Goal: Task Accomplishment & Management: Use online tool/utility

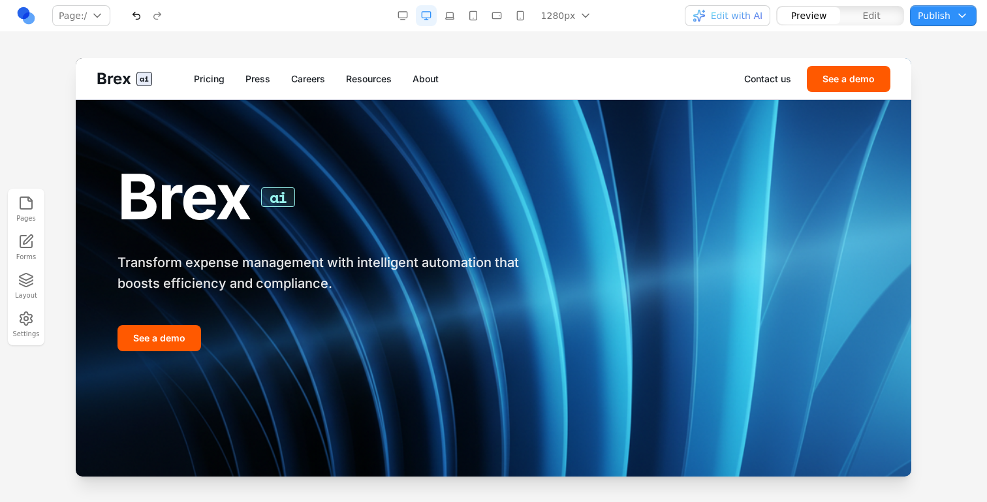
scroll to position [2119, 0]
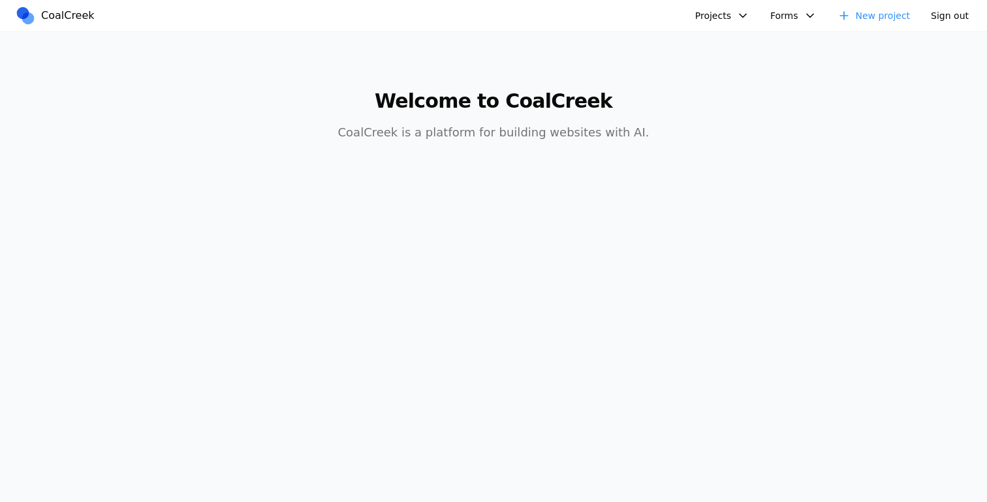
click at [735, 12] on button "Projects" at bounding box center [723, 15] width 70 height 21
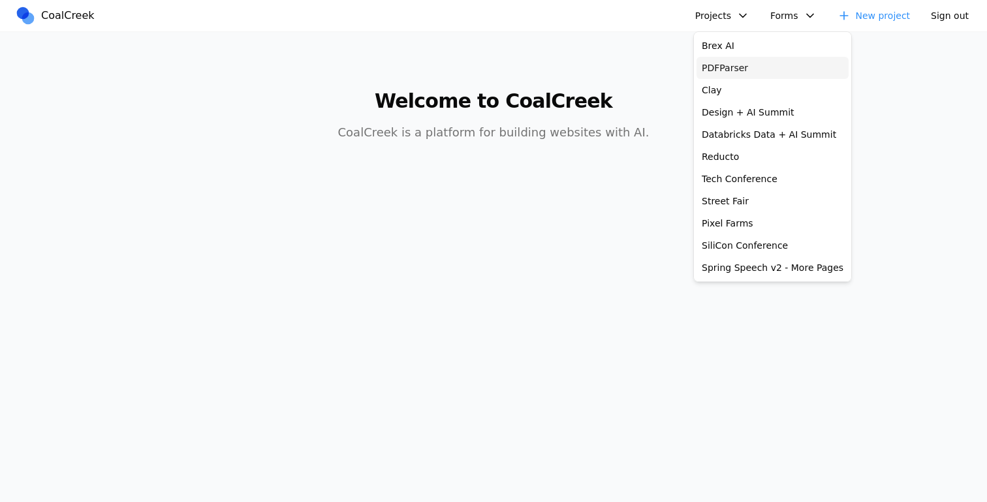
click at [731, 74] on link "PDFParser" at bounding box center [773, 68] width 152 height 22
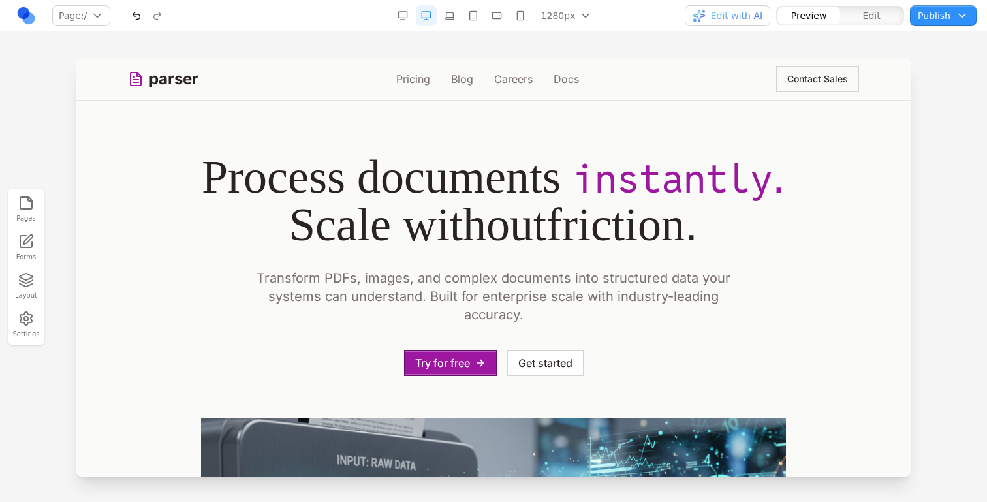
click at [949, 15] on button "Publish" at bounding box center [943, 15] width 67 height 21
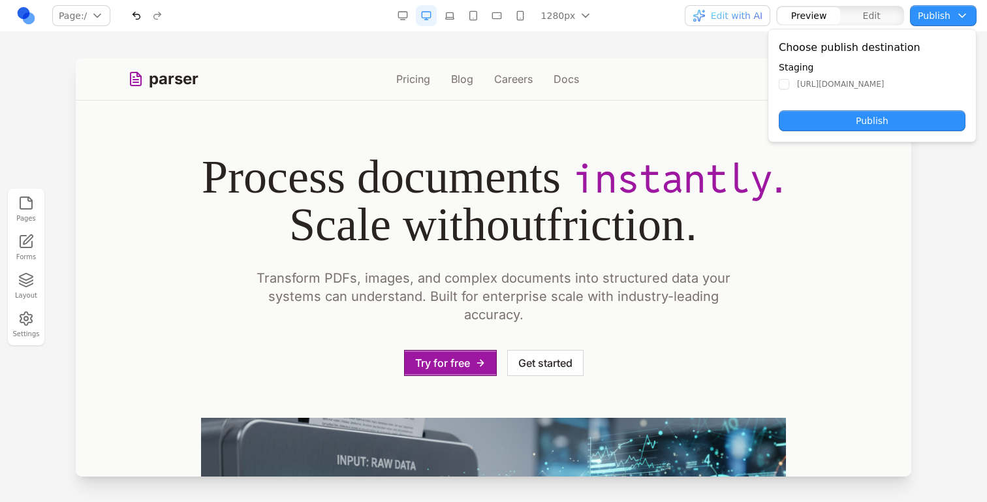
click at [333, 24] on nav "Page: / / /pricing /blog /careers /docs /contact-sales Manage pages 1280px 1536…" at bounding box center [493, 16] width 987 height 32
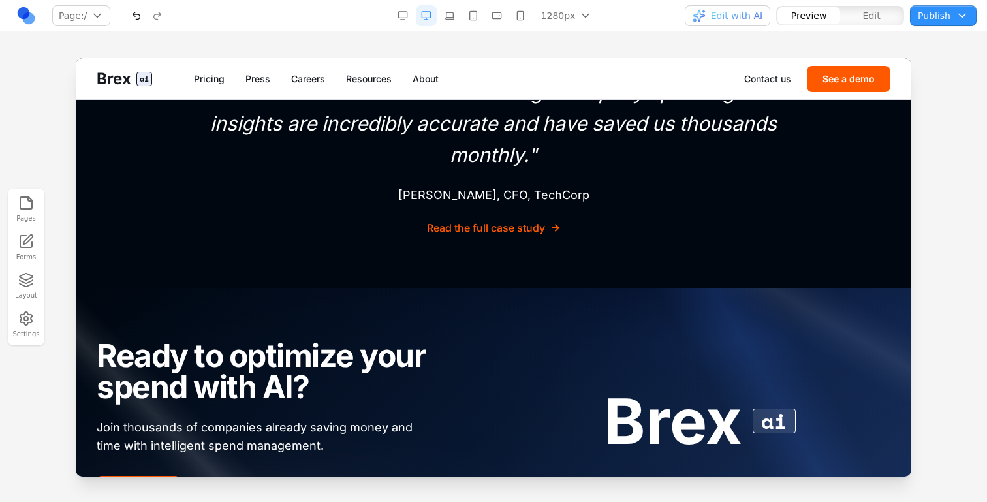
scroll to position [4277, 0]
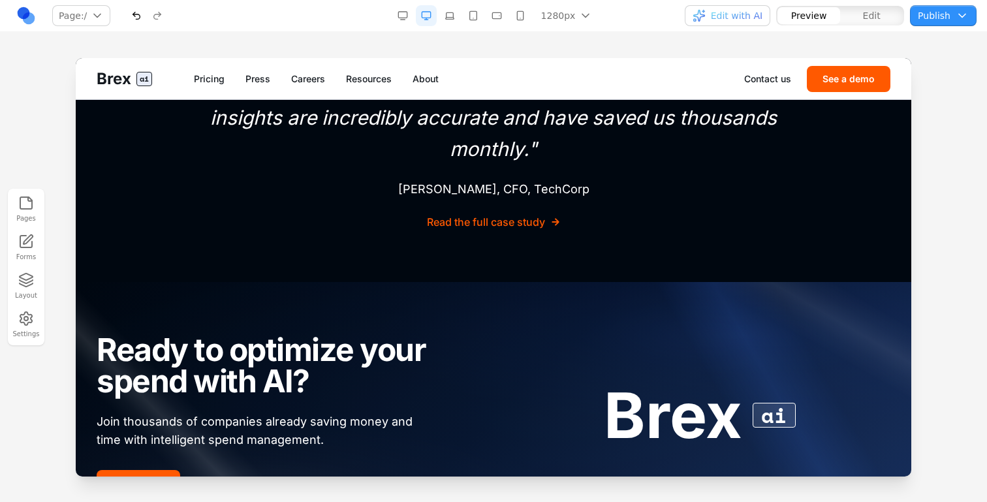
click at [747, 20] on span "Edit with AI" at bounding box center [737, 15] width 52 height 13
click at [748, 21] on span "Edit with AI" at bounding box center [737, 15] width 52 height 13
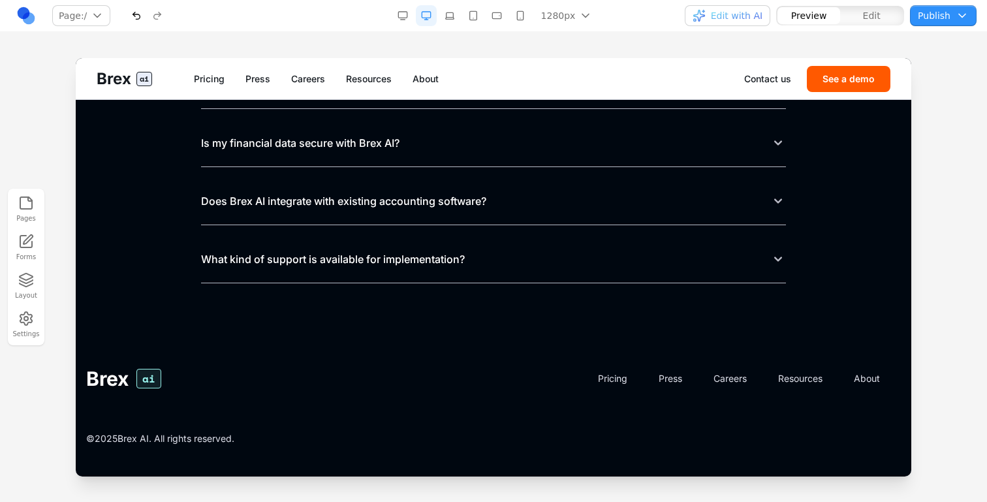
scroll to position [5744, 0]
click at [264, 74] on link "Press" at bounding box center [258, 78] width 25 height 13
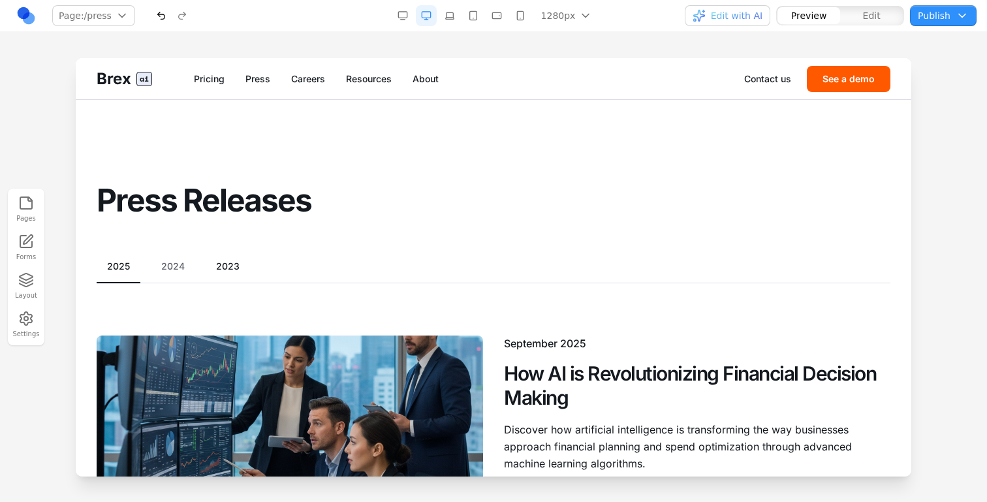
click at [217, 263] on button "2023" at bounding box center [228, 266] width 44 height 13
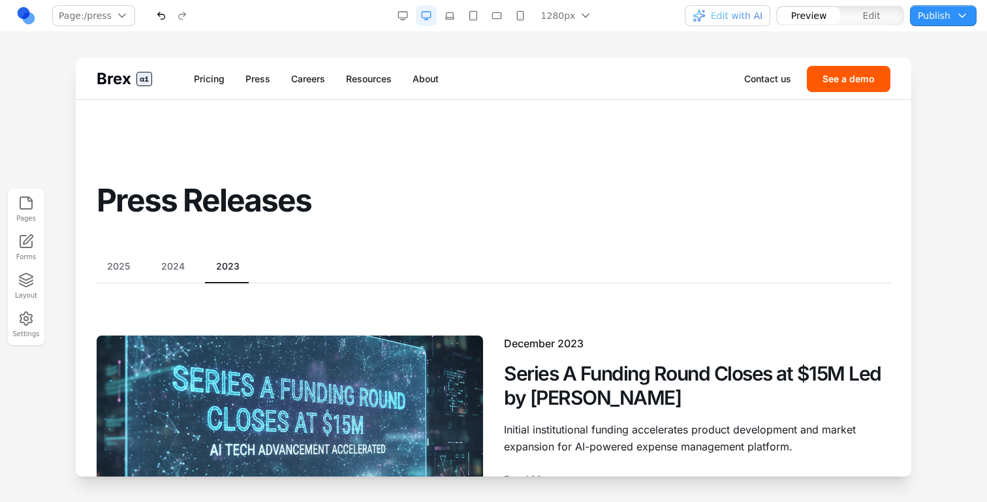
click at [146, 72] on span "ai" at bounding box center [144, 79] width 16 height 14
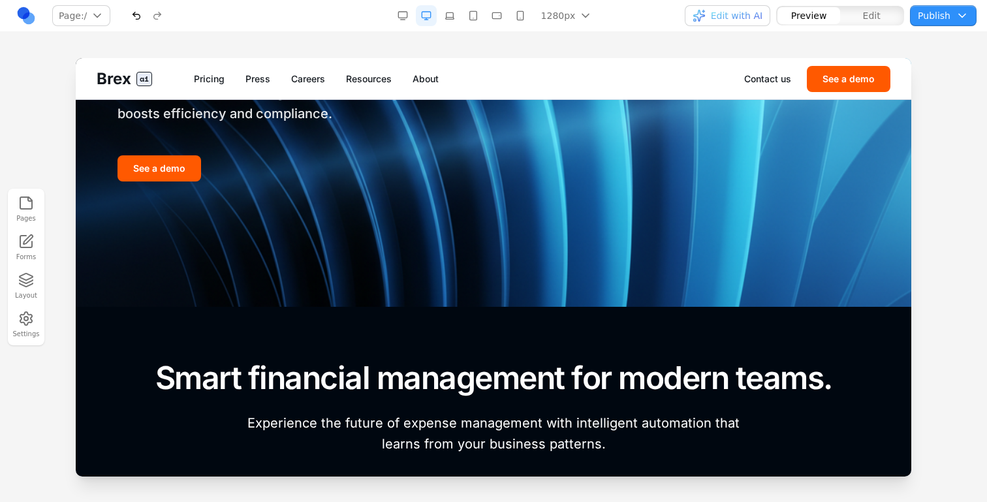
scroll to position [180, 0]
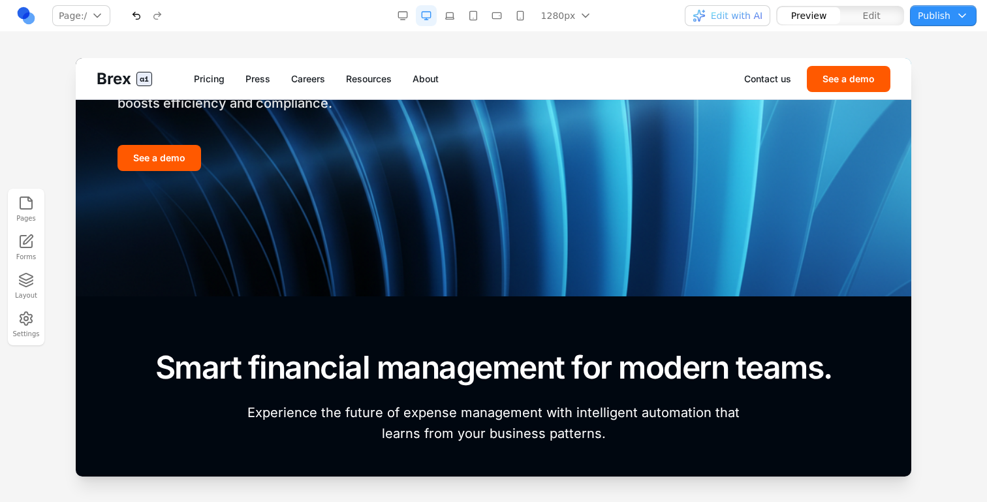
click at [327, 172] on div "Brex ai Transform expense management with intelligent automation that boosts ef…" at bounding box center [494, 76] width 794 height 377
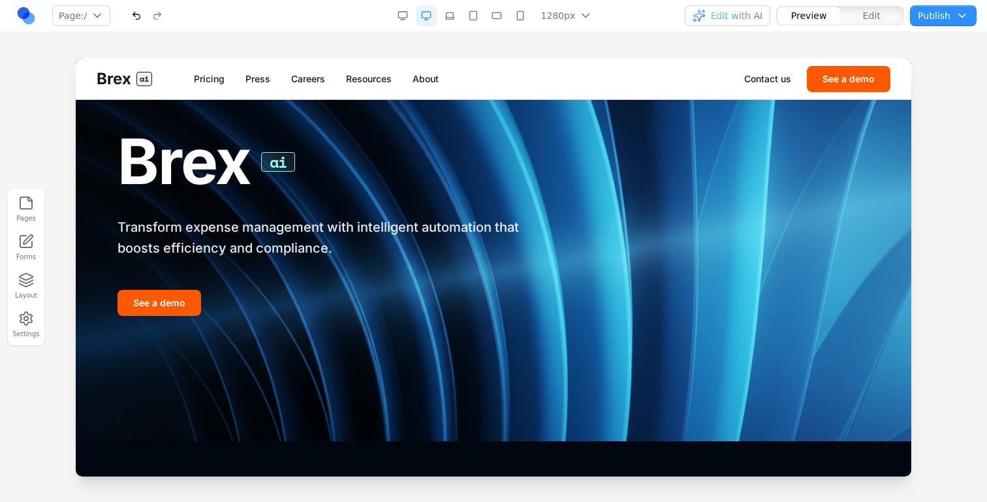
scroll to position [0, 0]
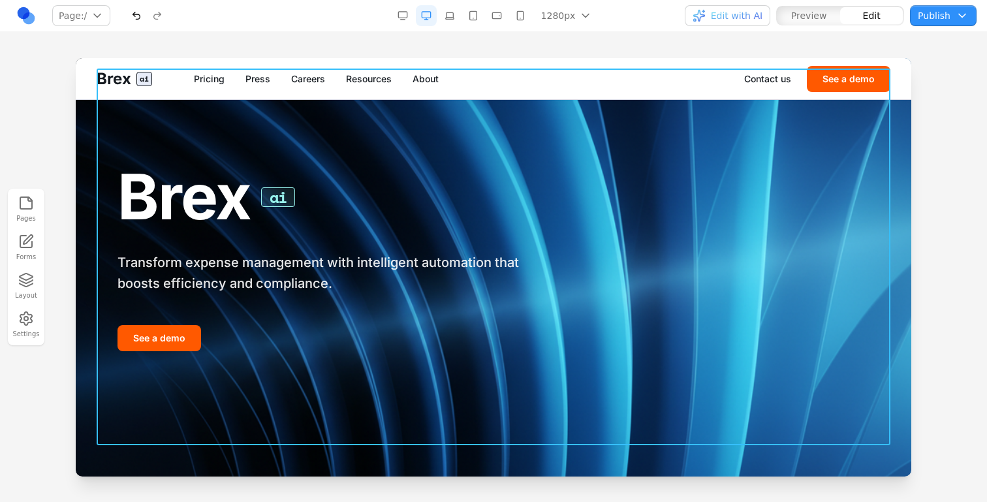
click at [400, 136] on div "Brex ai Transform expense management with intelligent automation that boosts ef…" at bounding box center [494, 257] width 794 height 377
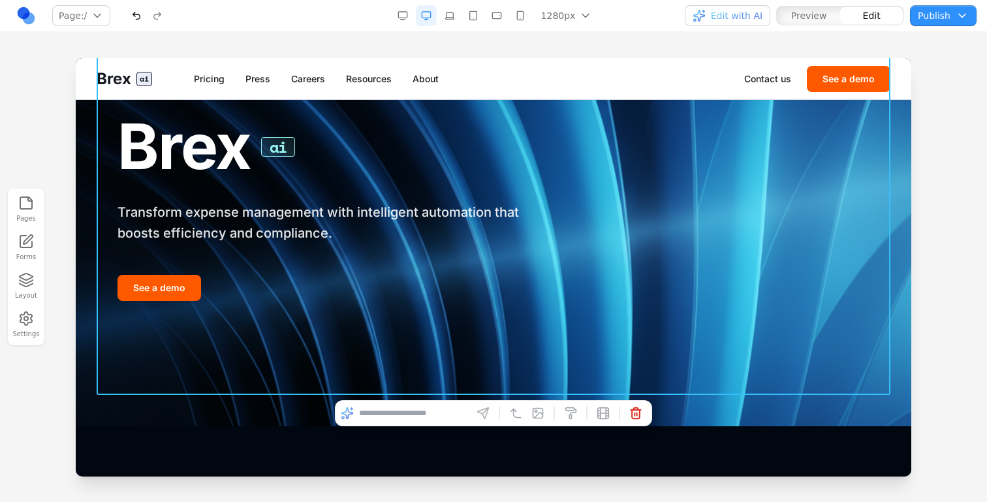
scroll to position [63, 0]
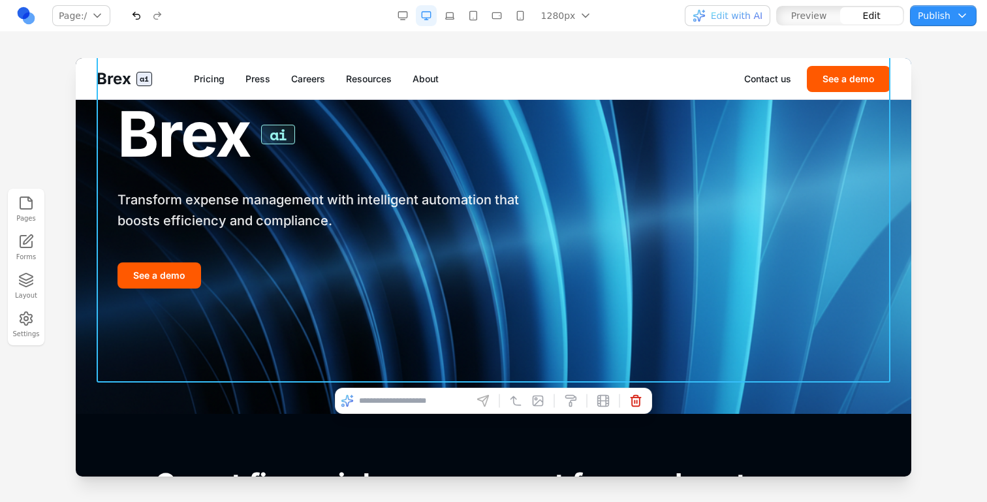
click at [251, 407] on img at bounding box center [494, 204] width 836 height 419
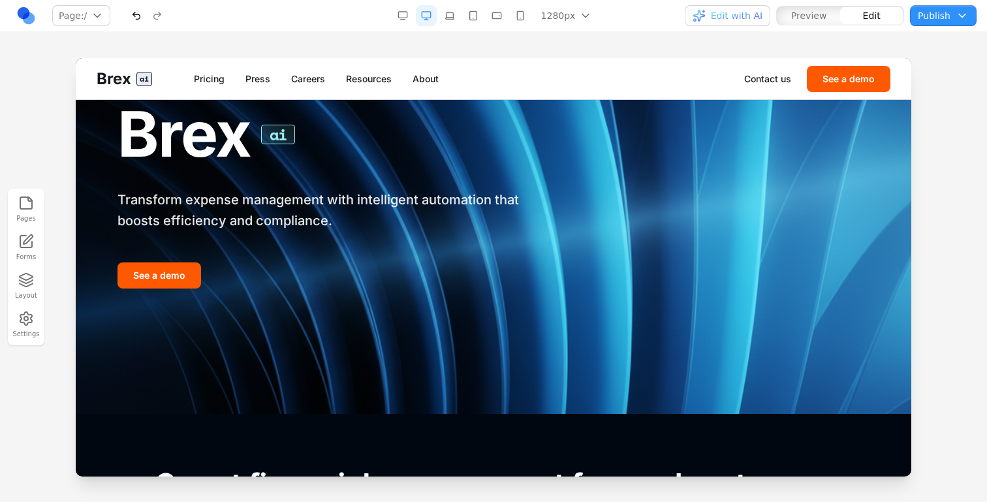
click at [251, 407] on img at bounding box center [494, 204] width 836 height 419
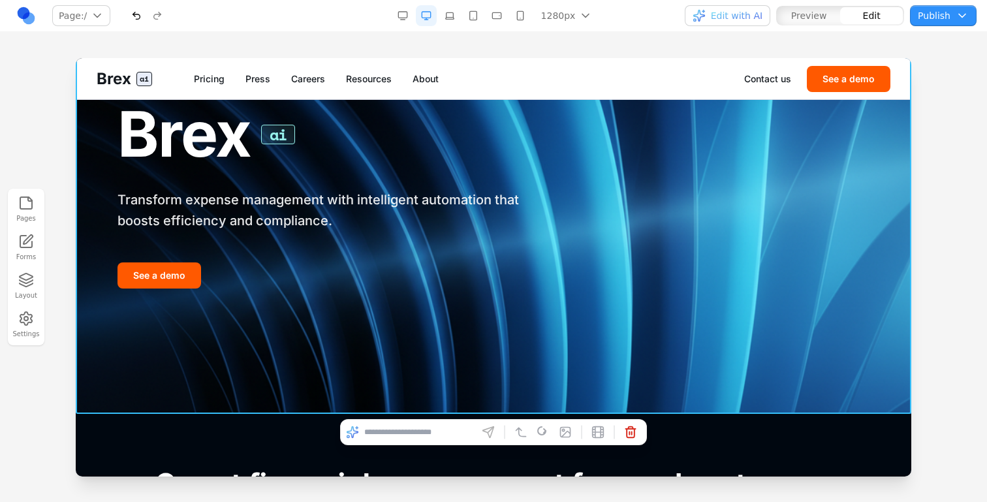
click at [430, 423] on input at bounding box center [418, 432] width 108 height 21
click at [381, 436] on input "**********" at bounding box center [418, 432] width 108 height 21
type input "**********"
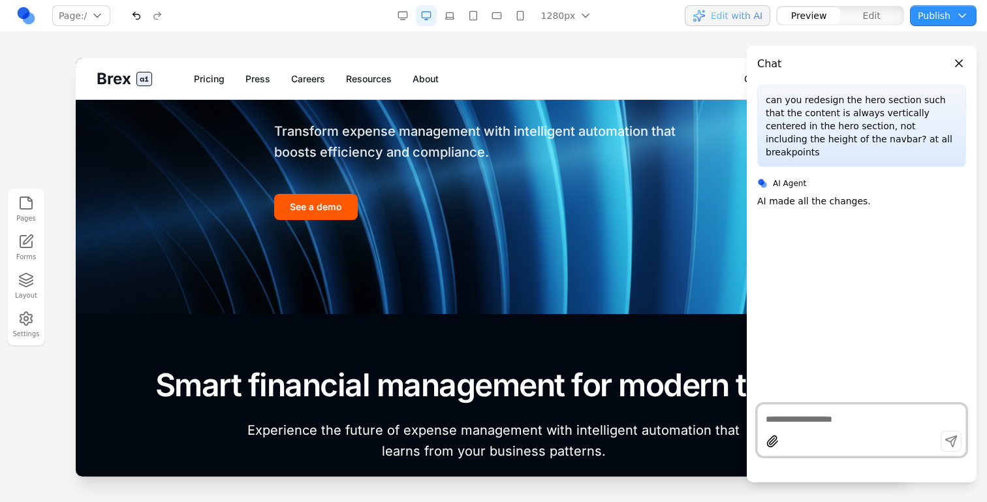
scroll to position [0, 0]
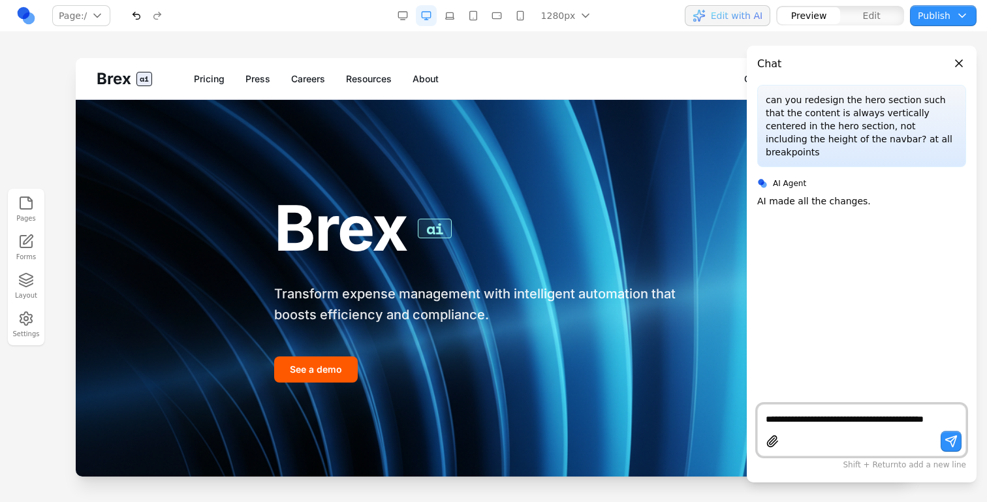
type textarea "**********"
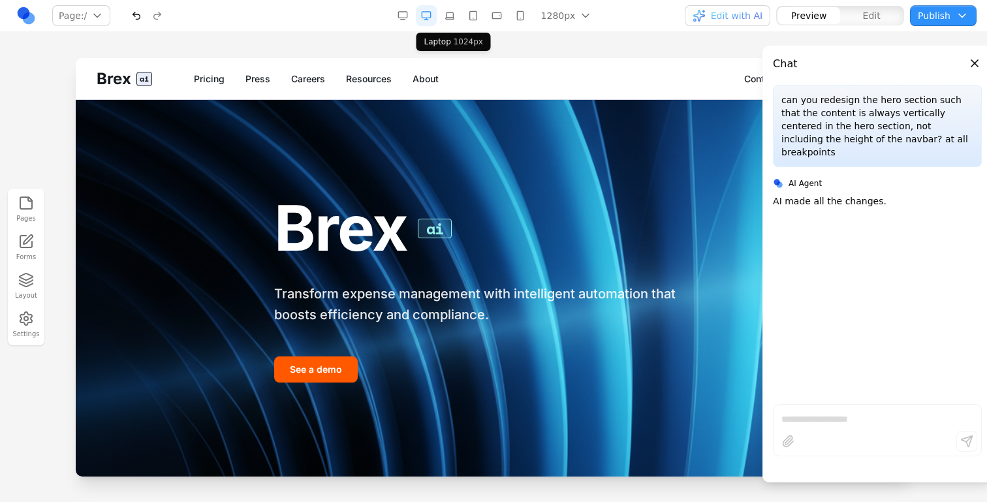
click at [455, 22] on button "button" at bounding box center [450, 15] width 21 height 21
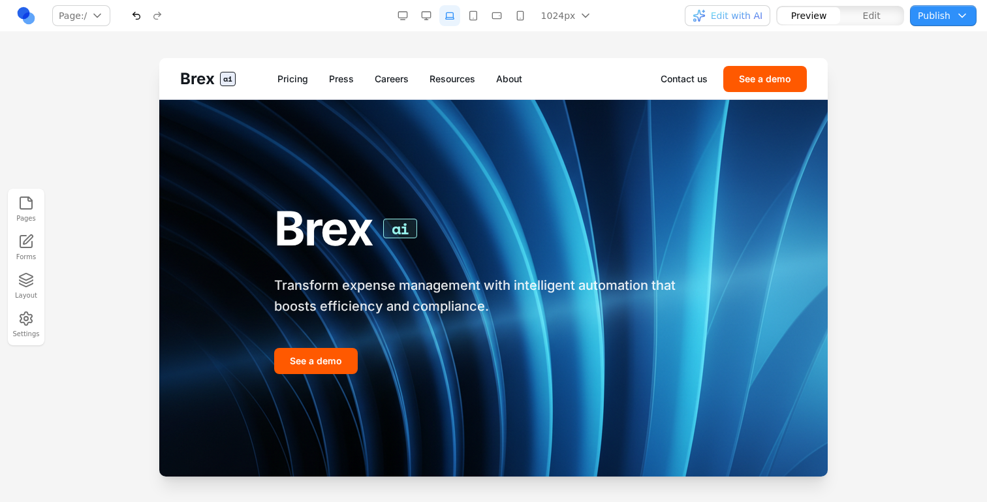
click at [472, 13] on button "button" at bounding box center [473, 15] width 21 height 21
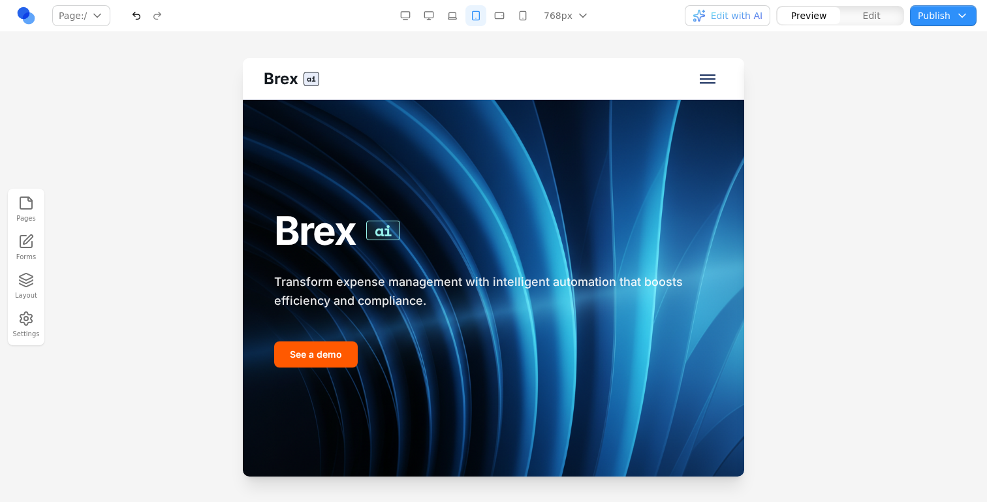
click at [506, 14] on button "button" at bounding box center [499, 15] width 21 height 21
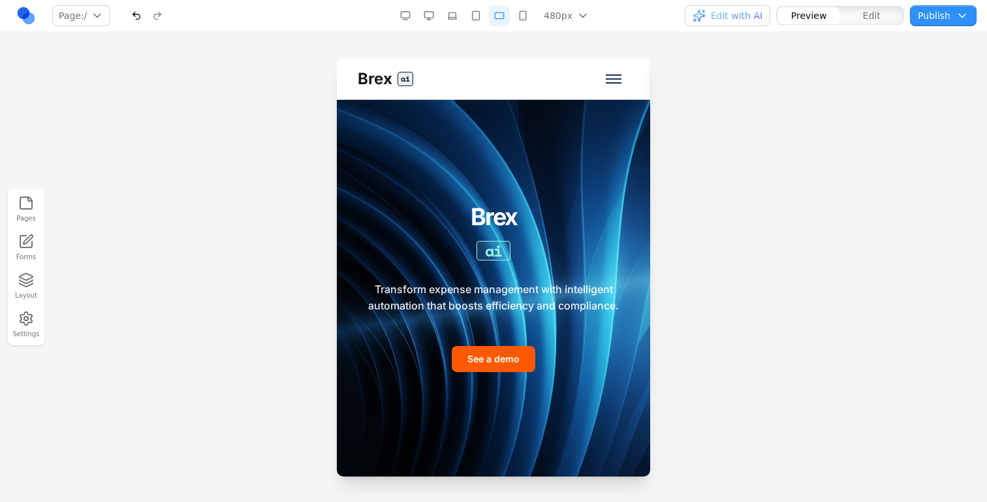
click at [518, 20] on button "button" at bounding box center [523, 15] width 21 height 21
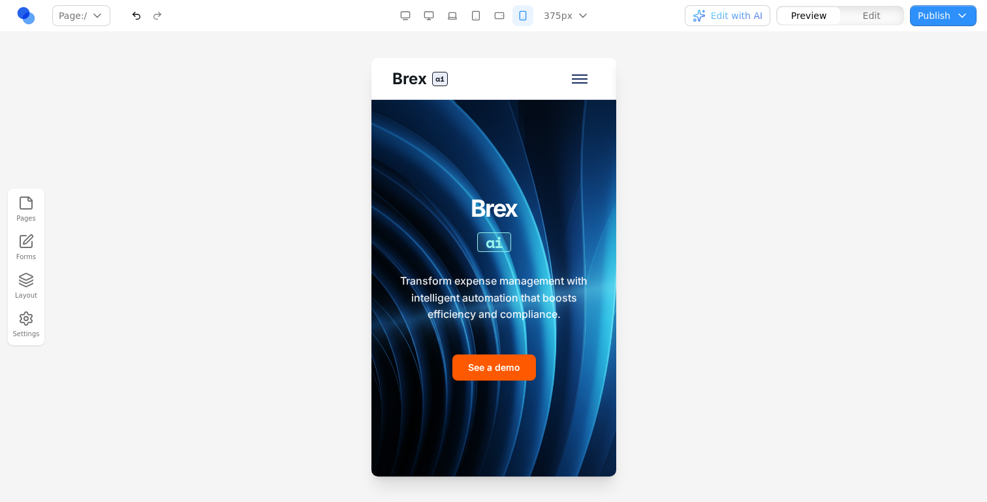
click at [492, 10] on button "button" at bounding box center [499, 15] width 21 height 21
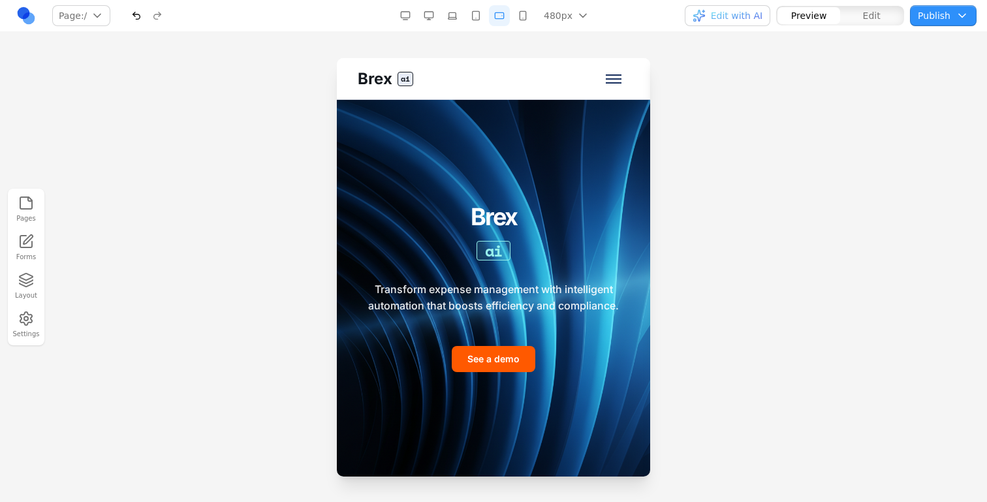
click at [473, 10] on button "button" at bounding box center [476, 15] width 21 height 21
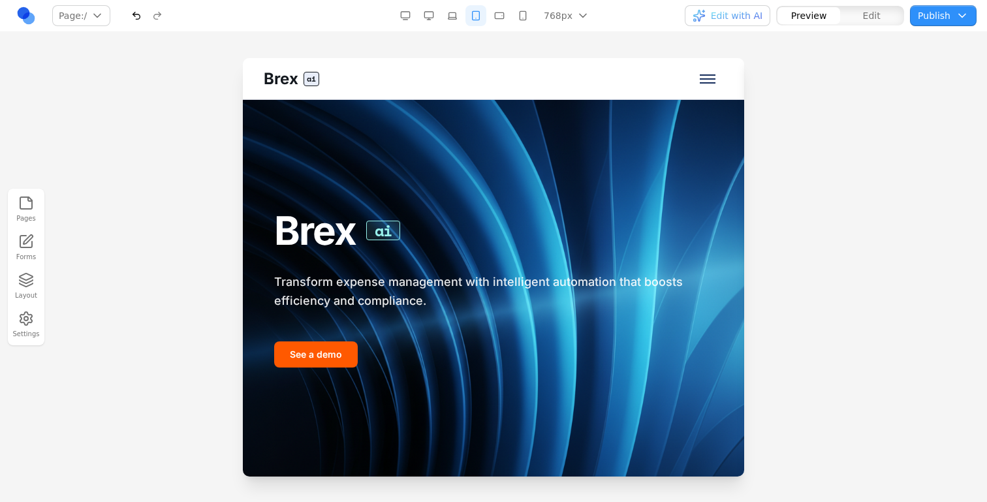
click at [462, 12] on button "button" at bounding box center [452, 15] width 21 height 21
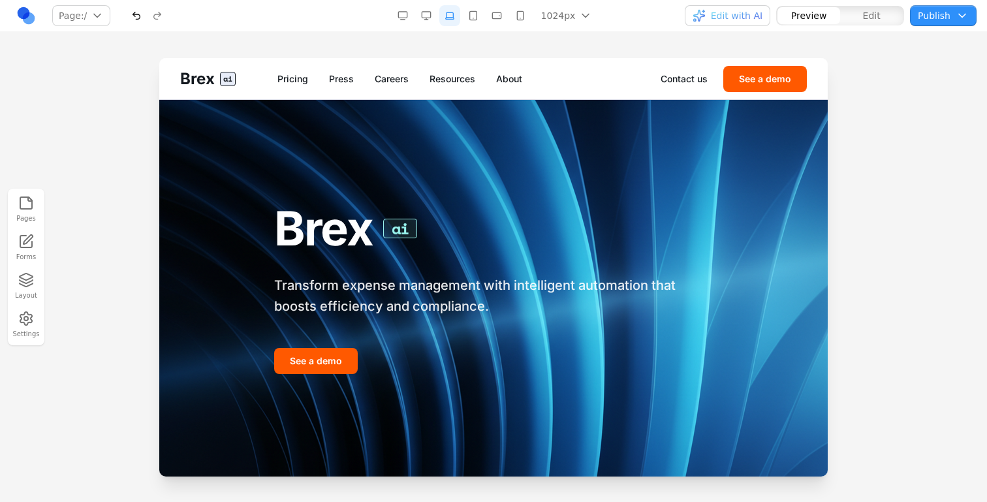
click at [419, 16] on button "button" at bounding box center [426, 15] width 21 height 21
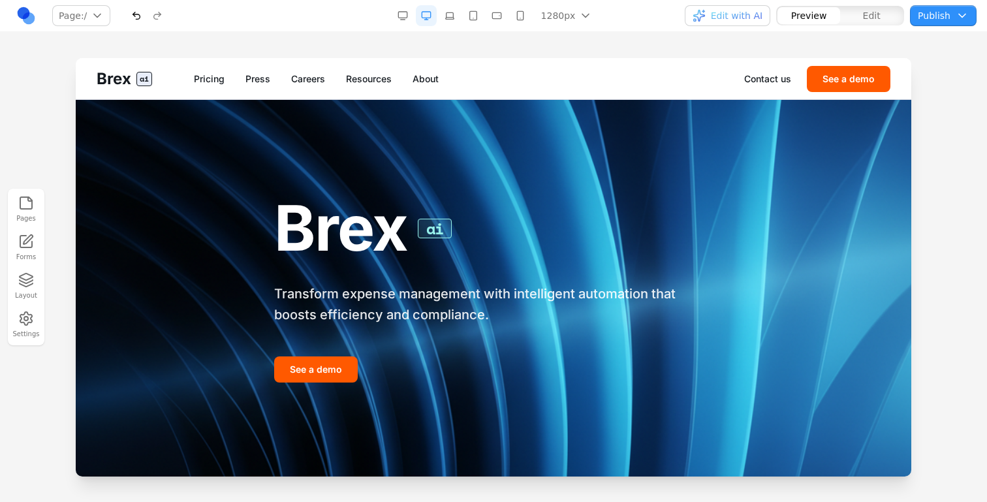
click at [413, 16] on button "button" at bounding box center [402, 15] width 21 height 21
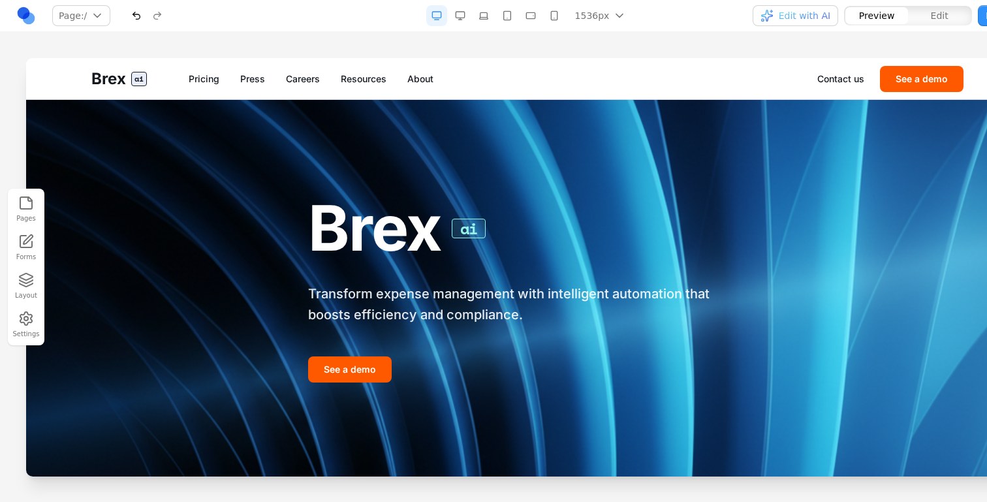
click at [457, 24] on button "button" at bounding box center [460, 15] width 21 height 21
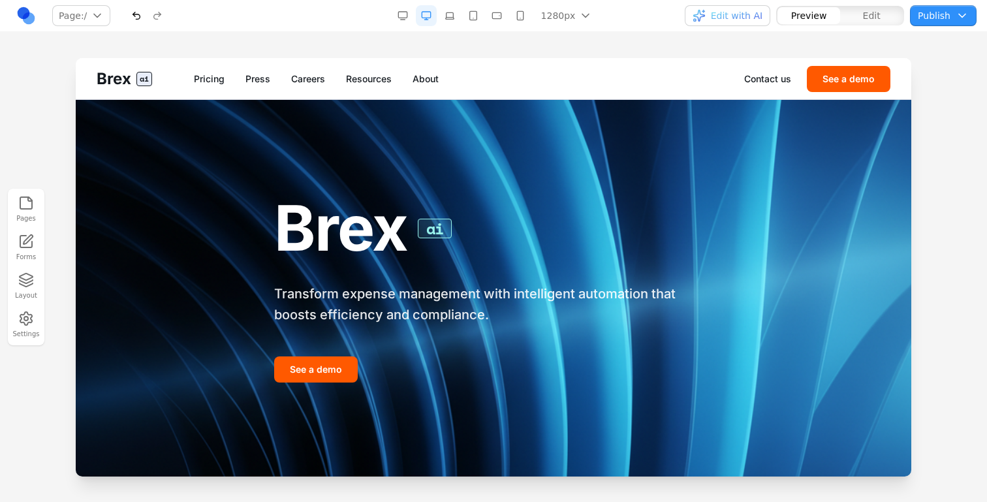
click at [757, 26] on nav "Page: / / /pricing /press /careers /resources /about /contact /demo Manage page…" at bounding box center [493, 16] width 987 height 32
click at [755, 23] on button "Edit with AI" at bounding box center [728, 15] width 86 height 21
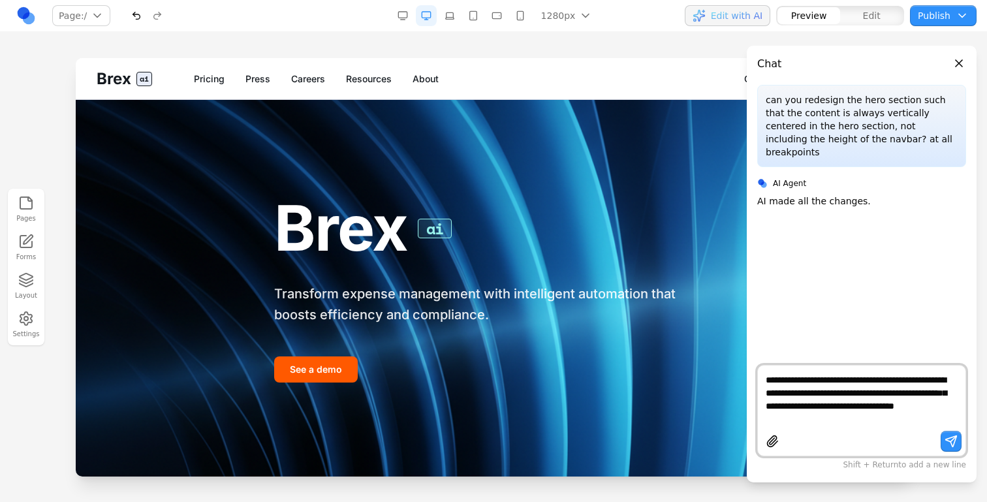
type textarea "**********"
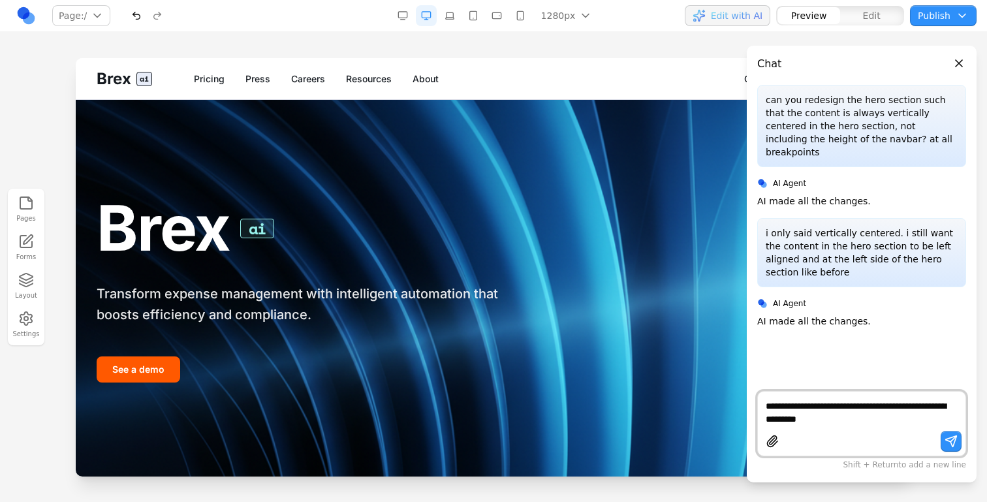
type textarea "**********"
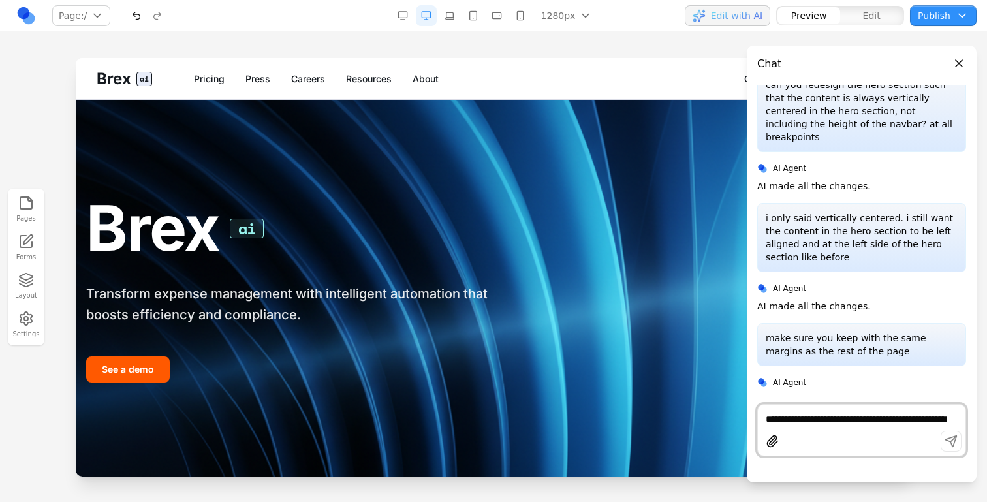
click at [887, 9] on button "Edit" at bounding box center [871, 15] width 63 height 17
click at [752, 16] on span "Edit with AI" at bounding box center [737, 15] width 52 height 13
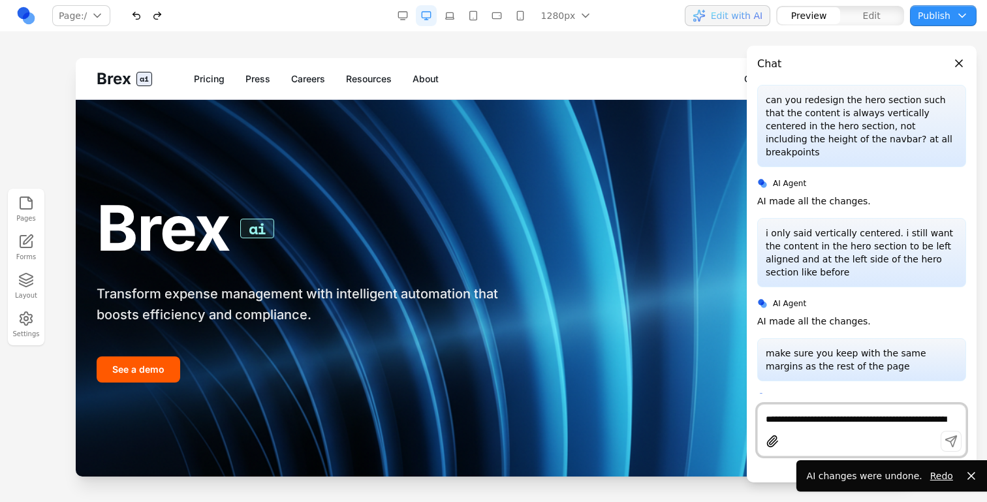
click at [664, 283] on div "Brex ai Transform expense management with intelligent automation that boosts ef…" at bounding box center [494, 288] width 836 height 377
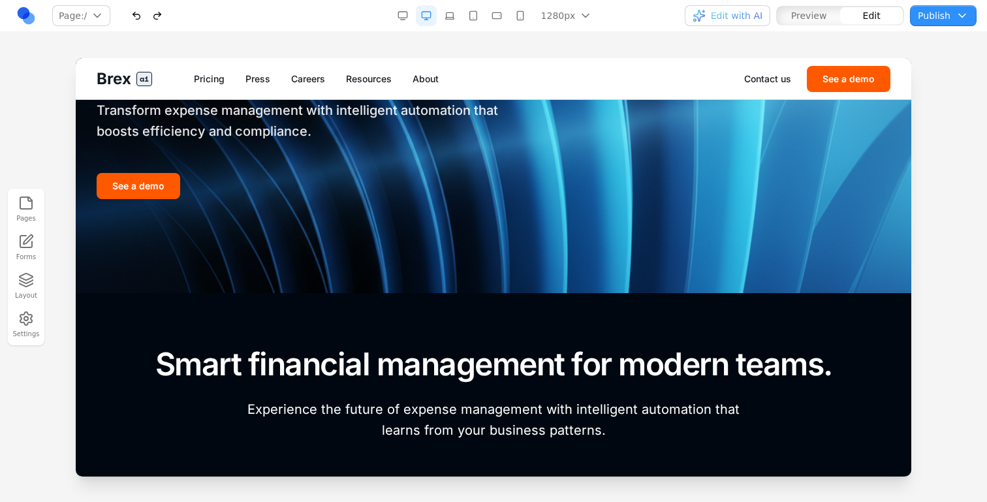
scroll to position [116, 0]
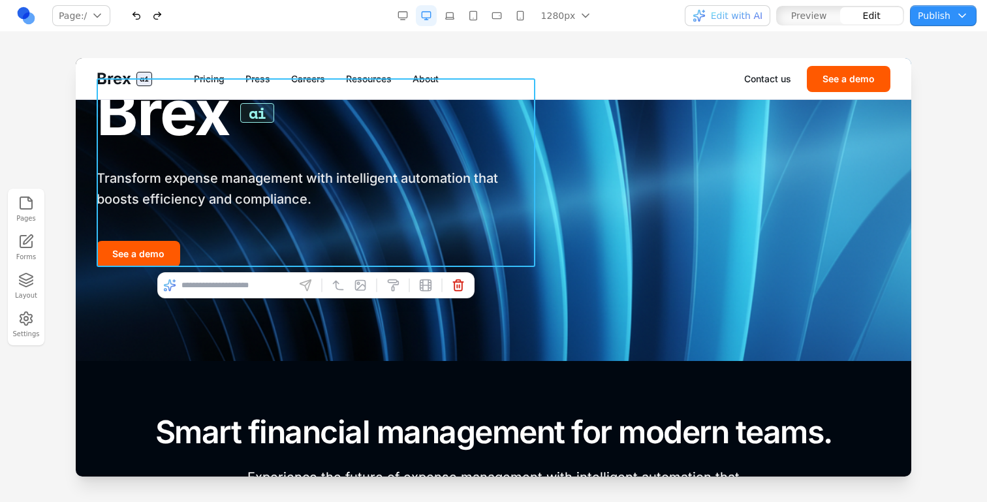
click at [228, 216] on div "Brex ai Transform expense management with intelligent automation that boosts ef…" at bounding box center [316, 172] width 439 height 189
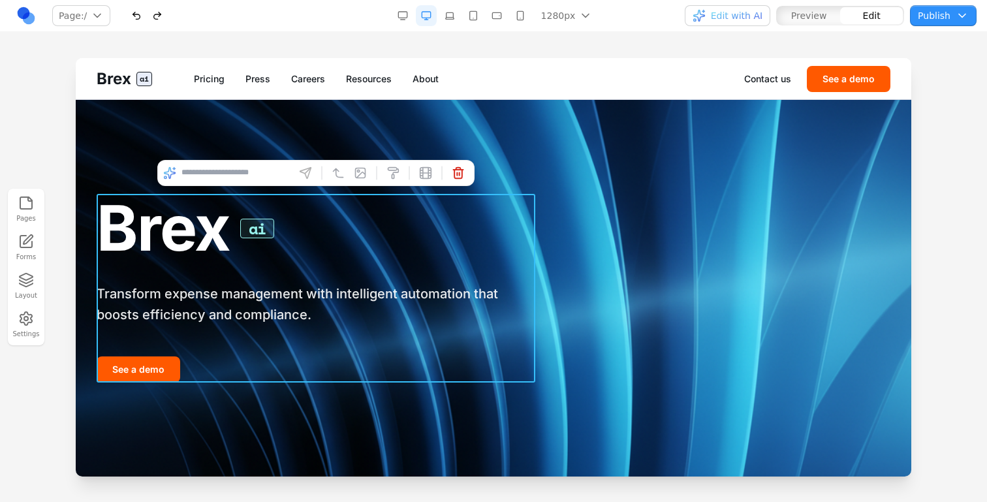
click at [84, 144] on div "Brex ai Transform expense management with intelligent automation that boosts ef…" at bounding box center [494, 288] width 836 height 377
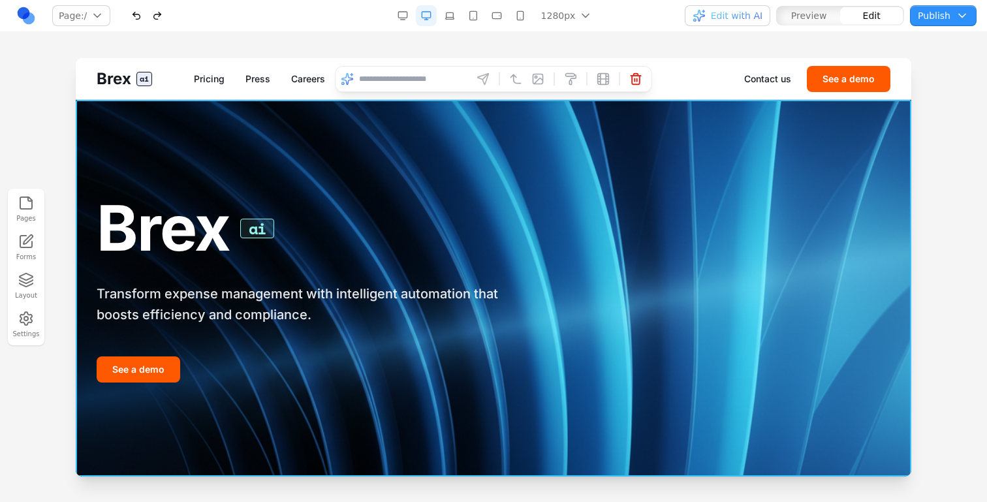
click at [84, 145] on div "Brex ai Transform expense management with intelligent automation that boosts ef…" at bounding box center [494, 288] width 836 height 377
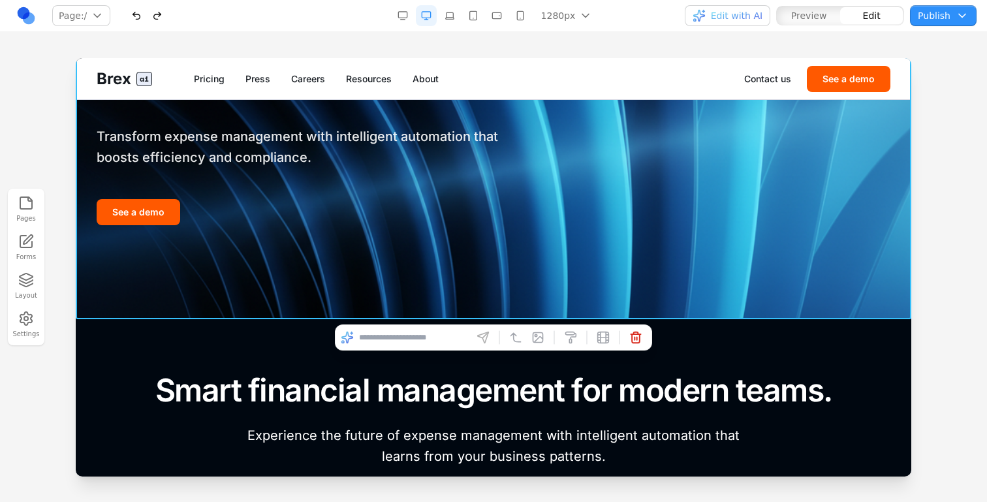
scroll to position [184, 0]
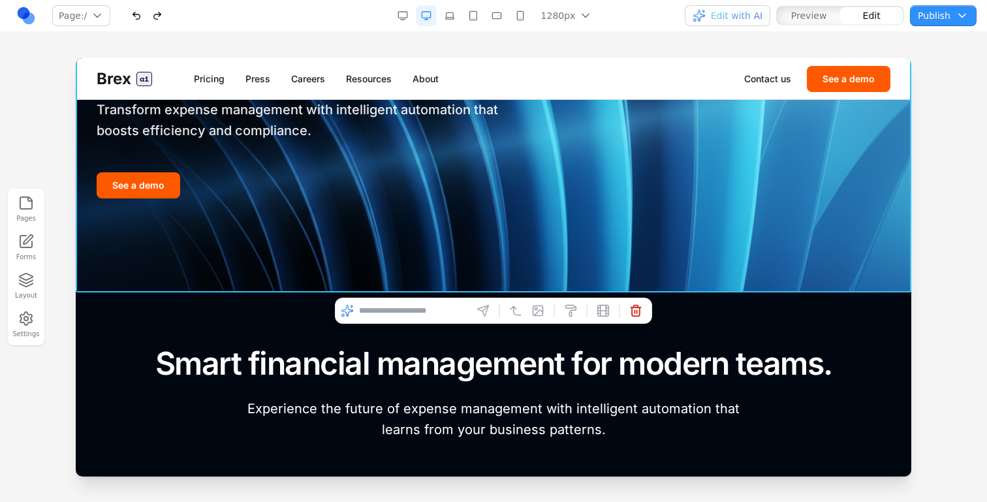
click at [408, 304] on input at bounding box center [413, 310] width 108 height 21
type input "**********"
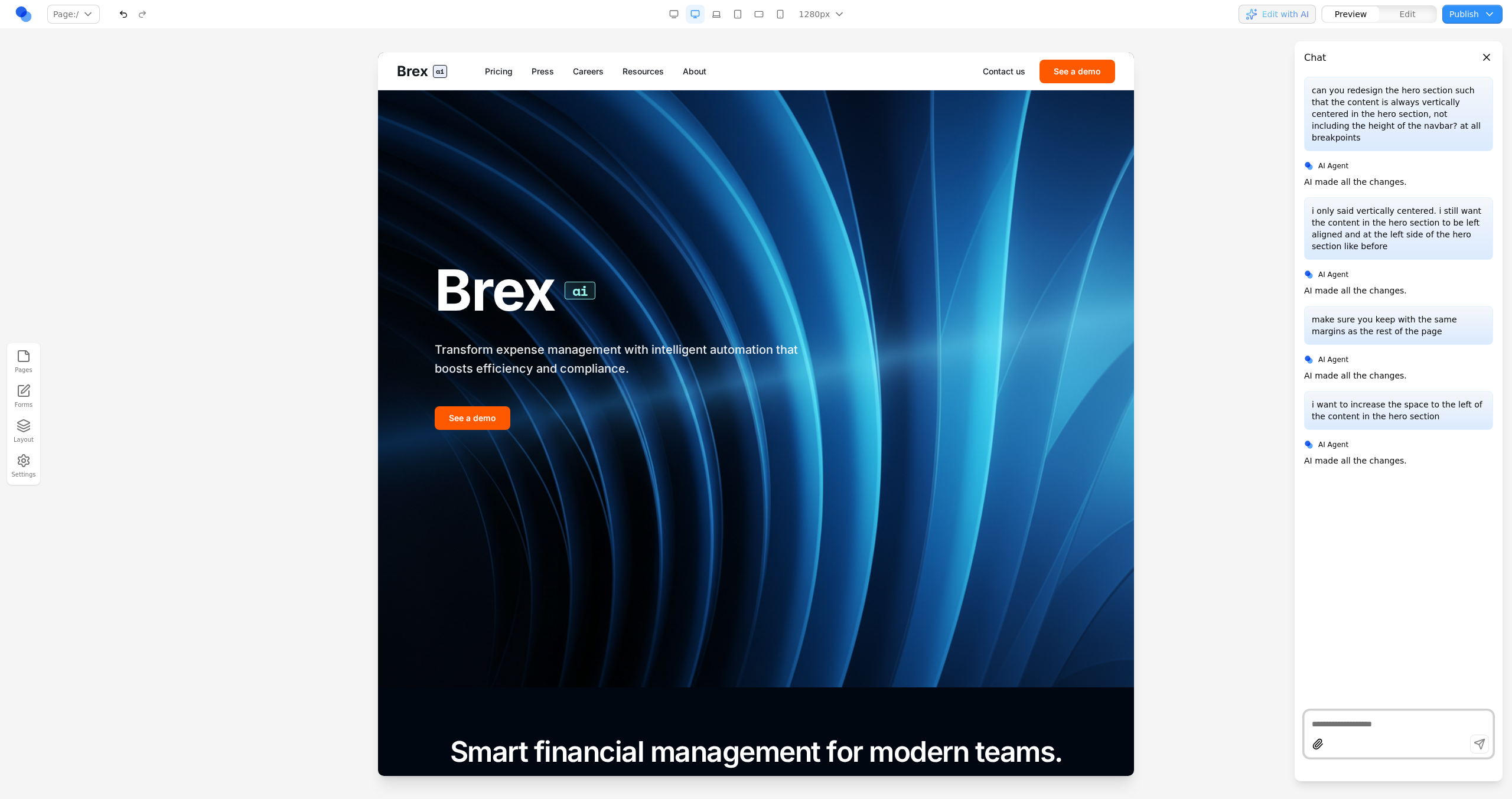
scroll to position [0, 0]
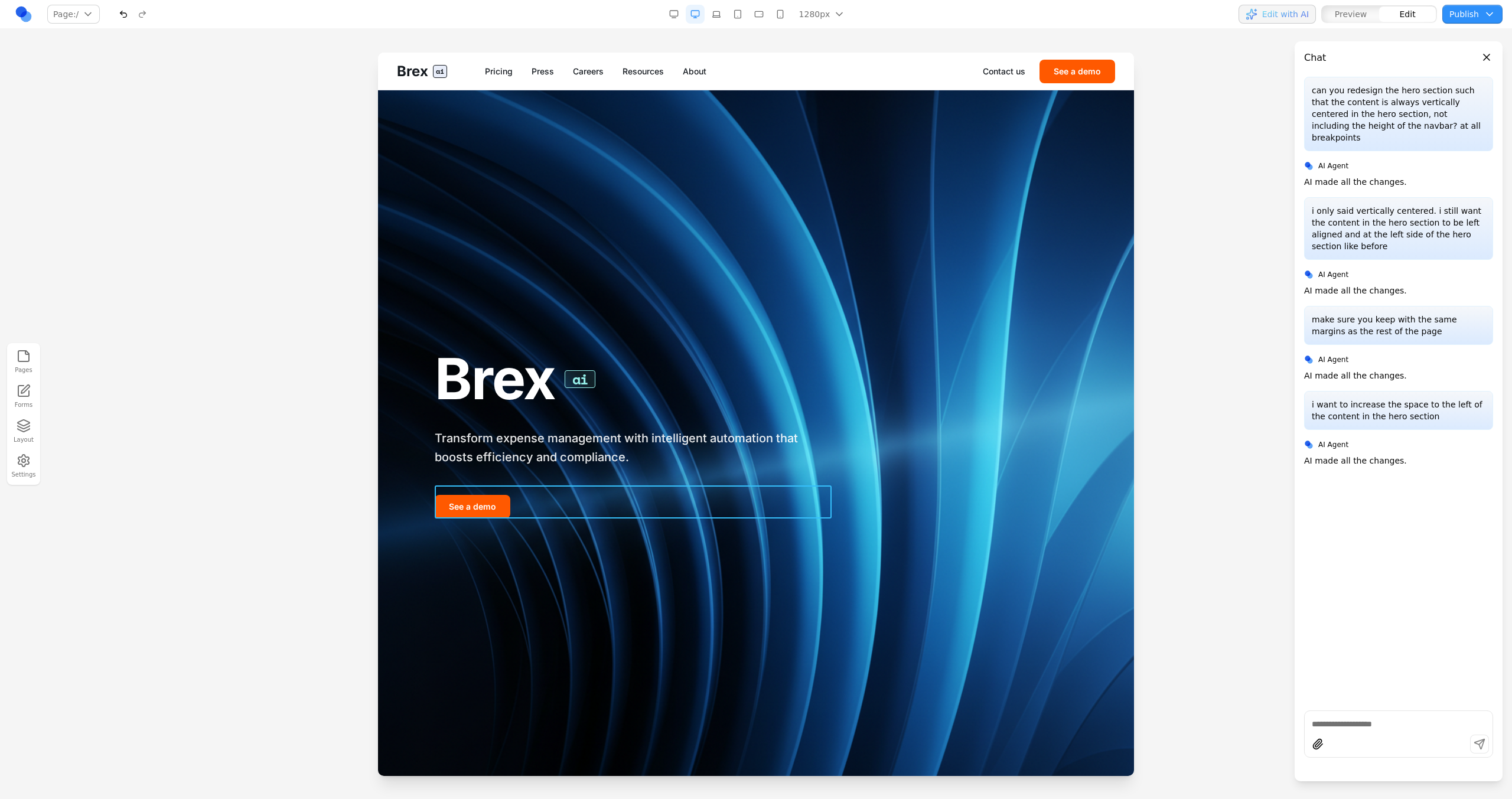
click at [566, 454] on div "See a demo" at bounding box center [633, 502] width 397 height 33
click at [468, 348] on h1 "Brex ai" at bounding box center [633, 379] width 397 height 62
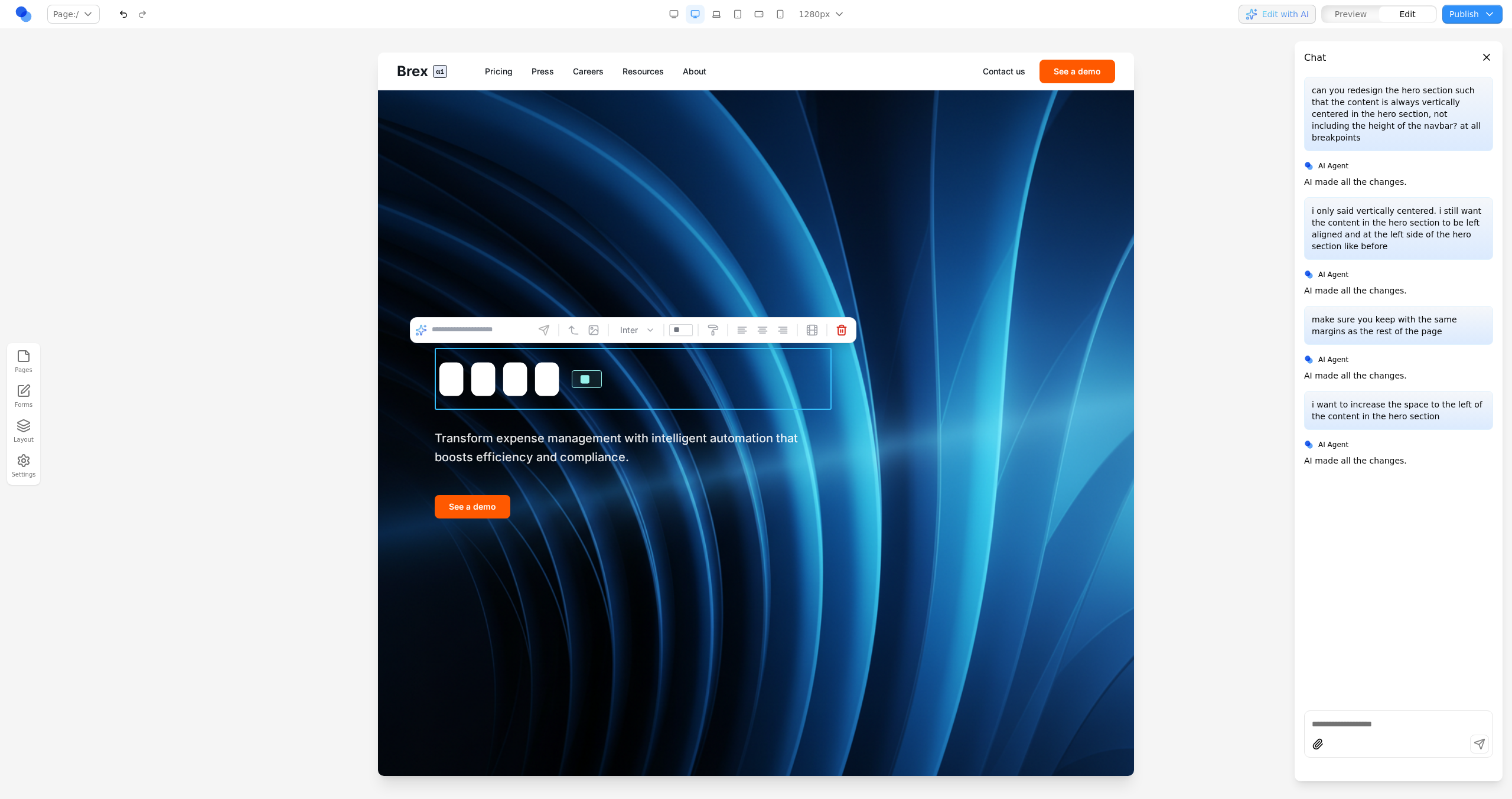
click at [702, 364] on h1 "**** **" at bounding box center [633, 379] width 397 height 62
click at [628, 423] on div "**** ** Transform expense management with intelligent automation that boosts ef…" at bounding box center [633, 433] width 397 height 171
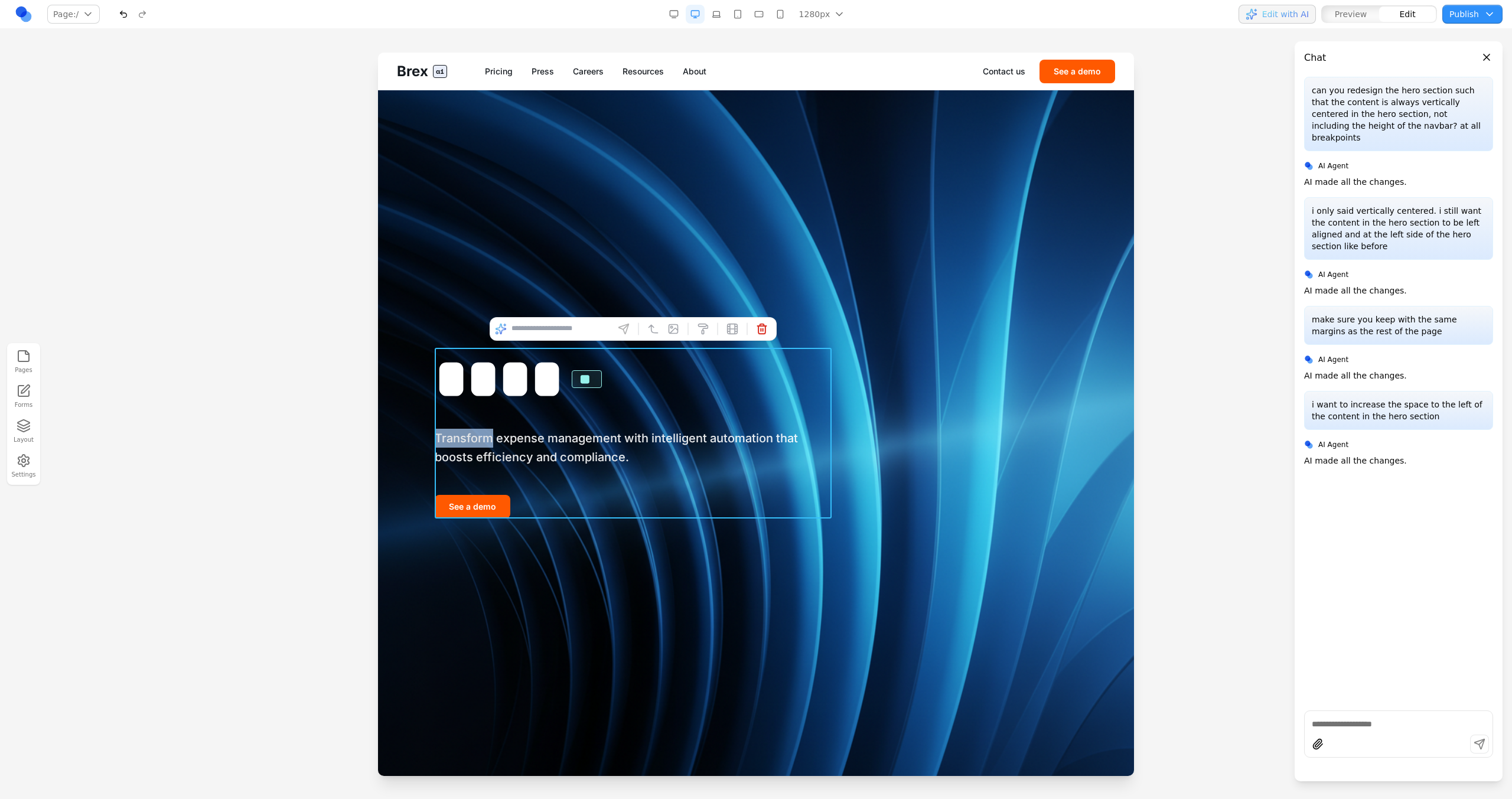
click at [628, 421] on div "**** ** Transform expense management with intelligent automation that boosts ef…" at bounding box center [633, 433] width 397 height 171
click at [647, 329] on icon at bounding box center [653, 328] width 12 height 12
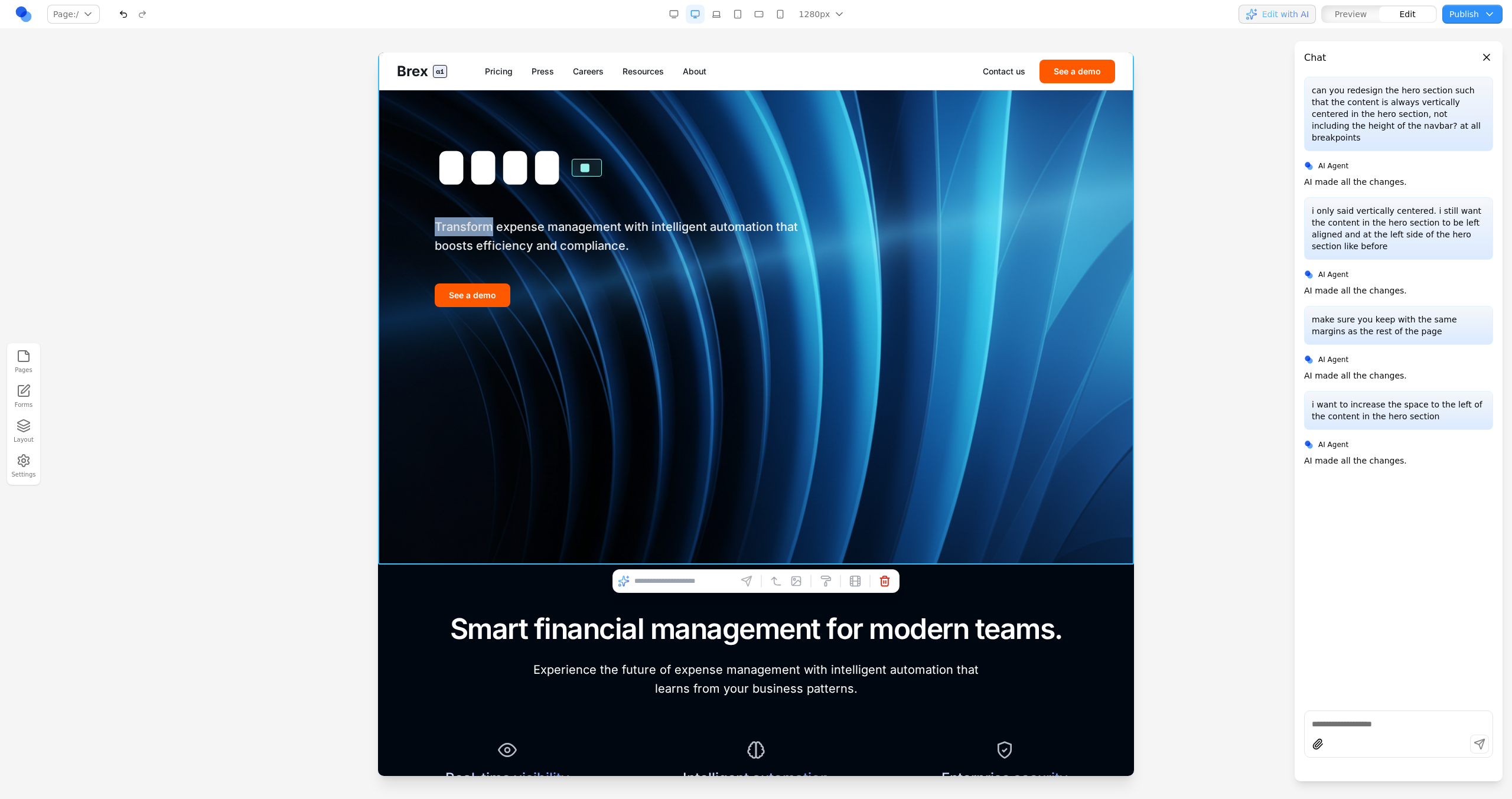
scroll to position [427, 0]
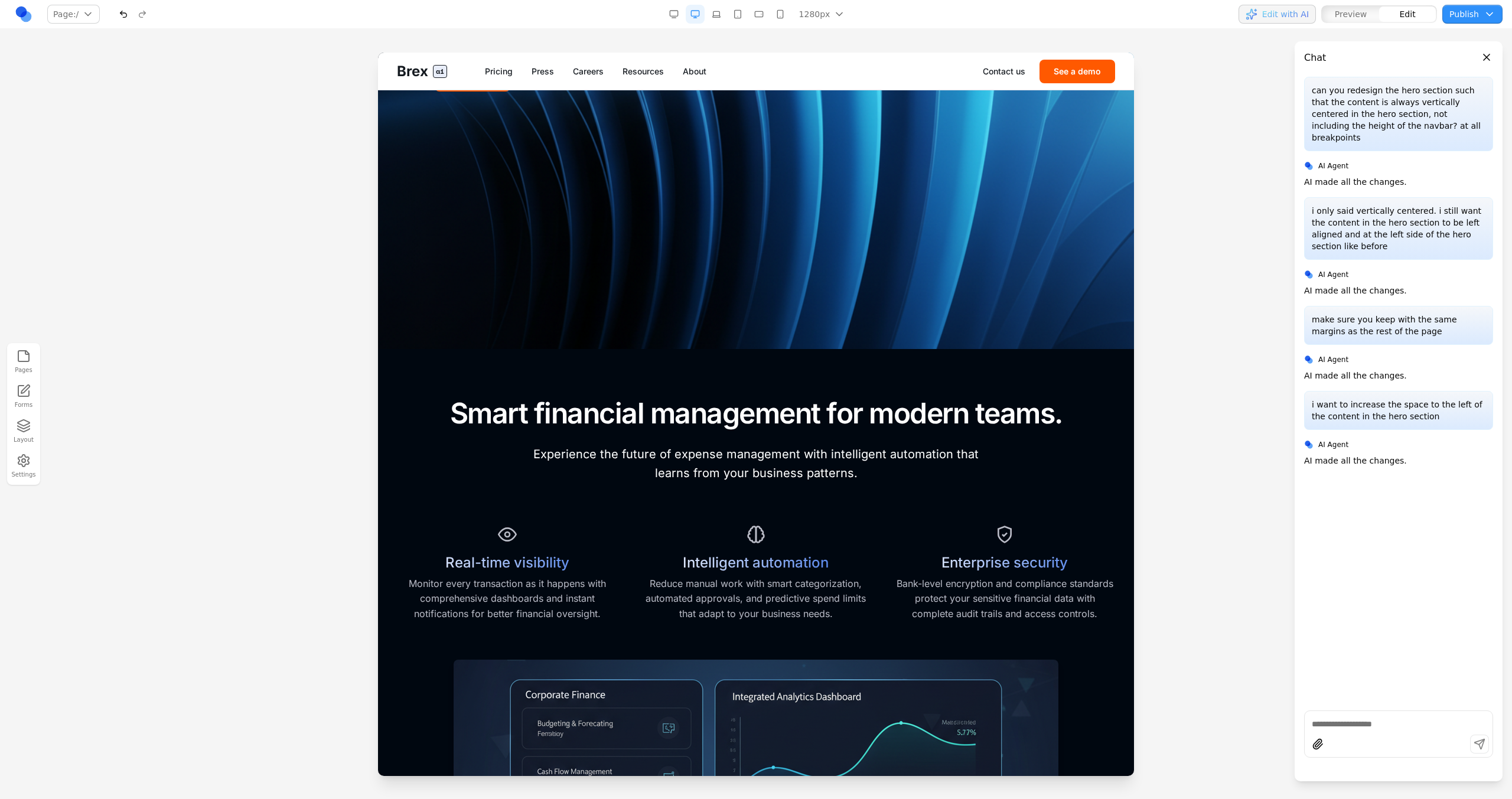
click at [586, 454] on div "Real-time visibility Monitor every transaction as it happens with comprehensive…" at bounding box center [507, 570] width 221 height 101
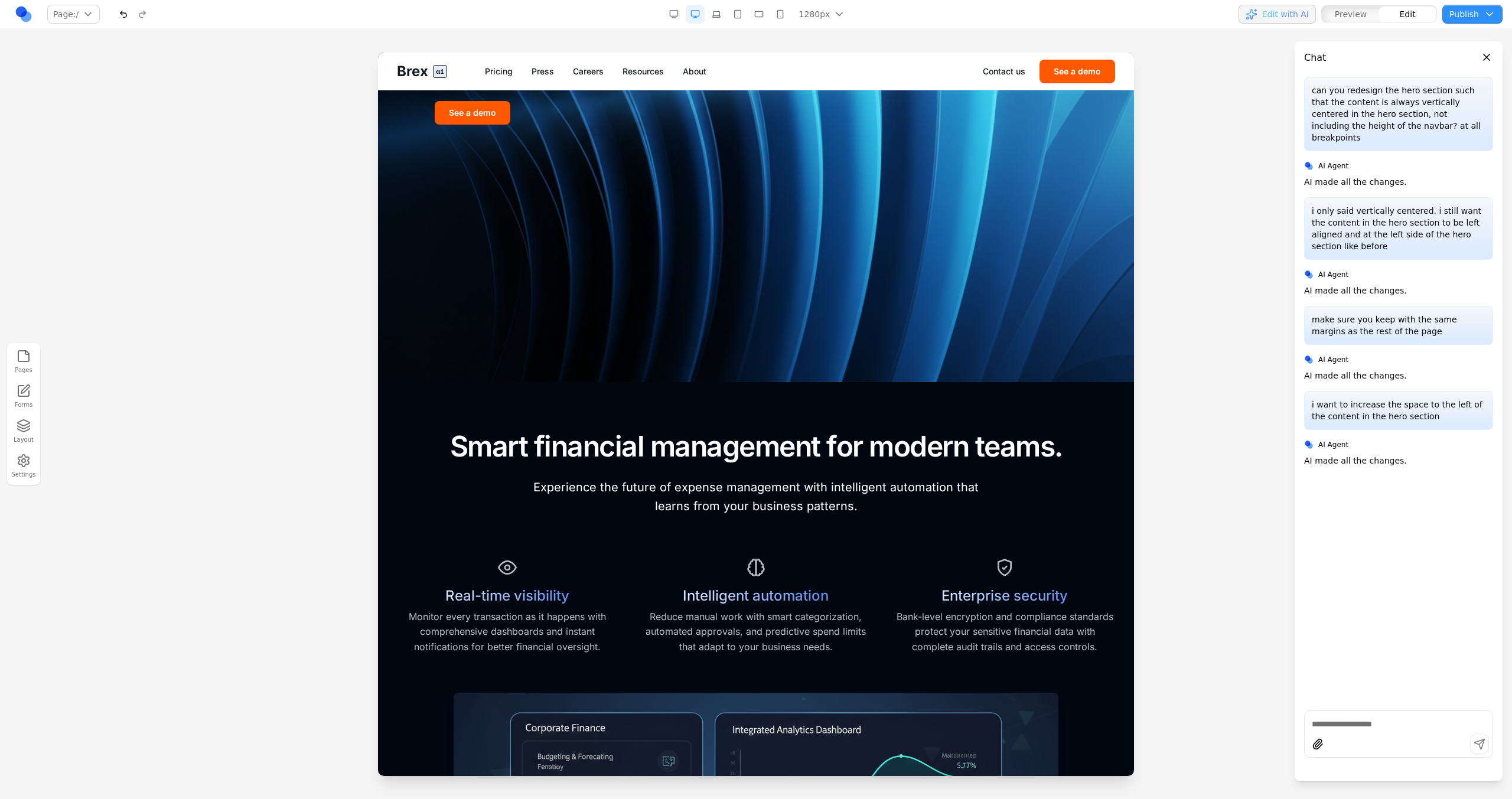
scroll to position [0, 0]
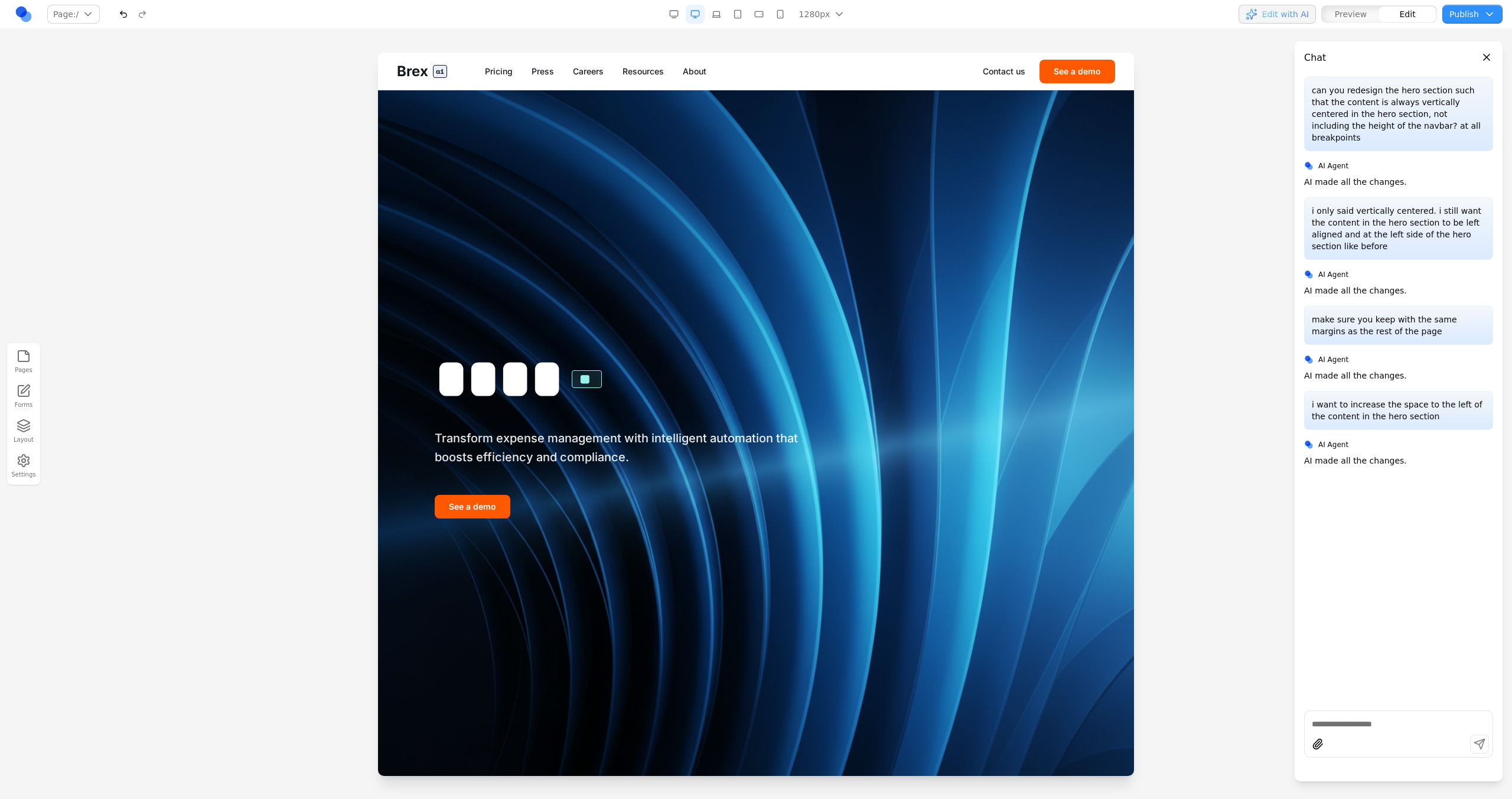
click at [672, 12] on button "button" at bounding box center [674, 14] width 19 height 19
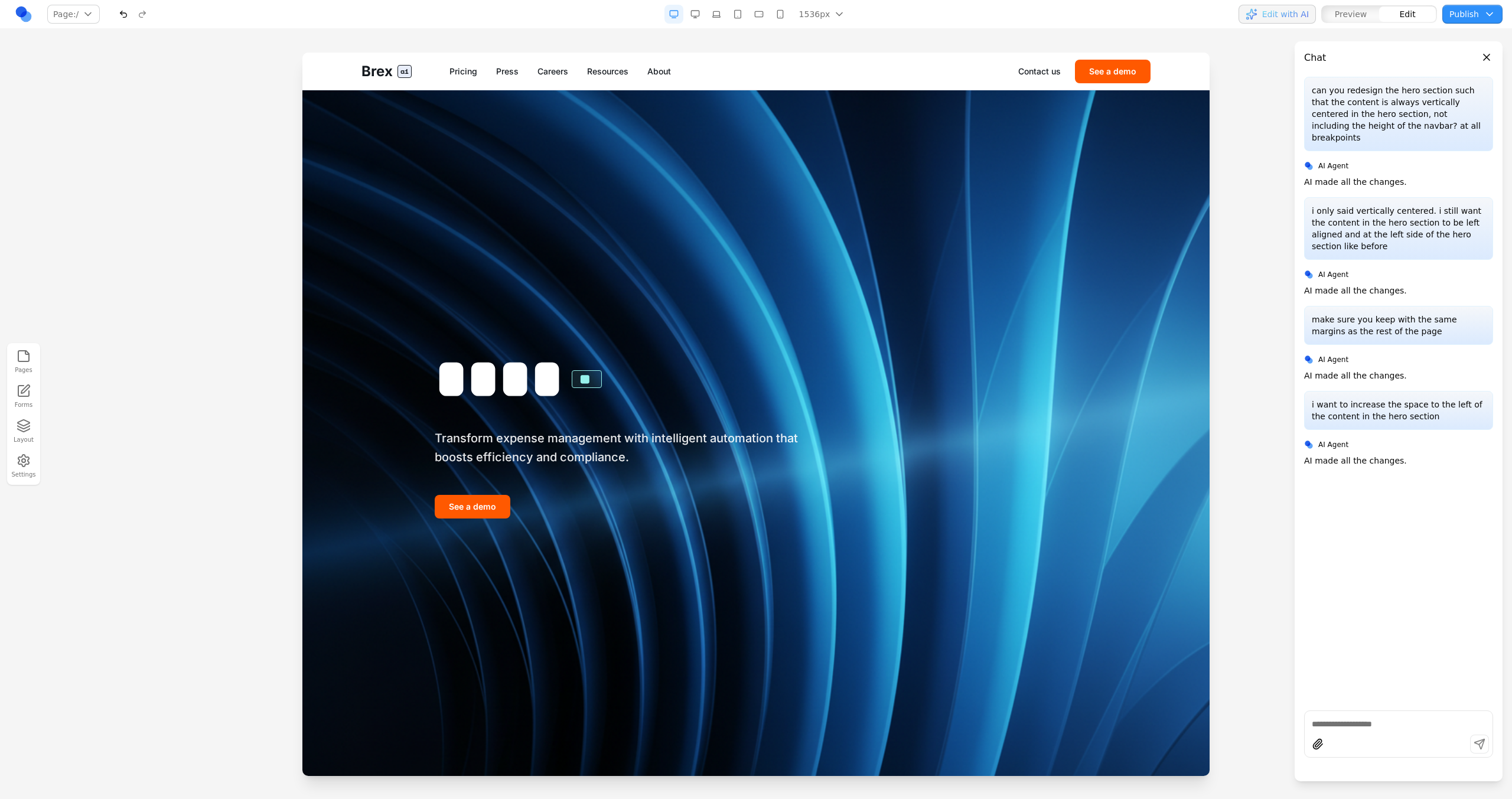
click at [692, 16] on button "button" at bounding box center [695, 14] width 19 height 19
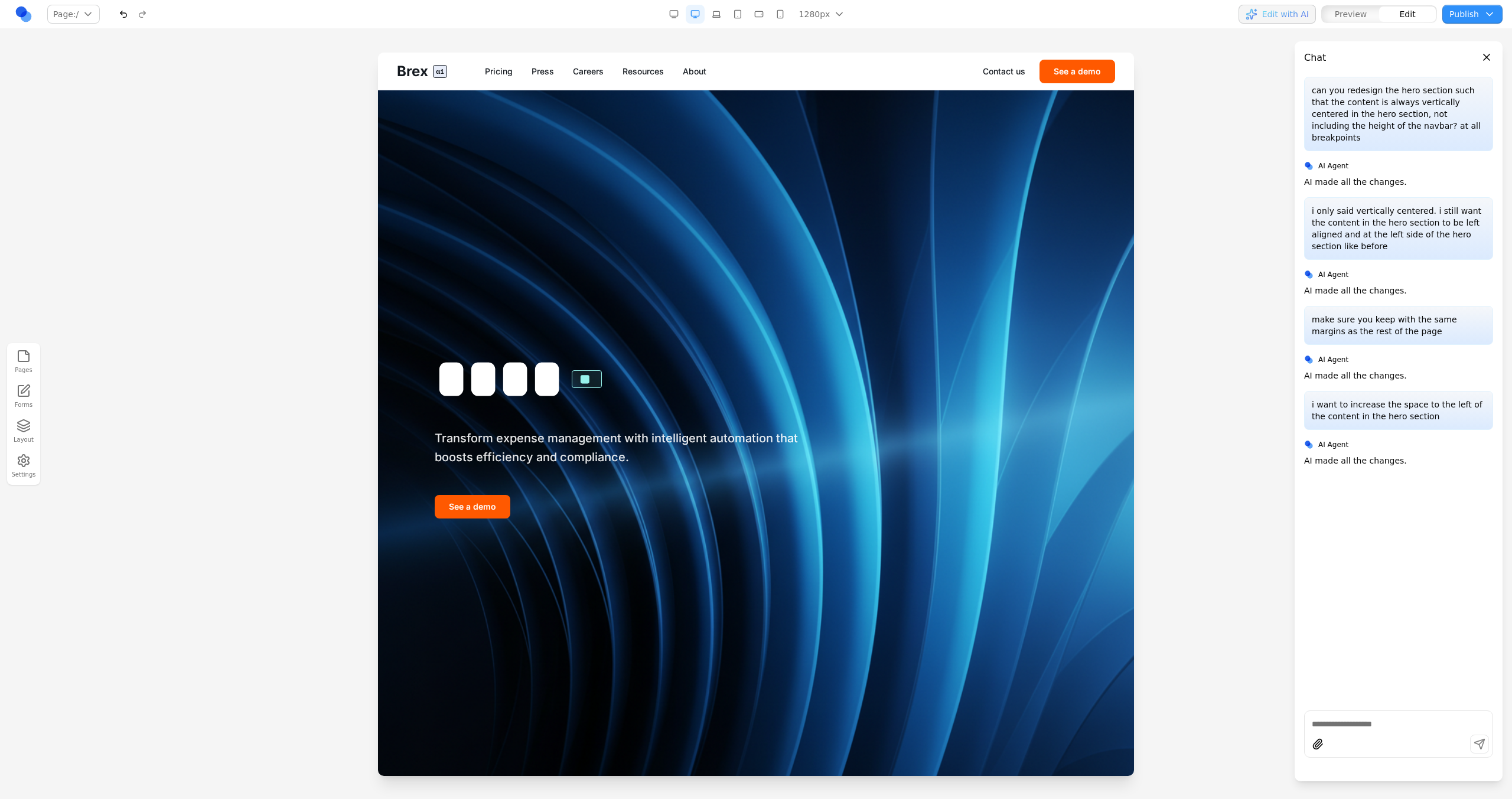
click at [721, 19] on button "button" at bounding box center [716, 14] width 19 height 19
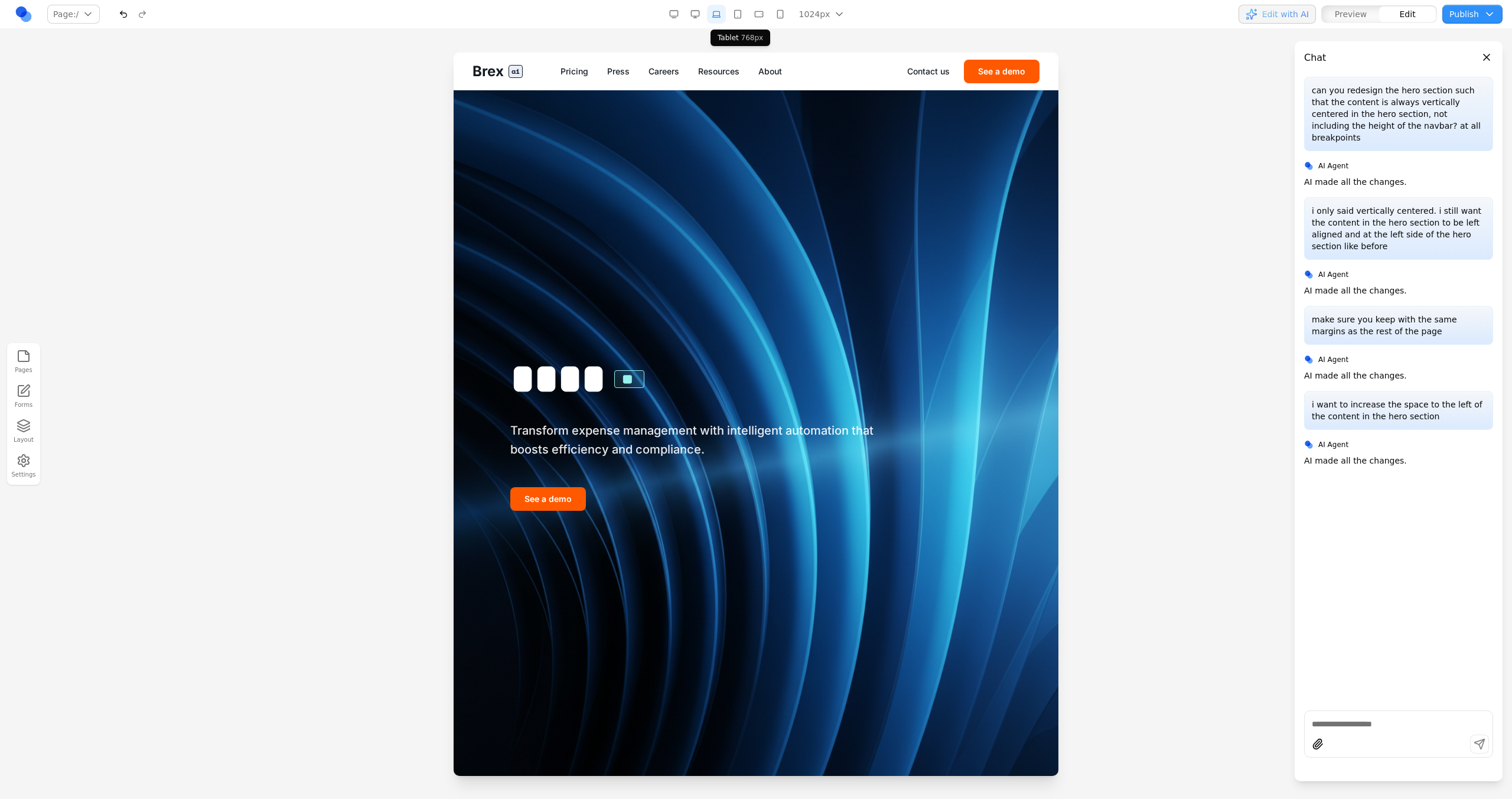
click at [739, 22] on button "button" at bounding box center [737, 14] width 19 height 19
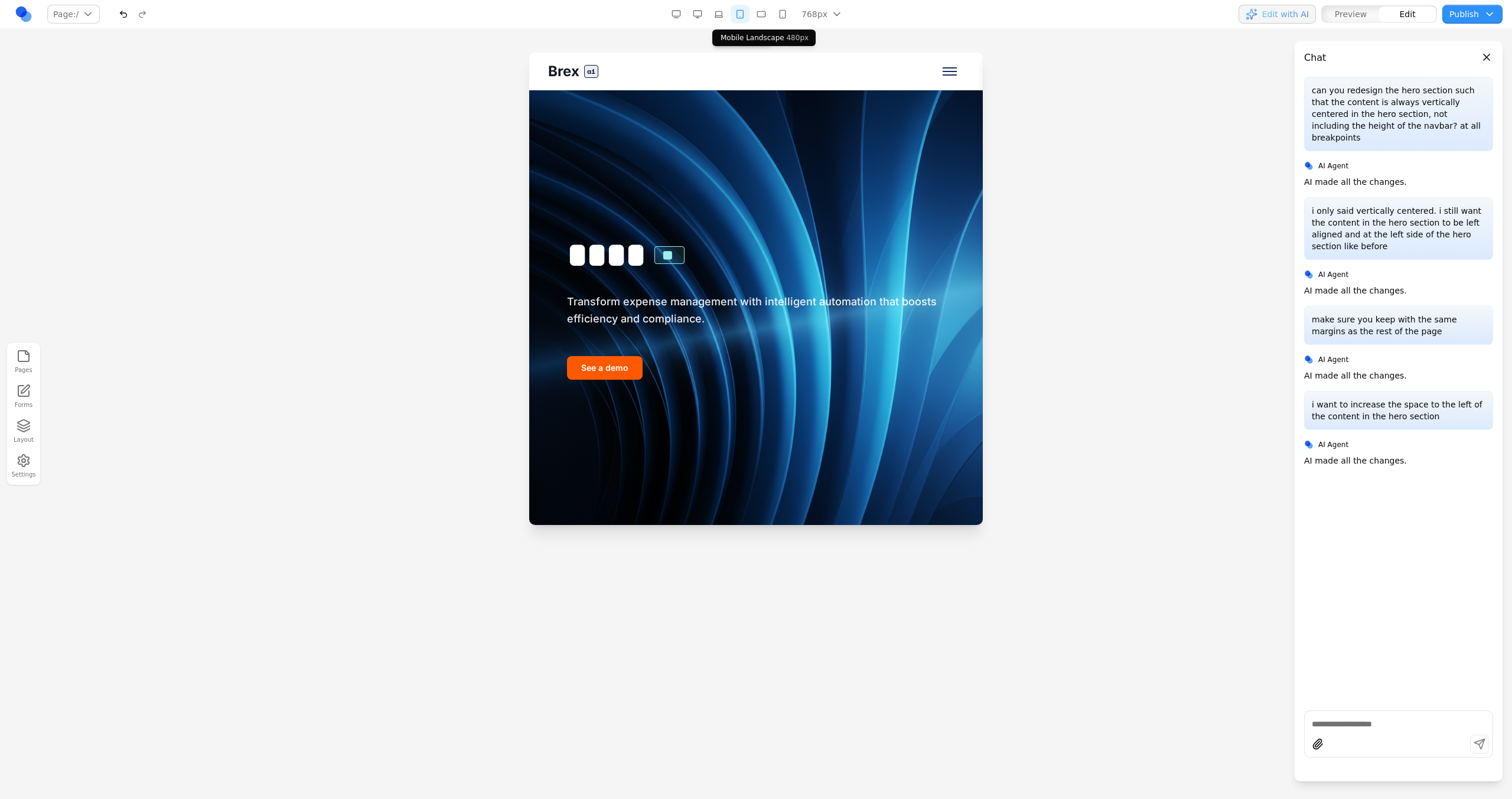
click at [757, 21] on button "button" at bounding box center [761, 14] width 19 height 19
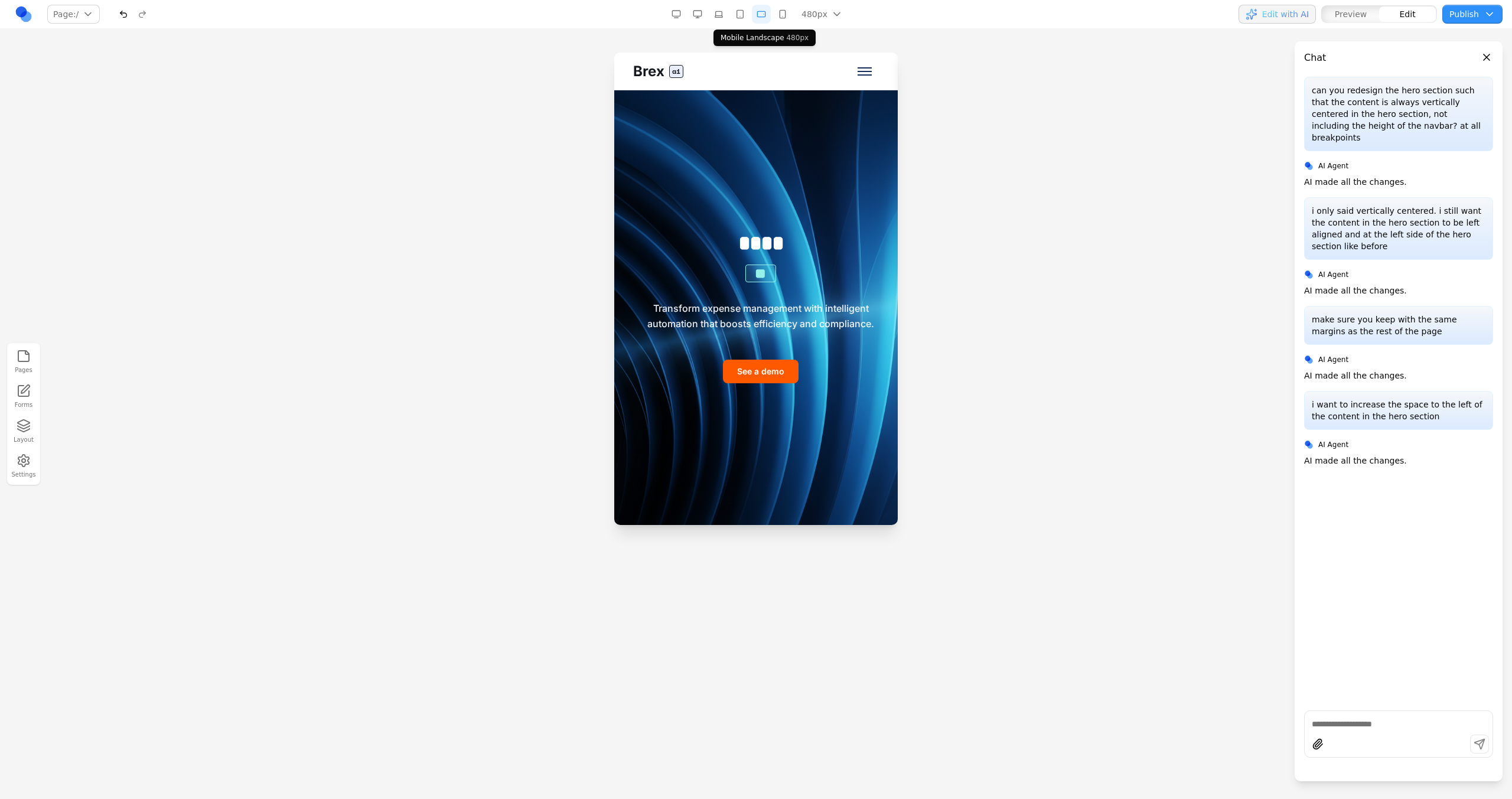
click at [771, 22] on div "480px 1536px 1280px 1024px 768px 480px 375px" at bounding box center [758, 14] width 183 height 19
click at [780, 20] on button "button" at bounding box center [782, 14] width 19 height 19
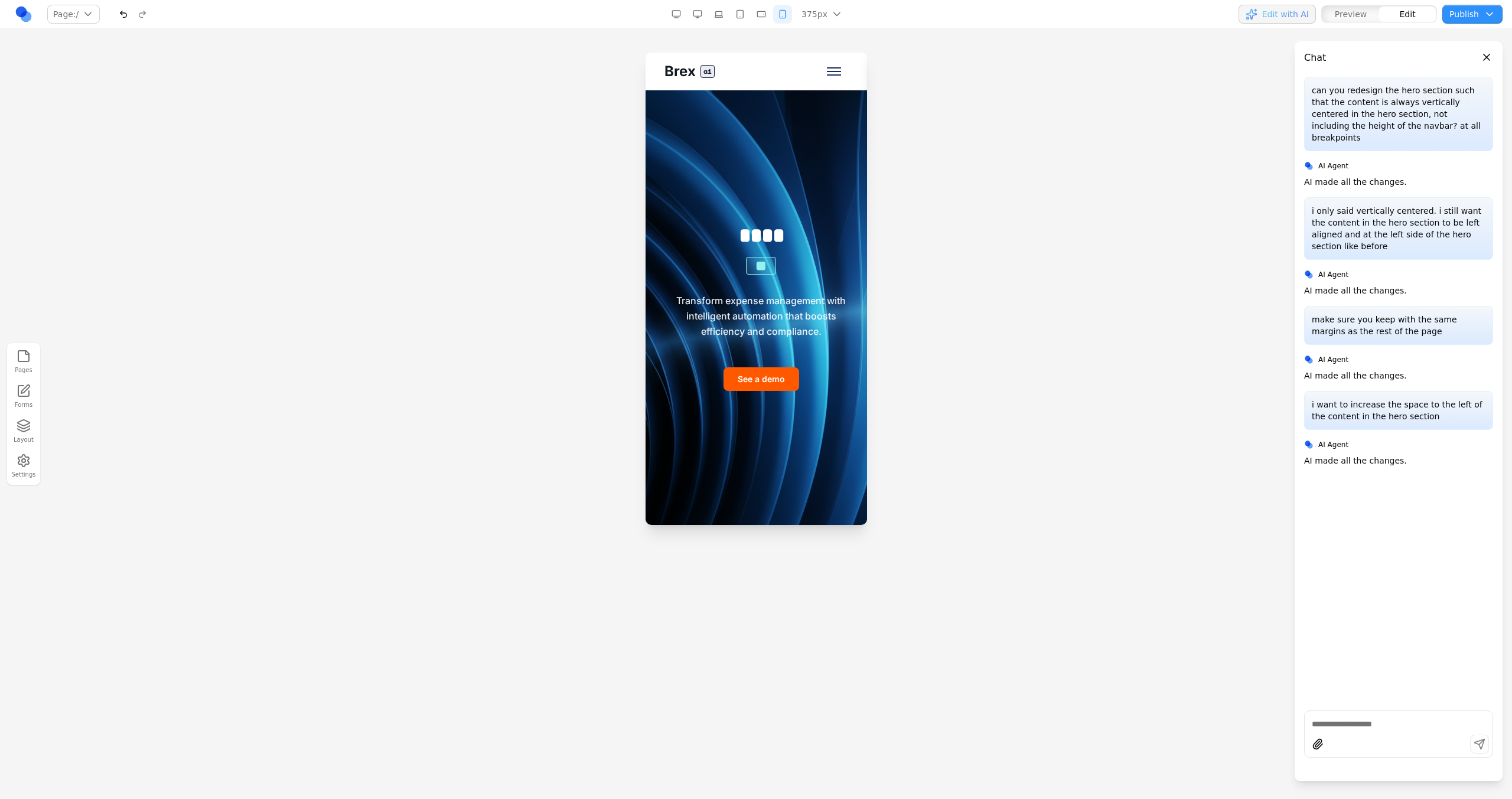
click at [769, 19] on button "button" at bounding box center [761, 14] width 19 height 19
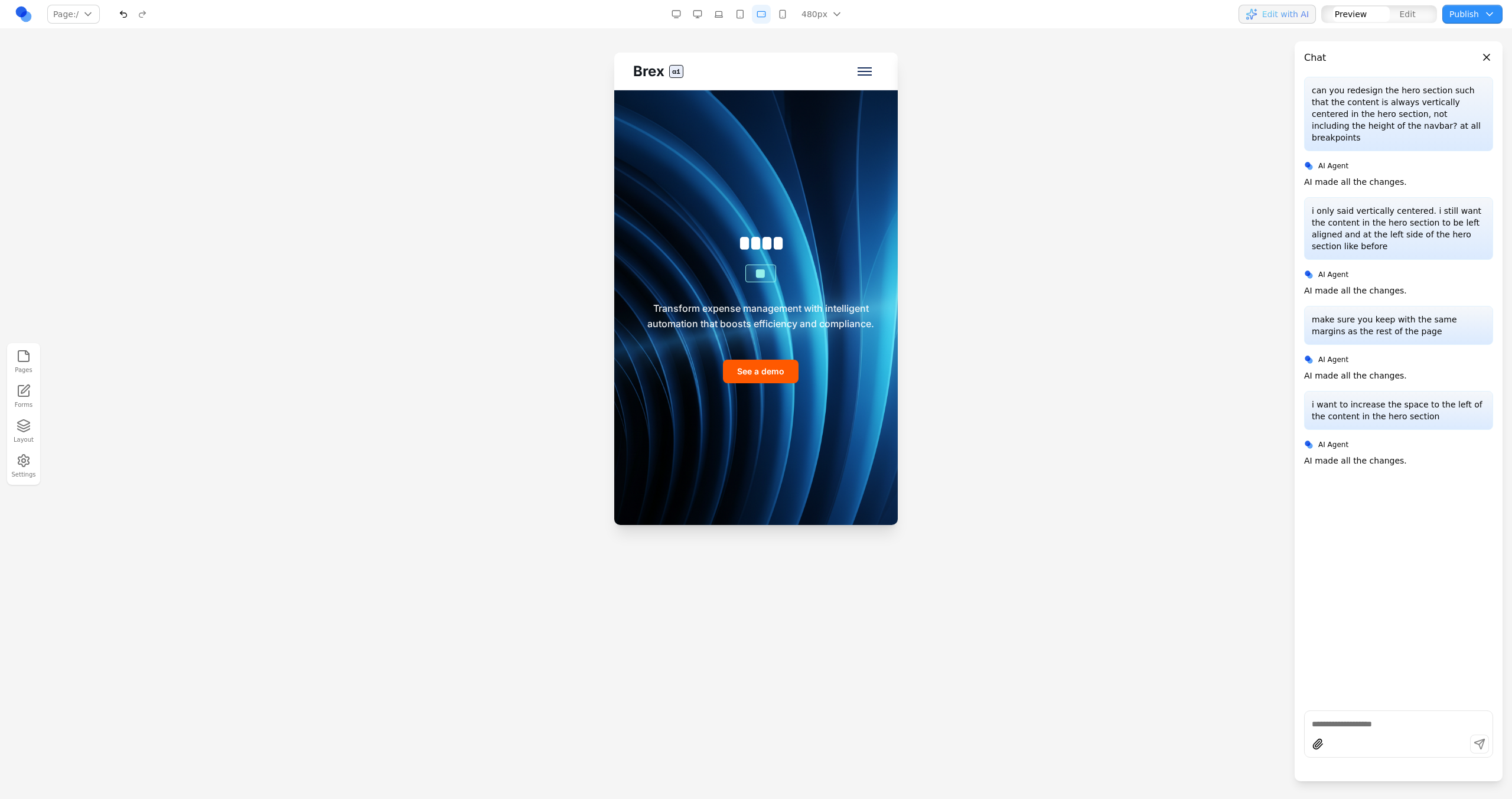
click at [765, 171] on div "**** ** Transform expense management with intelligent automation that boosts ef…" at bounding box center [755, 307] width 283 height 435
click at [803, 139] on div "**** ** Transform expense management with intelligent automation that boosts ef…" at bounding box center [755, 307] width 283 height 435
click at [689, 72] on input at bounding box center [681, 71] width 98 height 19
type input "**********"
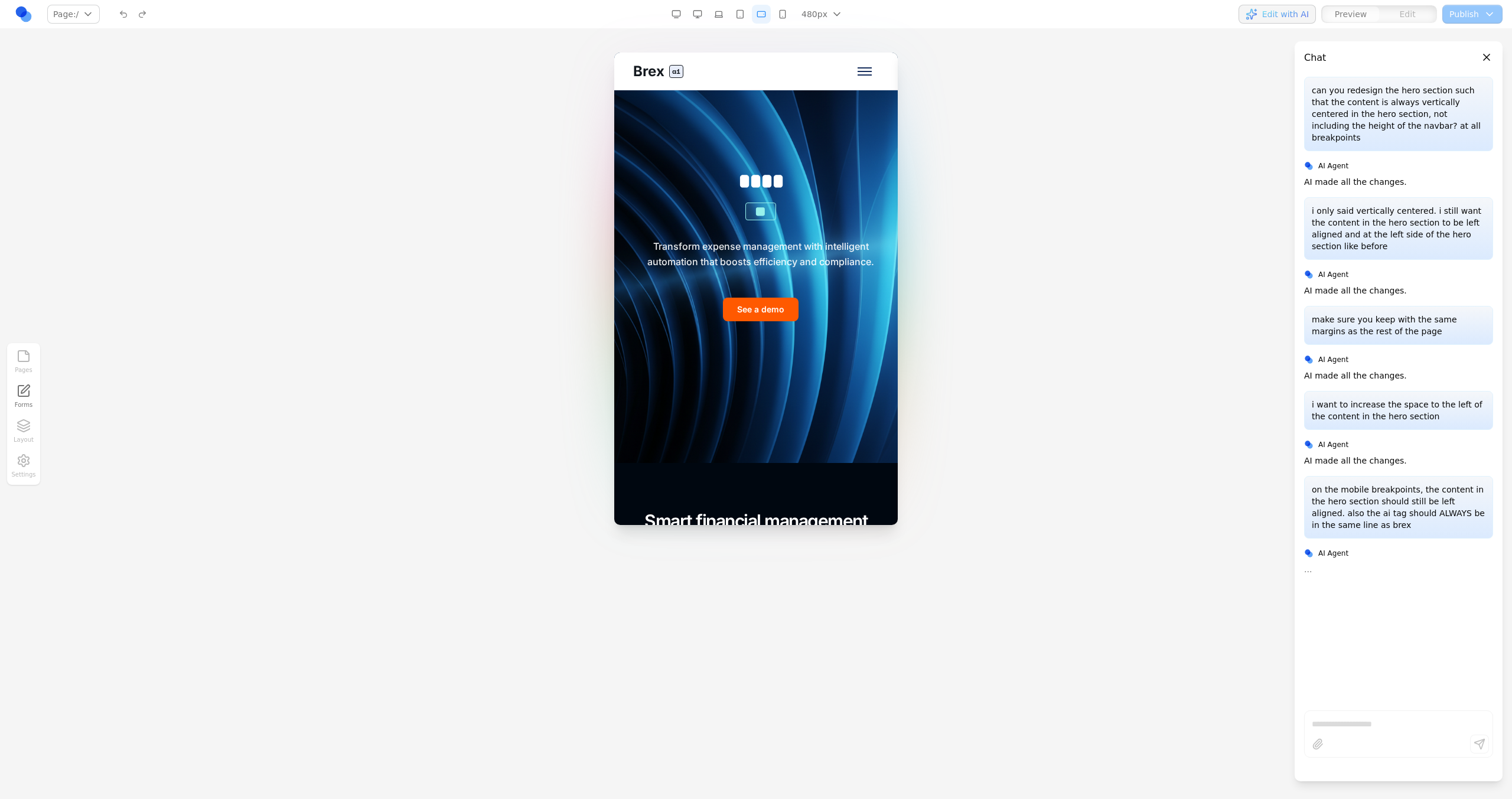
scroll to position [0, 0]
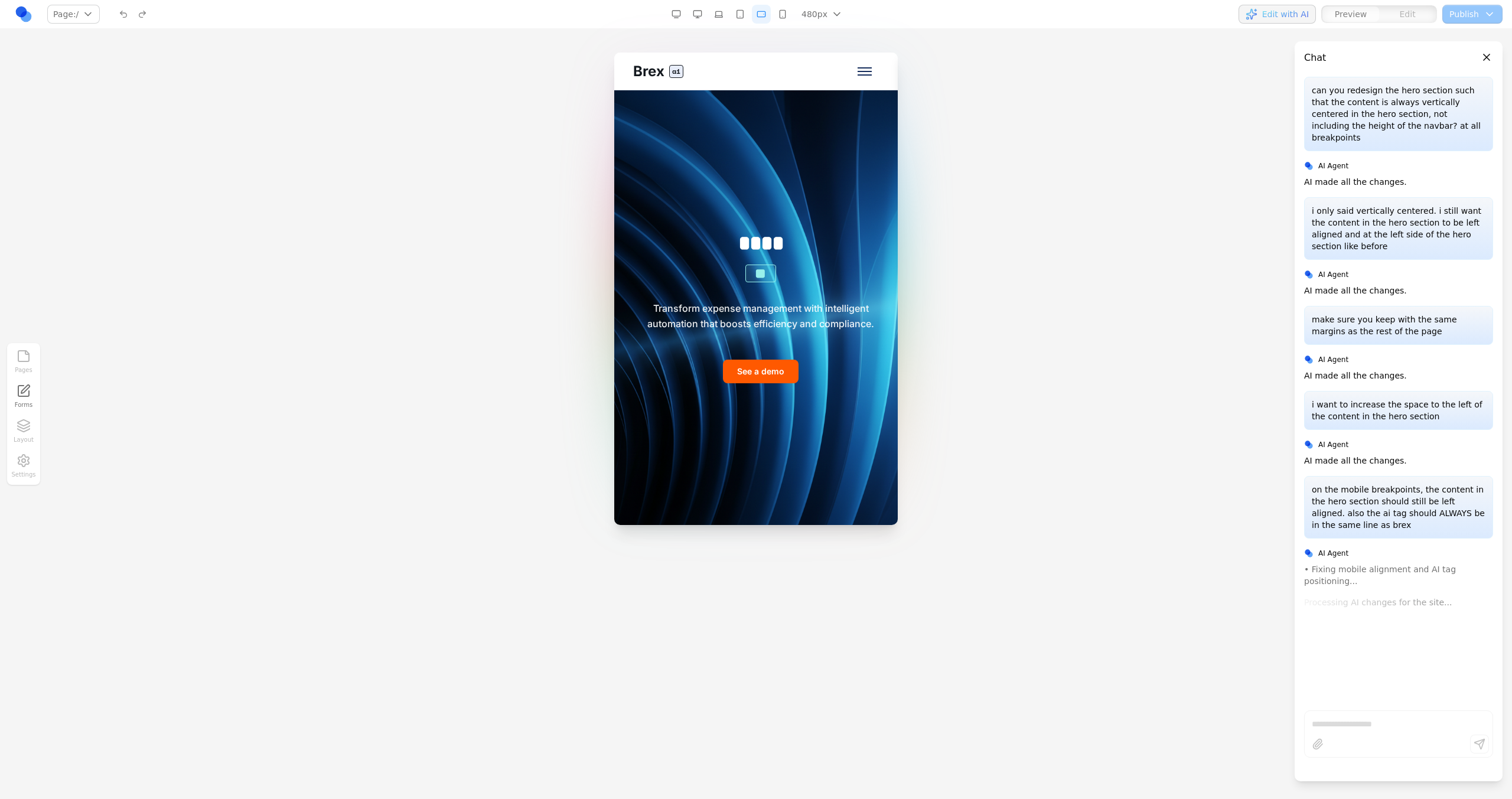
click at [746, 14] on button "button" at bounding box center [740, 14] width 19 height 19
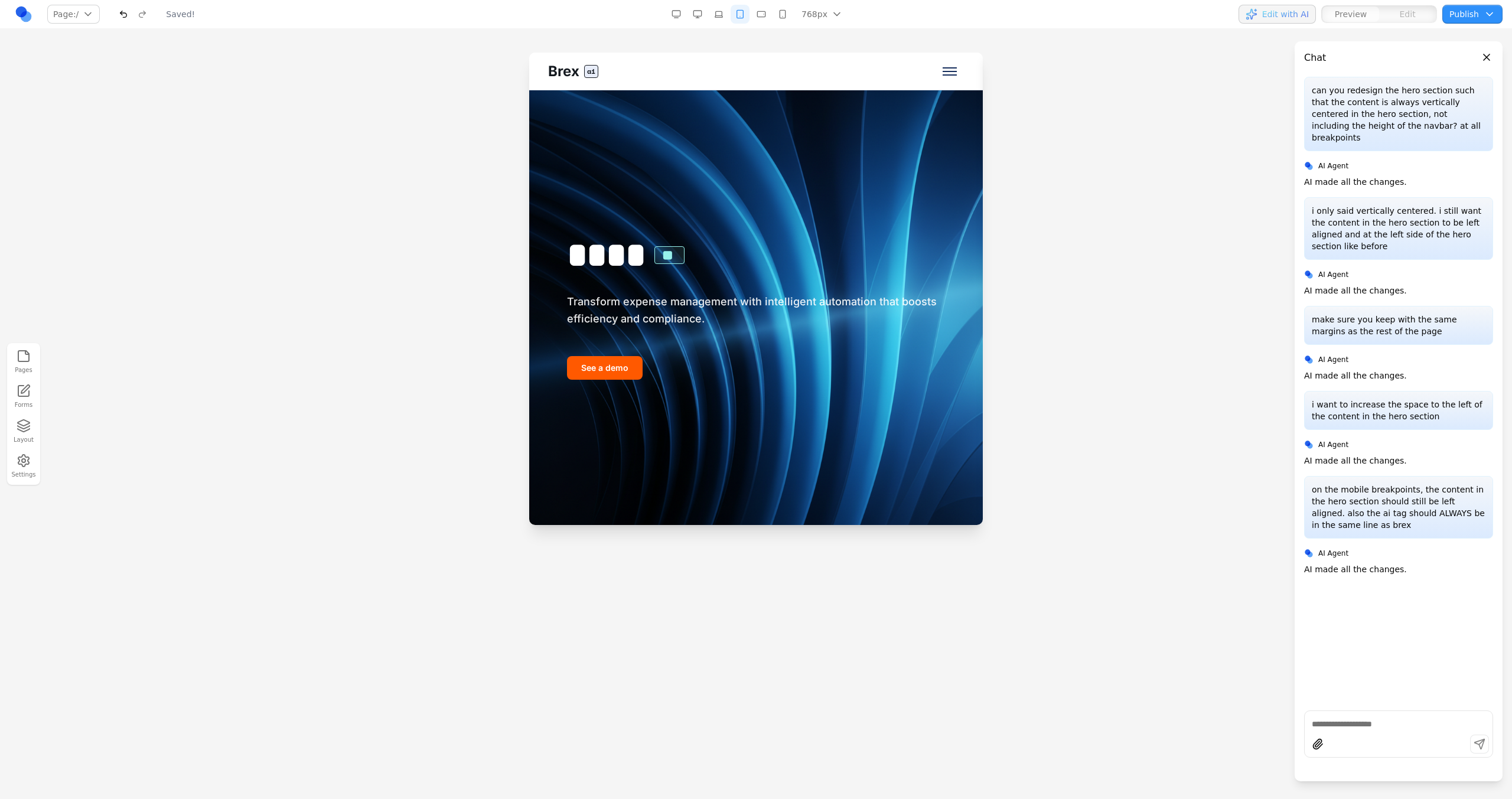
click at [710, 13] on button "button" at bounding box center [718, 14] width 19 height 19
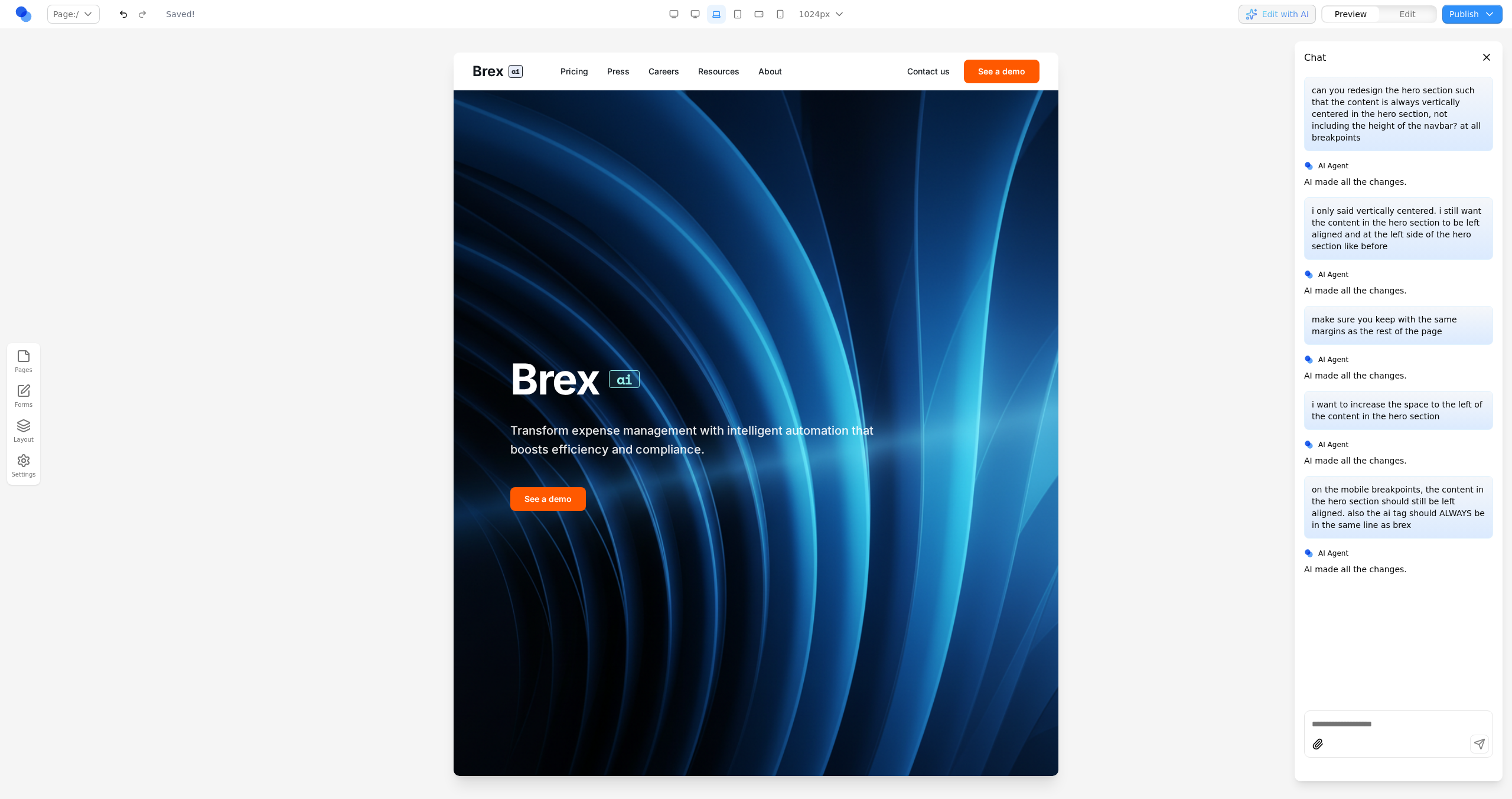
click at [701, 13] on button "button" at bounding box center [695, 14] width 19 height 19
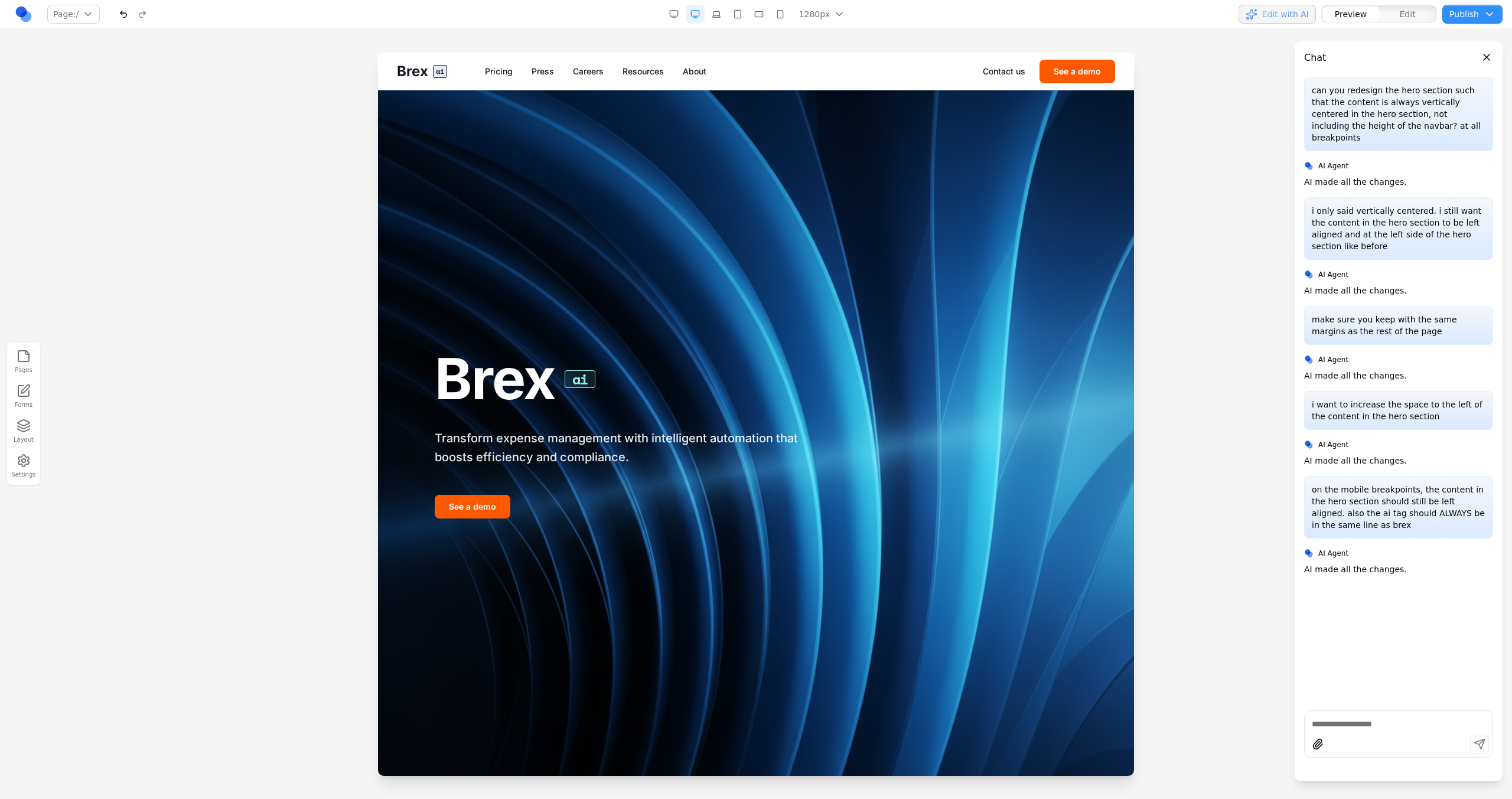
click at [759, 30] on div "Pages Forms Layout Settings" at bounding box center [756, 414] width 1512 height 770
click at [759, 23] on button "button" at bounding box center [759, 14] width 19 height 19
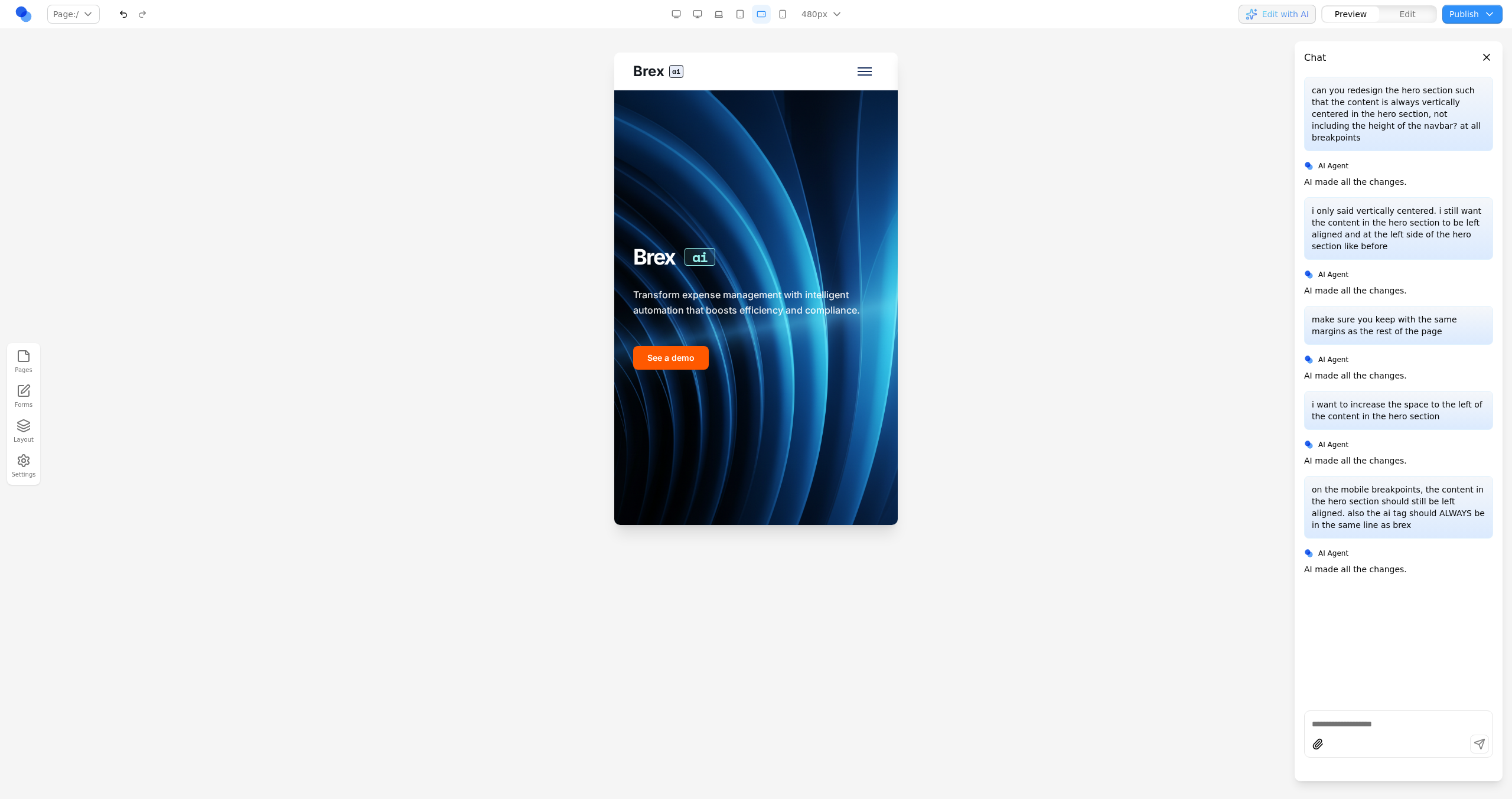
click at [777, 17] on button "button" at bounding box center [782, 14] width 19 height 19
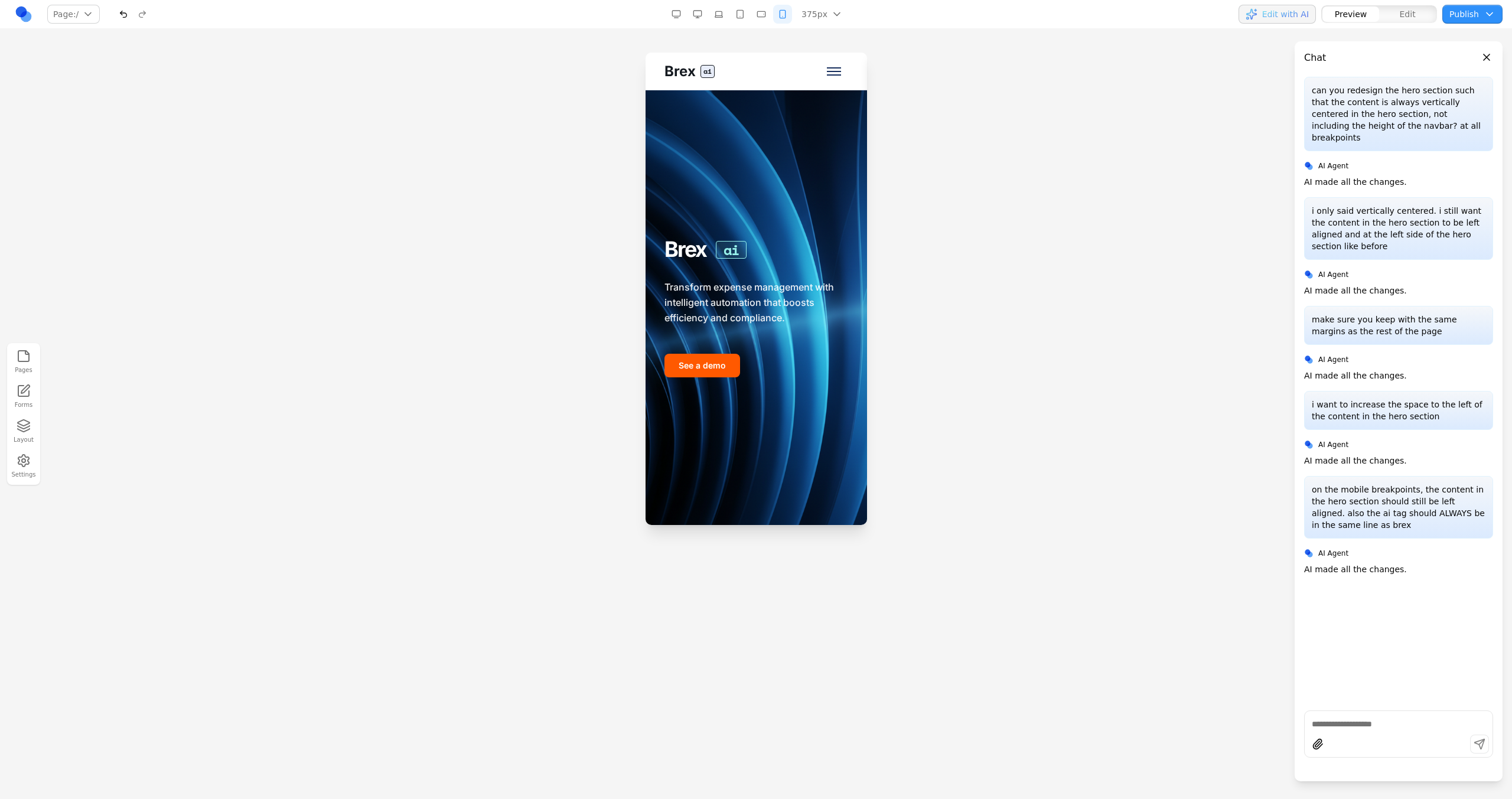
click at [767, 15] on button "button" at bounding box center [761, 14] width 19 height 19
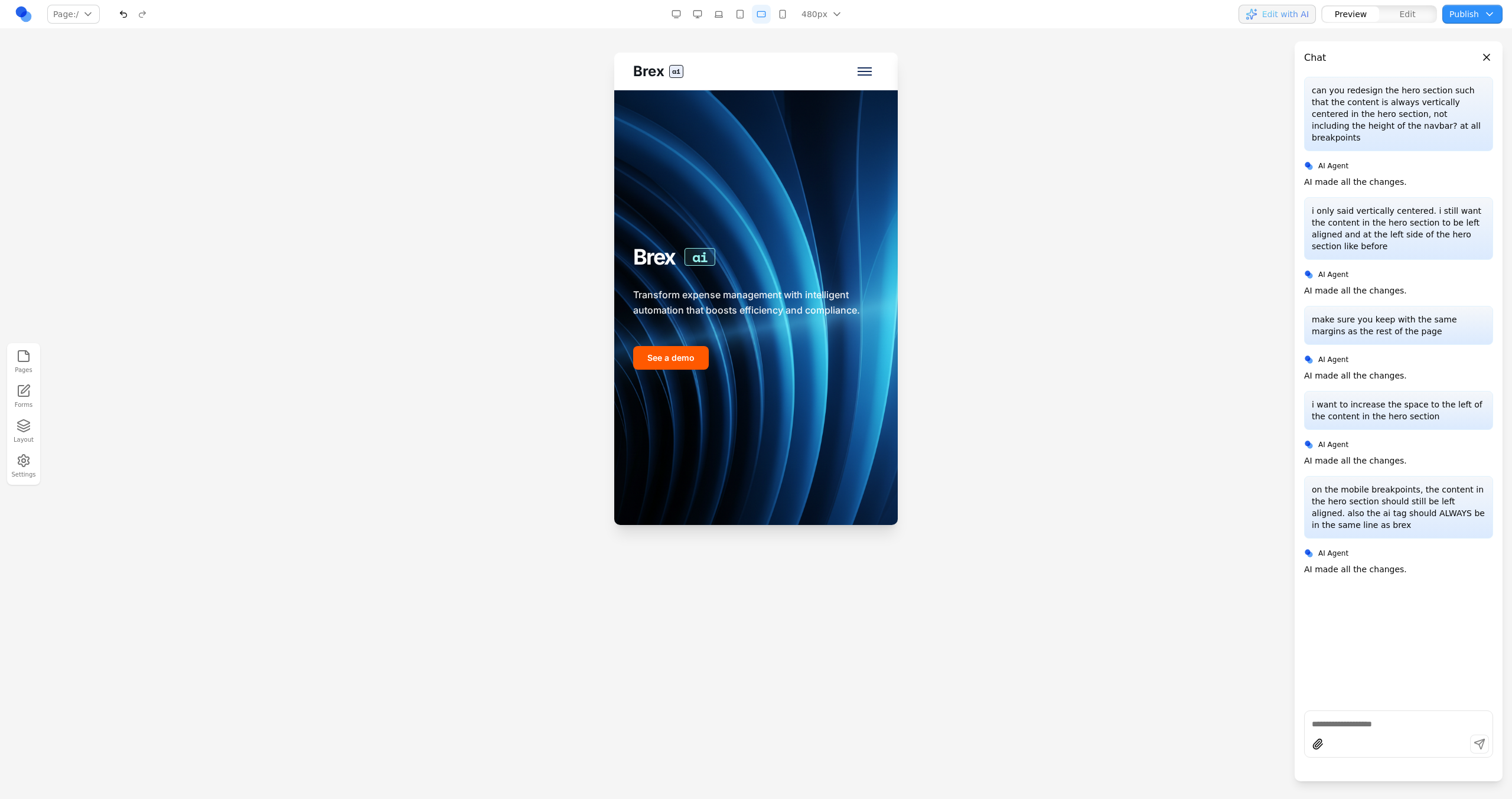
click at [735, 14] on button "button" at bounding box center [740, 14] width 19 height 19
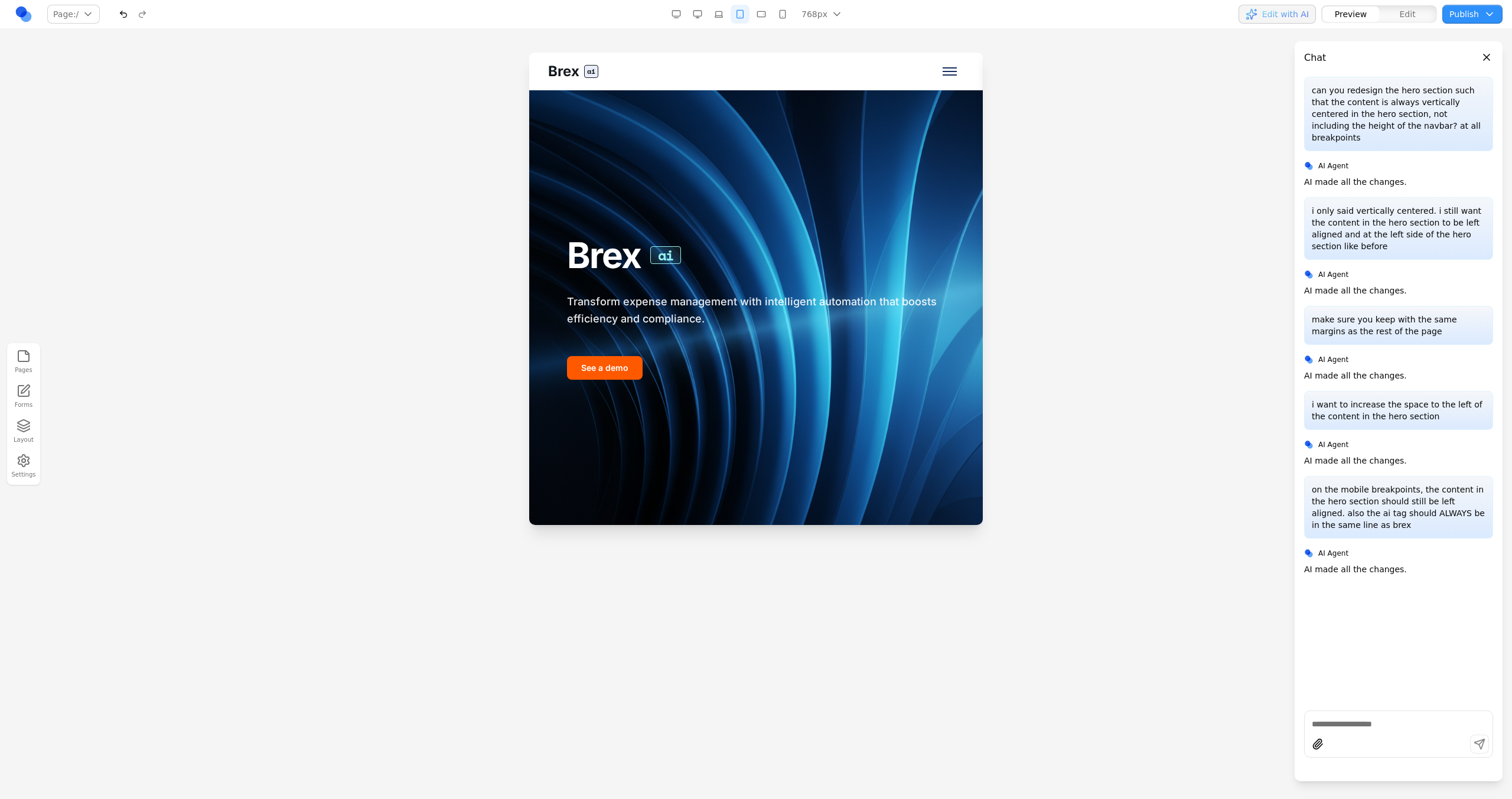
click at [723, 14] on button "button" at bounding box center [718, 14] width 19 height 19
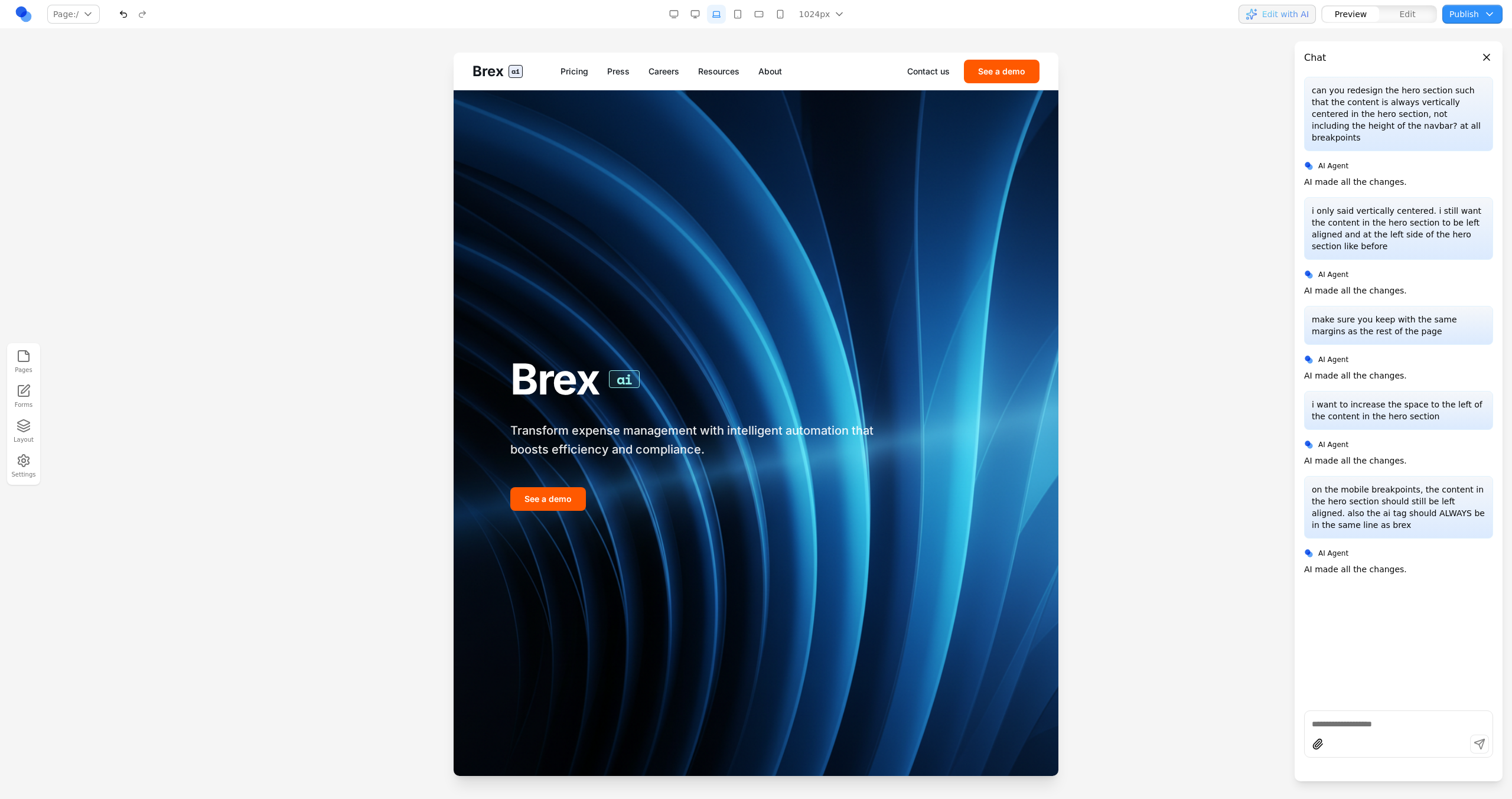
click at [705, 13] on div "1024px 1536px 1280px 1024px 768px 480px 375px" at bounding box center [759, 14] width 188 height 19
click at [701, 13] on button "button" at bounding box center [695, 14] width 19 height 19
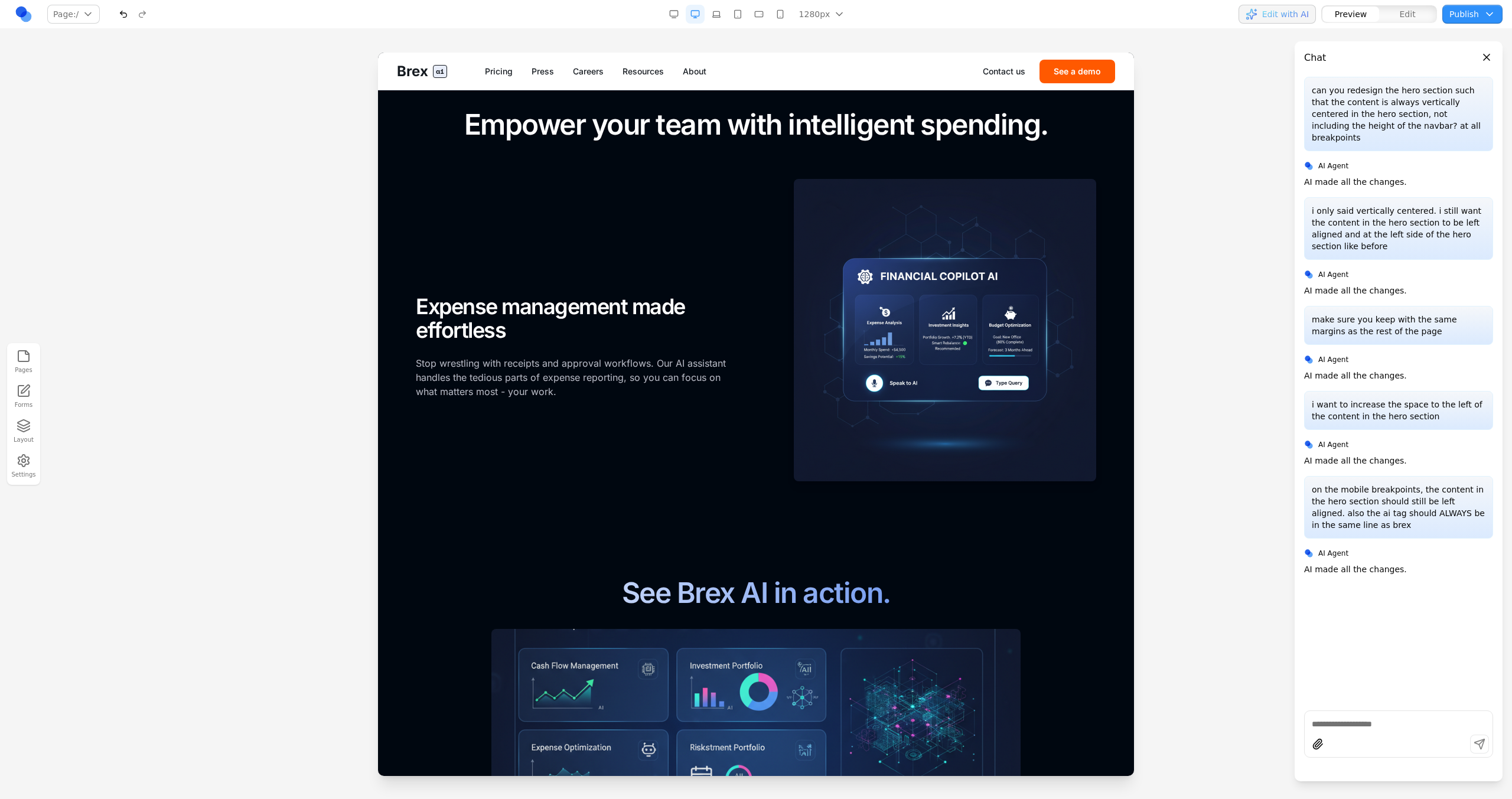
scroll to position [1245, 0]
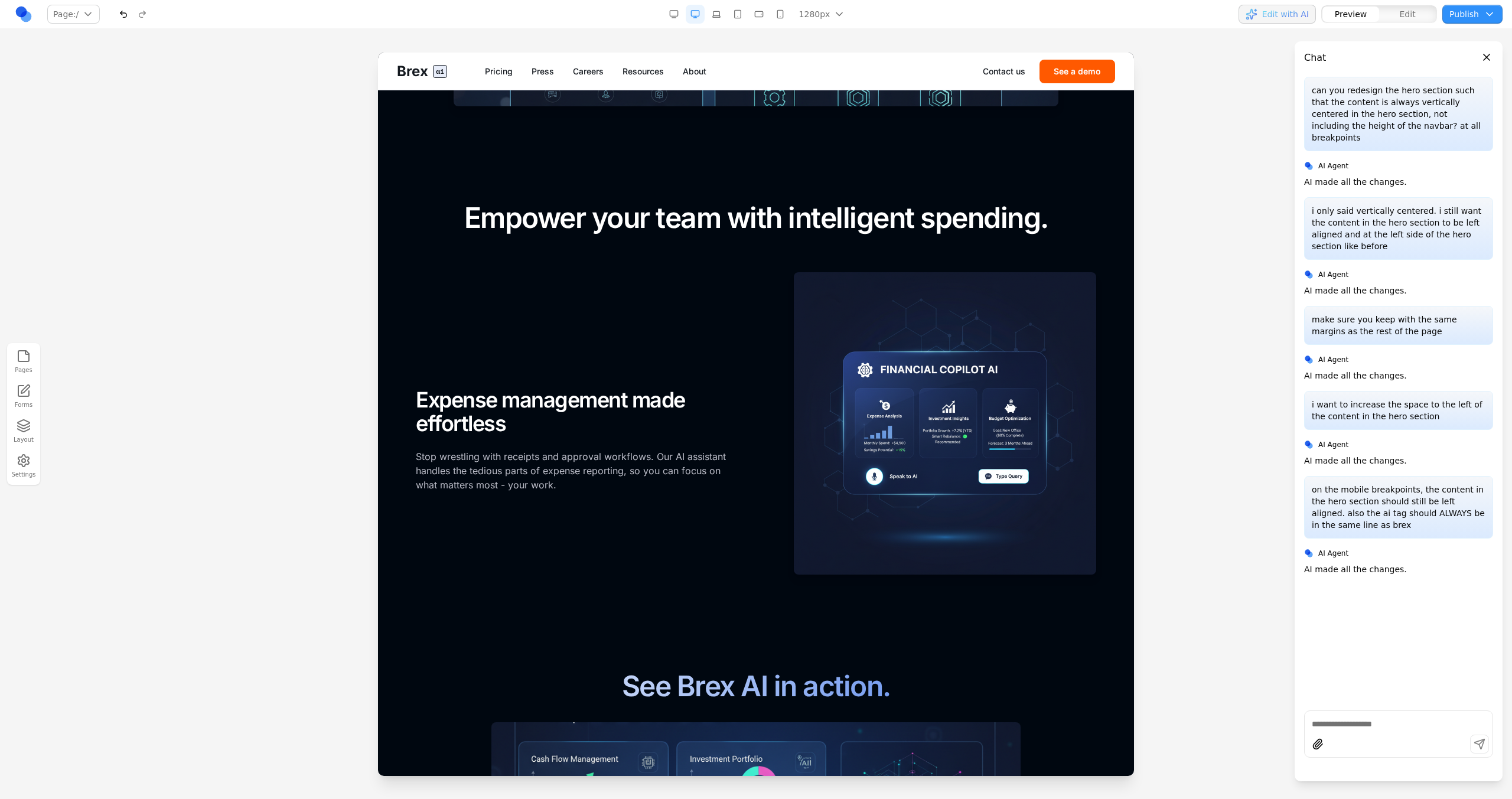
click at [789, 13] on button "button" at bounding box center [780, 14] width 19 height 19
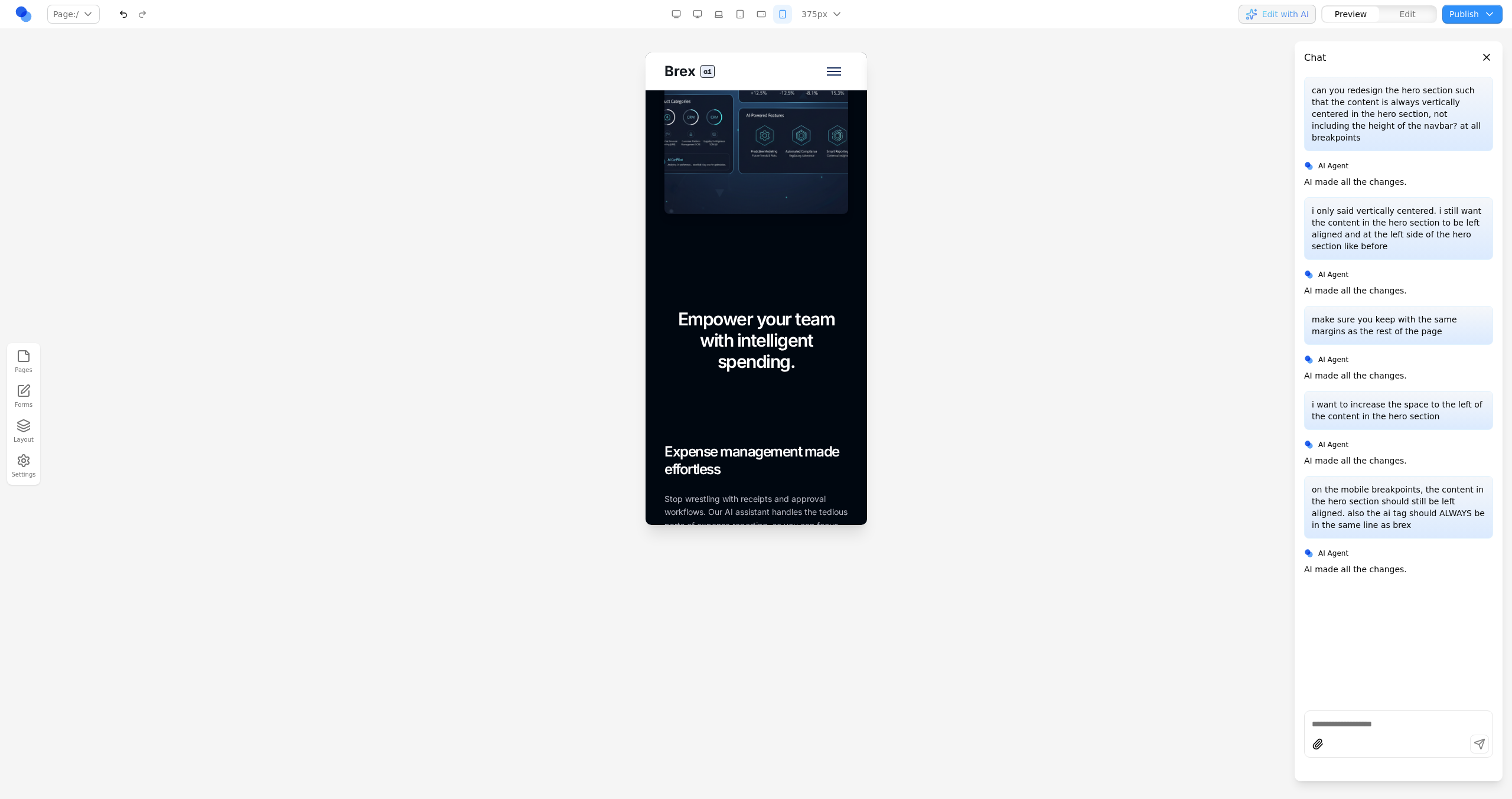
scroll to position [1191, 0]
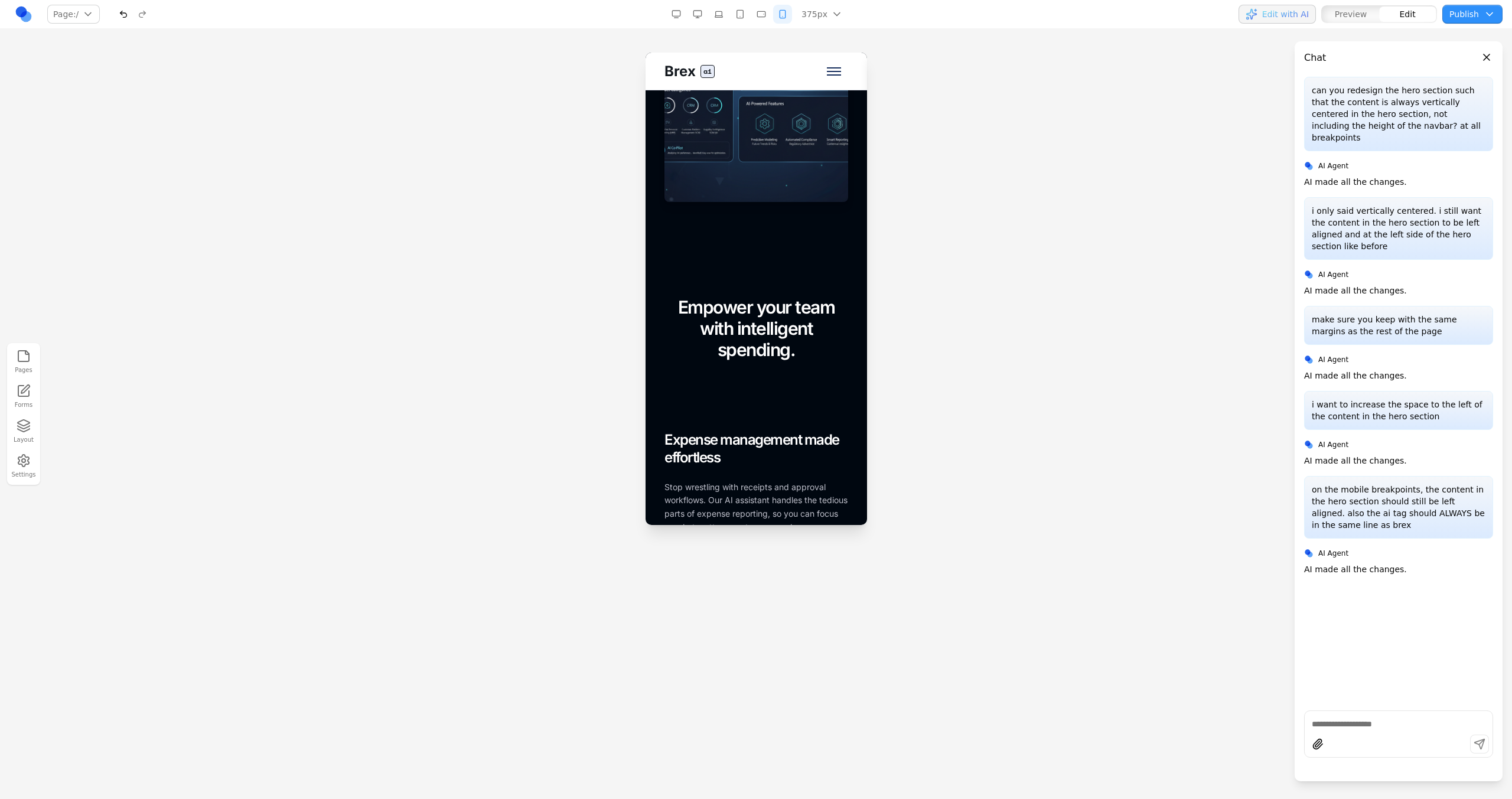
click at [721, 300] on section "Empower your team with intelligent spending. FOR EMPLOYEES Expense management m…" at bounding box center [755, 526] width 222 height 554
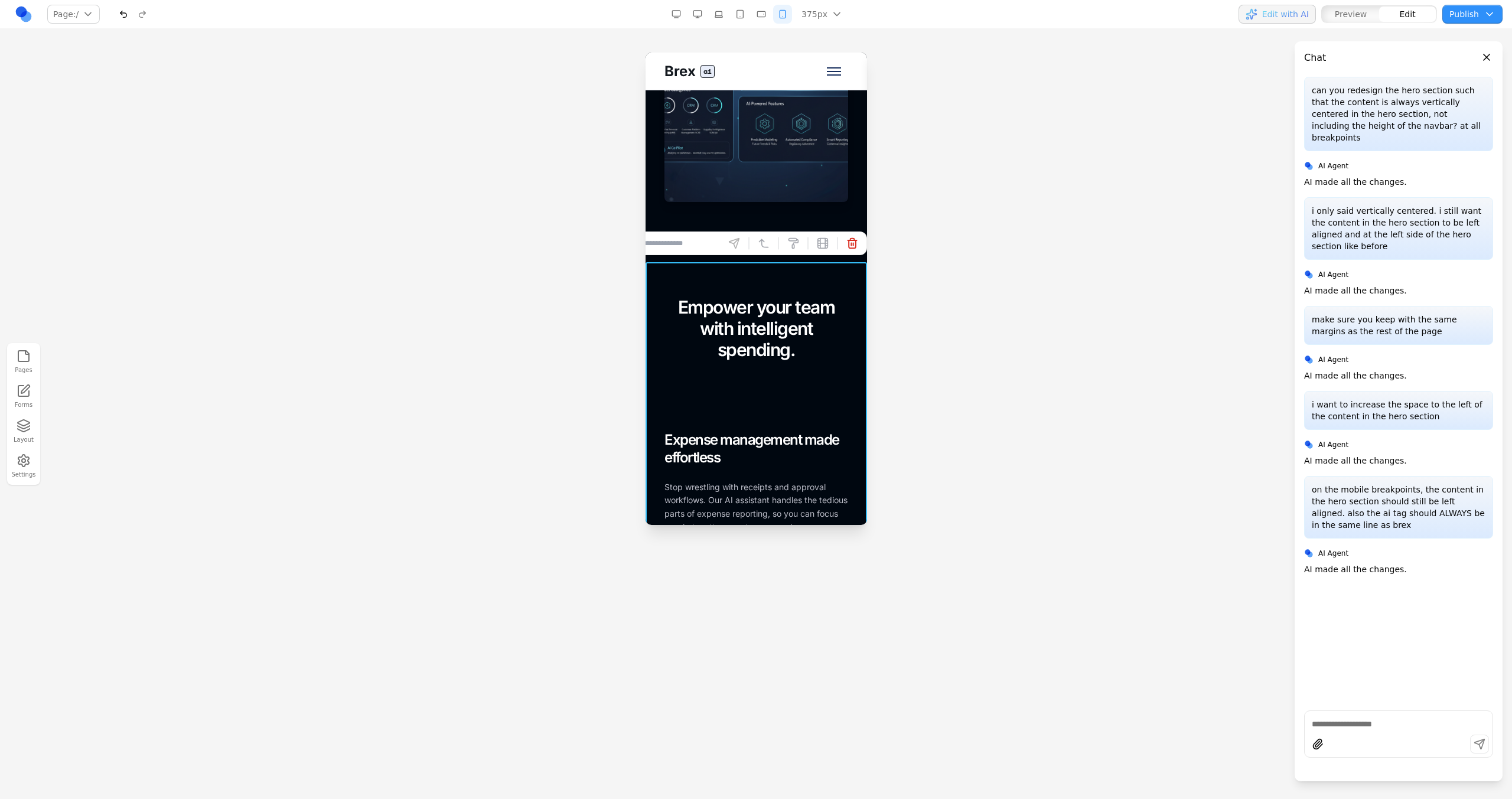
click at [703, 241] on input at bounding box center [670, 243] width 98 height 19
type input "**********"
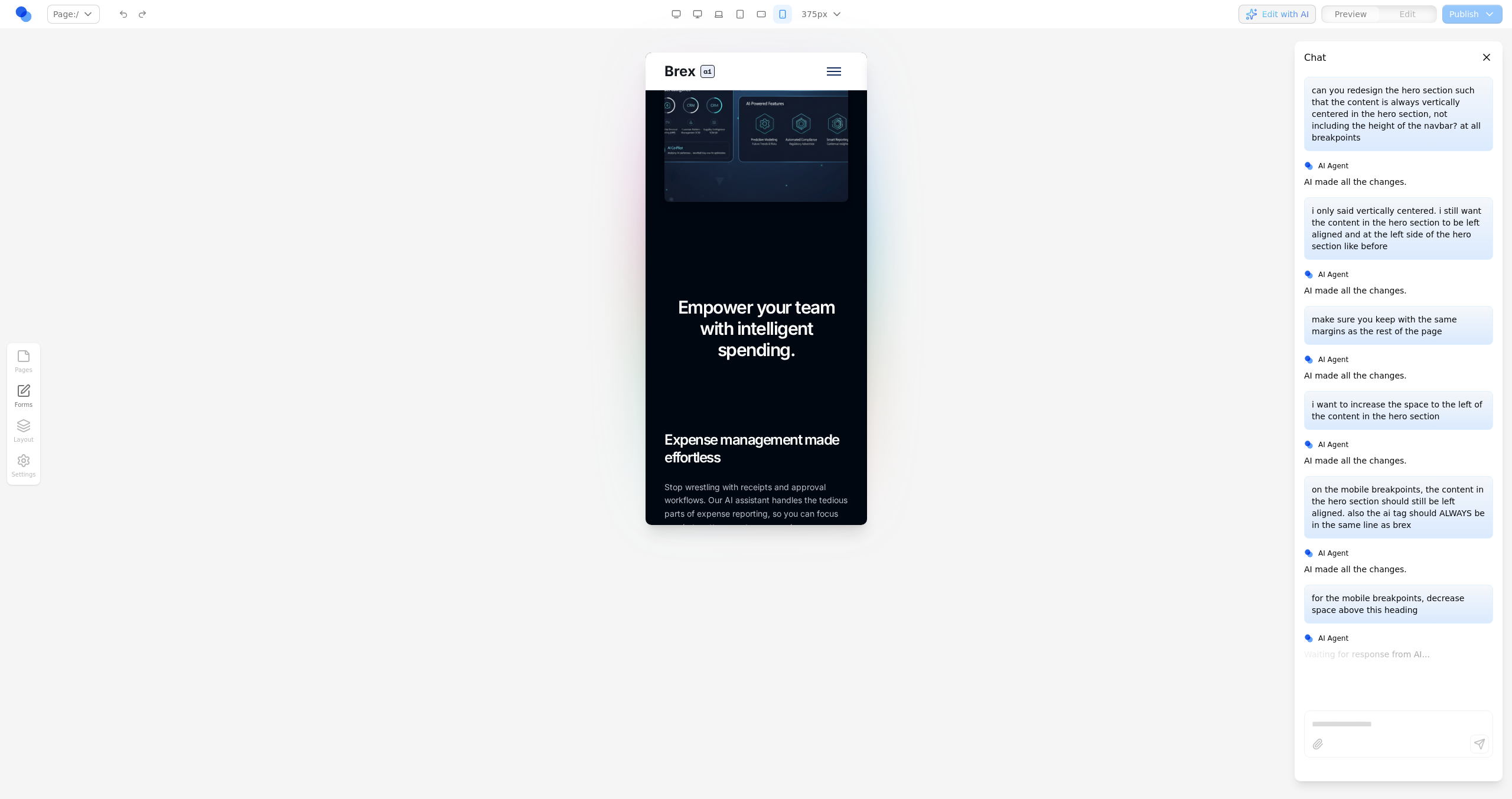
click at [761, 14] on button "button" at bounding box center [761, 14] width 19 height 19
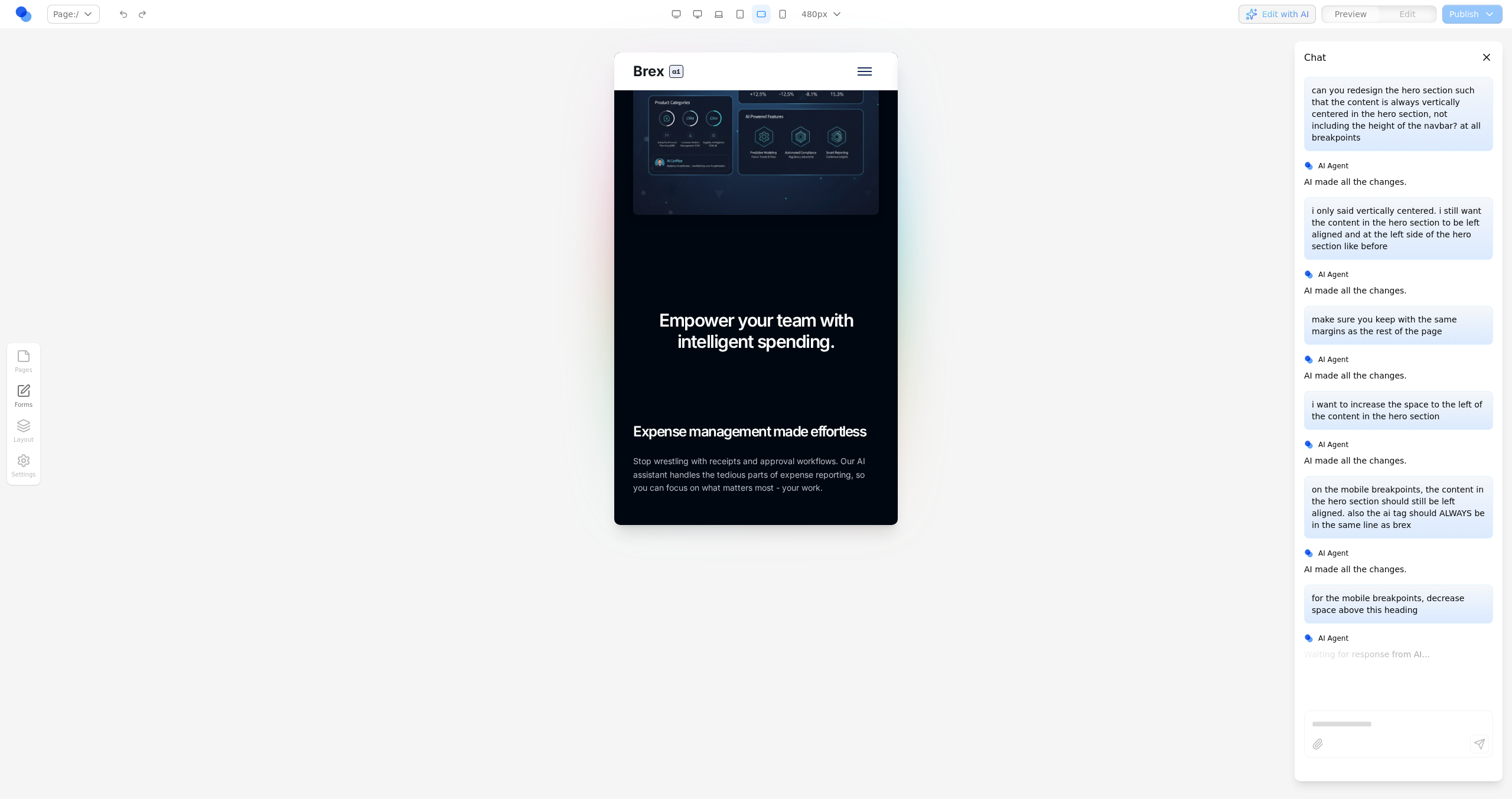
click at [739, 14] on button "button" at bounding box center [740, 14] width 19 height 19
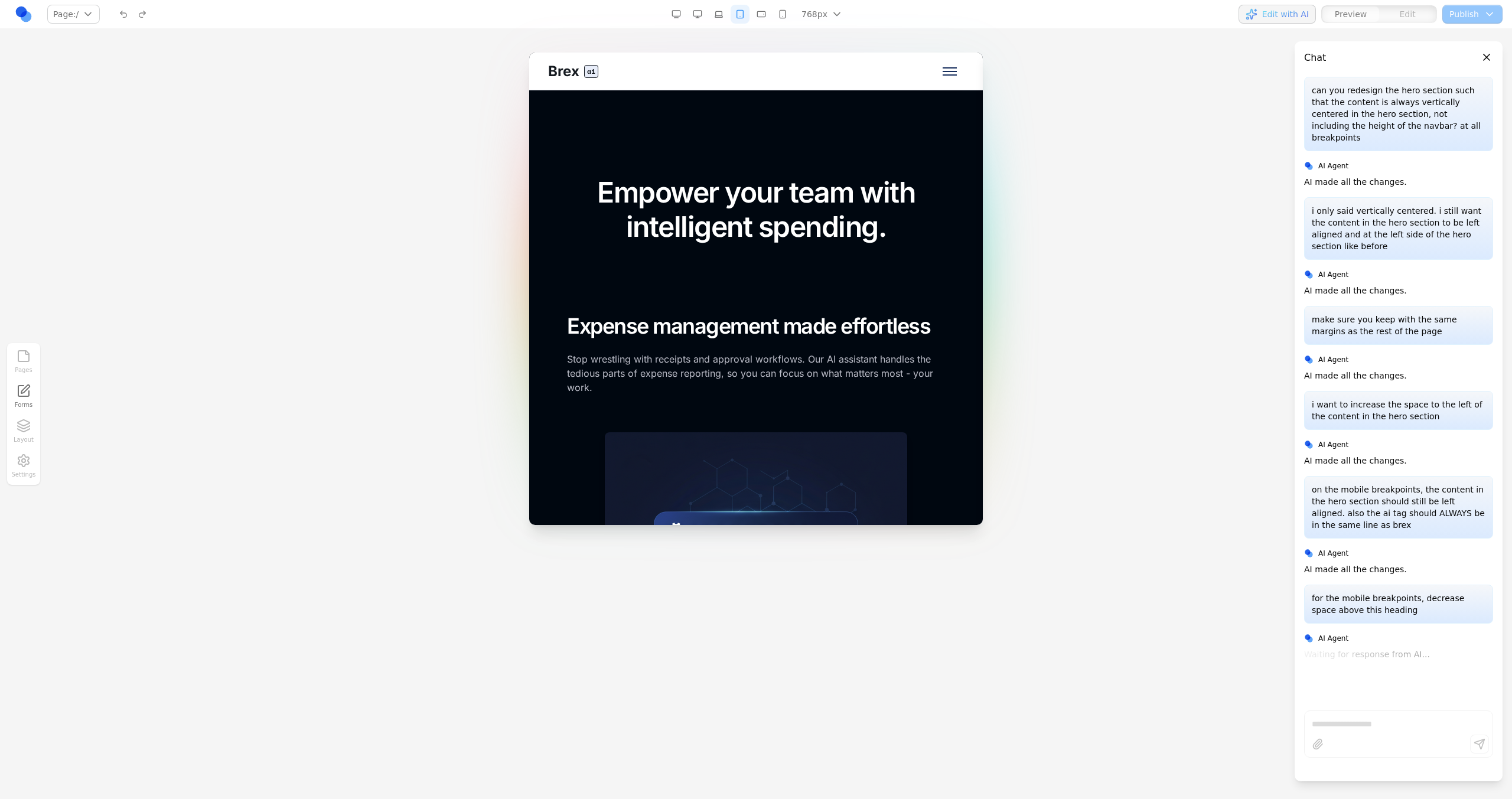
scroll to position [982, 0]
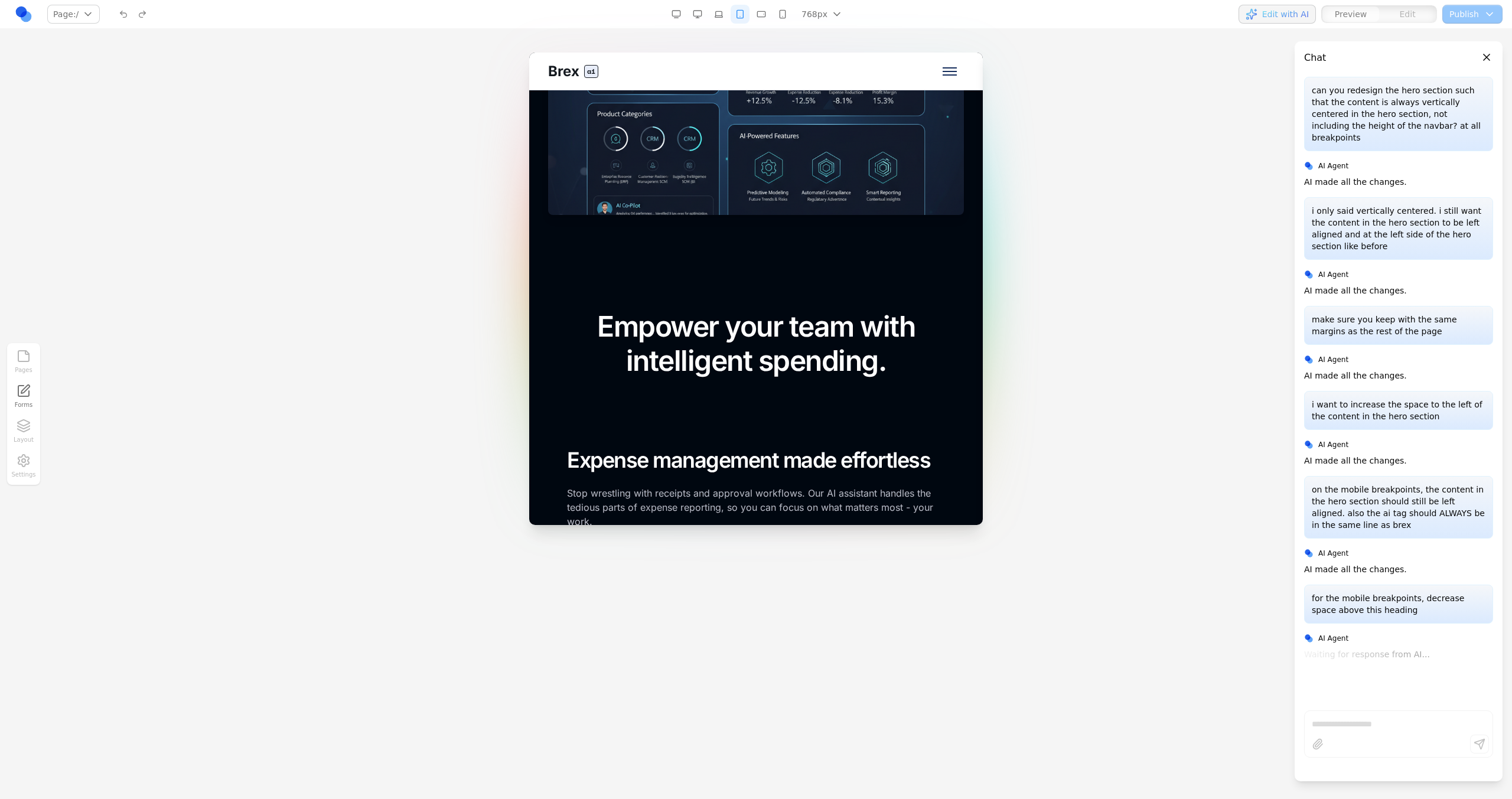
click at [726, 16] on button "button" at bounding box center [718, 14] width 19 height 19
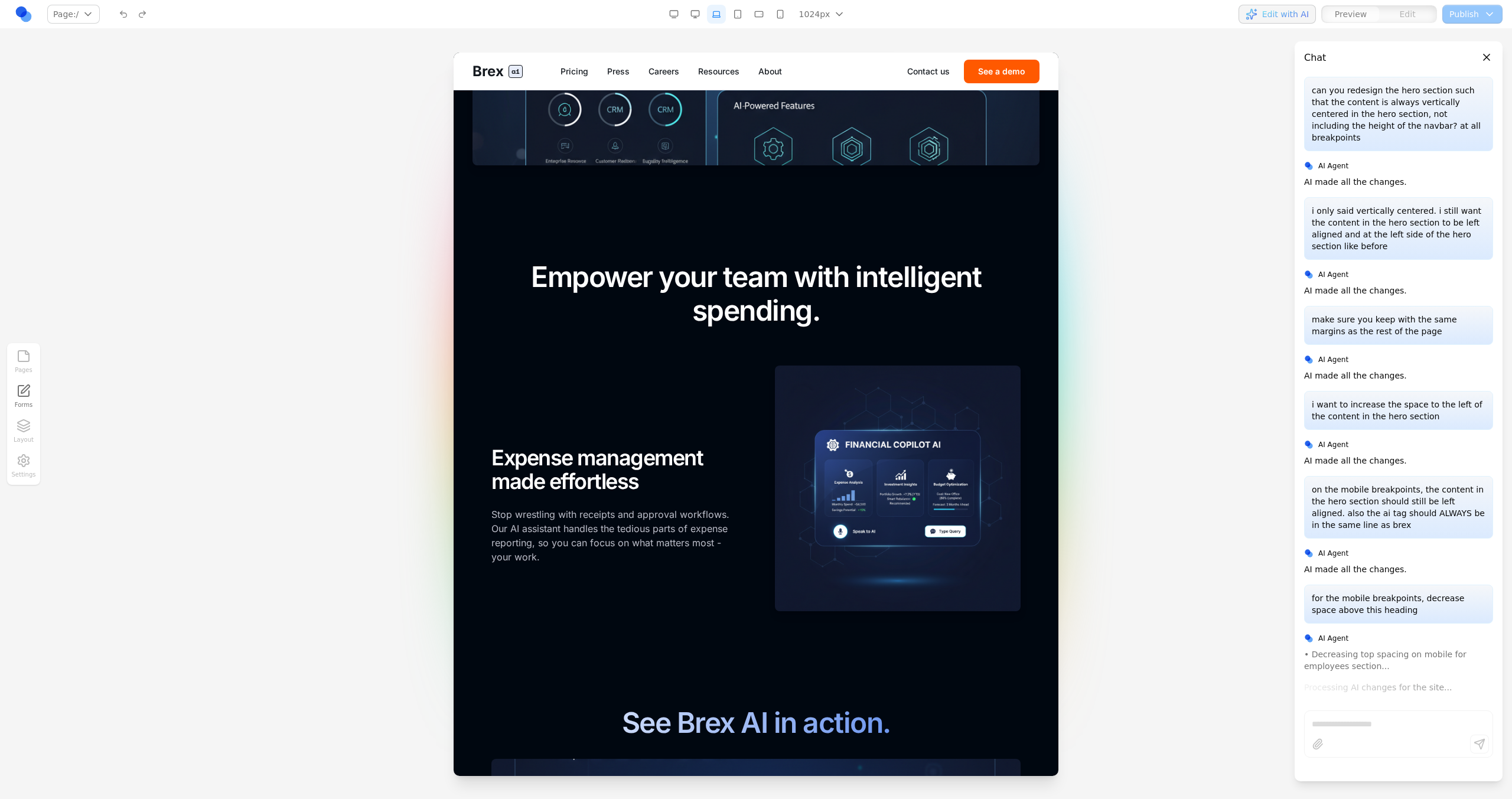
scroll to position [1229, 0]
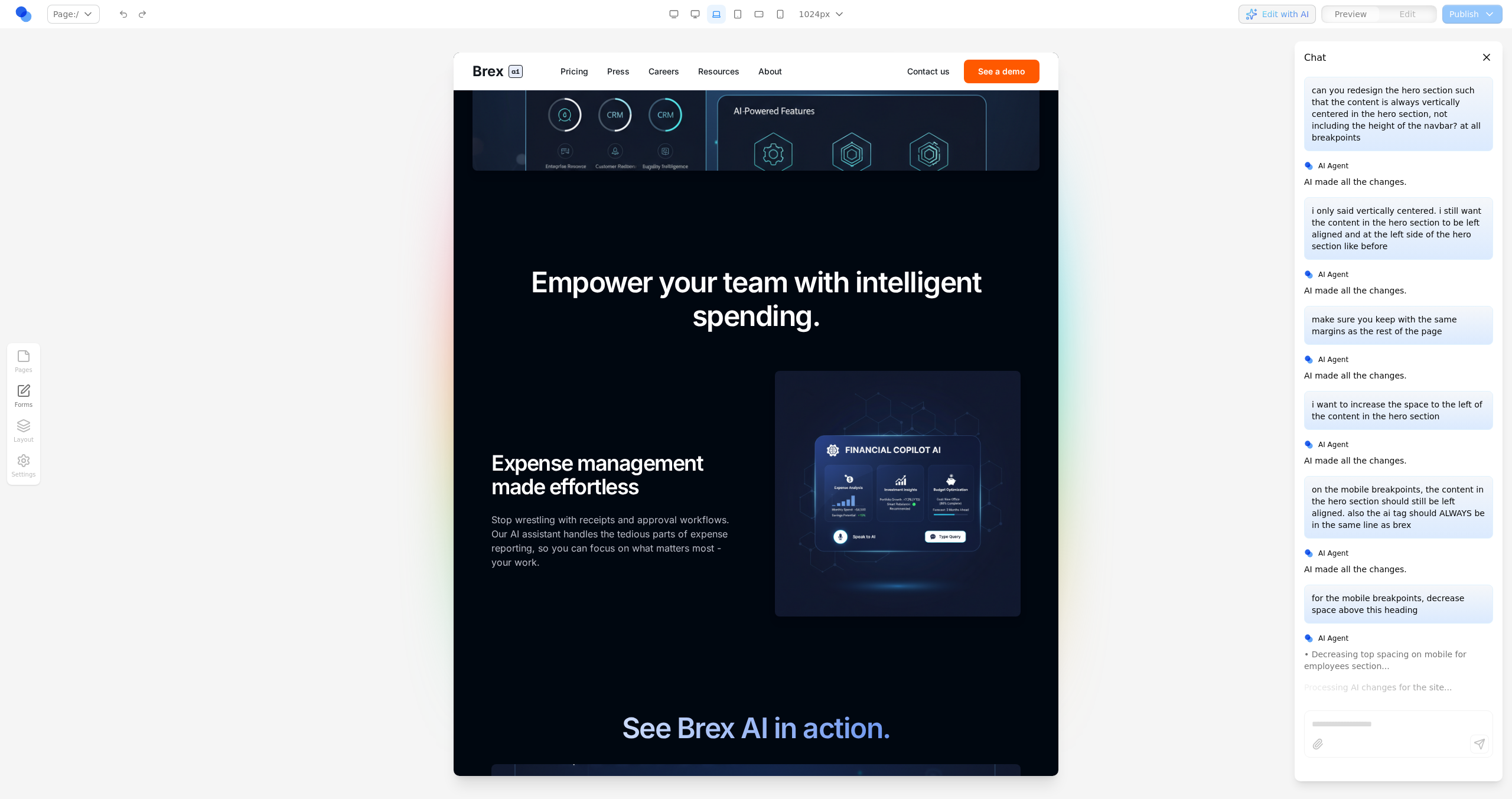
drag, startPoint x: 746, startPoint y: 9, endPoint x: 220, endPoint y: 22, distance: 526.2
click at [746, 9] on button "button" at bounding box center [737, 14] width 19 height 19
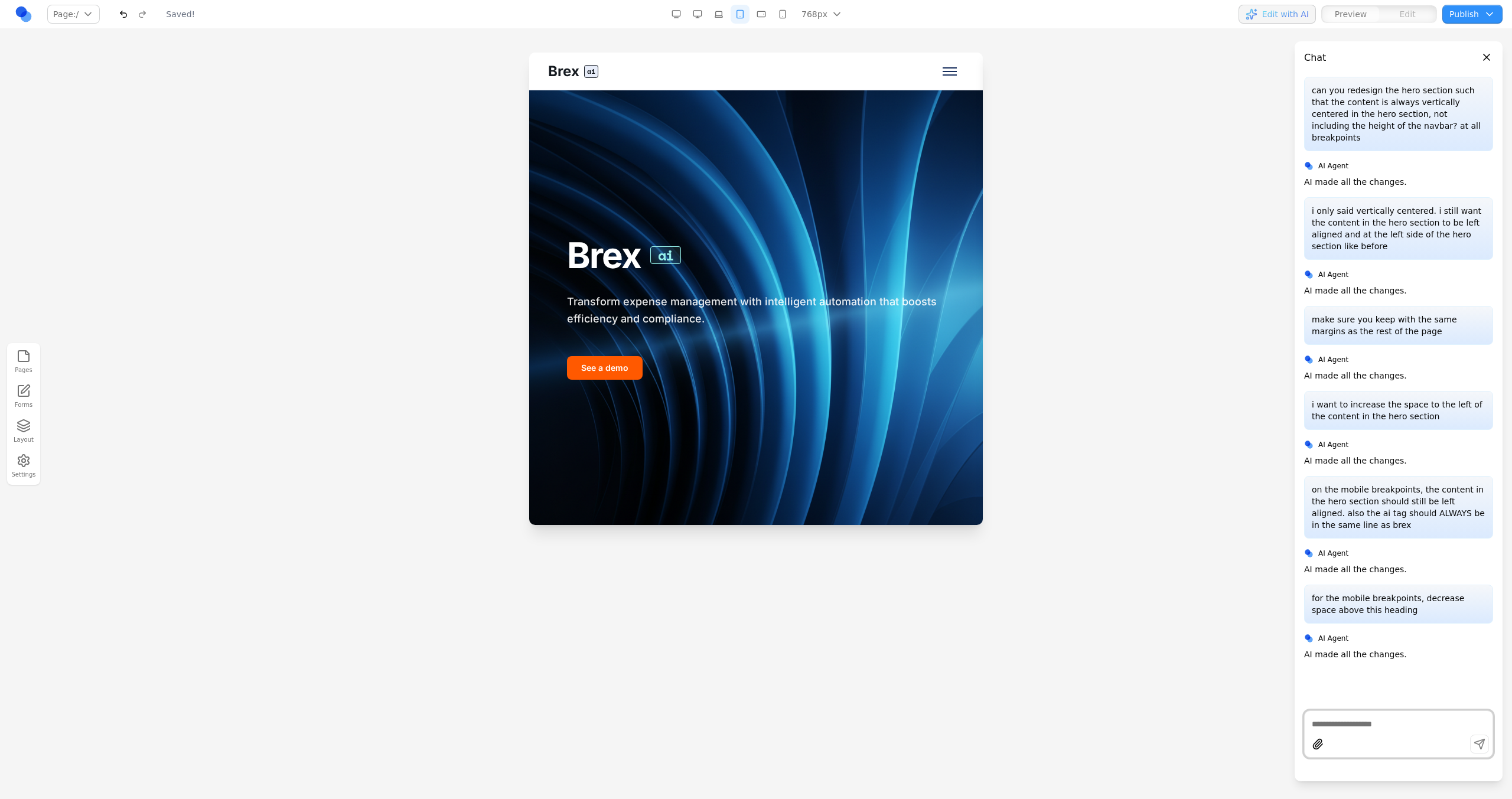
scroll to position [0, 0]
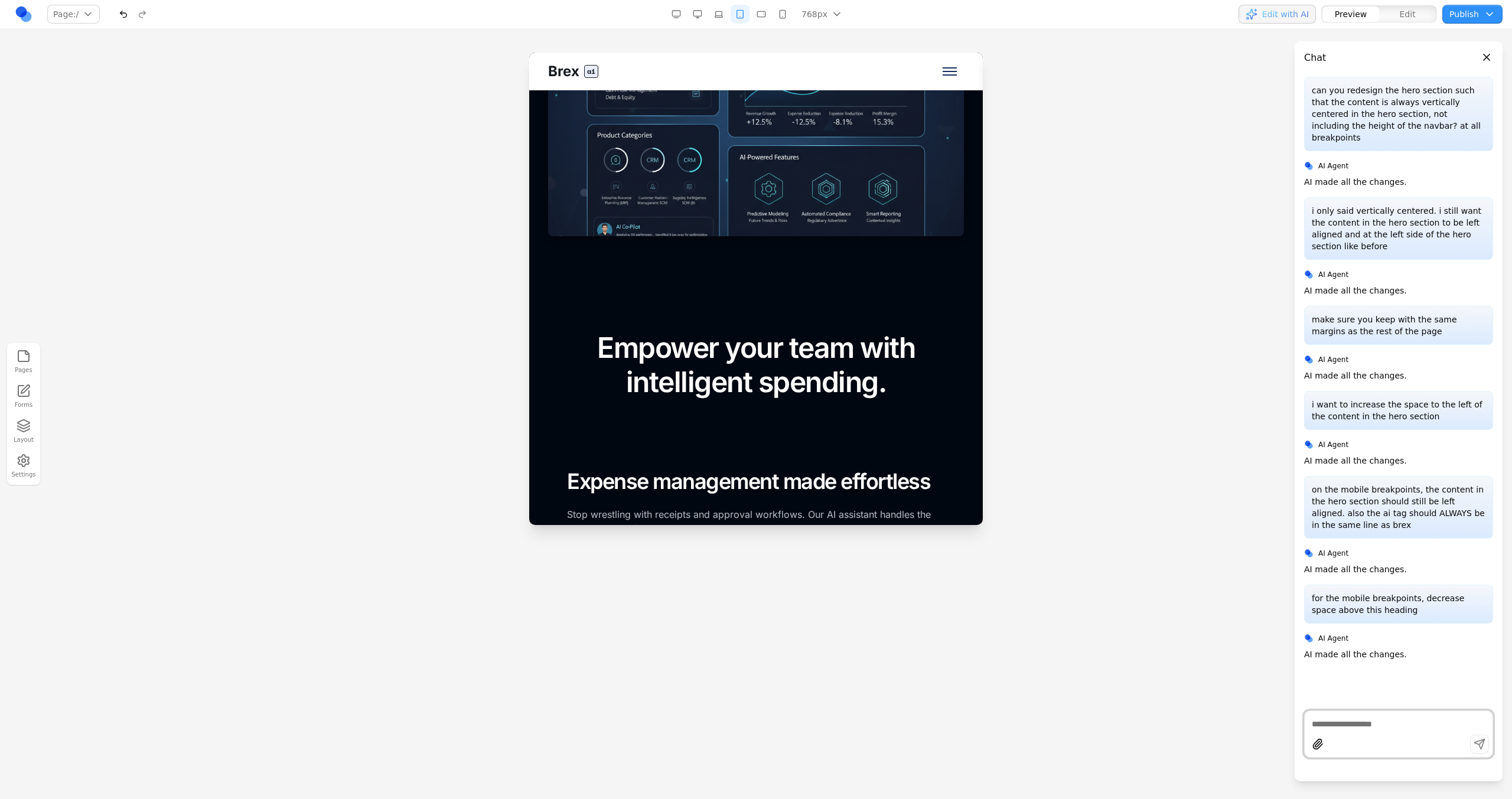
click at [757, 7] on button "button" at bounding box center [761, 14] width 19 height 19
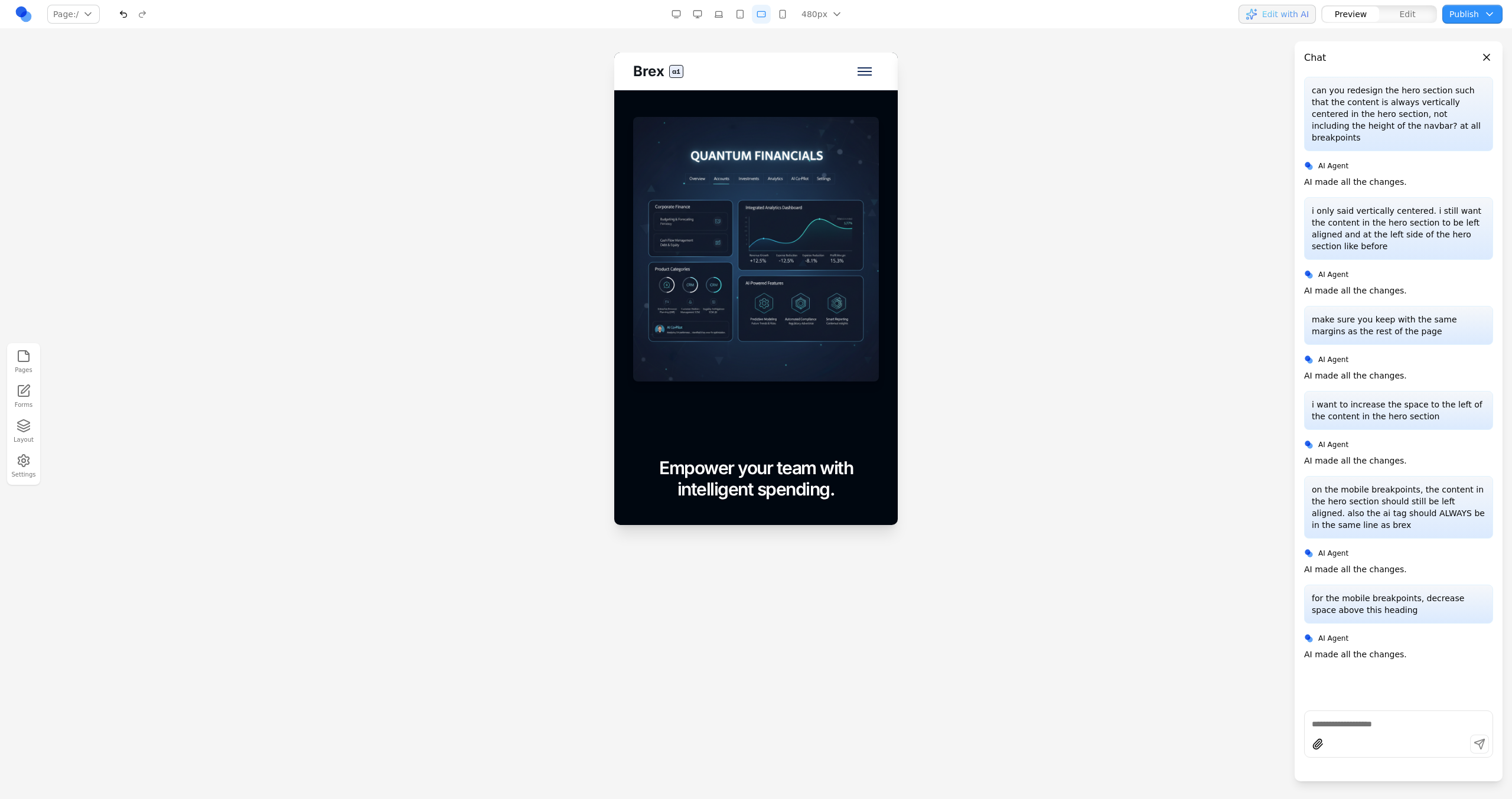
scroll to position [1103, 0]
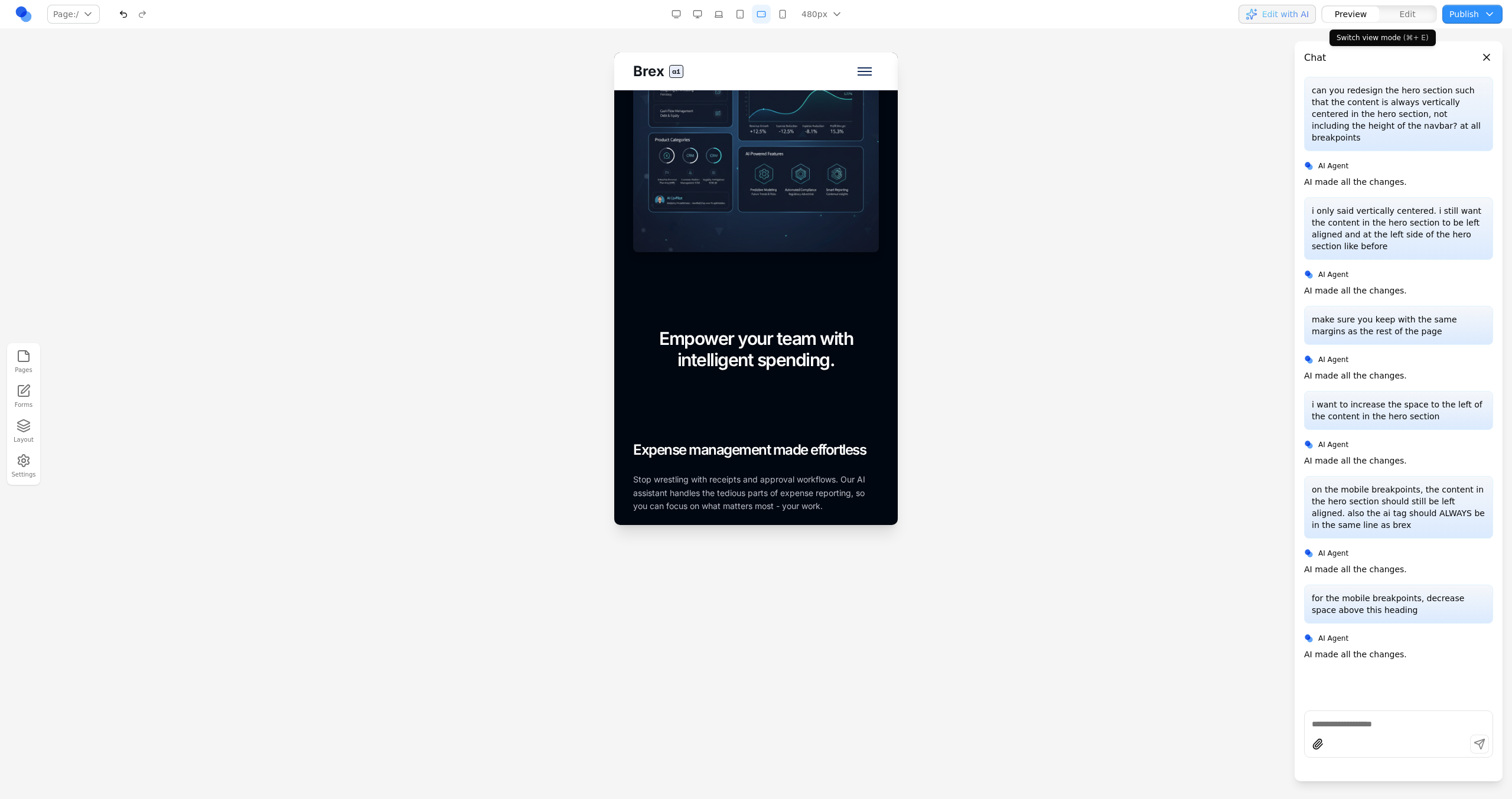
click at [893, 17] on span "Edit" at bounding box center [1408, 14] width 16 height 12
click at [780, 16] on button "button" at bounding box center [782, 14] width 19 height 19
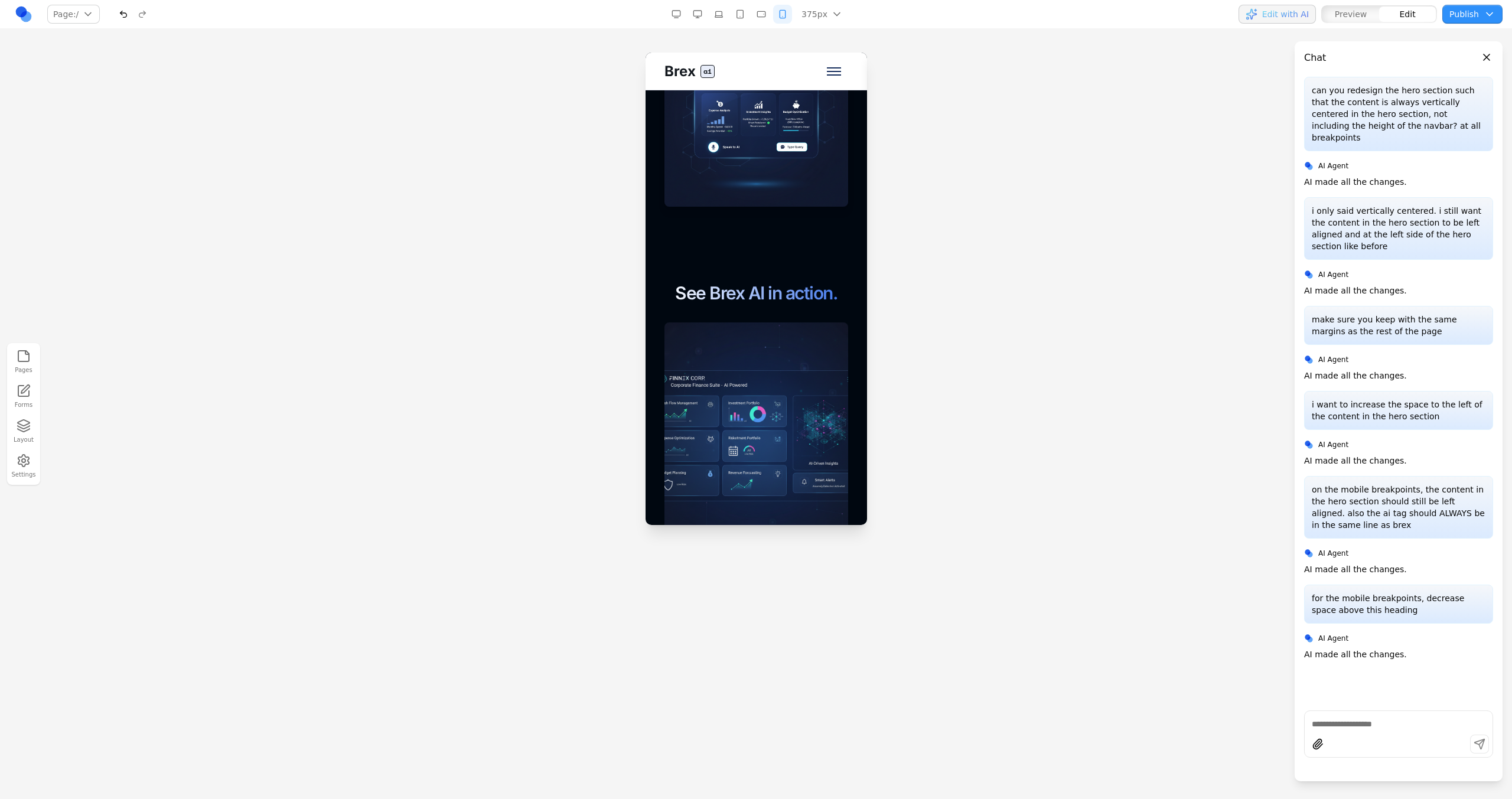
scroll to position [1725, 0]
click at [753, 319] on div "See Brex AI in action." at bounding box center [755, 411] width 184 height 267
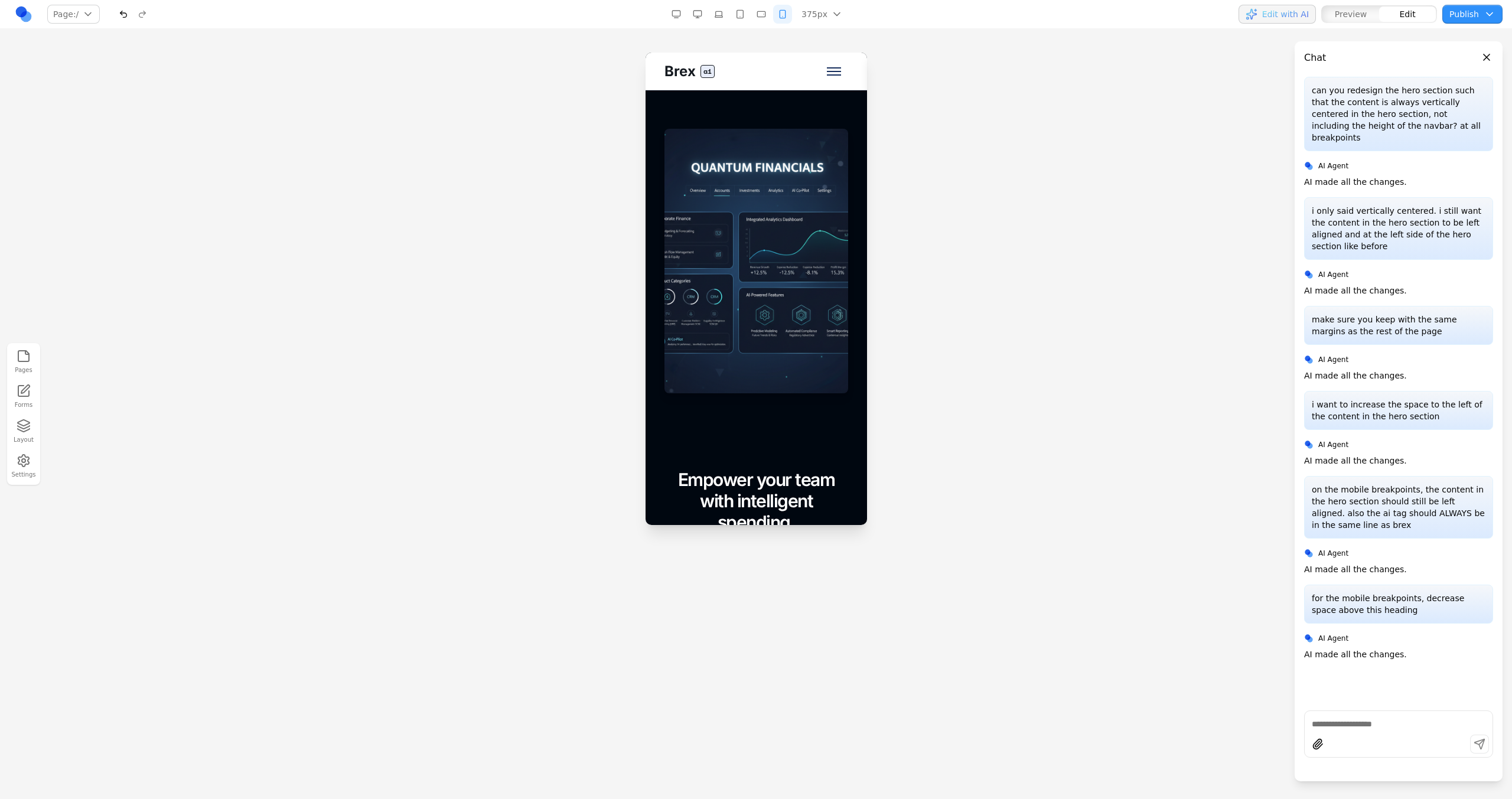
scroll to position [1146, 0]
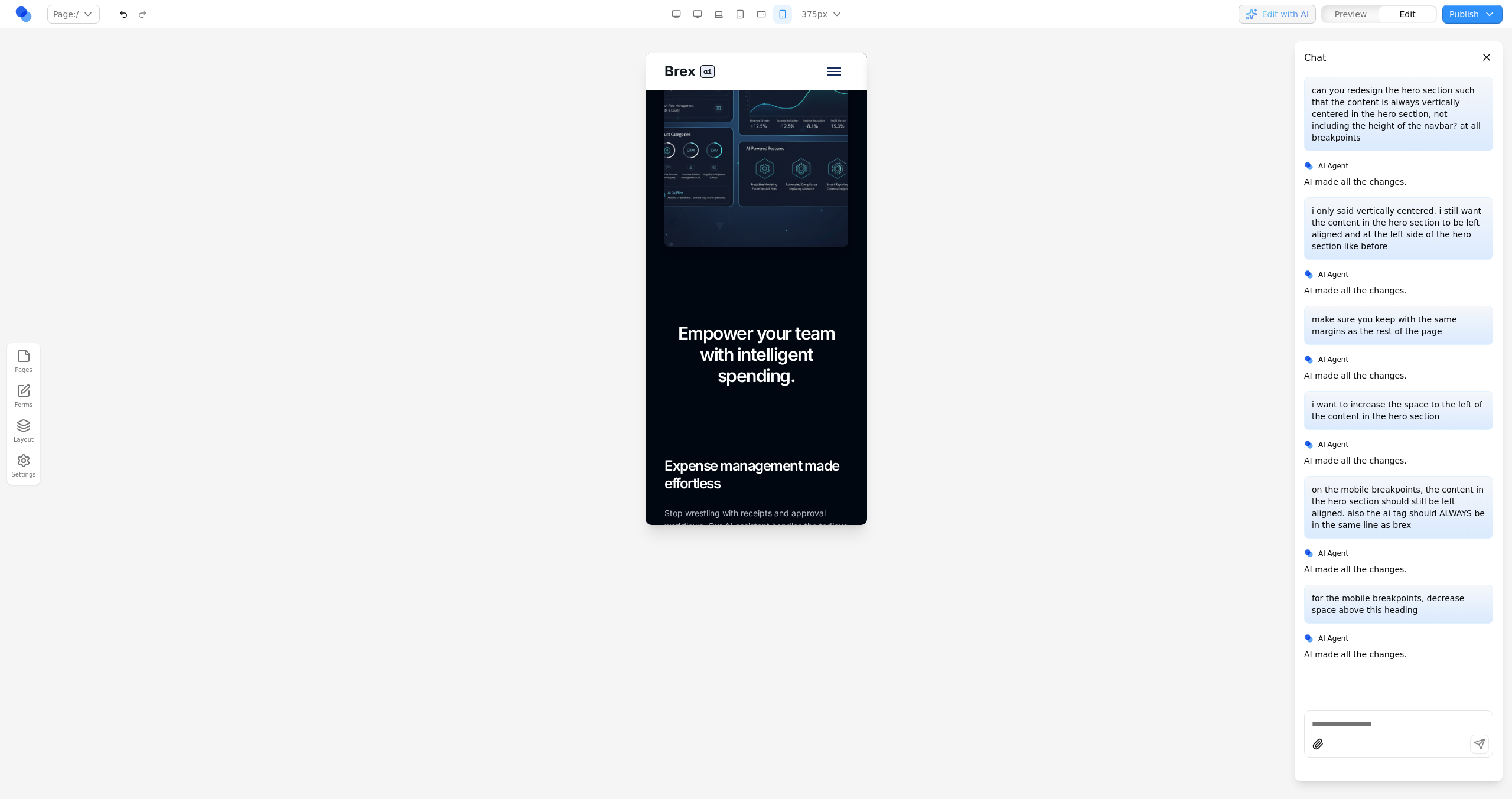
click at [748, 6] on button "button" at bounding box center [740, 14] width 19 height 19
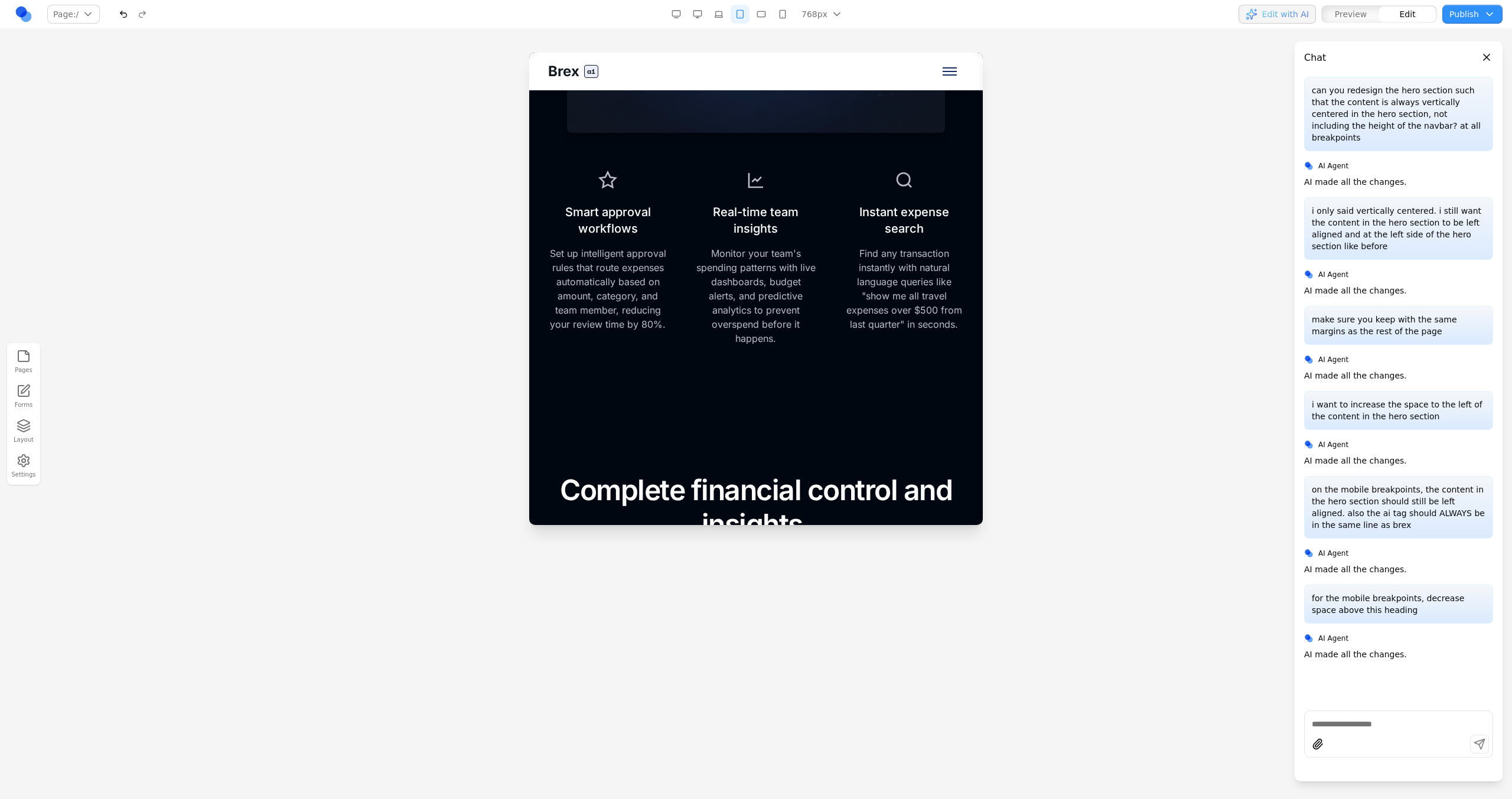
scroll to position [3660, 0]
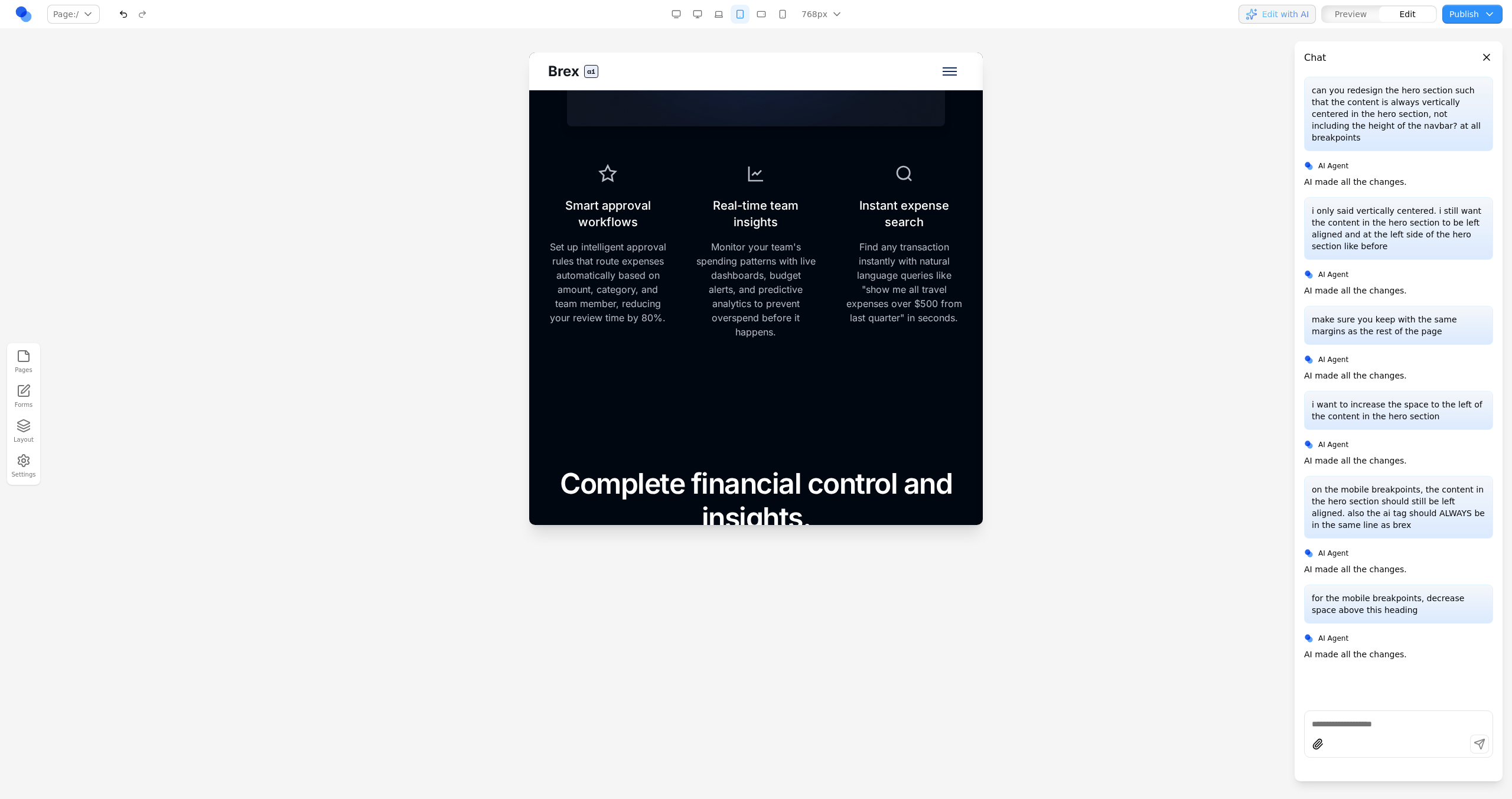
click at [119, 18] on button "button" at bounding box center [123, 14] width 19 height 19
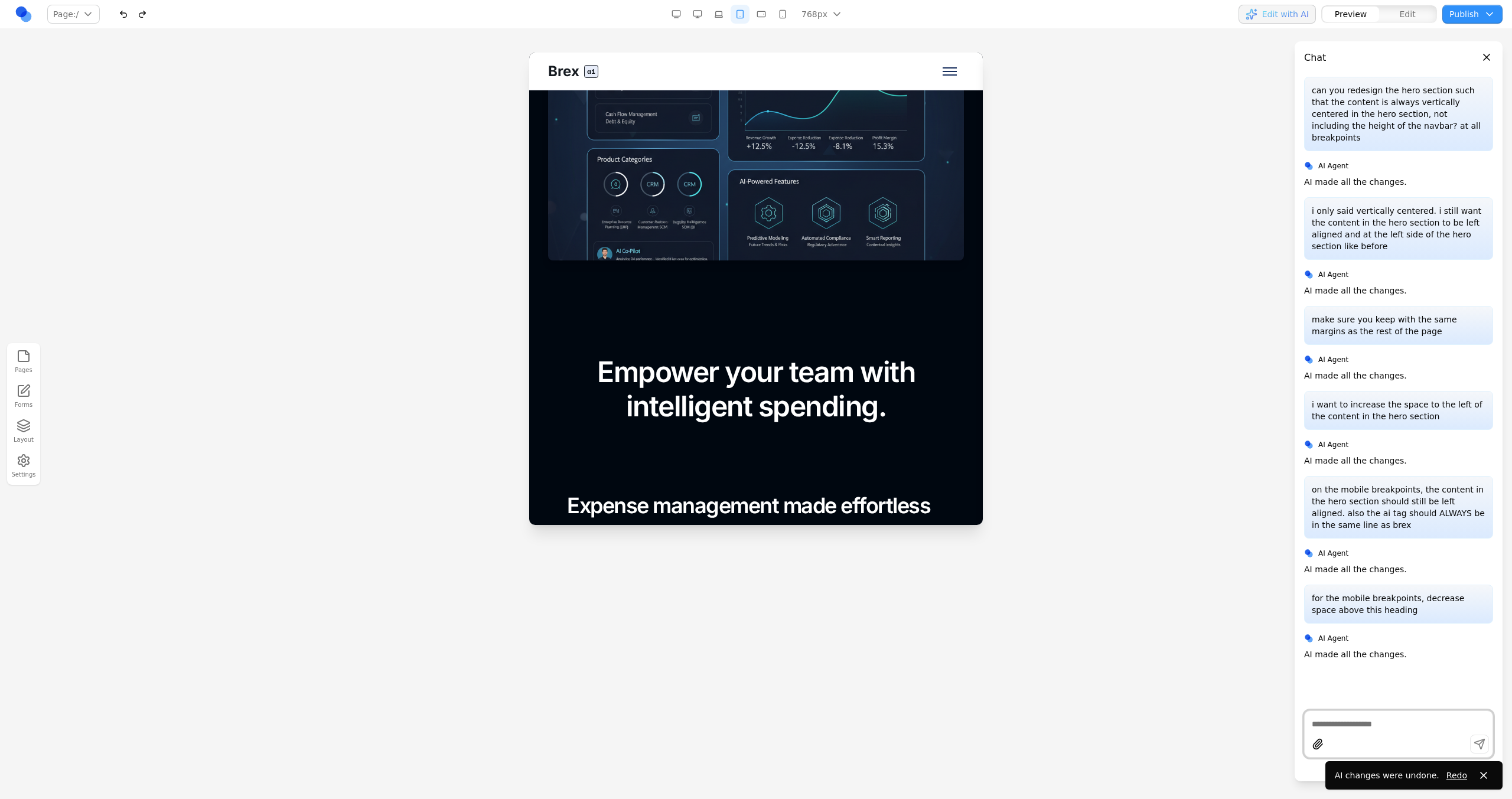
scroll to position [940, 0]
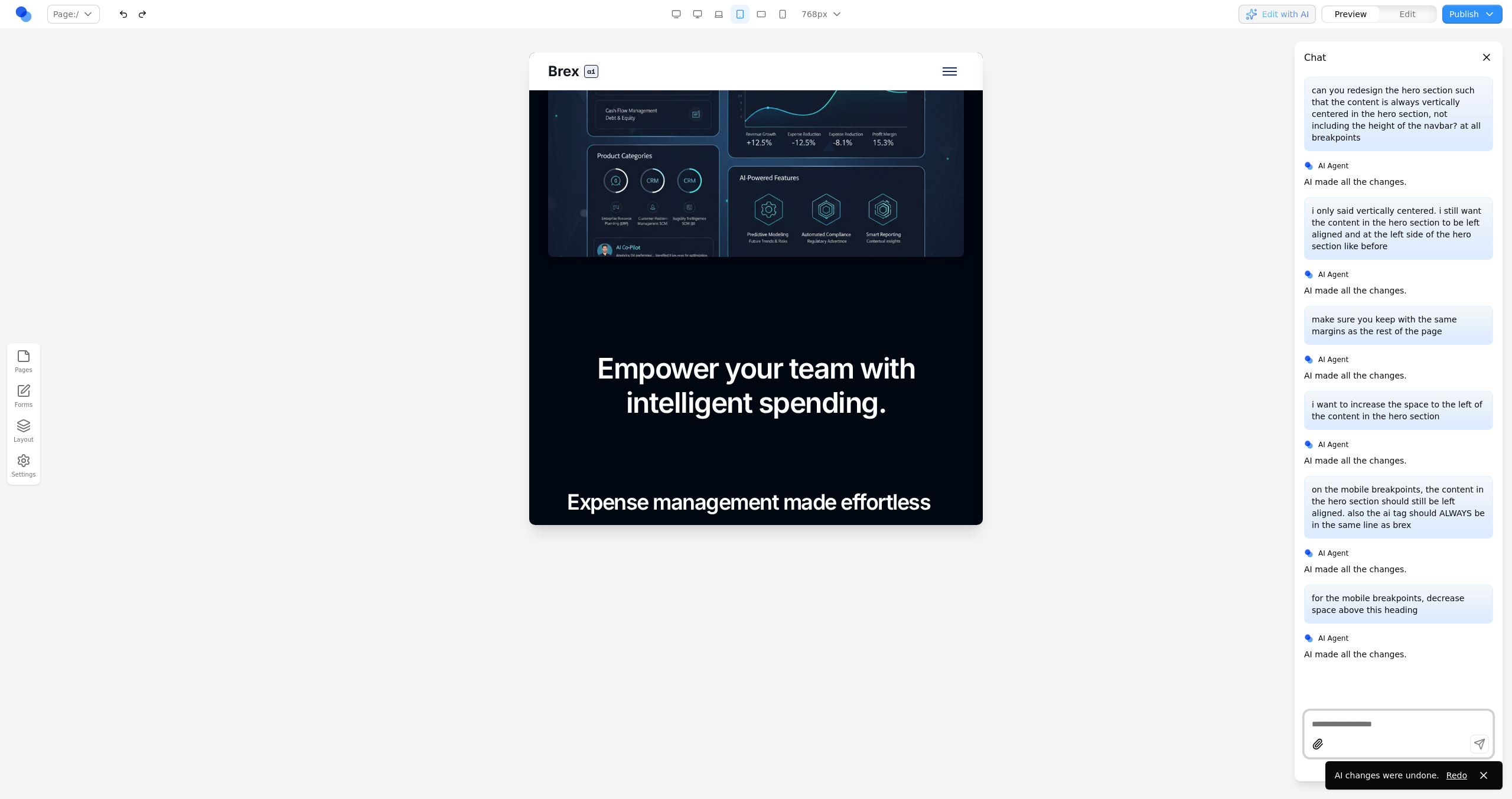
click at [662, 324] on section "Empower your team with intelligent spending. FOR EMPLOYEES Expense management m…" at bounding box center [756, 630] width 454 height 653
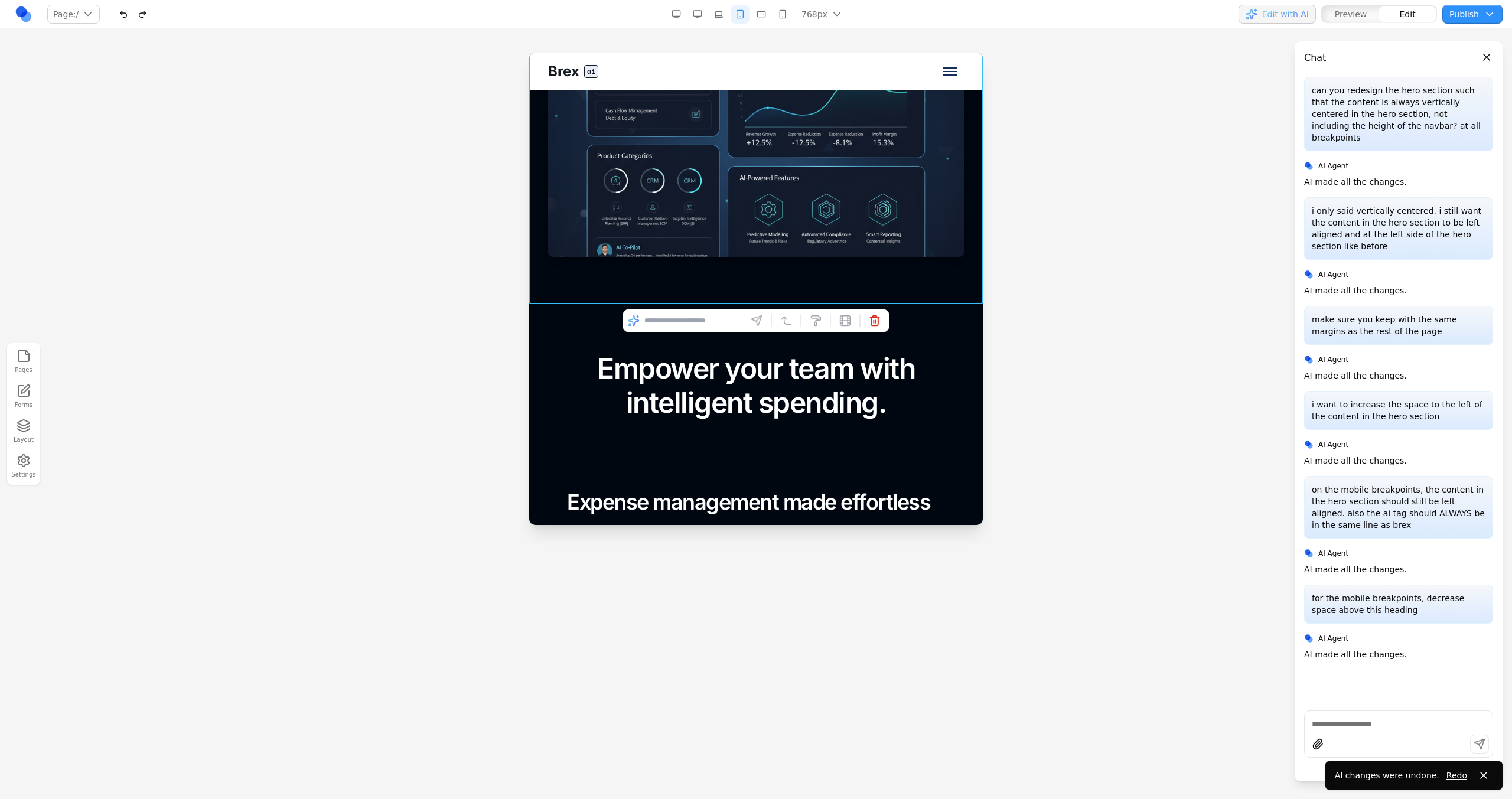
click at [569, 314] on section "Empower your team with intelligent spending. FOR EMPLOYEES Expense management m…" at bounding box center [756, 630] width 454 height 653
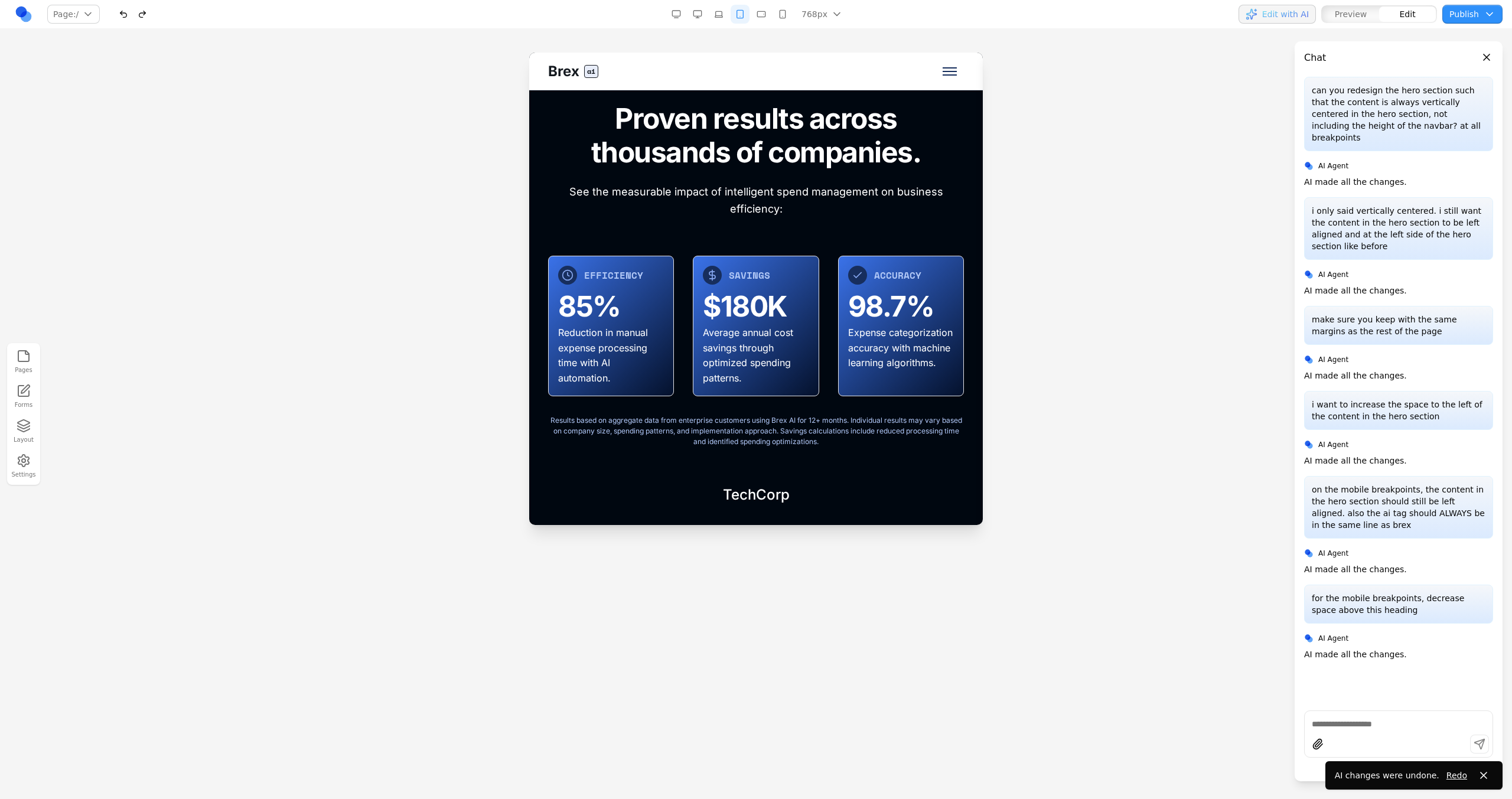
scroll to position [4904, 0]
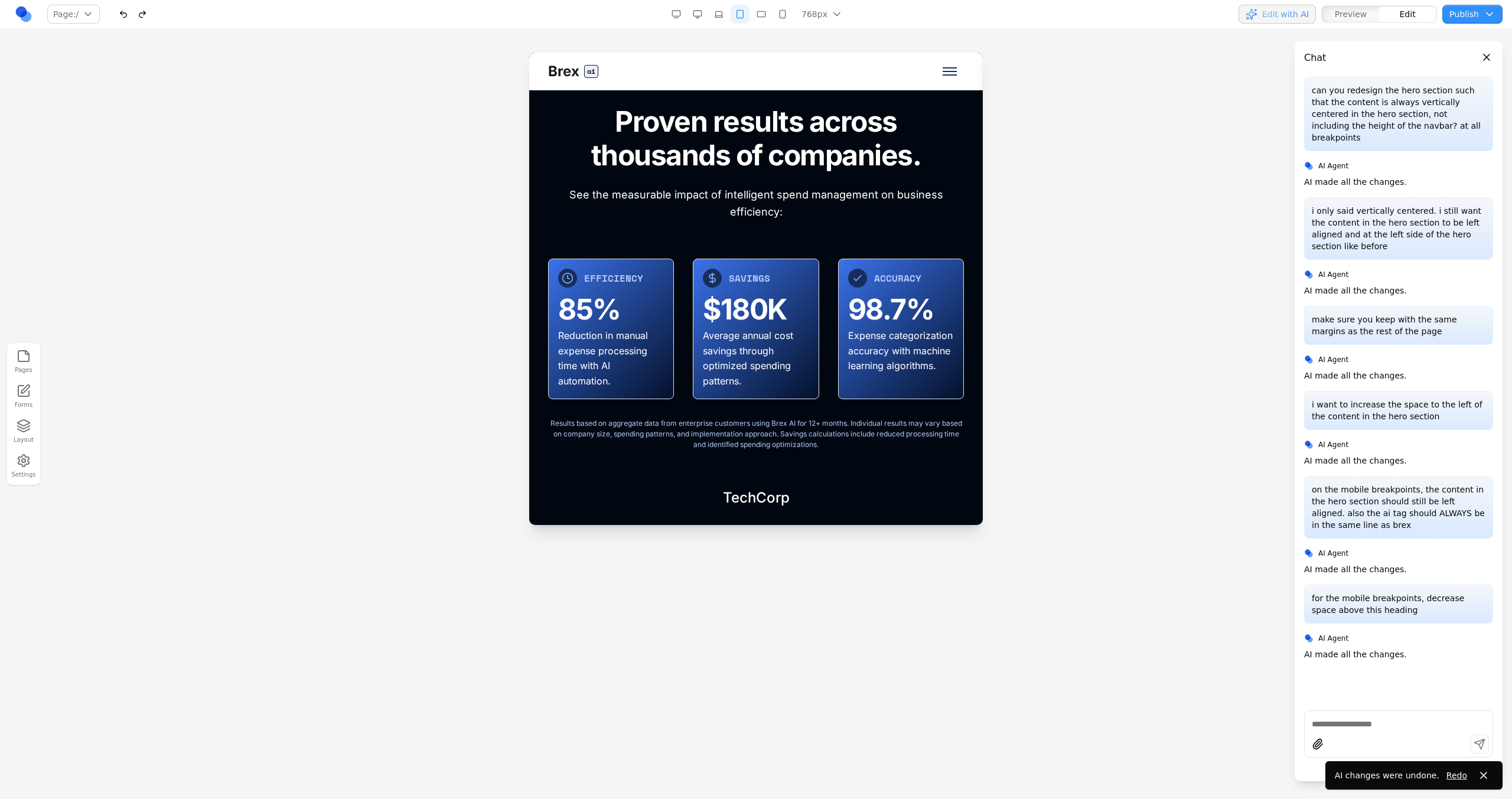
click at [893, 454] on textarea at bounding box center [1398, 723] width 174 height 12
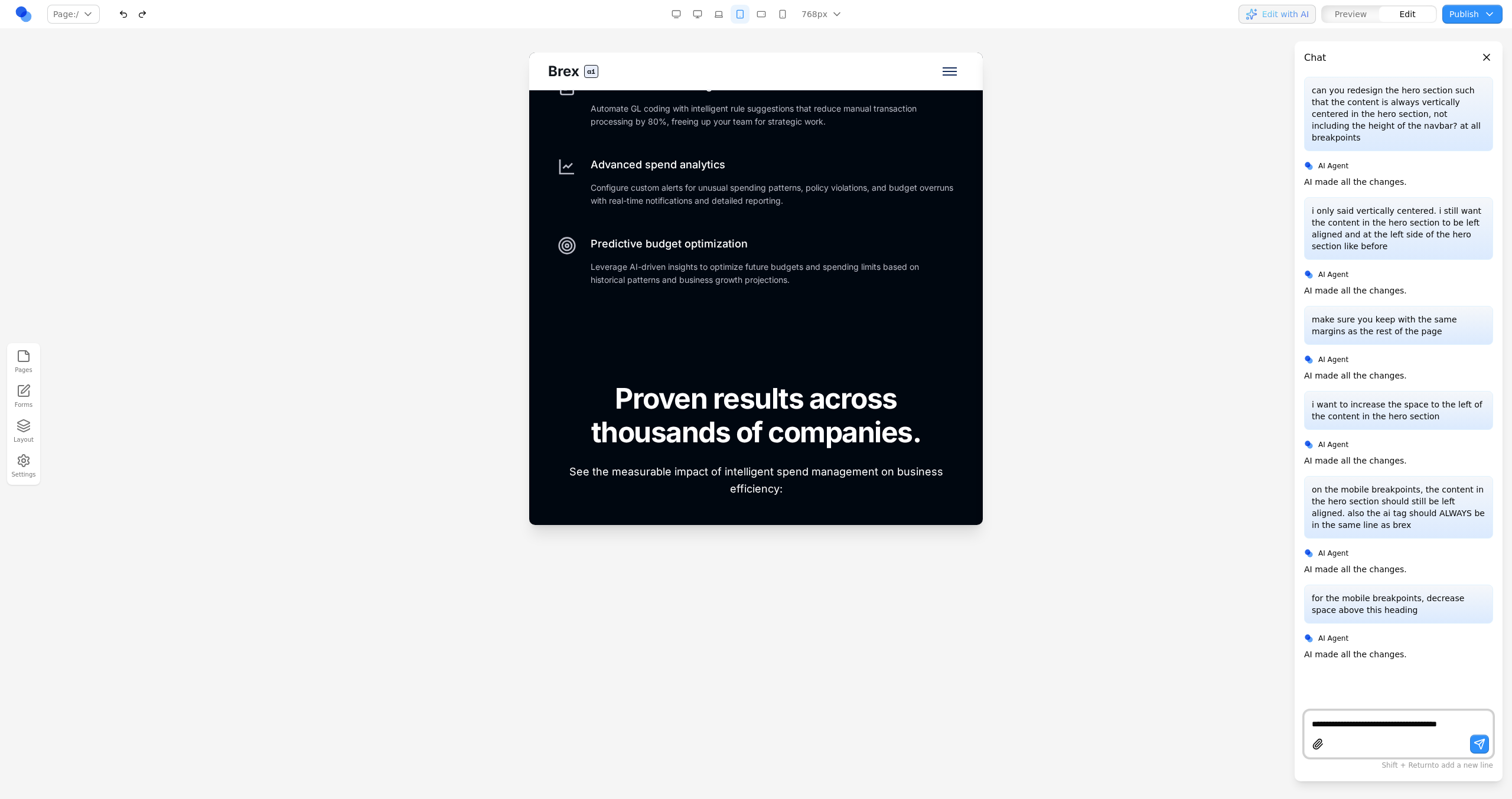
scroll to position [4625, 0]
type textarea "**********"
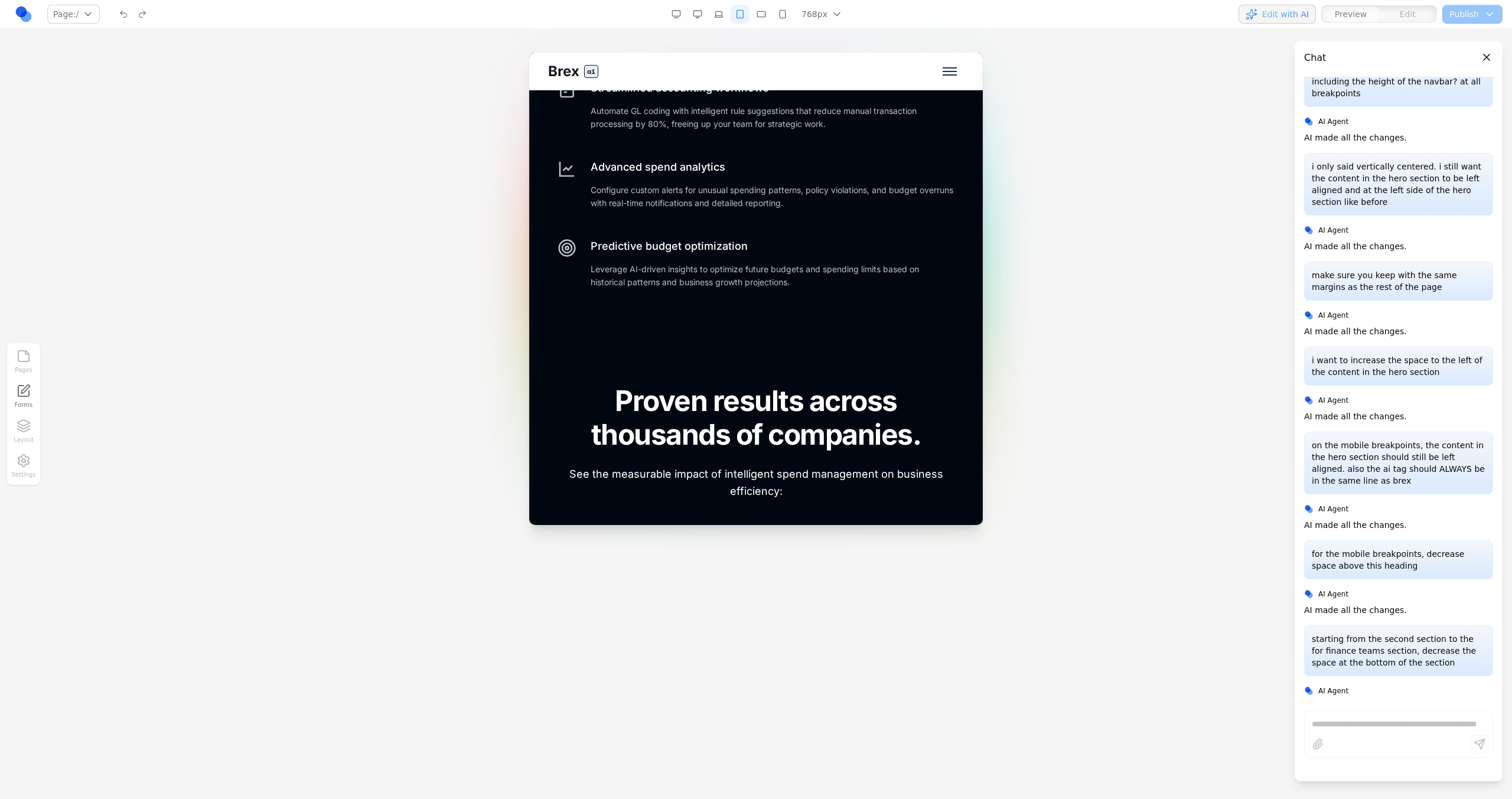
click at [893, 454] on p "starting from the second section to the for finance teams section, decrease the…" at bounding box center [1398, 650] width 174 height 35
copy p "starting from the second section to the for finance teams section, decrease the…"
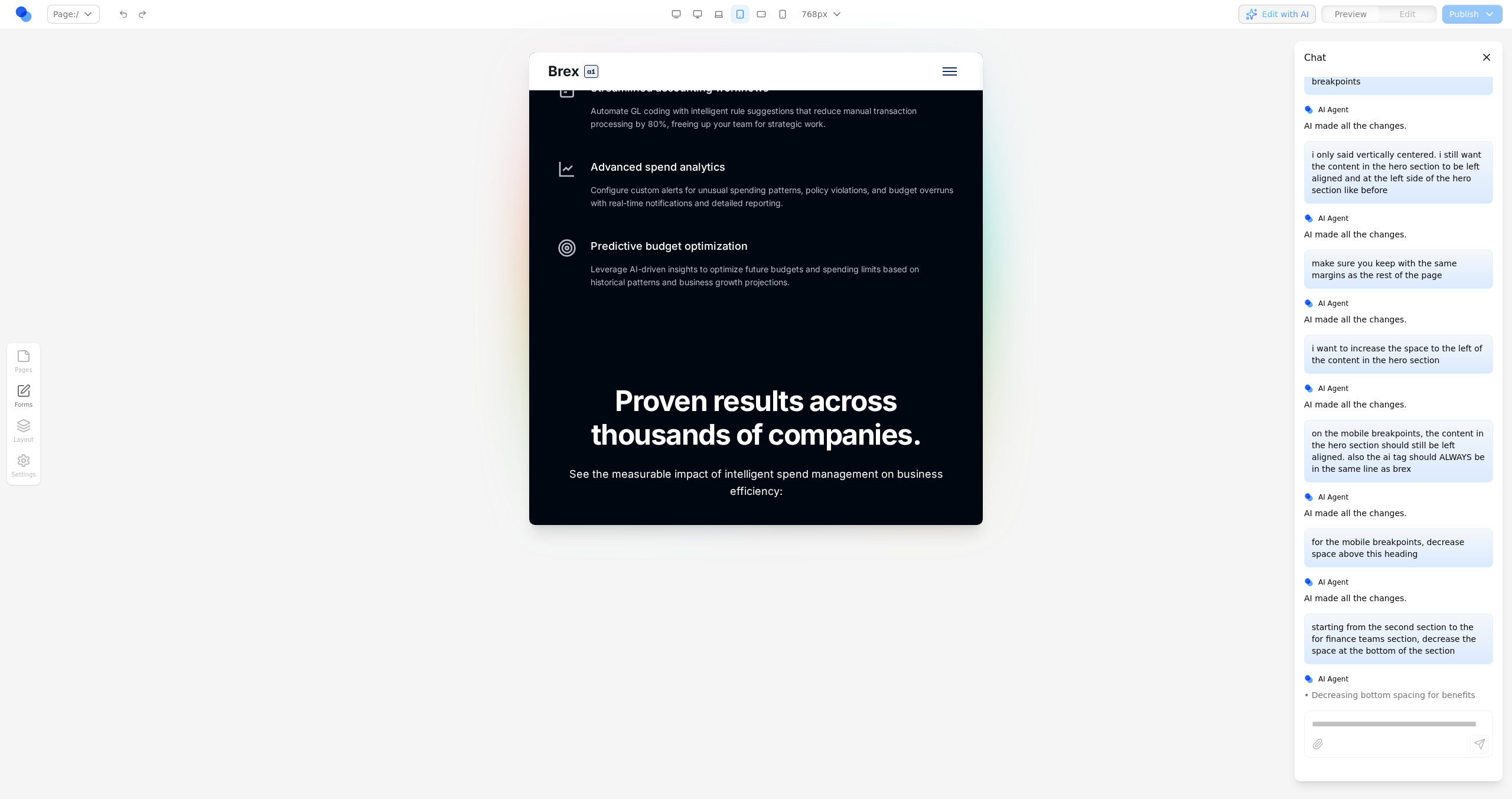
scroll to position [68, 0]
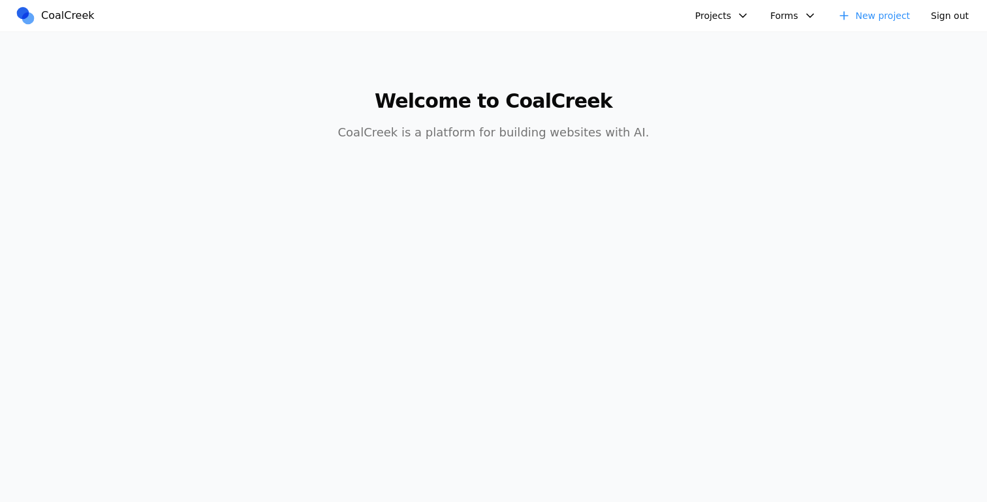
click at [737, 14] on button "Projects" at bounding box center [723, 15] width 70 height 21
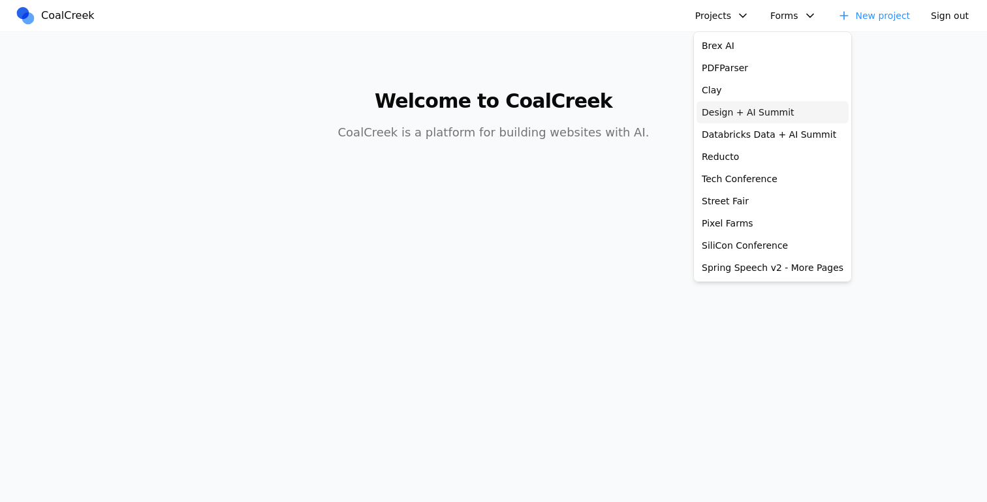
click at [714, 123] on link "Design + AI Summit" at bounding box center [773, 112] width 152 height 22
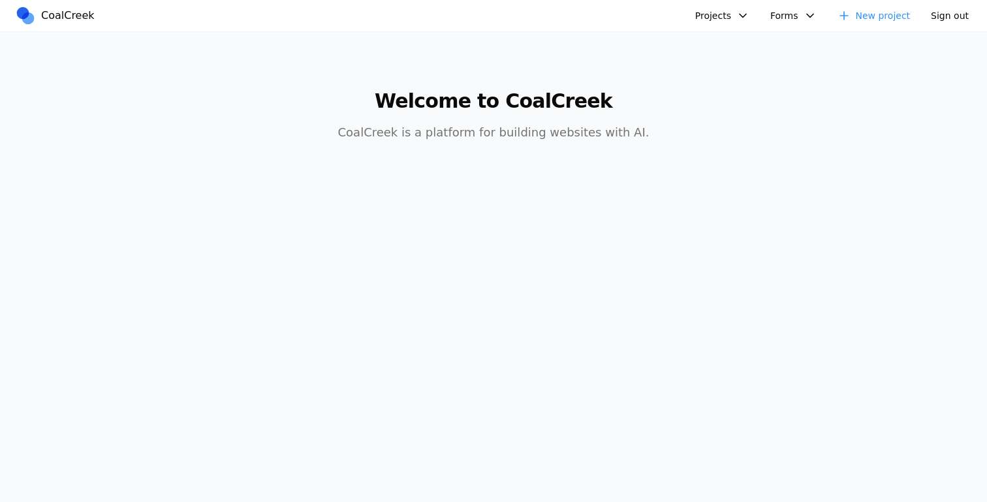
click at [746, 20] on button "Projects" at bounding box center [723, 15] width 70 height 21
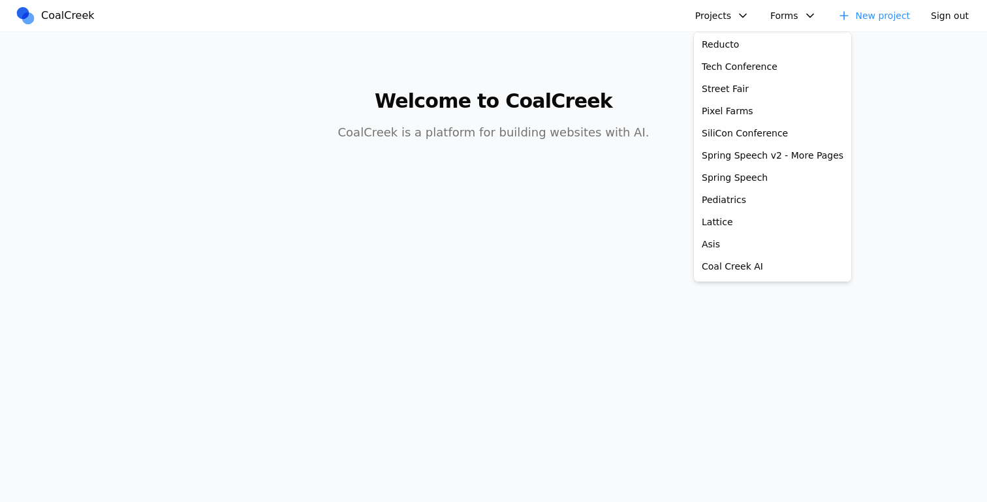
scroll to position [87, 0]
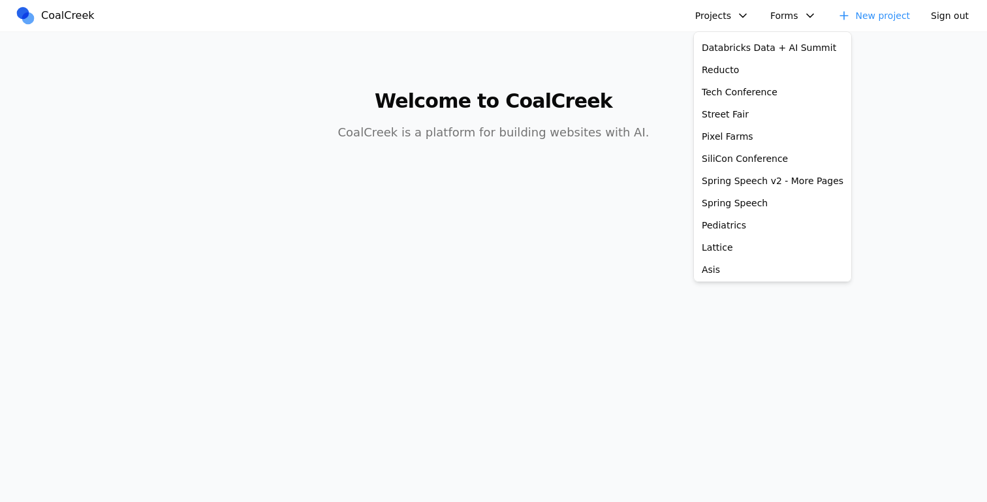
click at [618, 59] on main "Welcome to CoalCreek CoalCreek is a platform for building websites with AI." at bounding box center [494, 108] width 836 height 152
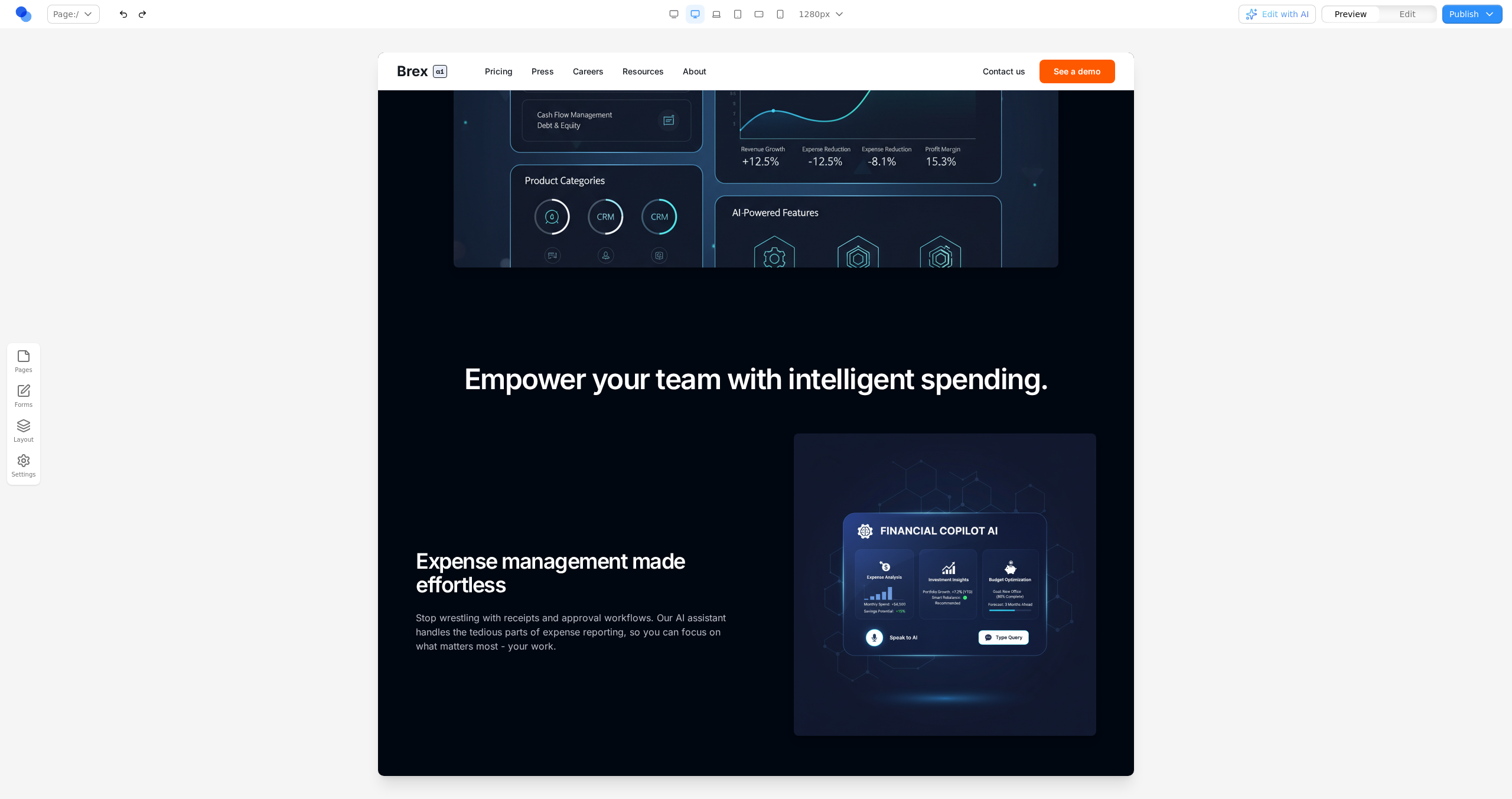
scroll to position [1033, 0]
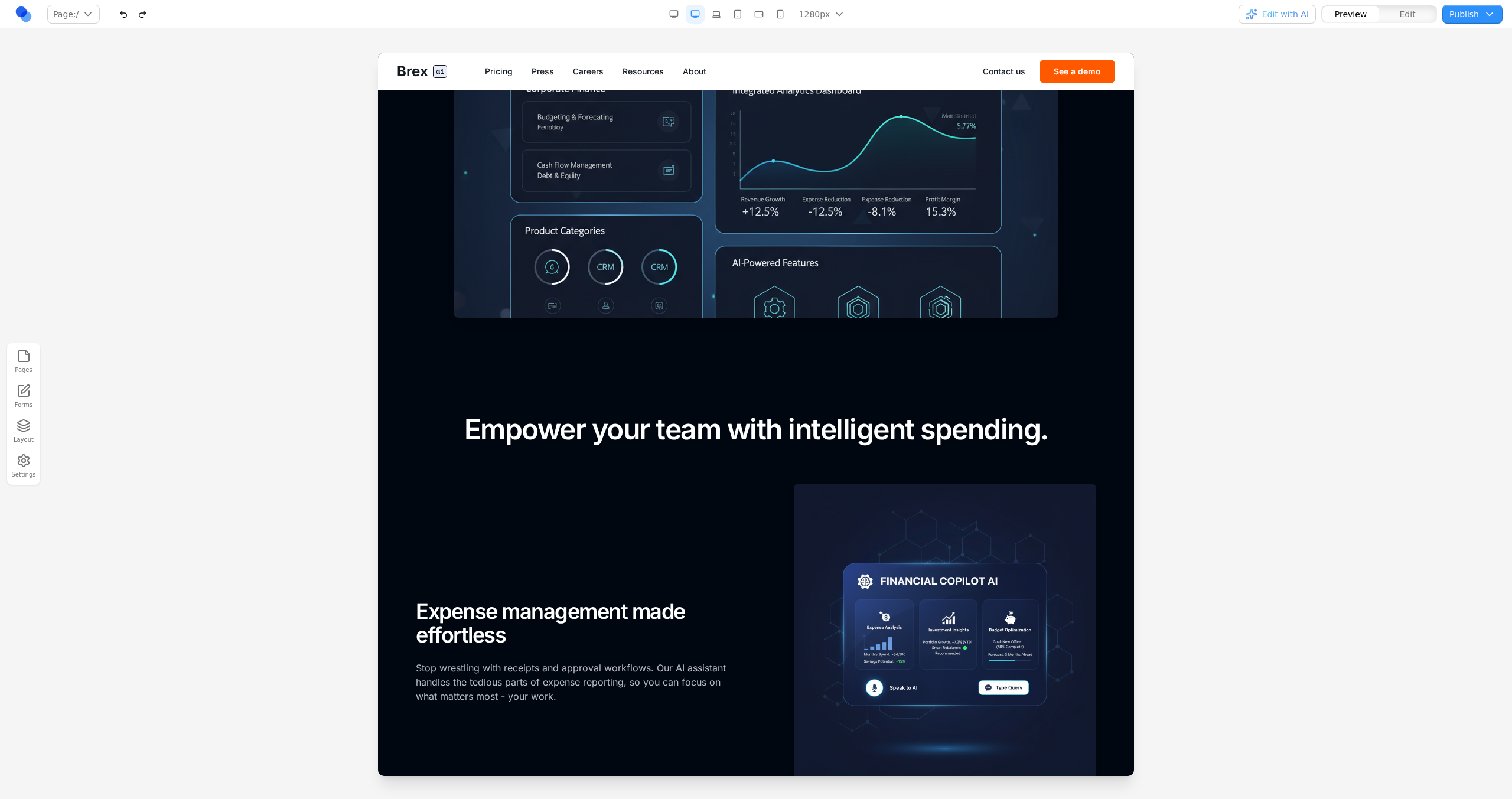
click at [1289, 14] on span "Edit with AI" at bounding box center [1286, 14] width 47 height 12
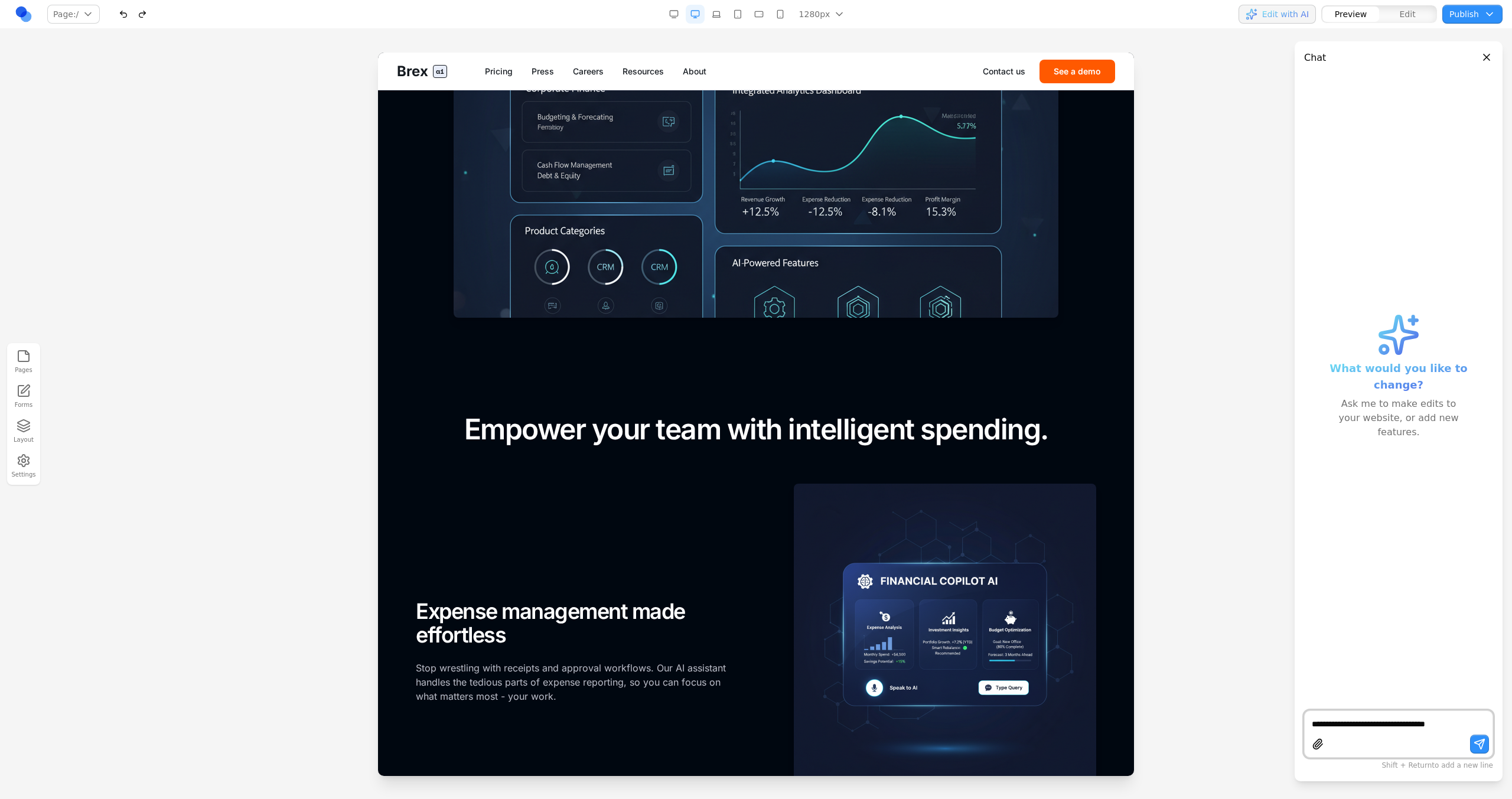
paste textarea "**********"
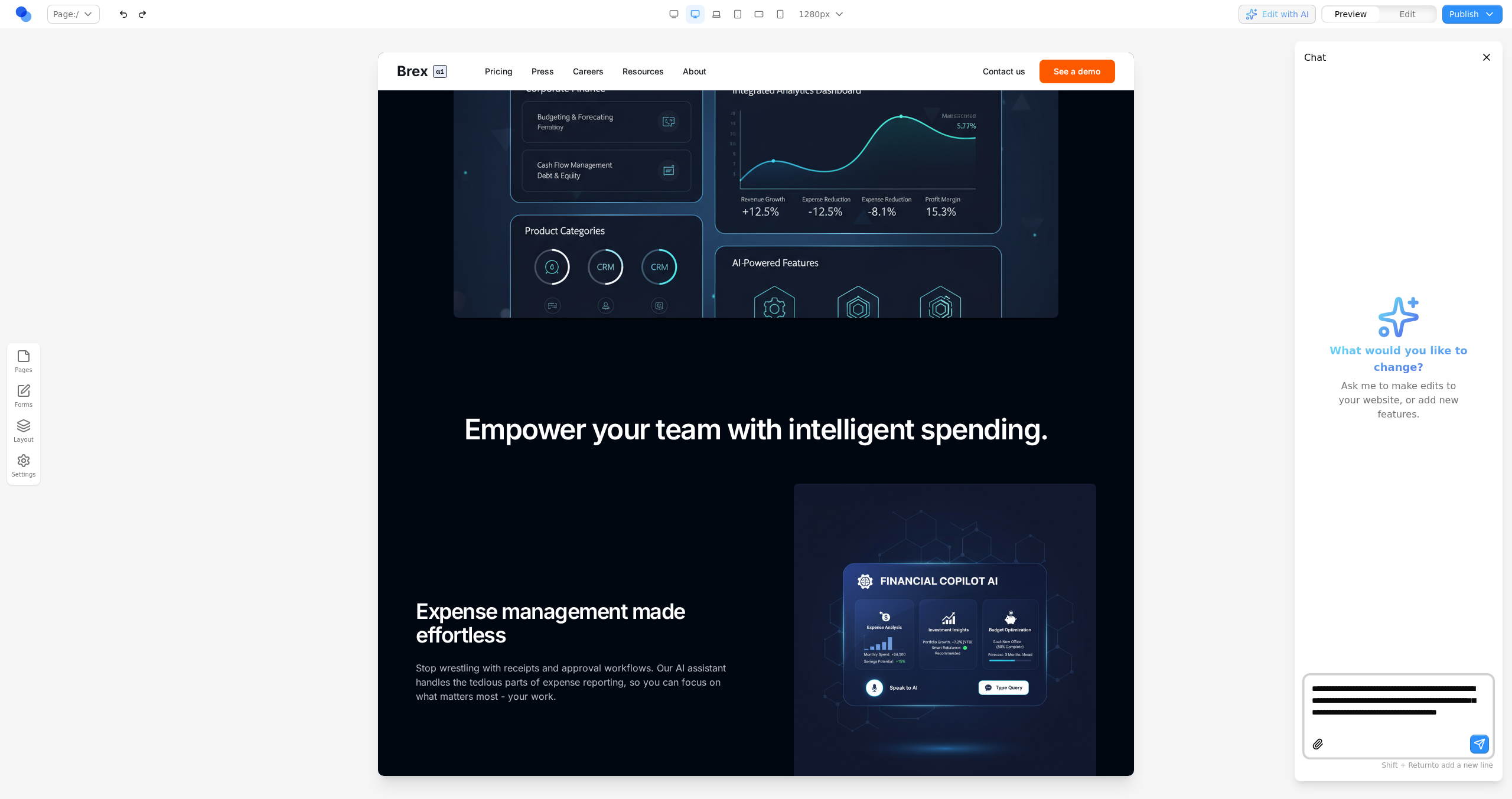
type textarea "**********"
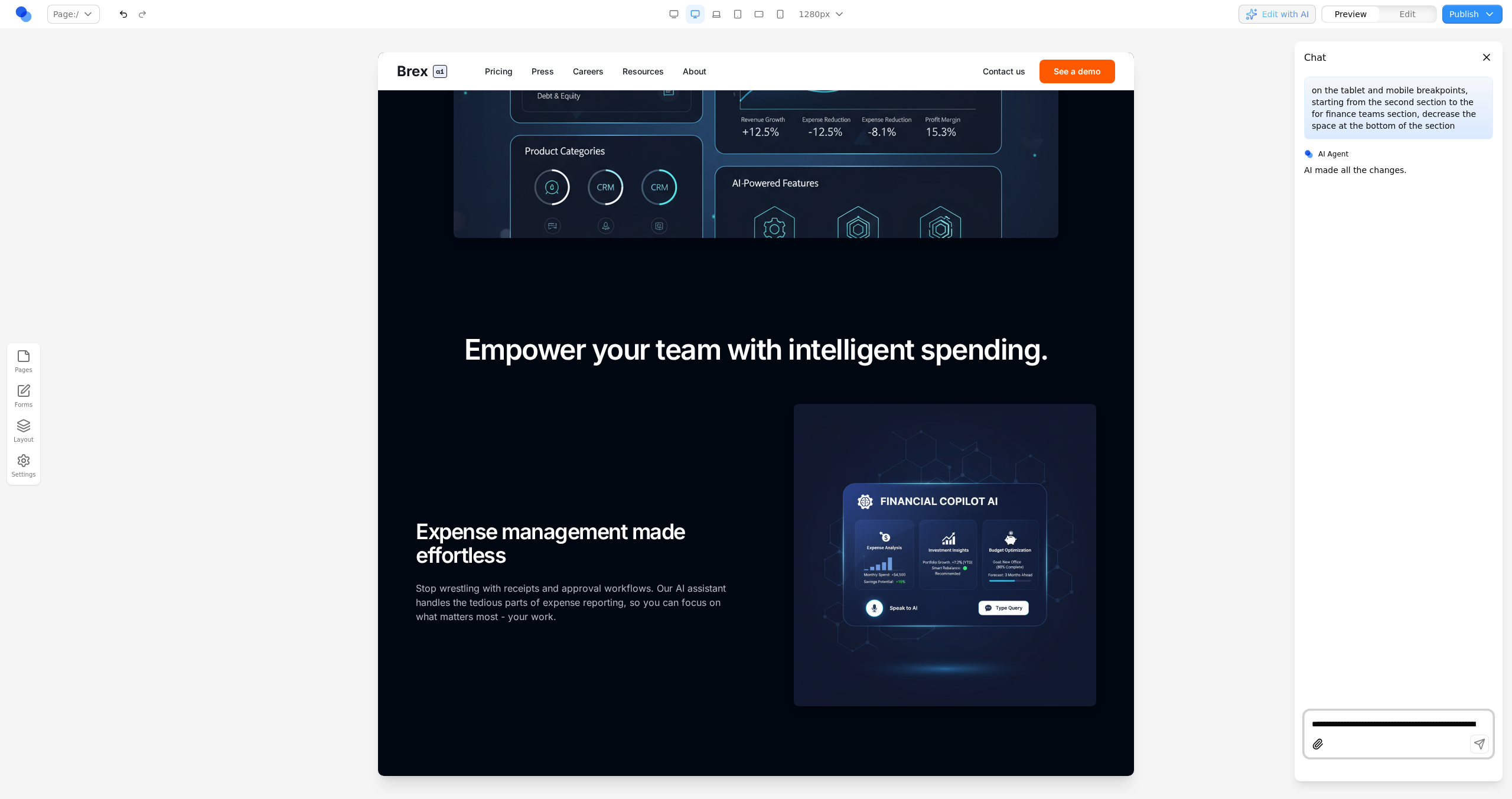
scroll to position [1146, 0]
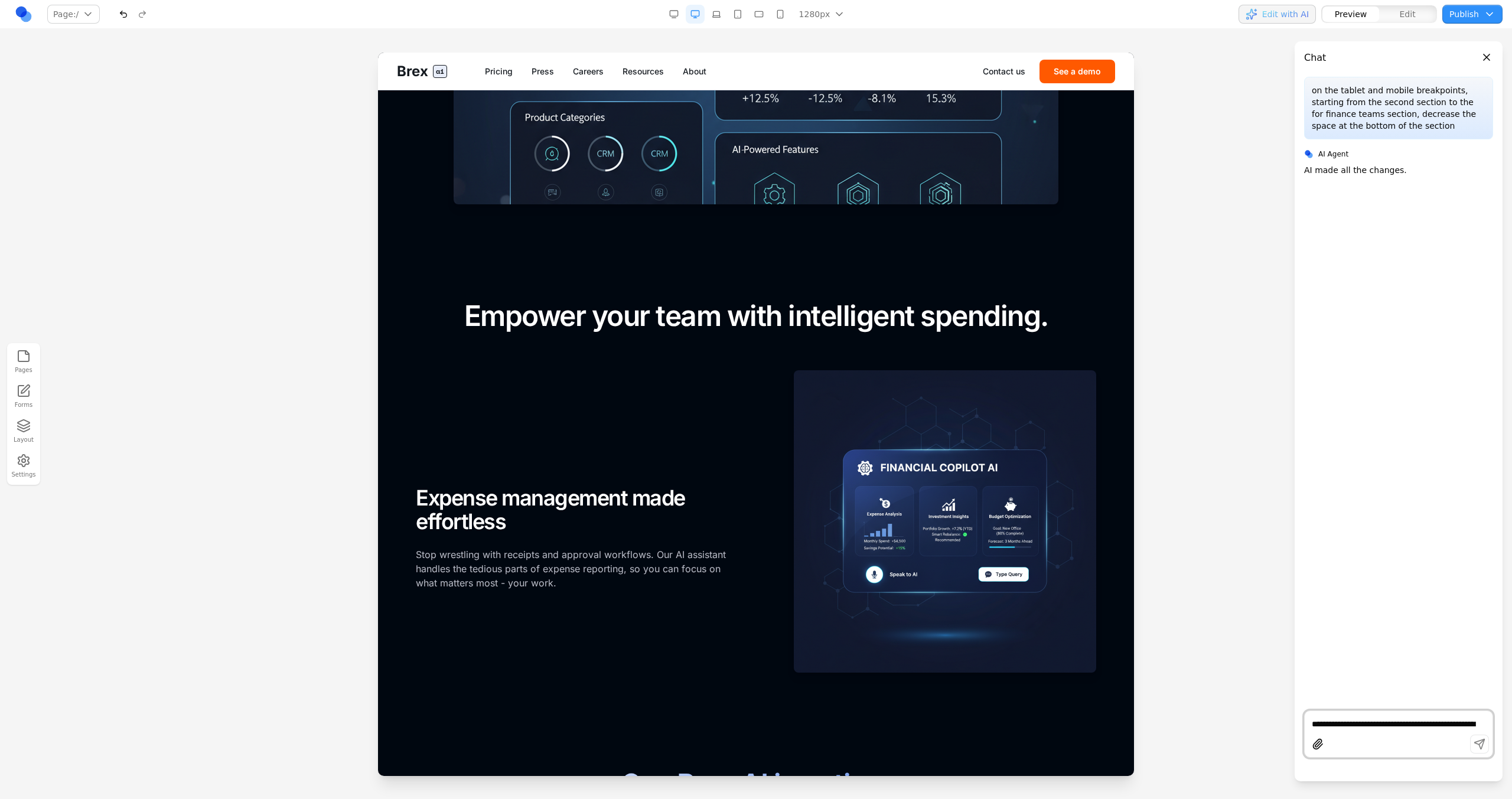
click at [734, 23] on button "button" at bounding box center [737, 14] width 19 height 19
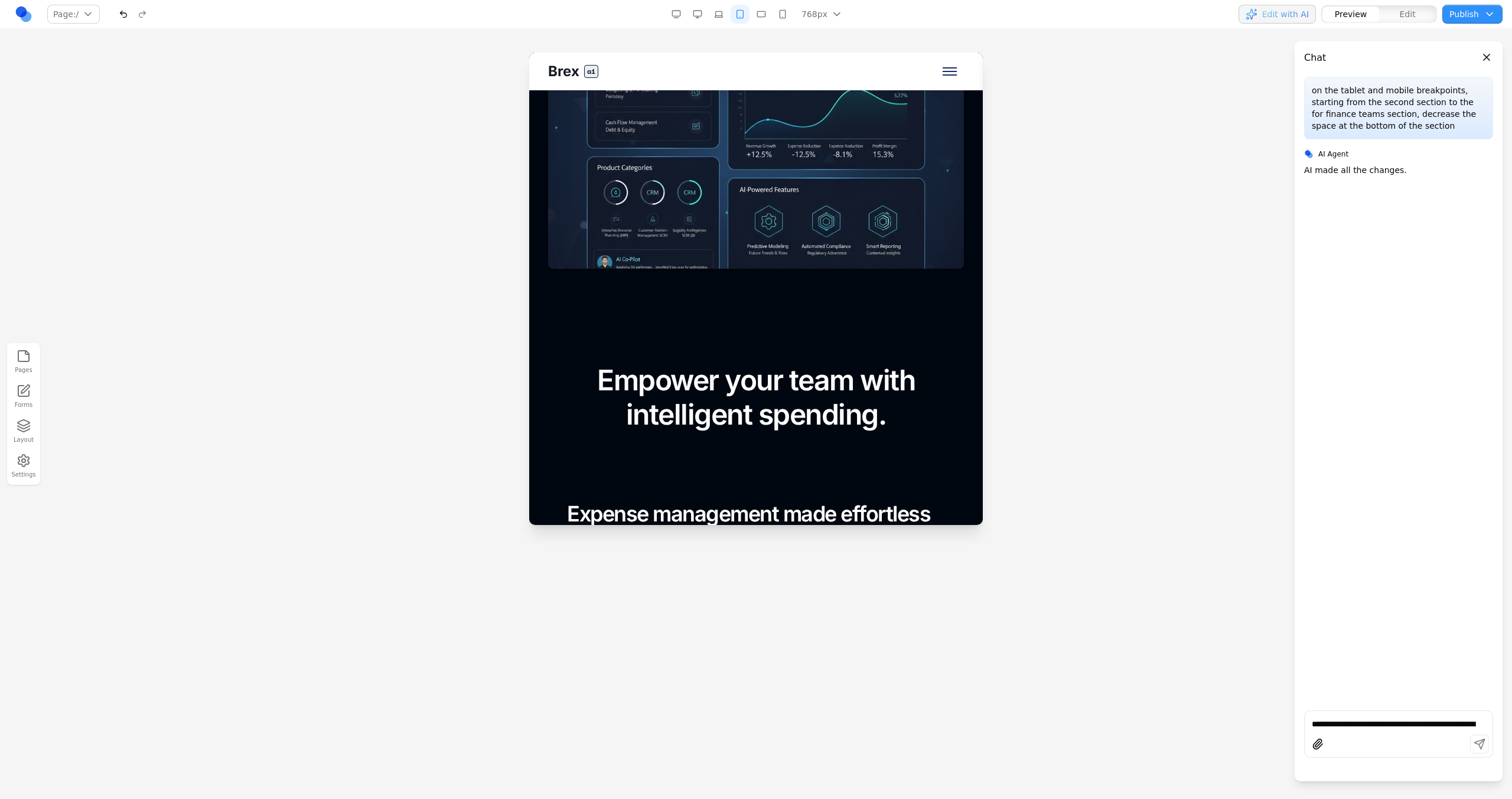
scroll to position [897, 0]
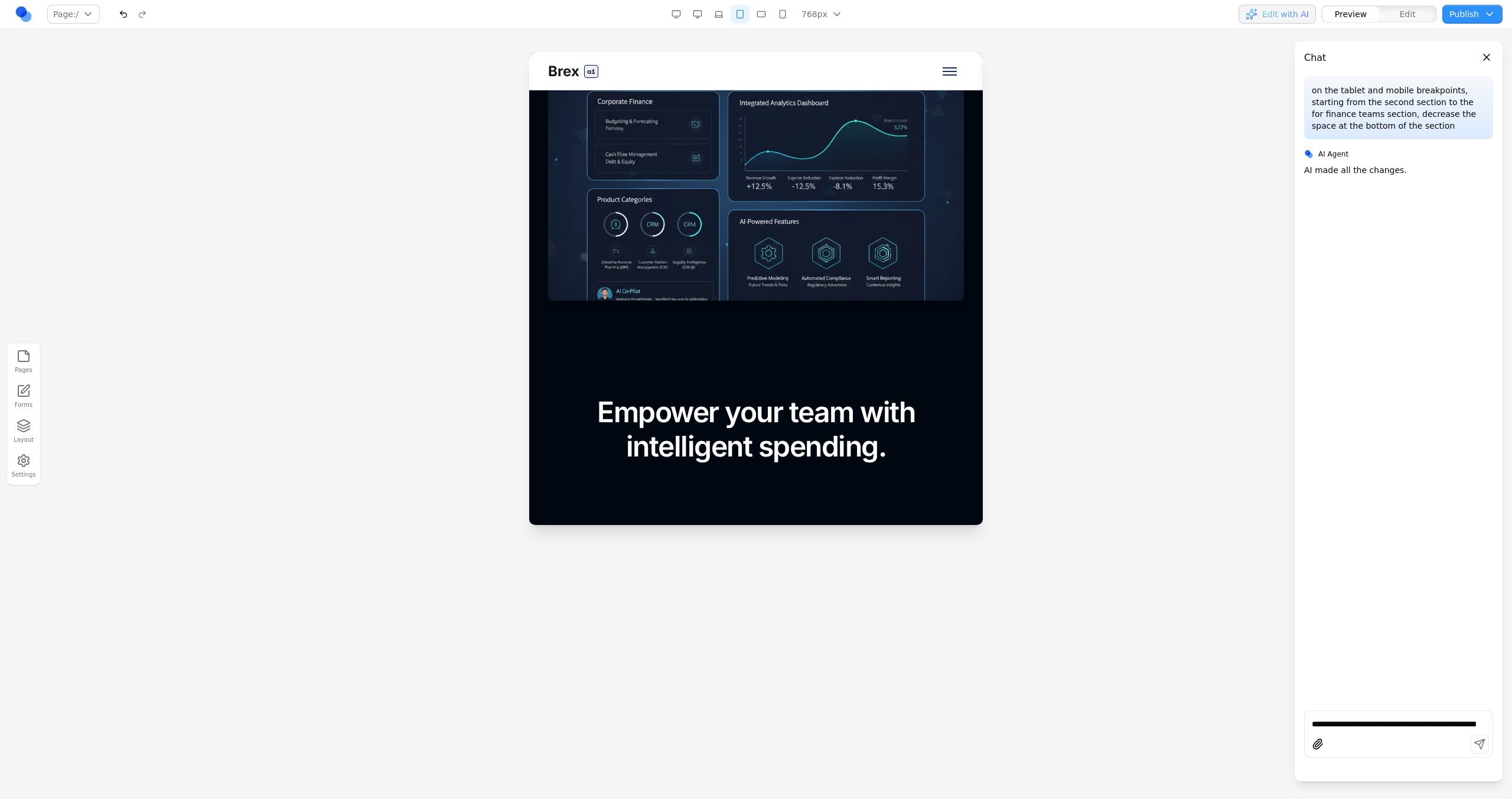
click at [1408, 18] on span "Edit" at bounding box center [1408, 14] width 16 height 12
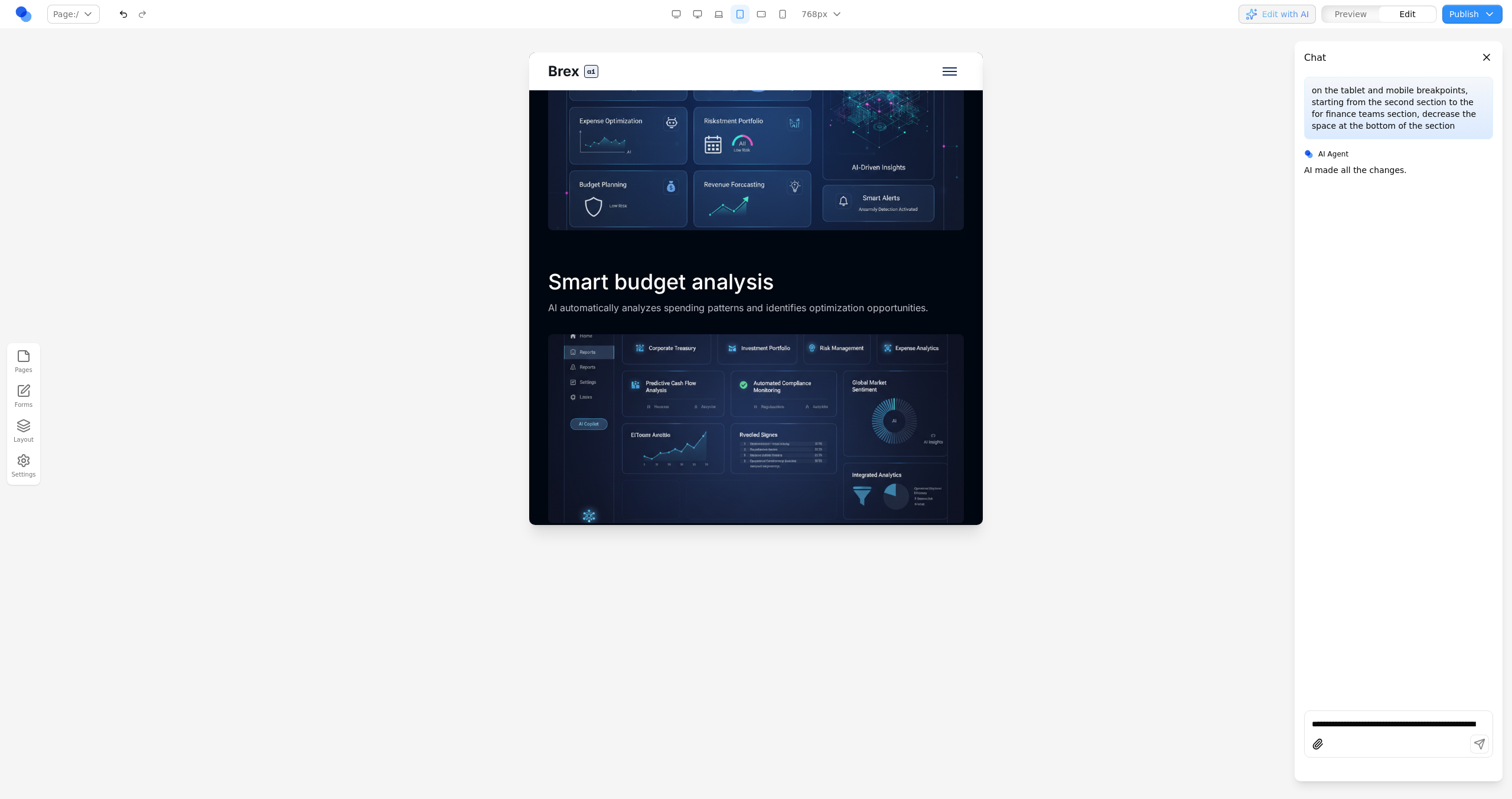
scroll to position [2039, 0]
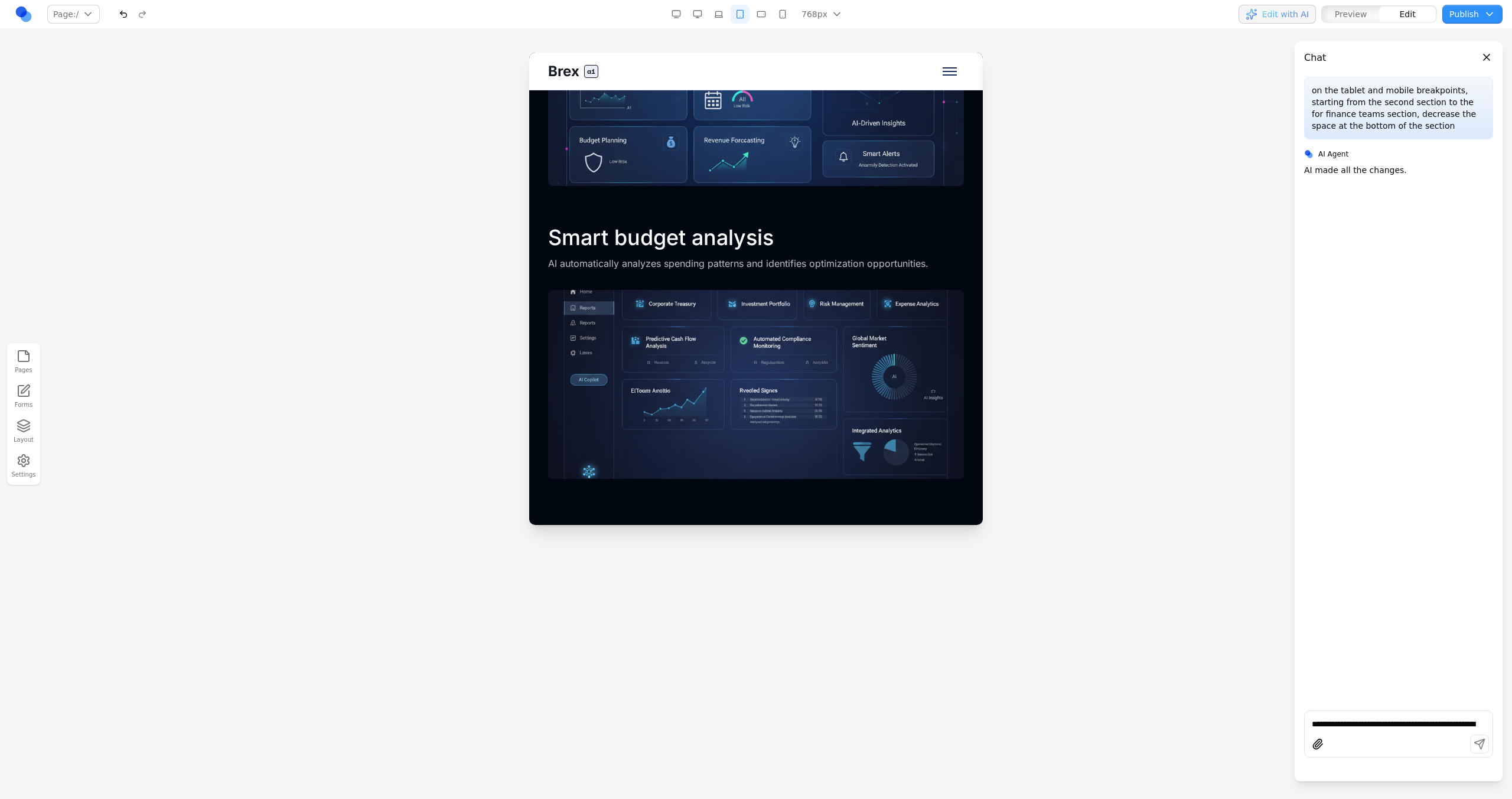
click at [763, 14] on button "button" at bounding box center [761, 14] width 19 height 19
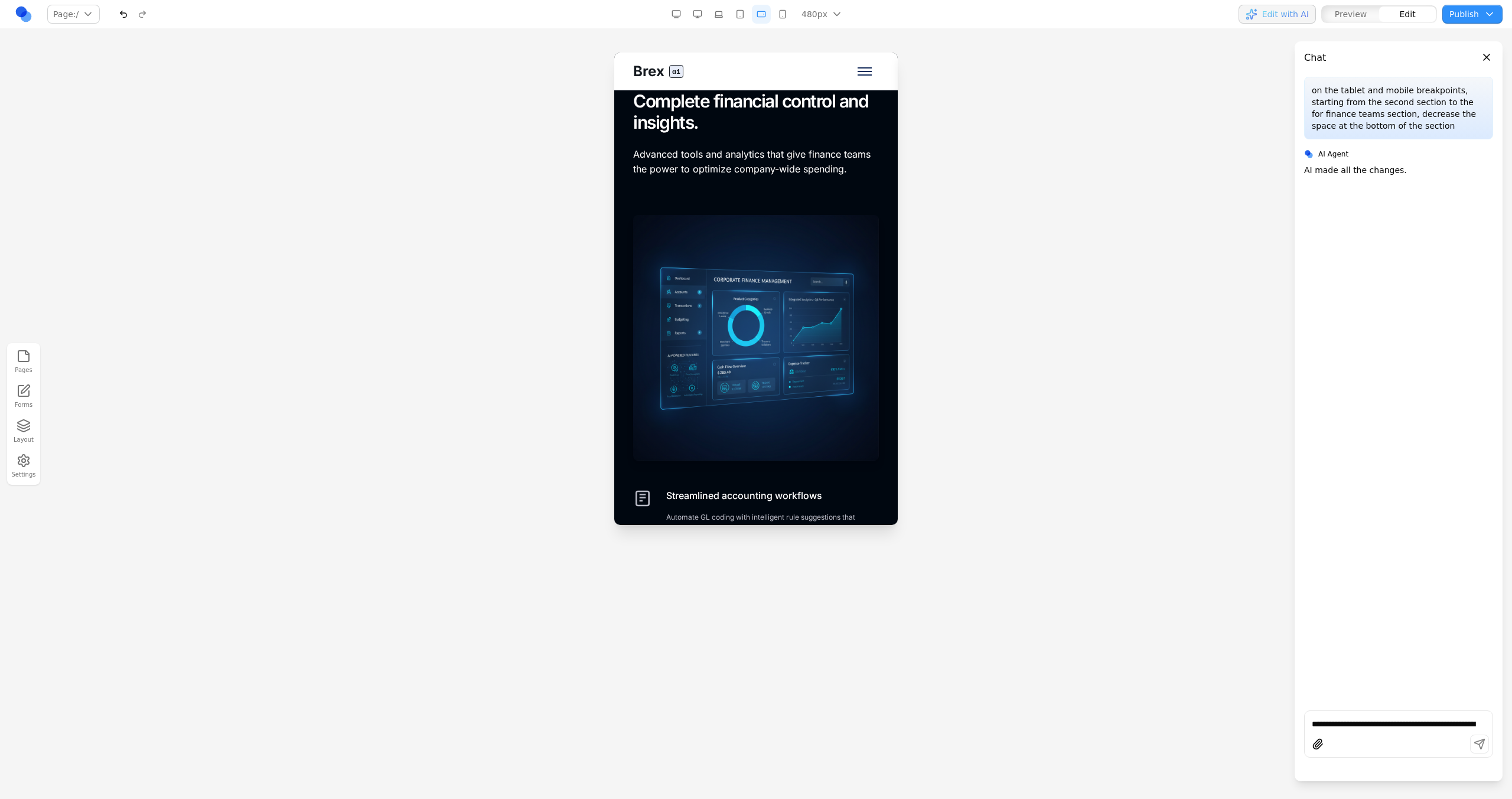
scroll to position [4045, 0]
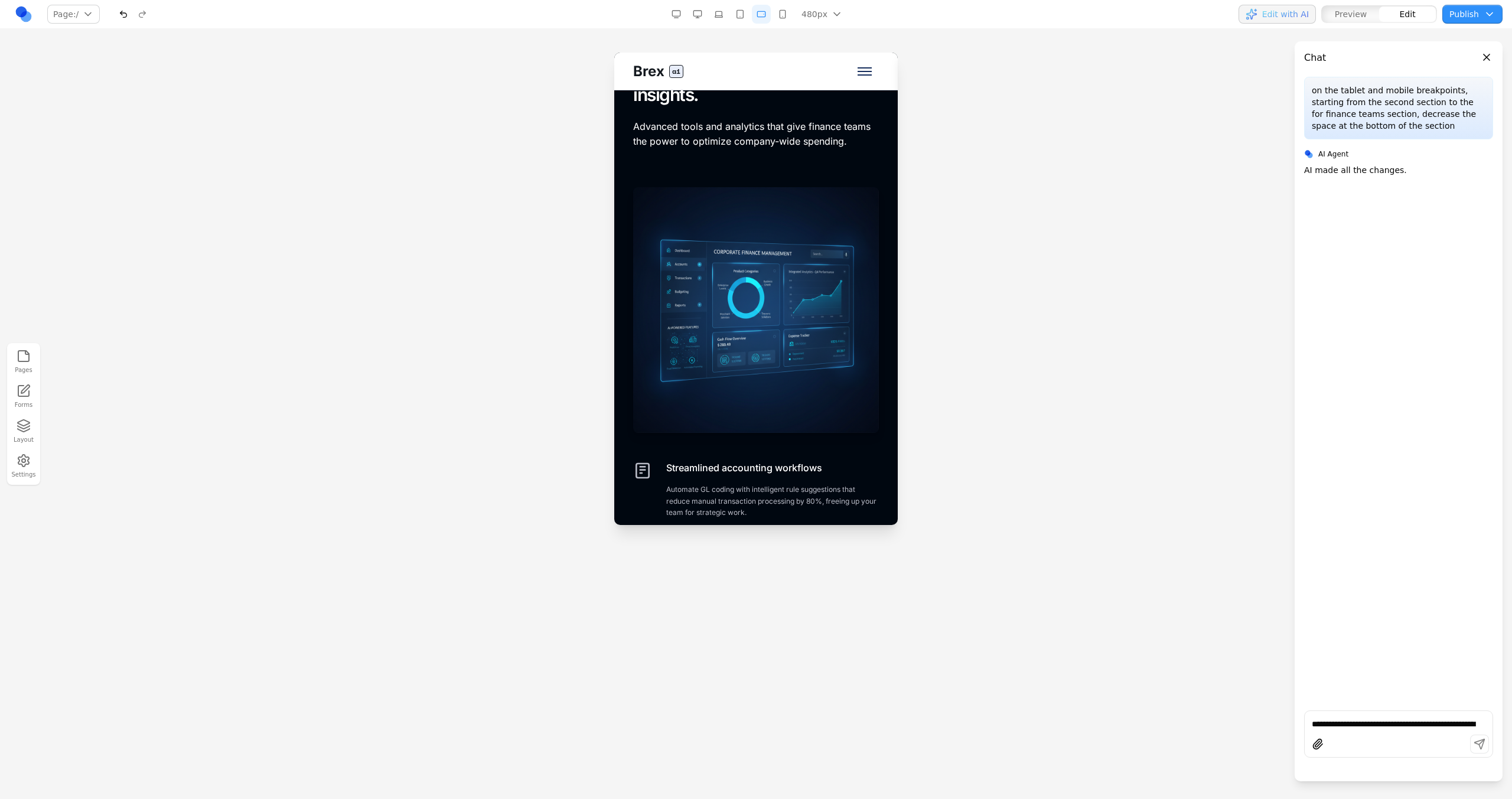
click at [1384, 735] on div at bounding box center [1399, 745] width 188 height 23
type textarea "**********"
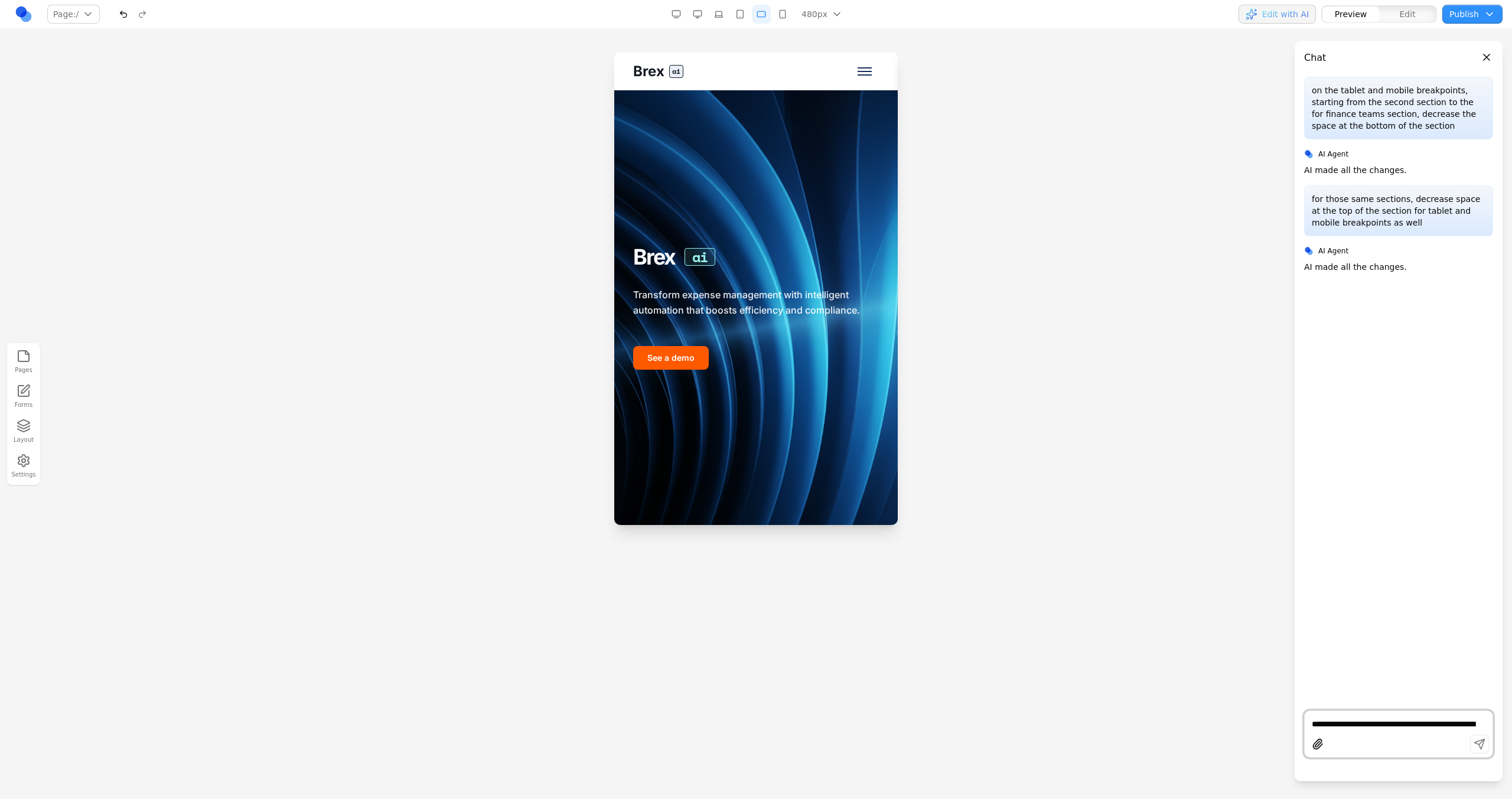
scroll to position [23, 0]
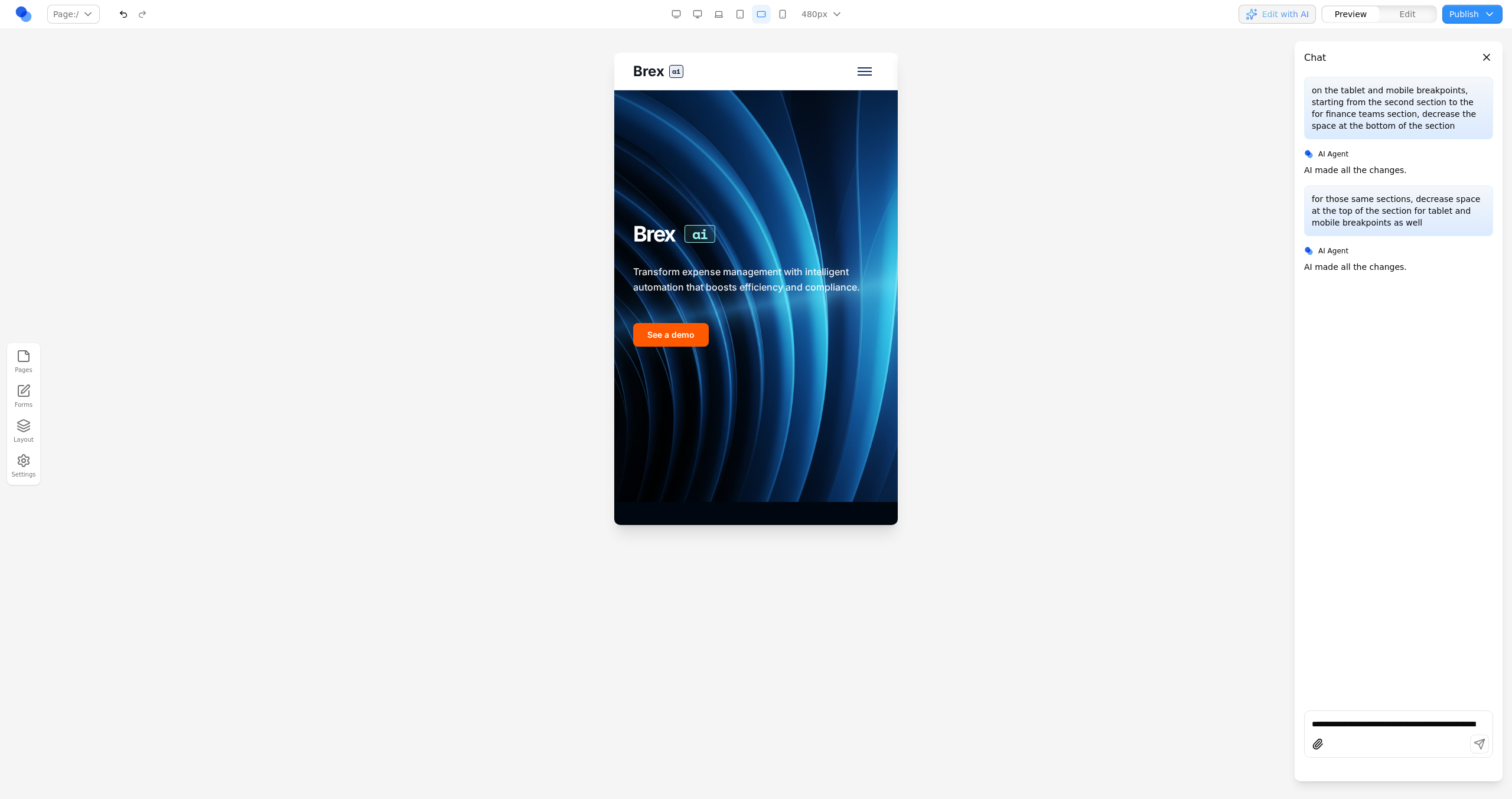
click at [697, 10] on button "button" at bounding box center [697, 14] width 19 height 19
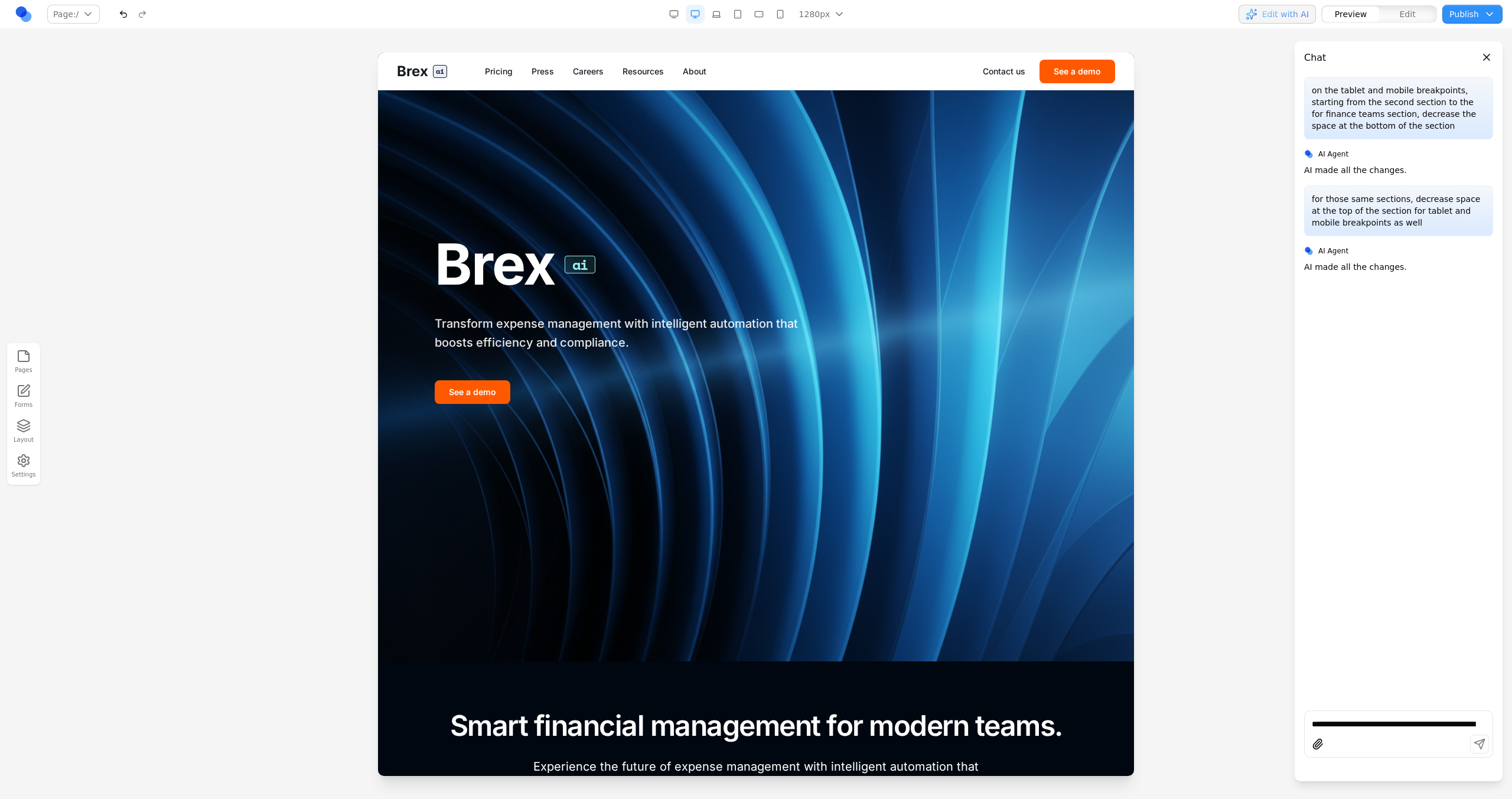
scroll to position [0, 0]
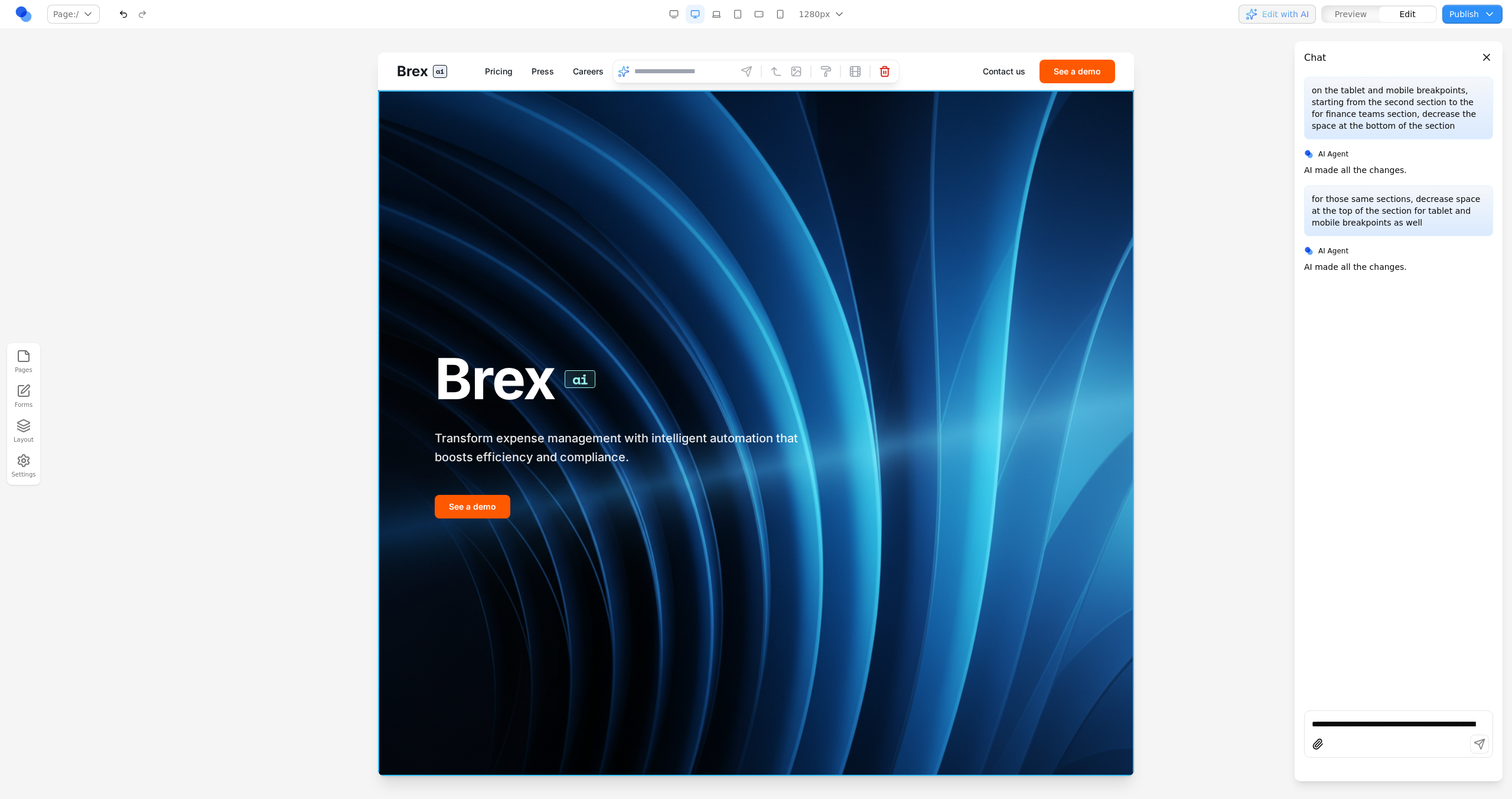
click at [647, 345] on div "Brex ai Transform expense management with intelligent automation that boosts ef…" at bounding box center [756, 433] width 756 height 685
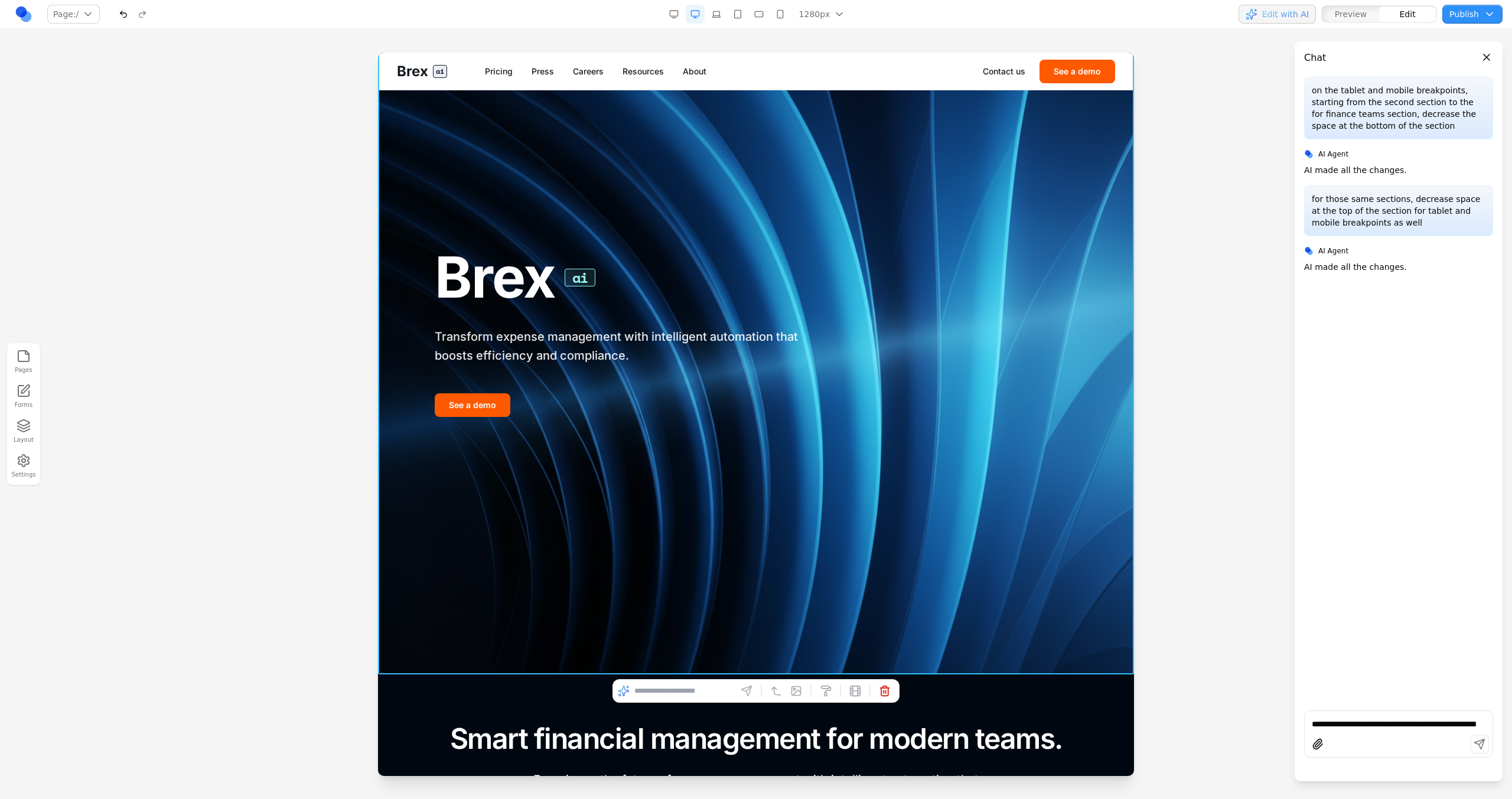
scroll to position [113, 0]
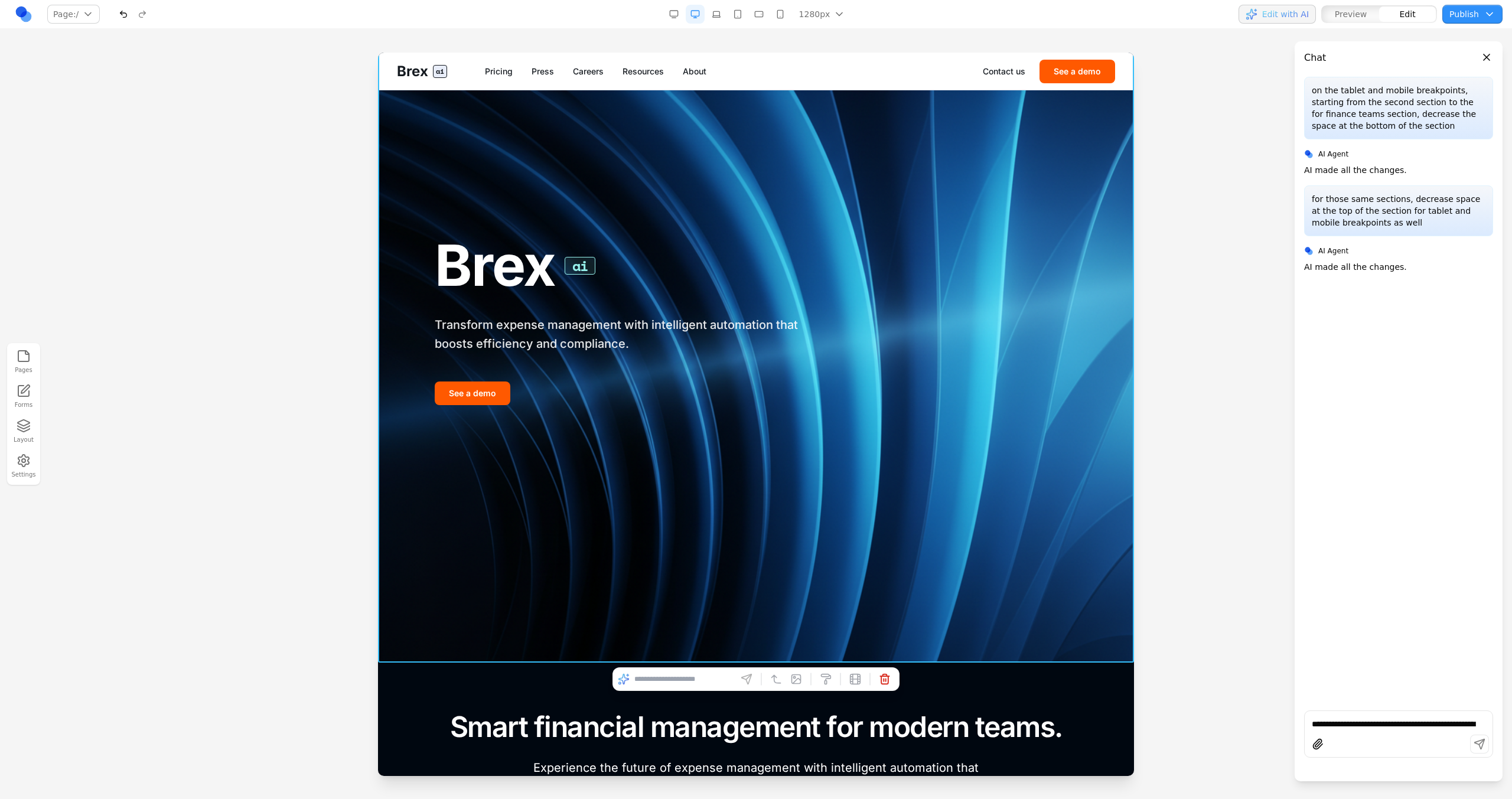
click at [699, 678] on input at bounding box center [683, 679] width 98 height 19
type input "**********"
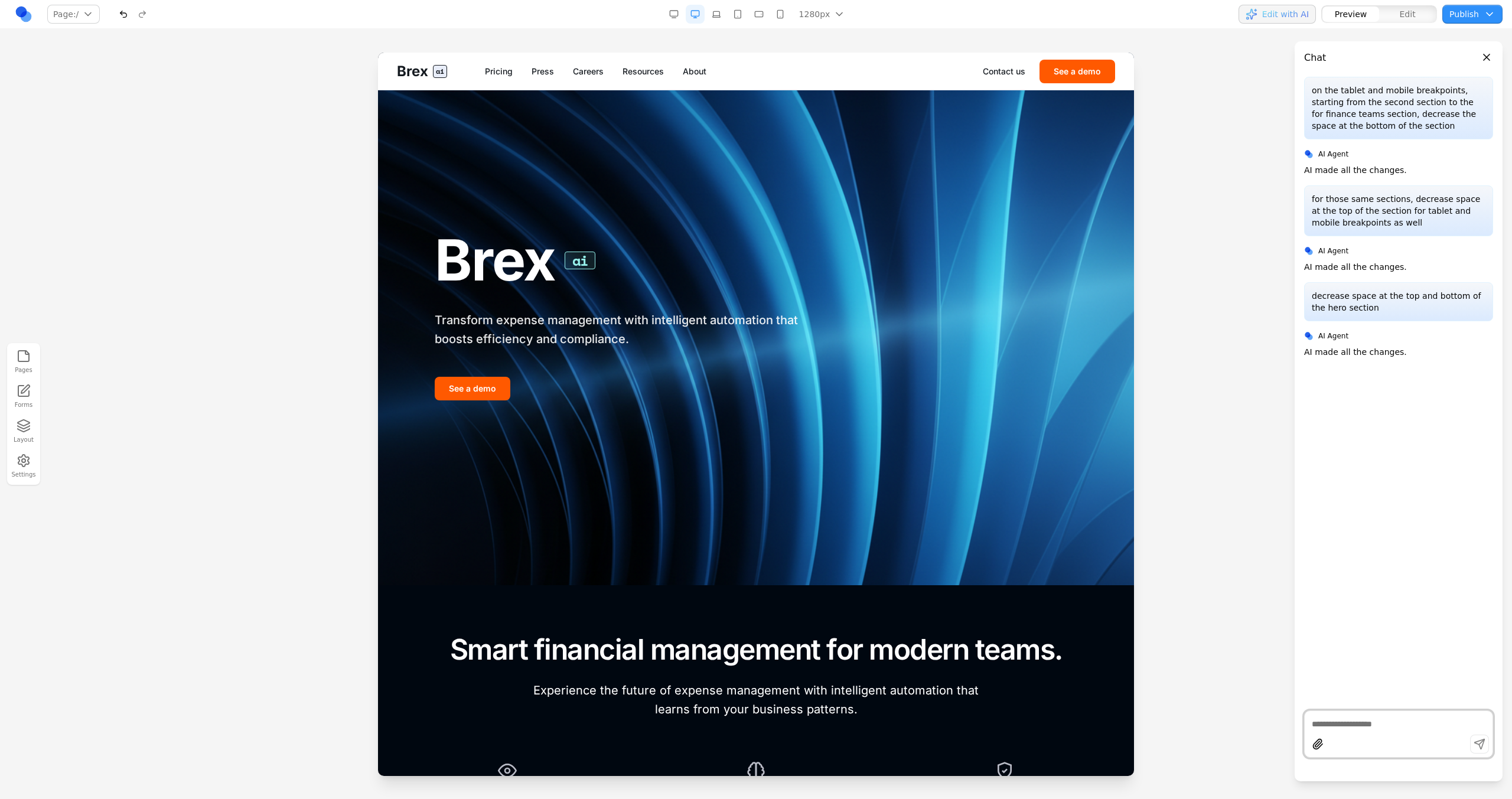
scroll to position [0, 0]
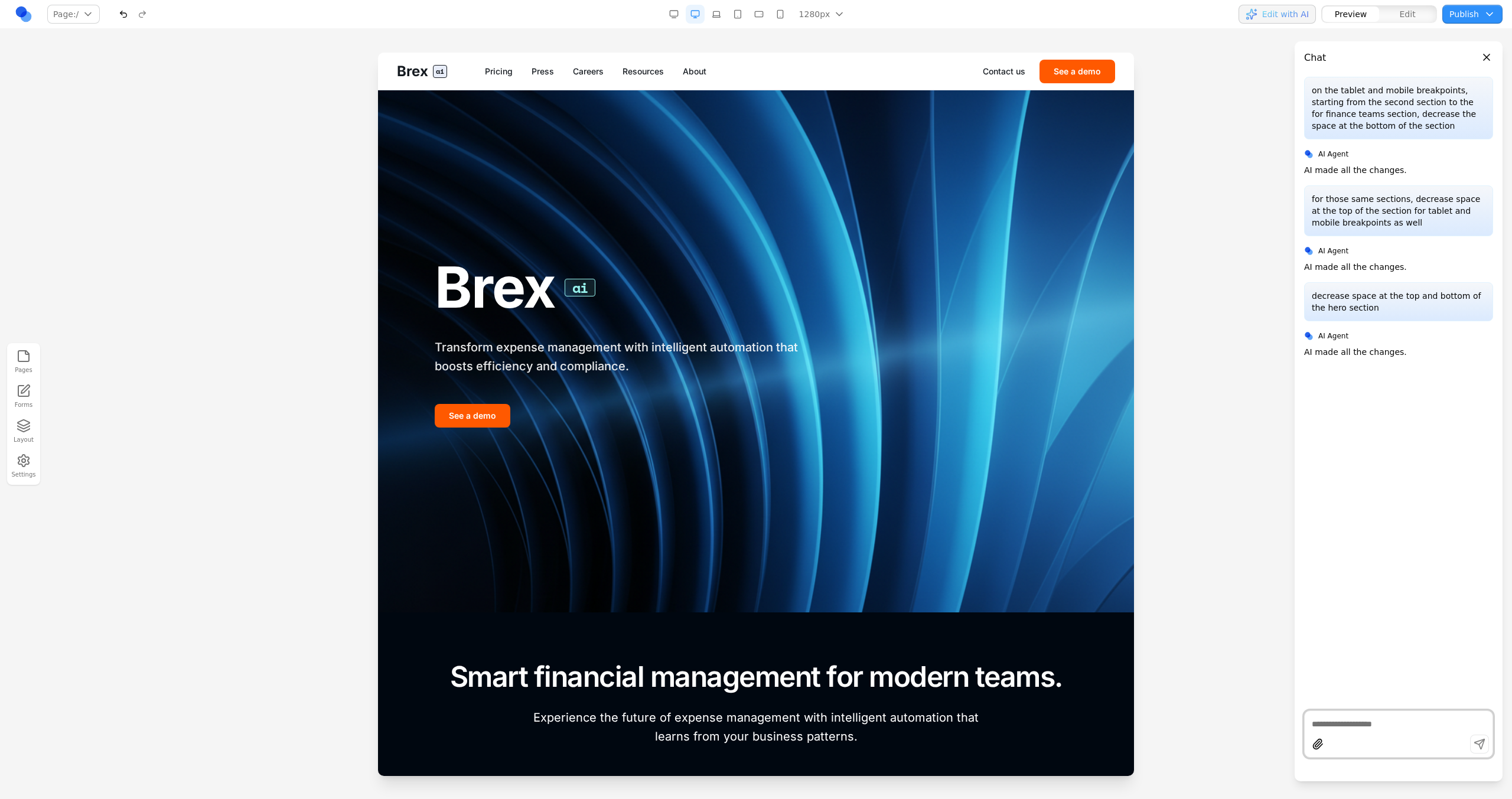
click at [714, 9] on button "button" at bounding box center [716, 14] width 19 height 19
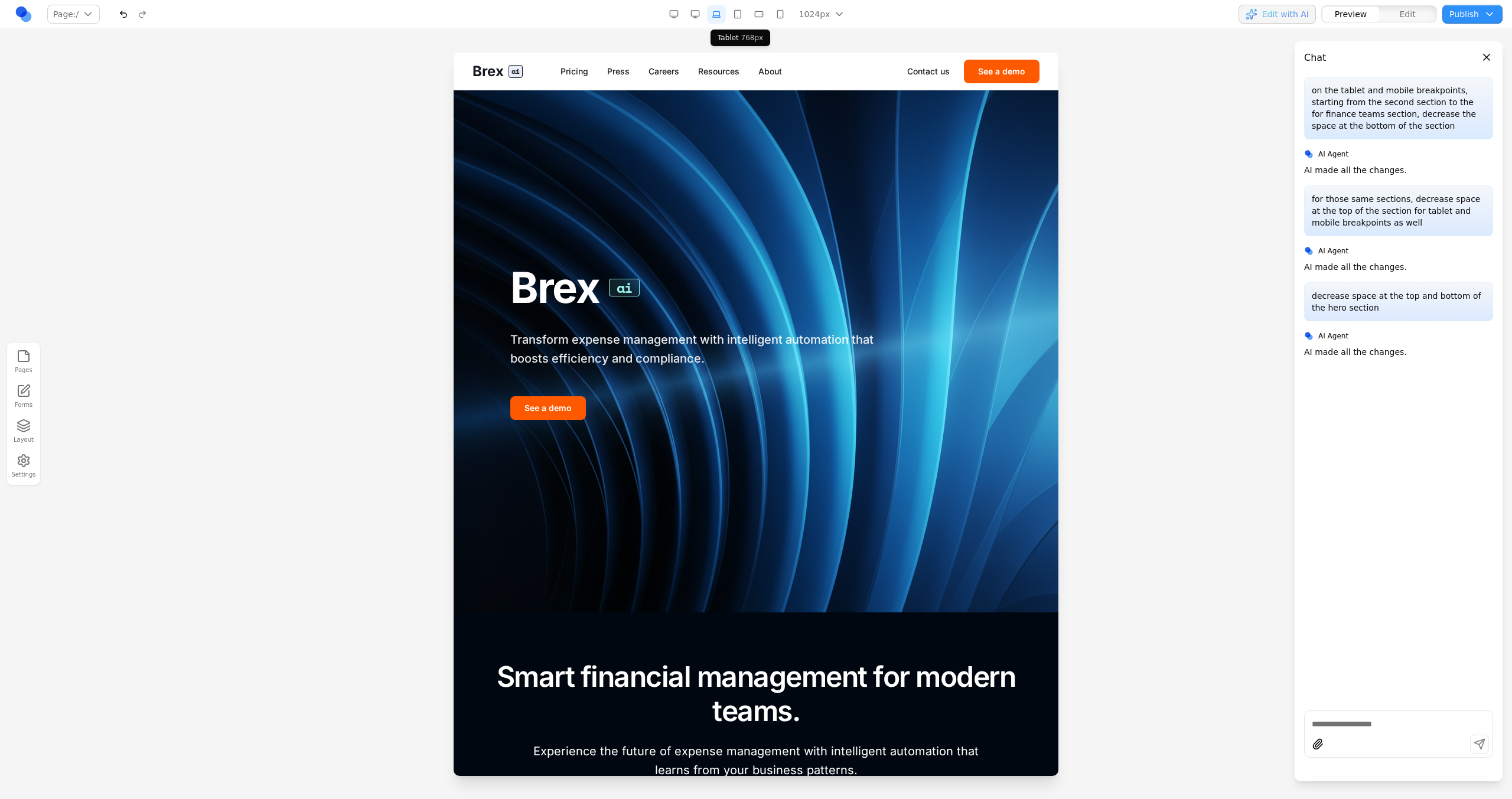
click at [739, 12] on button "button" at bounding box center [737, 14] width 19 height 19
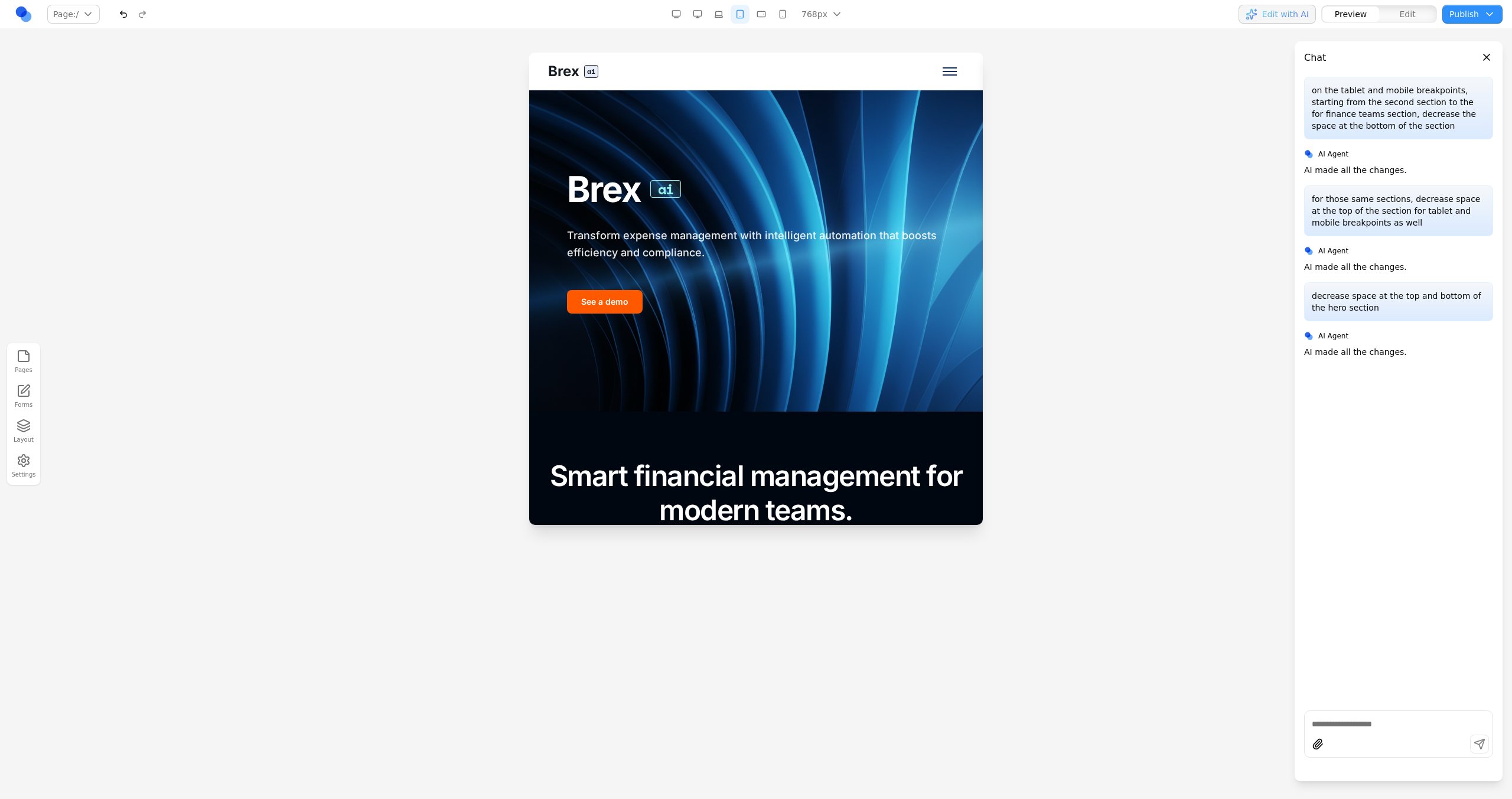
click at [760, 10] on button "button" at bounding box center [761, 14] width 19 height 19
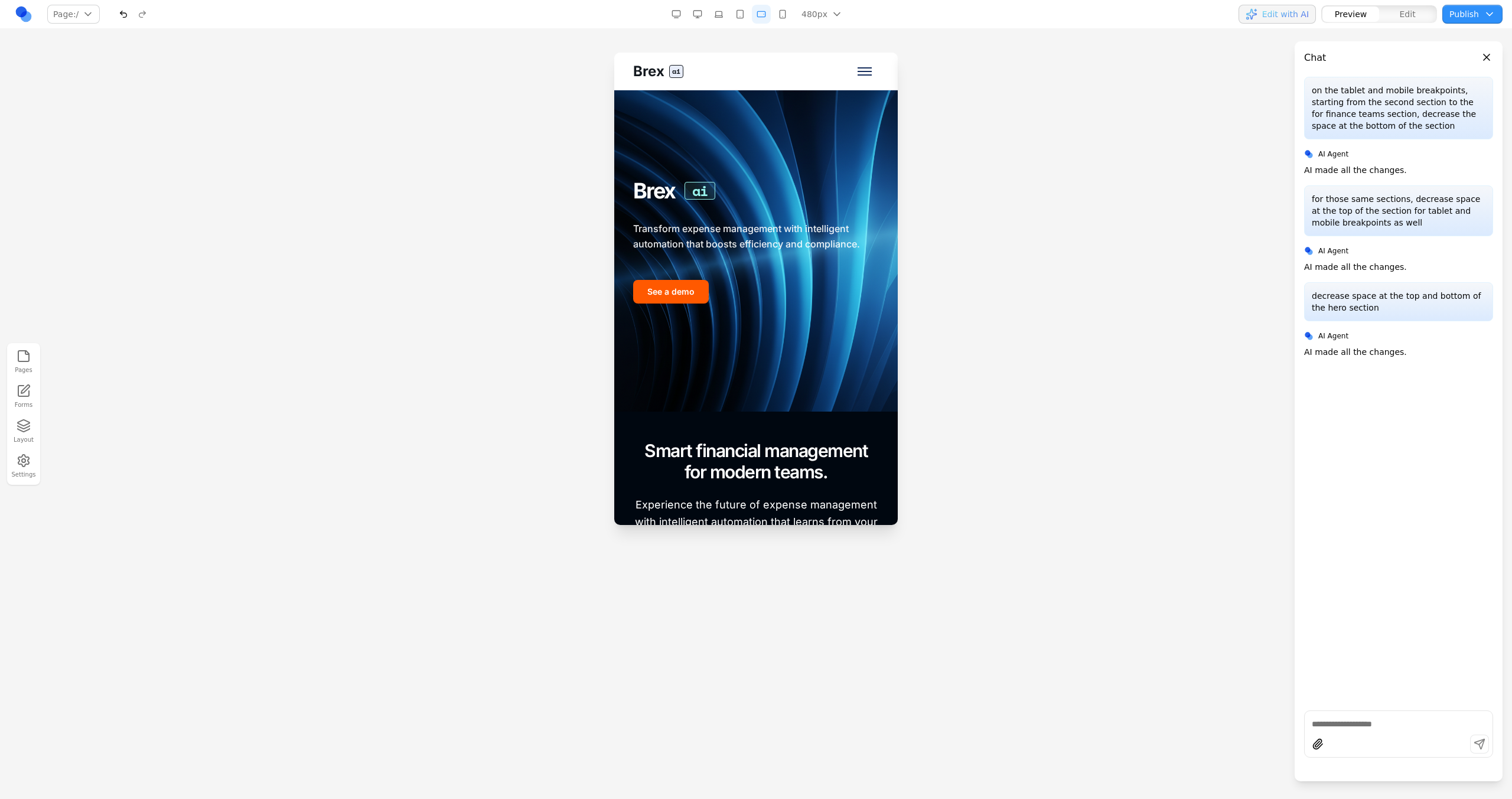
click at [782, 16] on button "button" at bounding box center [782, 14] width 19 height 19
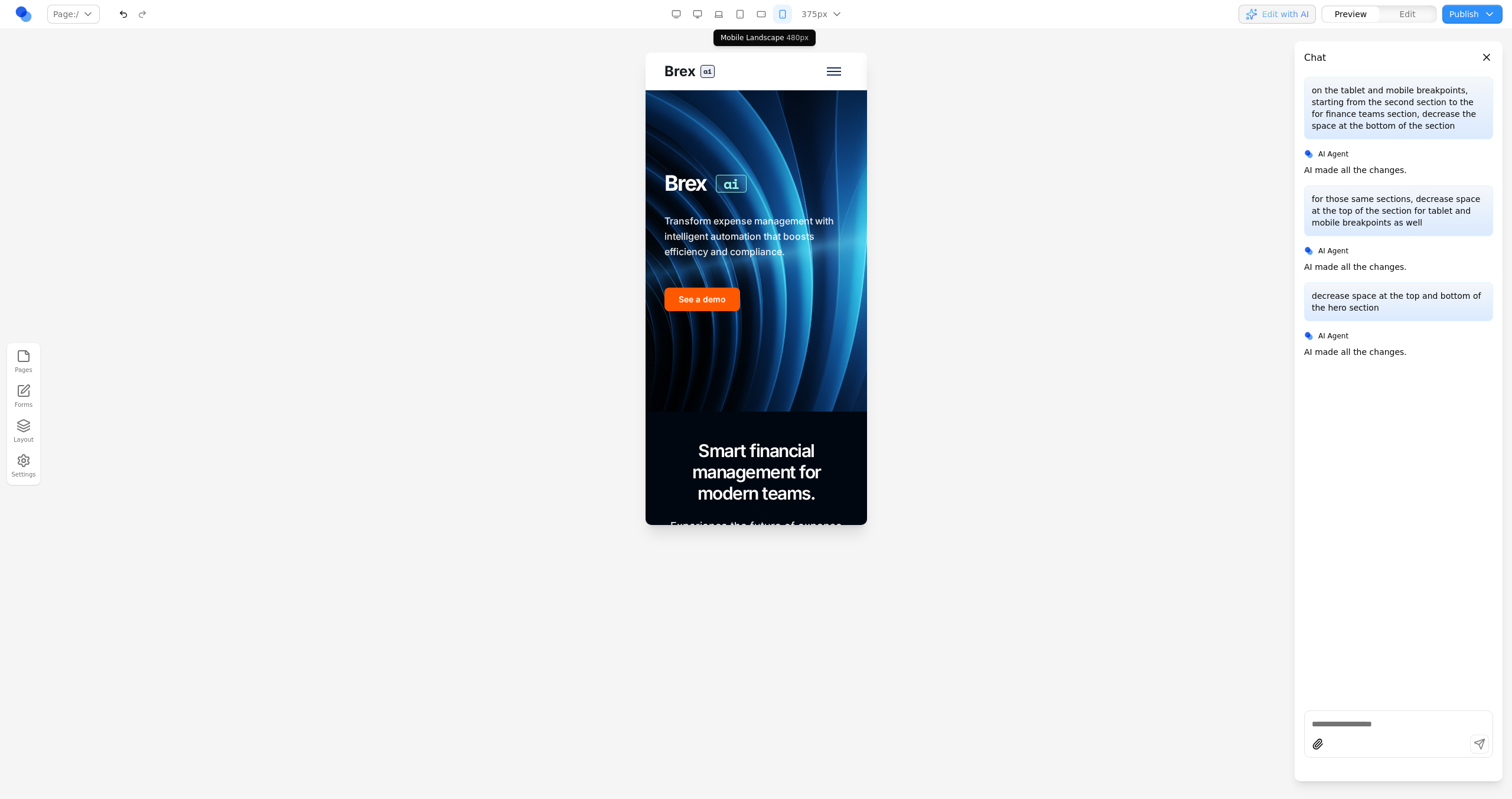
click at [760, 16] on button "button" at bounding box center [761, 14] width 19 height 19
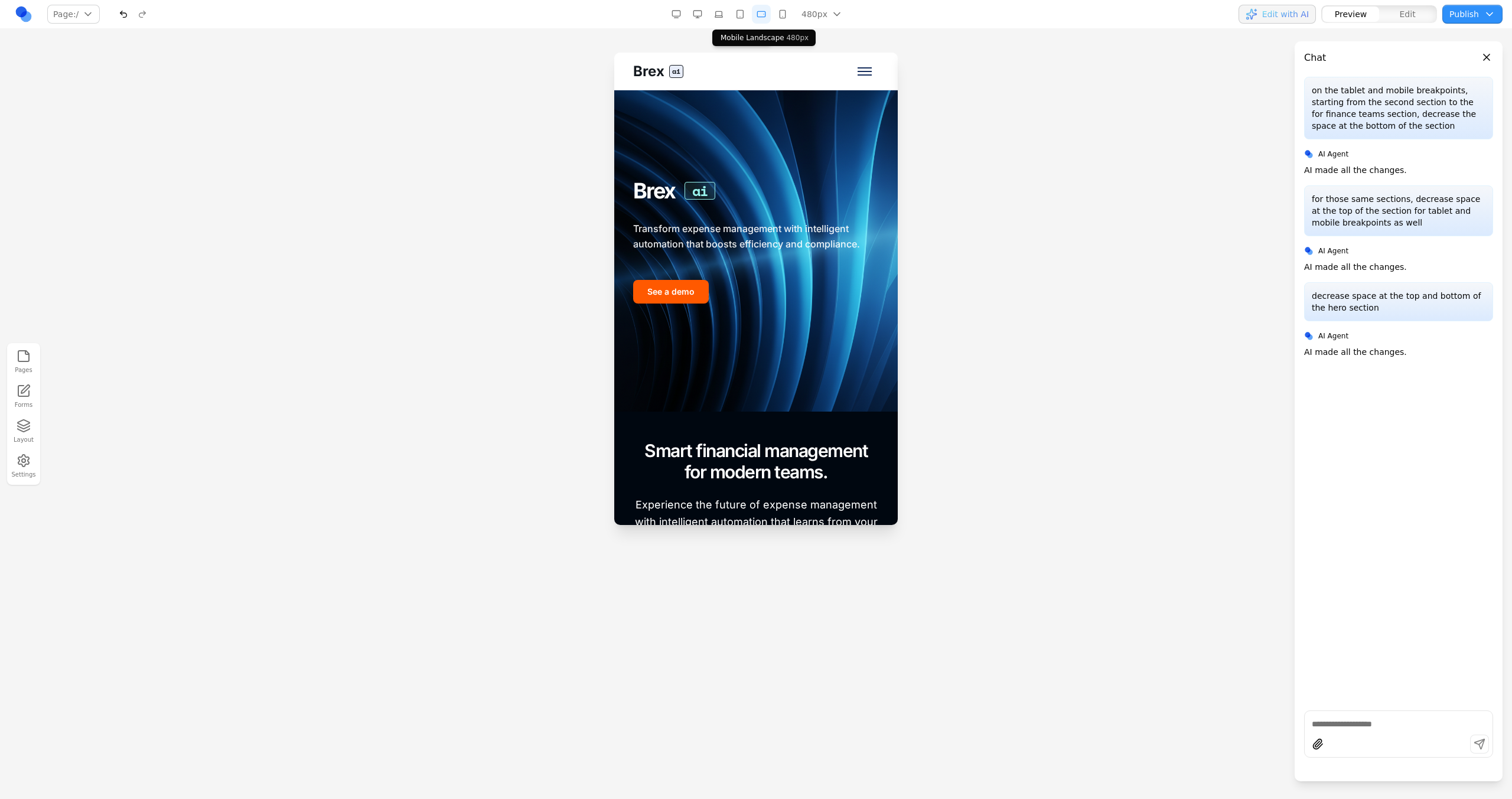
click at [742, 16] on button "button" at bounding box center [740, 14] width 19 height 19
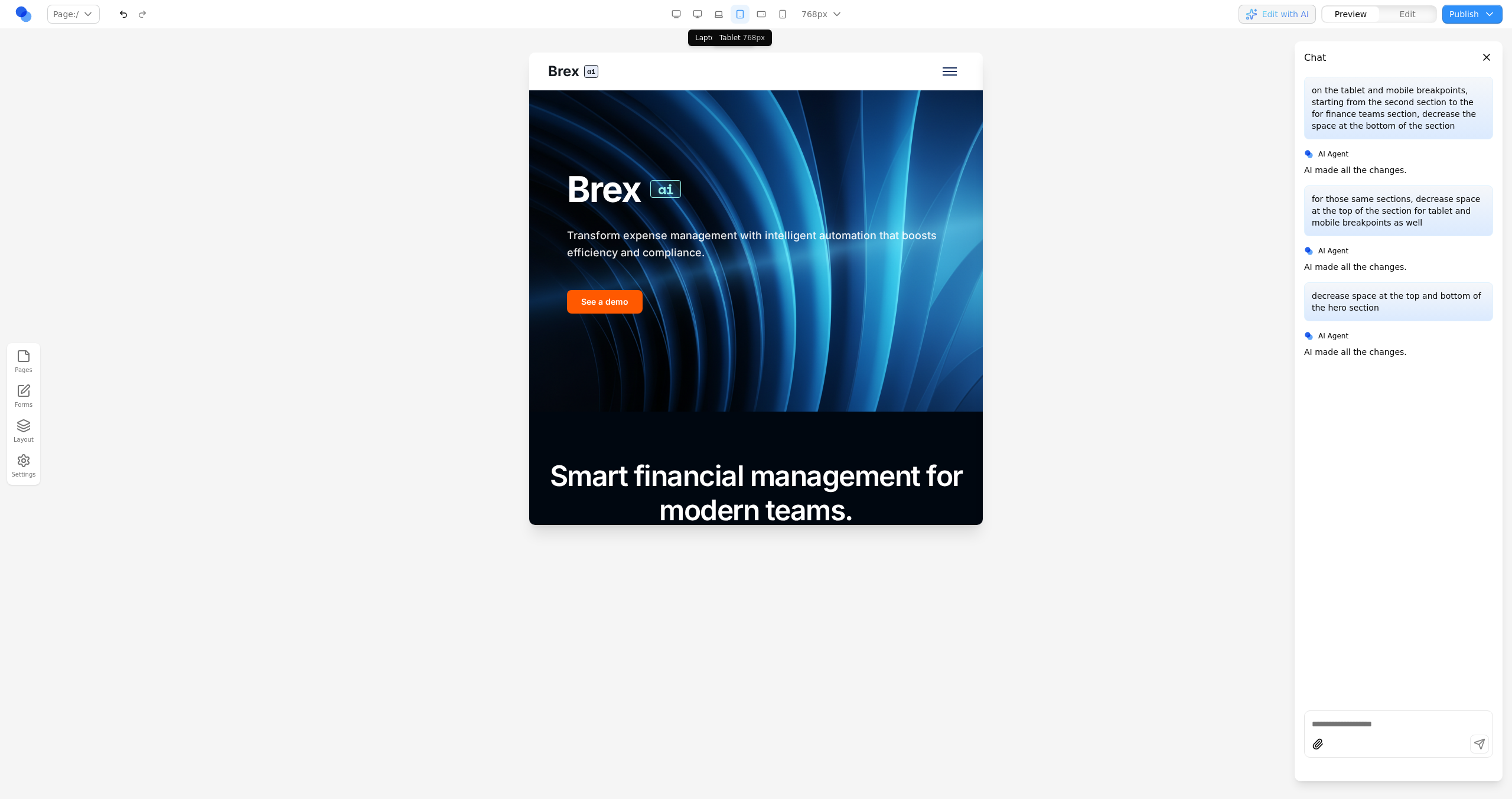
click at [728, 16] on button "button" at bounding box center [718, 14] width 19 height 19
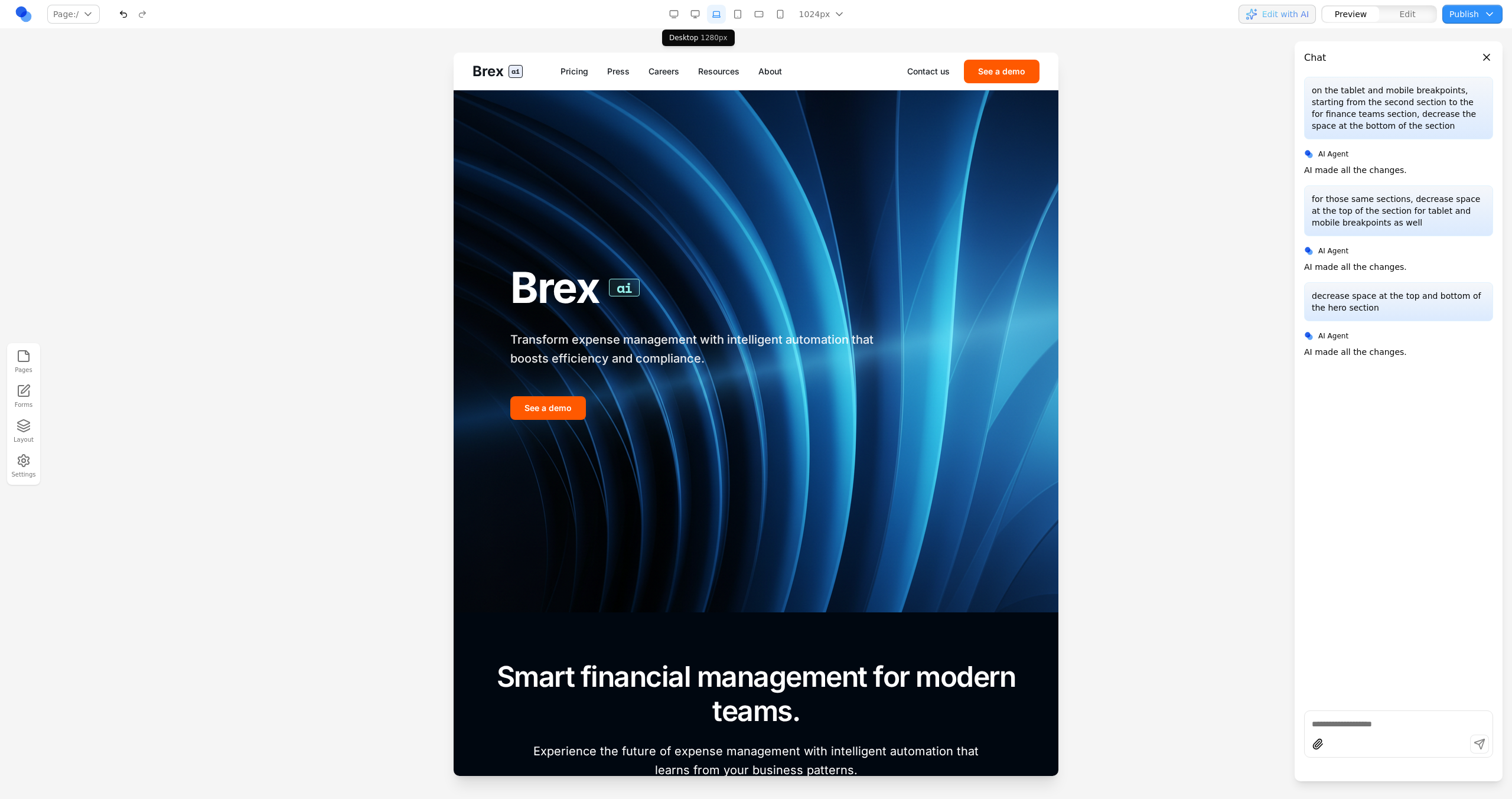
click at [700, 23] on button "button" at bounding box center [695, 14] width 19 height 19
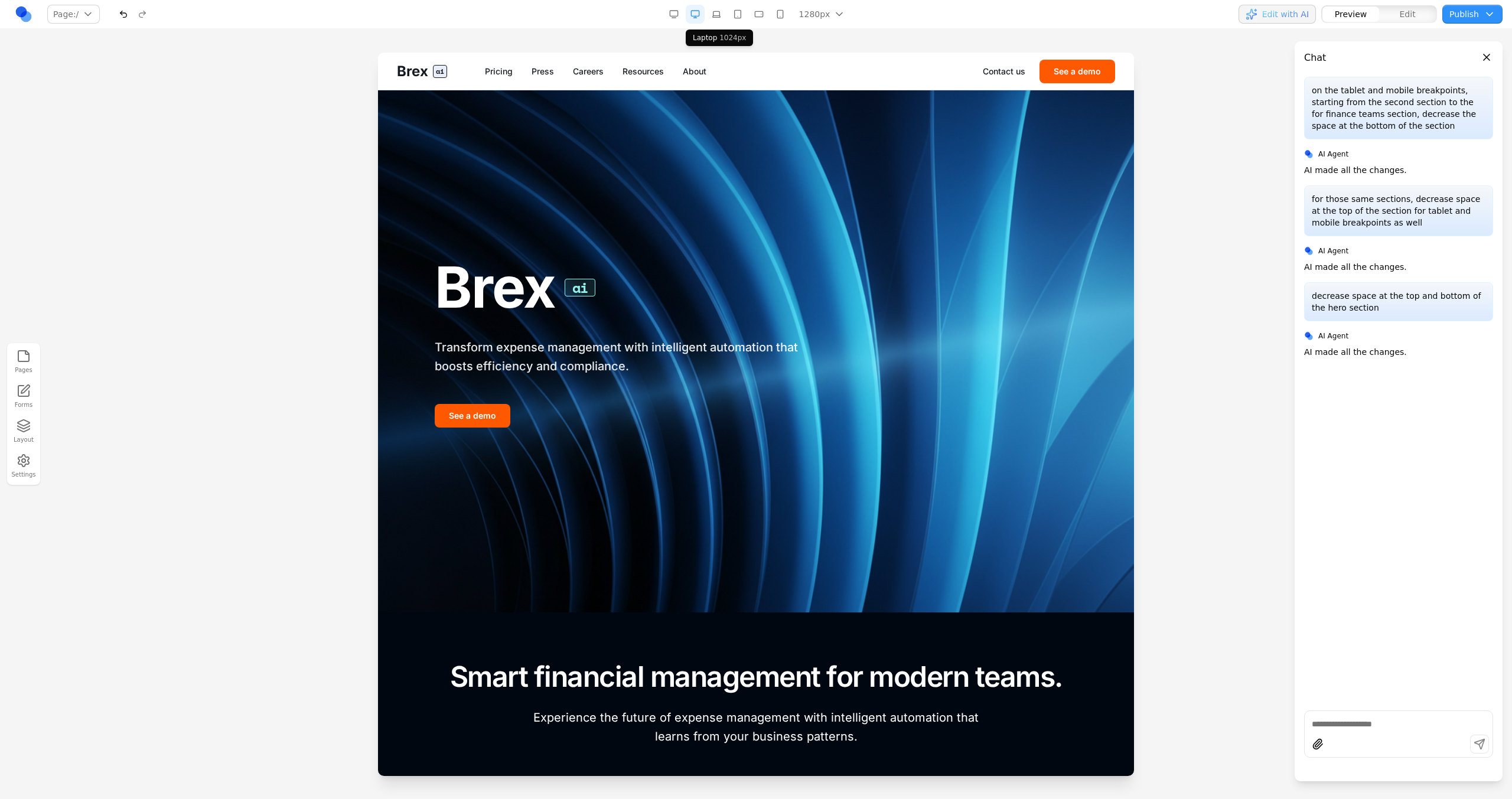
click at [721, 23] on button "button" at bounding box center [716, 14] width 19 height 19
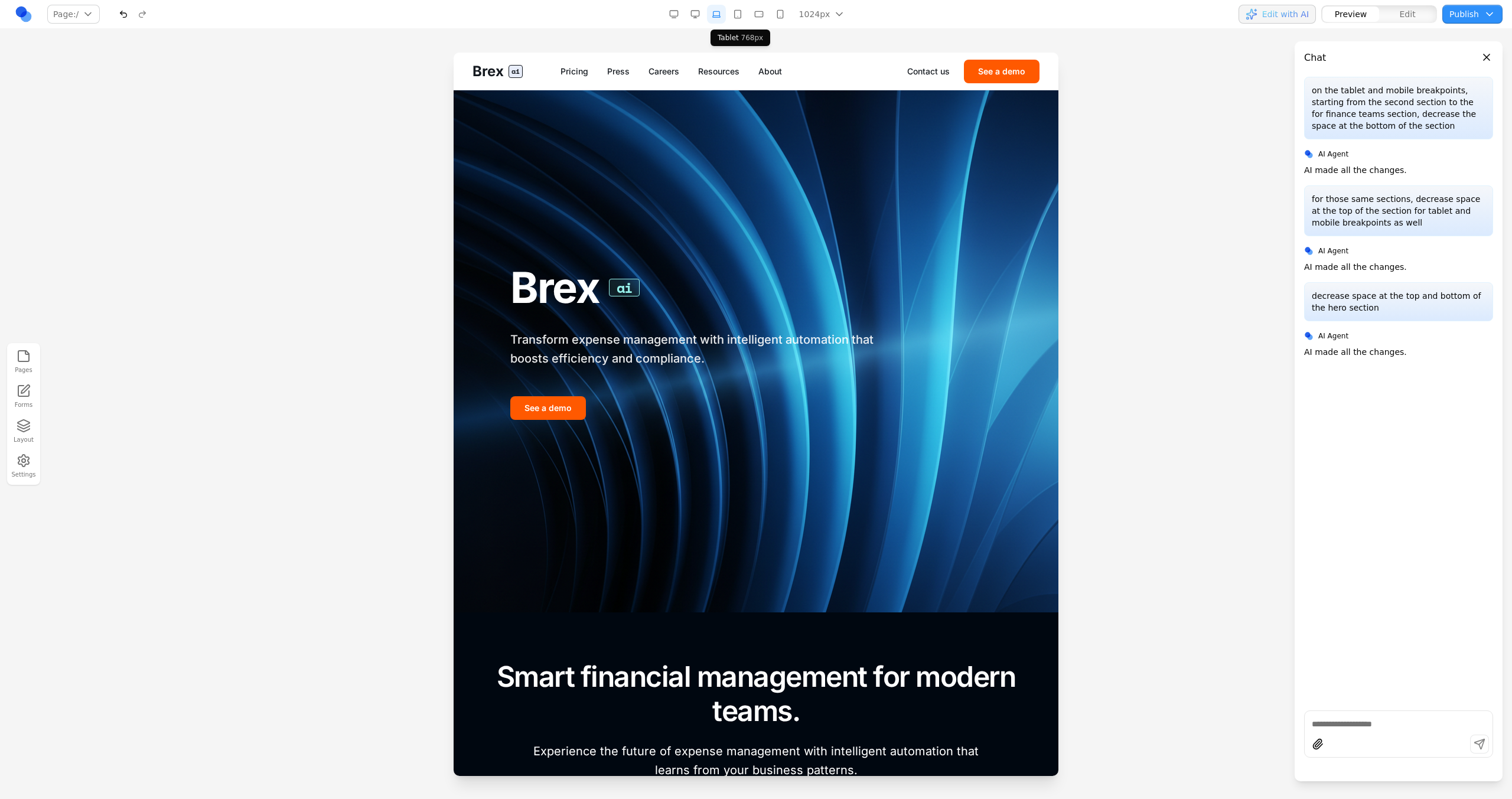
click at [736, 23] on button "button" at bounding box center [737, 14] width 19 height 19
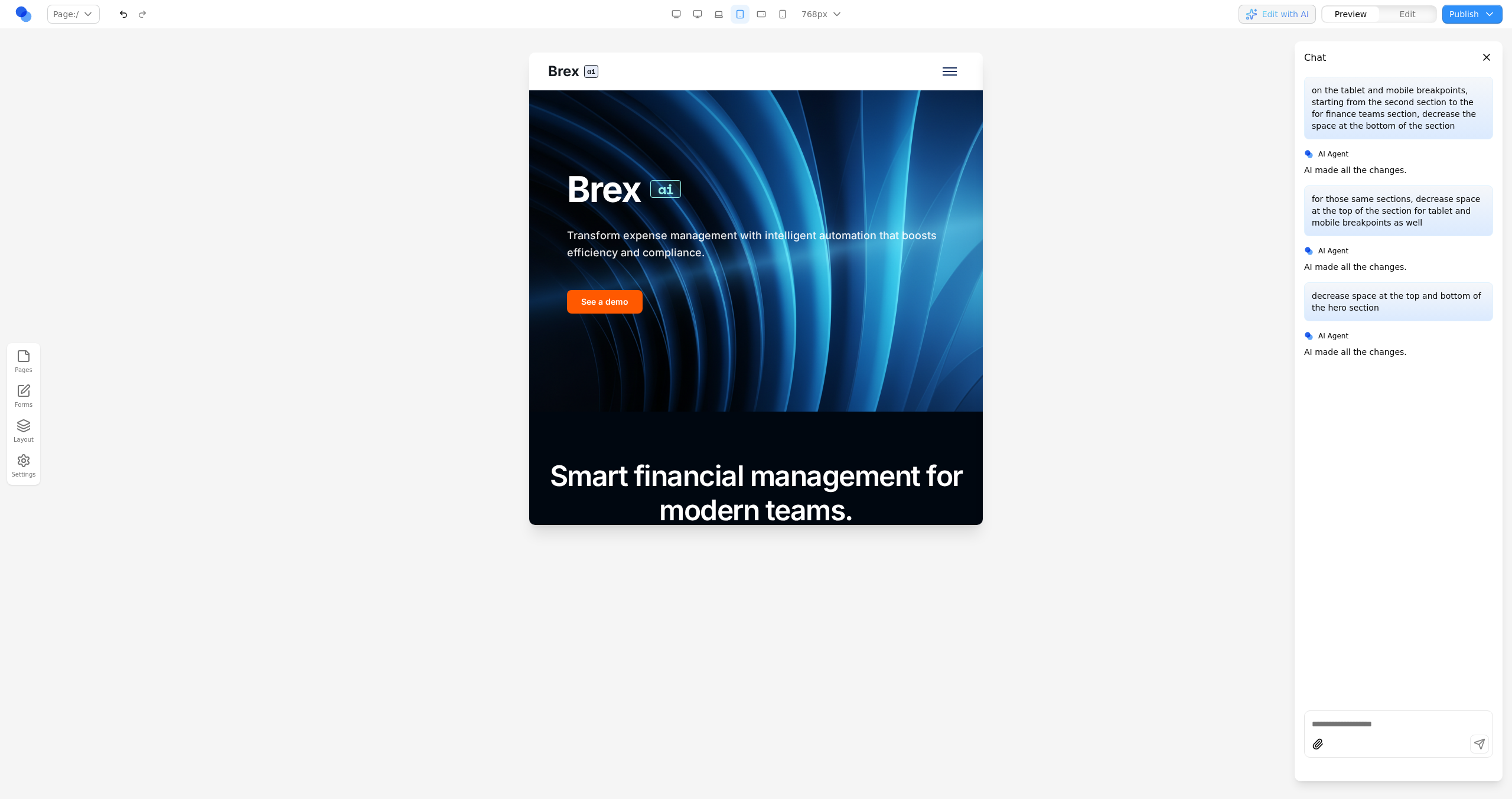
click at [761, 21] on button "button" at bounding box center [761, 14] width 19 height 19
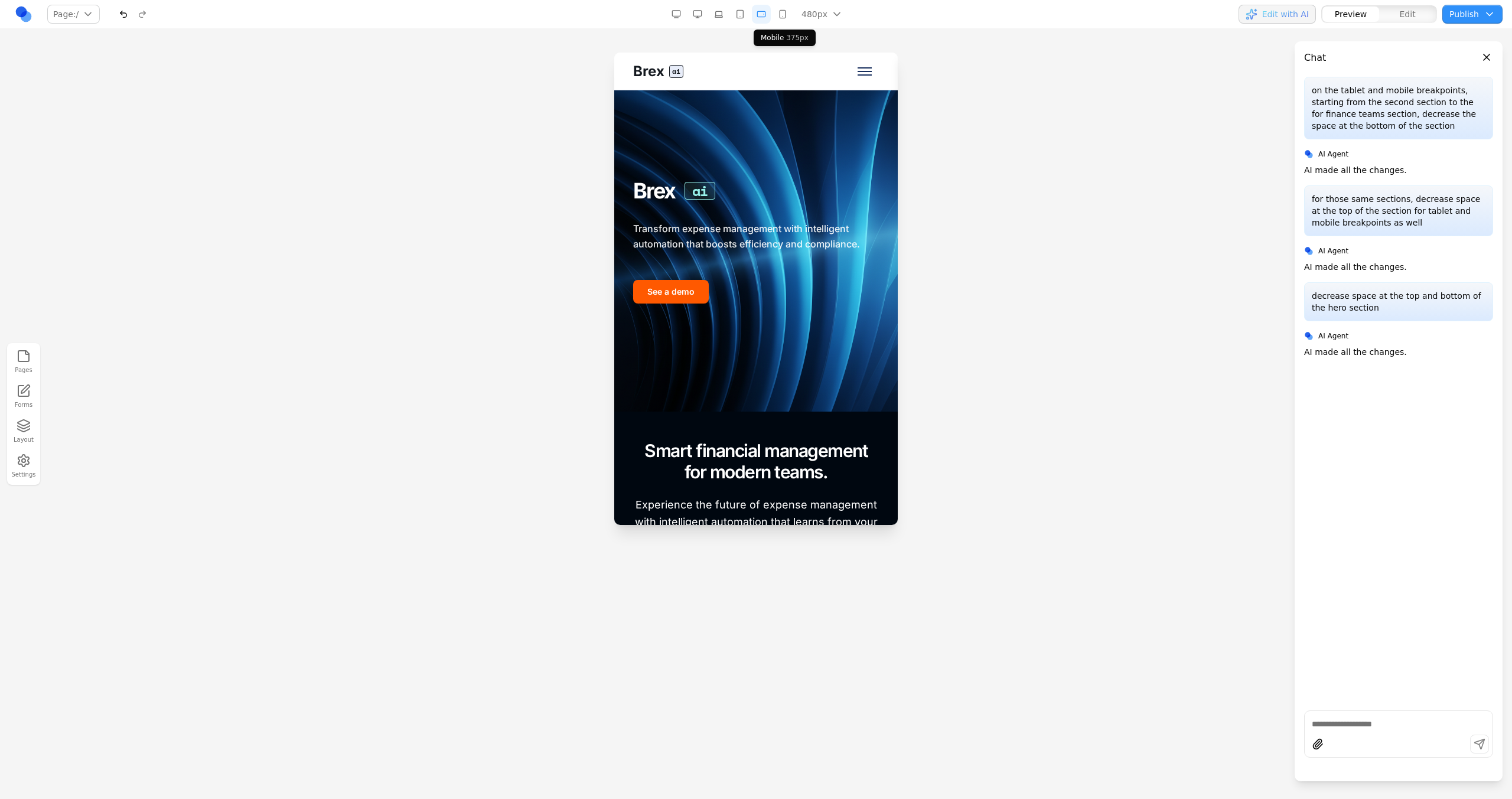
click at [780, 22] on button "button" at bounding box center [782, 14] width 19 height 19
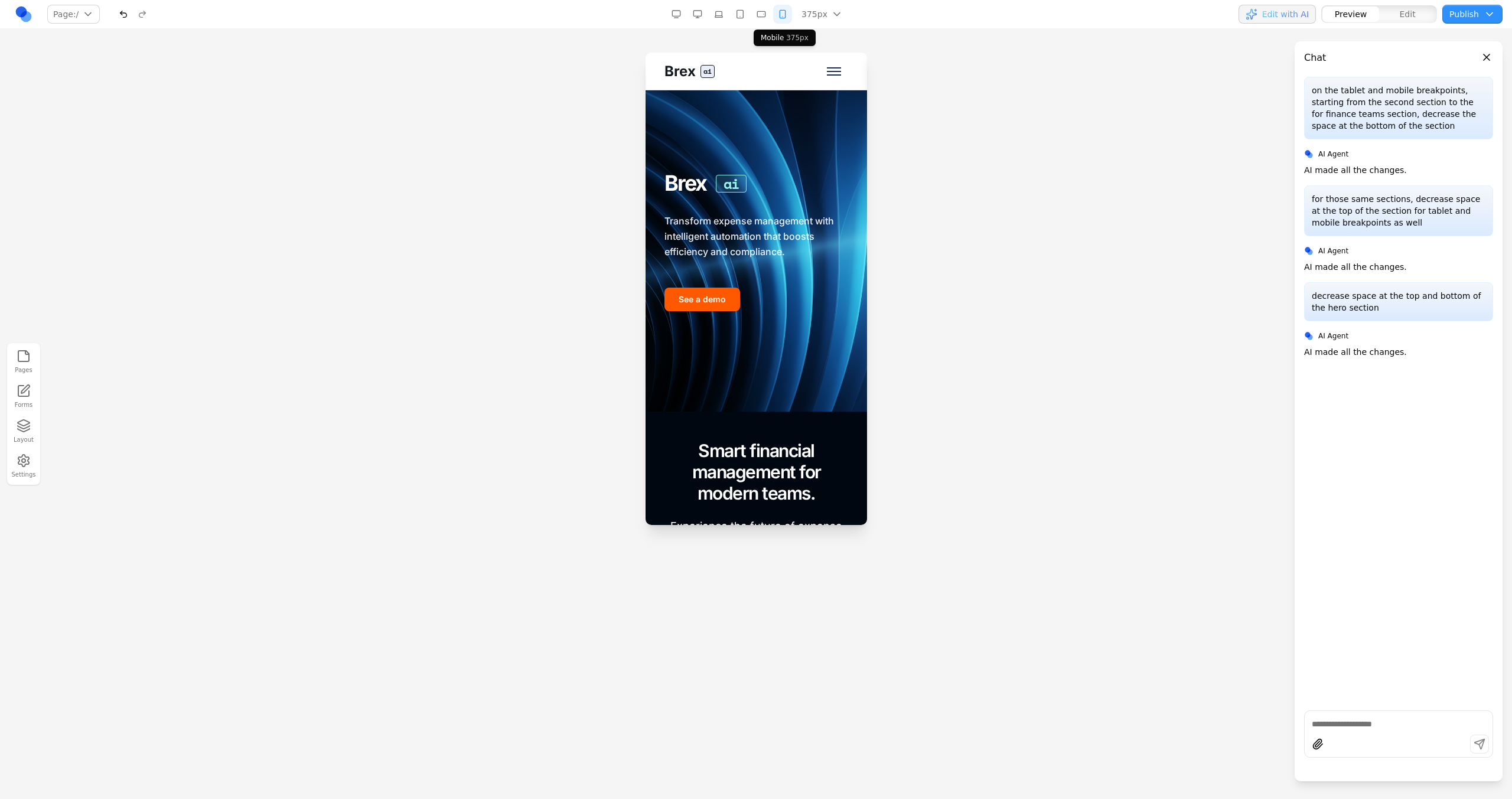
click at [767, 30] on div "Mobile 375 px" at bounding box center [784, 38] width 62 height 16
click at [763, 24] on nav "Page: / / /pricing /press /careers /resources /about /contact /demo Manage page…" at bounding box center [756, 14] width 1512 height 29
click at [760, 20] on button "button" at bounding box center [761, 14] width 19 height 19
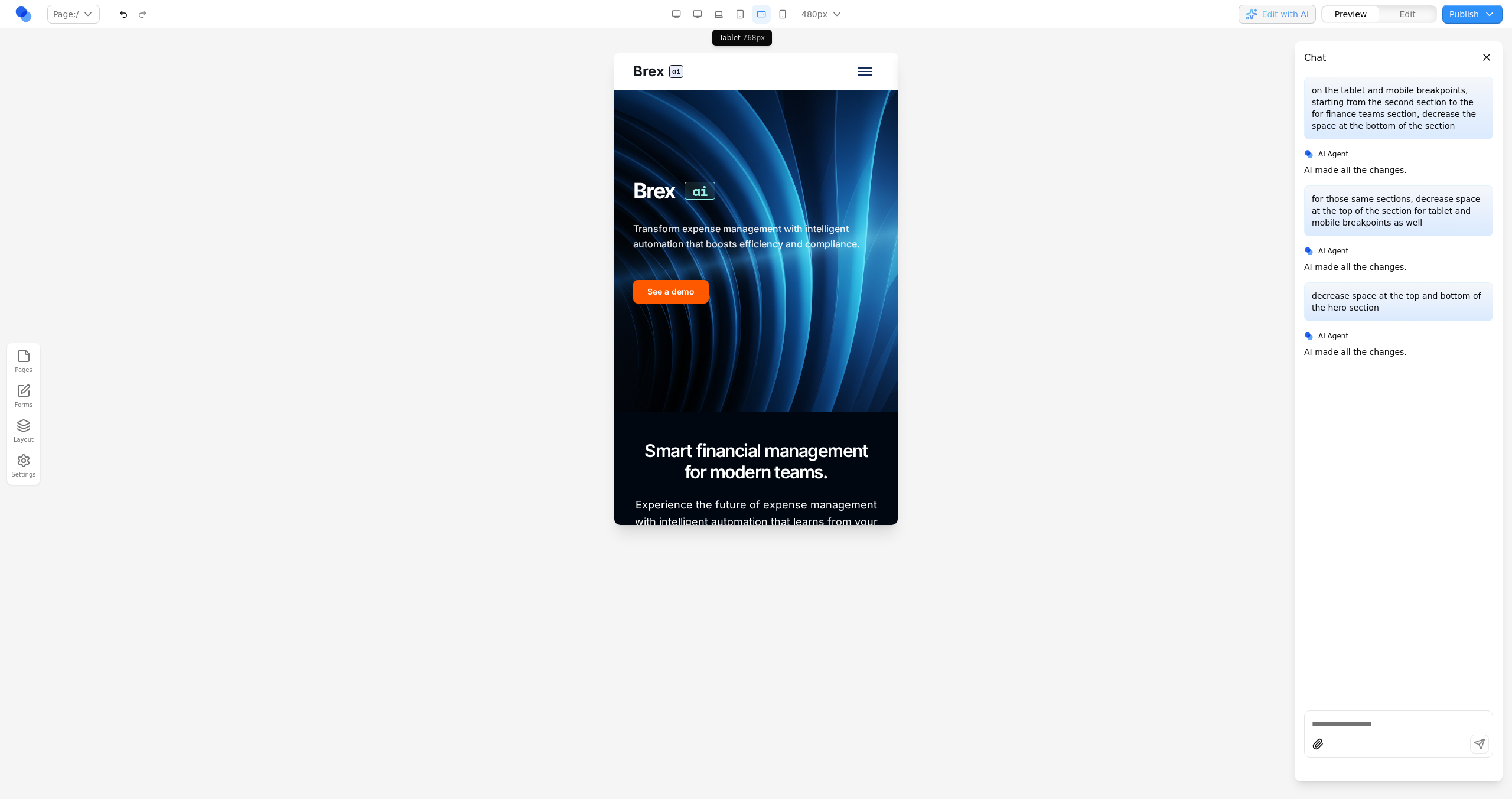
click at [745, 20] on button "button" at bounding box center [740, 14] width 19 height 19
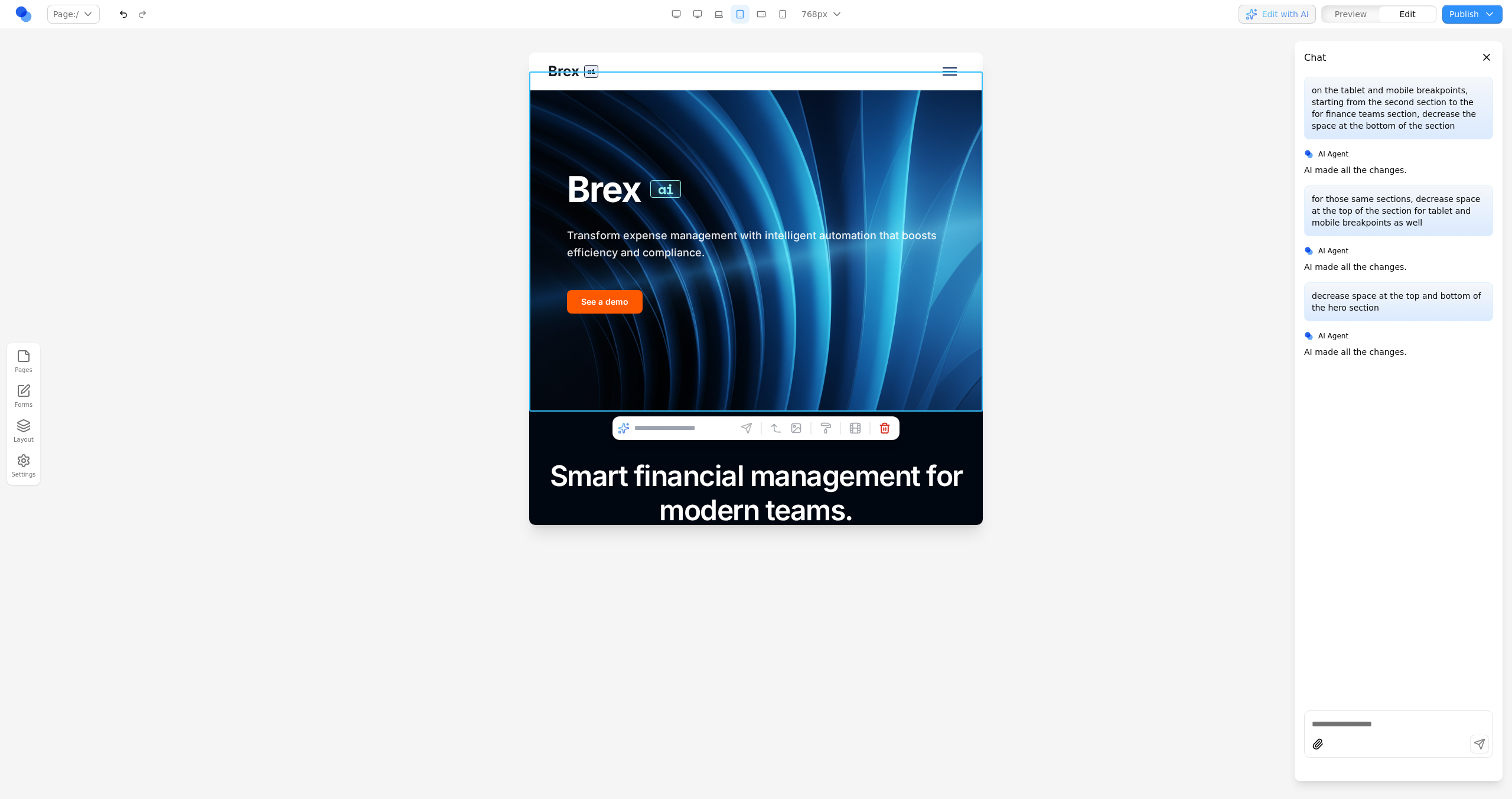
click at [732, 364] on div "Brex ai Transform expense management with intelligent automation that boosts ef…" at bounding box center [756, 241] width 454 height 340
click at [700, 421] on input at bounding box center [683, 428] width 98 height 19
type input "**********"
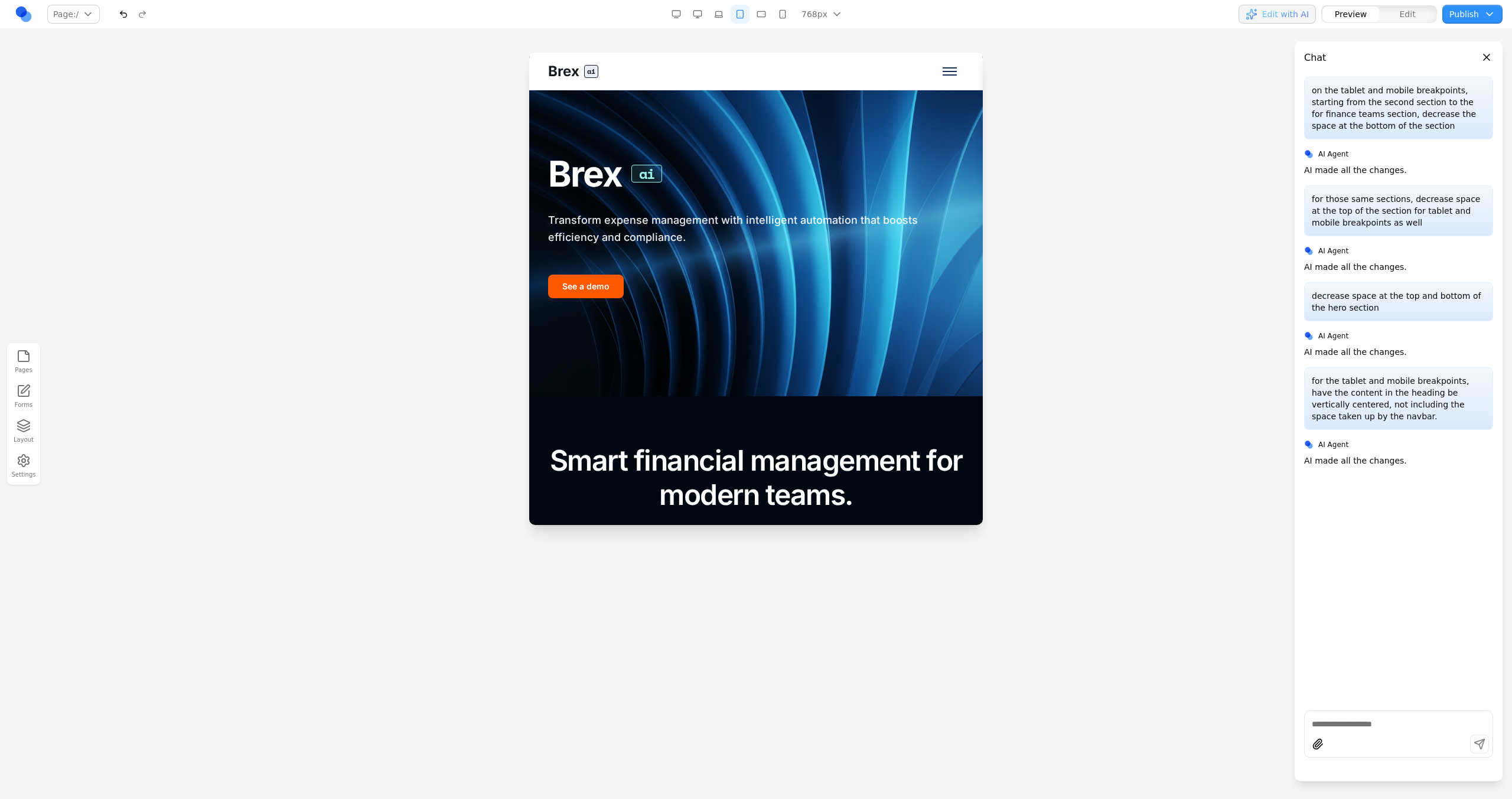
scroll to position [0, 0]
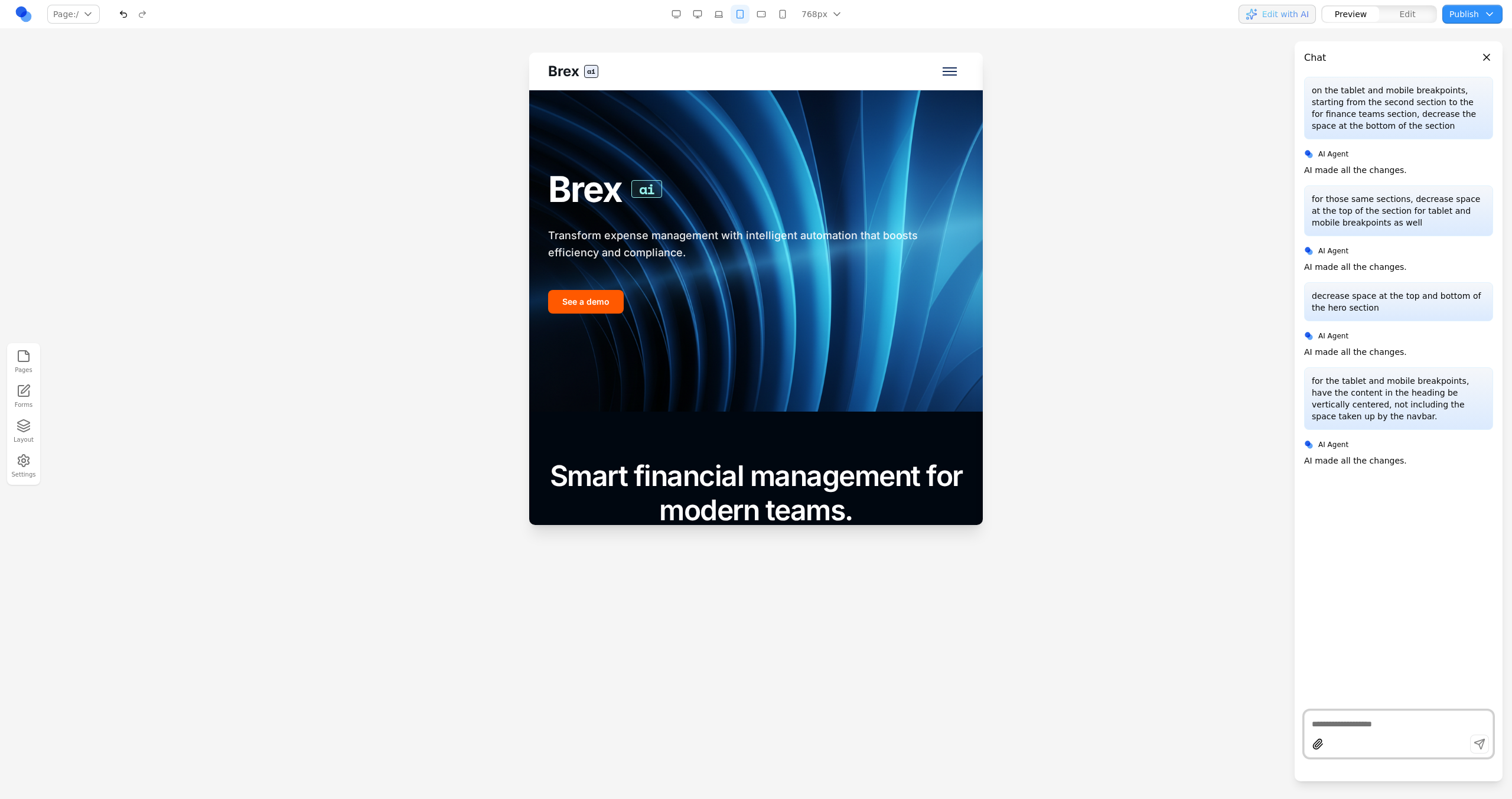
click at [704, 16] on button "button" at bounding box center [697, 14] width 19 height 19
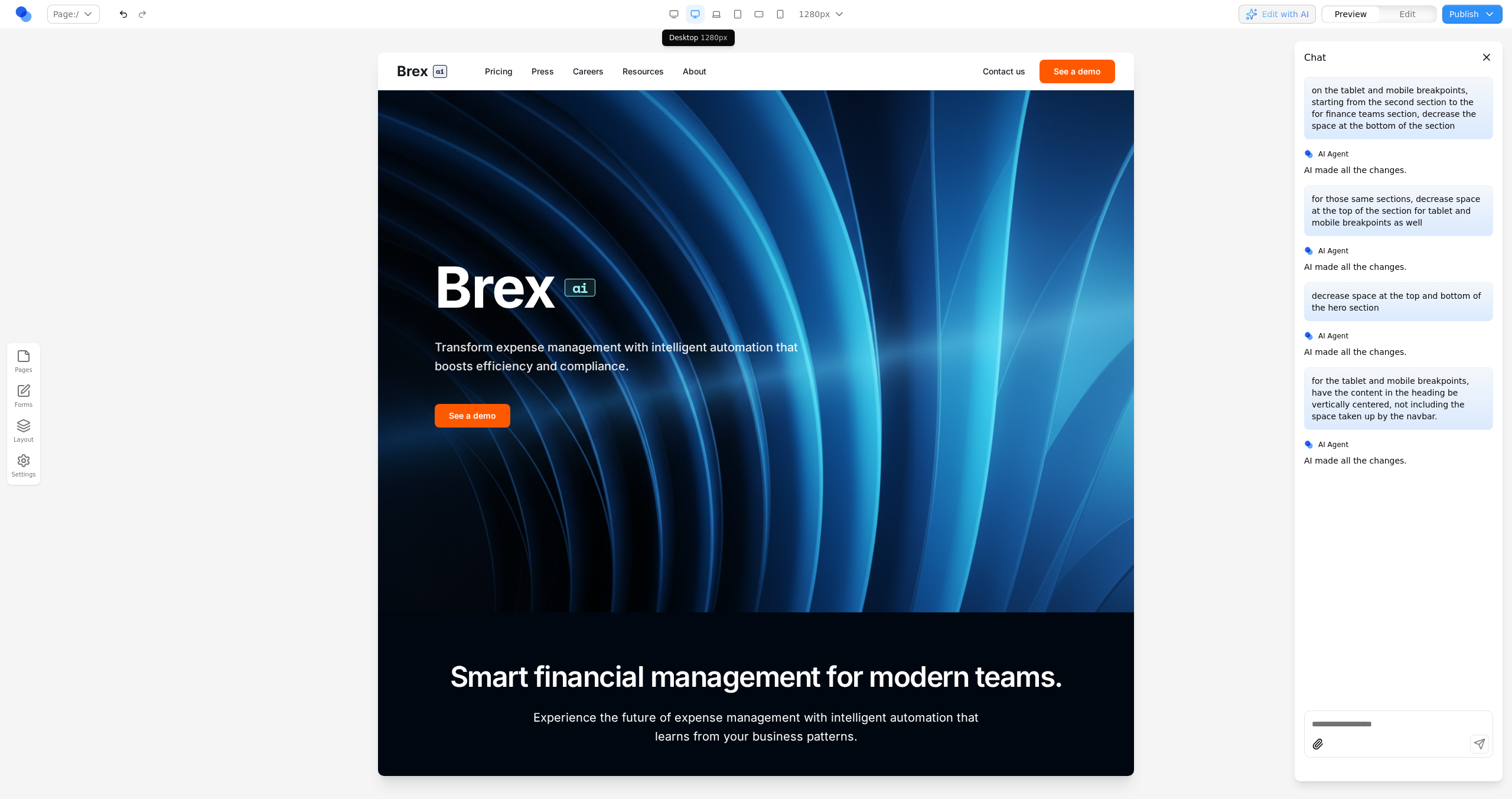
click at [720, 18] on button "button" at bounding box center [716, 14] width 19 height 19
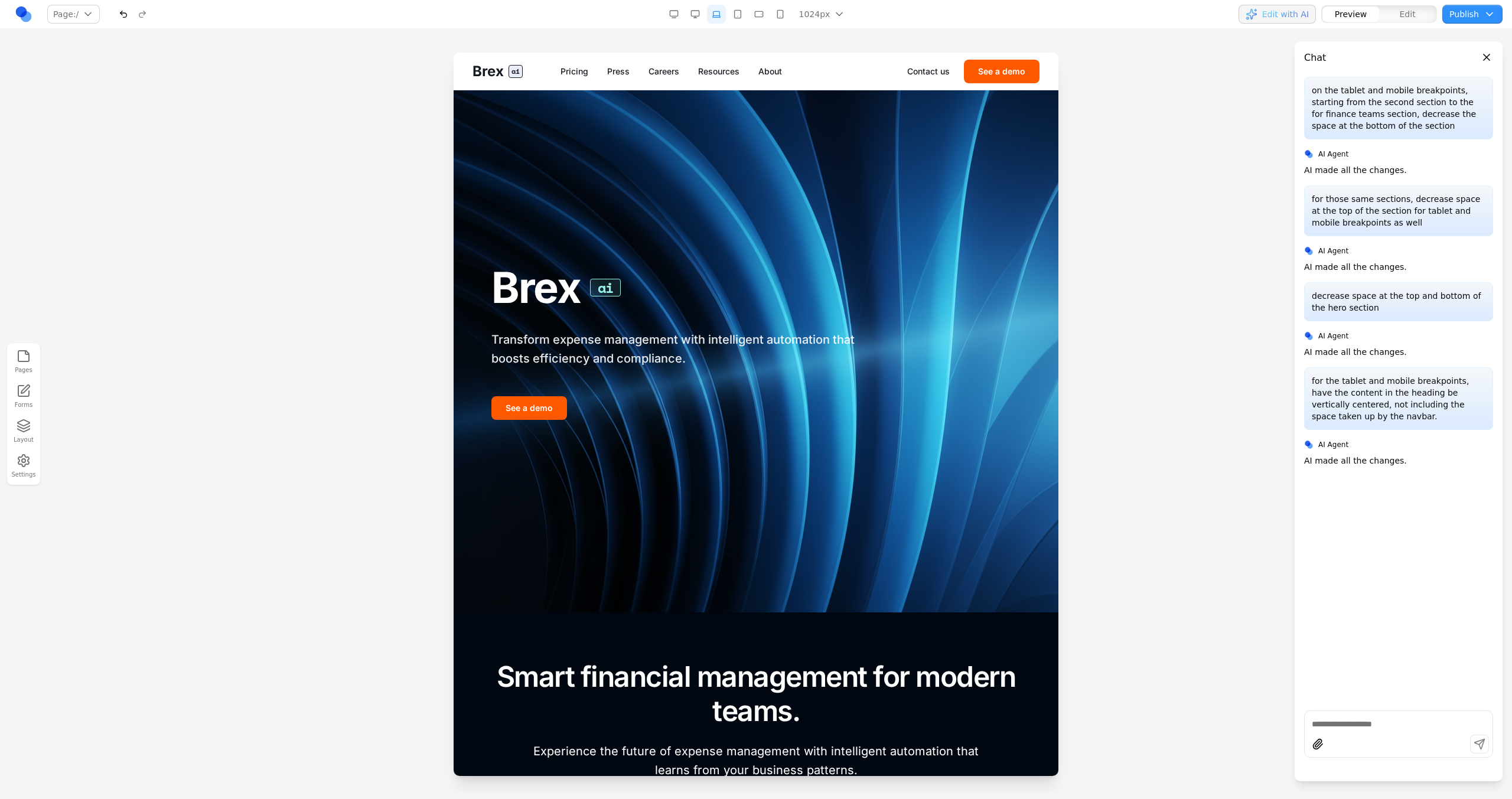
click at [732, 18] on button "button" at bounding box center [737, 14] width 19 height 19
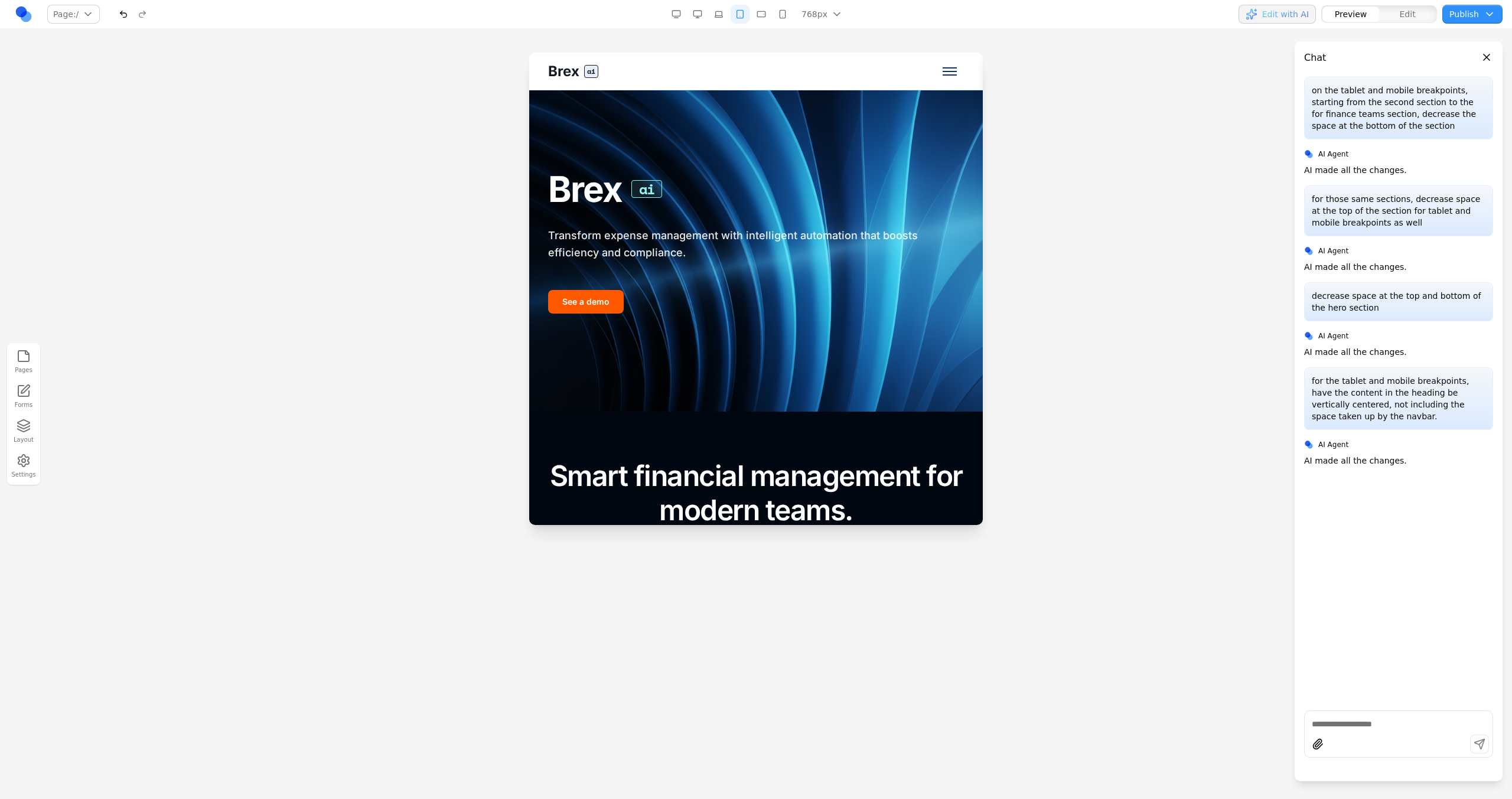
click at [755, 16] on button "button" at bounding box center [761, 14] width 19 height 19
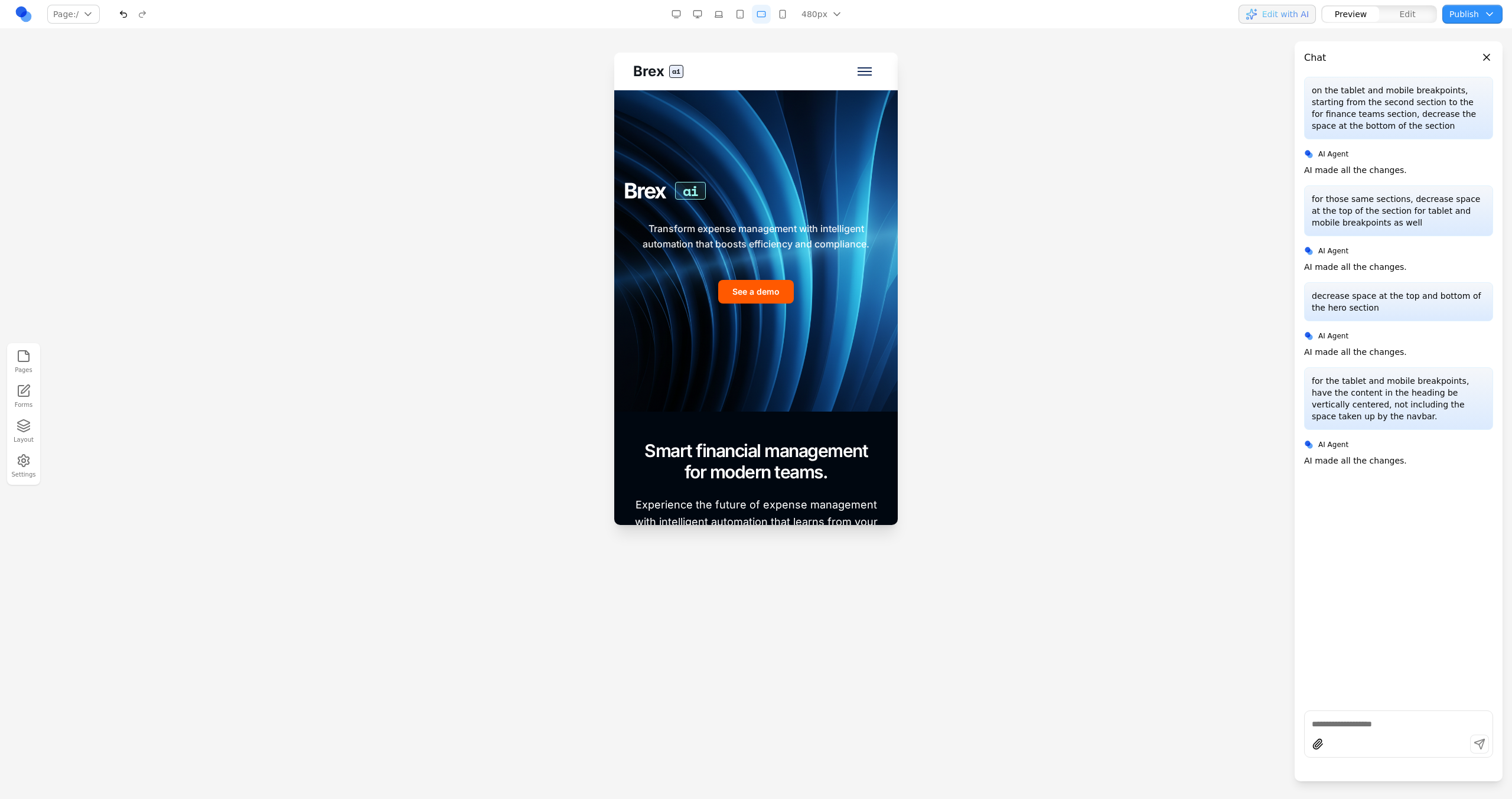
click at [741, 12] on button "button" at bounding box center [740, 14] width 19 height 19
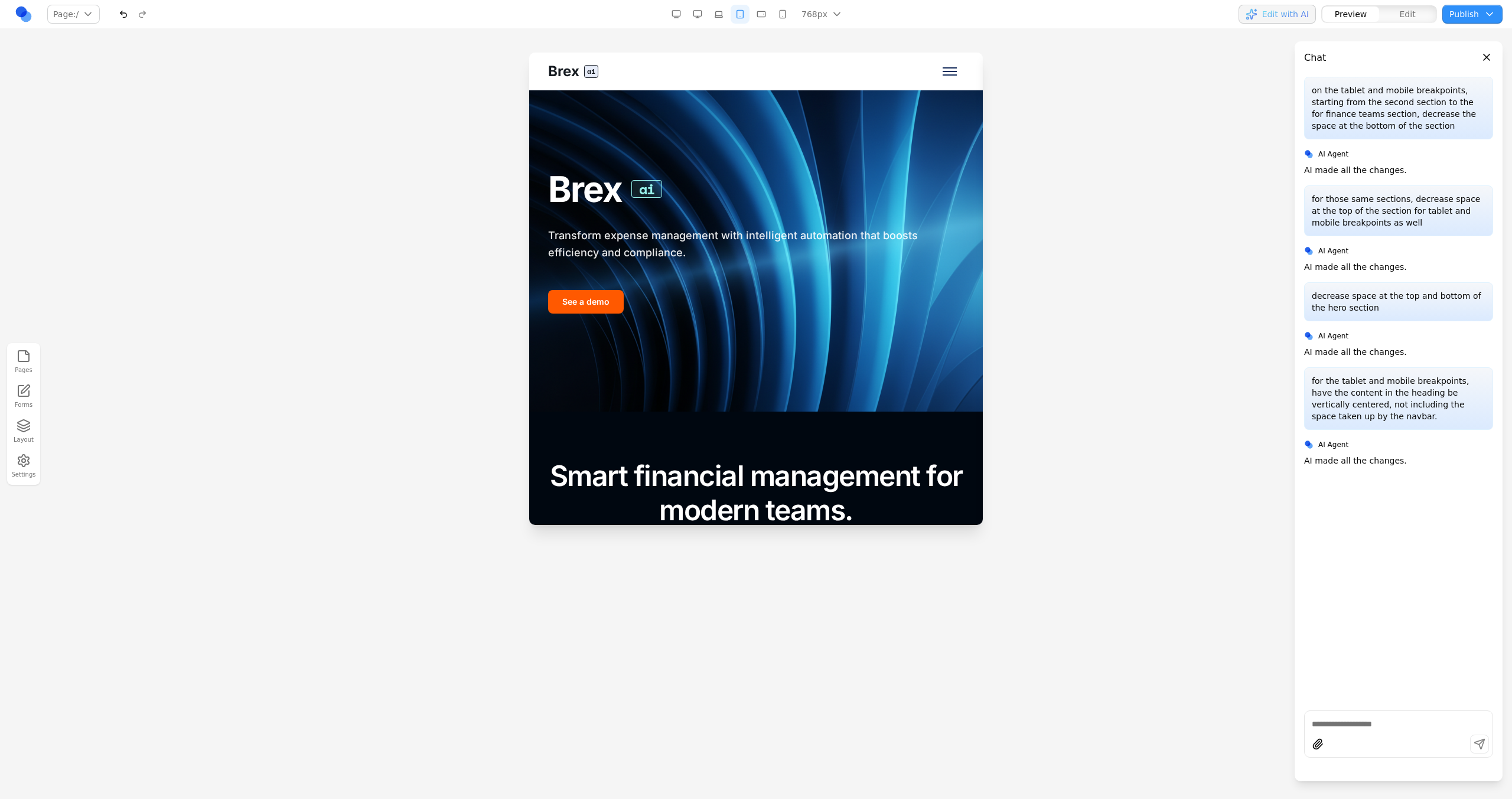
click at [764, 15] on button "button" at bounding box center [761, 14] width 19 height 19
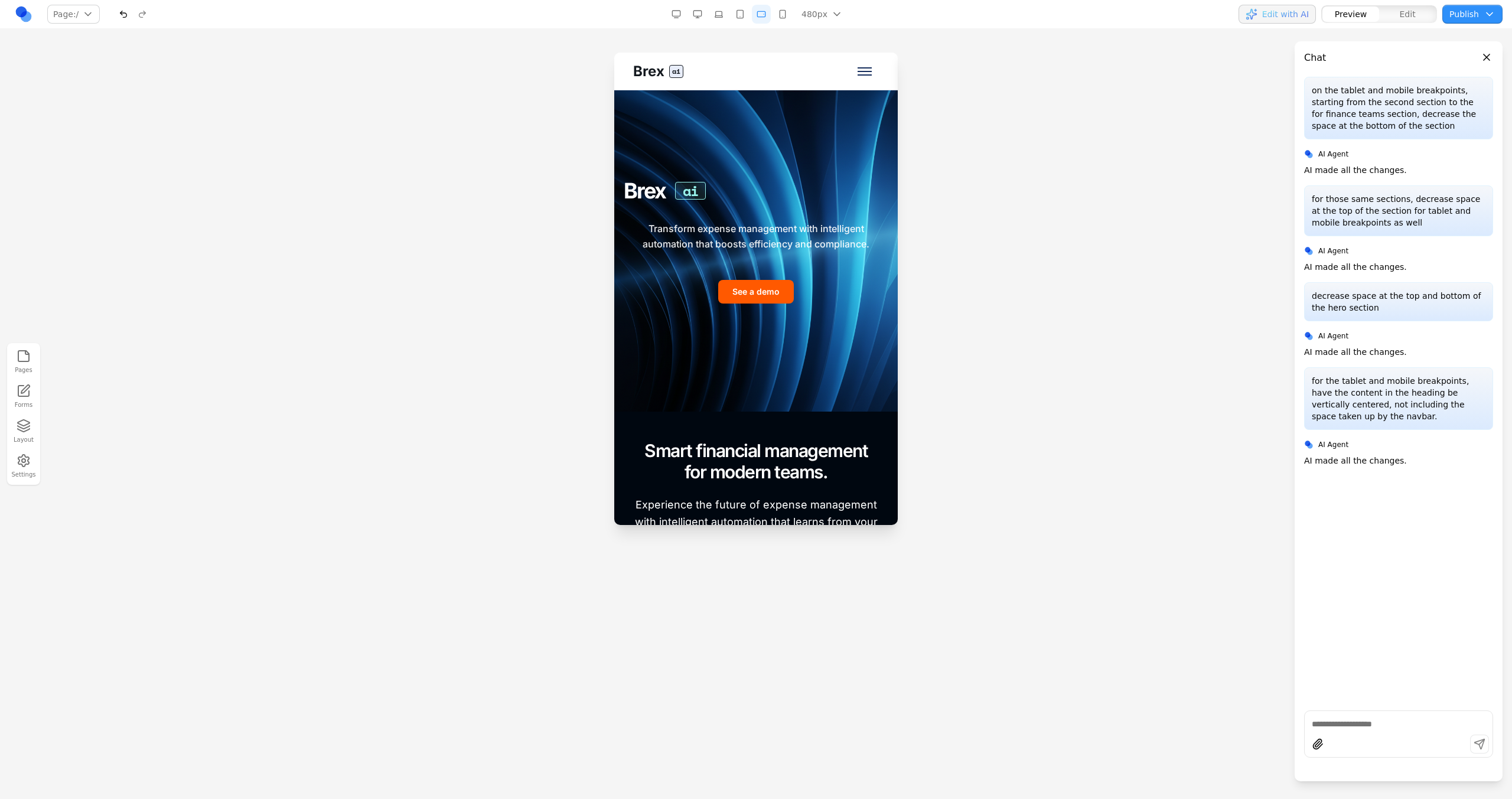
click at [778, 17] on button "button" at bounding box center [782, 14] width 19 height 19
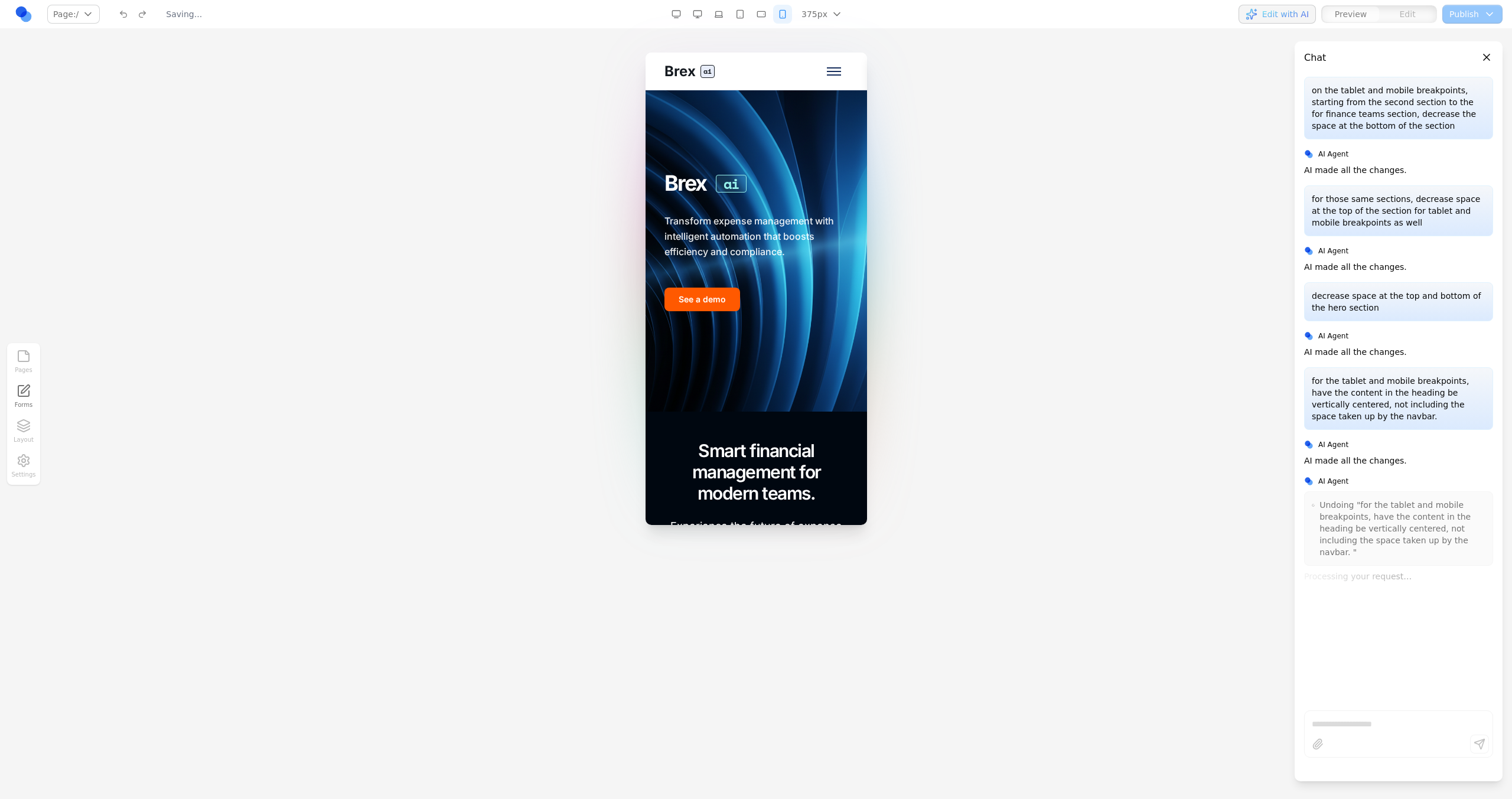
click at [744, 3] on nav "Page: / / /pricing /press /careers /resources /about /contact /demo Manage page…" at bounding box center [756, 14] width 1512 height 29
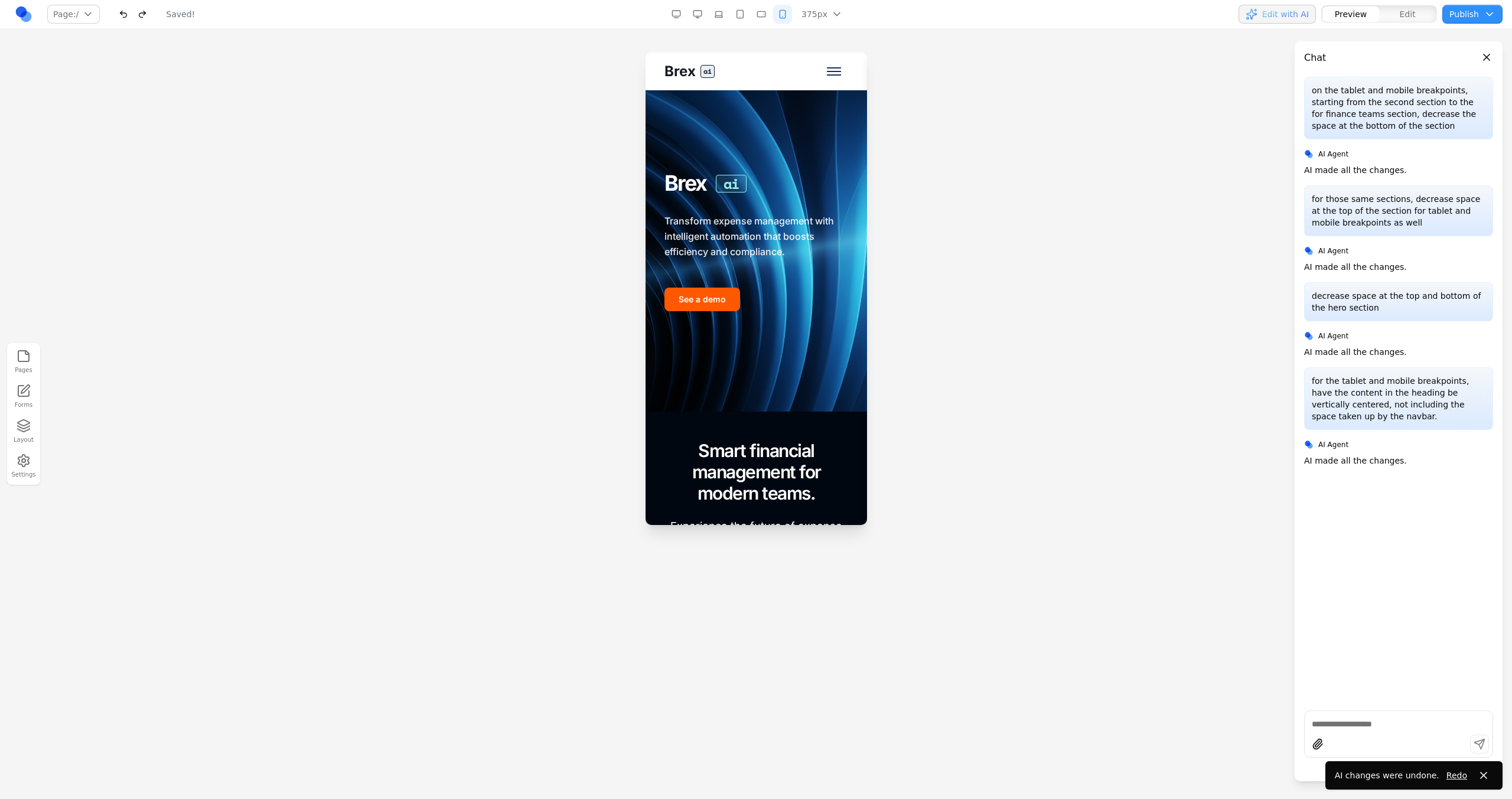
click at [741, 13] on button "button" at bounding box center [740, 14] width 19 height 19
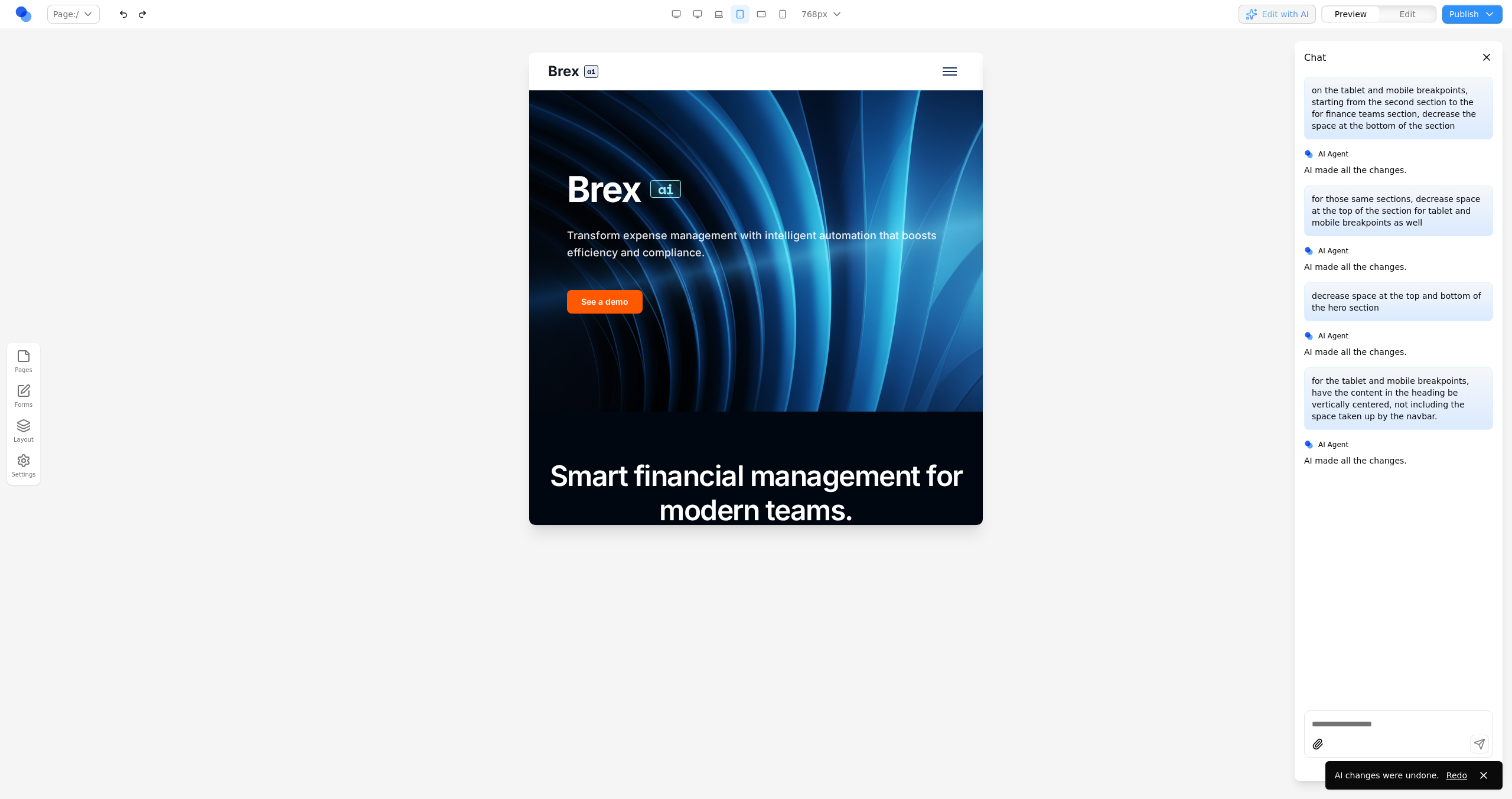
click at [713, 11] on button "button" at bounding box center [718, 14] width 19 height 19
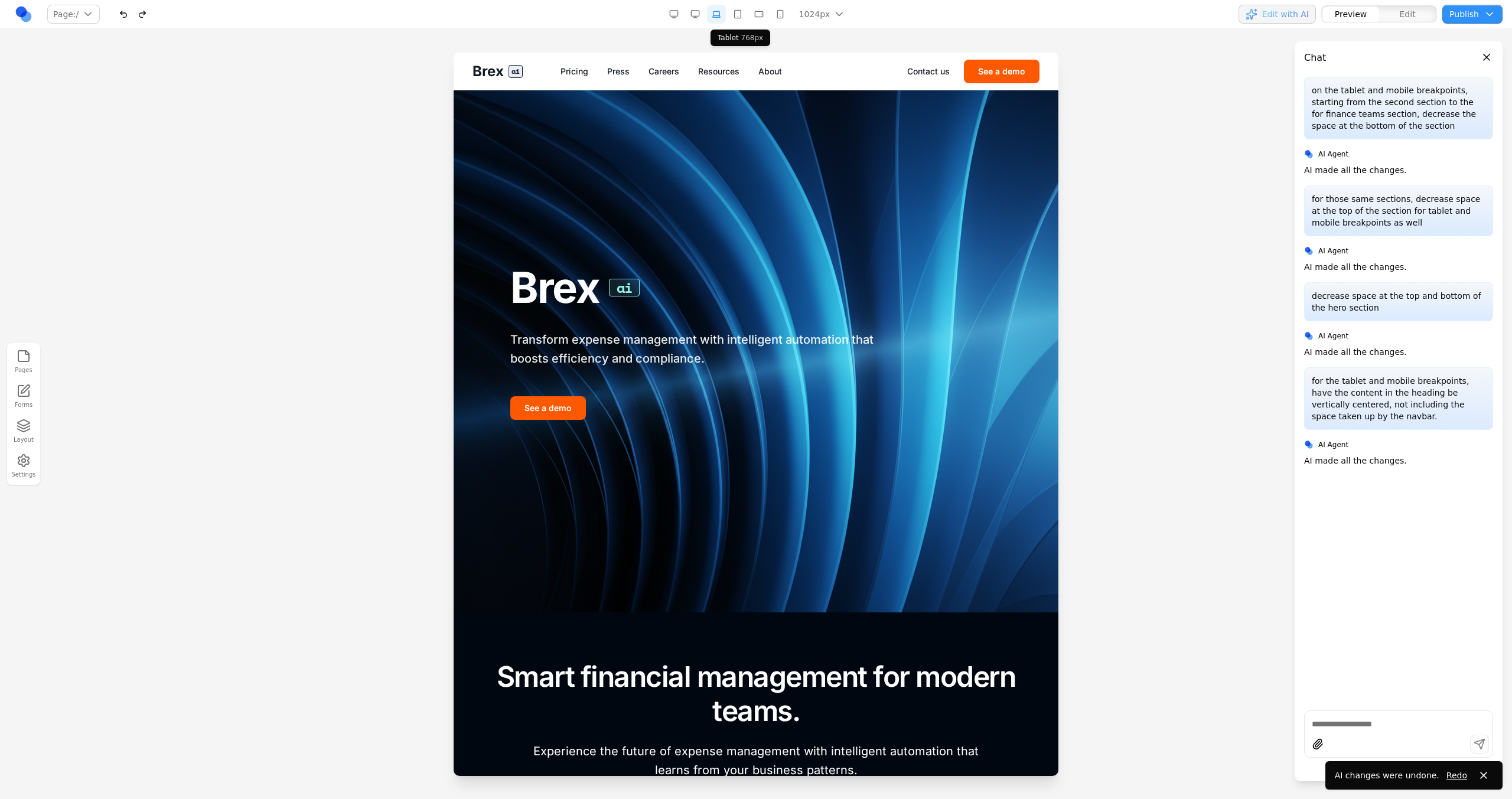
click at [740, 14] on button "button" at bounding box center [737, 14] width 19 height 19
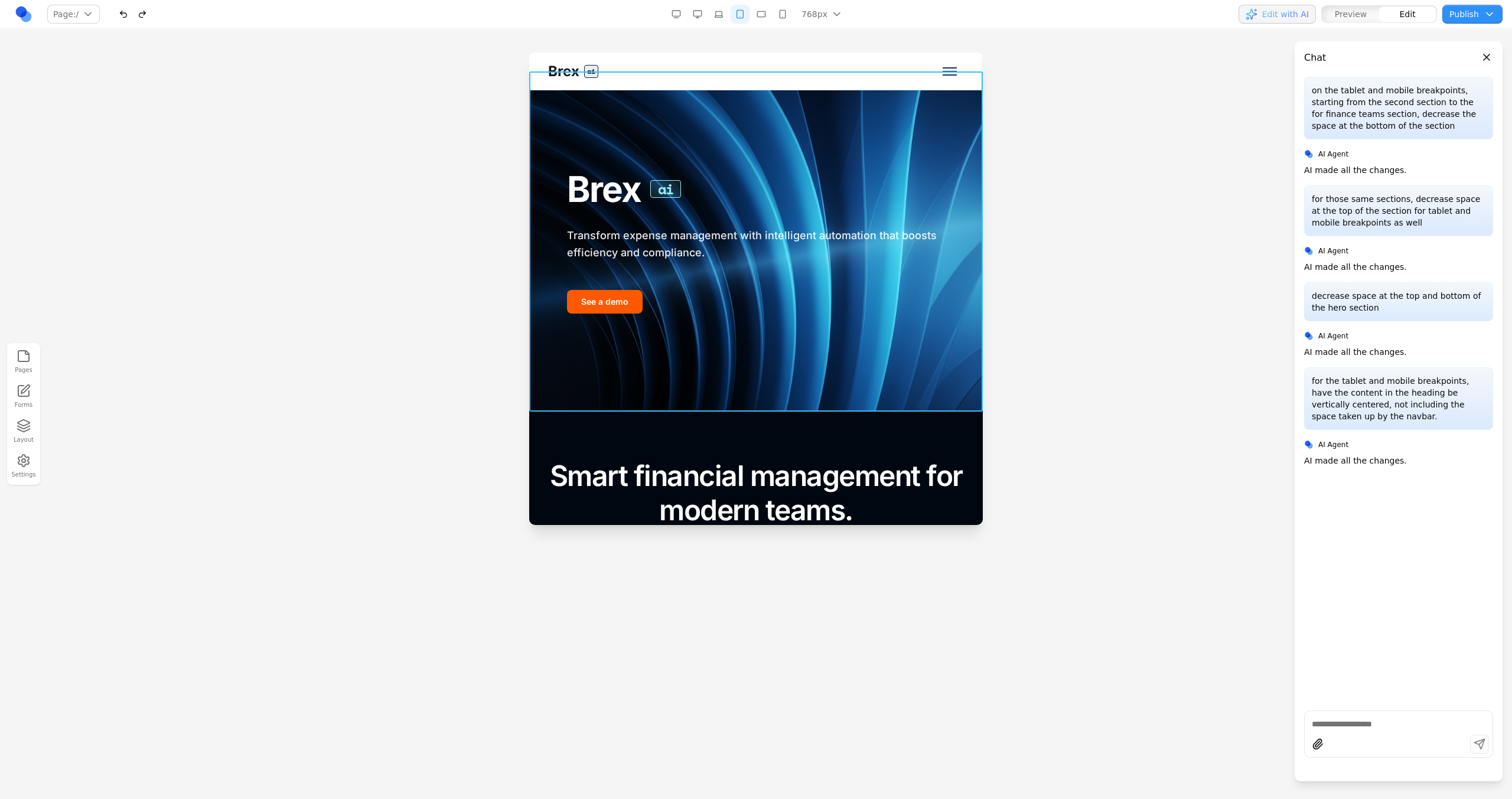
click at [676, 390] on div "Brex ai Transform expense management with intelligent automation that boosts ef…" at bounding box center [756, 241] width 454 height 340
click at [691, 435] on input at bounding box center [683, 428] width 98 height 19
type input "**********"
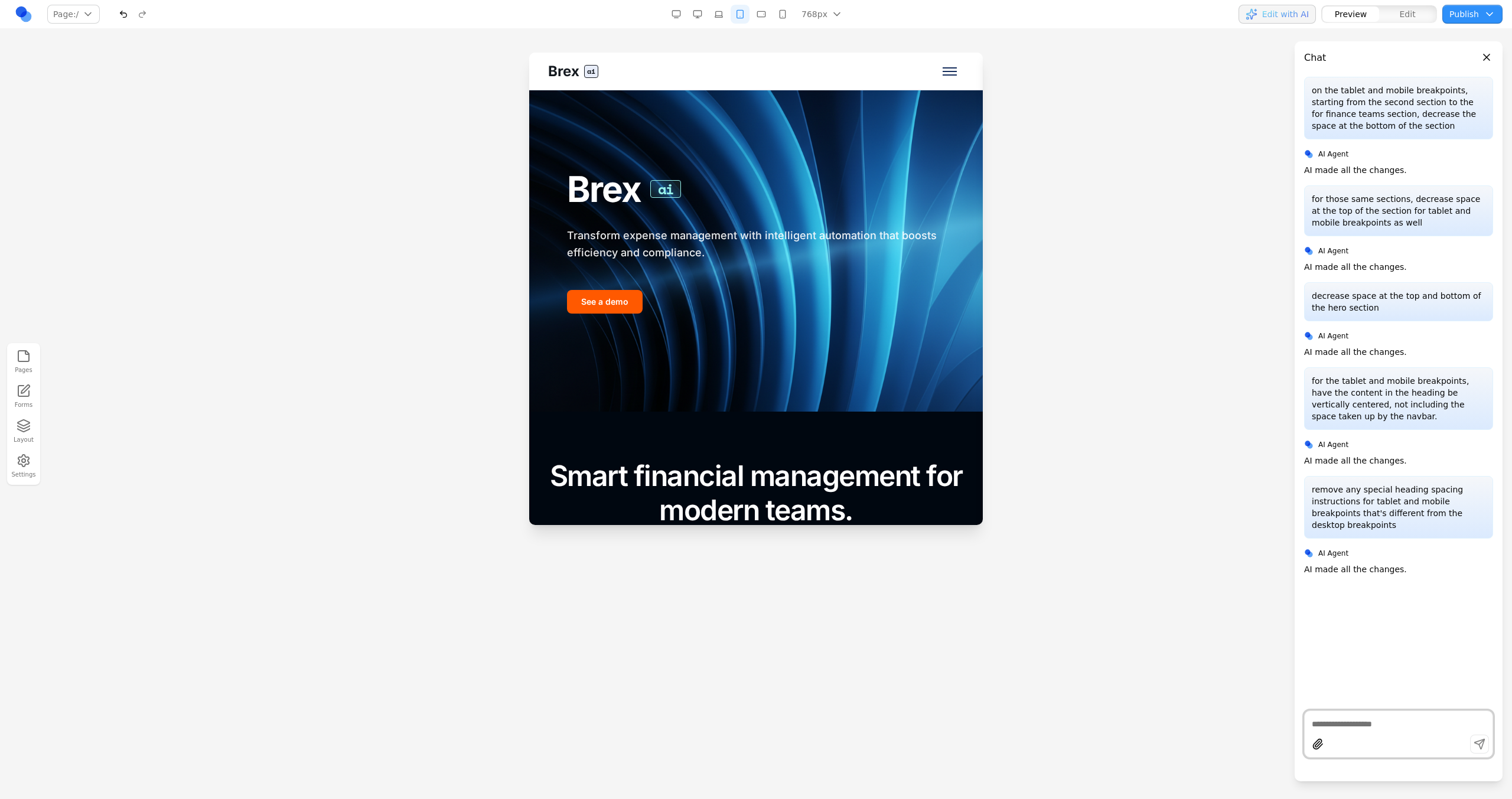
click at [701, 20] on button "button" at bounding box center [697, 14] width 19 height 19
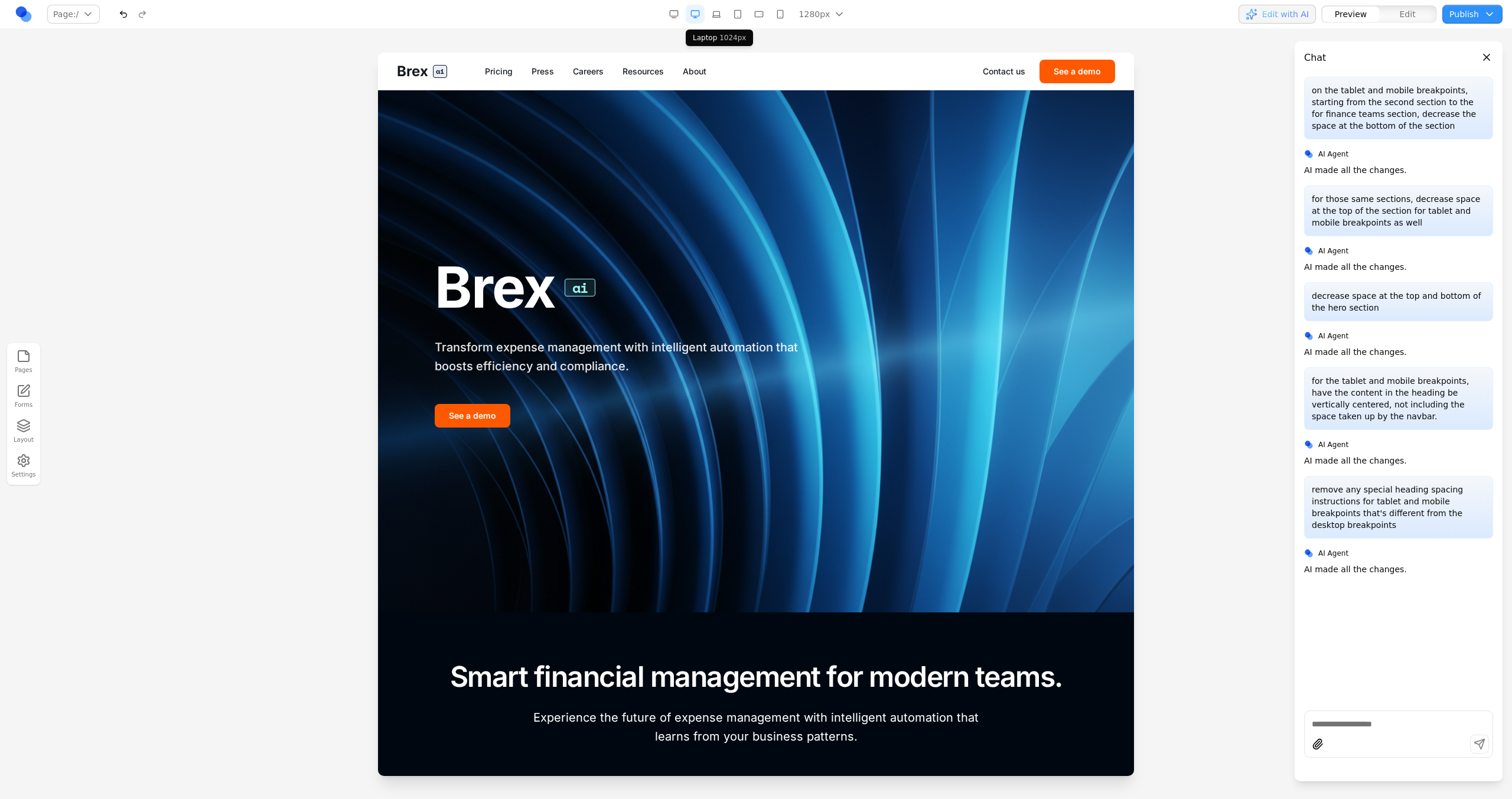
click at [716, 13] on button "button" at bounding box center [716, 14] width 19 height 19
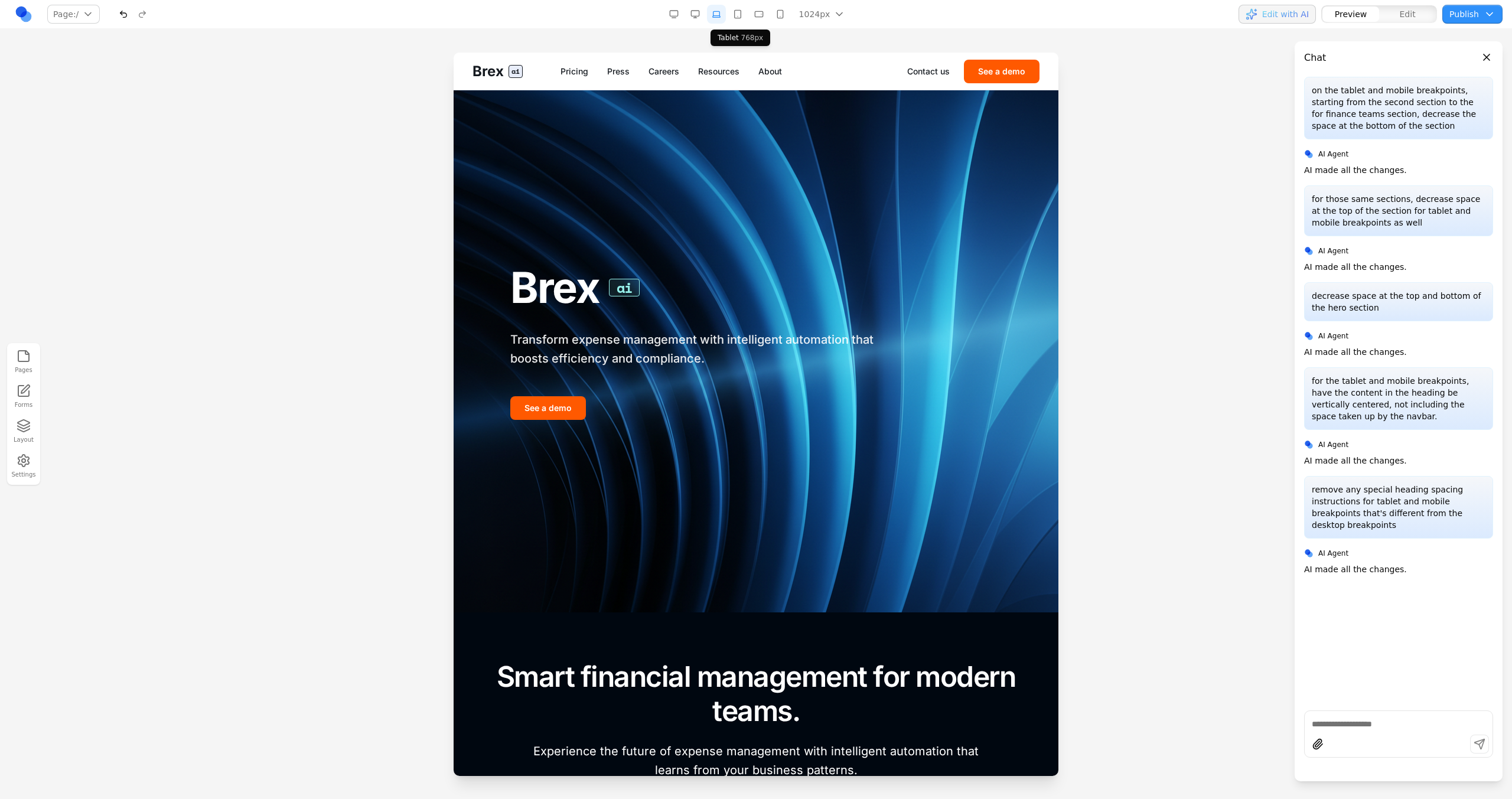
click at [734, 14] on button "button" at bounding box center [737, 14] width 19 height 19
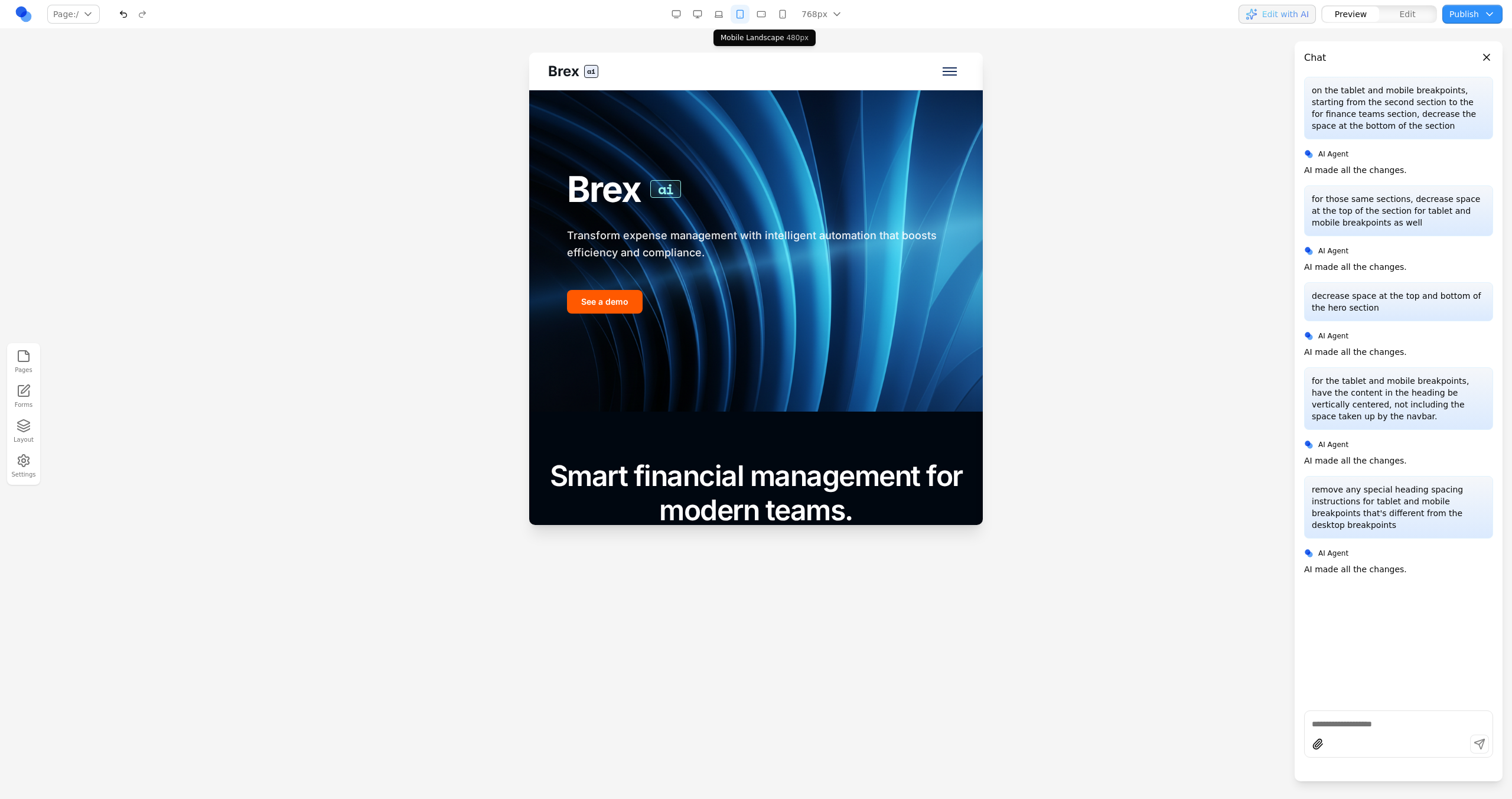
click at [763, 14] on button "button" at bounding box center [761, 14] width 19 height 19
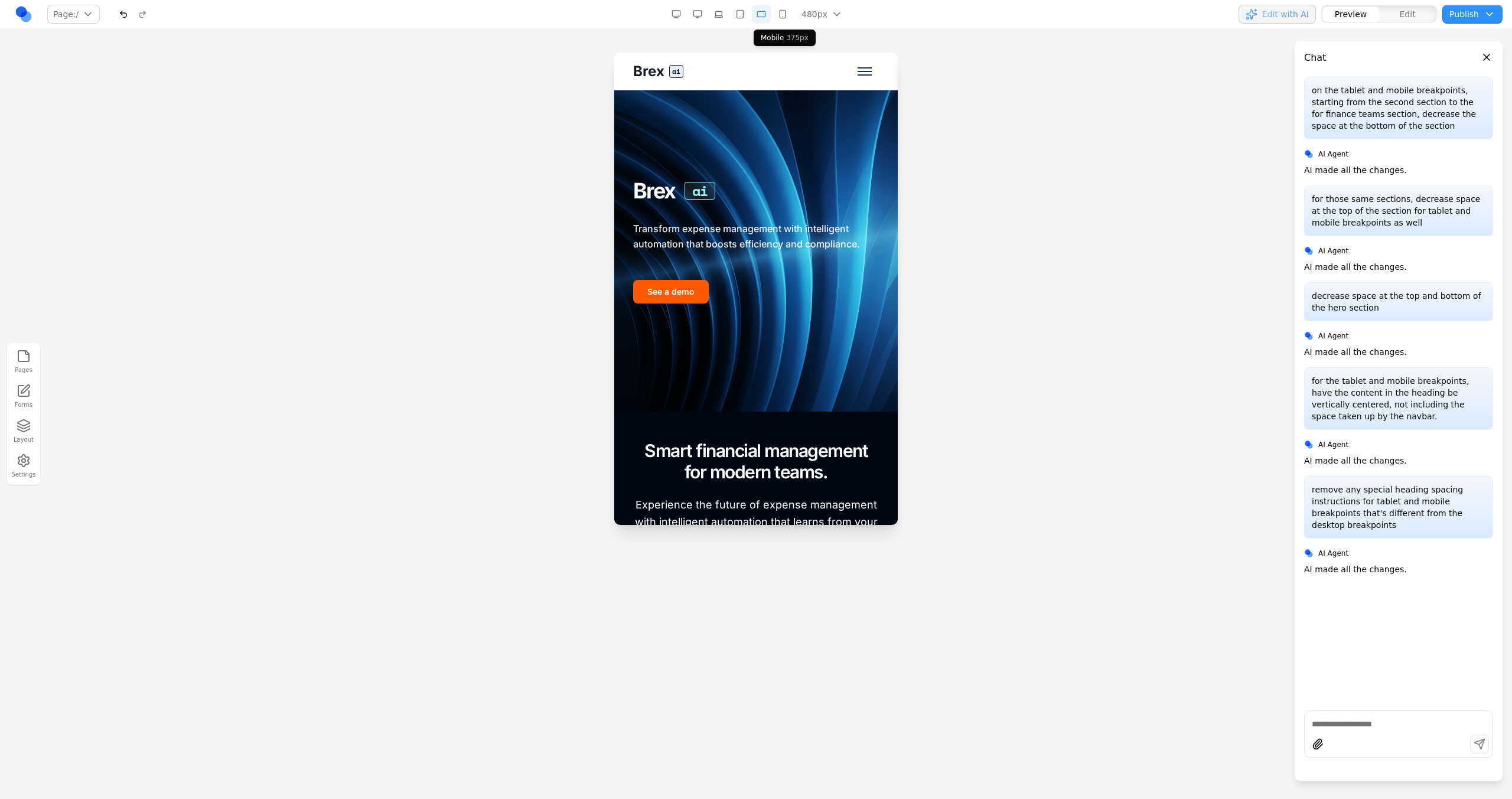
click at [780, 14] on button "button" at bounding box center [782, 14] width 19 height 19
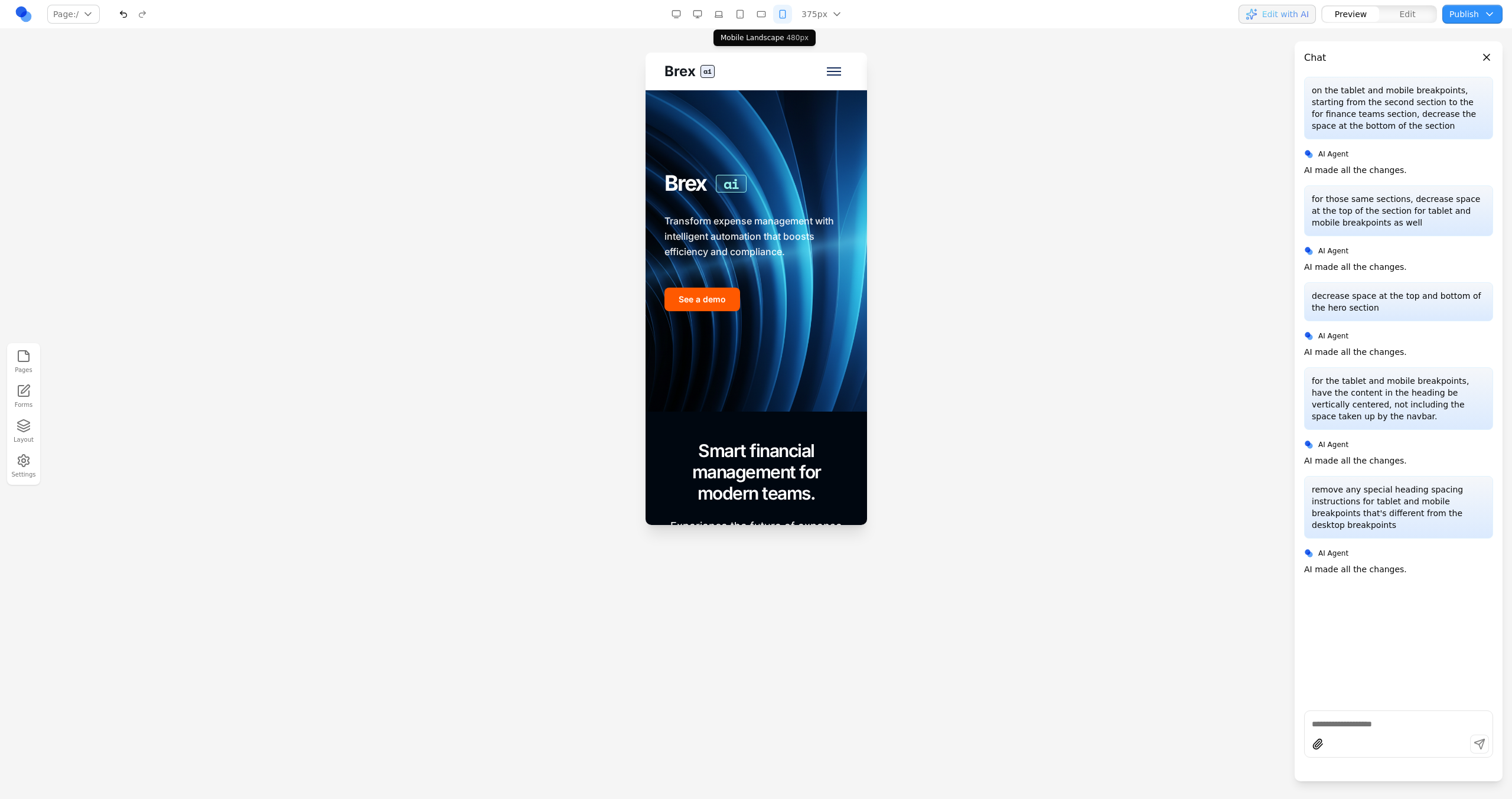
click at [763, 16] on button "button" at bounding box center [761, 14] width 19 height 19
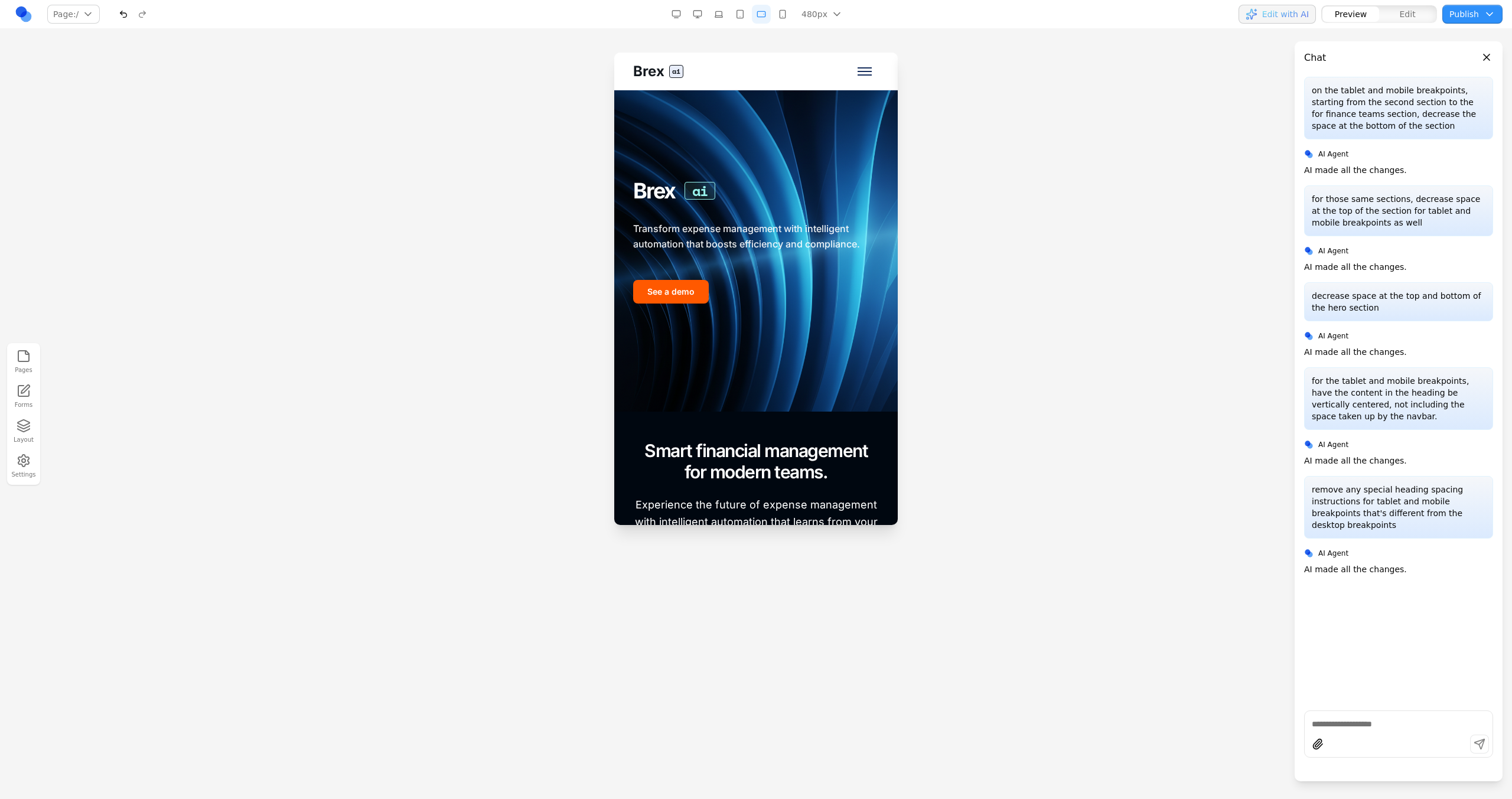
click at [725, 16] on button "button" at bounding box center [718, 14] width 19 height 19
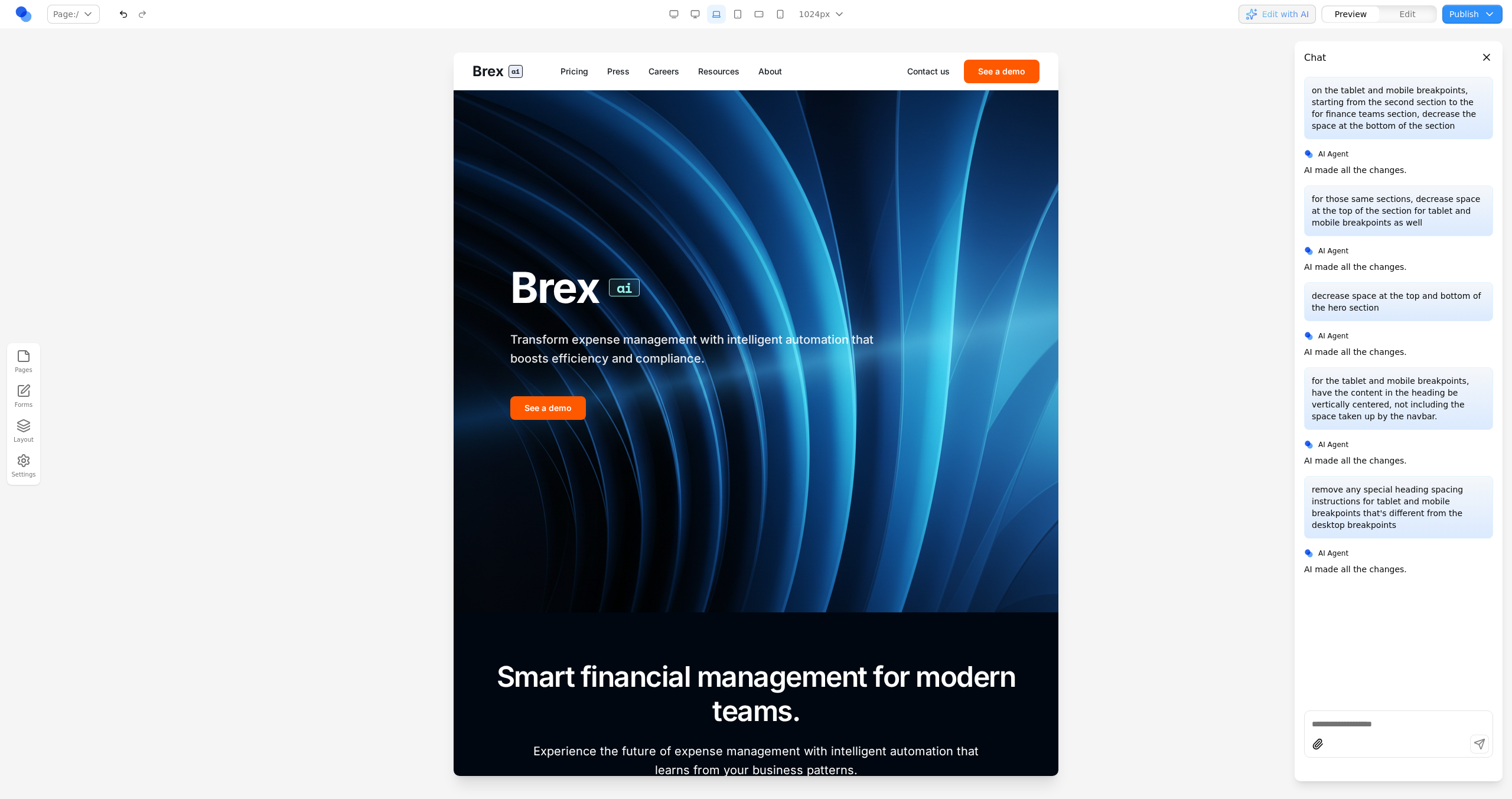
click at [740, 18] on button "button" at bounding box center [737, 14] width 19 height 19
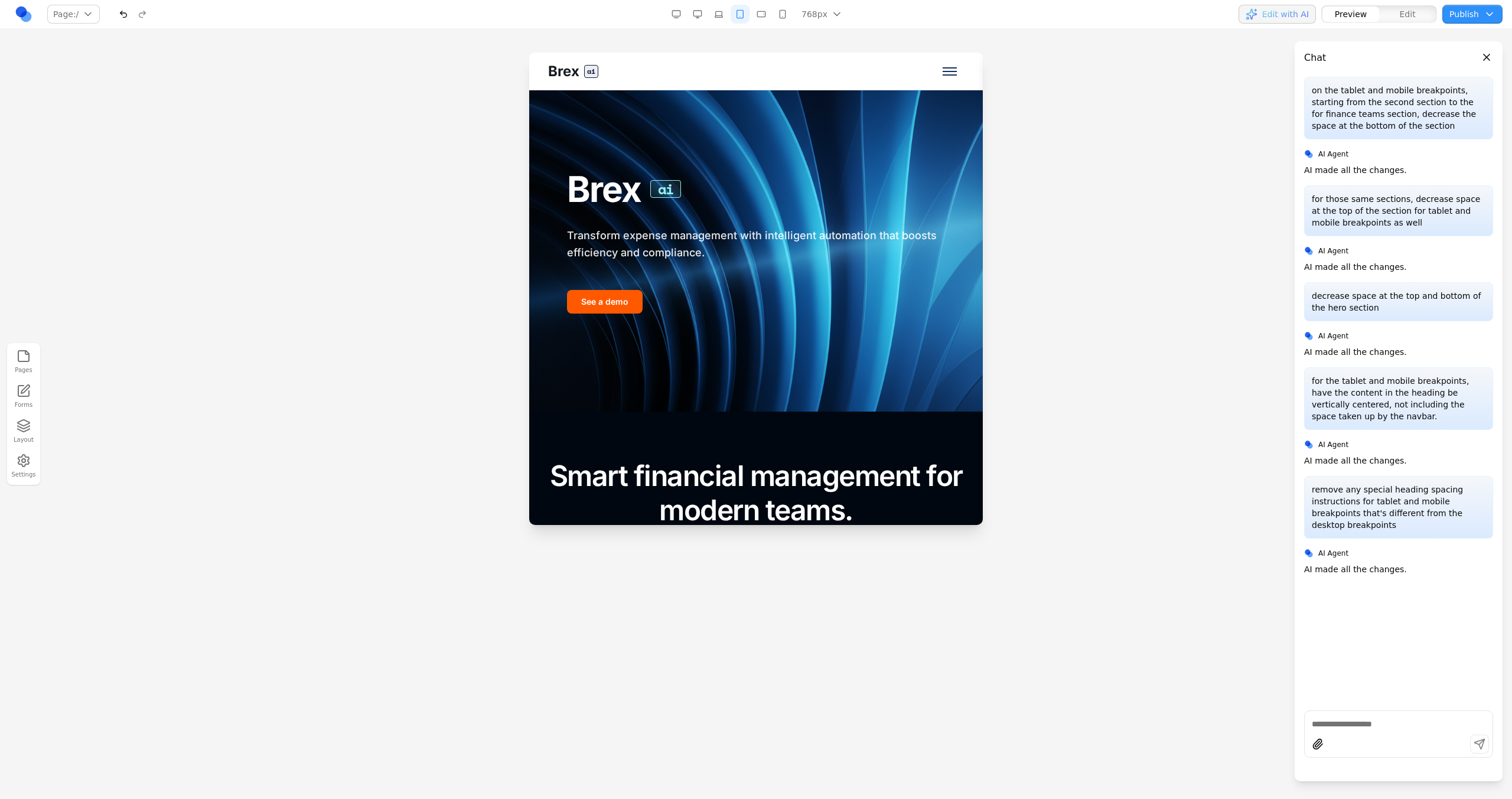
click at [1310, 714] on div at bounding box center [1398, 734] width 189 height 47
click at [1378, 716] on textarea "**********" at bounding box center [1398, 700] width 174 height 59
click at [1460, 729] on div "**********" at bounding box center [1398, 710] width 189 height 94
click at [1453, 726] on textarea "**********" at bounding box center [1398, 700] width 174 height 59
type textarea "**********"
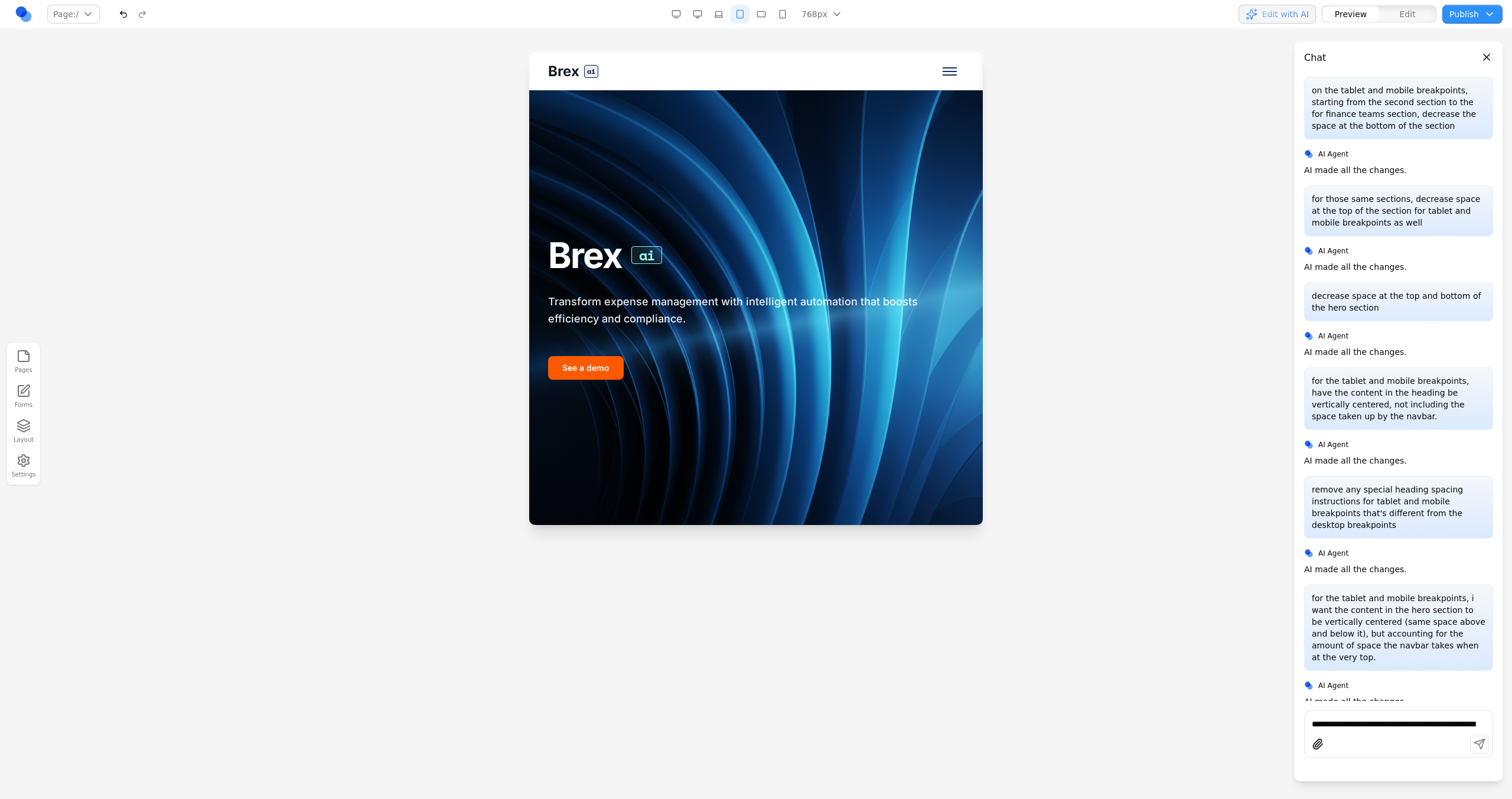
click at [700, 15] on button "button" at bounding box center [697, 14] width 19 height 19
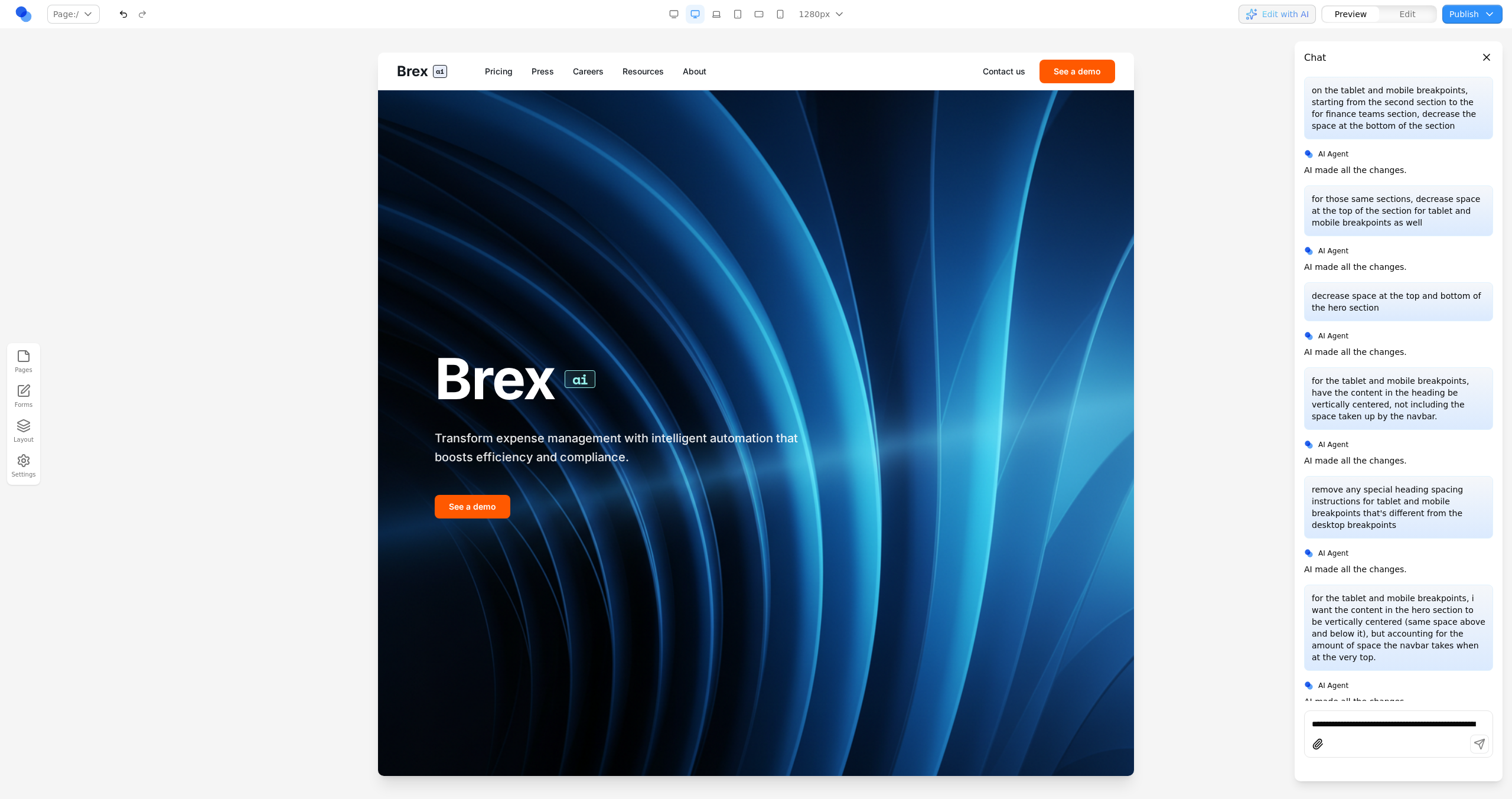
click at [710, 19] on button "button" at bounding box center [716, 14] width 19 height 19
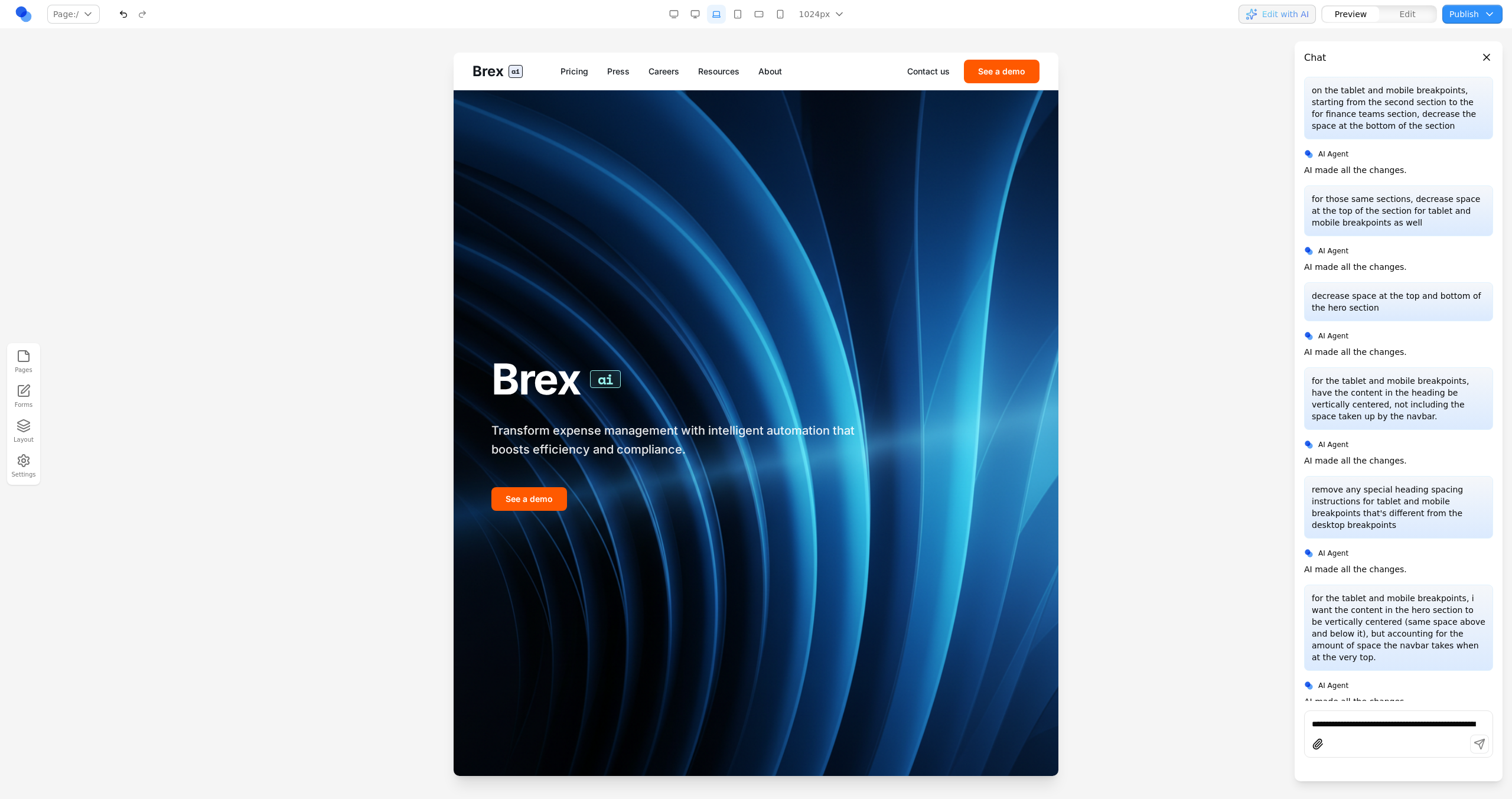
click at [742, 22] on button "button" at bounding box center [737, 14] width 19 height 19
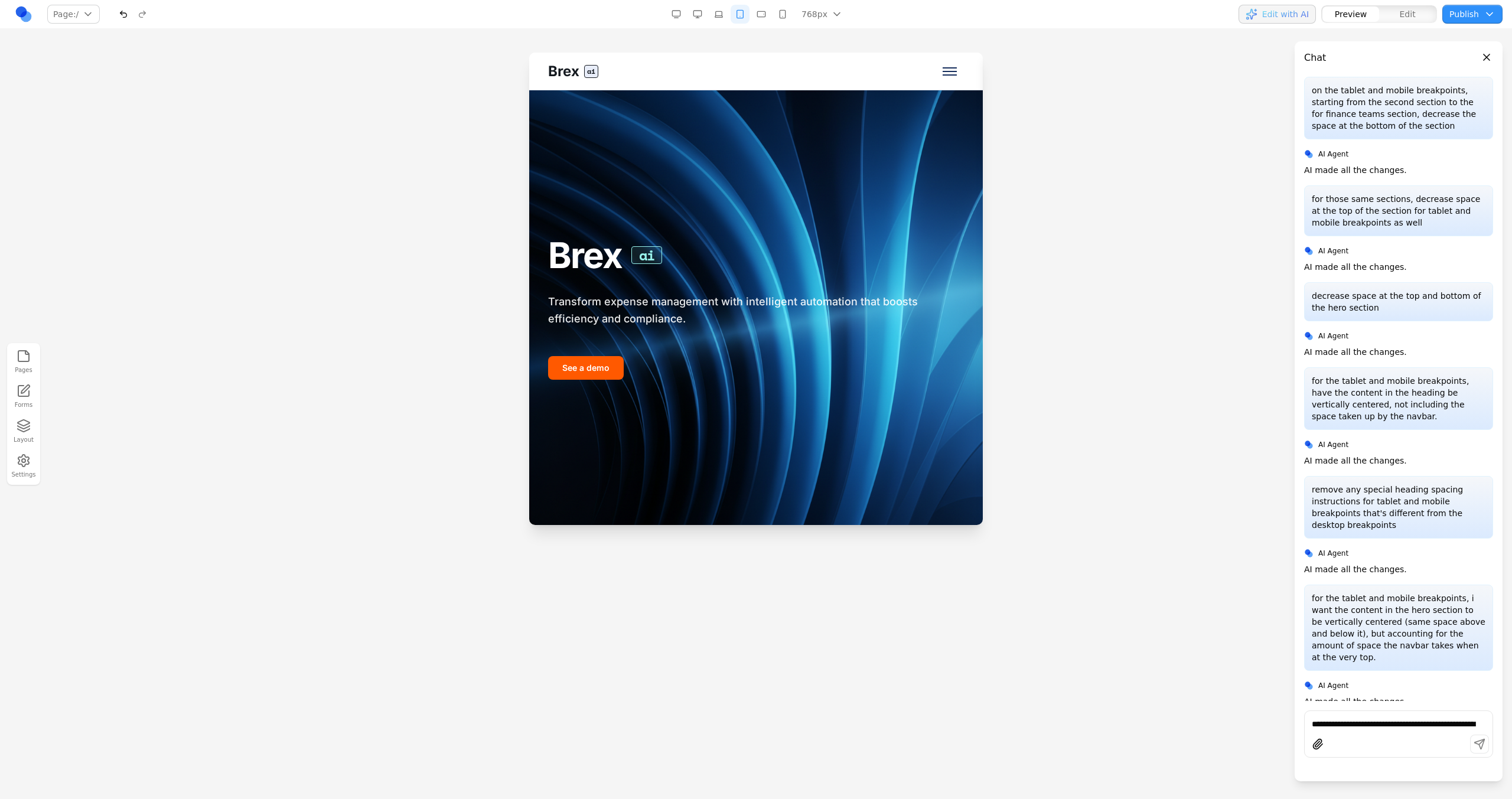
click at [758, 16] on button "button" at bounding box center [761, 14] width 19 height 19
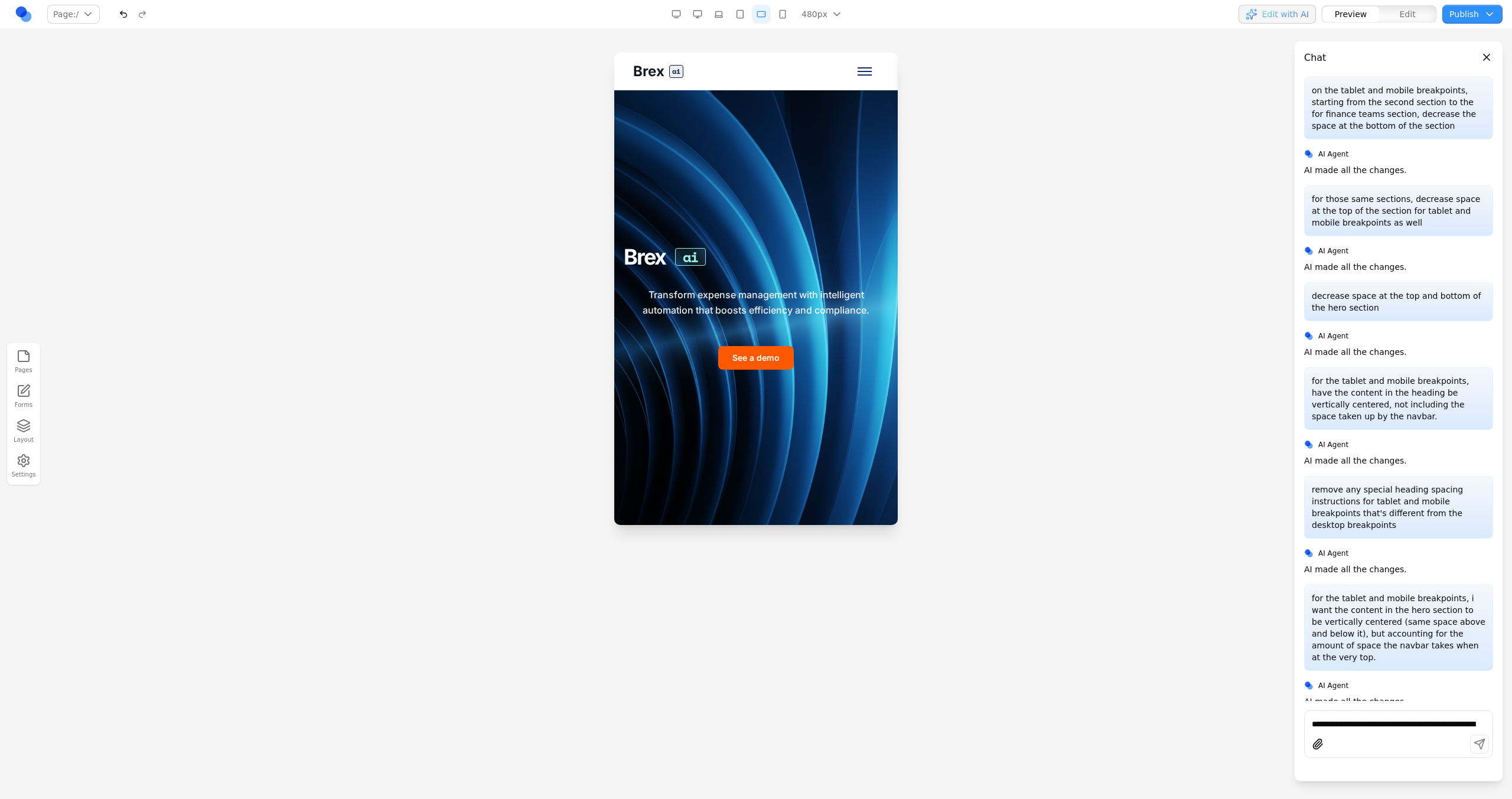
click at [789, 1] on nav "Page: / / /pricing /press /careers /resources /about /contact /demo Manage page…" at bounding box center [756, 14] width 1512 height 29
click at [783, 6] on button "button" at bounding box center [782, 14] width 19 height 19
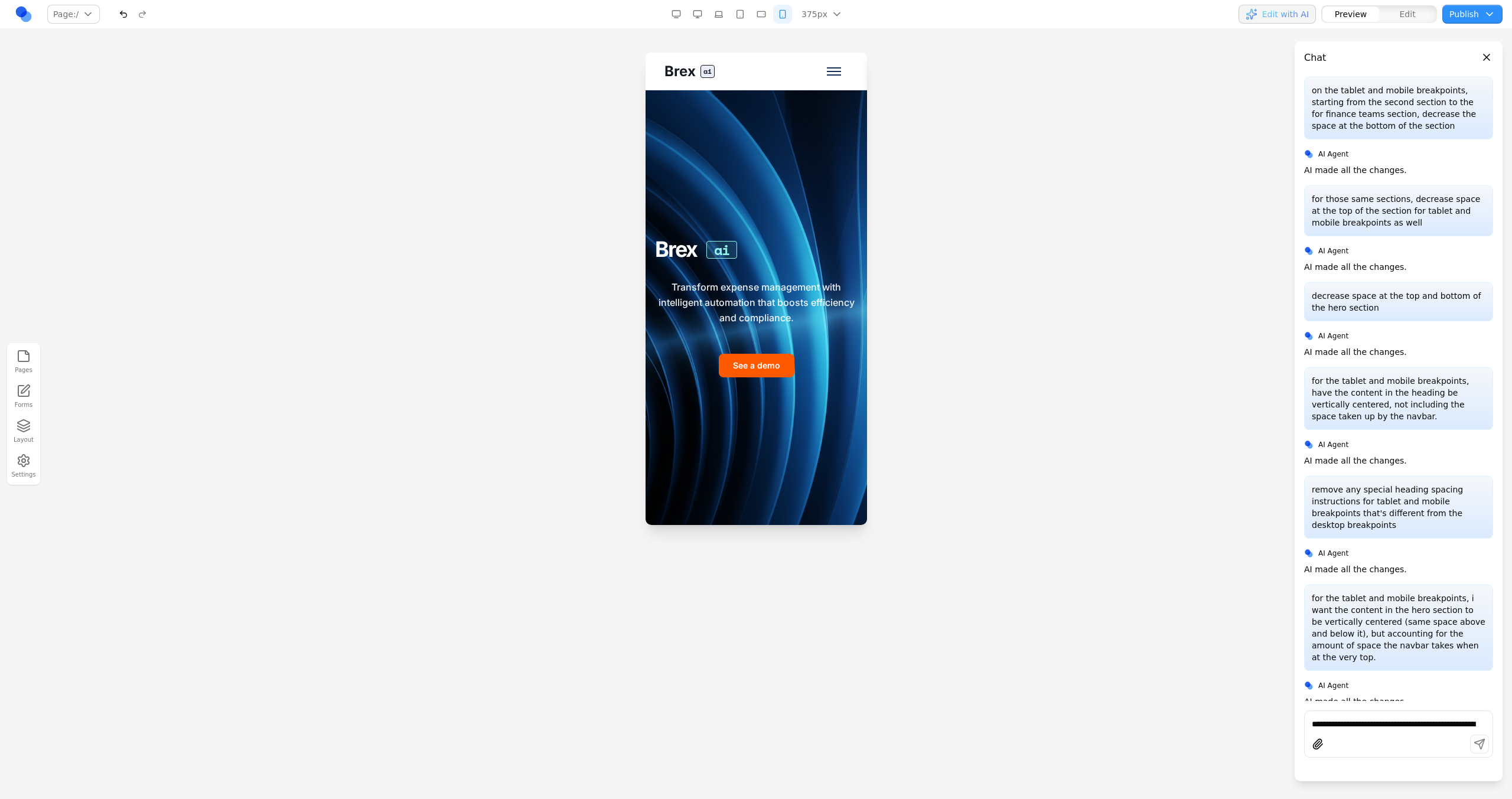
click at [769, 14] on button "button" at bounding box center [761, 14] width 19 height 19
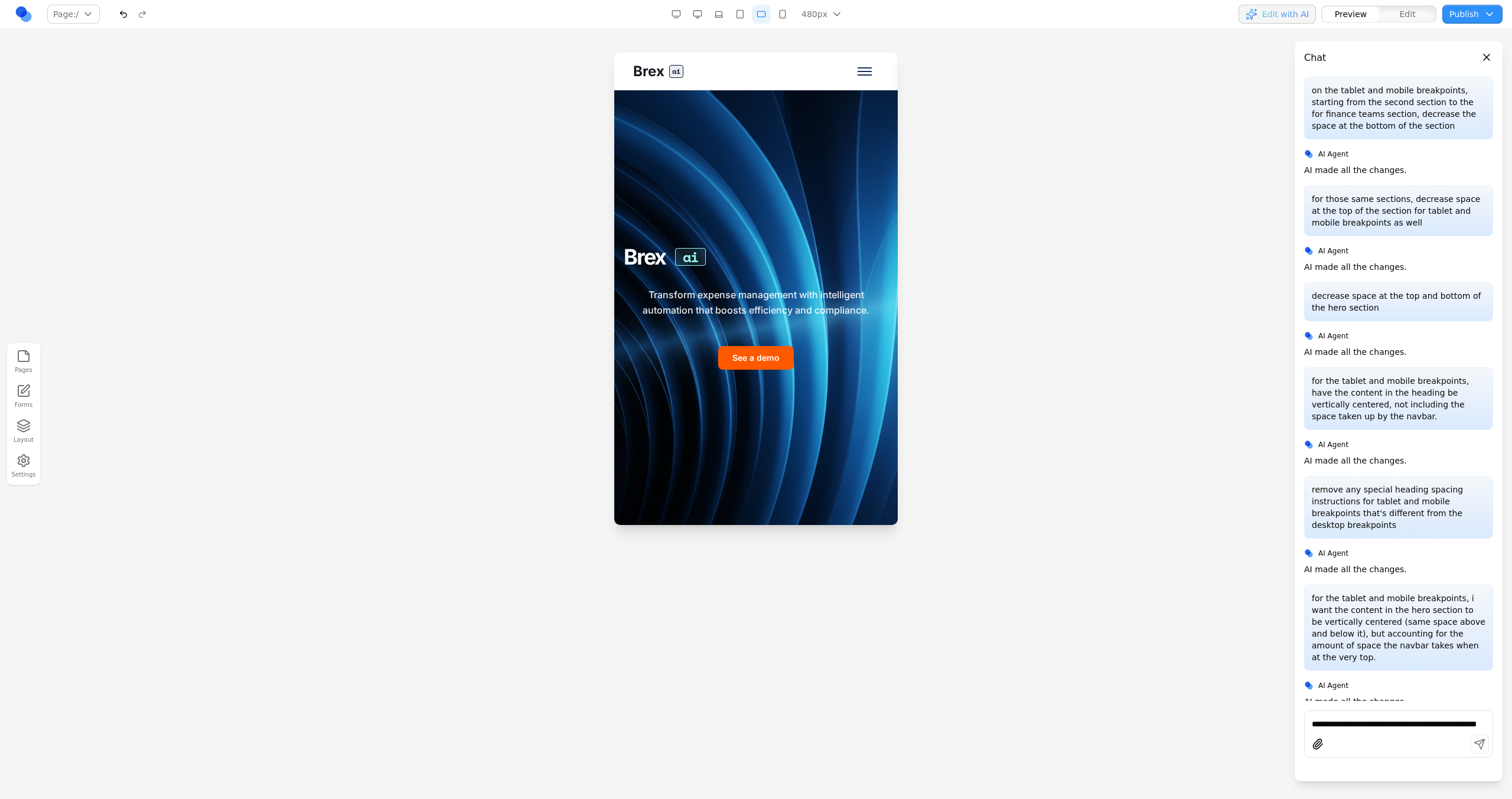
click at [743, 14] on button "button" at bounding box center [740, 14] width 19 height 19
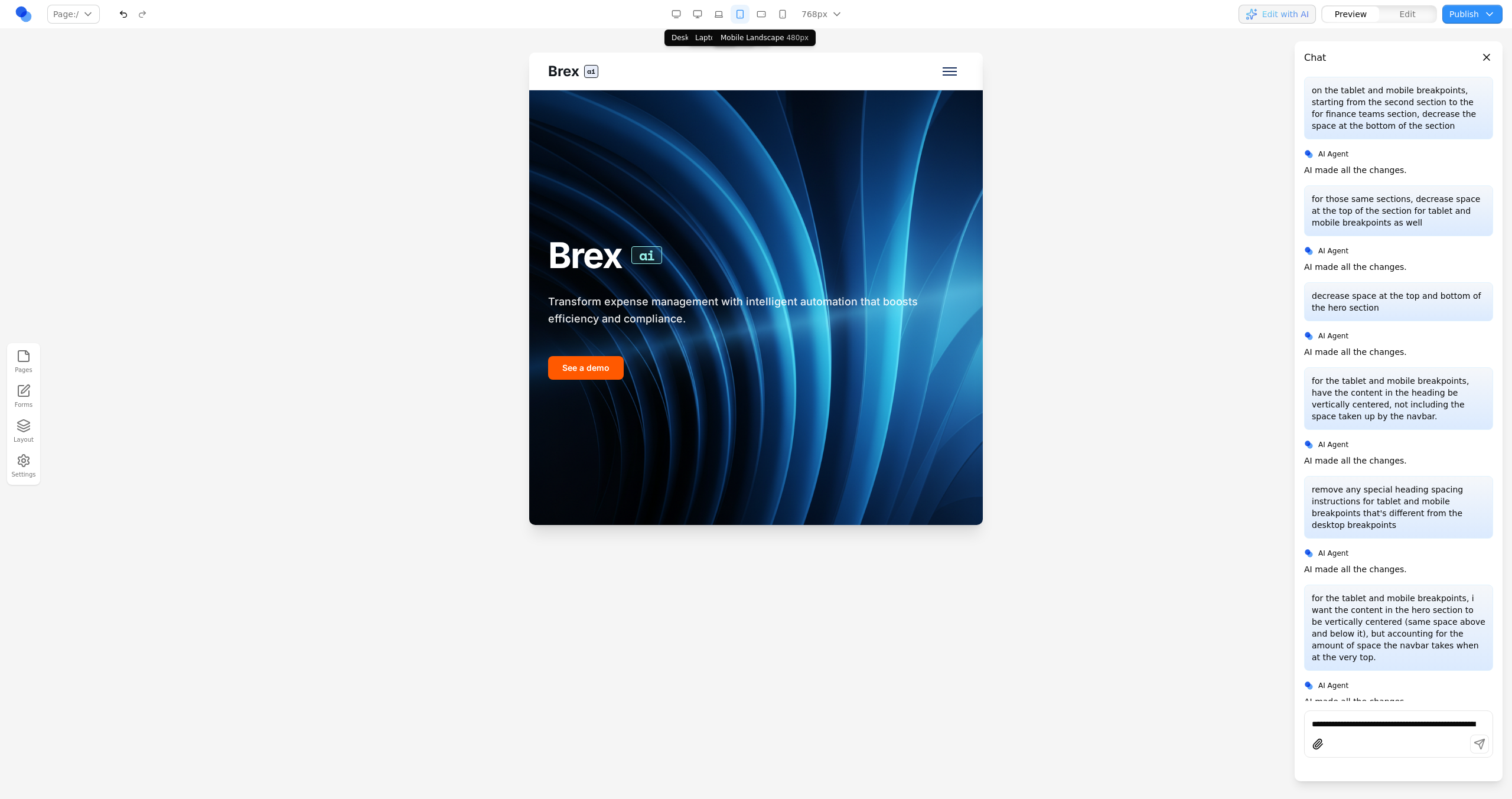
click at [705, 13] on button "button" at bounding box center [697, 14] width 19 height 19
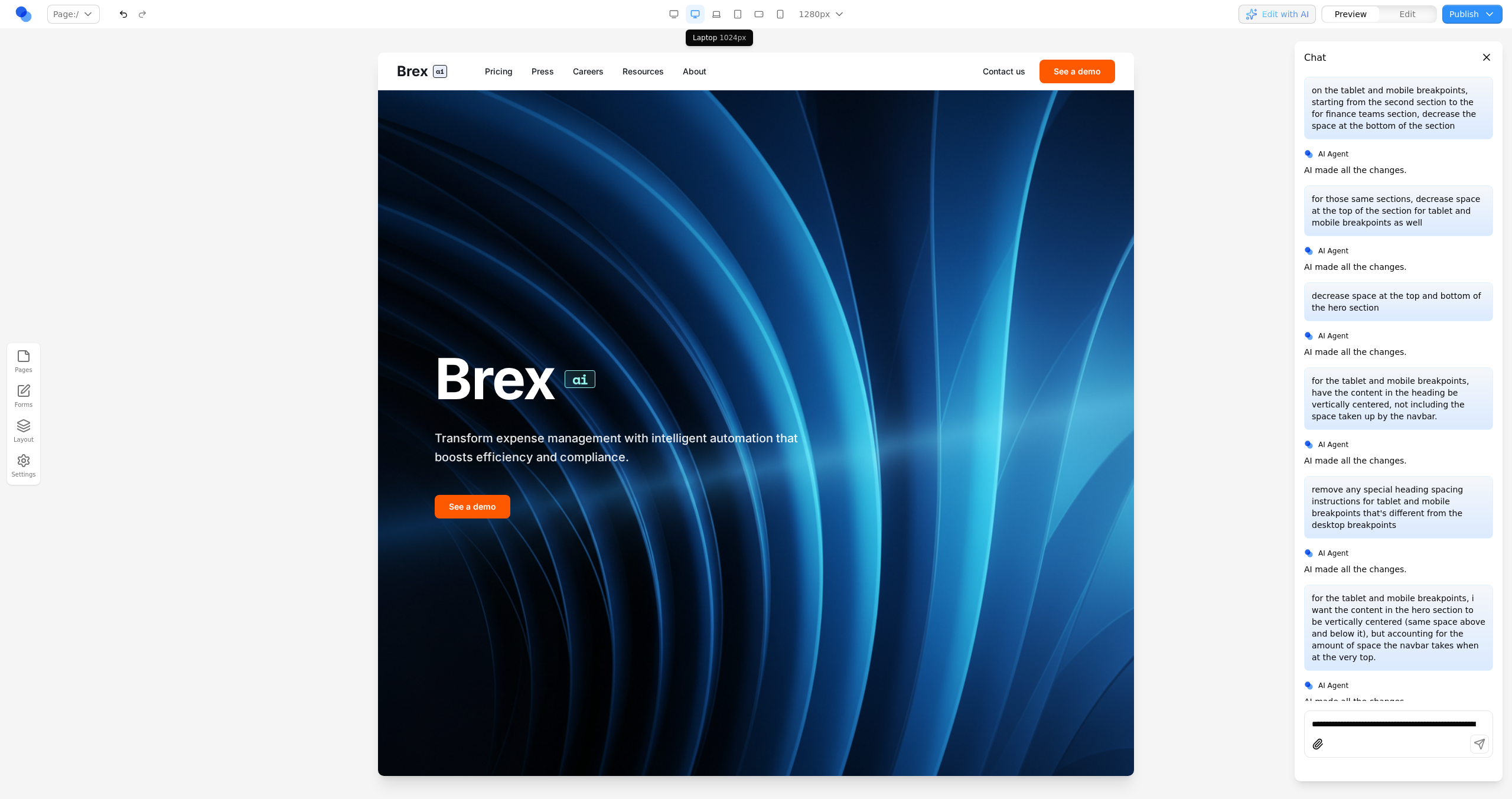
click at [715, 14] on button "button" at bounding box center [716, 14] width 19 height 19
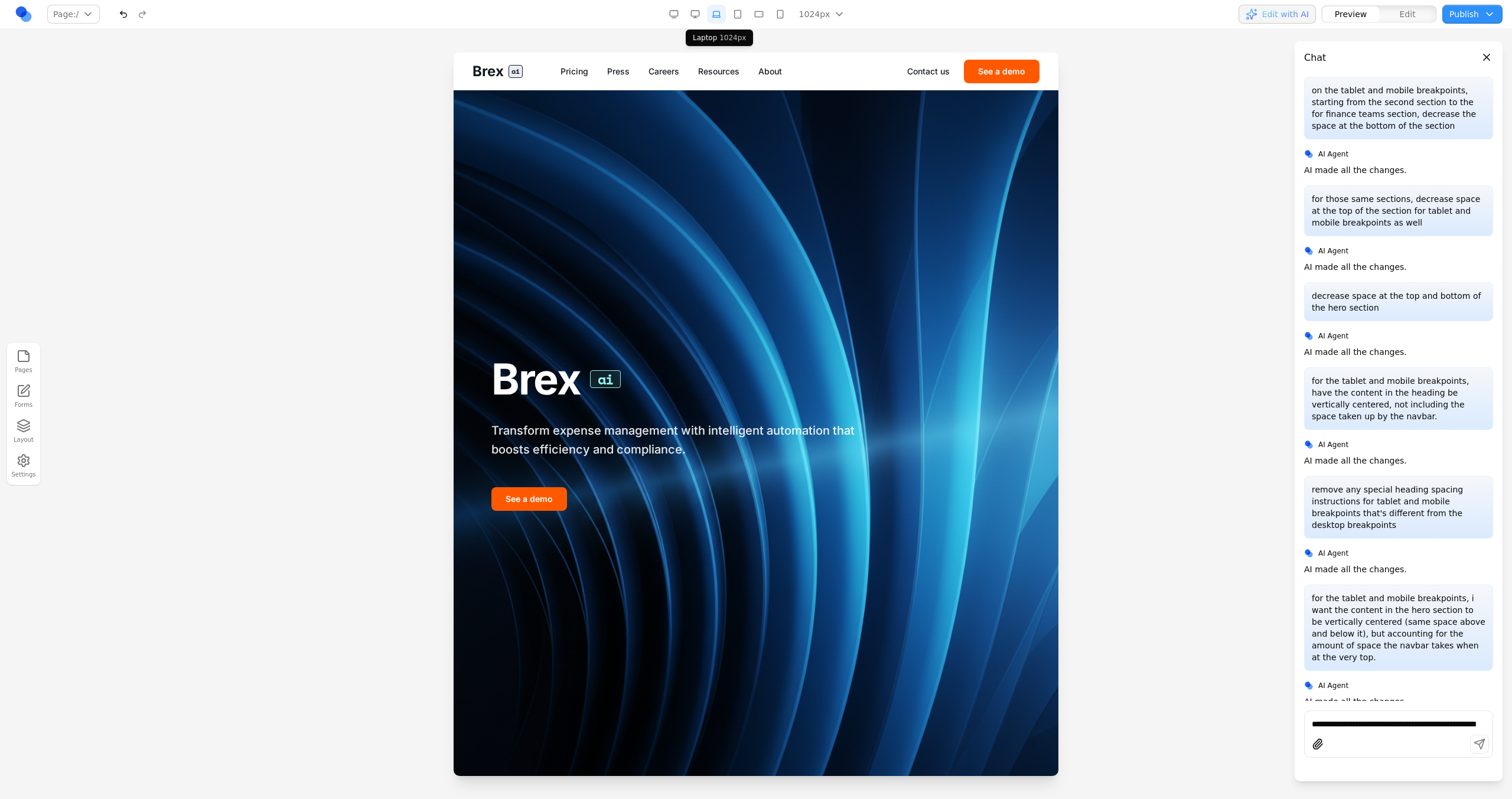
click at [696, 15] on button "button" at bounding box center [695, 14] width 19 height 19
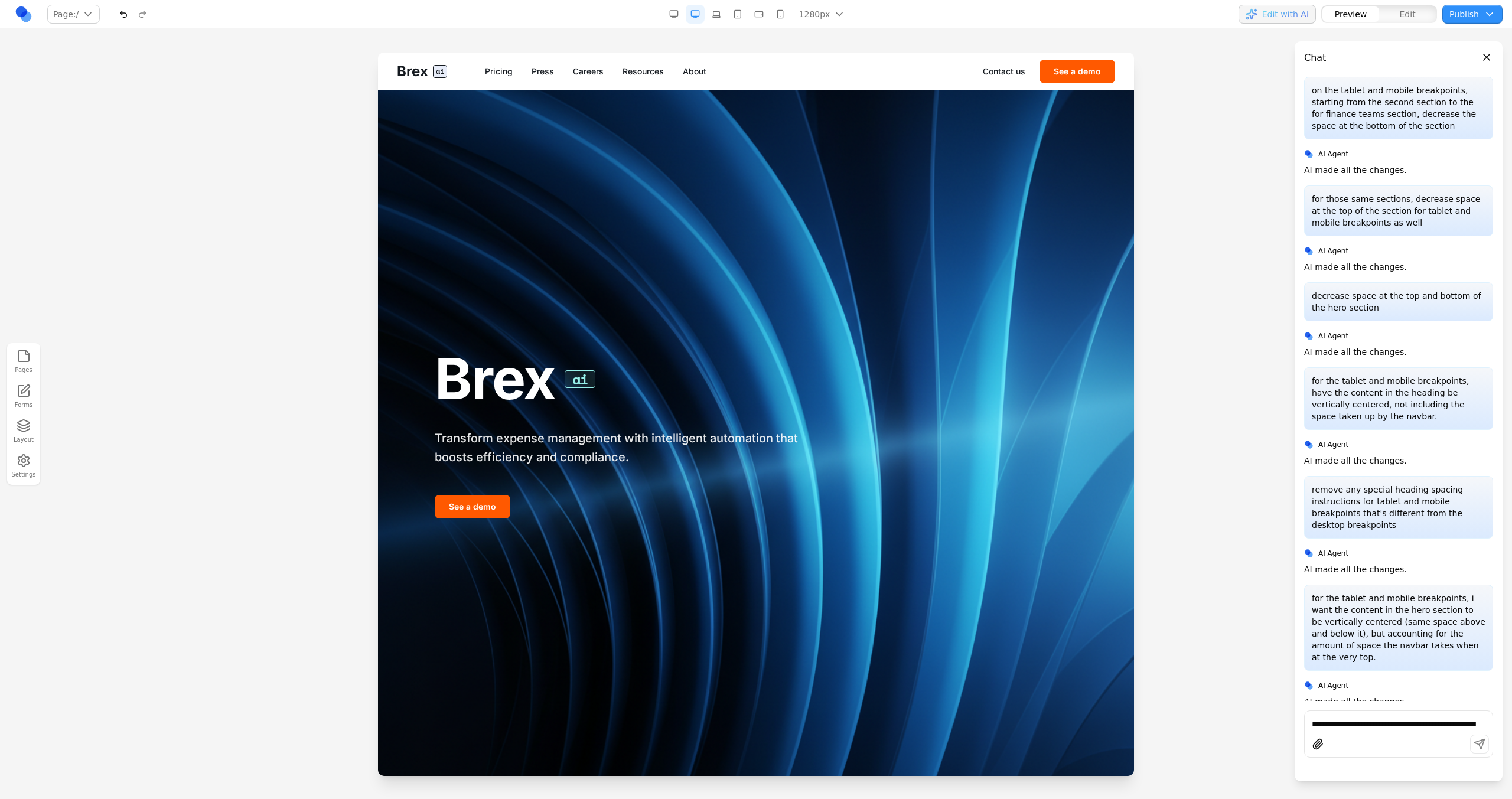
click at [728, 6] on div "1280px 1536px 1280px 1024px 768px 480px 375px" at bounding box center [759, 14] width 188 height 19
click at [765, 15] on button "button" at bounding box center [759, 14] width 19 height 19
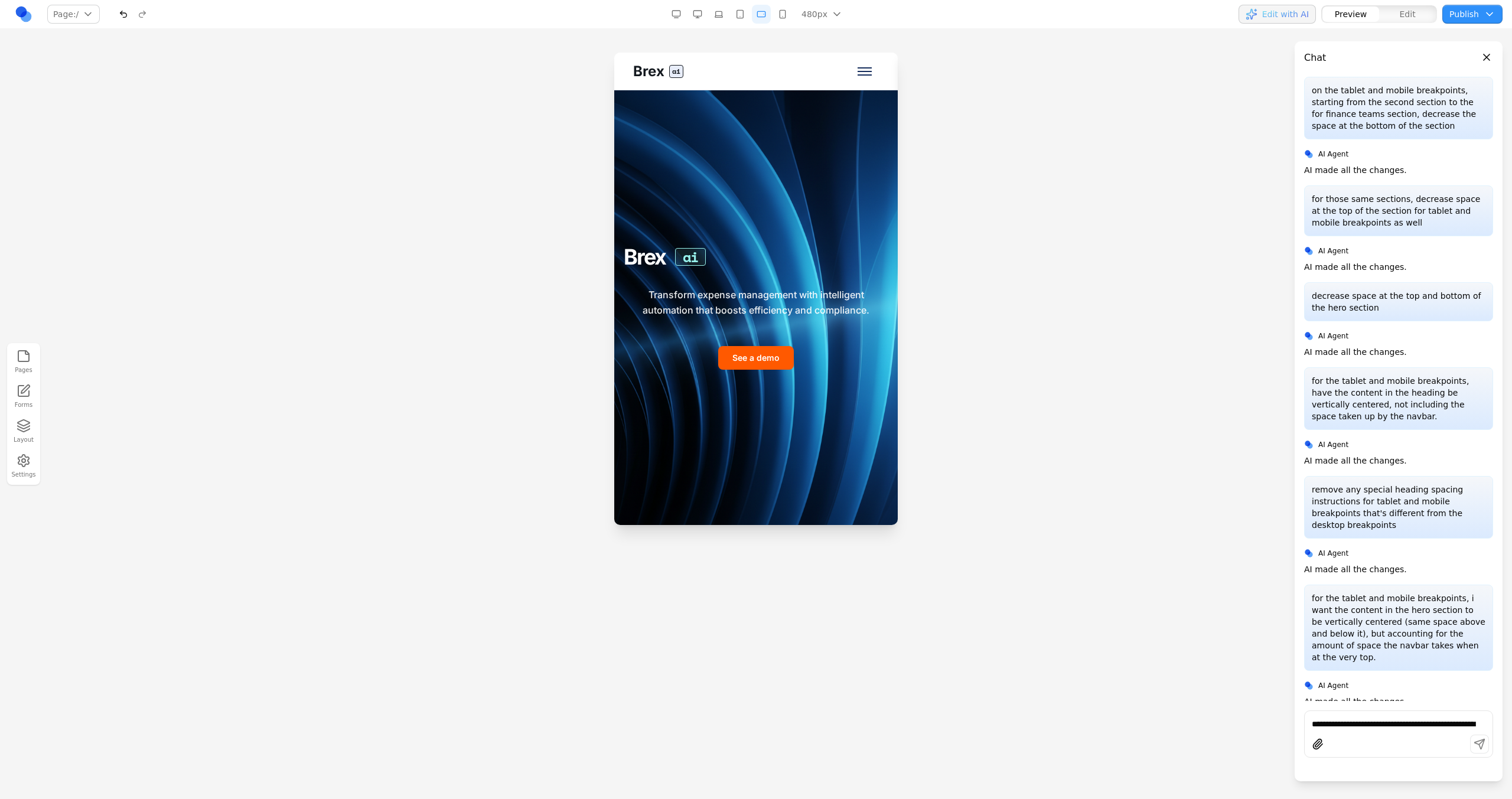
click at [751, 15] on div "480px 1536px 1280px 1024px 768px 480px 375px" at bounding box center [758, 14] width 183 height 19
click at [746, 15] on button "button" at bounding box center [740, 14] width 19 height 19
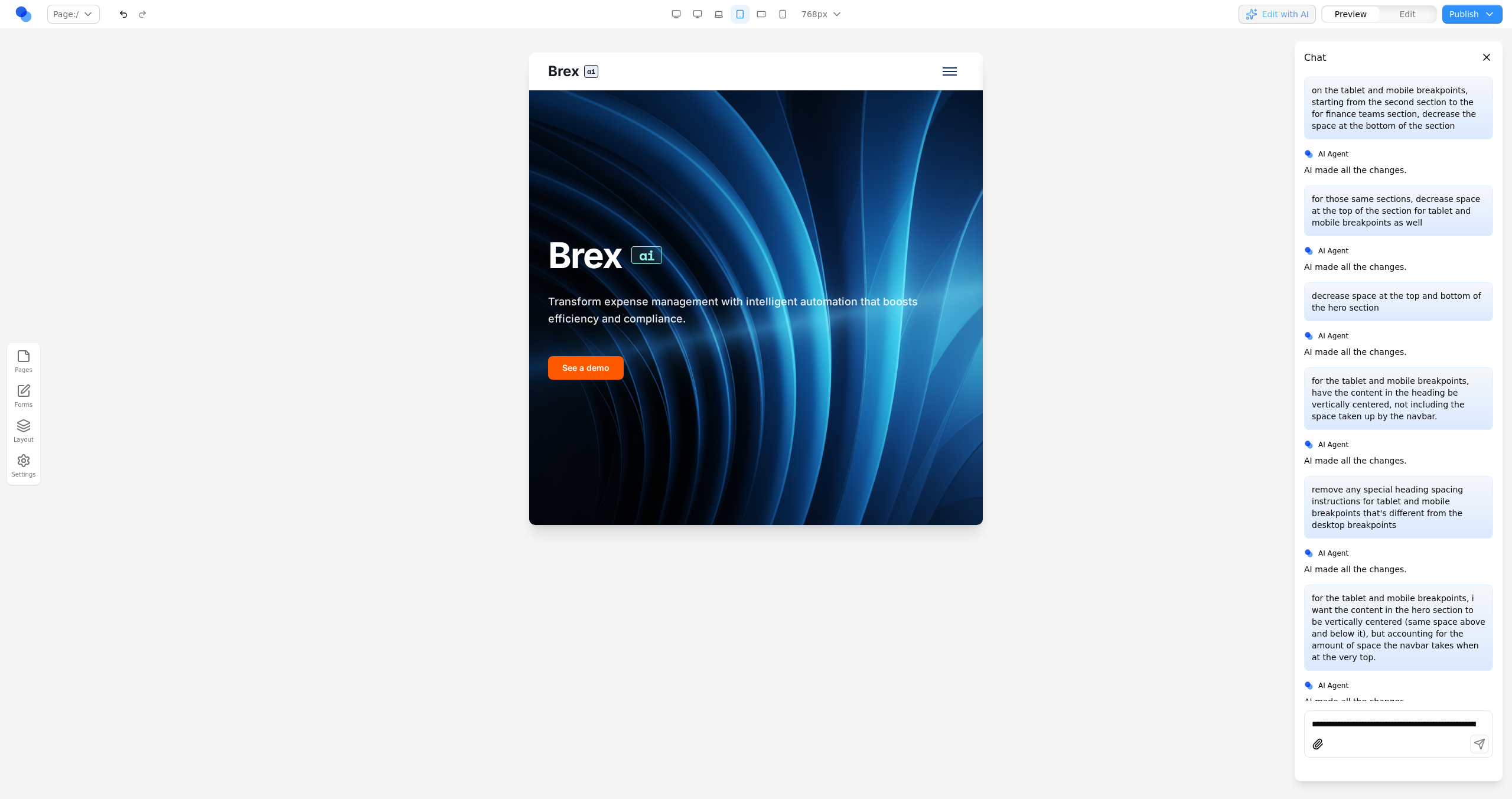
click at [761, 15] on button "button" at bounding box center [761, 14] width 19 height 19
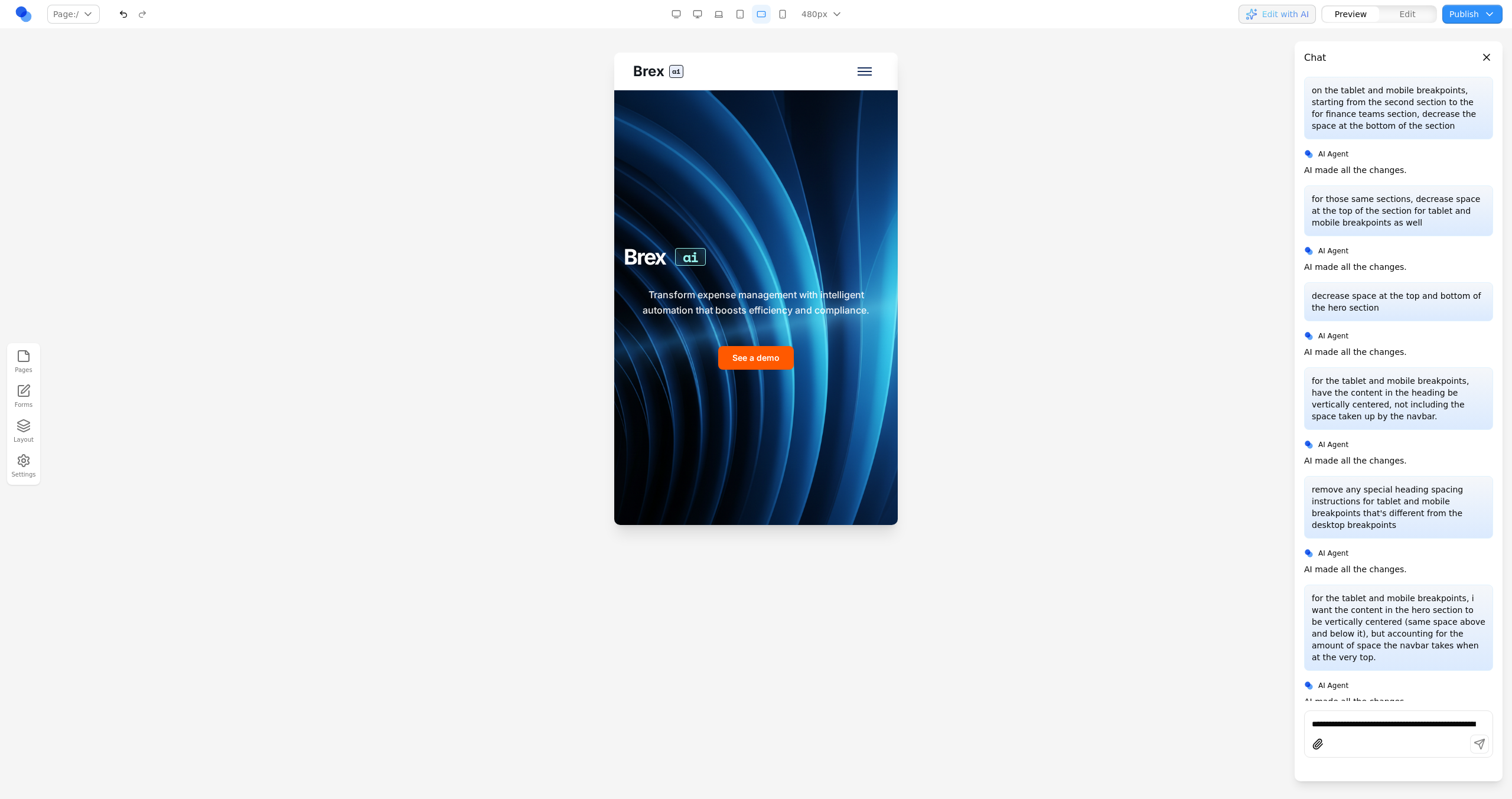
click at [780, 20] on button "button" at bounding box center [782, 14] width 19 height 19
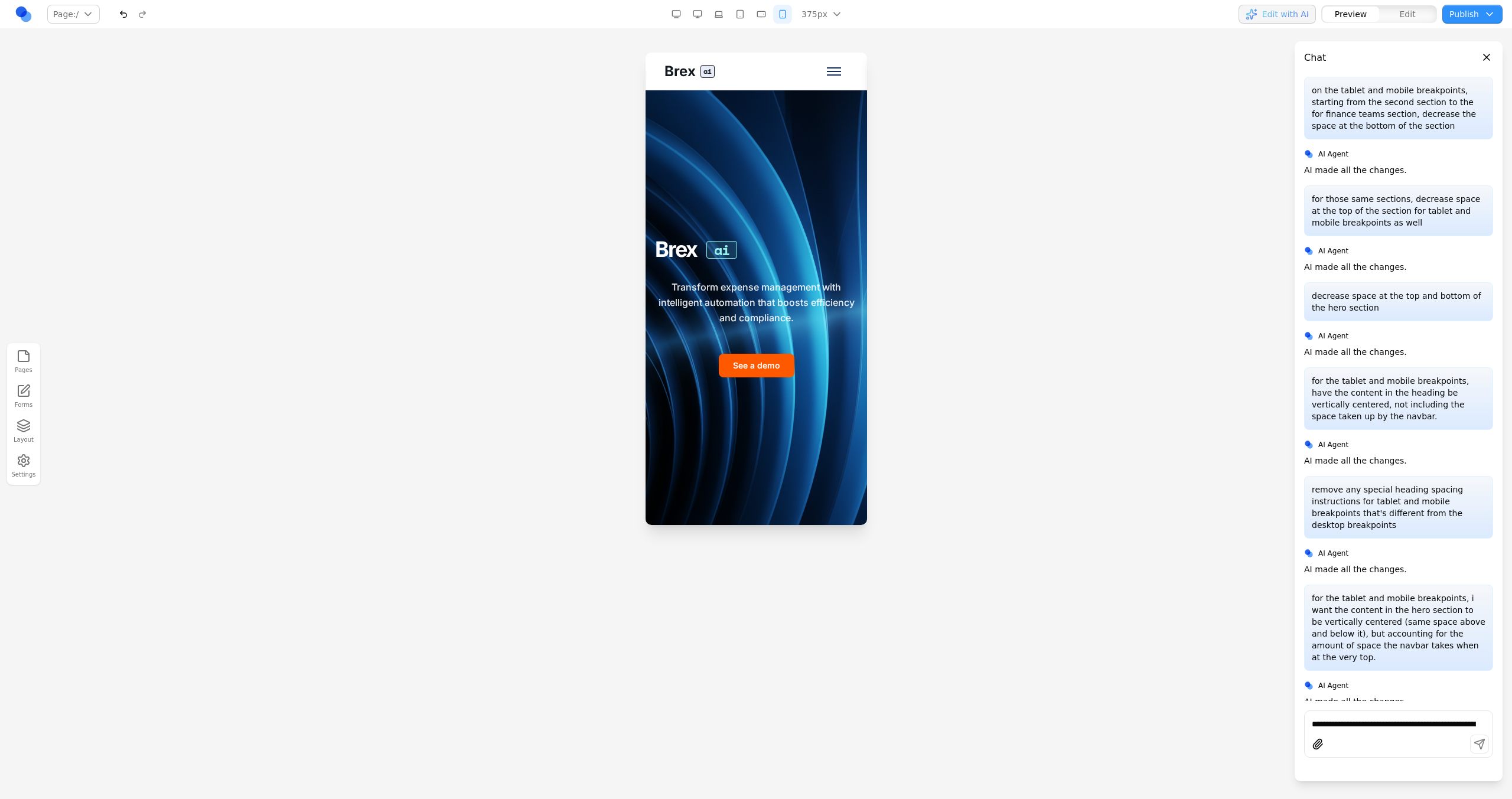
click at [770, 16] on button "button" at bounding box center [761, 14] width 19 height 19
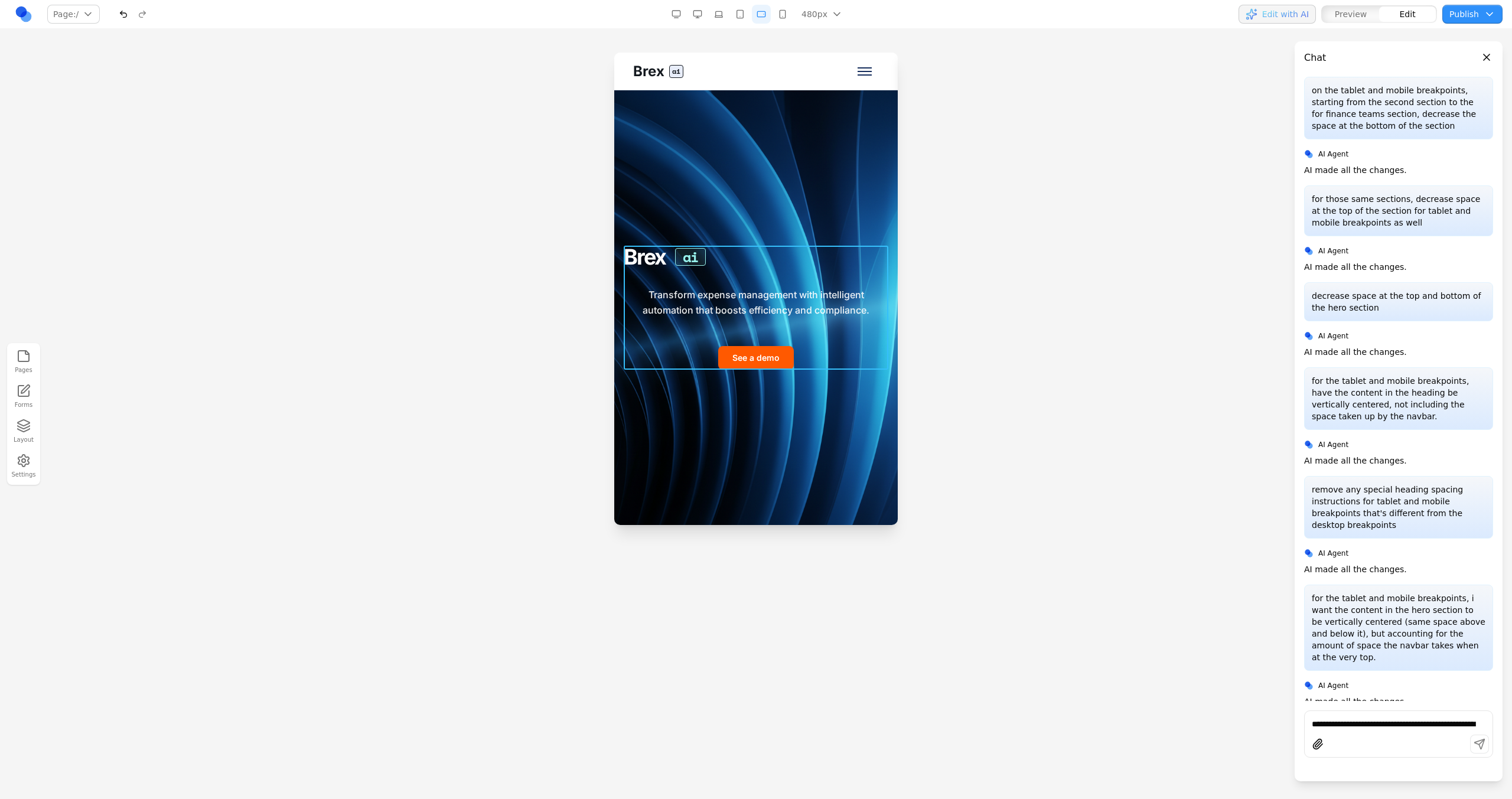
click at [737, 282] on div "Brex ai Transform expense management with intelligent automation that boosts ef…" at bounding box center [756, 308] width 265 height 125
click at [694, 223] on input at bounding box center [672, 226] width 98 height 19
type input "**********"
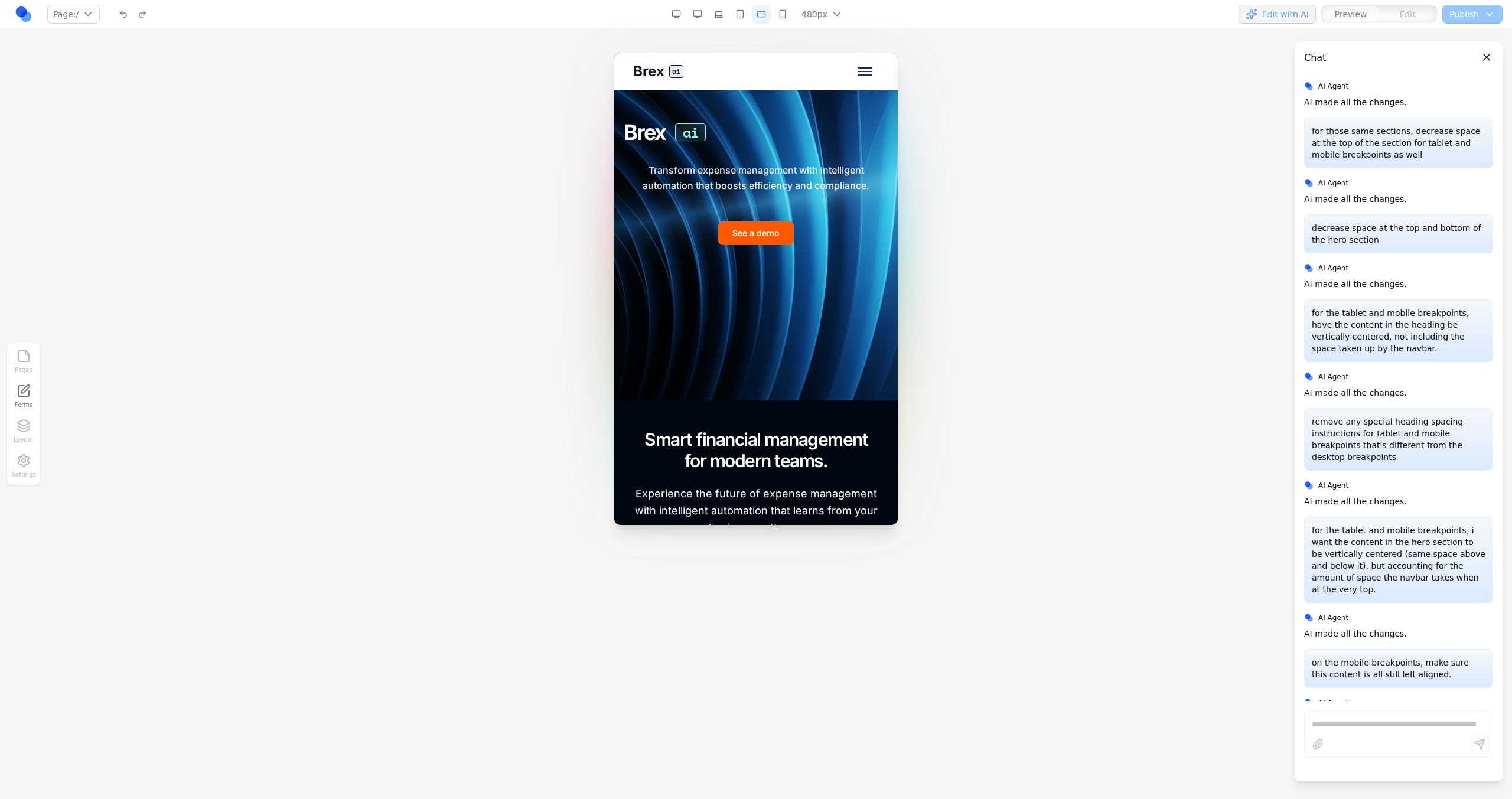
scroll to position [0, 0]
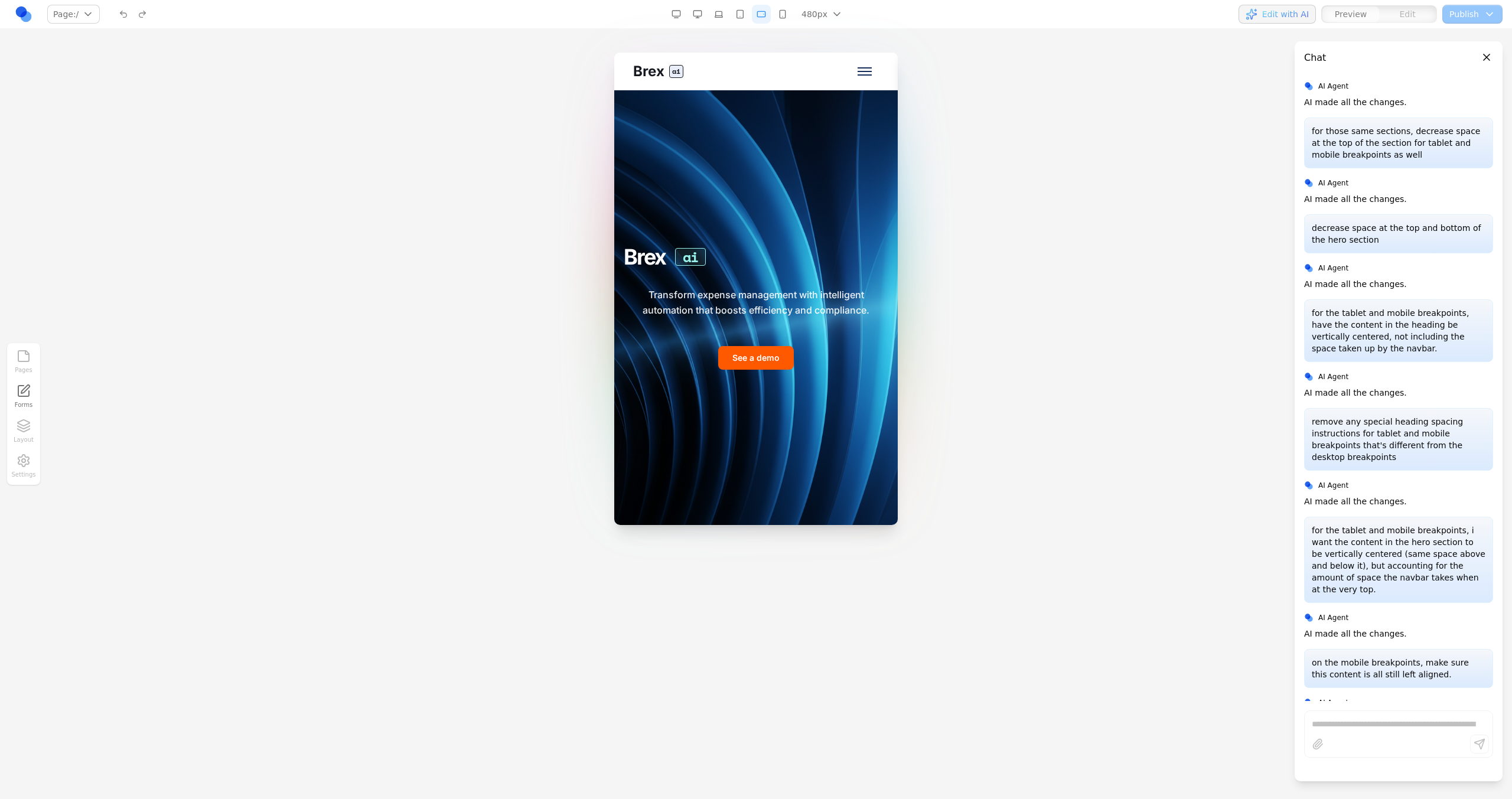
click at [731, 16] on button "button" at bounding box center [740, 14] width 19 height 19
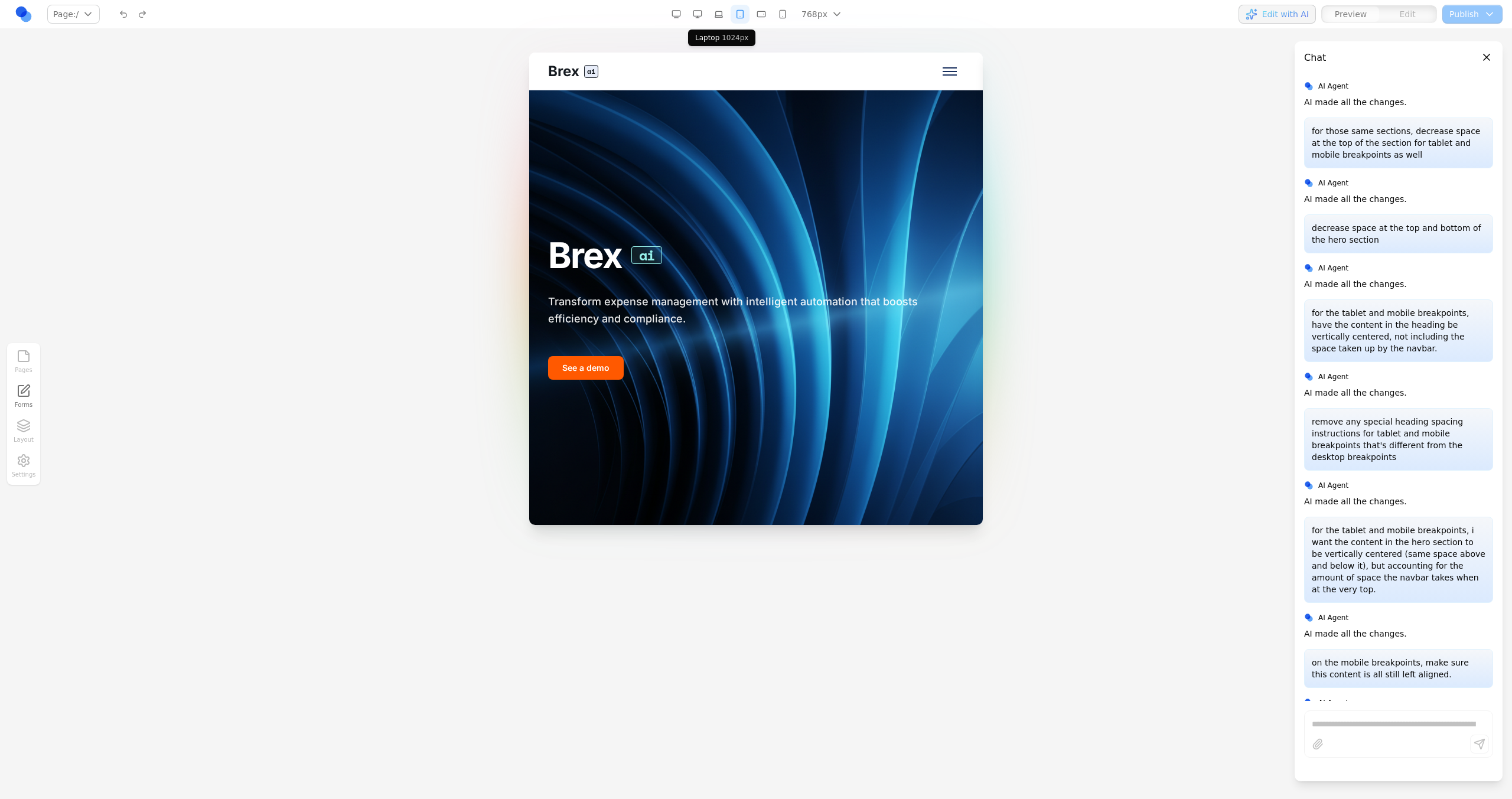
click at [724, 16] on button "button" at bounding box center [718, 14] width 19 height 19
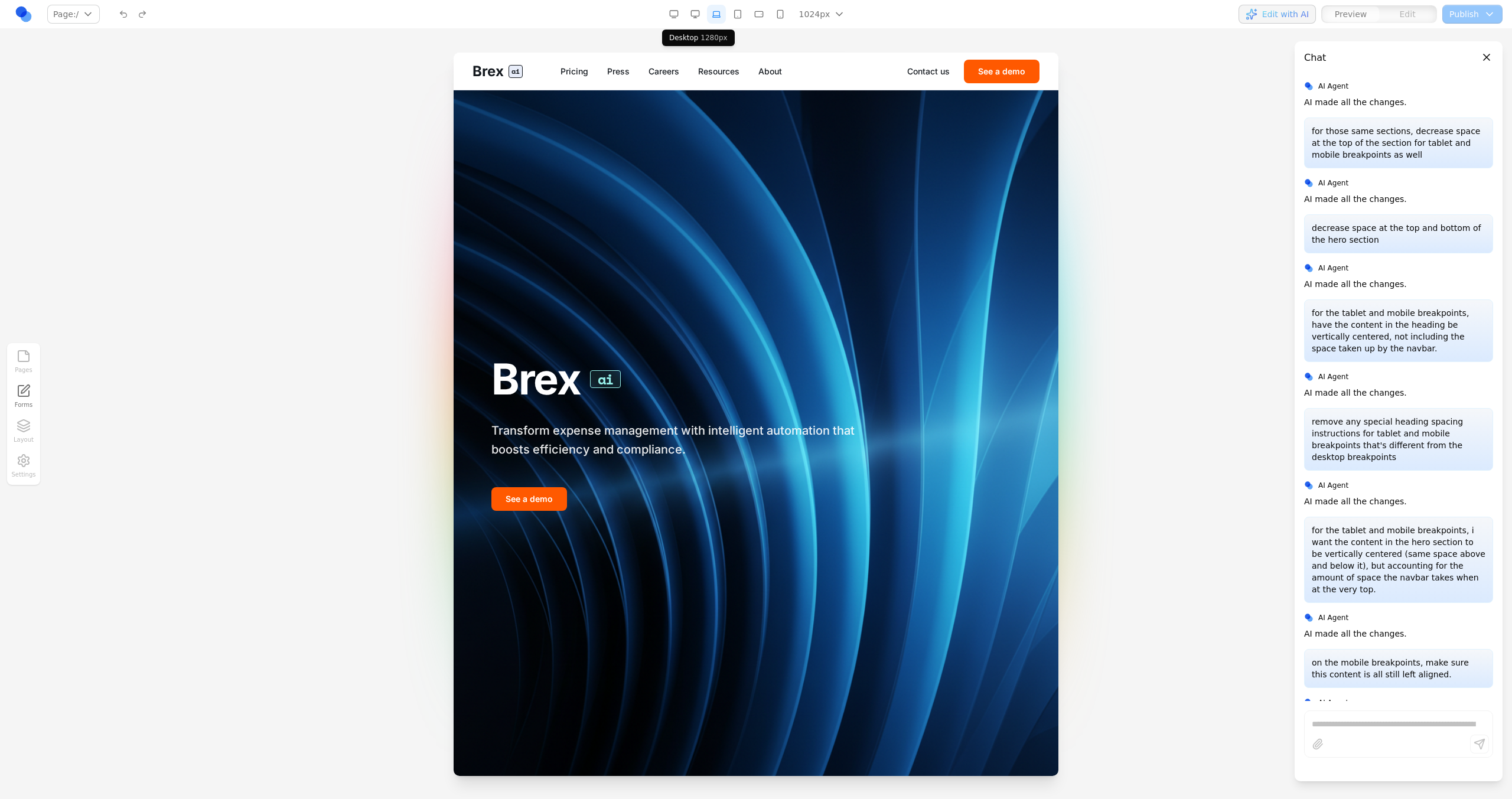
click at [704, 14] on button "button" at bounding box center [695, 14] width 19 height 19
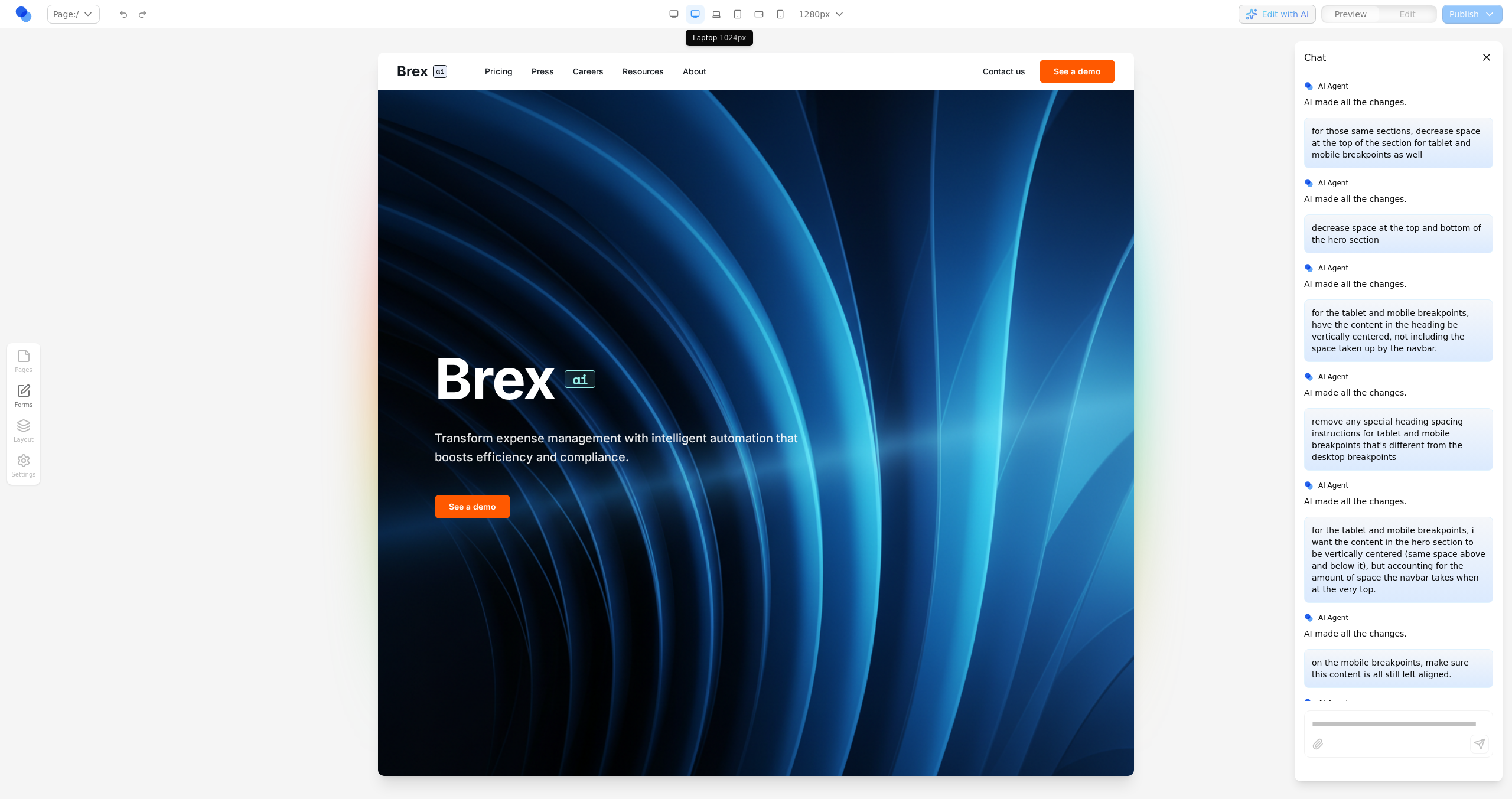
click at [717, 16] on button "button" at bounding box center [716, 14] width 19 height 19
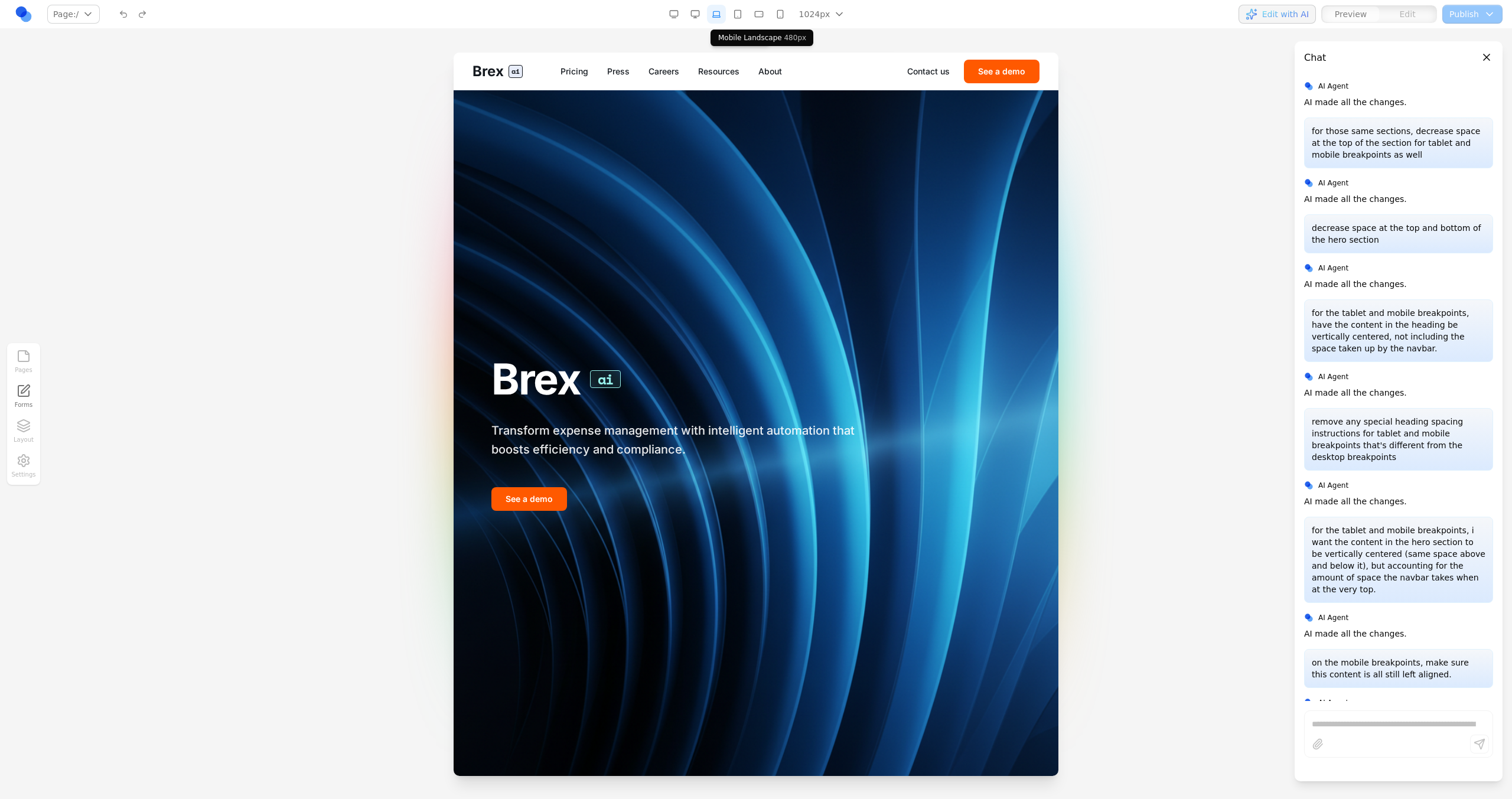
click at [741, 16] on button "button" at bounding box center [737, 14] width 19 height 19
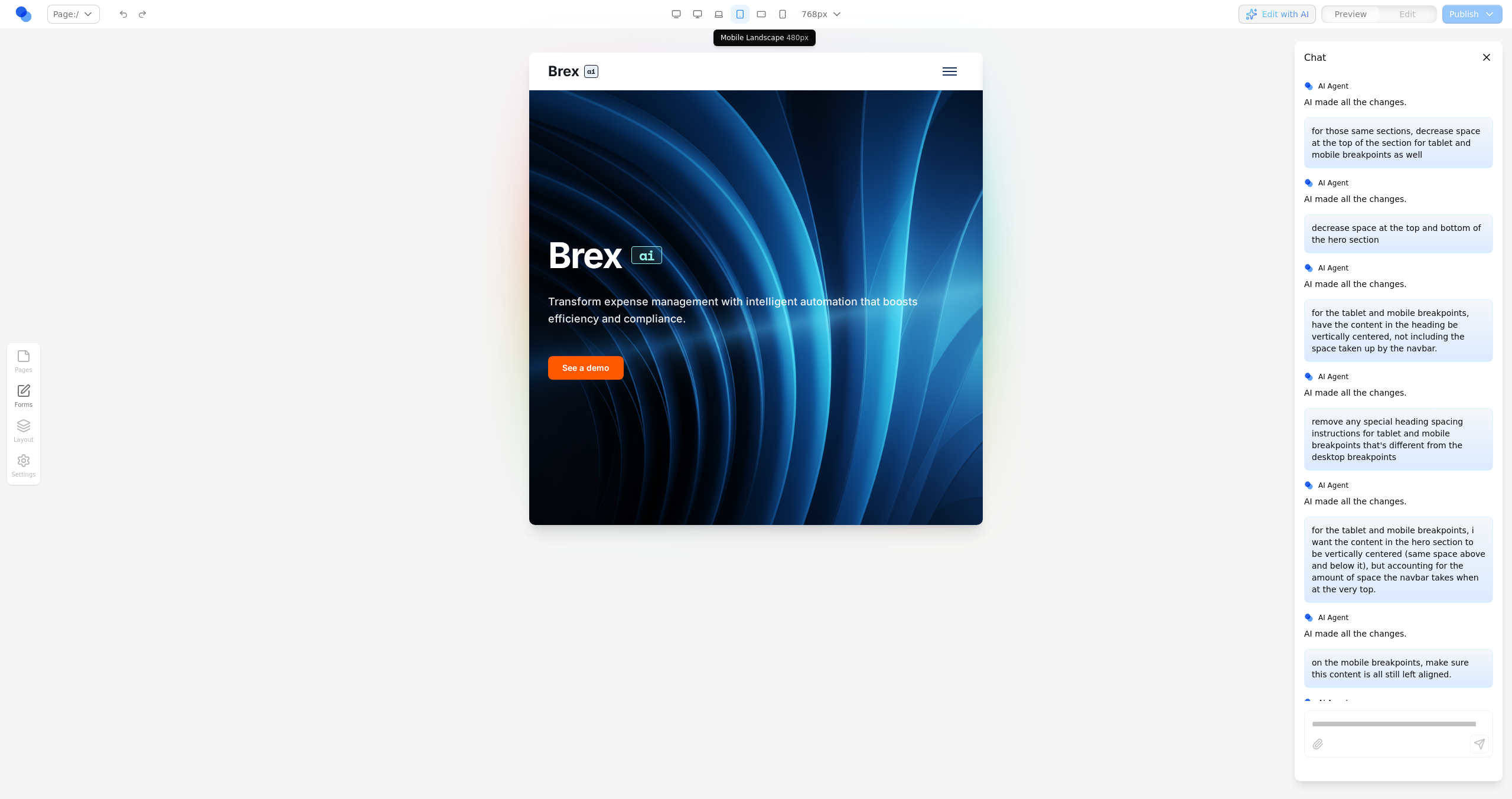
click at [763, 20] on button "button" at bounding box center [761, 14] width 19 height 19
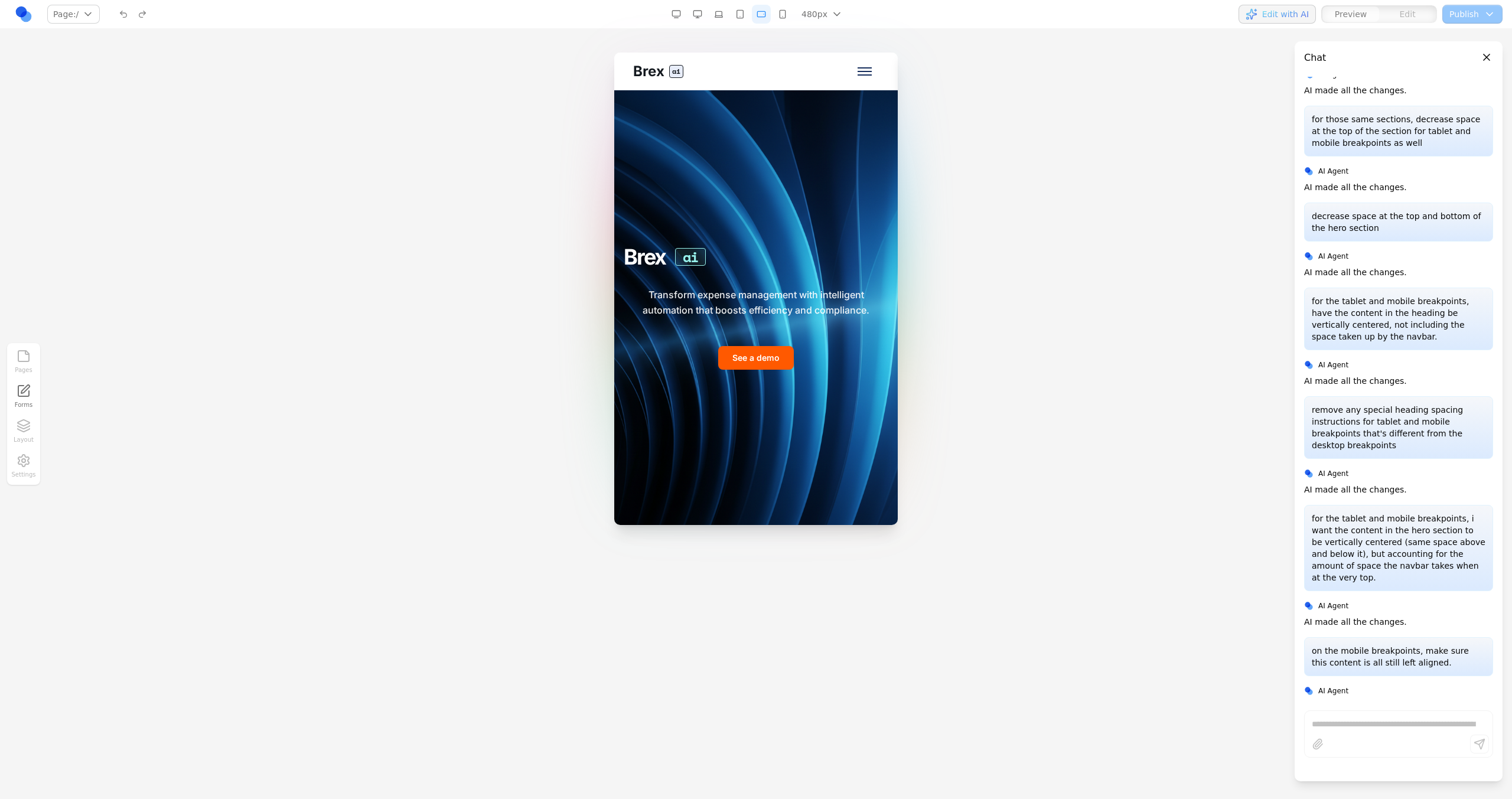
click at [774, 23] on div "480px 1536px 1280px 1024px 768px 480px 375px" at bounding box center [758, 14] width 183 height 19
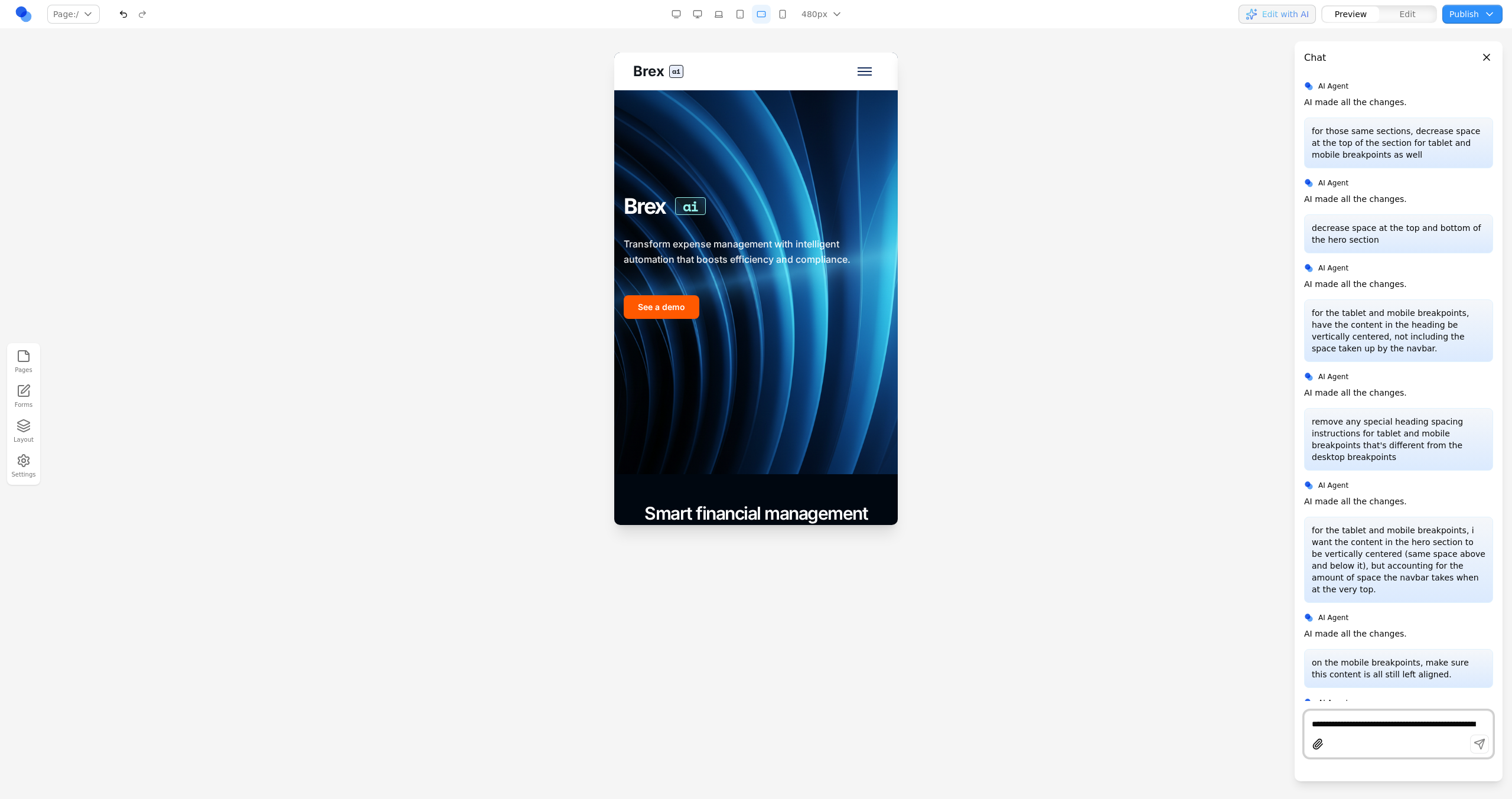
scroll to position [0, 0]
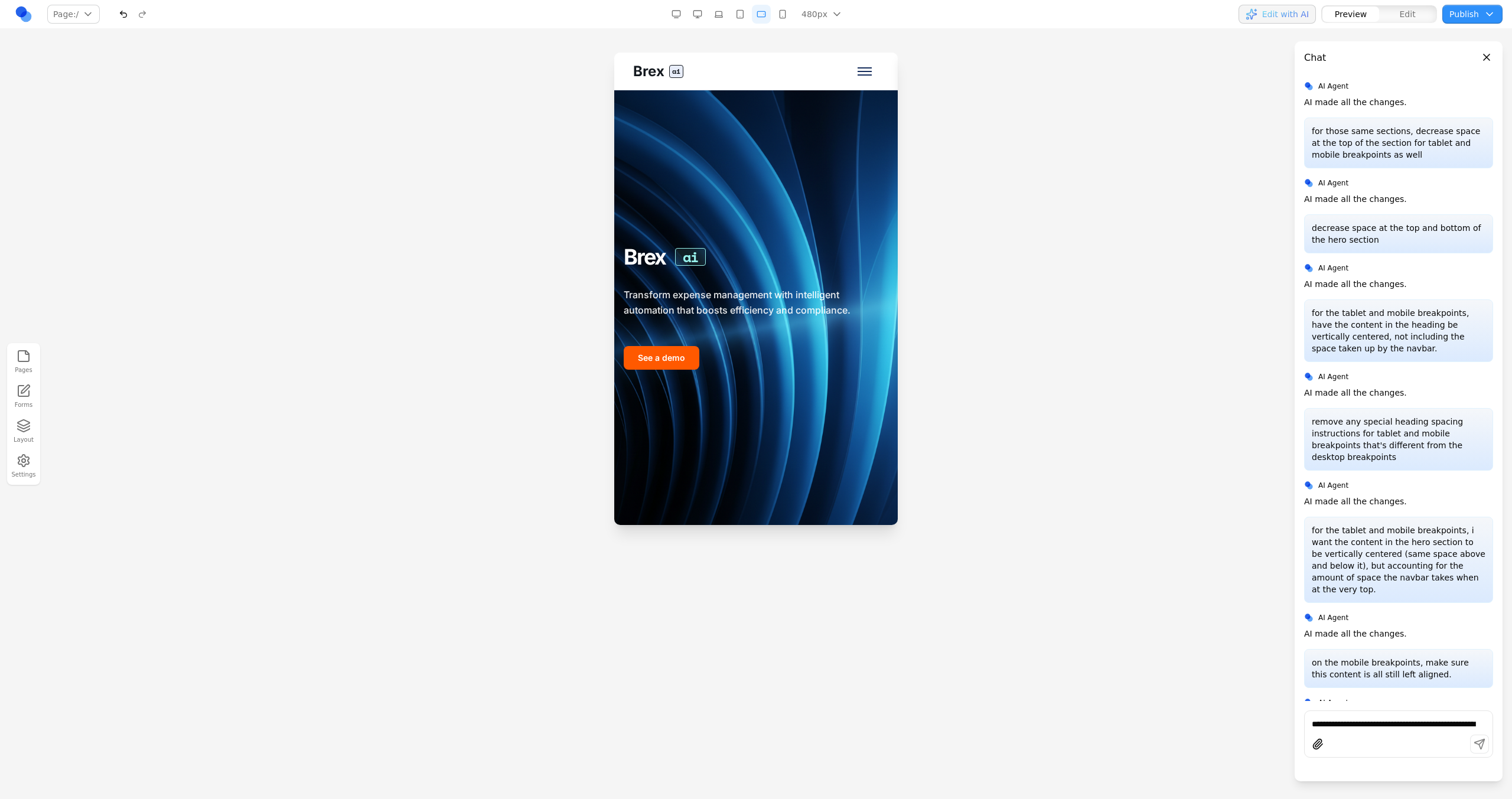
click at [746, 6] on button "button" at bounding box center [740, 14] width 19 height 19
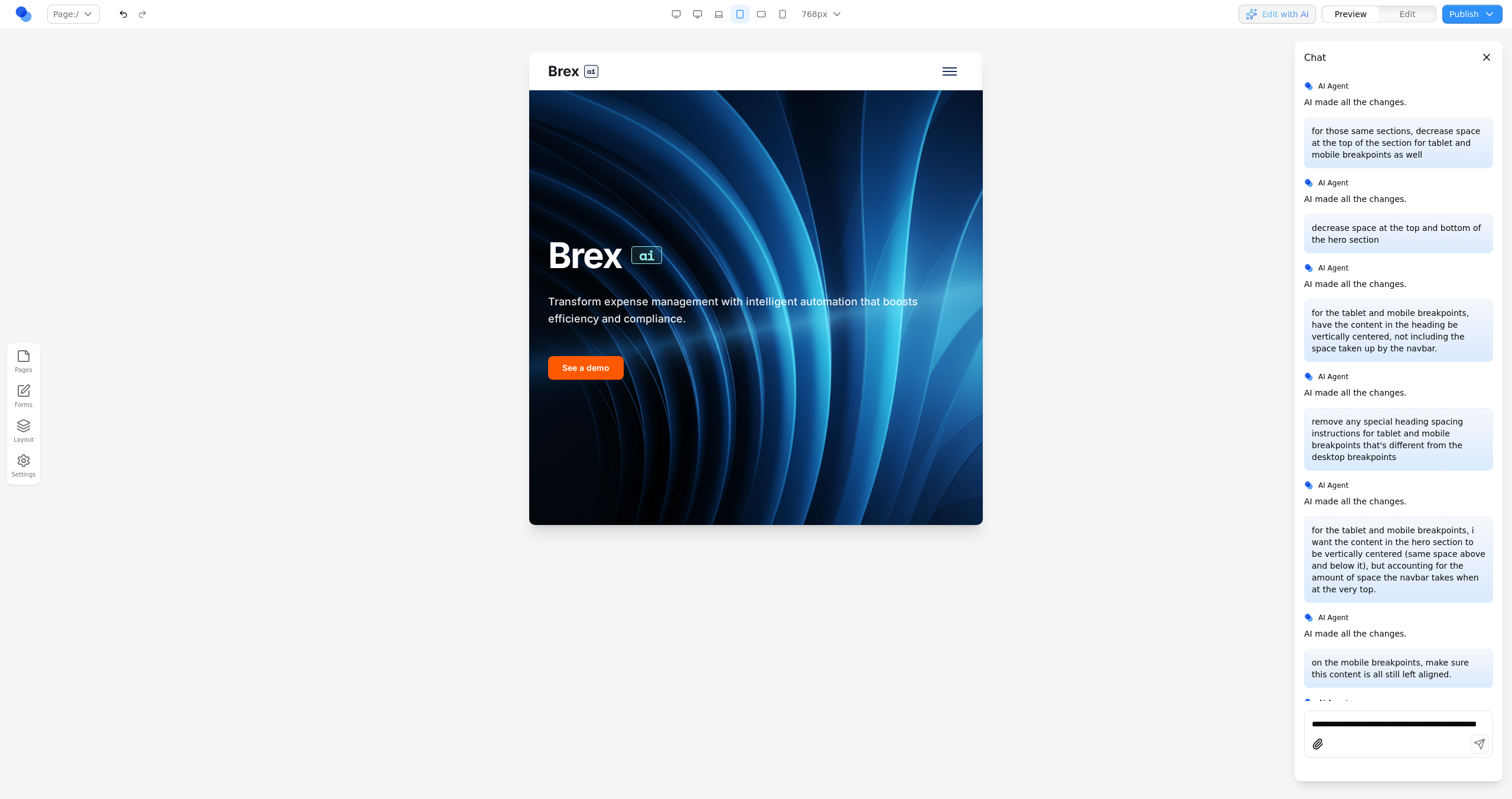
click at [781, 12] on button "button" at bounding box center [782, 14] width 19 height 19
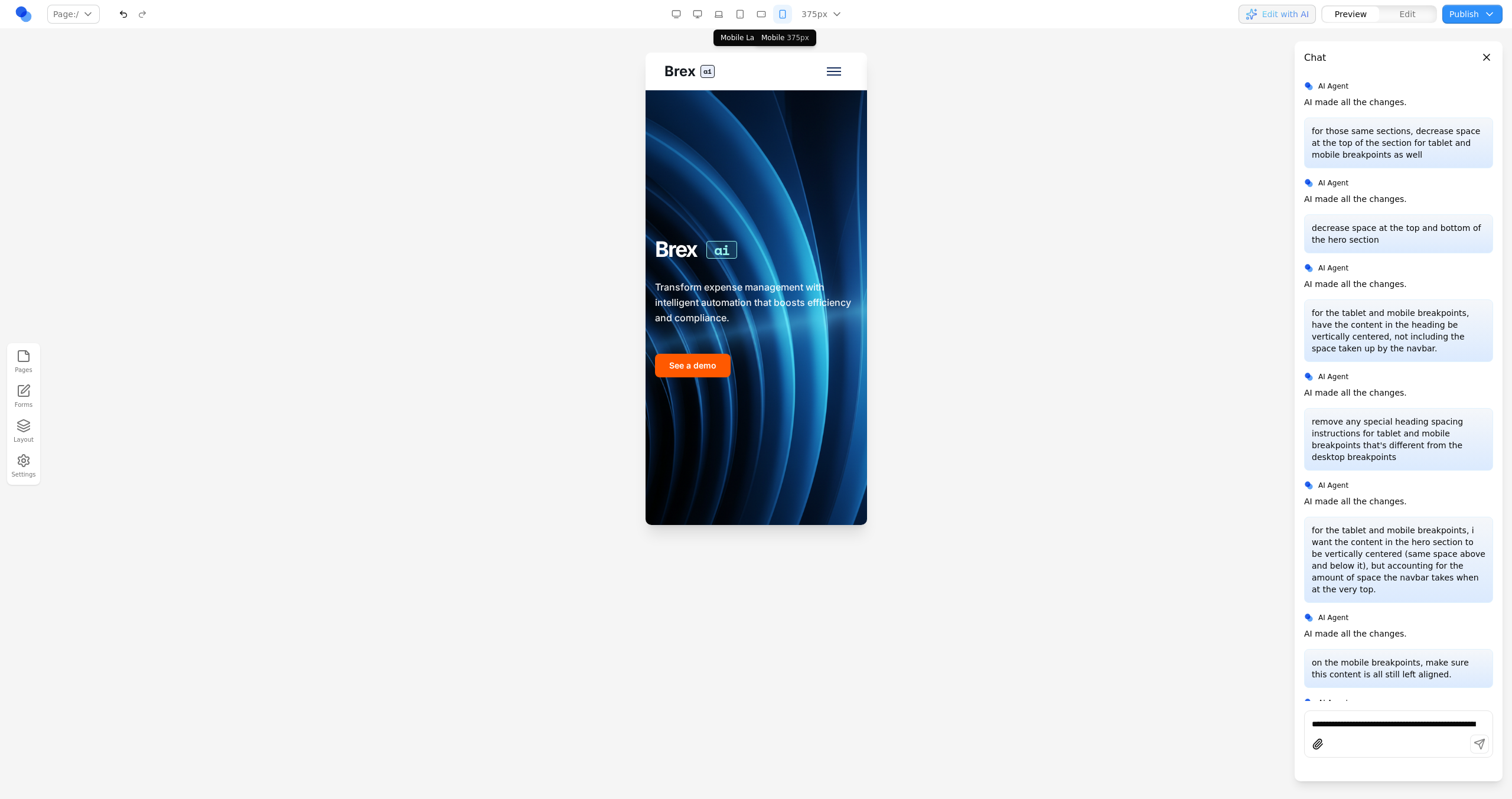
click at [766, 13] on button "button" at bounding box center [761, 14] width 19 height 19
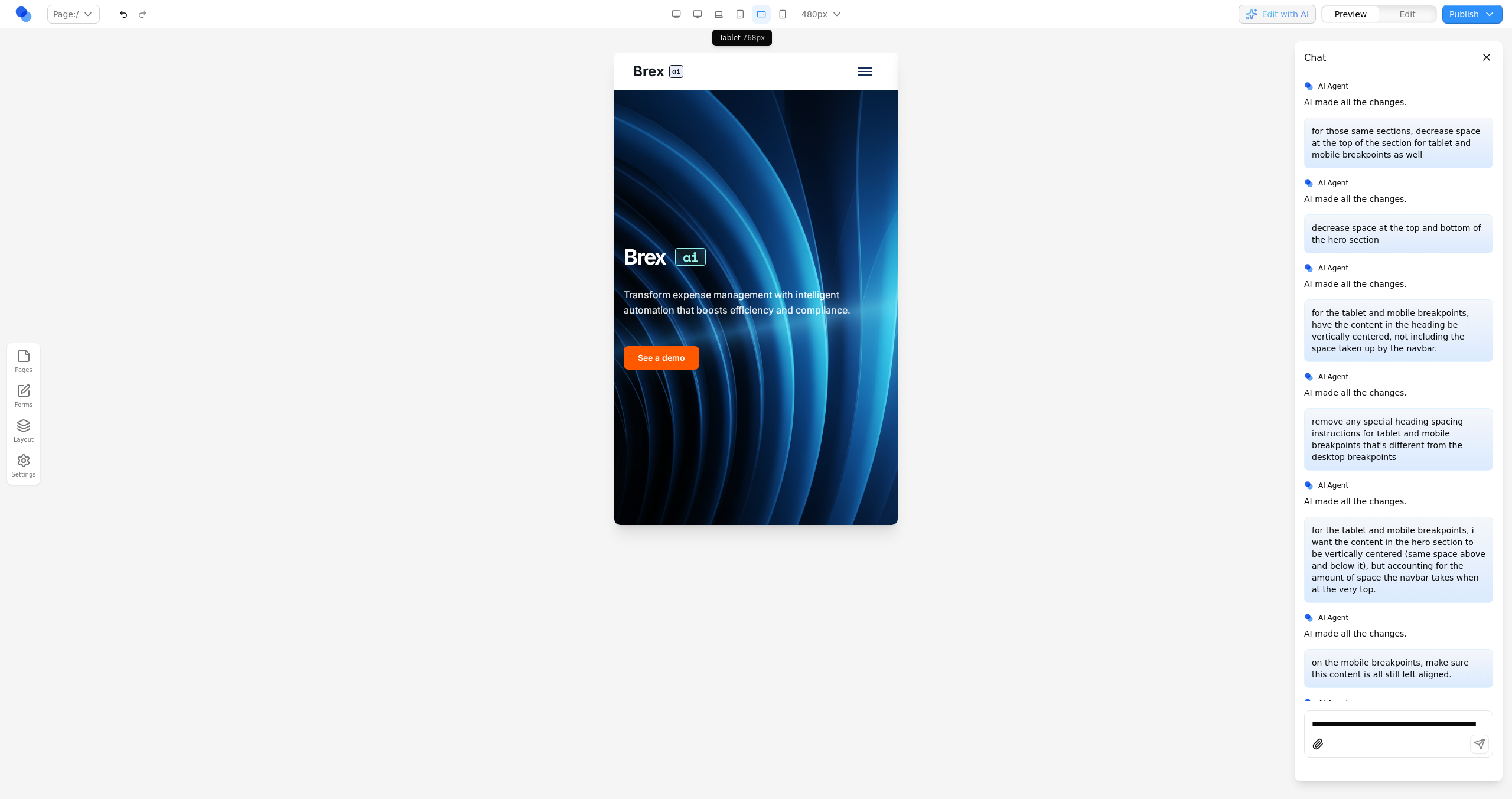
click at [741, 15] on button "button" at bounding box center [740, 14] width 19 height 19
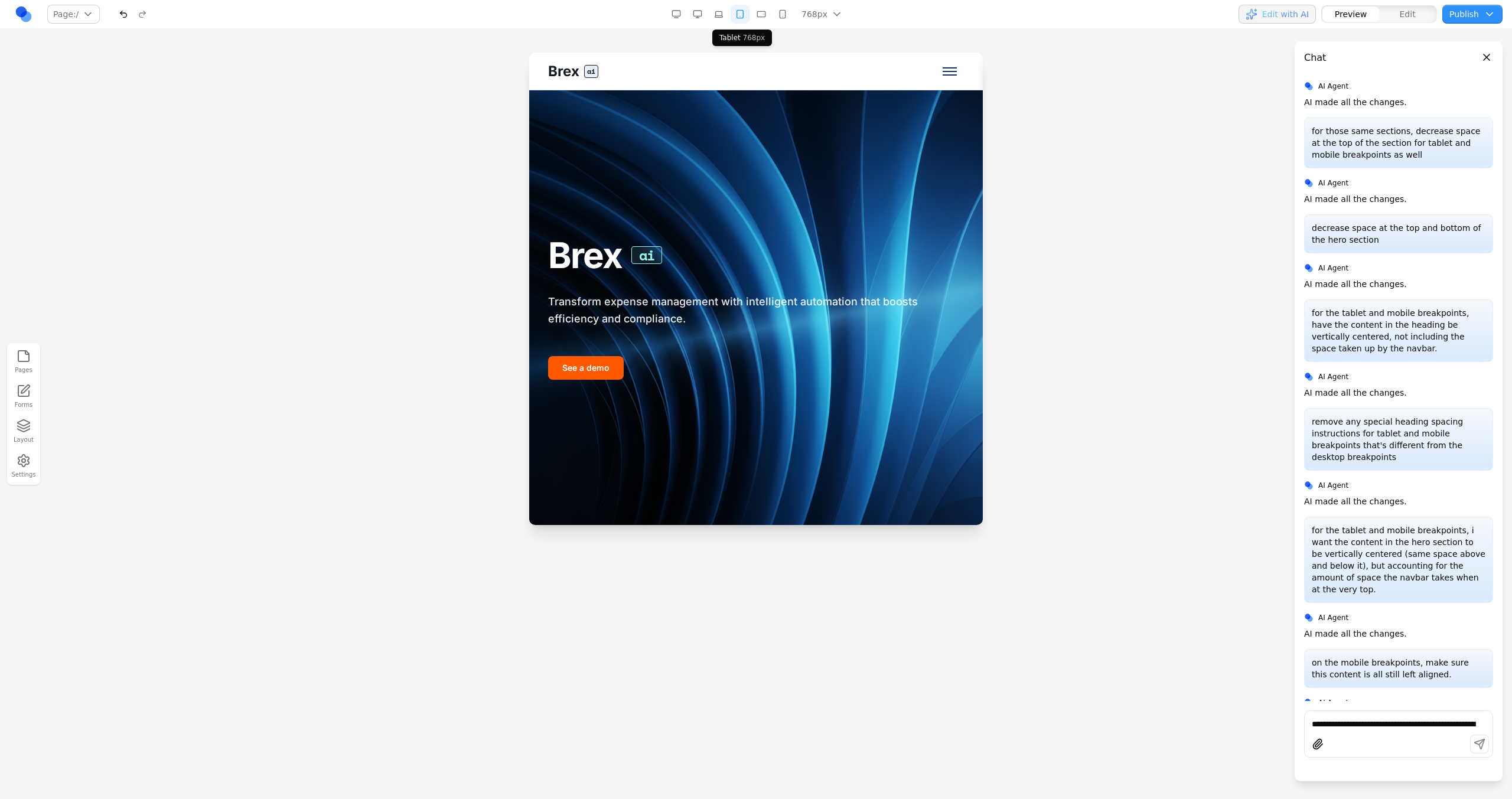
click at [750, 16] on button "button" at bounding box center [740, 14] width 19 height 19
click at [764, 16] on button "button" at bounding box center [761, 14] width 19 height 19
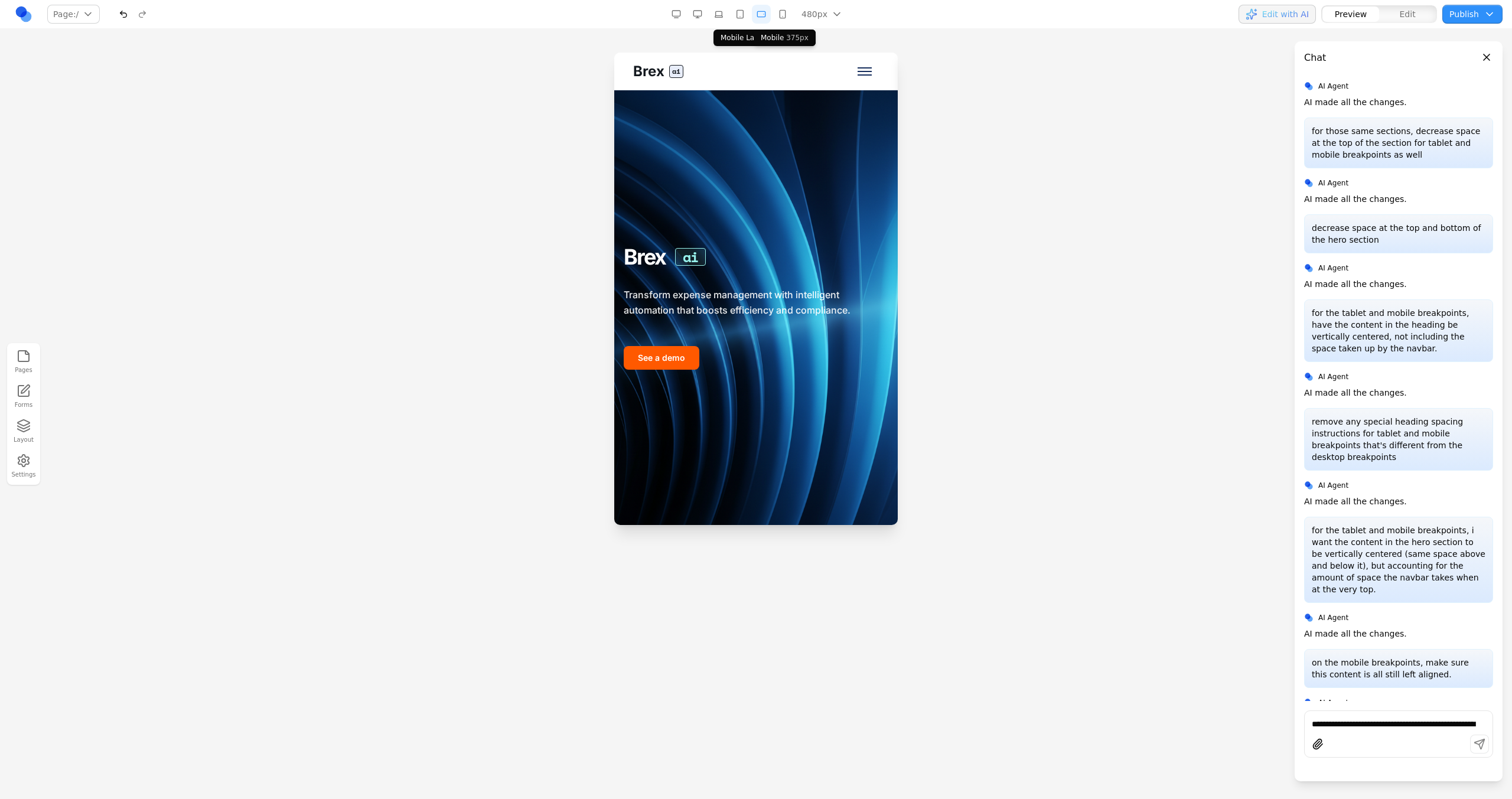
click at [777, 16] on button "button" at bounding box center [782, 14] width 19 height 19
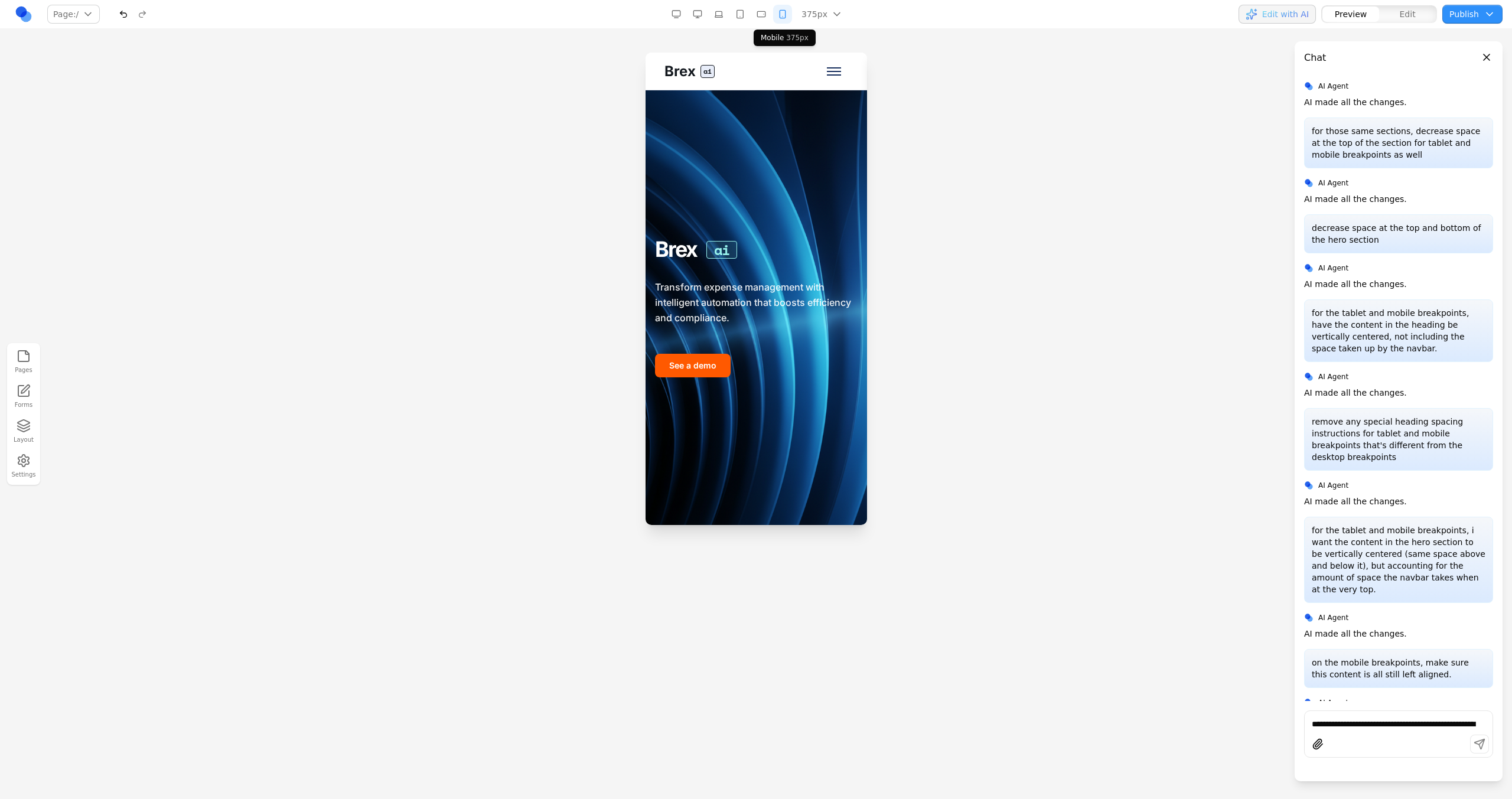
click at [768, 16] on button "button" at bounding box center [761, 14] width 19 height 19
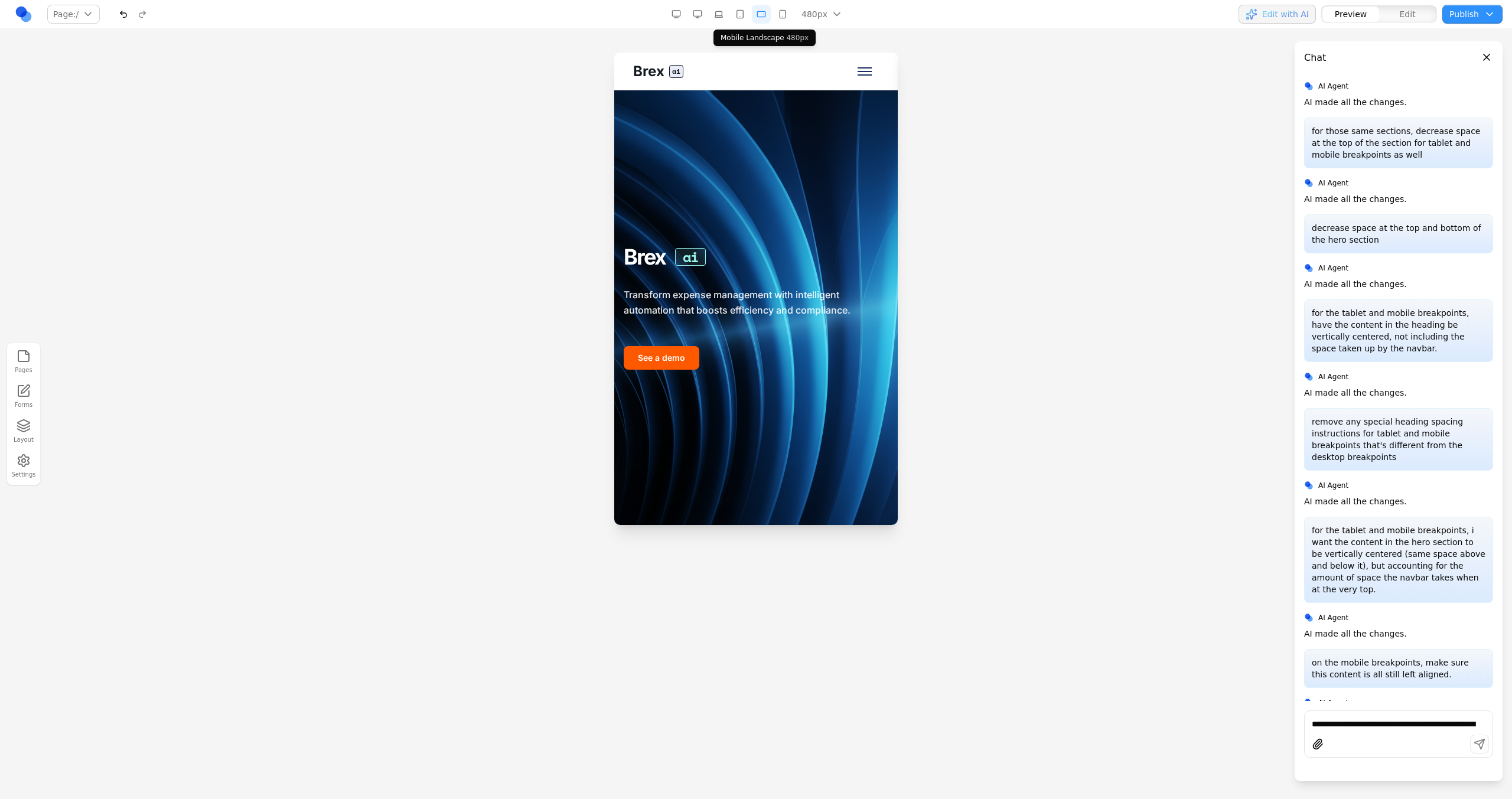
click at [759, 16] on button "button" at bounding box center [761, 14] width 19 height 19
click at [738, 14] on button "button" at bounding box center [740, 14] width 19 height 19
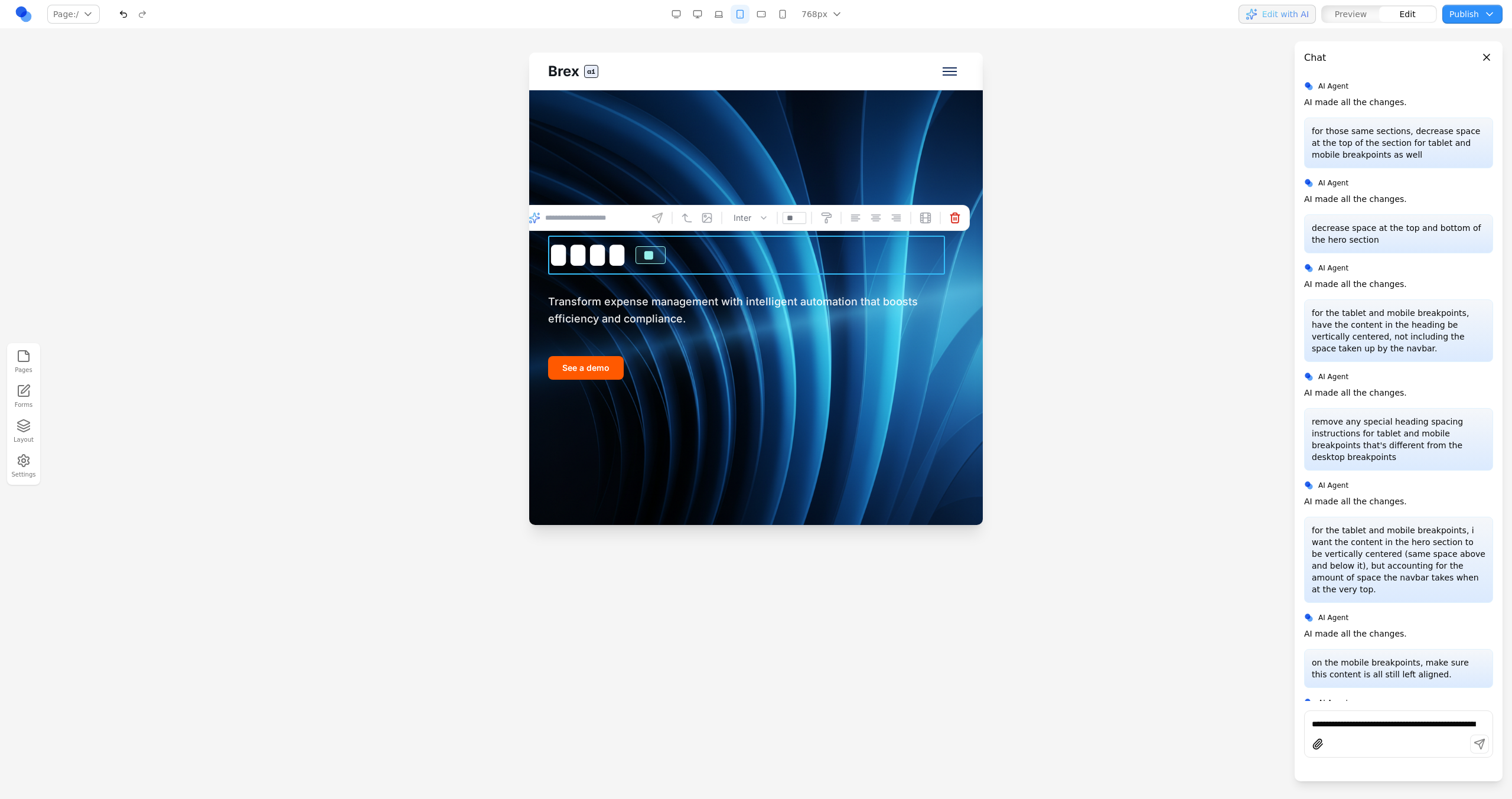
click at [749, 269] on h1 "**** **" at bounding box center [746, 255] width 397 height 39
click at [749, 296] on p "Transform expense management with intelligent automation that boosts efficiency…" at bounding box center [746, 311] width 397 height 34
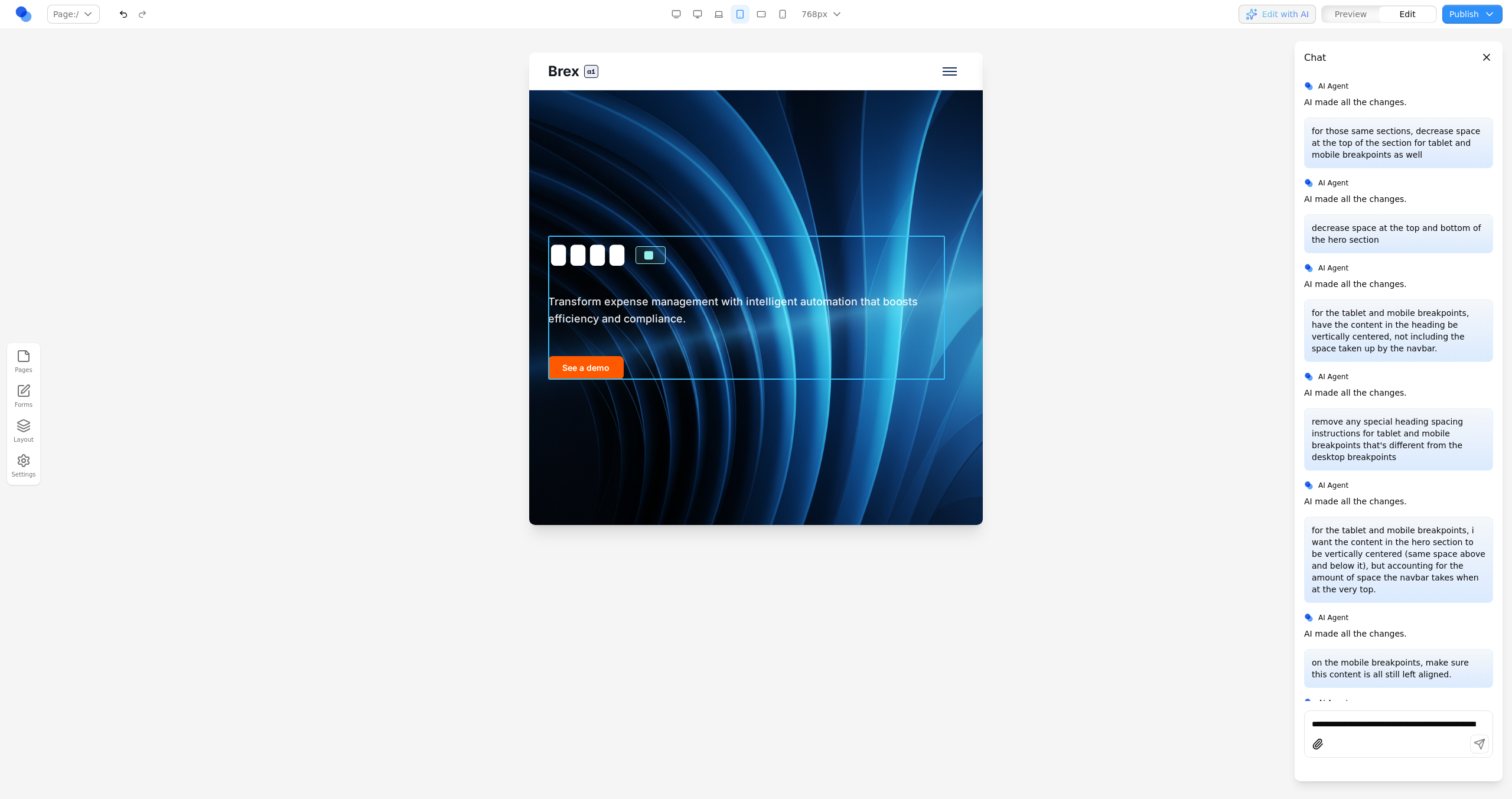
click at [746, 356] on div "See a demo" at bounding box center [746, 362] width 397 height 33
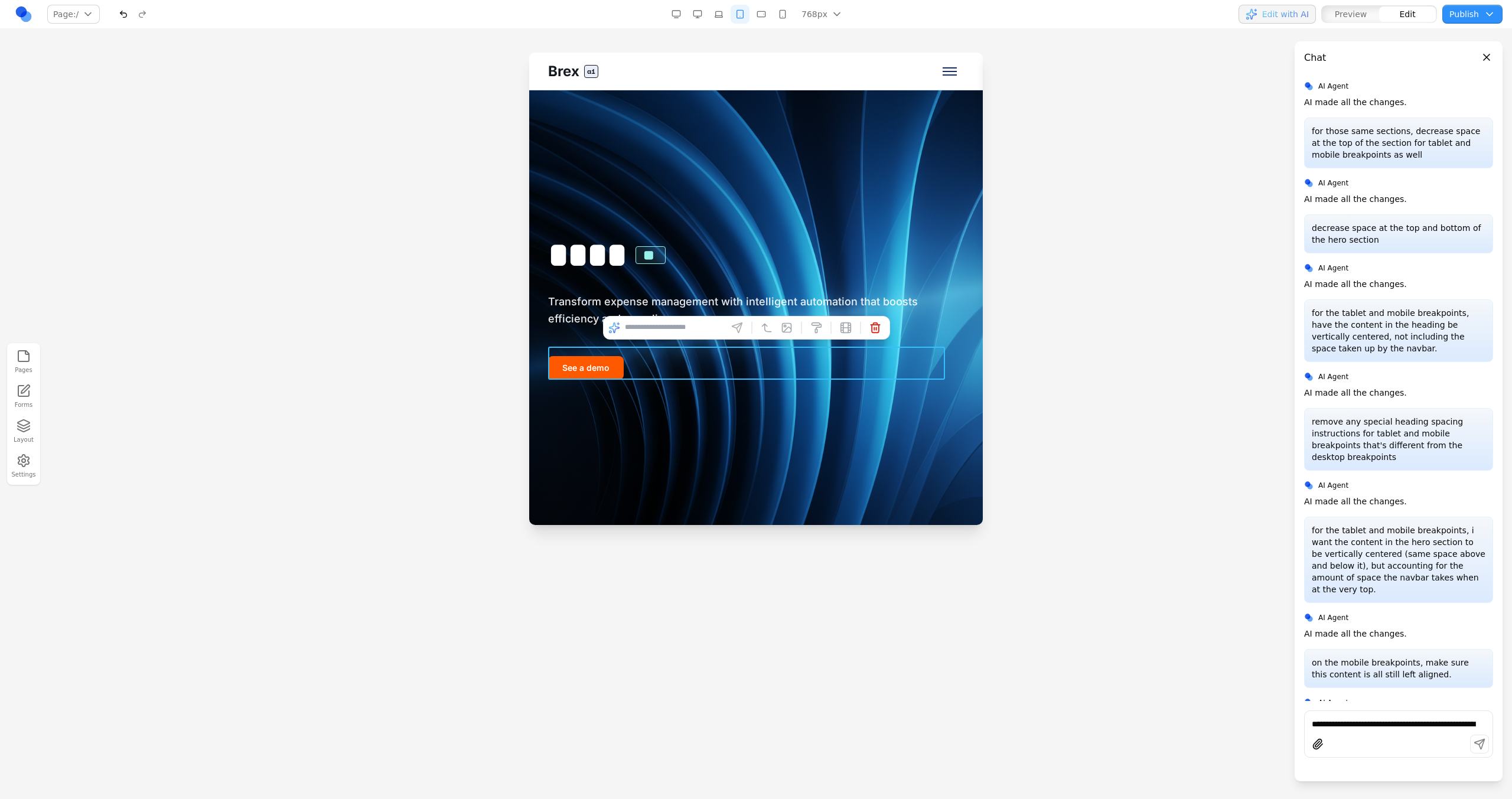
click at [770, 396] on div "**** ** Transform expense management with intelligent automation that boosts ef…" at bounding box center [756, 307] width 454 height 435
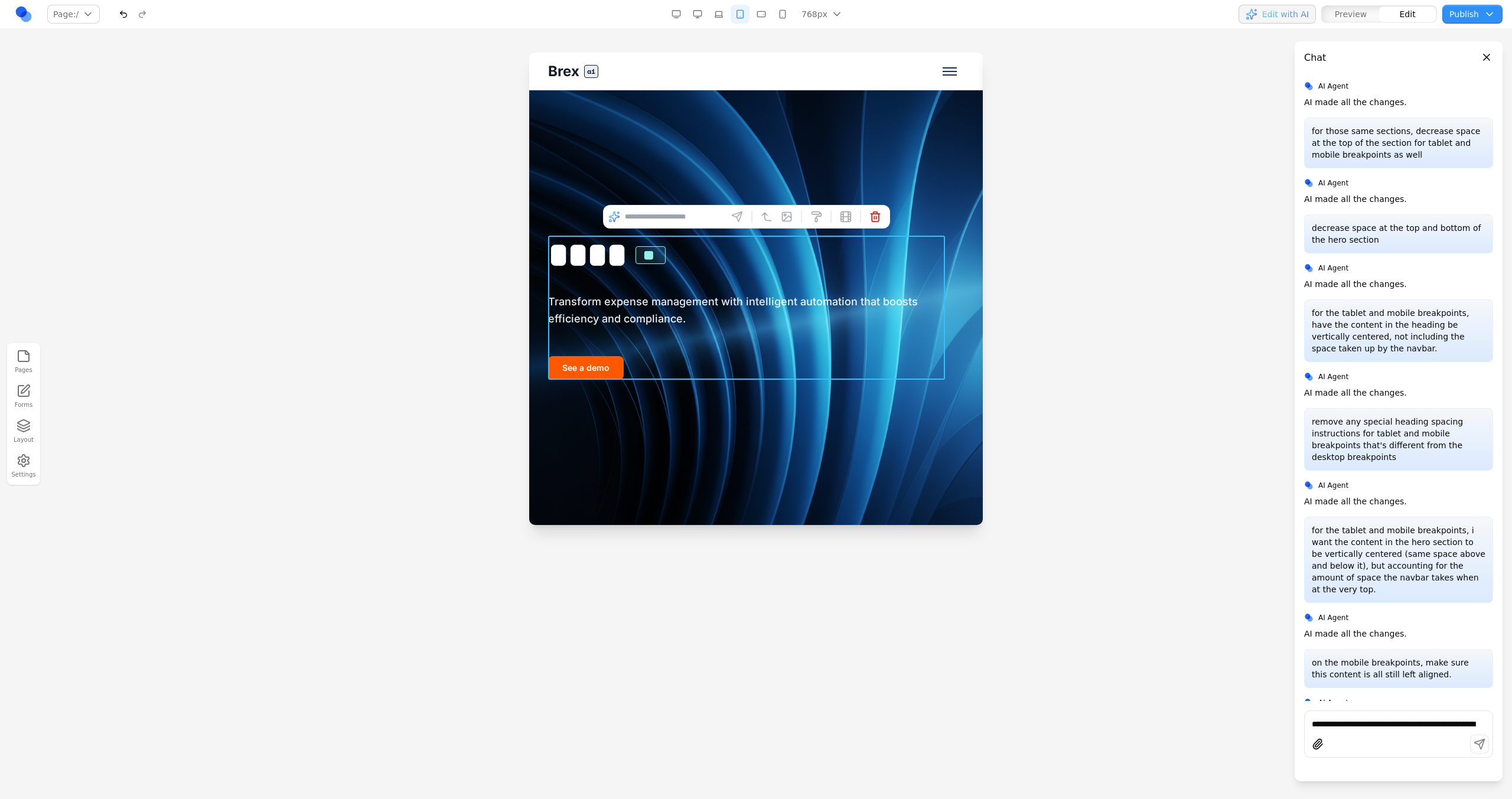
click at [773, 337] on div "**** ** Transform expense management with intelligent automation that boosts ef…" at bounding box center [746, 307] width 397 height 144
click at [688, 226] on div at bounding box center [746, 217] width 287 height 24
type input "**********"
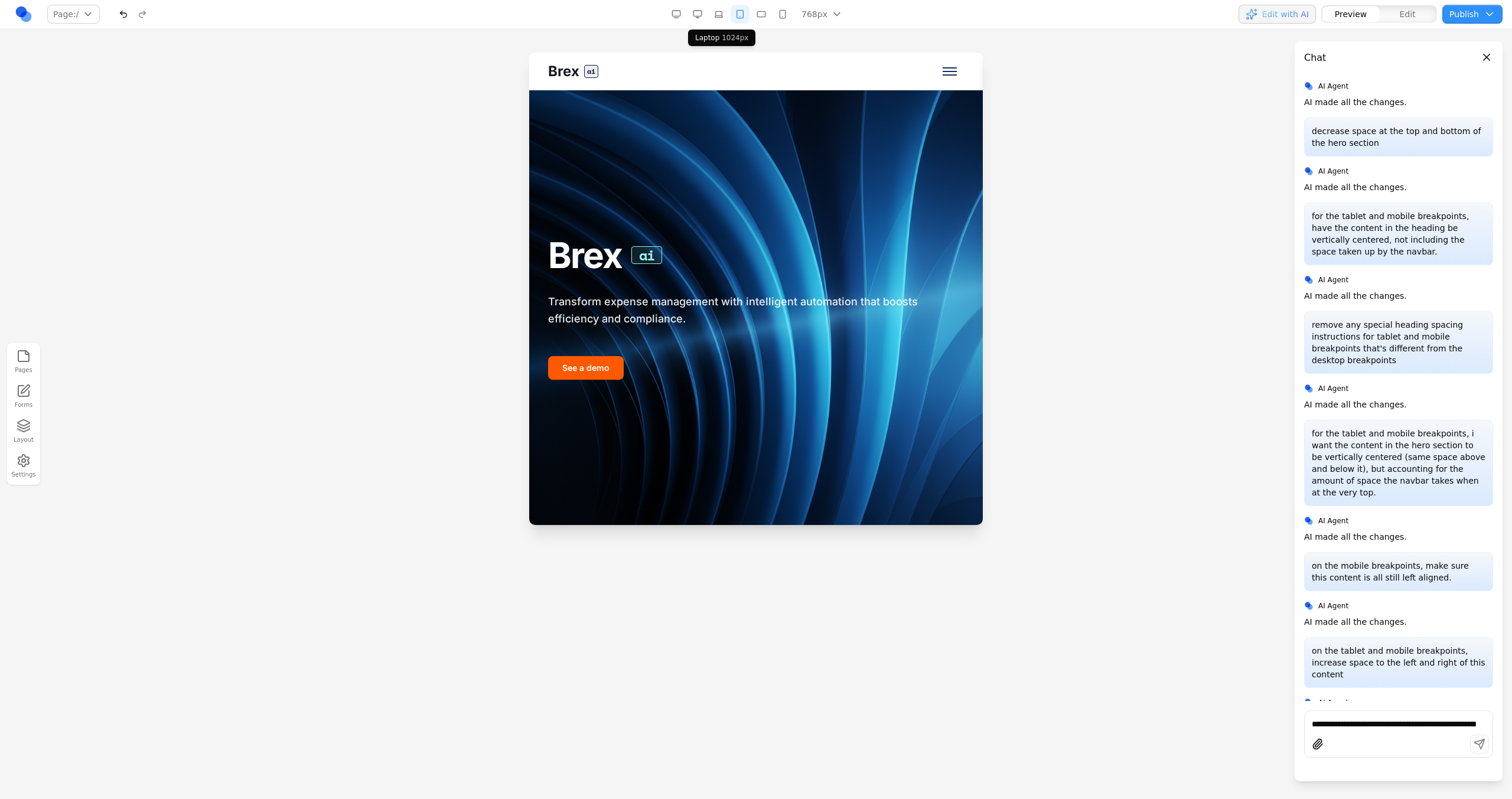
click at [721, 9] on button "button" at bounding box center [718, 14] width 19 height 19
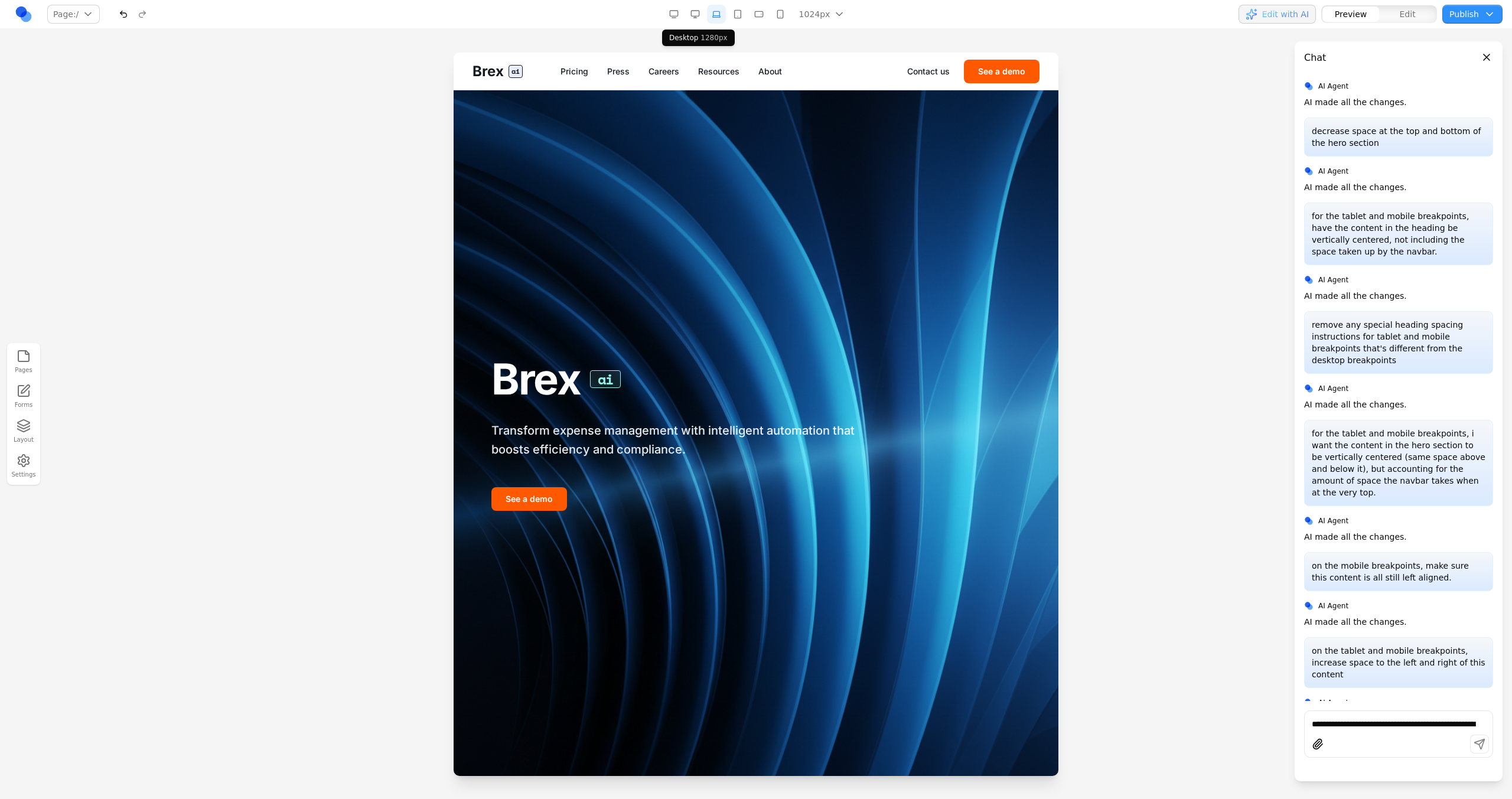
click at [696, 9] on button "button" at bounding box center [695, 14] width 19 height 19
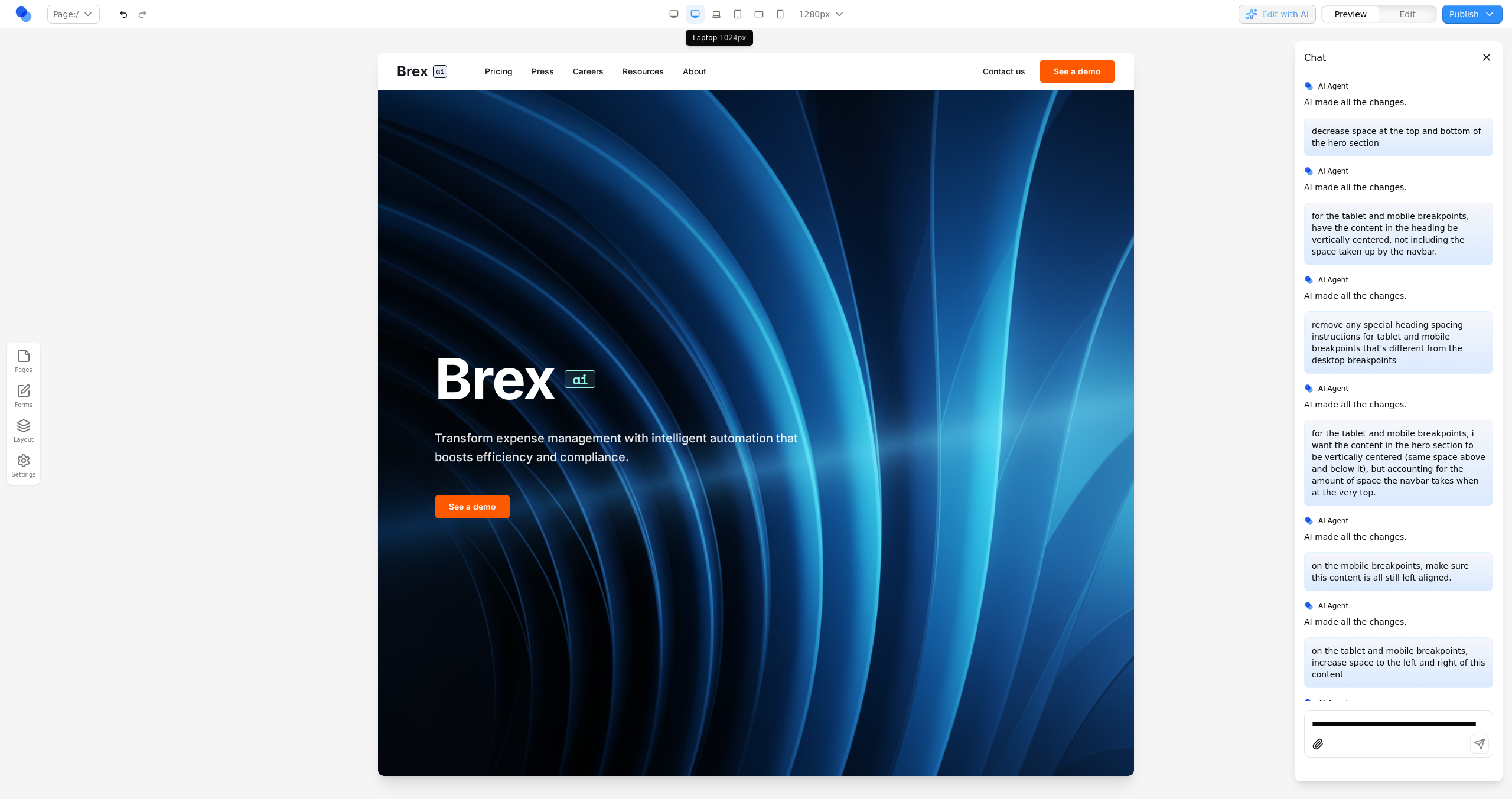
click at [718, 16] on button "button" at bounding box center [716, 14] width 19 height 19
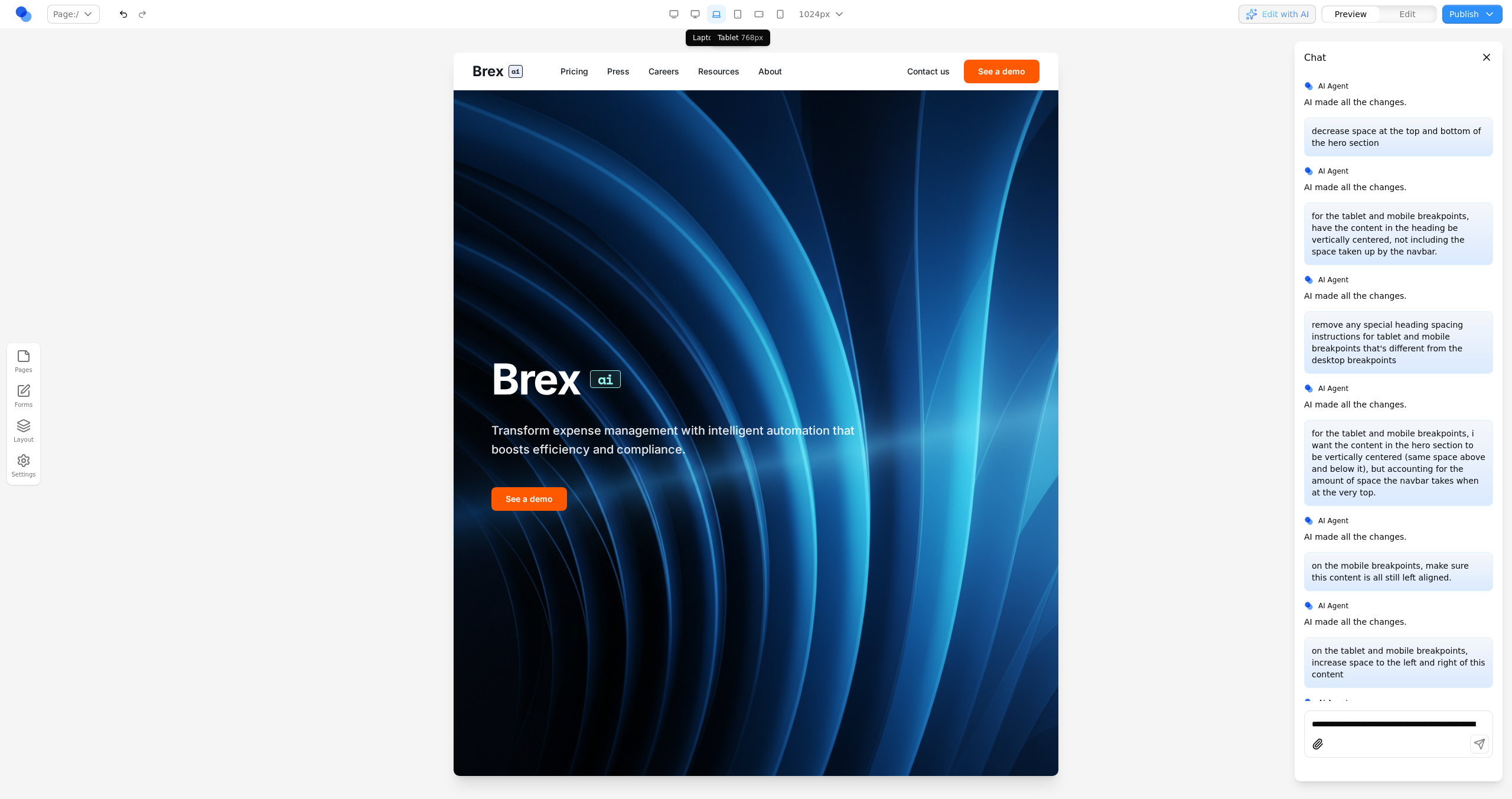
click at [738, 16] on button "button" at bounding box center [737, 14] width 19 height 19
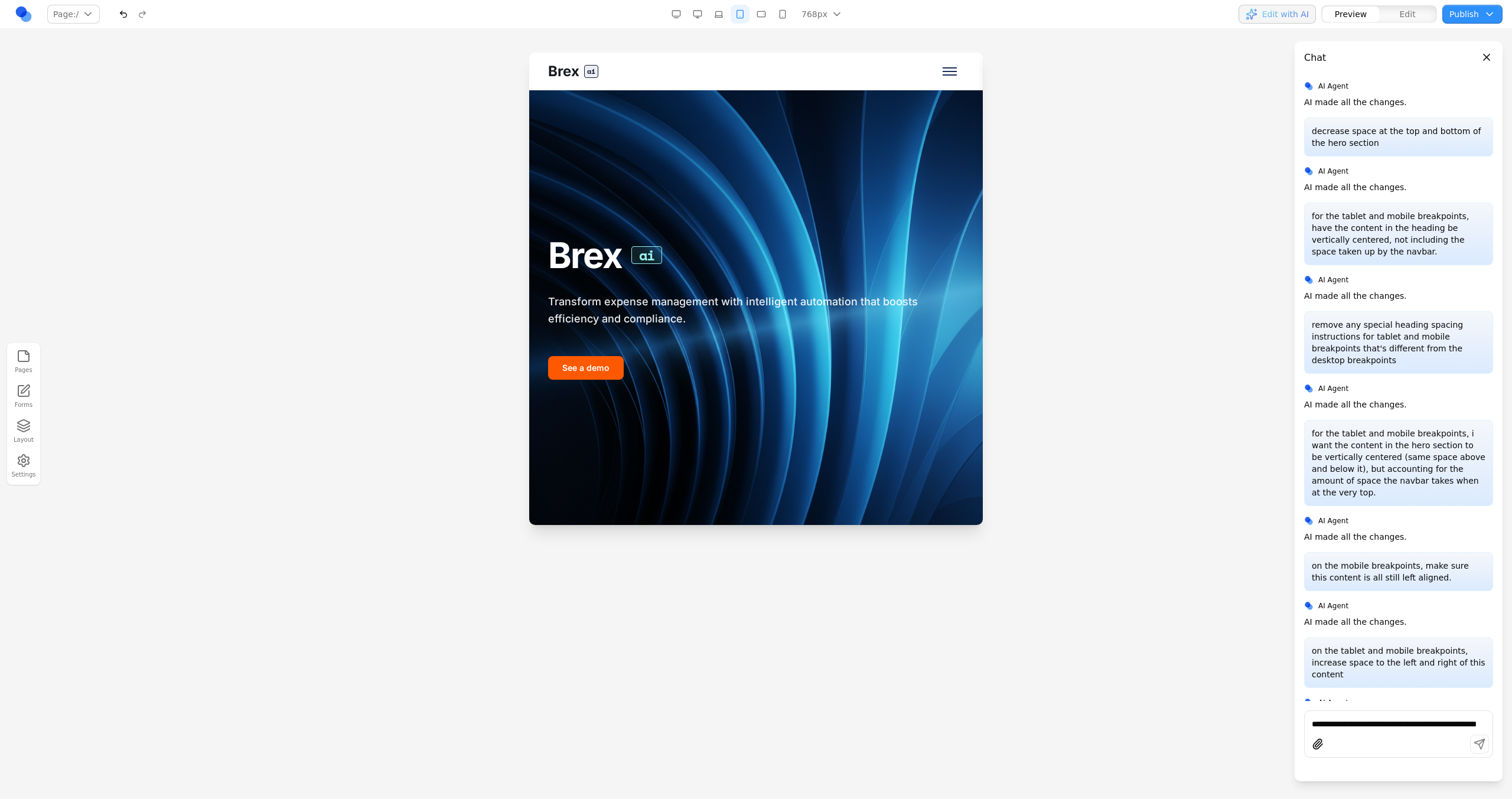
click at [772, 16] on div "768px 1536px 1280px 1024px 768px 480px 375px" at bounding box center [758, 14] width 183 height 19
click at [766, 16] on button "button" at bounding box center [761, 14] width 19 height 19
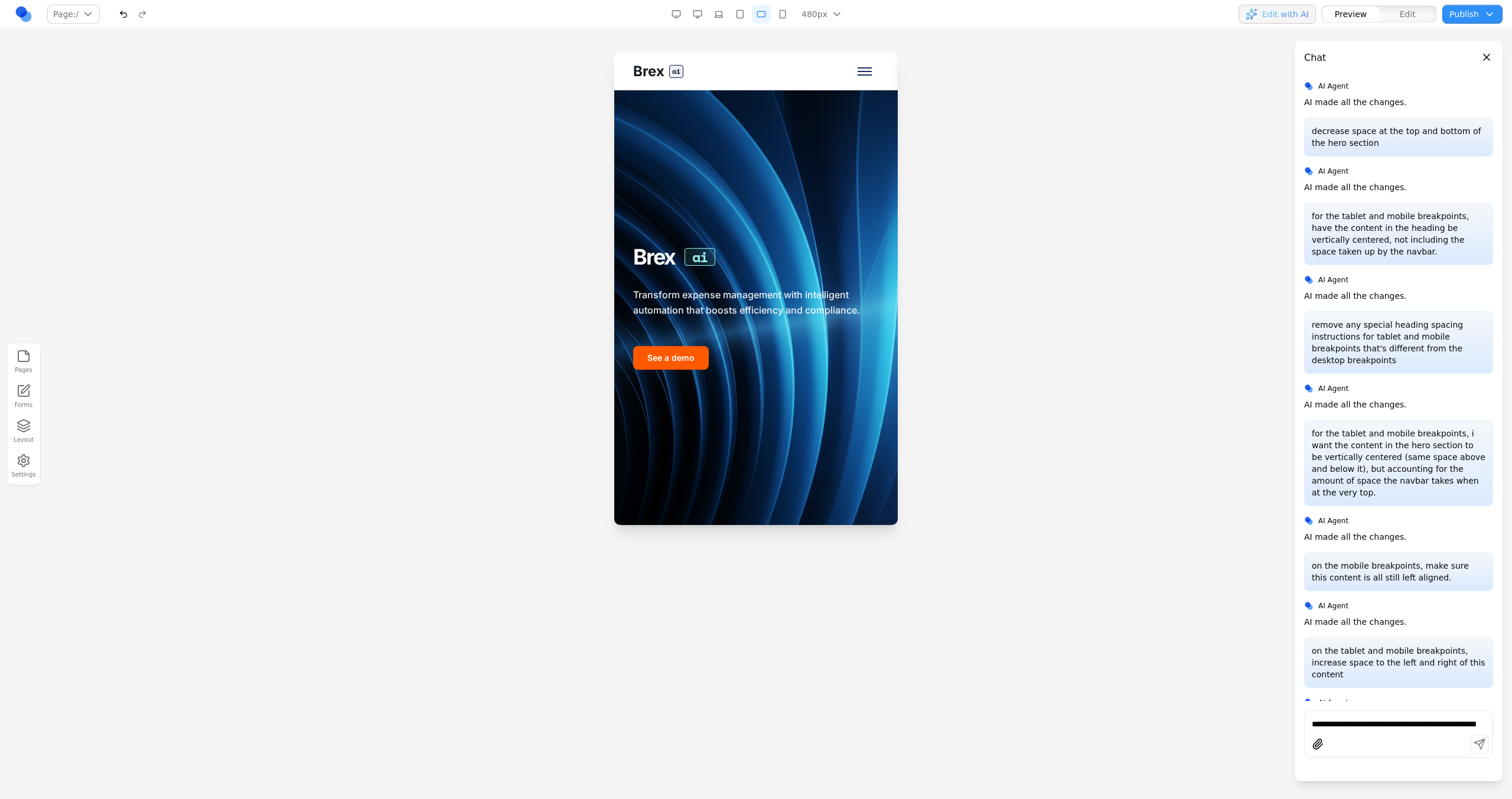
click at [776, 16] on button "button" at bounding box center [782, 14] width 19 height 19
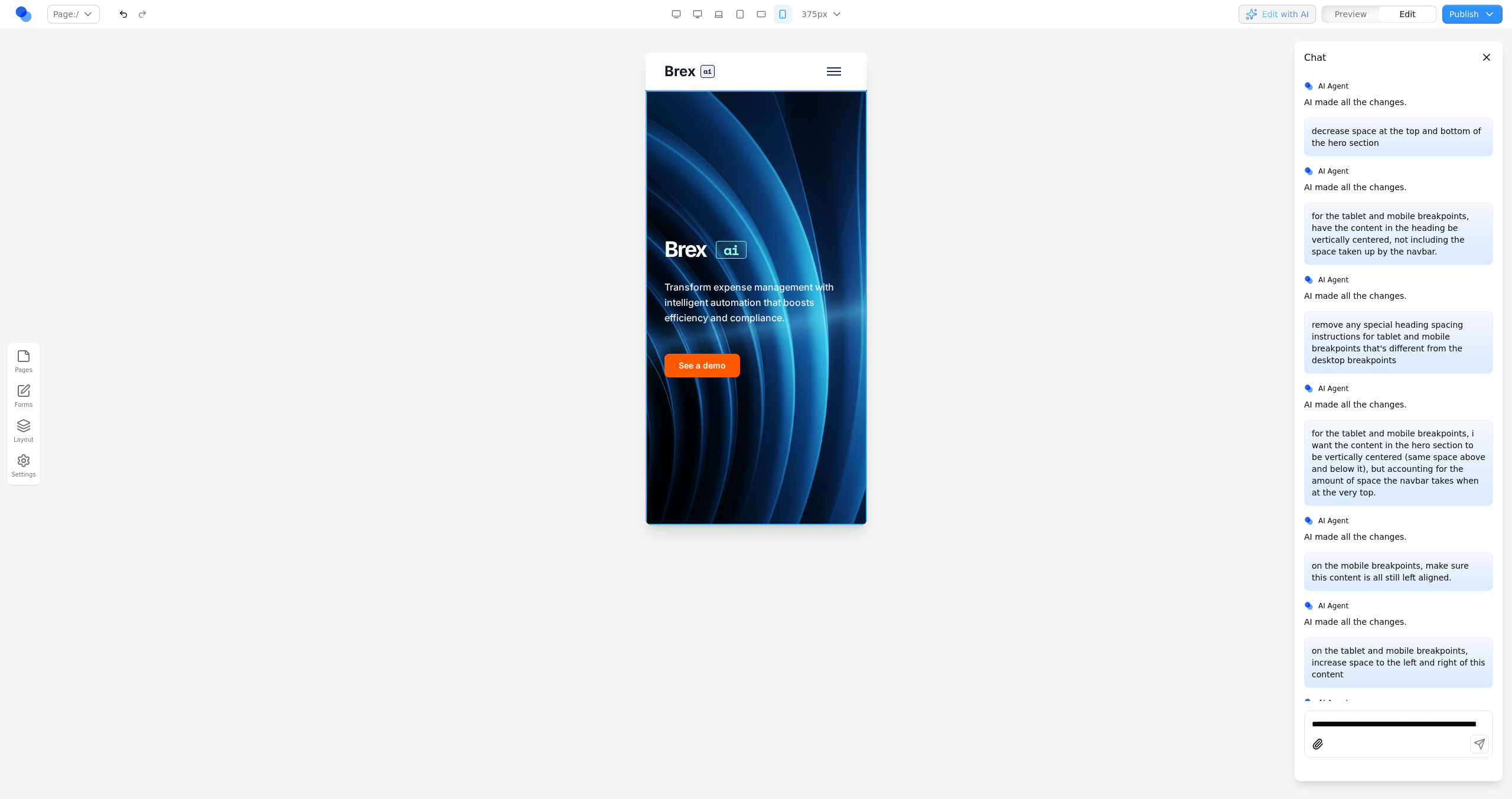
click at [815, 105] on div "Brex ai Transform expense management with intelligent automation that boosts ef…" at bounding box center [755, 307] width 222 height 435
click at [706, 6] on button "button" at bounding box center [697, 14] width 19 height 19
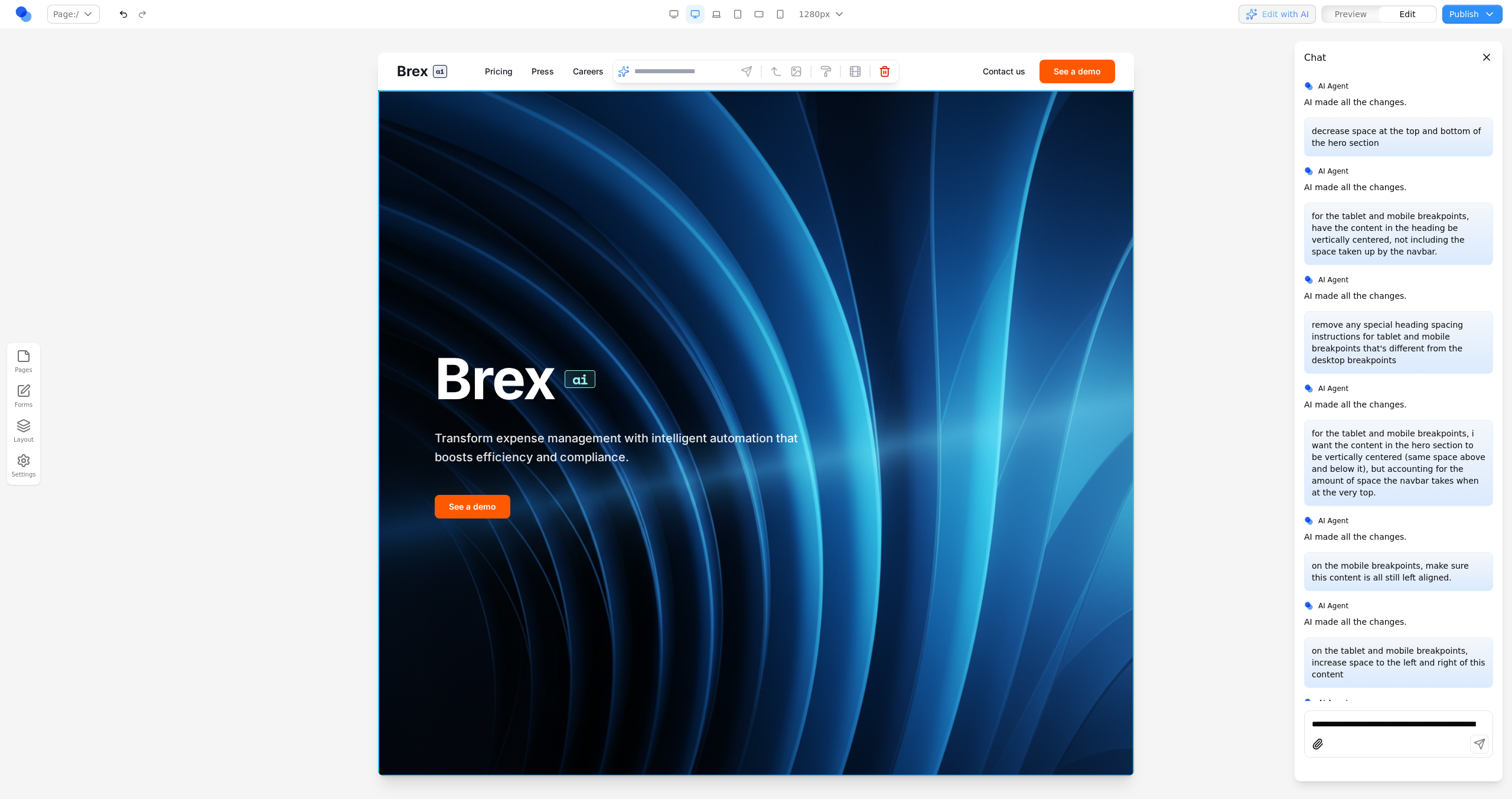
click at [718, 6] on button "button" at bounding box center [716, 14] width 19 height 19
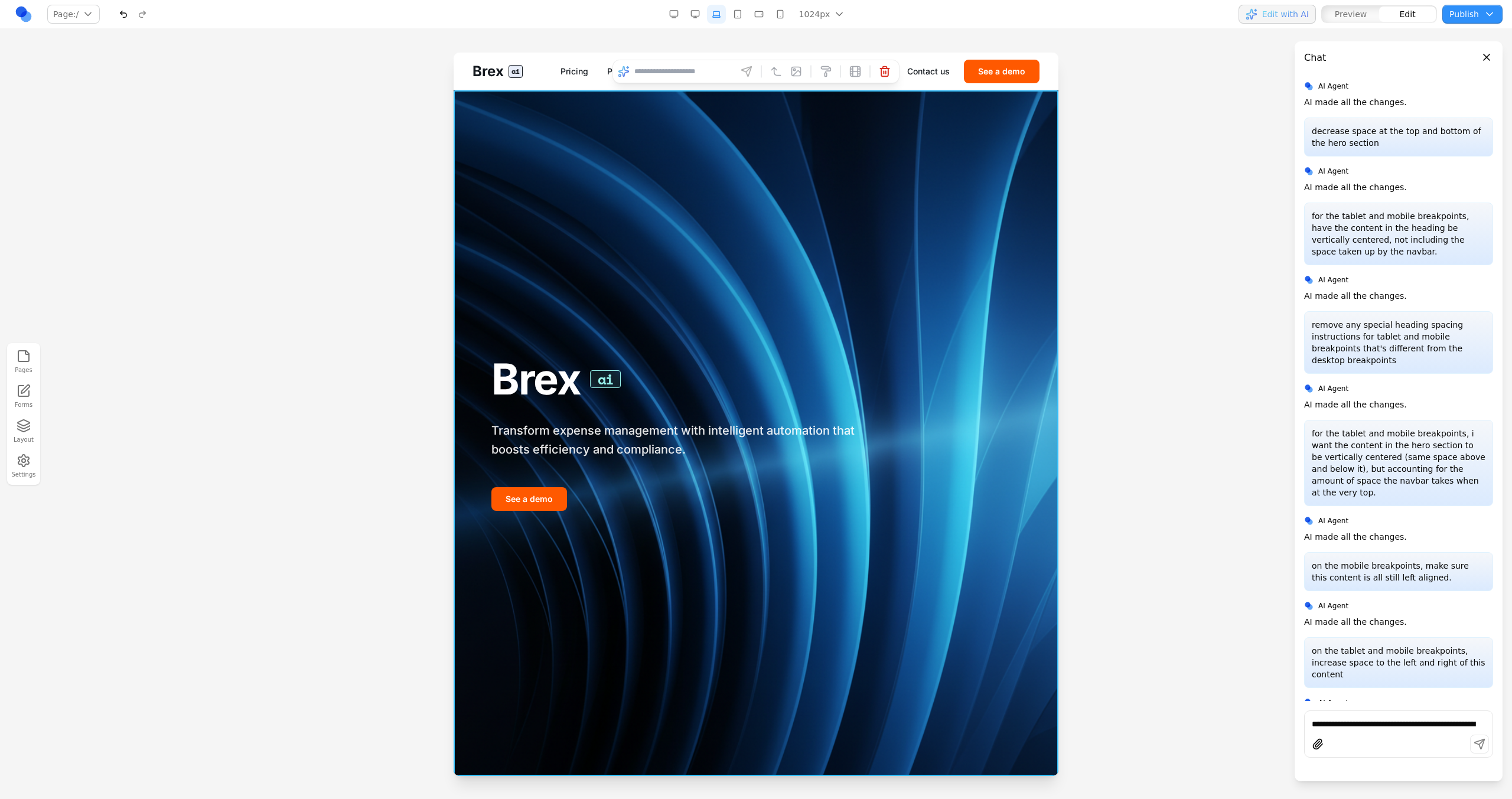
click at [736, 14] on button "button" at bounding box center [737, 14] width 19 height 19
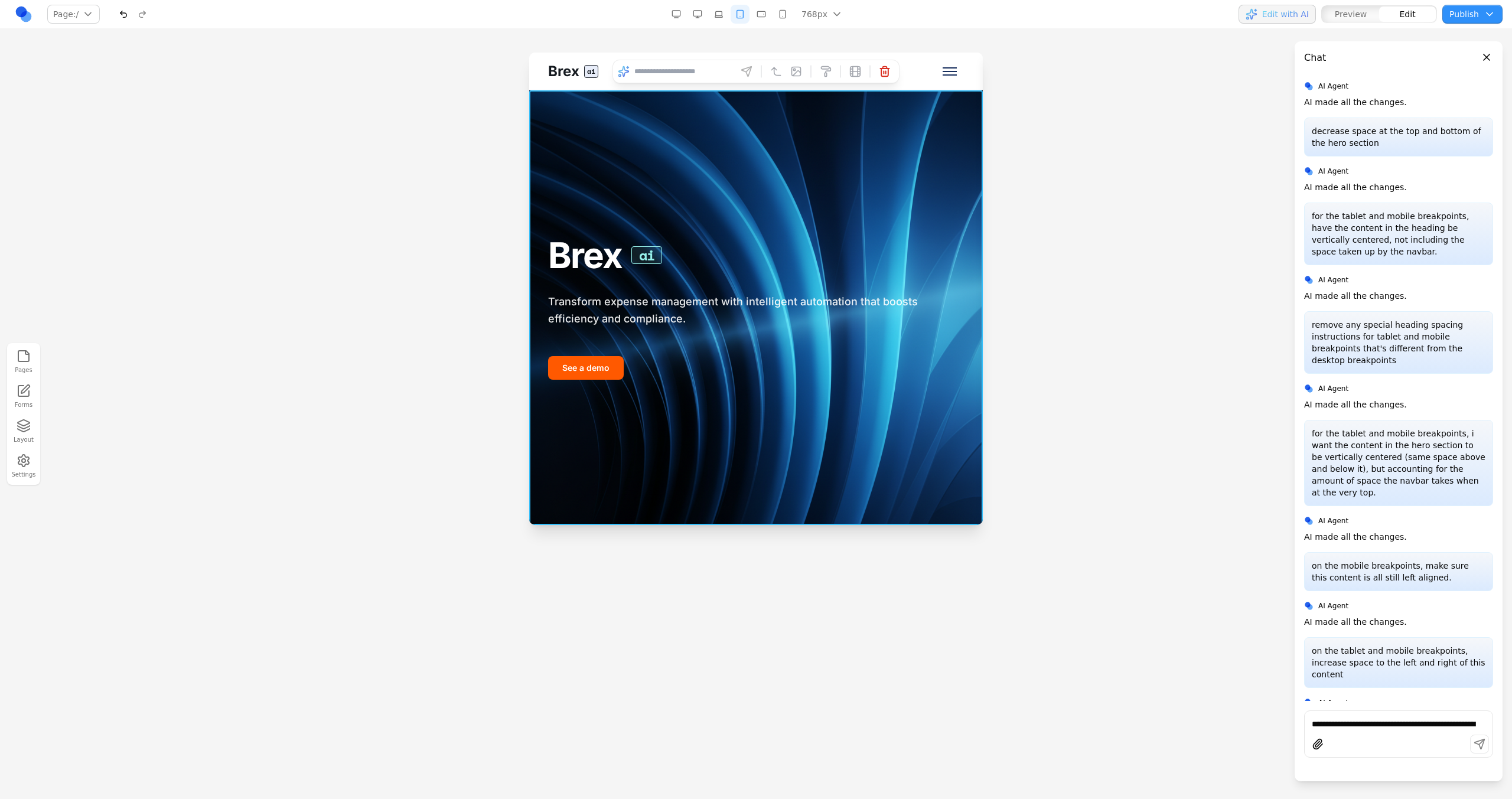
click at [767, 18] on button "button" at bounding box center [761, 14] width 19 height 19
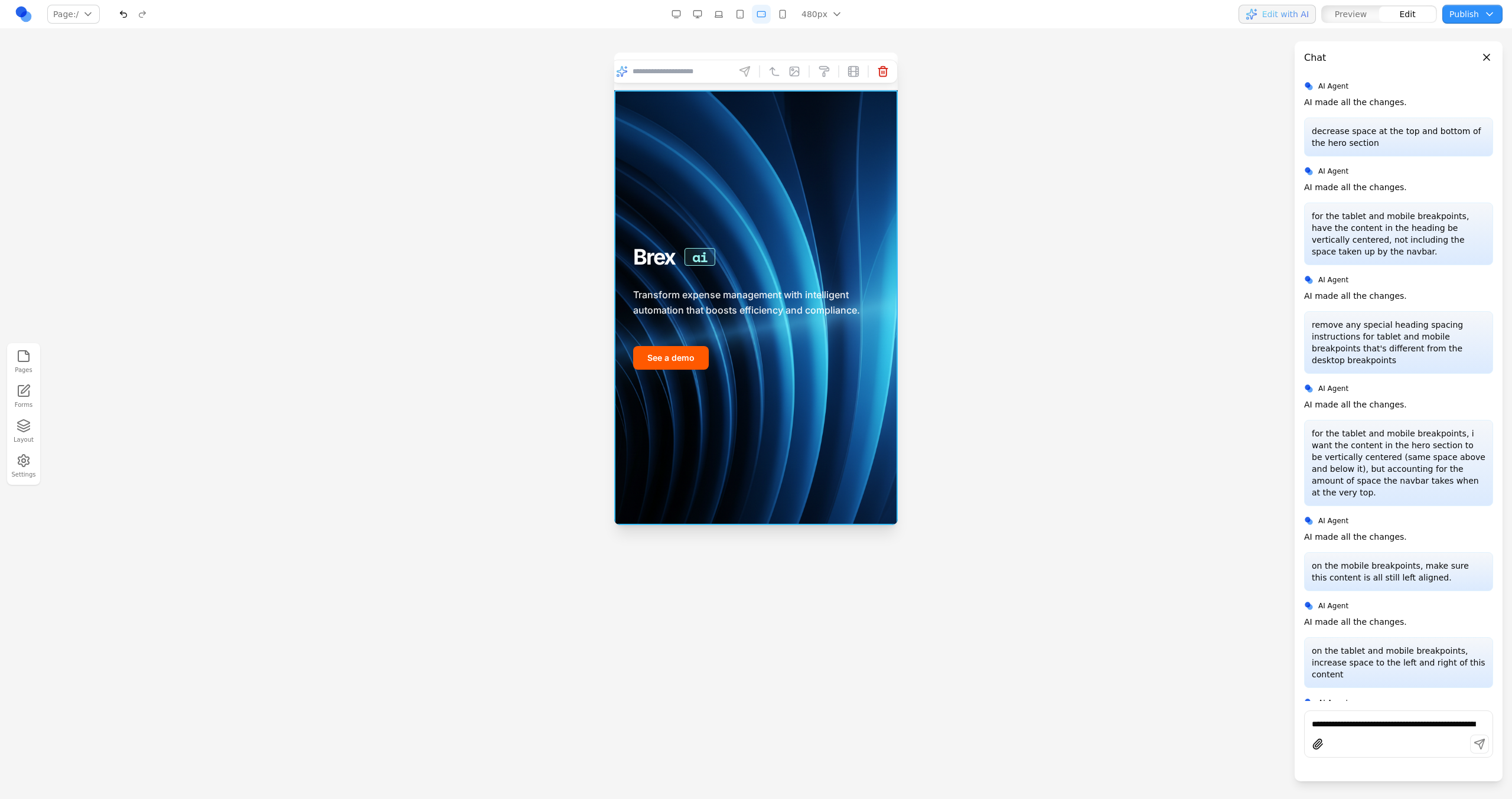
click at [709, 78] on input at bounding box center [681, 71] width 98 height 19
type input "**********"
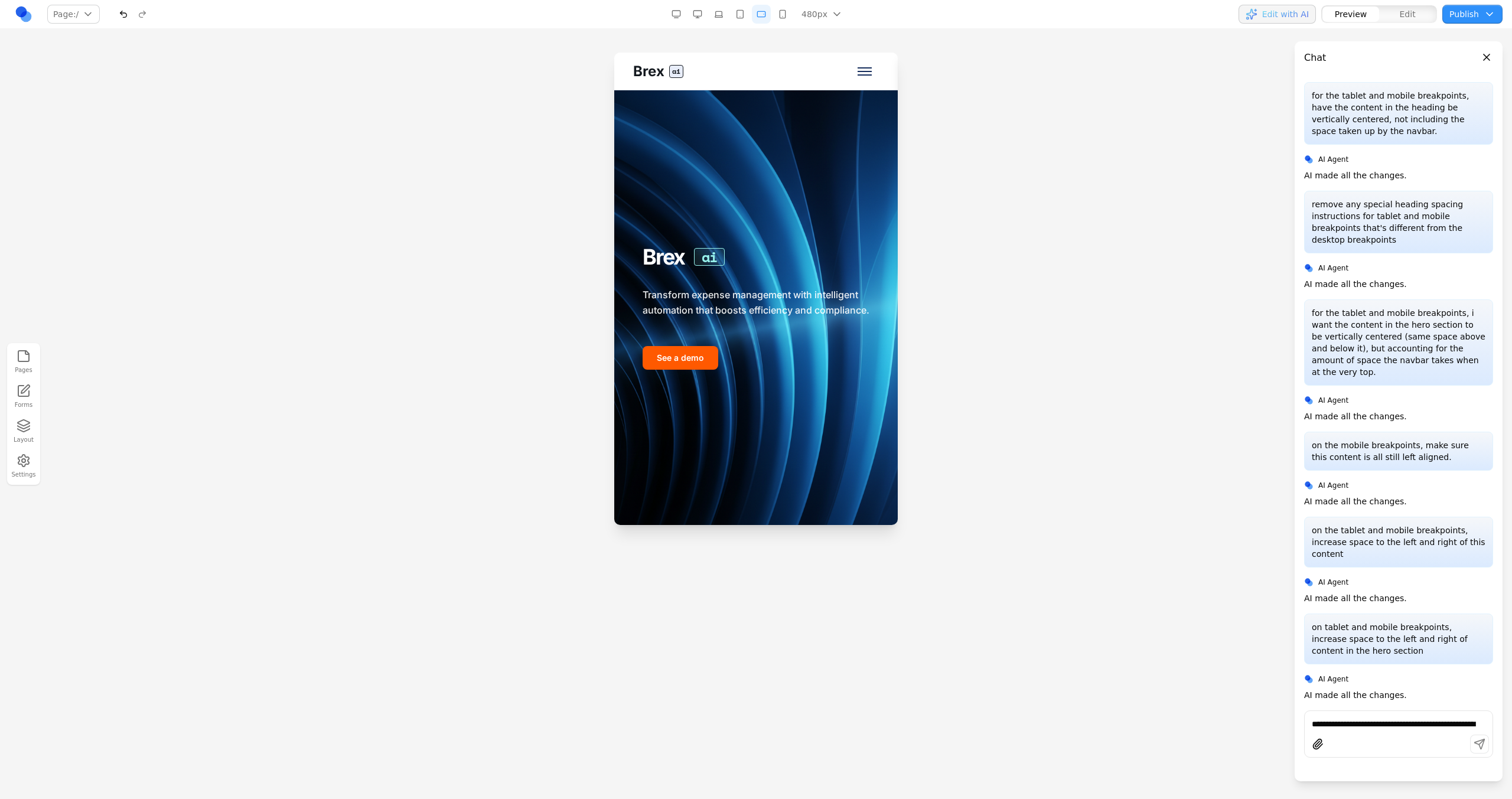
scroll to position [261, 0]
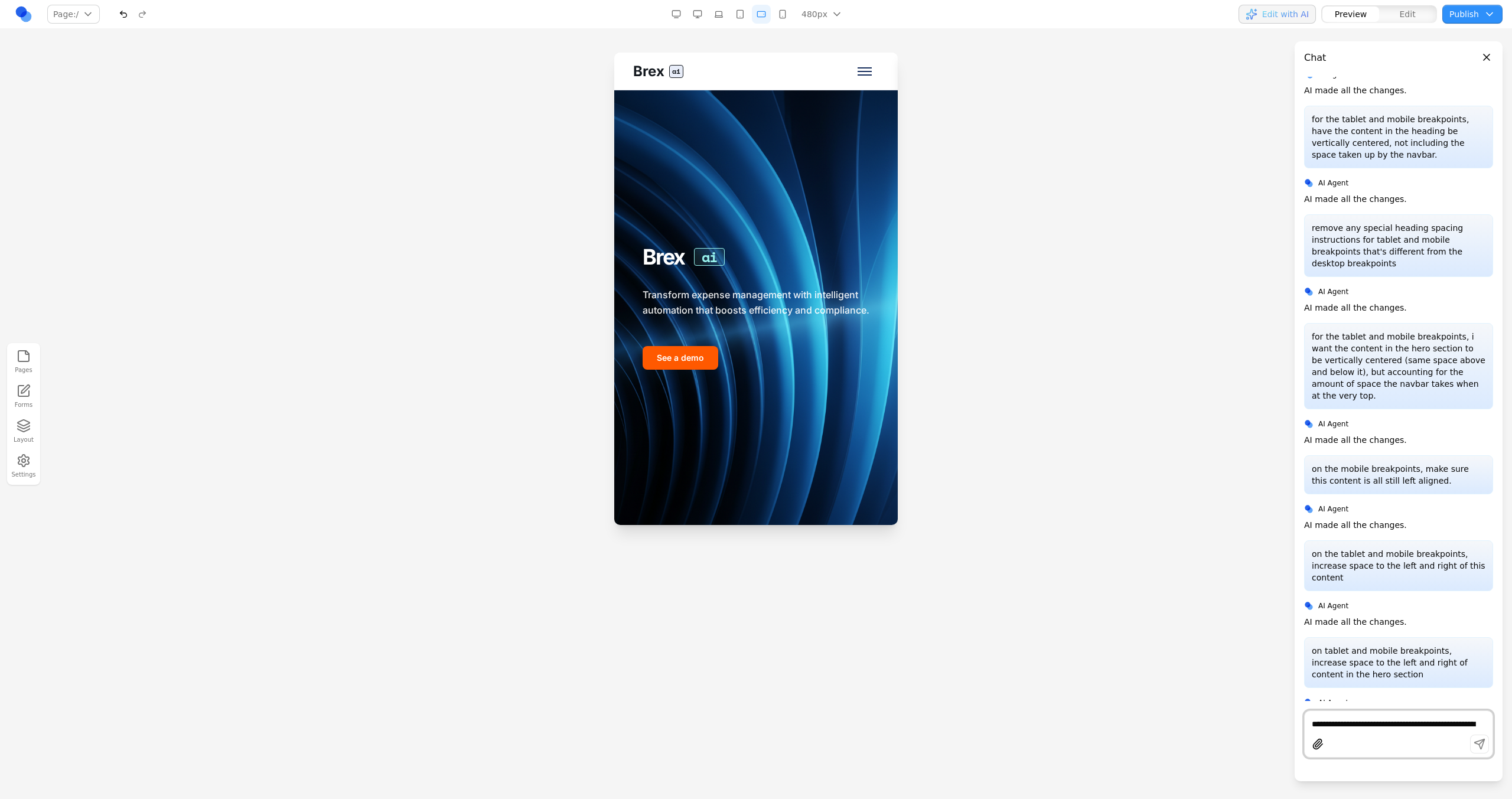
click at [783, 18] on button "button" at bounding box center [782, 14] width 19 height 19
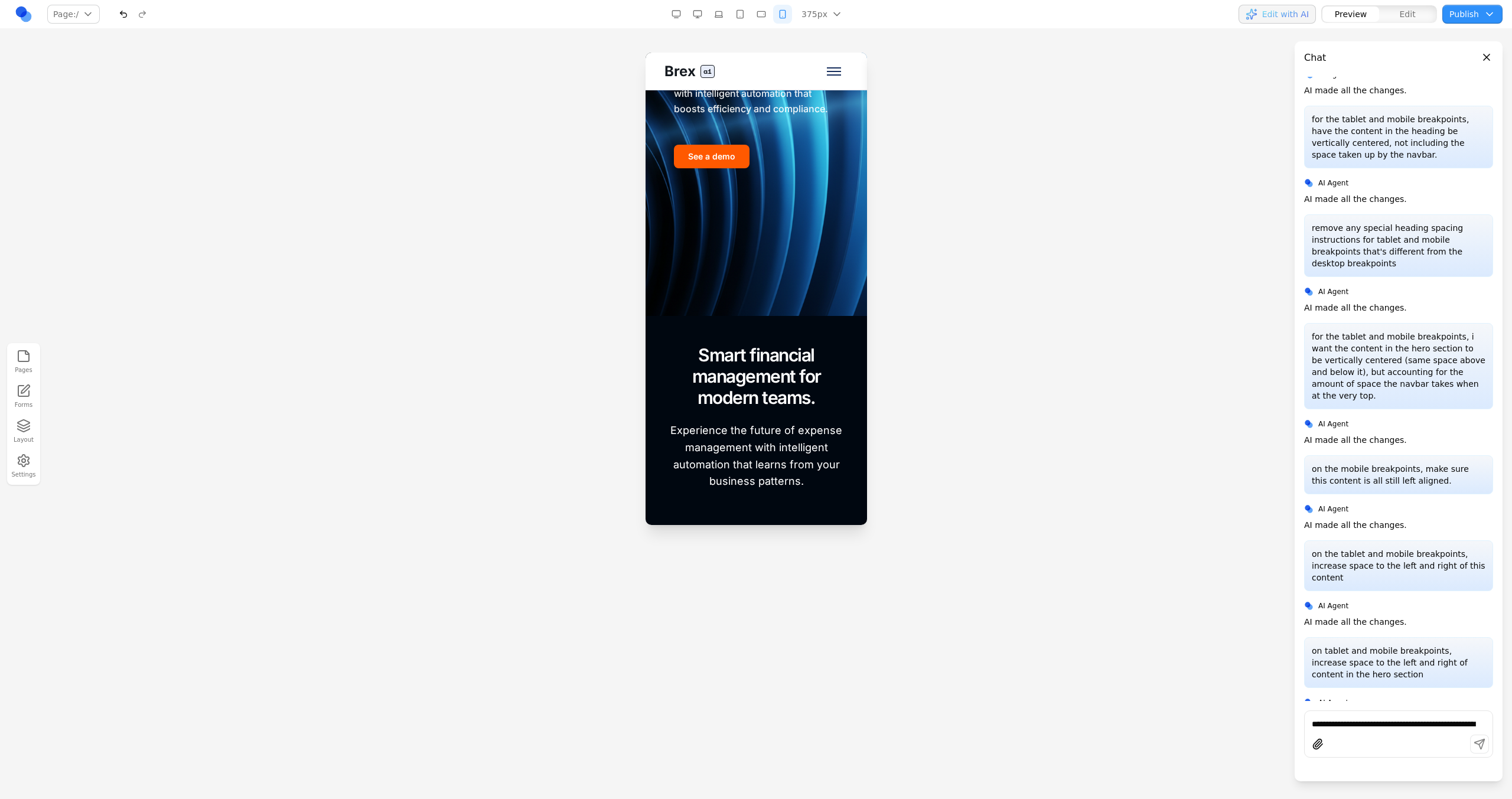
scroll to position [0, 0]
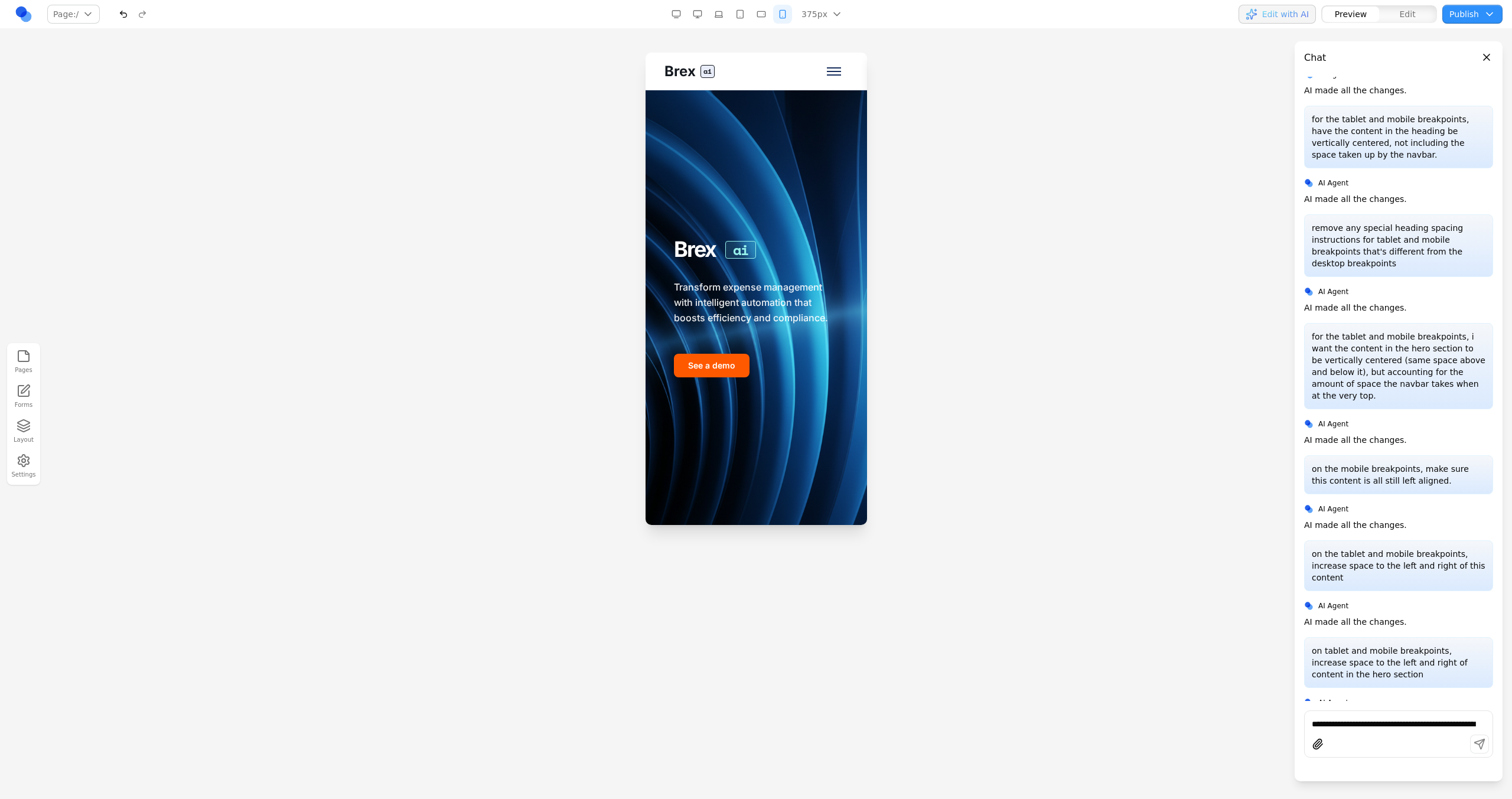
click at [755, 14] on button "button" at bounding box center [761, 14] width 19 height 19
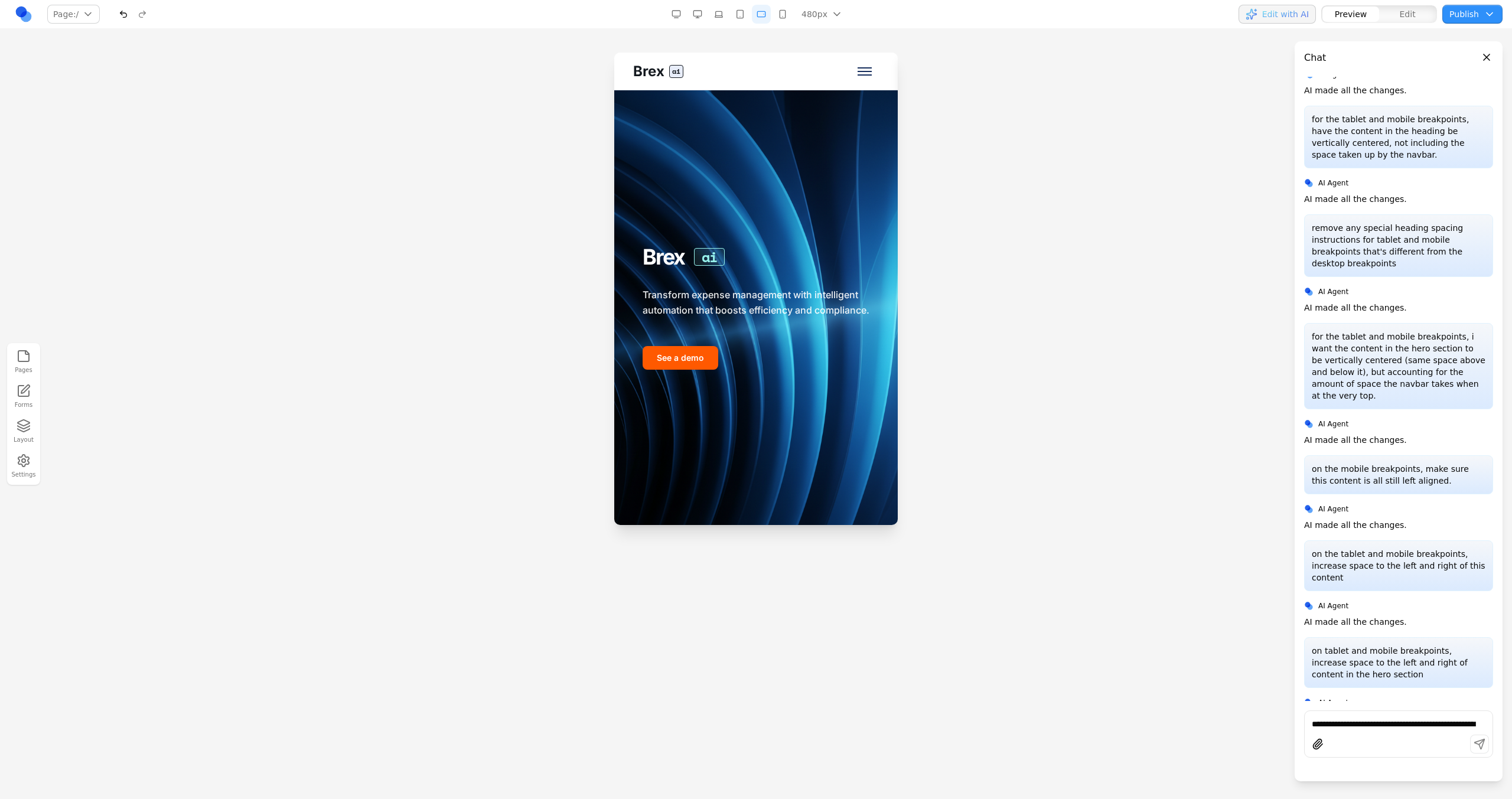
click at [745, 19] on button "button" at bounding box center [740, 14] width 19 height 19
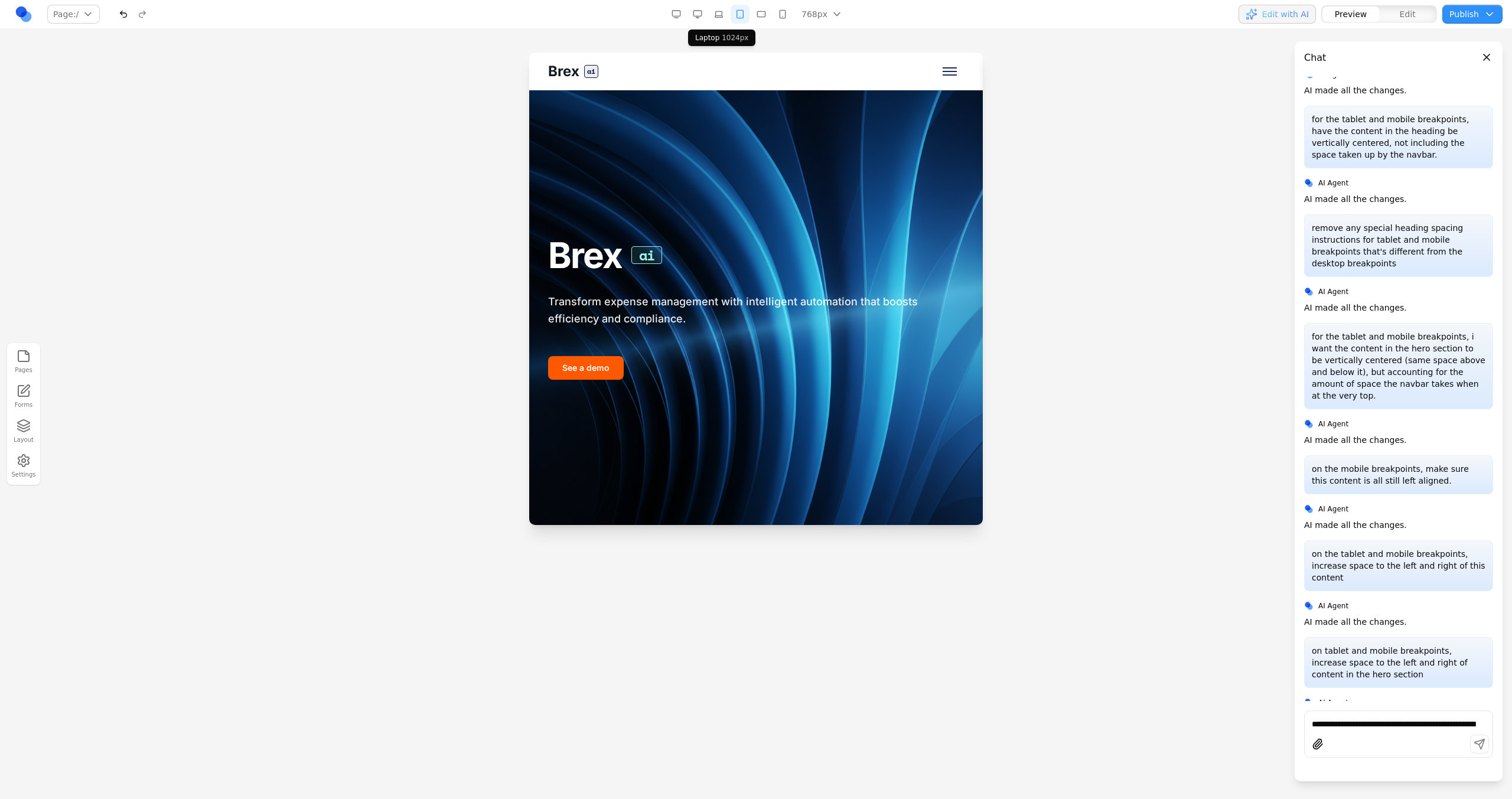
click at [724, 11] on button "button" at bounding box center [718, 14] width 19 height 19
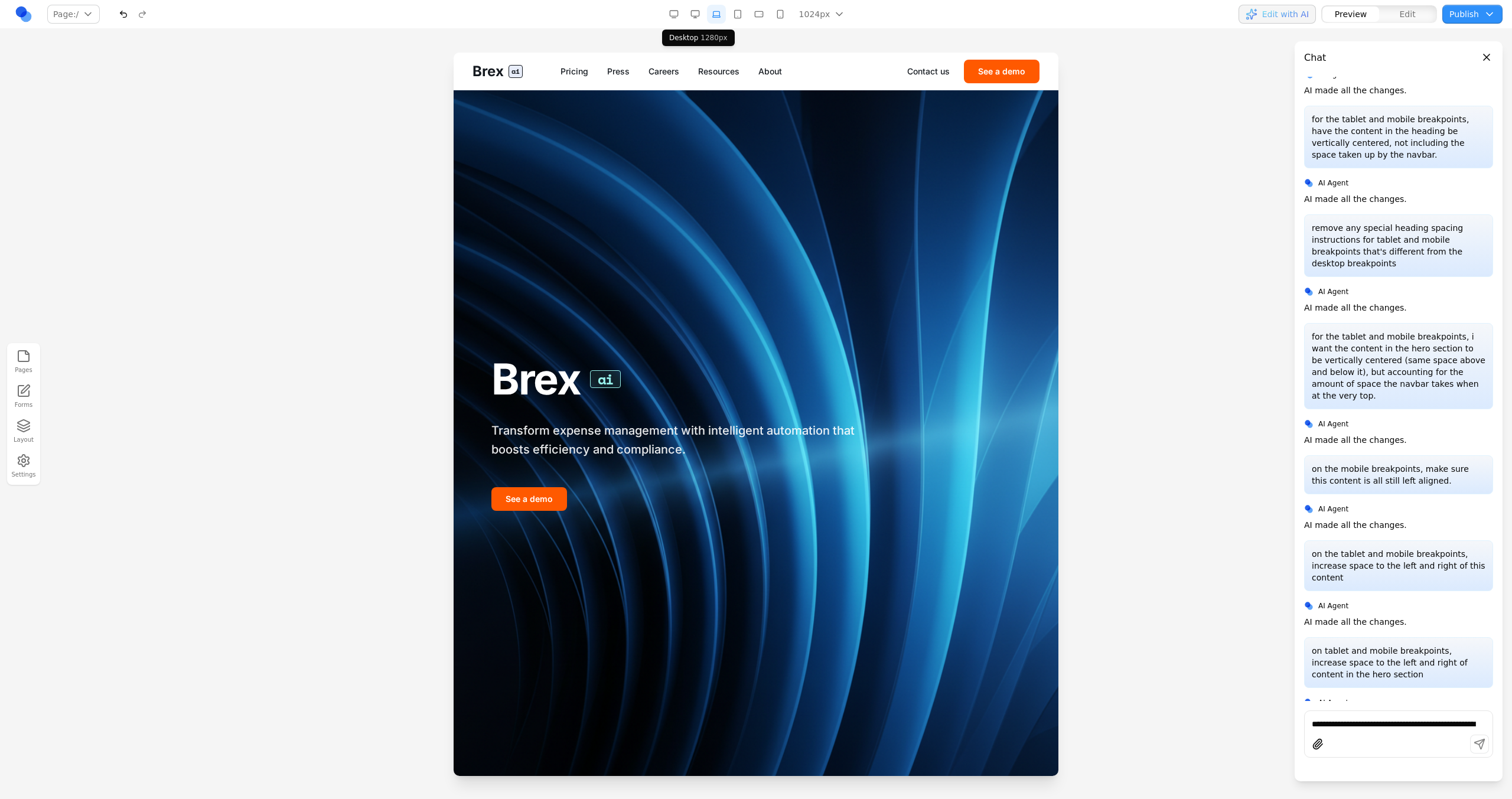
click at [700, 12] on button "button" at bounding box center [695, 14] width 19 height 19
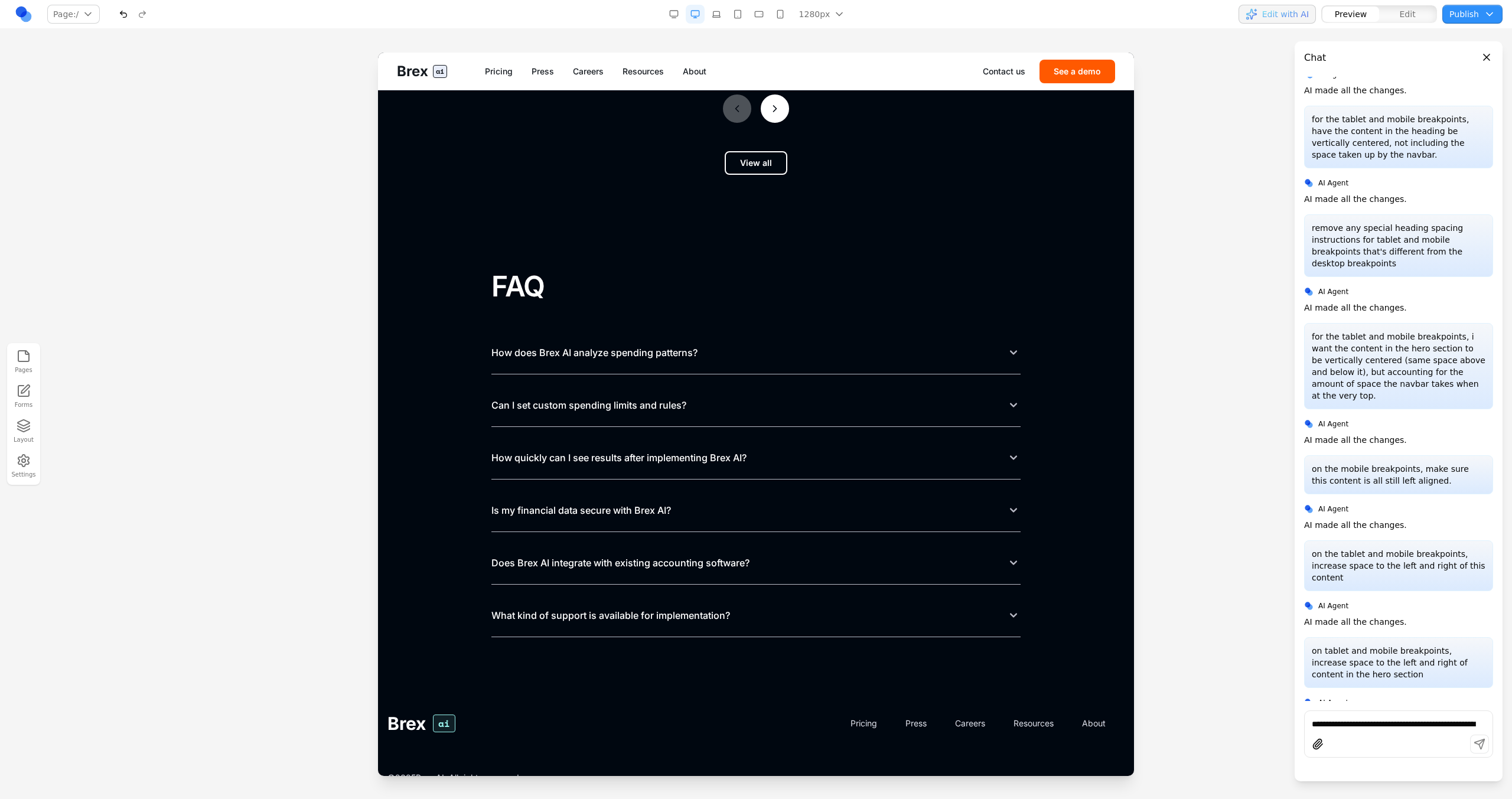
scroll to position [5081, 0]
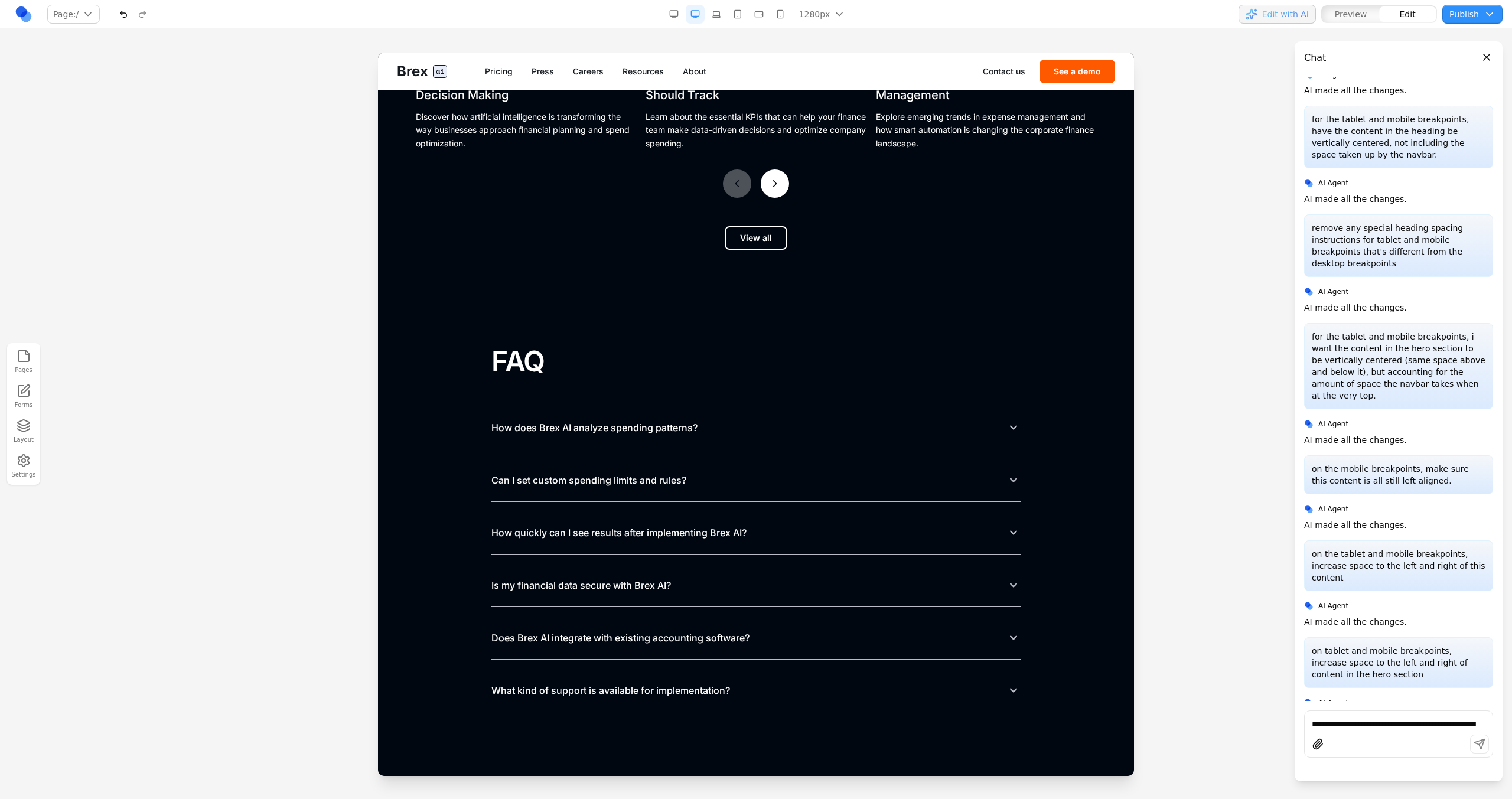
click at [695, 330] on section "FAQ How does Brex AI analyze spending patterns? Can I set custom spending limit…" at bounding box center [756, 528] width 756 height 463
click at [581, 276] on section "Explore latest insights. How AI is Revolutionizing Financial Decision Making Di…" at bounding box center [756, 65] width 756 height 463
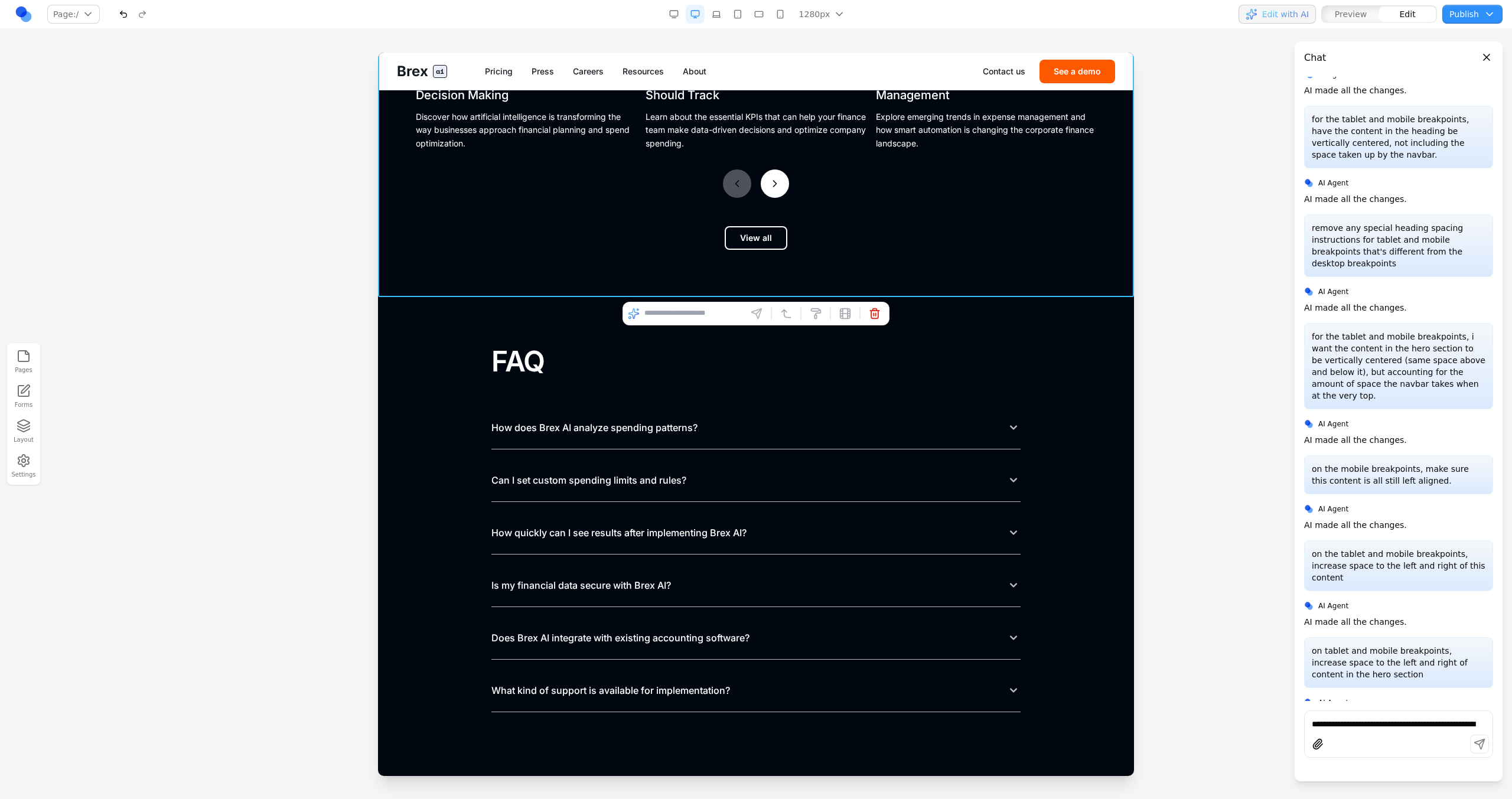
click at [581, 276] on section "Explore latest insights. How AI is Revolutionizing Financial Decision Making Di…" at bounding box center [756, 65] width 756 height 463
click at [684, 314] on input at bounding box center [693, 313] width 98 height 19
type input "**********"
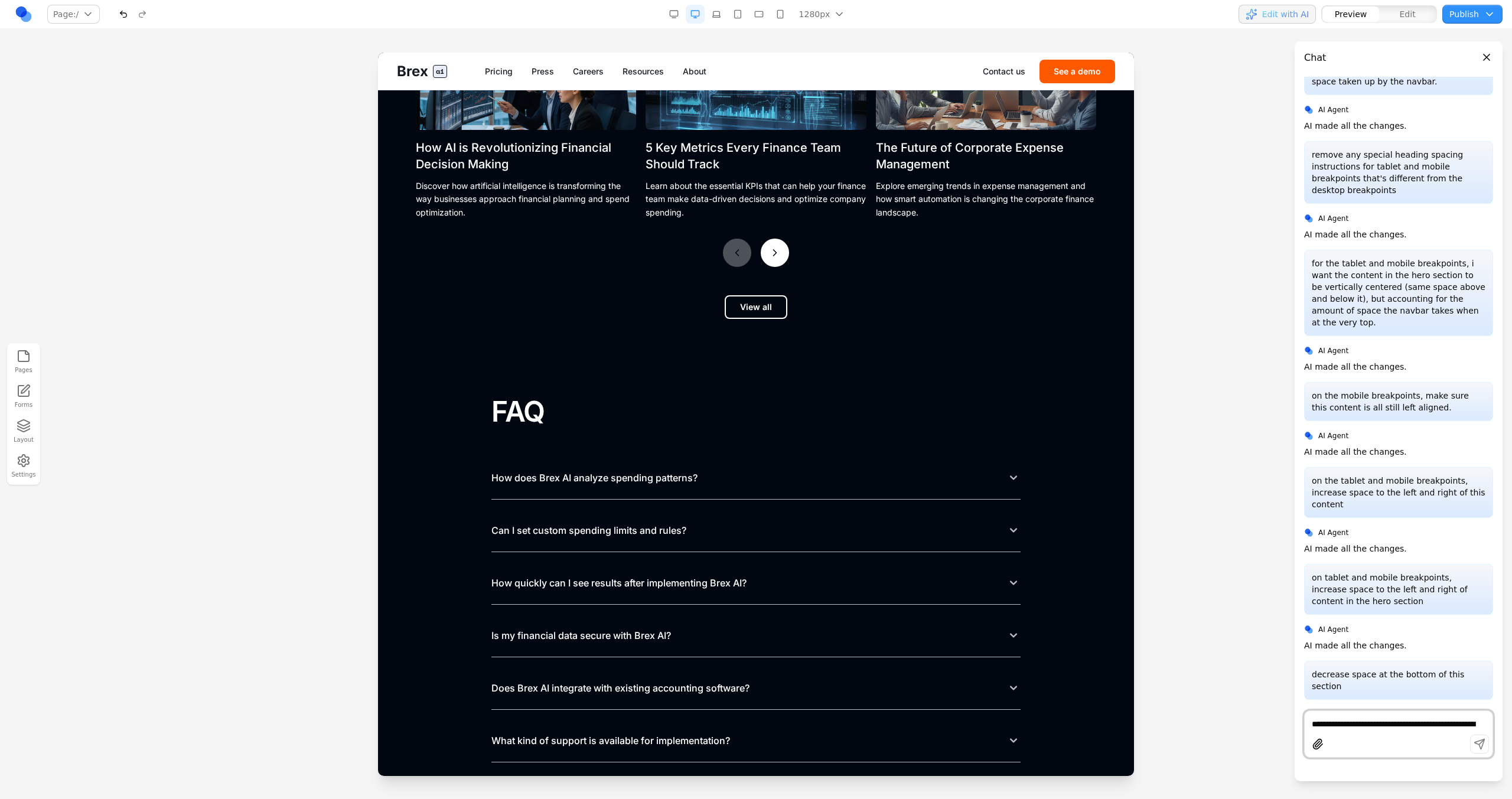
scroll to position [5035, 0]
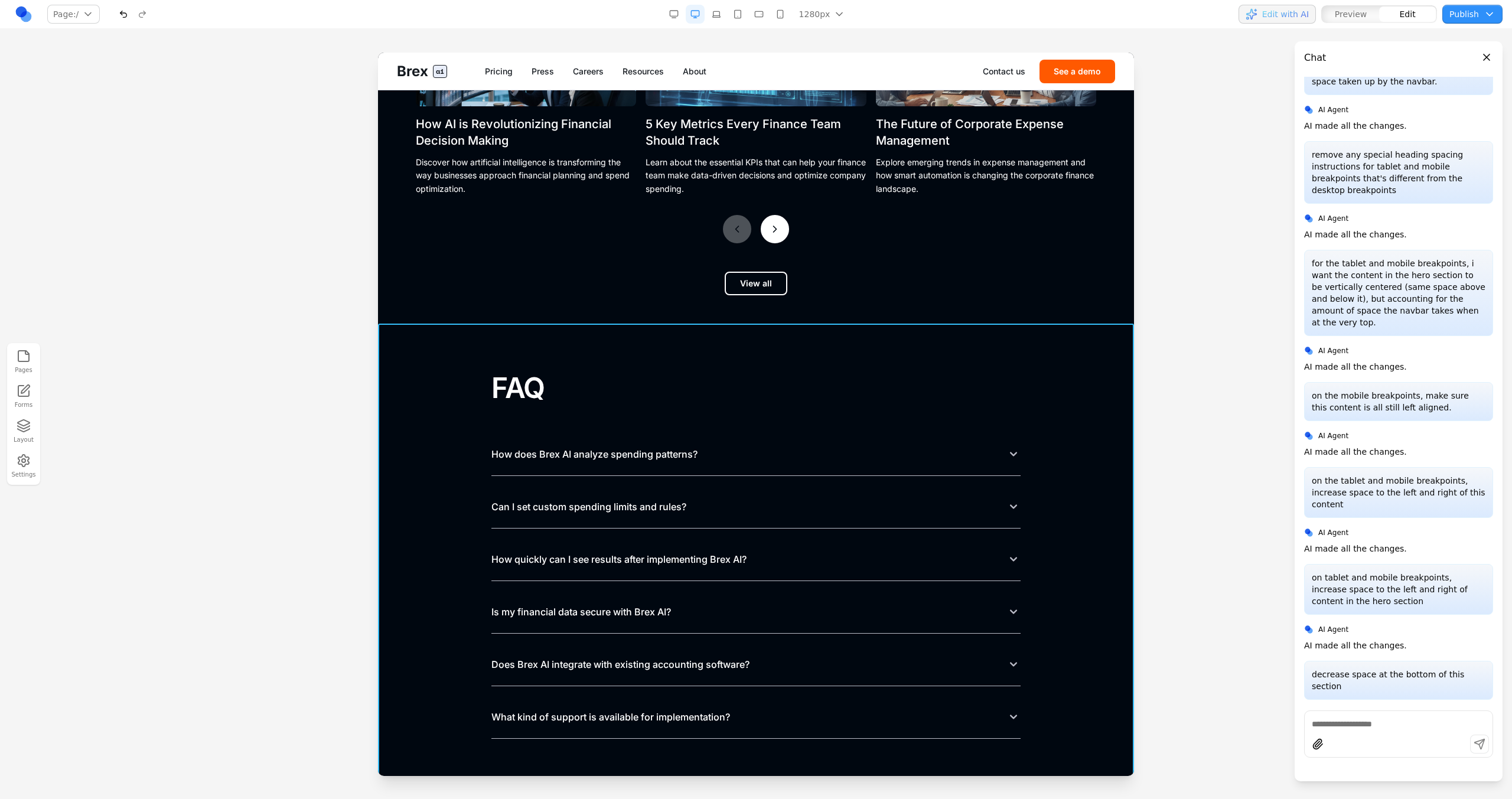
click at [675, 338] on section "FAQ How does Brex AI analyze spending patterns? Can I set custom spending limit…" at bounding box center [756, 555] width 756 height 463
click at [685, 306] on input at bounding box center [693, 305] width 98 height 19
type input "*"
type input "**********"
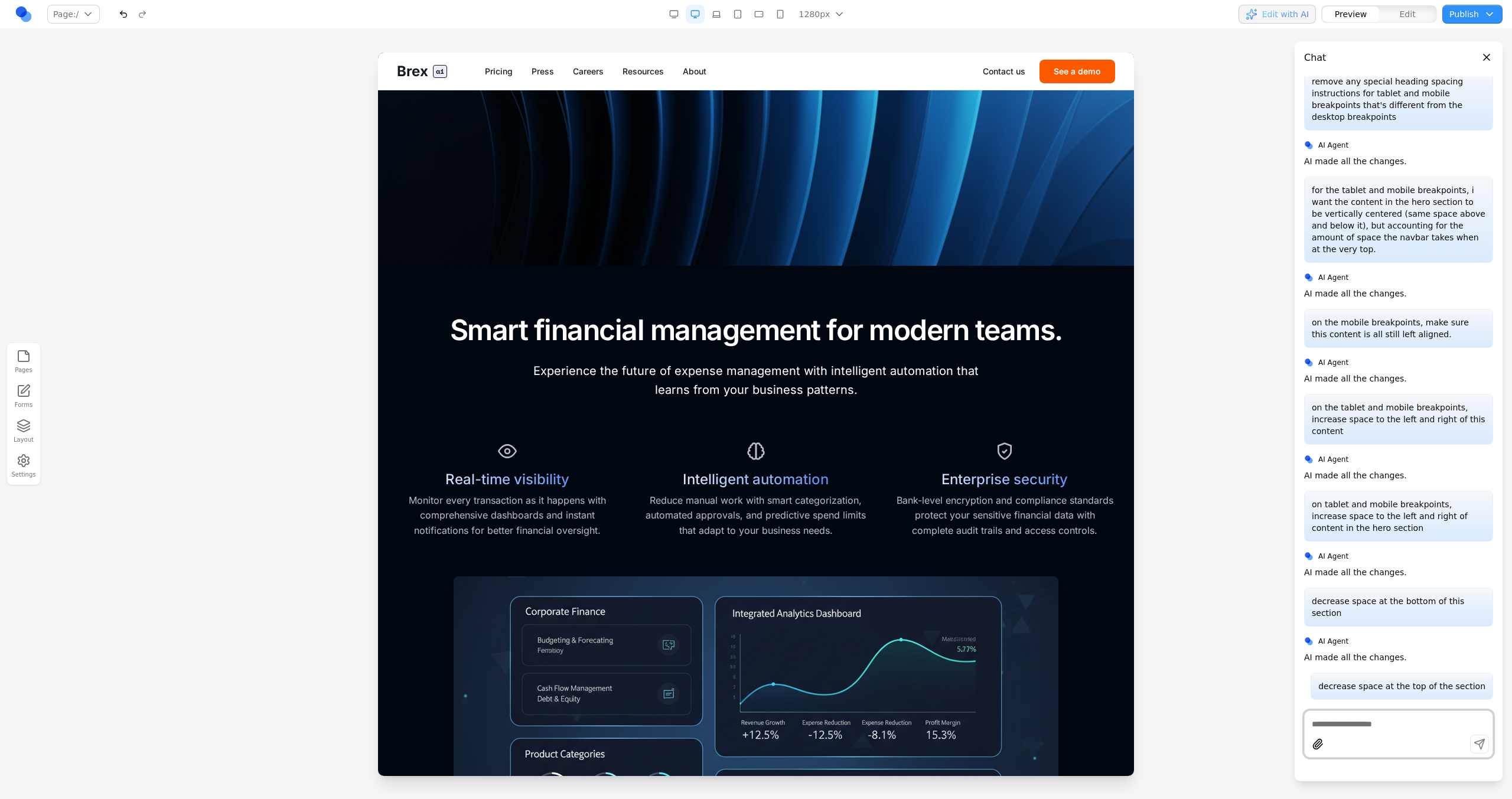
scroll to position [0, 0]
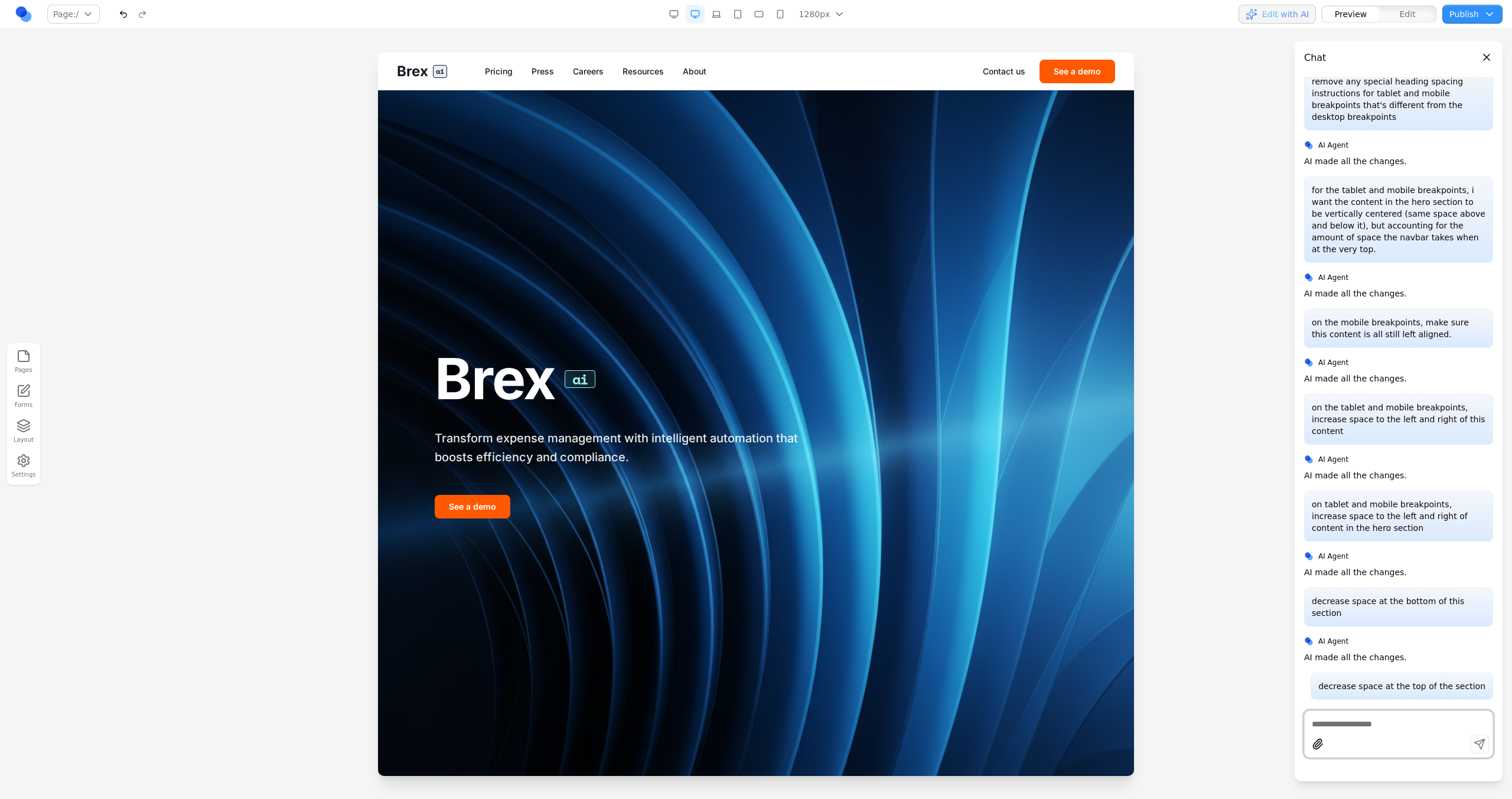
click at [774, 20] on button "button" at bounding box center [780, 14] width 19 height 19
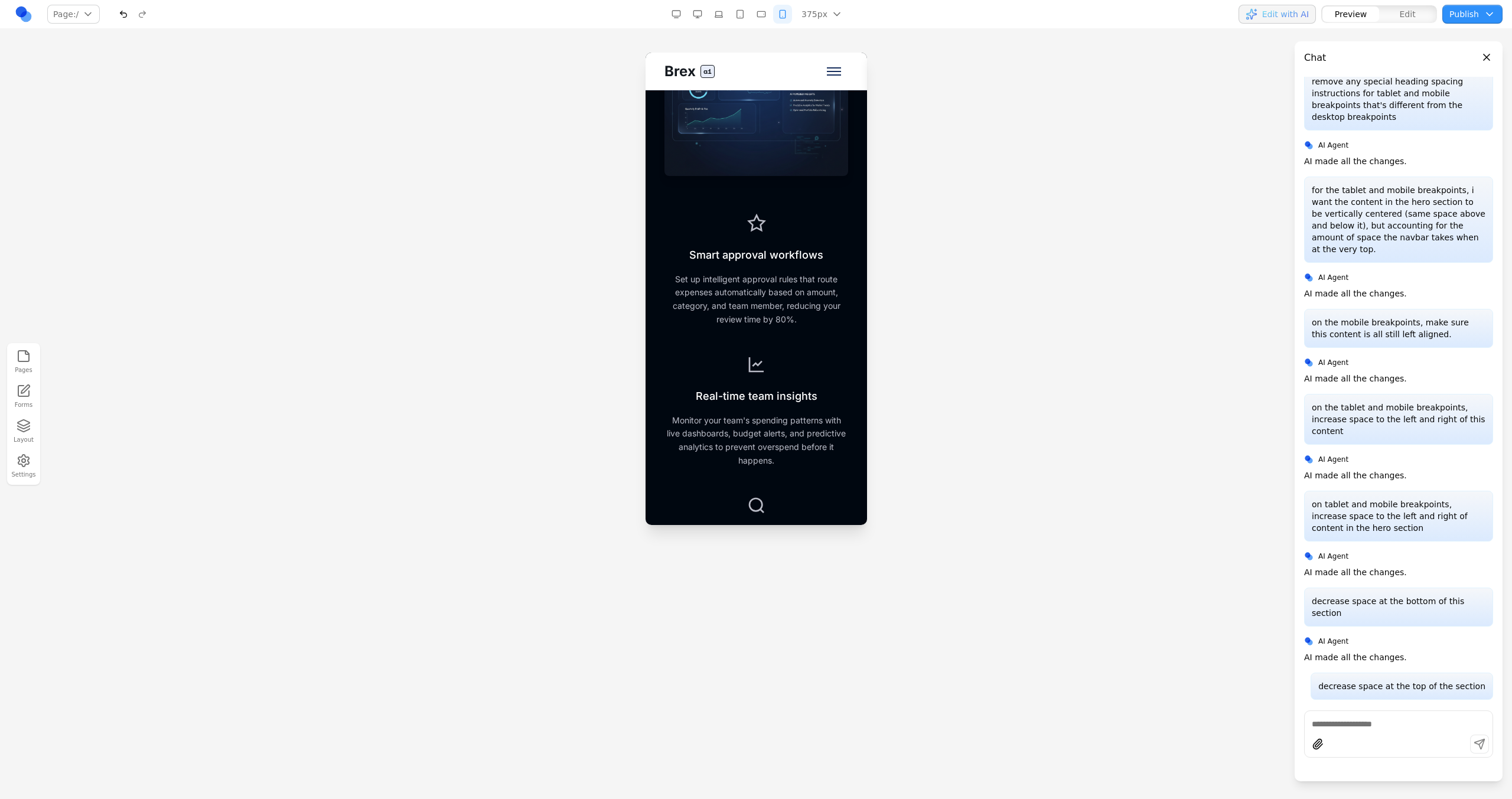
scroll to position [3258, 0]
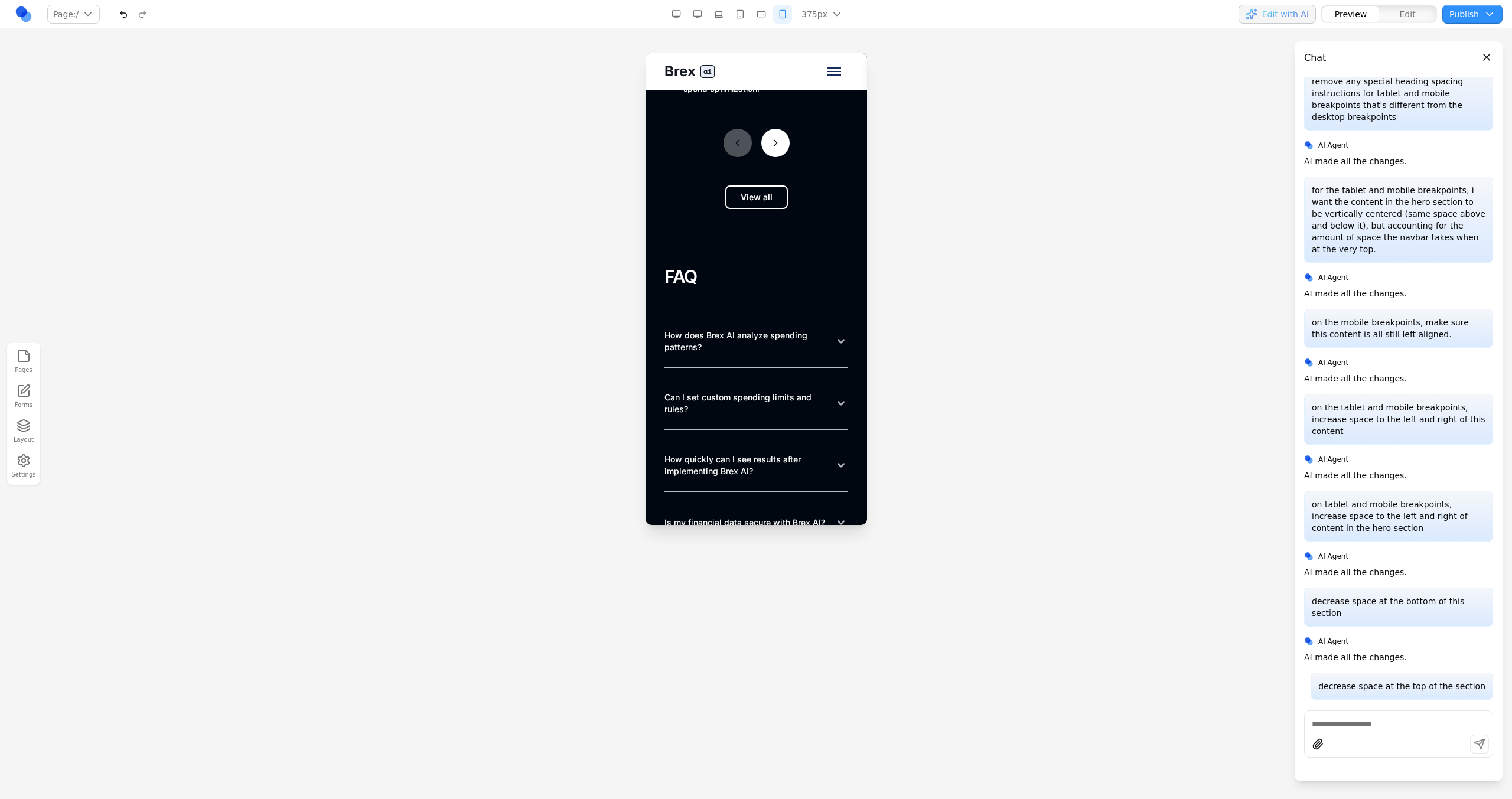
click at [694, 9] on button "button" at bounding box center [697, 14] width 19 height 19
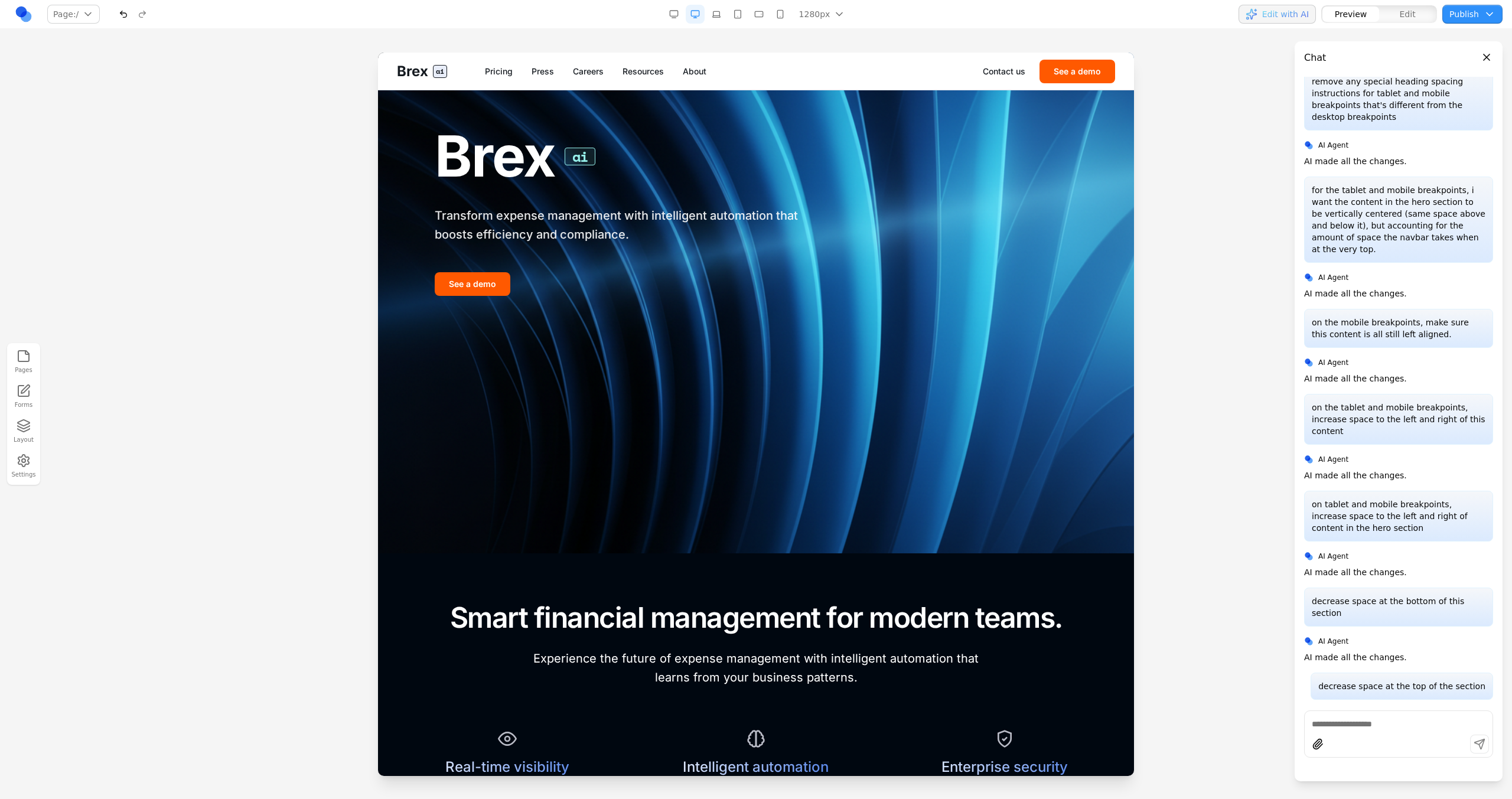
scroll to position [0, 0]
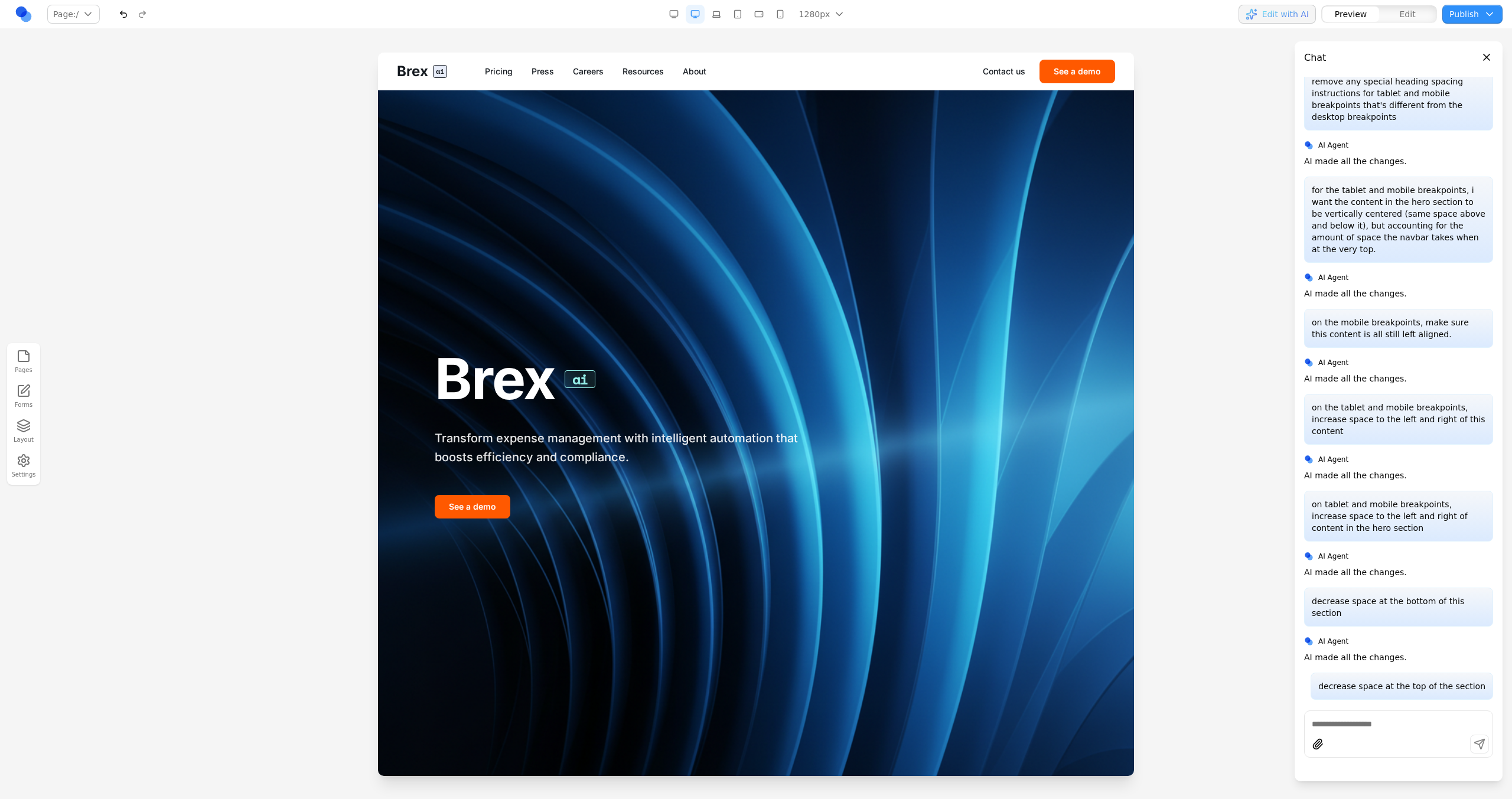
click at [1458, 15] on button "Publish" at bounding box center [1472, 14] width 61 height 19
click at [1384, 116] on button "Publish" at bounding box center [1408, 108] width 169 height 19
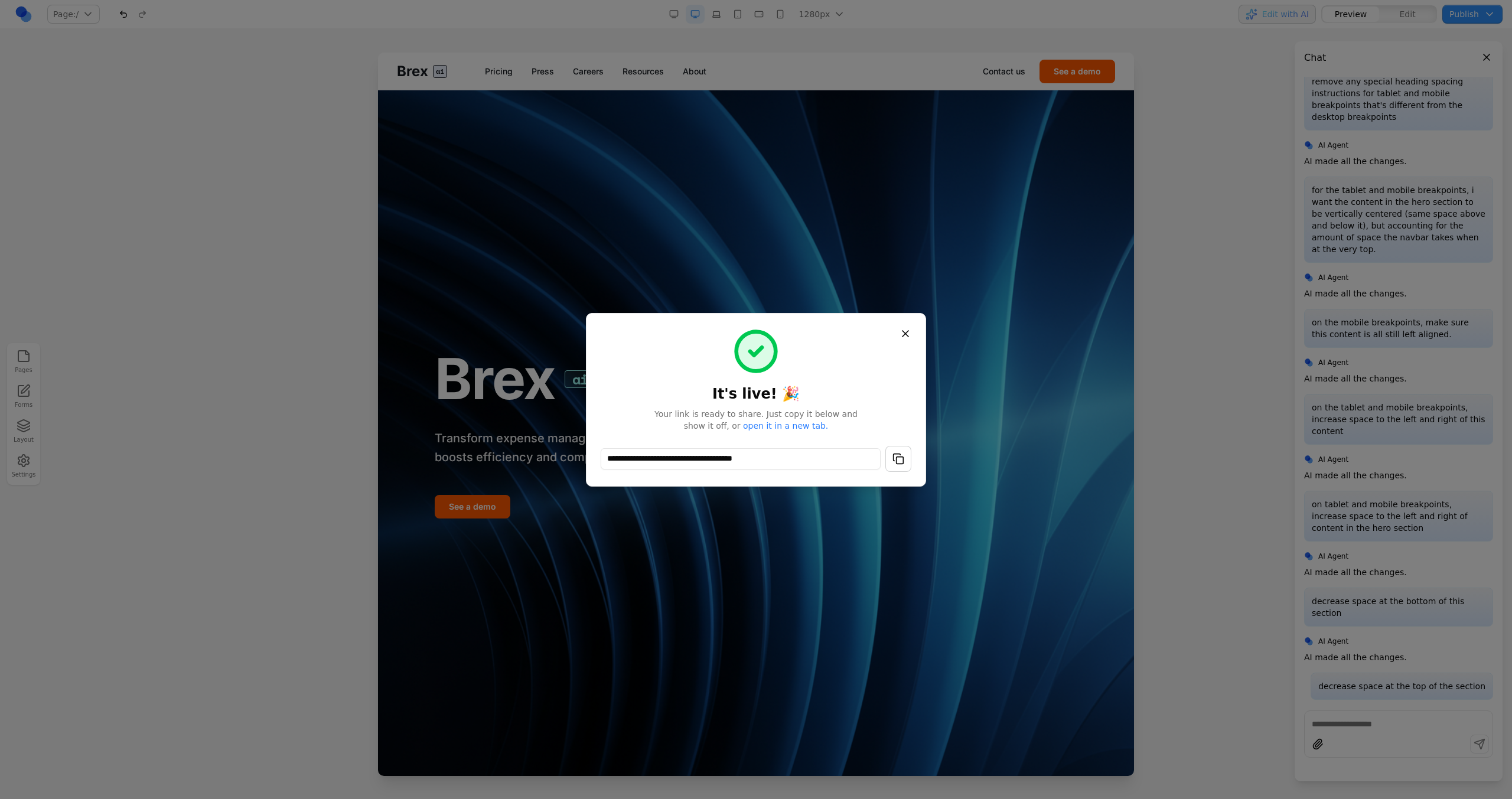
click at [919, 325] on div "**********" at bounding box center [756, 400] width 340 height 174
click at [910, 329] on button "Close" at bounding box center [905, 334] width 22 height 22
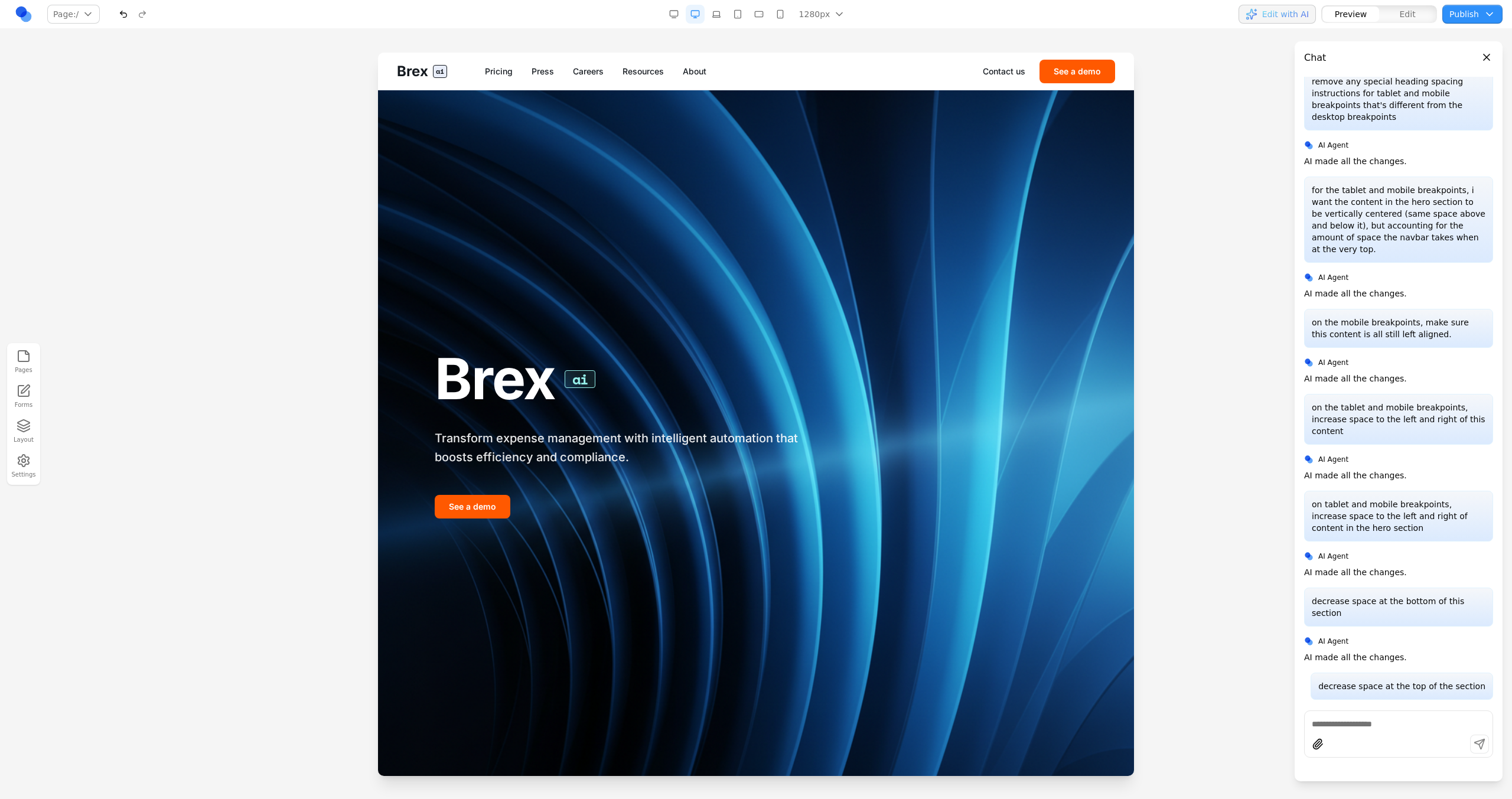
click at [500, 80] on div "Brex ai Pricing Press Careers Resources About Contact us See a demo" at bounding box center [756, 70] width 756 height 37
click at [543, 63] on div "Brex ai Pricing Press Careers Resources About Contact us See a demo" at bounding box center [756, 70] width 756 height 37
click at [545, 69] on link "Press" at bounding box center [543, 70] width 23 height 12
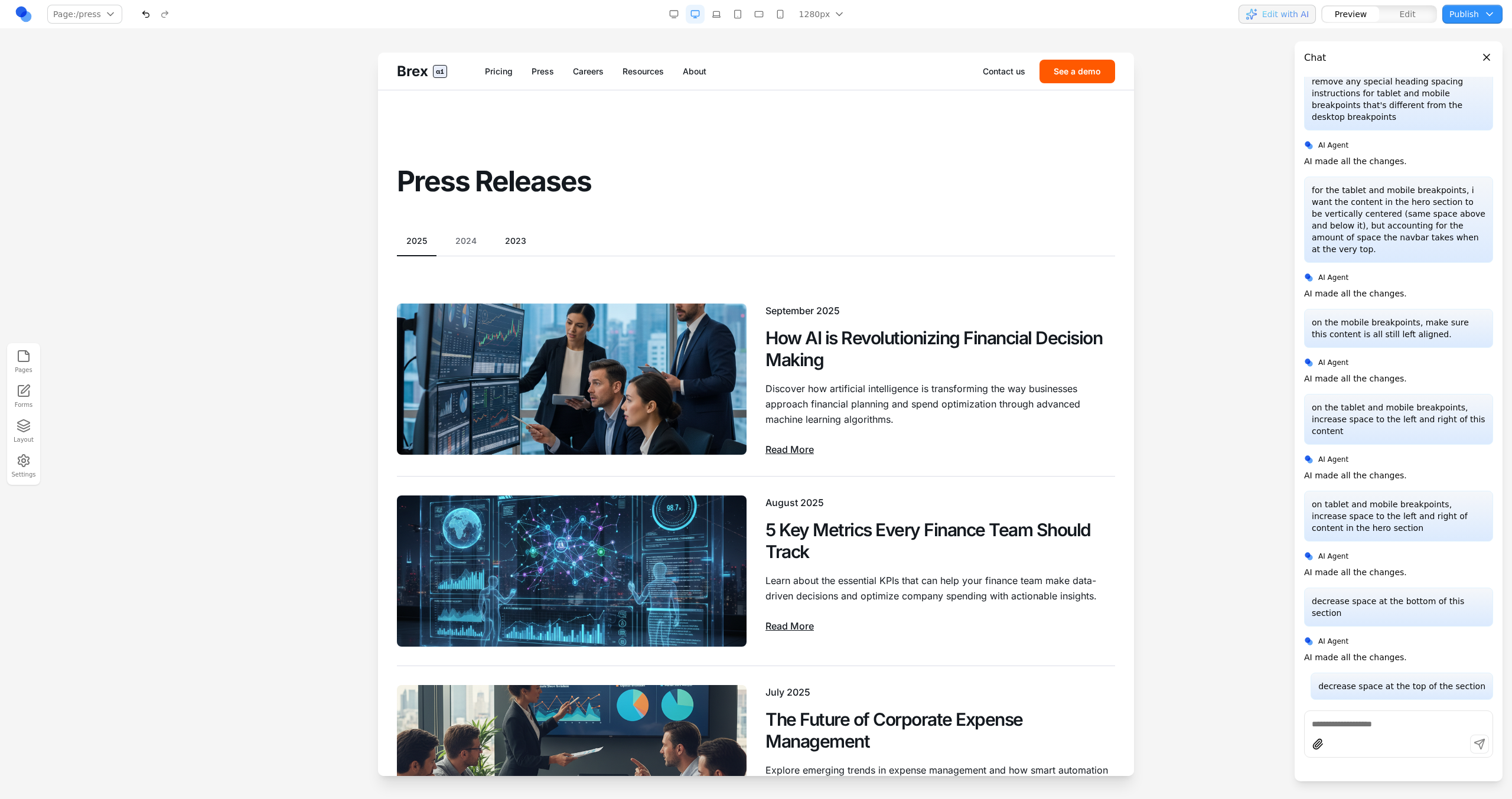
click at [458, 251] on div "2025 2024 2023" at bounding box center [756, 246] width 718 height 22
click at [467, 241] on button "2024" at bounding box center [466, 240] width 40 height 12
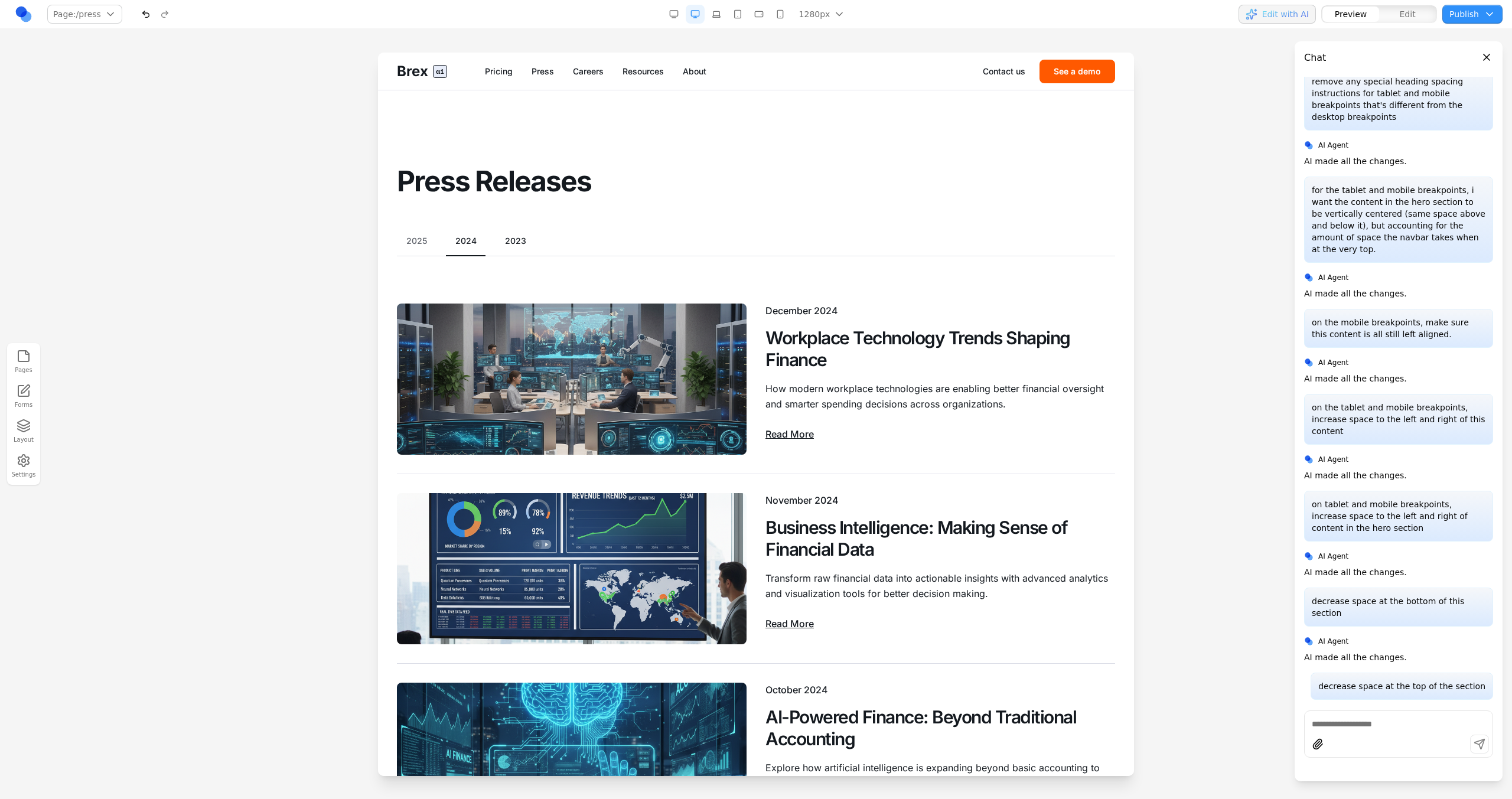
click at [515, 242] on button "2023" at bounding box center [515, 240] width 40 height 12
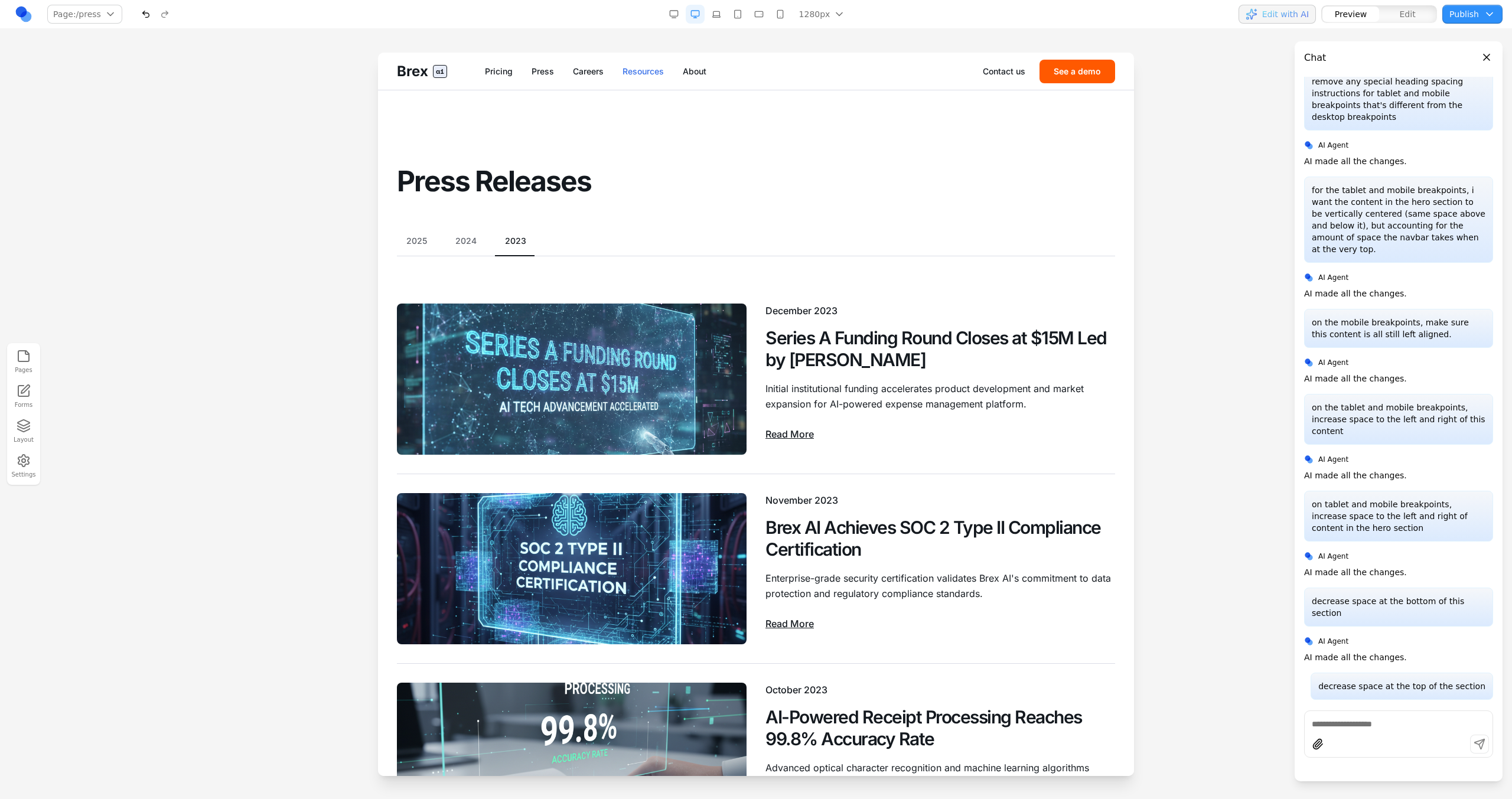
click at [636, 70] on link "Resources" at bounding box center [643, 70] width 42 height 12
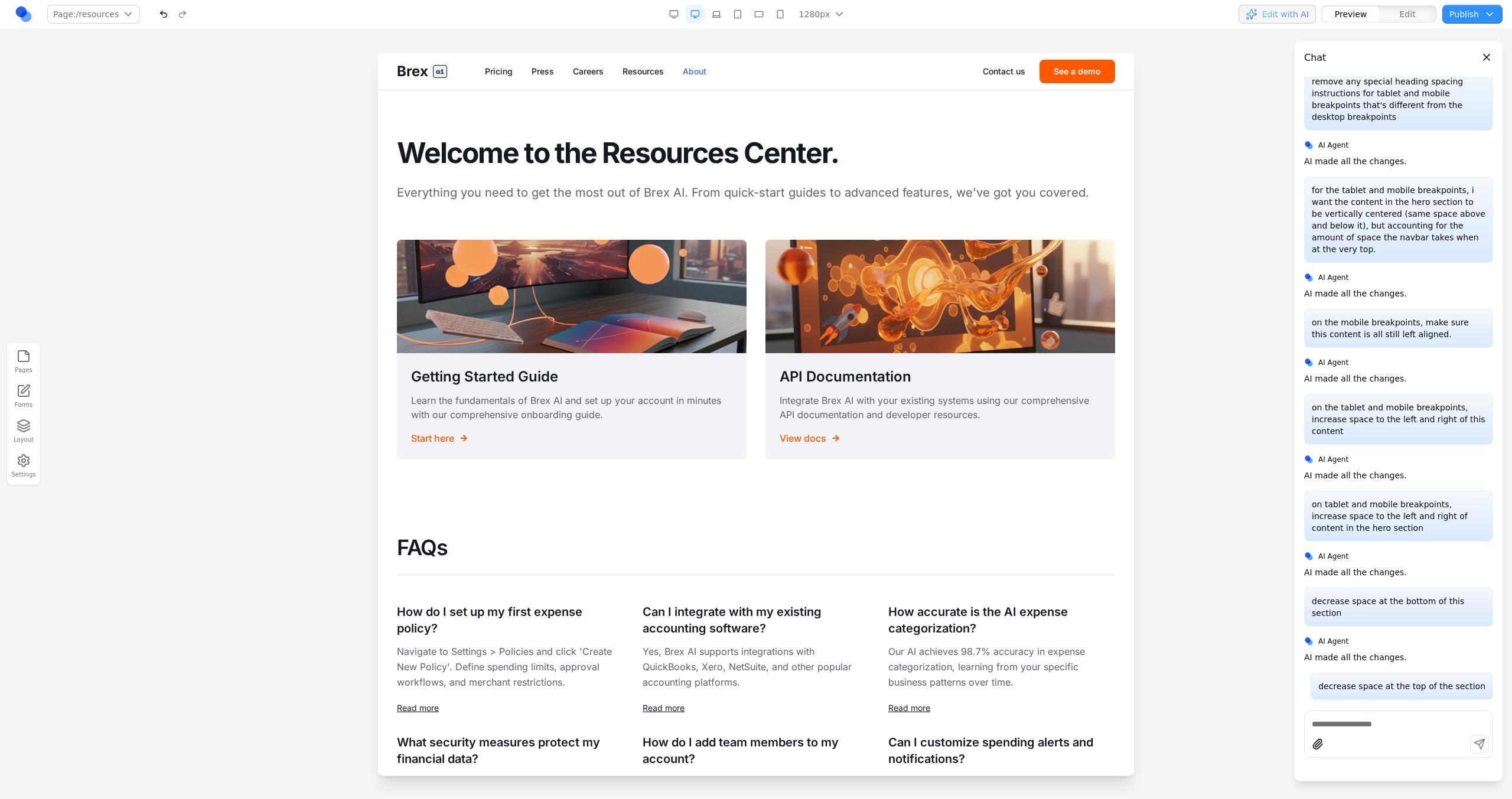
click at [700, 66] on link "About" at bounding box center [695, 70] width 24 height 12
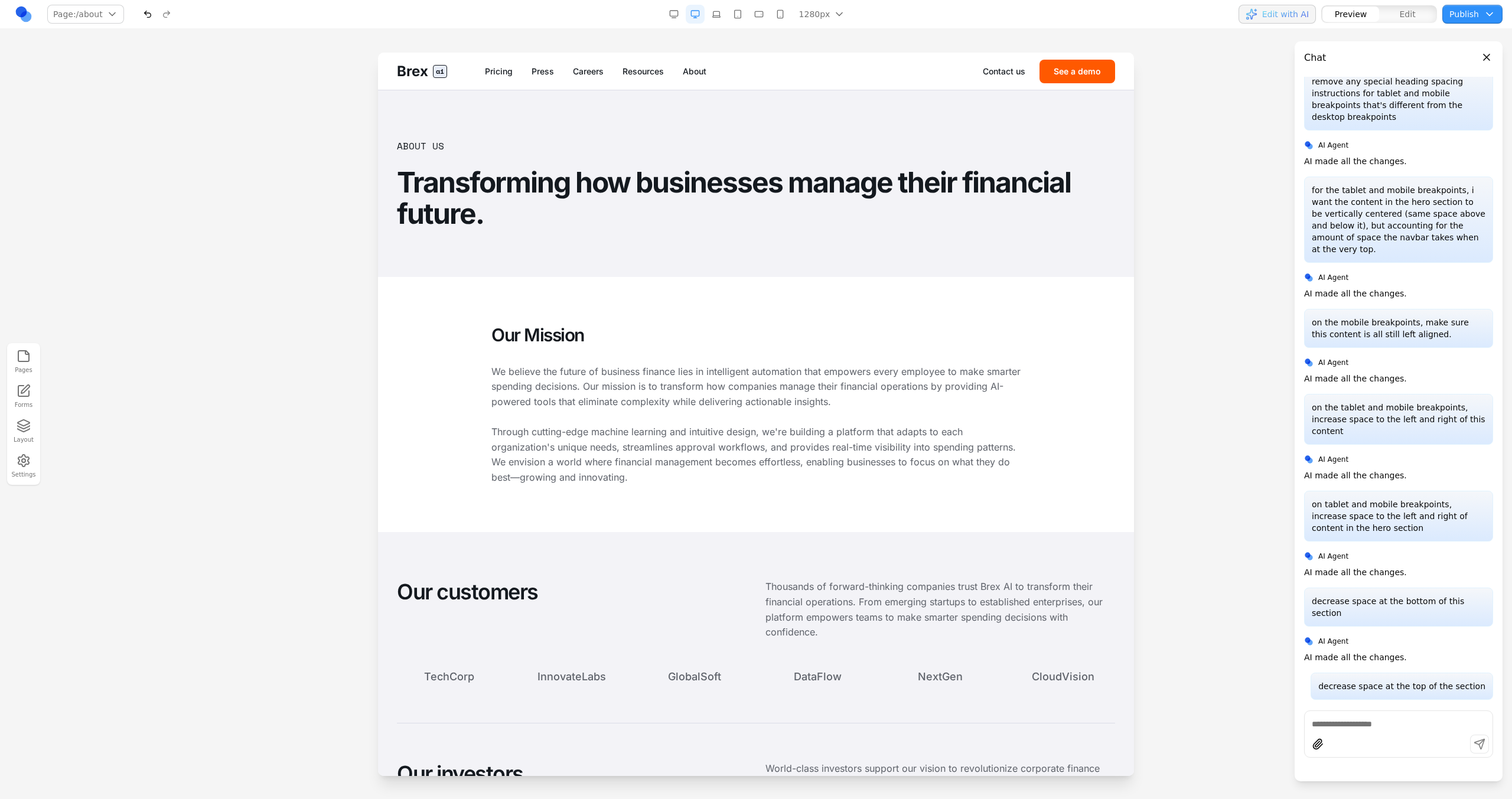
click at [1022, 77] on div "Contact us See a demo" at bounding box center [1049, 71] width 132 height 24
click at [1010, 68] on link "Contact us" at bounding box center [1004, 70] width 43 height 12
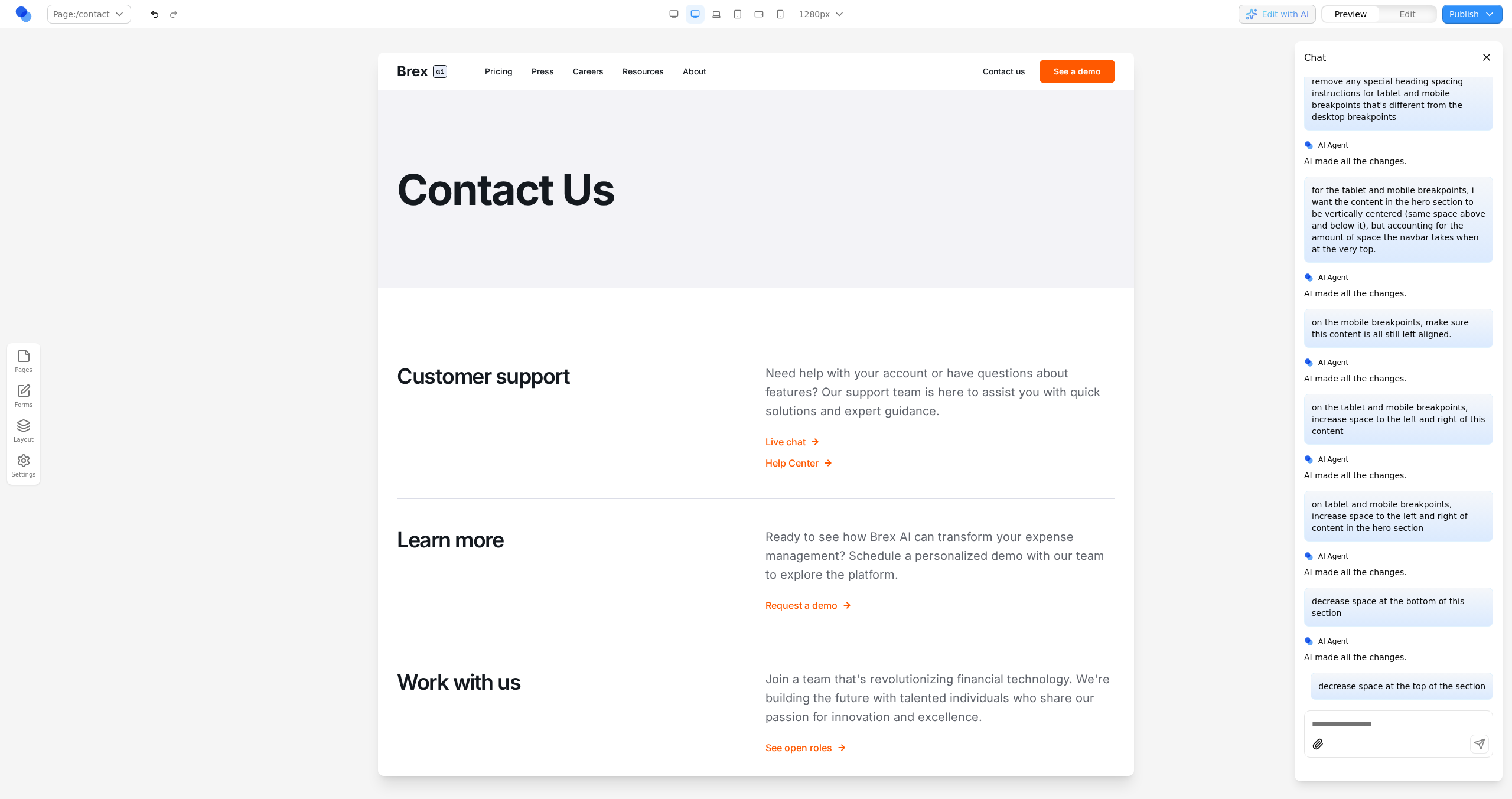
click at [431, 51] on div "Pages Forms Layout Settings" at bounding box center [756, 414] width 1512 height 770
click at [433, 70] on span "ai" at bounding box center [440, 71] width 14 height 13
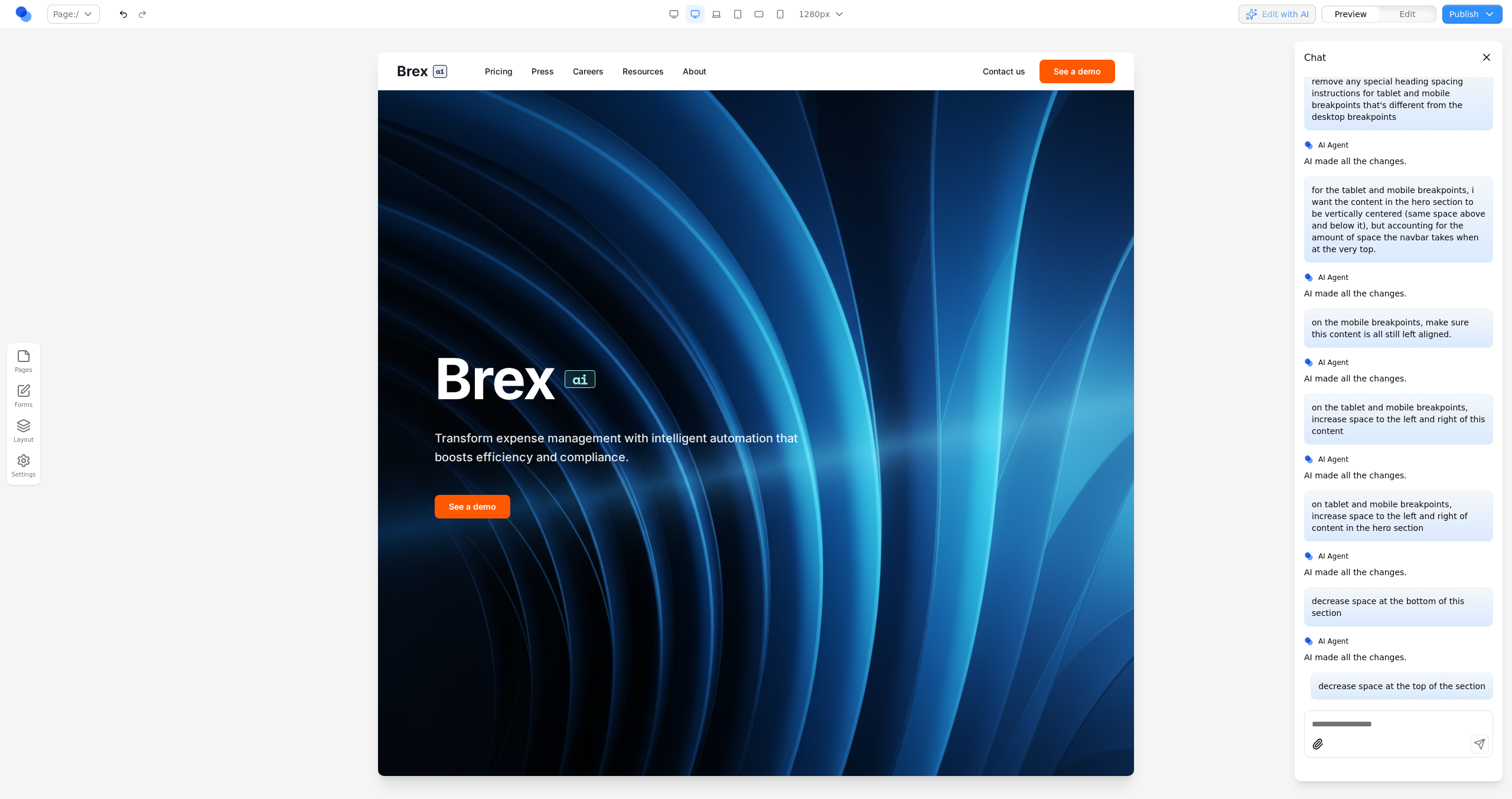
click at [11, 472] on button "Settings" at bounding box center [24, 465] width 26 height 30
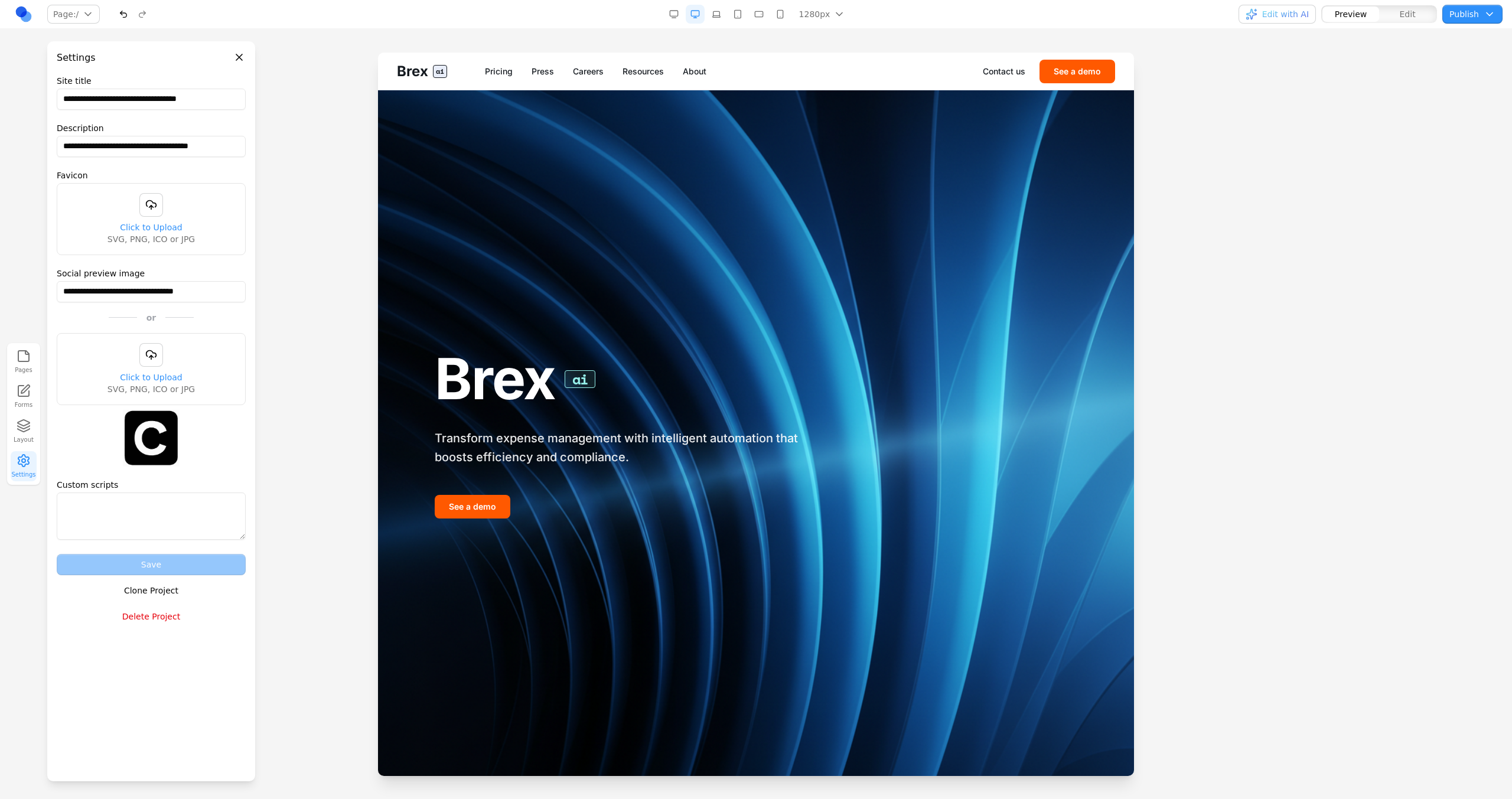
click at [156, 588] on button "Clone Project" at bounding box center [151, 590] width 189 height 22
click at [0, 0] on div at bounding box center [0, 0] width 0 height 0
click at [183, 583] on button "Clone Project" at bounding box center [151, 590] width 189 height 22
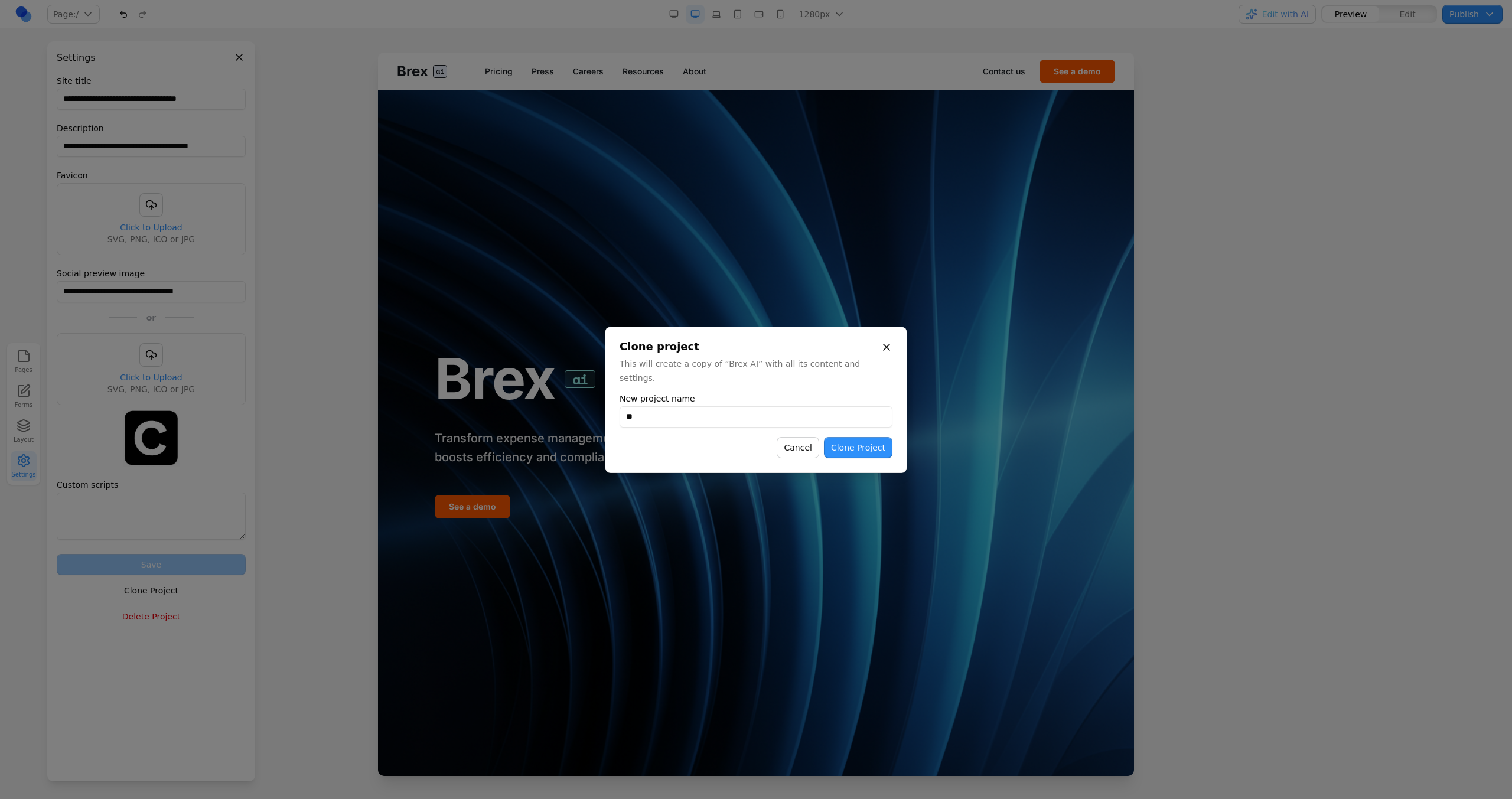
type input "*"
type input "**********"
click at [865, 446] on button "Clone Project" at bounding box center [858, 447] width 69 height 22
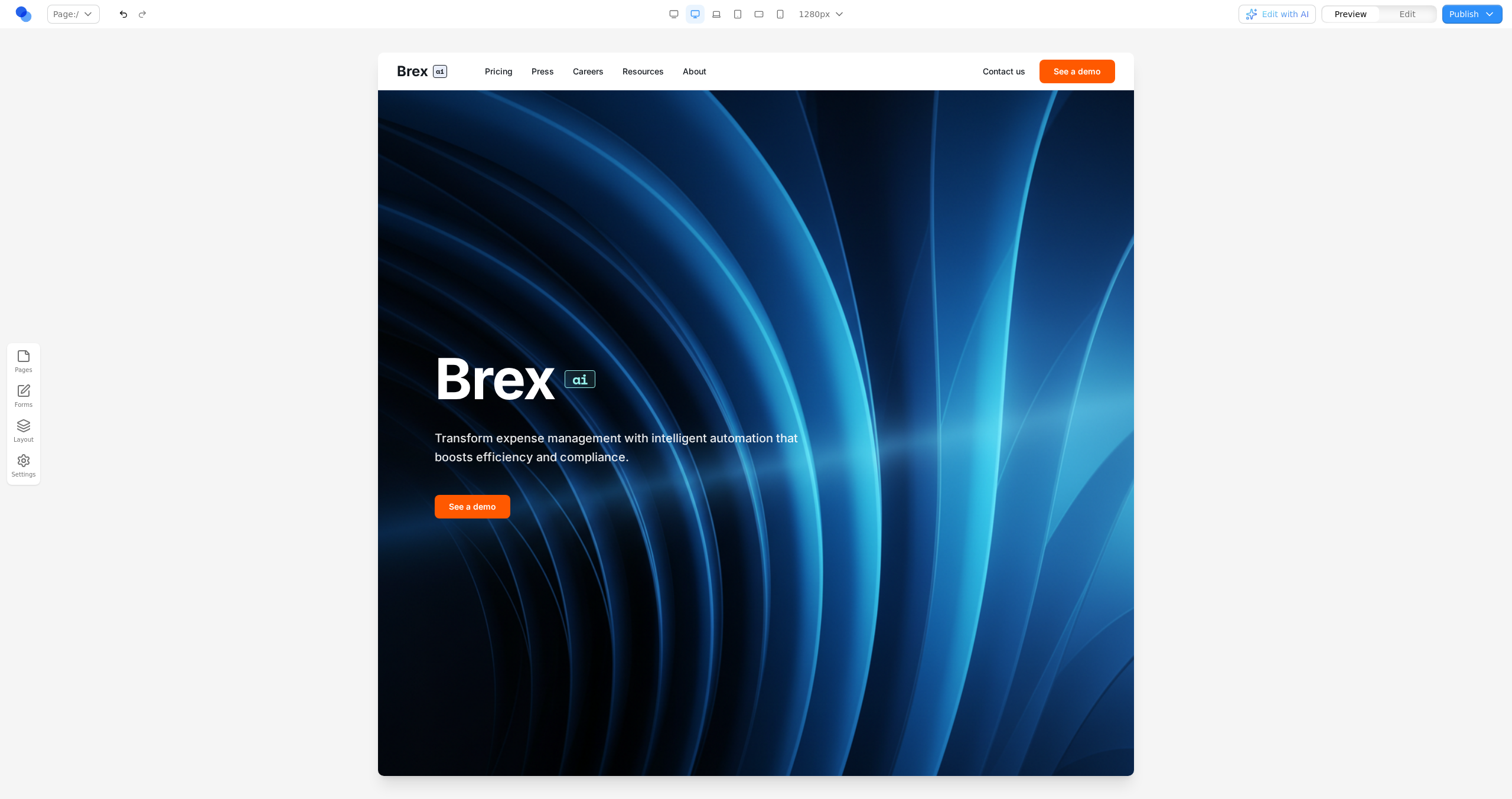
click at [24, 454] on icon "button" at bounding box center [24, 461] width 14 height 14
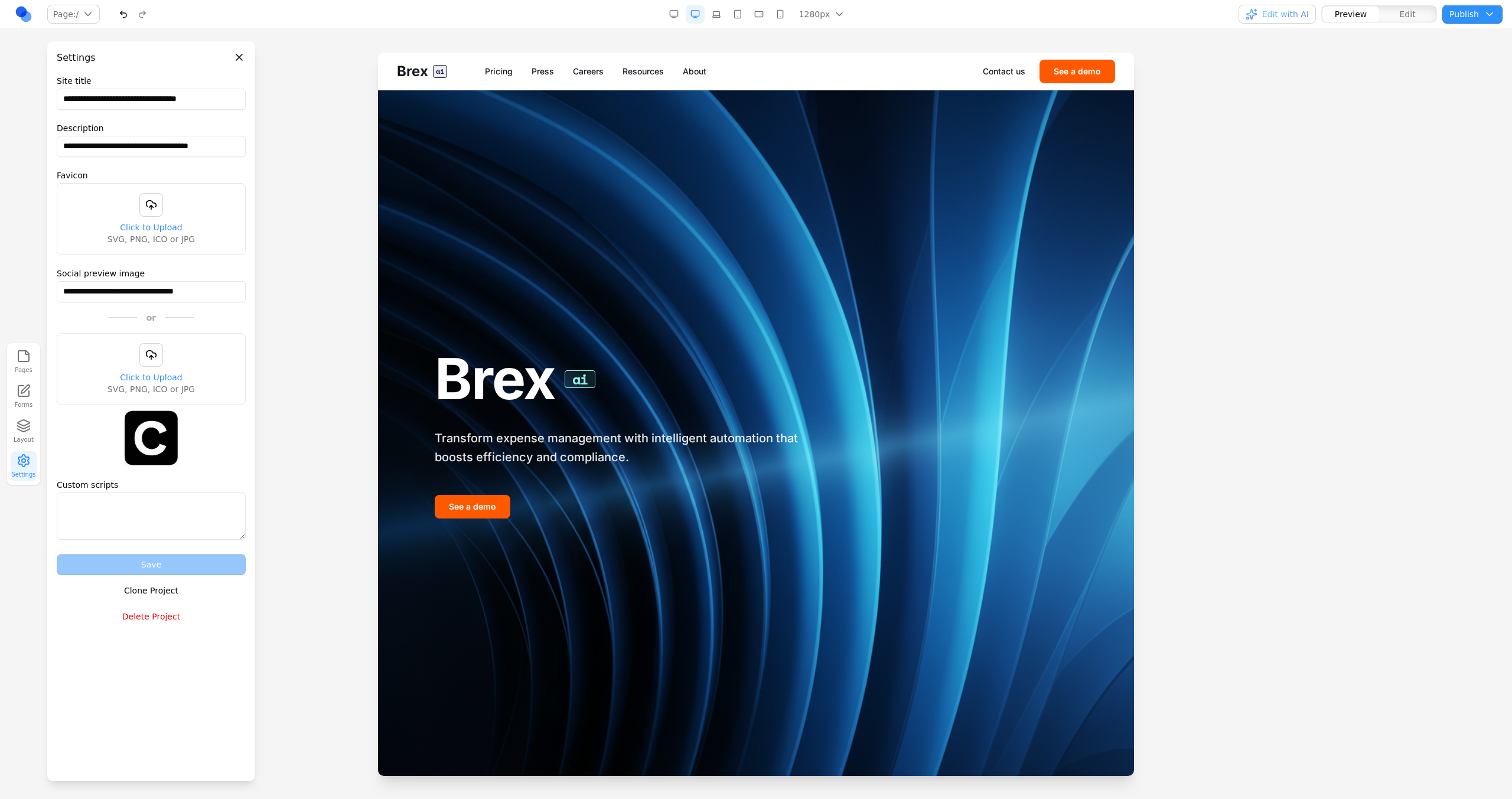
click at [34, 23] on div "Page: / / /pricing /press /careers /resources /about /contact /demo Manage pages" at bounding box center [259, 14] width 489 height 19
click at [24, 18] on link at bounding box center [24, 14] width 19 height 19
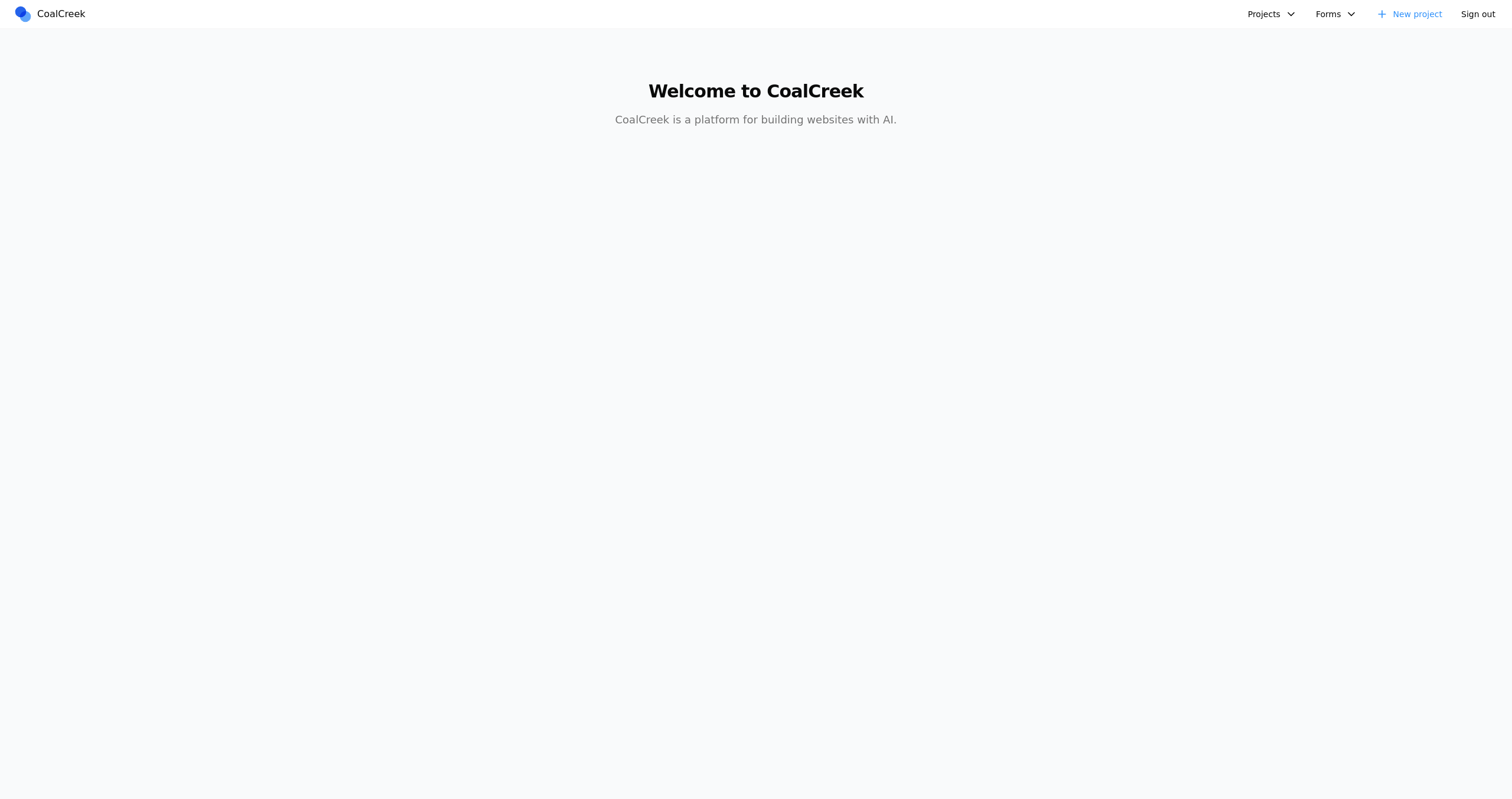
click at [1262, 8] on button "Projects" at bounding box center [1272, 14] width 63 height 19
click at [1277, 35] on link "FinTech AI" at bounding box center [1318, 42] width 137 height 20
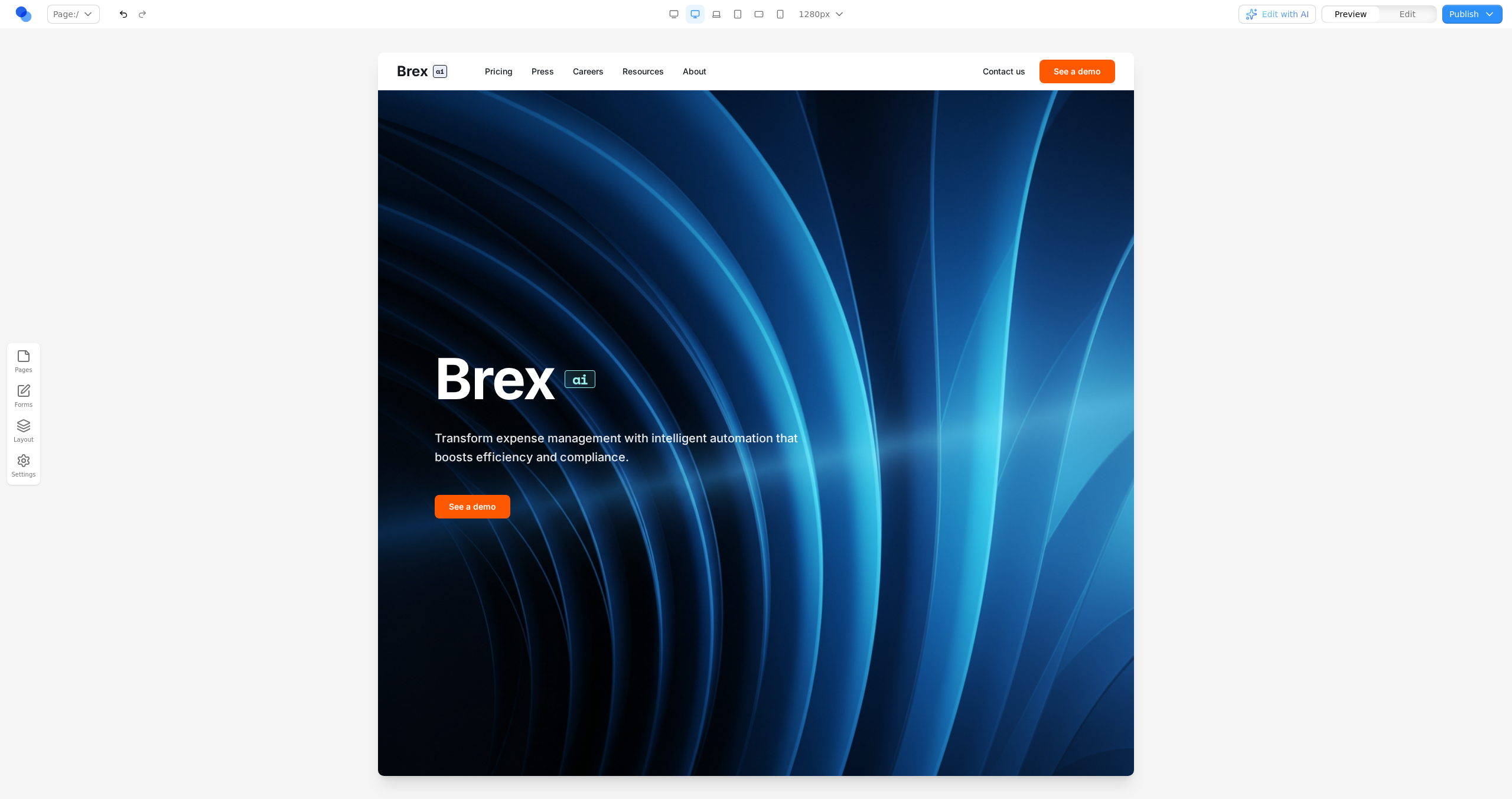
click at [1282, 17] on span "Edit with AI" at bounding box center [1286, 14] width 47 height 12
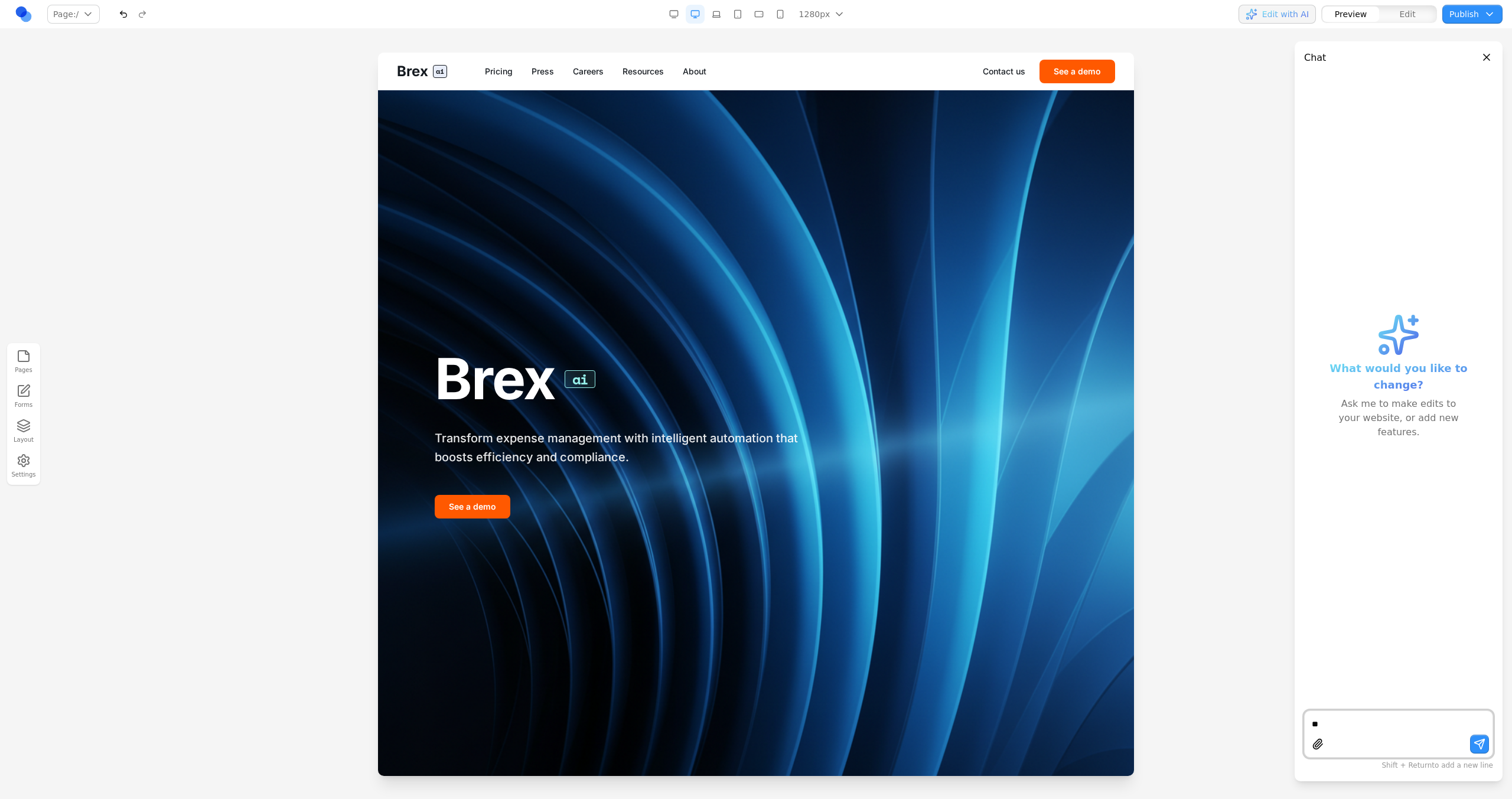
type textarea "*"
type textarea "**********"
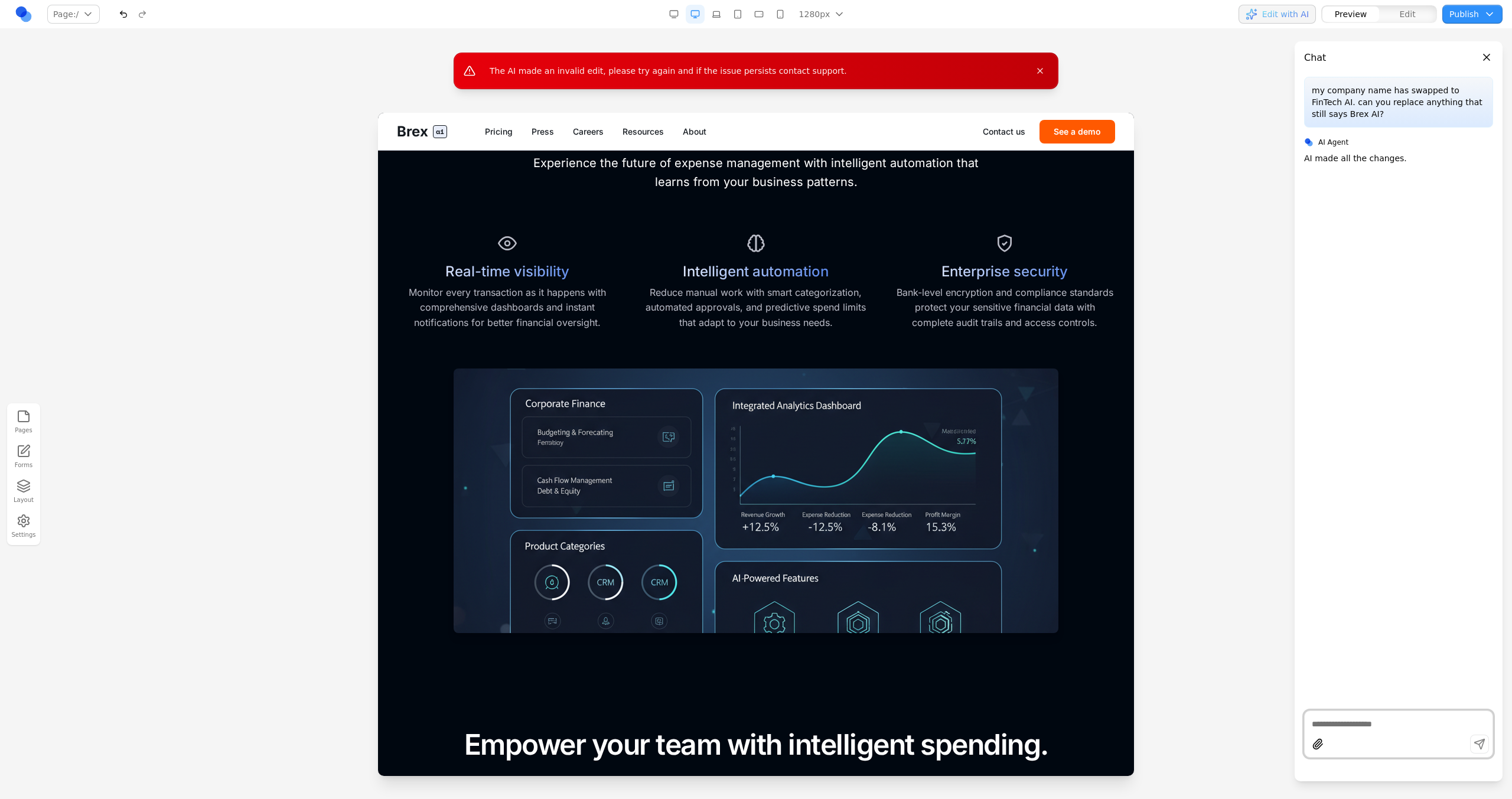
scroll to position [639, 0]
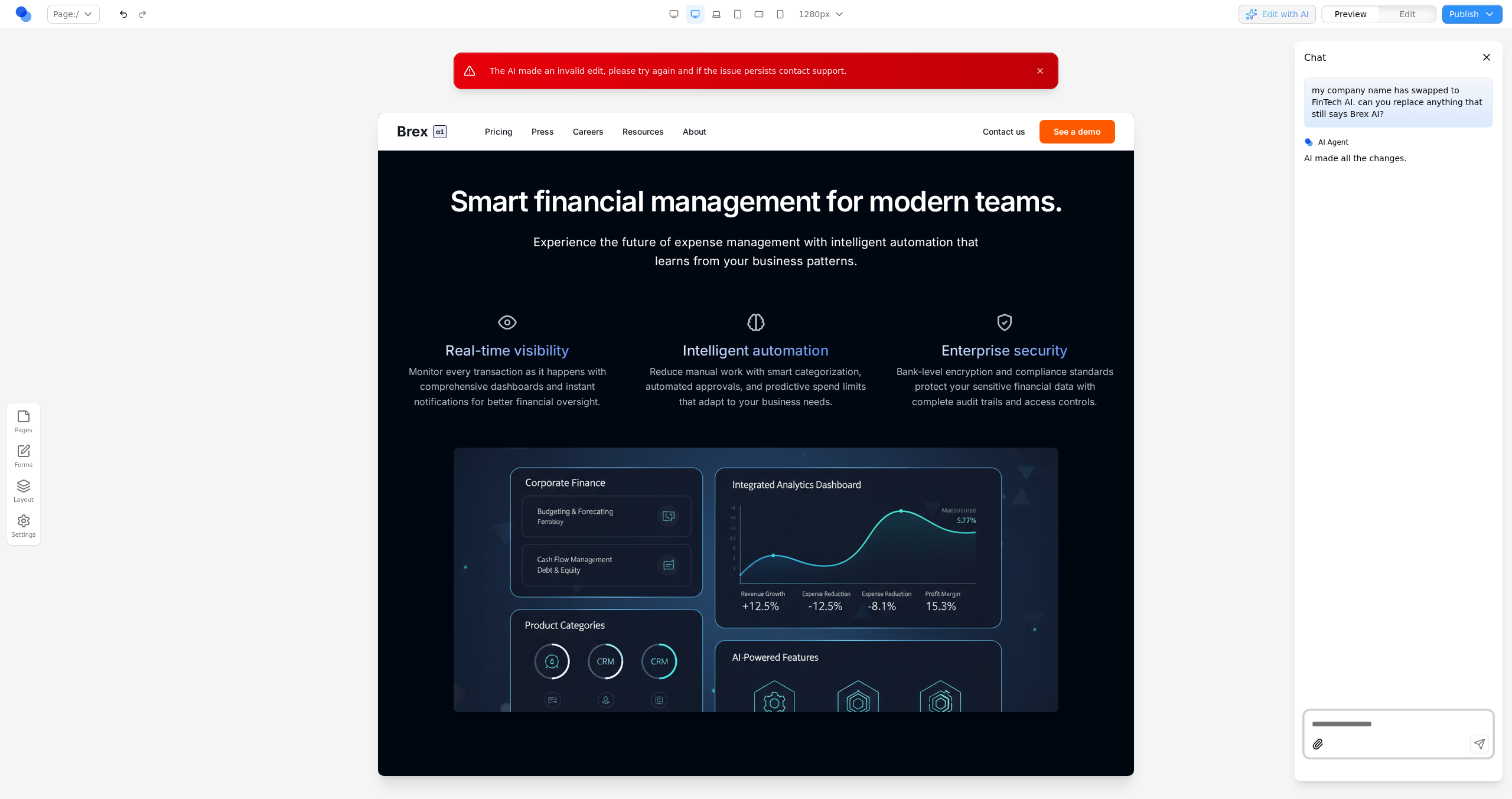
click at [1040, 61] on div "The AI made an invalid edit, please try again and if the issue persists contact…" at bounding box center [756, 70] width 605 height 36
click at [1041, 70] on icon "Close message" at bounding box center [1040, 70] width 9 height 9
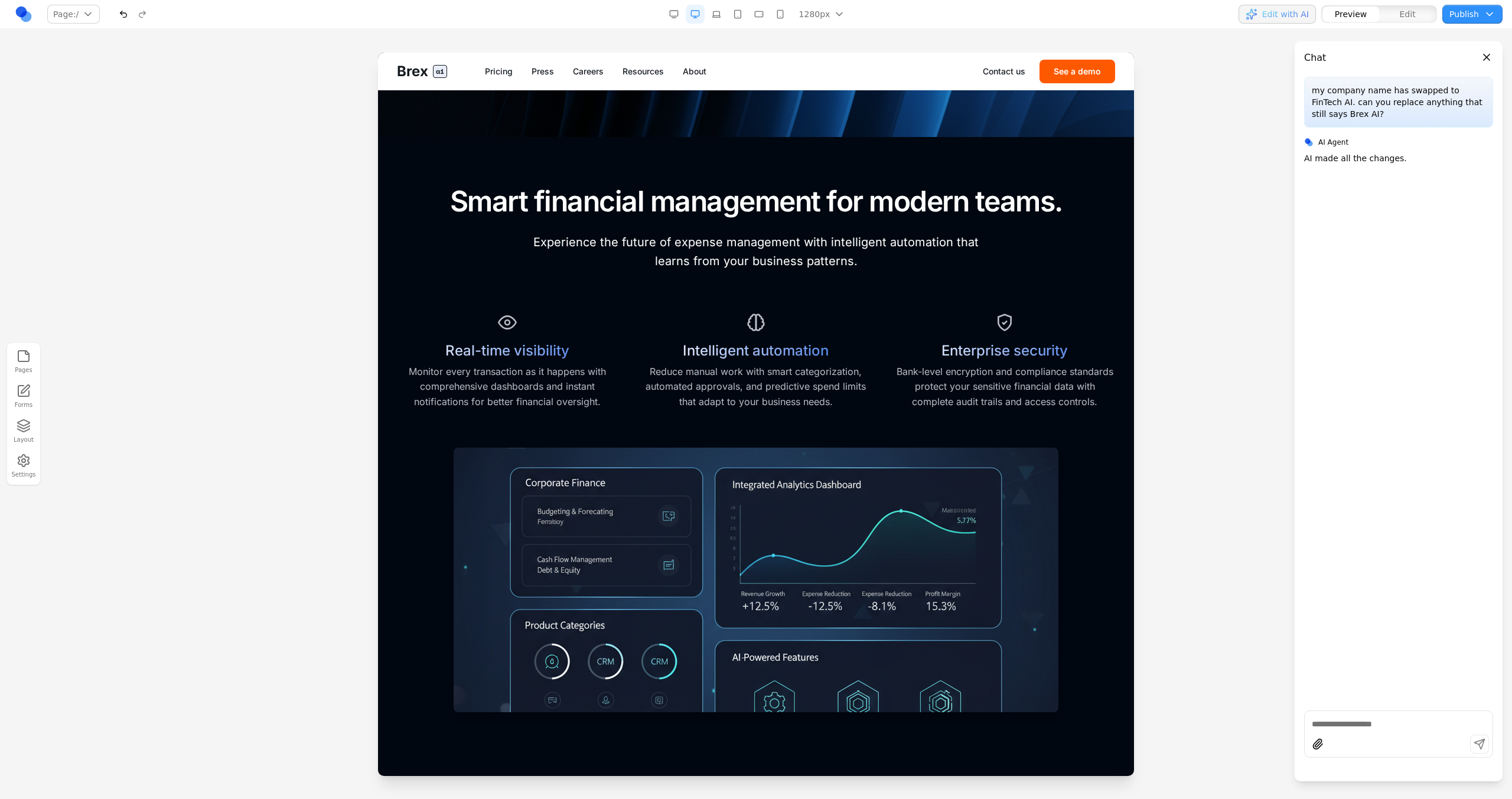
click at [1331, 741] on div at bounding box center [1399, 745] width 188 height 23
type textarea "*"
type textarea "**********"
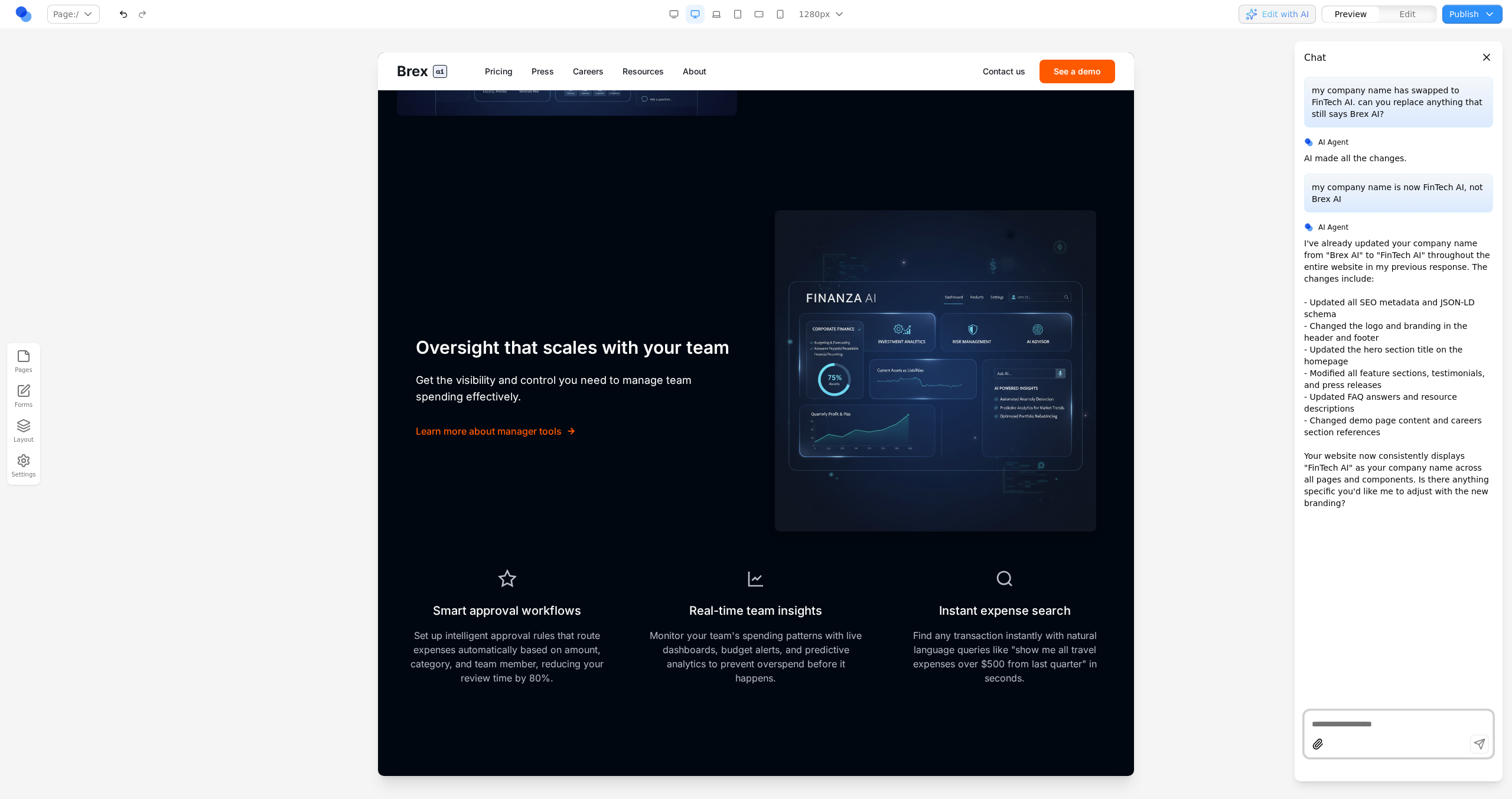
scroll to position [2844, 0]
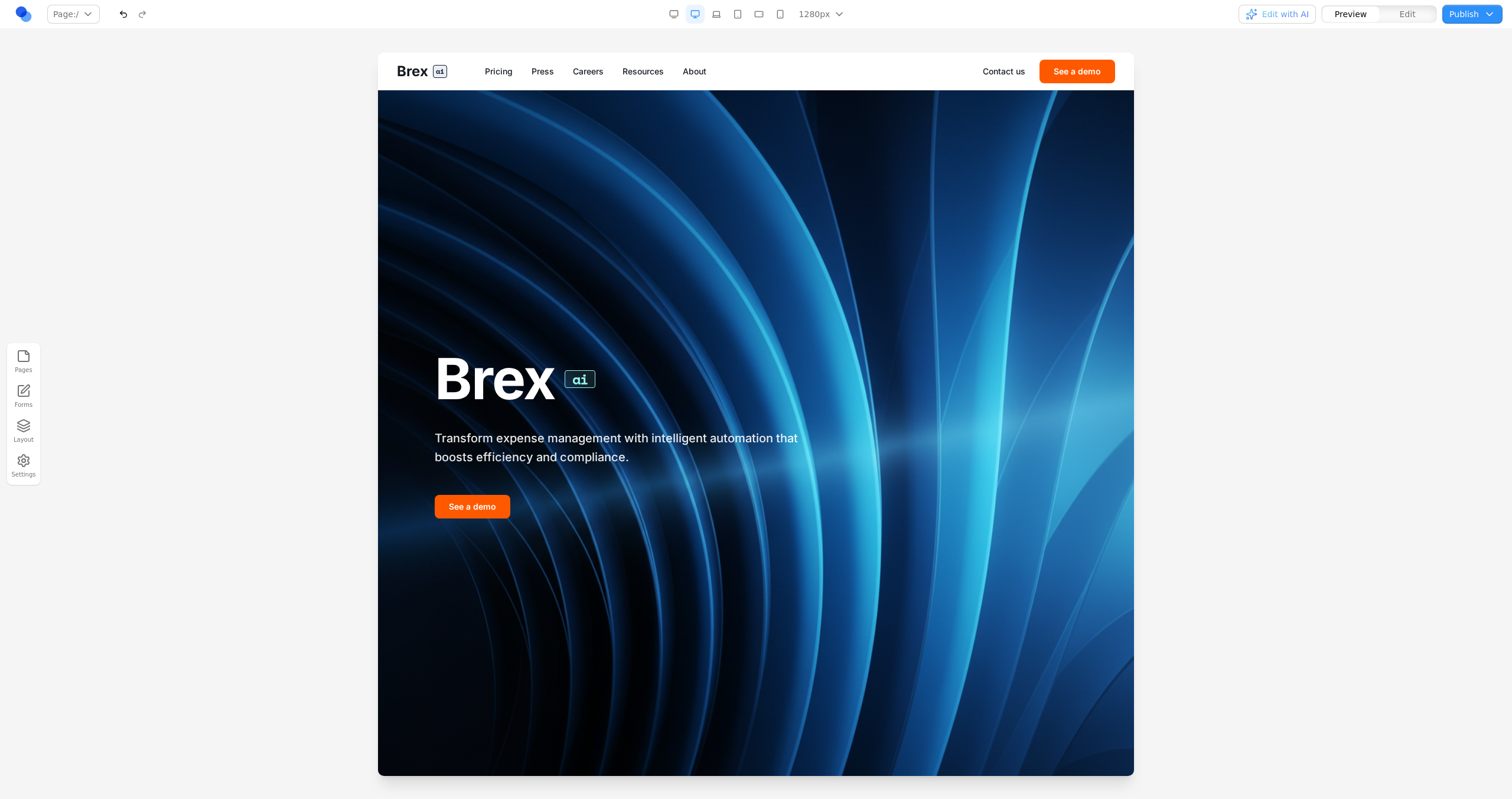
click at [1307, 22] on button "Edit with AI" at bounding box center [1277, 14] width 78 height 19
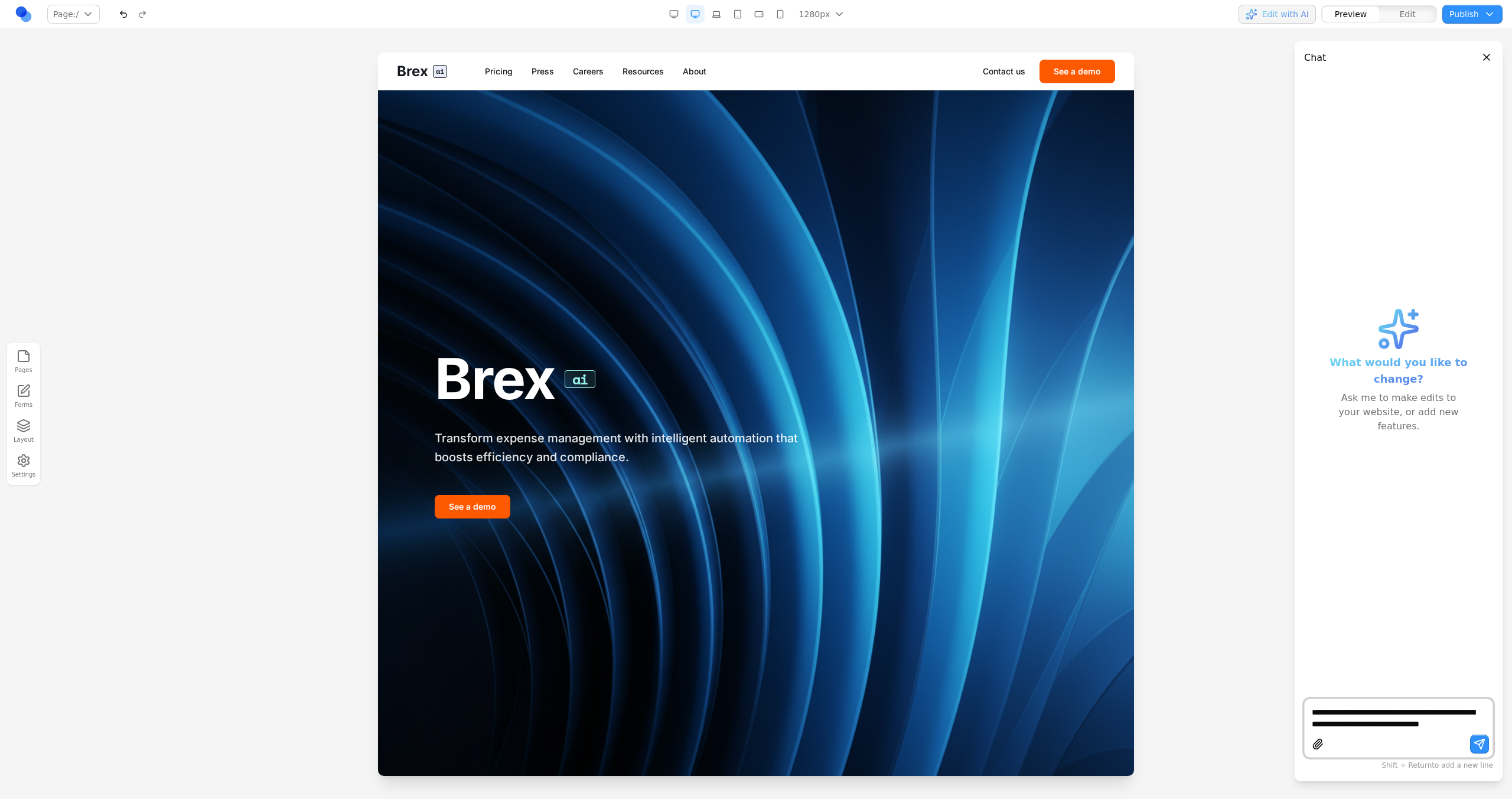
type textarea "**********"
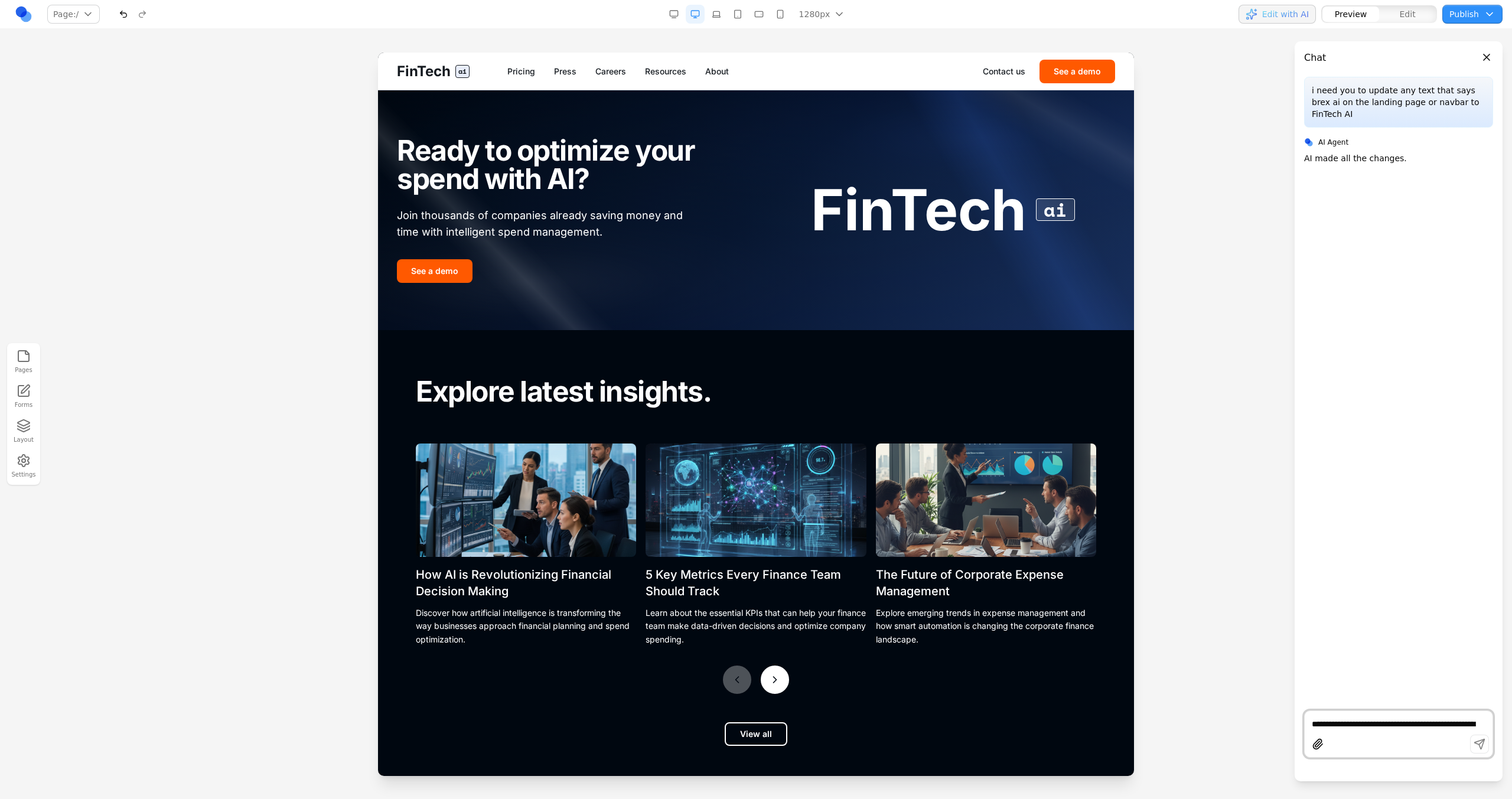
scroll to position [4830, 0]
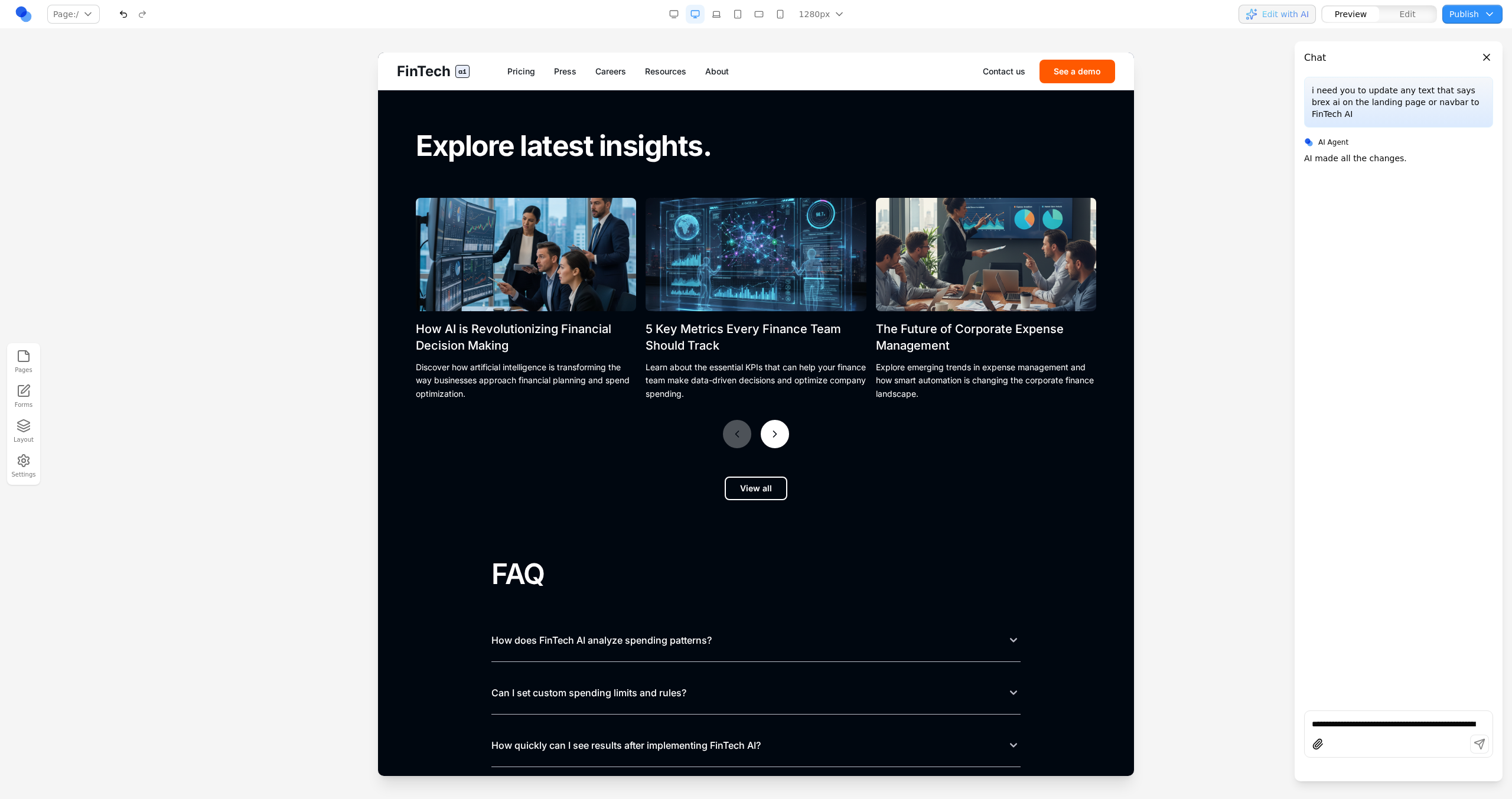
click at [762, 431] on button at bounding box center [774, 433] width 28 height 28
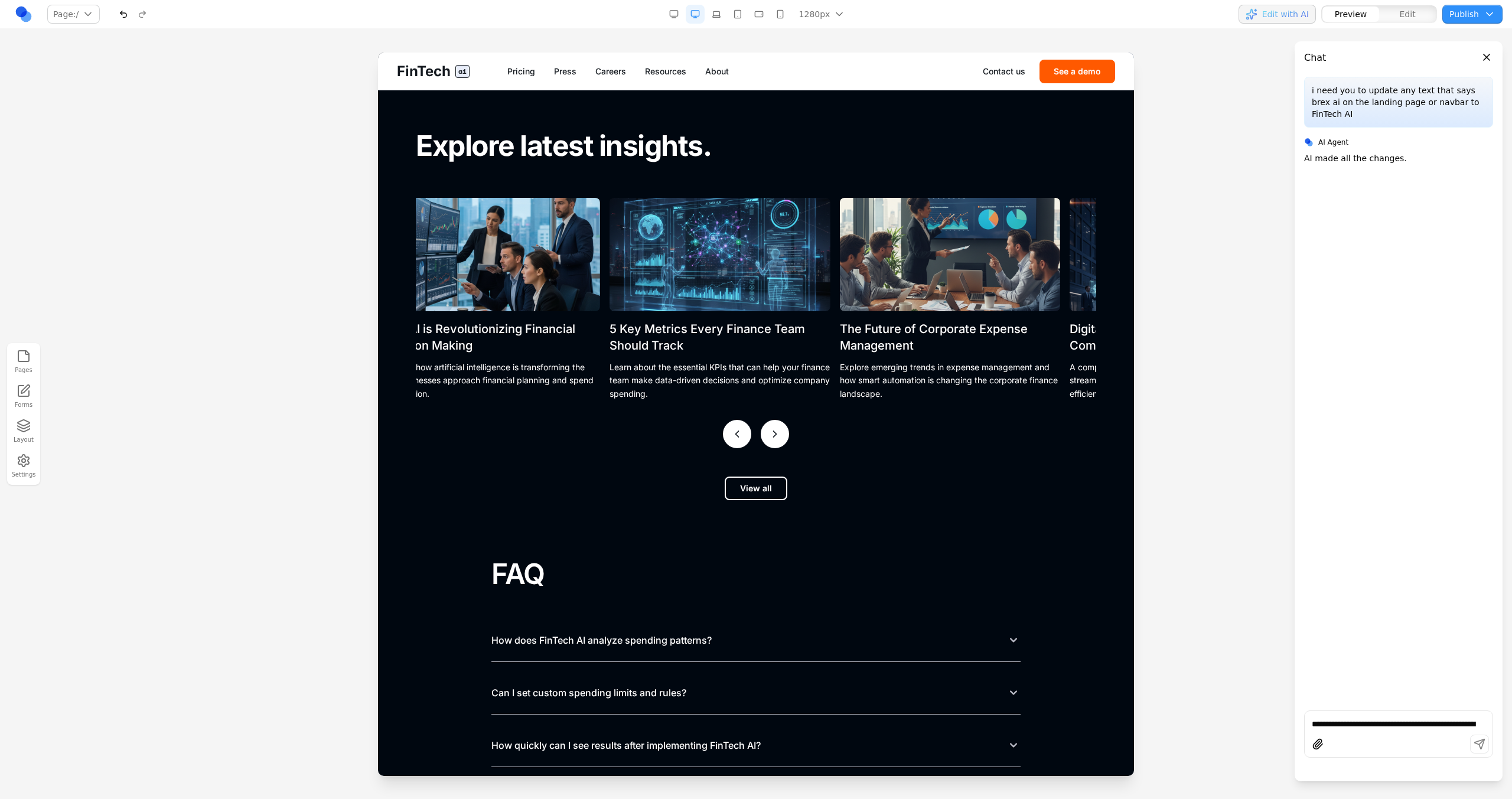
click at [762, 431] on button at bounding box center [774, 433] width 28 height 28
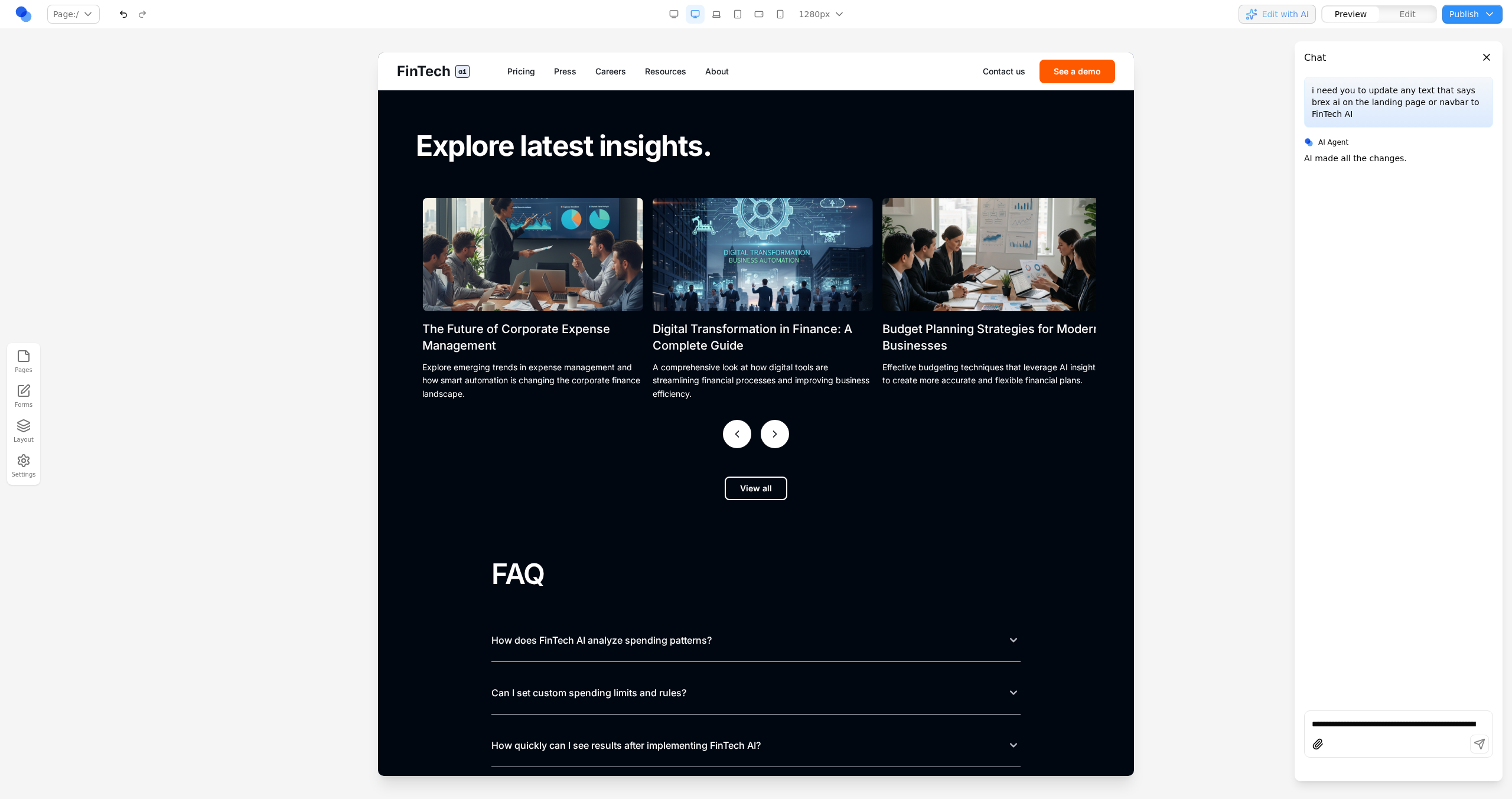
click at [762, 431] on button at bounding box center [774, 433] width 28 height 28
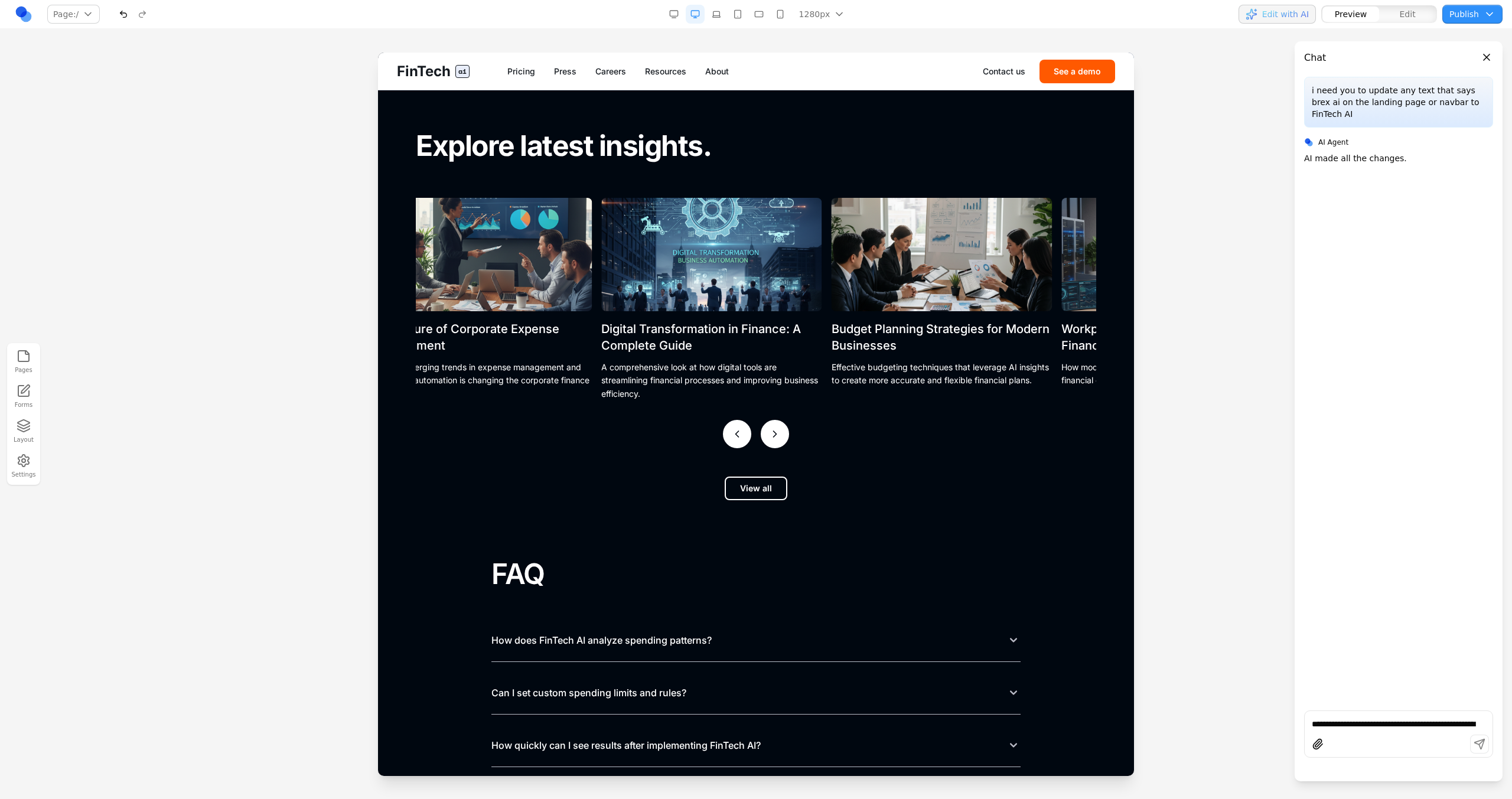
click at [762, 431] on button at bounding box center [774, 433] width 28 height 28
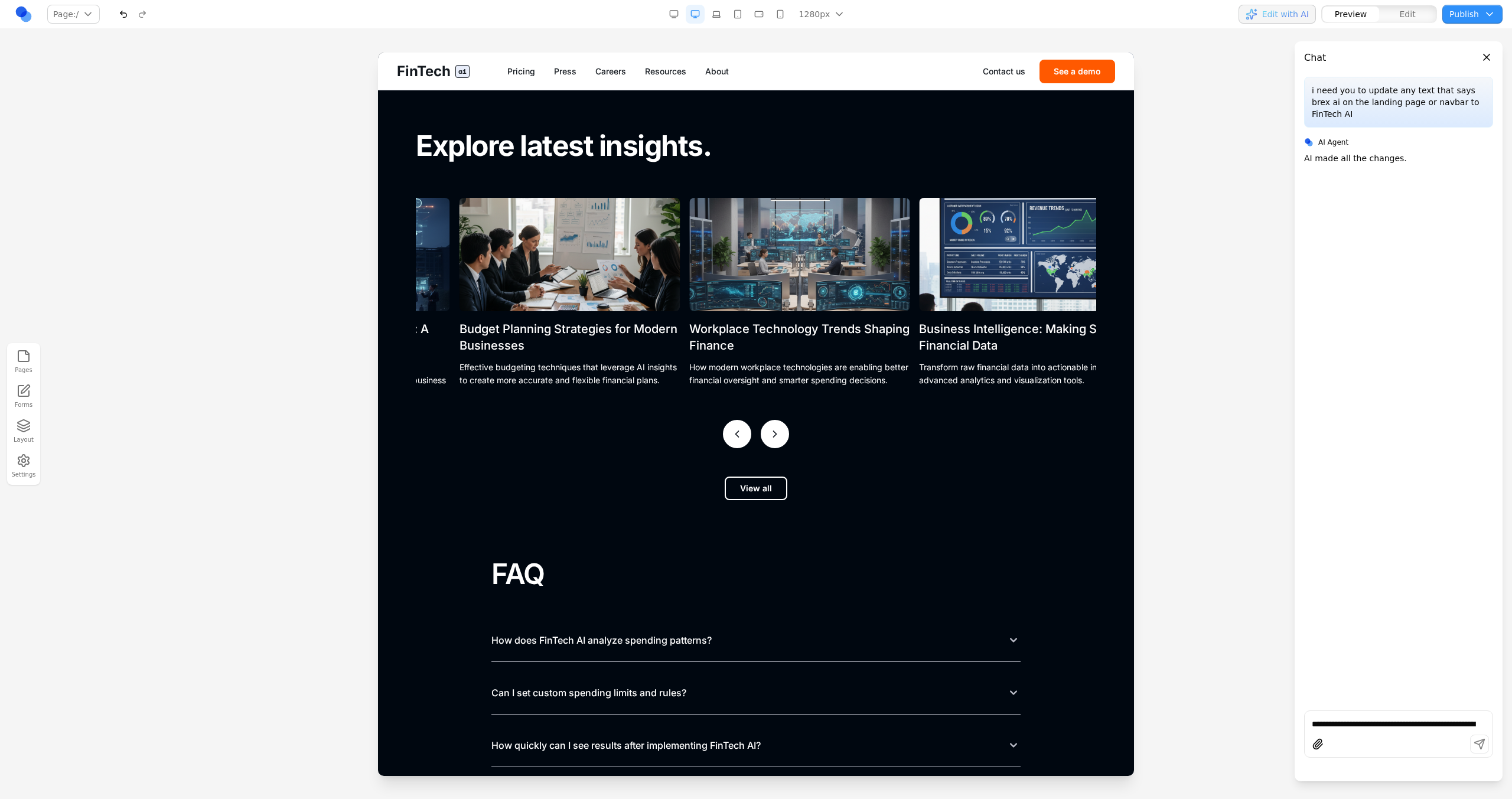
click at [762, 431] on button at bounding box center [774, 433] width 28 height 28
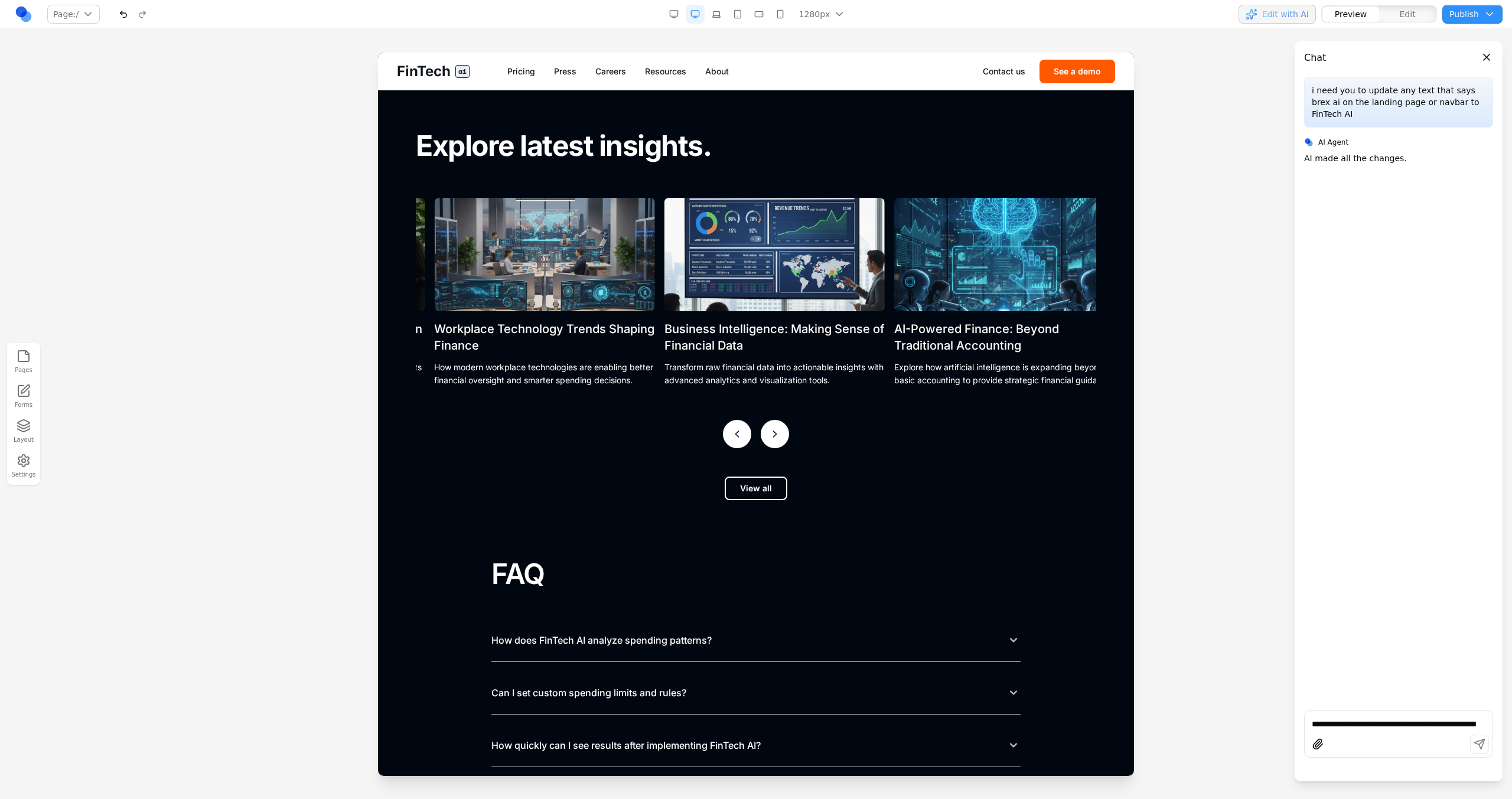
click at [762, 431] on button at bounding box center [774, 433] width 28 height 28
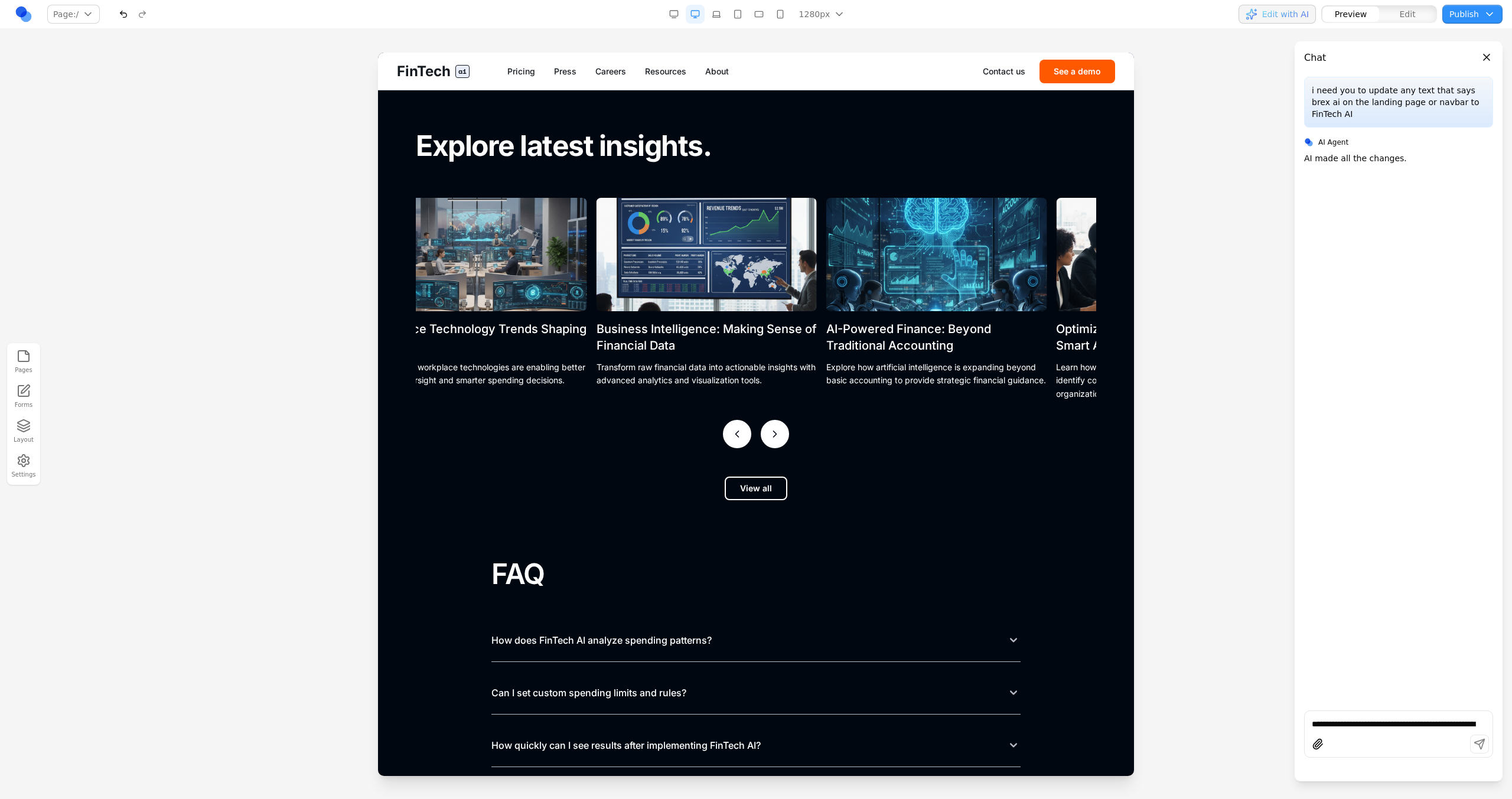
click at [762, 431] on button at bounding box center [774, 433] width 28 height 28
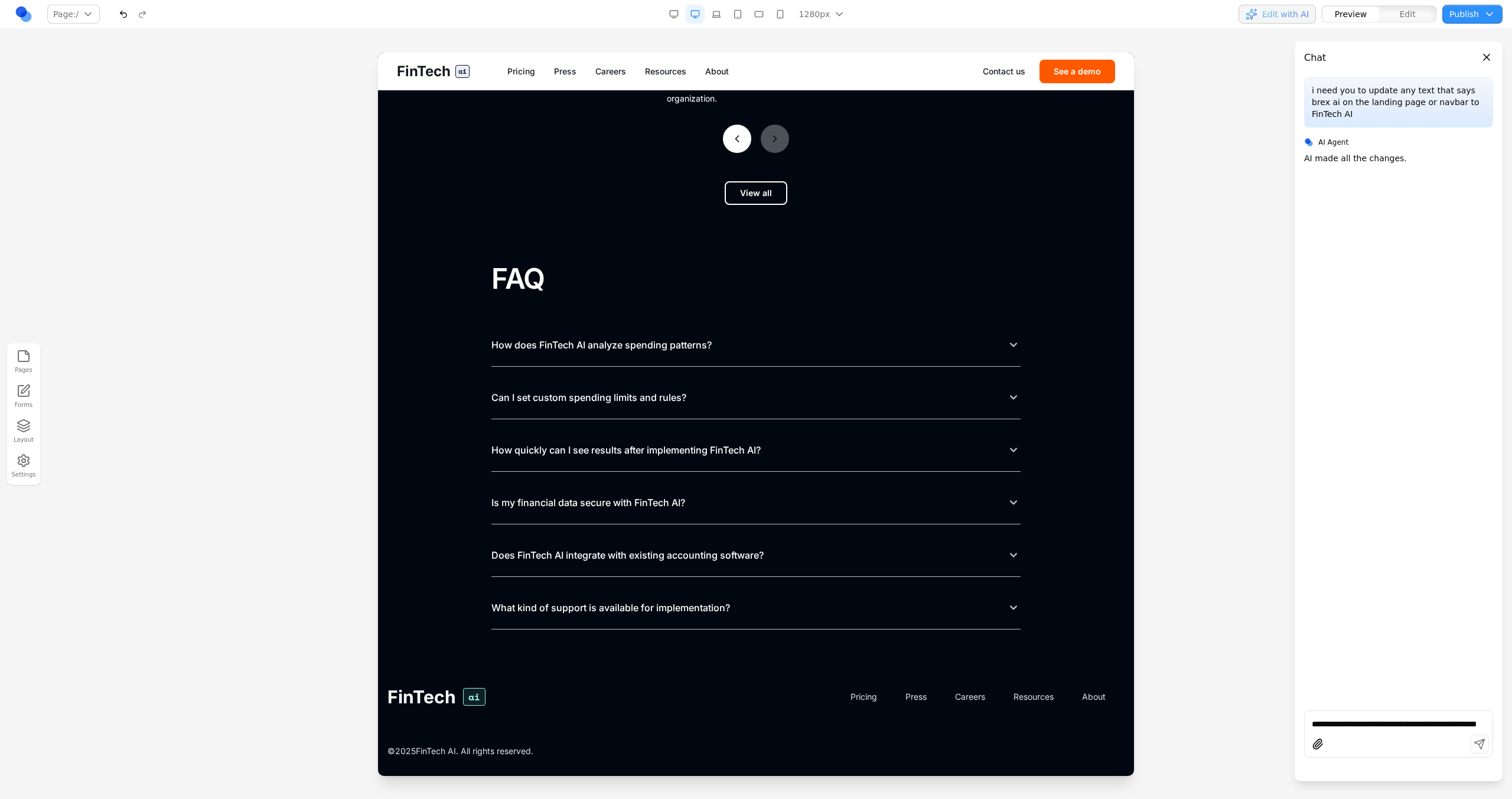
scroll to position [5126, 0]
click at [761, 333] on button "How does FinTech AI analyze spending patterns?" at bounding box center [755, 343] width 529 height 42
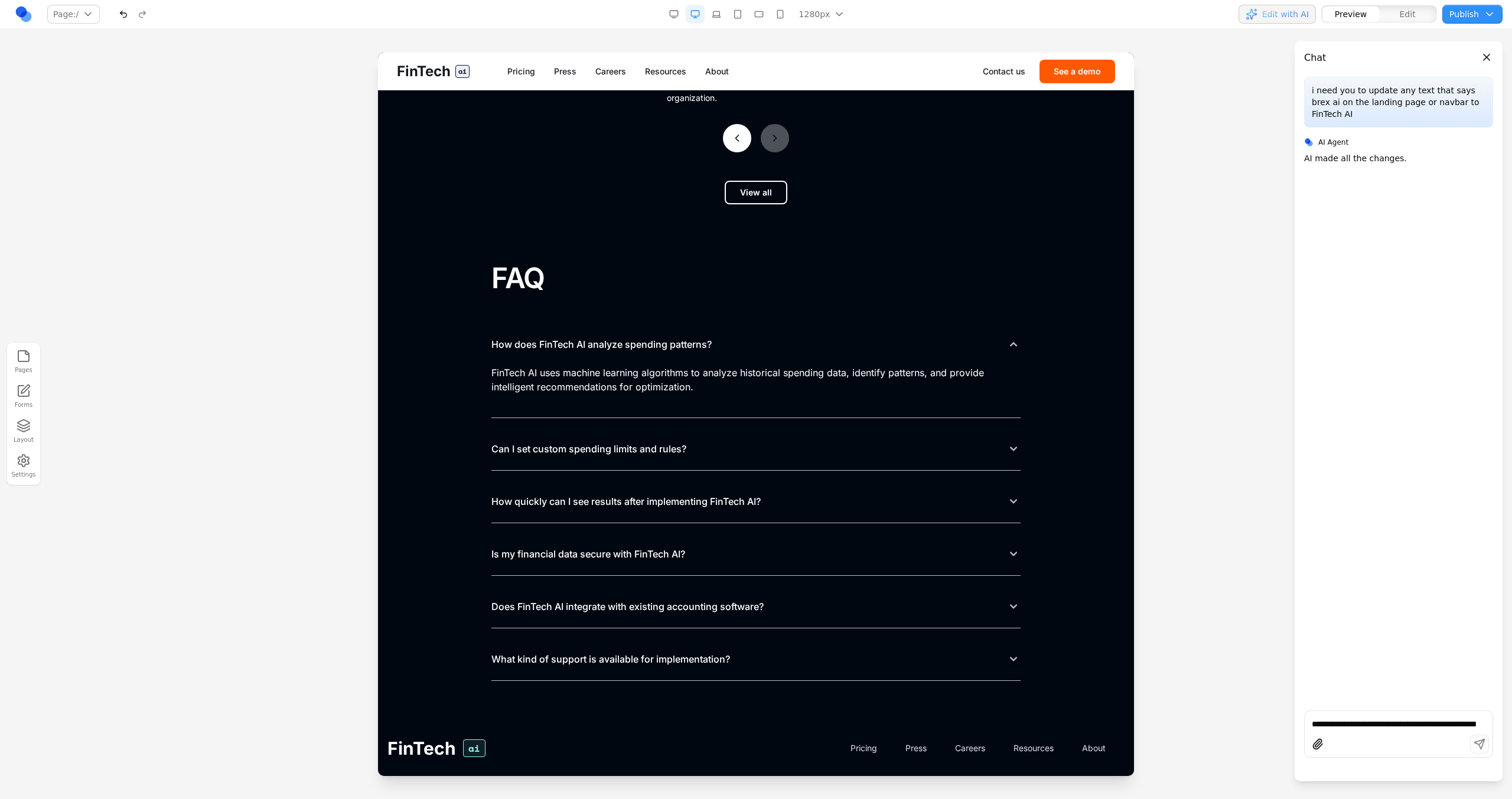
click at [761, 333] on button "How does FinTech AI analyze spending patterns?" at bounding box center [755, 343] width 529 height 42
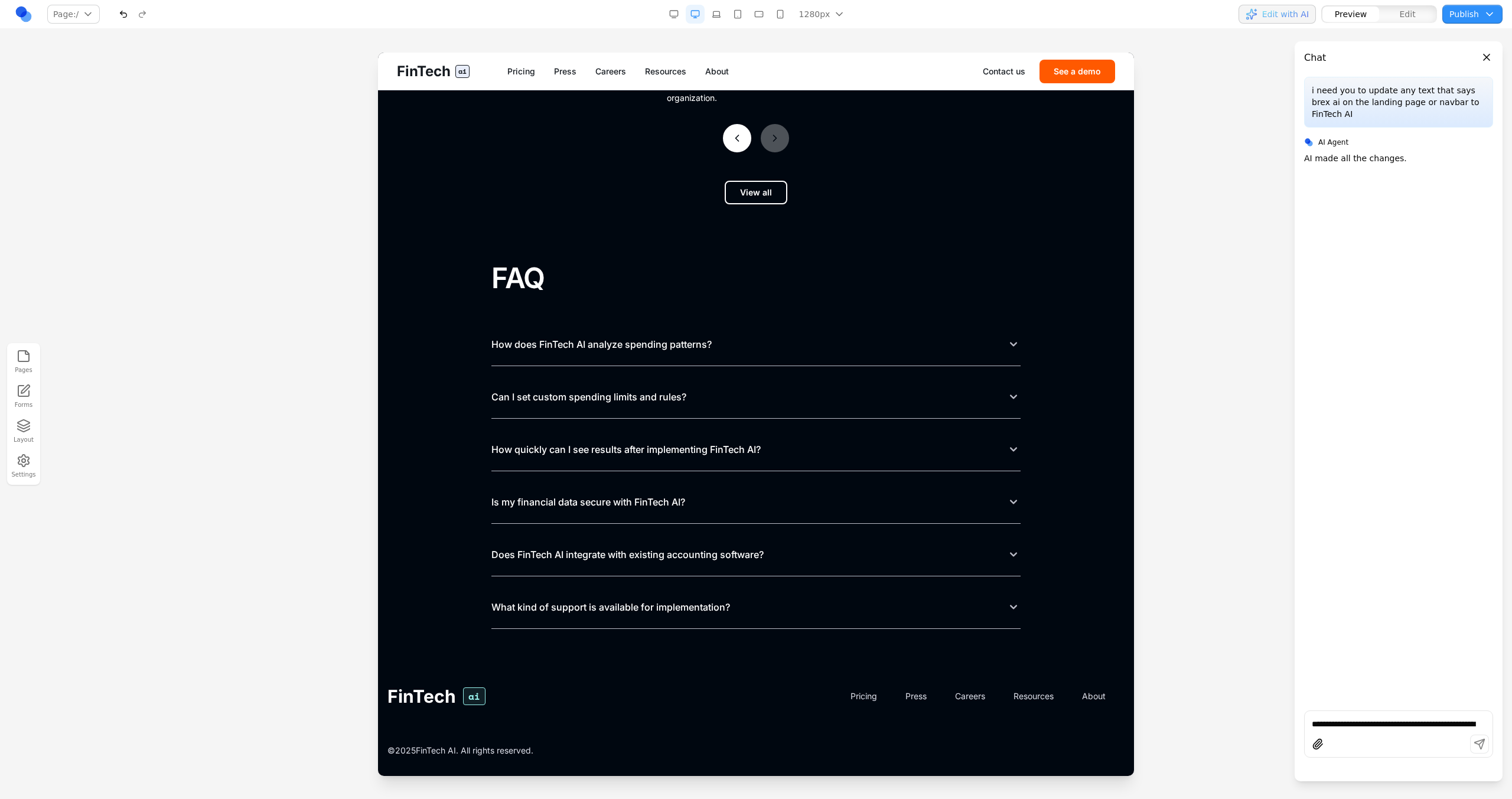
click at [751, 382] on button "Can I set custom spending limits and rules?" at bounding box center [755, 396] width 529 height 42
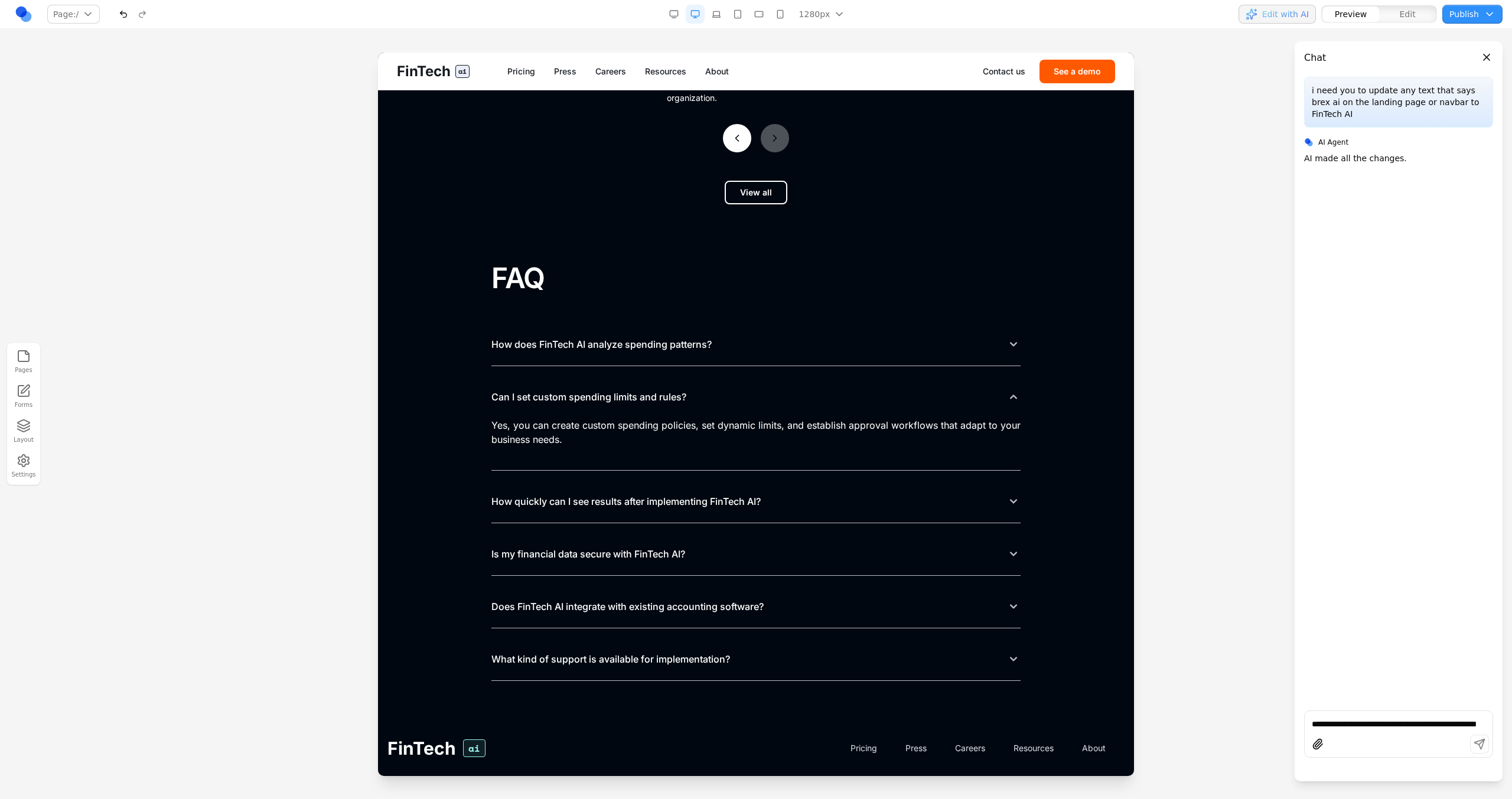
click at [751, 382] on button "Can I set custom spending limits and rules?" at bounding box center [755, 396] width 529 height 42
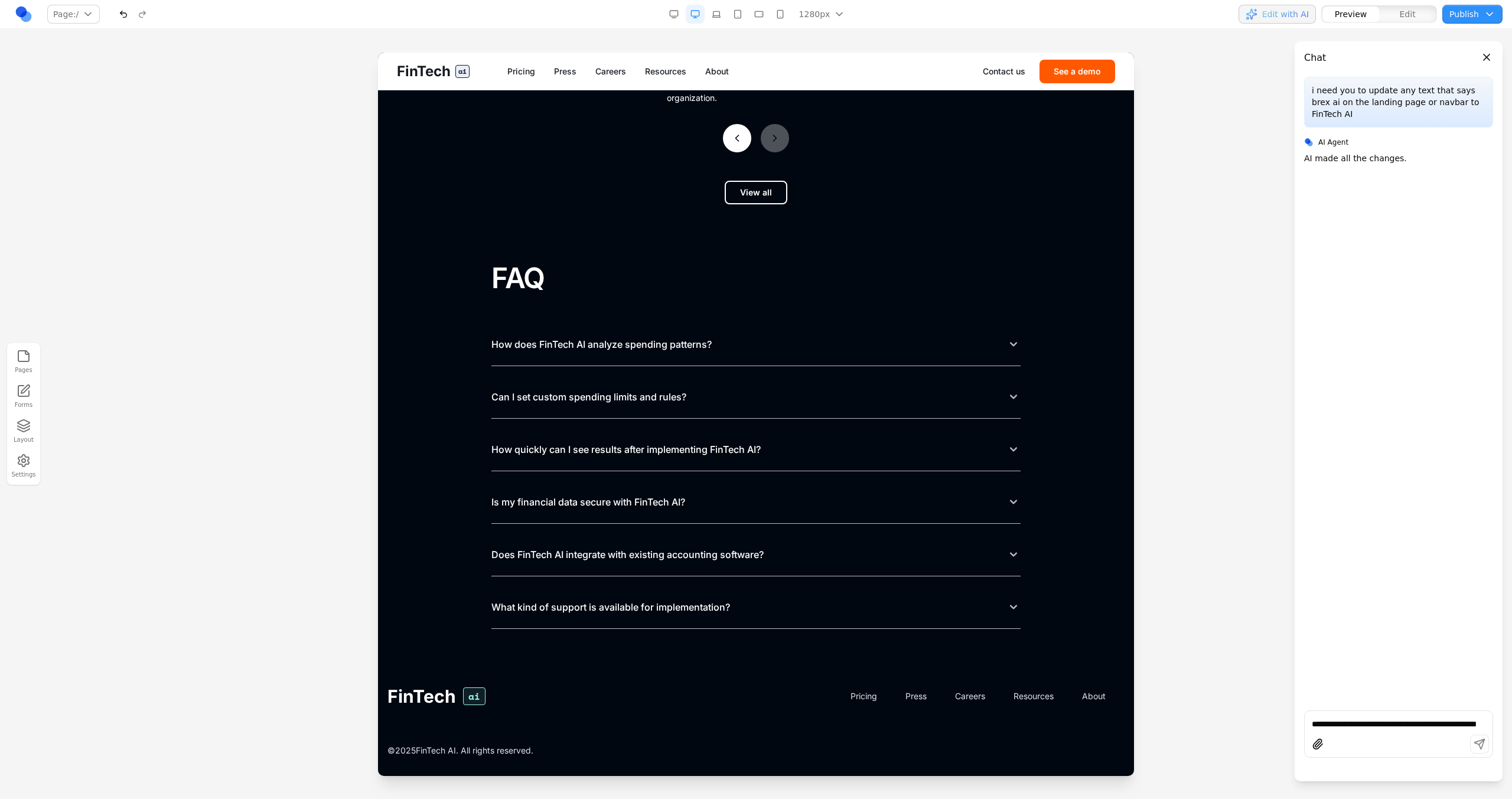
click at [749, 436] on button "How quickly can I see results after implementing FinTech AI?" at bounding box center [755, 448] width 529 height 42
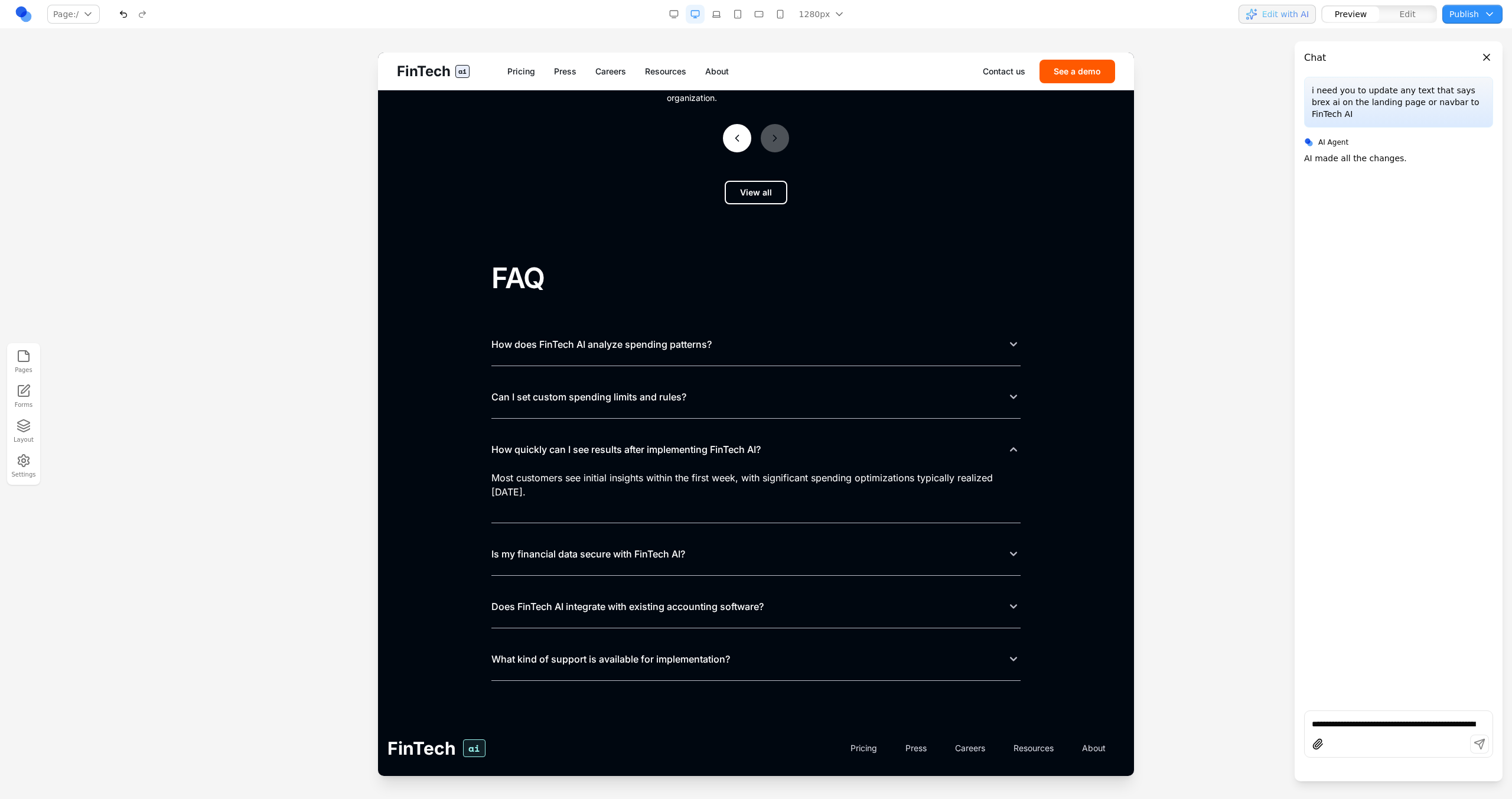
click at [749, 436] on button "How quickly can I see results after implementing FinTech AI?" at bounding box center [755, 448] width 529 height 42
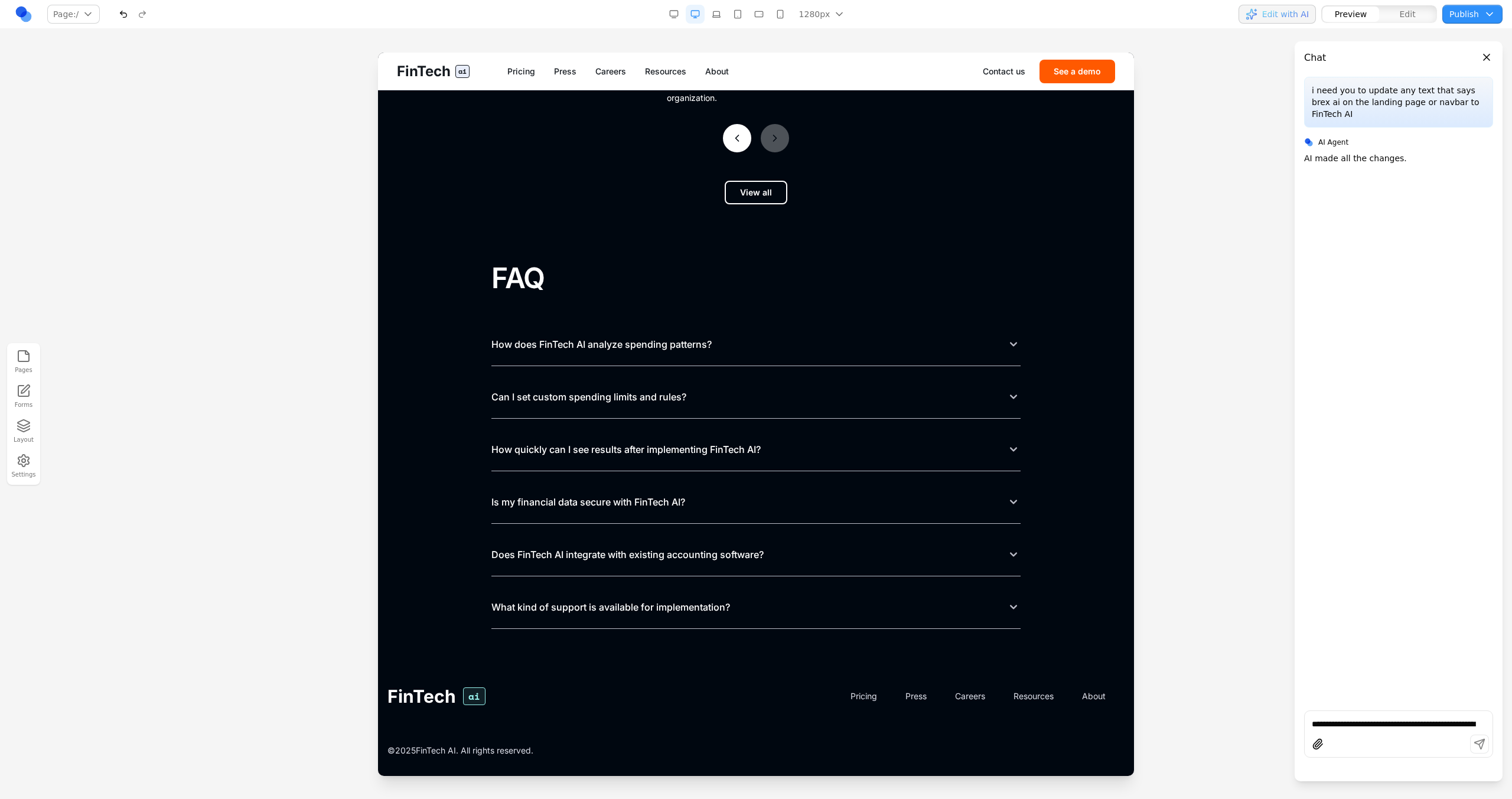
click at [736, 487] on button "Is my financial data secure with FinTech AI?" at bounding box center [755, 502] width 529 height 42
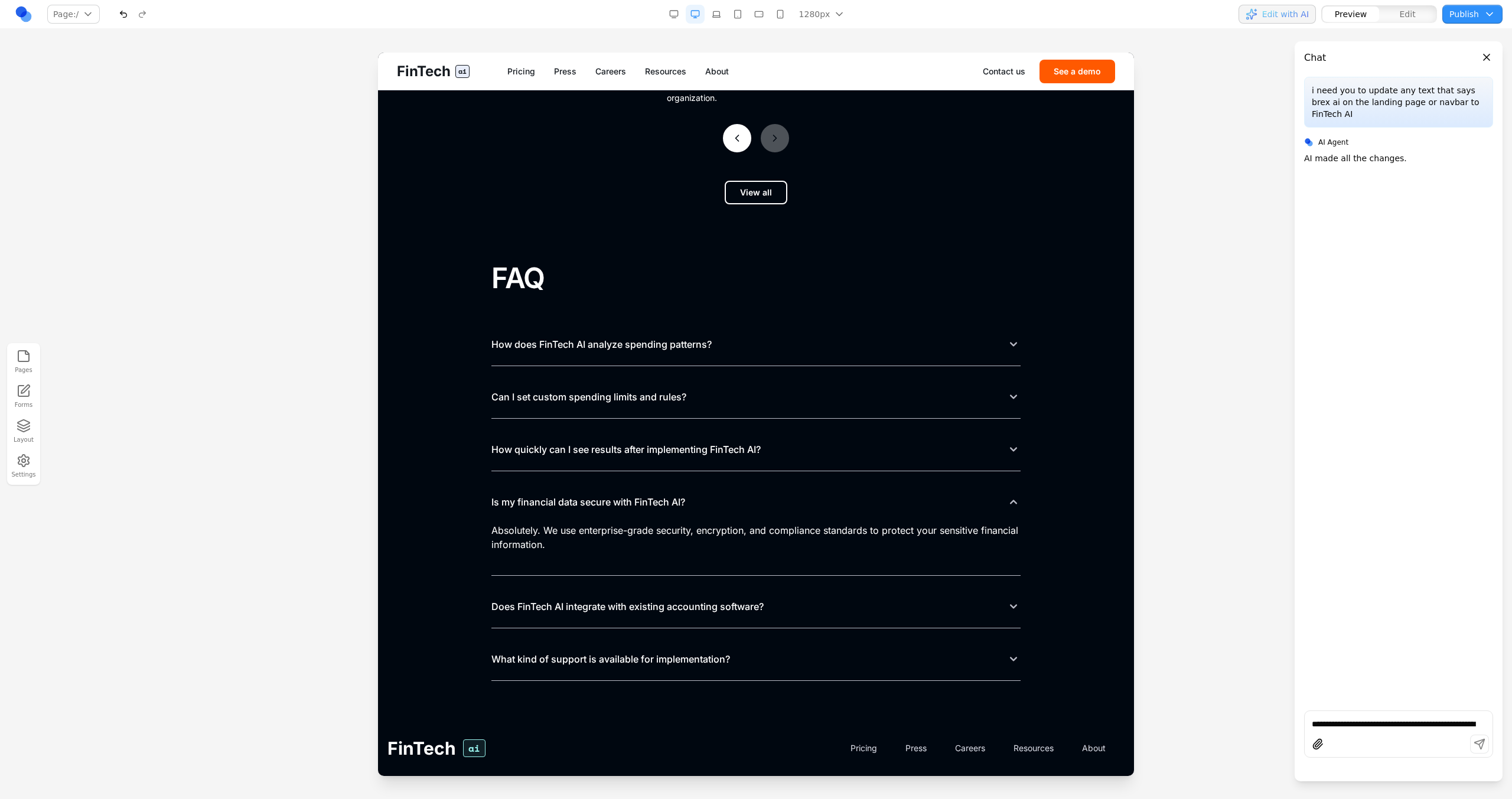
click at [736, 487] on button "Is my financial data secure with FinTech AI?" at bounding box center [755, 502] width 529 height 42
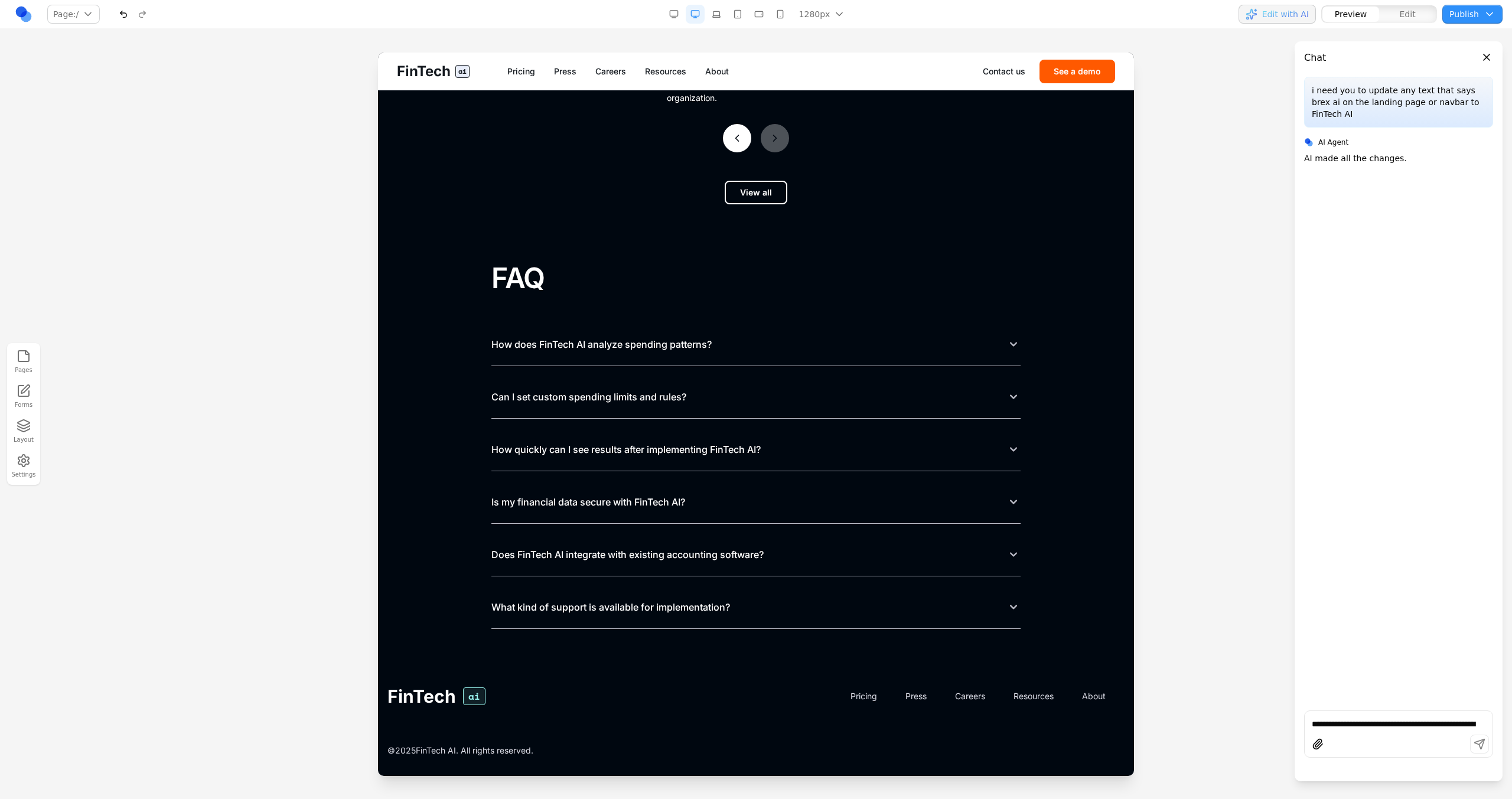
click at [736, 487] on button "Is my financial data secure with FinTech AI?" at bounding box center [755, 502] width 529 height 42
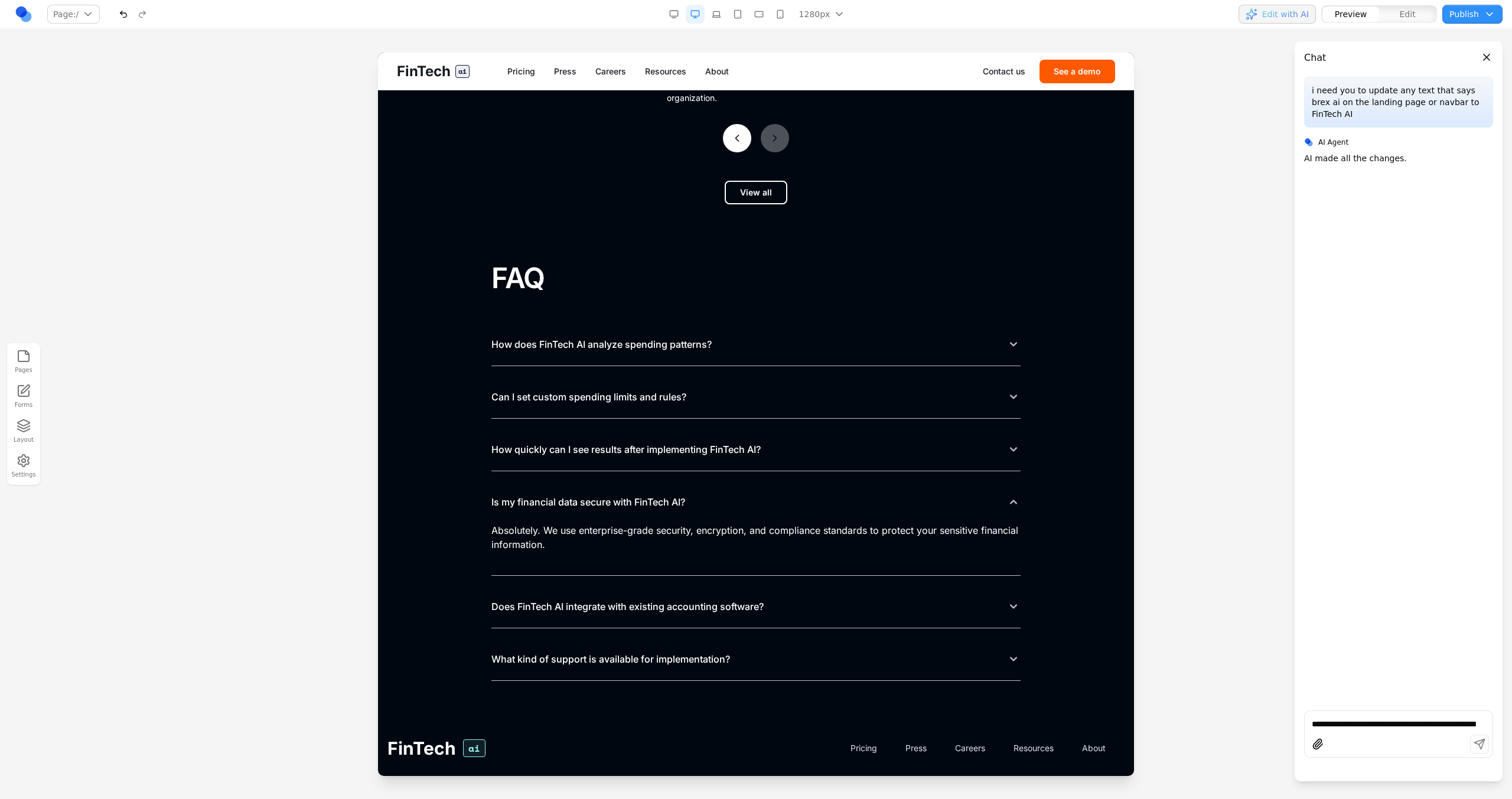
click at [736, 487] on button "Is my financial data secure with FinTech AI?" at bounding box center [755, 502] width 529 height 42
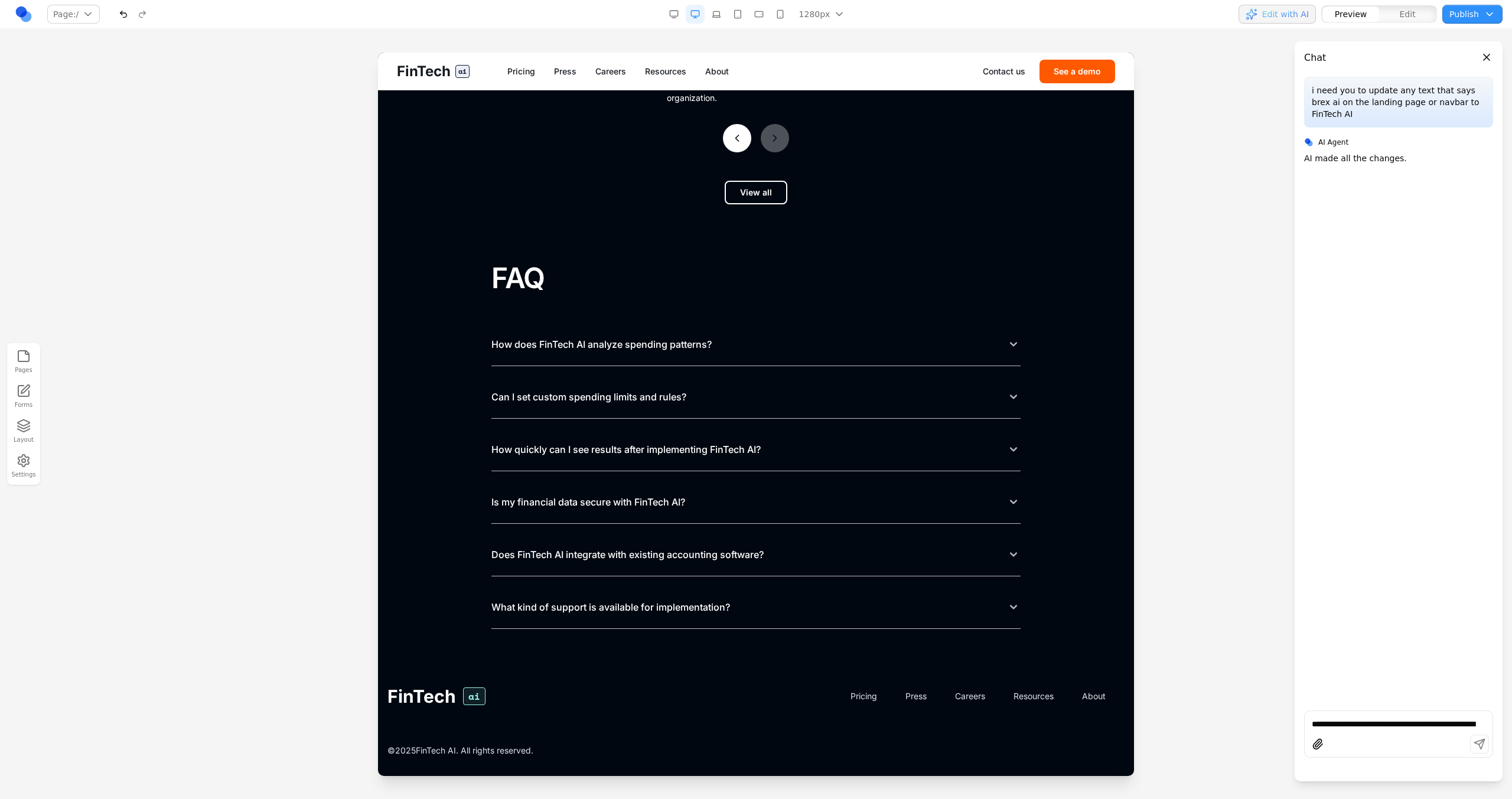
click at [723, 533] on button "Does FinTech AI integrate with existing accounting software?" at bounding box center [755, 554] width 529 height 42
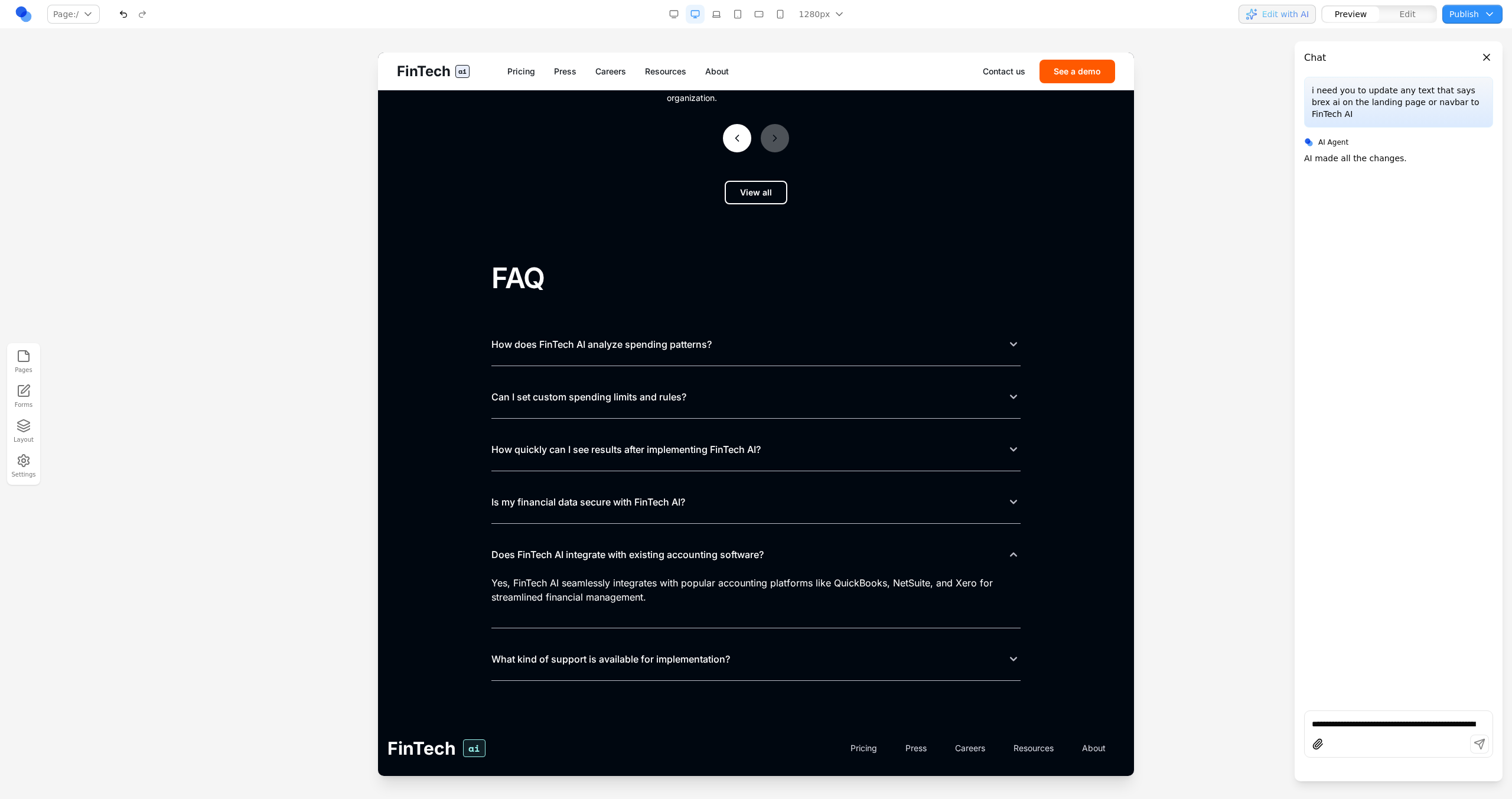
click at [723, 533] on button "Does FinTech AI integrate with existing accounting software?" at bounding box center [755, 554] width 529 height 42
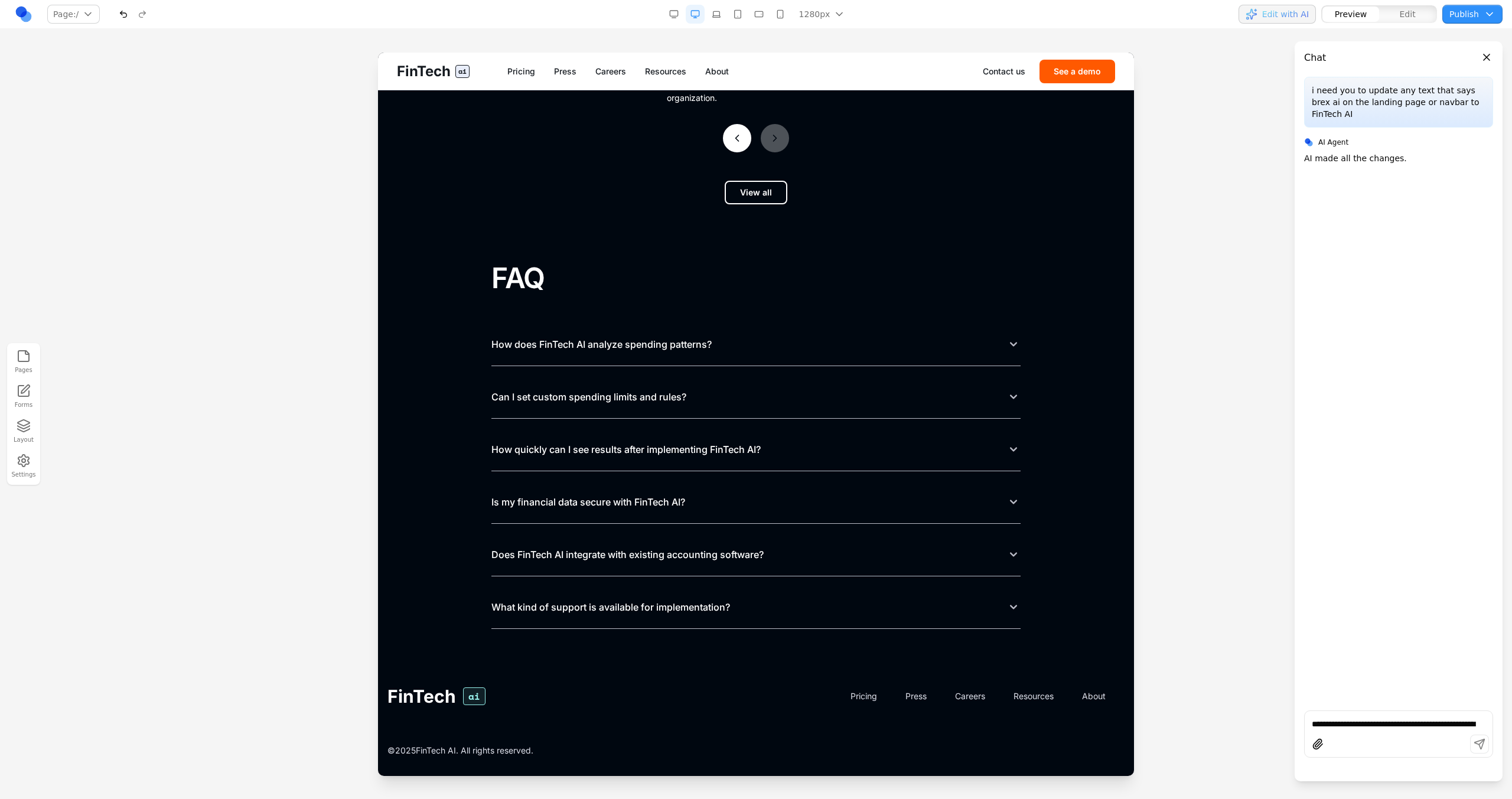
click at [709, 588] on button "What kind of support is available for implementation?" at bounding box center [755, 606] width 529 height 42
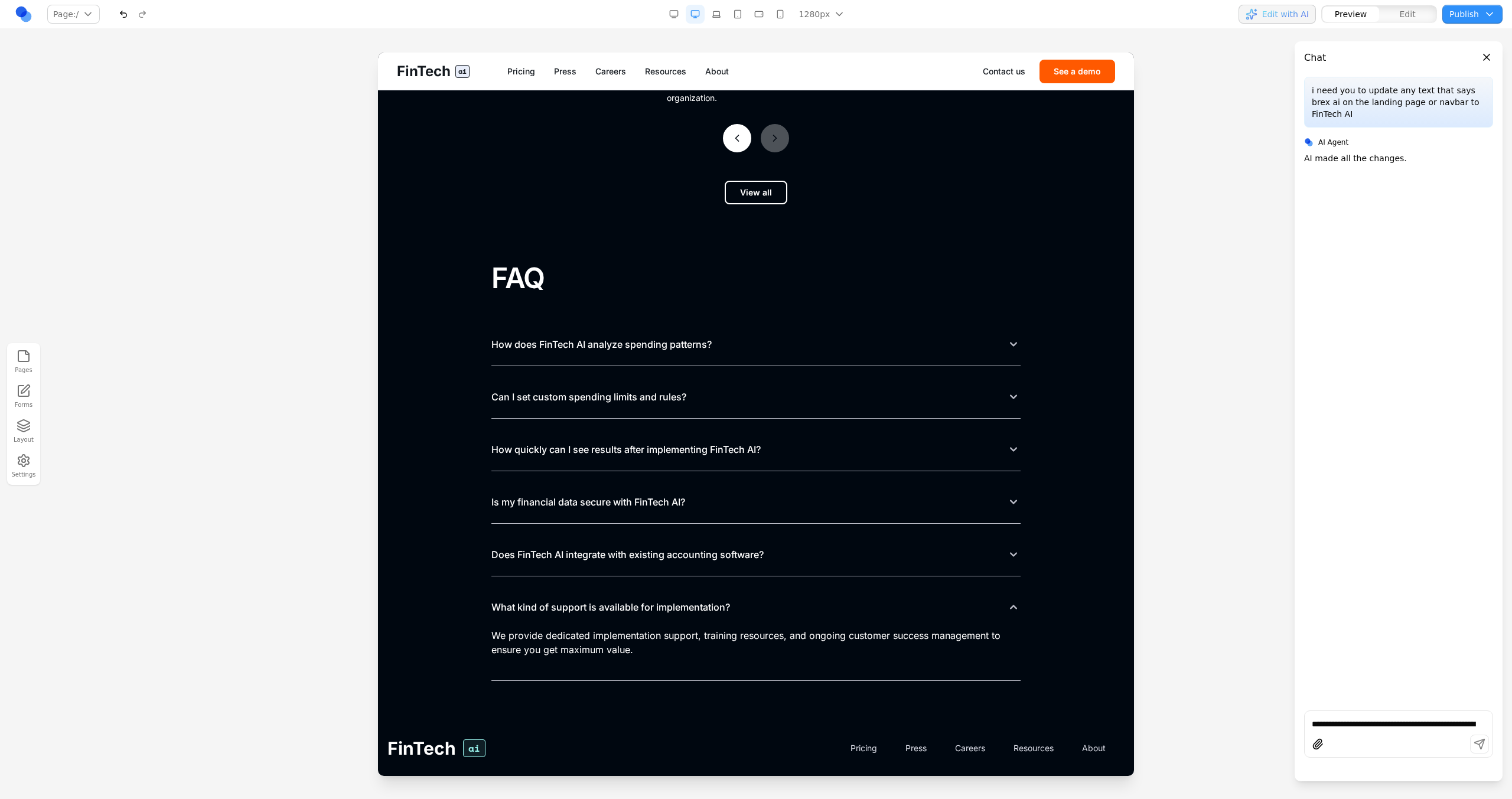
click at [709, 588] on button "What kind of support is available for implementation?" at bounding box center [755, 606] width 529 height 42
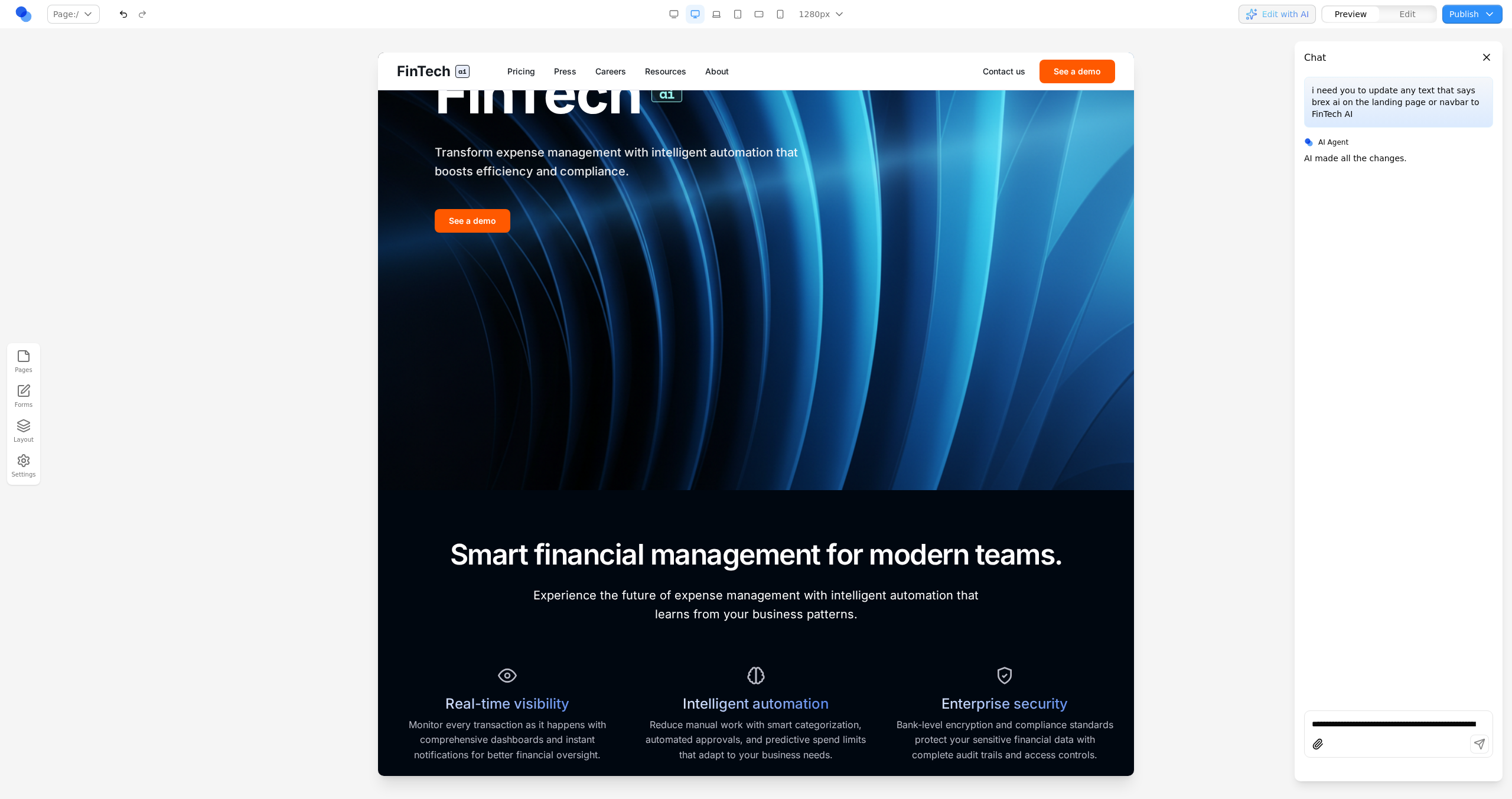
scroll to position [0, 0]
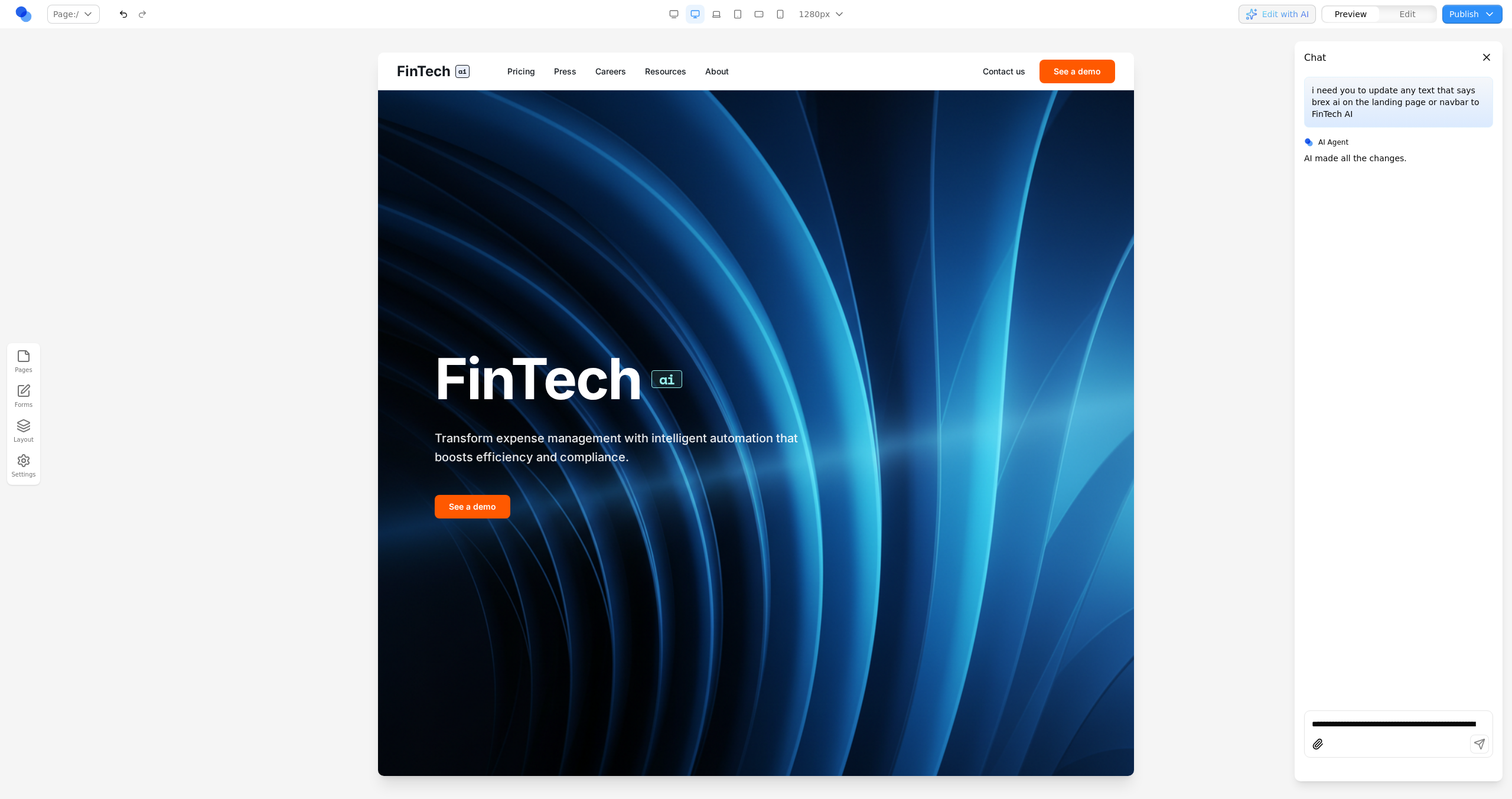
click at [519, 78] on div "FinTech ai Pricing Press Careers Resources About Contact us See a demo" at bounding box center [756, 70] width 756 height 37
click at [516, 72] on link "Pricing" at bounding box center [521, 70] width 28 height 12
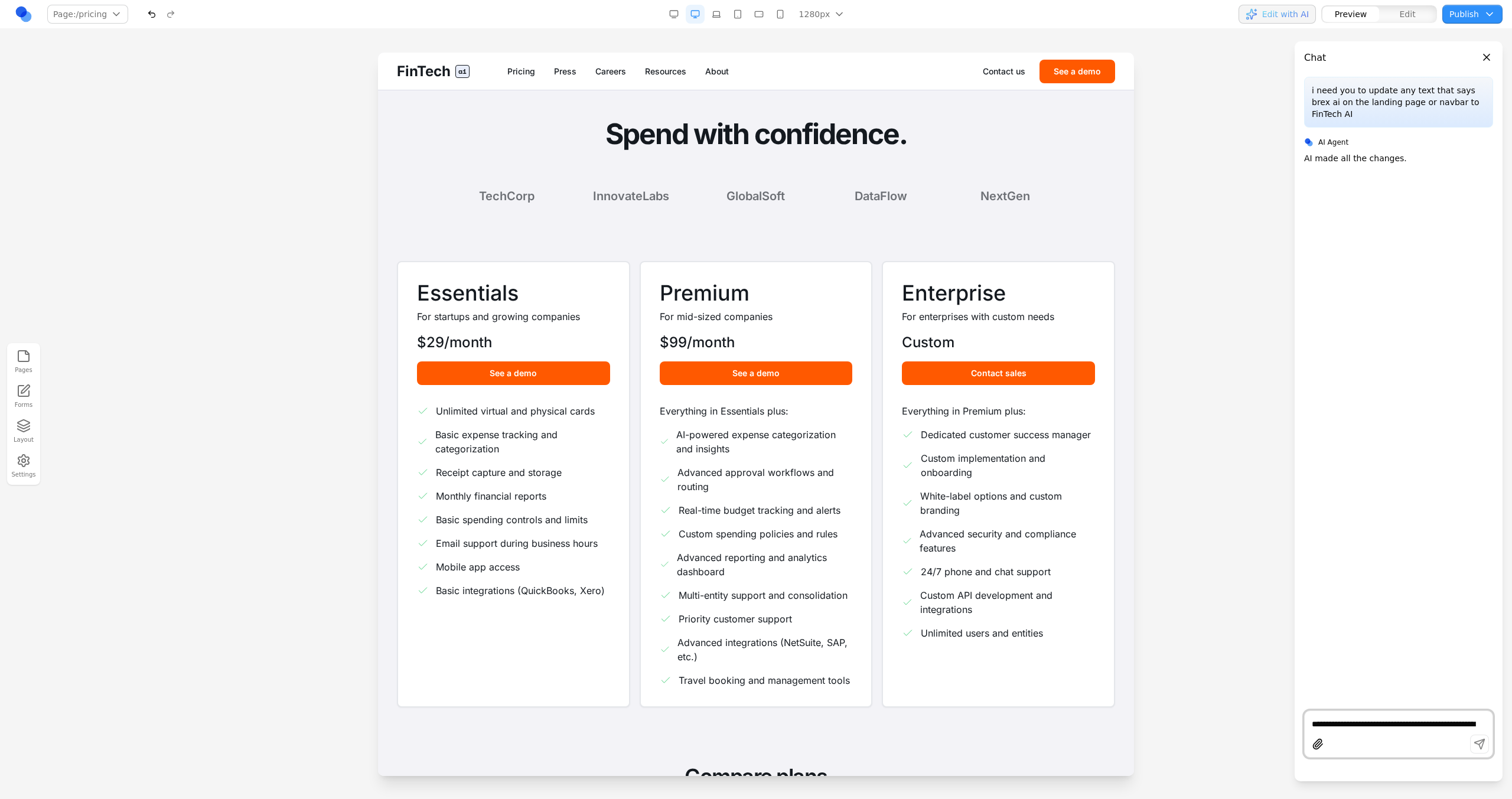
click at [1369, 728] on textarea "**********" at bounding box center [1398, 723] width 174 height 12
type textarea "**********"
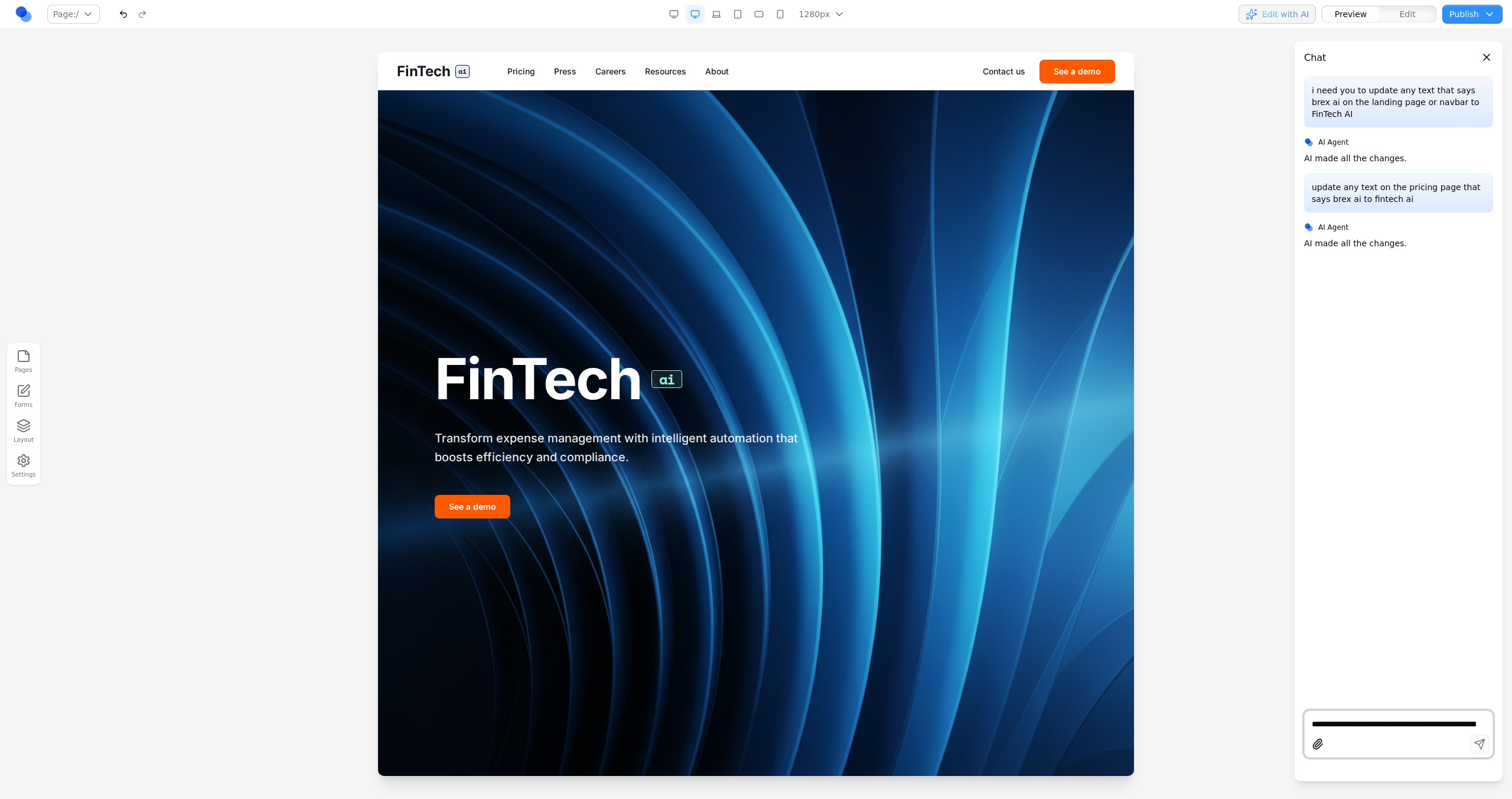
click at [540, 76] on nav "Pricing Press Careers Resources About" at bounding box center [745, 70] width 476 height 12
click at [529, 75] on link "Pricing" at bounding box center [521, 70] width 28 height 12
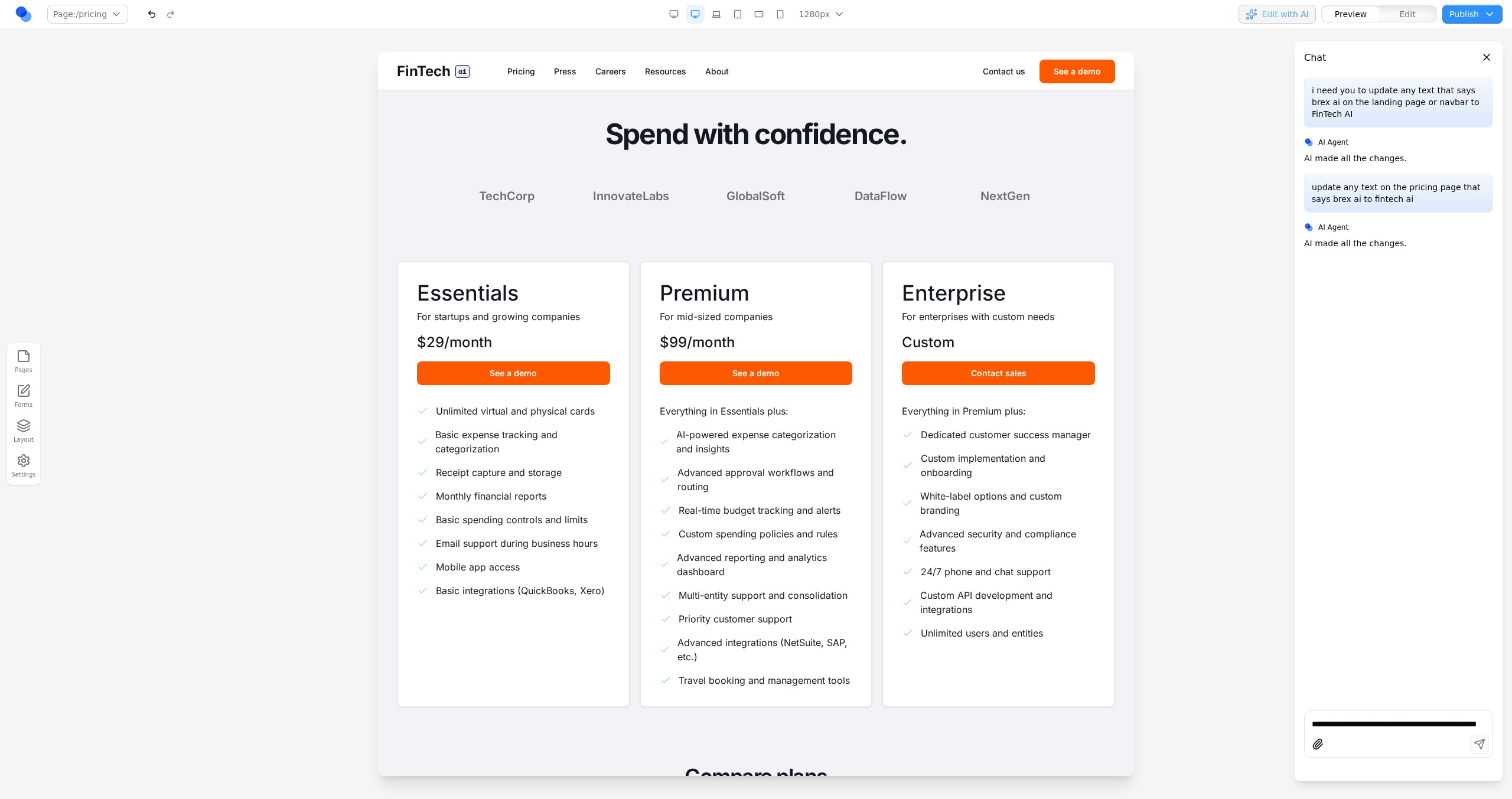
click at [582, 55] on div "FinTech ai Pricing Press Careers Resources About Contact us See a demo" at bounding box center [756, 70] width 756 height 37
click at [567, 66] on link "Press" at bounding box center [565, 70] width 23 height 12
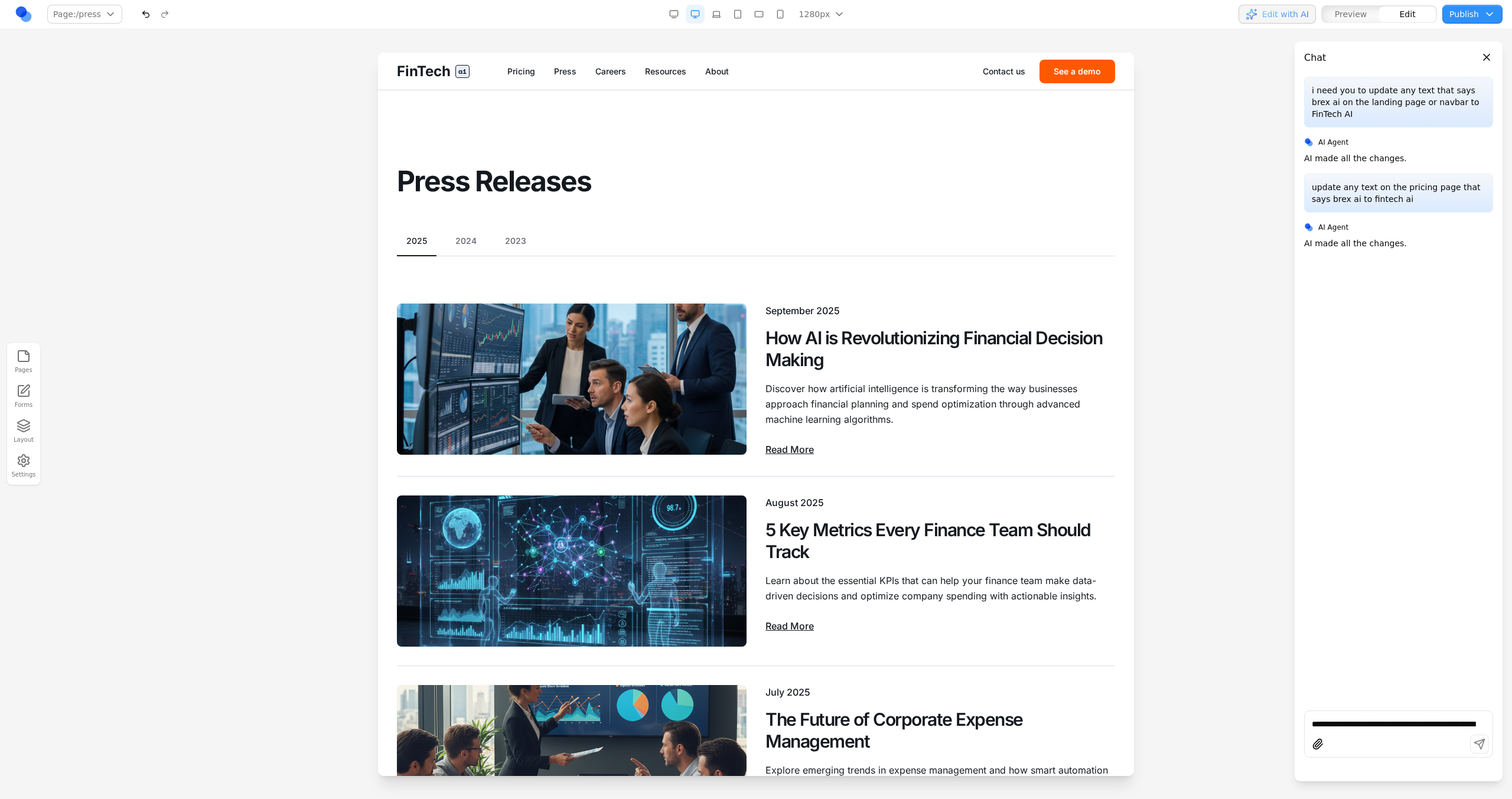
click at [1351, 726] on textarea "**********" at bounding box center [1398, 723] width 174 height 12
click at [1356, 183] on p "update any text on the pricing page that says brex ai to fintech ai" at bounding box center [1398, 193] width 174 height 24
copy p "update any text on the pricing page that says brex ai to fintech ai"
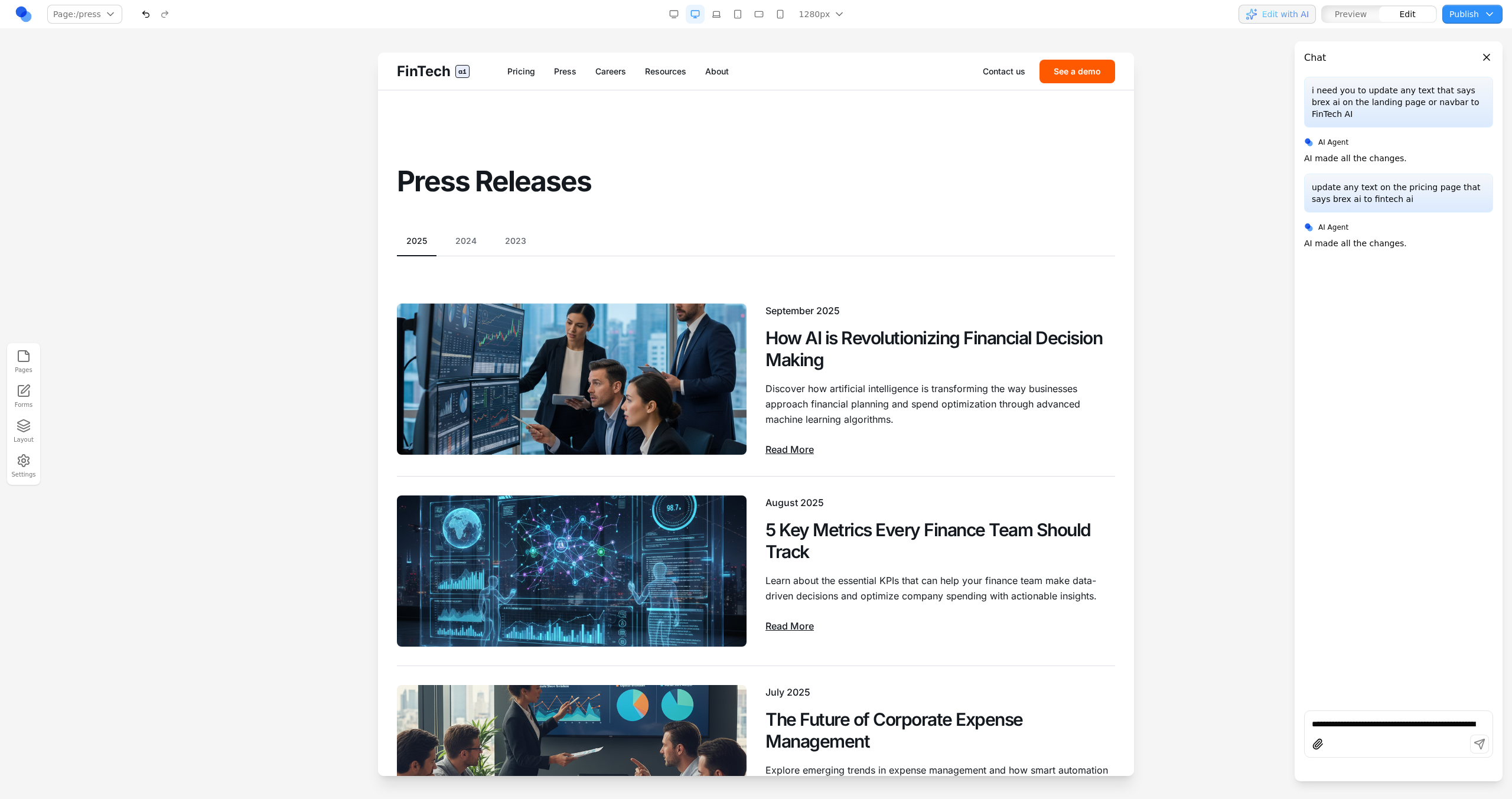
click at [1328, 723] on textarea "**********" at bounding box center [1398, 723] width 174 height 12
paste textarea "**********"
click at [1426, 715] on textarea "**********" at bounding box center [1398, 718] width 174 height 24
type textarea "**********"
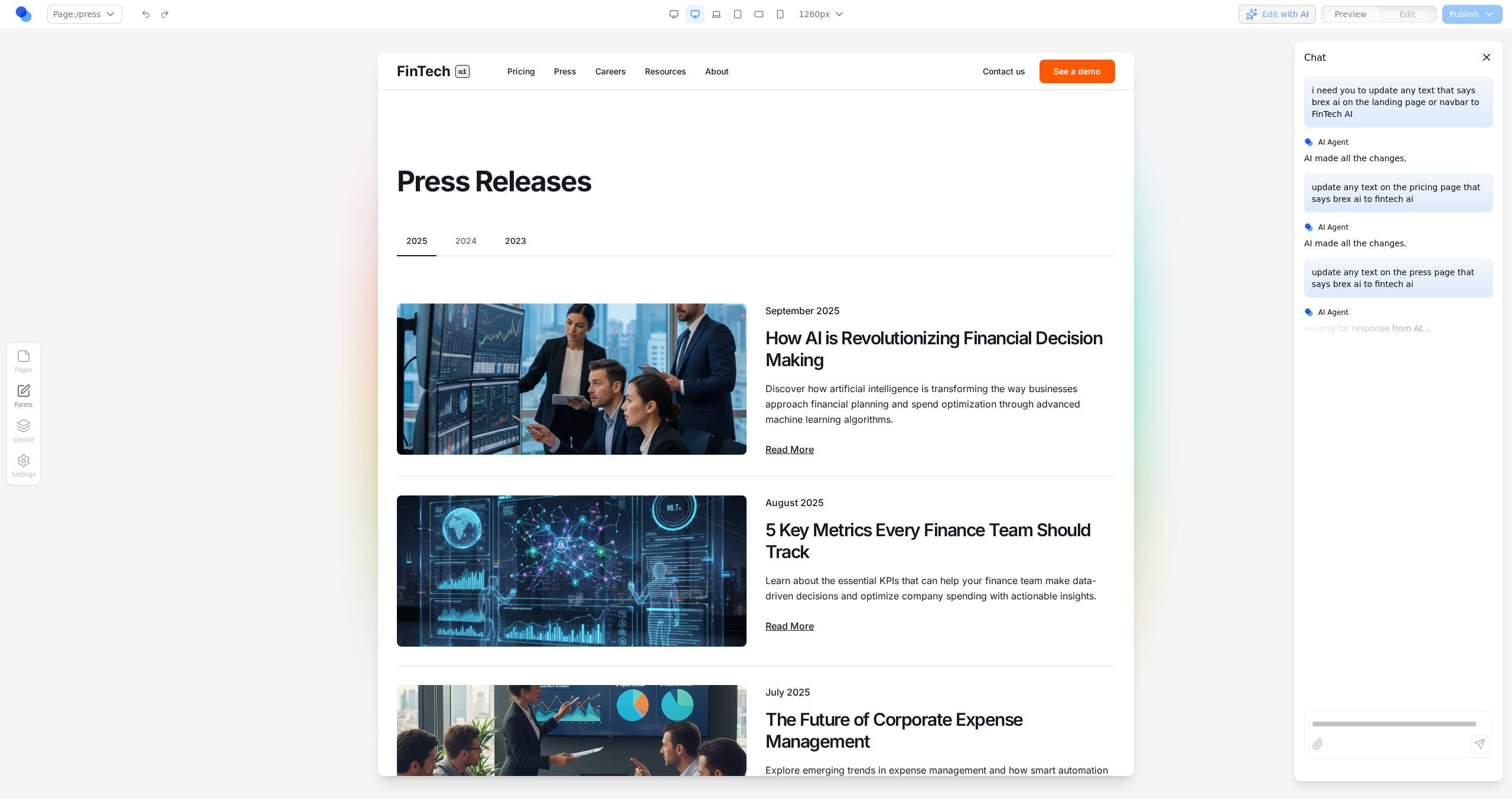
click at [515, 238] on button "2023" at bounding box center [515, 240] width 40 height 12
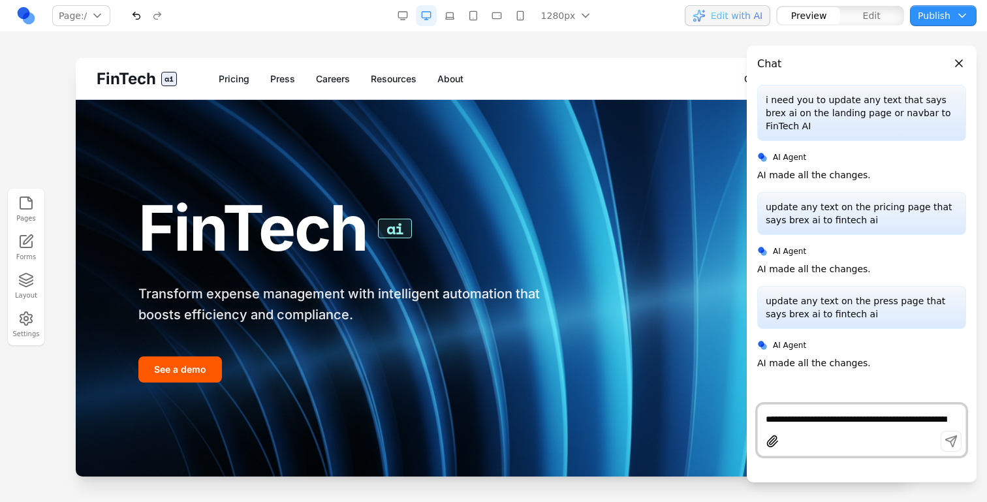
click at [960, 65] on button "Close panel" at bounding box center [959, 63] width 14 height 14
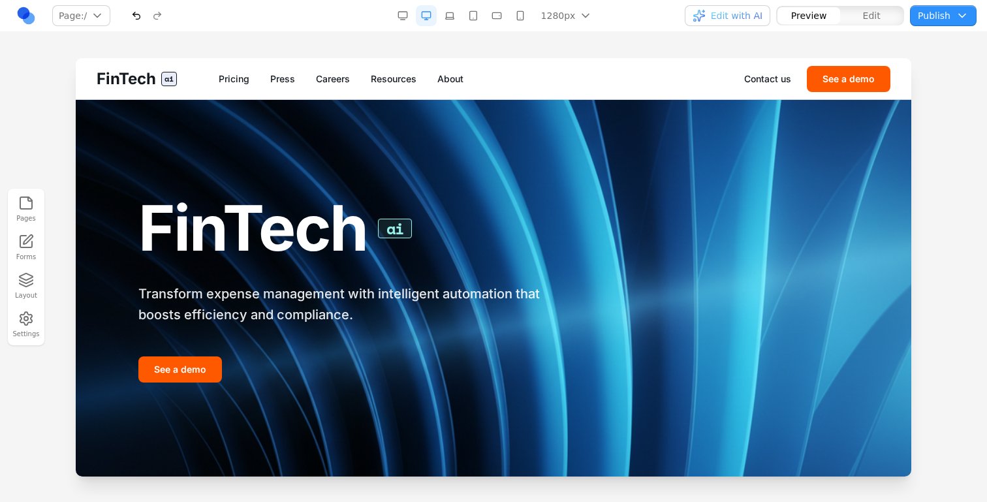
click at [716, 19] on span "Edit with AI" at bounding box center [737, 15] width 52 height 13
click at [717, 20] on span "Edit with AI" at bounding box center [737, 15] width 52 height 13
click at [319, 76] on link "Careers" at bounding box center [333, 78] width 34 height 13
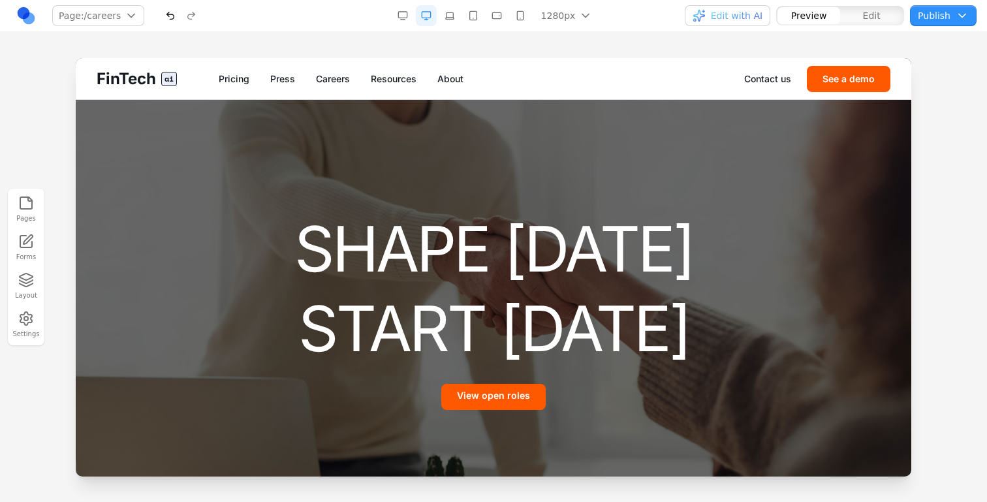
click at [289, 80] on link "Press" at bounding box center [282, 78] width 25 height 13
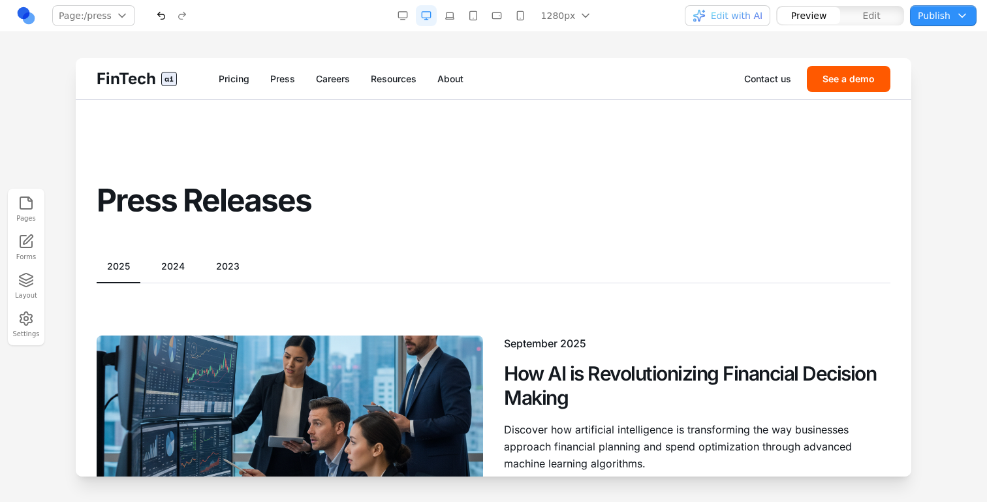
click at [171, 263] on button "2024" at bounding box center [173, 266] width 44 height 13
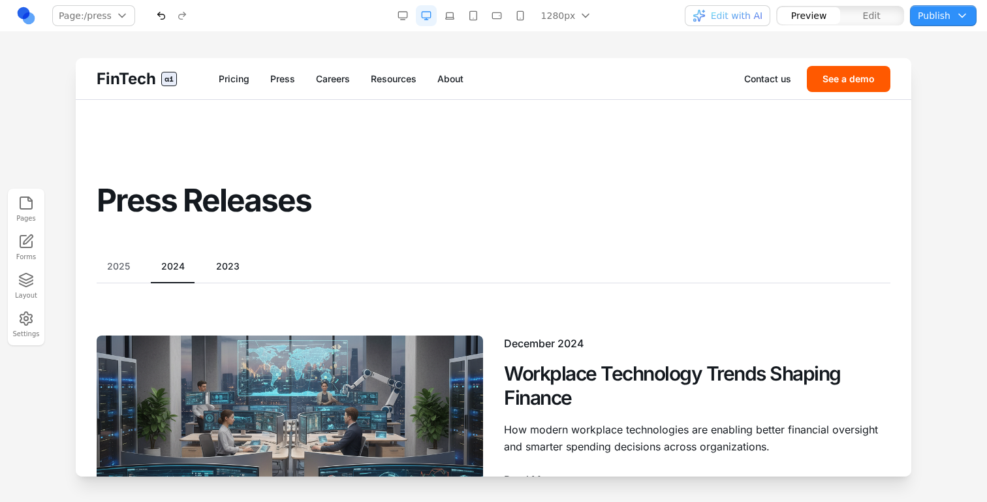
click at [223, 272] on button "2023" at bounding box center [228, 266] width 44 height 13
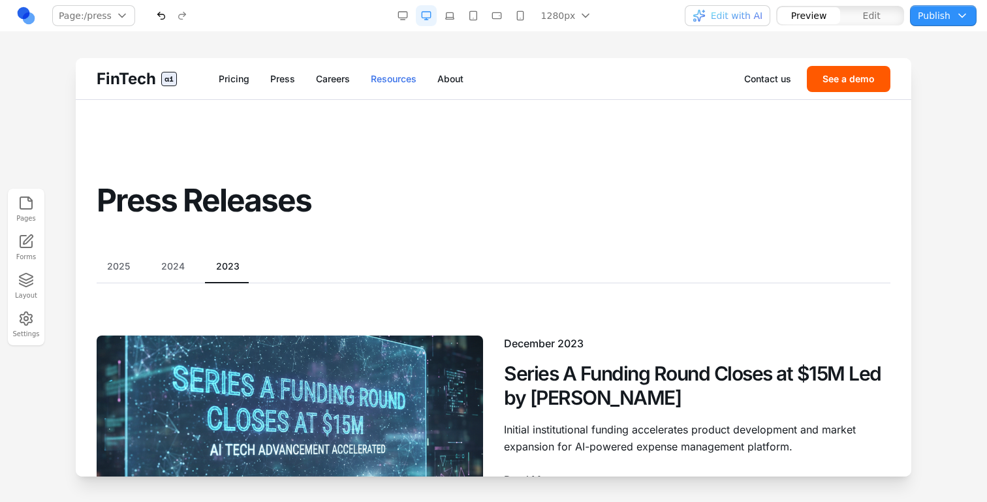
click at [396, 82] on link "Resources" at bounding box center [394, 78] width 46 height 13
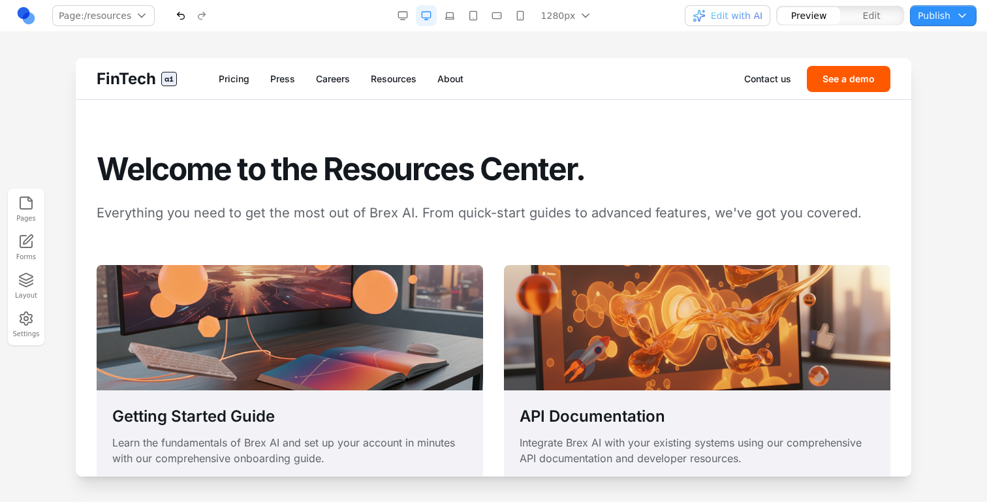
click at [755, 8] on button "Edit with AI" at bounding box center [728, 15] width 86 height 21
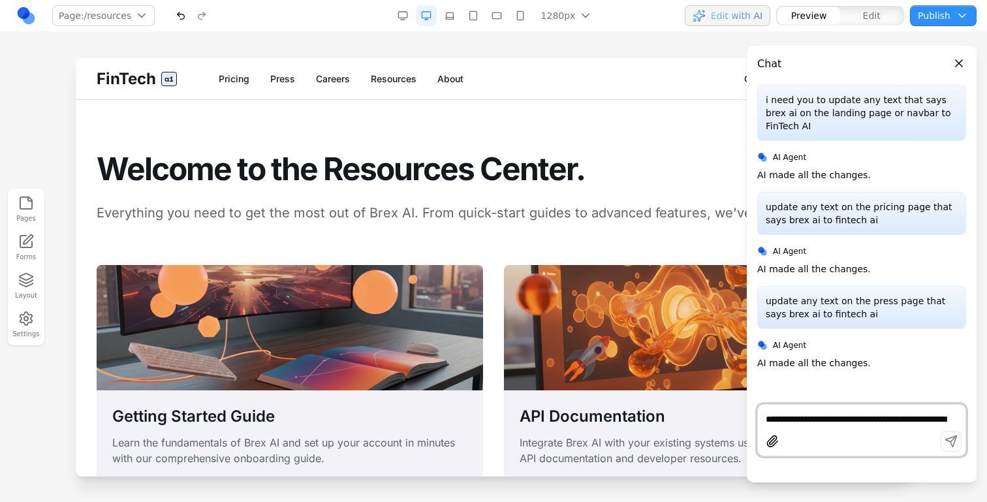
click at [768, 417] on textarea "**********" at bounding box center [862, 419] width 192 height 13
paste textarea "**********"
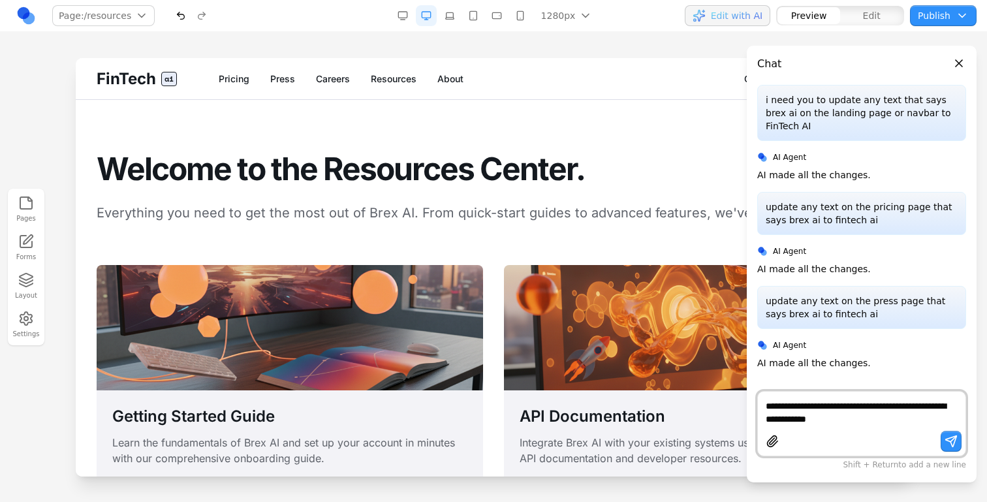
click at [897, 406] on textarea "**********" at bounding box center [862, 413] width 192 height 26
type textarea "**********"
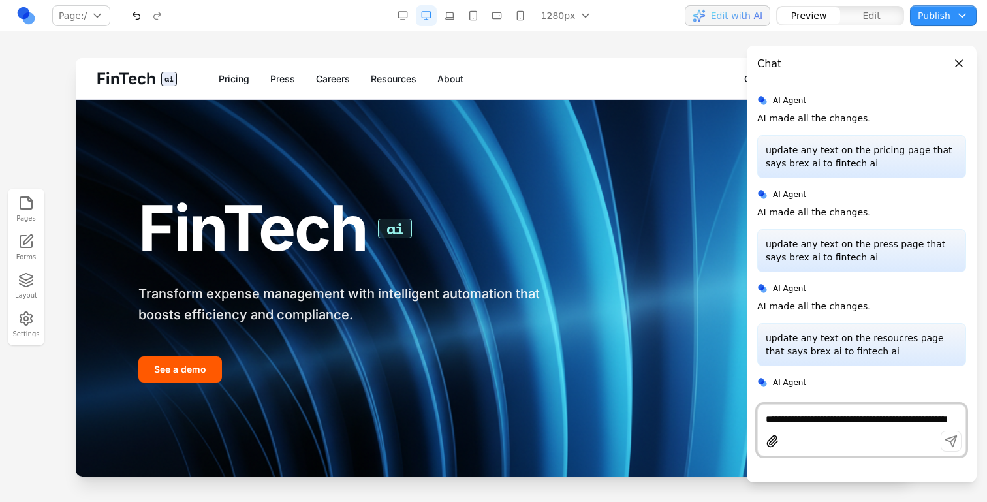
click at [401, 84] on link "Resources" at bounding box center [394, 78] width 46 height 13
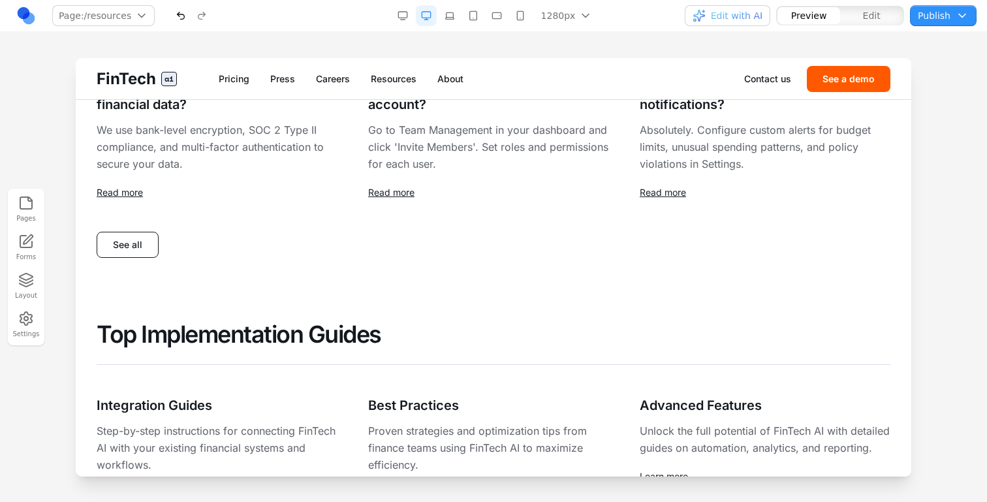
scroll to position [746, 0]
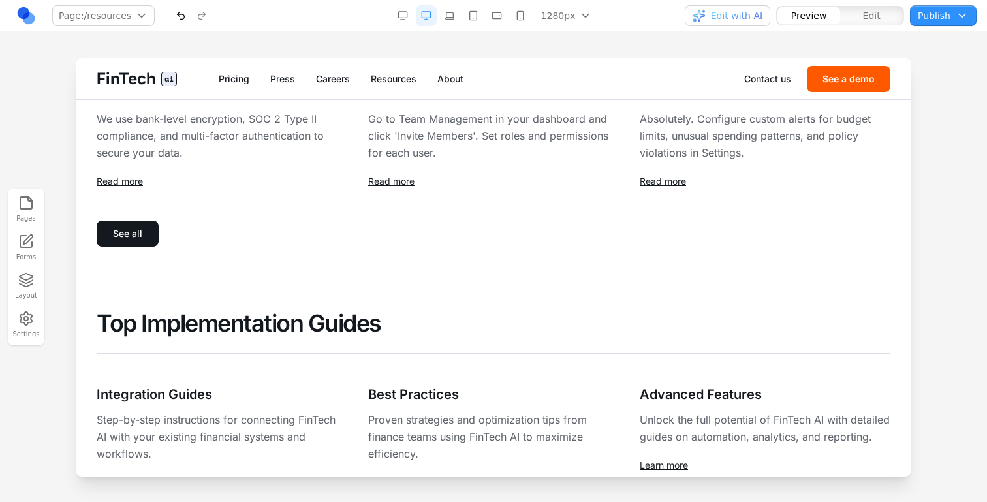
click at [144, 243] on button "See all" at bounding box center [128, 234] width 62 height 26
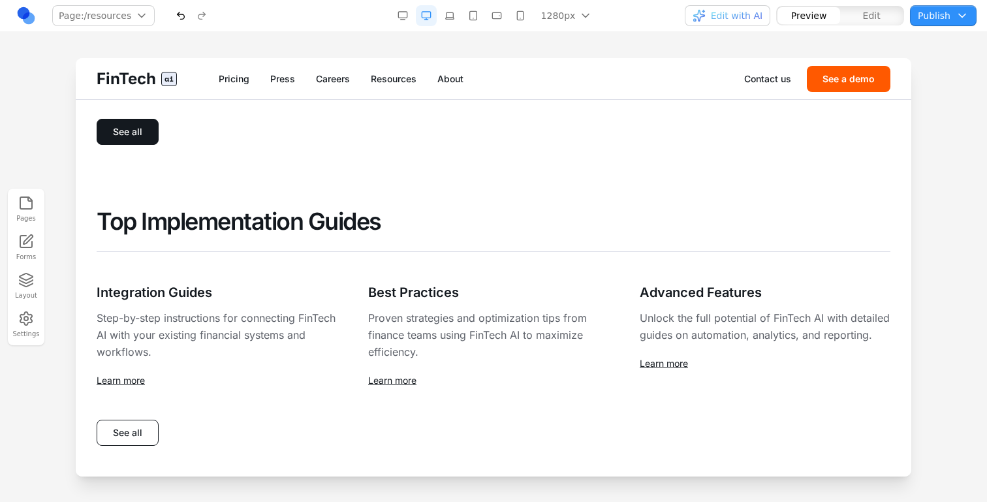
scroll to position [874, 0]
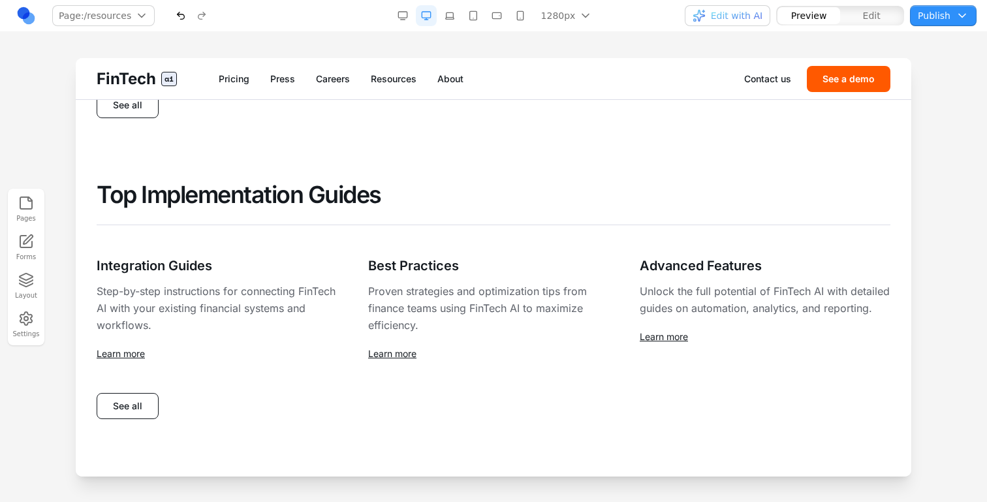
click at [22, 216] on button "Pages" at bounding box center [26, 209] width 29 height 33
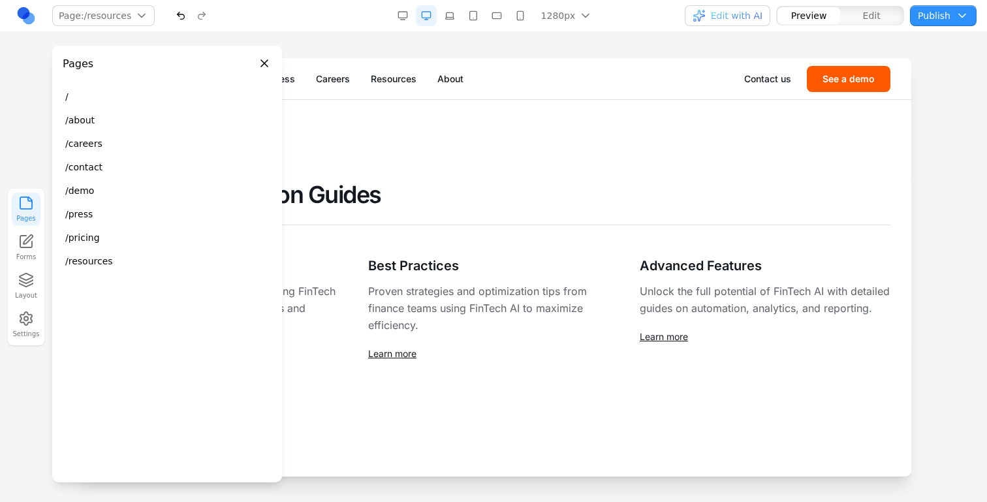
click at [96, 195] on button "/demo" at bounding box center [166, 191] width 219 height 24
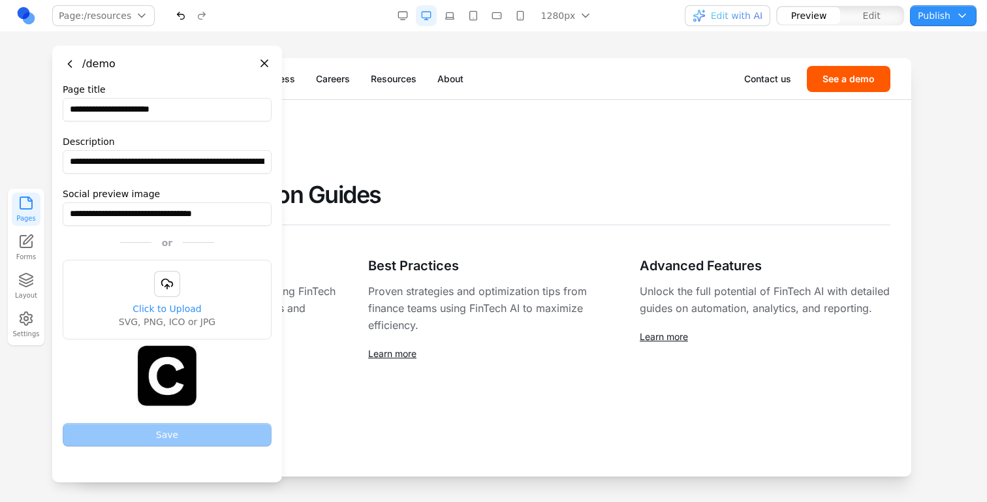
click at [71, 69] on button "Go back" at bounding box center [70, 64] width 14 height 14
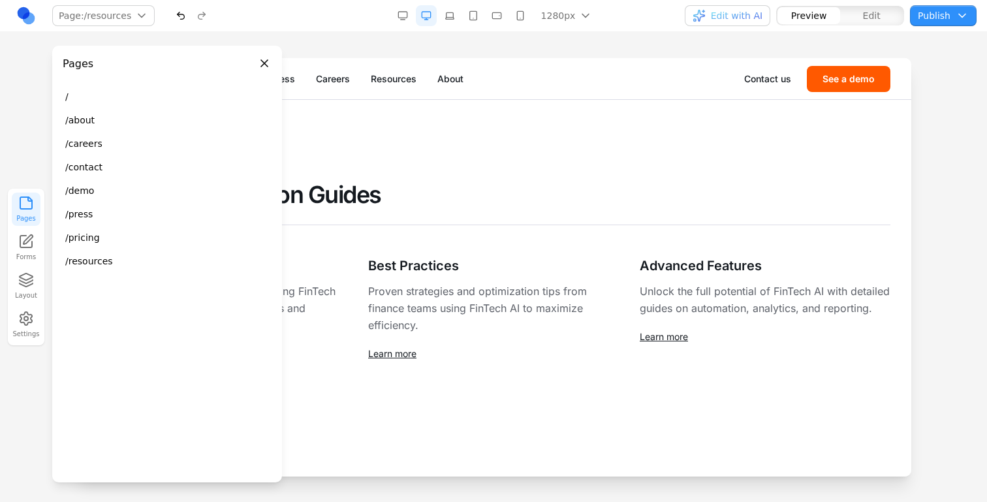
click at [363, 204] on h2 "Top Implementation Guides" at bounding box center [494, 195] width 794 height 28
click at [260, 54] on header "Pages" at bounding box center [167, 59] width 230 height 26
click at [262, 61] on button "Close panel" at bounding box center [264, 63] width 14 height 14
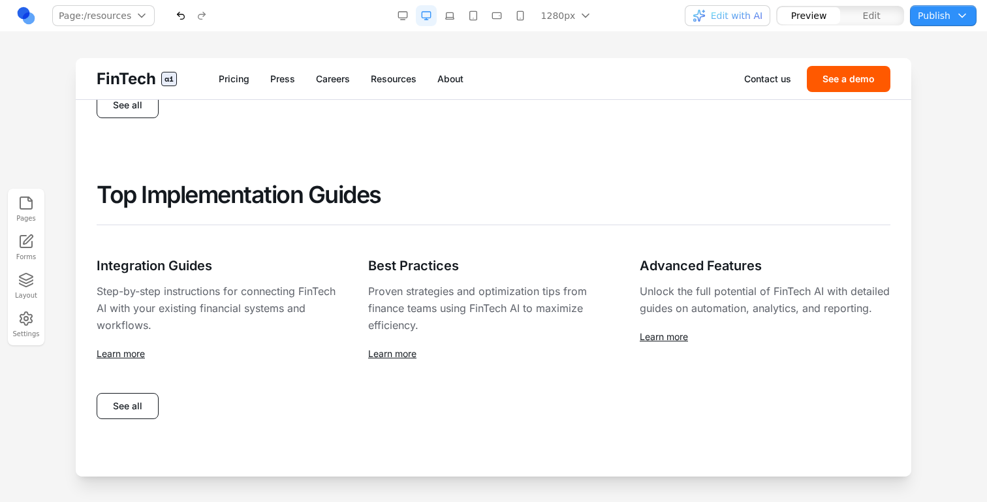
click at [27, 219] on button "Pages" at bounding box center [26, 209] width 29 height 33
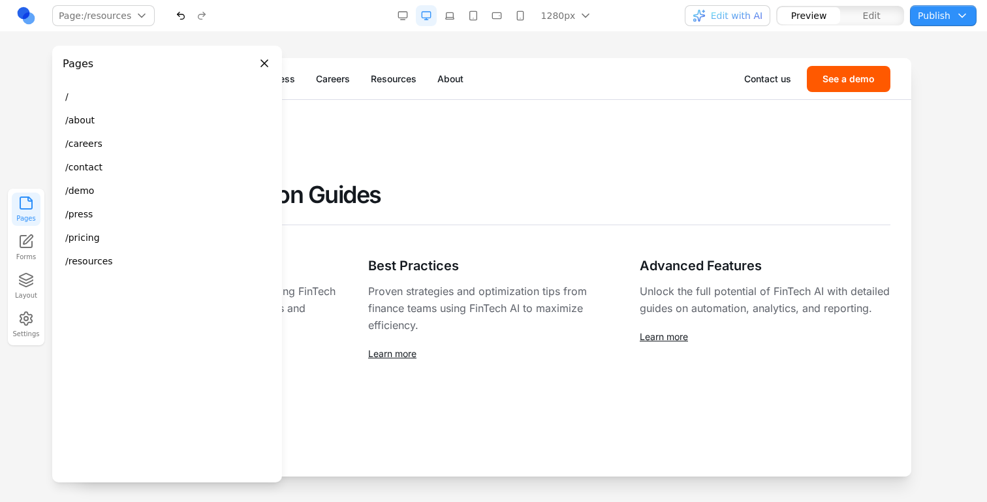
click at [362, 189] on h2 "Top Implementation Guides" at bounding box center [494, 195] width 794 height 28
click at [268, 52] on header "Pages" at bounding box center [167, 59] width 230 height 26
click at [261, 61] on button "Close panel" at bounding box center [264, 63] width 14 height 14
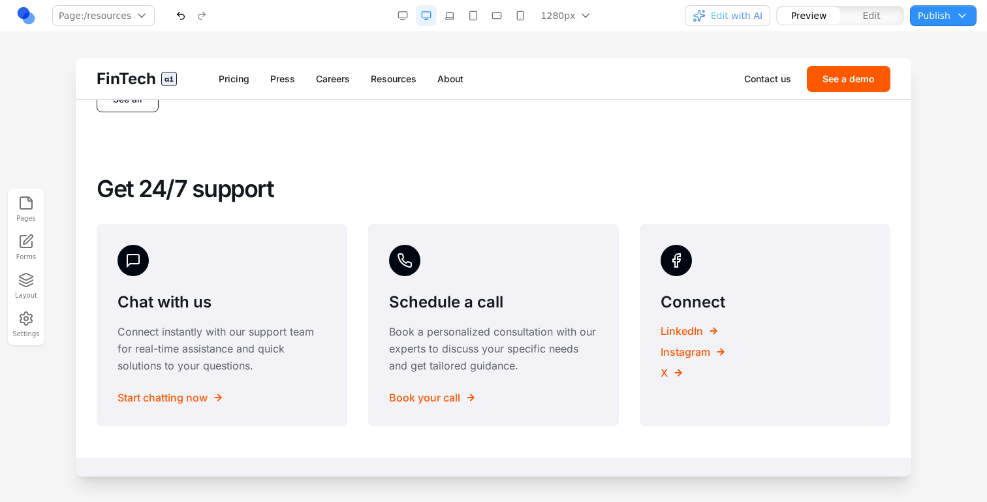
scroll to position [0, 0]
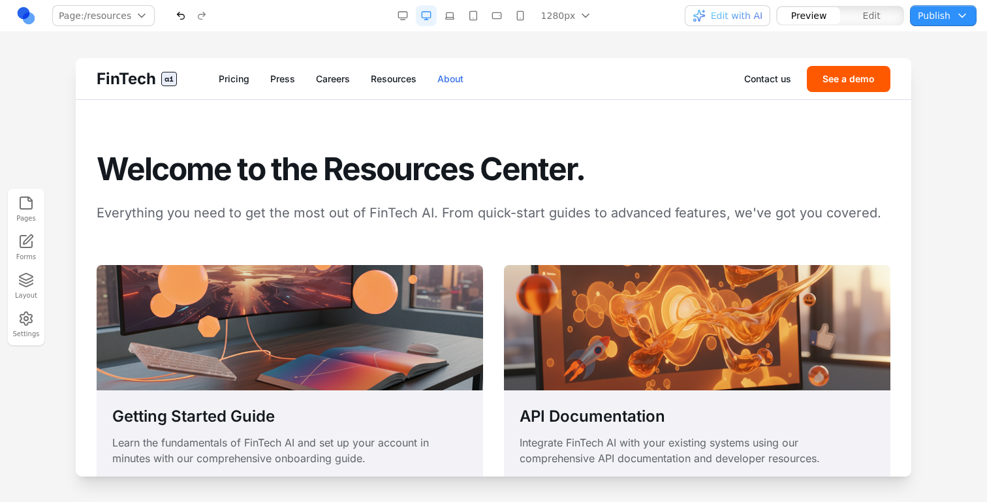
click at [456, 82] on link "About" at bounding box center [451, 78] width 26 height 13
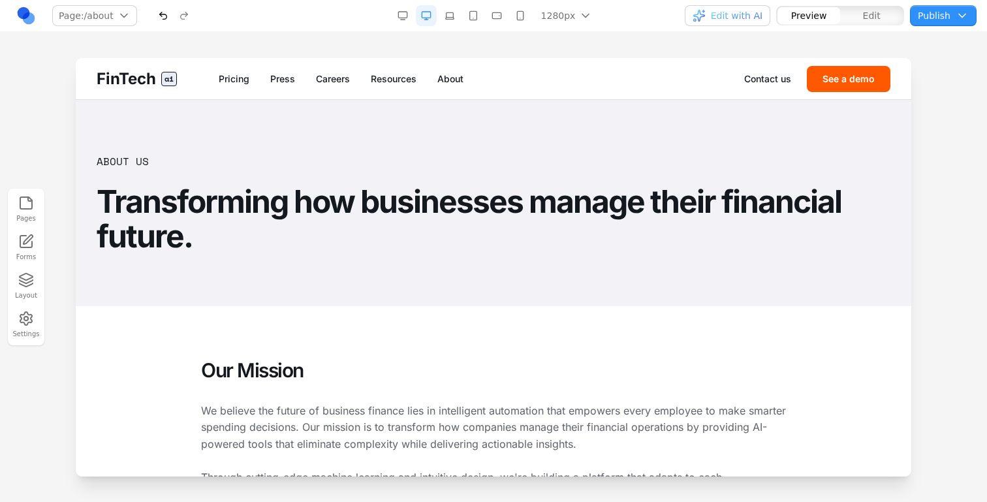
click at [733, 22] on button "Edit with AI" at bounding box center [728, 15] width 86 height 21
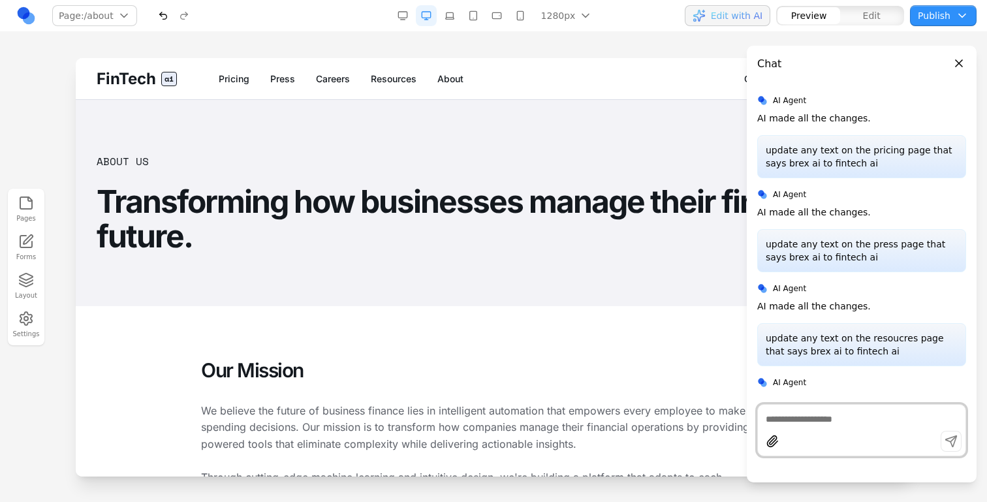
paste textarea "**********"
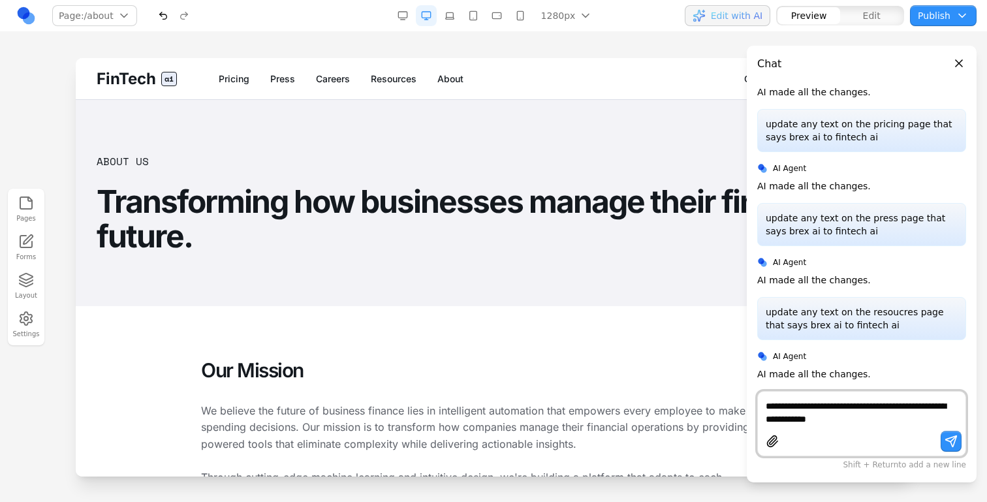
scroll to position [70, 0]
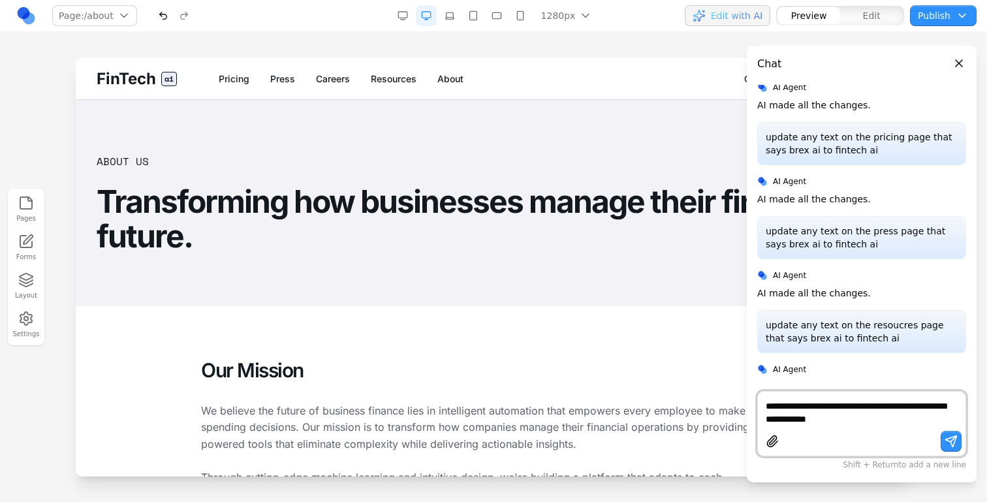
click at [889, 407] on textarea "**********" at bounding box center [862, 413] width 192 height 26
type textarea "**********"
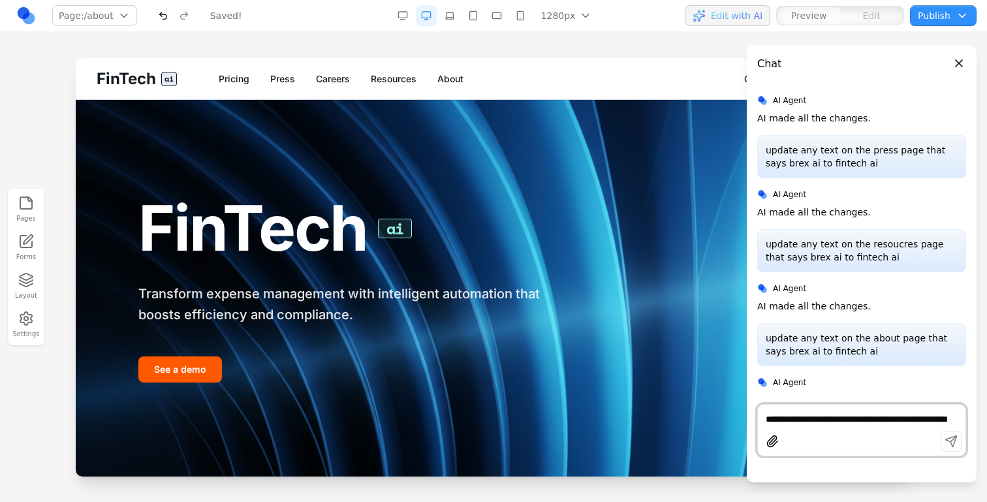
scroll to position [0, 0]
click at [446, 82] on link "About" at bounding box center [451, 78] width 26 height 13
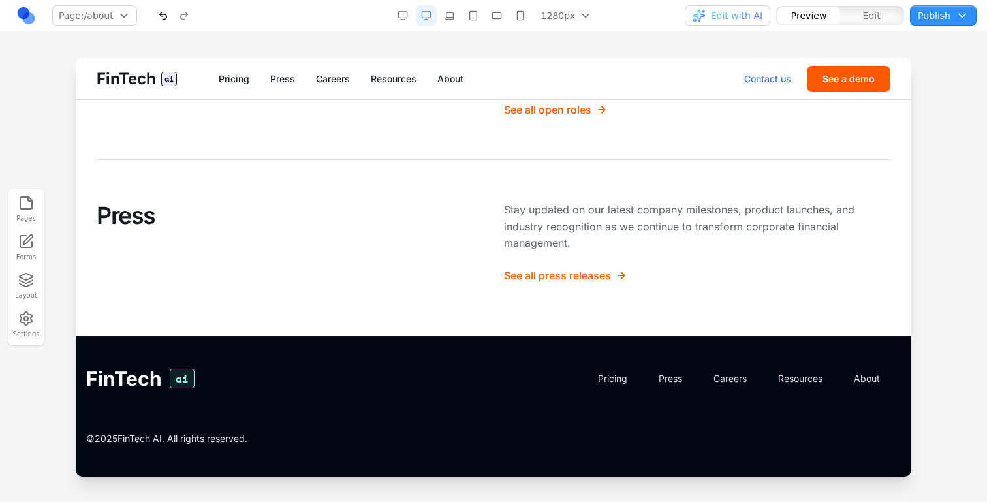
click at [746, 82] on link "Contact us" at bounding box center [767, 78] width 47 height 13
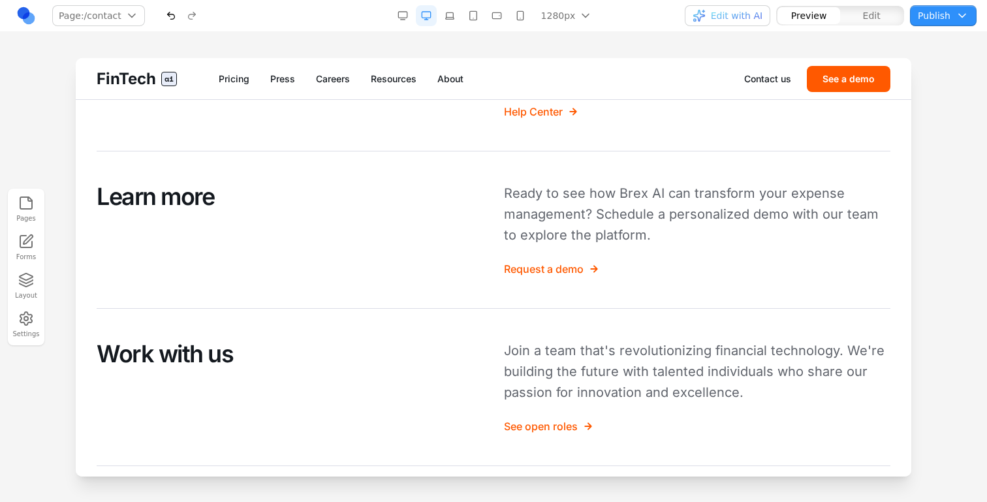
scroll to position [388, 0]
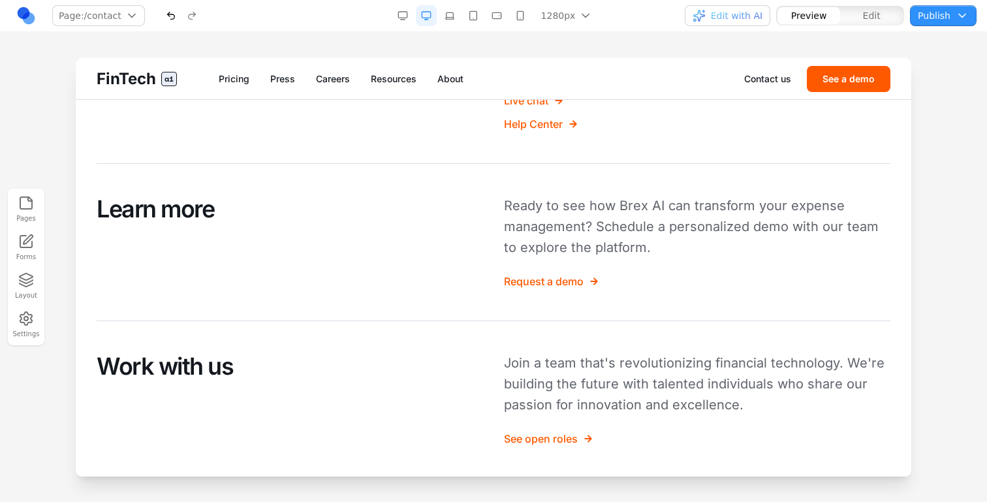
click at [743, 25] on button "Edit with AI" at bounding box center [728, 15] width 86 height 21
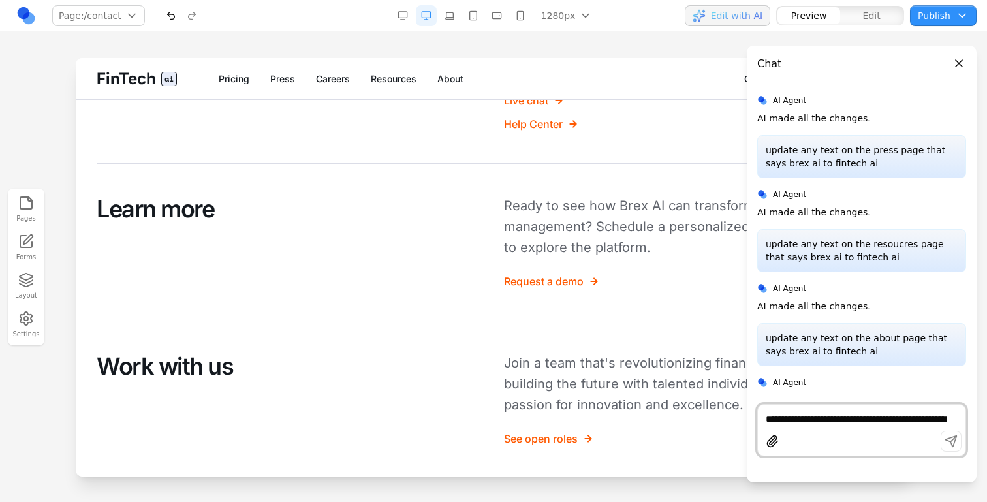
click at [810, 413] on textarea "**********" at bounding box center [862, 419] width 192 height 13
paste textarea "**********"
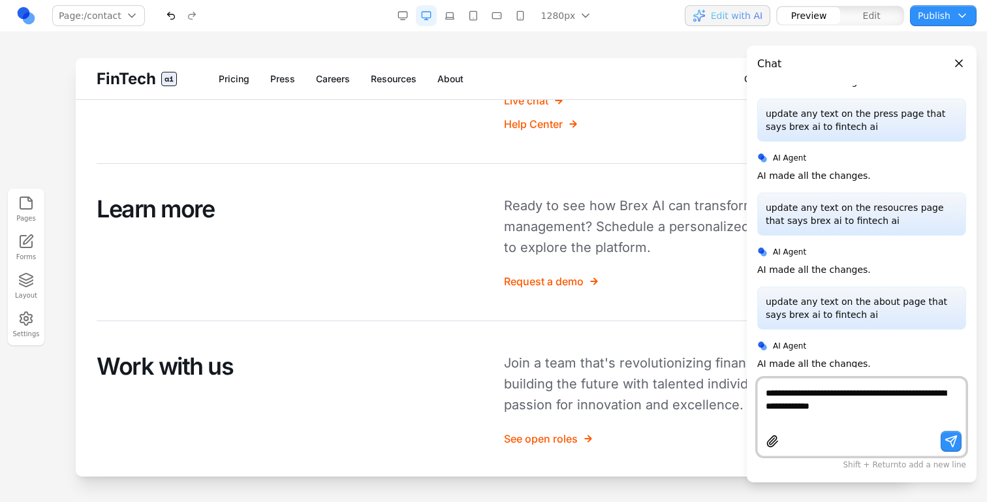
scroll to position [164, 0]
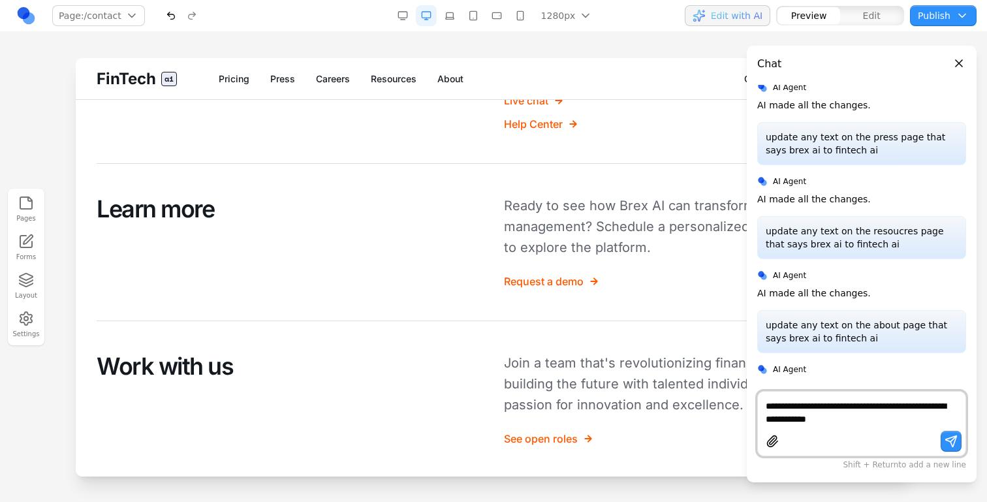
click at [893, 404] on textarea "**********" at bounding box center [862, 413] width 192 height 26
type textarea "**********"
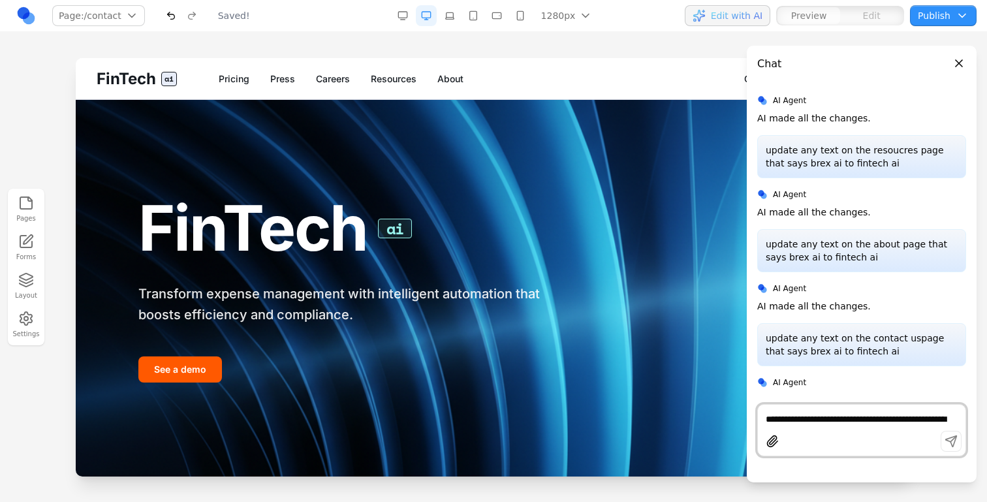
scroll to position [0, 0]
click at [447, 81] on link "About" at bounding box center [451, 78] width 26 height 13
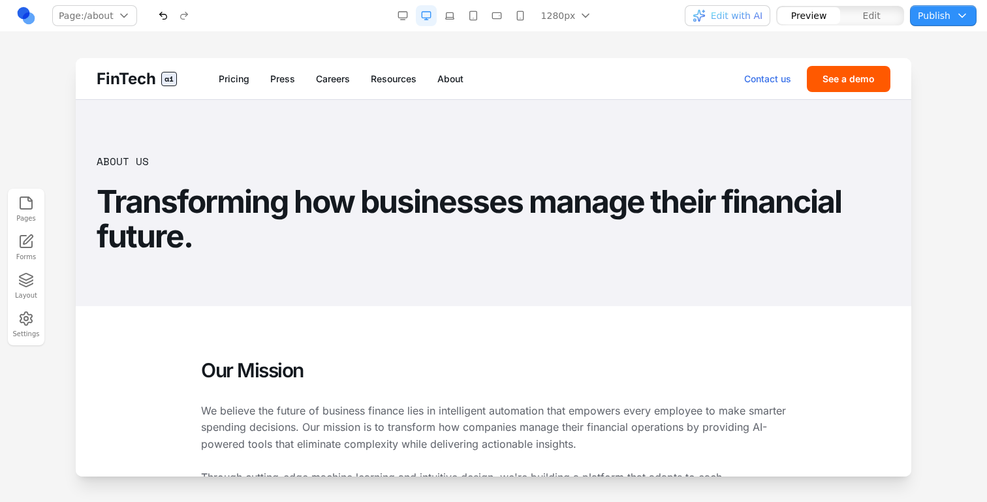
click at [774, 74] on link "Contact us" at bounding box center [767, 78] width 47 height 13
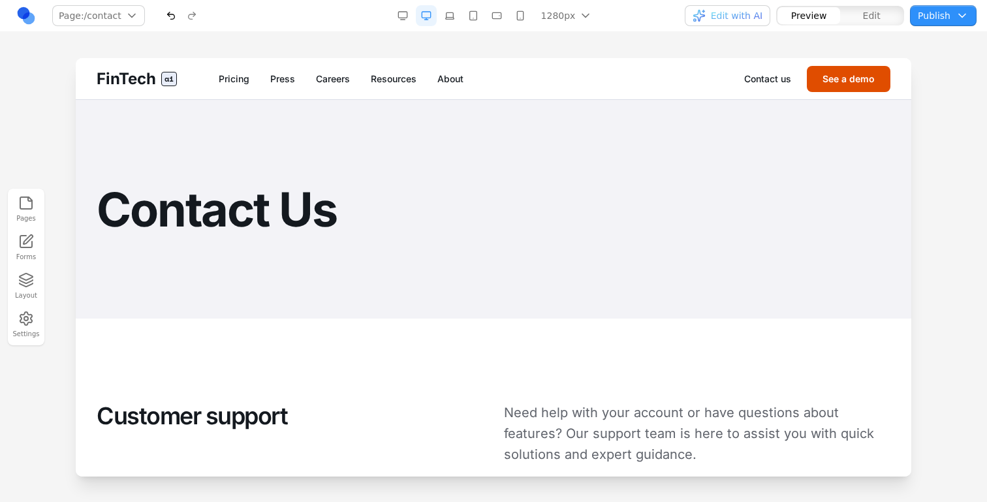
click at [837, 73] on button "See a demo" at bounding box center [849, 79] width 84 height 26
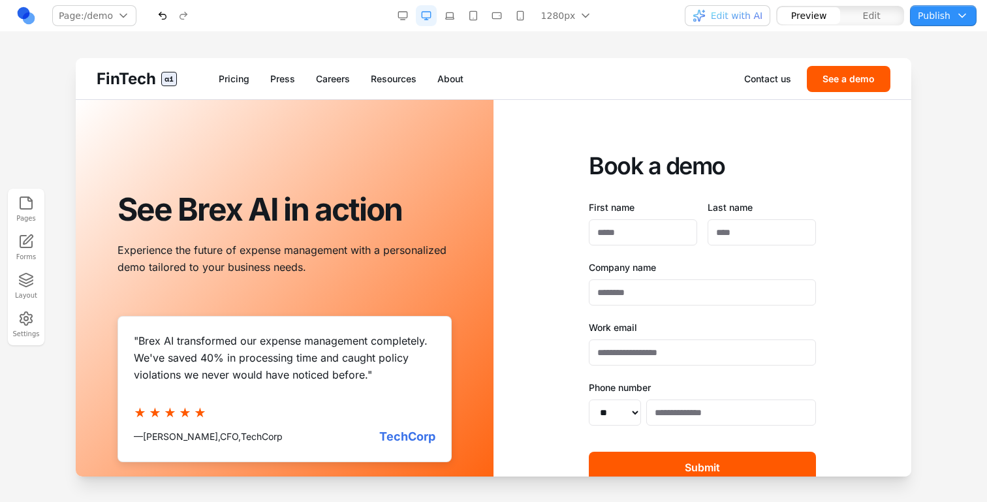
click at [706, 18] on div "button" at bounding box center [699, 15] width 13 height 13
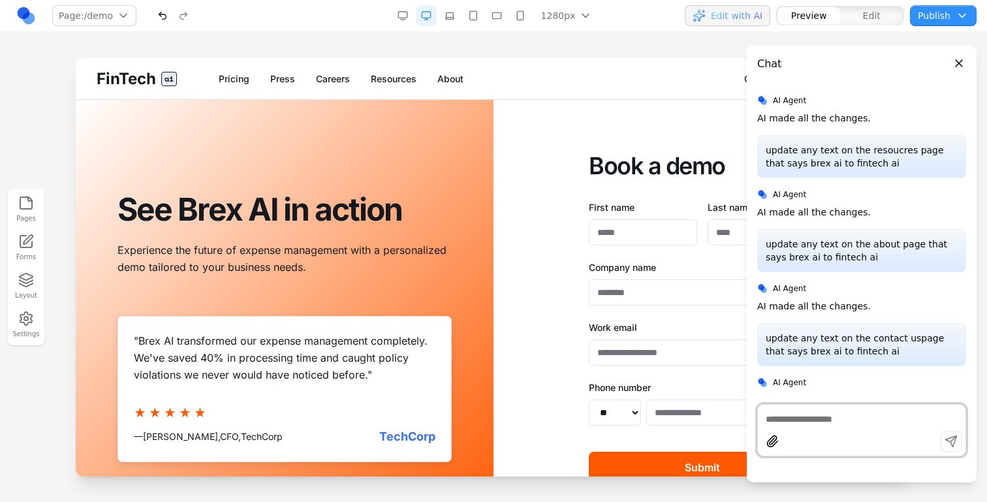
paste textarea "**********"
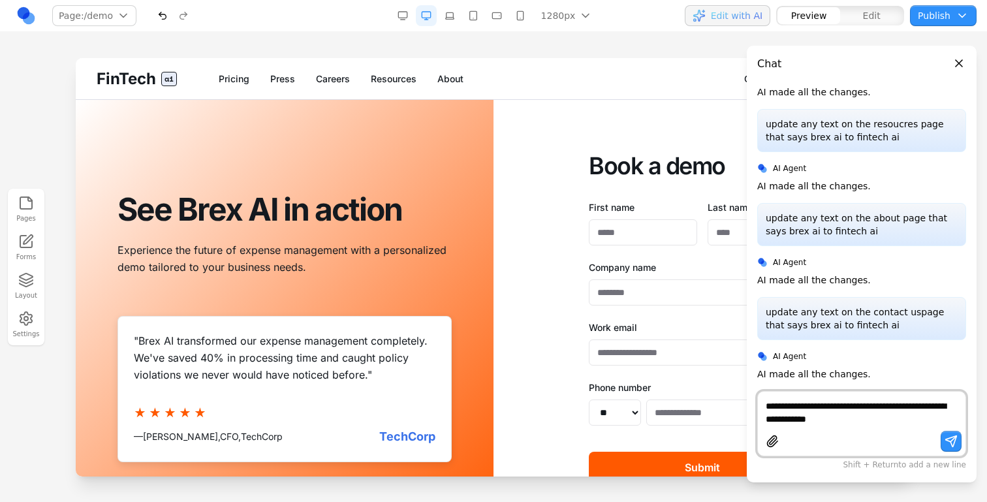
scroll to position [258, 0]
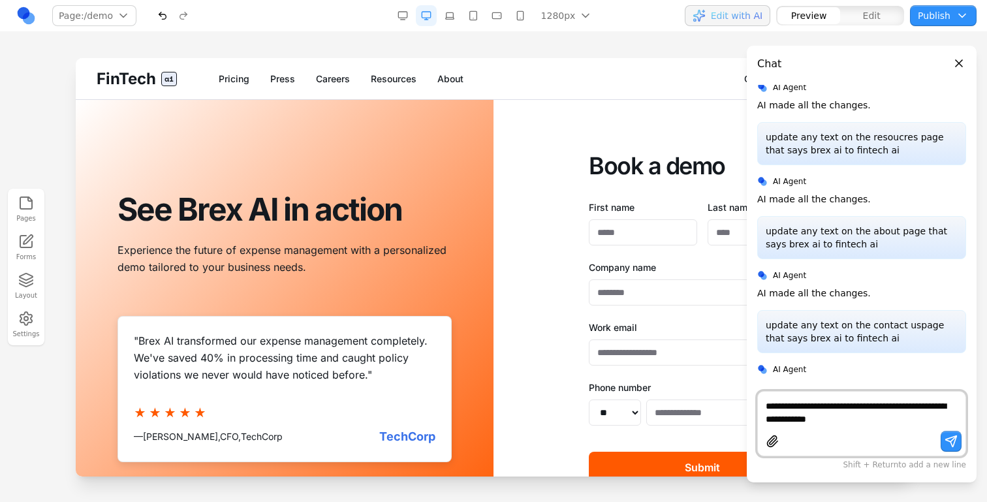
click at [892, 403] on textarea "**********" at bounding box center [862, 413] width 192 height 26
type textarea "**********"
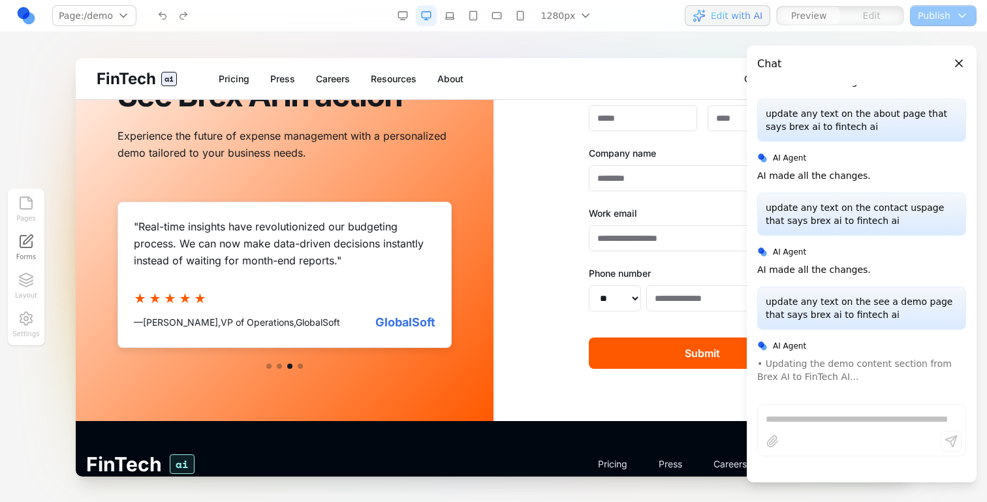
scroll to position [119, 0]
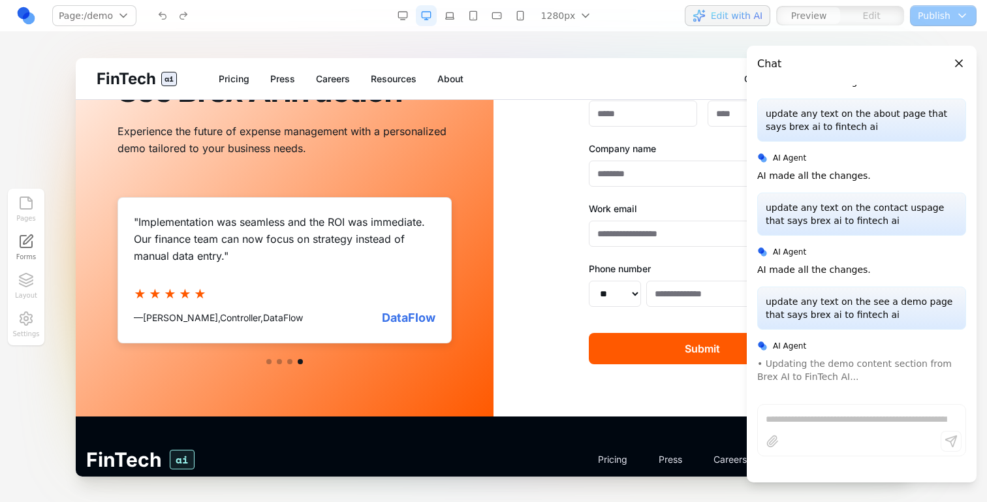
click at [272, 360] on div at bounding box center [285, 361] width 334 height 5
click at [270, 360] on button at bounding box center [268, 361] width 5 height 5
click at [278, 361] on button at bounding box center [279, 361] width 5 height 5
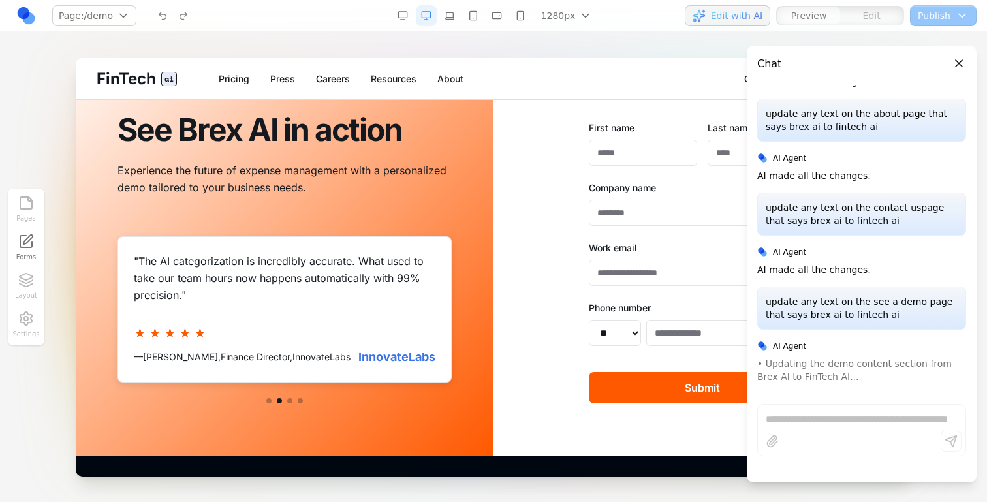
scroll to position [74, 0]
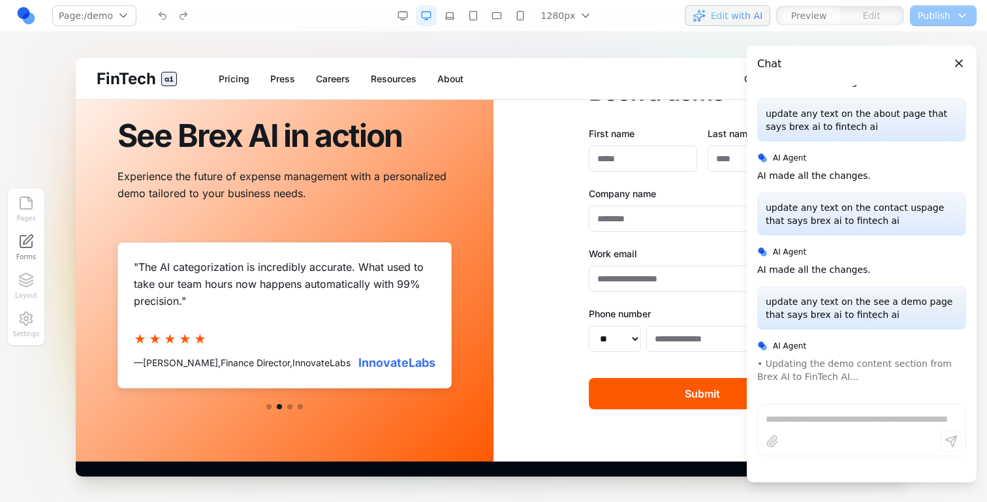
click at [270, 407] on button at bounding box center [268, 406] width 5 height 5
click at [281, 408] on button at bounding box center [279, 406] width 5 height 5
click at [271, 408] on button at bounding box center [268, 406] width 5 height 5
click at [276, 406] on div at bounding box center [285, 406] width 334 height 5
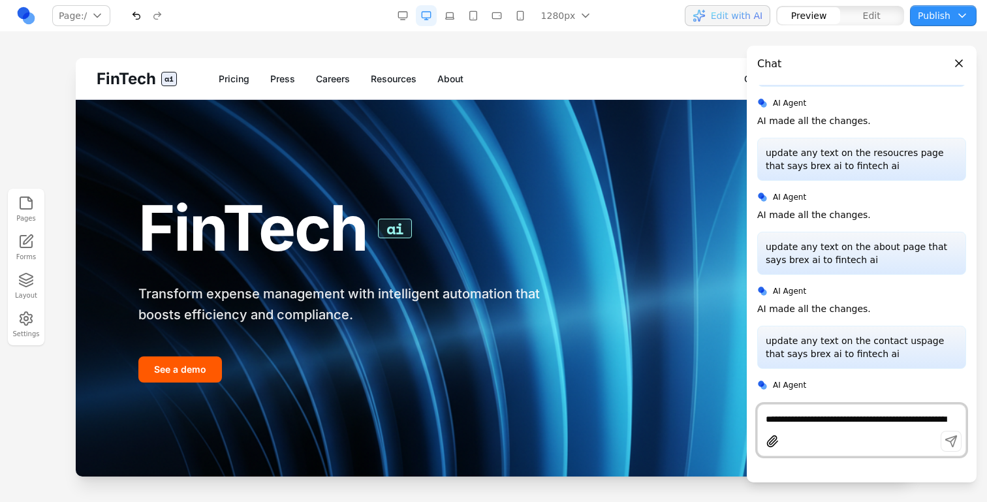
scroll to position [339, 0]
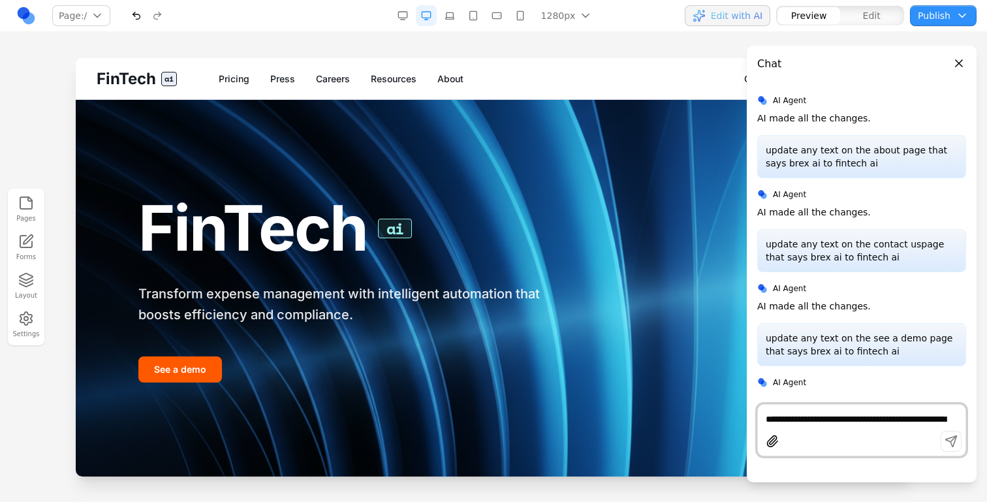
click at [963, 58] on button "Close panel" at bounding box center [959, 63] width 14 height 14
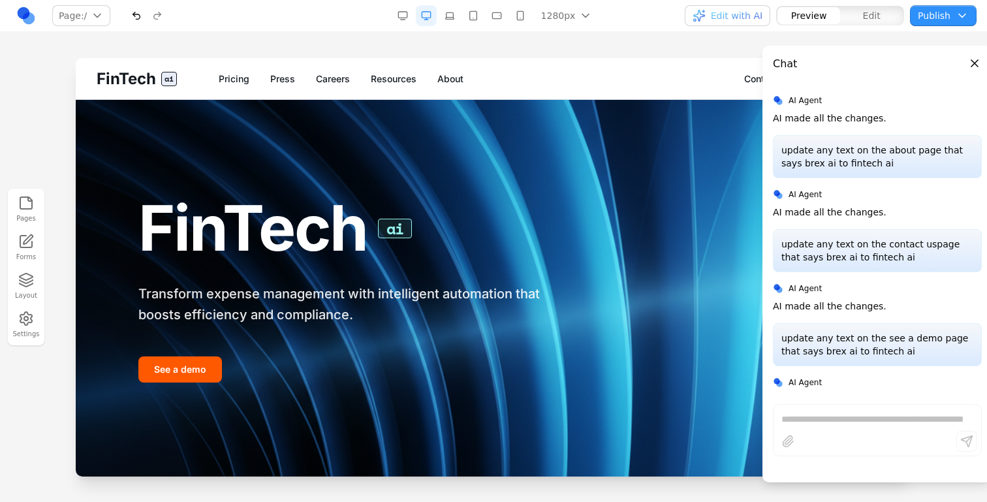
click at [829, 84] on button "See a demo" at bounding box center [849, 79] width 84 height 26
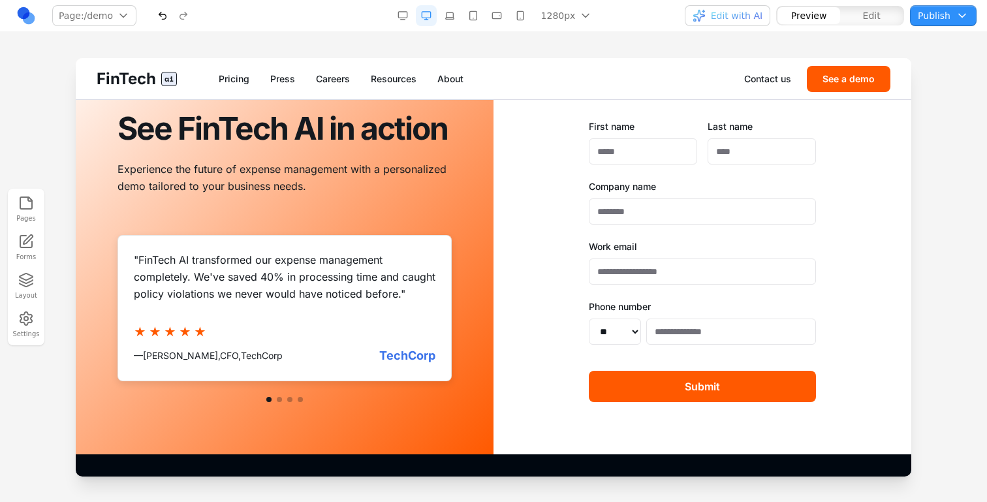
scroll to position [93, 0]
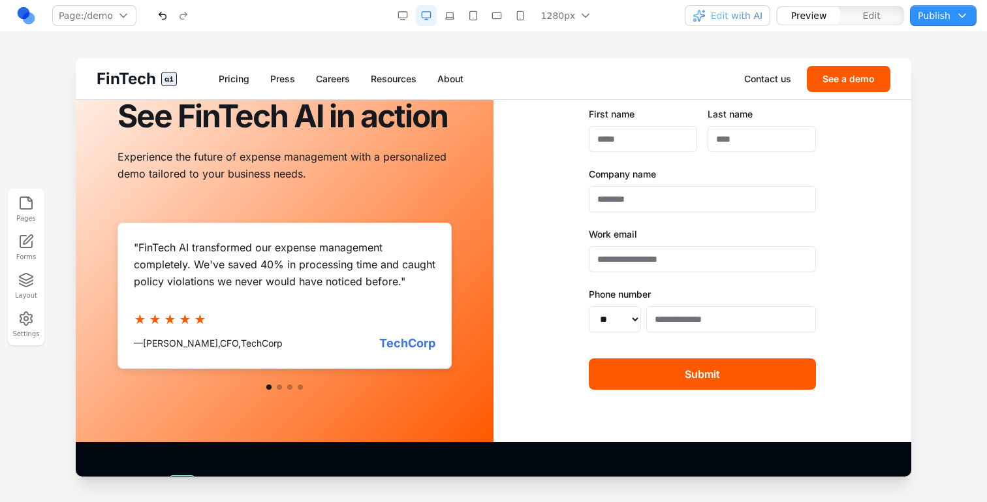
click at [279, 389] on button at bounding box center [279, 387] width 5 height 5
click at [294, 387] on div at bounding box center [285, 387] width 334 height 5
click at [291, 387] on button at bounding box center [289, 387] width 5 height 5
click at [296, 387] on div at bounding box center [285, 387] width 334 height 5
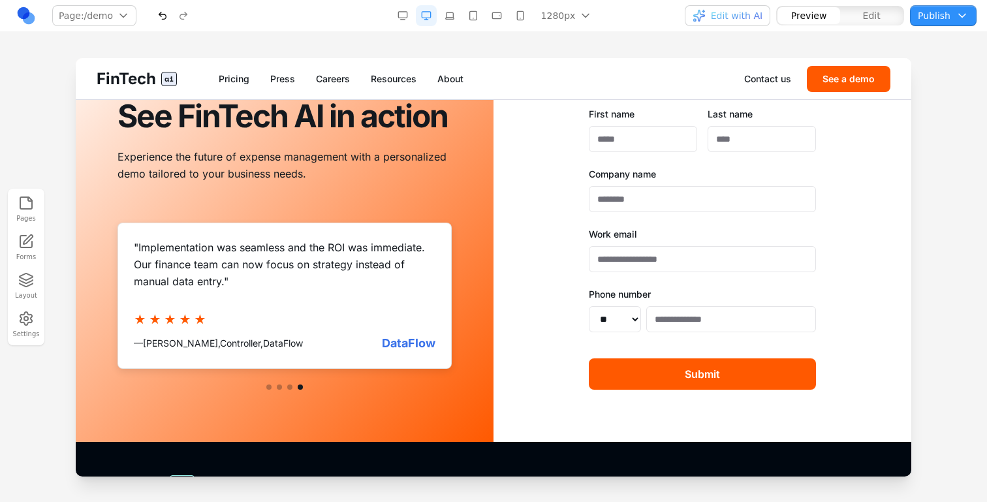
click at [301, 387] on button at bounding box center [300, 387] width 5 height 5
click at [275, 387] on div at bounding box center [285, 387] width 334 height 5
click at [269, 387] on button at bounding box center [268, 387] width 5 height 5
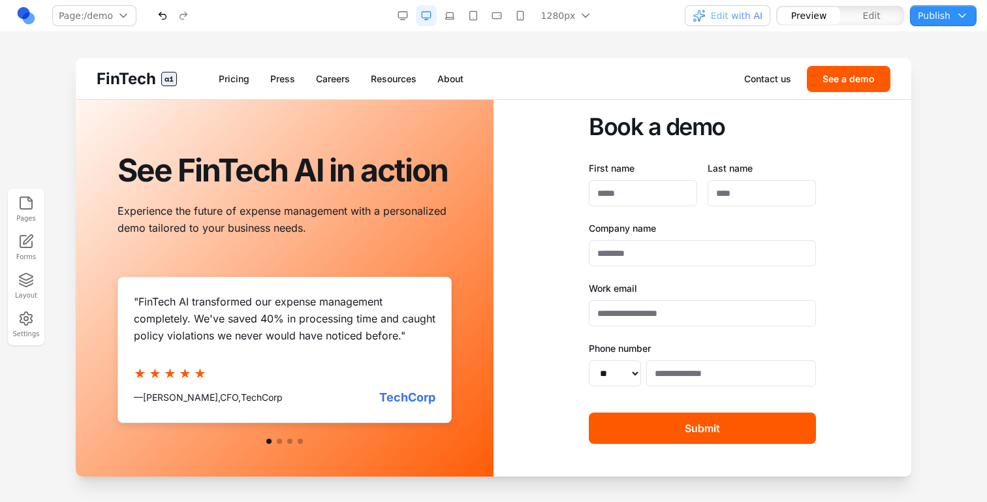
scroll to position [0, 0]
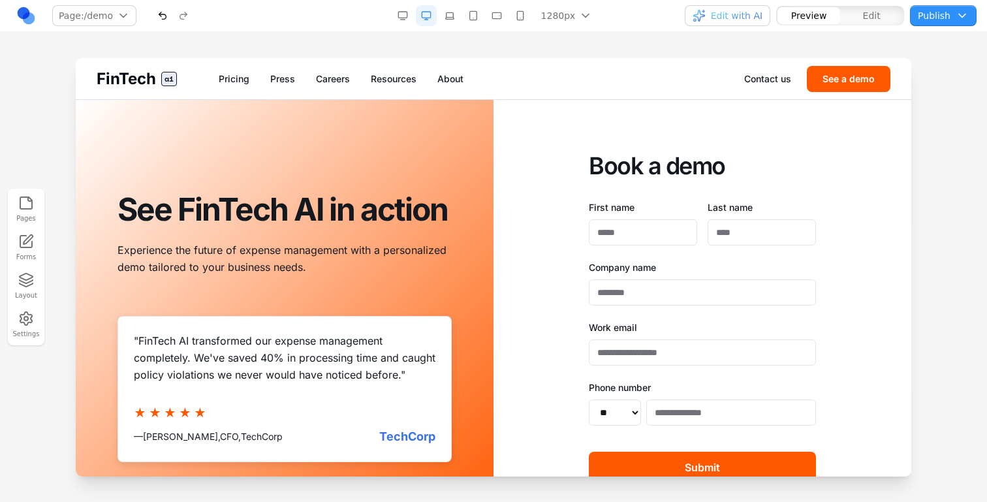
click at [116, 84] on span "FinTech" at bounding box center [126, 79] width 59 height 21
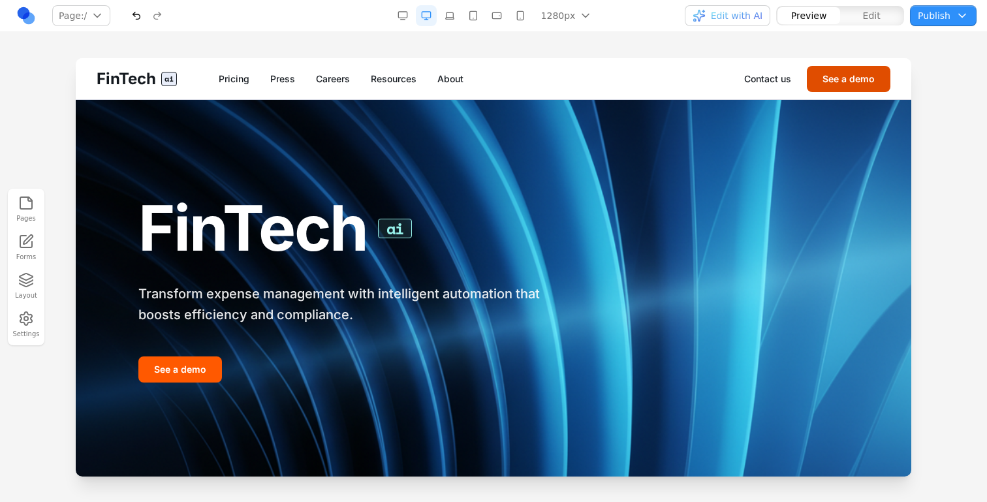
click at [880, 82] on button "See a demo" at bounding box center [849, 79] width 84 height 26
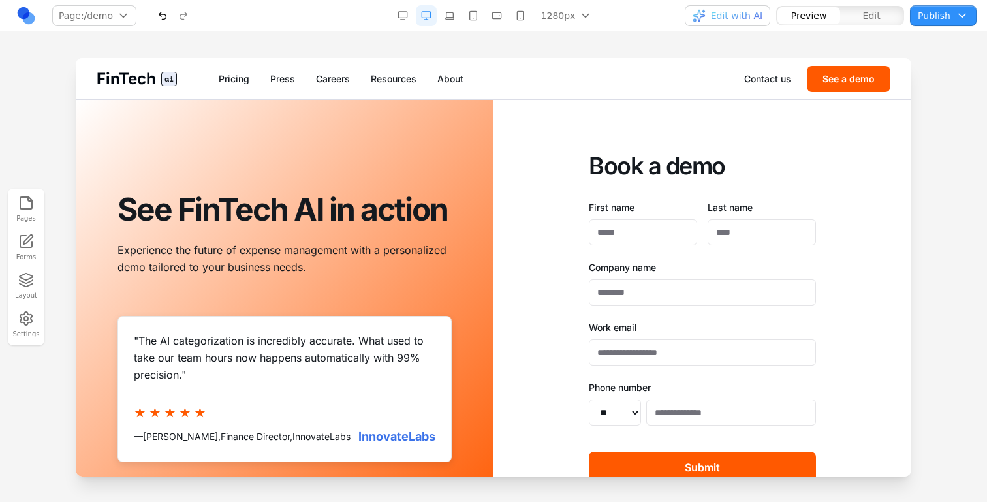
click at [125, 82] on span "FinTech" at bounding box center [126, 79] width 59 height 21
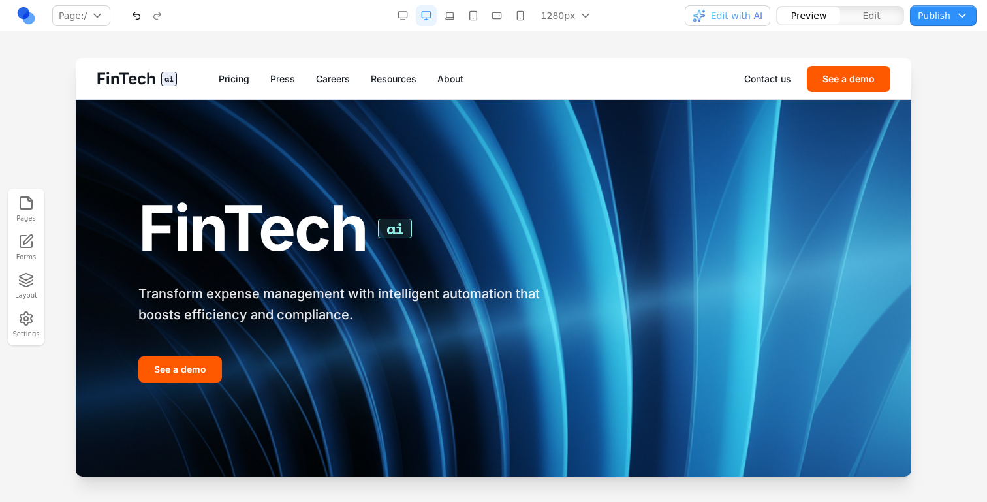
click at [699, 10] on div "button" at bounding box center [699, 15] width 13 height 13
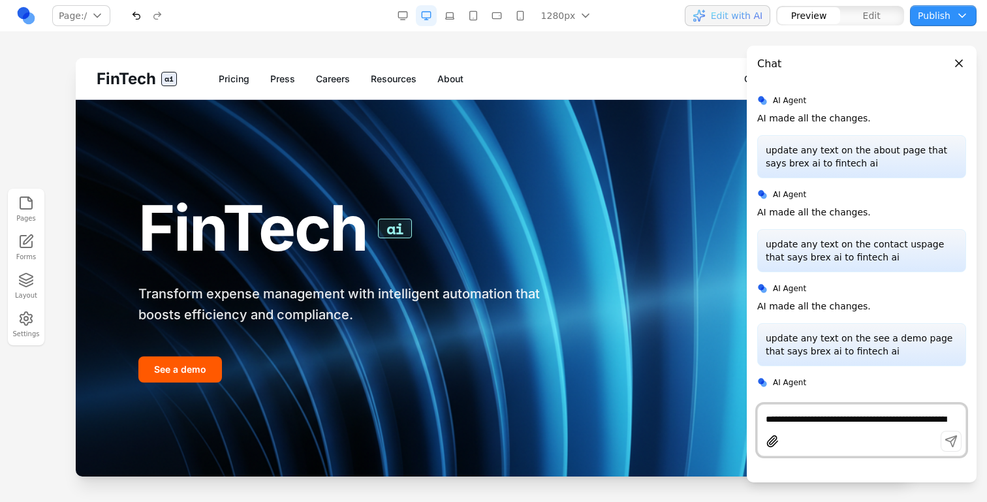
click at [853, 408] on div "**********" at bounding box center [862, 430] width 209 height 52
click at [243, 79] on link "Pricing" at bounding box center [234, 78] width 31 height 13
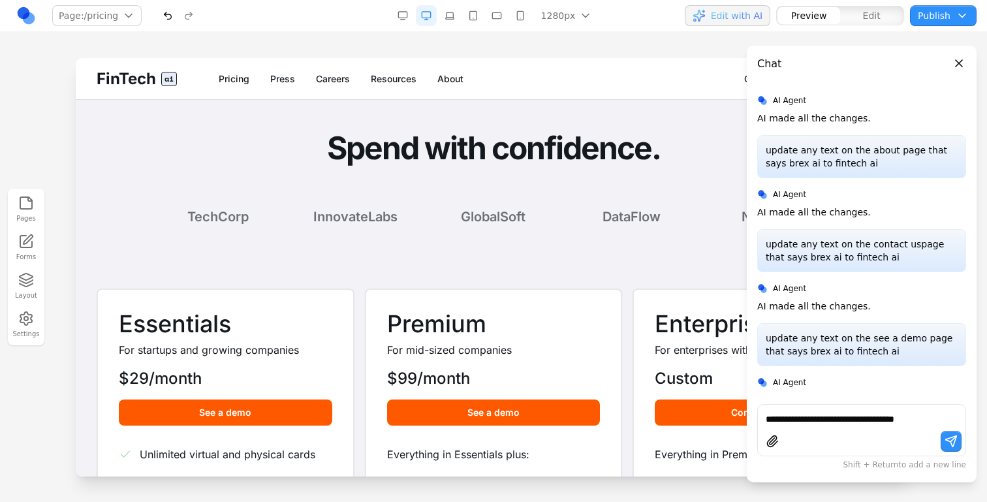
click at [927, 419] on textarea "**********" at bounding box center [862, 419] width 192 height 13
type textarea "**********"
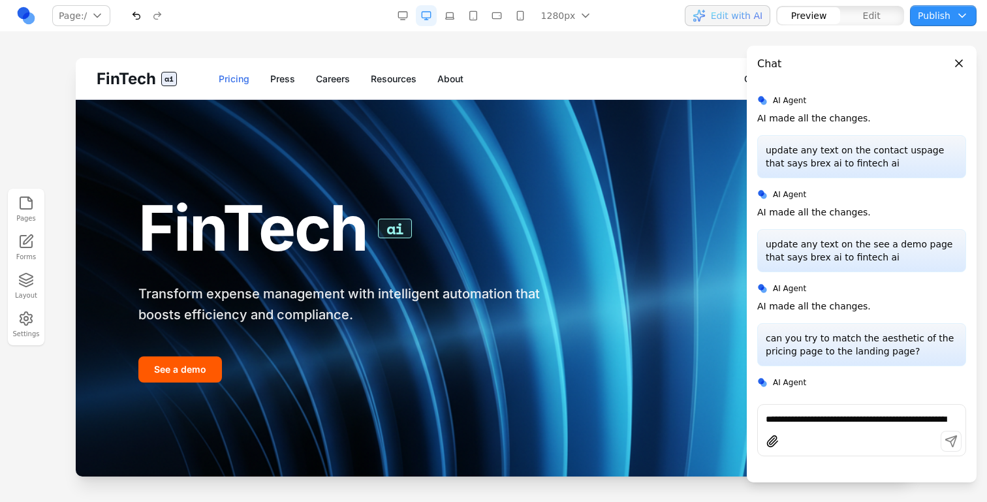
click at [238, 74] on link "Pricing" at bounding box center [234, 78] width 31 height 13
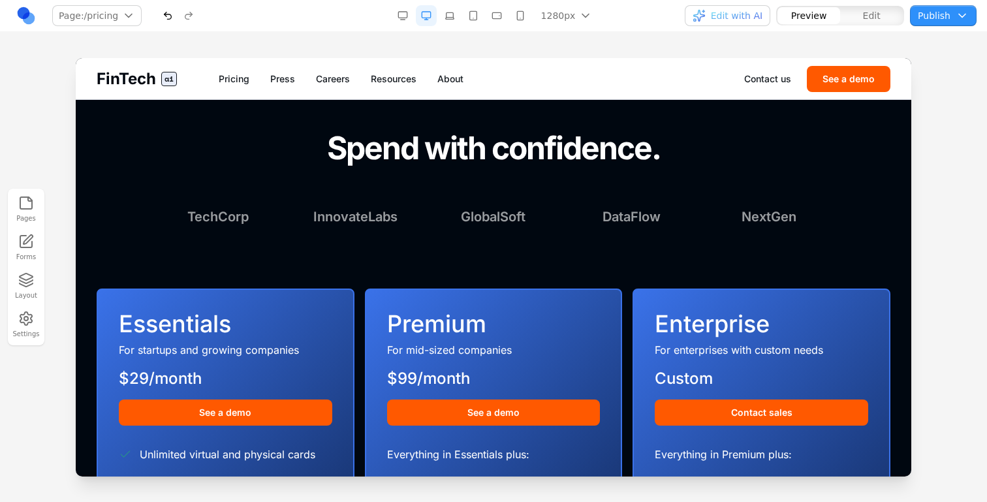
click at [164, 79] on span "ai" at bounding box center [169, 79] width 16 height 14
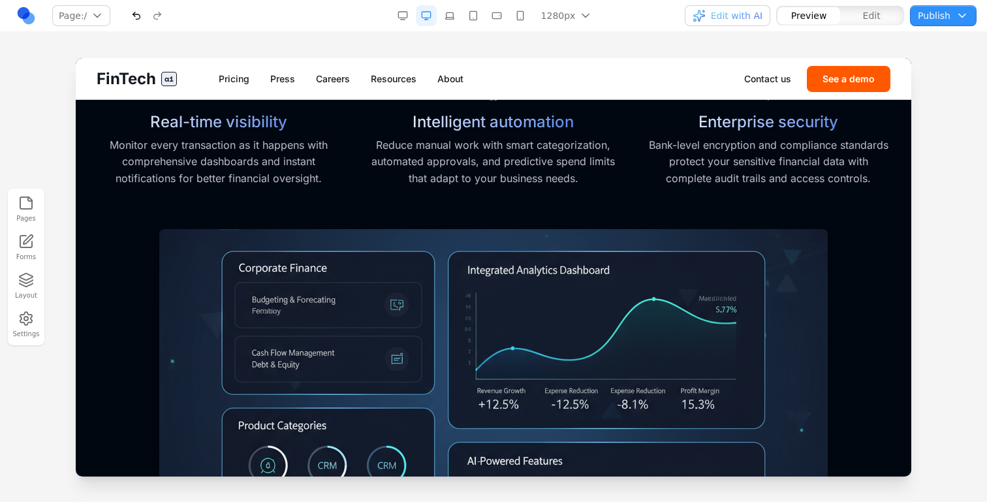
scroll to position [601, 0]
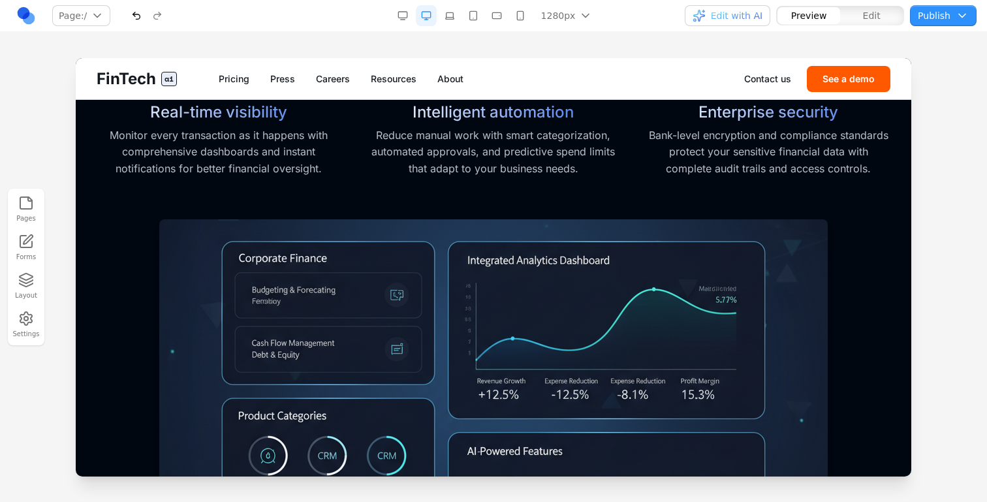
click at [242, 74] on link "Pricing" at bounding box center [234, 78] width 31 height 13
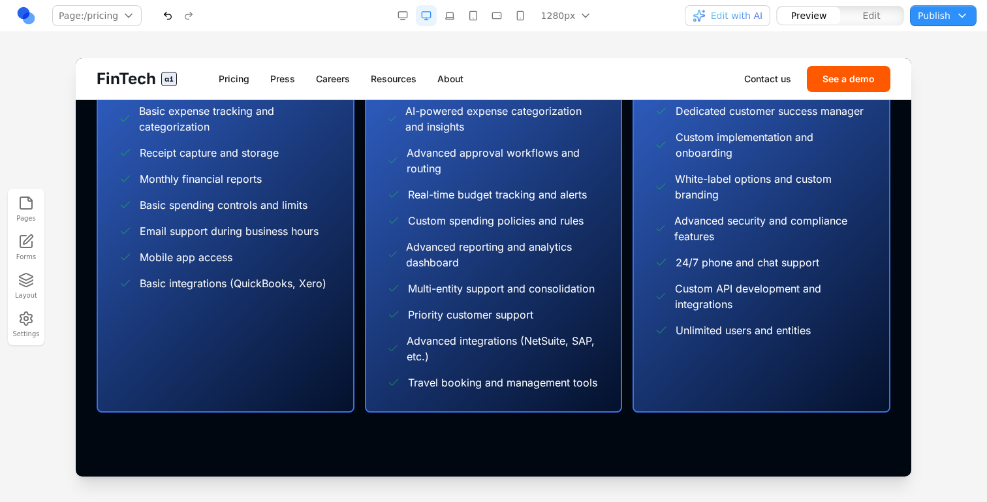
scroll to position [0, 0]
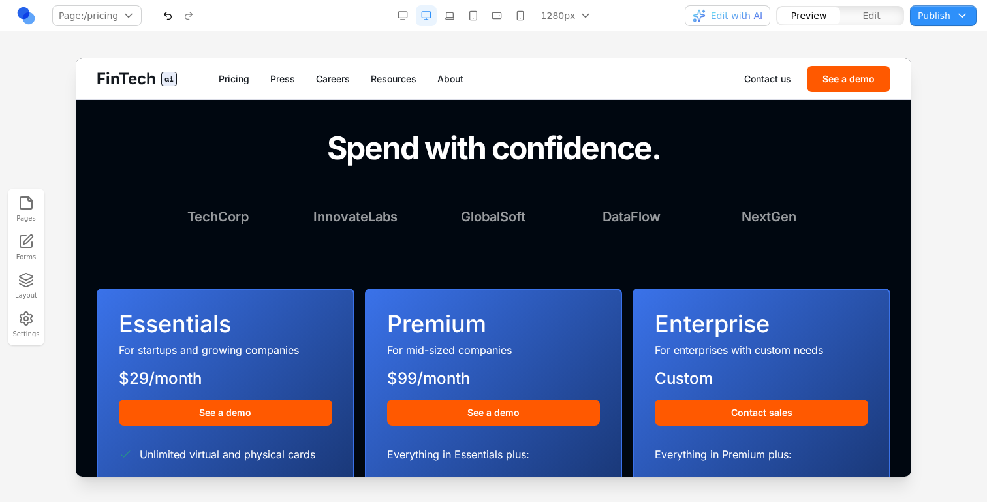
click at [167, 22] on button "button" at bounding box center [167, 15] width 21 height 21
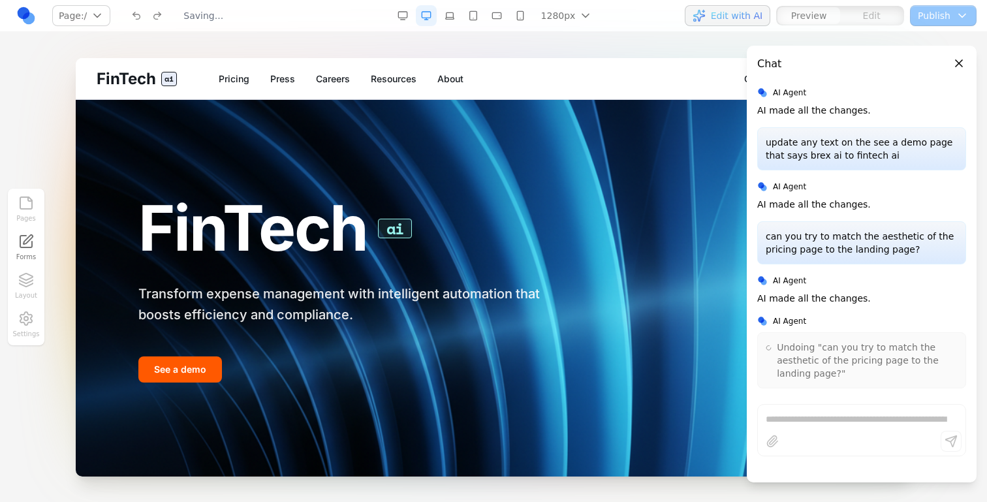
click at [307, 74] on nav "Pricing Press Careers Resources About" at bounding box center [482, 78] width 526 height 13
click at [302, 74] on nav "Pricing Press Careers Resources About" at bounding box center [482, 78] width 526 height 13
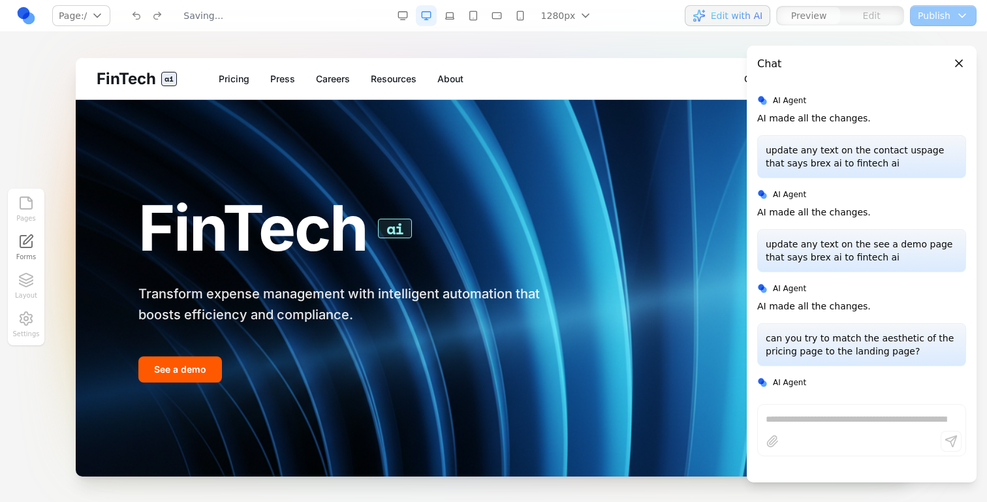
click at [286, 79] on link "Press" at bounding box center [282, 78] width 25 height 13
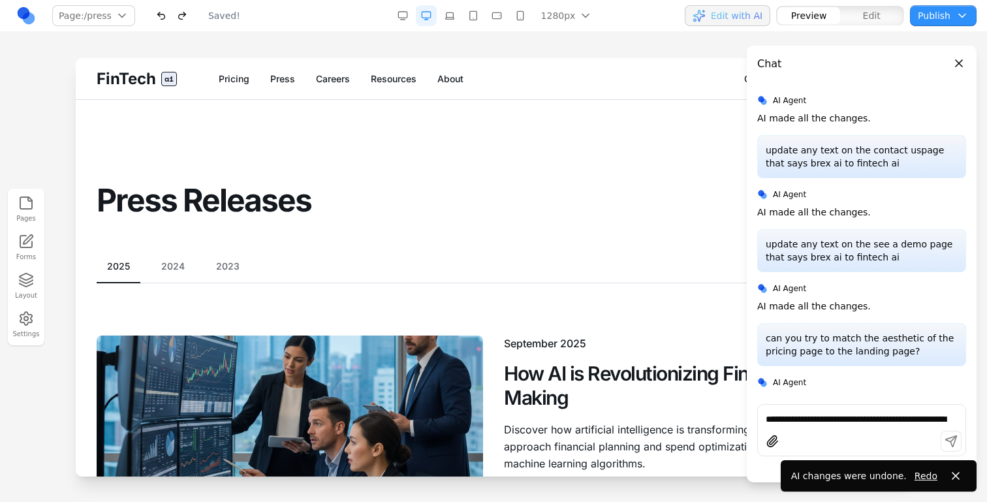
click at [859, 333] on p "can you try to match the aesthetic of the pricing page to the landing page?" at bounding box center [862, 345] width 192 height 26
click at [804, 421] on textarea "**********" at bounding box center [862, 419] width 192 height 13
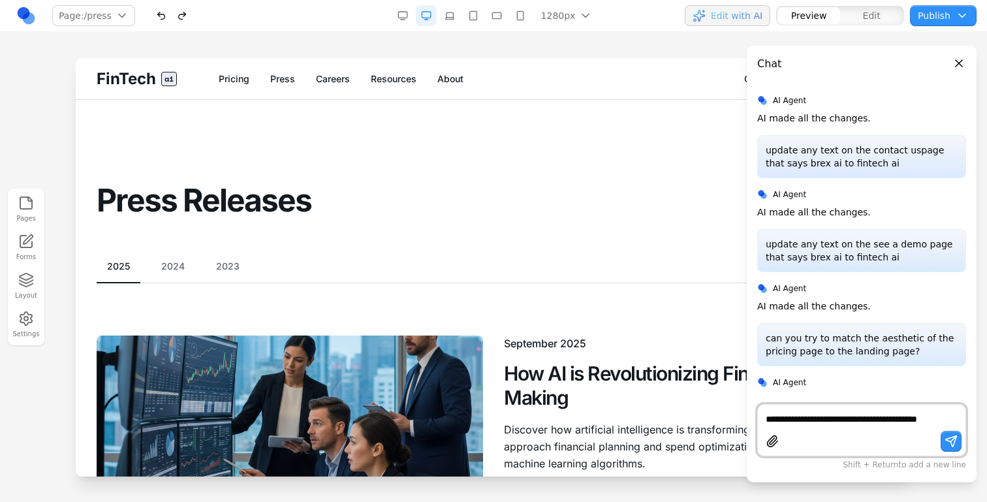
scroll to position [446, 0]
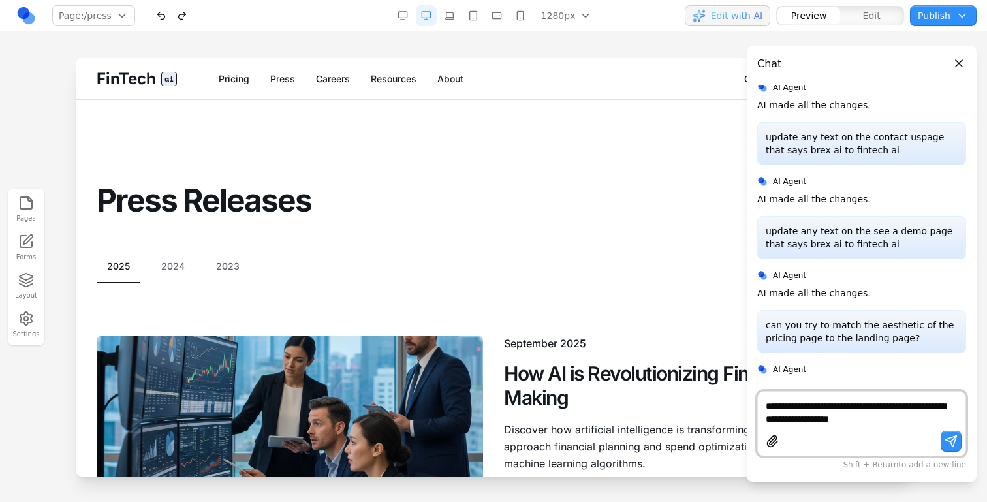
type textarea "**********"
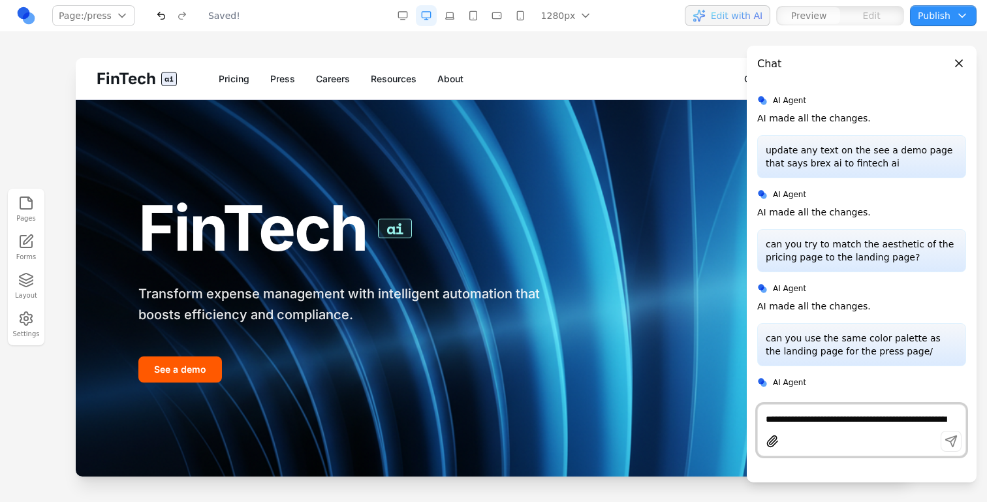
scroll to position [0, 0]
click at [756, 16] on span "Edit with AI" at bounding box center [737, 15] width 52 height 13
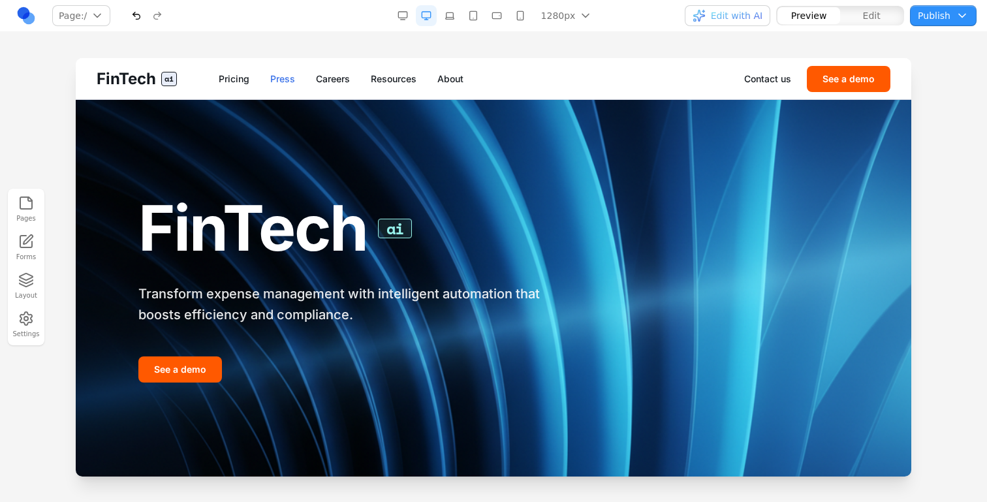
click at [295, 80] on link "Press" at bounding box center [282, 78] width 25 height 13
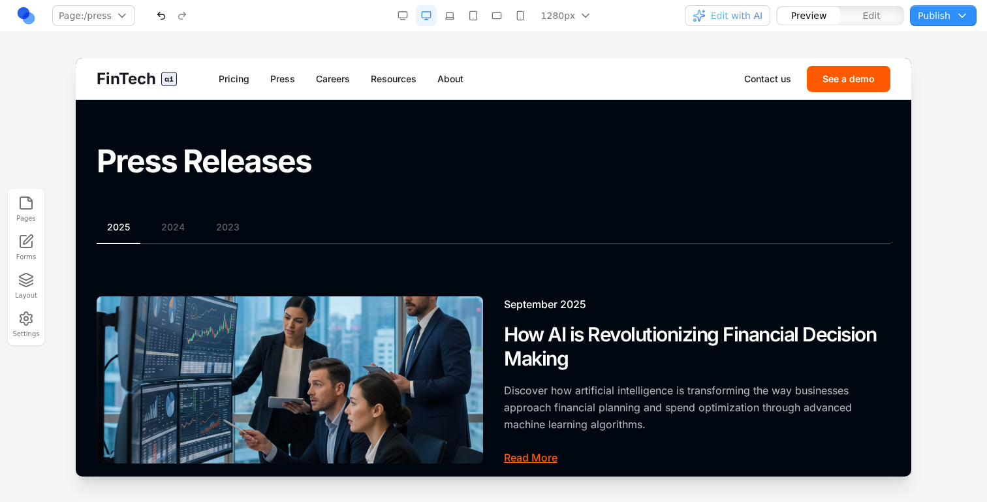
scroll to position [31, 0]
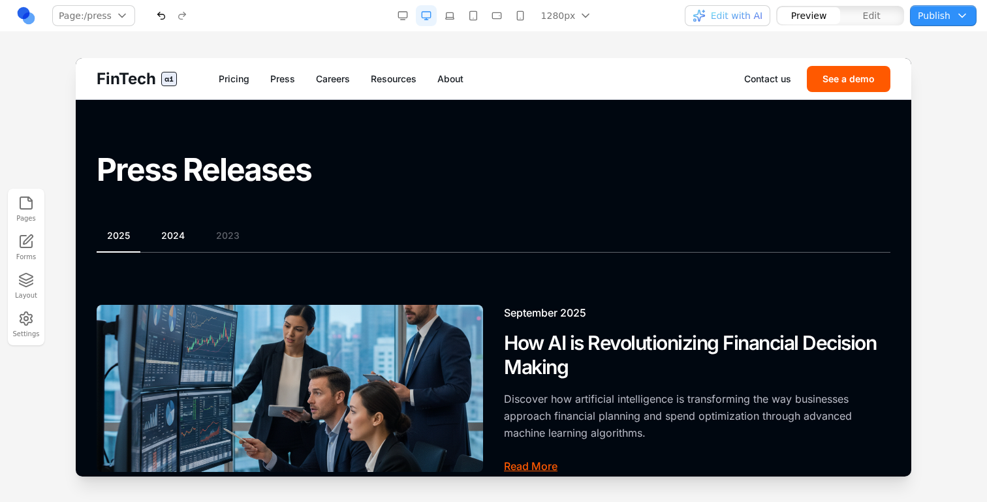
click at [176, 237] on button "2024" at bounding box center [173, 235] width 44 height 13
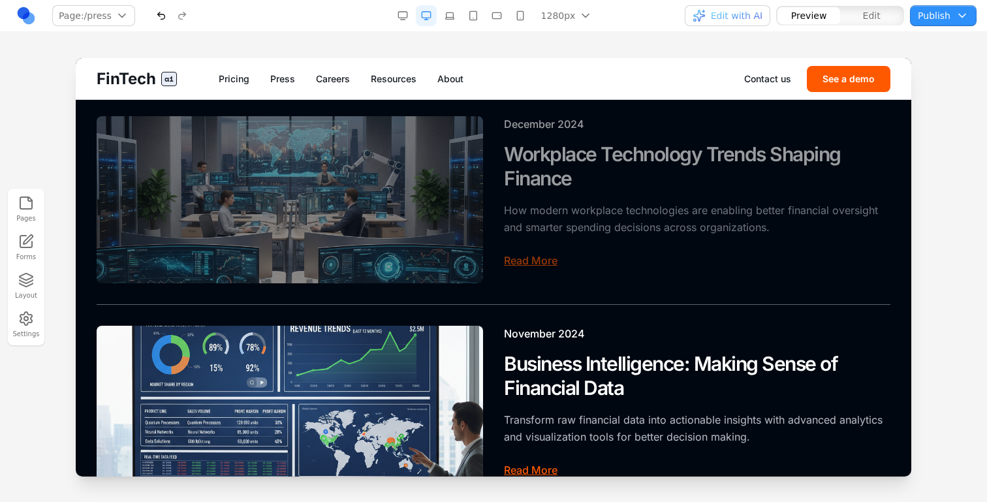
scroll to position [0, 0]
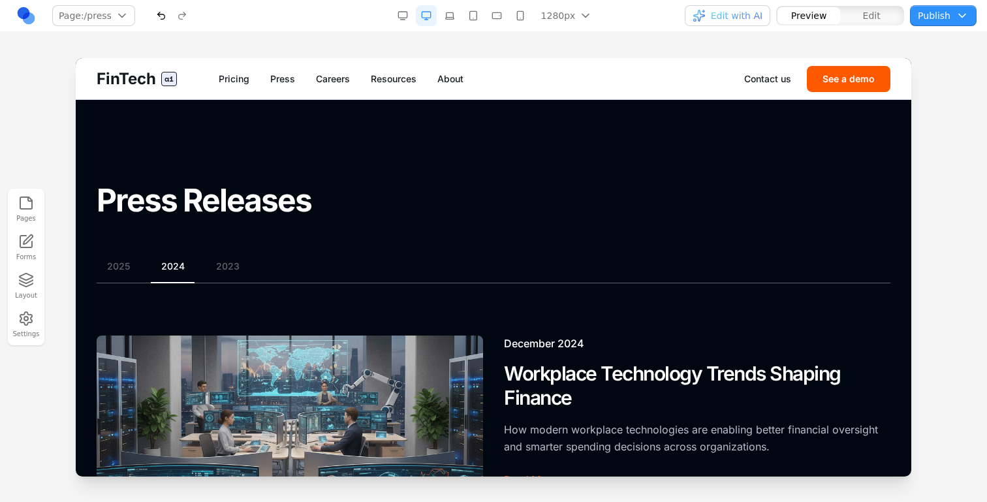
click at [223, 260] on button "2023" at bounding box center [228, 266] width 44 height 13
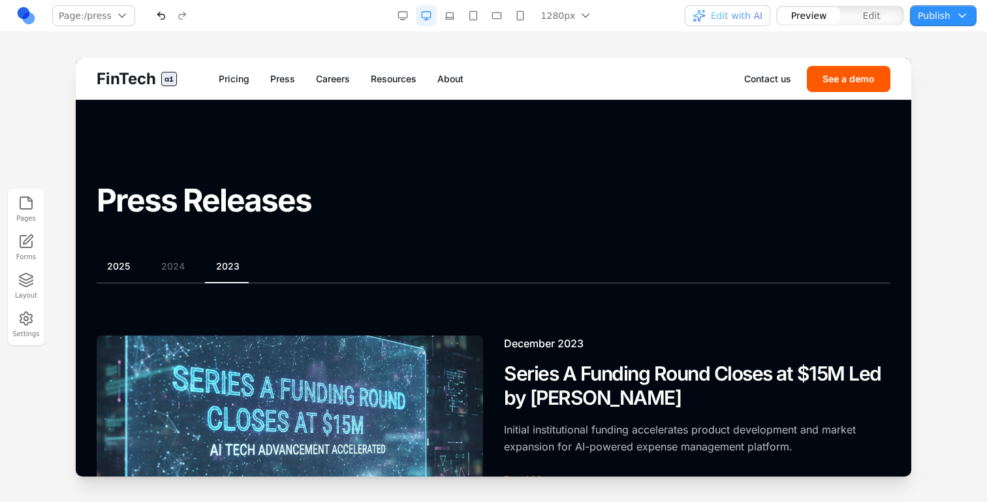
click at [131, 271] on button "2025" at bounding box center [119, 266] width 44 height 13
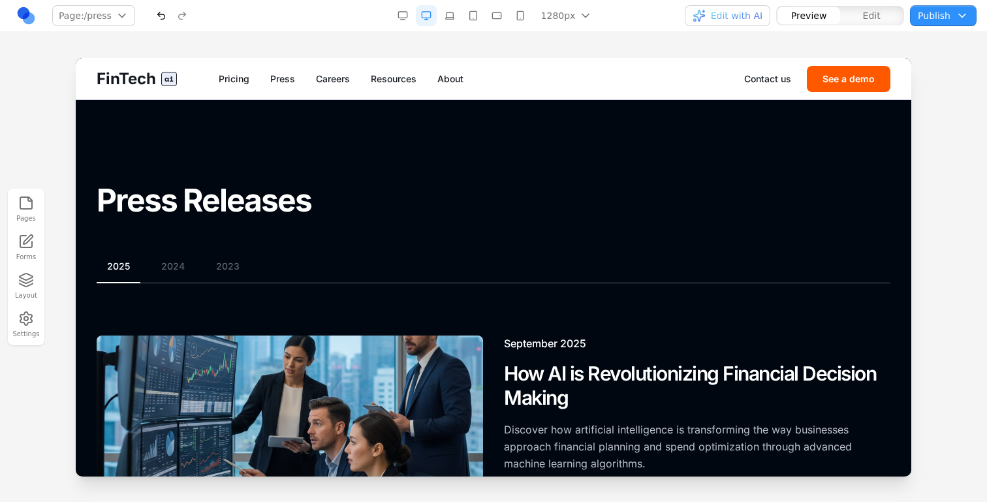
click at [742, 13] on span "Edit with AI" at bounding box center [737, 15] width 52 height 13
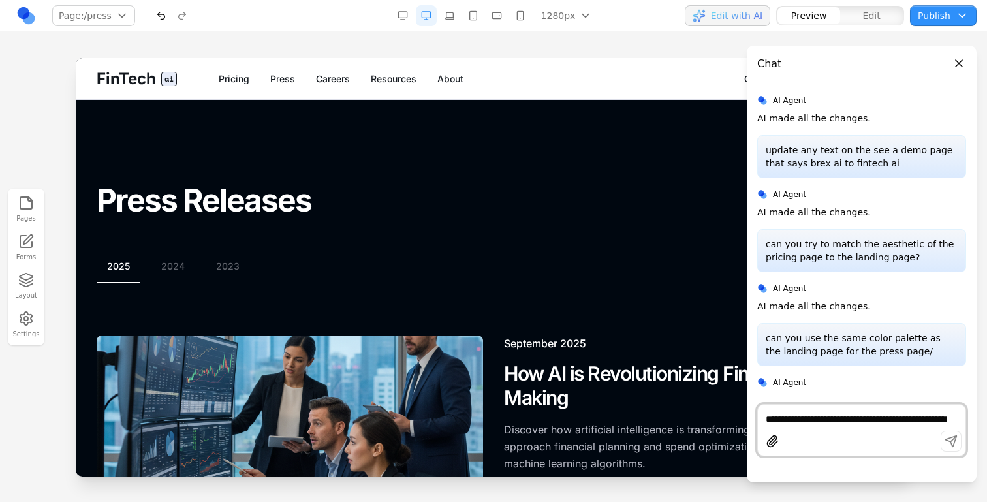
click at [802, 410] on div "**********" at bounding box center [862, 418] width 208 height 16
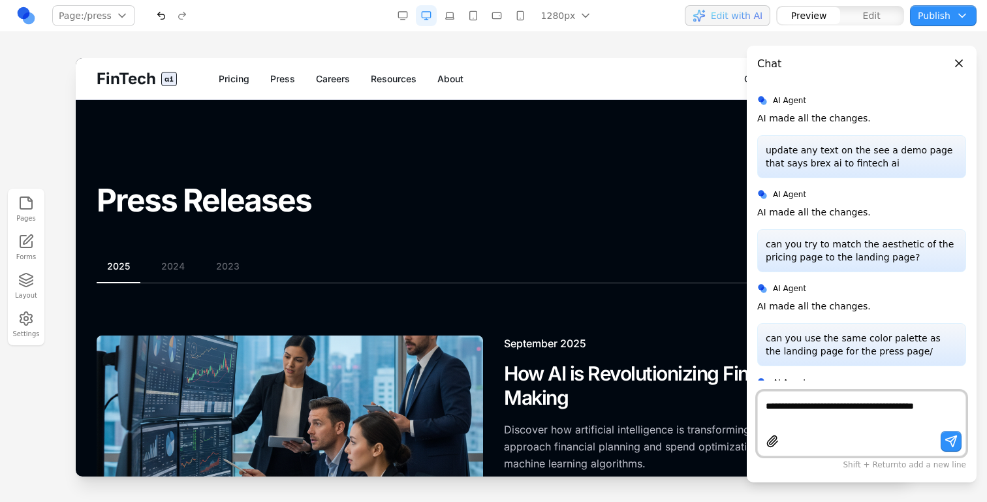
scroll to position [540, 0]
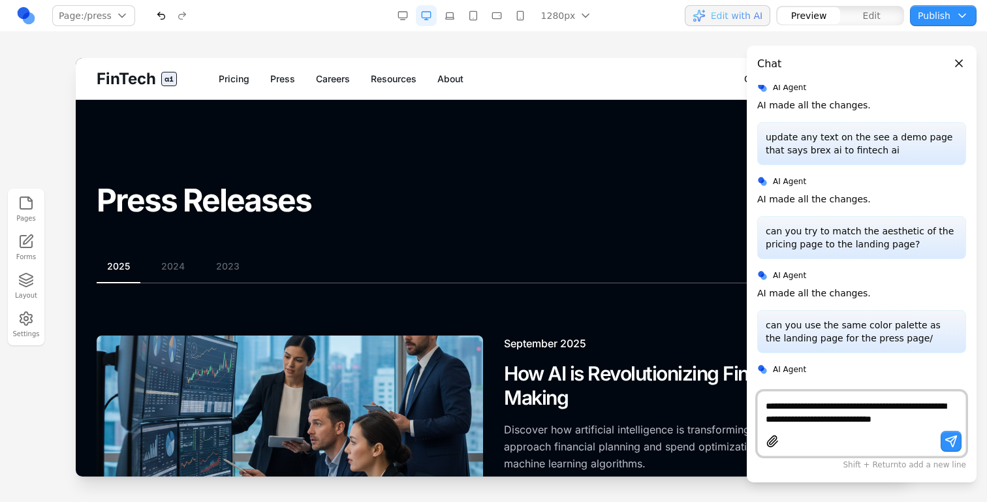
type textarea "**********"
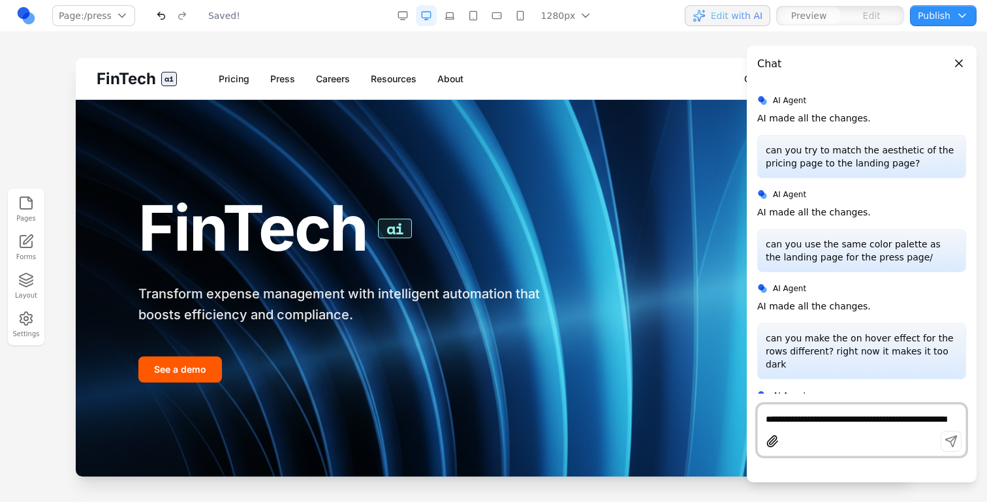
scroll to position [0, 0]
click at [712, 9] on span "Edit with AI" at bounding box center [728, 15] width 70 height 13
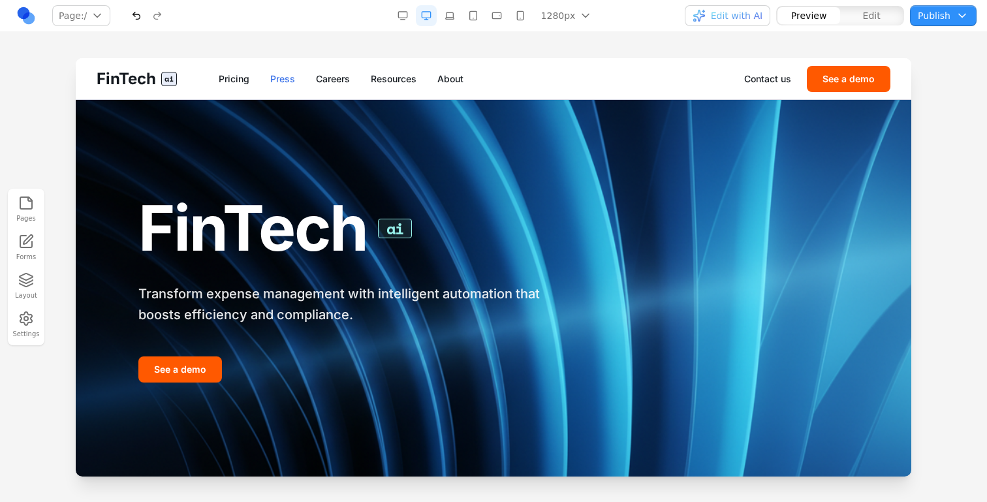
click at [284, 84] on link "Press" at bounding box center [282, 78] width 25 height 13
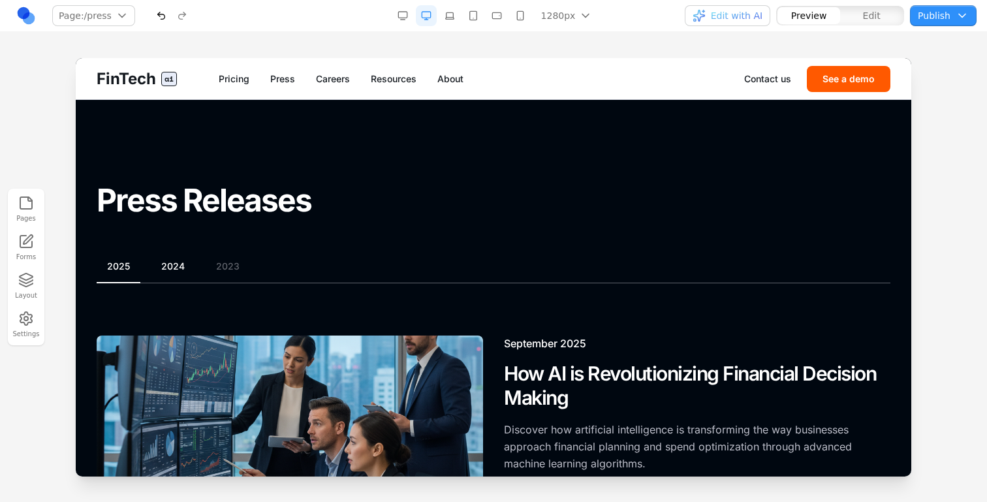
click at [170, 266] on button "2024" at bounding box center [173, 266] width 44 height 13
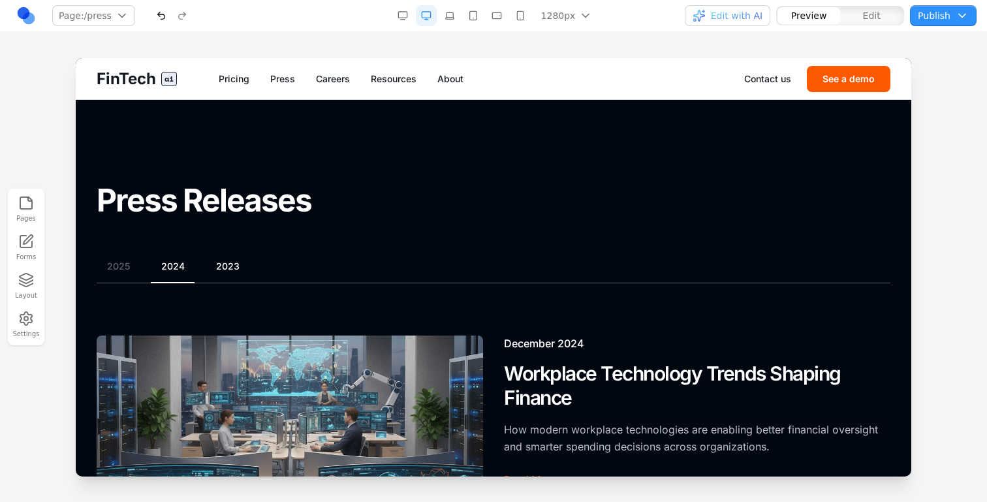
click at [217, 270] on button "2023" at bounding box center [228, 266] width 44 height 13
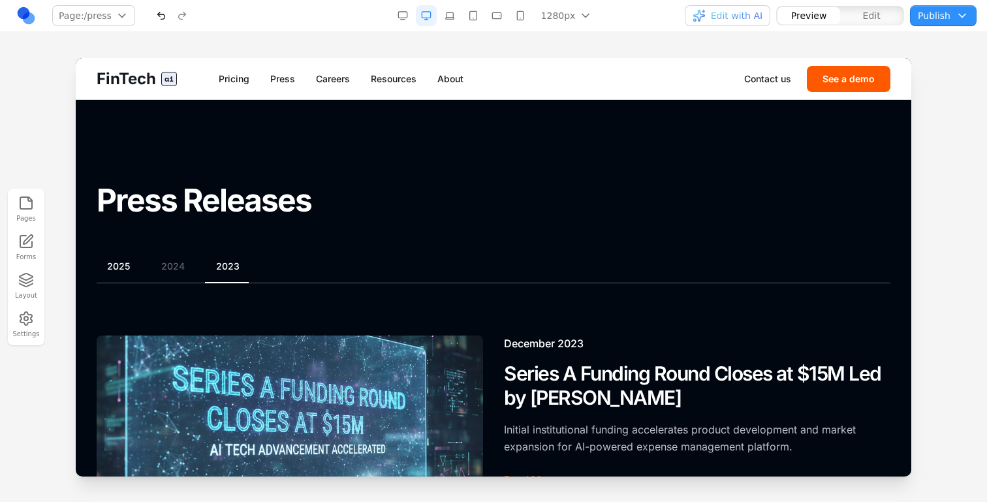
click at [129, 271] on button "2025" at bounding box center [119, 266] width 44 height 13
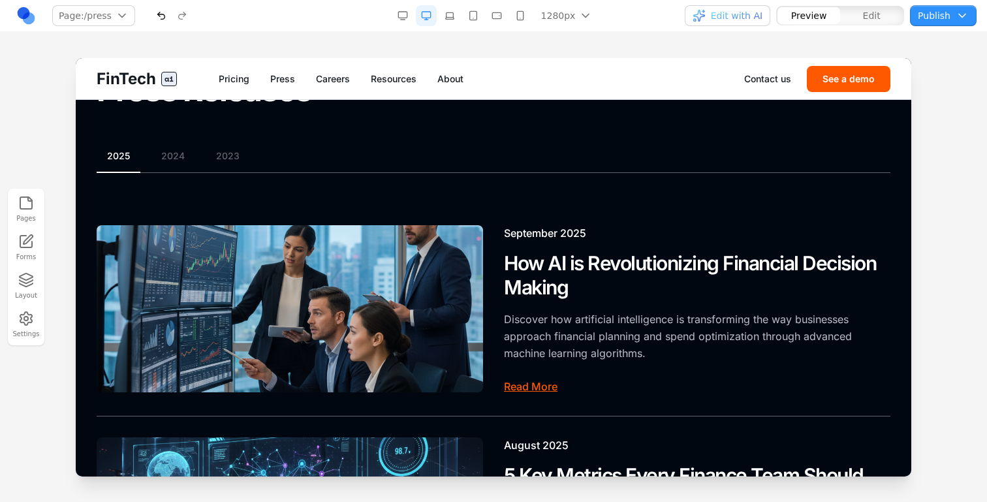
scroll to position [161, 0]
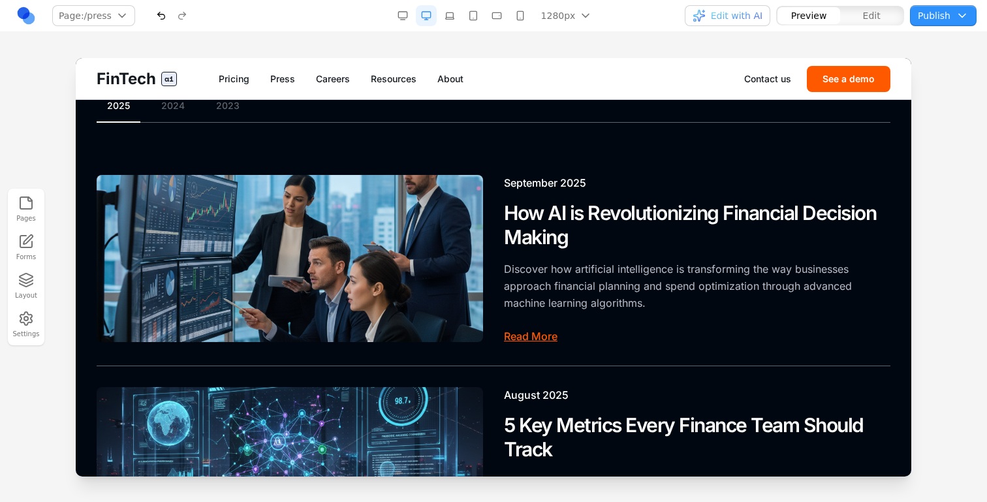
click at [760, 16] on span "Edit with AI" at bounding box center [737, 15] width 52 height 13
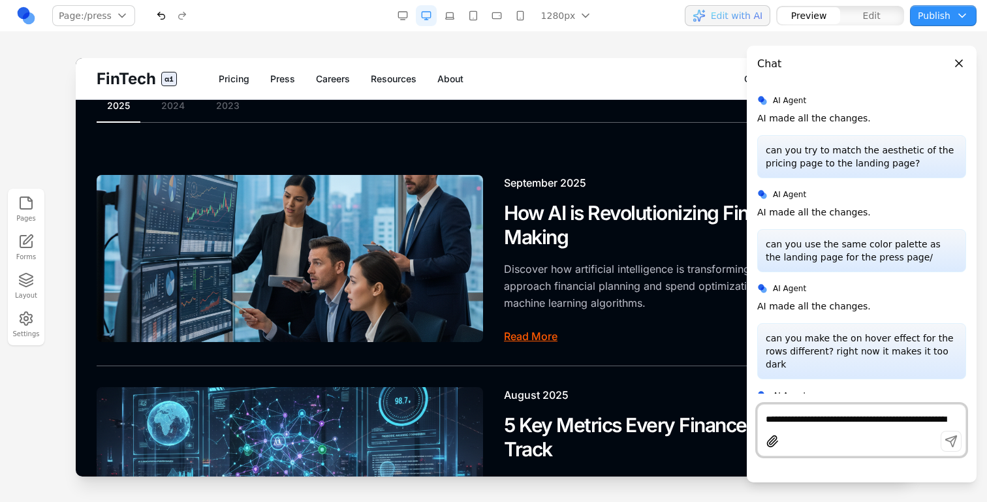
click at [803, 423] on textarea "**********" at bounding box center [862, 419] width 192 height 13
type textarea "**********"
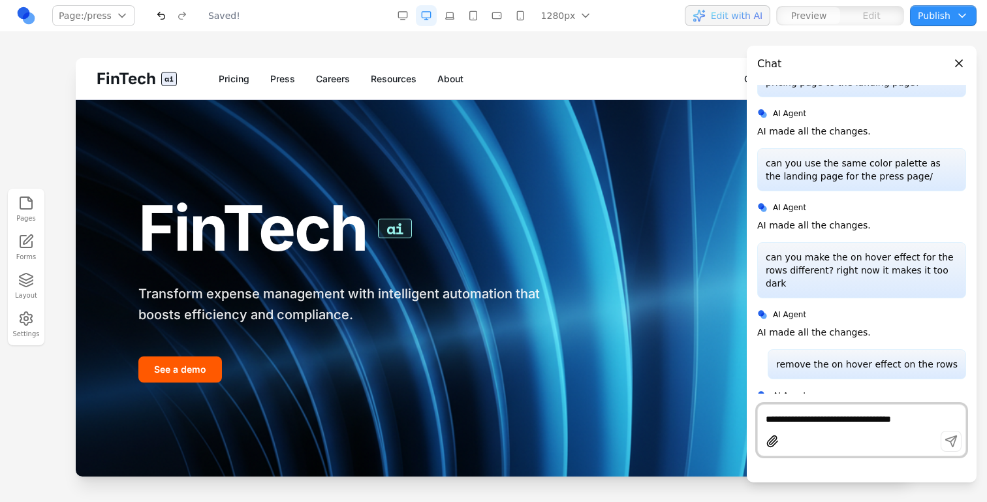
scroll to position [0, 0]
click at [349, 77] on link "Careers" at bounding box center [333, 78] width 34 height 13
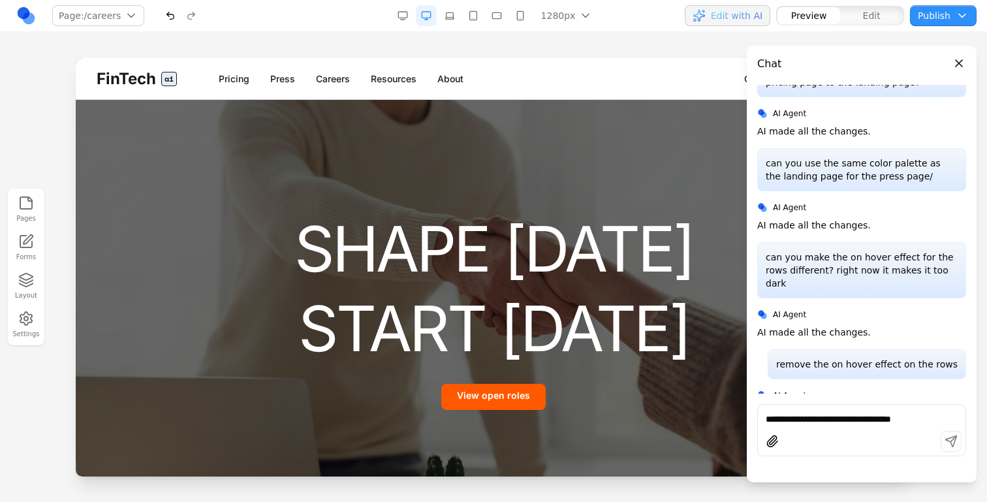
click at [293, 78] on link "Press" at bounding box center [282, 78] width 25 height 13
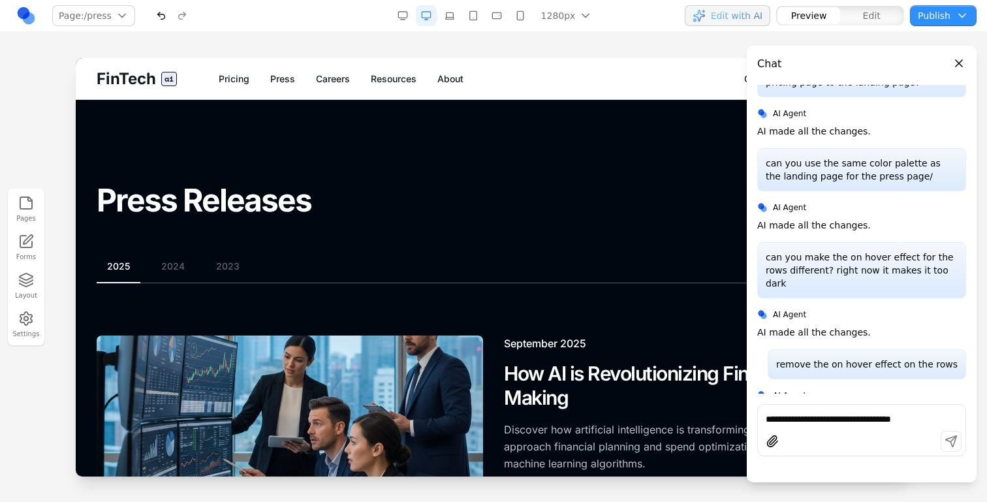
click at [312, 184] on h1 "Press Releases" at bounding box center [494, 201] width 794 height 35
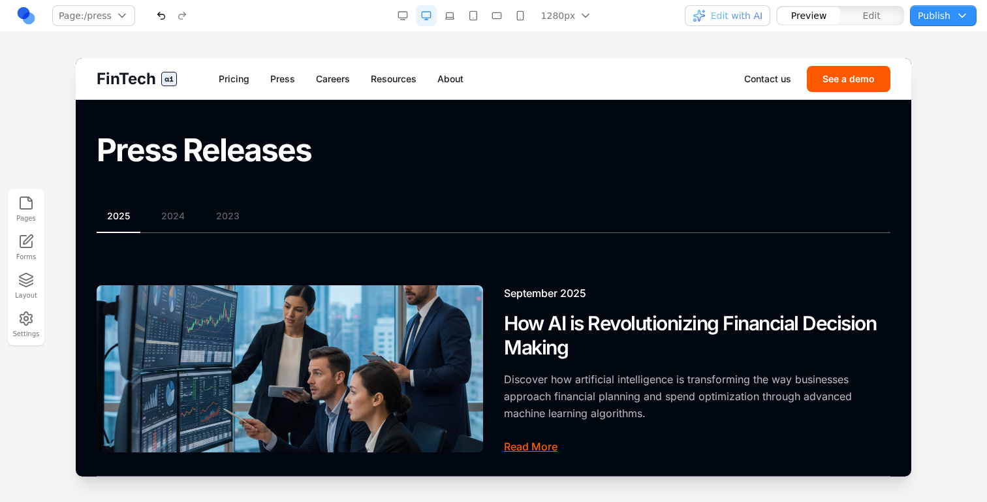
scroll to position [19, 0]
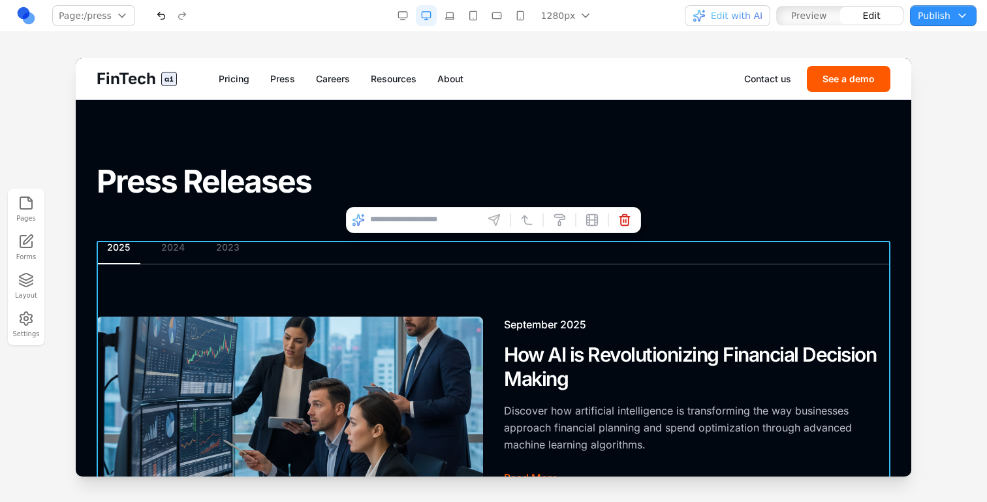
click at [423, 225] on input at bounding box center [424, 220] width 108 height 21
type input "**********"
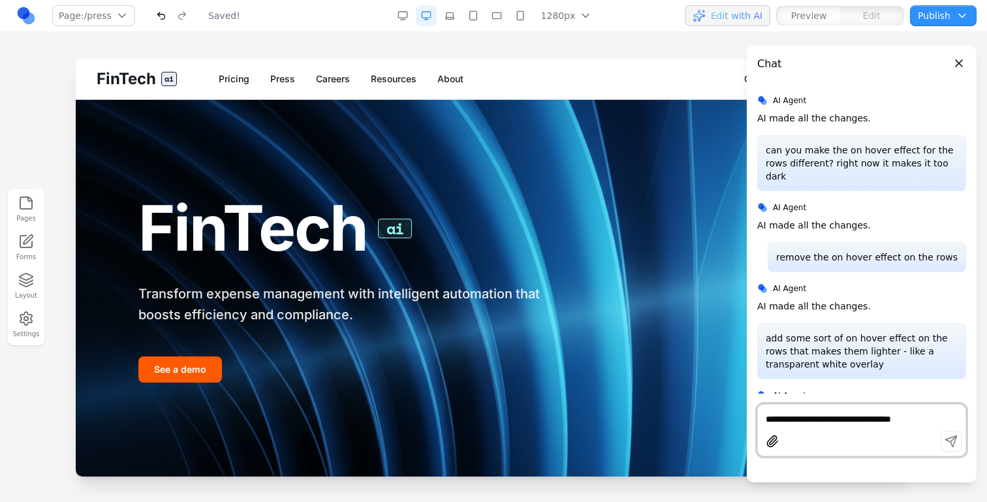
scroll to position [0, 0]
click at [714, 18] on span "Edit with AI" at bounding box center [728, 15] width 70 height 13
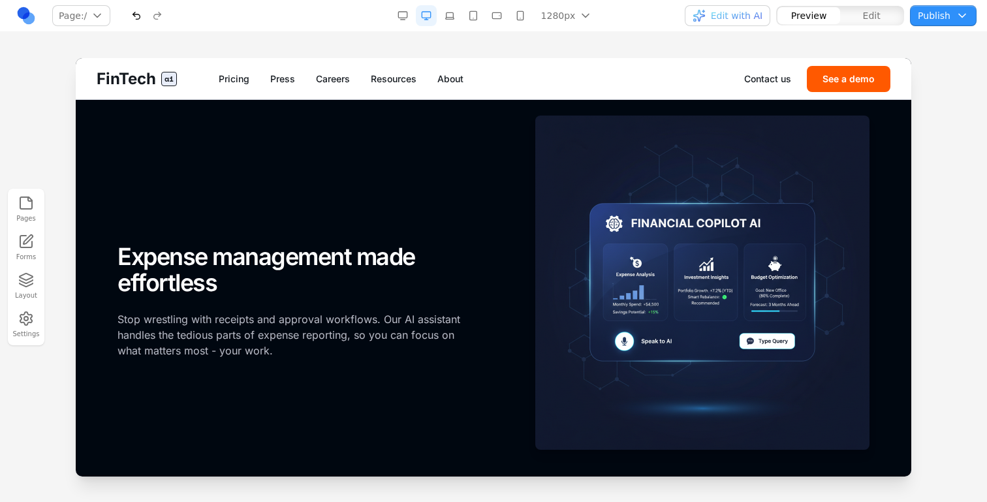
scroll to position [356, 0]
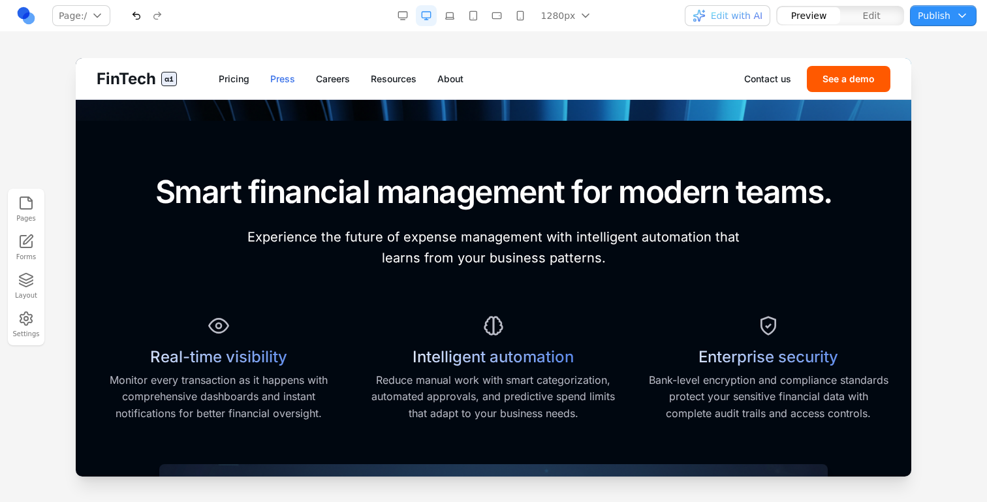
click at [278, 78] on link "Press" at bounding box center [282, 78] width 25 height 13
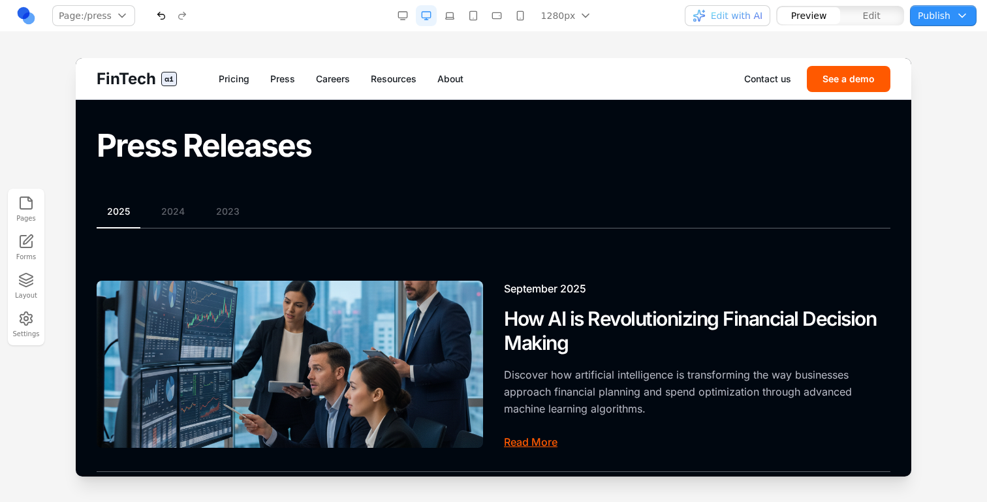
scroll to position [0, 0]
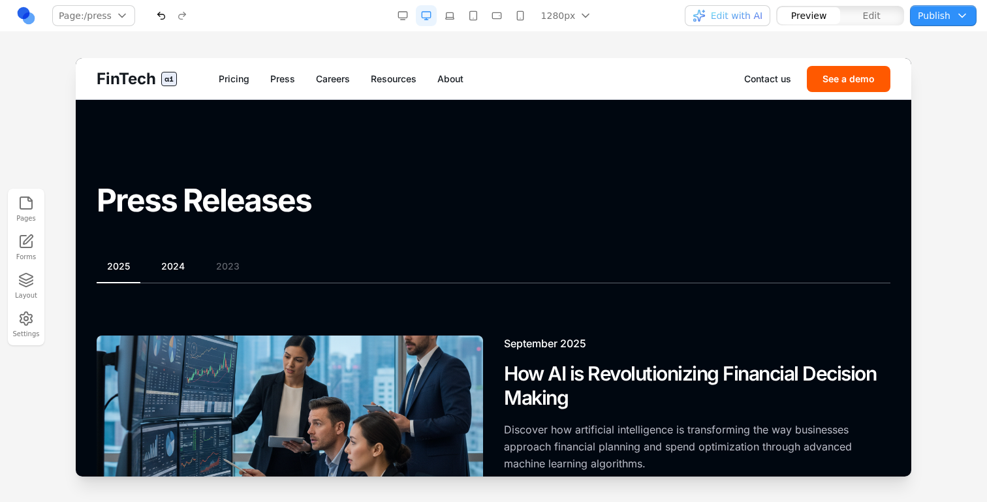
click at [180, 264] on button "2024" at bounding box center [173, 266] width 44 height 13
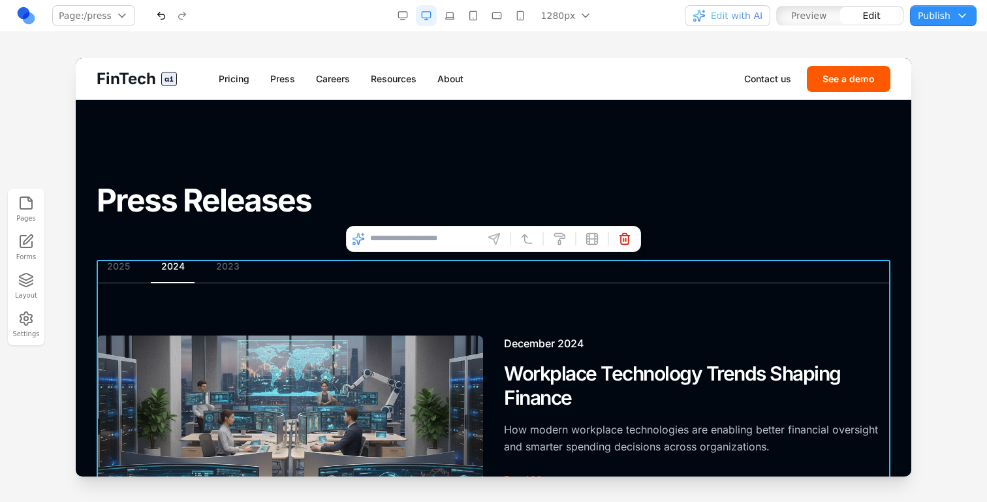
click at [442, 233] on input at bounding box center [424, 239] width 108 height 21
type input "**********"
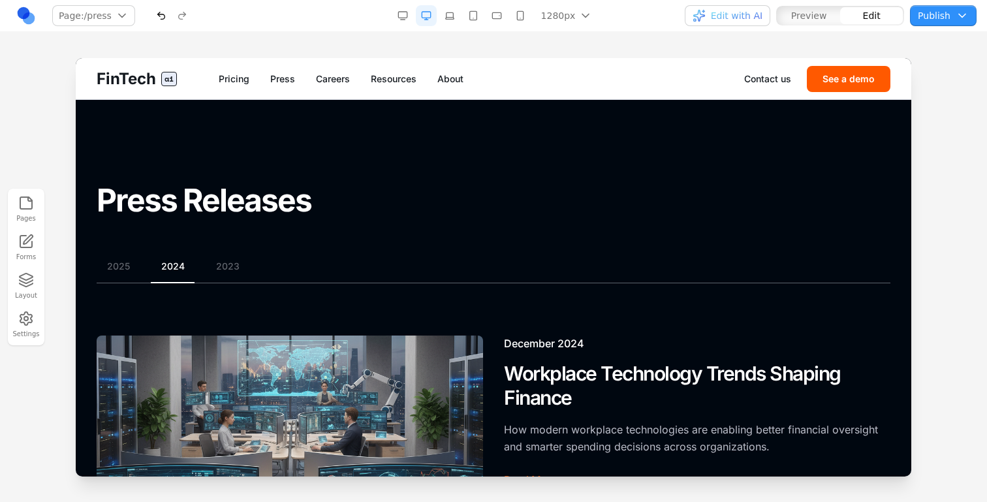
click at [479, 169] on section "Press Releases" at bounding box center [494, 159] width 836 height 118
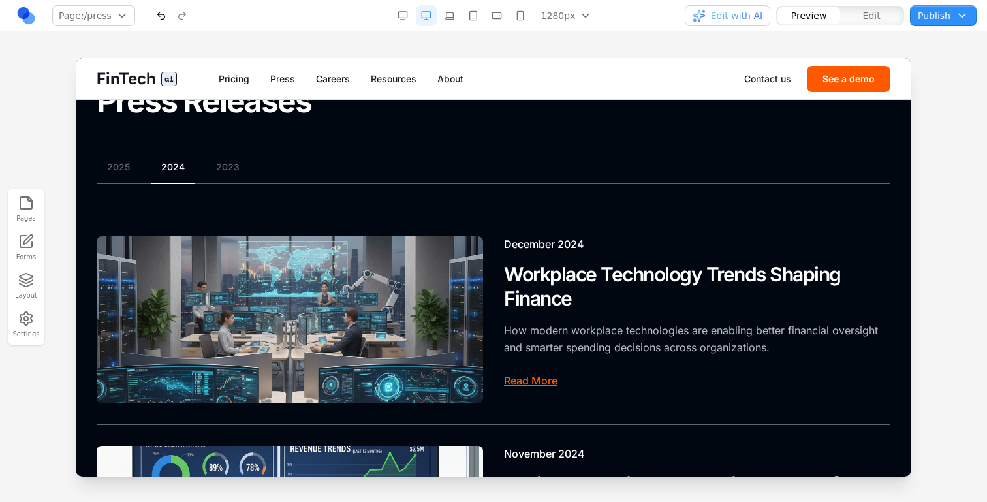
scroll to position [120, 0]
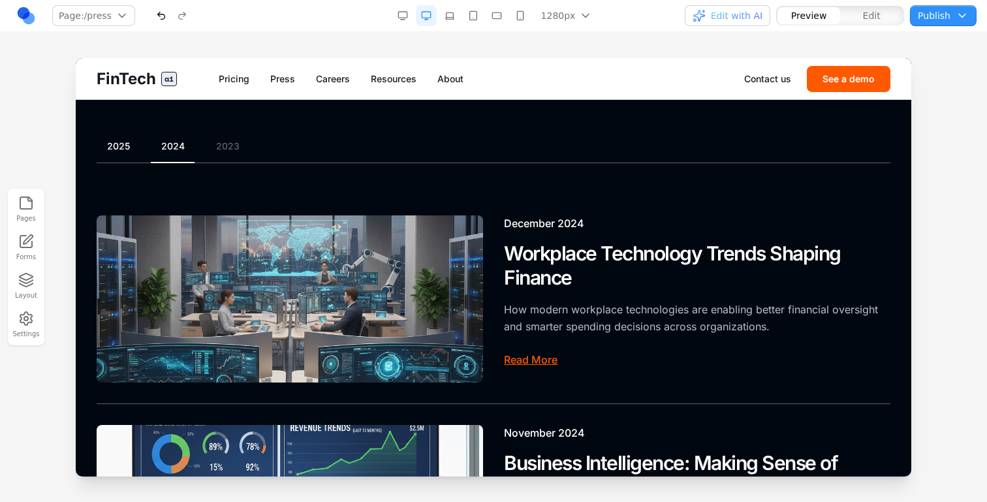
click at [125, 148] on button "2025" at bounding box center [119, 146] width 44 height 13
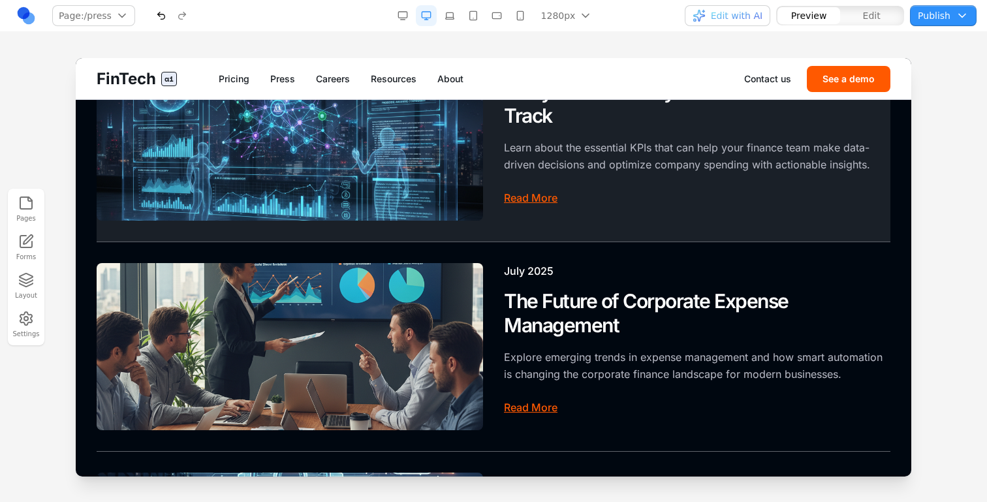
scroll to position [0, 0]
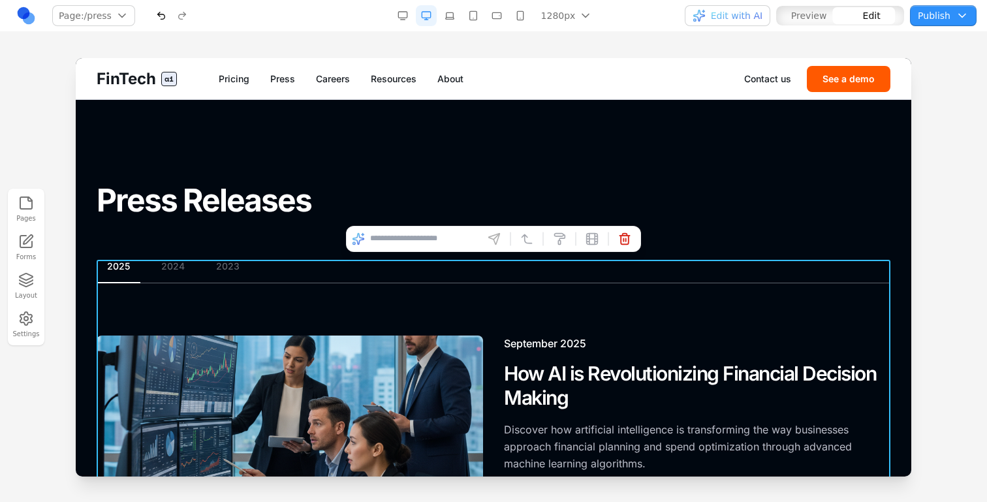
click at [387, 238] on input at bounding box center [424, 239] width 108 height 21
type input "**********"
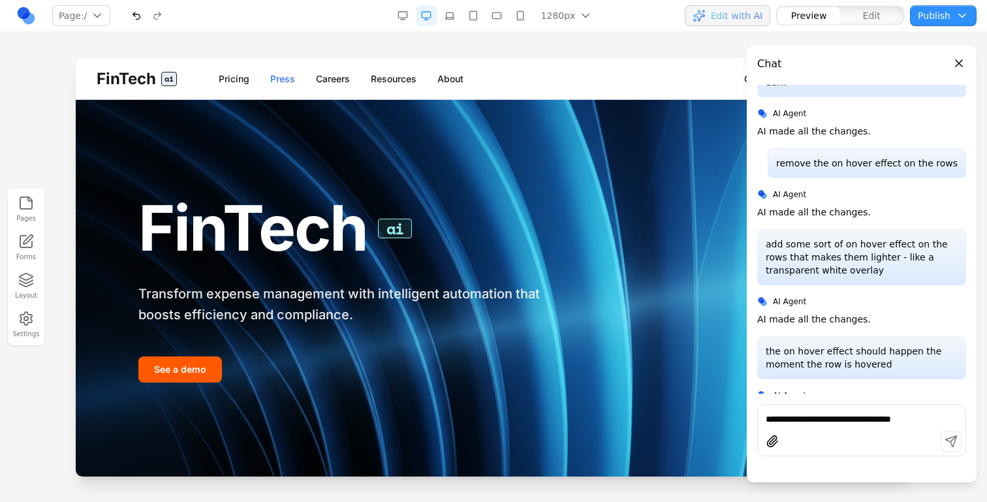
click at [270, 74] on link "Press" at bounding box center [282, 78] width 25 height 13
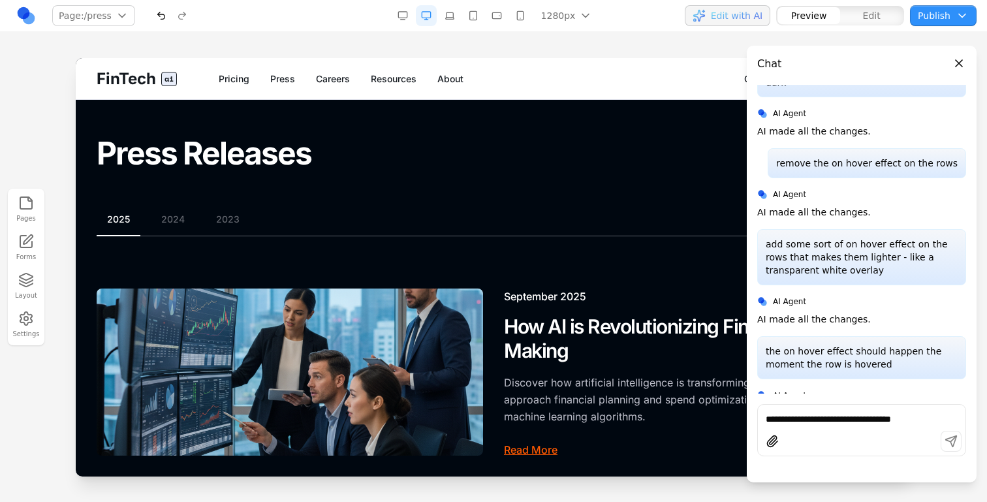
scroll to position [46, 0]
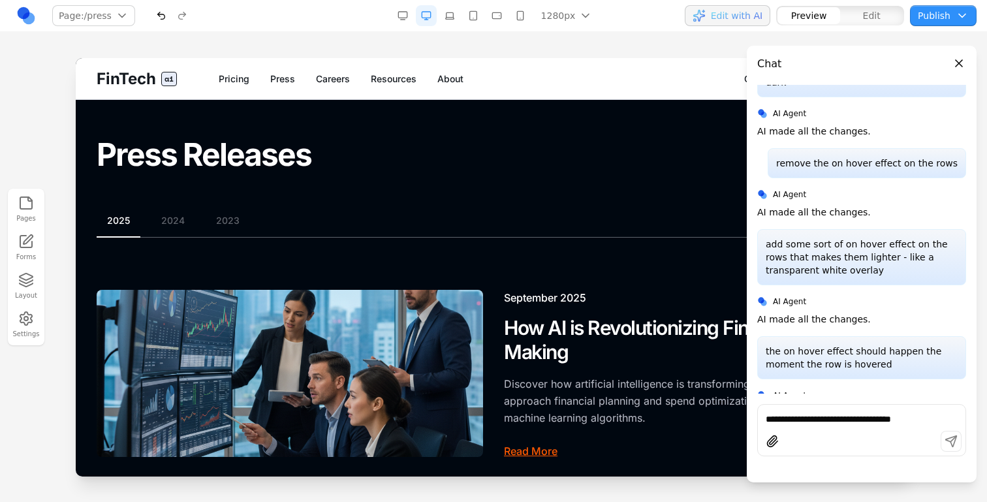
click at [328, 123] on section "Press Releases" at bounding box center [494, 113] width 836 height 118
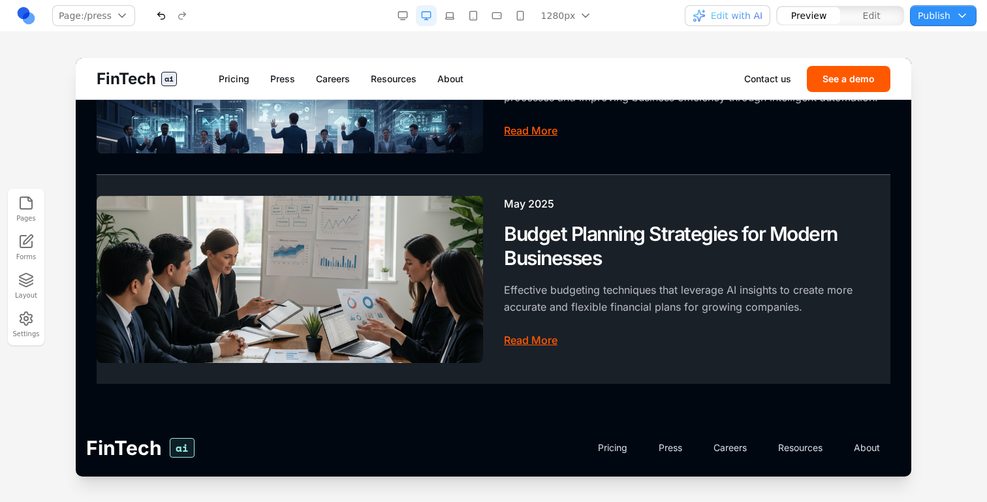
scroll to position [955, 0]
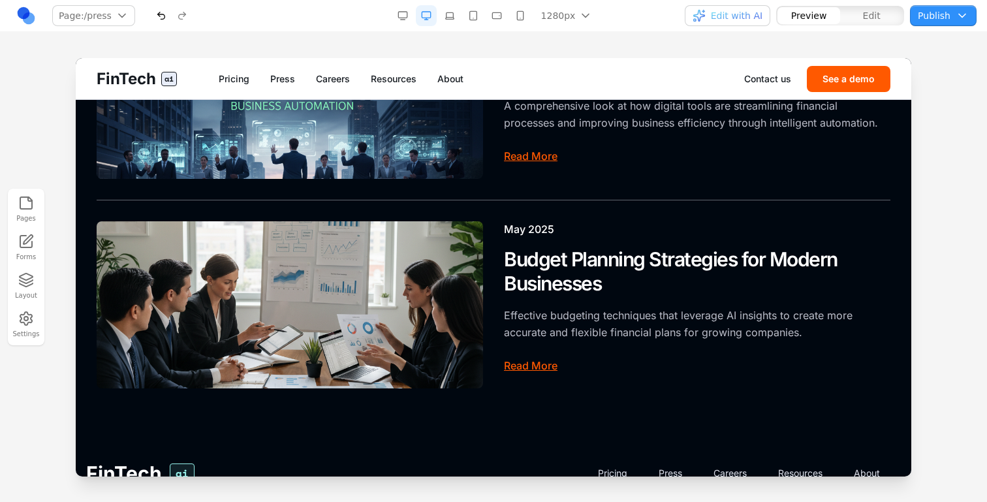
click at [939, 16] on button "Publish" at bounding box center [943, 15] width 67 height 21
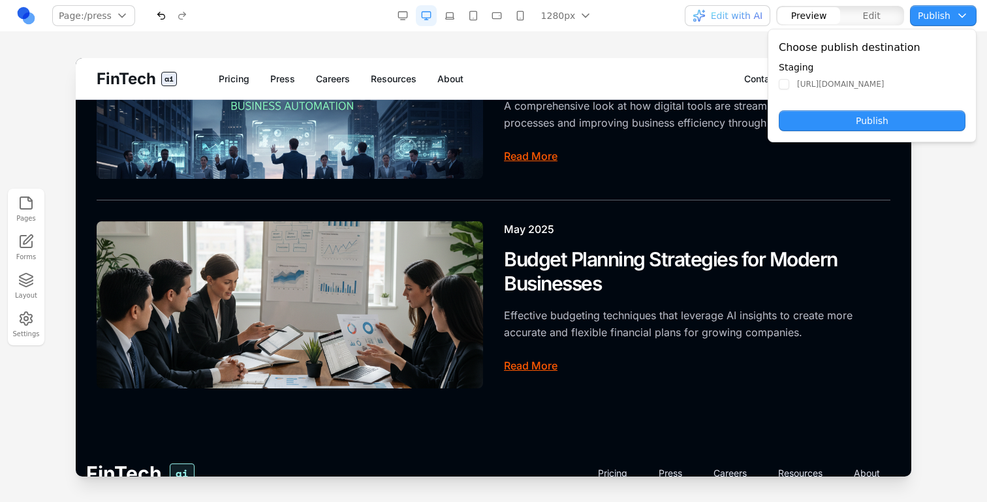
click at [923, 125] on button "Publish" at bounding box center [872, 120] width 187 height 21
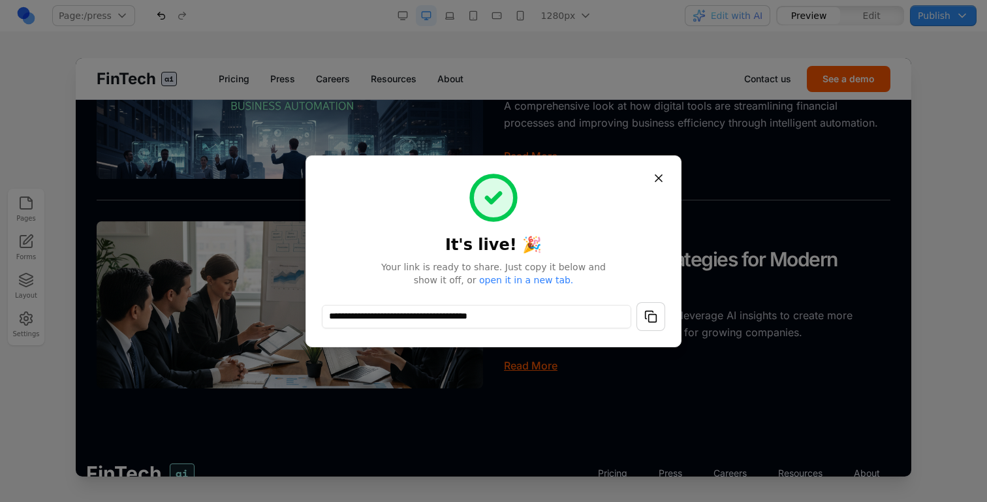
click at [662, 306] on button "button" at bounding box center [651, 316] width 29 height 29
click at [652, 180] on button "Close" at bounding box center [659, 179] width 24 height 24
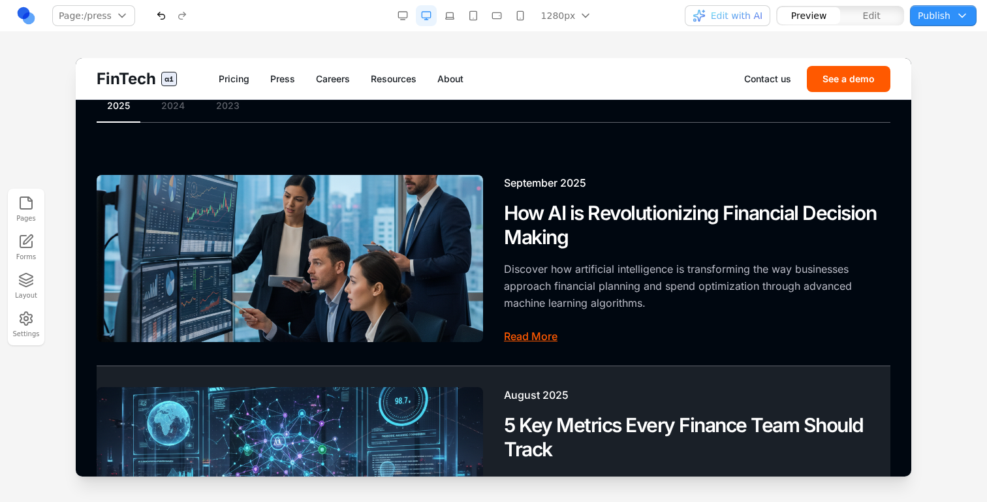
scroll to position [119, 0]
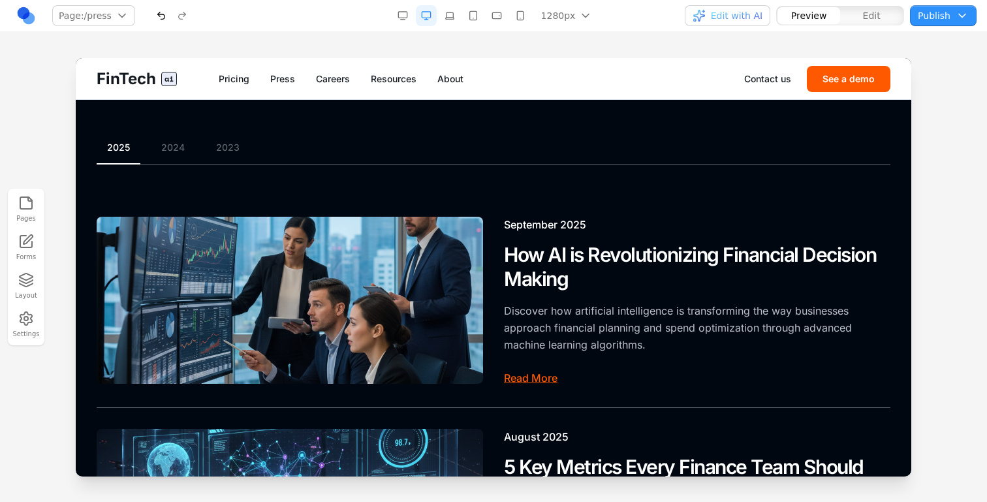
click at [176, 148] on button "2024" at bounding box center [173, 147] width 44 height 13
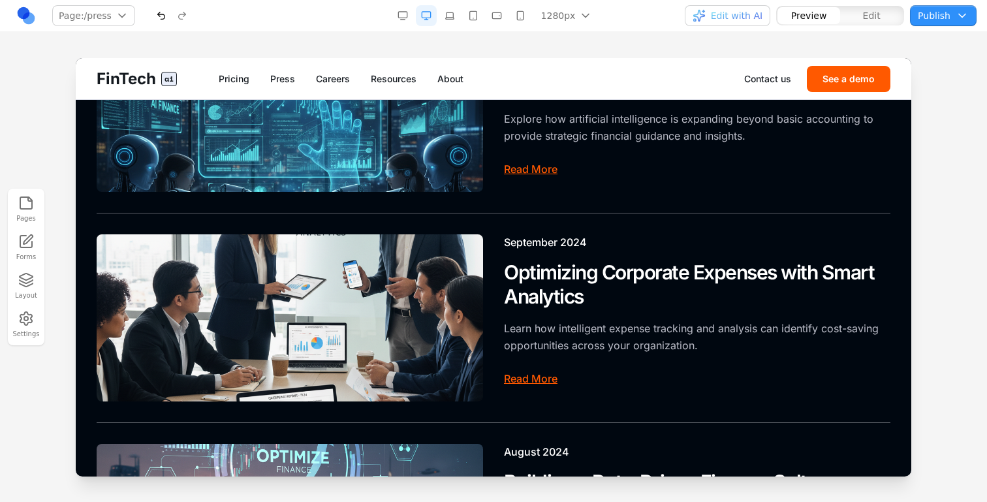
scroll to position [280, 0]
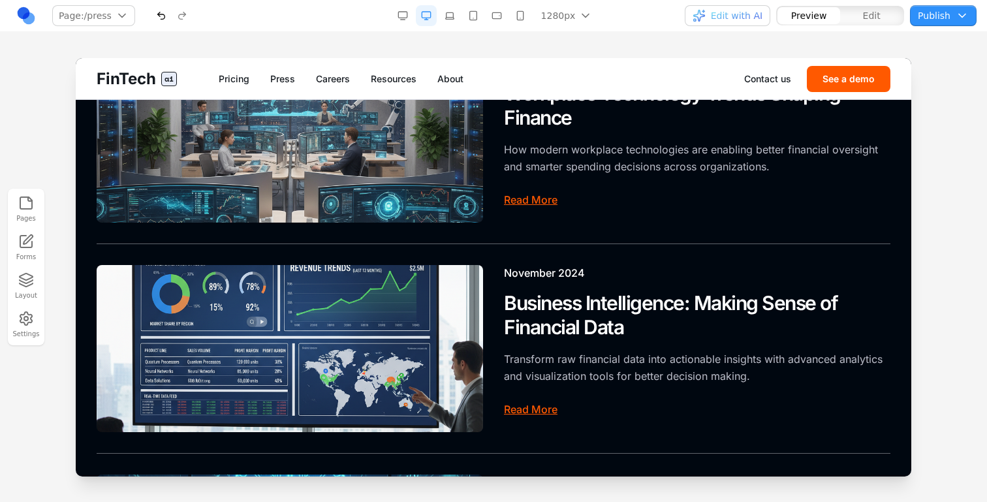
click at [731, 15] on span "Edit with AI" at bounding box center [737, 15] width 52 height 13
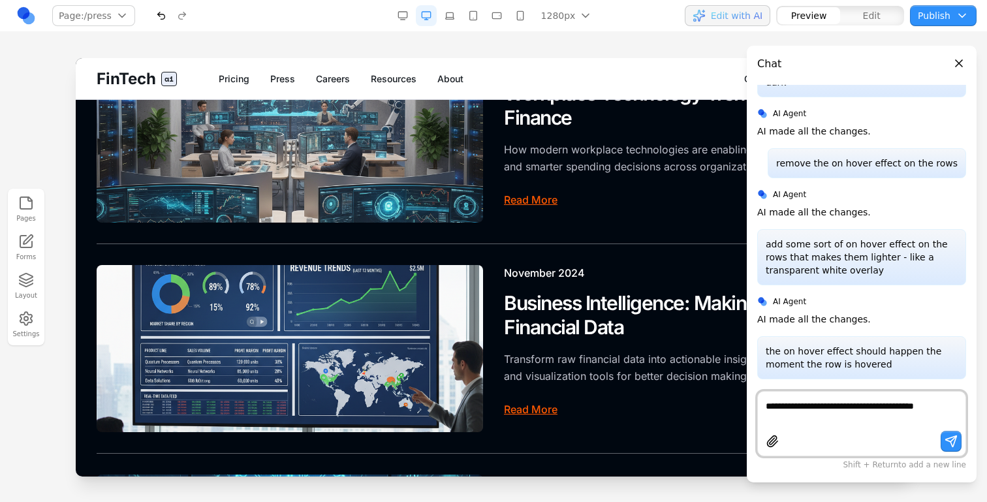
scroll to position [916, 0]
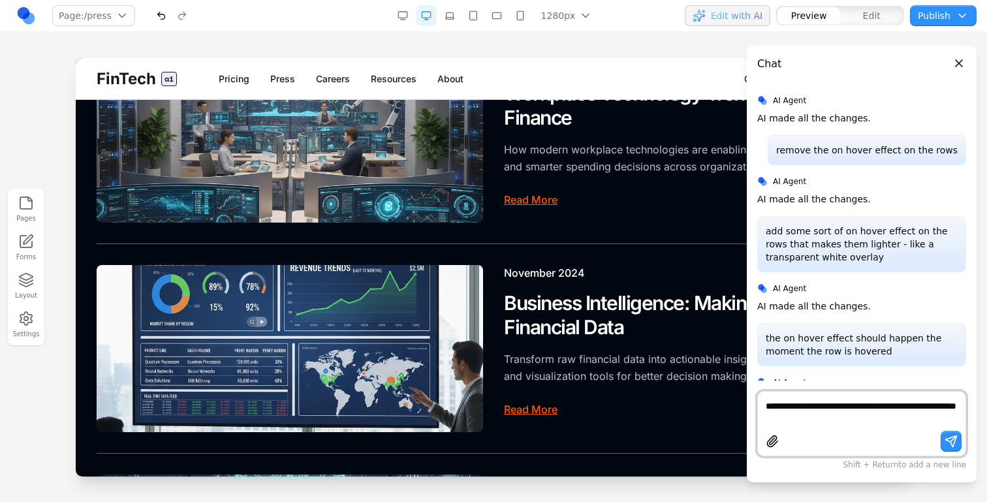
type textarea "**********"
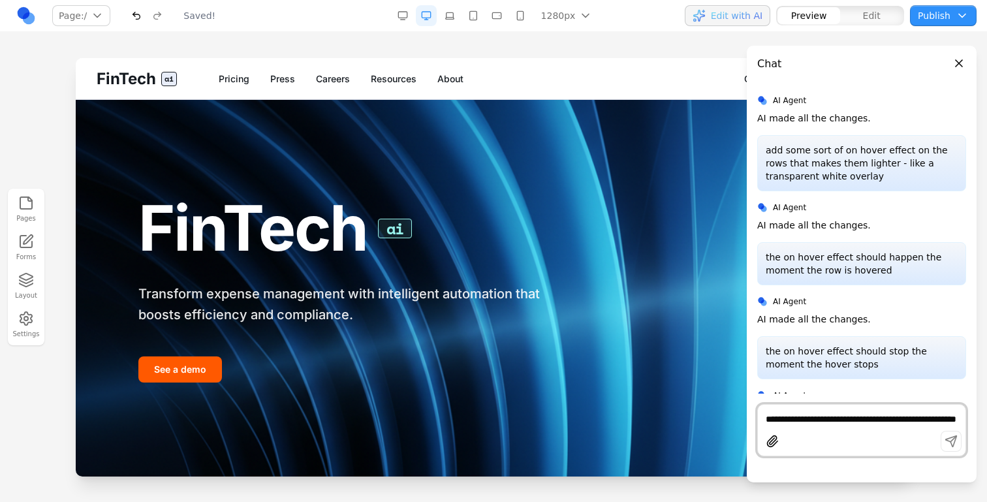
scroll to position [0, 0]
click at [317, 76] on link "Careers" at bounding box center [333, 78] width 34 height 13
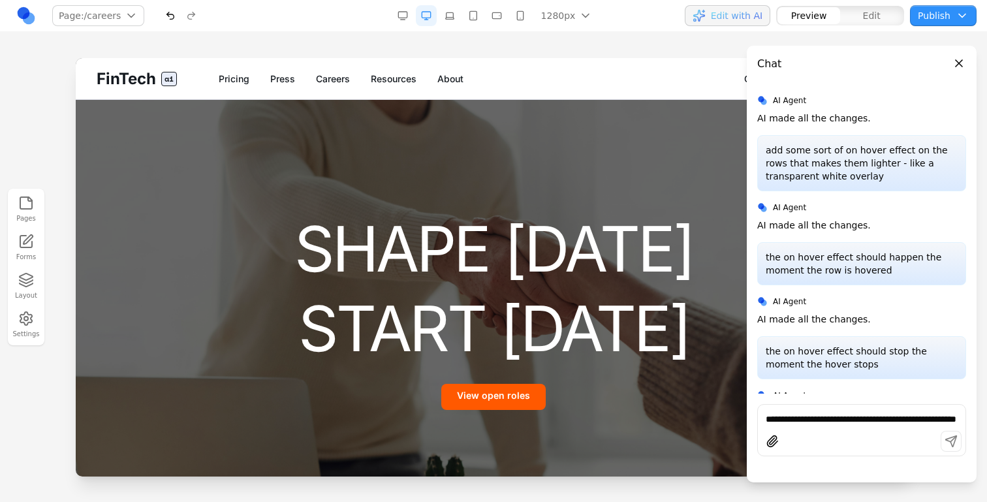
scroll to position [103, 0]
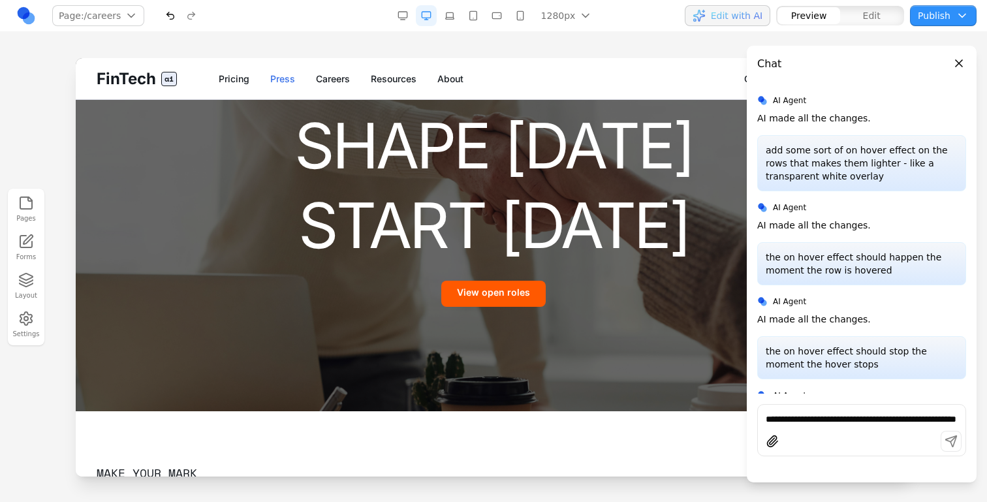
click at [287, 80] on link "Press" at bounding box center [282, 78] width 25 height 13
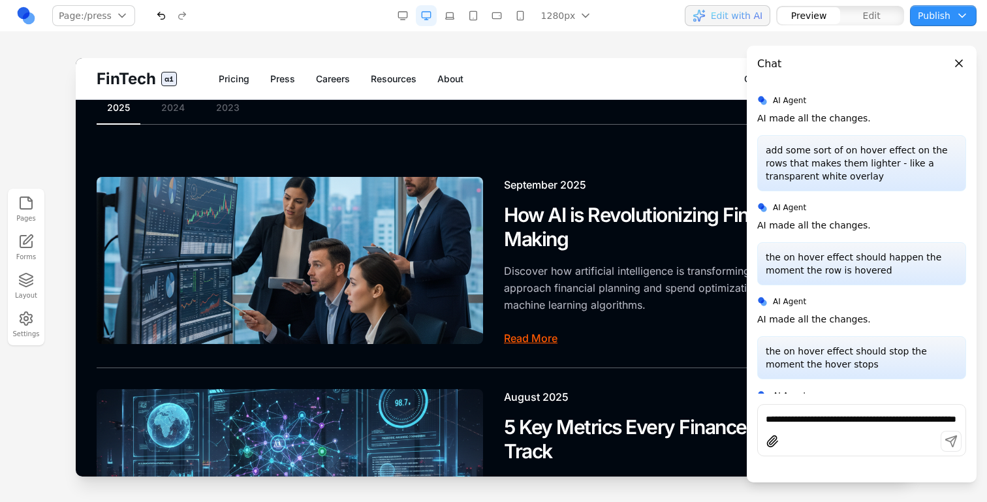
scroll to position [0, 0]
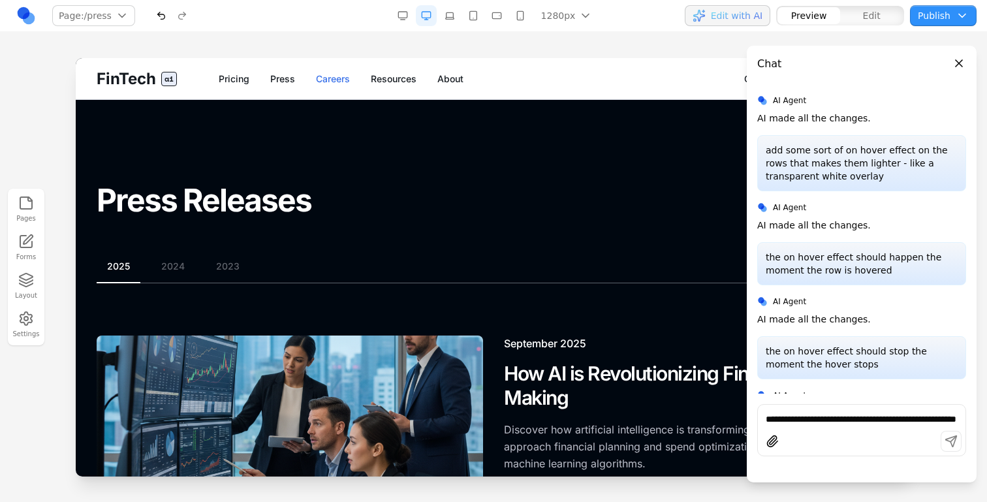
click at [341, 75] on link "Careers" at bounding box center [333, 78] width 34 height 13
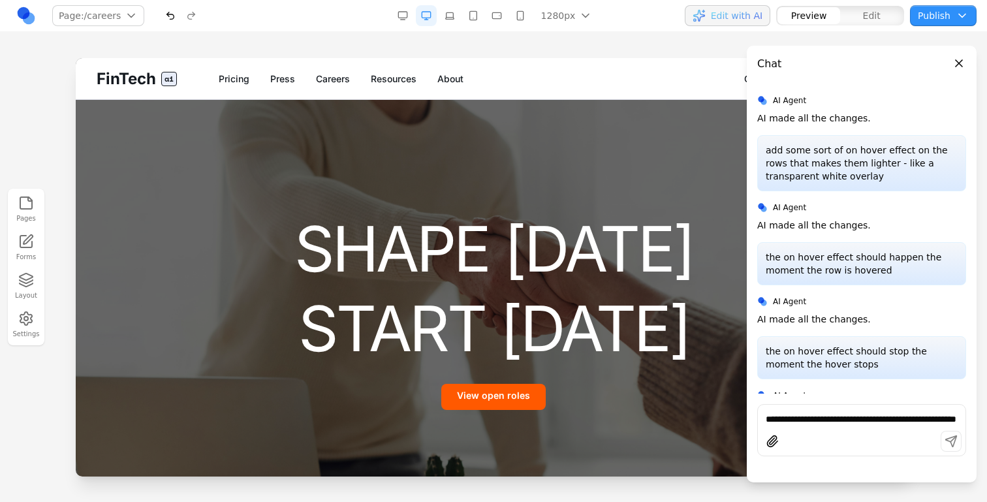
click at [791, 408] on div "**********" at bounding box center [862, 430] width 209 height 52
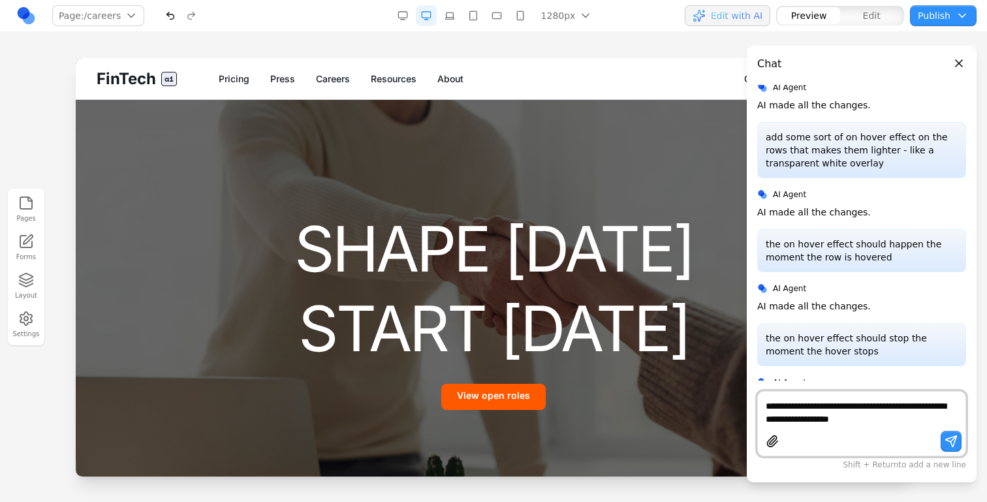
type textarea "**********"
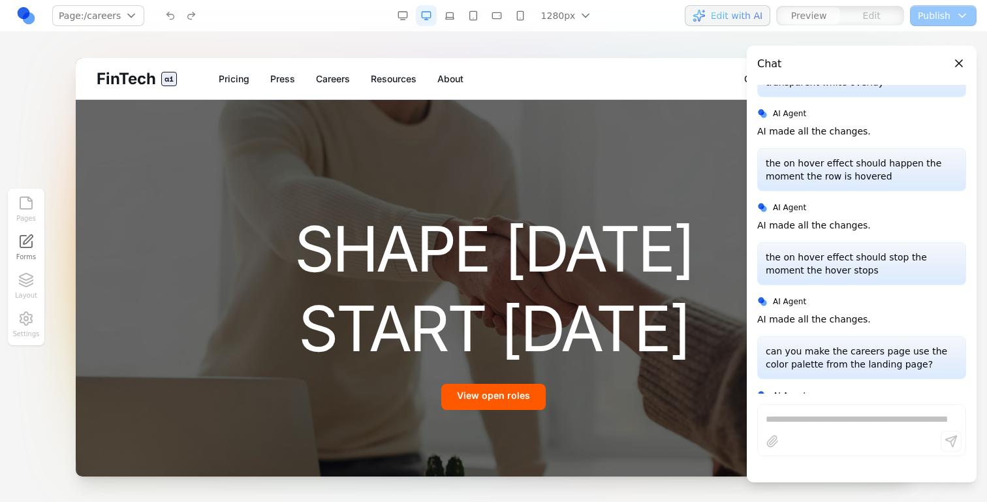
click at [956, 65] on button "Close panel" at bounding box center [959, 63] width 14 height 14
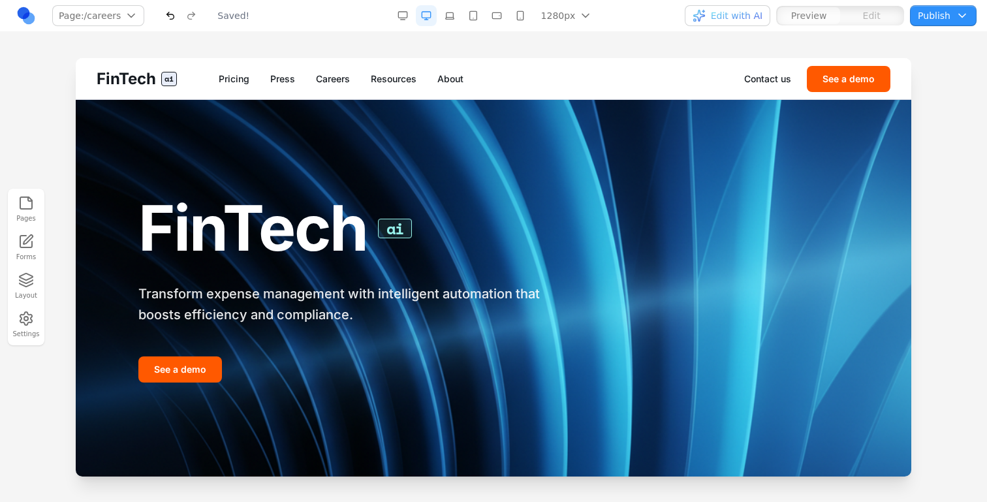
scroll to position [0, 0]
click at [328, 74] on link "Careers" at bounding box center [333, 78] width 34 height 13
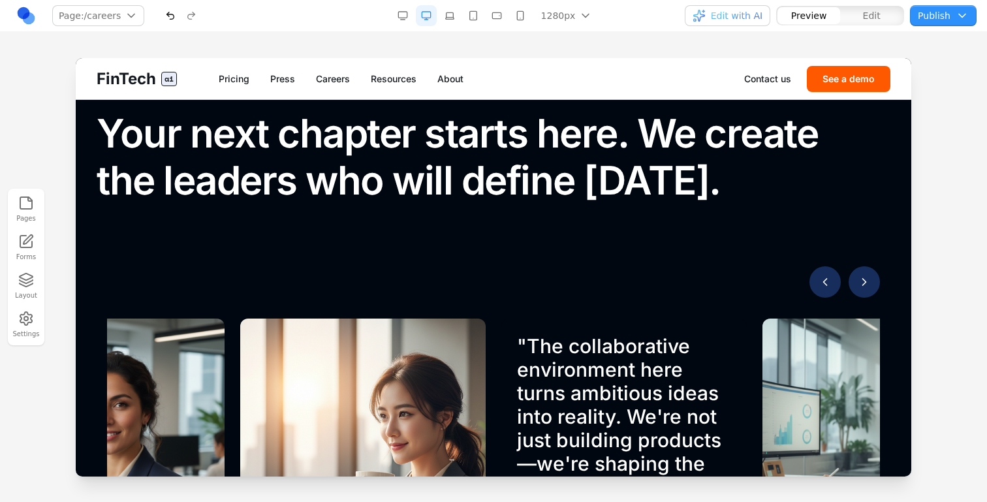
scroll to position [537, 0]
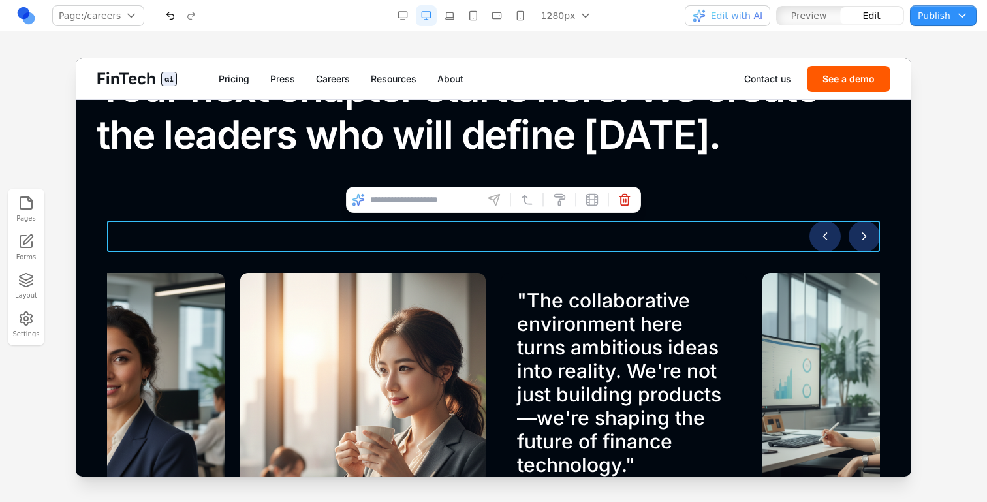
click at [765, 240] on div at bounding box center [493, 236] width 773 height 31
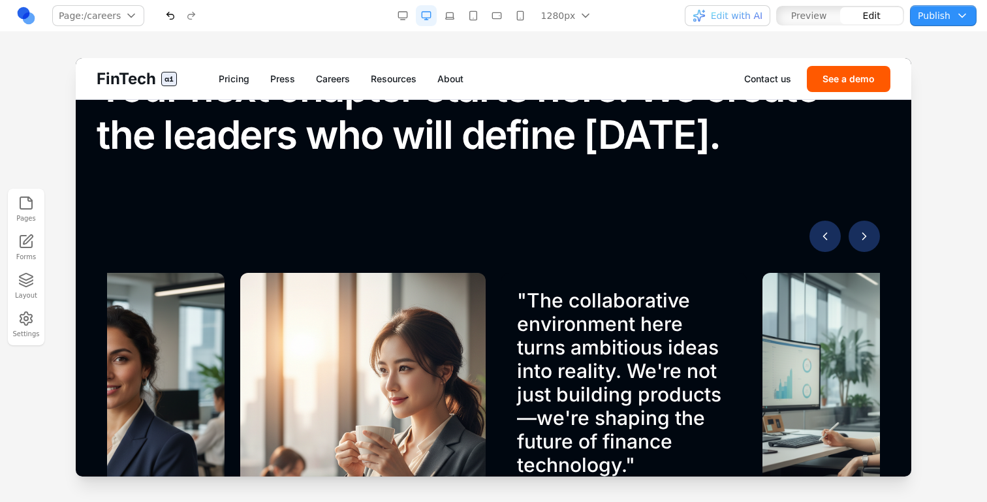
click at [719, 269] on div "" Working here has been transformative for my career. The challenging projects …" at bounding box center [494, 457] width 794 height 473
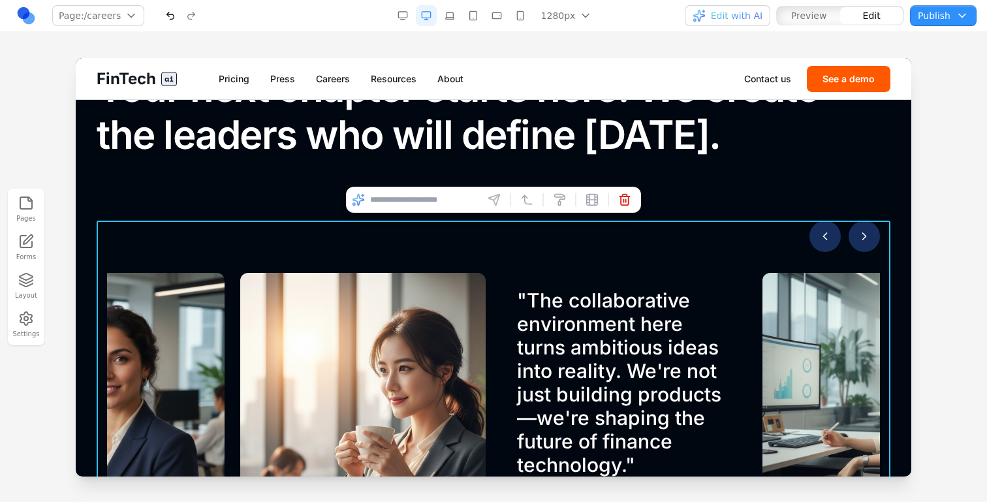
click at [719, 269] on div "" Working here has been transformative for my career. The challenging projects …" at bounding box center [494, 457] width 794 height 473
click at [434, 202] on input at bounding box center [424, 199] width 108 height 21
drag, startPoint x: 554, startPoint y: 260, endPoint x: 475, endPoint y: 201, distance: 98.0
click at [475, 201] on input "**********" at bounding box center [424, 199] width 108 height 21
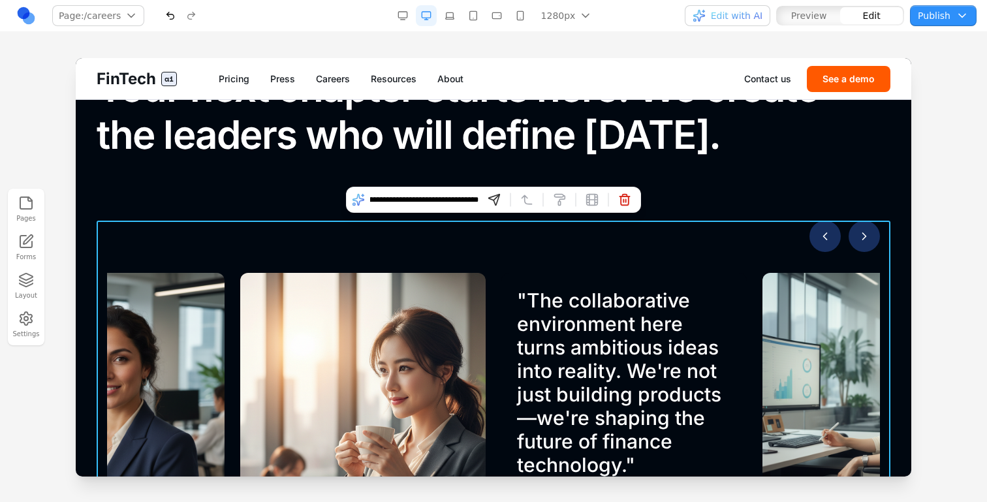
type input "**********"
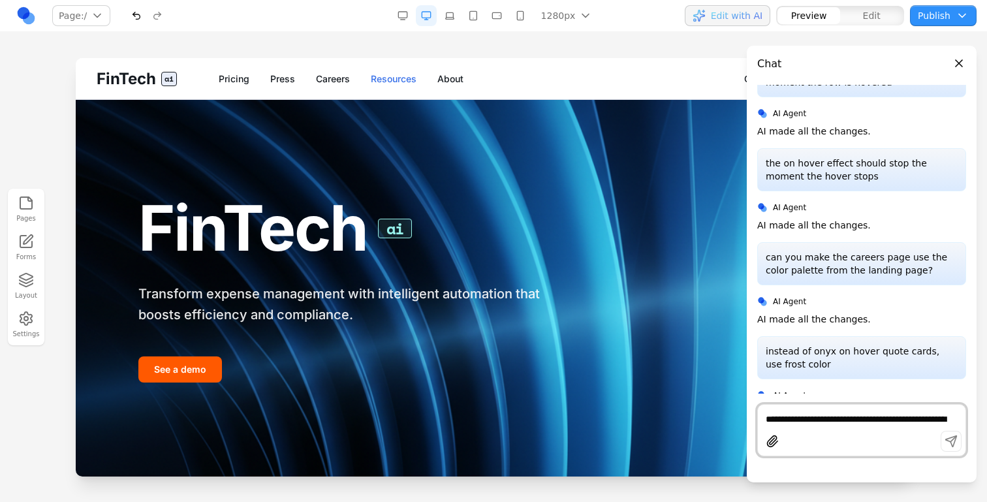
click at [376, 77] on link "Resources" at bounding box center [394, 78] width 46 height 13
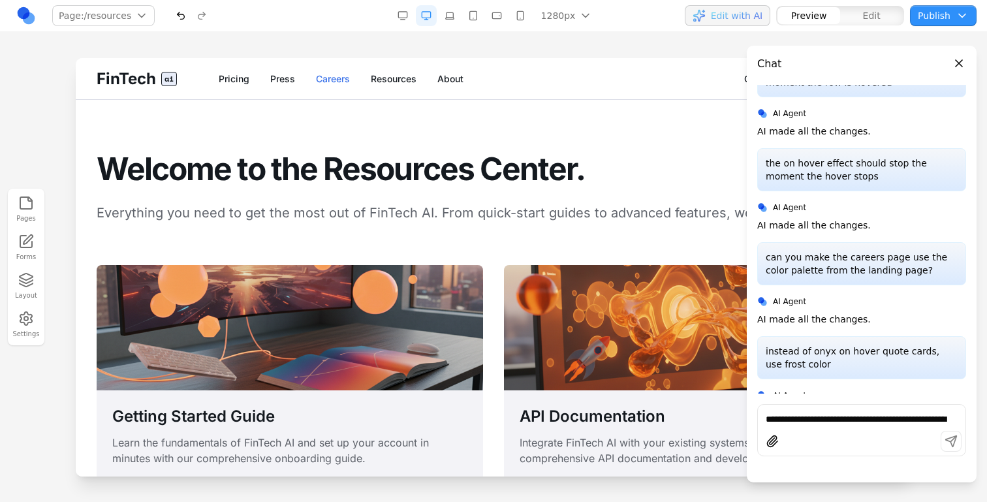
click at [332, 81] on link "Careers" at bounding box center [333, 78] width 34 height 13
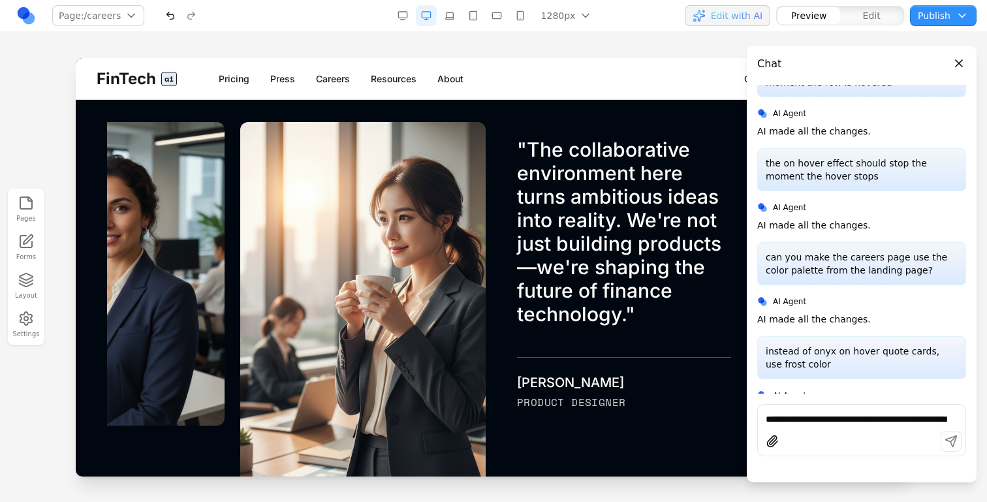
scroll to position [684, 0]
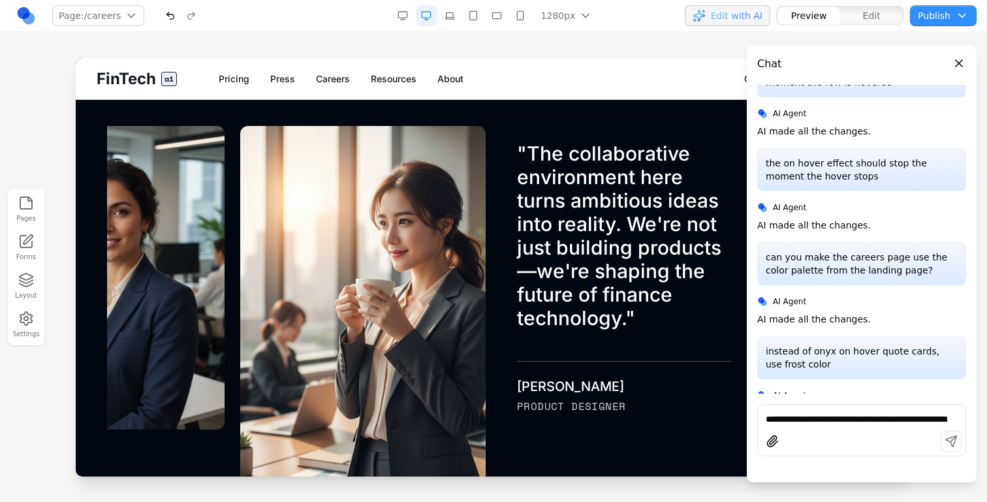
click at [498, 203] on div "" The collaborative environment here turns ambitious ideas into reality. We're …" at bounding box center [624, 336] width 261 height 421
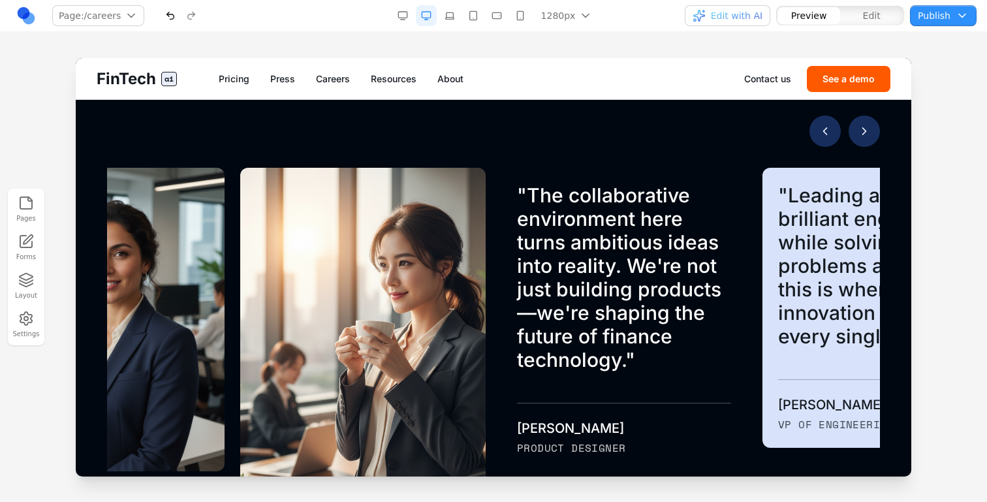
scroll to position [641, 0]
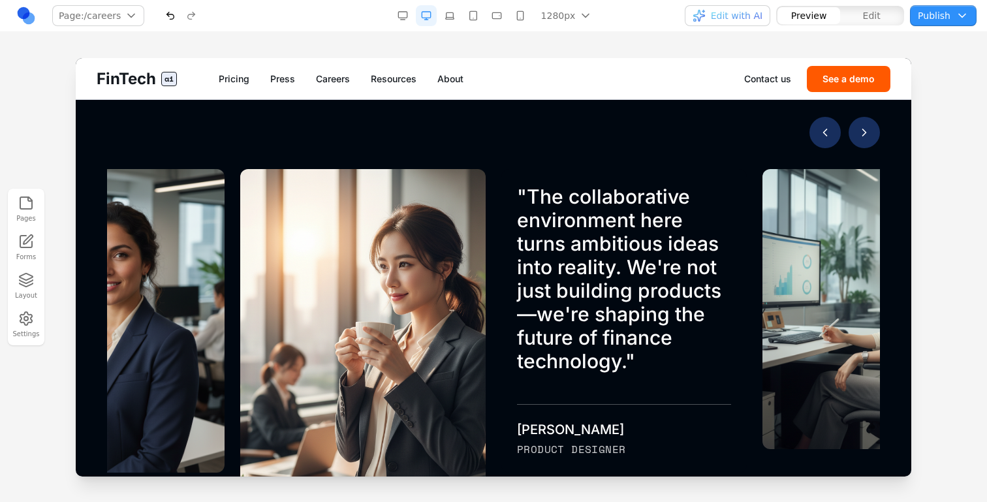
click at [867, 142] on button "Next testimonials" at bounding box center [864, 132] width 31 height 31
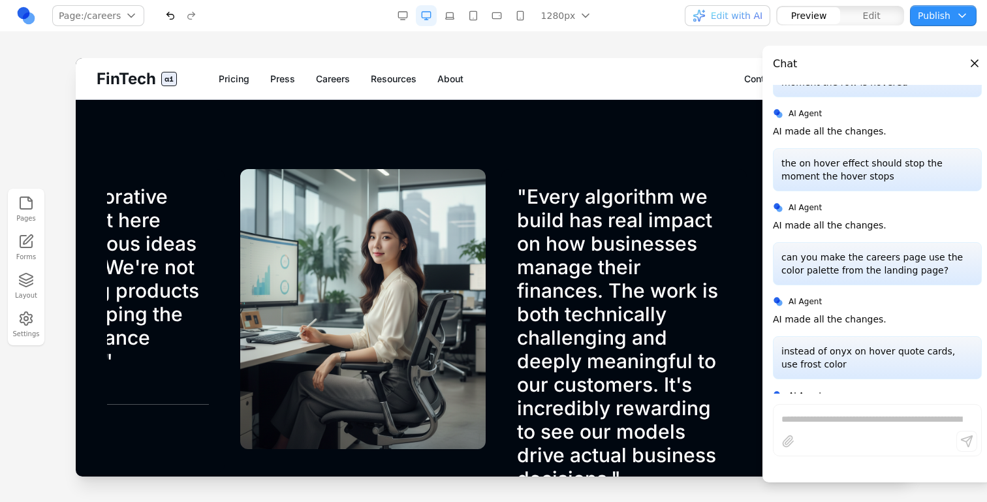
scroll to position [1222, 0]
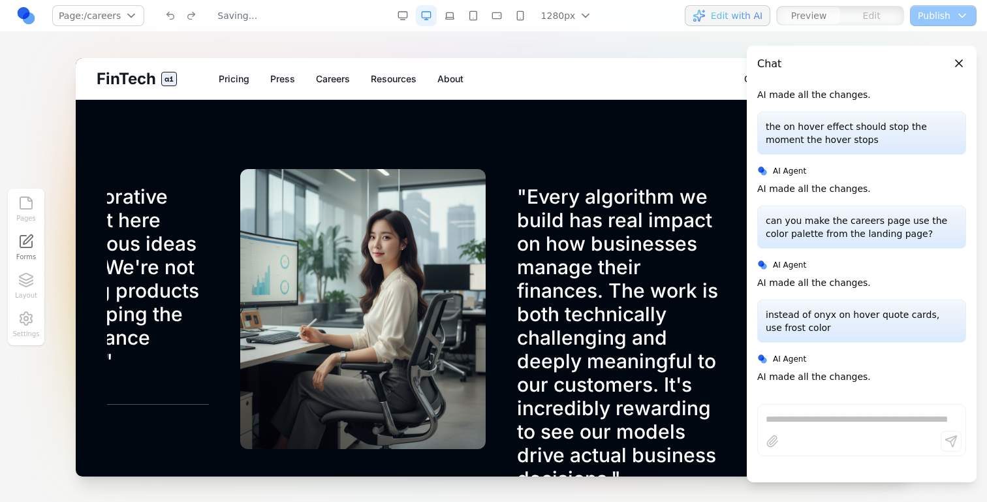
click at [970, 59] on header "Chat" at bounding box center [862, 59] width 230 height 26
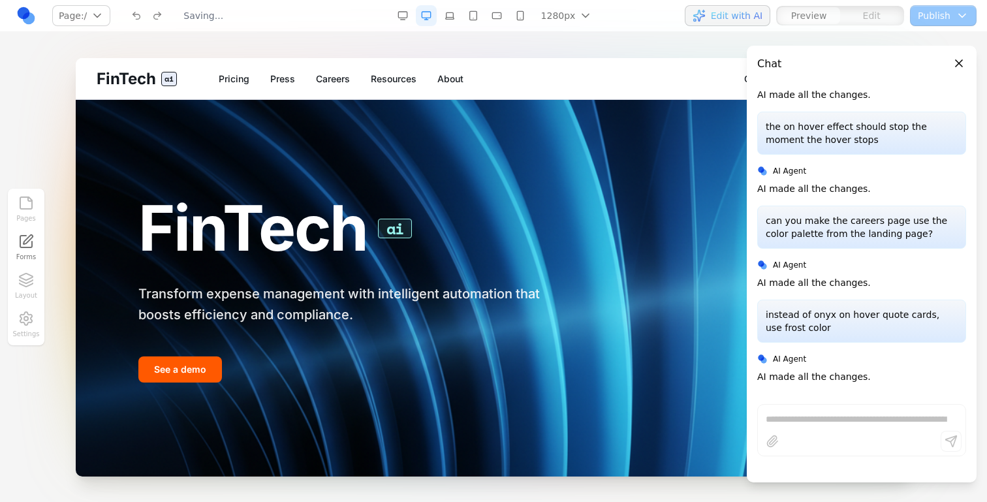
scroll to position [0, 0]
click at [966, 59] on button "Close panel" at bounding box center [959, 63] width 14 height 14
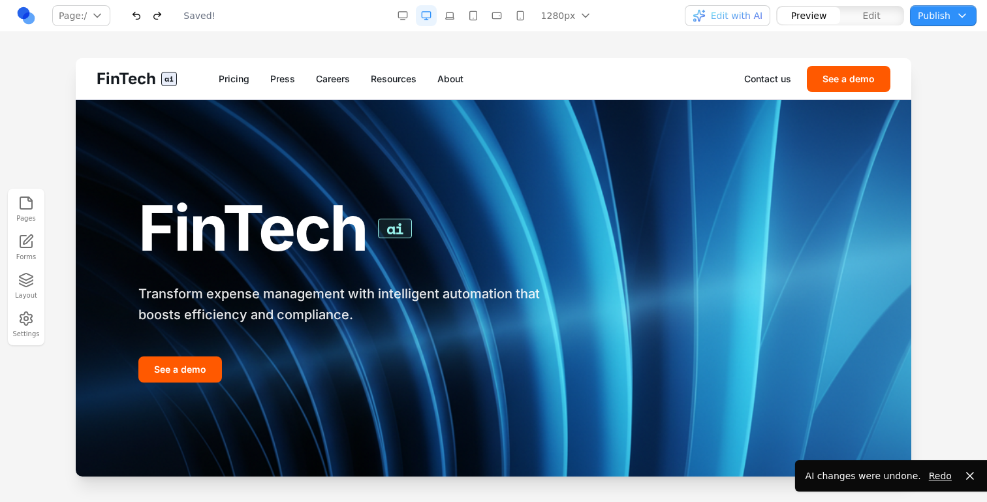
scroll to position [1185, 0]
click at [391, 74] on link "Resources" at bounding box center [394, 78] width 46 height 13
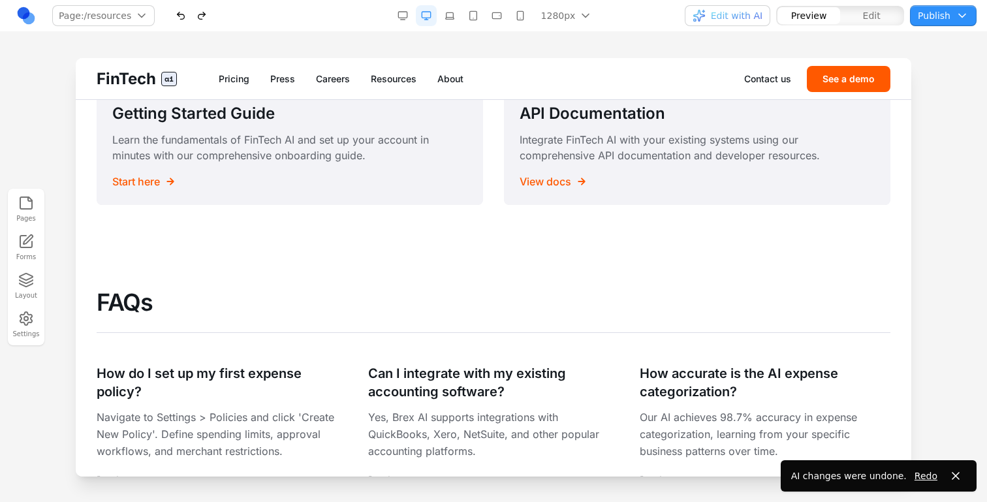
scroll to position [0, 0]
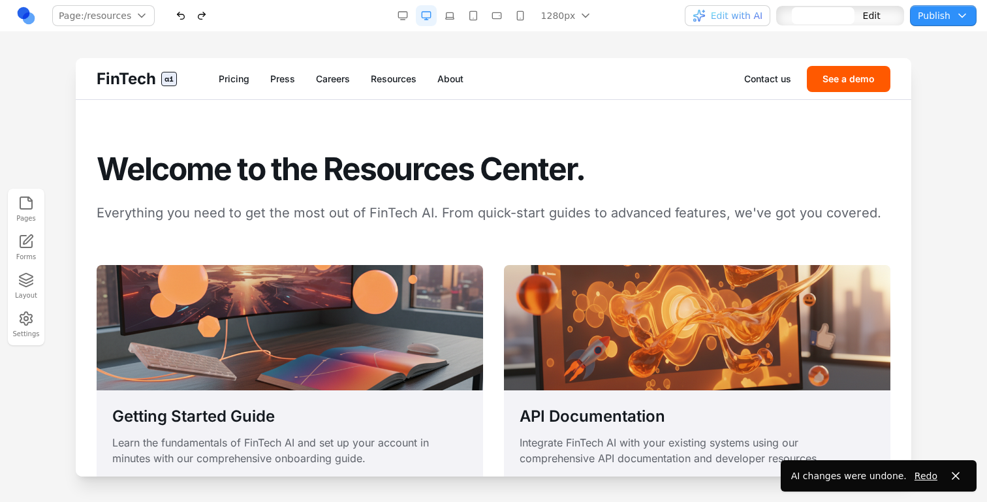
click at [390, 144] on section "Welcome to the Resources Center. Everything you need to get the most out of Fin…" at bounding box center [494, 330] width 836 height 460
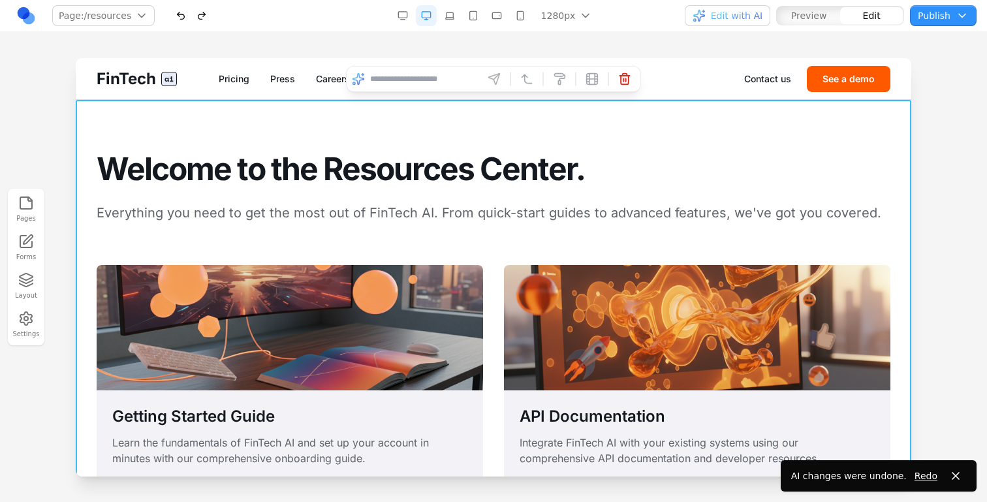
click at [438, 83] on input at bounding box center [424, 79] width 108 height 21
click at [724, 13] on span "Edit with AI" at bounding box center [737, 15] width 52 height 13
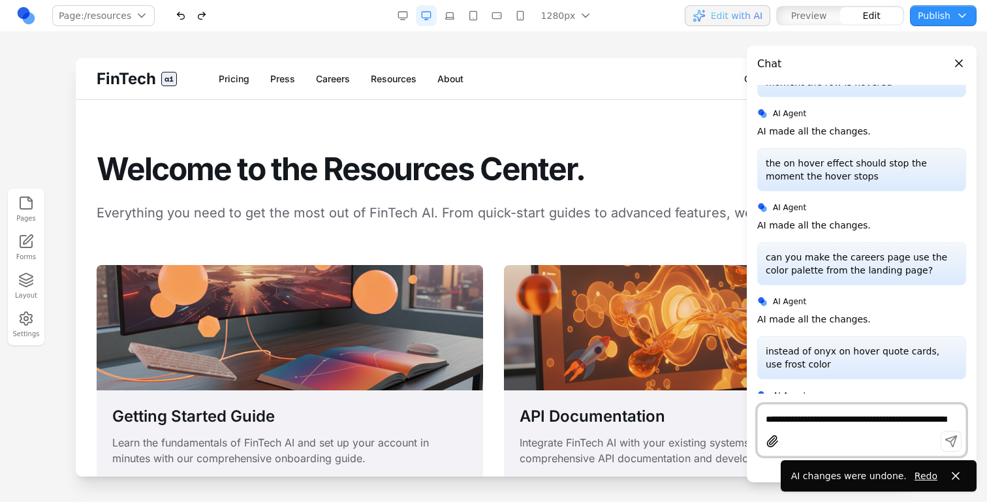
click at [806, 413] on textarea "**********" at bounding box center [862, 419] width 192 height 13
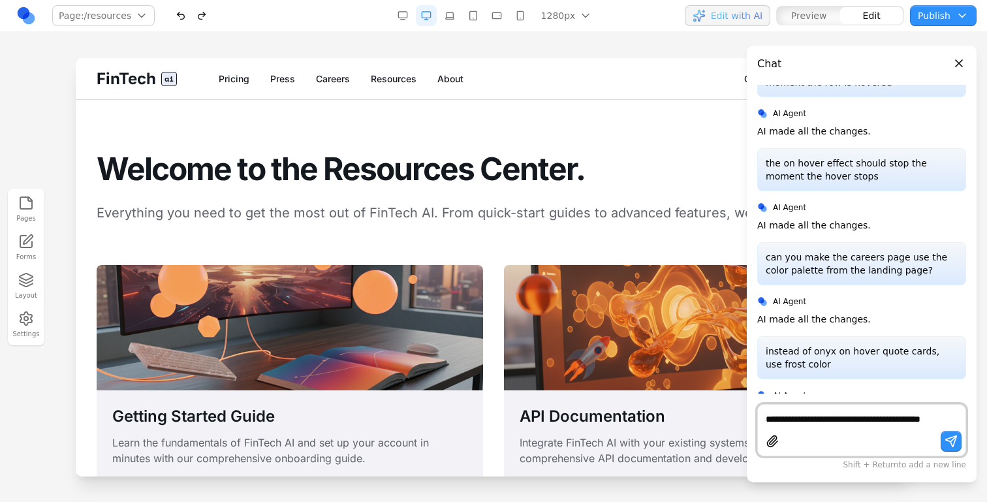
scroll to position [1198, 0]
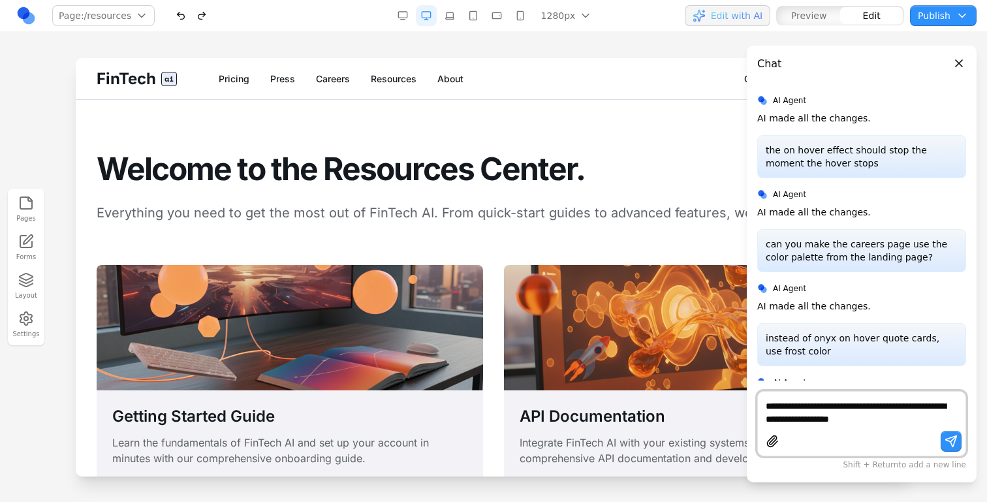
type textarea "**********"
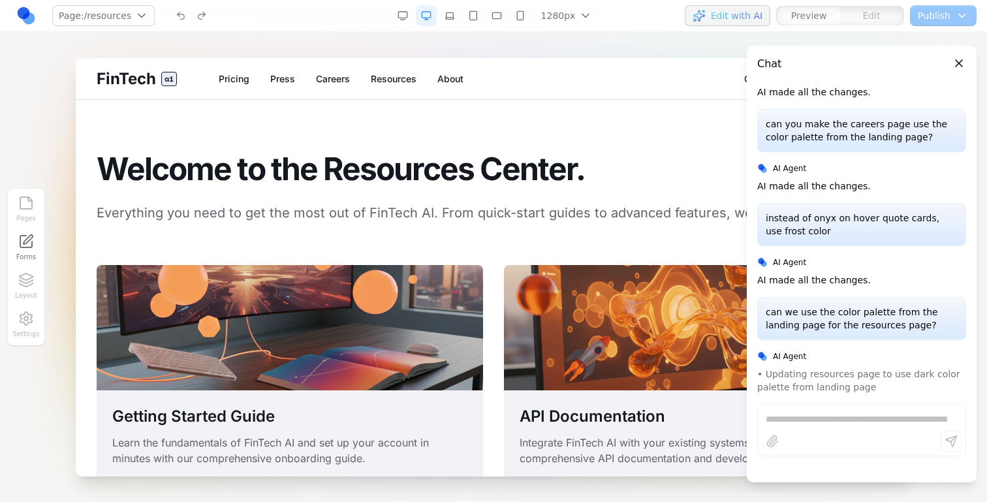
scroll to position [1332, 0]
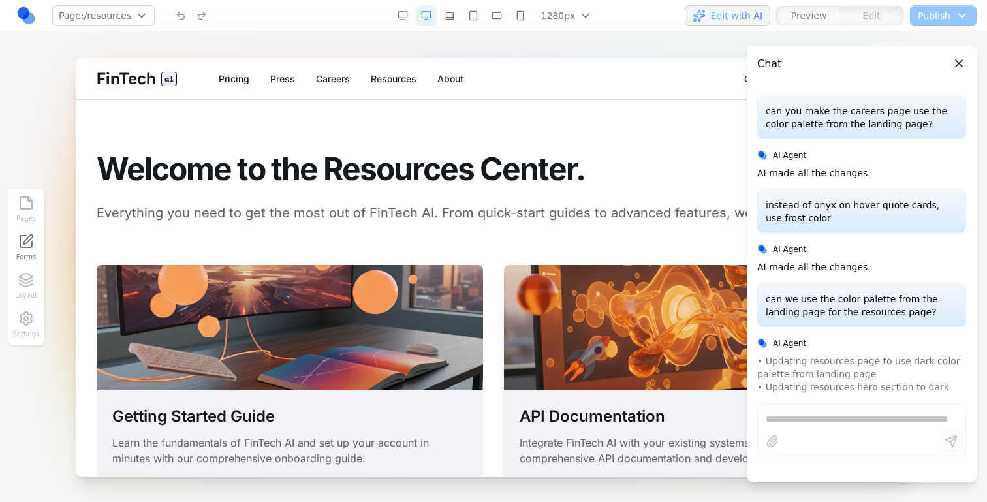
click at [633, 274] on img at bounding box center [697, 327] width 387 height 125
click at [272, 79] on link "Press" at bounding box center [282, 78] width 25 height 13
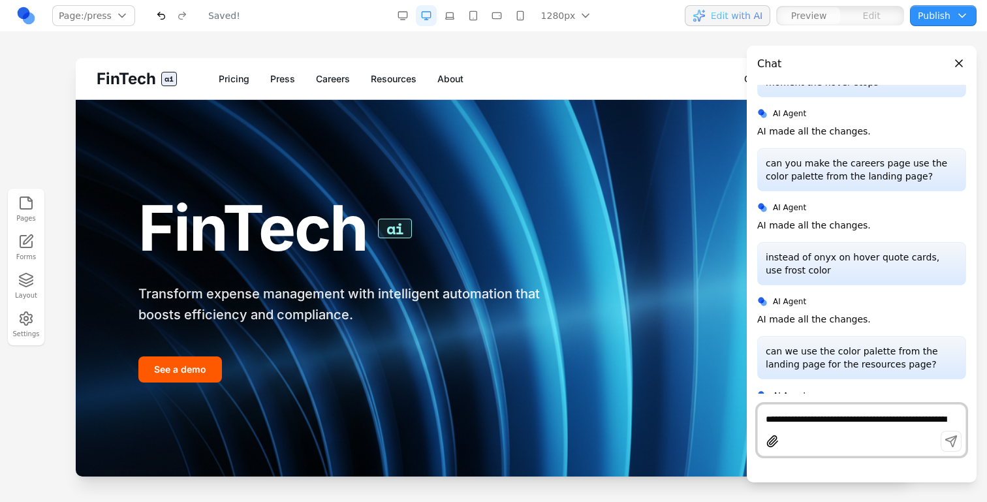
scroll to position [0, 0]
click at [374, 78] on link "Resources" at bounding box center [394, 78] width 46 height 13
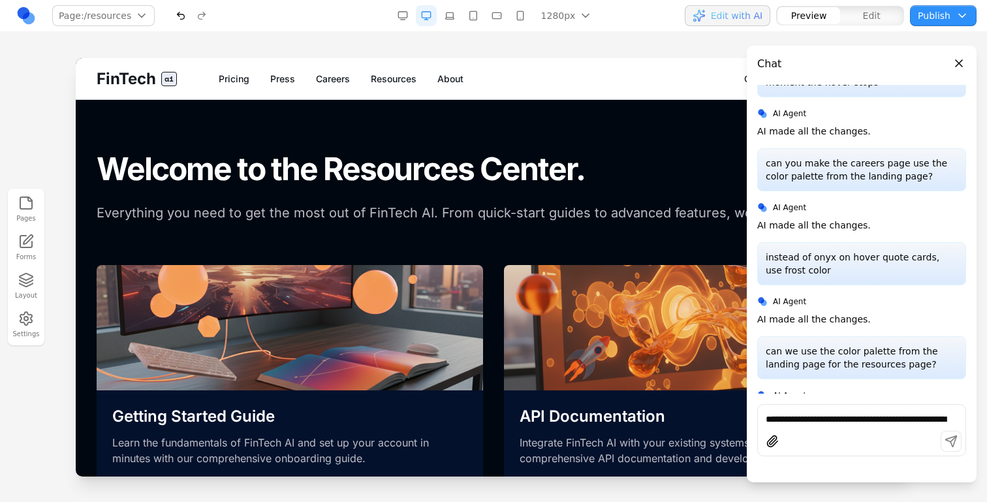
click at [383, 161] on h1 "Welcome to the Resources Center." at bounding box center [494, 169] width 794 height 35
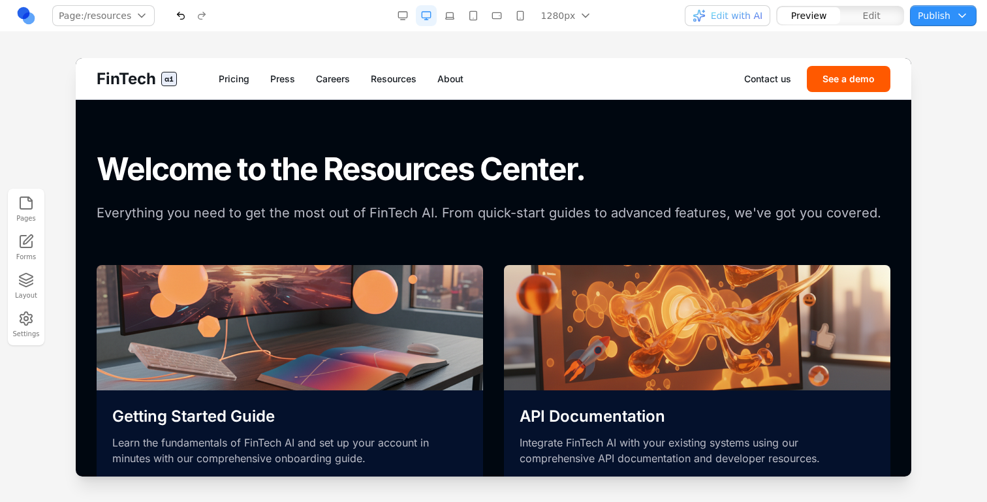
click at [456, 69] on div "FinTech ai Pricing Press Careers Resources About Contact us See a demo" at bounding box center [494, 78] width 836 height 41
click at [456, 74] on link "About" at bounding box center [451, 78] width 26 height 13
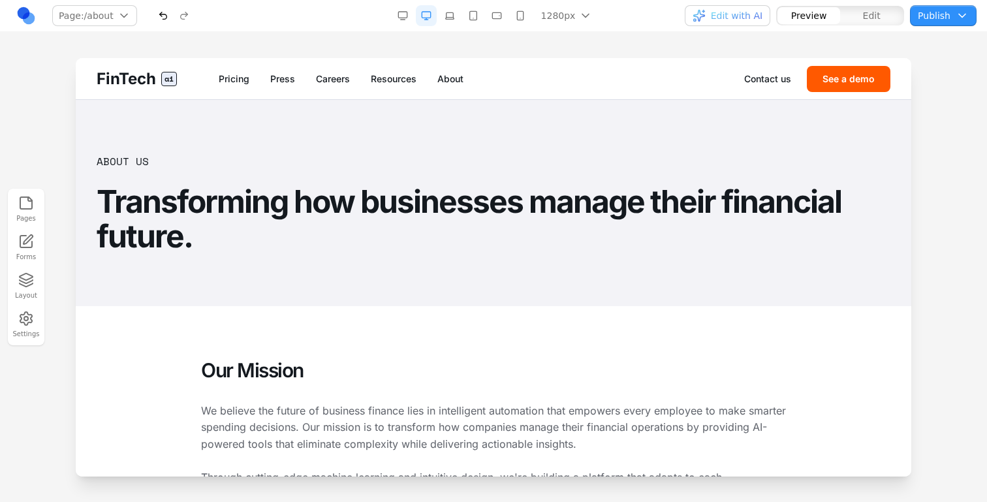
click at [717, 20] on span "Edit with AI" at bounding box center [737, 15] width 52 height 13
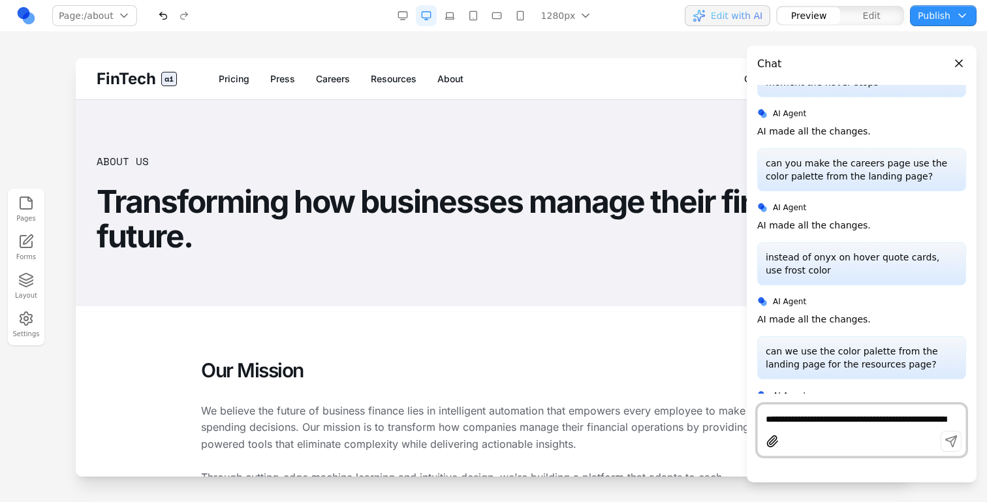
click at [804, 345] on p "can we use the color palette from the landing page for the resources page?" at bounding box center [862, 358] width 192 height 26
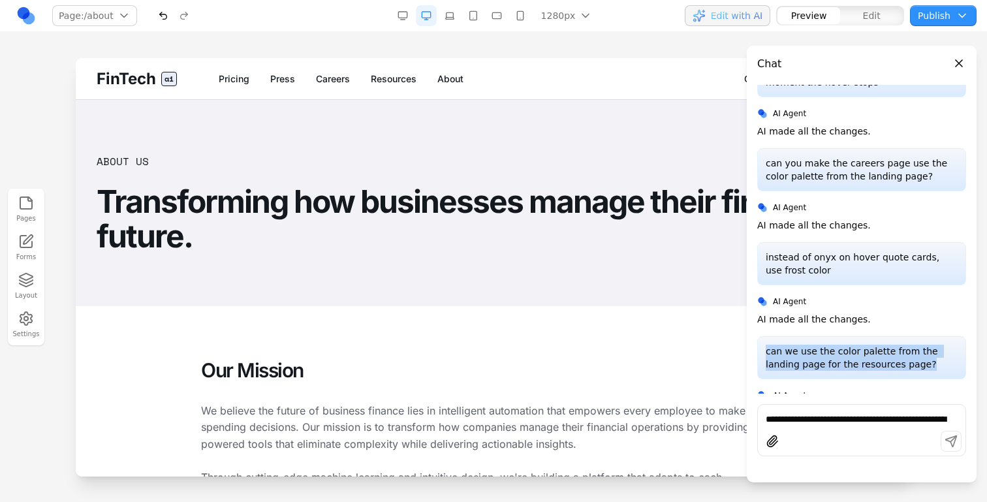
click at [804, 345] on p "can we use the color palette from the landing page for the resources page?" at bounding box center [862, 358] width 192 height 26
copy p "can we use the color palette from the landing page for the resources page?"
click at [793, 421] on textarea "**********" at bounding box center [862, 419] width 192 height 13
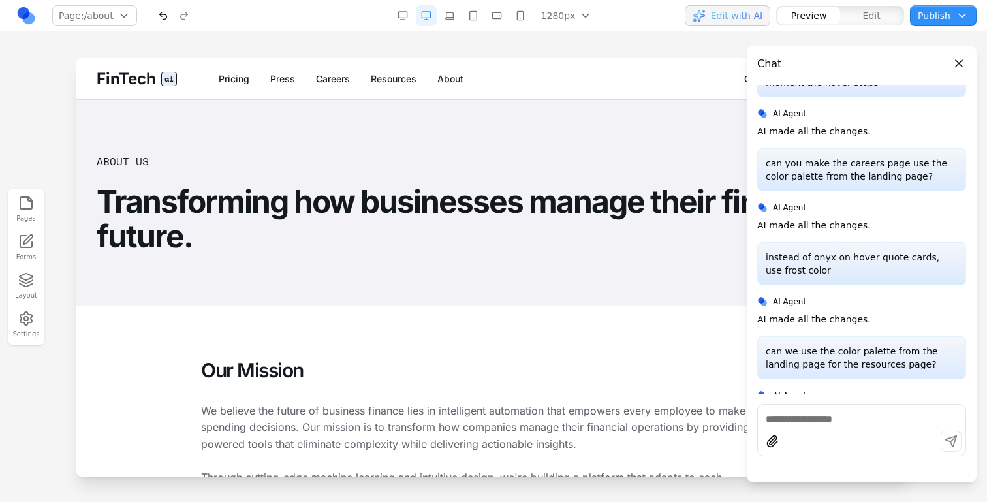
paste textarea "**********"
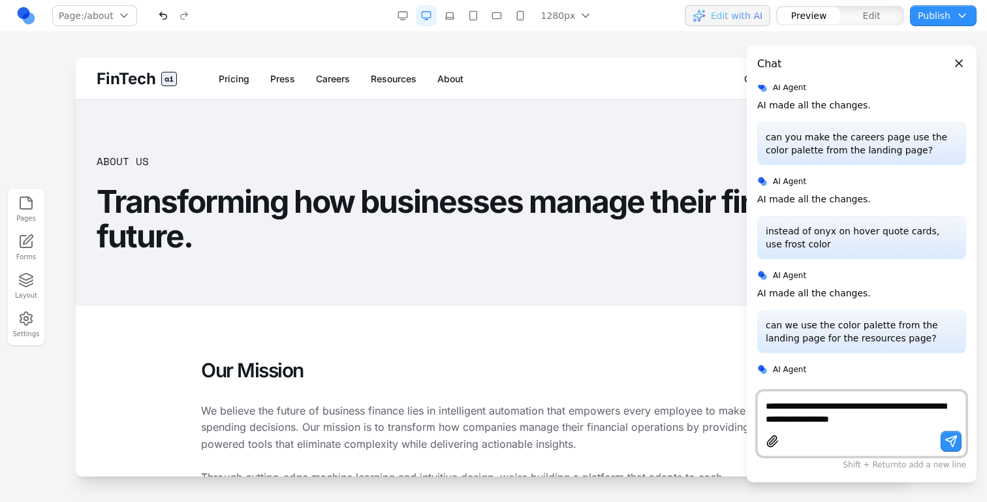
scroll to position [1292, 0]
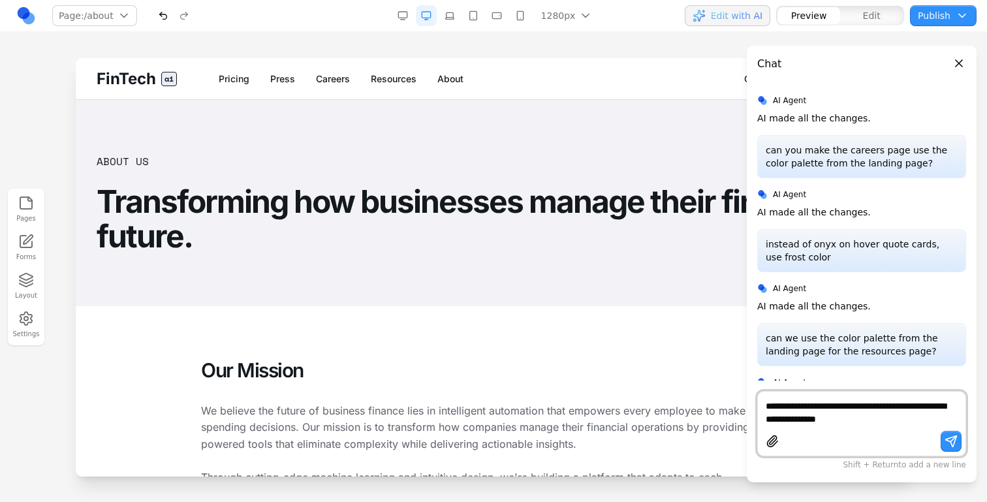
type textarea "**********"
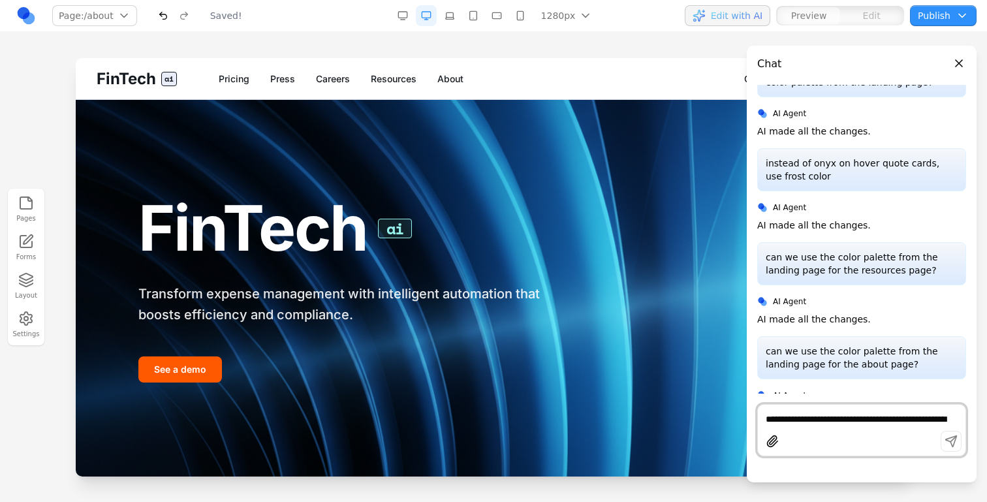
scroll to position [0, 0]
click at [402, 72] on link "Resources" at bounding box center [394, 78] width 46 height 13
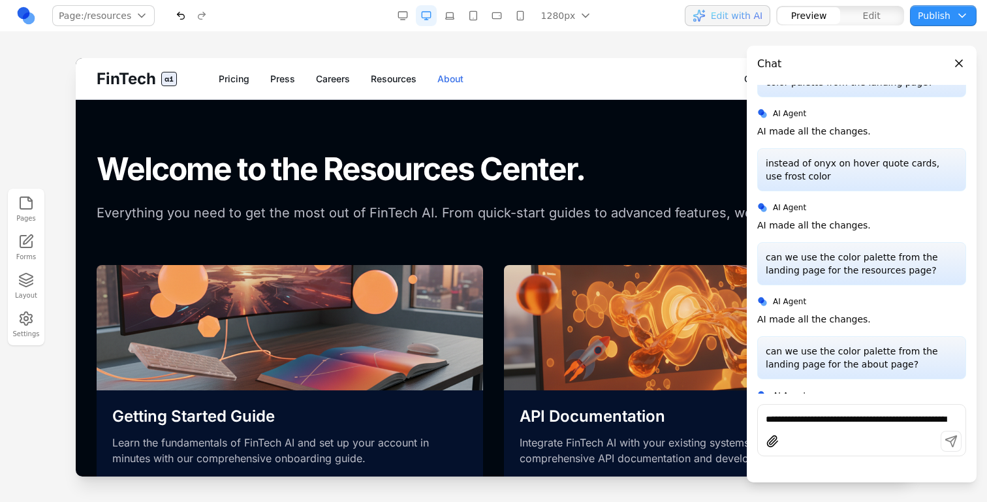
click at [458, 74] on link "About" at bounding box center [451, 78] width 26 height 13
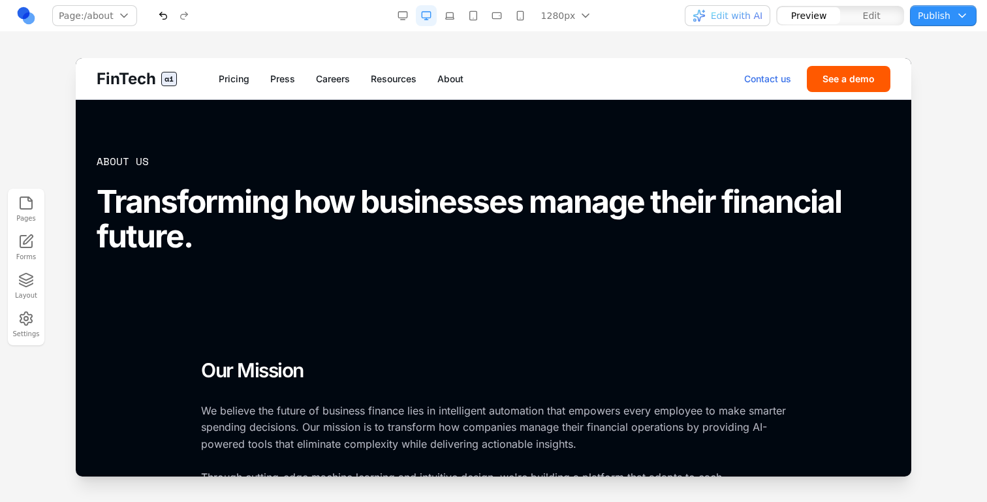
click at [765, 84] on link "Contact us" at bounding box center [767, 78] width 47 height 13
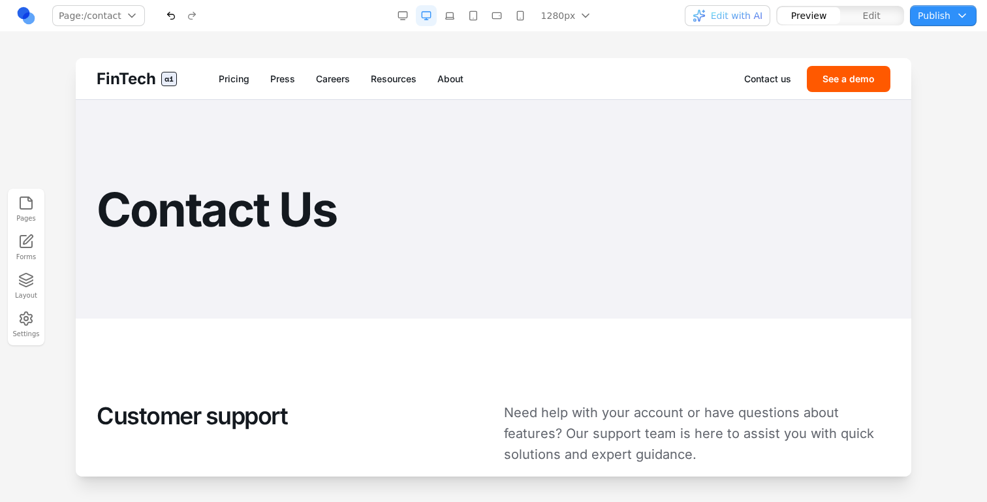
click at [746, 19] on span "Edit with AI" at bounding box center [737, 15] width 52 height 13
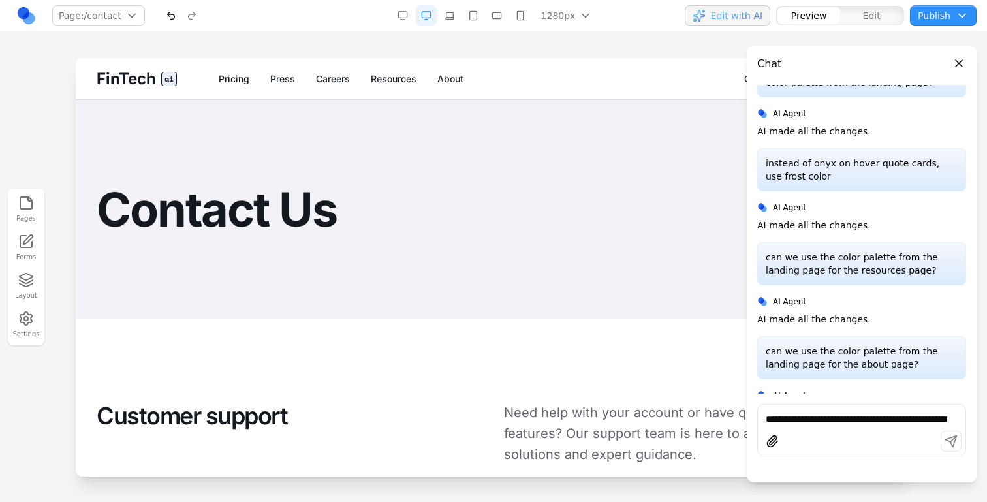
click at [786, 336] on div "can we use the color palette from the landing page for the about page?" at bounding box center [862, 357] width 209 height 43
click at [790, 345] on p "can we use the color palette from the landing page for the about page?" at bounding box center [862, 358] width 192 height 26
copy p "can we use the color palette from the landing page for the about page?"
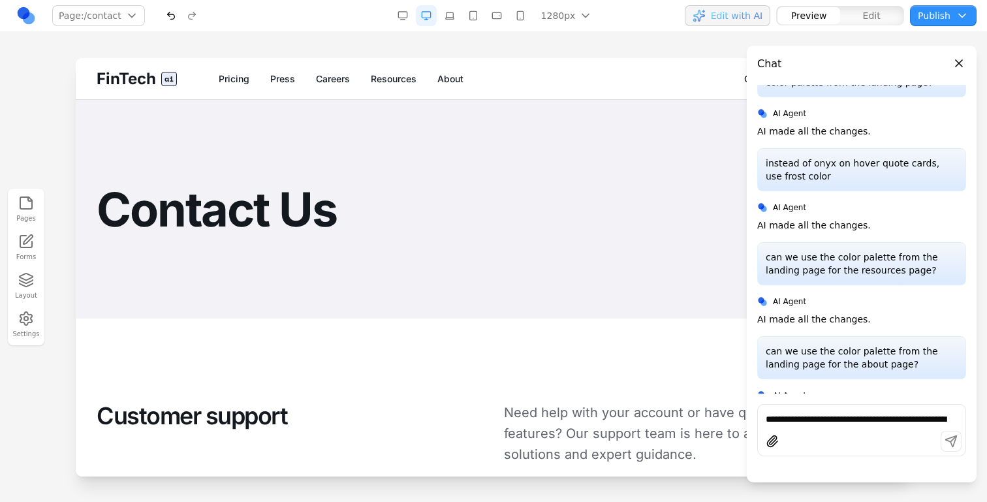
click at [792, 453] on div at bounding box center [862, 443] width 208 height 25
click at [794, 426] on div "**********" at bounding box center [862, 430] width 209 height 52
click at [797, 422] on textarea "**********" at bounding box center [862, 419] width 192 height 13
paste textarea "**********"
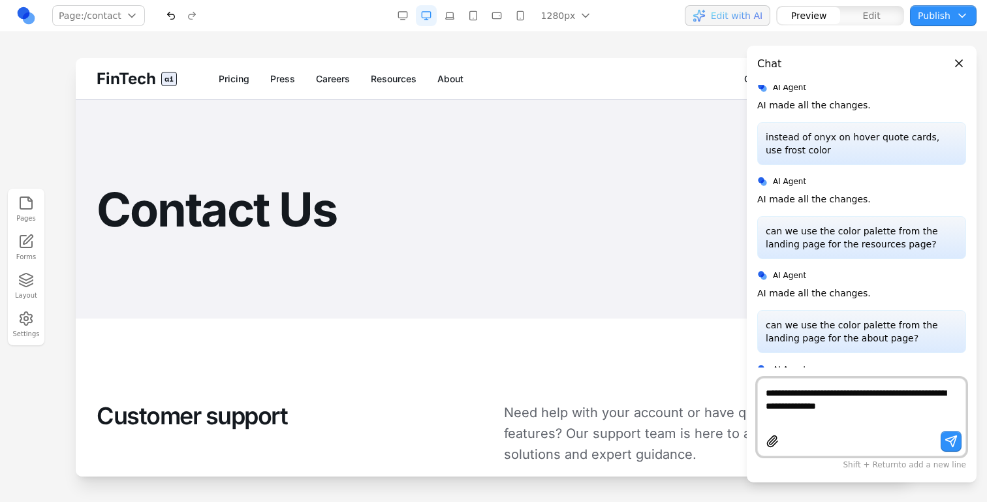
scroll to position [1386, 0]
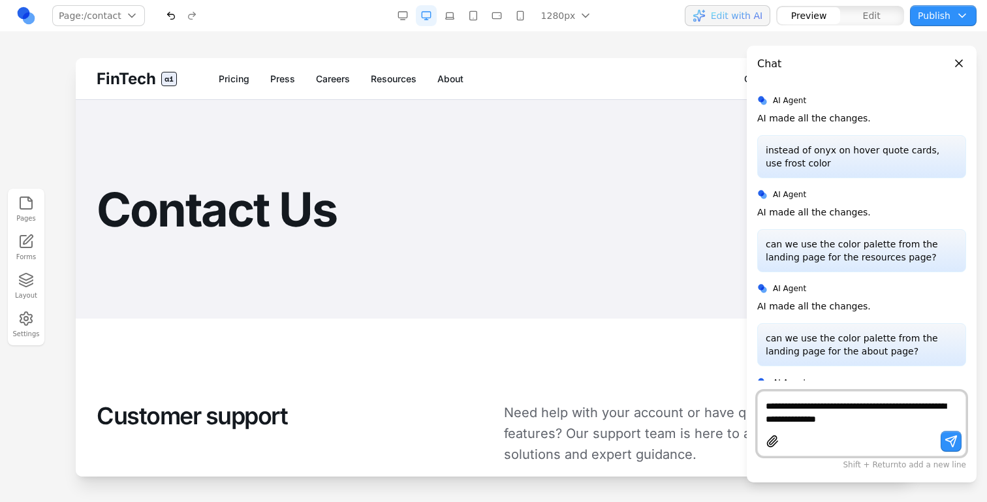
drag, startPoint x: 846, startPoint y: 417, endPoint x: 822, endPoint y: 417, distance: 24.2
click at [822, 417] on textarea "**********" at bounding box center [862, 413] width 192 height 26
type textarea "**********"
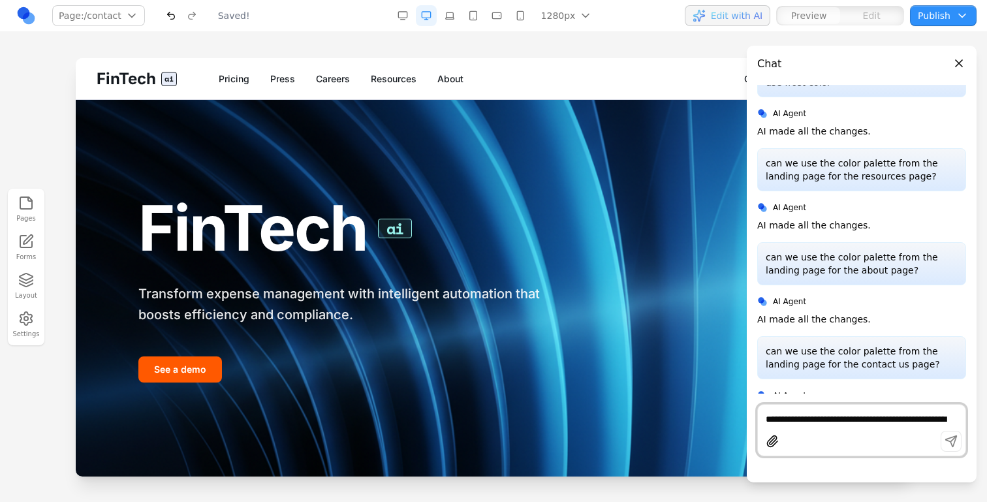
scroll to position [0, 0]
click at [959, 62] on button "Close panel" at bounding box center [959, 63] width 14 height 14
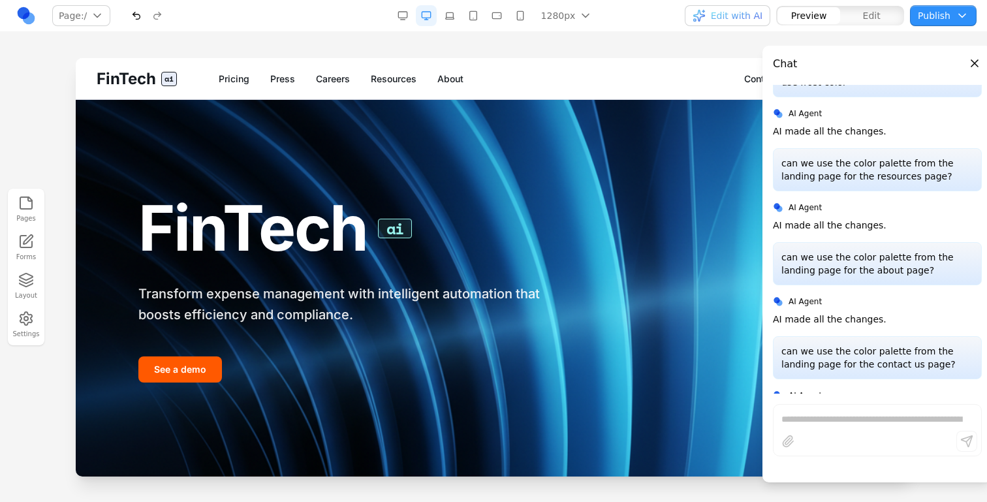
click at [797, 81] on div "Contact us See a demo" at bounding box center [817, 79] width 146 height 26
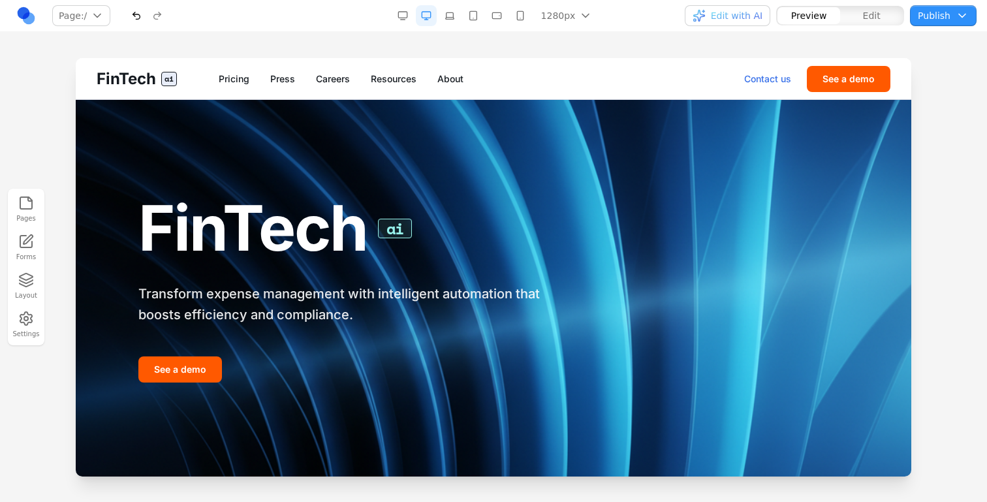
click at [780, 81] on link "Contact us" at bounding box center [767, 78] width 47 height 13
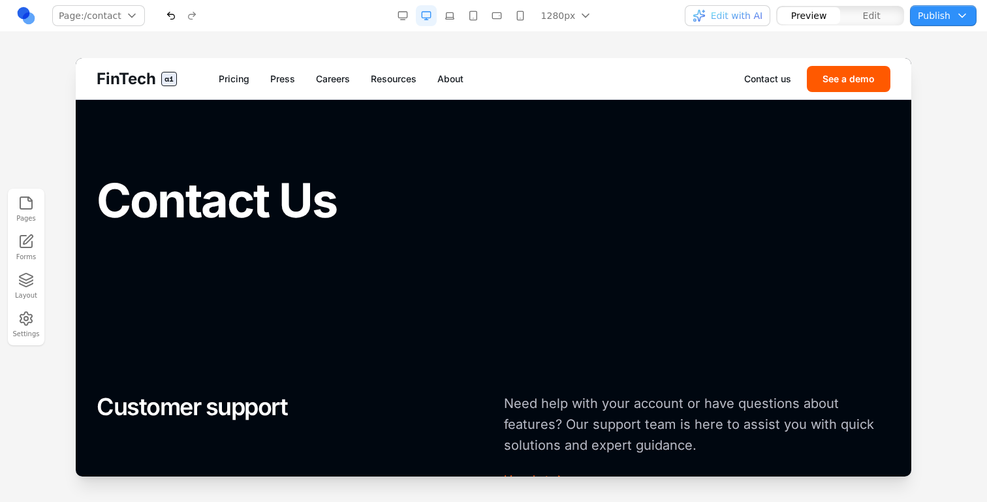
scroll to position [7, 0]
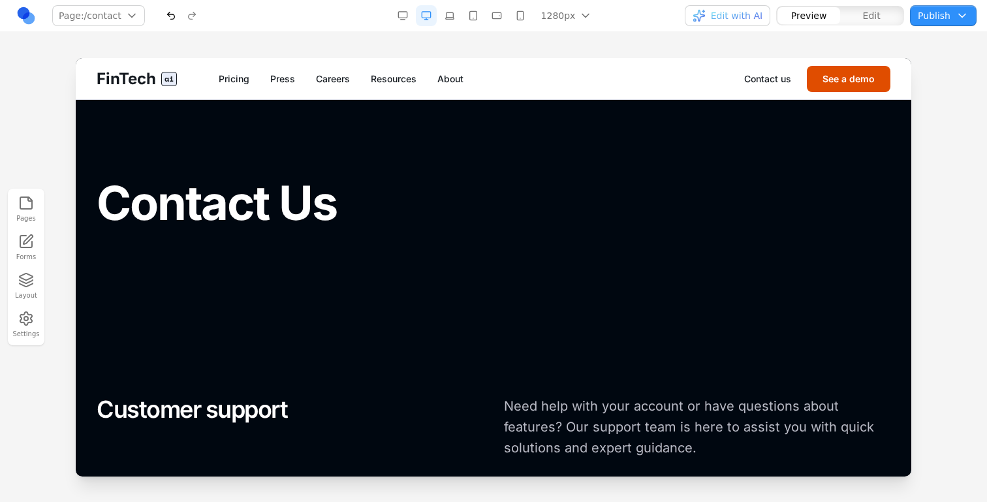
click at [844, 74] on button "See a demo" at bounding box center [849, 79] width 84 height 26
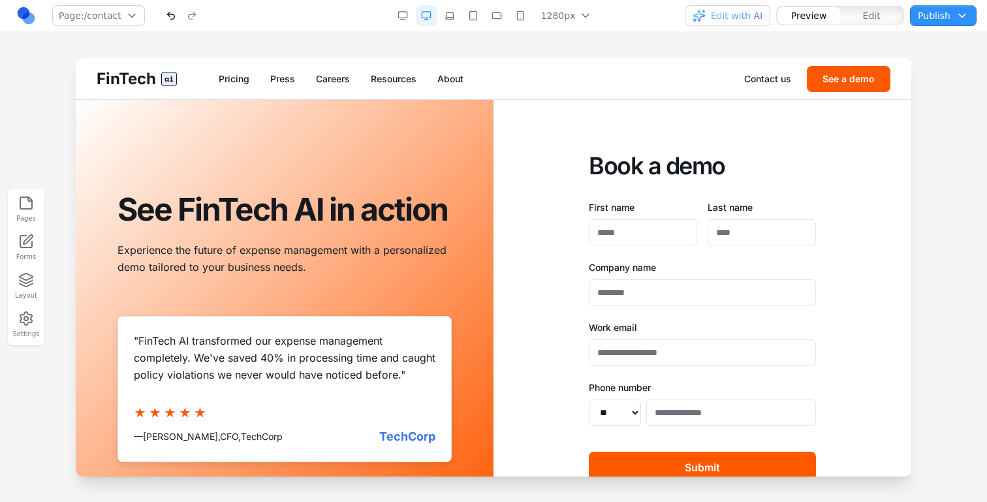
scroll to position [0, 0]
click at [743, 21] on span "Edit with AI" at bounding box center [737, 15] width 52 height 13
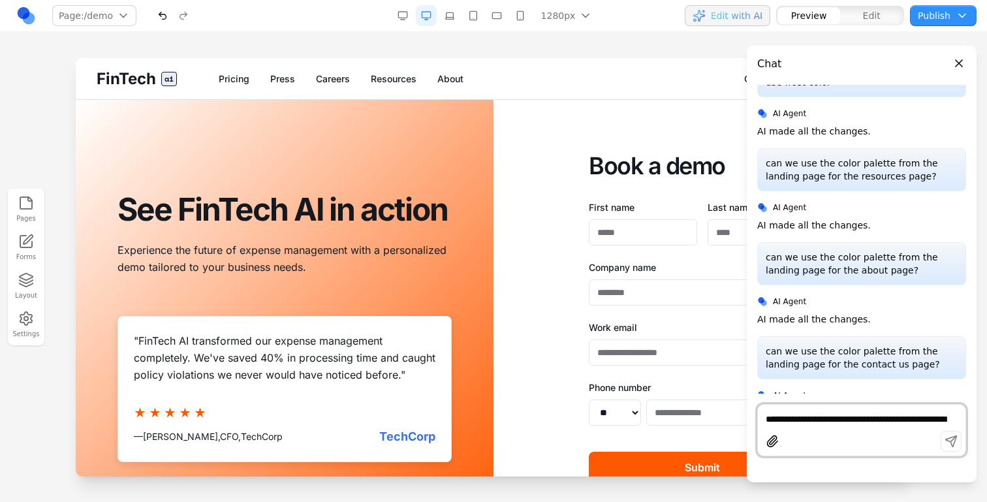
click at [792, 419] on textarea "**********" at bounding box center [862, 419] width 192 height 13
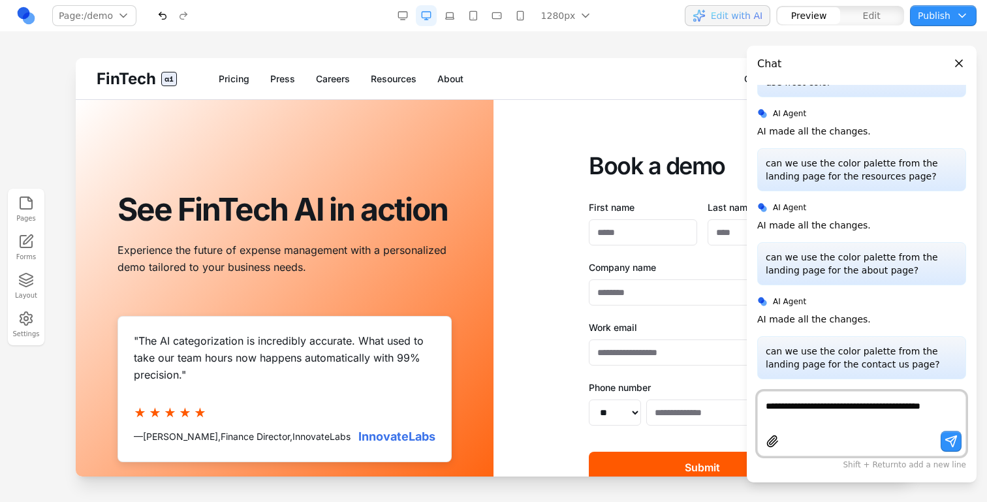
scroll to position [1481, 0]
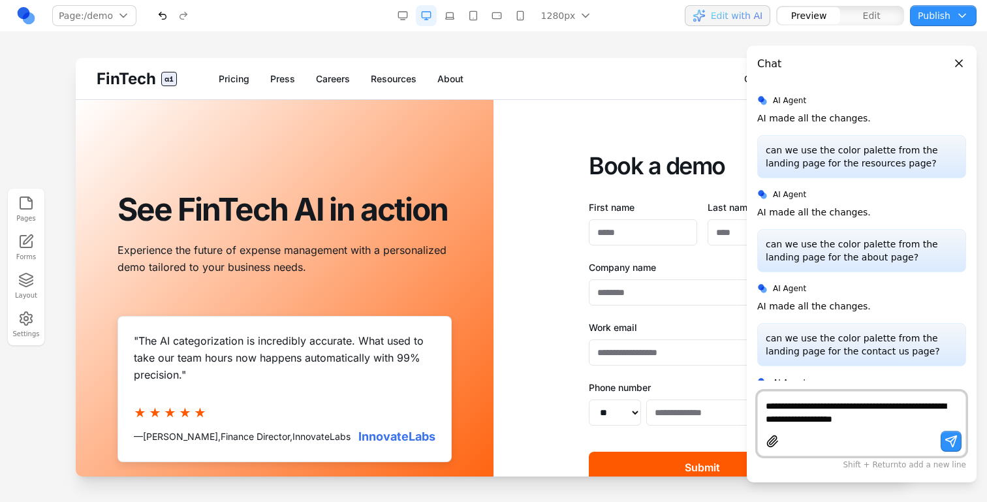
type textarea "**********"
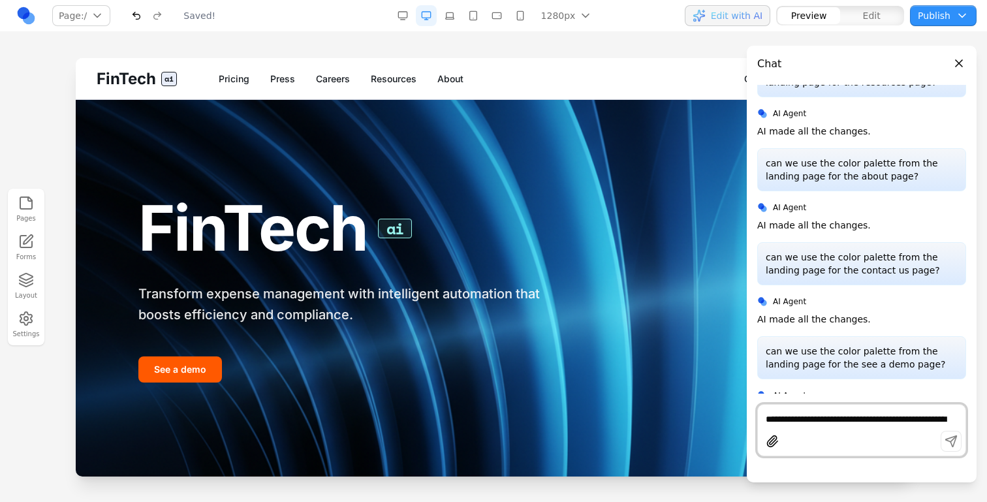
scroll to position [0, 0]
click at [960, 63] on button "Close panel" at bounding box center [959, 63] width 14 height 14
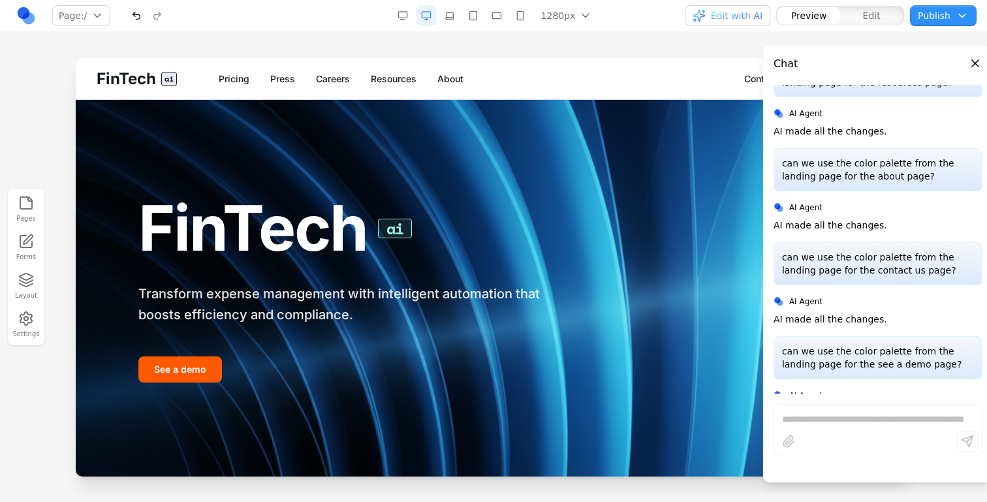
click at [863, 78] on button "See a demo" at bounding box center [849, 79] width 84 height 26
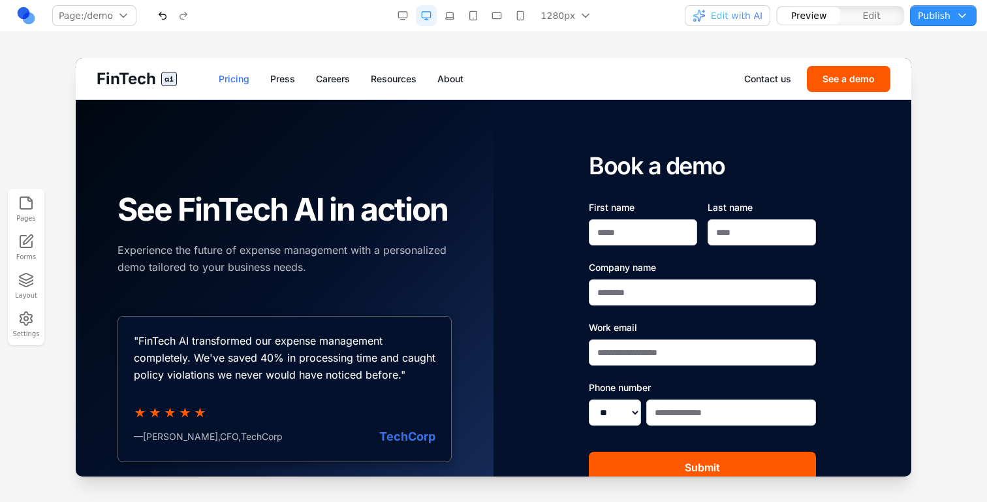
click at [228, 84] on link "Pricing" at bounding box center [234, 78] width 31 height 13
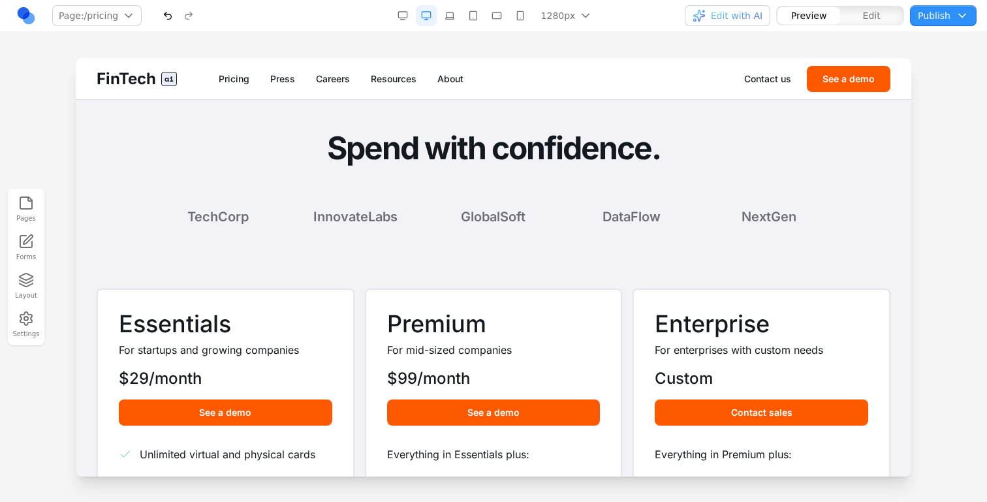
scroll to position [10, 0]
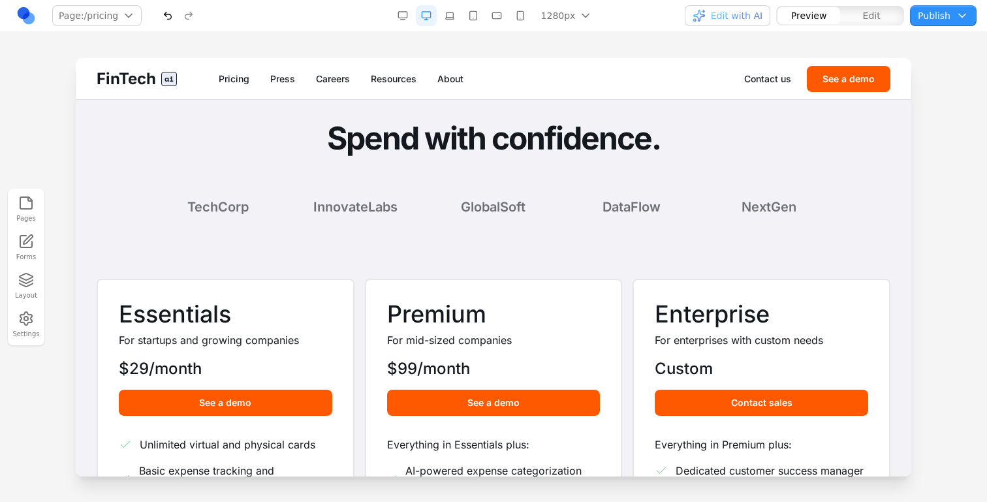
click at [733, 19] on span "Edit with AI" at bounding box center [737, 15] width 52 height 13
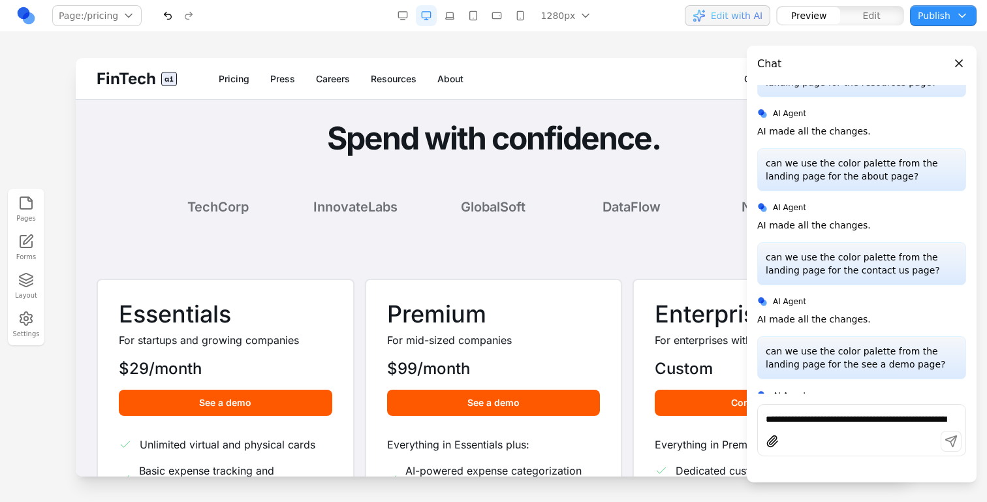
click at [792, 345] on p "can we use the color palette from the landing page for the see a demo page?" at bounding box center [862, 358] width 192 height 26
copy p "can we use the color palette from the landing page for the see a demo page?"
click at [790, 430] on div "**********" at bounding box center [862, 430] width 209 height 52
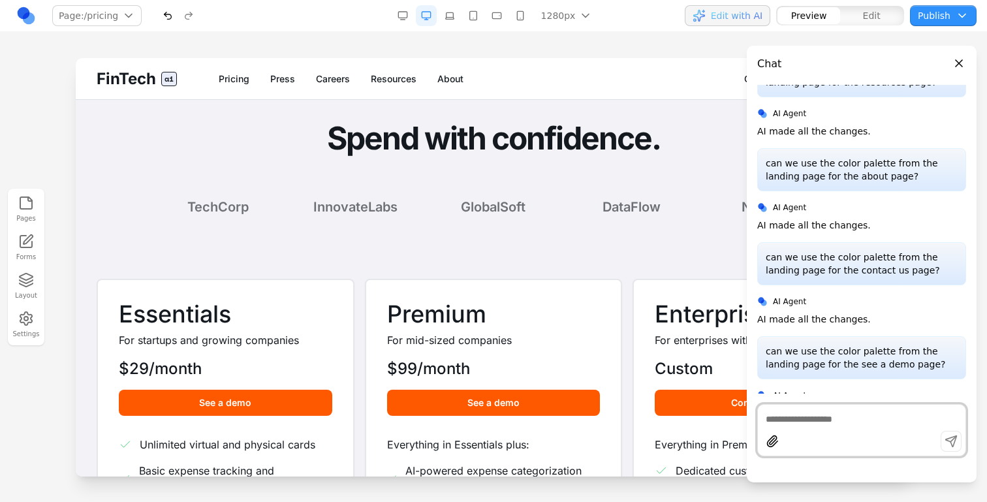
paste textarea "**********"
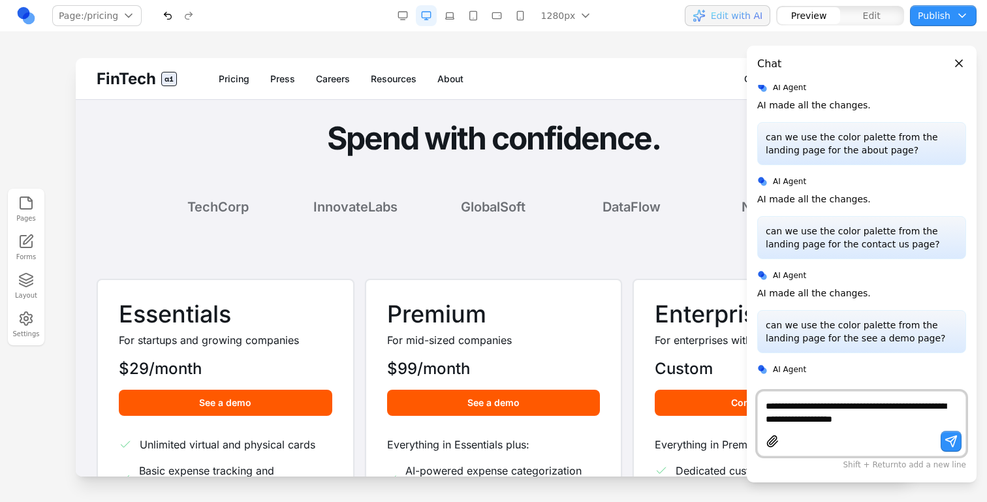
scroll to position [1575, 0]
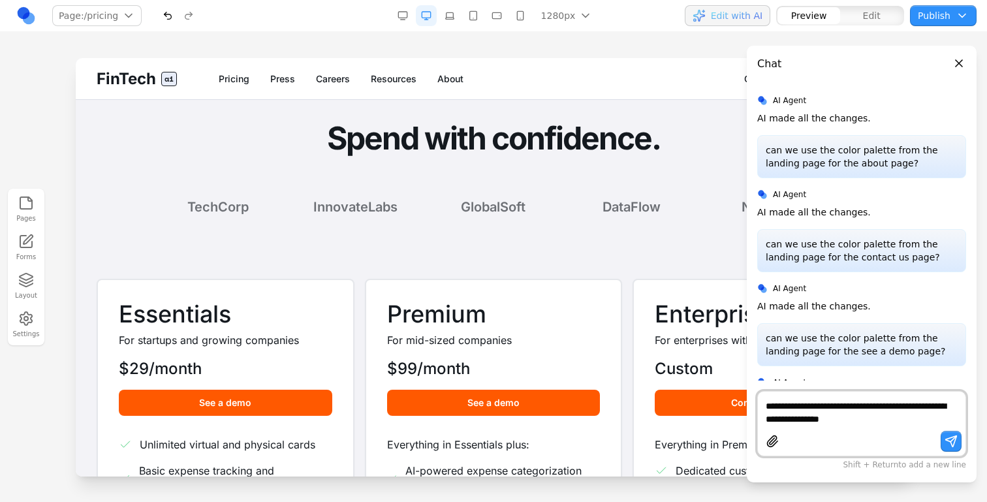
type textarea "**********"
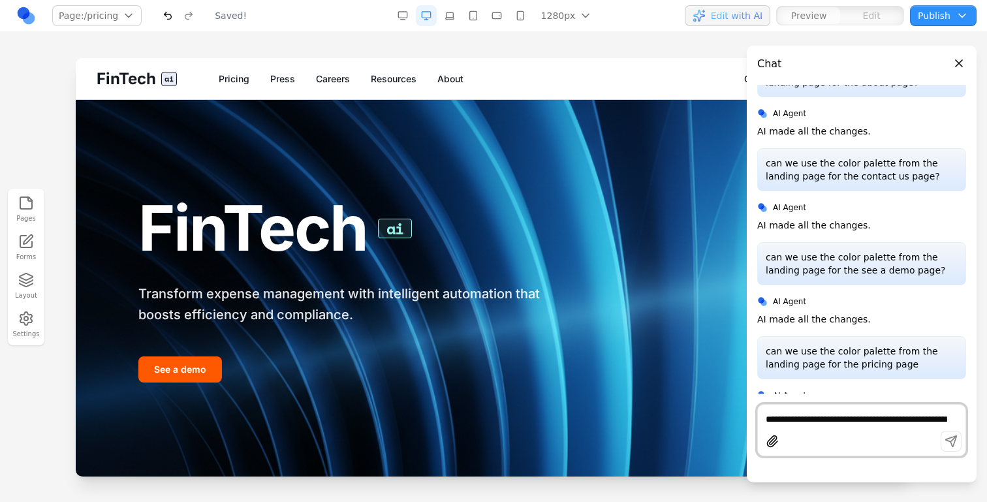
scroll to position [0, 0]
click at [232, 81] on link "Pricing" at bounding box center [234, 78] width 31 height 13
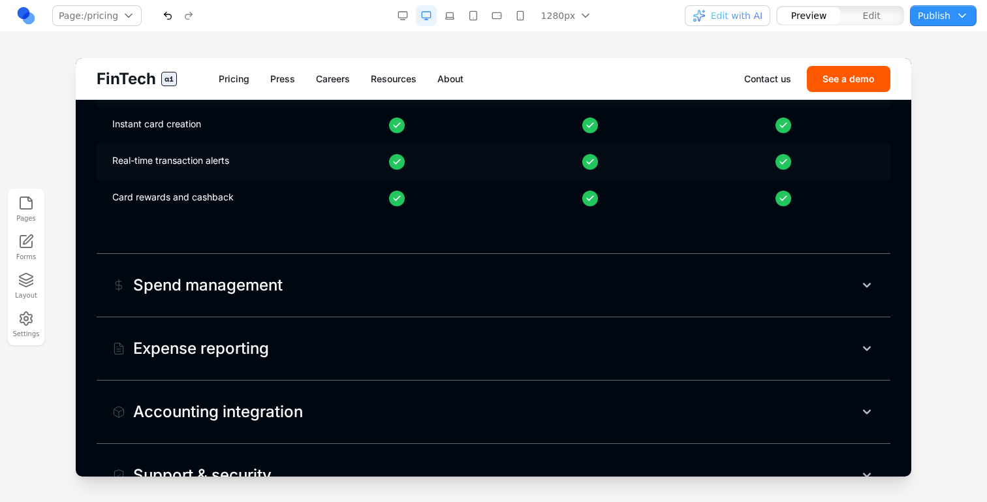
scroll to position [1198, 0]
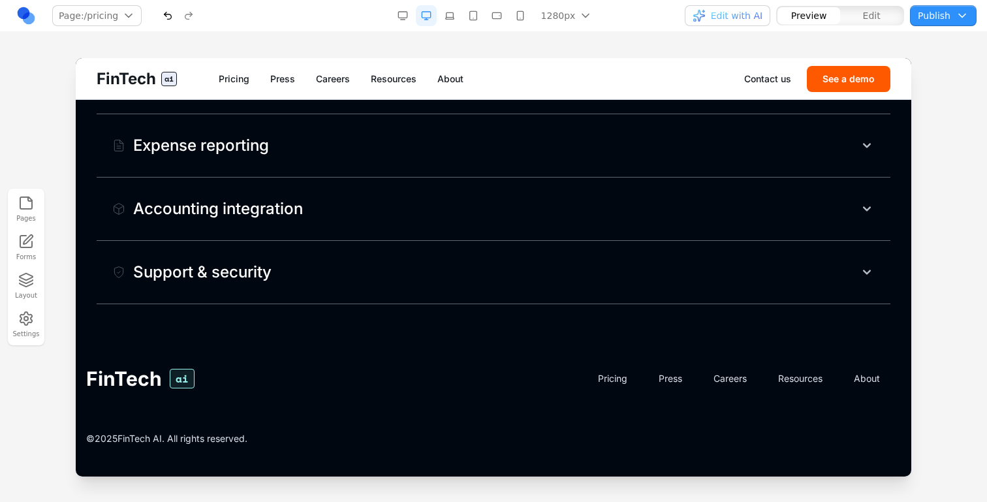
click at [295, 221] on button "Accounting integration" at bounding box center [494, 209] width 794 height 42
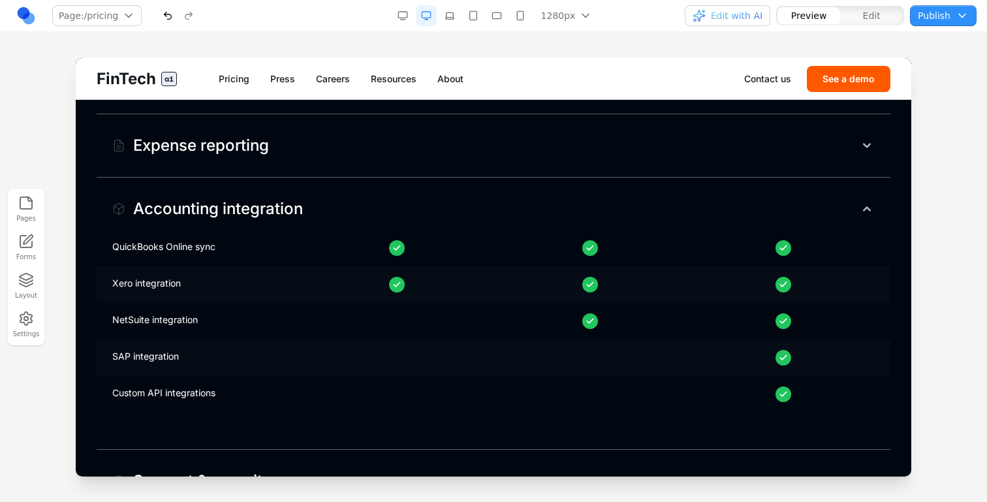
click at [295, 221] on button "Accounting integration" at bounding box center [494, 209] width 794 height 42
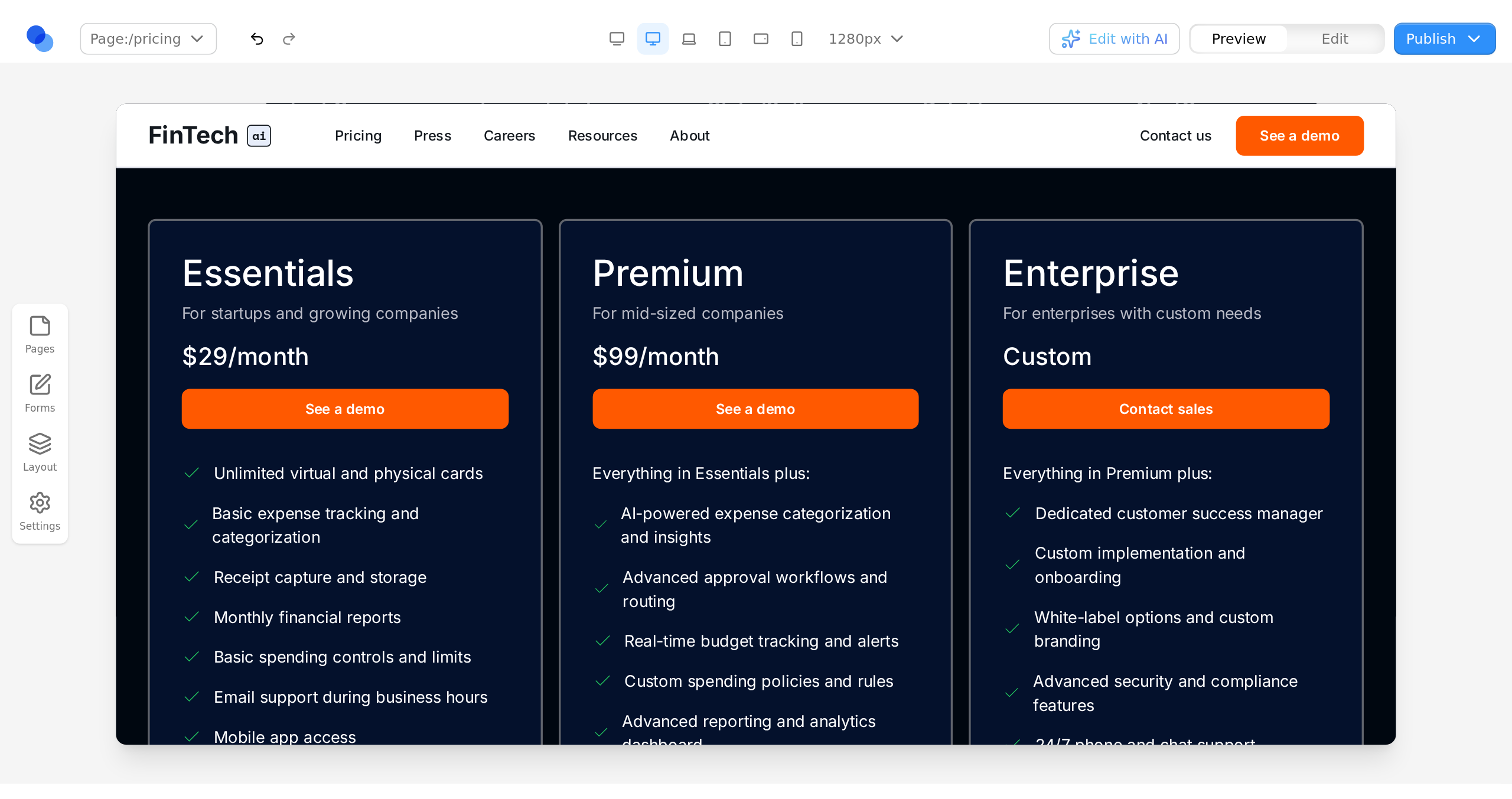
scroll to position [0, 0]
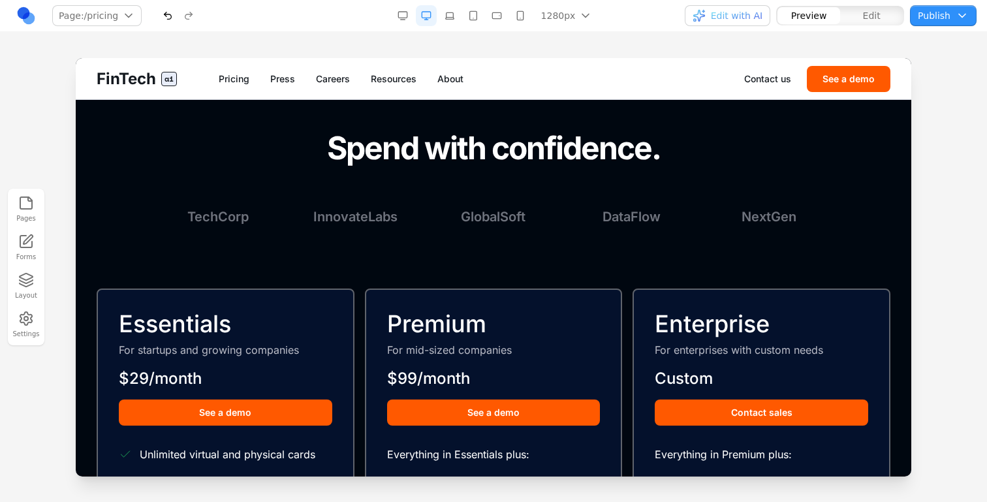
click at [968, 18] on button "Publish" at bounding box center [943, 15] width 67 height 21
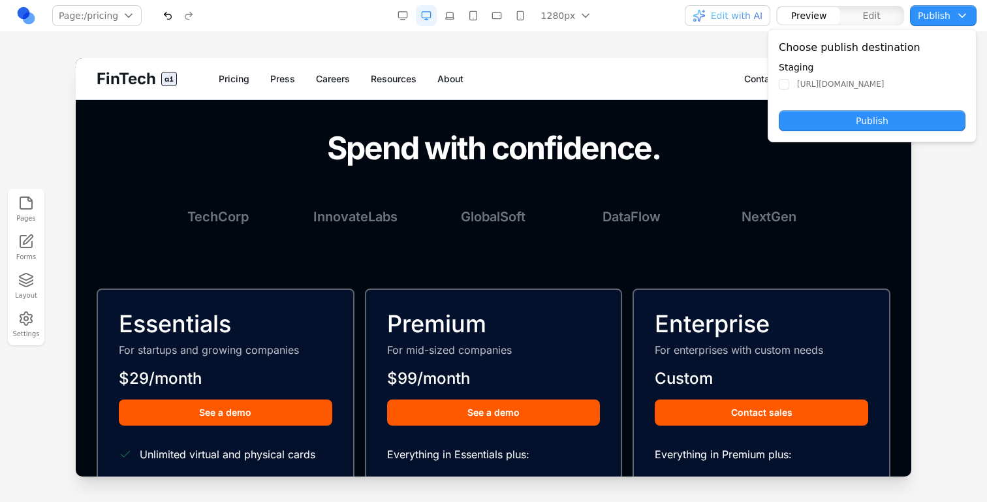
click at [891, 121] on button "Publish" at bounding box center [872, 120] width 187 height 21
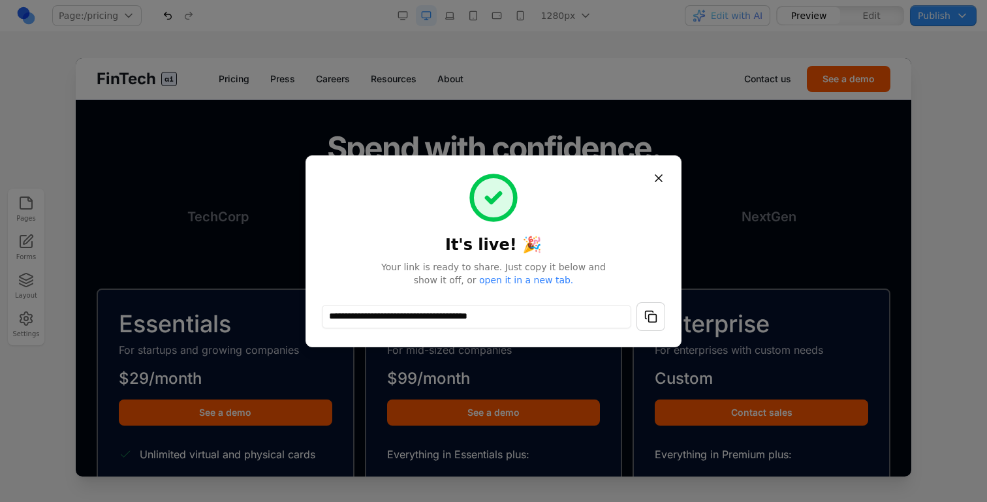
click at [650, 318] on button "button" at bounding box center [651, 316] width 29 height 29
click at [658, 179] on button "Close" at bounding box center [659, 179] width 24 height 24
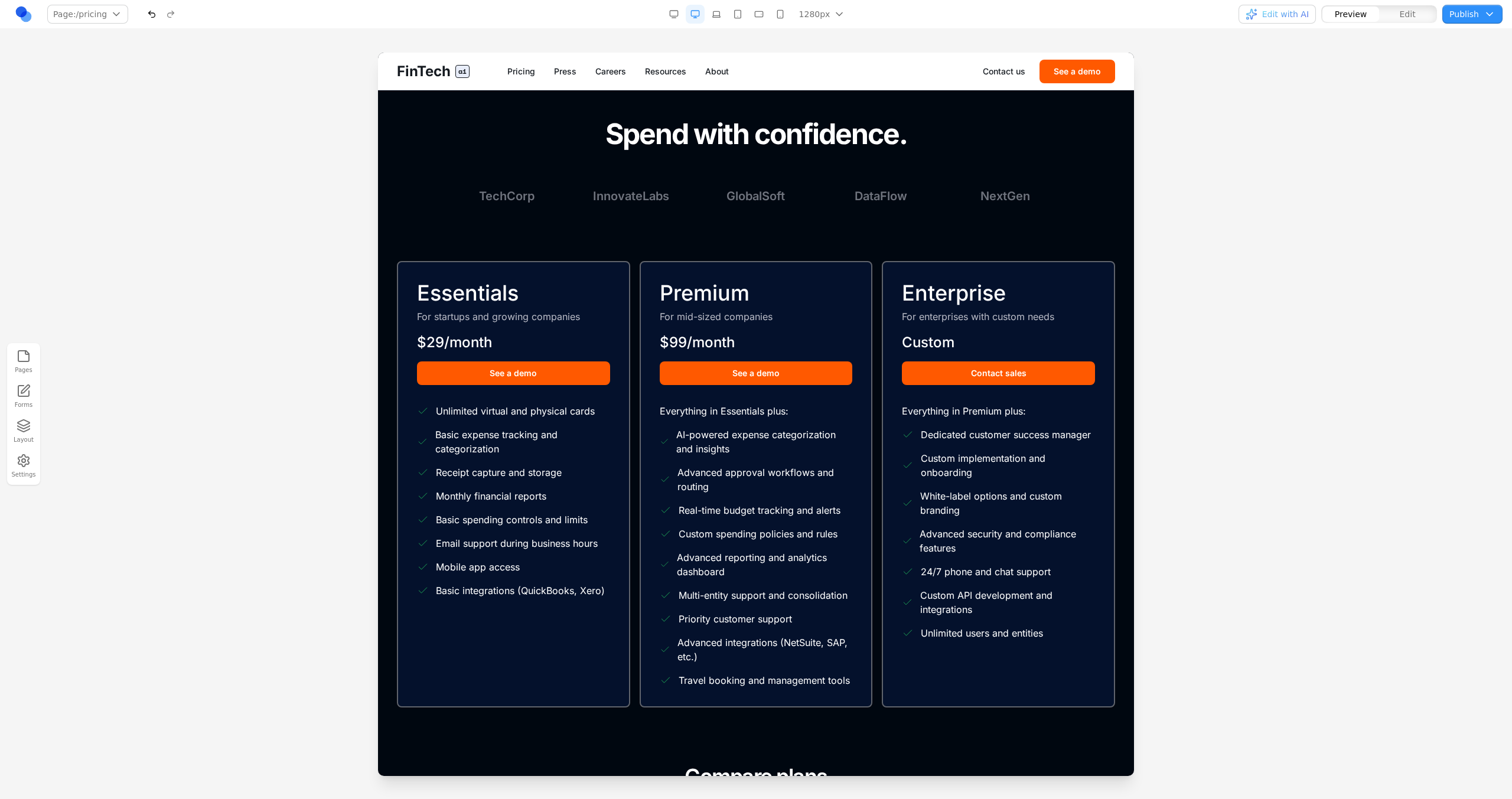
scroll to position [1152, 0]
click at [14, 409] on link "Forms" at bounding box center [24, 396] width 26 height 30
click at [25, 349] on icon "button" at bounding box center [24, 356] width 14 height 14
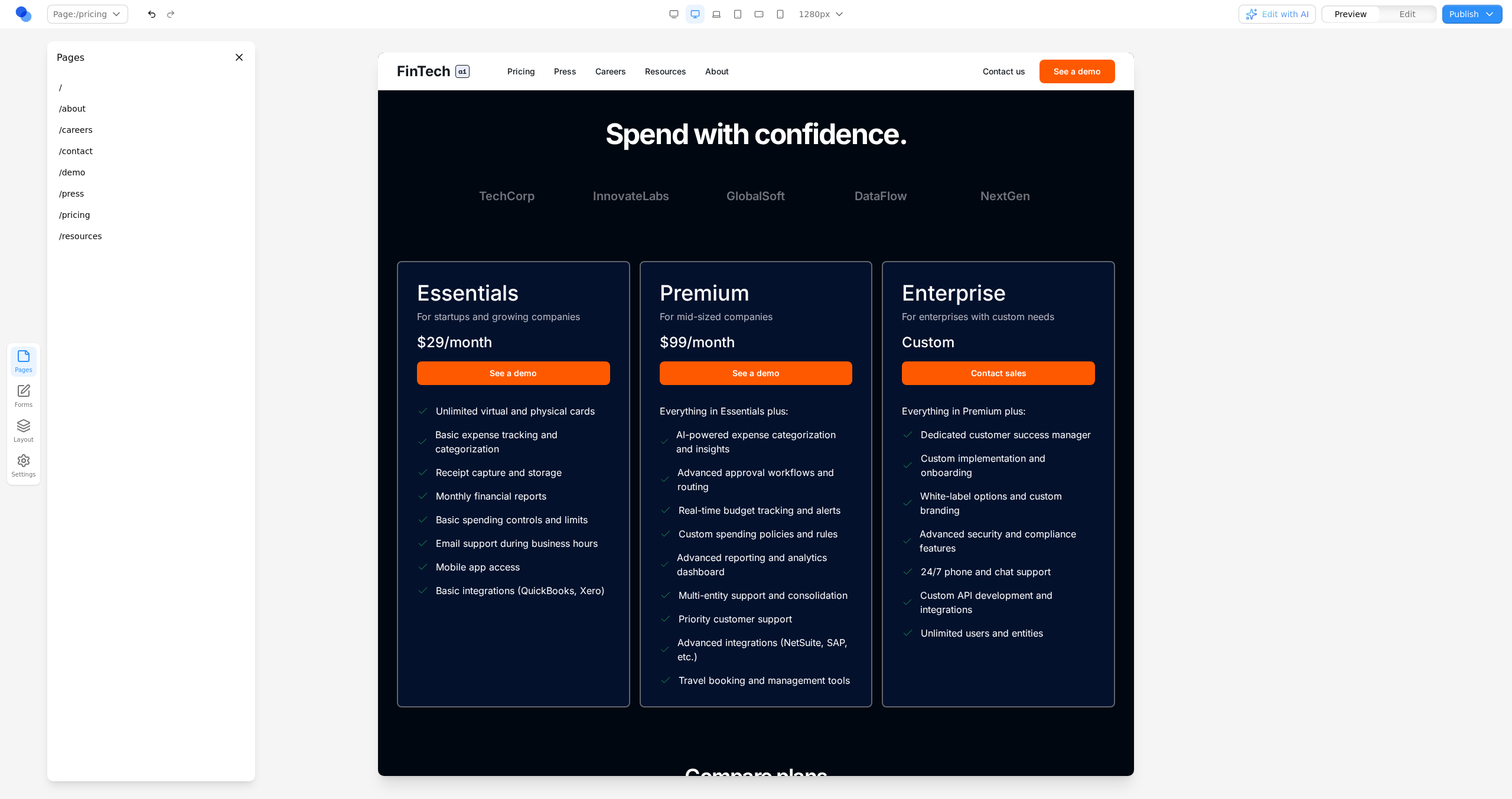
click at [24, 469] on button "Settings" at bounding box center [24, 465] width 26 height 30
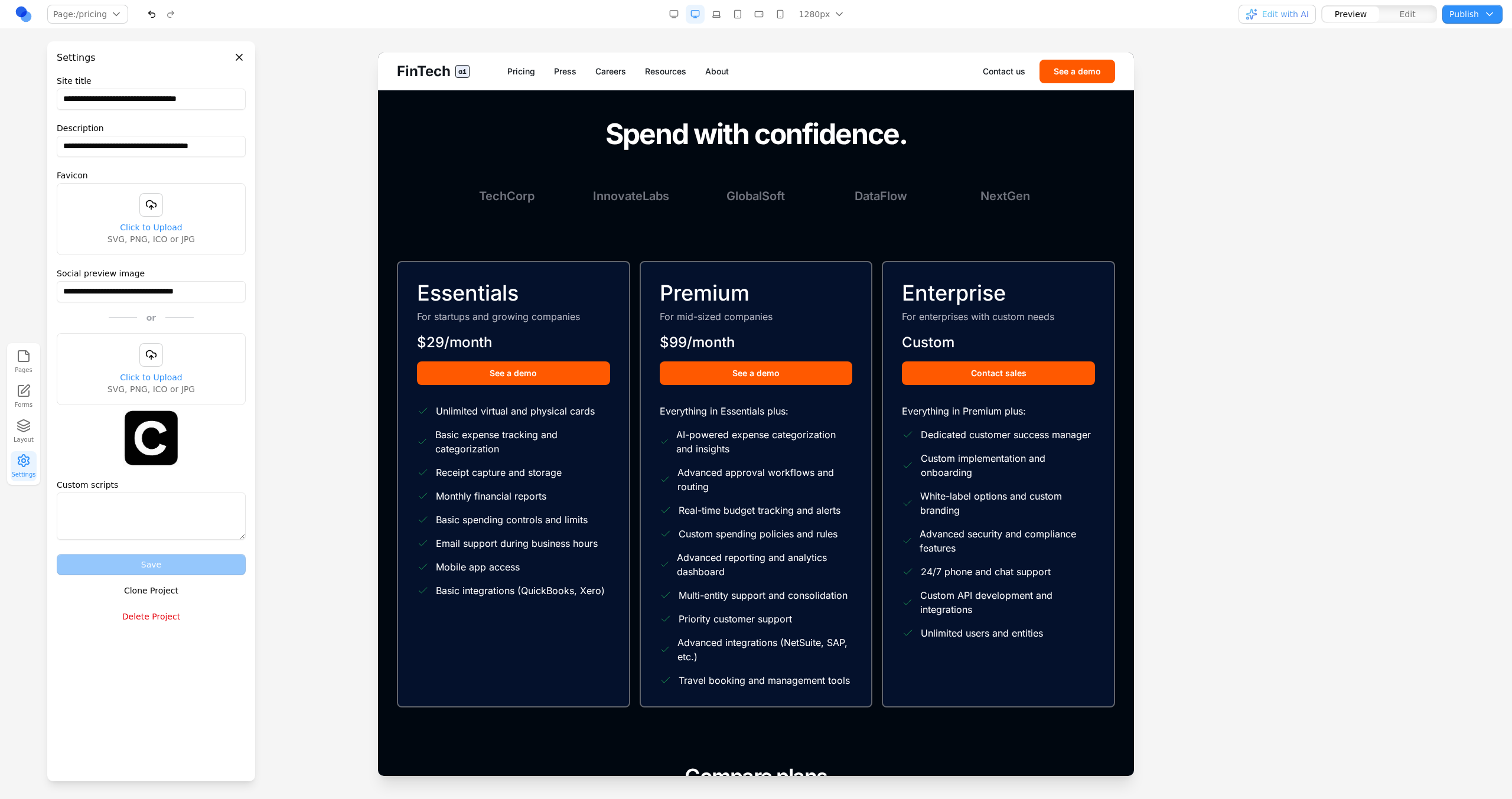
drag, startPoint x: 80, startPoint y: 97, endPoint x: 4, endPoint y: 96, distance: 76.0
click at [5, 97] on main "**********" at bounding box center [756, 400] width 1512 height 799
type input "**********"
click at [182, 574] on button "Save" at bounding box center [151, 565] width 189 height 22
click at [235, 54] on button "Close panel" at bounding box center [239, 57] width 13 height 13
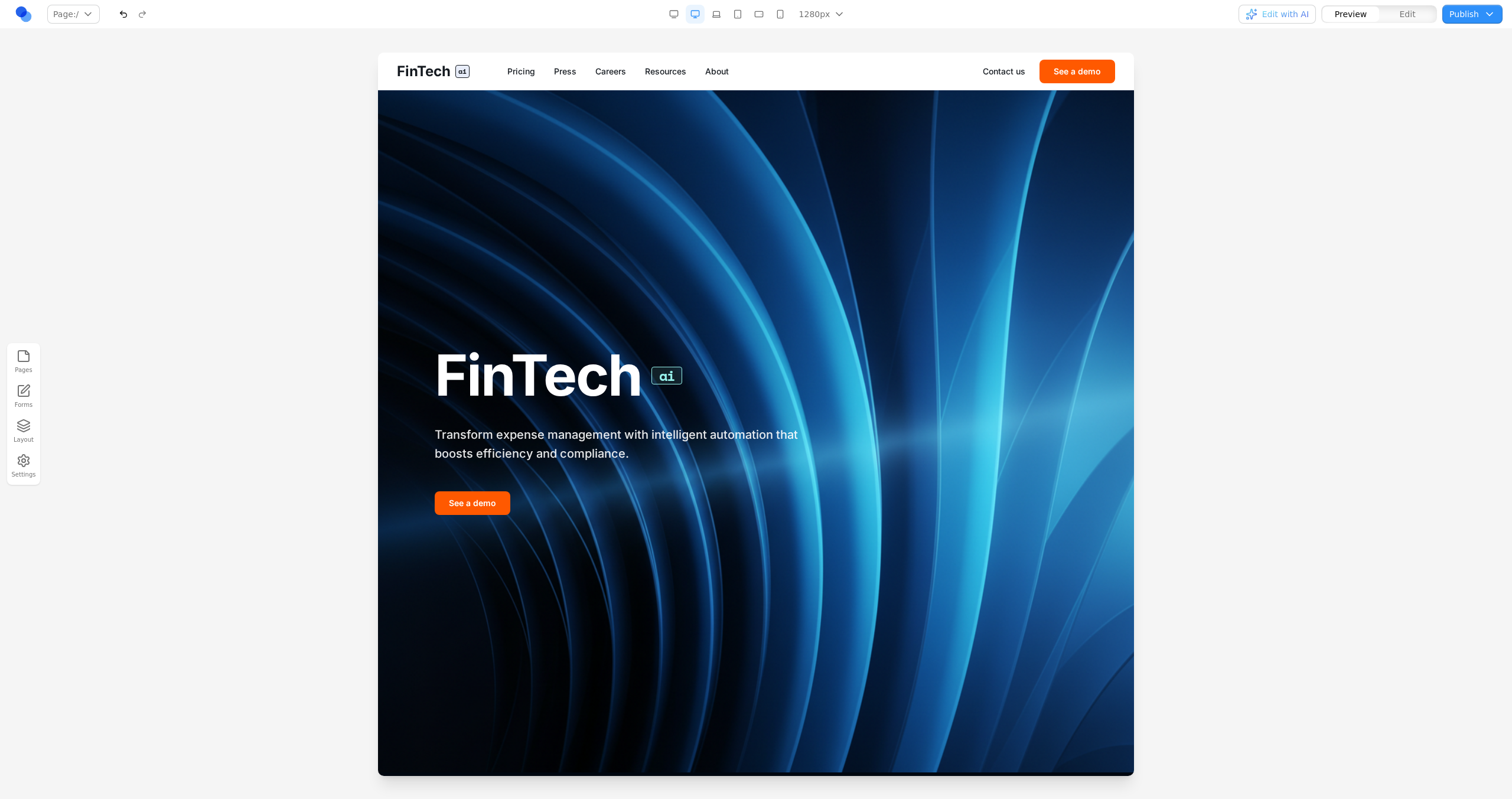
scroll to position [0, 0]
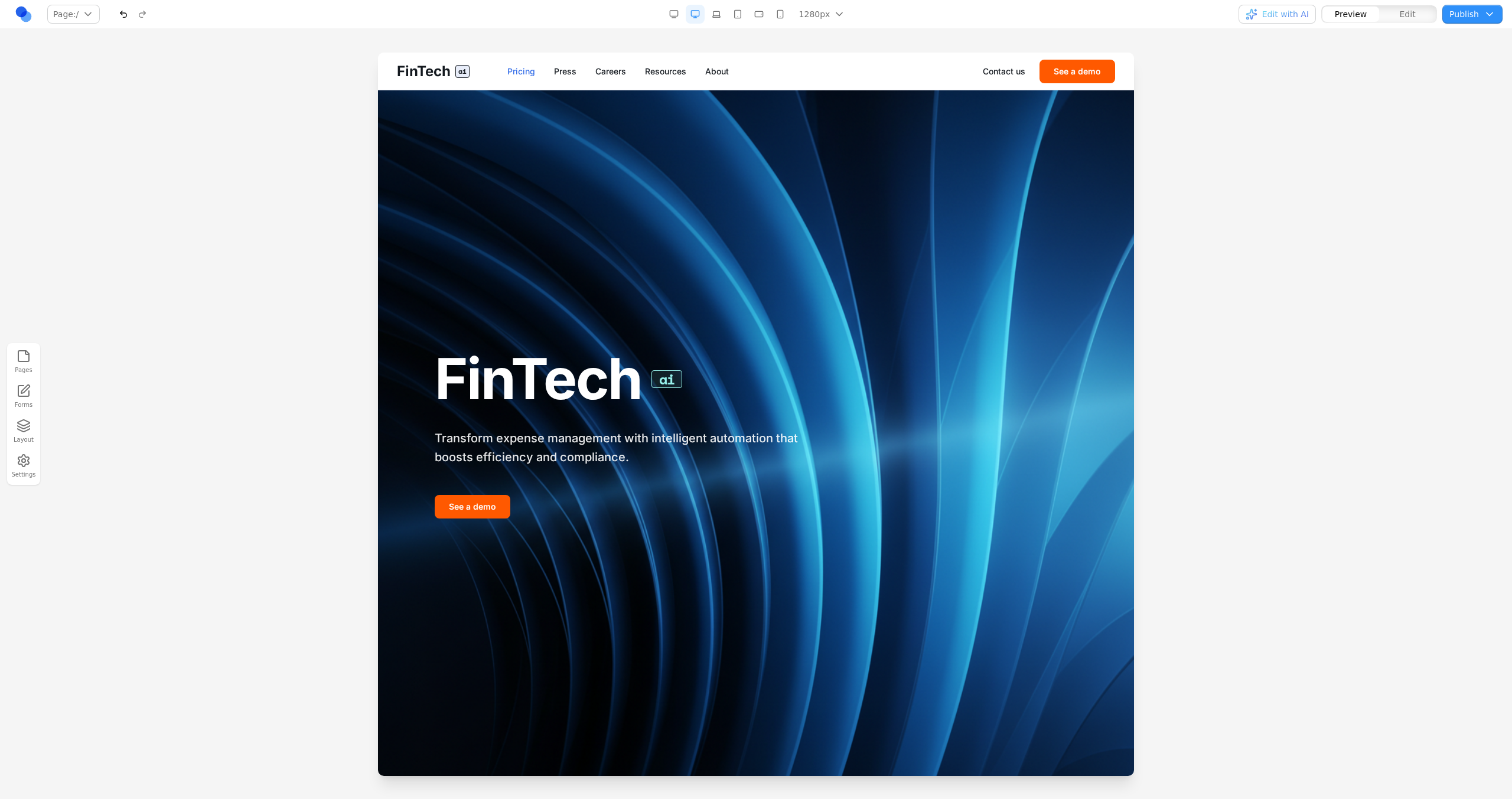
click at [527, 76] on link "Pricing" at bounding box center [521, 70] width 28 height 12
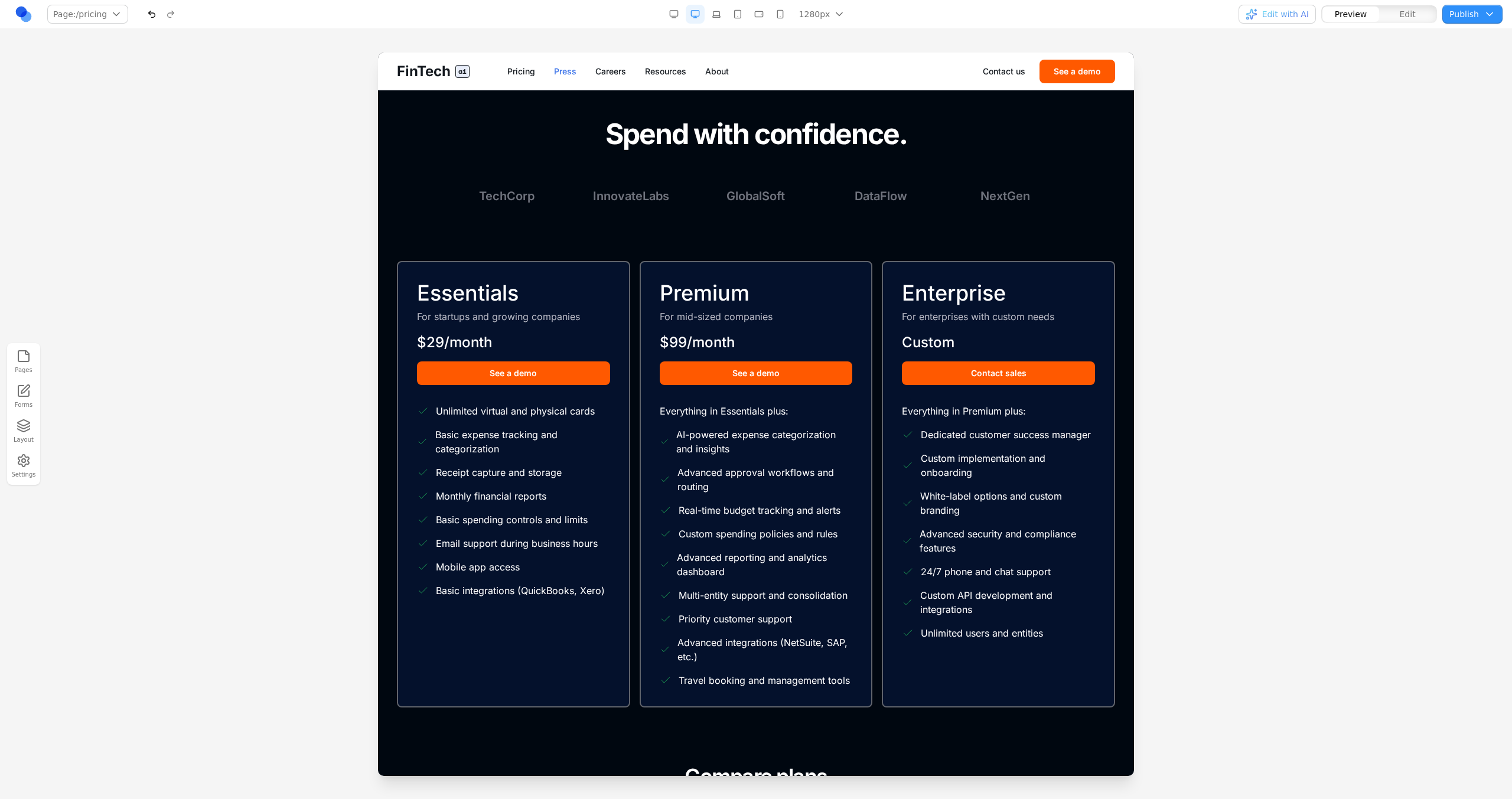
click at [570, 70] on link "Press" at bounding box center [565, 70] width 23 height 12
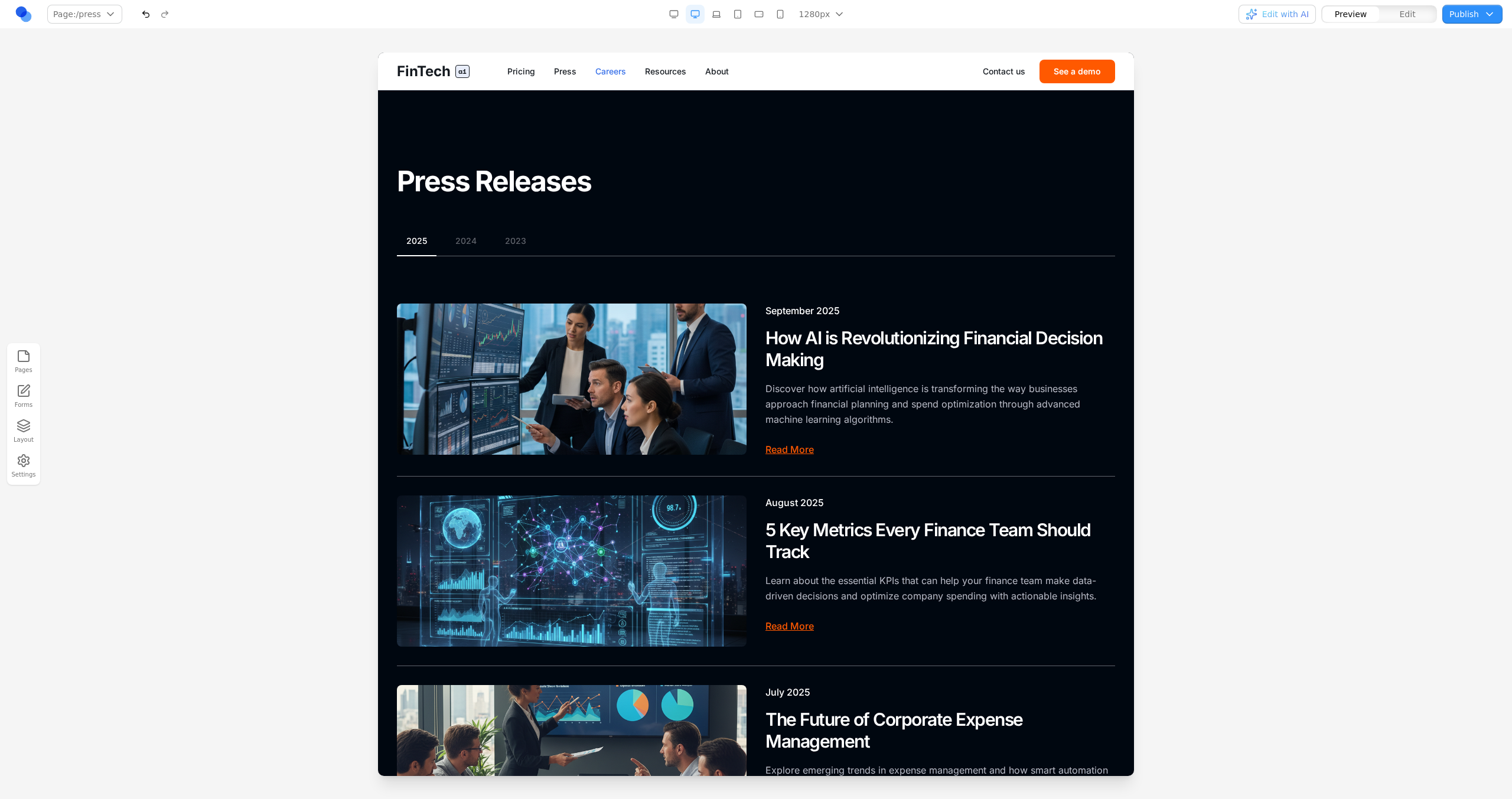
click at [604, 71] on link "Careers" at bounding box center [610, 70] width 31 height 12
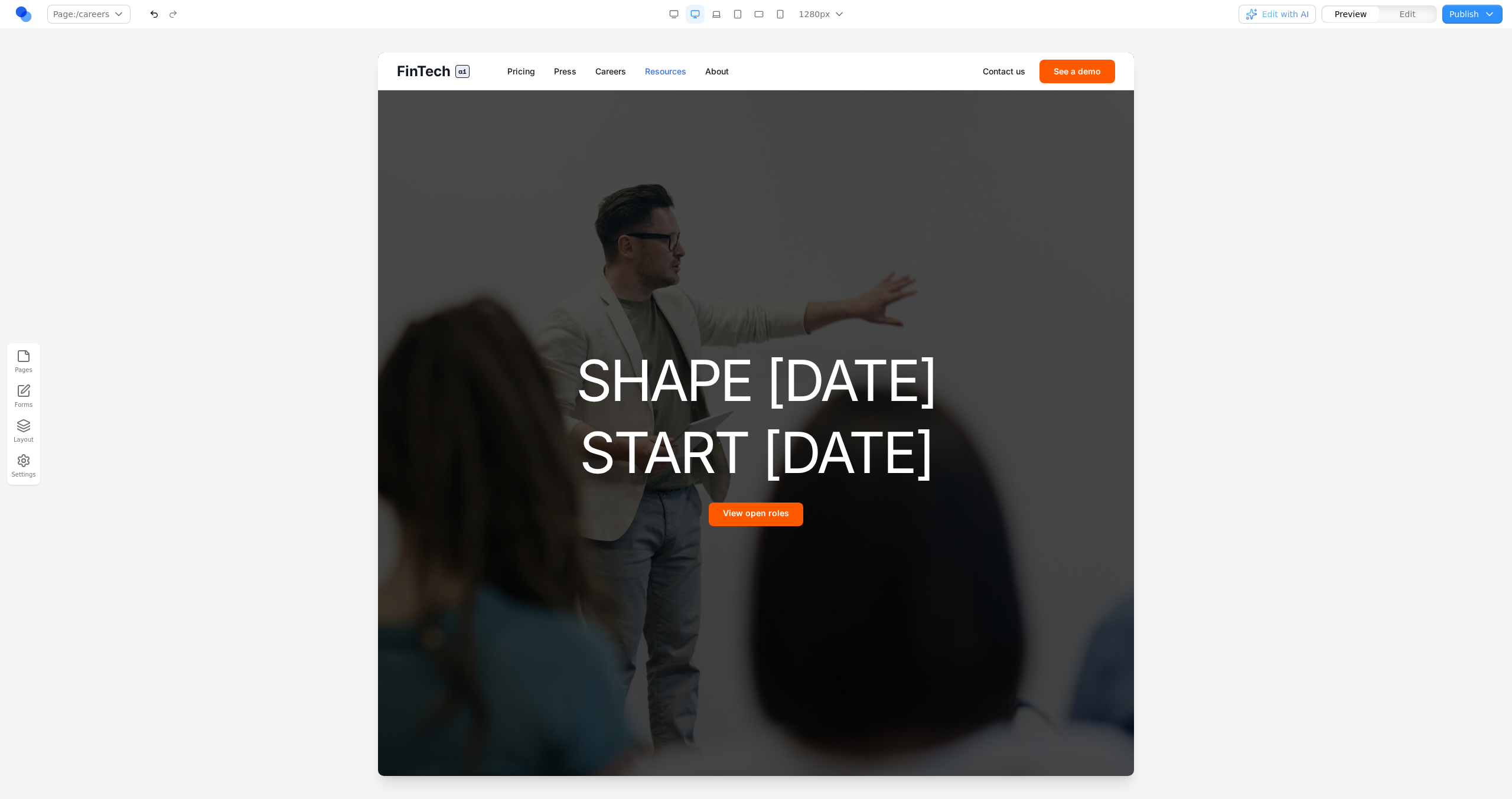
click at [651, 74] on link "Resources" at bounding box center [666, 70] width 42 height 12
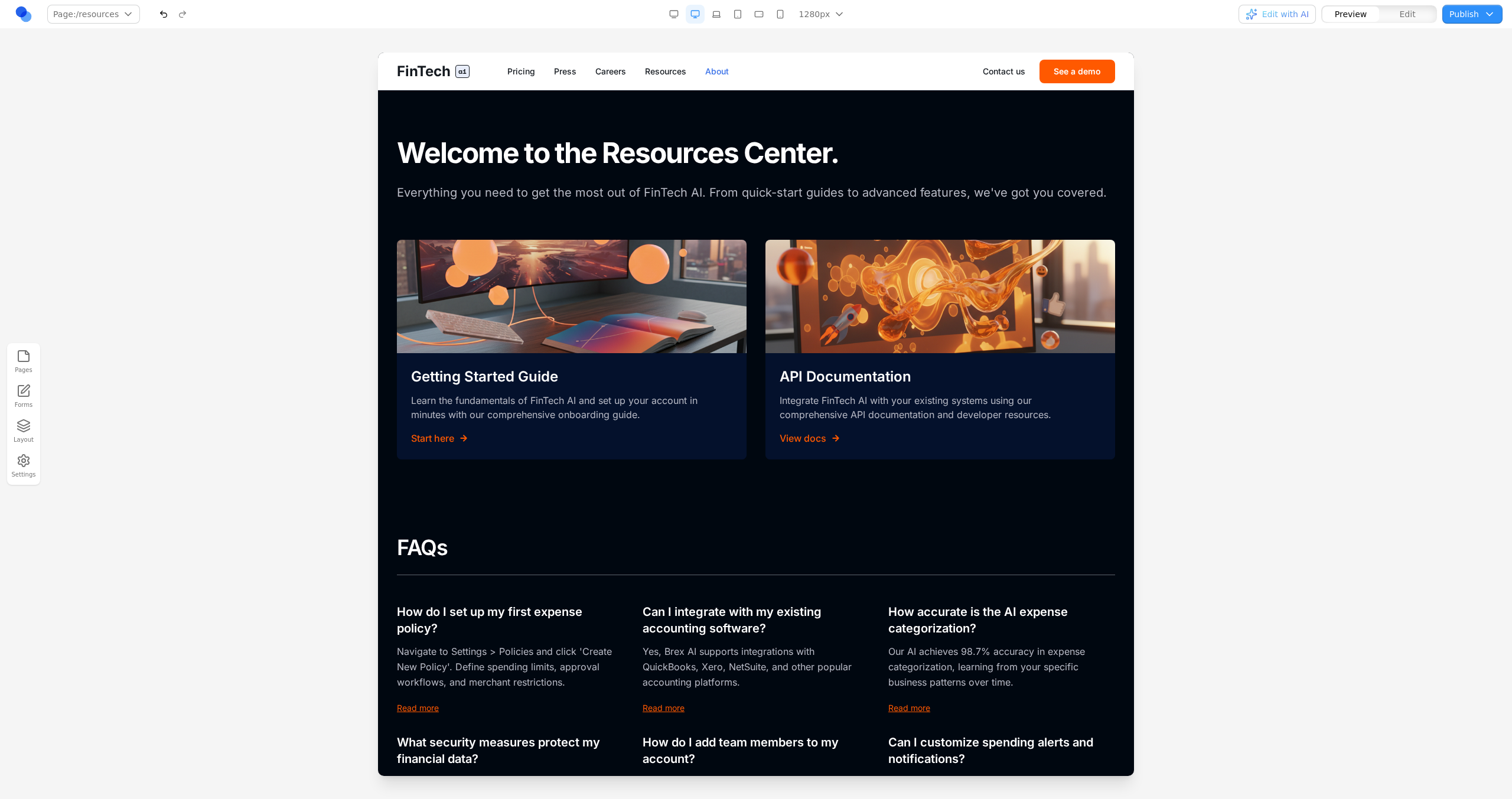
click at [728, 68] on link "About" at bounding box center [717, 70] width 24 height 12
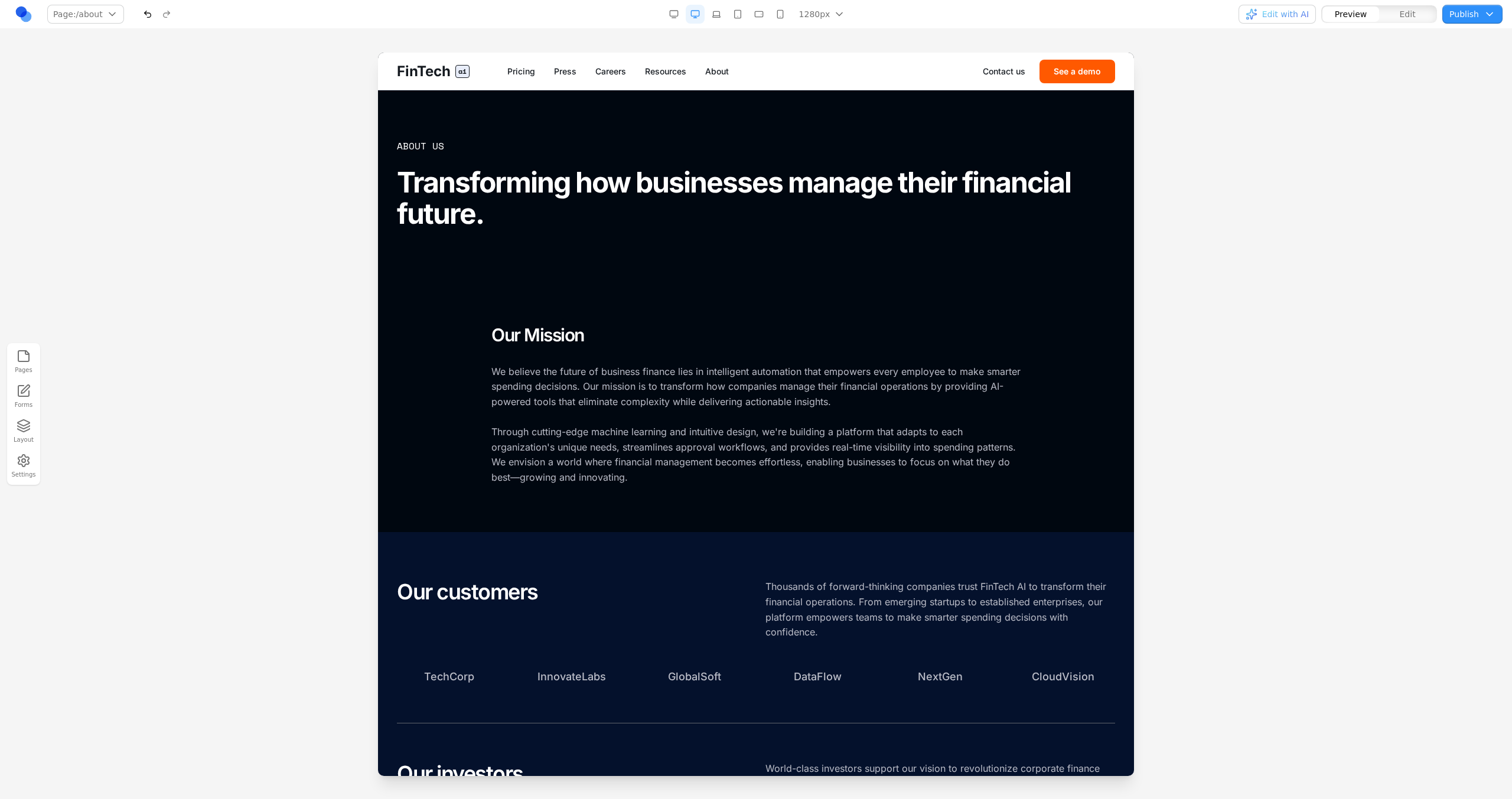
click at [558, 78] on div "FinTech ai Pricing Press Careers Resources About Contact us See a demo" at bounding box center [756, 70] width 756 height 37
click at [576, 74] on nav "Pricing Press Careers Resources About" at bounding box center [745, 70] width 476 height 12
click at [569, 70] on link "Press" at bounding box center [565, 70] width 23 height 12
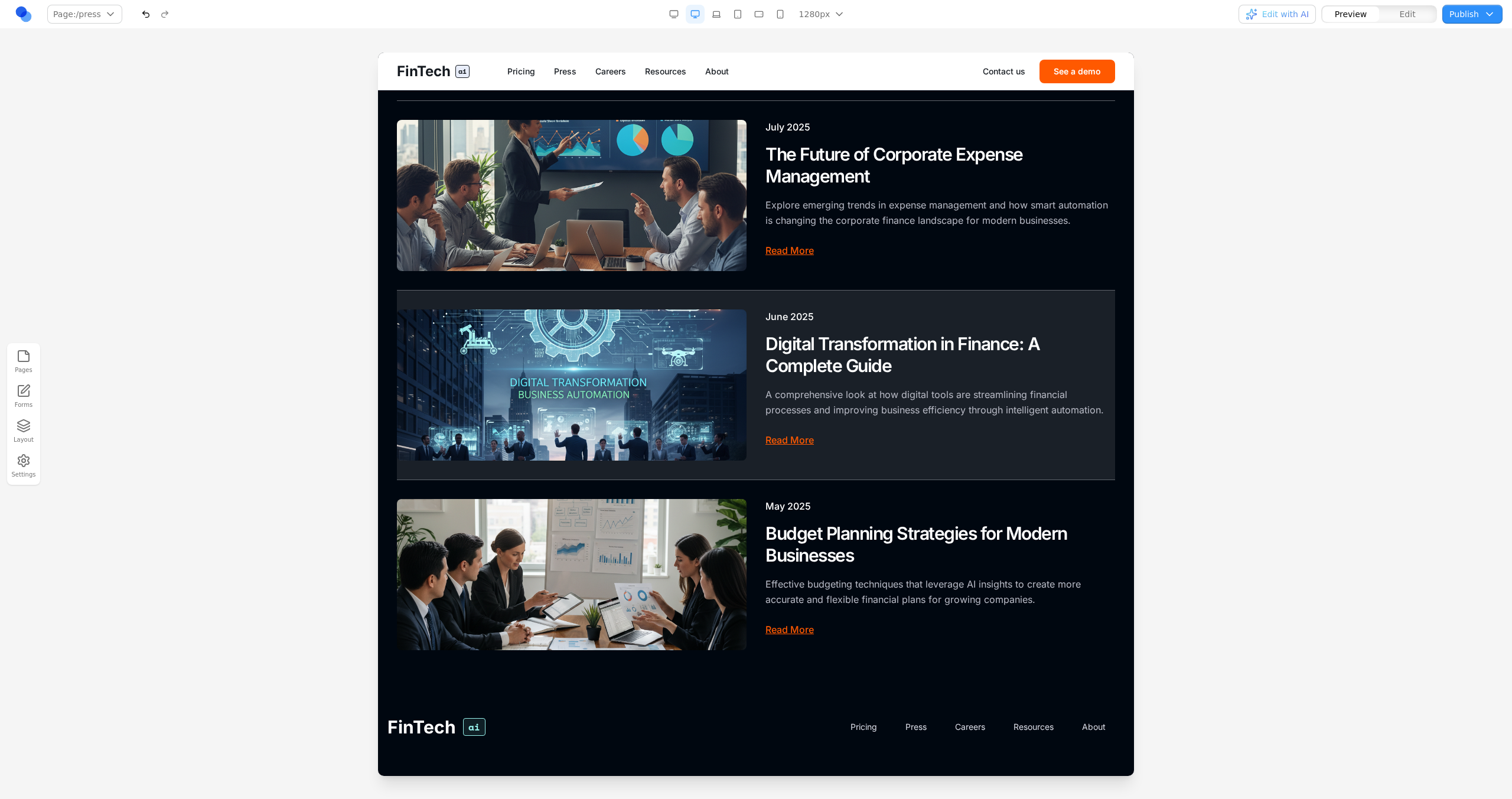
scroll to position [605, 0]
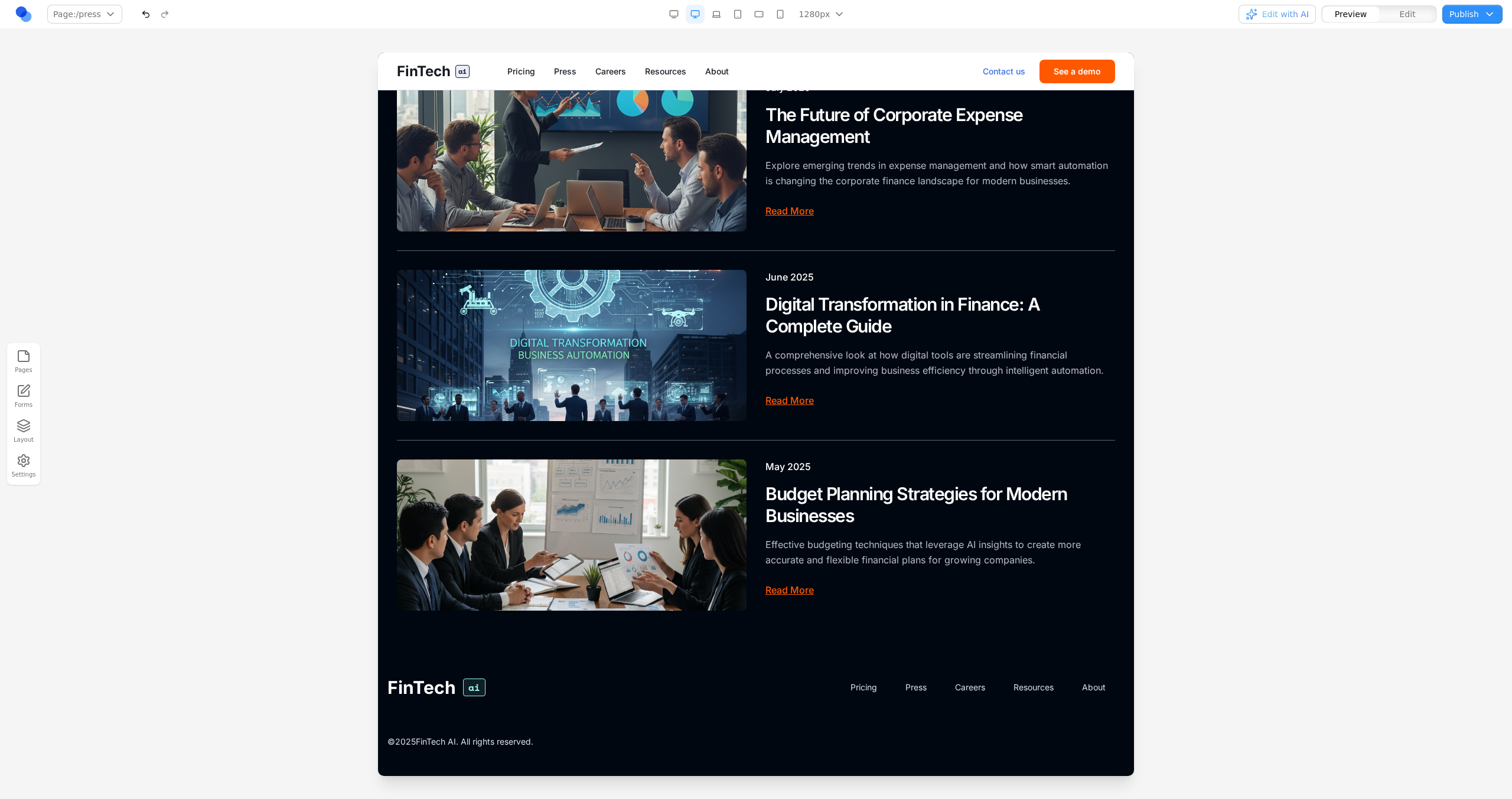
click at [1011, 69] on link "Contact us" at bounding box center [1004, 70] width 43 height 12
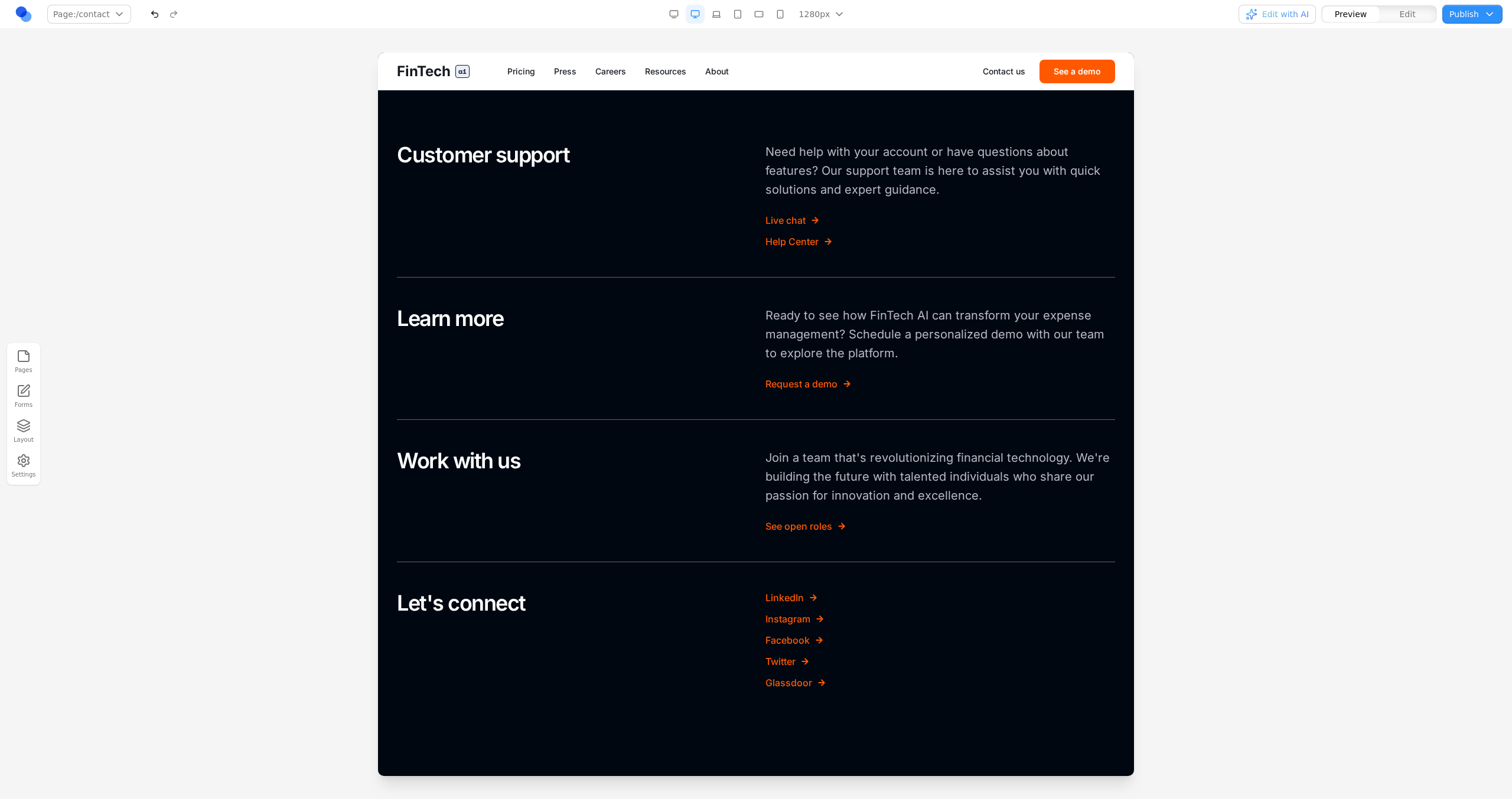
scroll to position [0, 0]
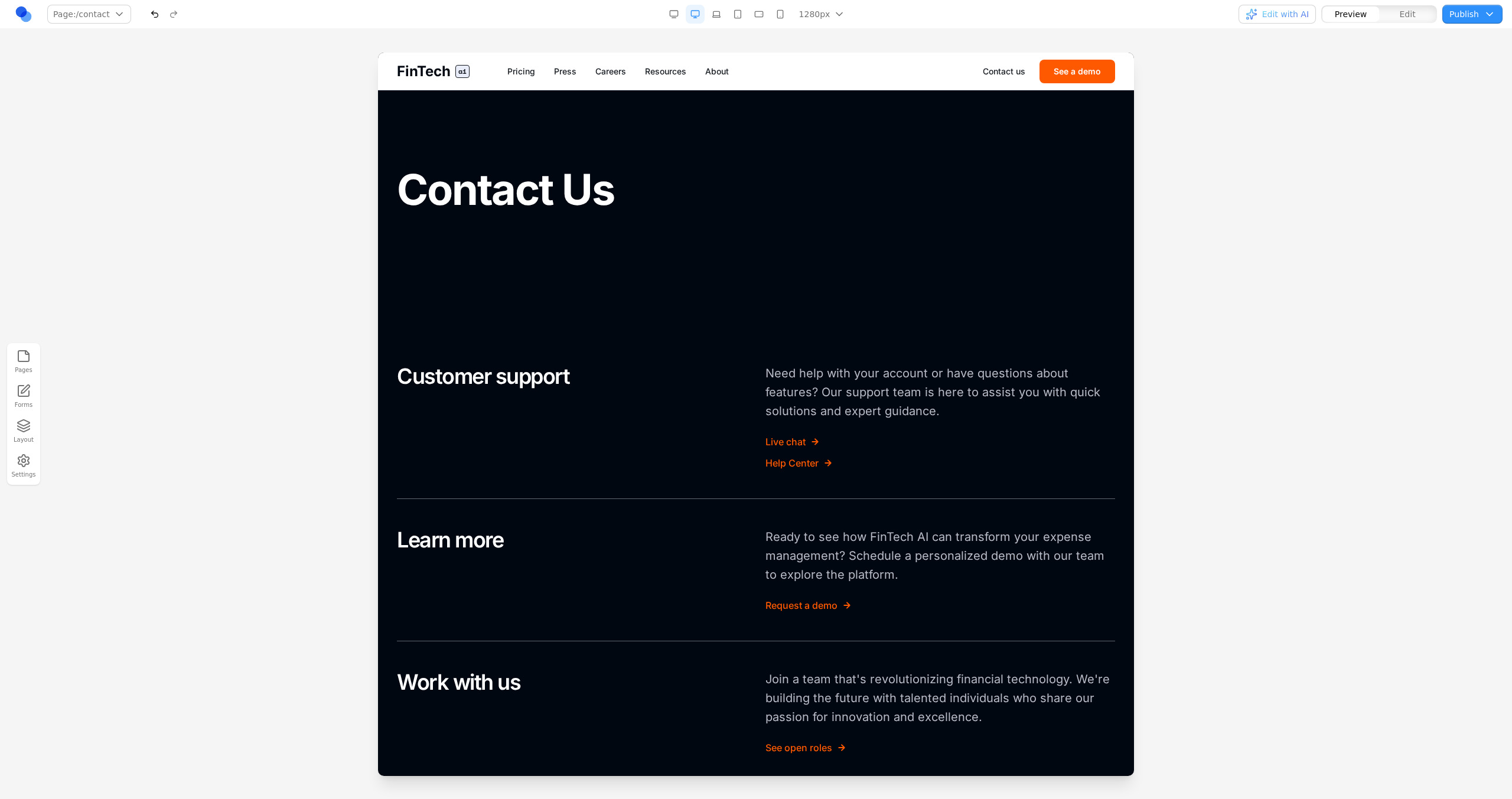
click at [447, 73] on span "FinTech" at bounding box center [423, 71] width 53 height 19
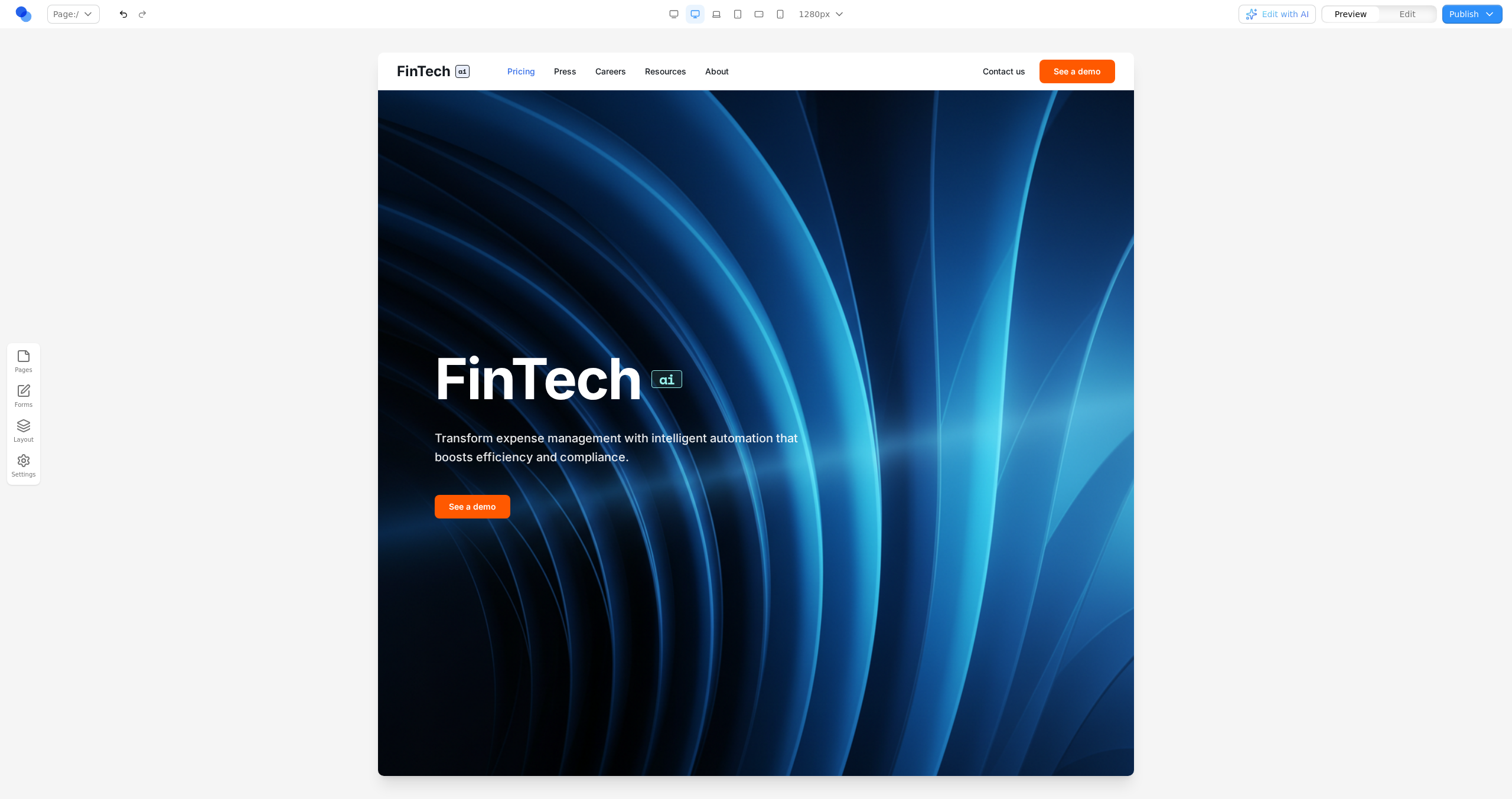
click at [523, 76] on link "Pricing" at bounding box center [521, 70] width 28 height 12
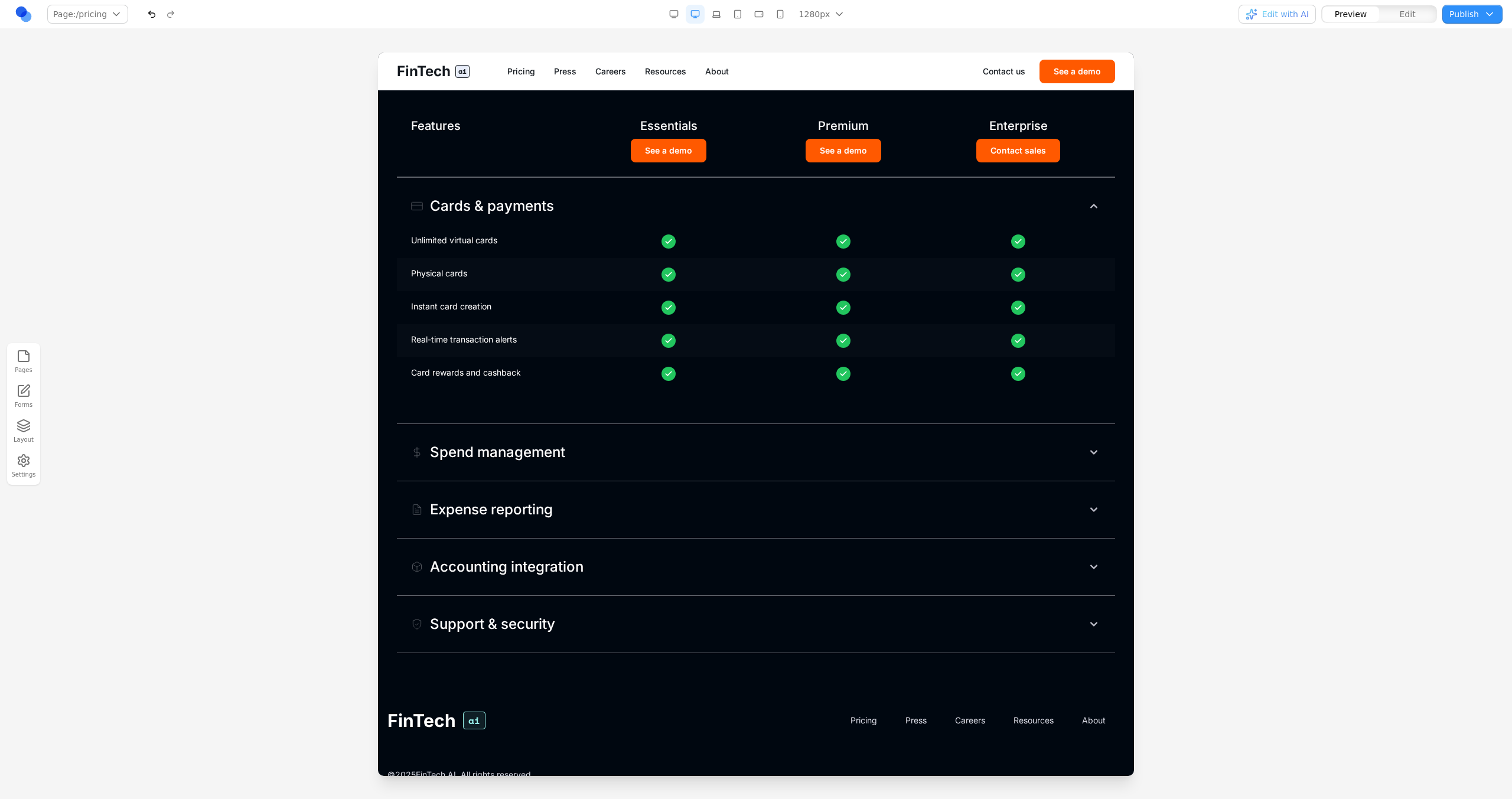
scroll to position [625, 0]
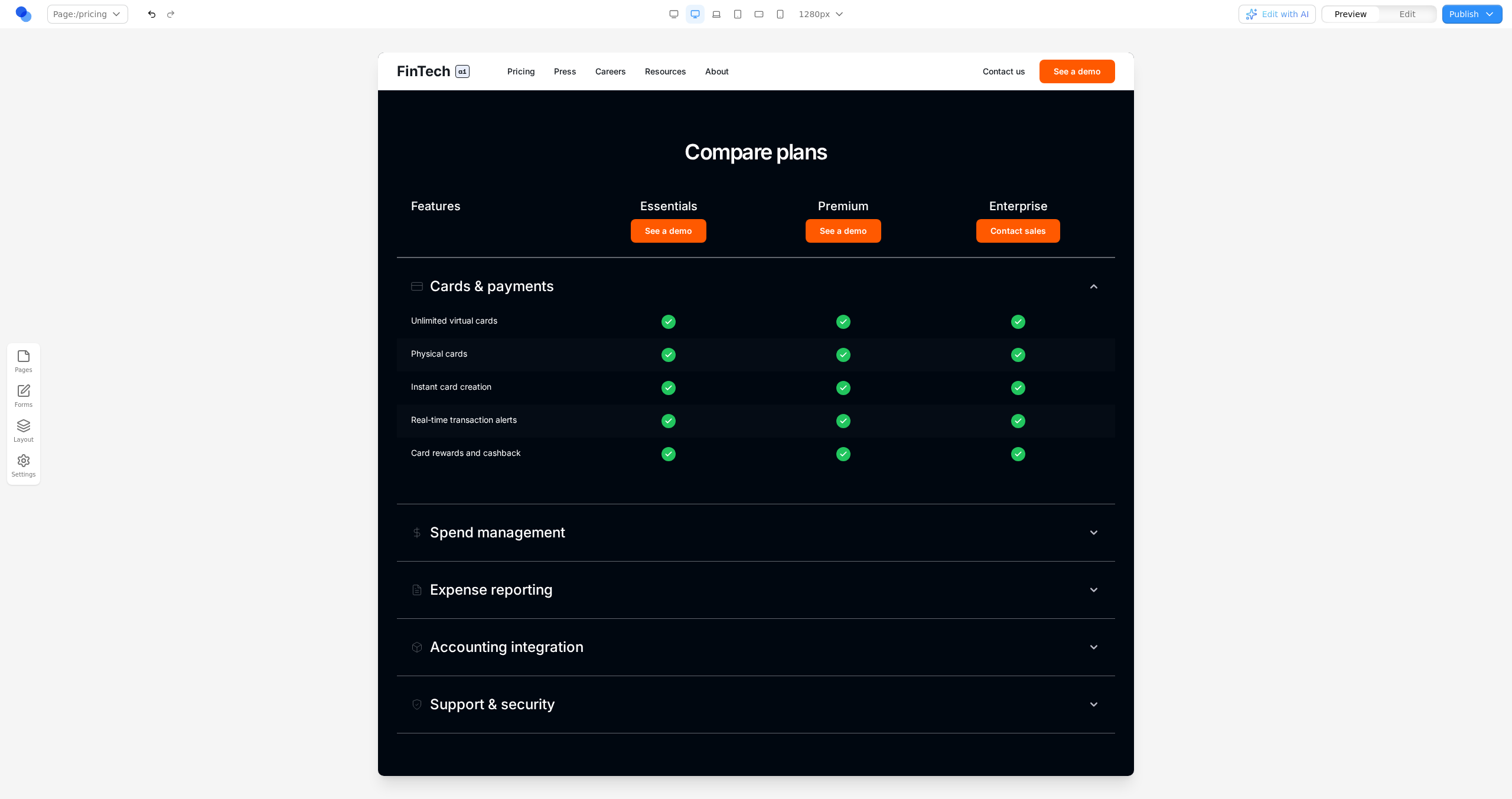
click at [486, 546] on button "Spend management" at bounding box center [756, 532] width 718 height 38
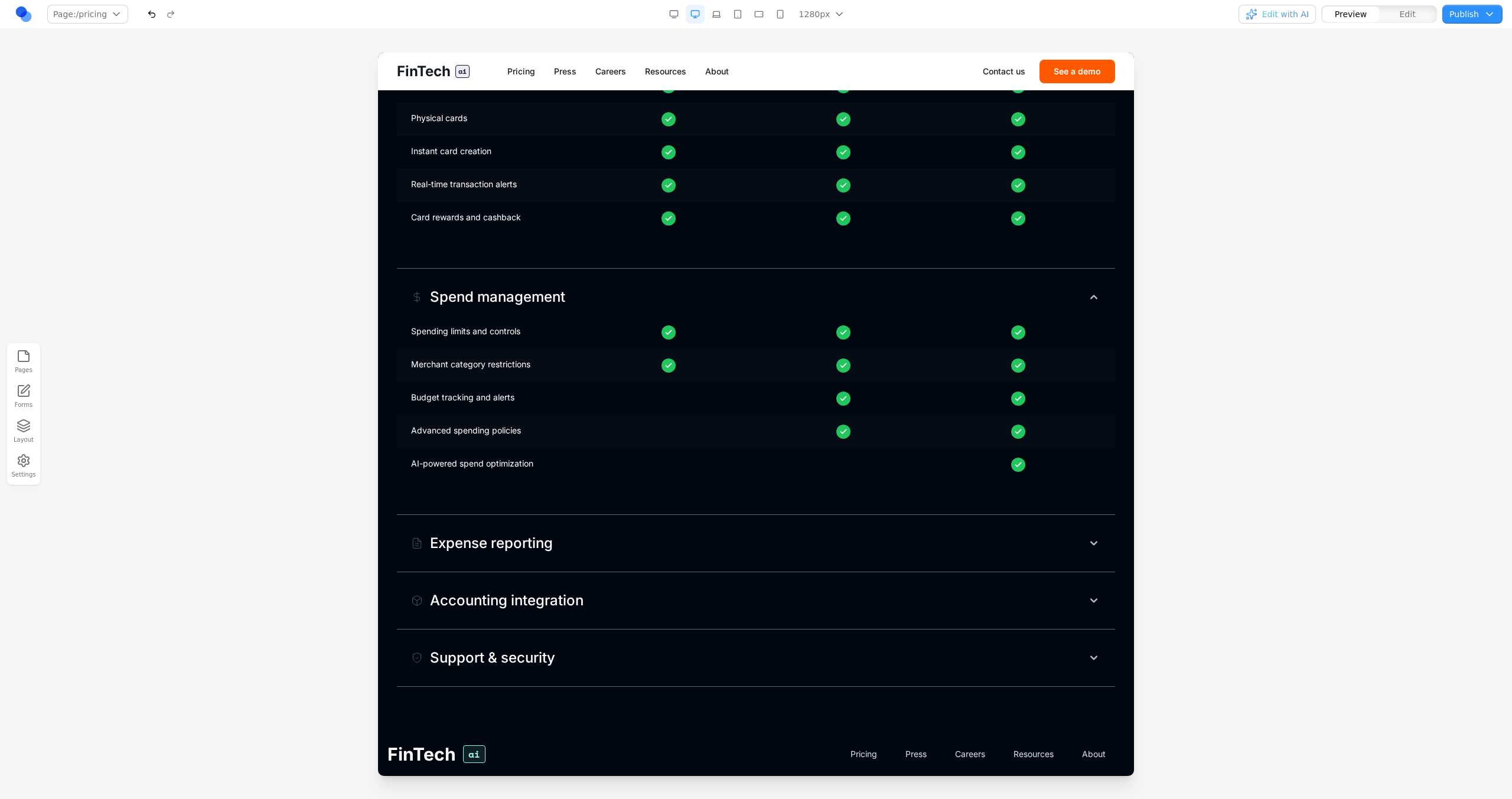
scroll to position [926, 0]
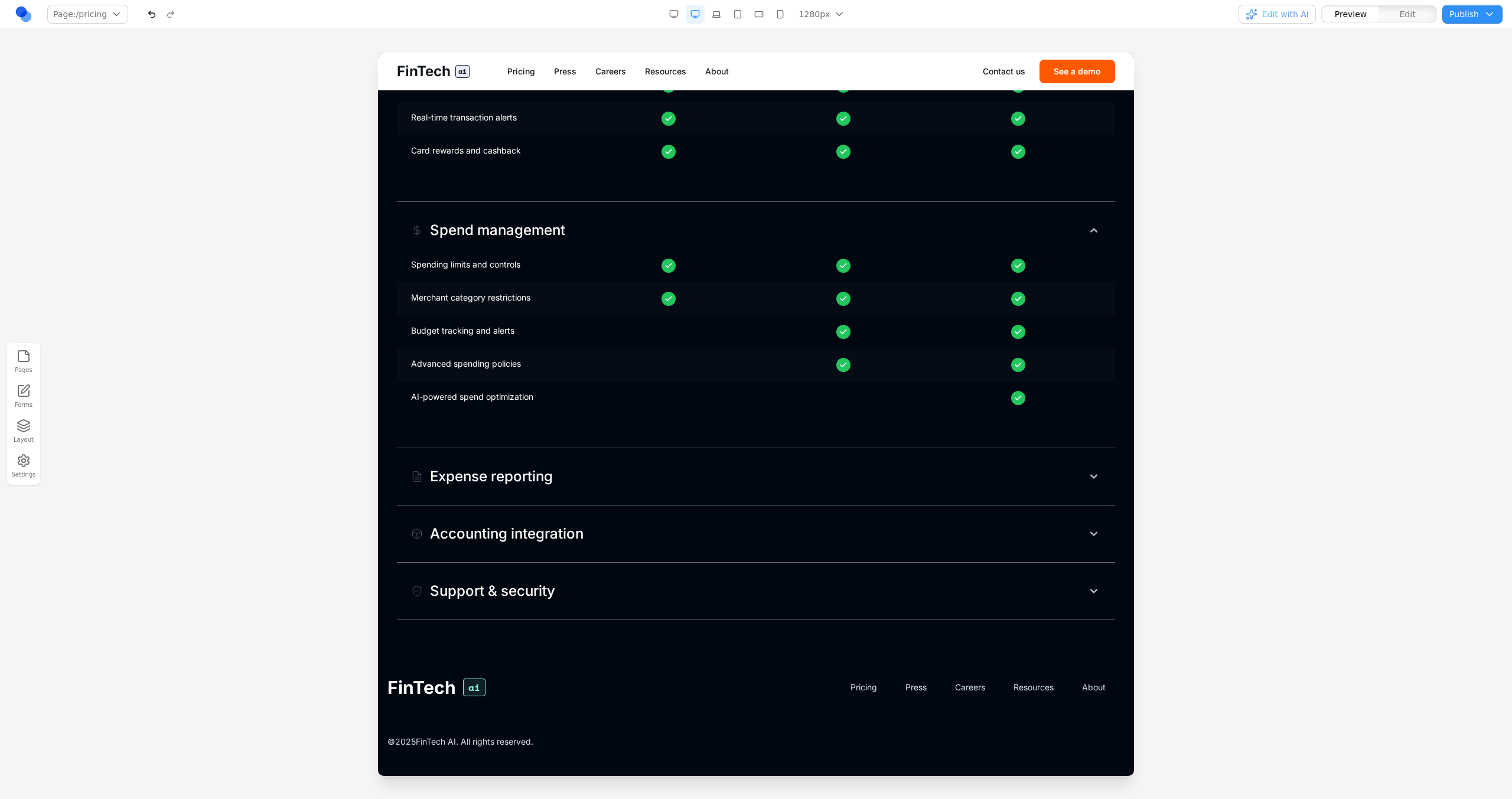
click at [515, 476] on div "Expense reporting" at bounding box center [482, 476] width 142 height 19
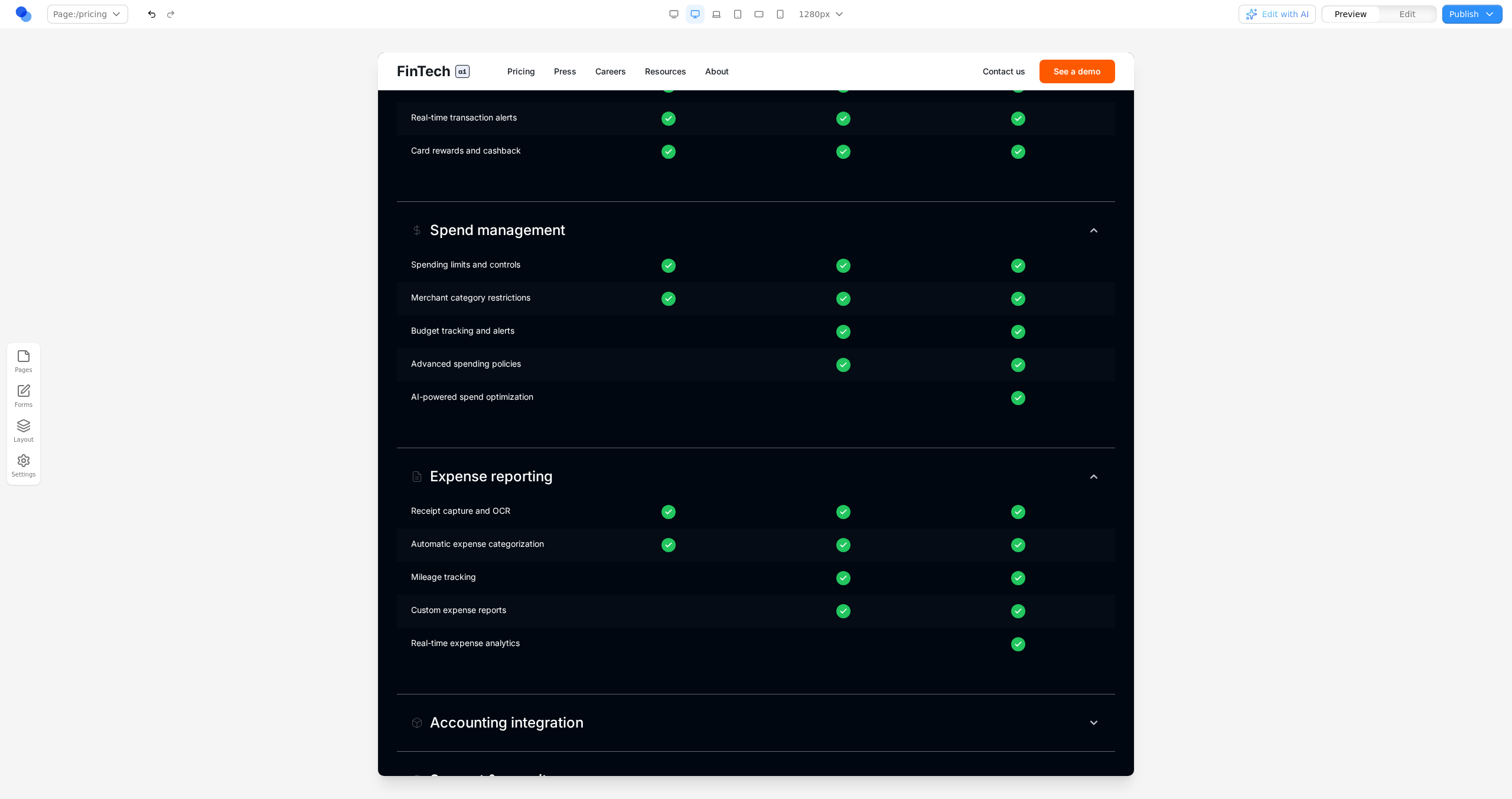
click at [515, 476] on div "Expense reporting" at bounding box center [482, 476] width 142 height 19
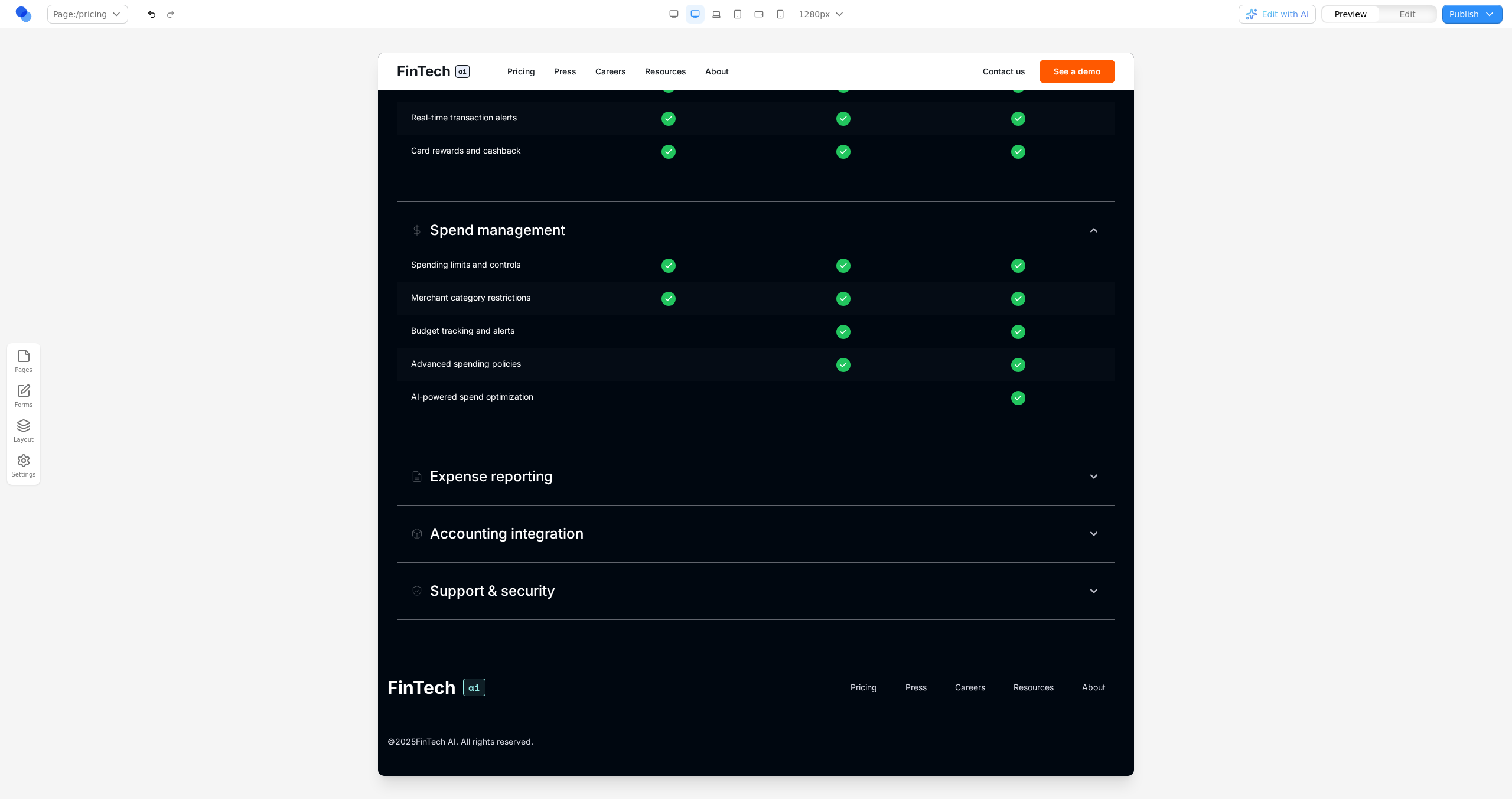
click at [506, 527] on div "Accounting integration" at bounding box center [497, 533] width 173 height 19
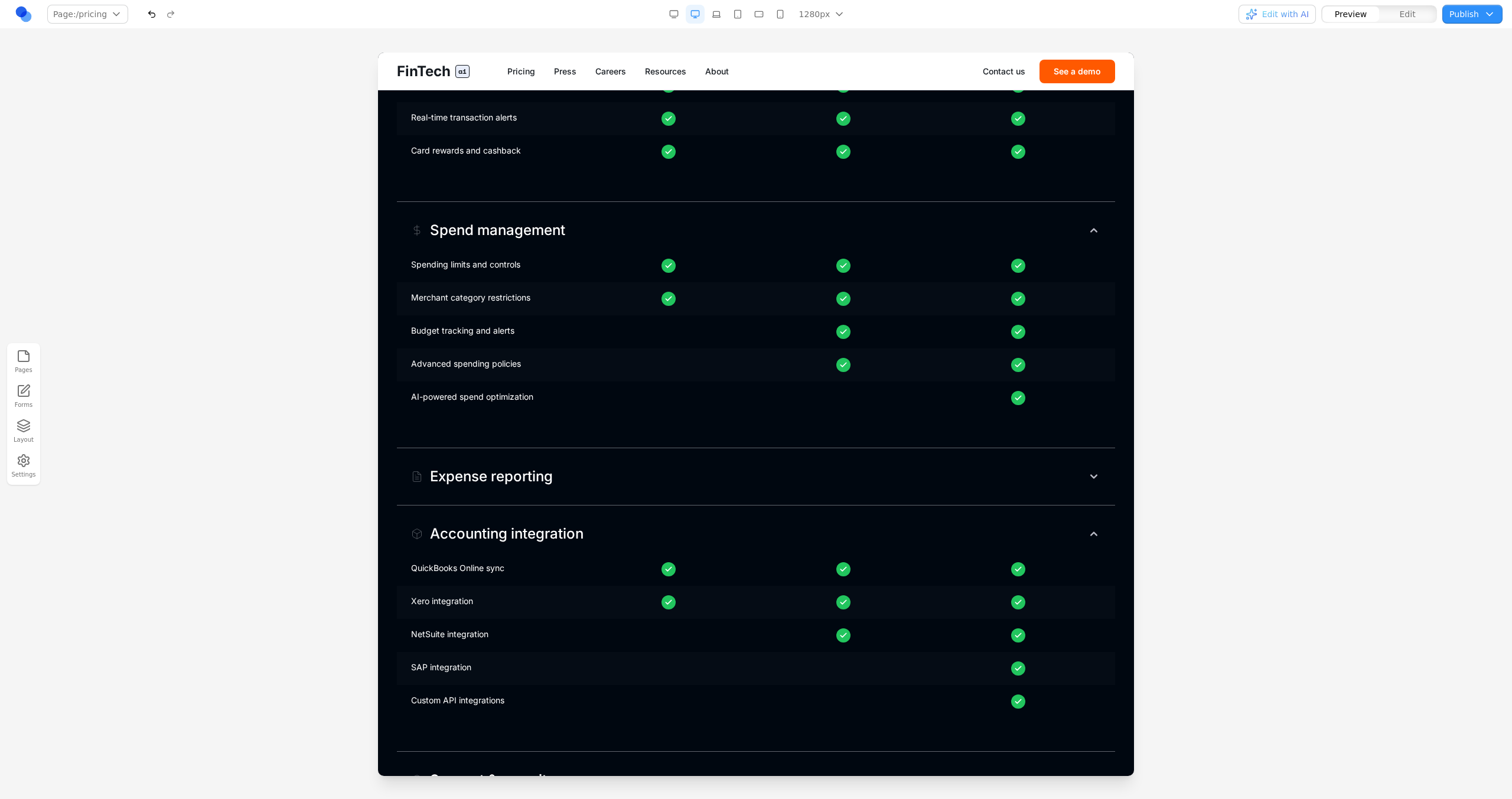
click at [506, 527] on div "Accounting integration" at bounding box center [497, 533] width 173 height 19
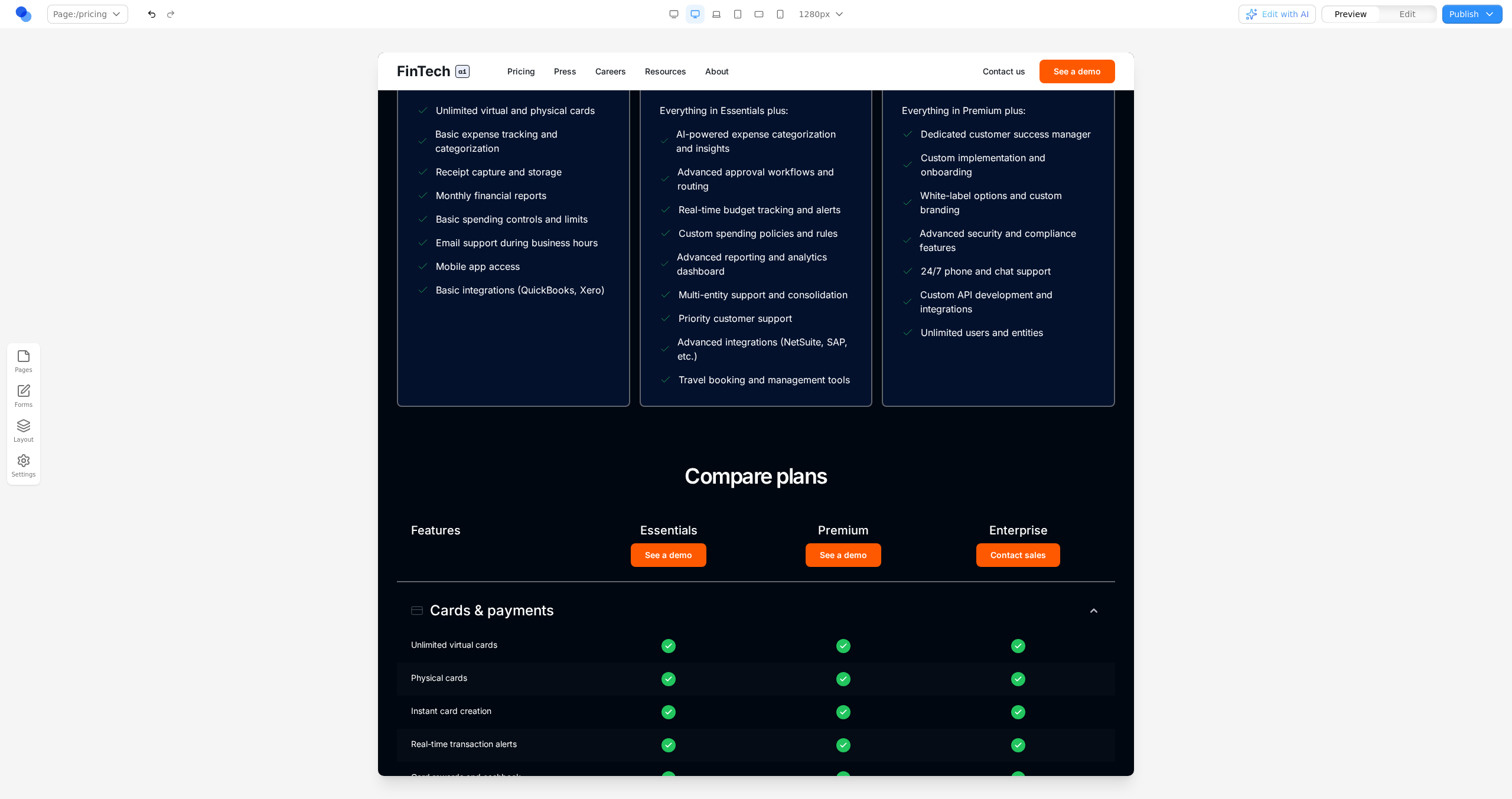
scroll to position [0, 0]
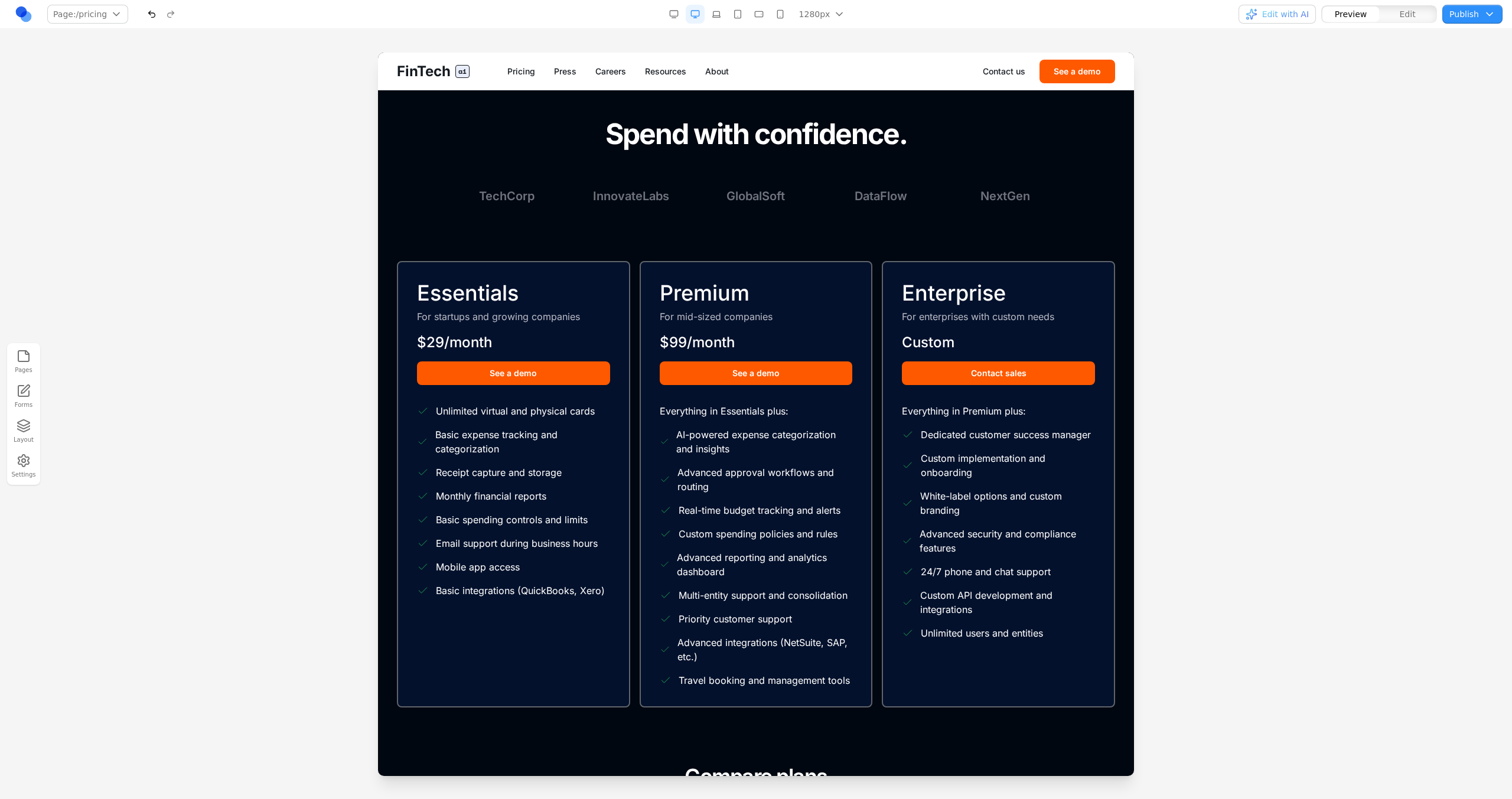
click at [558, 80] on div "FinTech ai Pricing Press Careers Resources About Contact us See a demo" at bounding box center [756, 70] width 756 height 37
click at [564, 62] on div "FinTech ai Pricing Press Careers Resources About Contact us See a demo" at bounding box center [756, 70] width 756 height 37
click at [565, 69] on link "Press" at bounding box center [565, 70] width 23 height 12
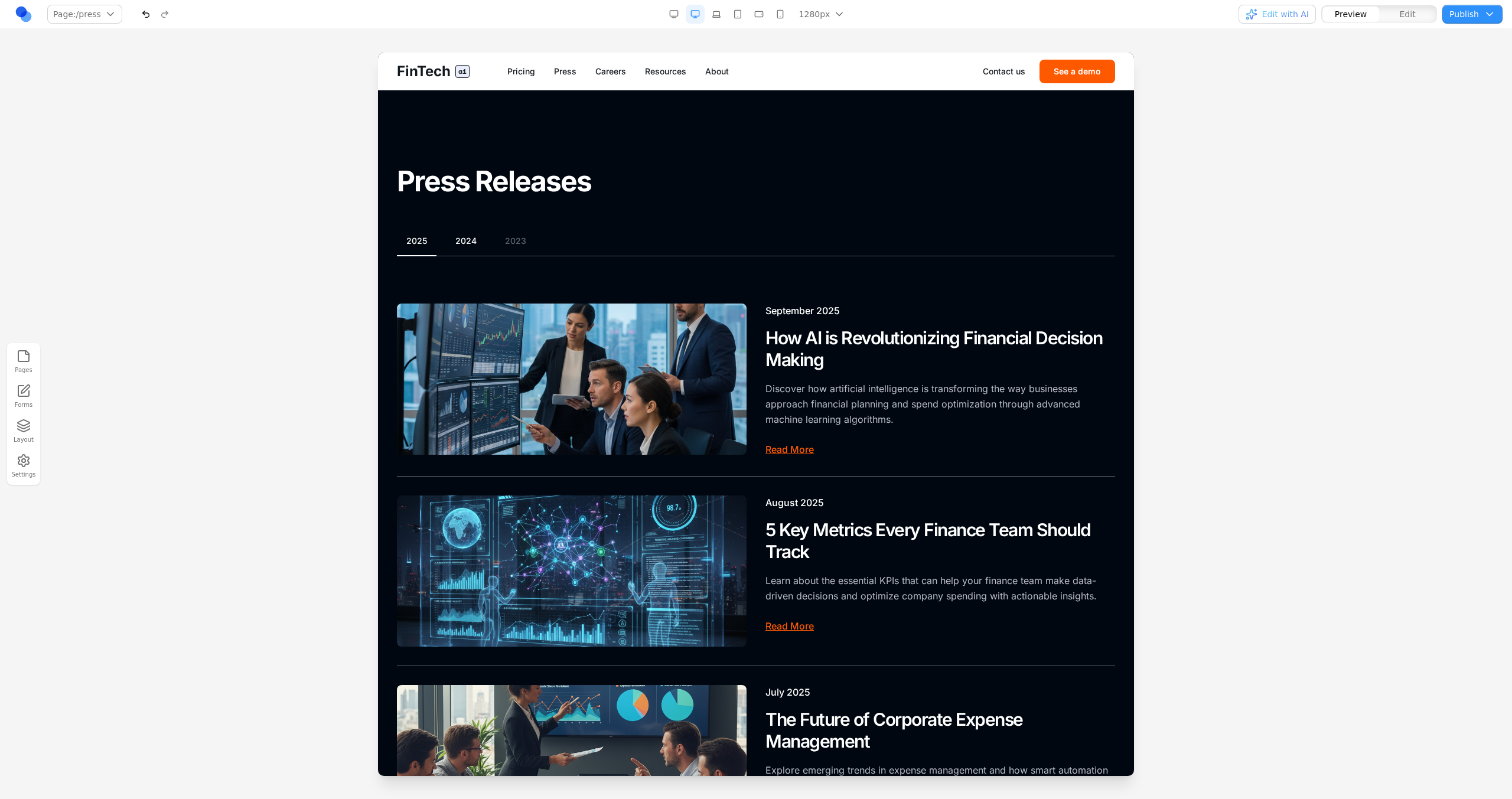
click at [474, 239] on button "2024" at bounding box center [466, 240] width 40 height 12
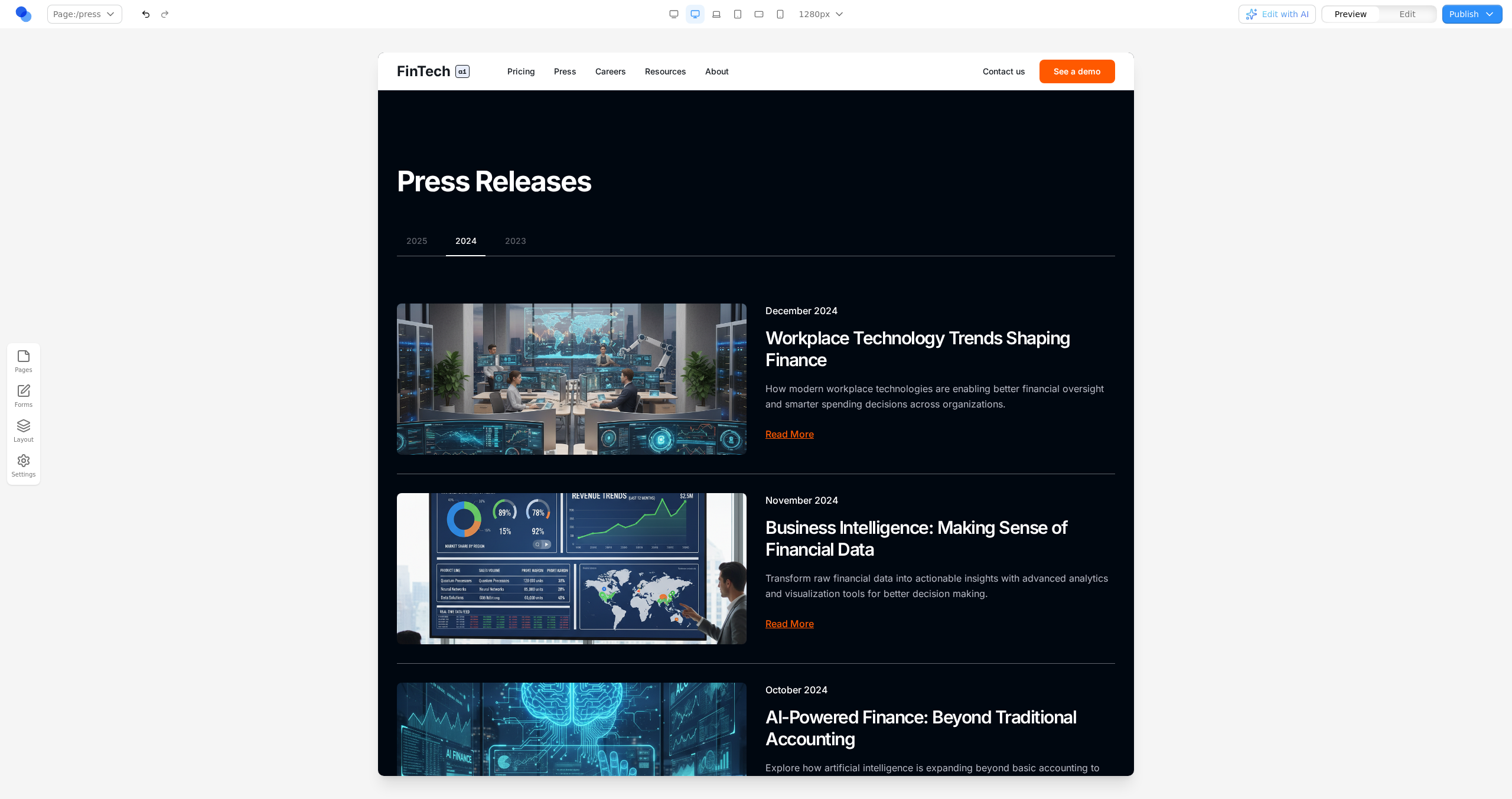
click at [514, 249] on div "2025 2024 2023" at bounding box center [756, 246] width 718 height 22
click at [515, 246] on button "2023" at bounding box center [515, 240] width 40 height 12
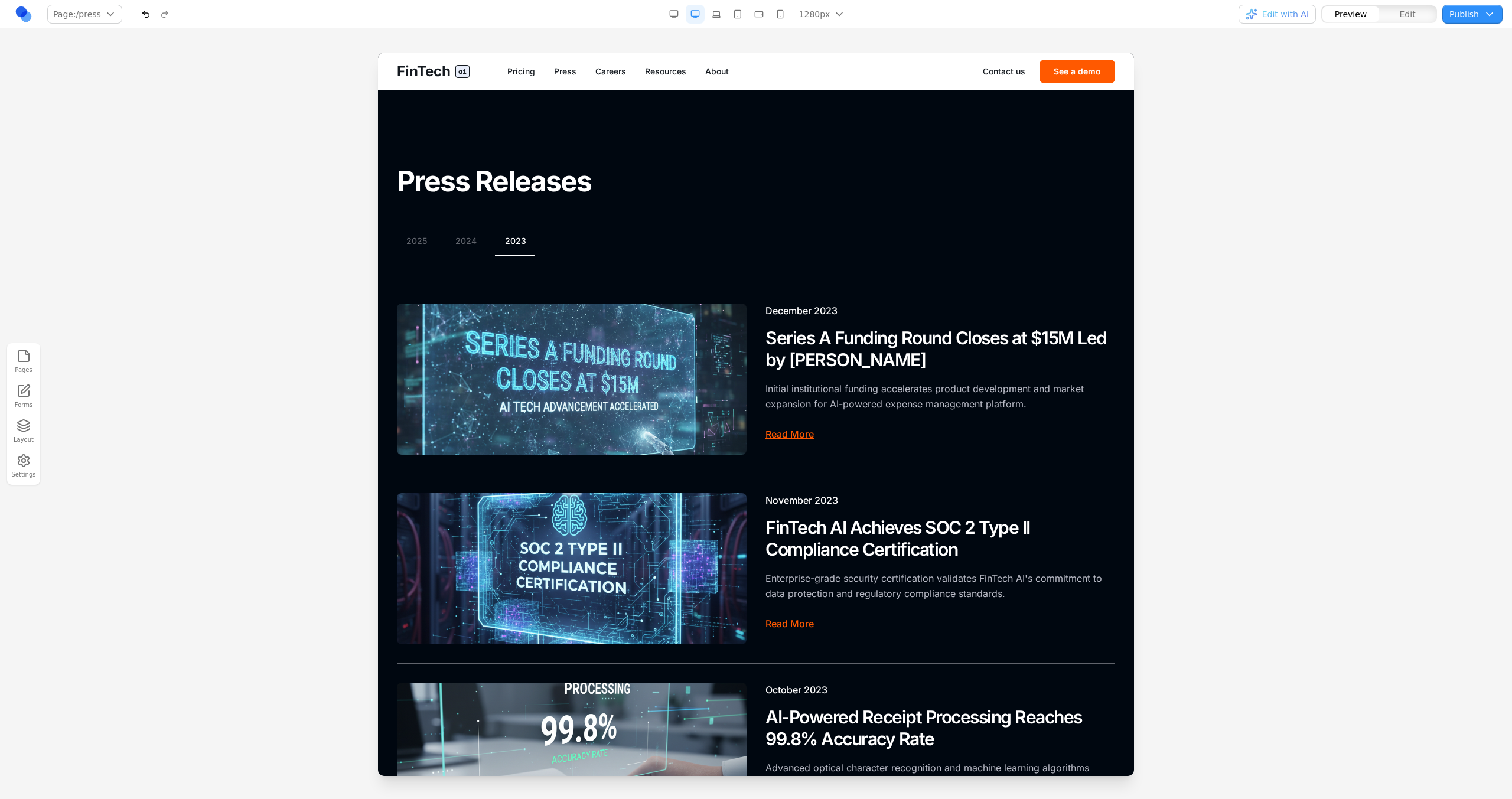
click at [417, 249] on div "2025 2024 2023" at bounding box center [756, 246] width 718 height 22
click at [417, 244] on button "2025" at bounding box center [417, 240] width 40 height 12
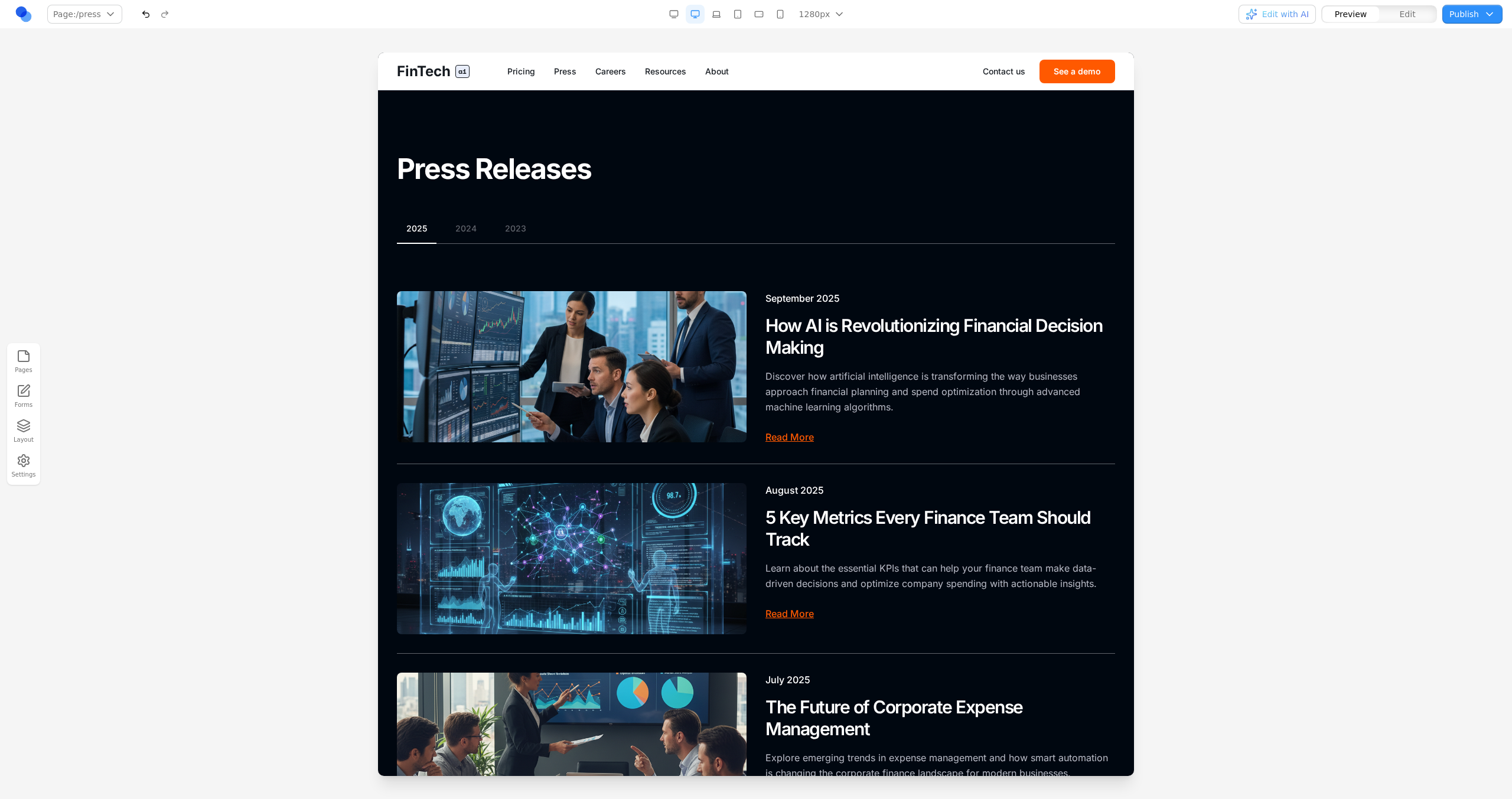
scroll to position [16, 0]
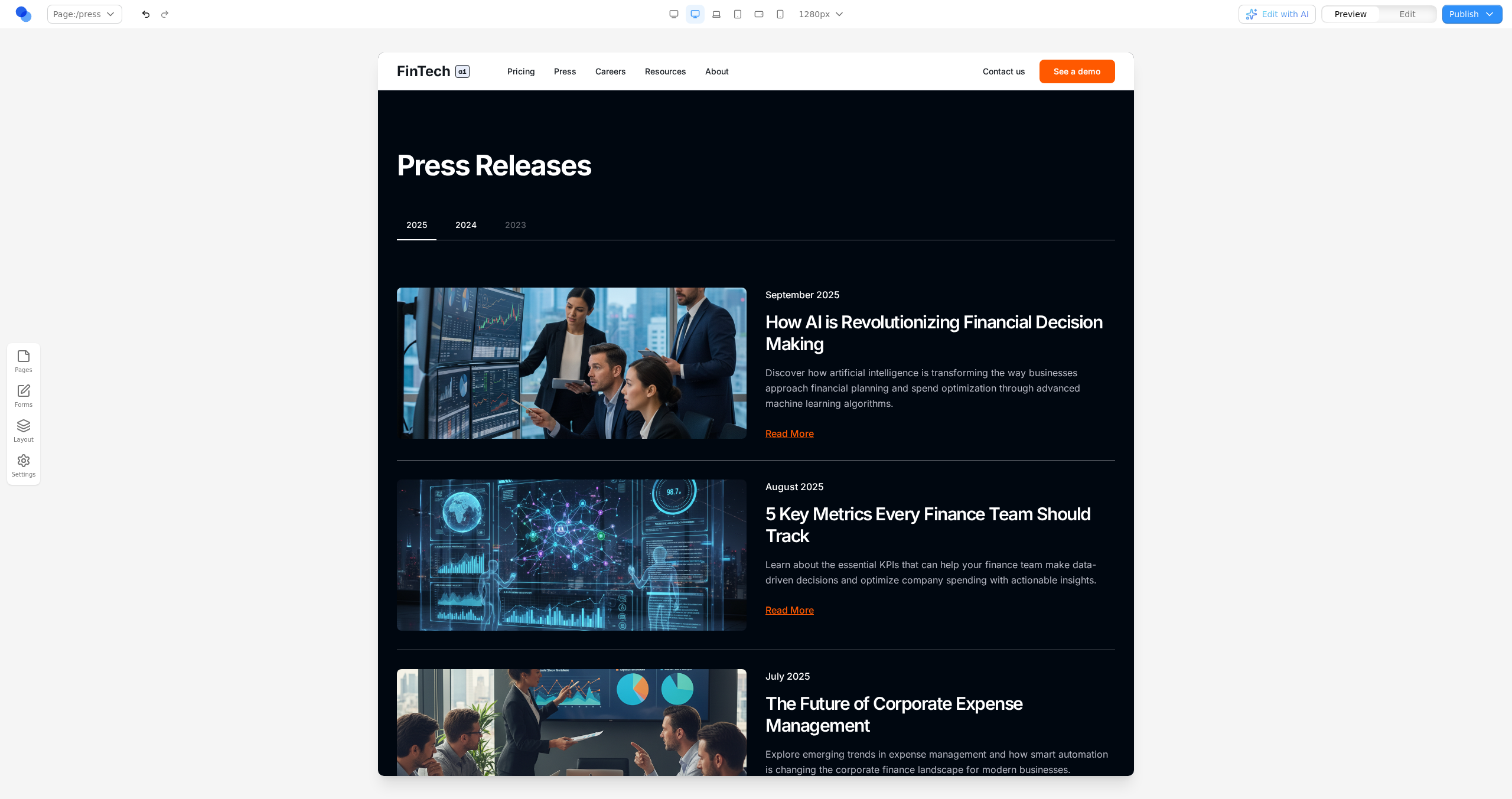
click at [458, 223] on button "2024" at bounding box center [466, 224] width 40 height 12
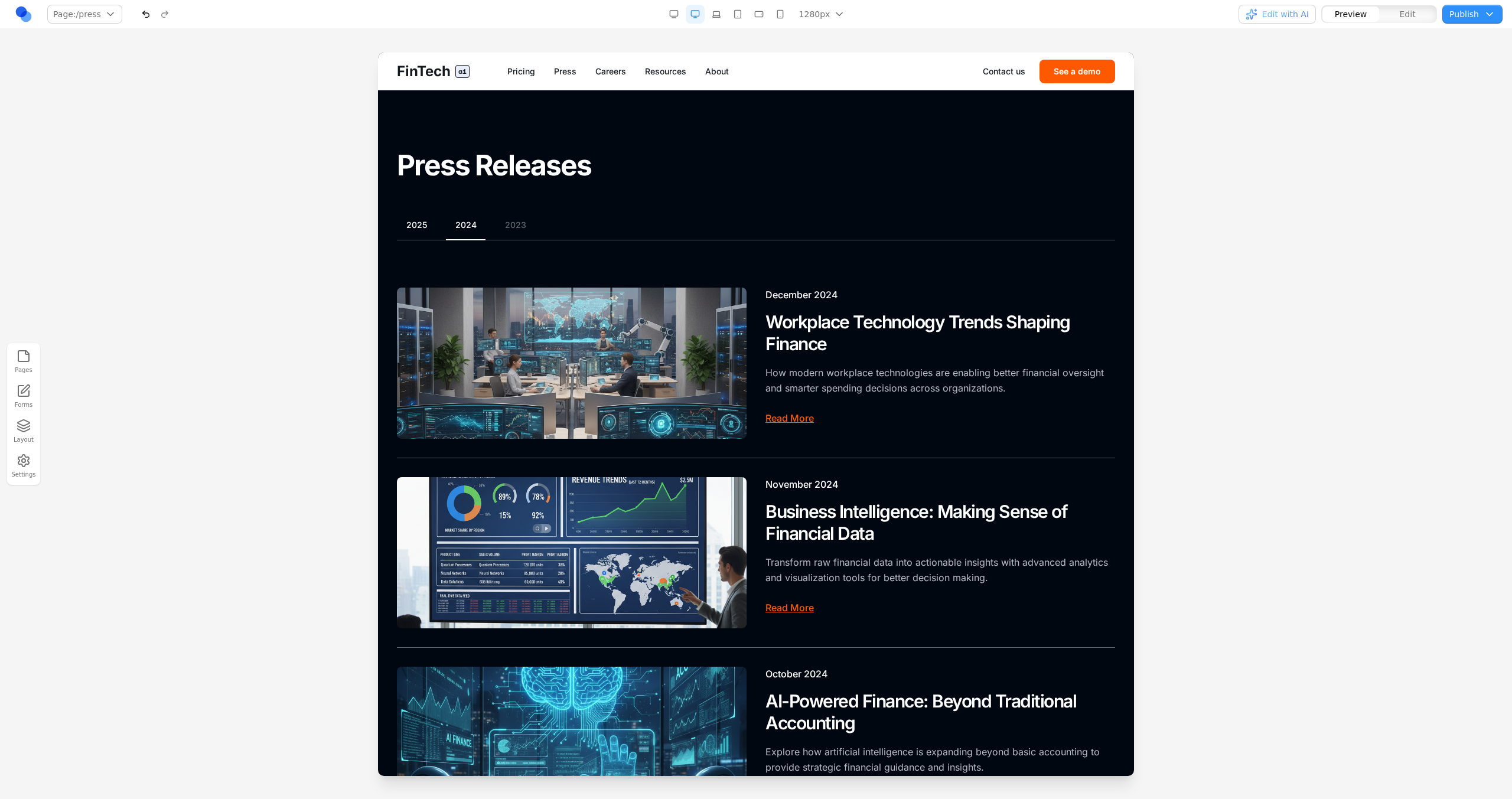
click at [419, 227] on button "2025" at bounding box center [417, 224] width 40 height 12
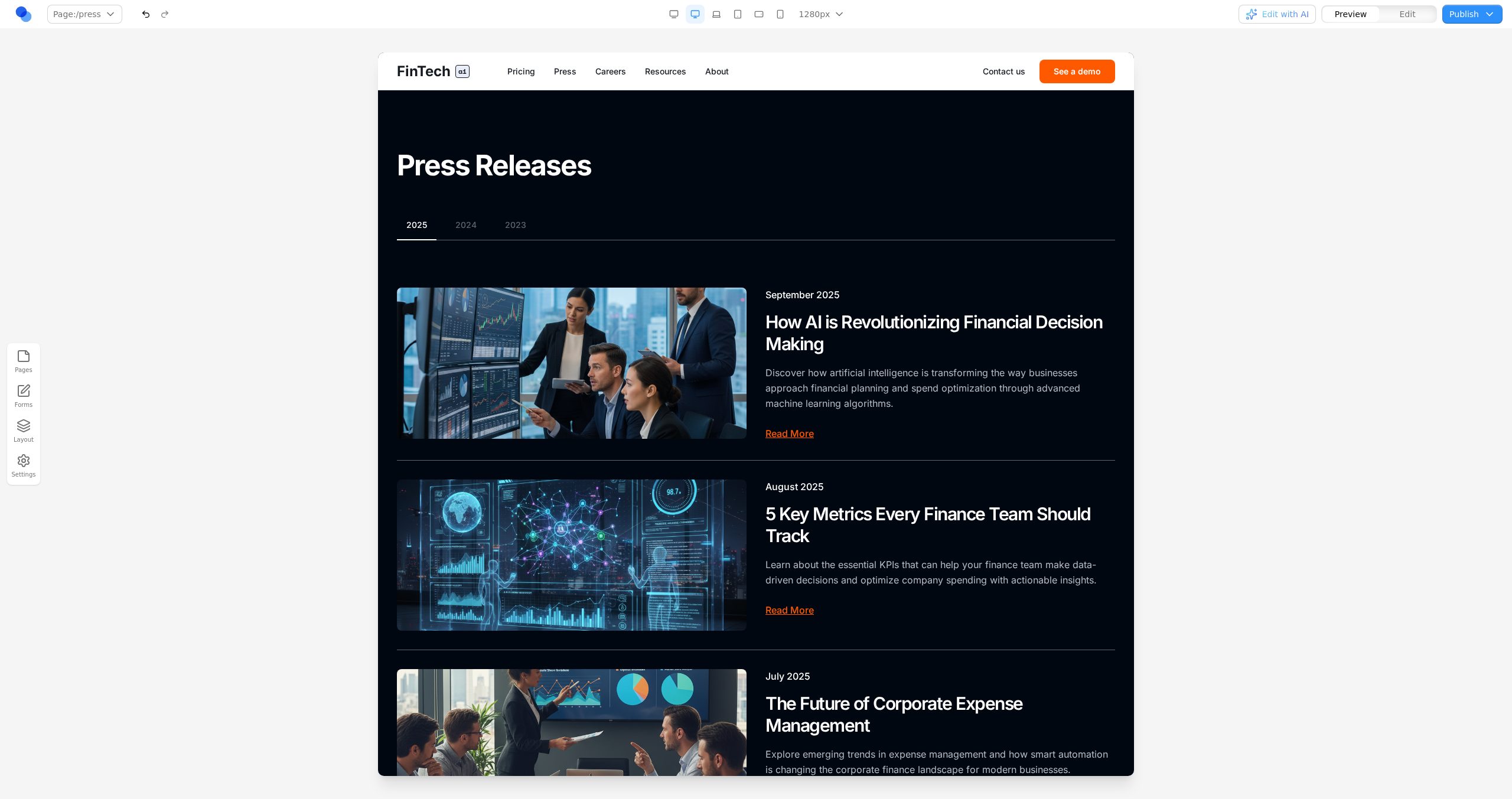
click at [34, 462] on button "Settings" at bounding box center [24, 465] width 26 height 30
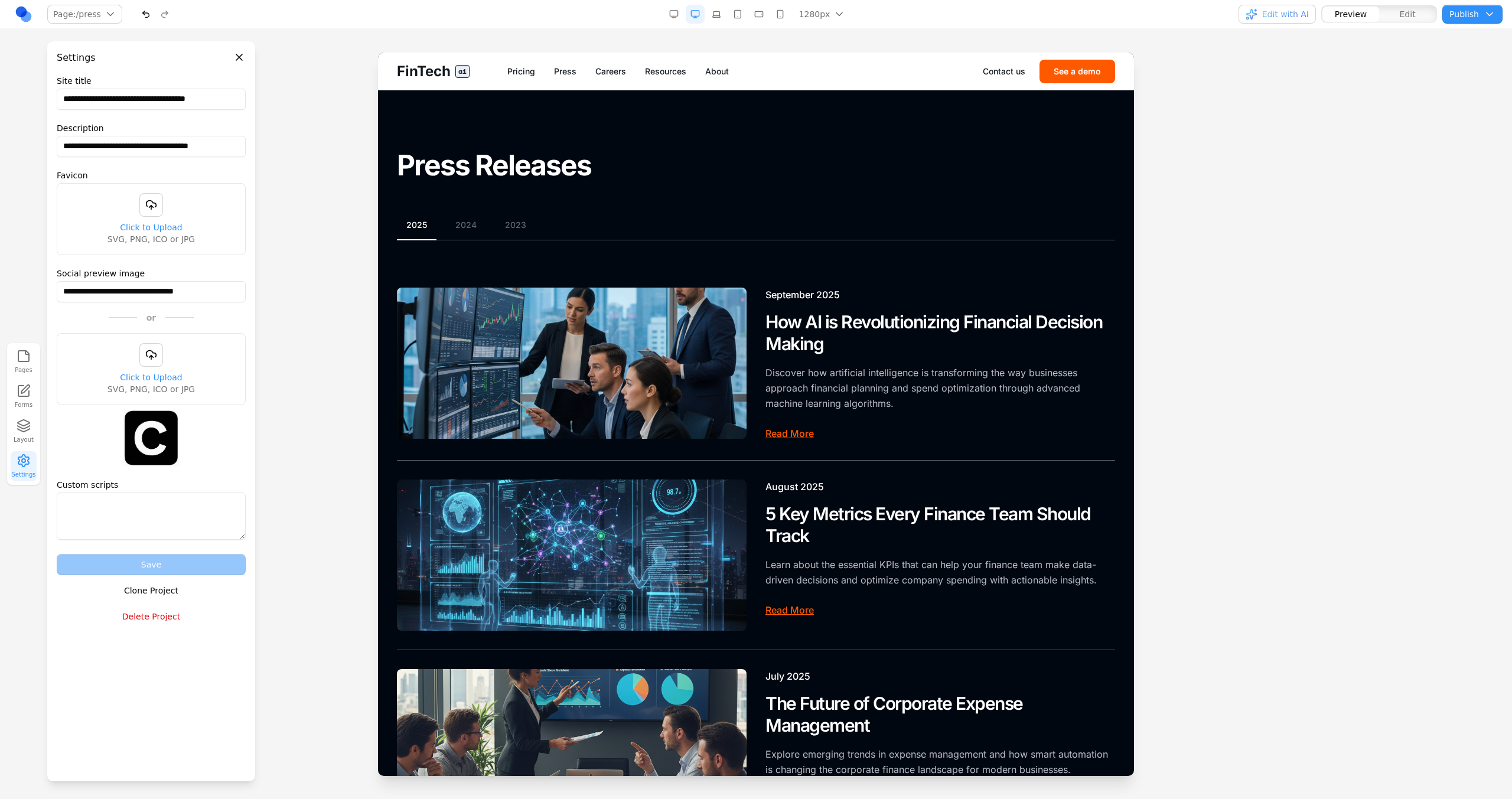
click at [117, 606] on button "Delete Project" at bounding box center [151, 616] width 189 height 22
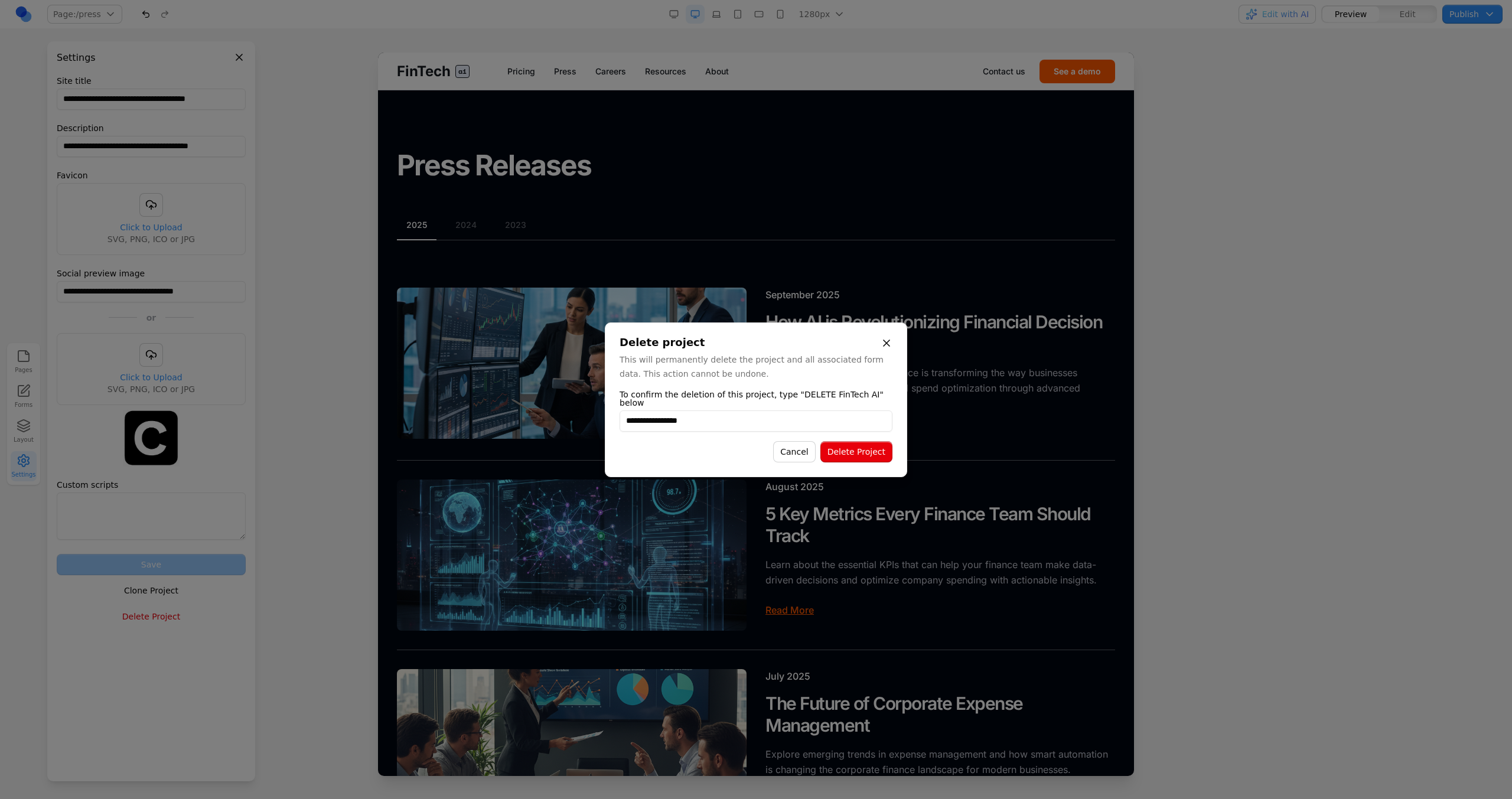
type input "**********"
click at [868, 458] on button "Delete Project" at bounding box center [856, 452] width 72 height 22
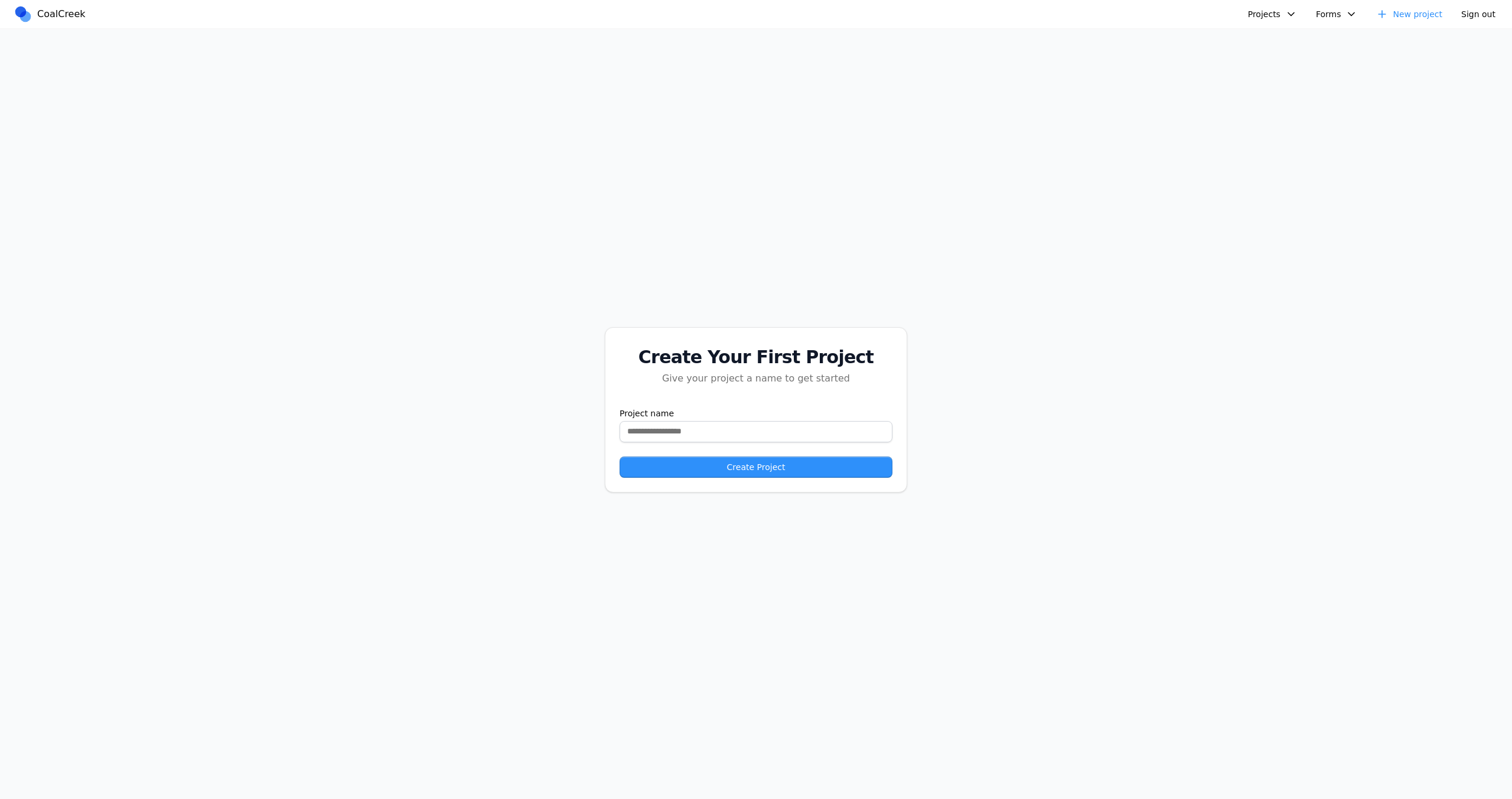
click at [1273, 17] on button "Projects" at bounding box center [1272, 14] width 63 height 19
click at [1271, 45] on link "Brex AI" at bounding box center [1318, 42] width 137 height 20
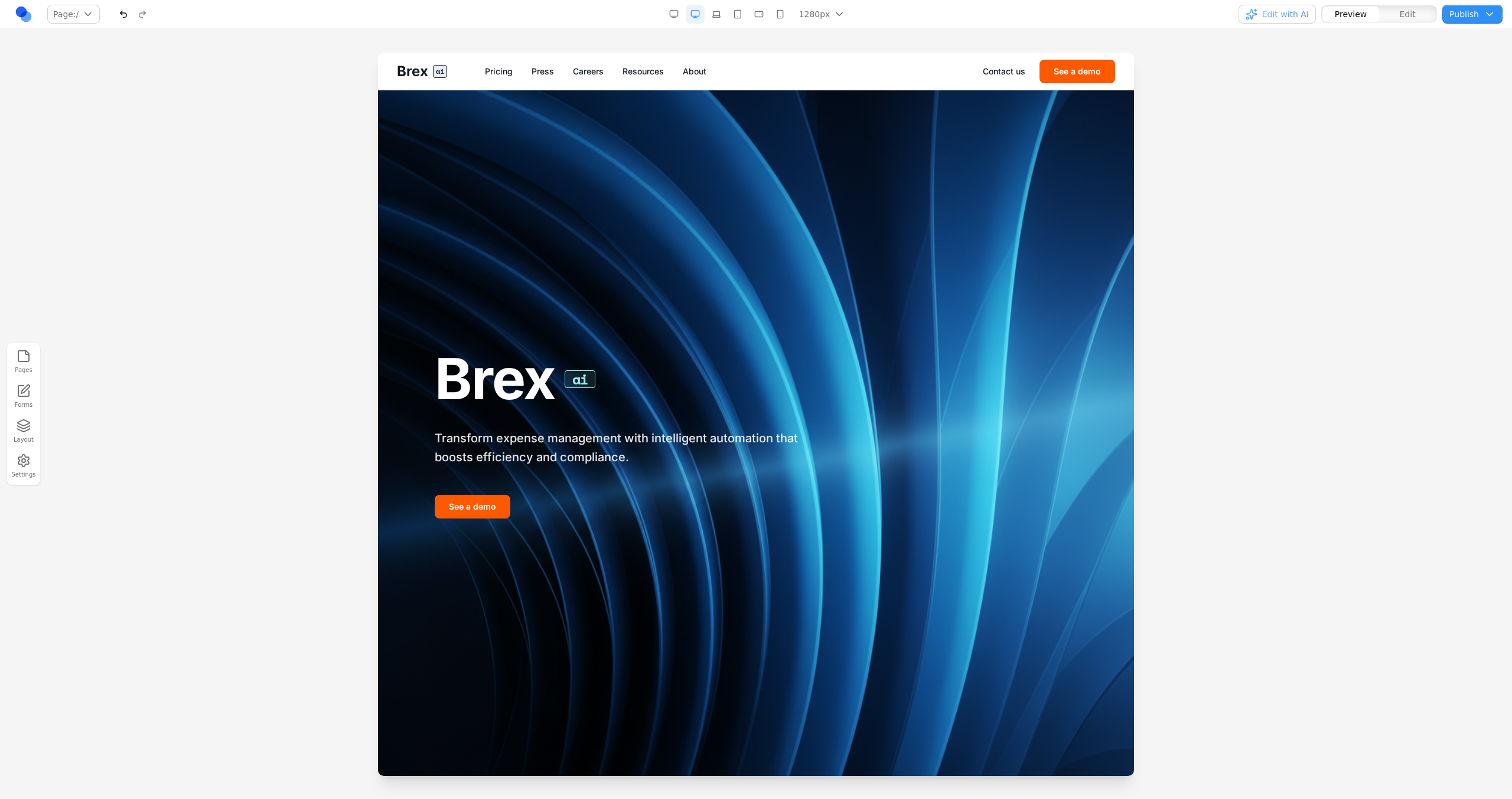
click at [24, 465] on icon "button" at bounding box center [24, 461] width 14 height 14
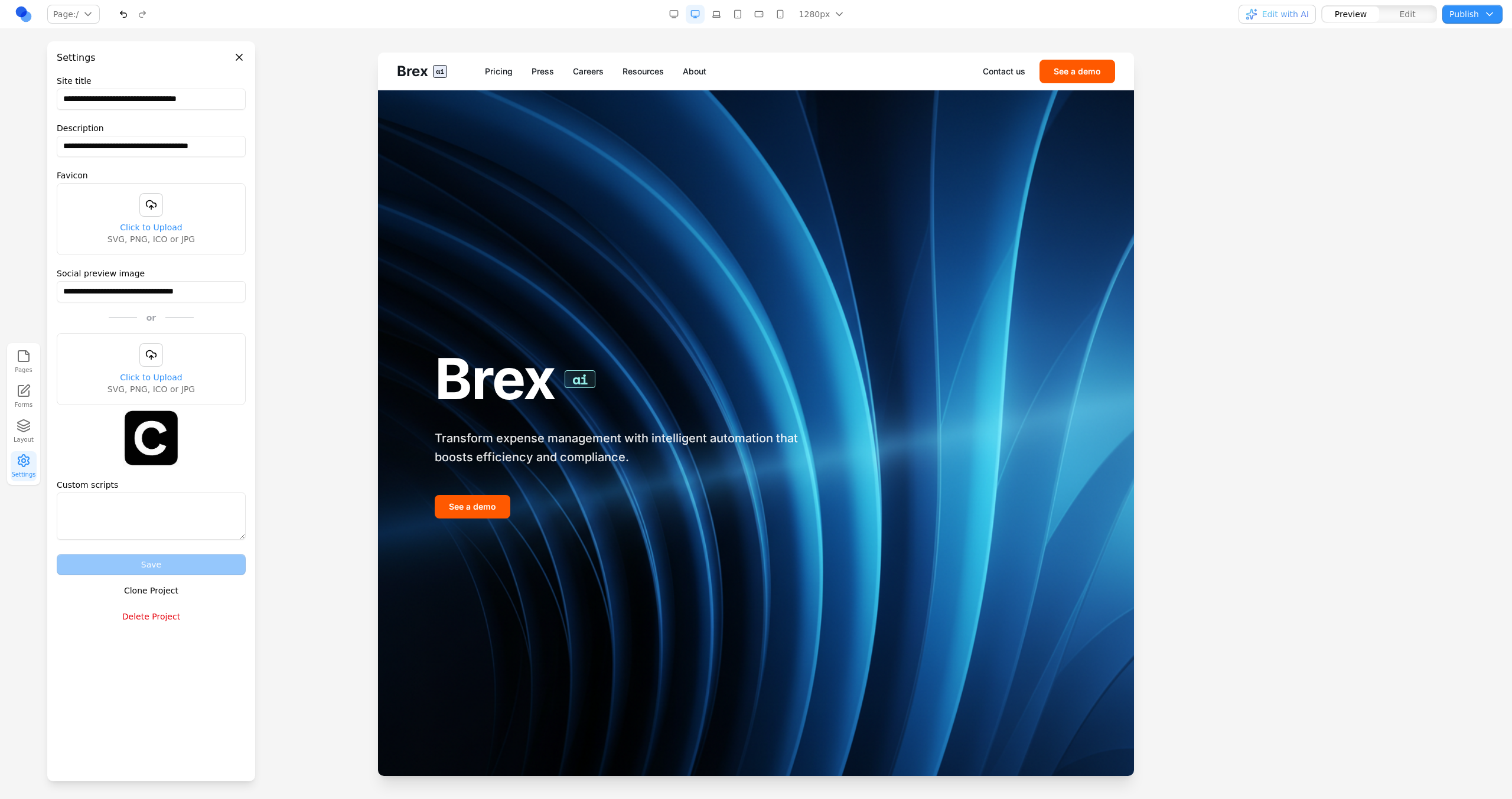
click at [154, 583] on button "Clone Project" at bounding box center [151, 590] width 189 height 22
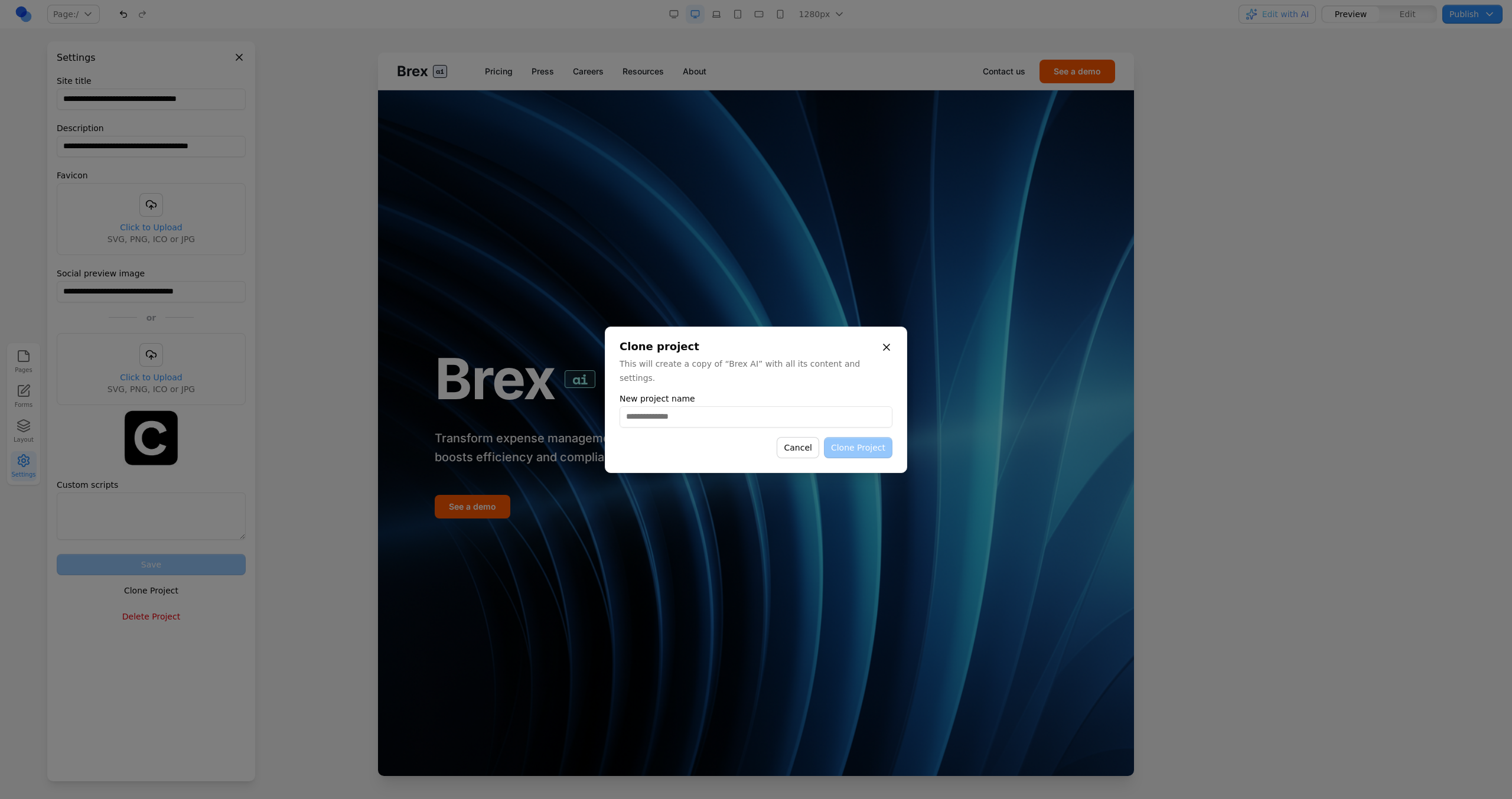
type input "*"
type input "**********"
click at [881, 438] on button "Clone Project" at bounding box center [858, 447] width 69 height 22
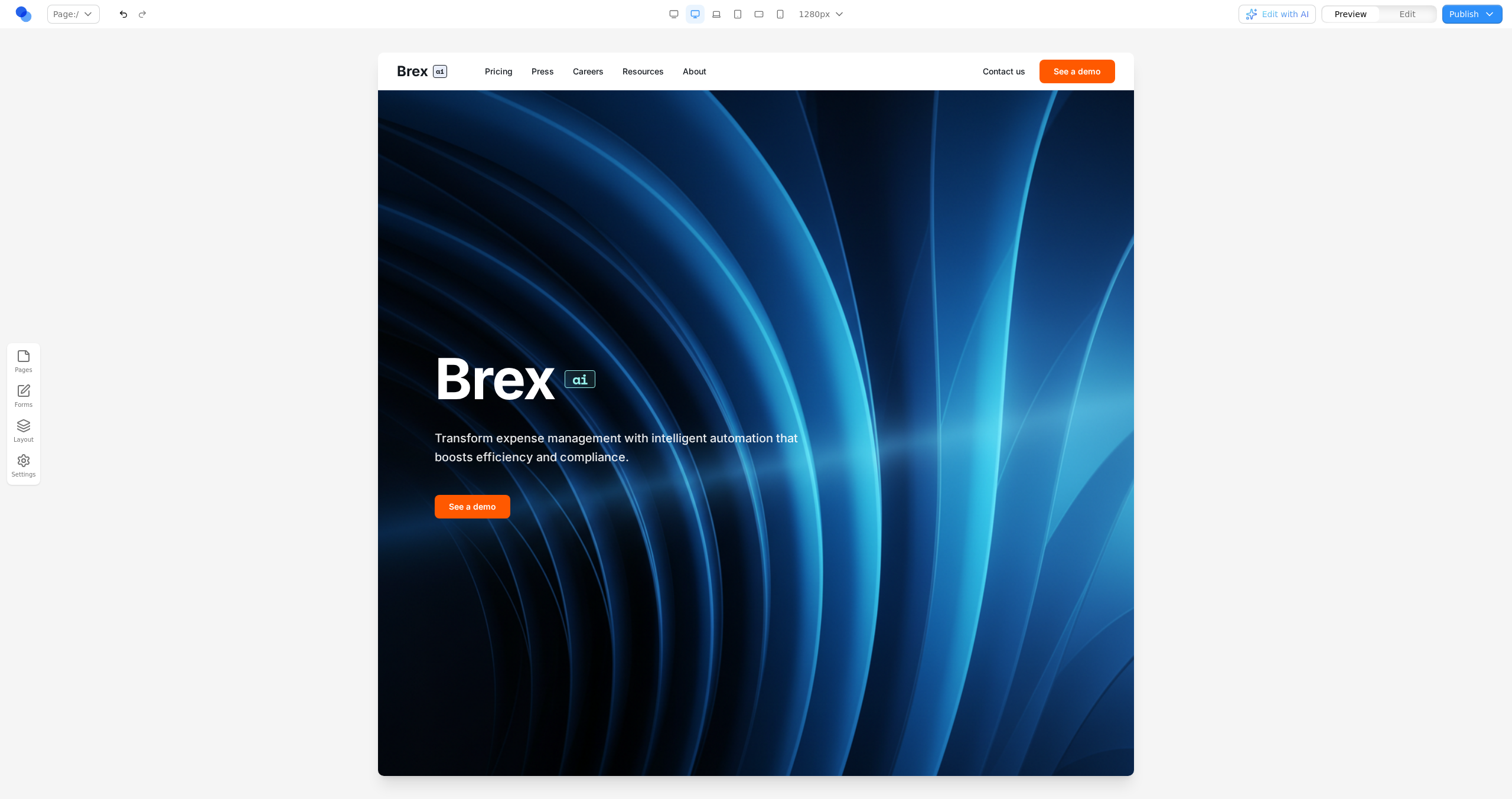
click at [24, 8] on link at bounding box center [24, 14] width 19 height 19
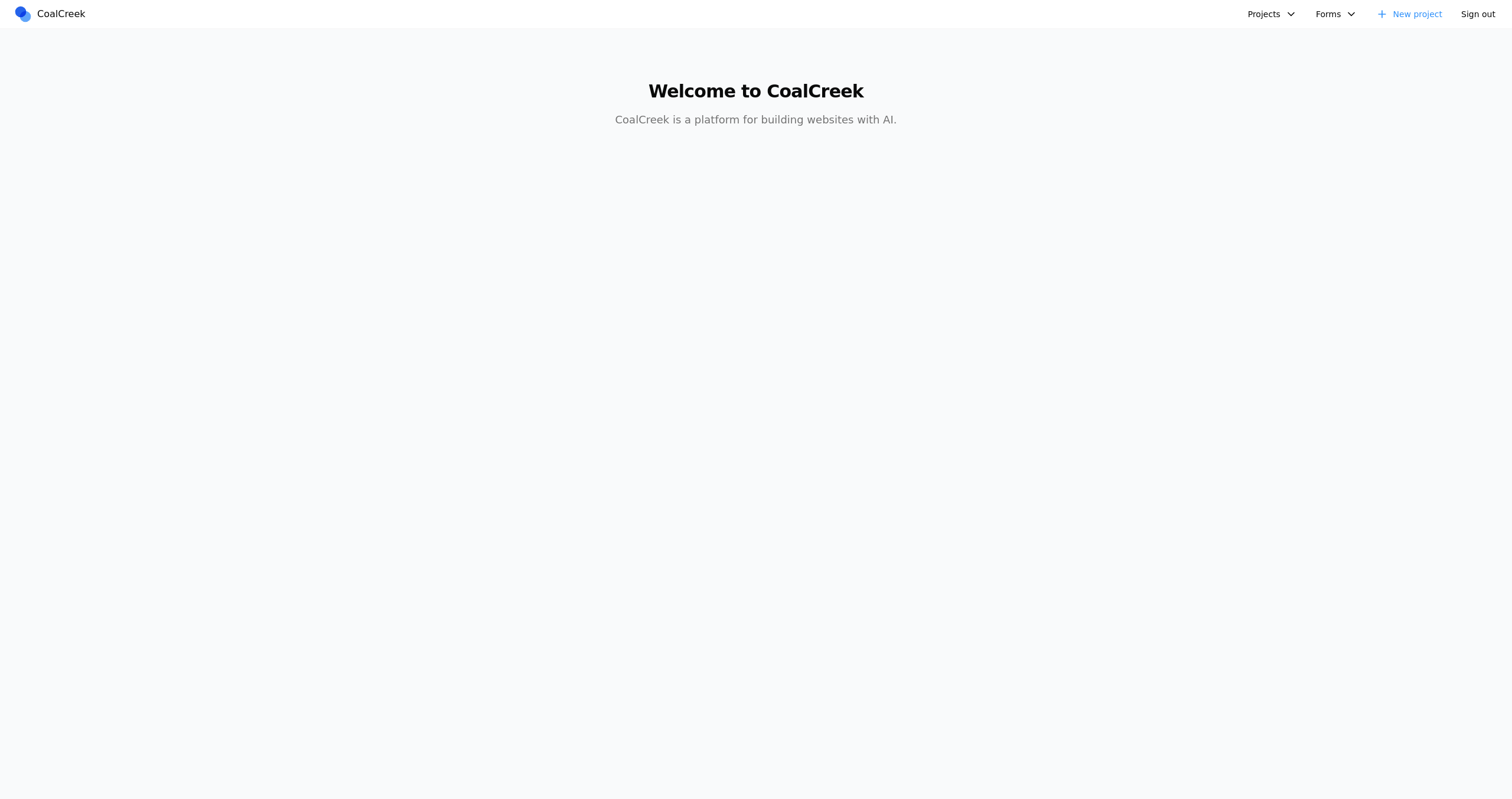
click at [1255, 13] on button "Projects" at bounding box center [1272, 14] width 63 height 19
click at [1269, 45] on link "FinTech AI" at bounding box center [1318, 42] width 137 height 20
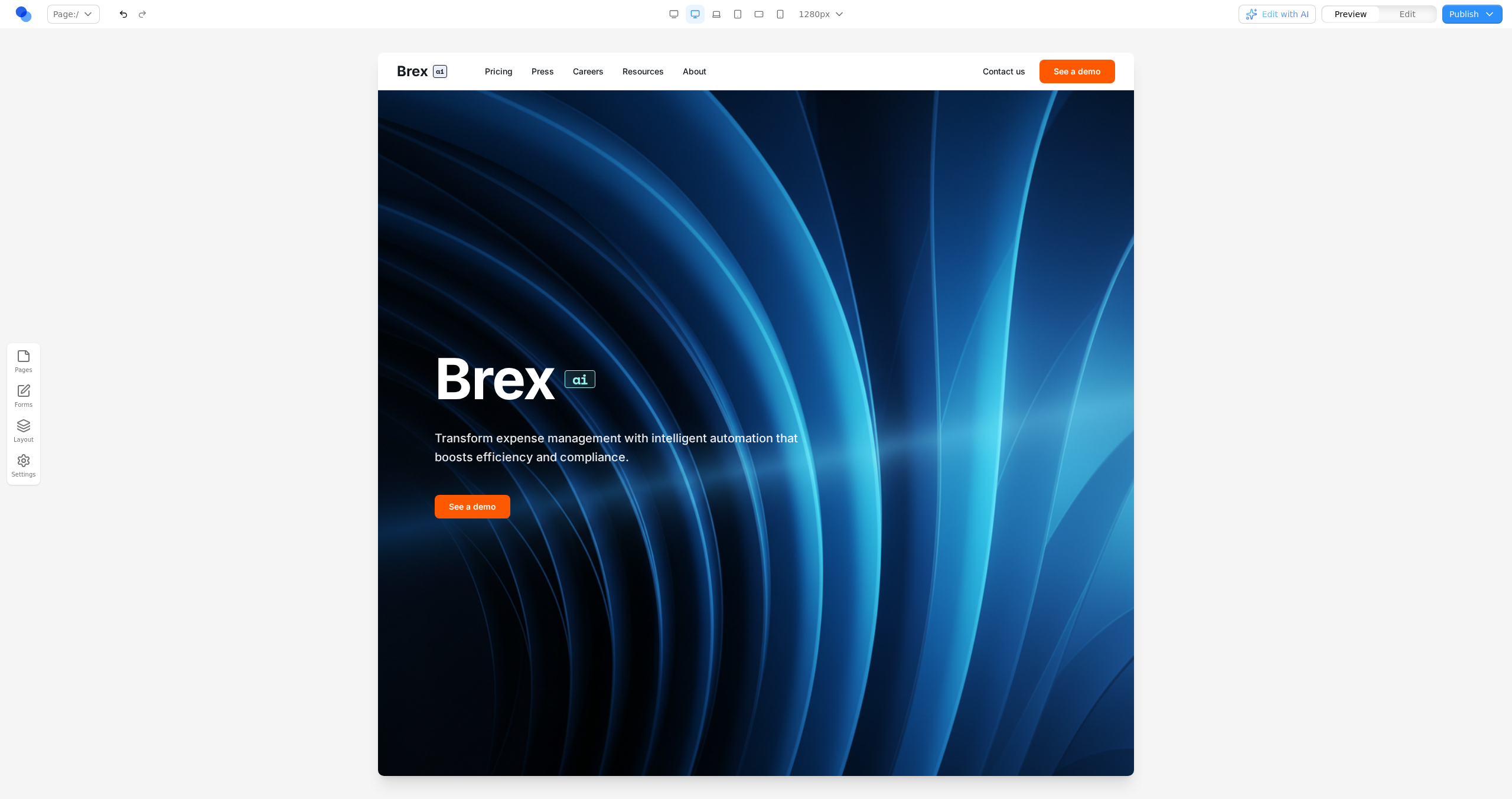
click at [494, 73] on link "Pricing" at bounding box center [498, 70] width 28 height 12
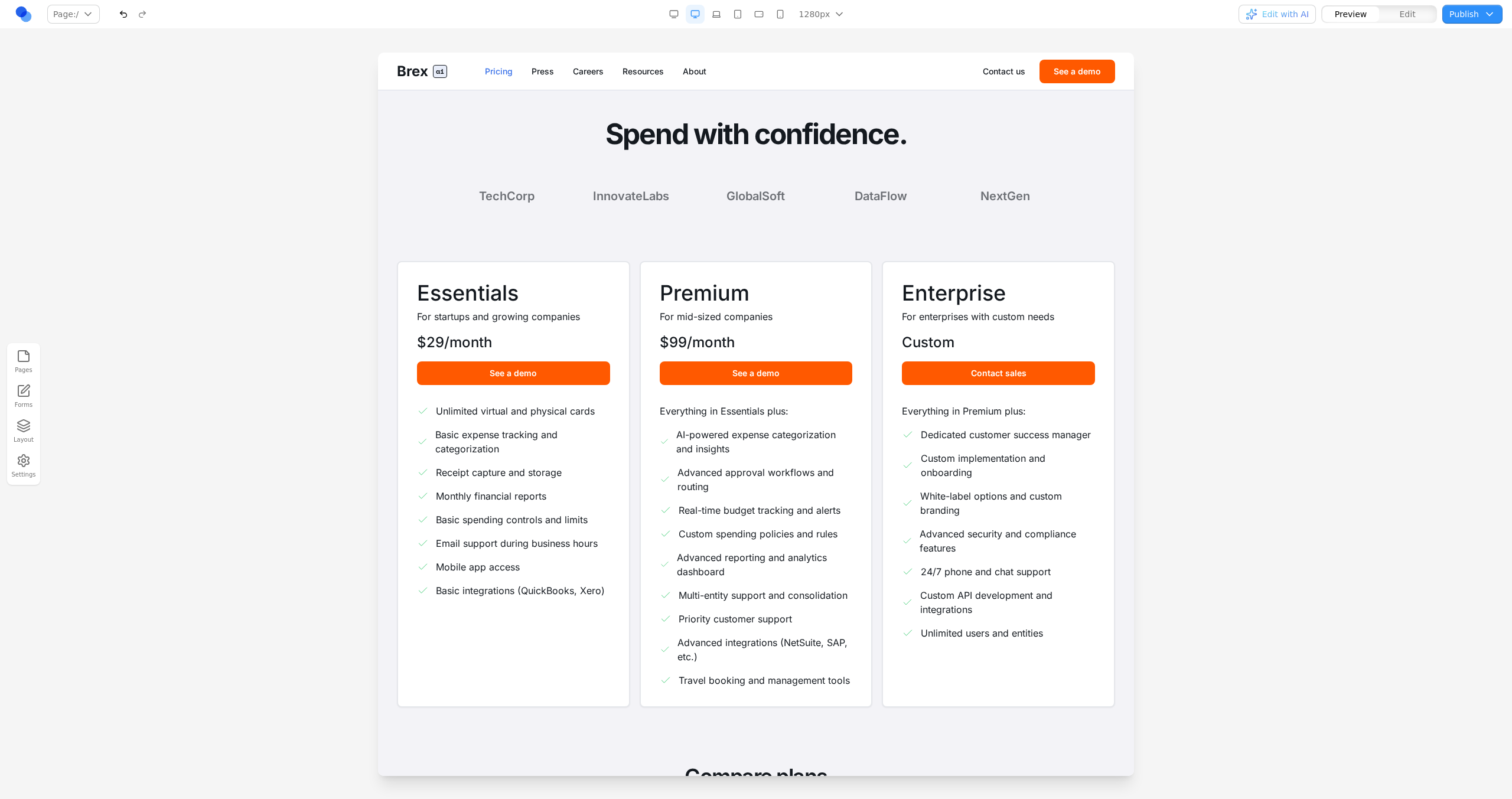
click at [494, 73] on link "Pricing" at bounding box center [498, 70] width 28 height 12
click at [23, 477] on button "Settings" at bounding box center [24, 465] width 26 height 30
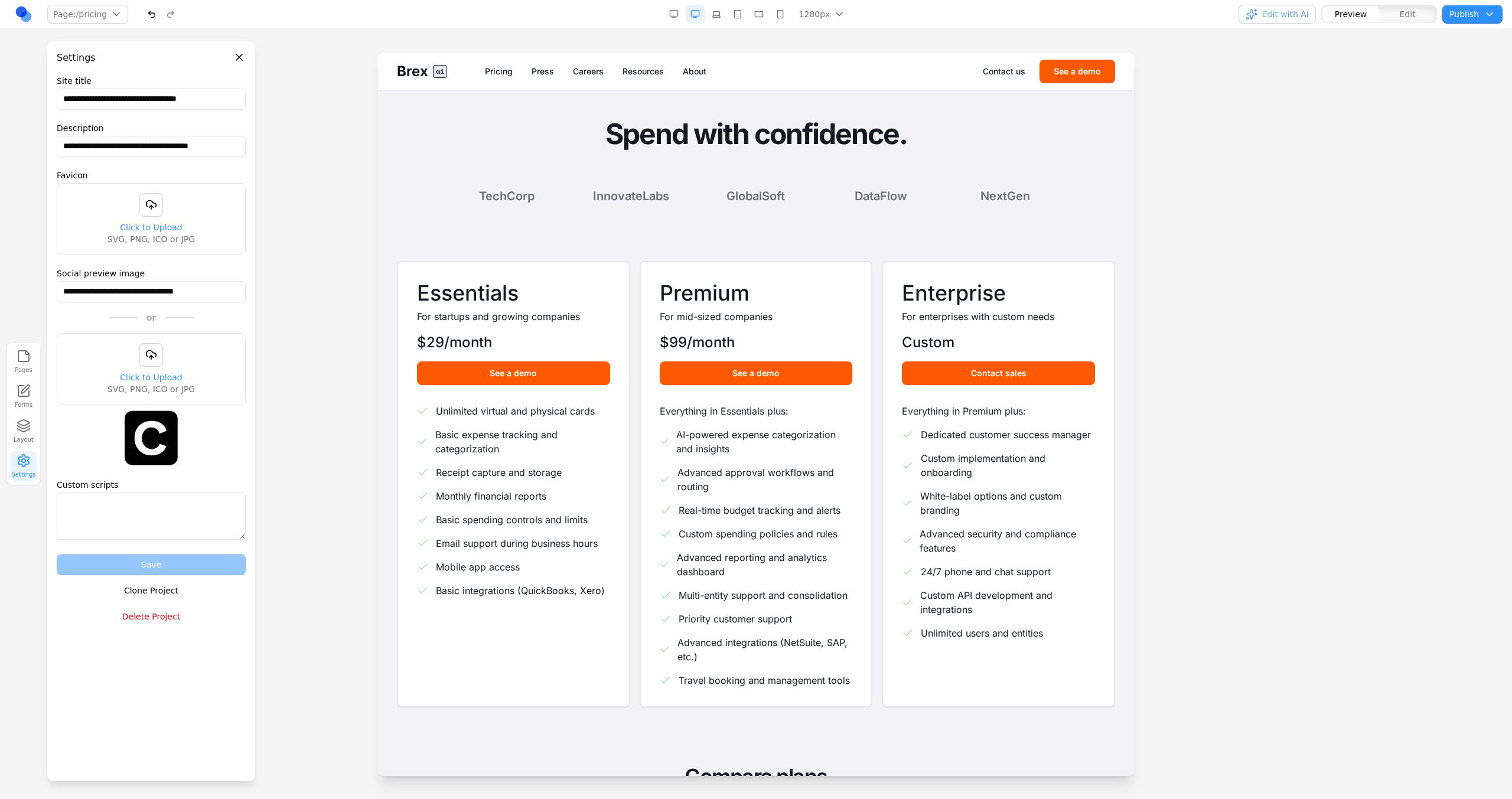
click at [323, 205] on div at bounding box center [756, 425] width 1512 height 746
click at [246, 57] on header "Settings" at bounding box center [151, 53] width 208 height 24
click at [244, 57] on button "Close panel" at bounding box center [239, 57] width 13 height 13
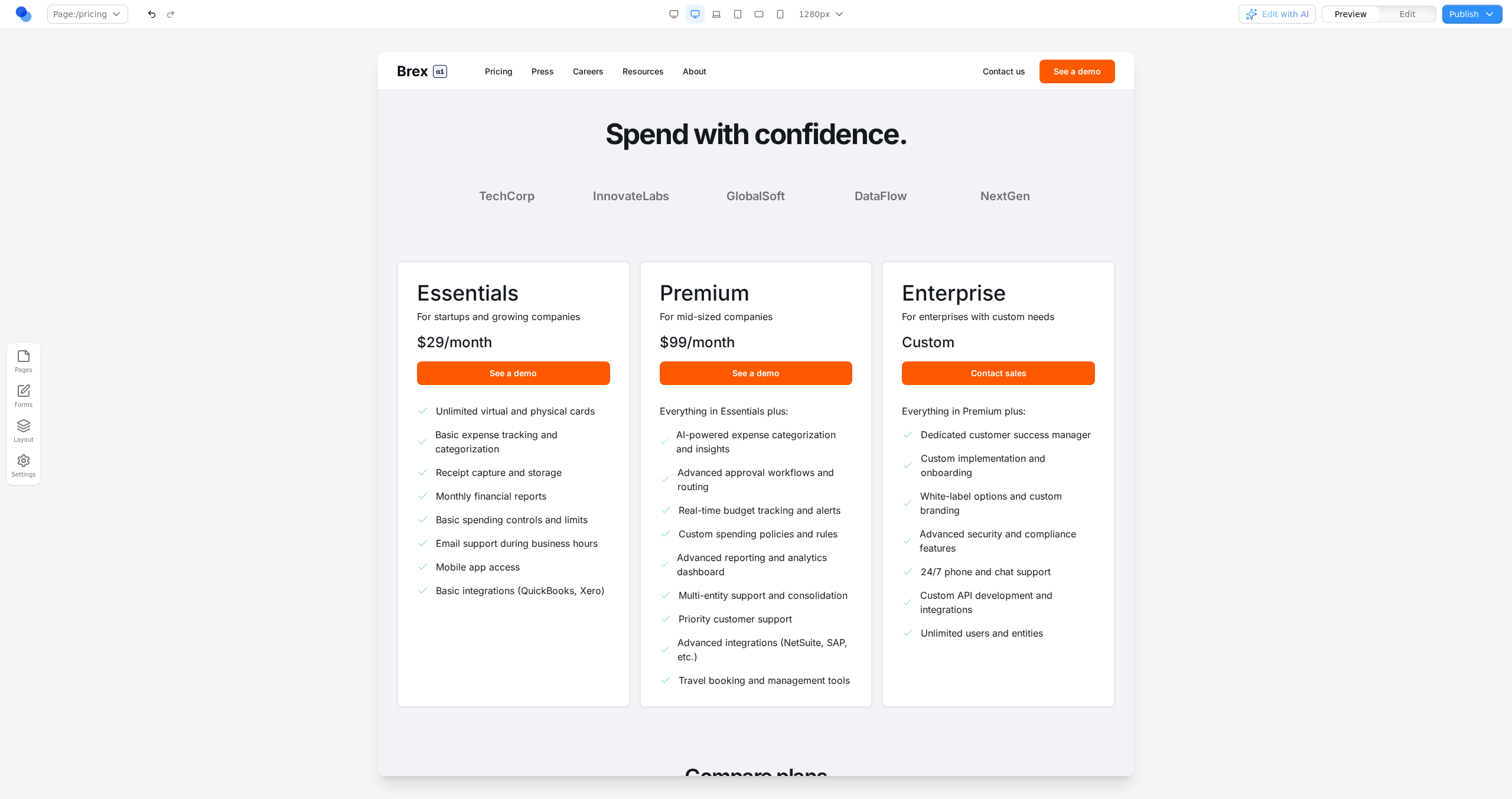
click at [428, 73] on link "Brex ai" at bounding box center [422, 71] width 51 height 19
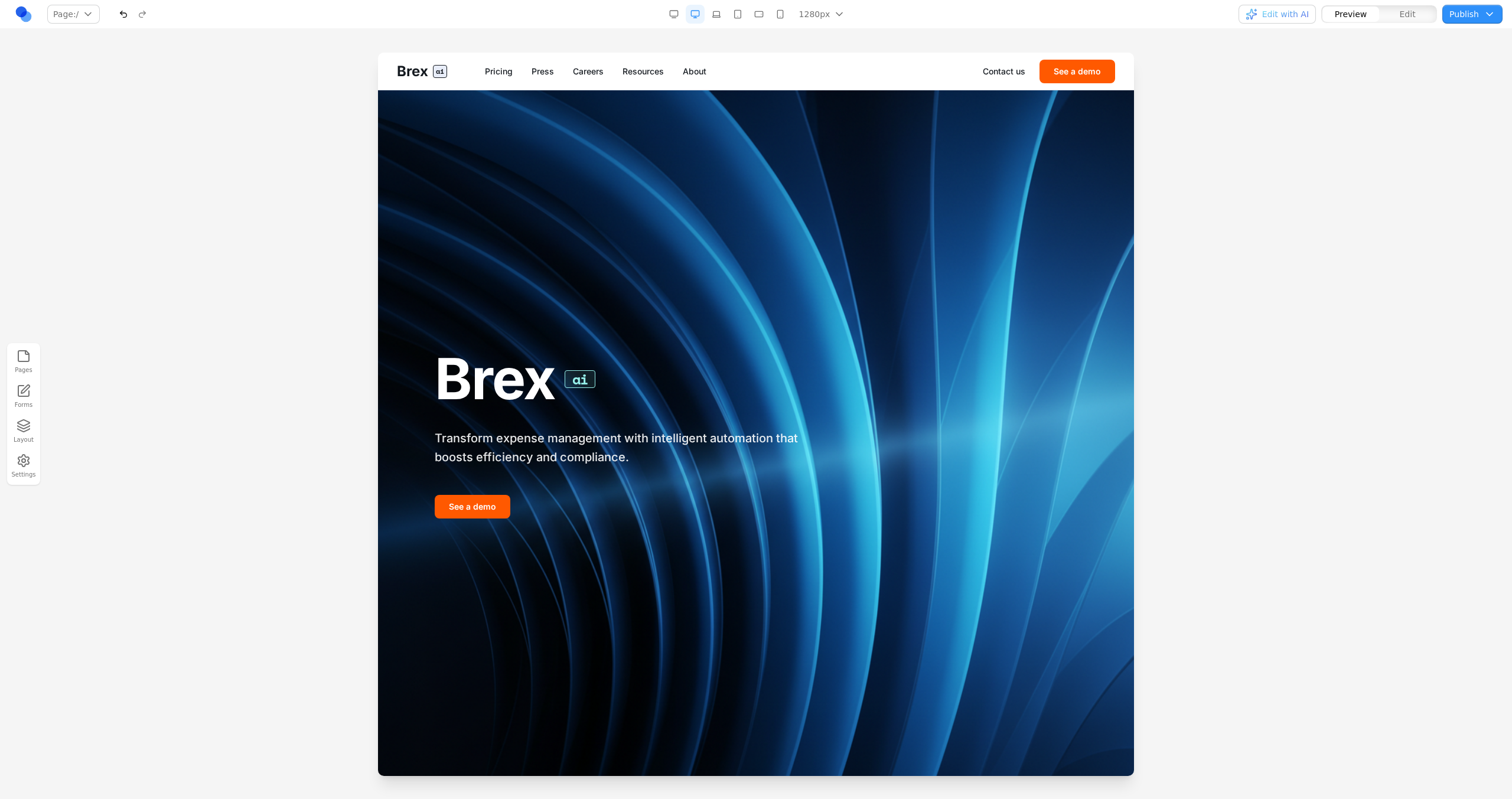
click at [1293, 19] on span "Edit with AI" at bounding box center [1286, 14] width 47 height 12
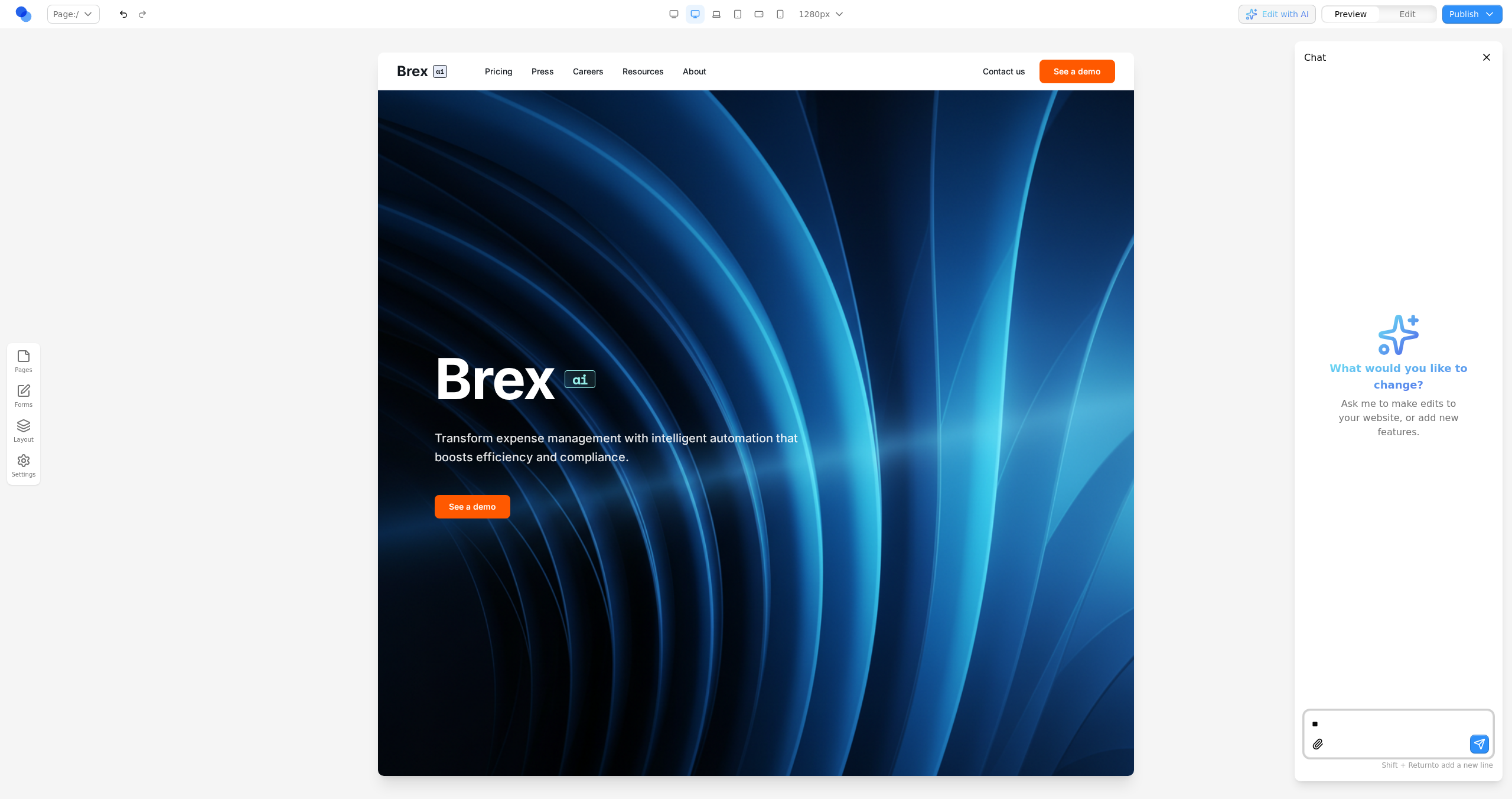
type textarea "*"
type textarea "**********"
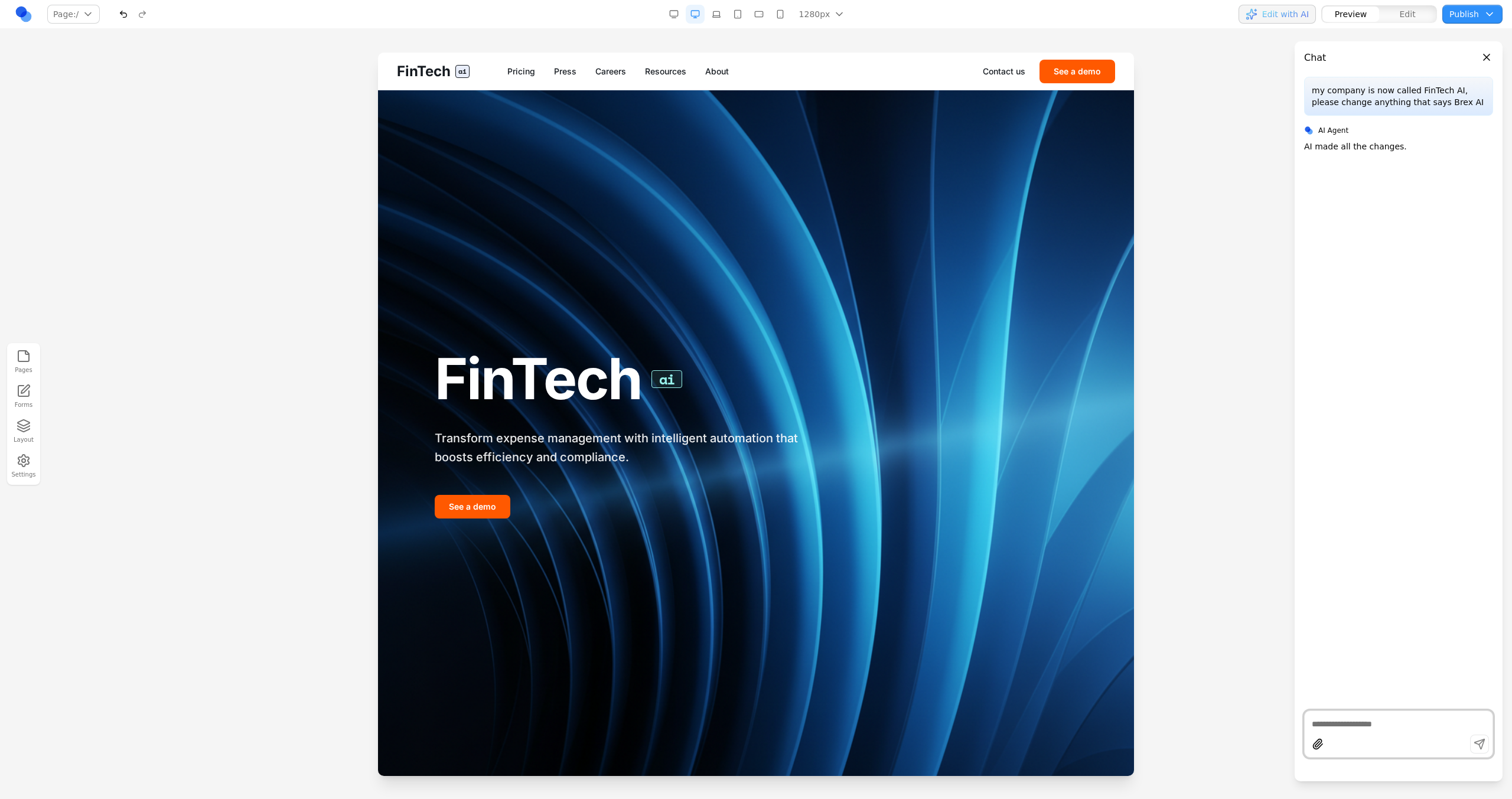
click at [976, 178] on div "FinTech ai Transform expense management with intelligent automation that boosts…" at bounding box center [756, 433] width 756 height 685
click at [534, 74] on link "Pricing" at bounding box center [521, 70] width 28 height 12
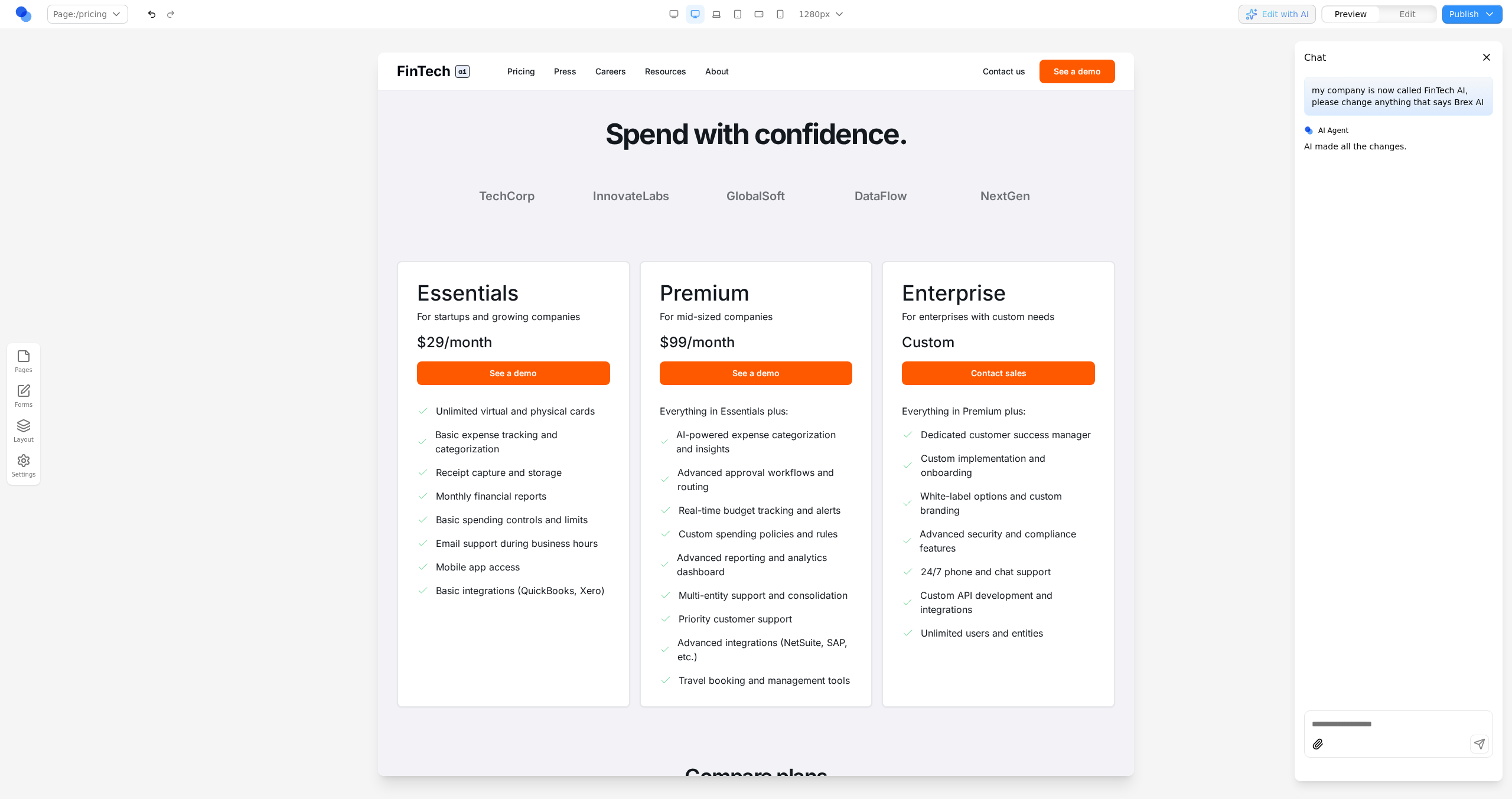
click at [456, 75] on span "ai" at bounding box center [463, 71] width 14 height 13
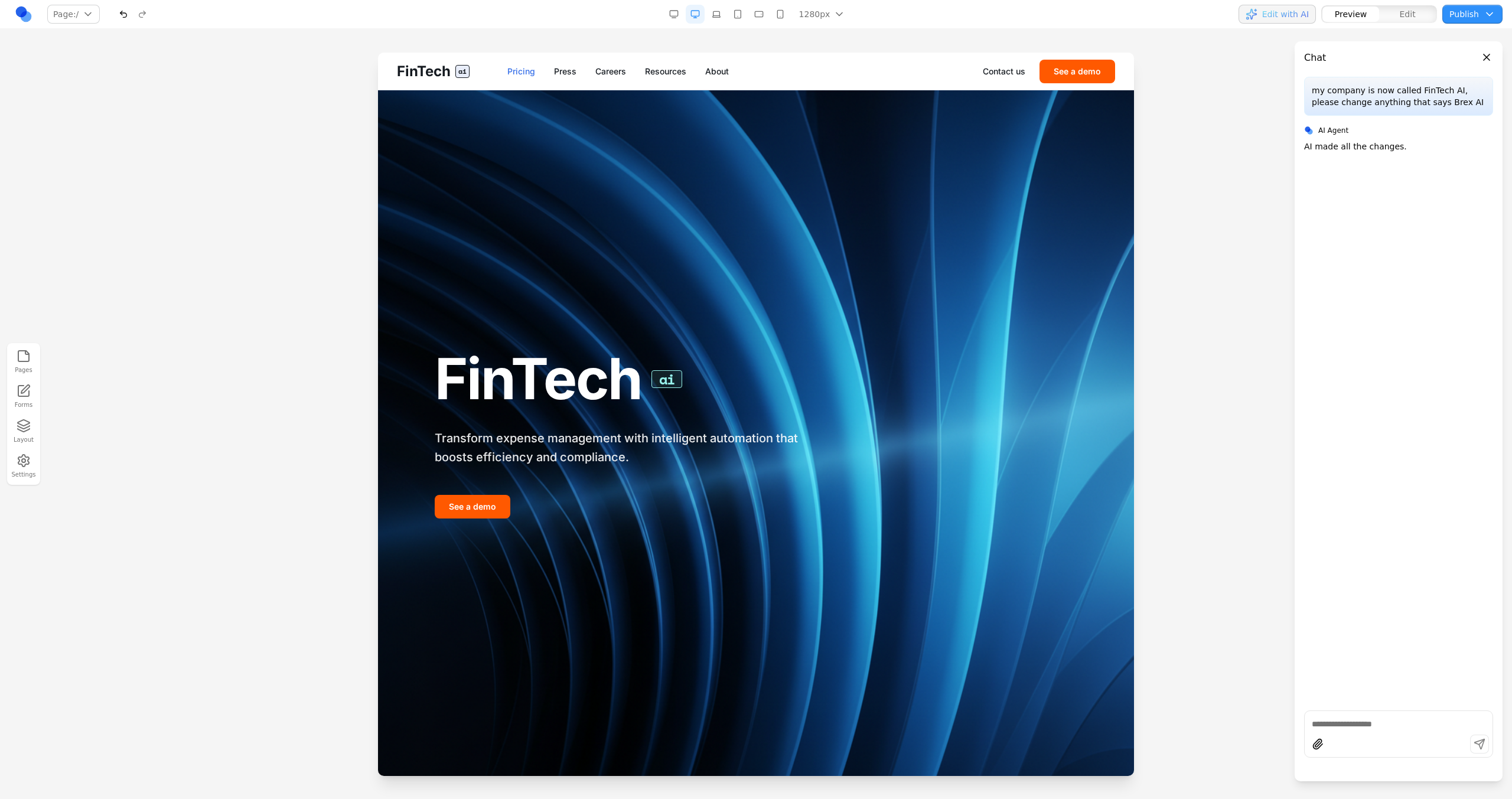
click at [534, 70] on link "Pricing" at bounding box center [521, 70] width 28 height 12
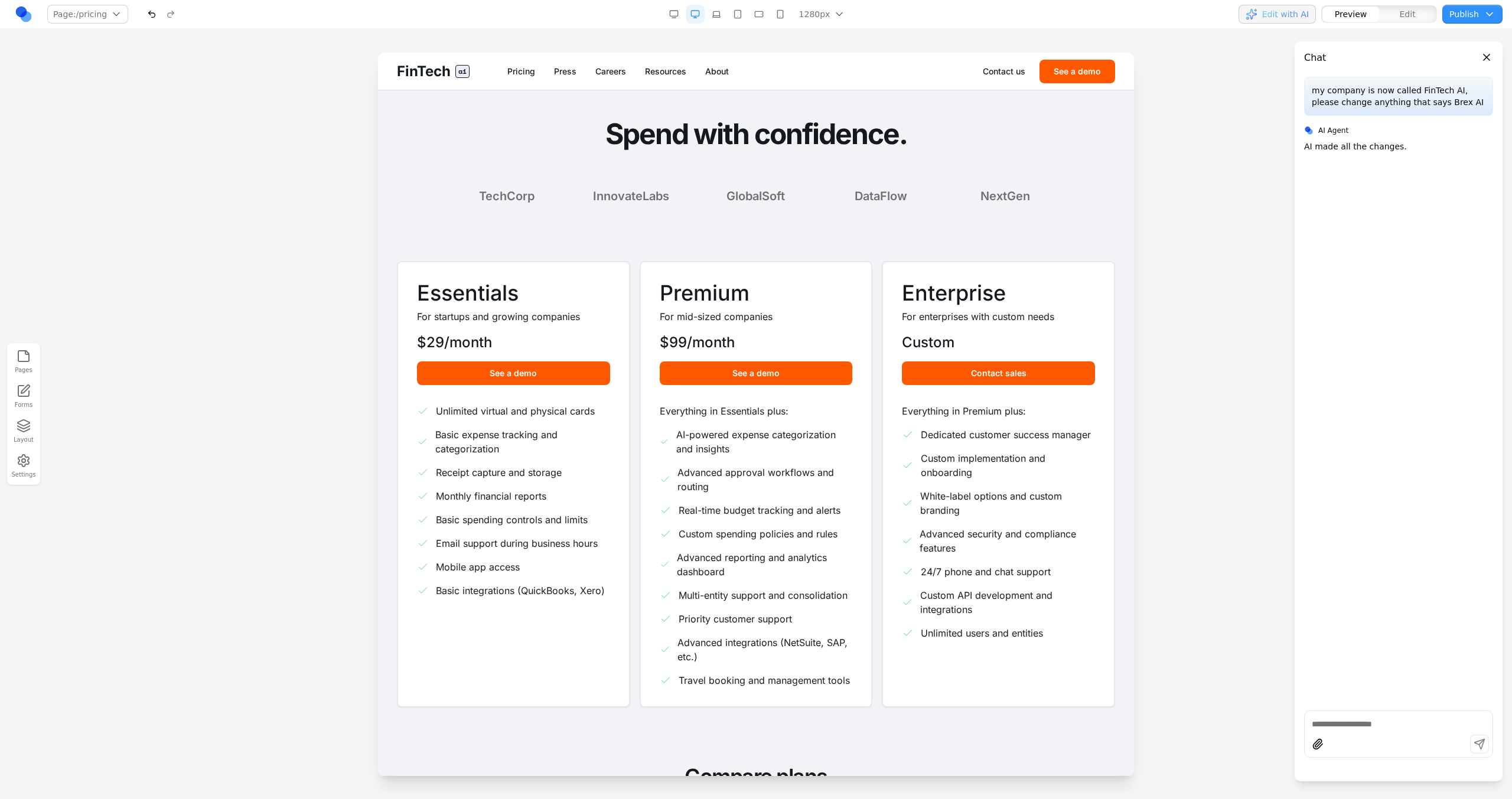
click at [1355, 716] on div at bounding box center [1399, 723] width 188 height 14
type textarea "**********"
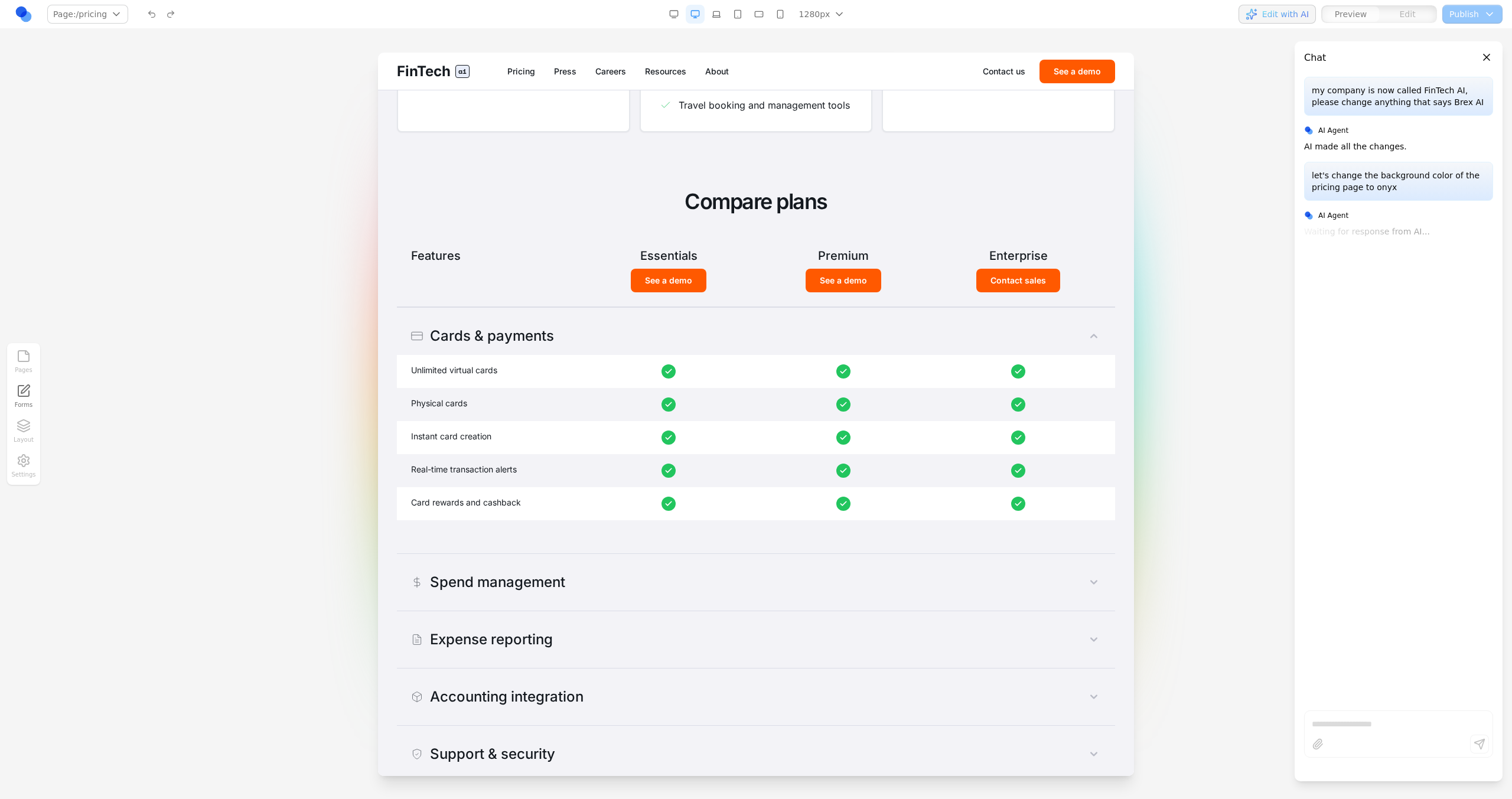
scroll to position [738, 0]
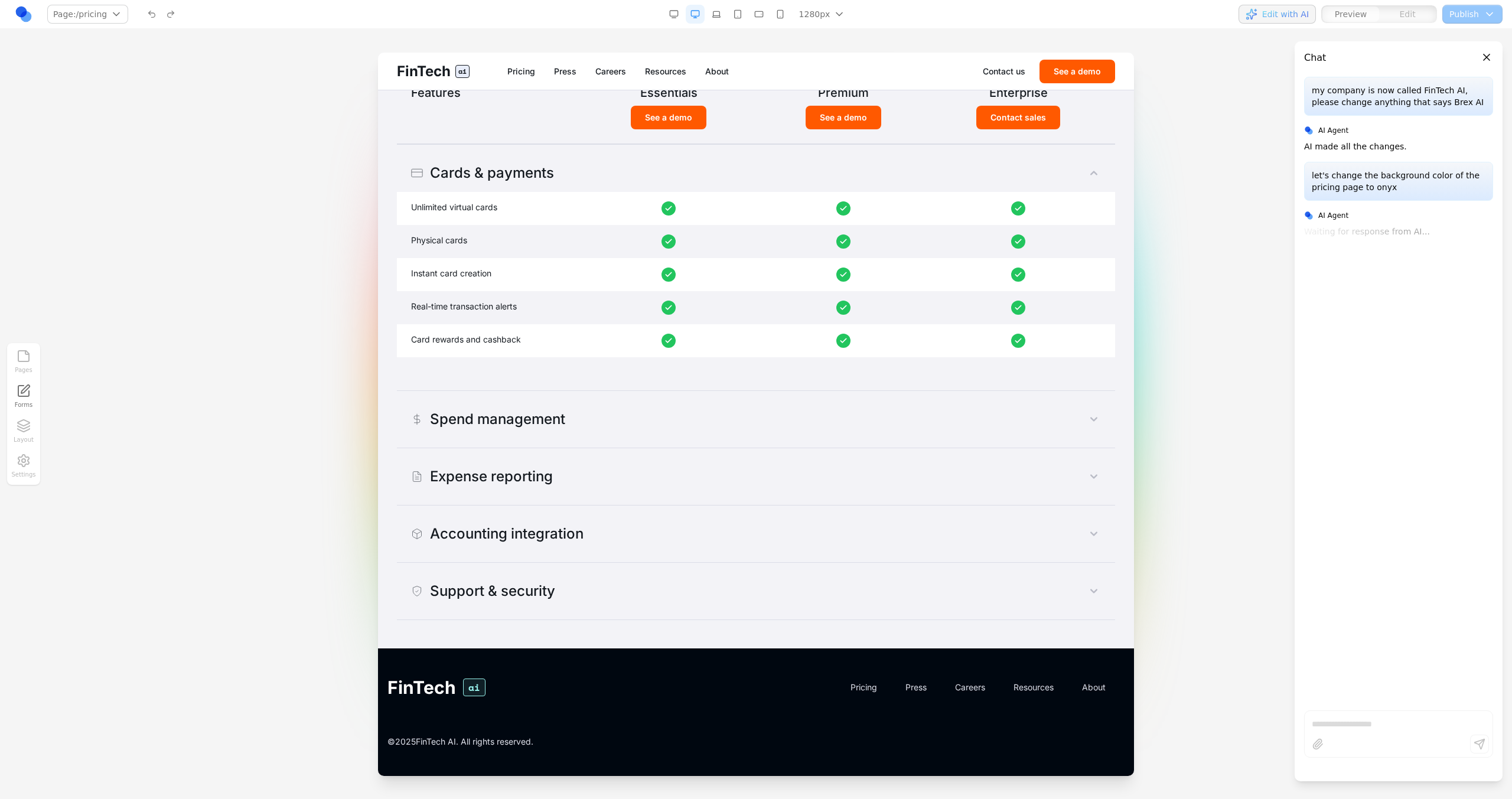
click at [846, 403] on button "Spend management" at bounding box center [756, 419] width 718 height 38
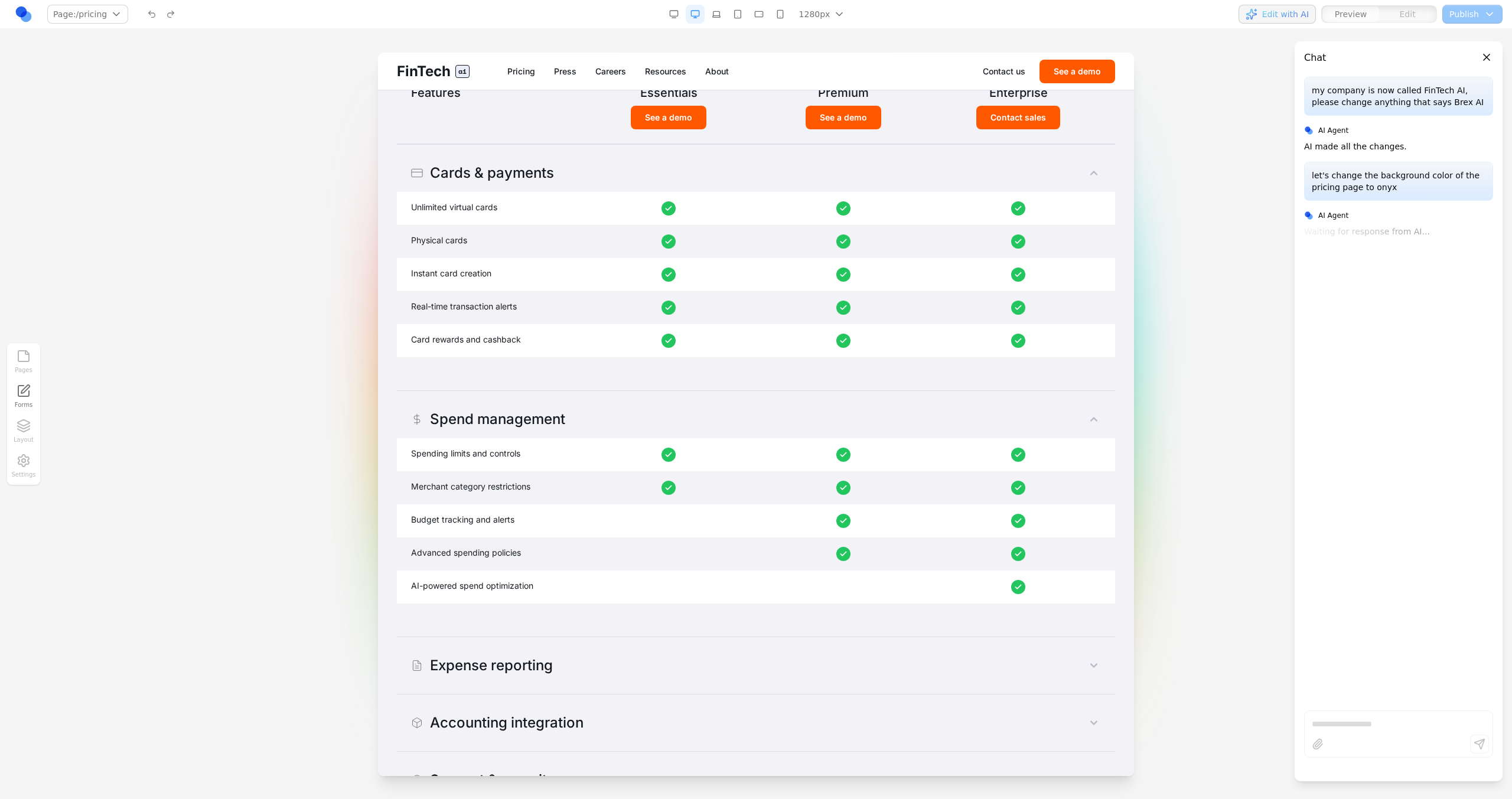
click at [846, 403] on button "Spend management" at bounding box center [756, 419] width 718 height 38
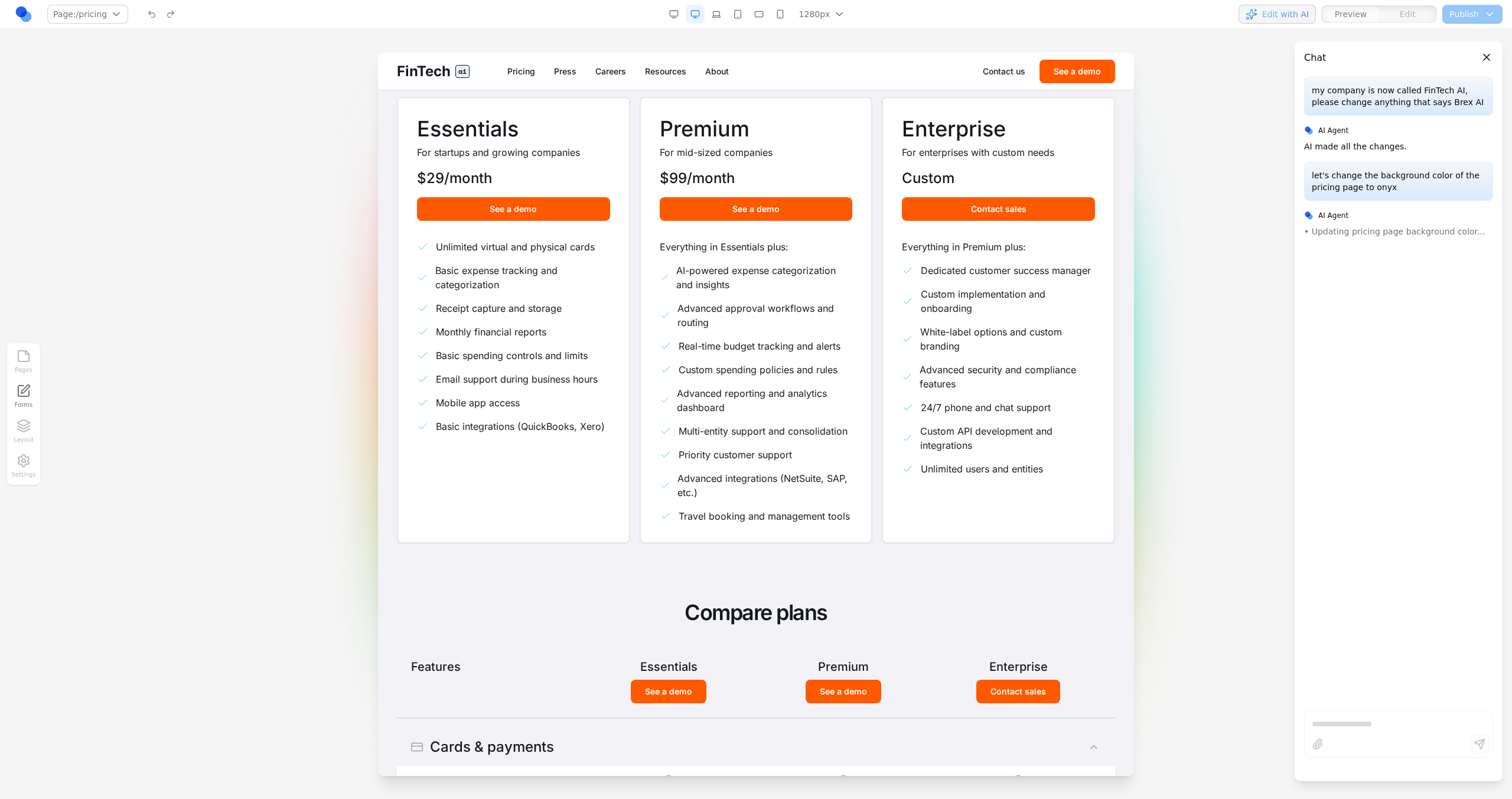
scroll to position [0, 0]
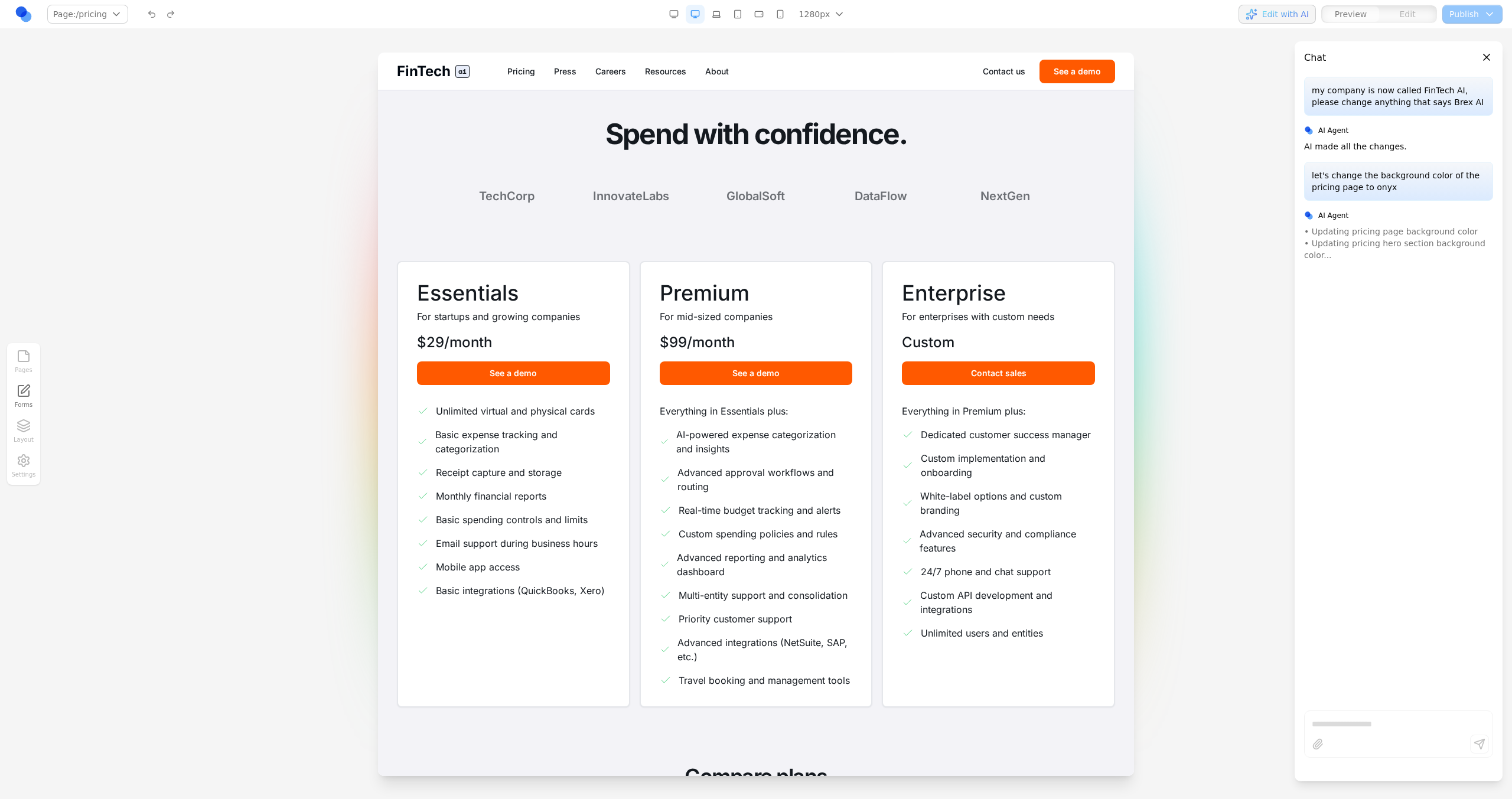
click at [438, 57] on div "FinTech ai Pricing Press Careers Resources About Contact us See a demo" at bounding box center [756, 70] width 756 height 37
click at [445, 70] on span "FinTech" at bounding box center [423, 71] width 53 height 19
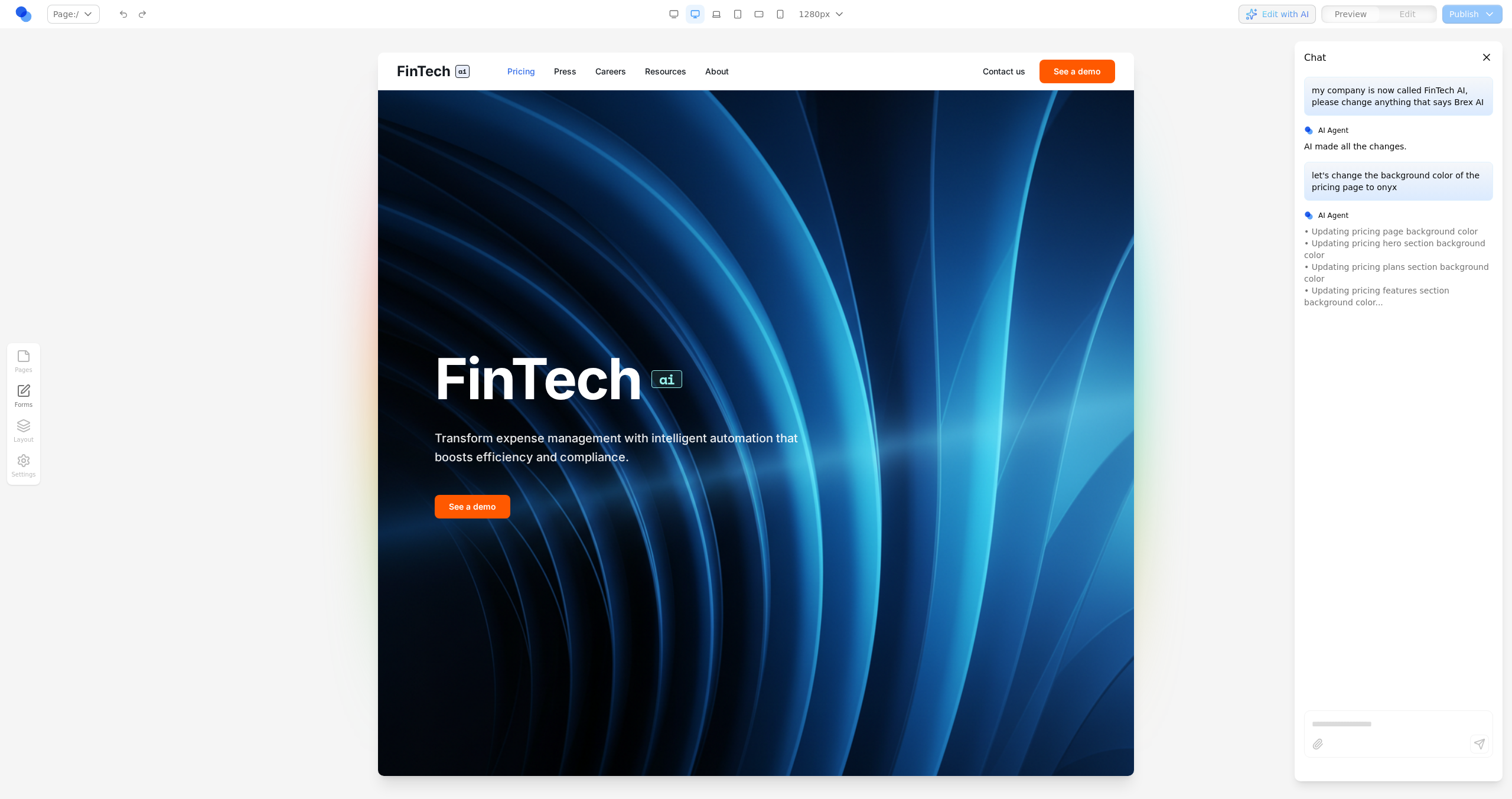
click at [514, 67] on link "Pricing" at bounding box center [521, 70] width 28 height 12
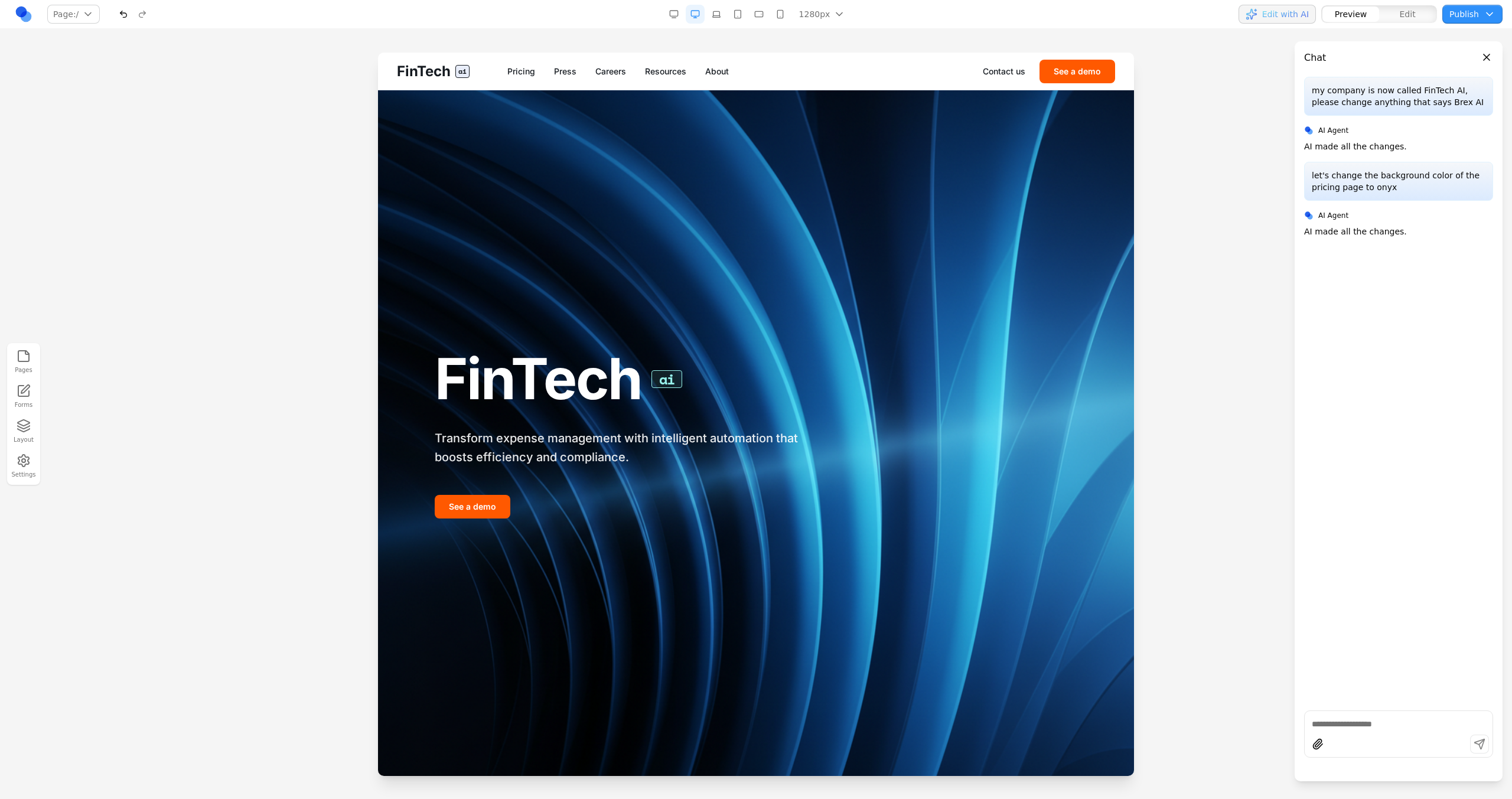
click at [520, 62] on div "FinTech ai Pricing Press Careers Resources About Contact us See a demo" at bounding box center [756, 70] width 756 height 37
click at [520, 69] on link "Pricing" at bounding box center [521, 70] width 28 height 12
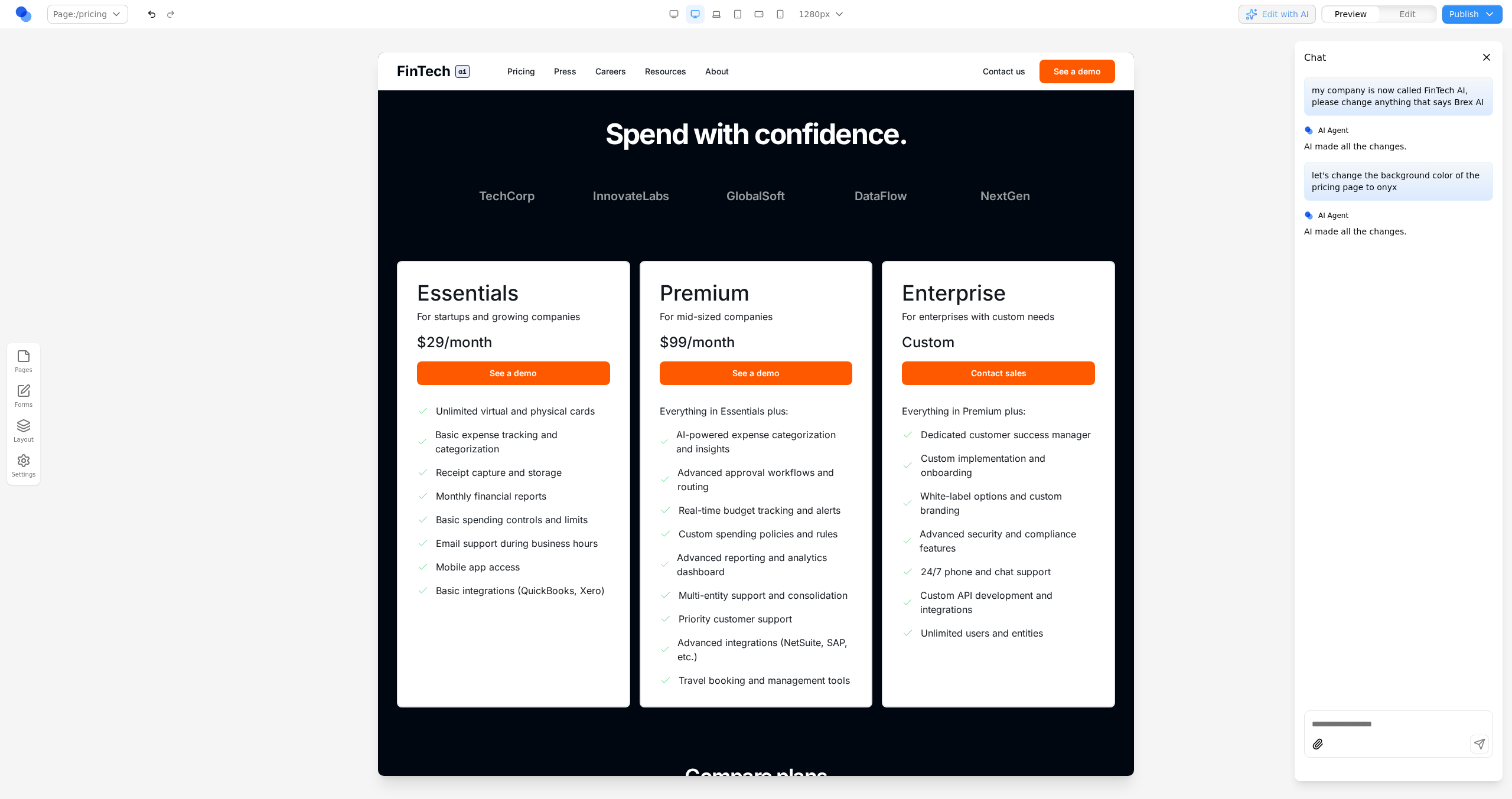
click at [447, 74] on span "FinTech" at bounding box center [423, 71] width 53 height 19
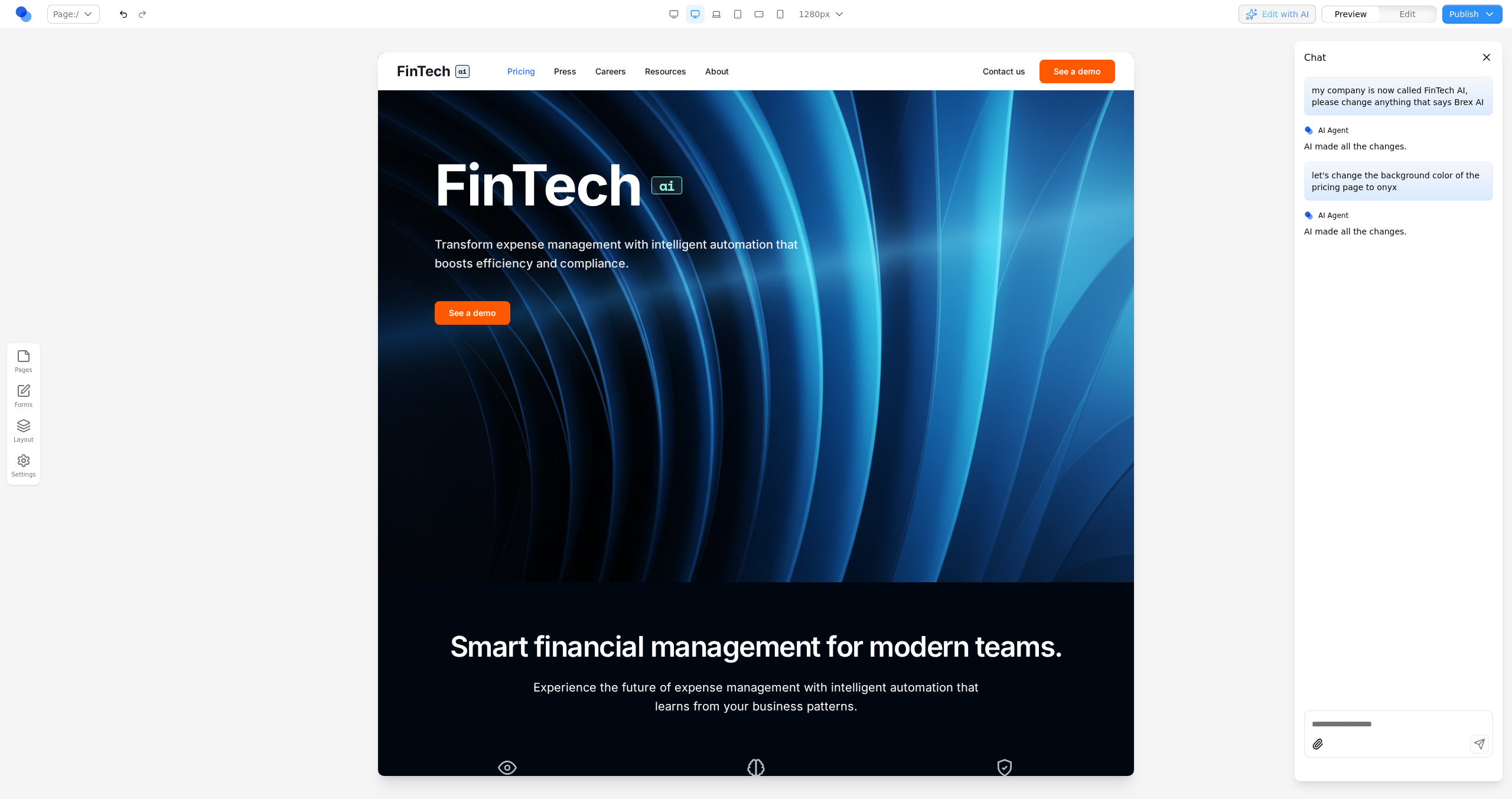
click at [534, 68] on link "Pricing" at bounding box center [521, 70] width 28 height 12
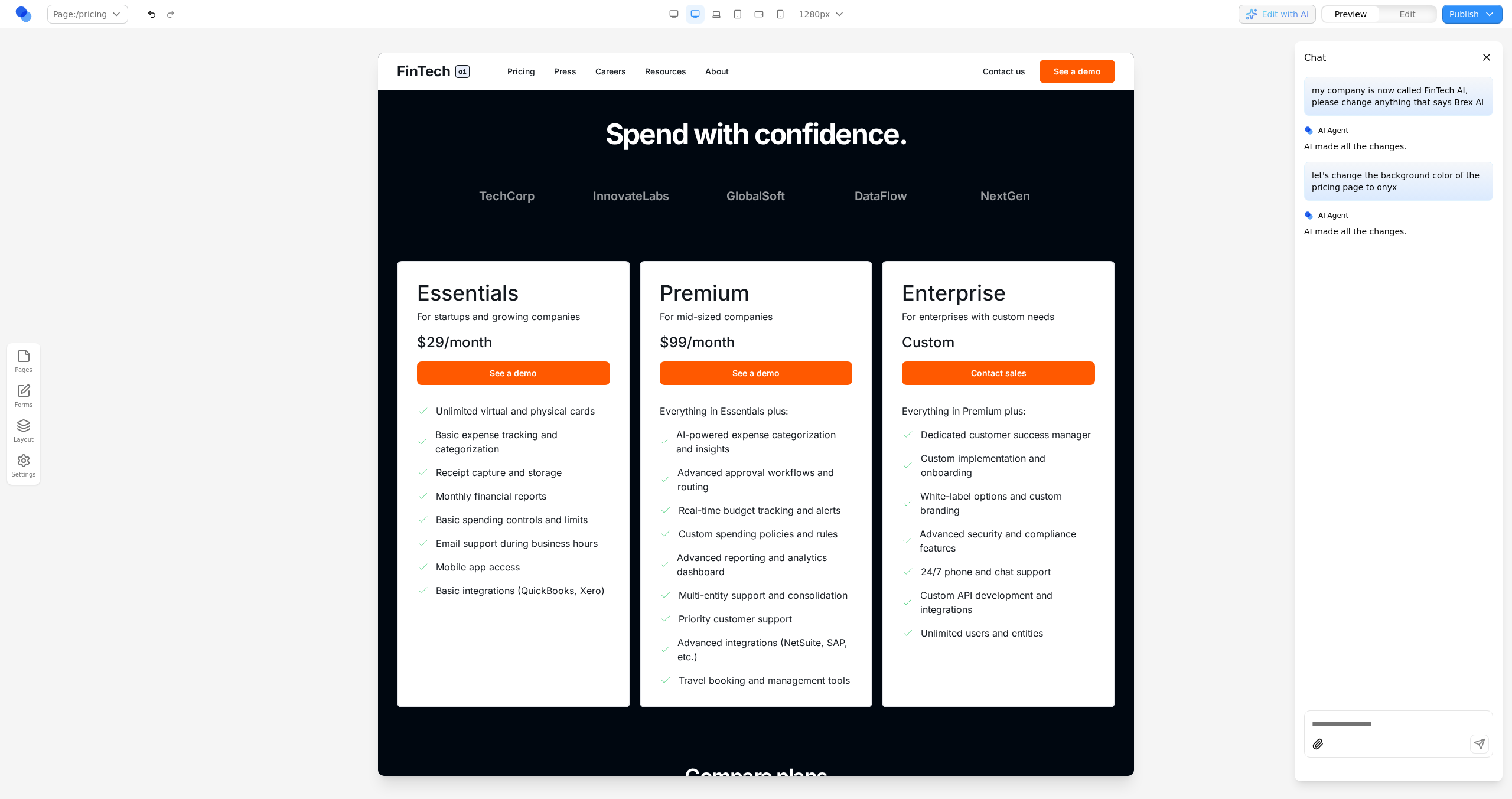
click at [525, 370] on button "See a demo" at bounding box center [514, 373] width 194 height 24
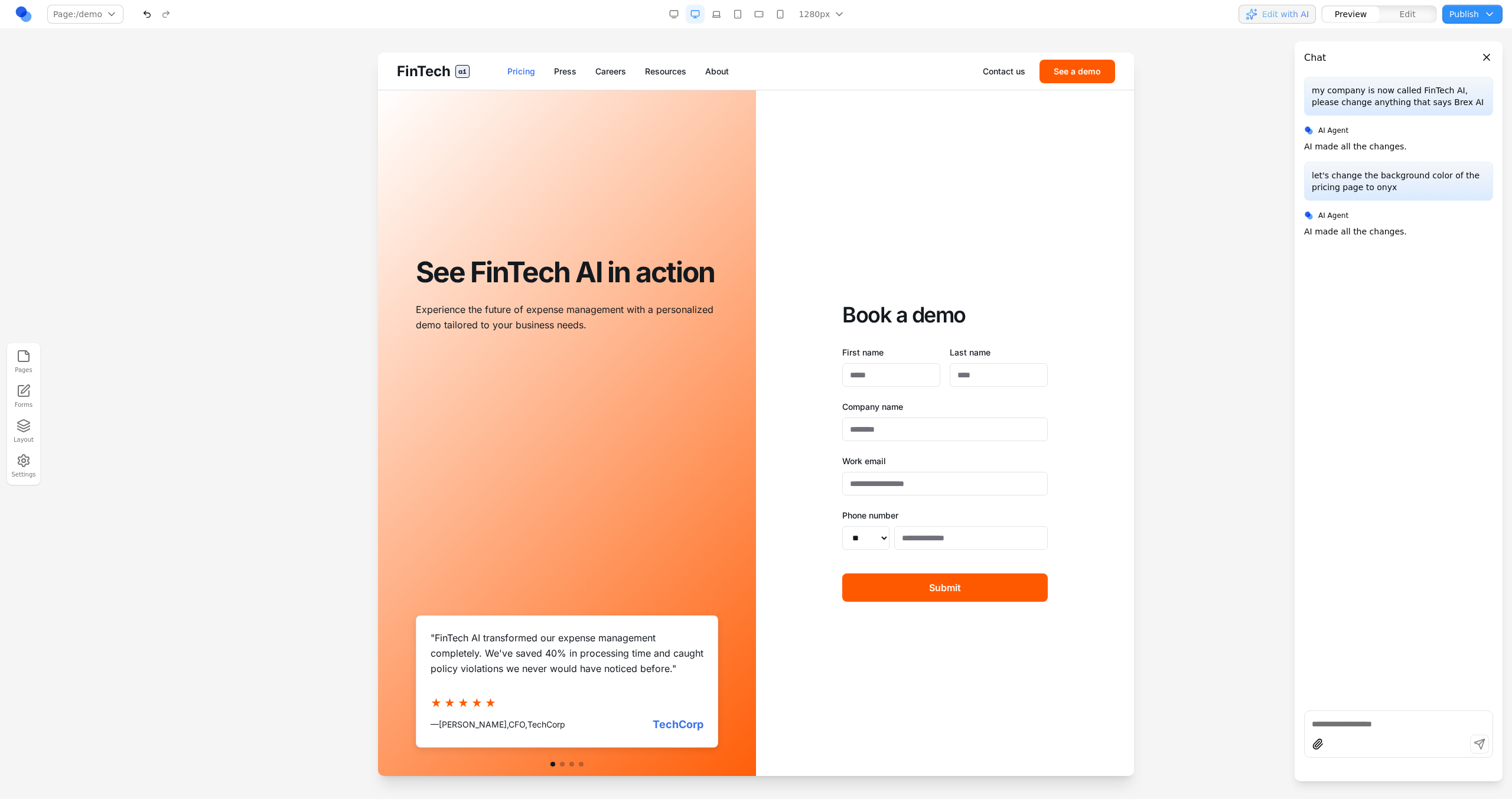
click at [518, 72] on link "Pricing" at bounding box center [521, 70] width 28 height 12
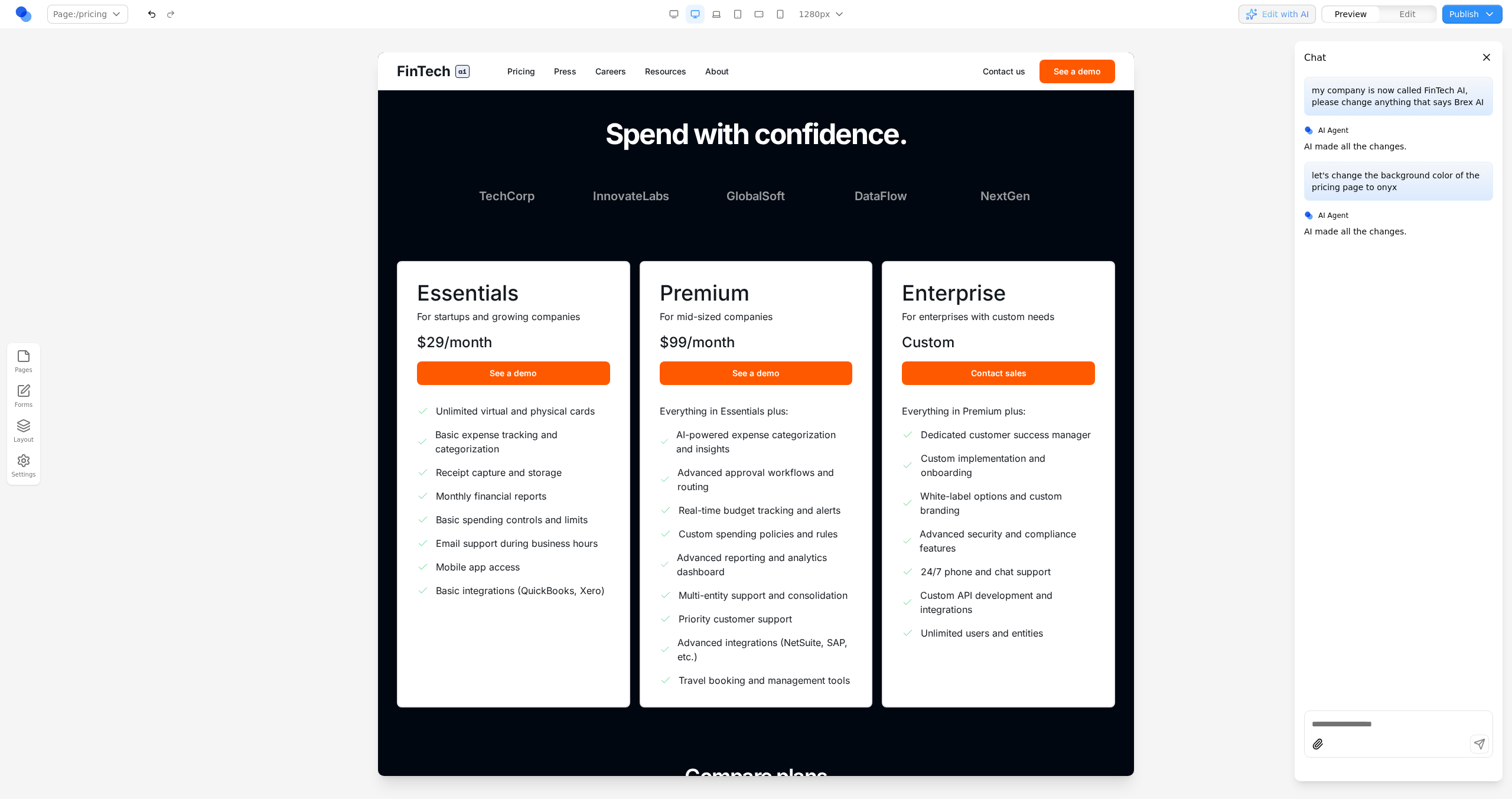
click at [554, 319] on p "For startups and growing companies" at bounding box center [514, 316] width 194 height 14
click at [449, 68] on span "FinTech" at bounding box center [423, 71] width 53 height 19
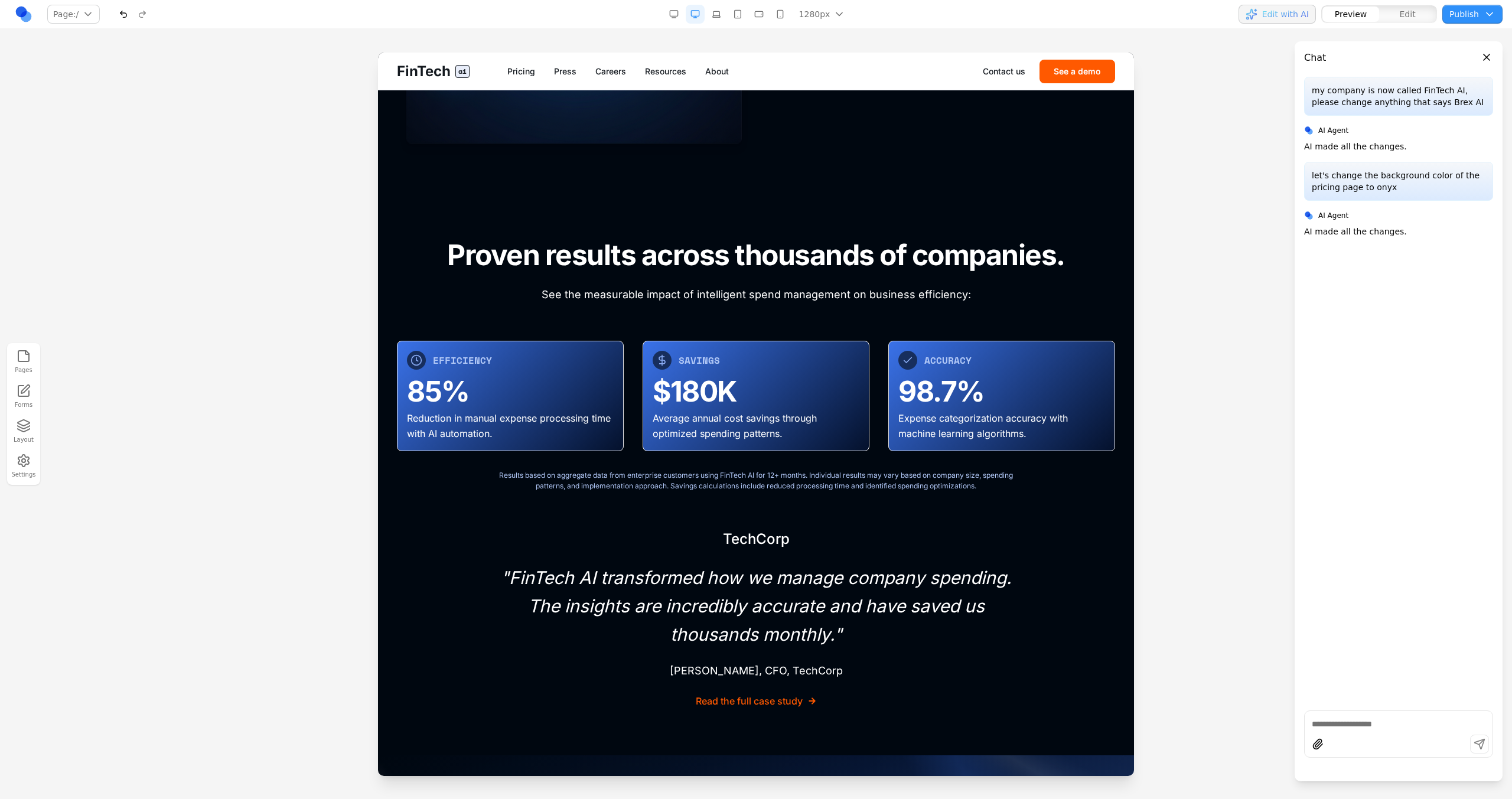
scroll to position [3885, 0]
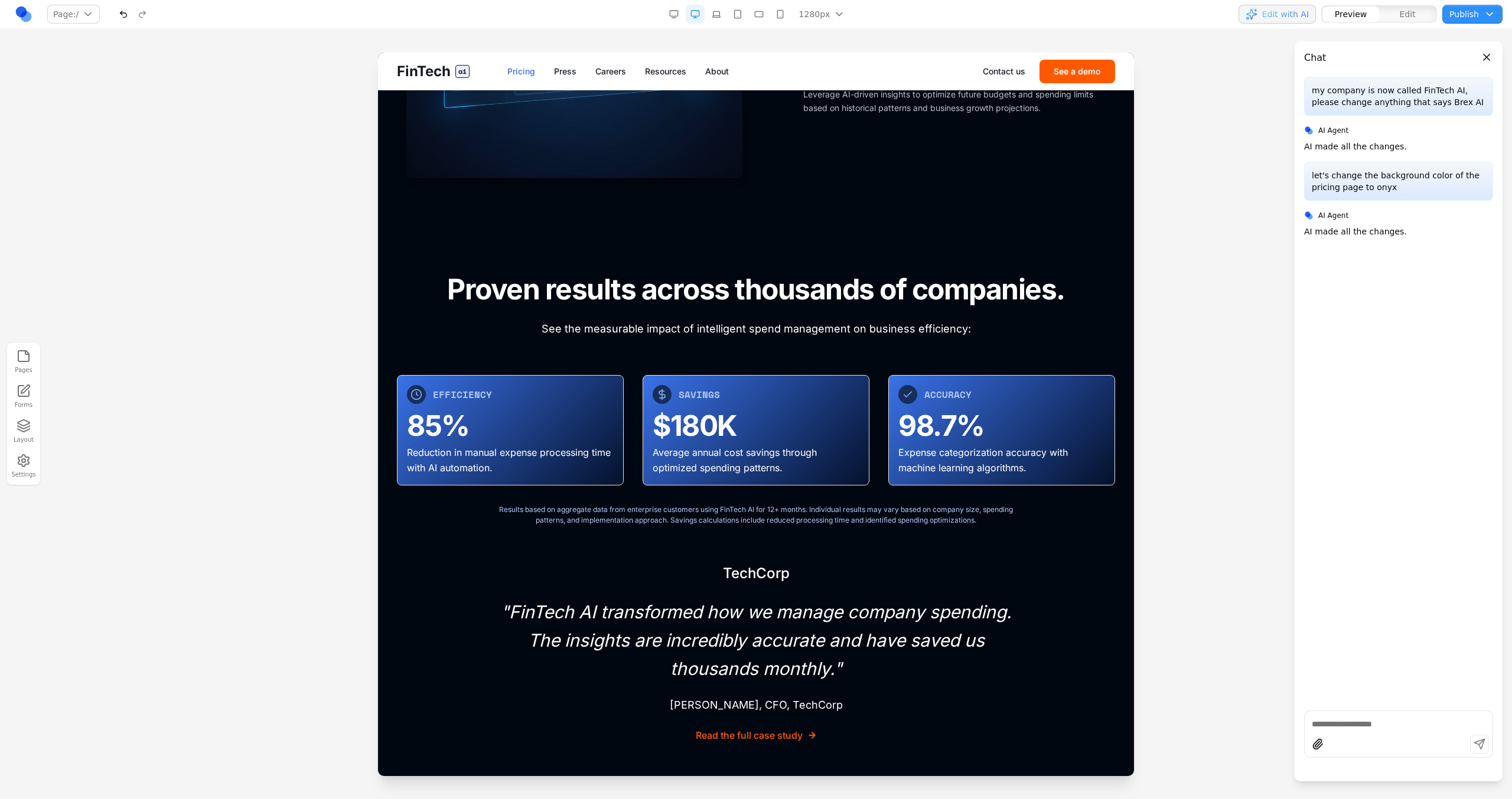
click at [528, 69] on link "Pricing" at bounding box center [521, 70] width 28 height 12
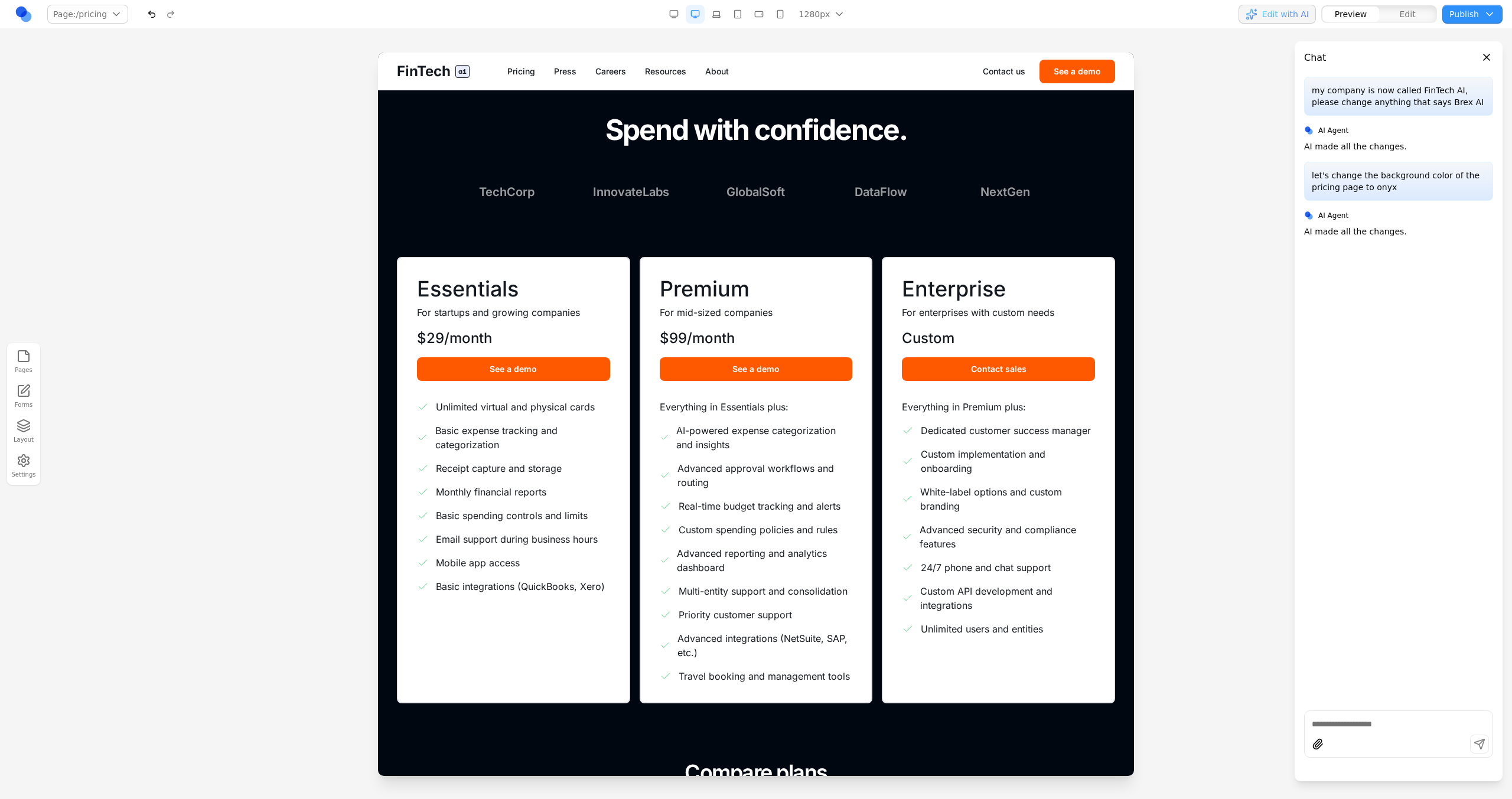
scroll to position [0, 0]
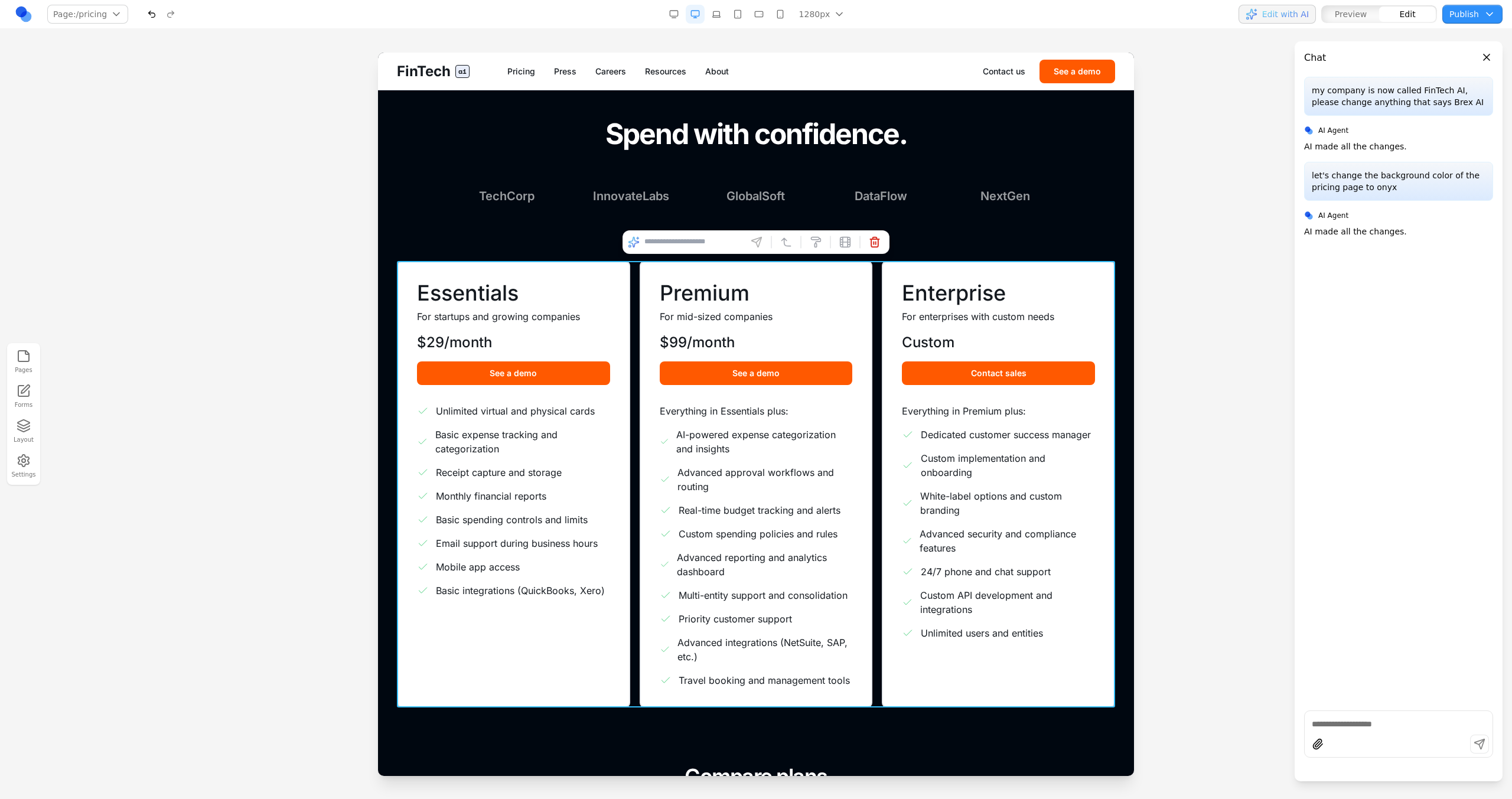
click at [637, 334] on div "Essentials For startups and growing companies $29/month See a demo Unlimited vi…" at bounding box center [756, 484] width 718 height 446
click at [699, 245] on input at bounding box center [693, 241] width 98 height 19
click at [948, 494] on span "White-label options and custom branding" at bounding box center [1006, 503] width 175 height 28
click at [1029, 250] on section "Essentials For startups and growing companies $29/month See a demo Unlimited vi…" at bounding box center [756, 484] width 756 height 503
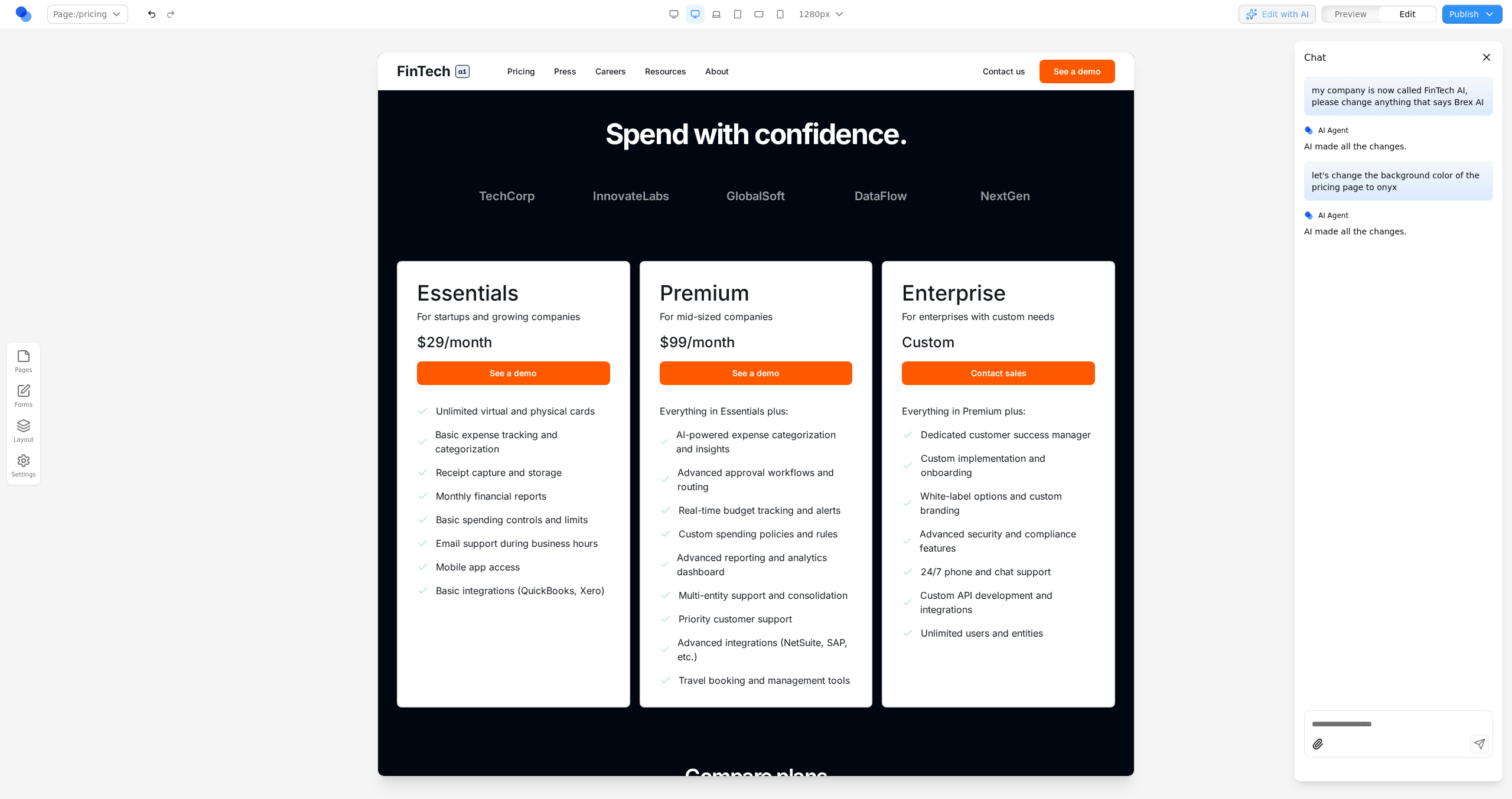
click at [1035, 257] on section "Essentials For startups and growing companies $29/month See a demo Unlimited vi…" at bounding box center [756, 484] width 756 height 503
click at [1064, 213] on section "Spend with confidence. TechCorp InnovateLabs GlobalSoft DataFlow NextGen" at bounding box center [756, 161] width 756 height 142
click at [1037, 272] on div "Enterprise For enterprises with custom needs Custom Contact sales Everything in…" at bounding box center [998, 484] width 233 height 446
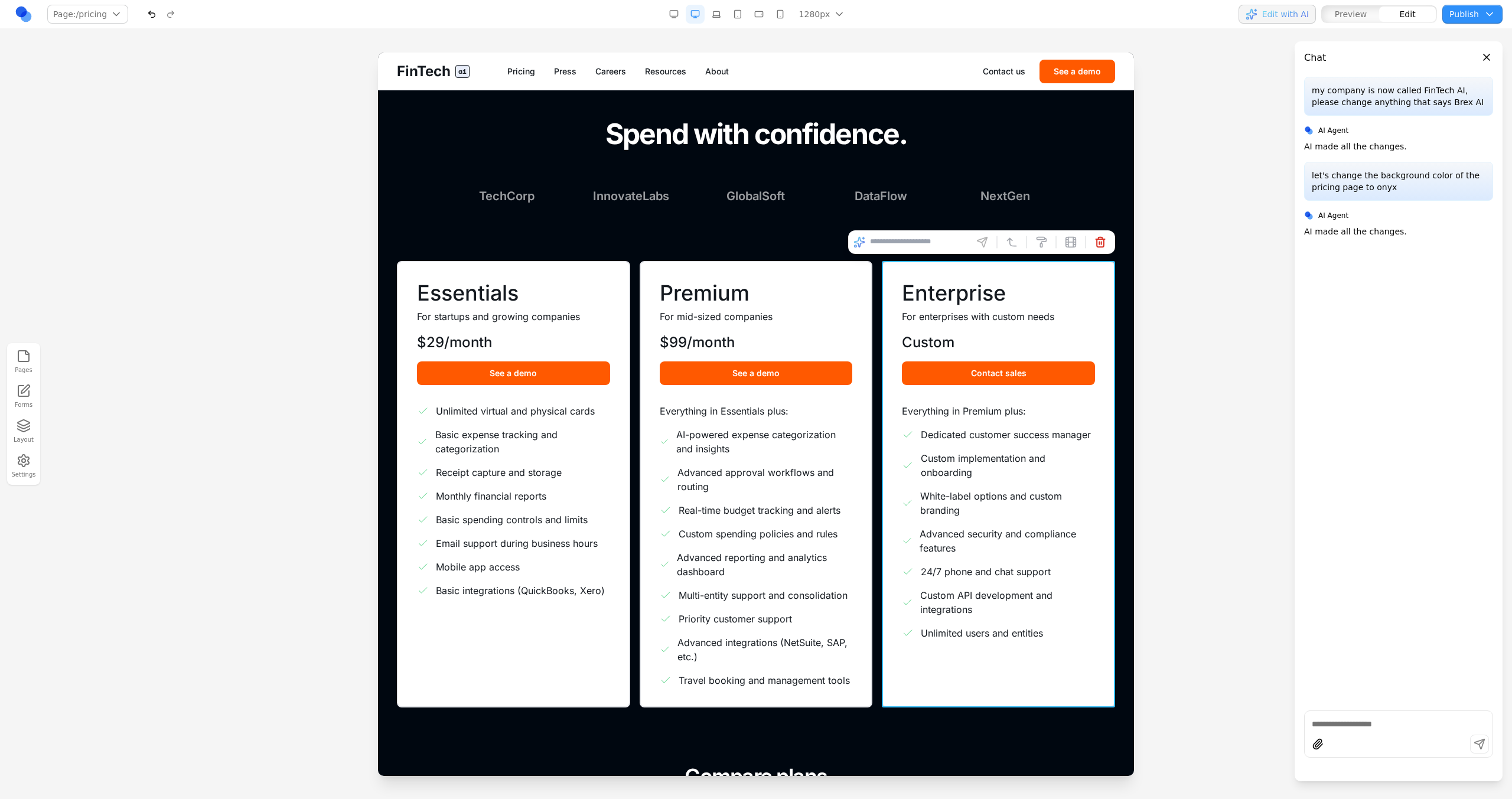
click at [1052, 241] on div at bounding box center [1055, 242] width 8 height 20
click at [1049, 241] on button at bounding box center [1041, 241] width 19 height 19
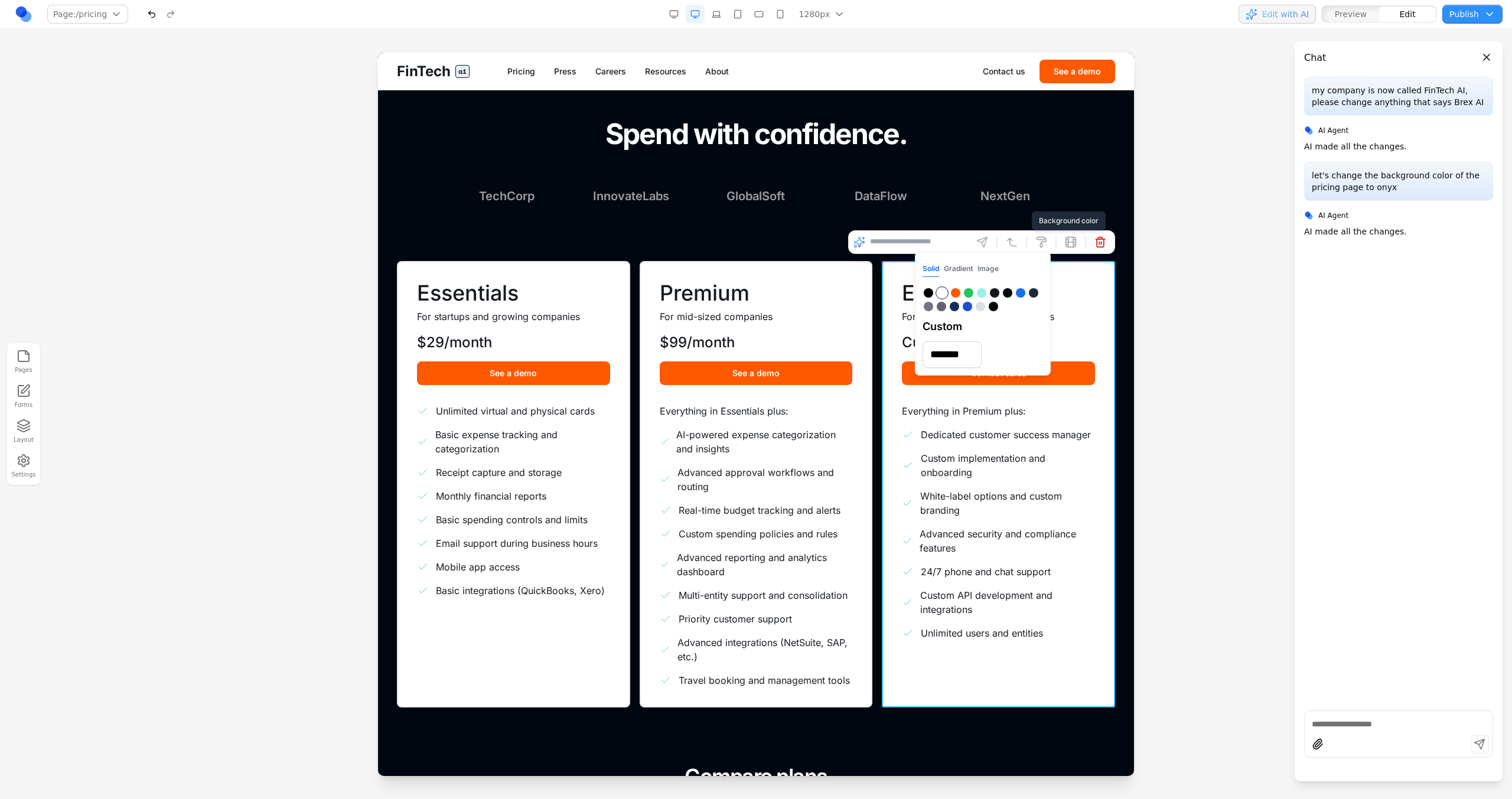
click at [961, 261] on button "Gradient" at bounding box center [959, 268] width 29 height 15
click at [935, 264] on button "Solid" at bounding box center [931, 268] width 16 height 15
click at [873, 269] on div "Essentials For startups and growing companies $29/month See a demo Unlimited vi…" at bounding box center [756, 484] width 718 height 446
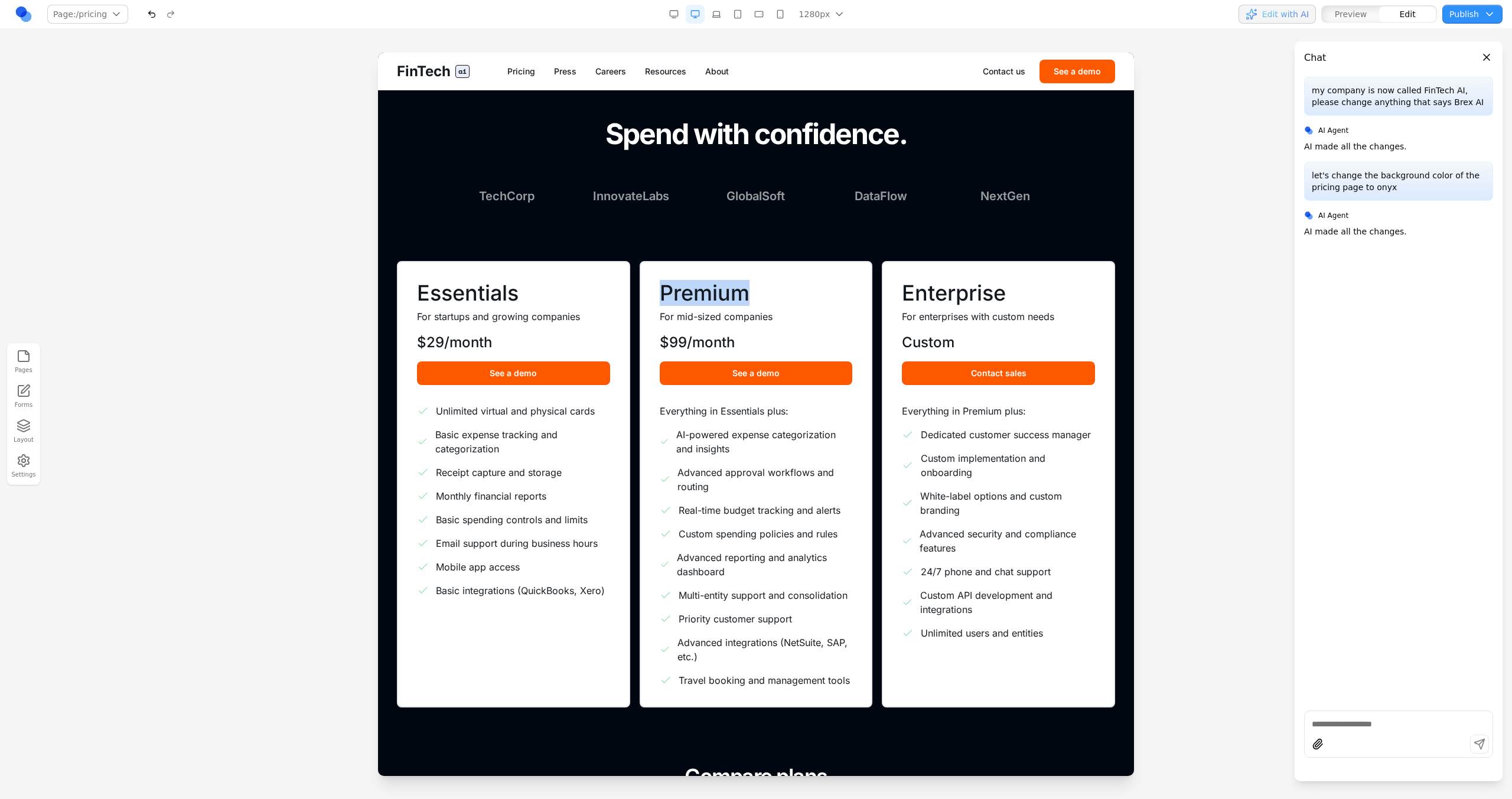
click at [873, 269] on div "Essentials For startups and growing companies $29/month See a demo Unlimited vi…" at bounding box center [756, 484] width 718 height 446
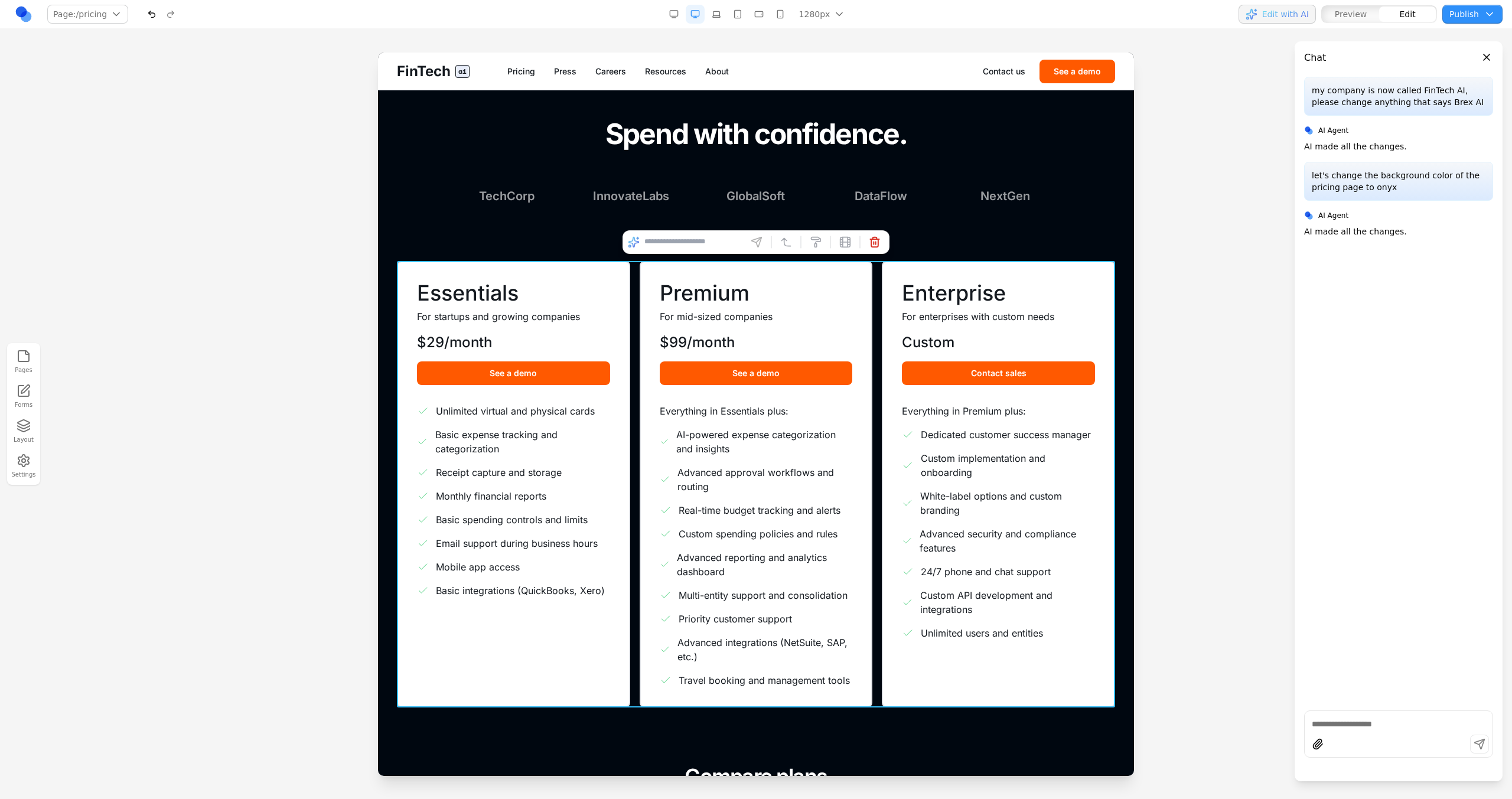
click at [879, 269] on div "Essentials For startups and growing companies $29/month See a demo Unlimited vi…" at bounding box center [756, 484] width 718 height 446
click at [708, 236] on input at bounding box center [693, 241] width 98 height 19
type input "**********"
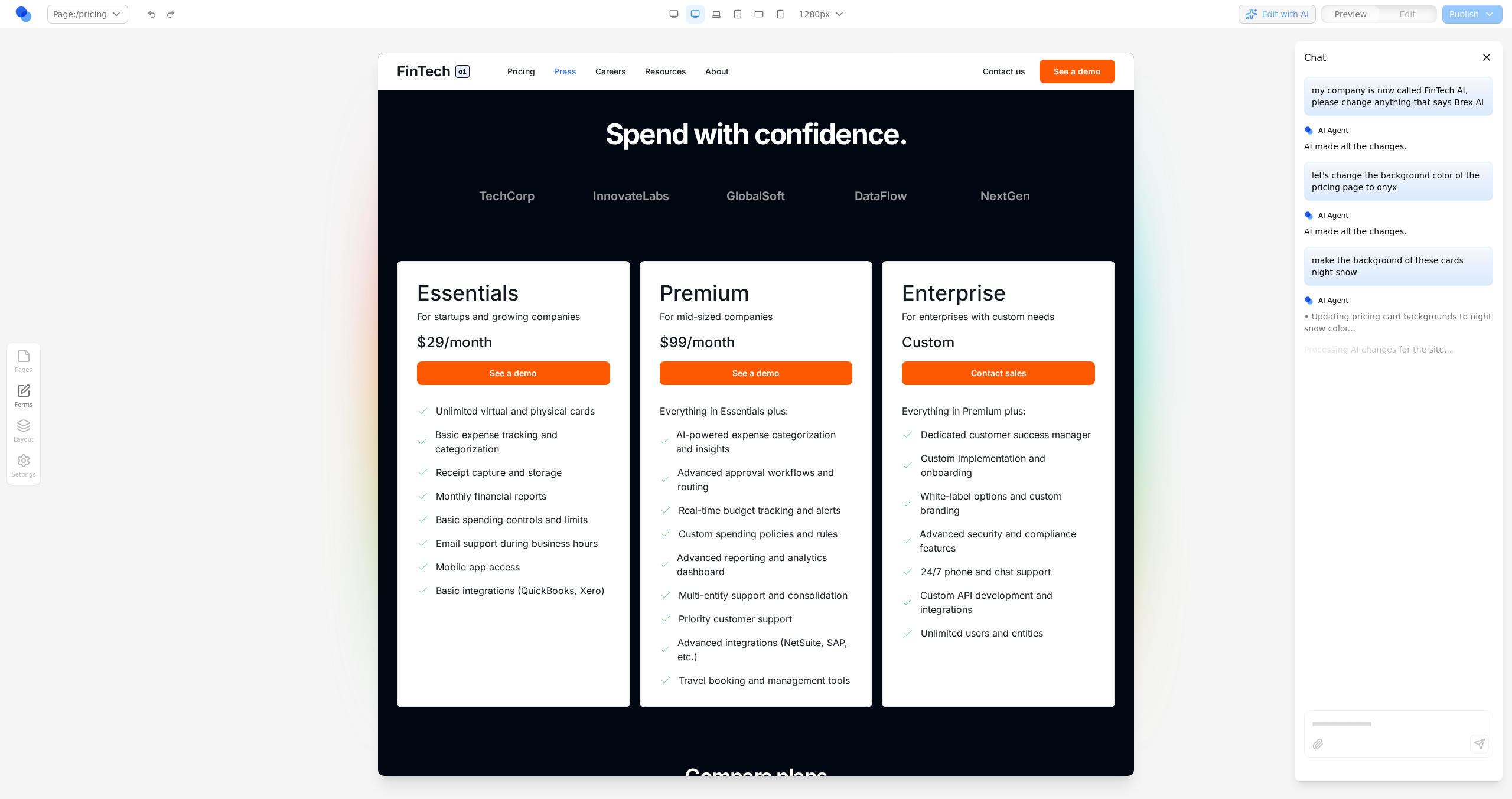
click at [566, 67] on link "Press" at bounding box center [565, 70] width 23 height 12
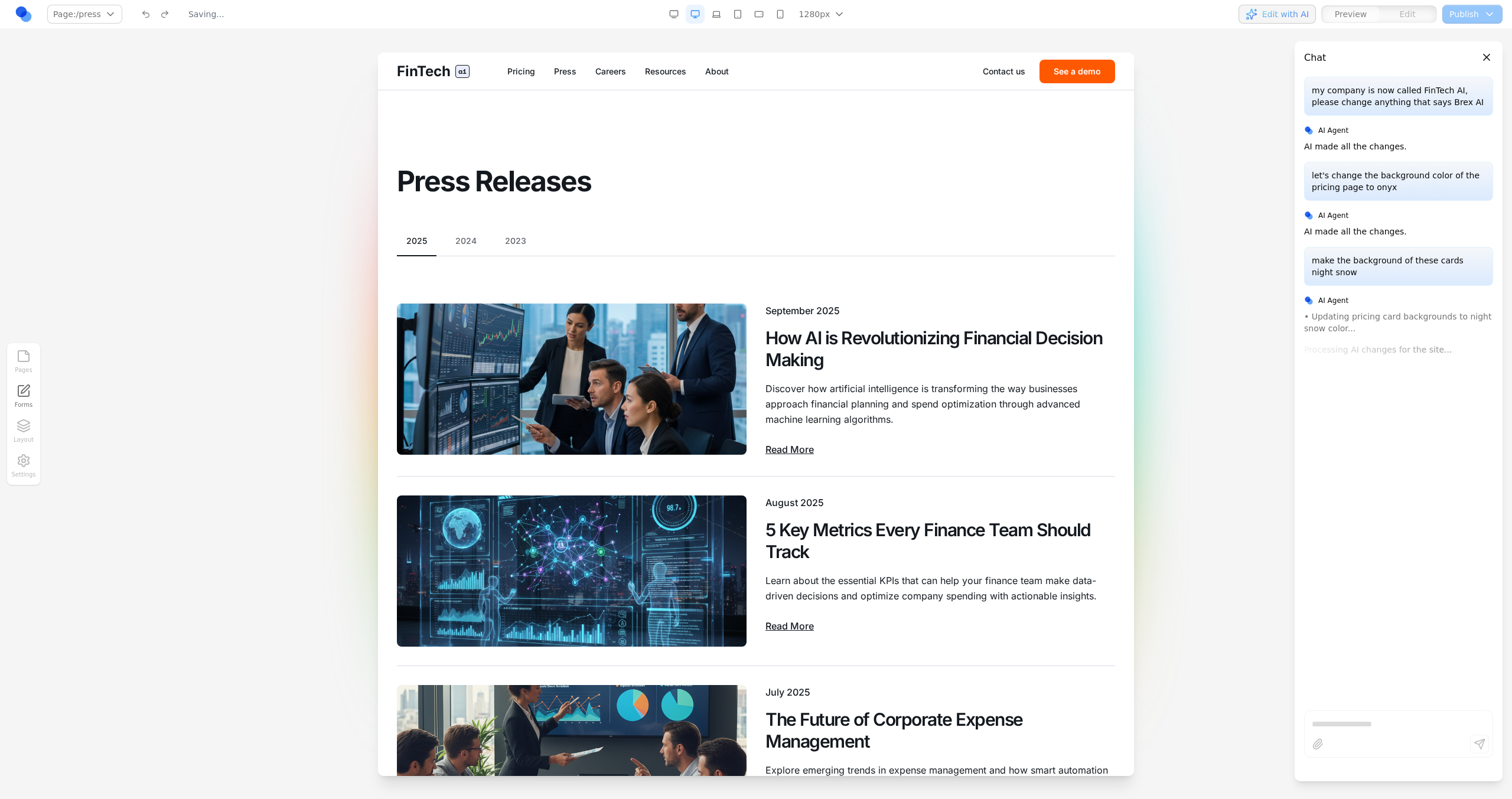
click at [619, 74] on link "Careers" at bounding box center [610, 70] width 31 height 12
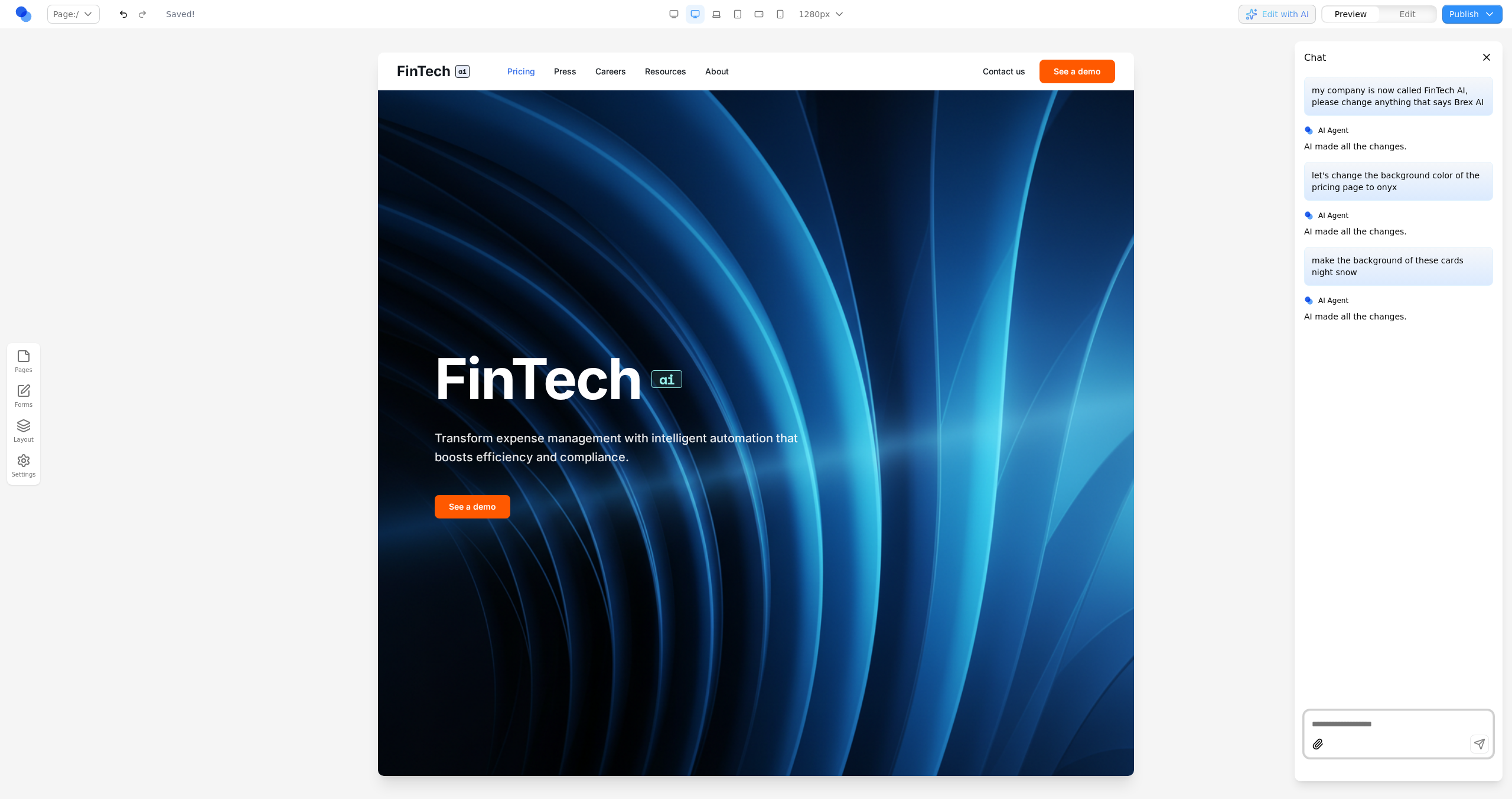
click at [525, 67] on link "Pricing" at bounding box center [521, 70] width 28 height 12
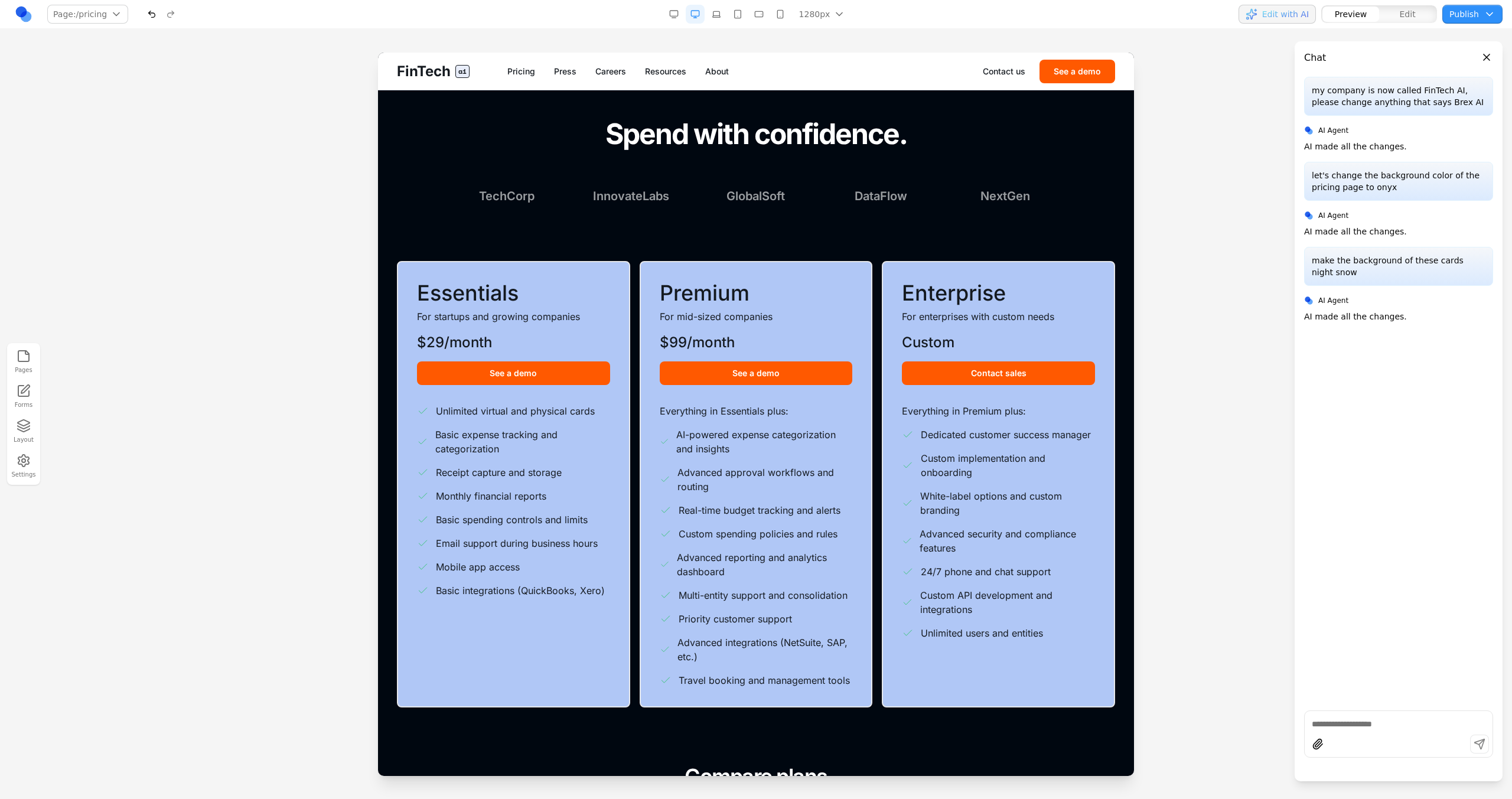
click at [156, 21] on button "button" at bounding box center [151, 14] width 19 height 19
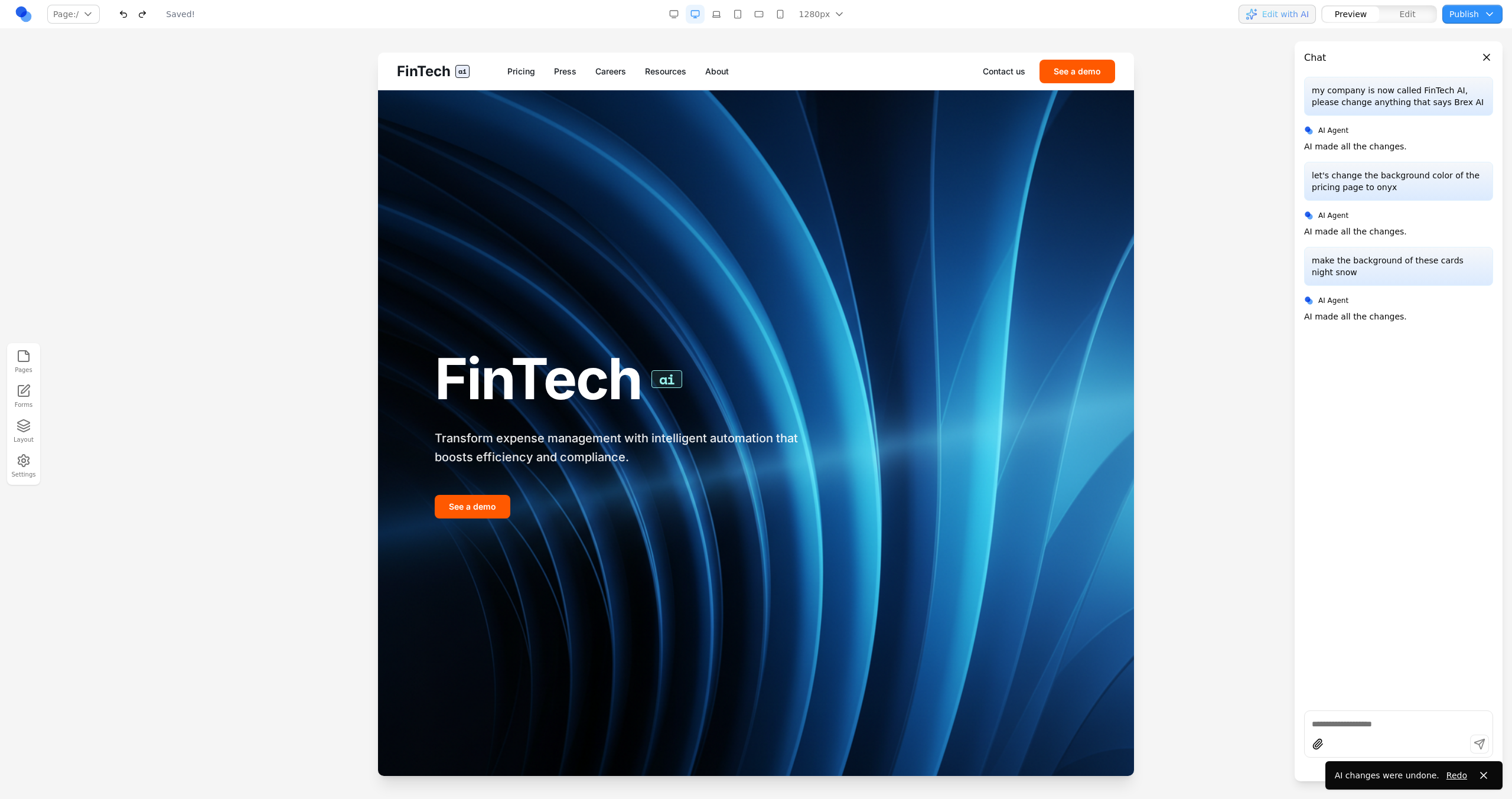
click at [126, 15] on button "button" at bounding box center [123, 14] width 19 height 19
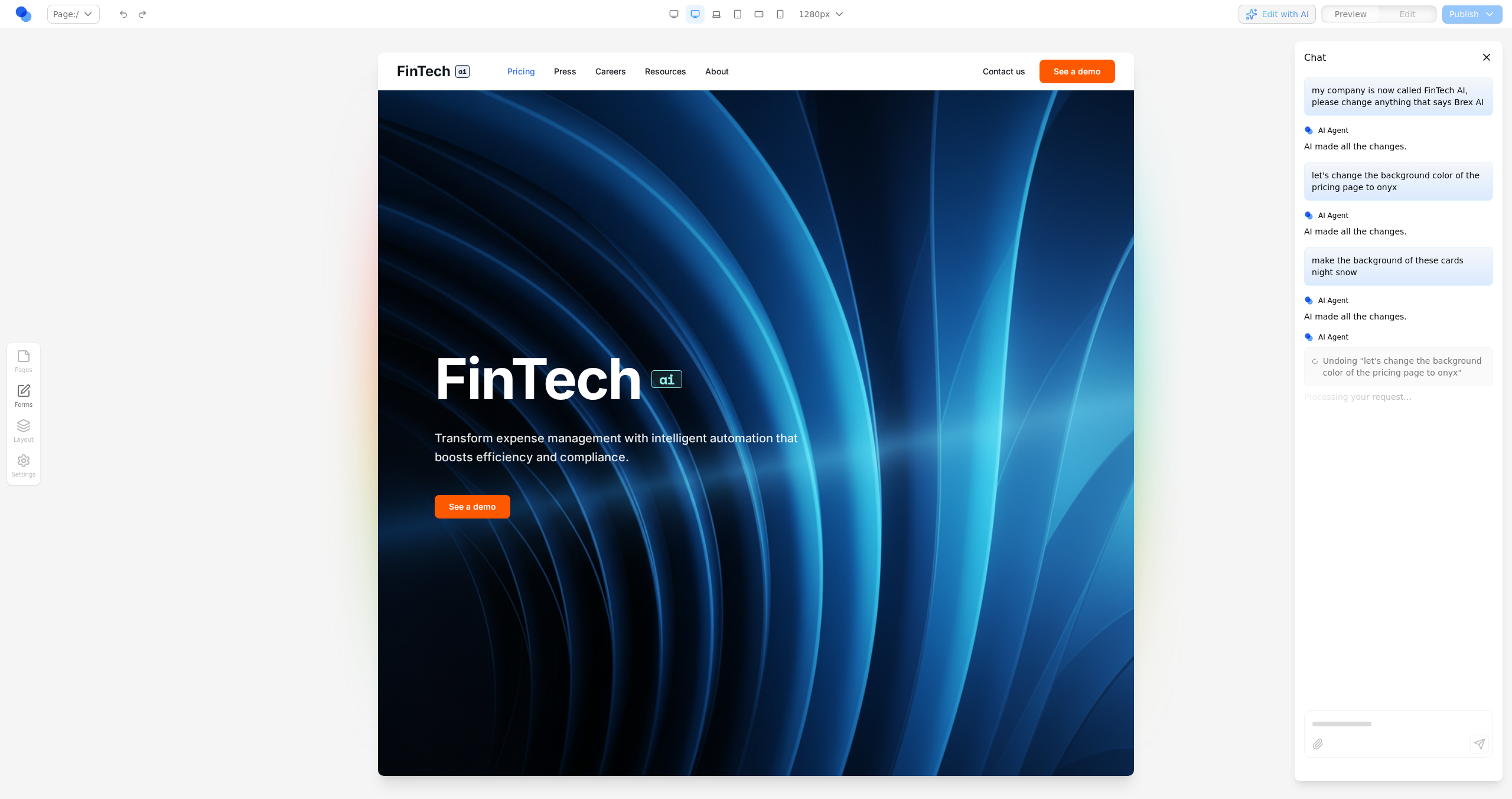
click at [524, 69] on link "Pricing" at bounding box center [521, 70] width 28 height 12
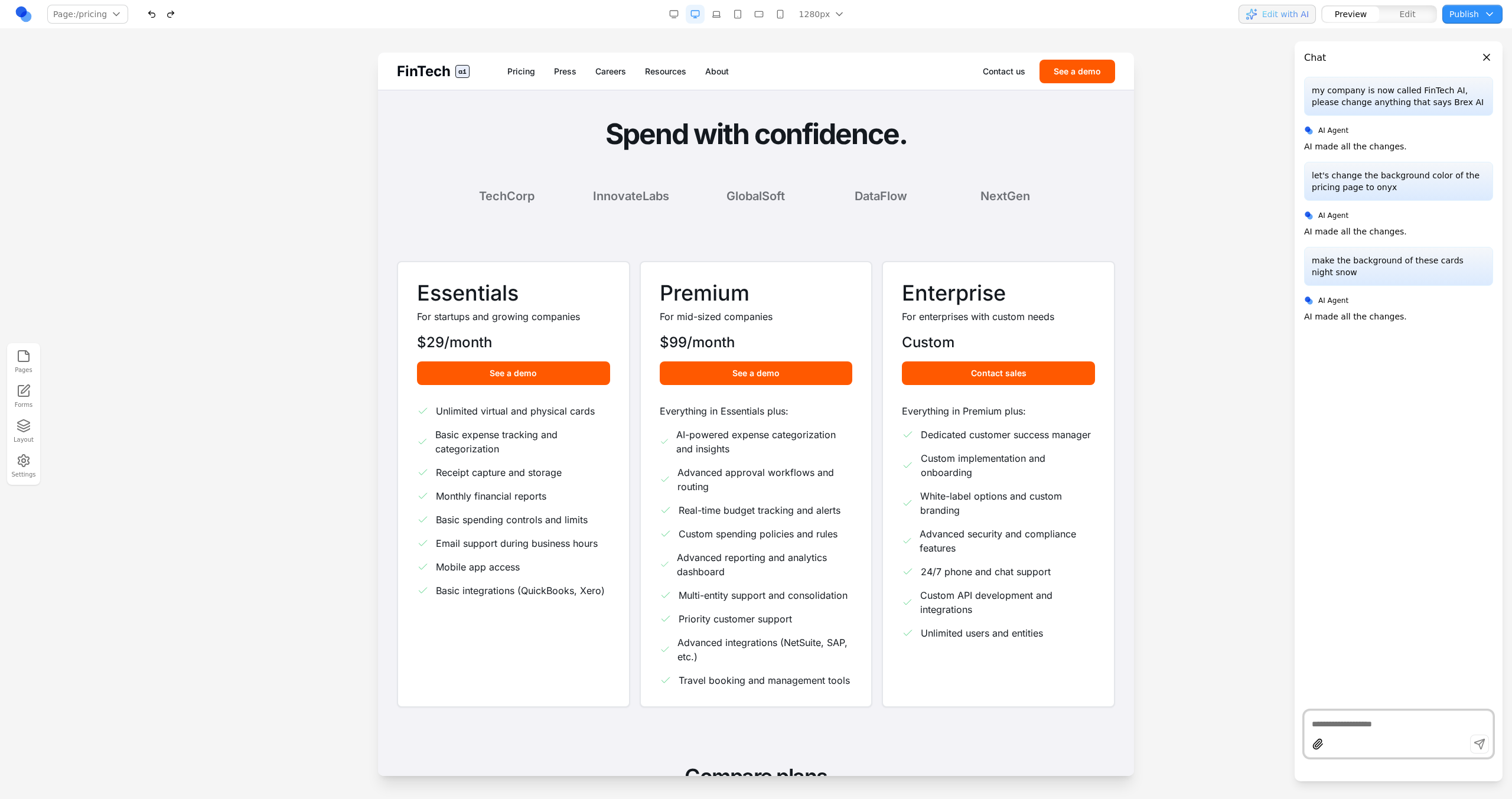
click at [428, 67] on span "FinTech" at bounding box center [423, 71] width 53 height 19
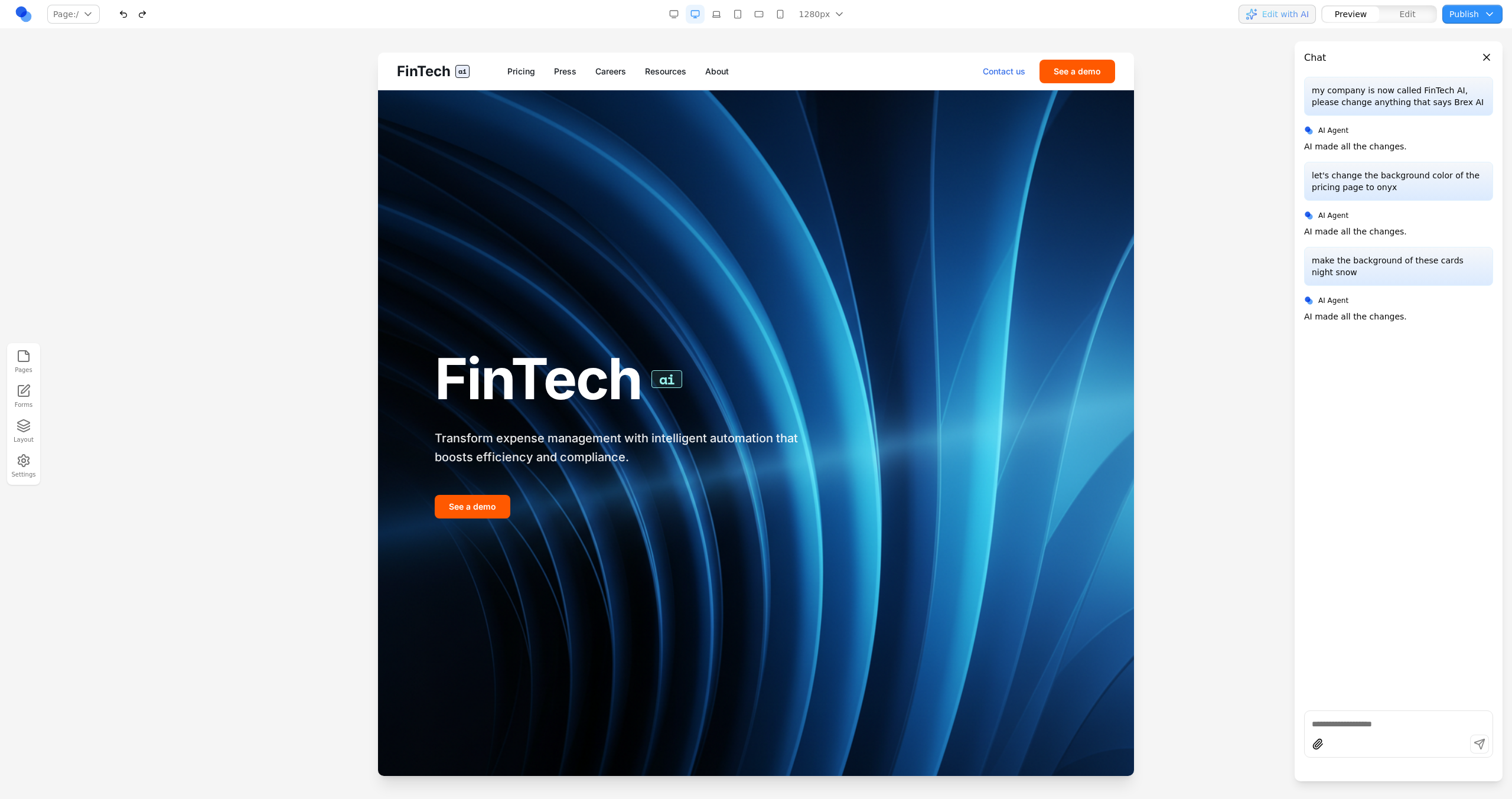
click at [994, 67] on link "Contact us" at bounding box center [1004, 70] width 43 height 12
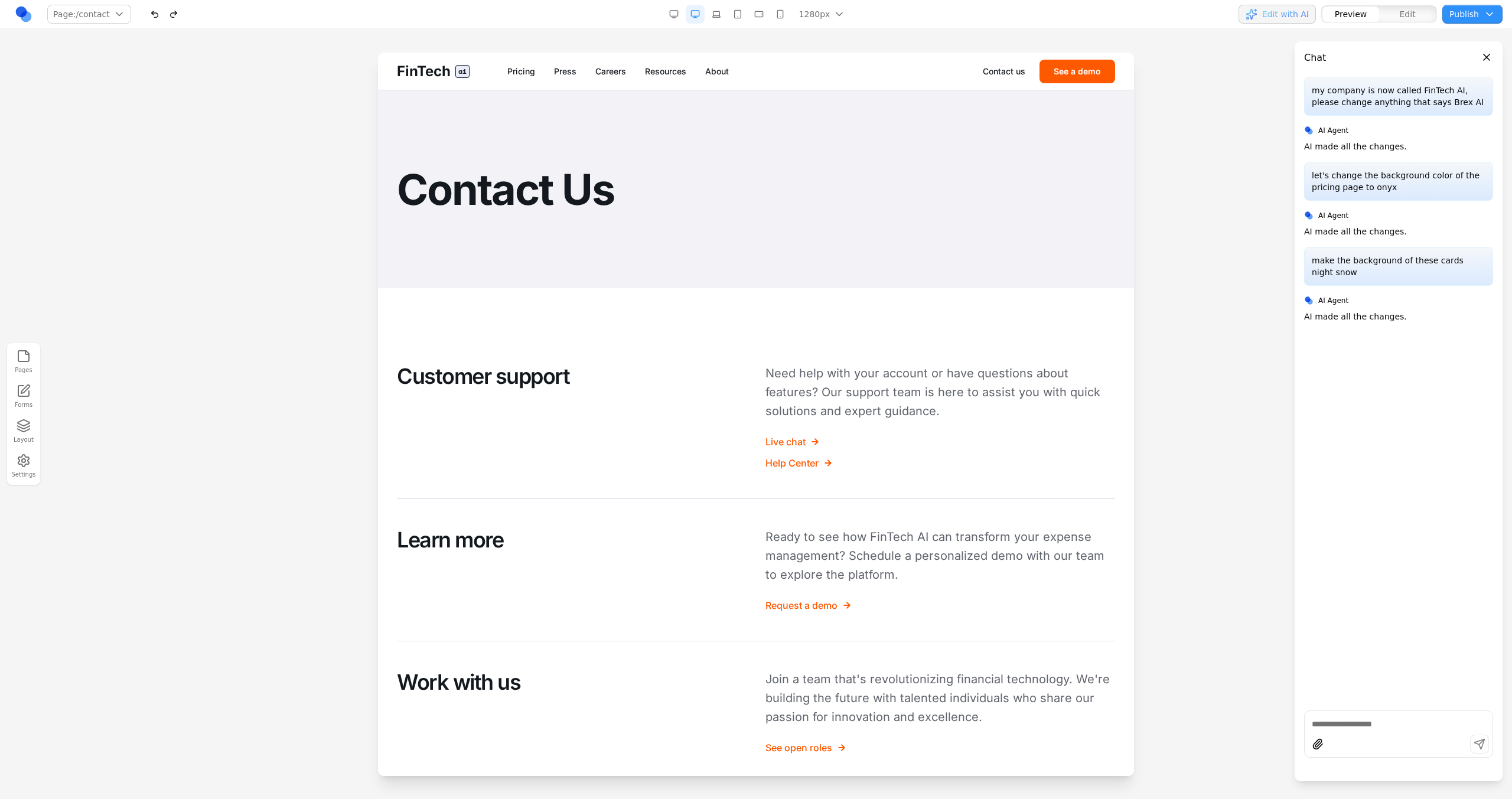
click at [1340, 736] on div at bounding box center [1399, 745] width 188 height 23
type textarea "**********"
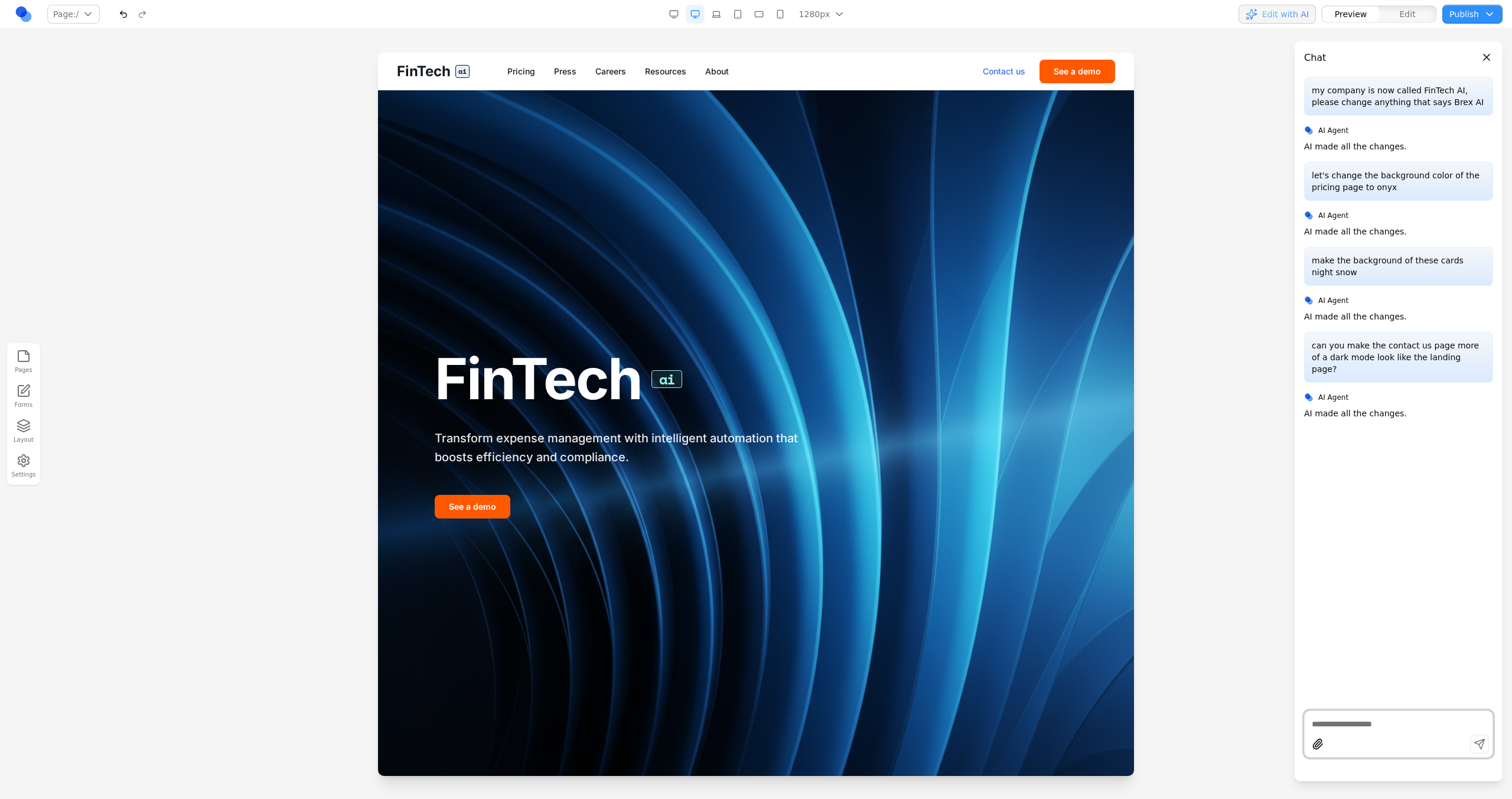
click at [1016, 71] on link "Contact us" at bounding box center [1004, 70] width 43 height 12
click at [1016, 76] on link "Contact us" at bounding box center [1004, 70] width 43 height 12
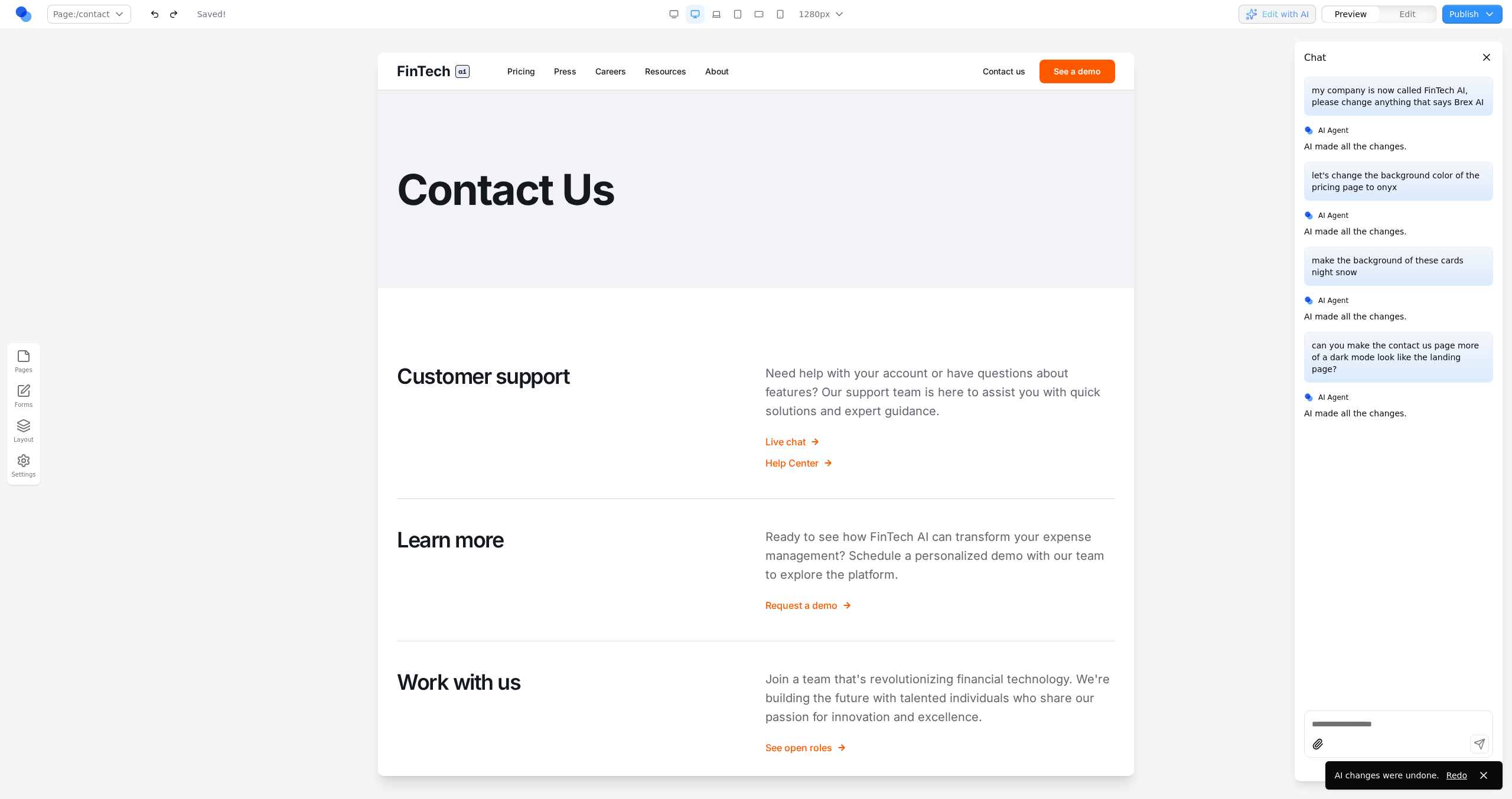
click at [1350, 723] on textarea at bounding box center [1398, 723] width 174 height 12
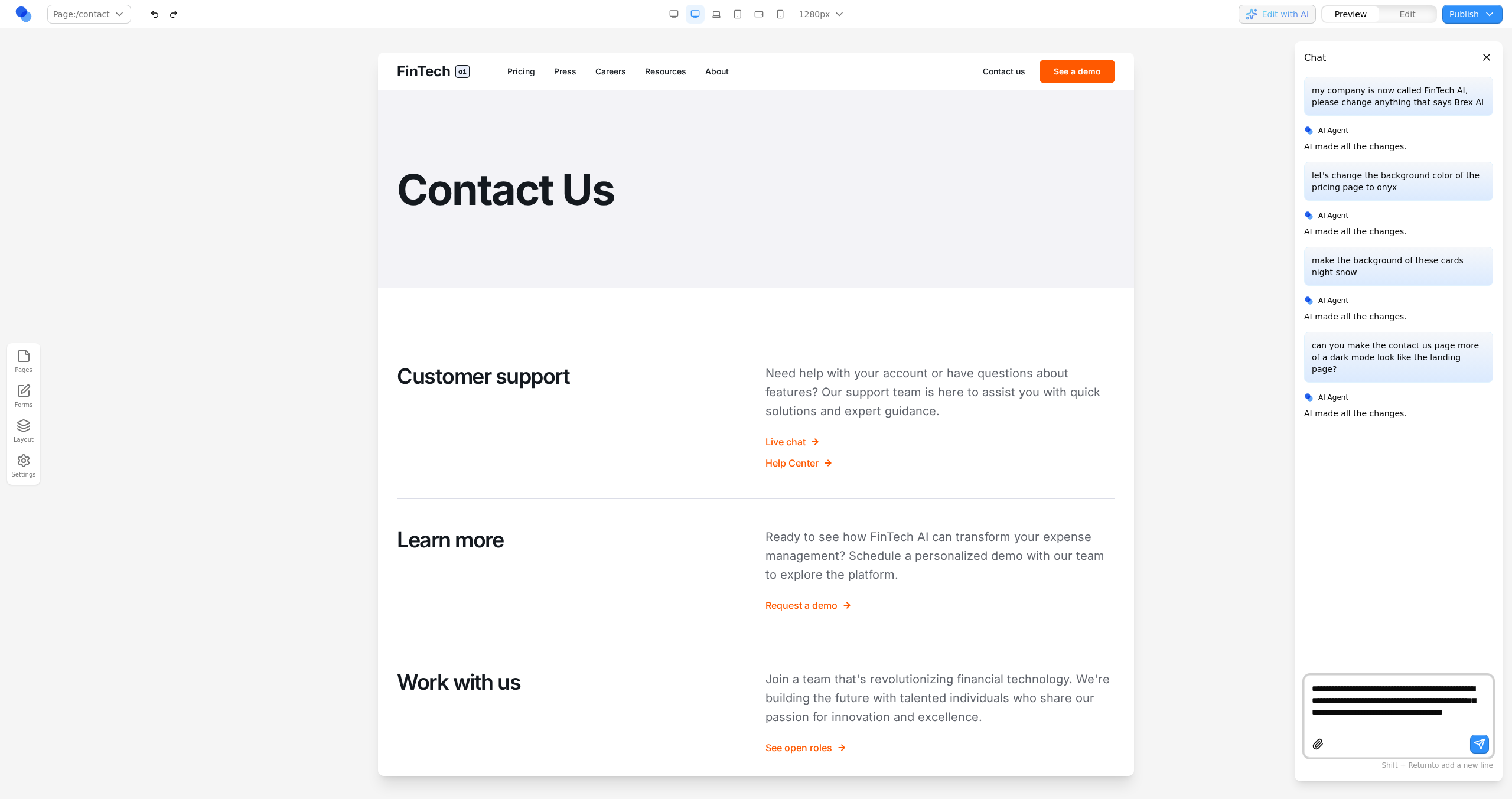
type textarea "**********"
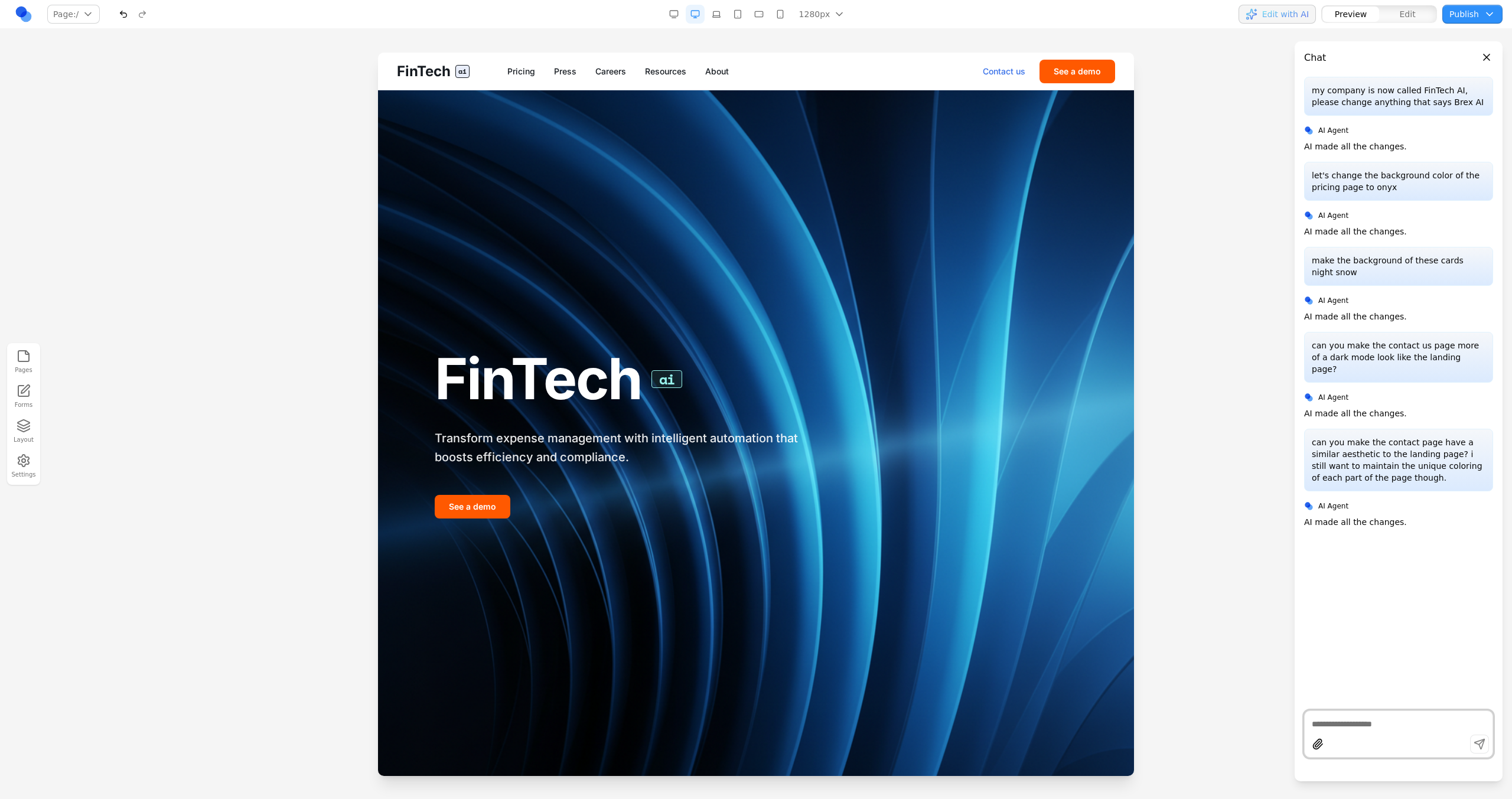
click at [1003, 67] on link "Contact us" at bounding box center [1004, 70] width 43 height 12
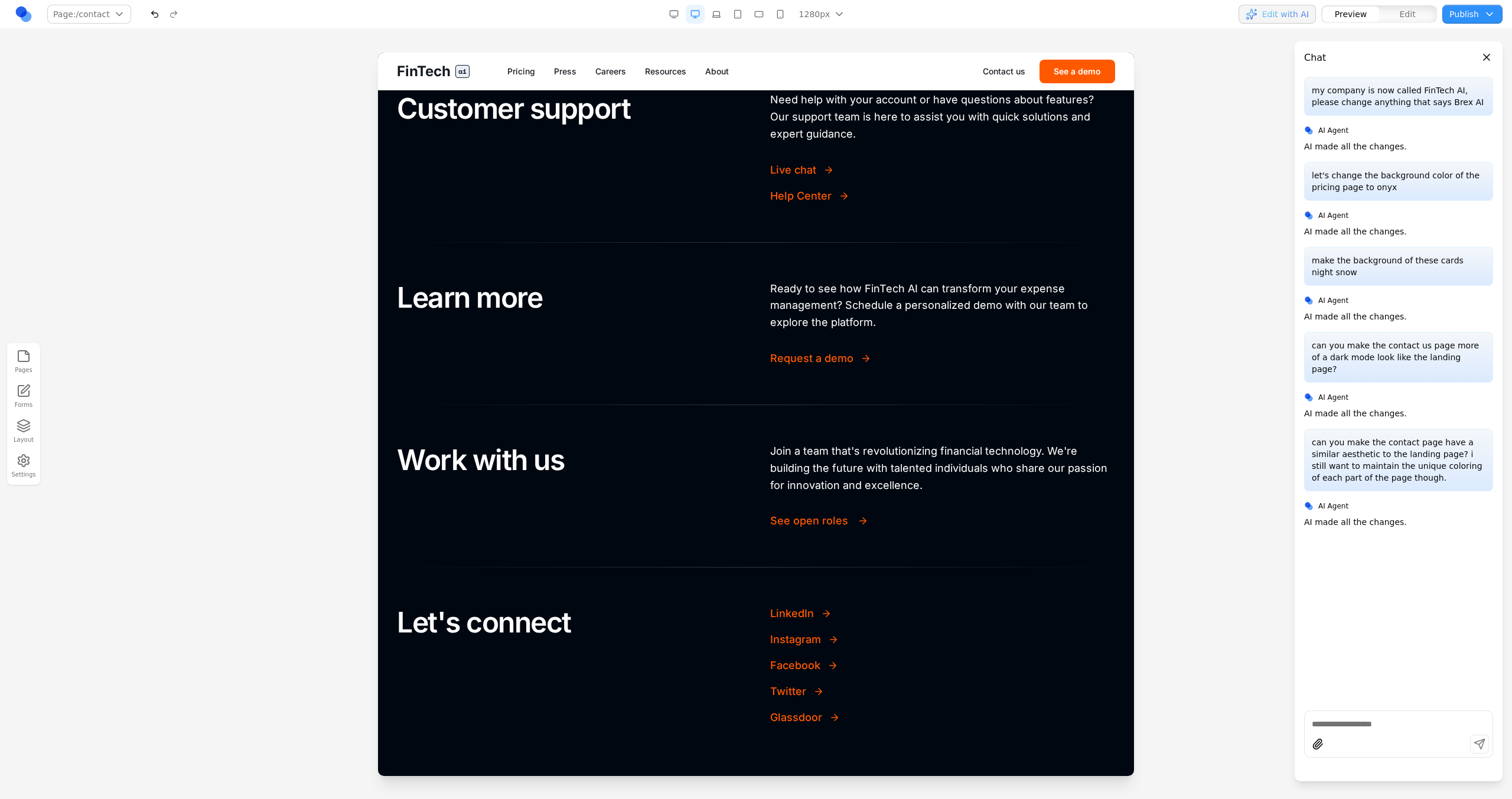
scroll to position [496, 0]
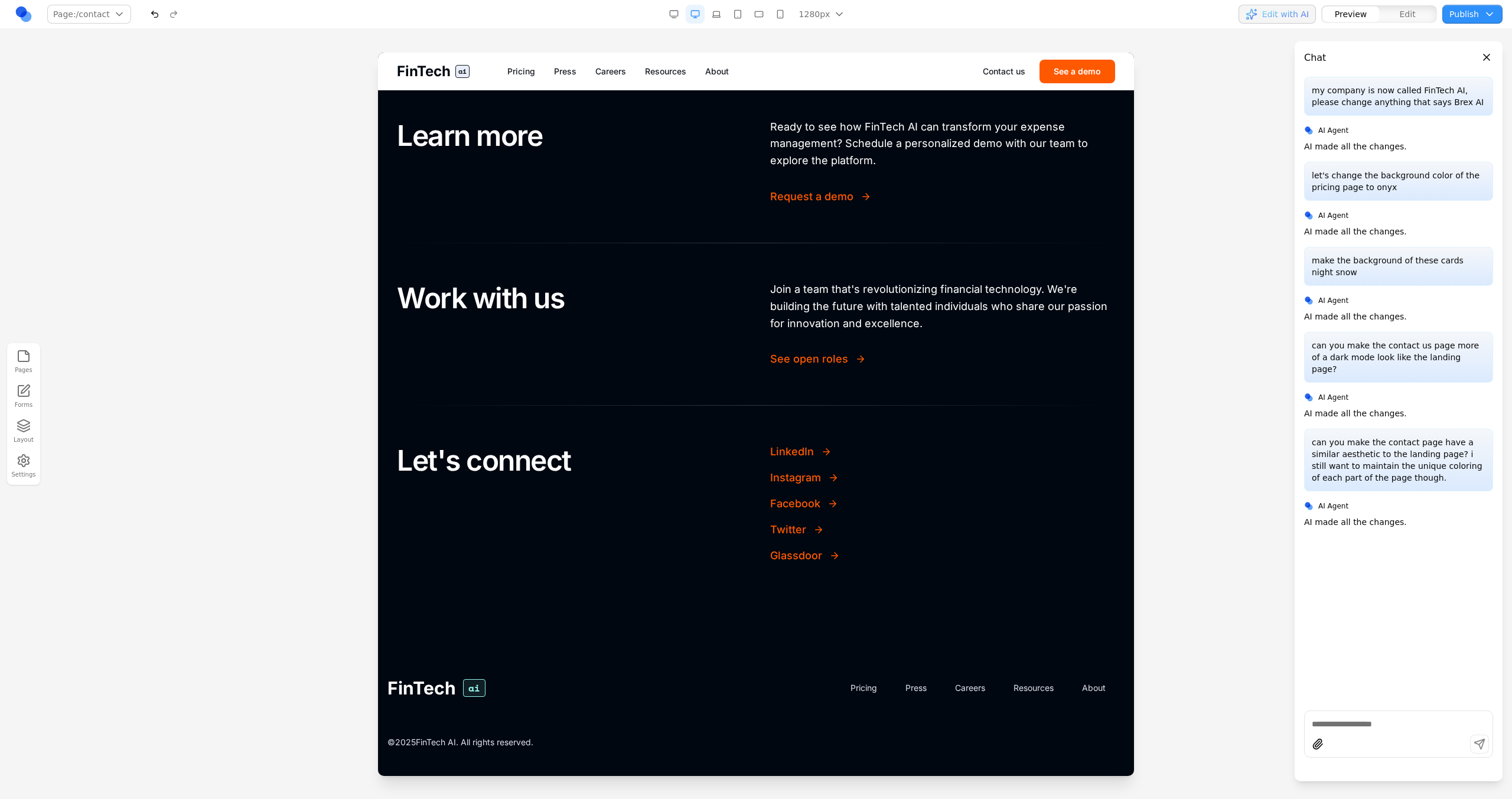
click at [423, 71] on span "FinTech" at bounding box center [423, 71] width 53 height 19
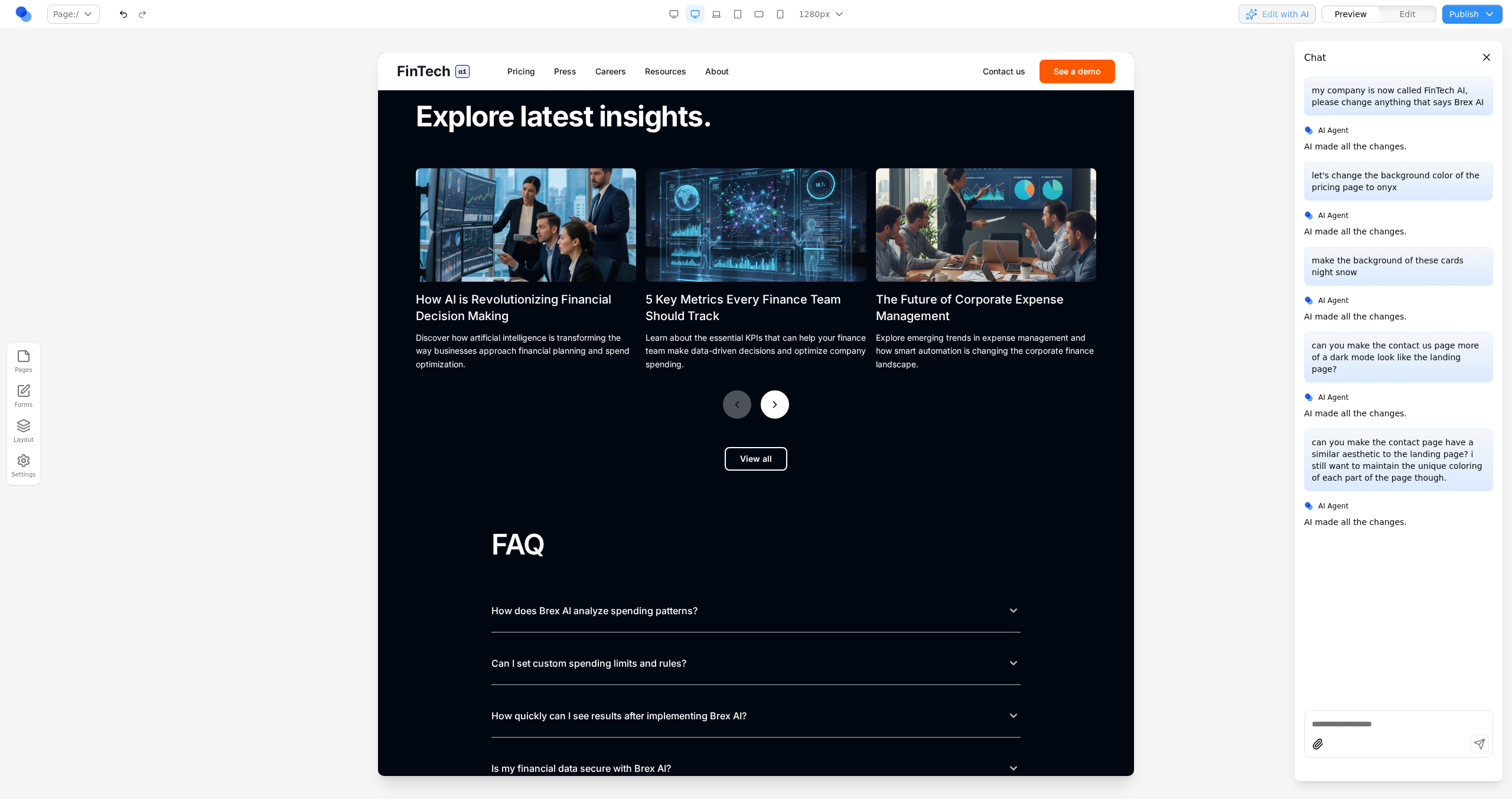
scroll to position [5135, 0]
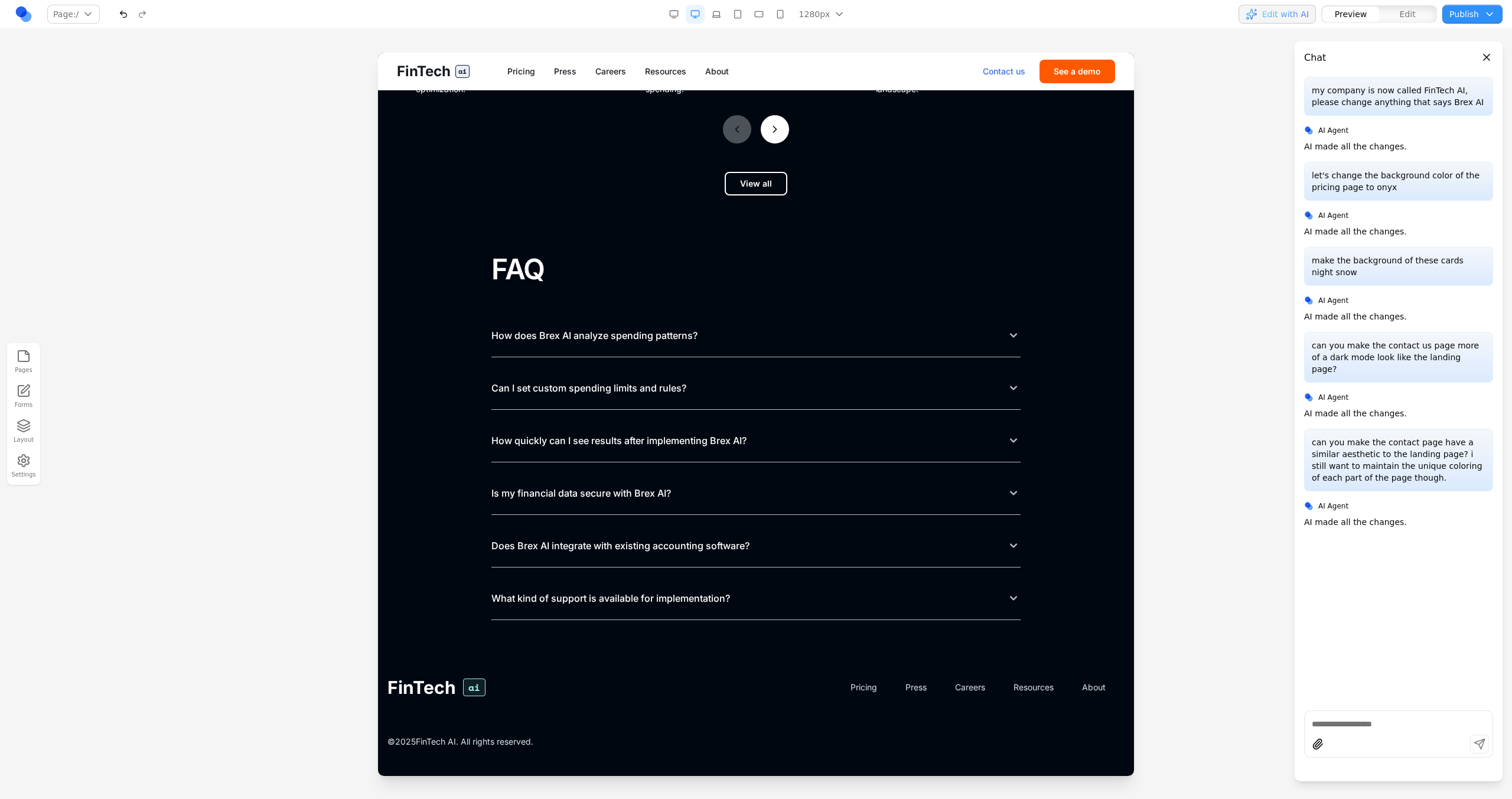
click at [1016, 66] on link "Contact us" at bounding box center [1004, 70] width 43 height 12
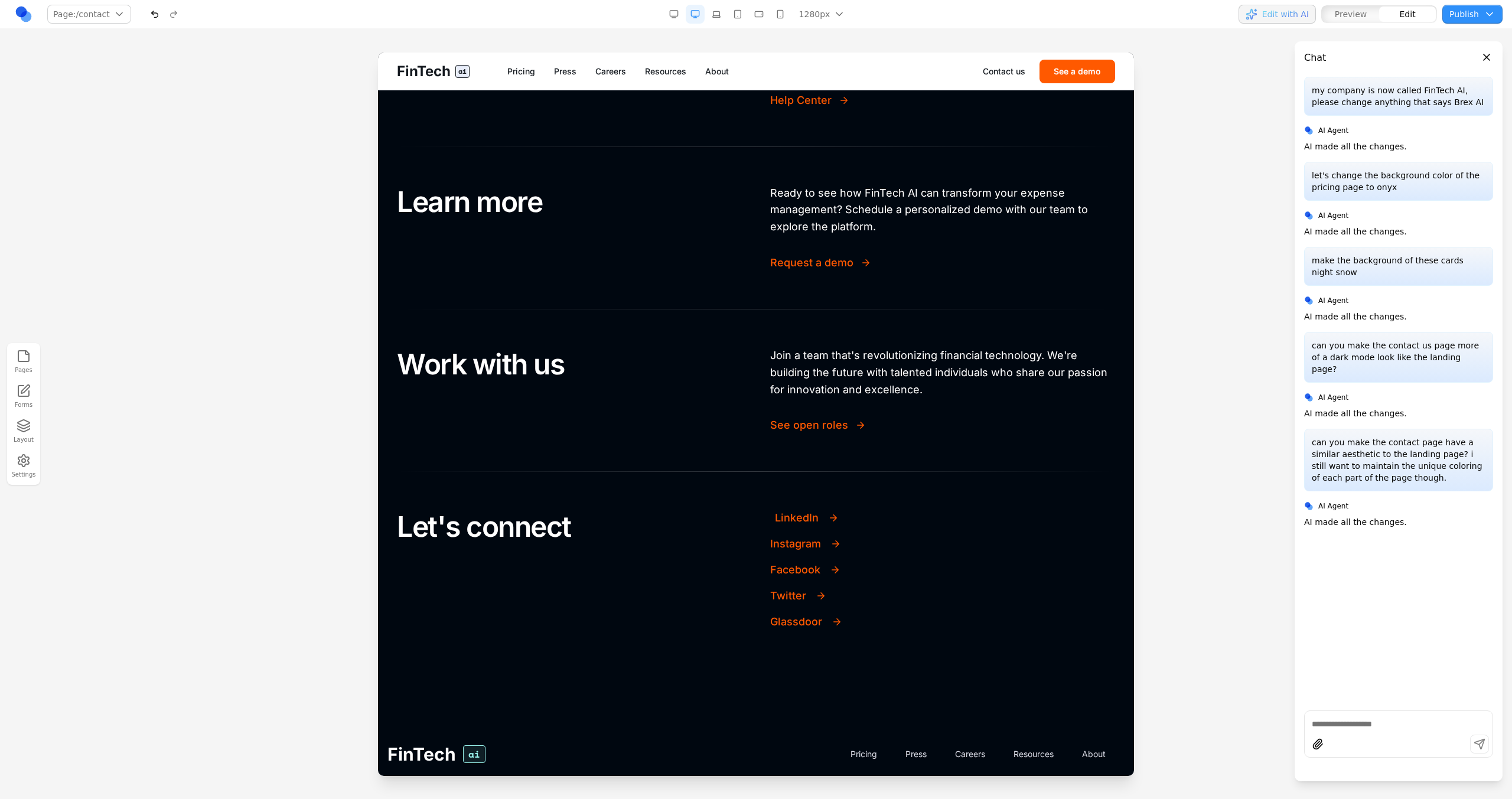
scroll to position [152, 0]
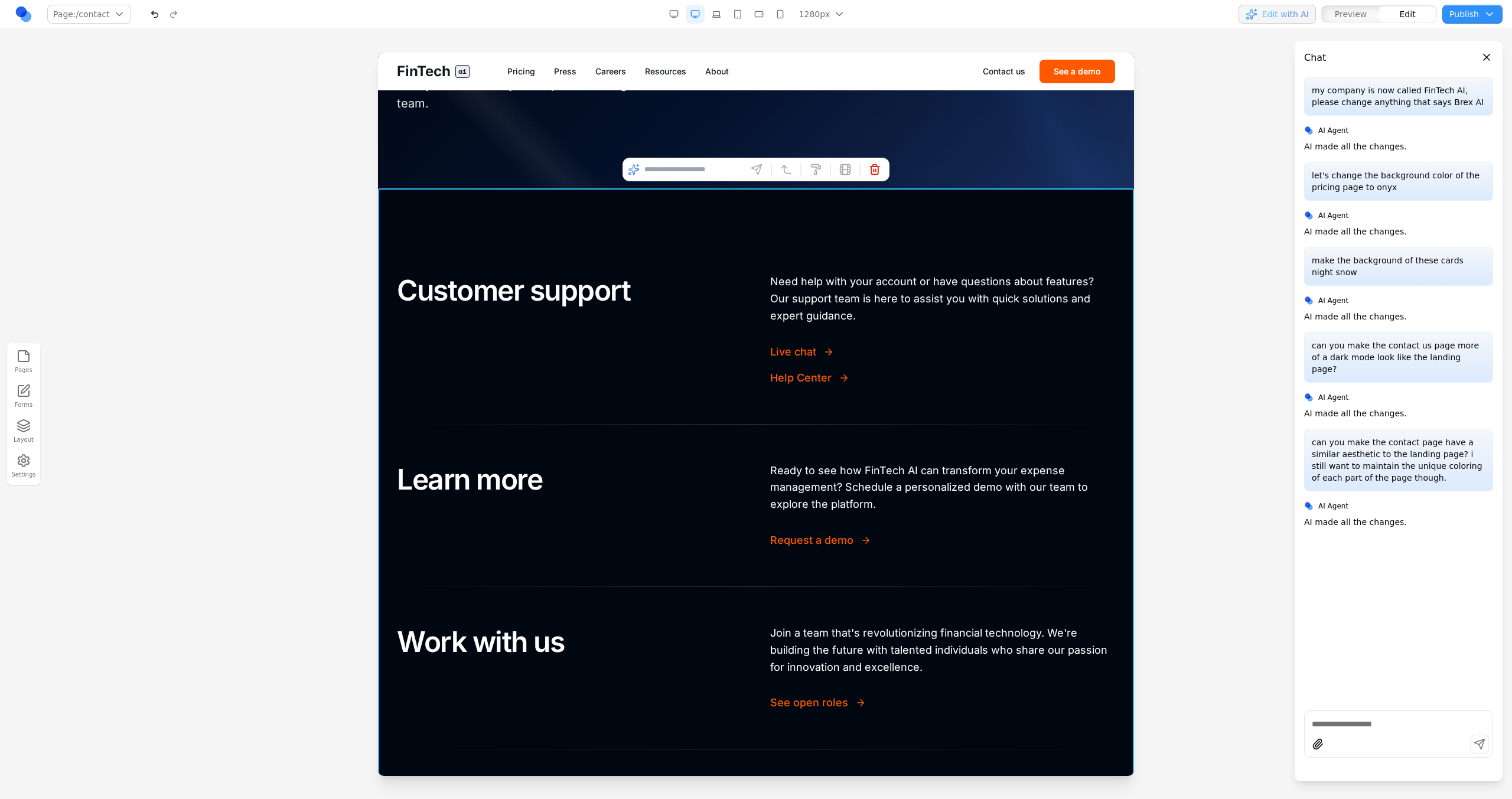
click at [903, 215] on section "Customer support Need help with your account or have questions about features? …" at bounding box center [756, 589] width 756 height 804
click at [705, 172] on input at bounding box center [693, 169] width 98 height 19
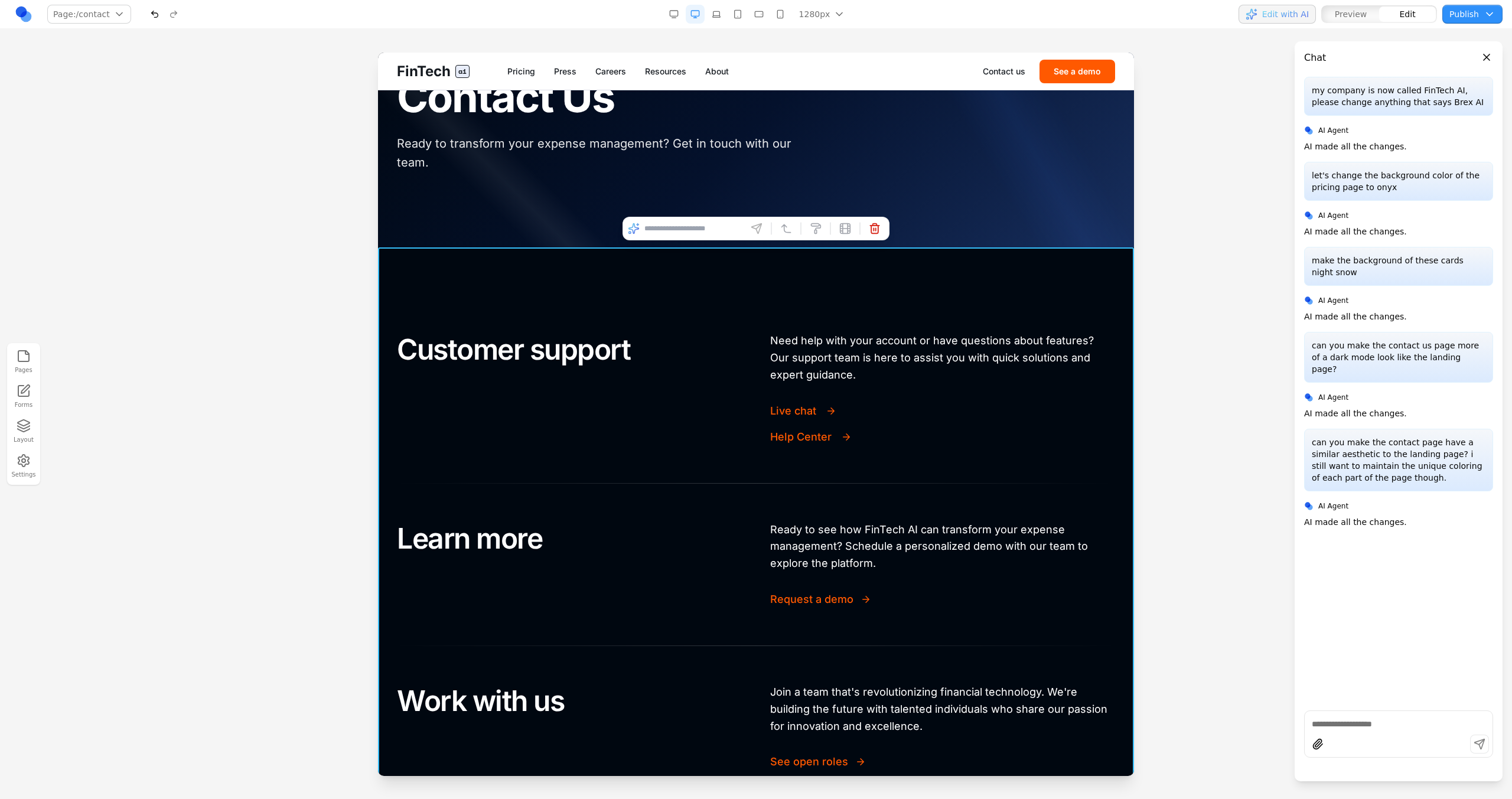
type input "*"
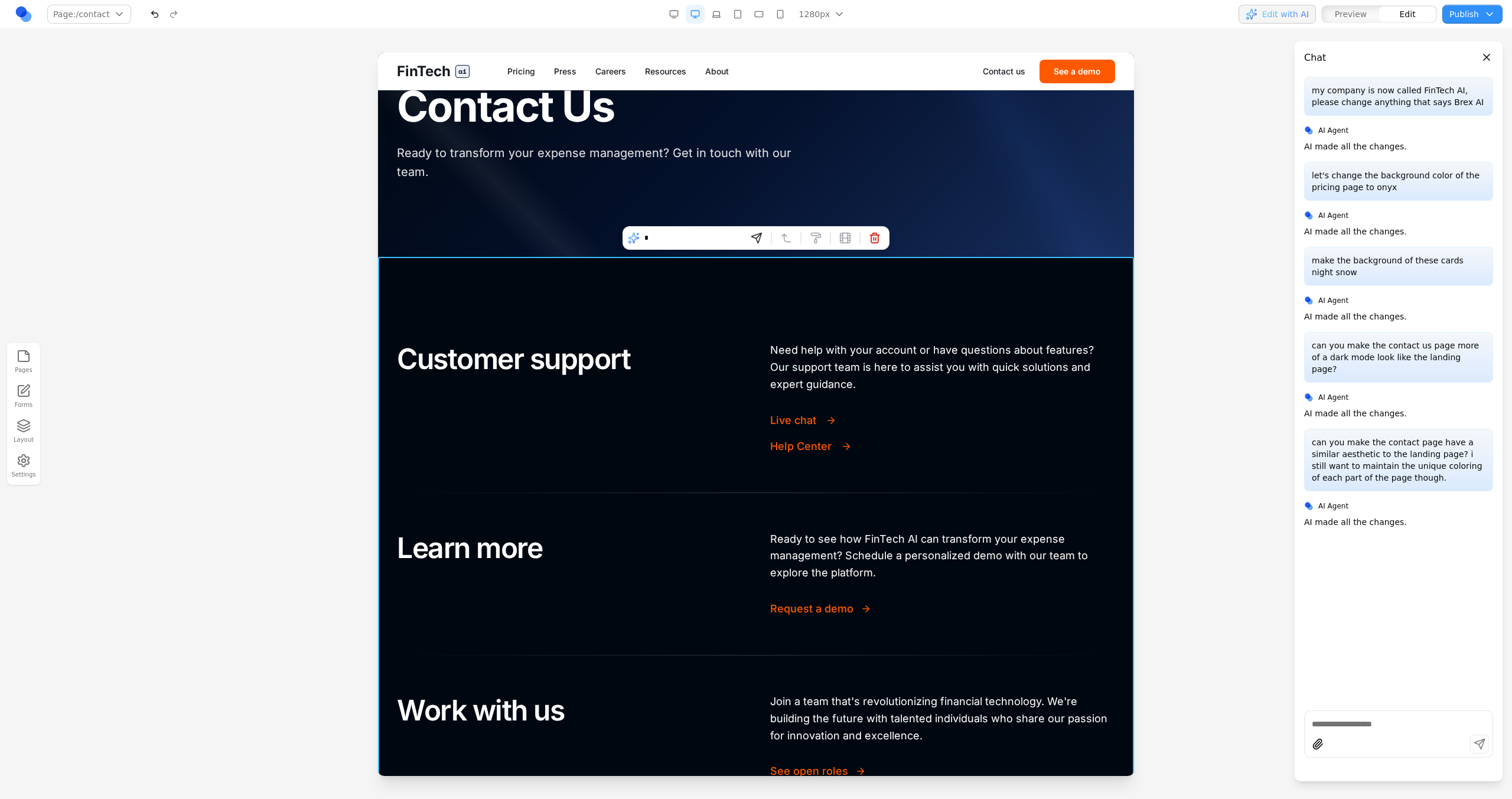
scroll to position [81, 0]
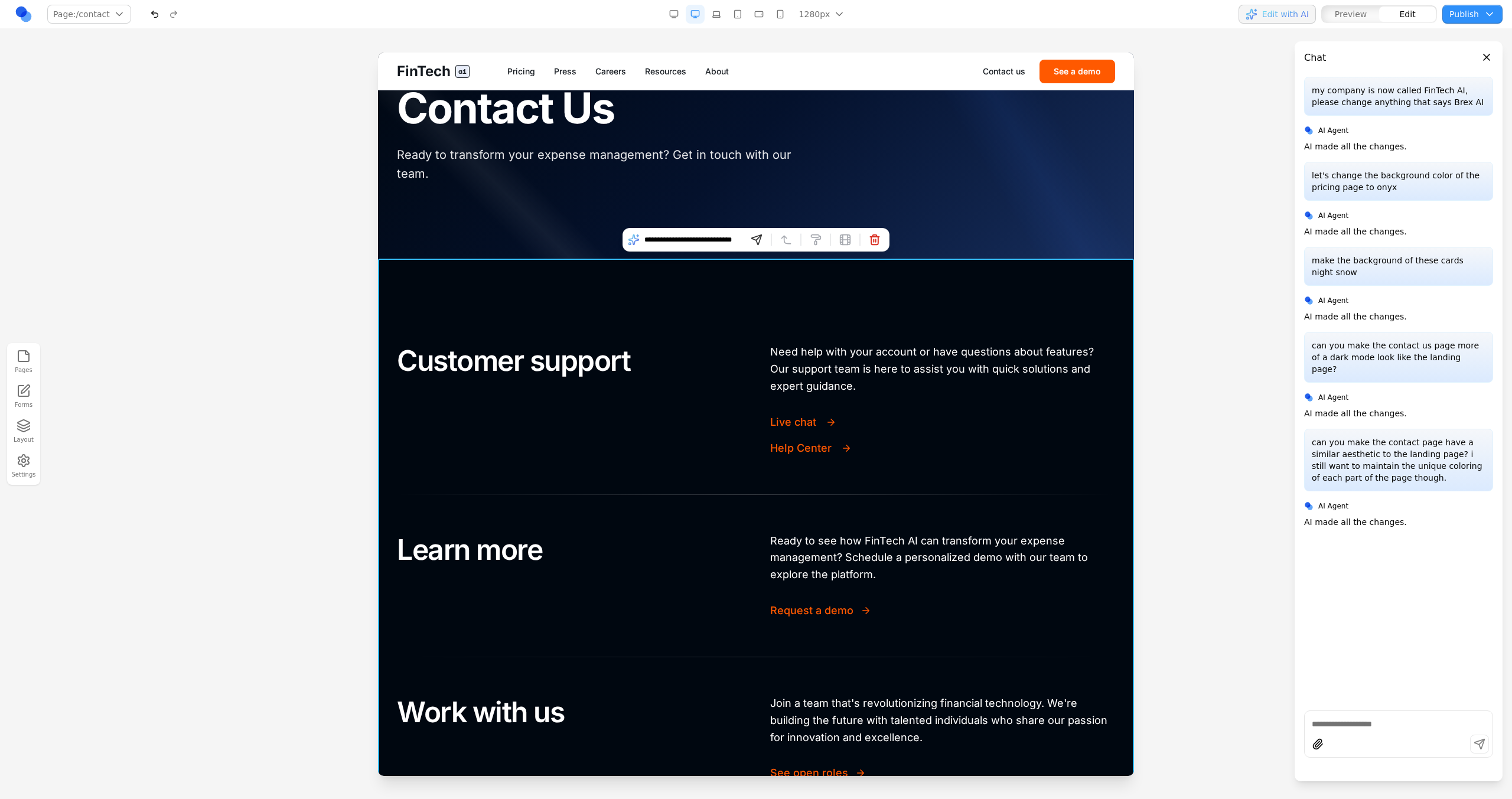
type input "**********"
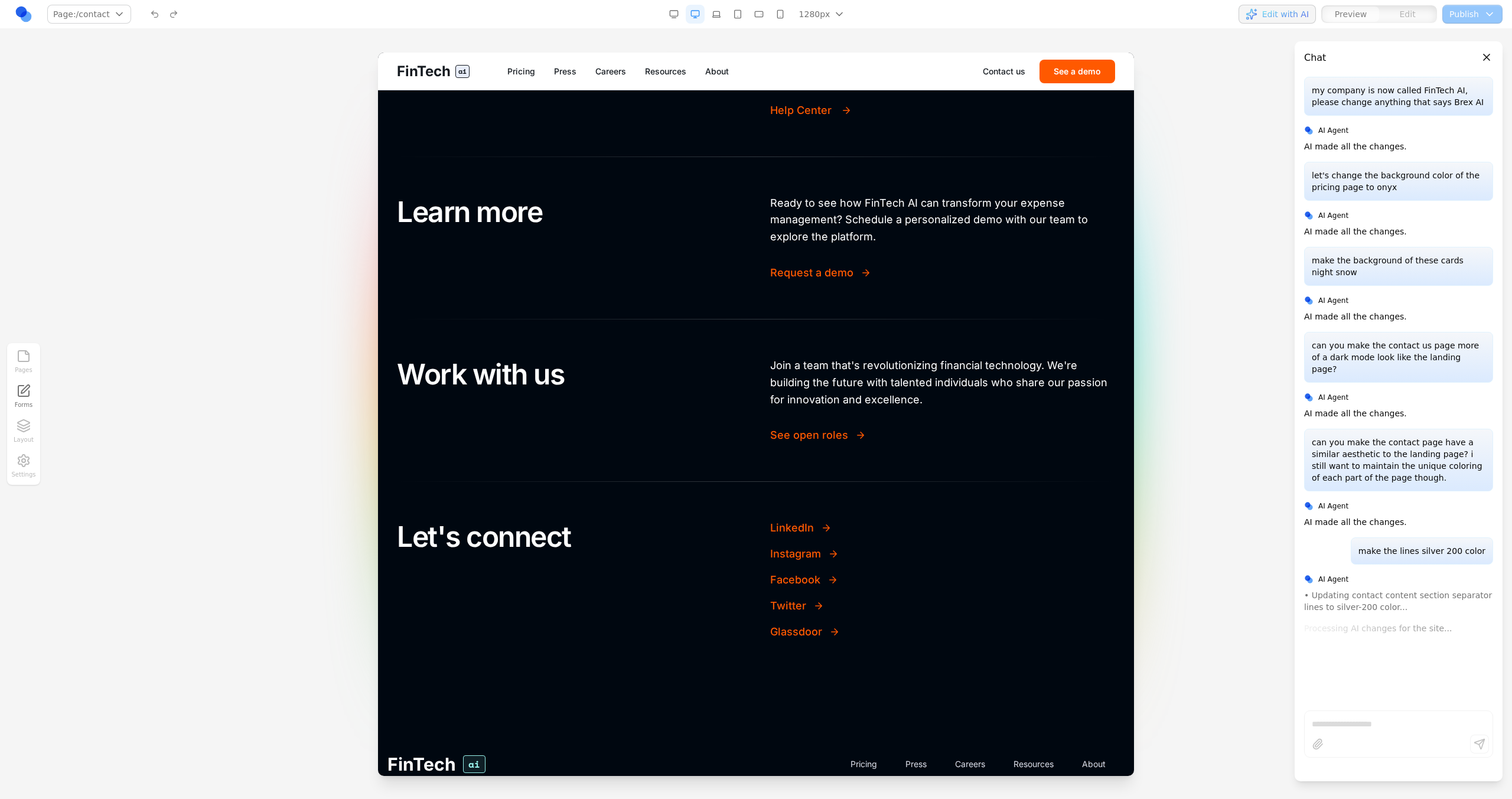
scroll to position [0, 0]
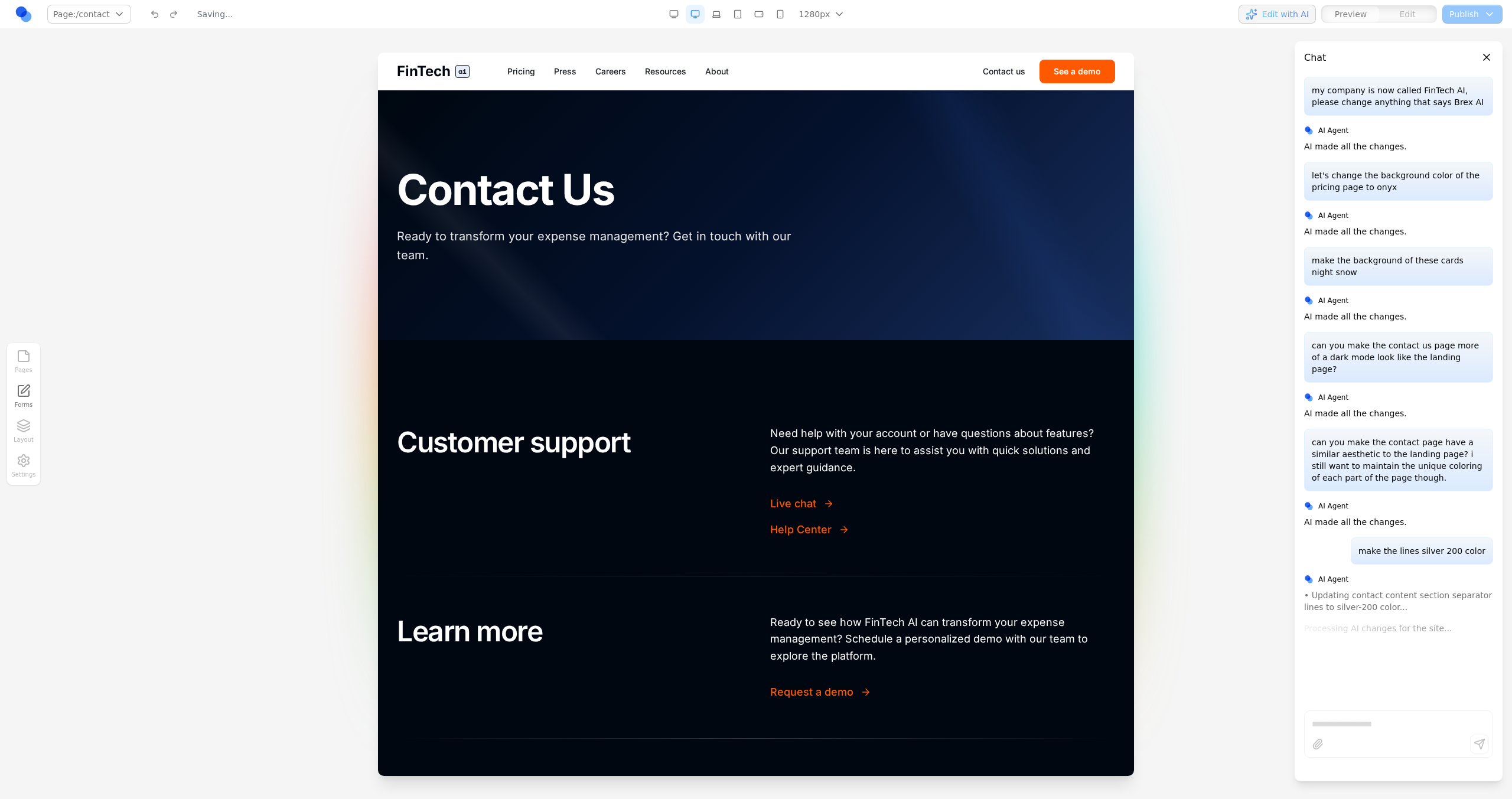
click at [444, 80] on span "FinTech" at bounding box center [423, 71] width 53 height 19
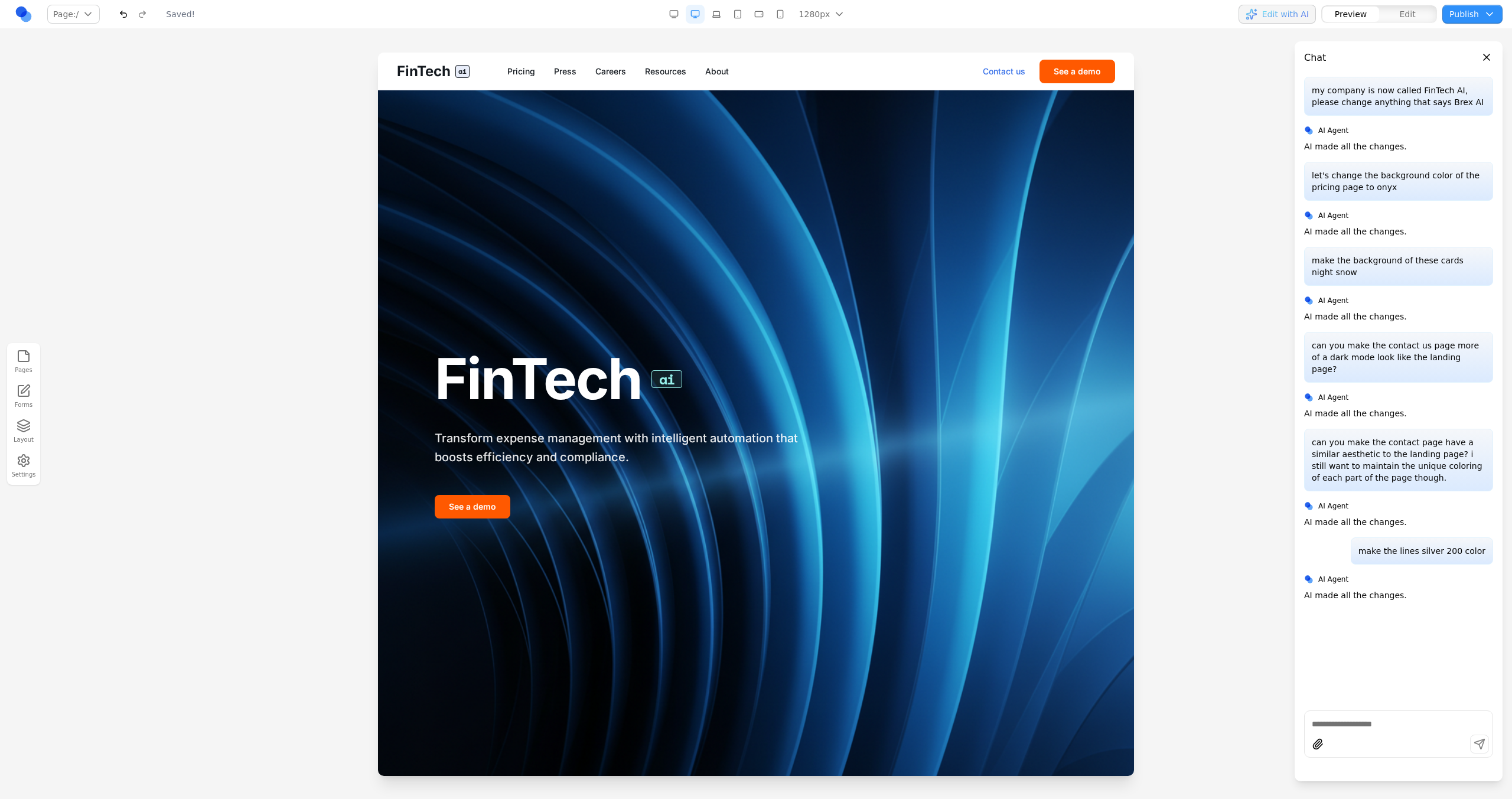
click at [1006, 74] on link "Contact us" at bounding box center [1004, 70] width 43 height 12
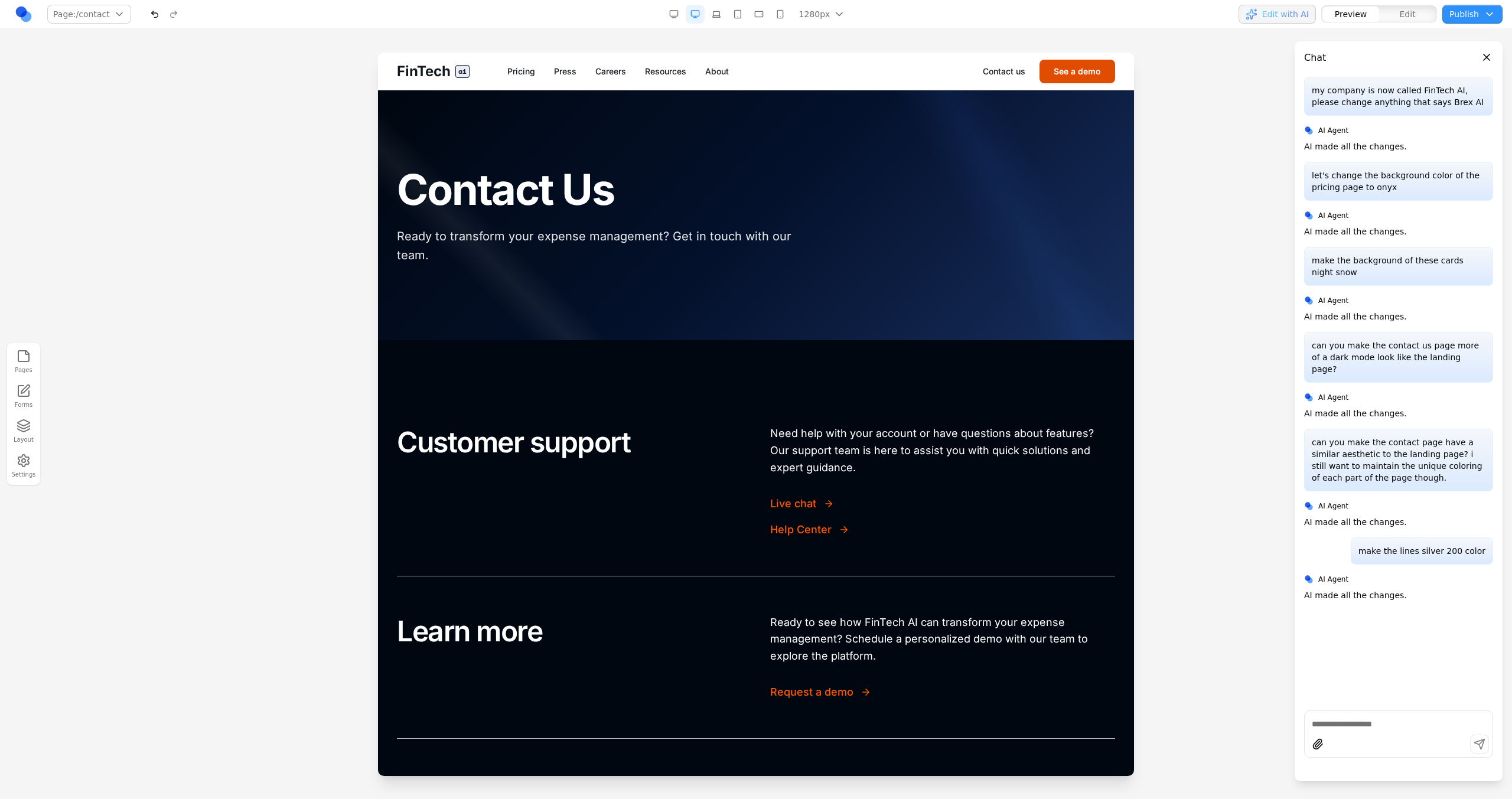
click at [1063, 76] on button "See a demo" at bounding box center [1077, 71] width 76 height 24
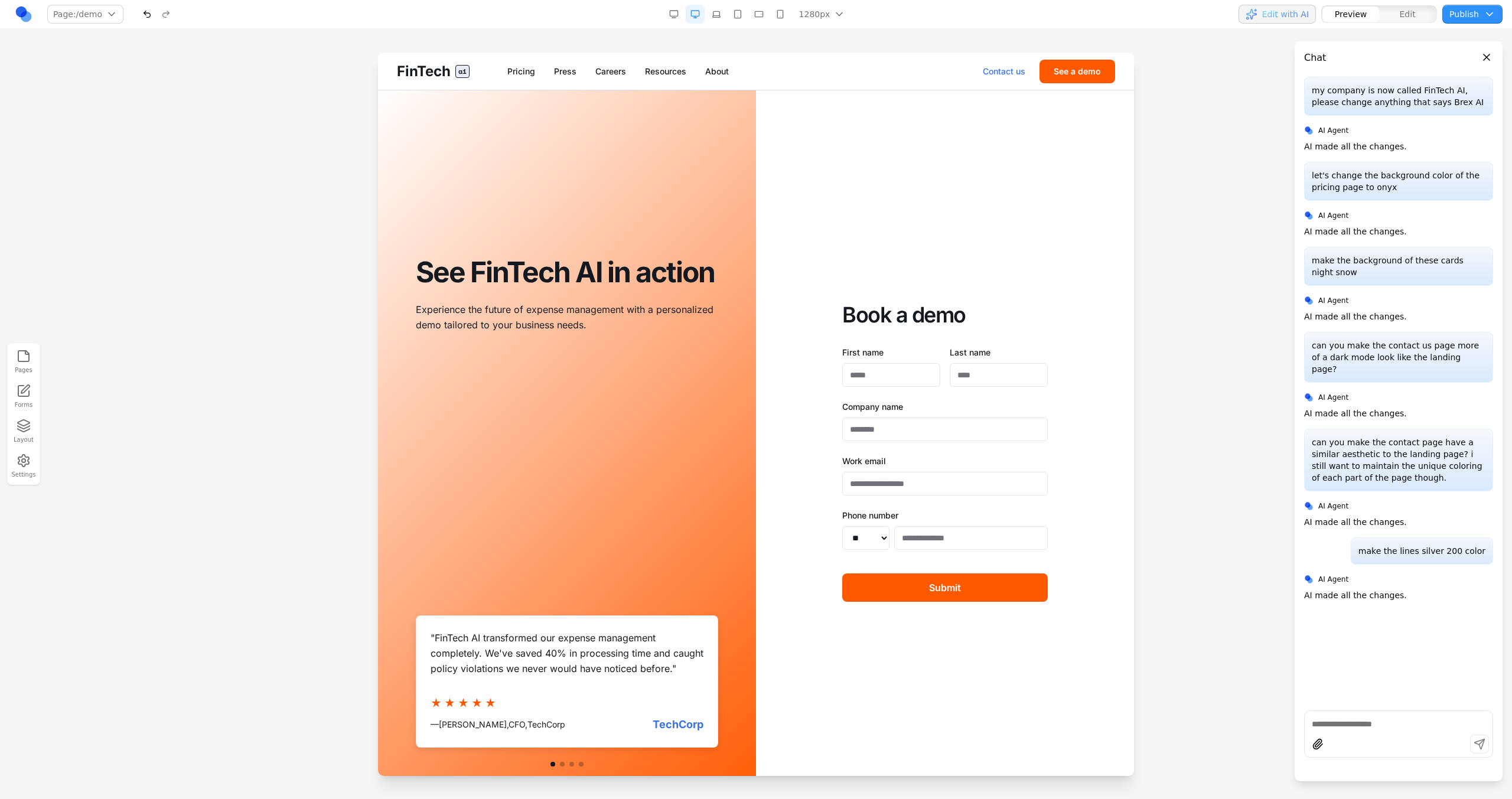
click at [1007, 76] on link "Contact us" at bounding box center [1004, 70] width 43 height 12
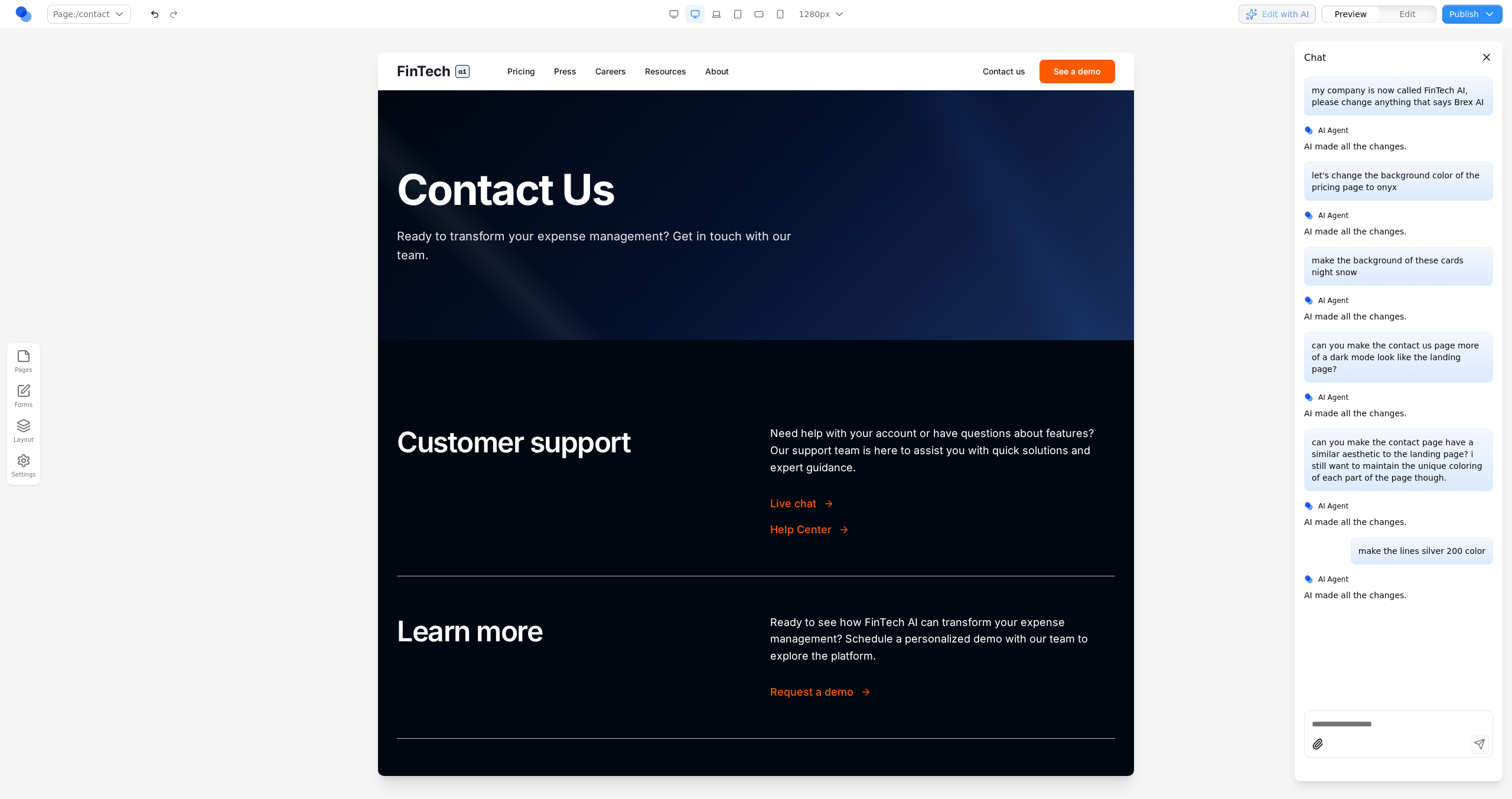
scroll to position [496, 0]
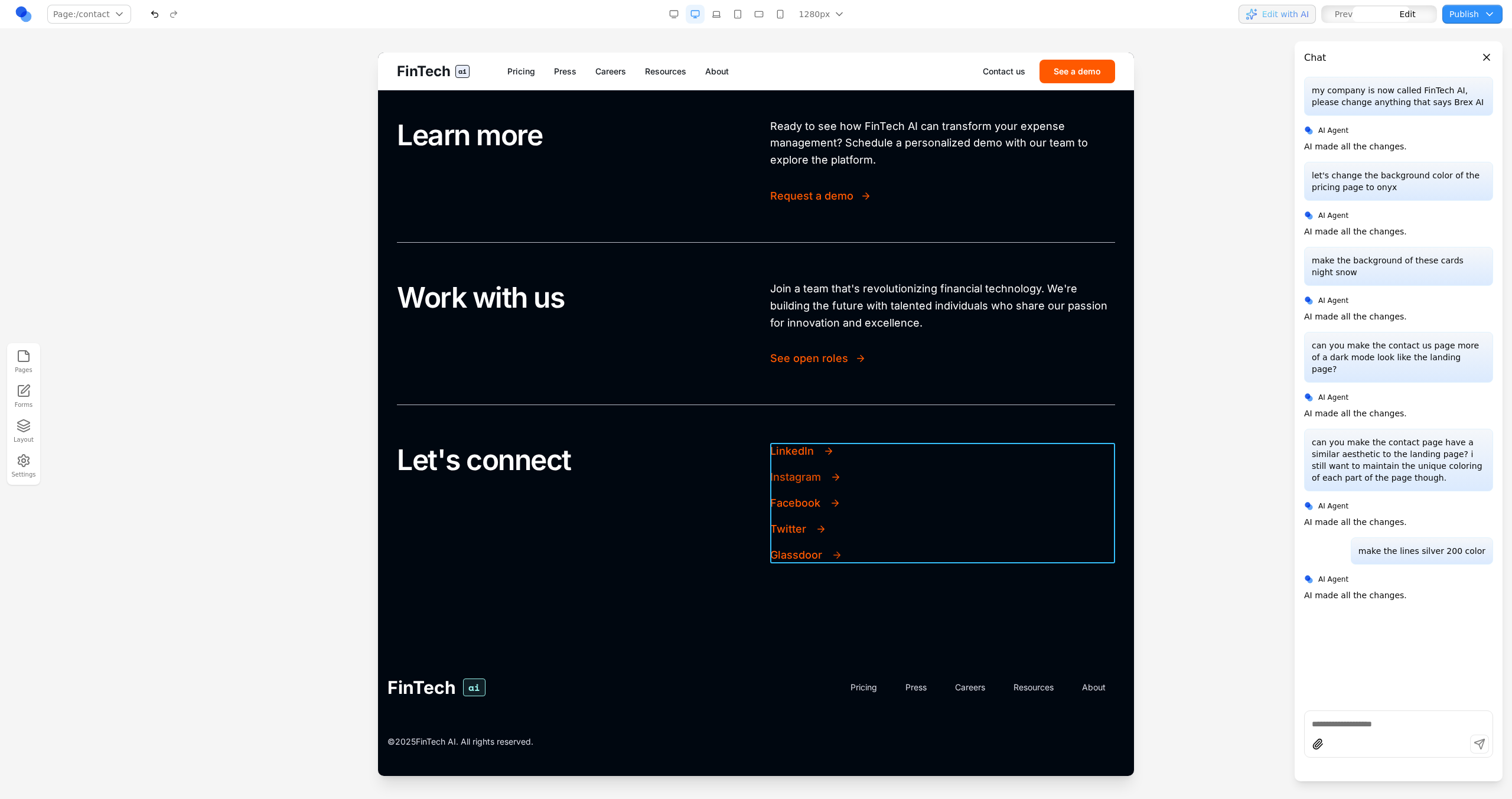
click at [902, 540] on div "LinkedIn Instagram Facebook Twitter Glassdoor" at bounding box center [942, 503] width 345 height 120
click at [874, 430] on input at bounding box center [880, 423] width 98 height 19
type input "**********"
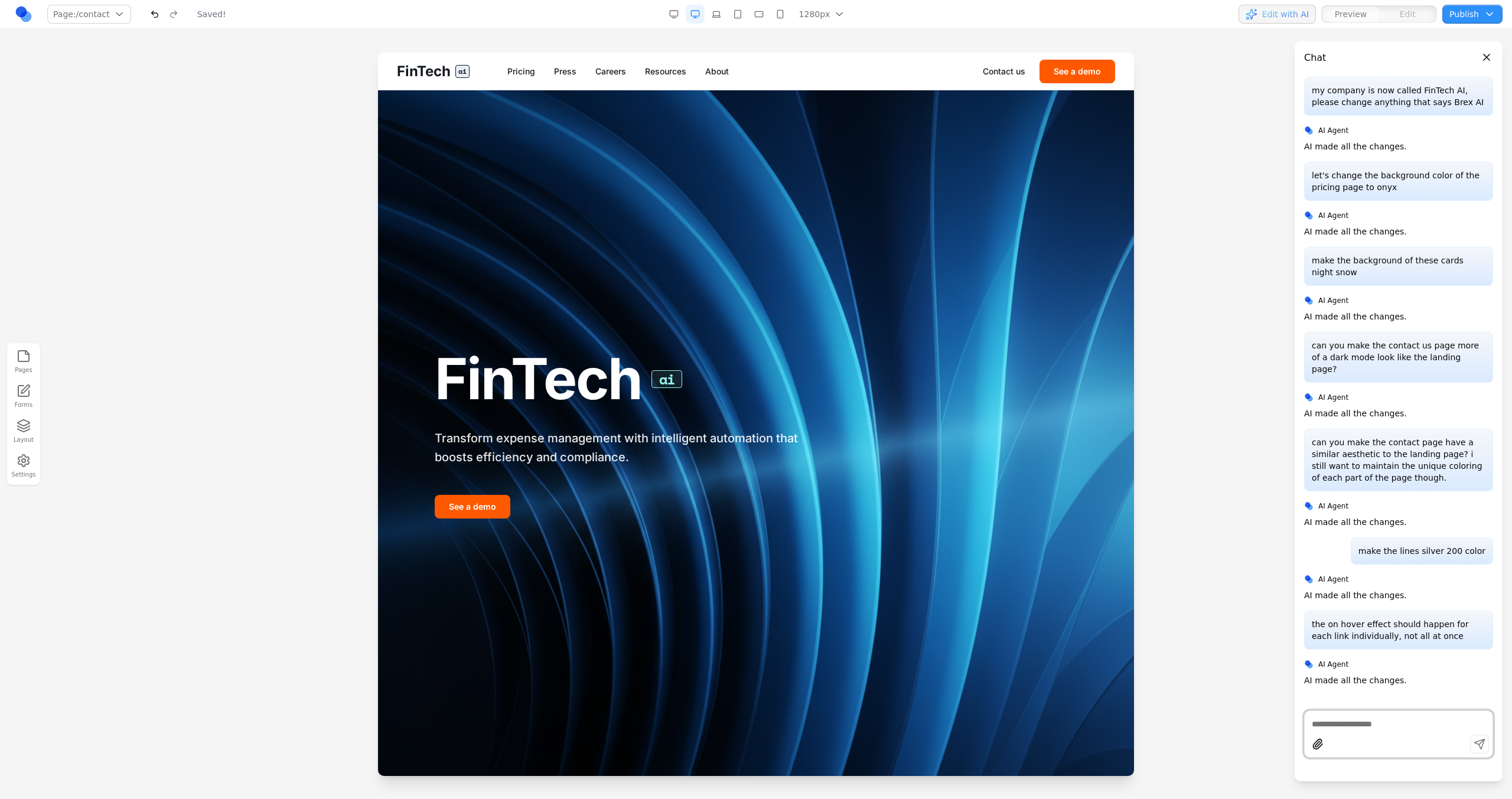
scroll to position [0, 0]
click at [898, 396] on div "FinTech ai Transform expense management with intelligent automation that boosts…" at bounding box center [756, 433] width 756 height 685
click at [1017, 69] on link "Contact us" at bounding box center [1004, 70] width 43 height 12
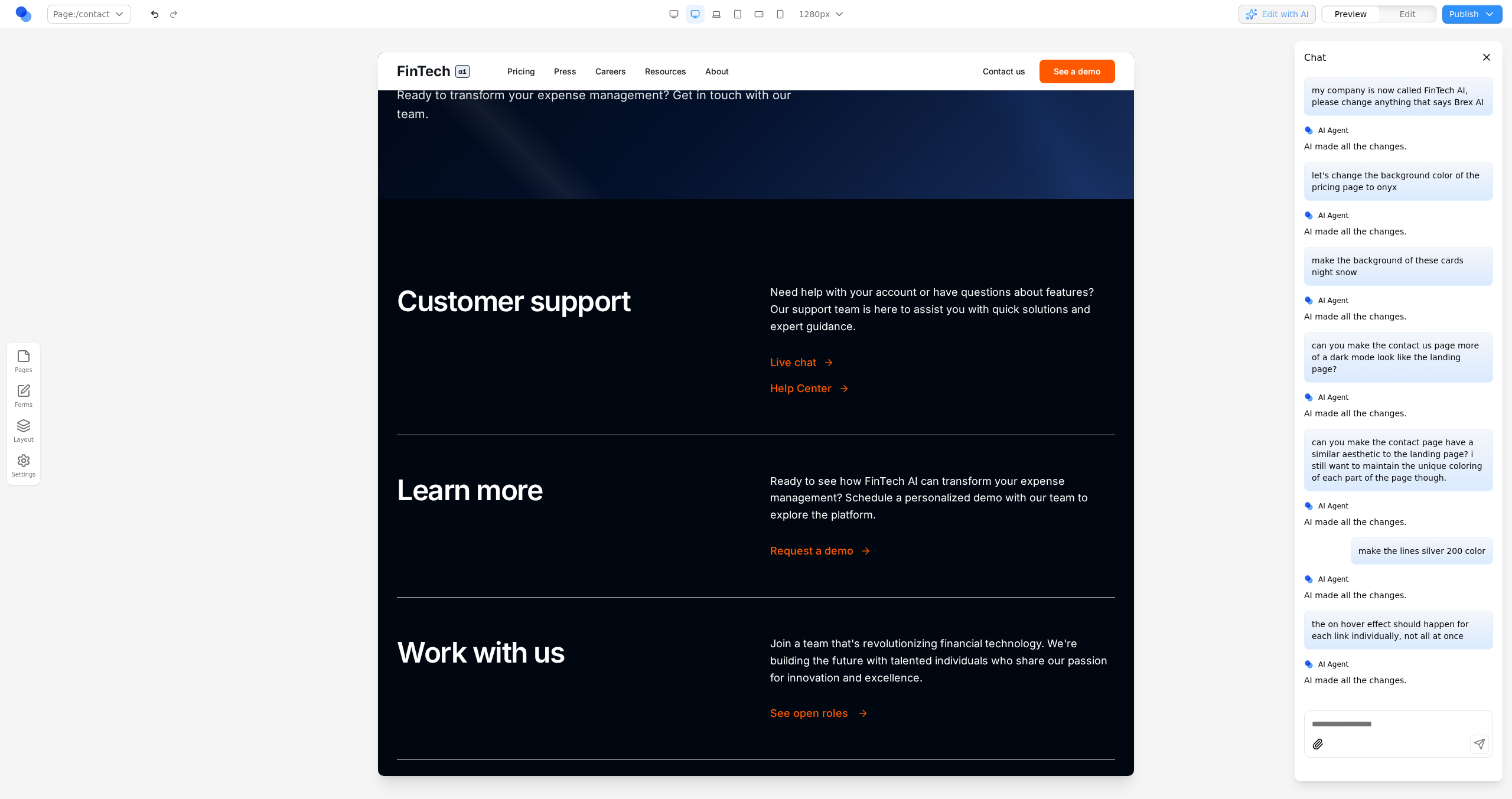
scroll to position [149, 0]
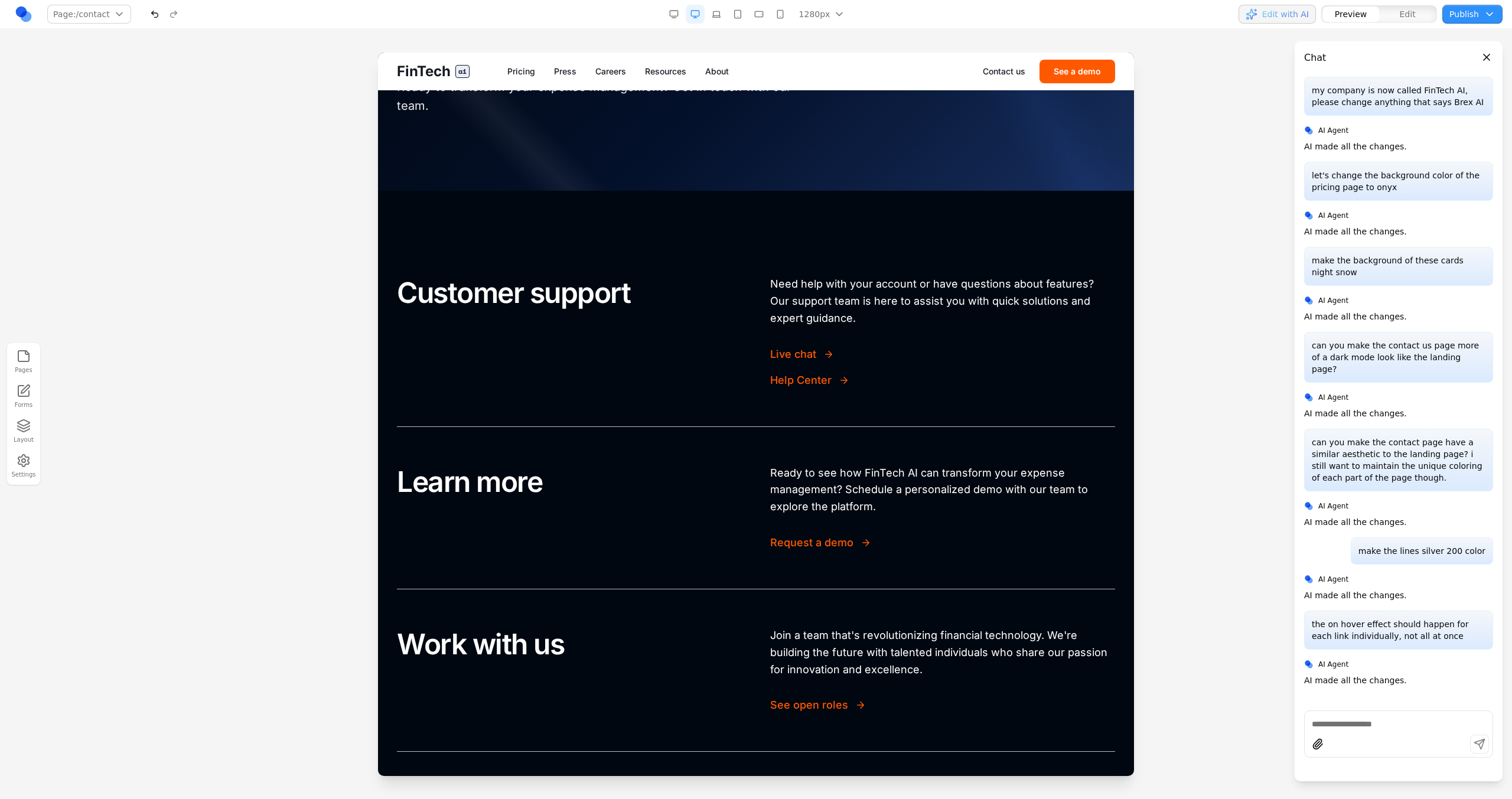
click at [1411, 5] on div "Preview Edit" at bounding box center [1378, 14] width 117 height 19
click at [1411, 11] on span "Edit" at bounding box center [1408, 14] width 16 height 12
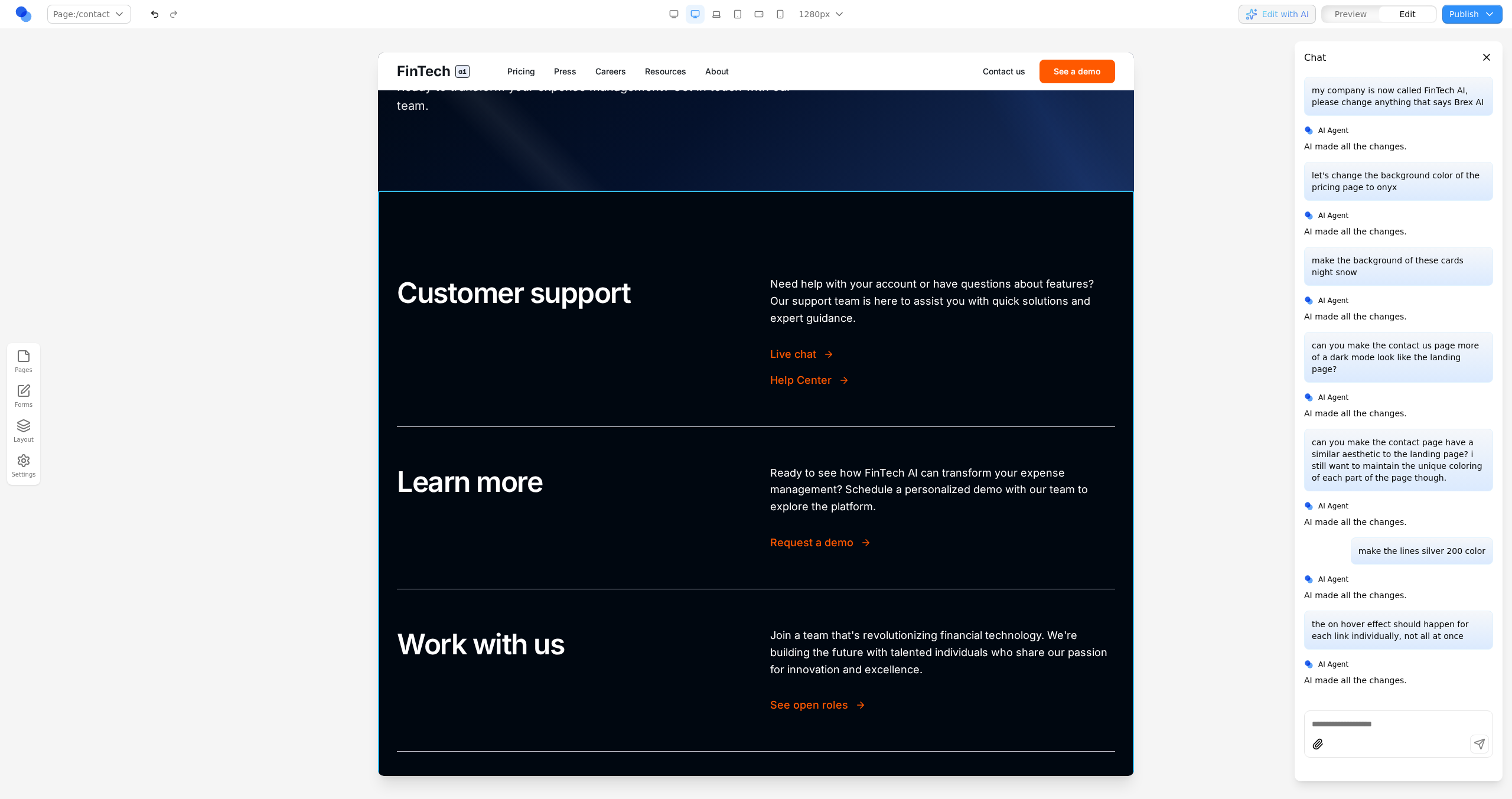
click at [1079, 202] on section "Customer support Need help with your account or have questions about features? …" at bounding box center [756, 592] width 756 height 804
click at [702, 170] on input at bounding box center [693, 172] width 98 height 19
type input "**********"
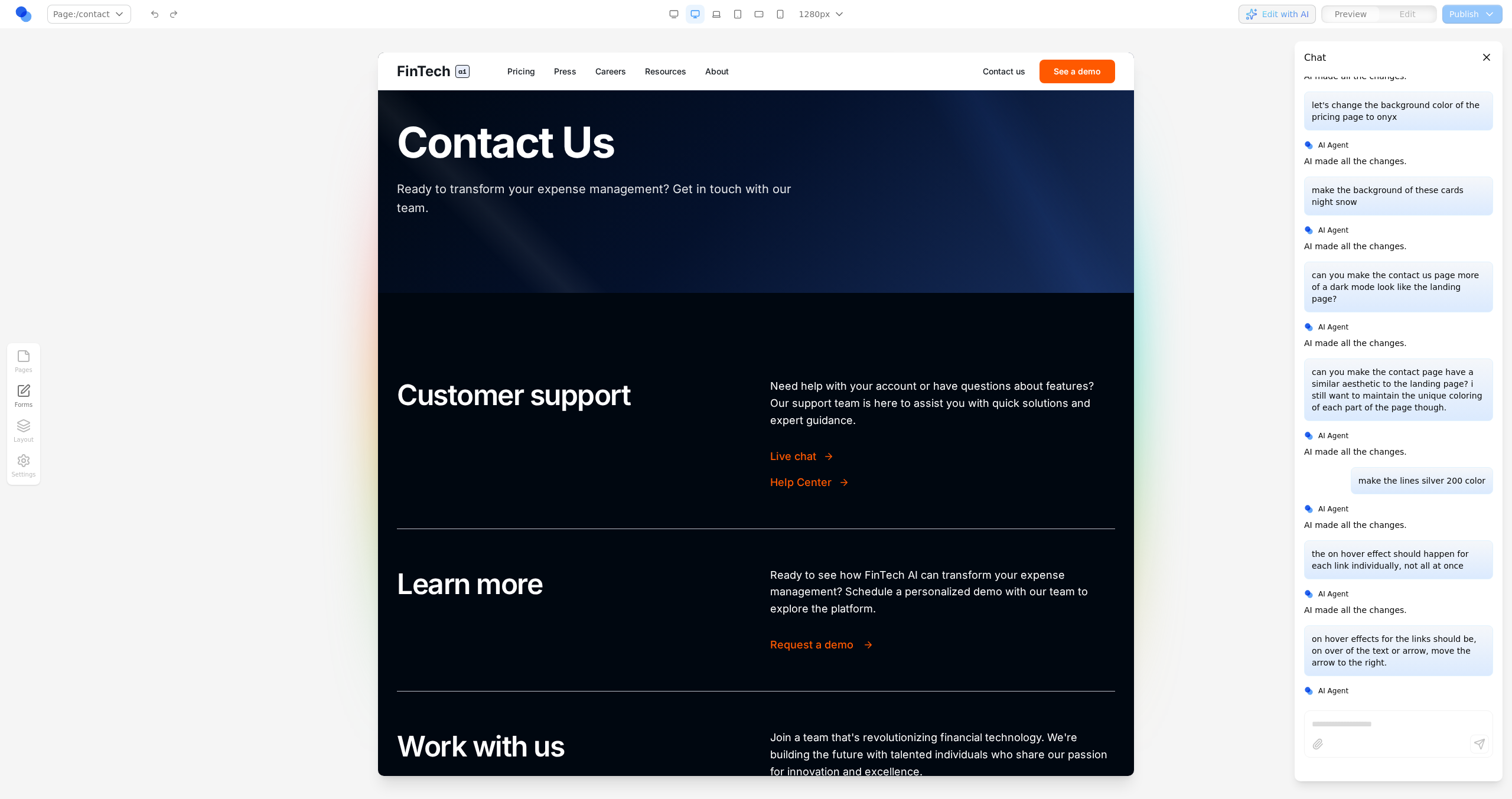
scroll to position [0, 0]
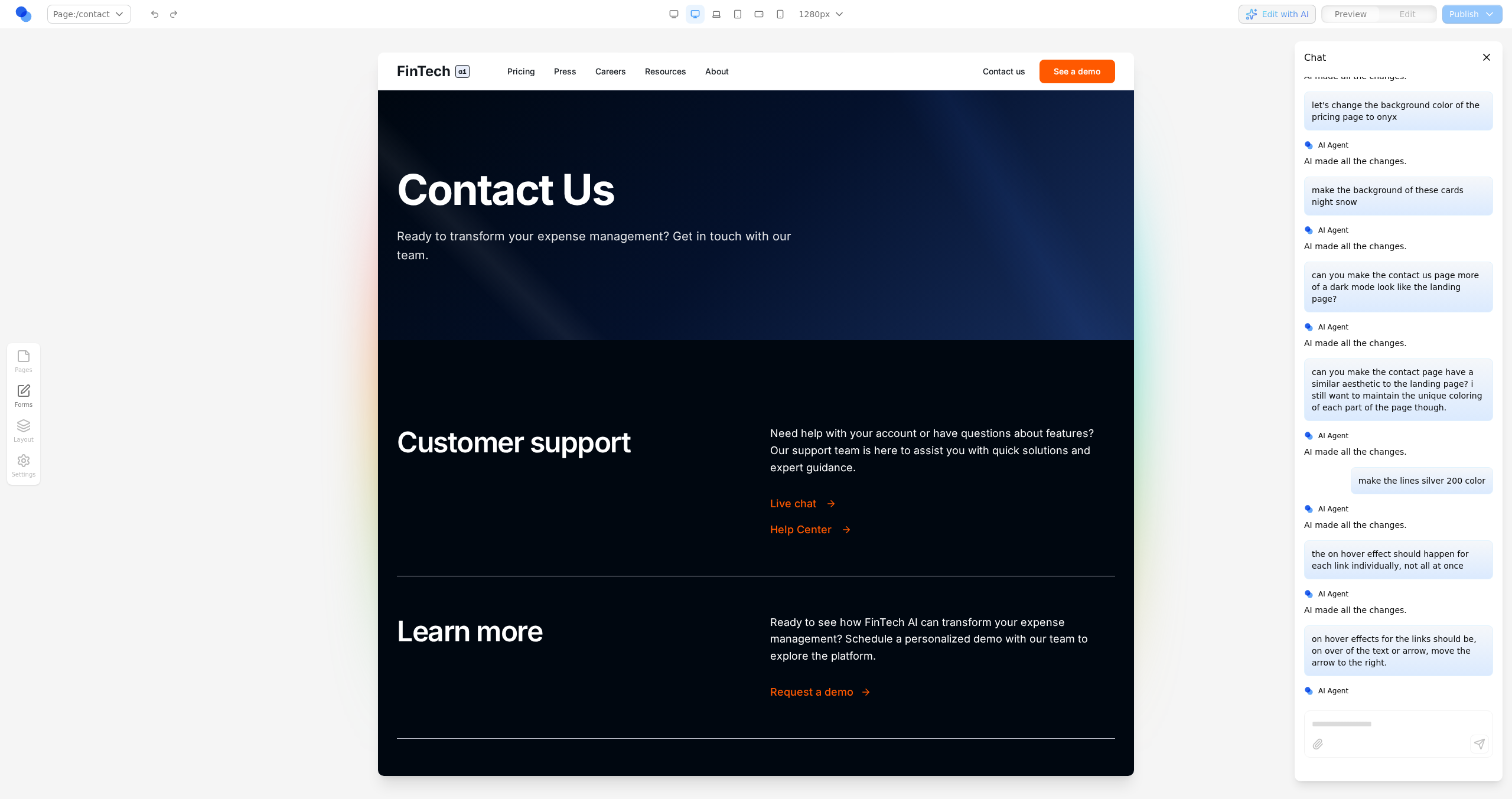
click at [601, 448] on h2 "Customer support" at bounding box center [569, 442] width 345 height 34
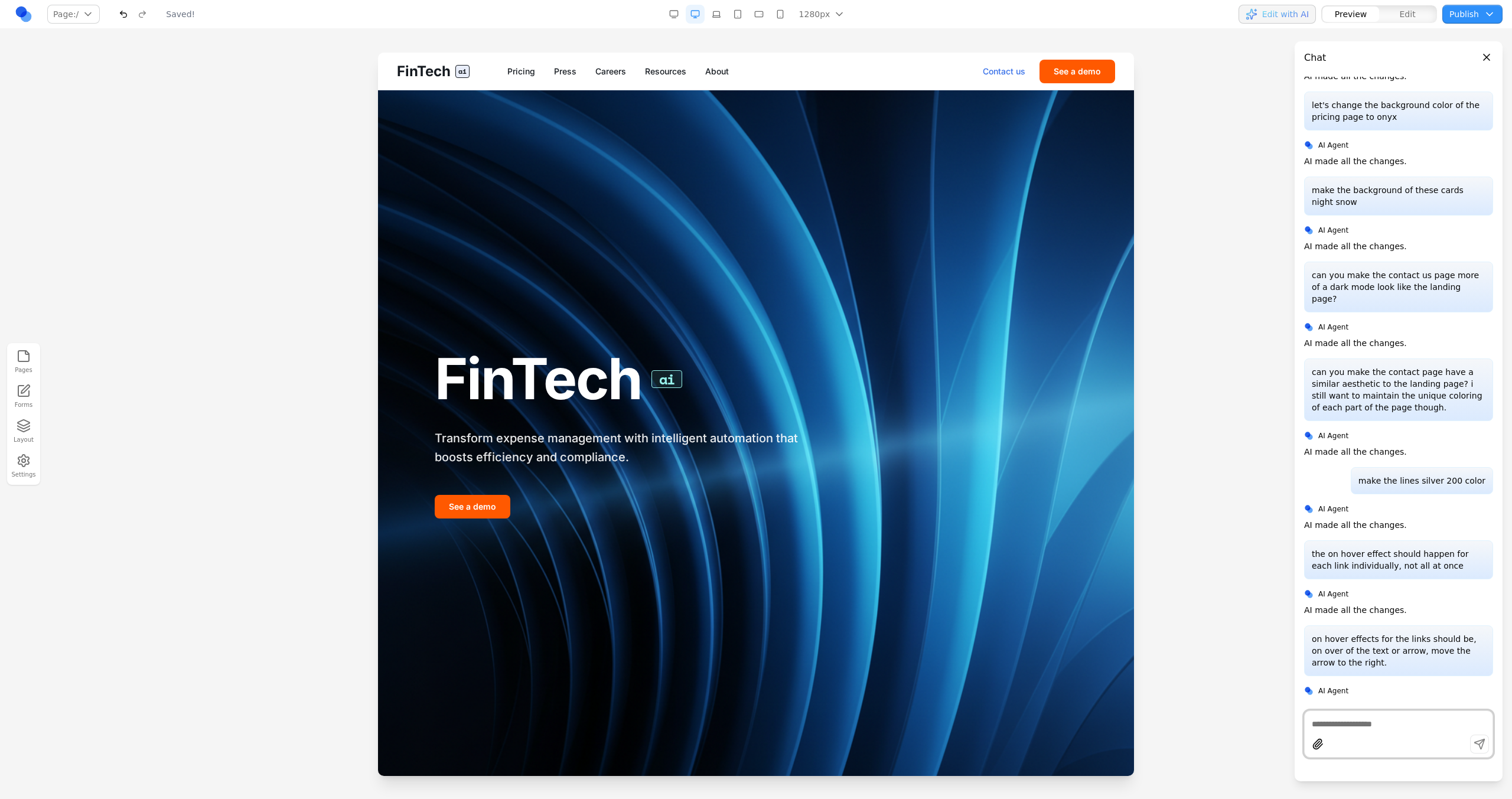
drag, startPoint x: 1008, startPoint y: 67, endPoint x: 1366, endPoint y: 240, distance: 397.6
click at [1008, 67] on link "Contact us" at bounding box center [1004, 70] width 43 height 12
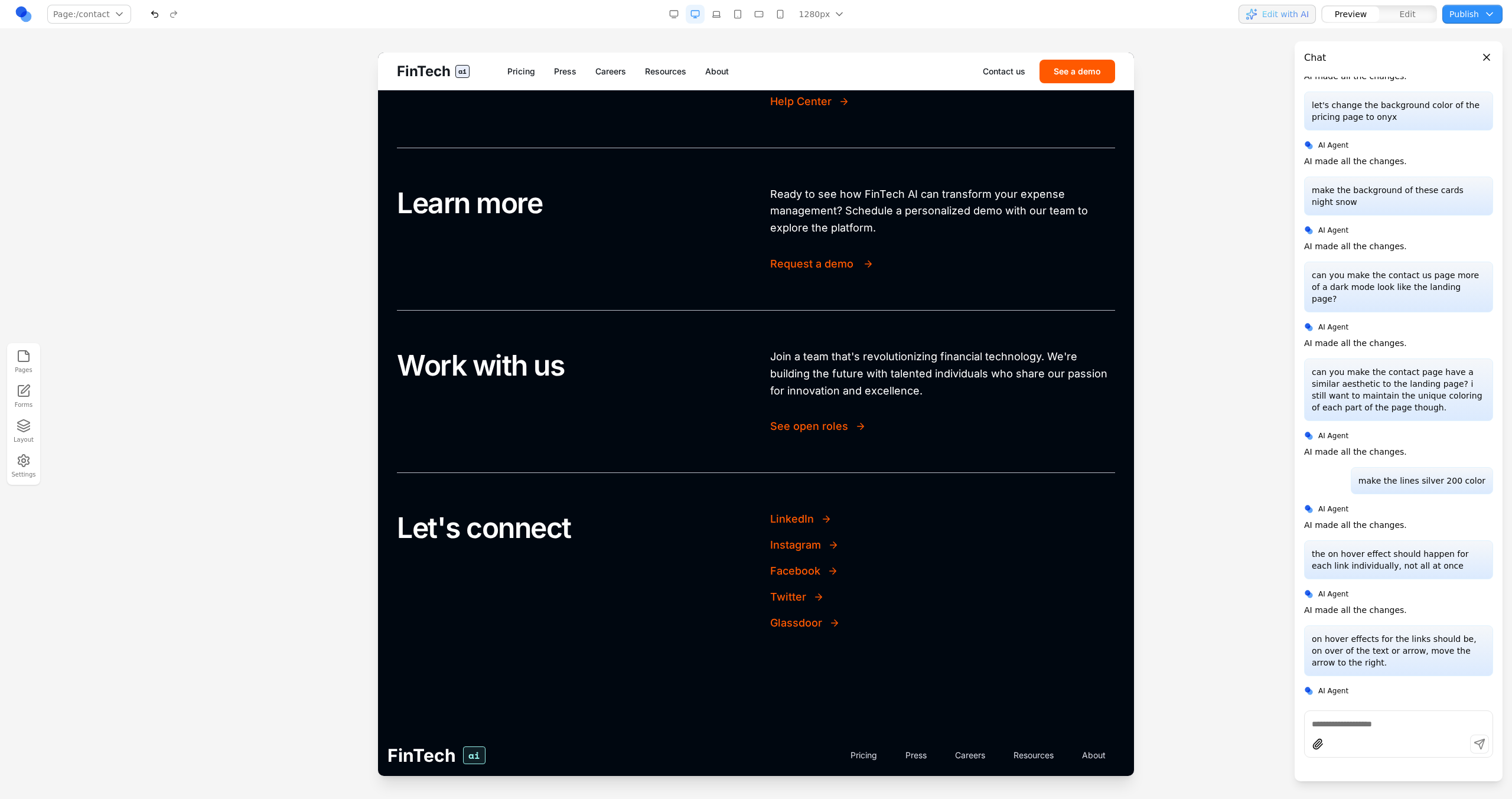
scroll to position [496, 0]
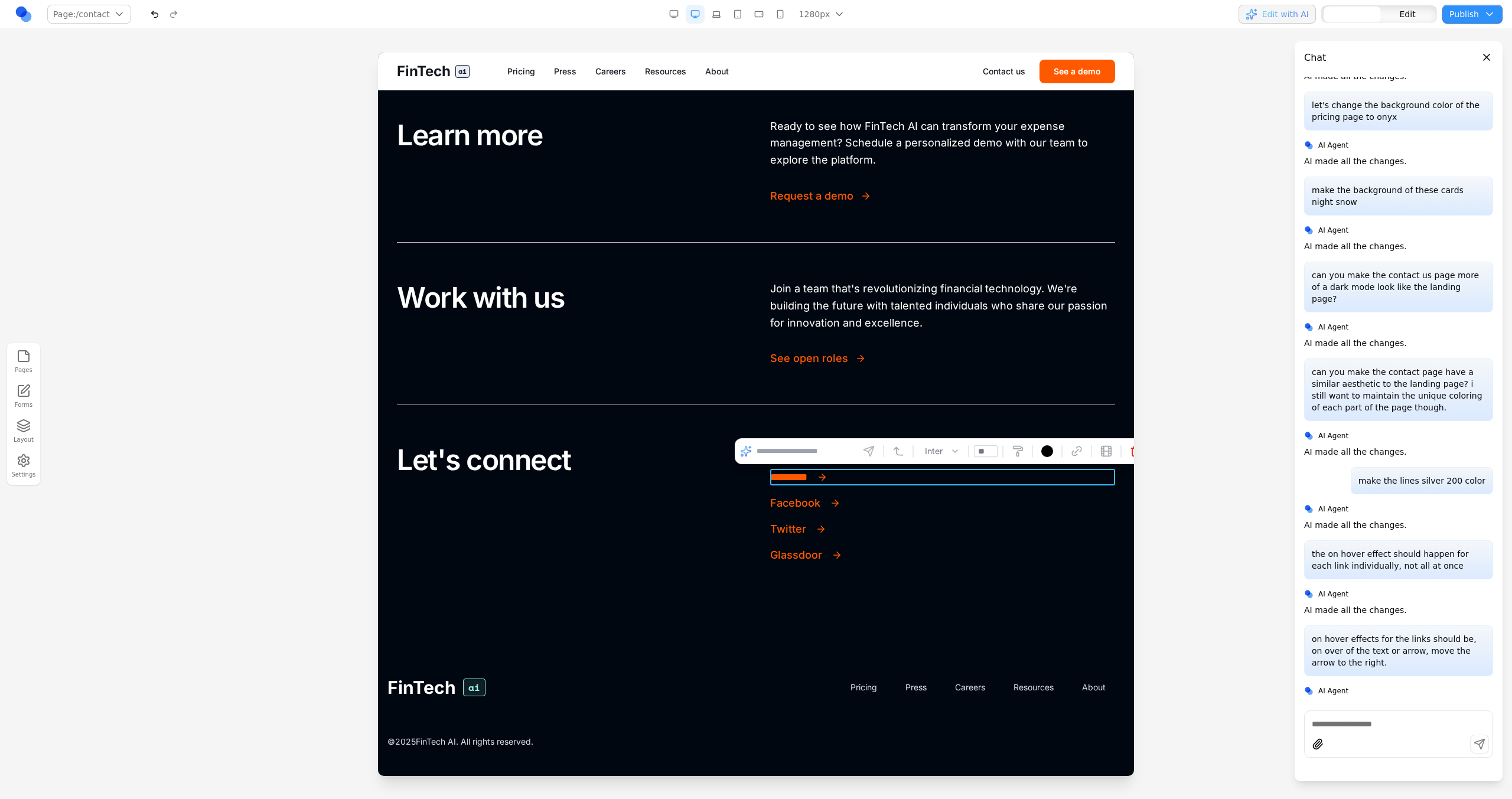
click at [932, 484] on link "*********" at bounding box center [942, 477] width 345 height 16
click at [935, 547] on link "Glassdoor" at bounding box center [942, 555] width 345 height 16
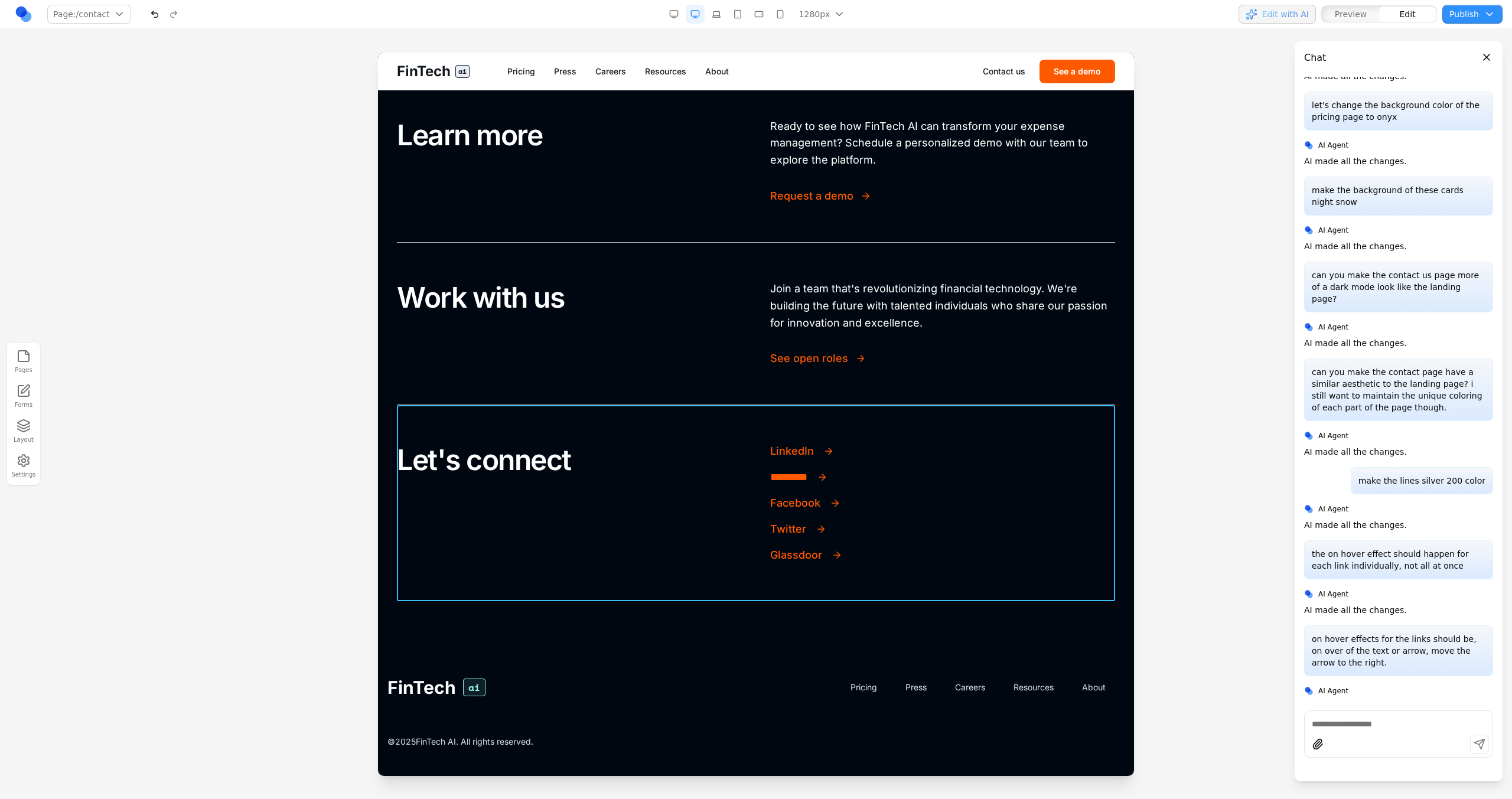
click at [801, 576] on div "Let's connect LinkedIn ********* Facebook Twitter Glassdoor" at bounding box center [756, 503] width 718 height 196
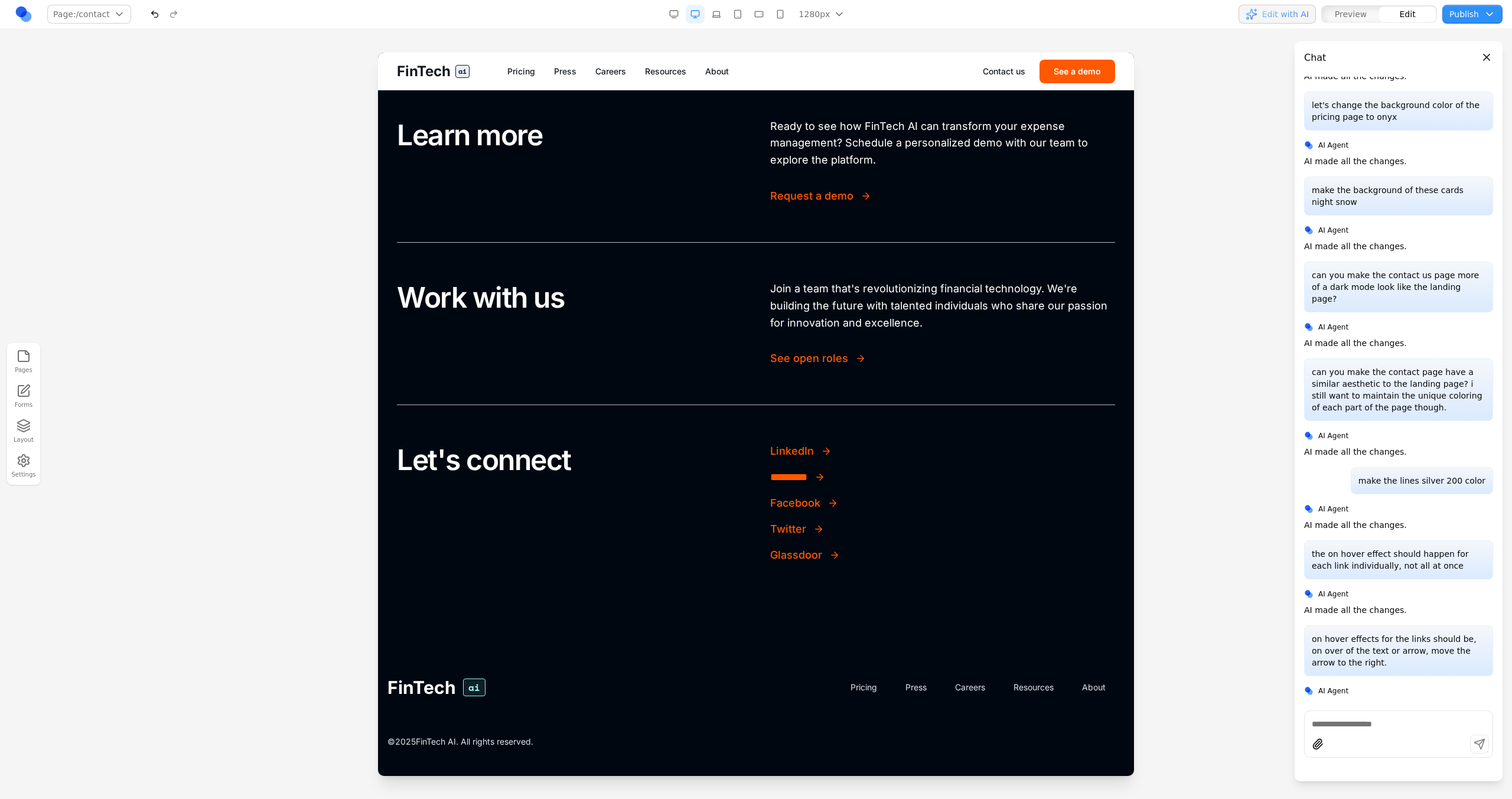
click at [775, 628] on section "Customer support Need help with your account or have questions about features? …" at bounding box center [756, 246] width 756 height 804
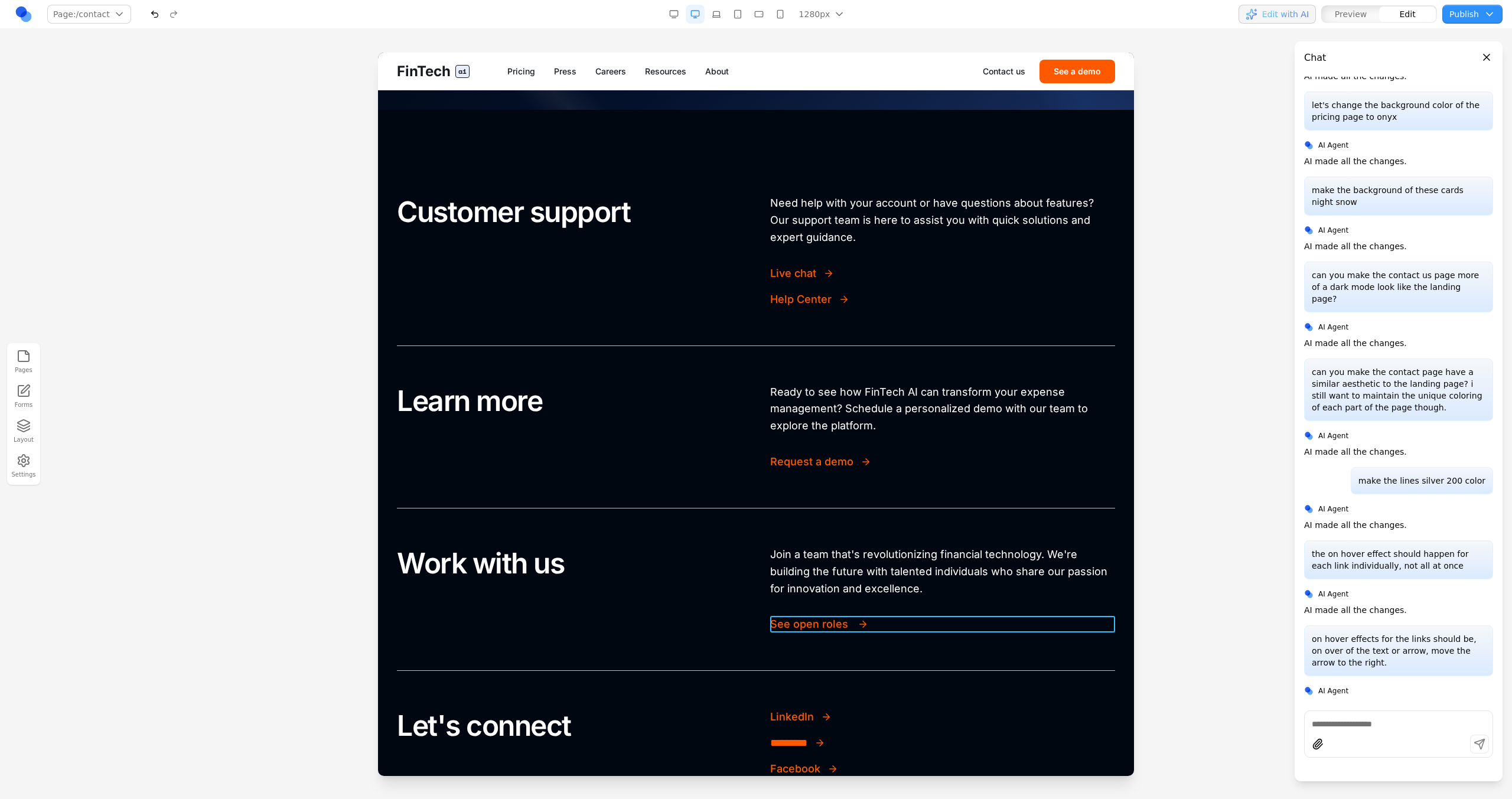
scroll to position [115, 0]
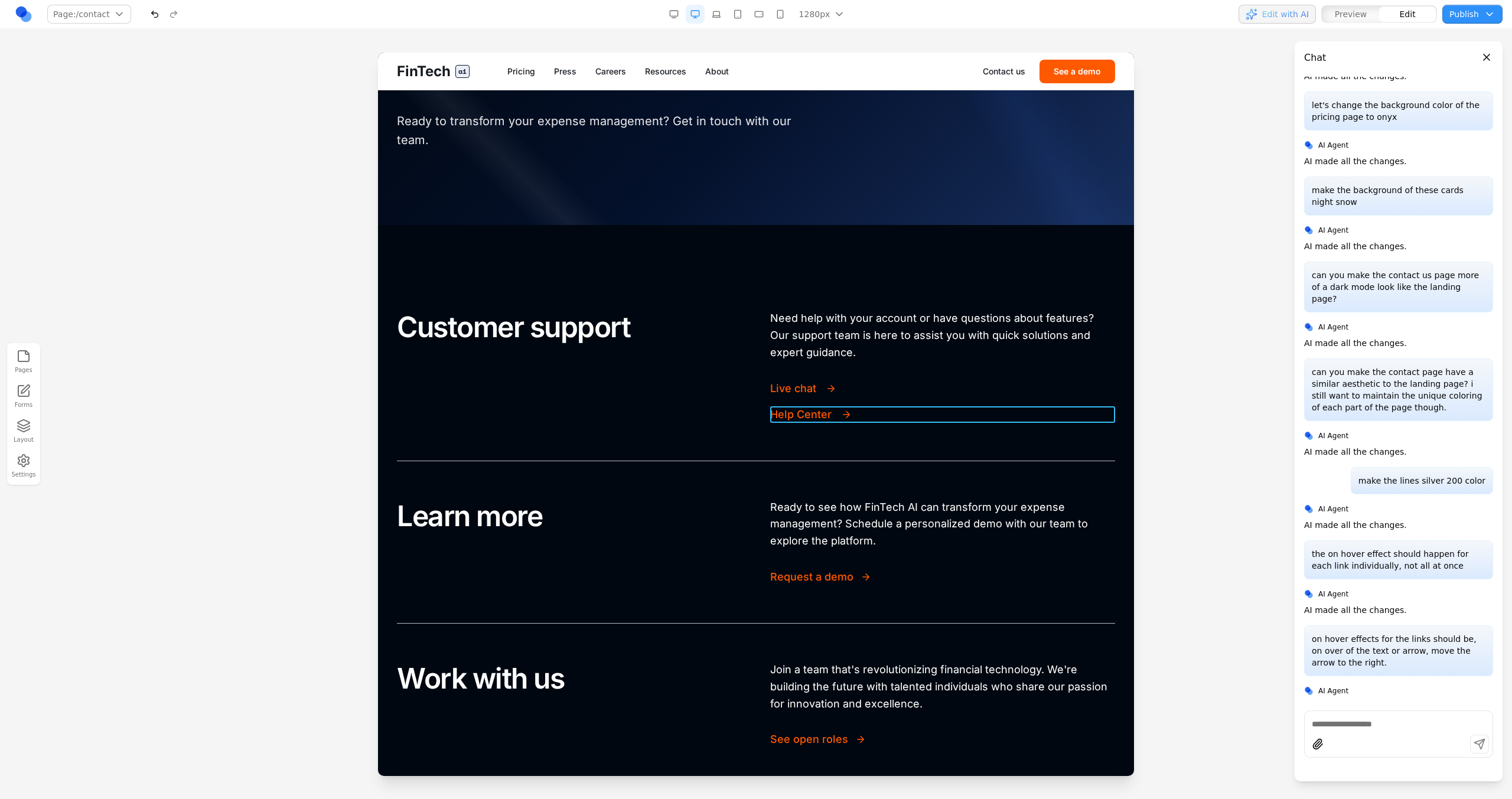
click at [927, 410] on link "Help Center" at bounding box center [942, 414] width 345 height 16
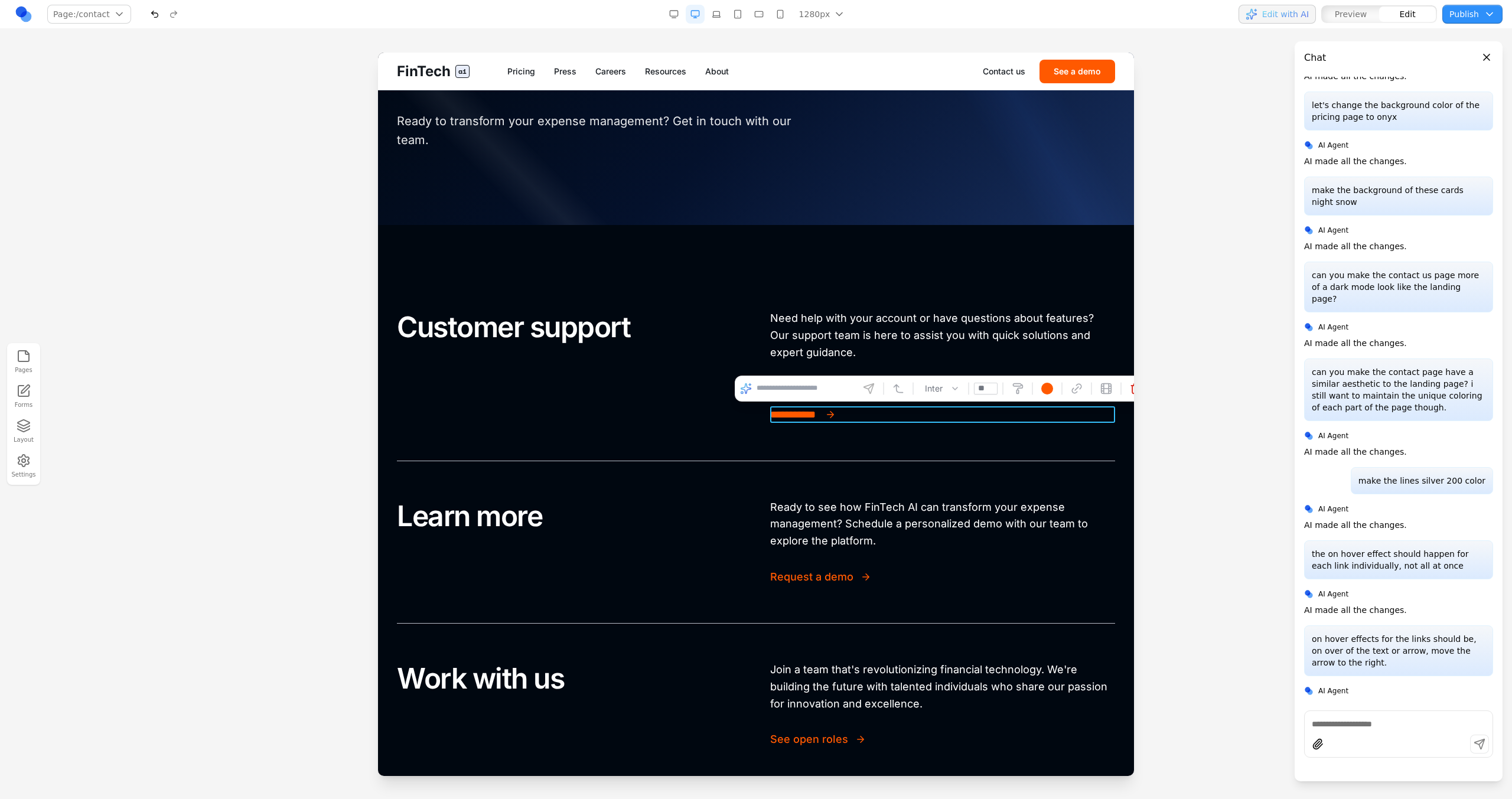
click at [931, 429] on div "**********" at bounding box center [756, 366] width 718 height 188
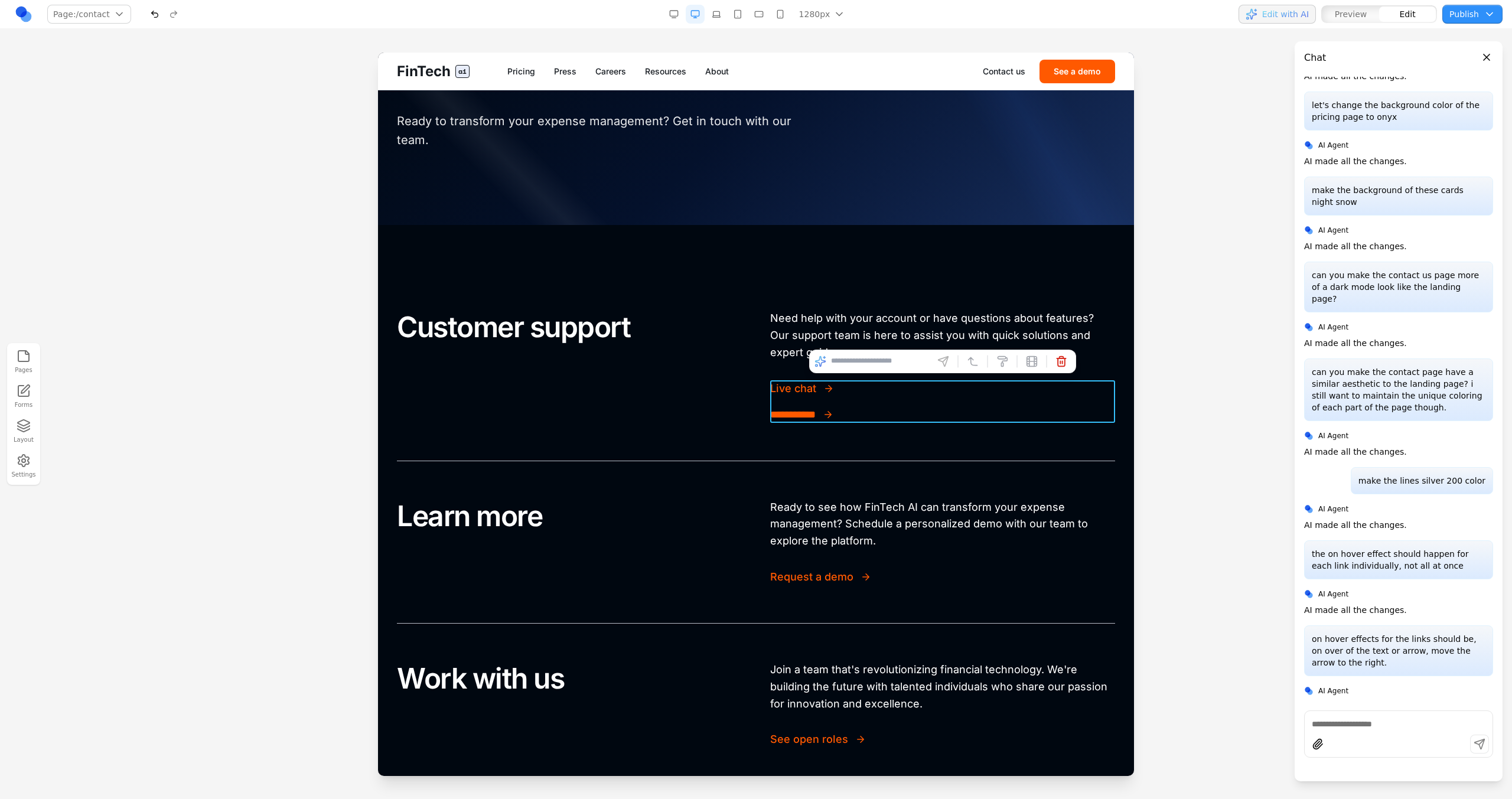
click at [937, 401] on div "**********" at bounding box center [942, 401] width 345 height 42
click at [854, 362] on input at bounding box center [880, 361] width 98 height 19
type input "**********"
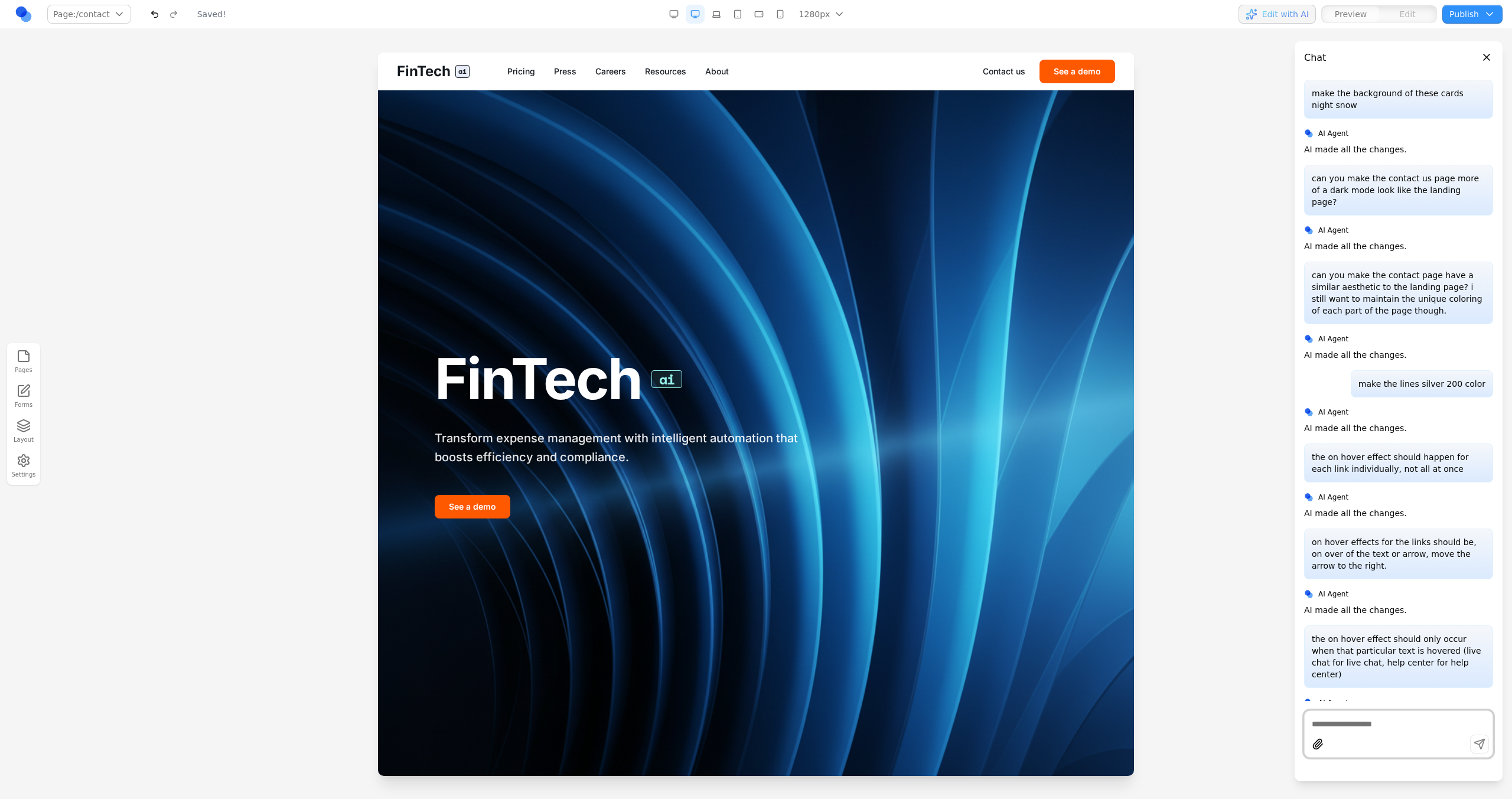
scroll to position [0, 0]
click at [1015, 71] on link "Contact us" at bounding box center [1004, 70] width 43 height 12
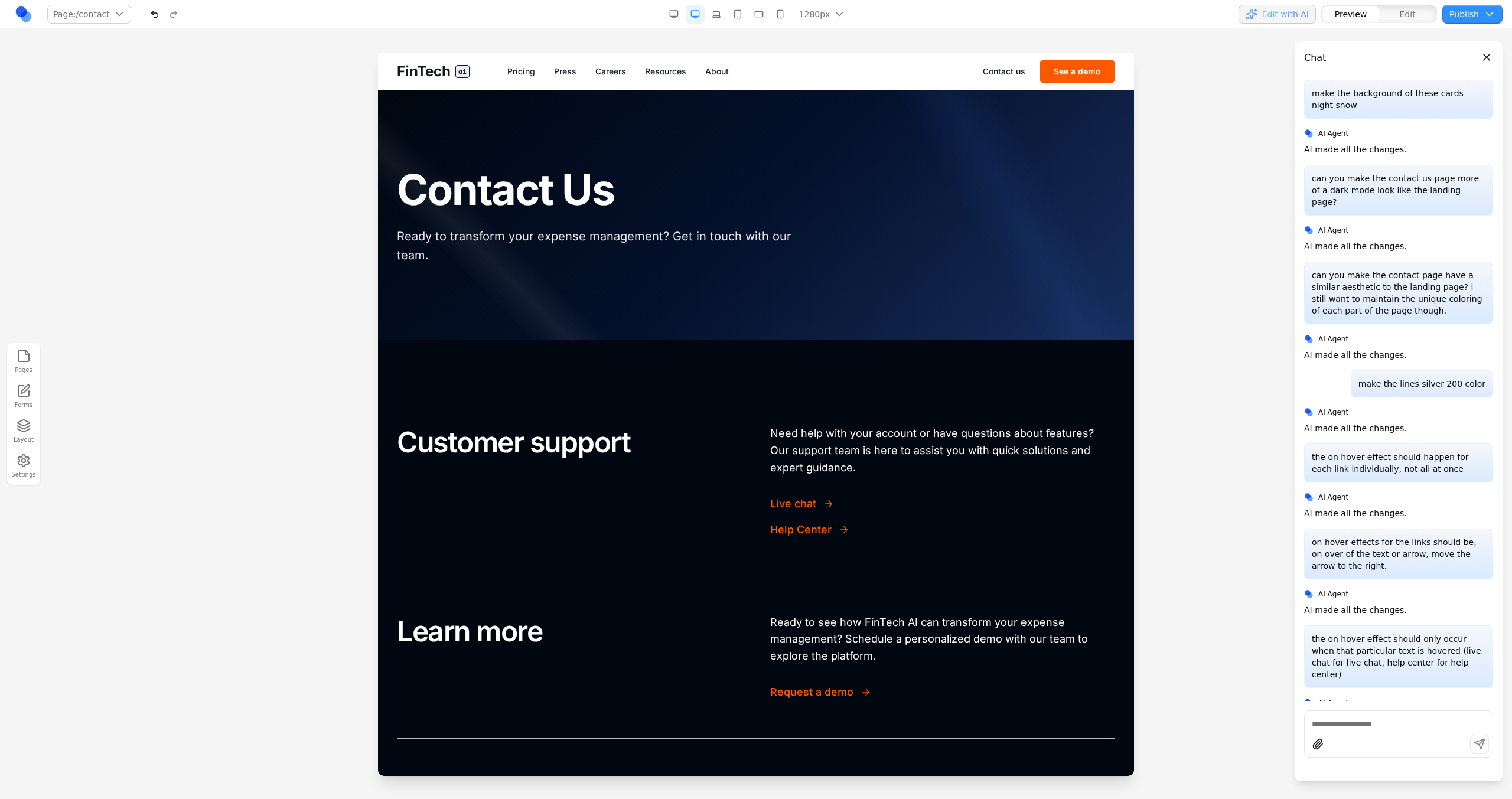
click at [898, 412] on div "Customer support Need help with your account or have questions about features? …" at bounding box center [756, 481] width 718 height 188
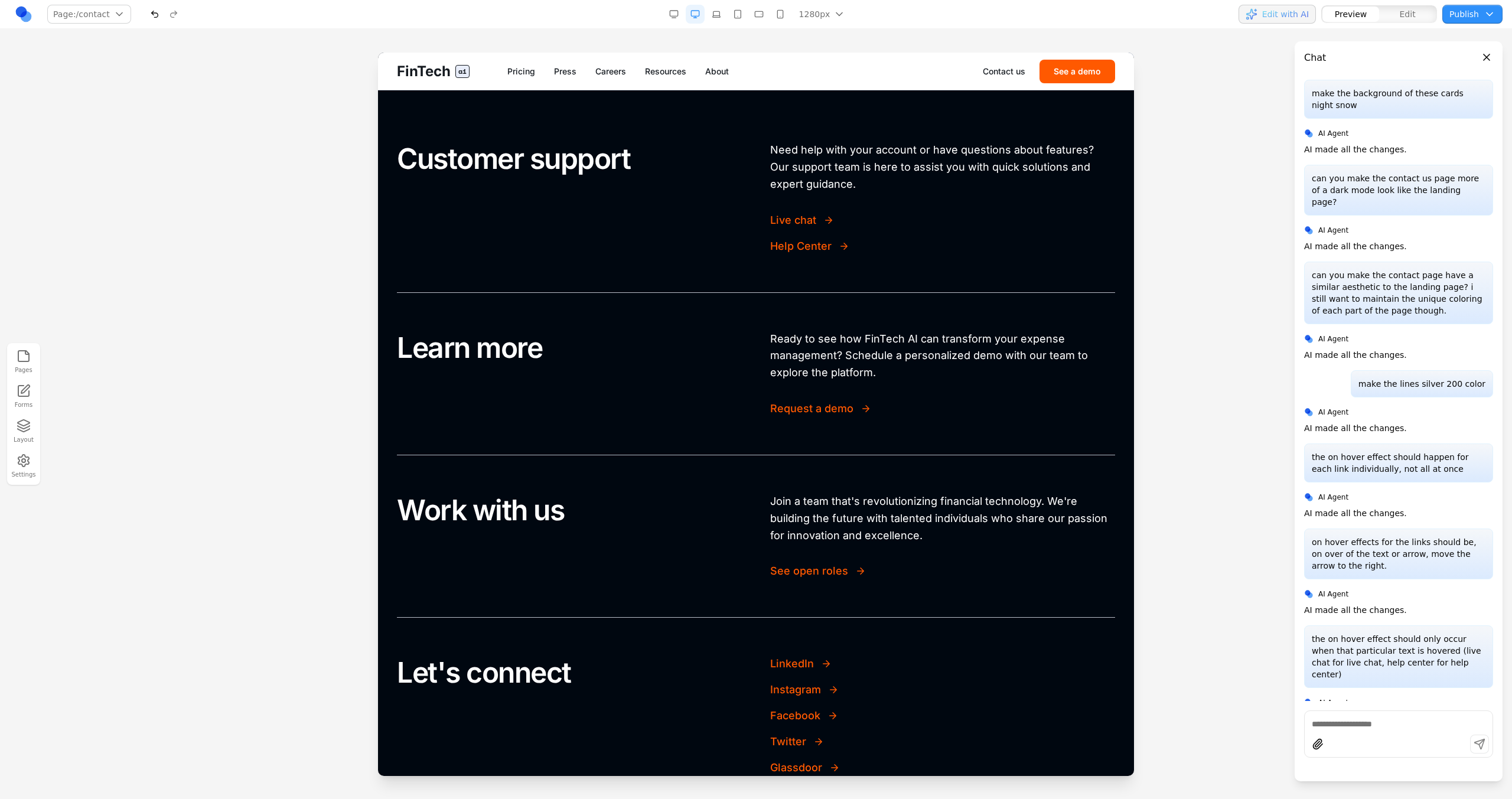
scroll to position [411, 0]
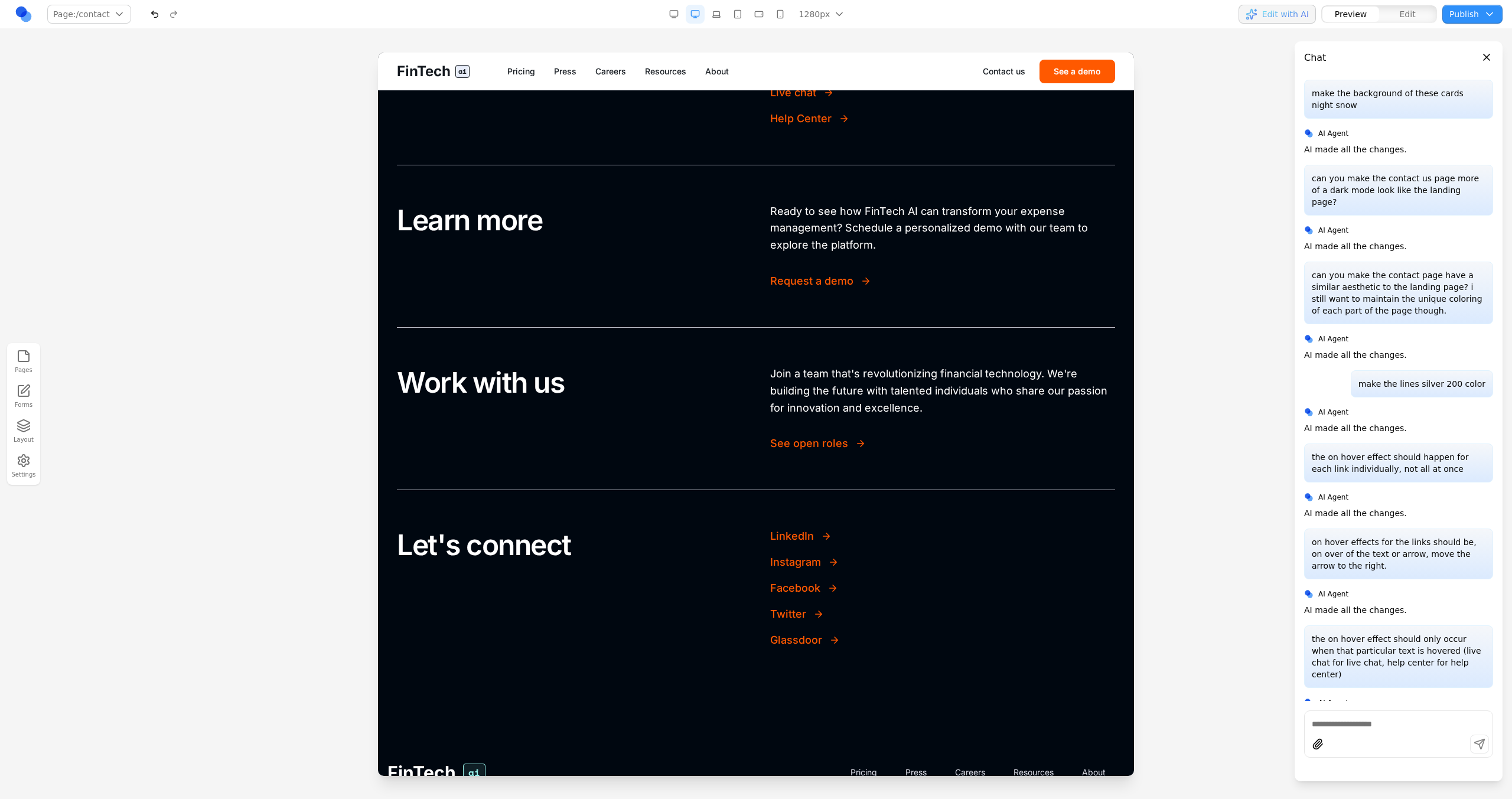
click at [842, 480] on div "Work with us Join a team that's revolutionizing financial technology. We're bui…" at bounding box center [756, 408] width 718 height 162
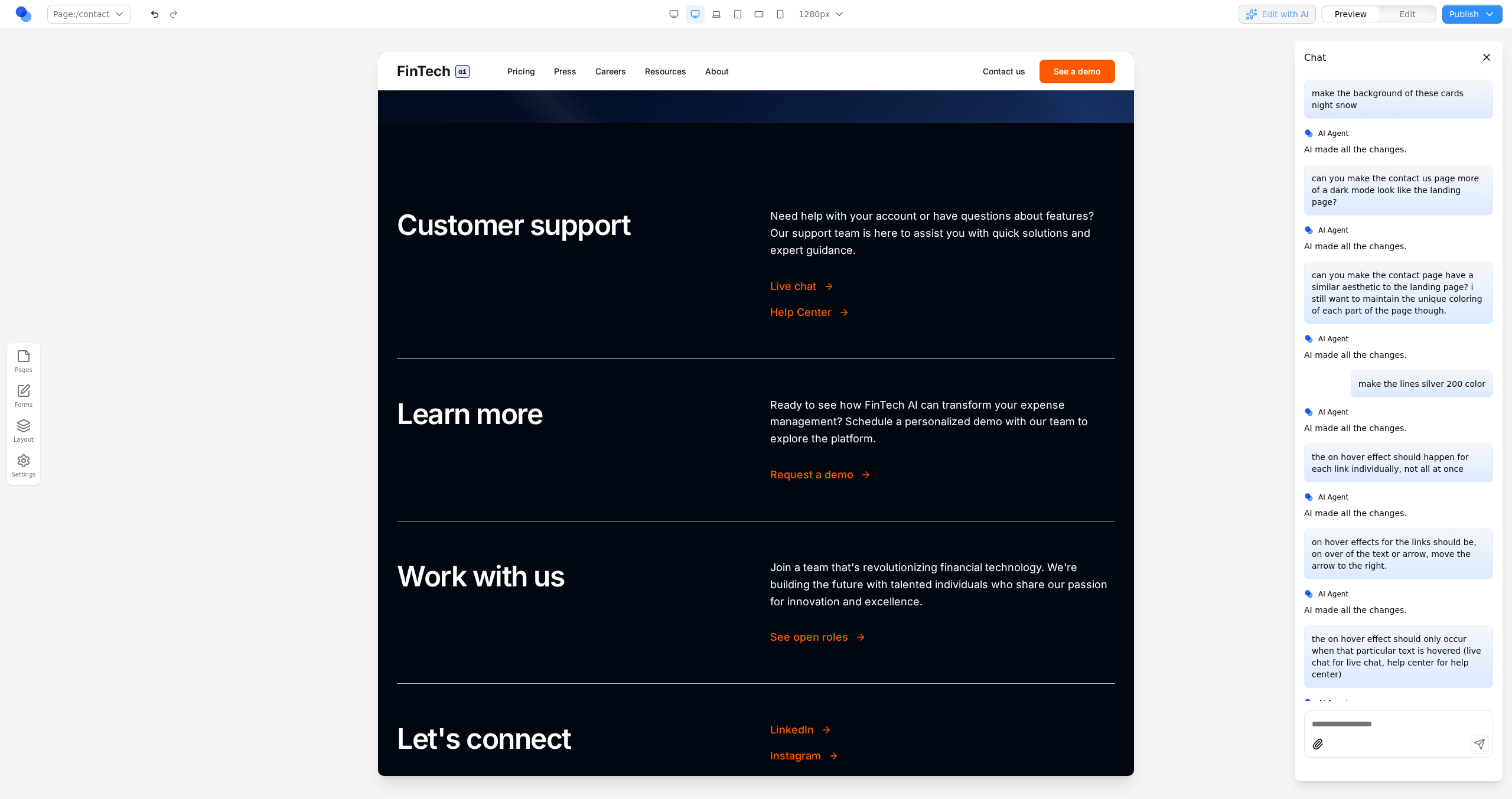
scroll to position [193, 0]
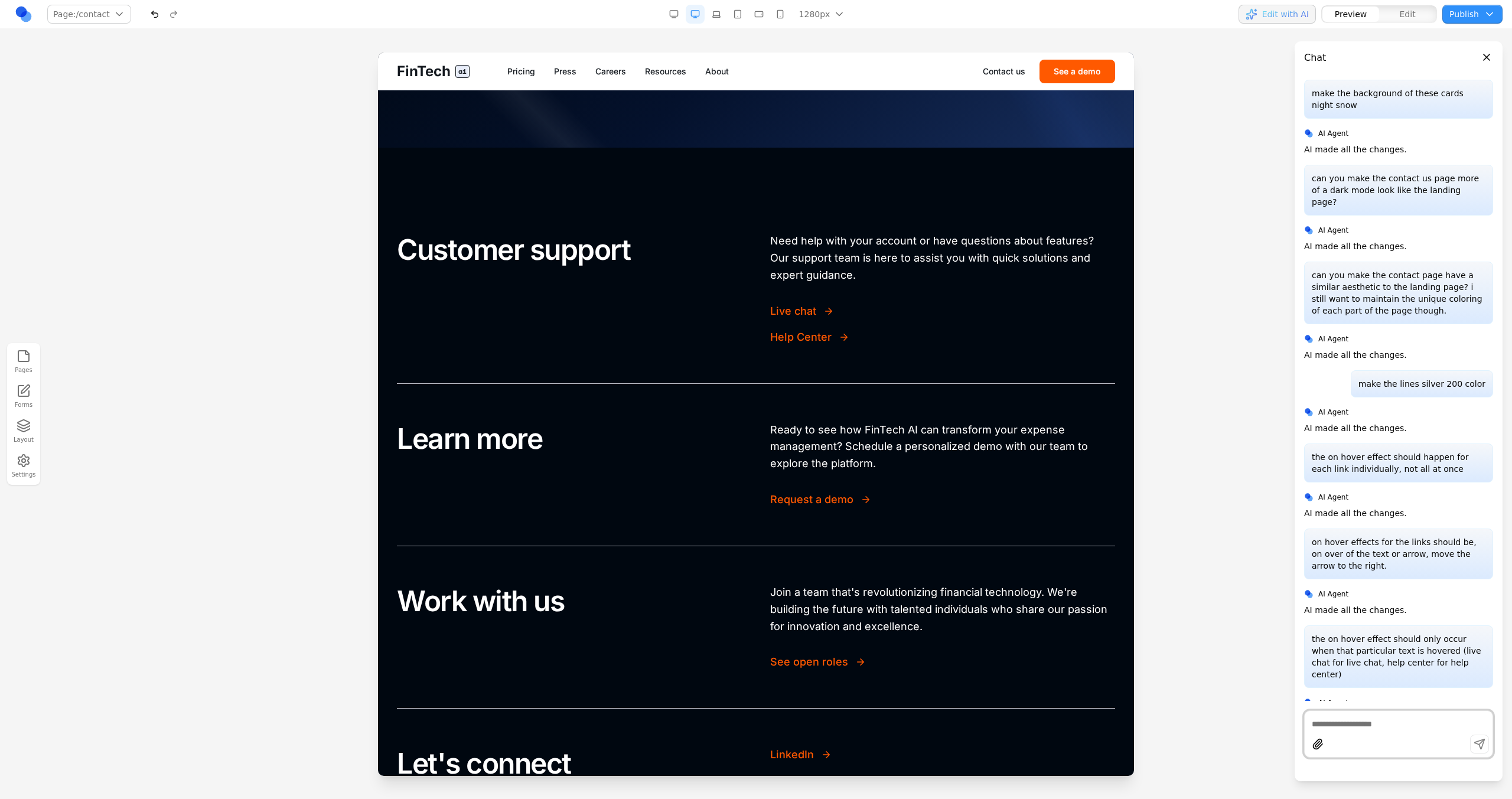
click at [1347, 723] on textarea at bounding box center [1398, 723] width 174 height 12
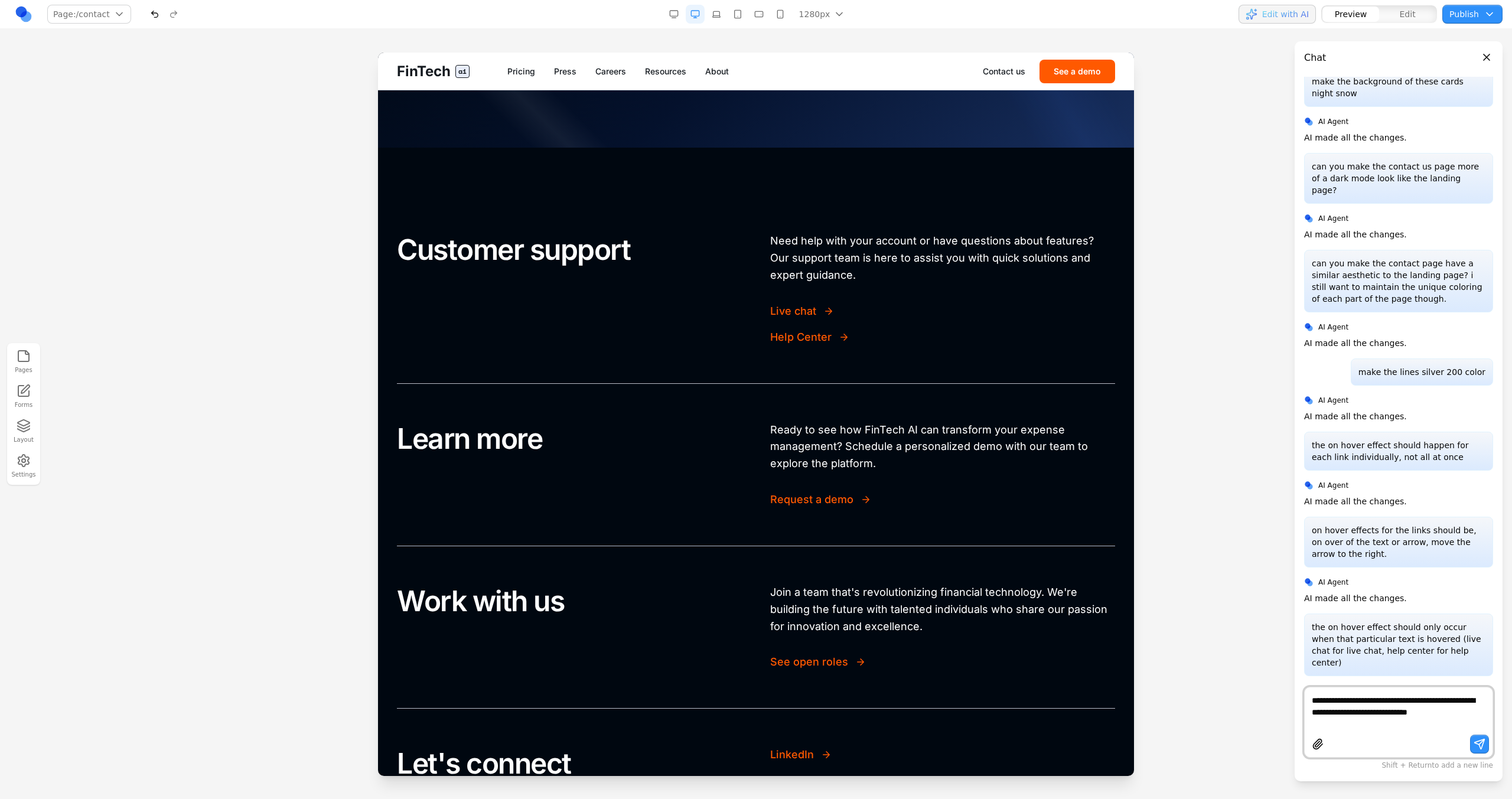
scroll to position [191, 0]
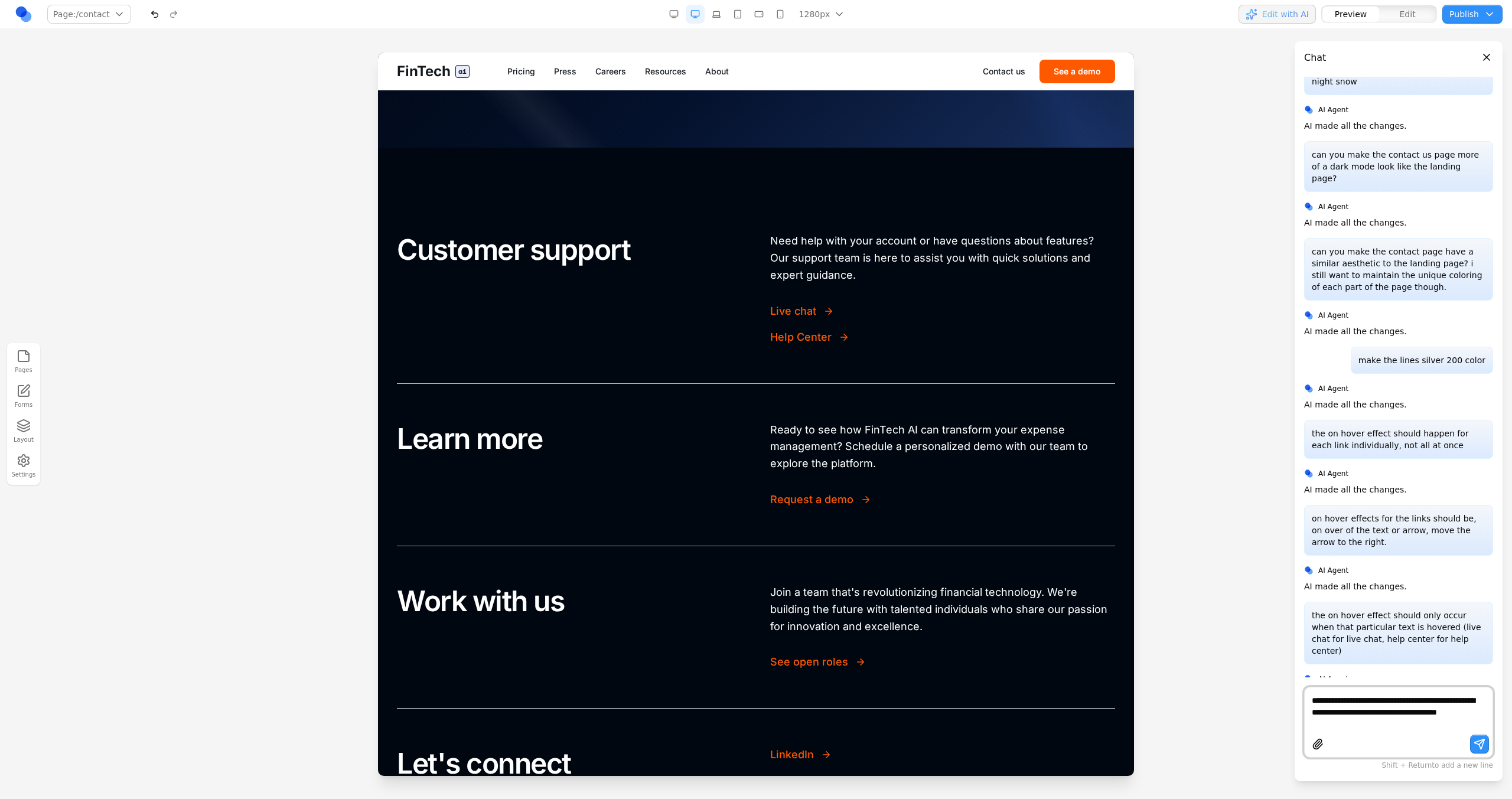
type textarea "**********"
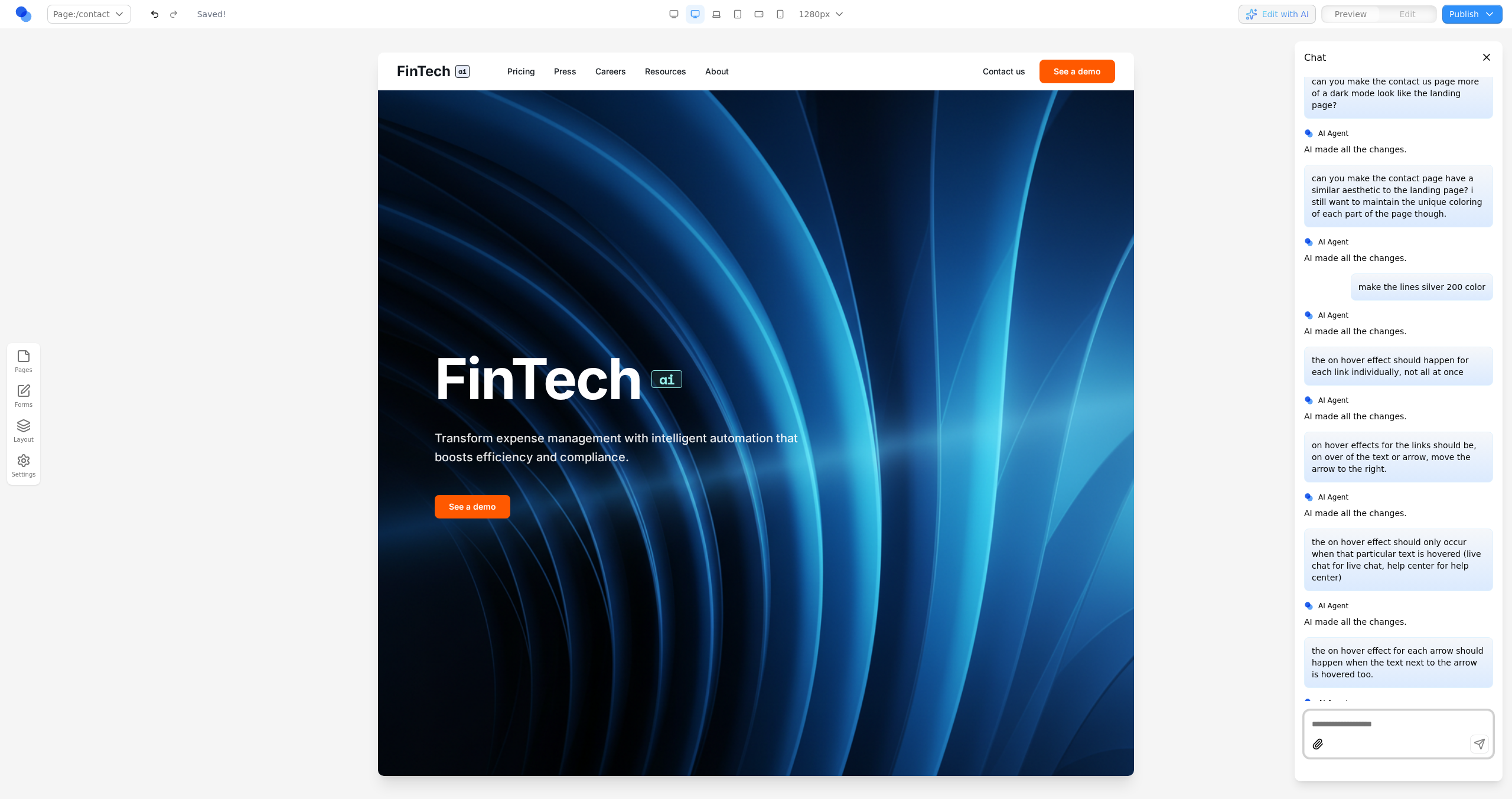
scroll to position [0, 0]
click at [989, 66] on link "Contact us" at bounding box center [1004, 70] width 43 height 12
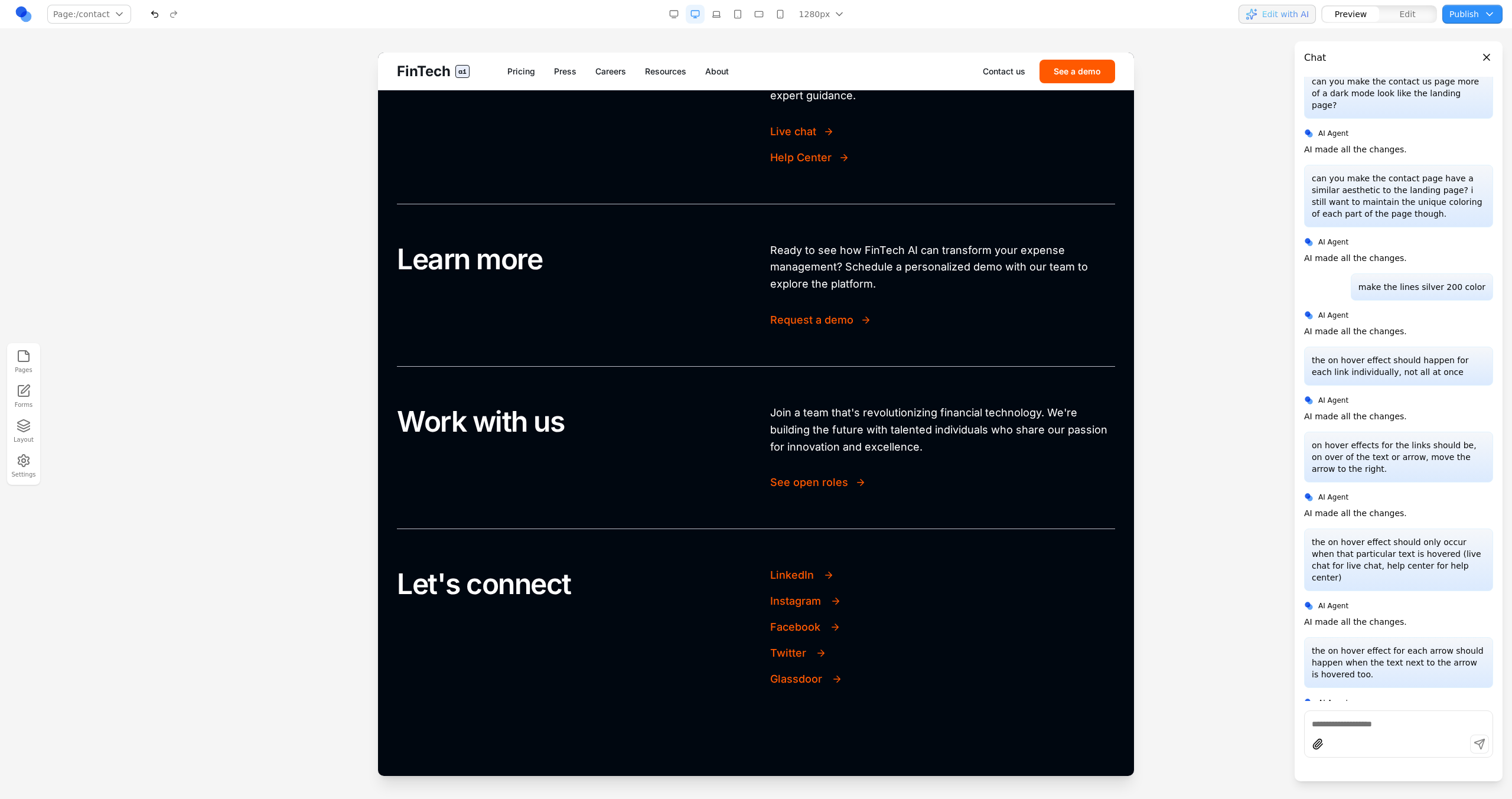
scroll to position [375, 0]
click at [1357, 722] on textarea at bounding box center [1398, 723] width 174 height 12
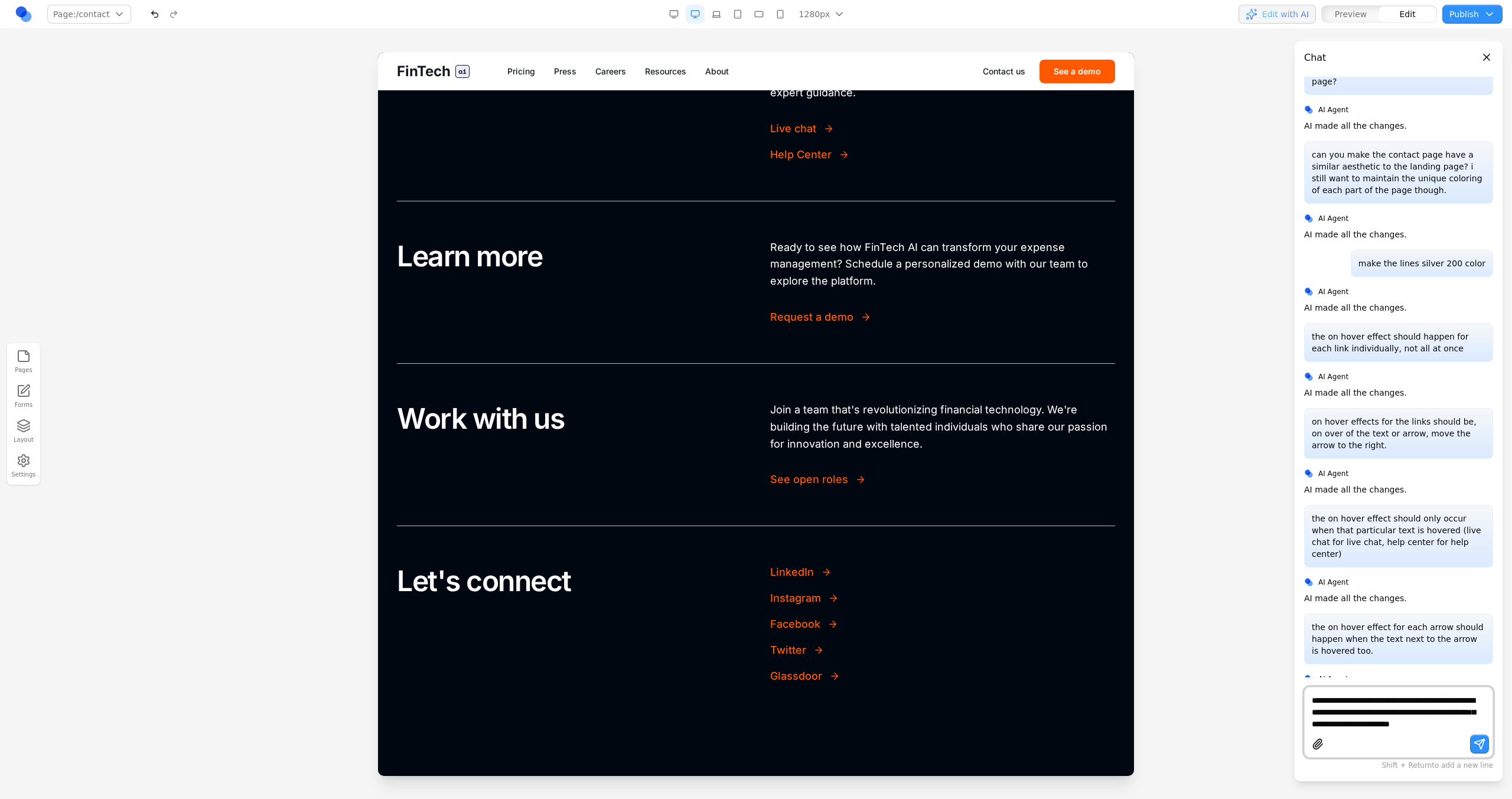
scroll to position [296, 0]
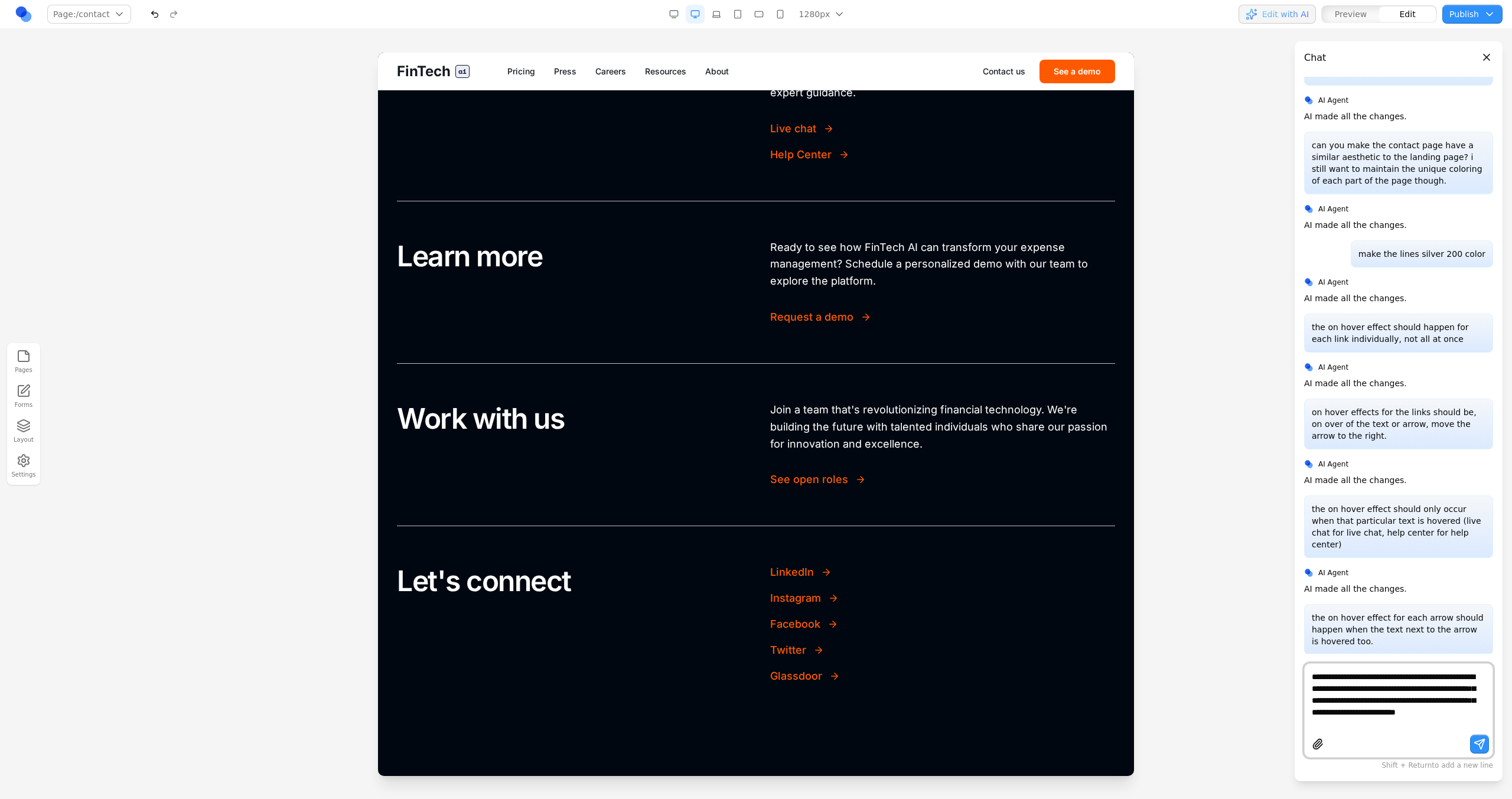
type textarea "**********"
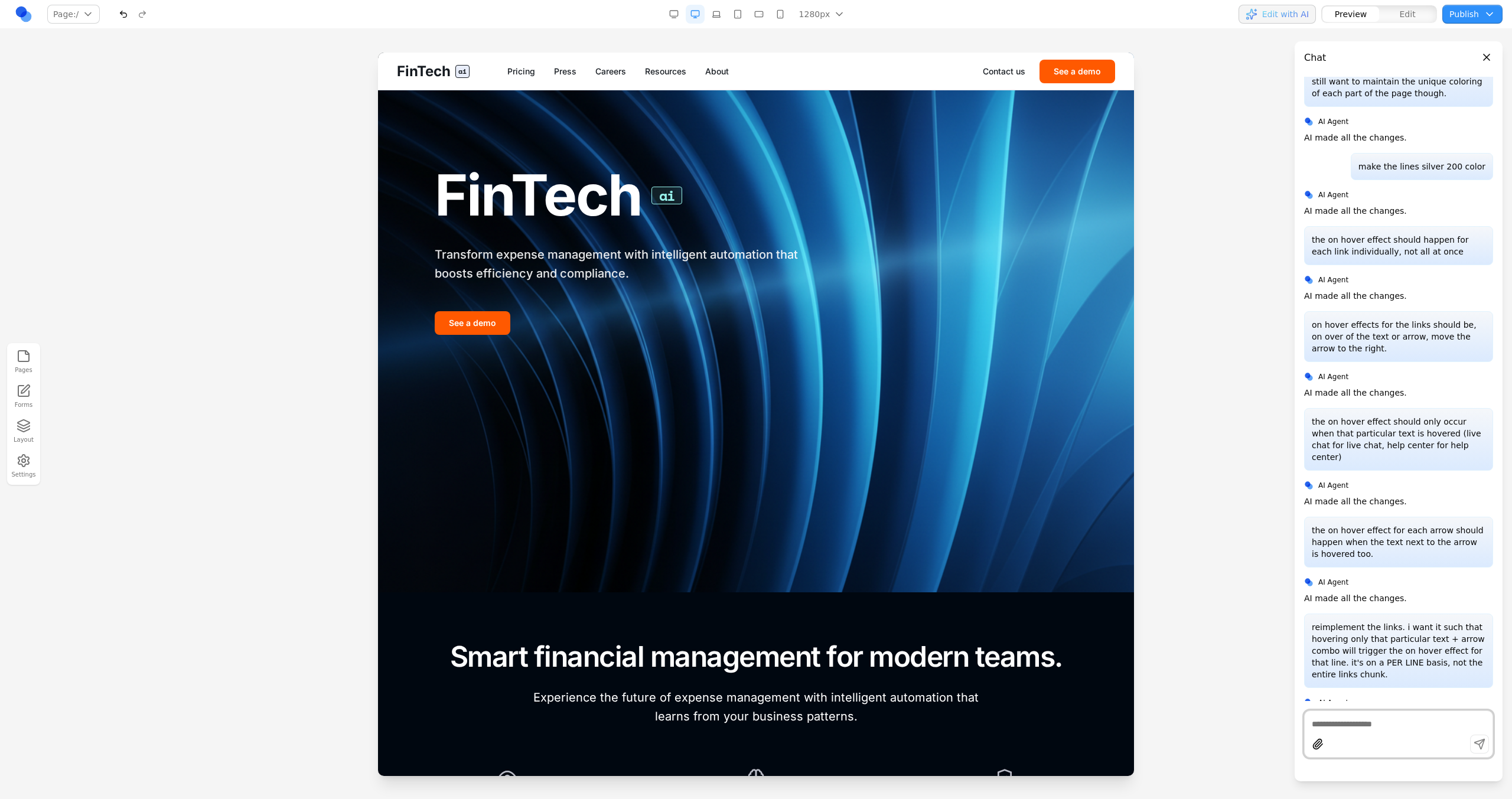
scroll to position [0, 0]
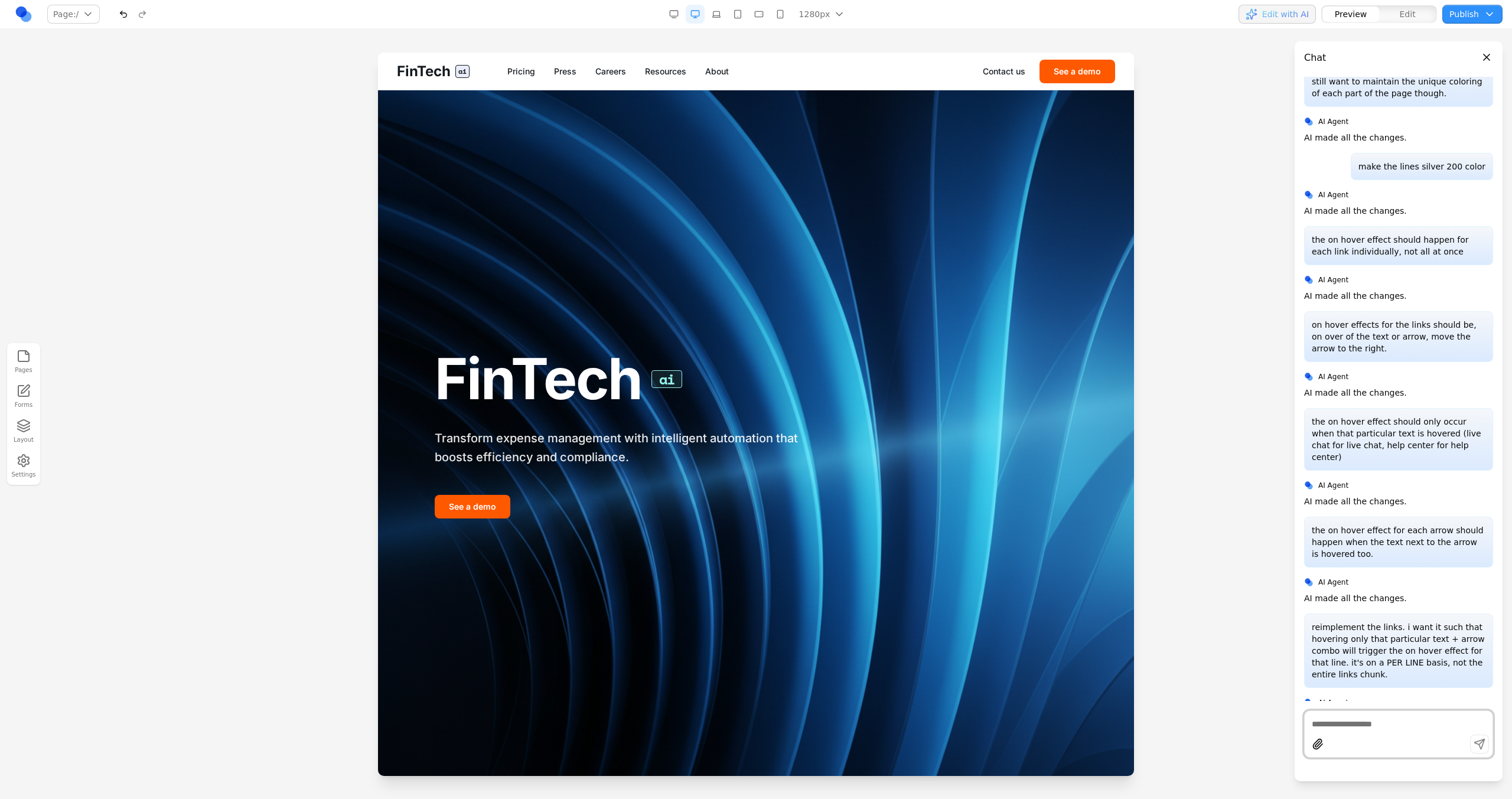
click at [1023, 70] on link "Contact us" at bounding box center [1004, 70] width 43 height 12
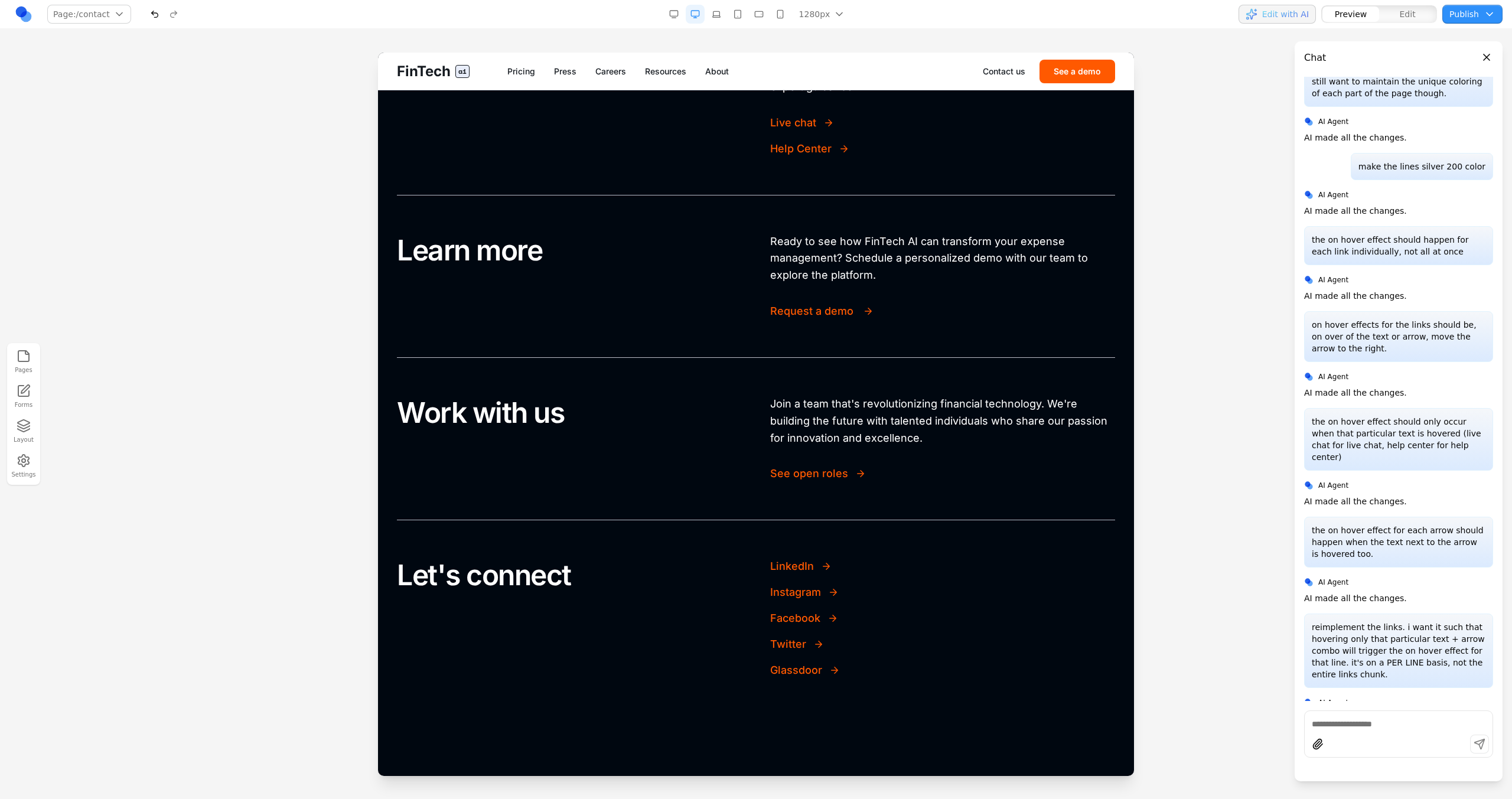
scroll to position [437, 0]
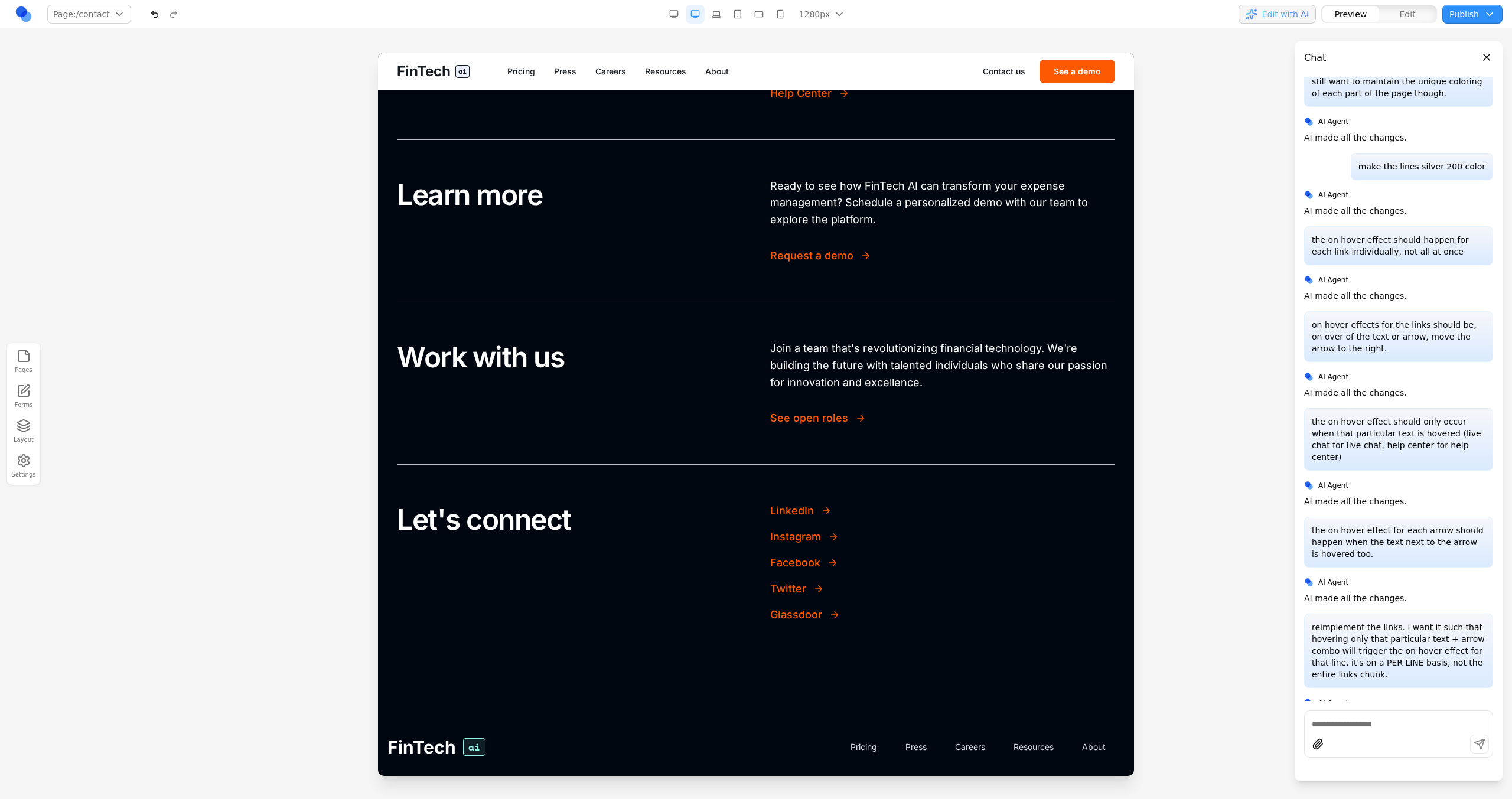
click at [1310, 722] on div at bounding box center [1399, 723] width 188 height 14
click at [1260, 722] on main "Page: /contact / /pricing /press /careers /resources /about /contact /demo Mana…" at bounding box center [756, 400] width 1512 height 799
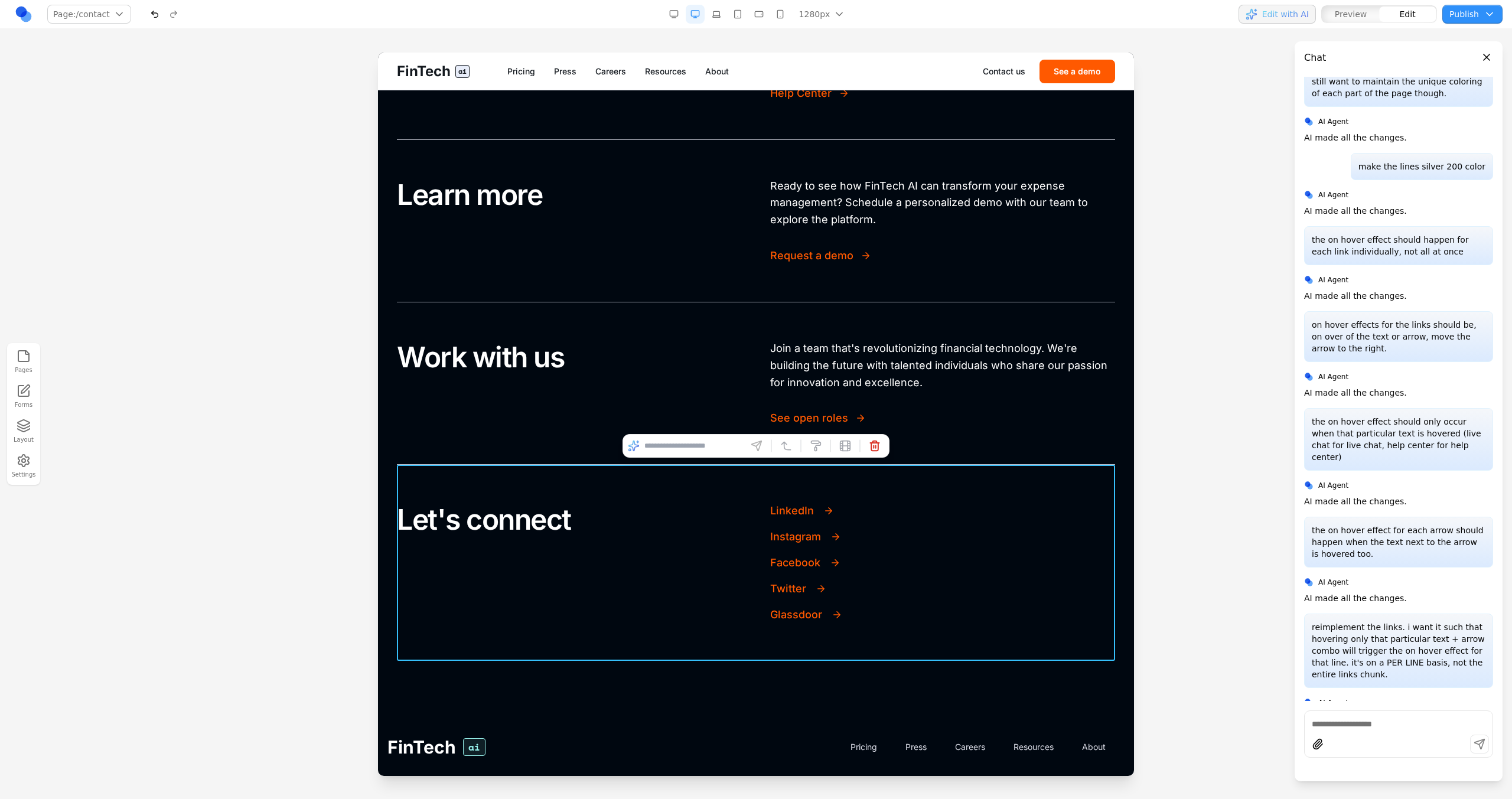
click at [1037, 648] on div "Let's connect LinkedIn Instagram Facebook Twitter Glassdoor" at bounding box center [756, 562] width 718 height 196
click at [834, 643] on div "Let's connect LinkedIn Instagram Facebook Twitter Glassdoor" at bounding box center [756, 562] width 718 height 196
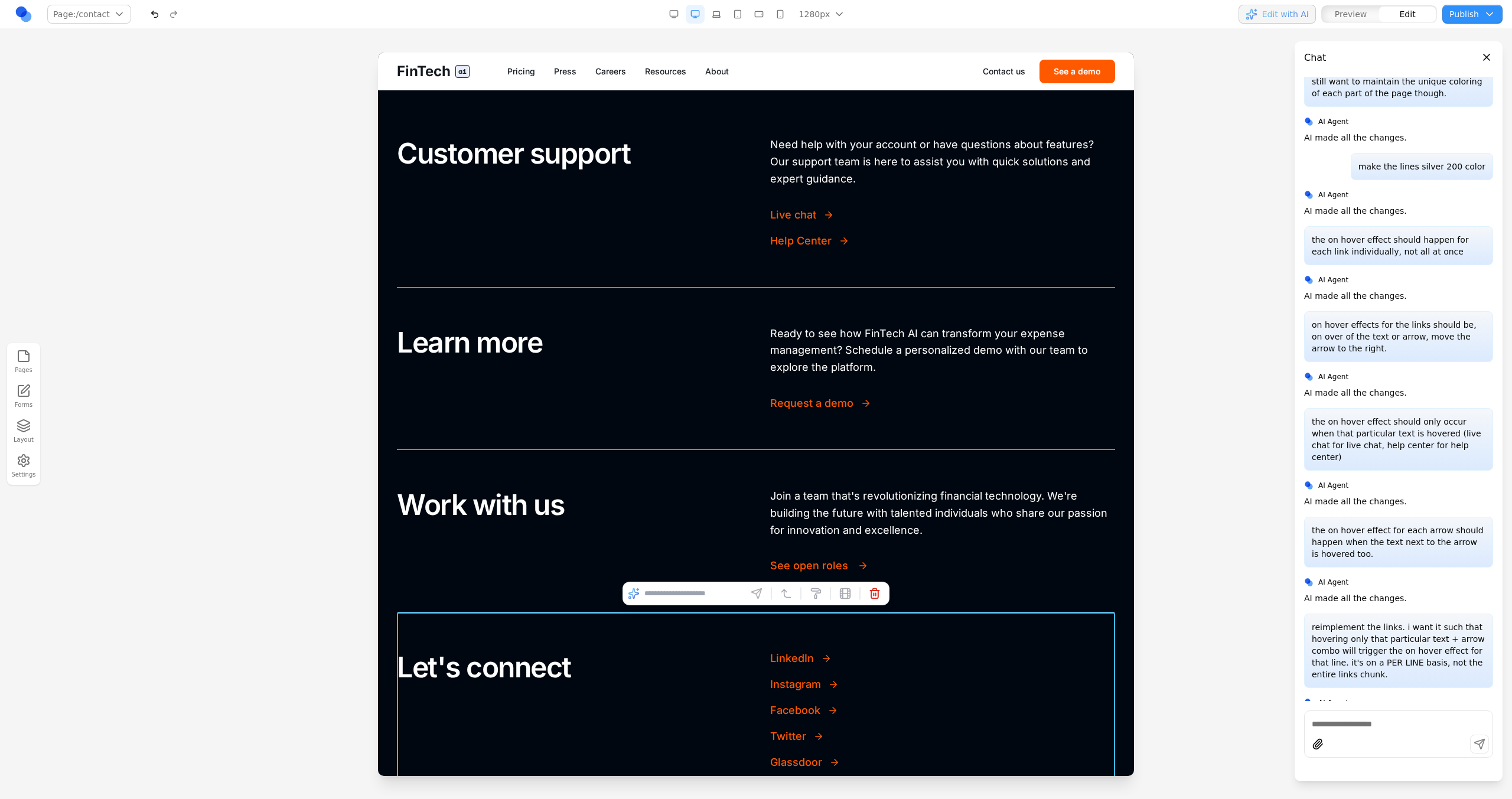
scroll to position [87, 0]
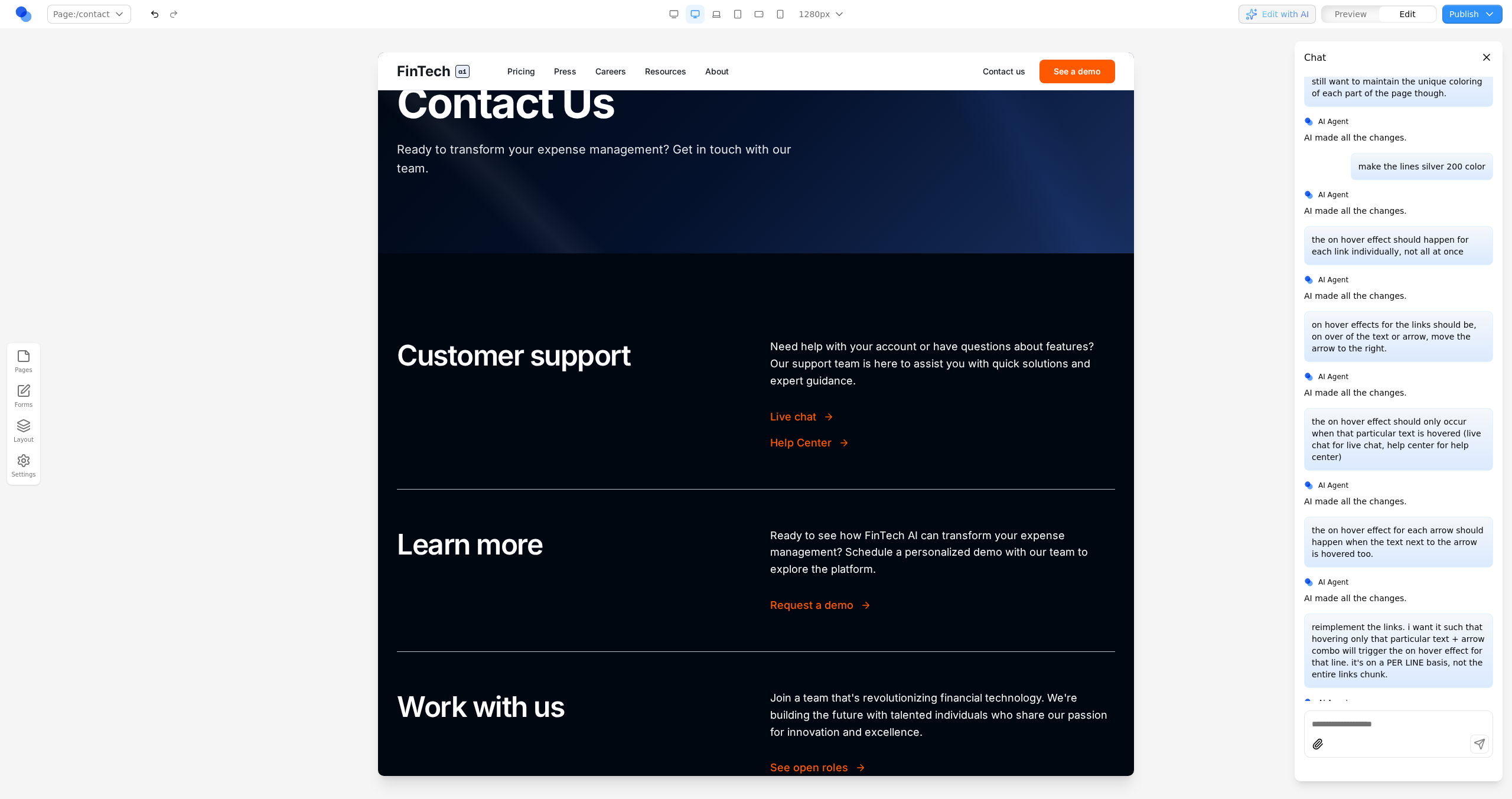
click at [759, 295] on section "Customer support Need help with your account or have questions about features? …" at bounding box center [756, 654] width 756 height 804
click at [760, 295] on section "Customer support Need help with your account or have questions about features? …" at bounding box center [756, 654] width 756 height 804
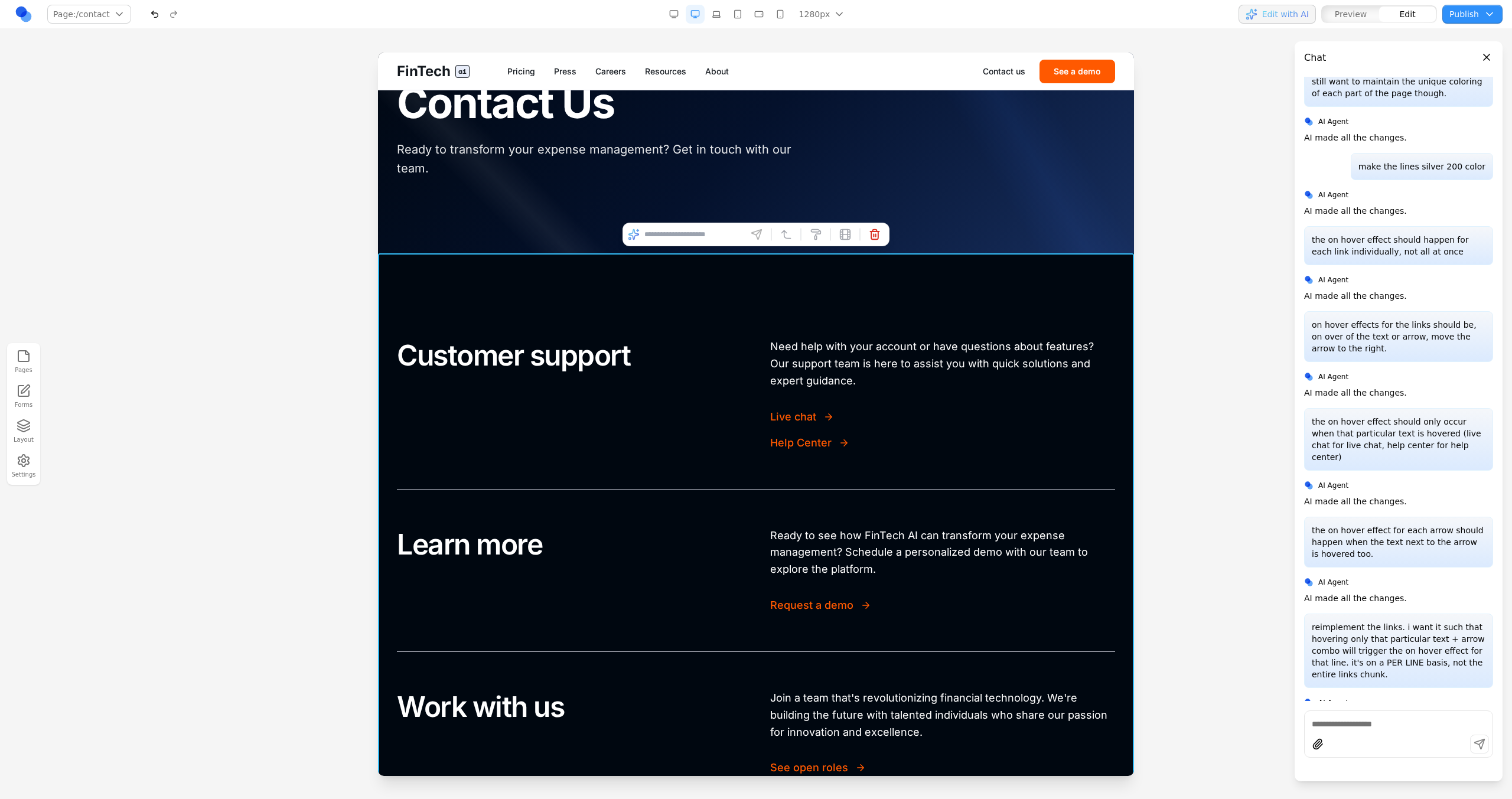
click at [707, 239] on input at bounding box center [693, 234] width 98 height 19
type input "**********"
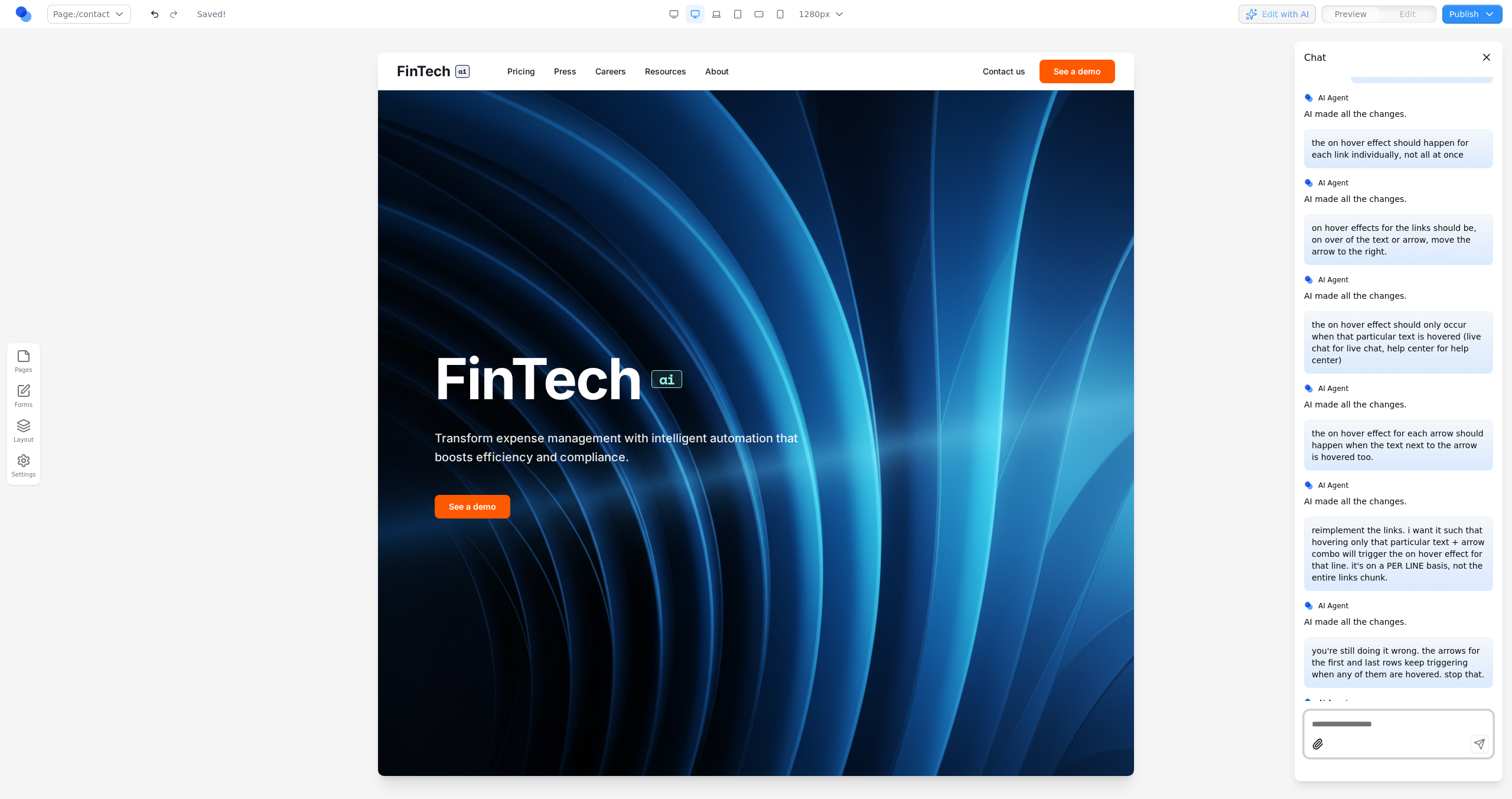
scroll to position [0, 0]
click at [1007, 71] on link "Contact us" at bounding box center [1004, 70] width 43 height 12
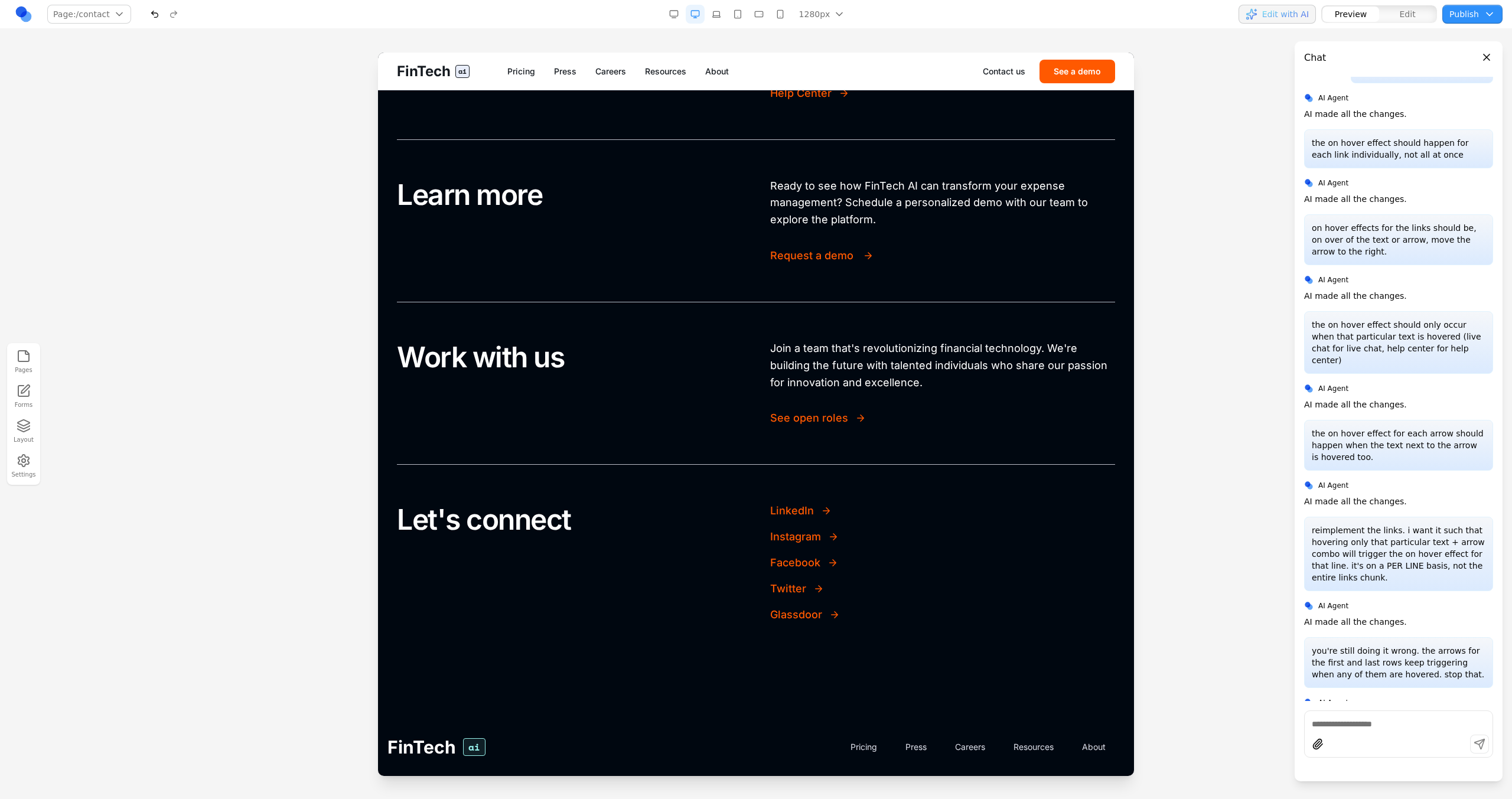
scroll to position [469, 0]
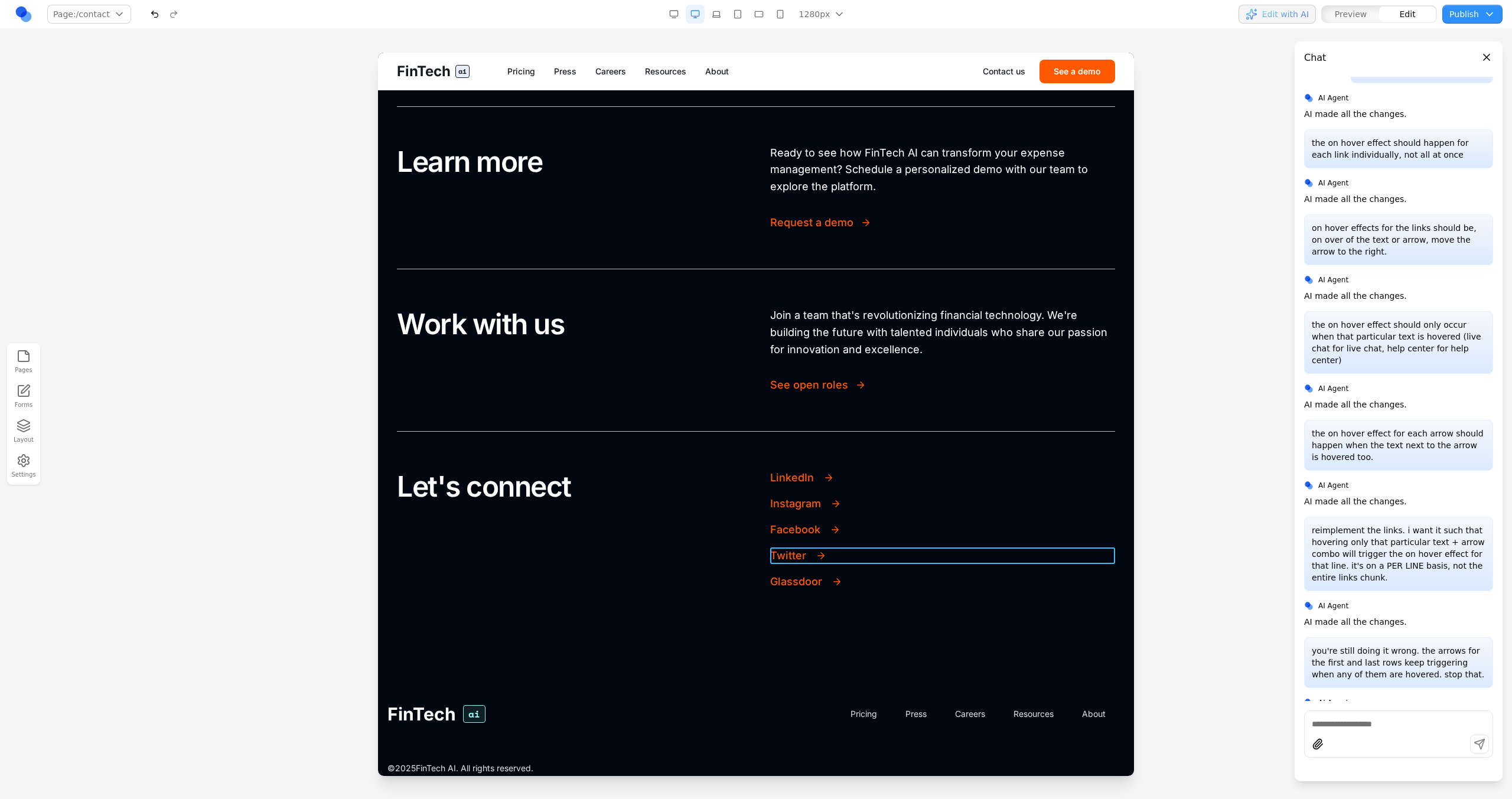
click at [928, 553] on link "Twitter" at bounding box center [942, 555] width 345 height 16
click at [953, 640] on section "Customer support Need help with your account or have questions about features? …" at bounding box center [756, 272] width 756 height 804
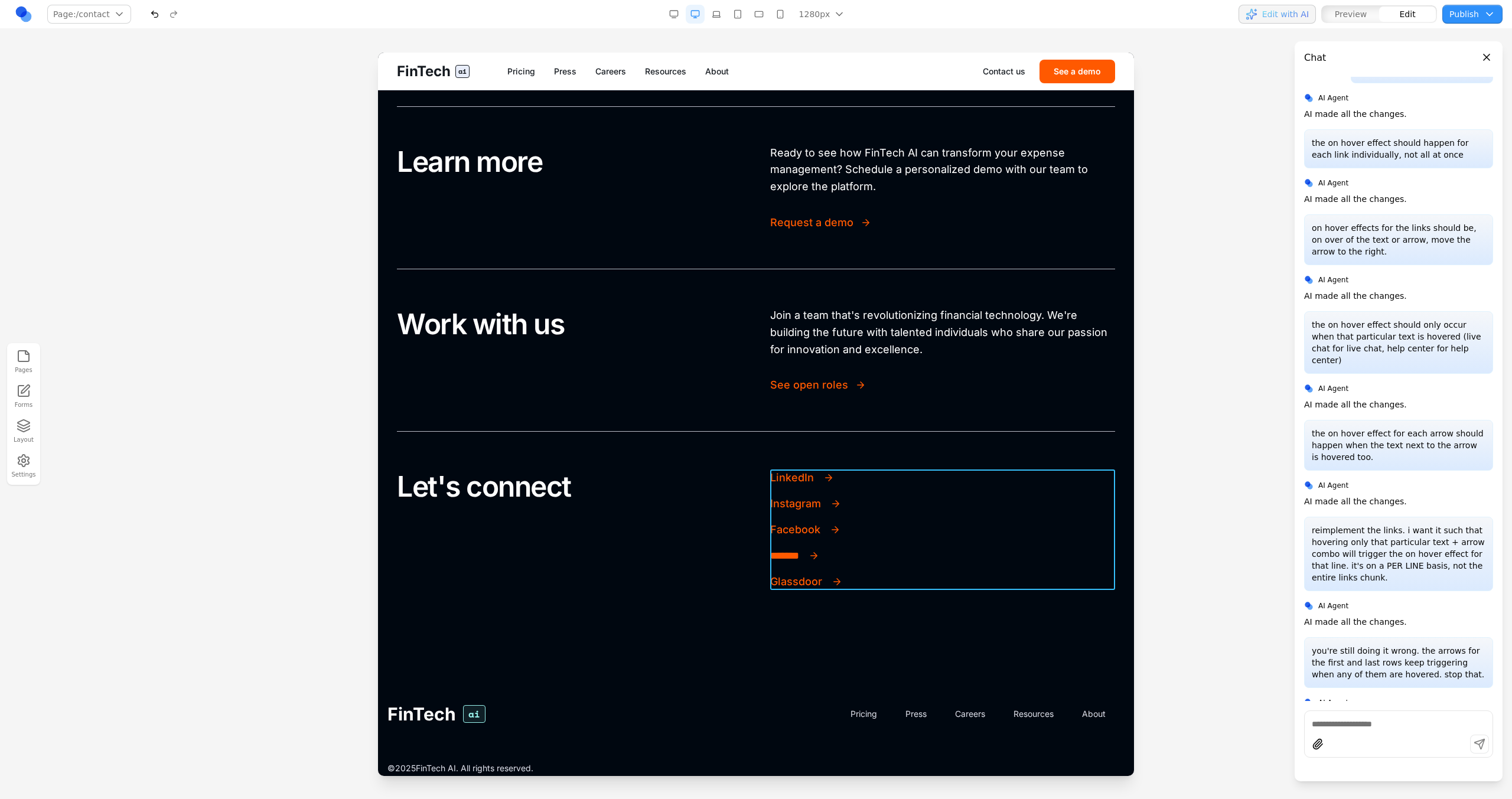
click at [956, 494] on div "LinkedIn Instagram Facebook ******* Glassdoor" at bounding box center [942, 529] width 345 height 120
click at [879, 452] on input at bounding box center [880, 450] width 98 height 19
click at [1346, 721] on textarea at bounding box center [1398, 723] width 174 height 12
paste textarea "*"
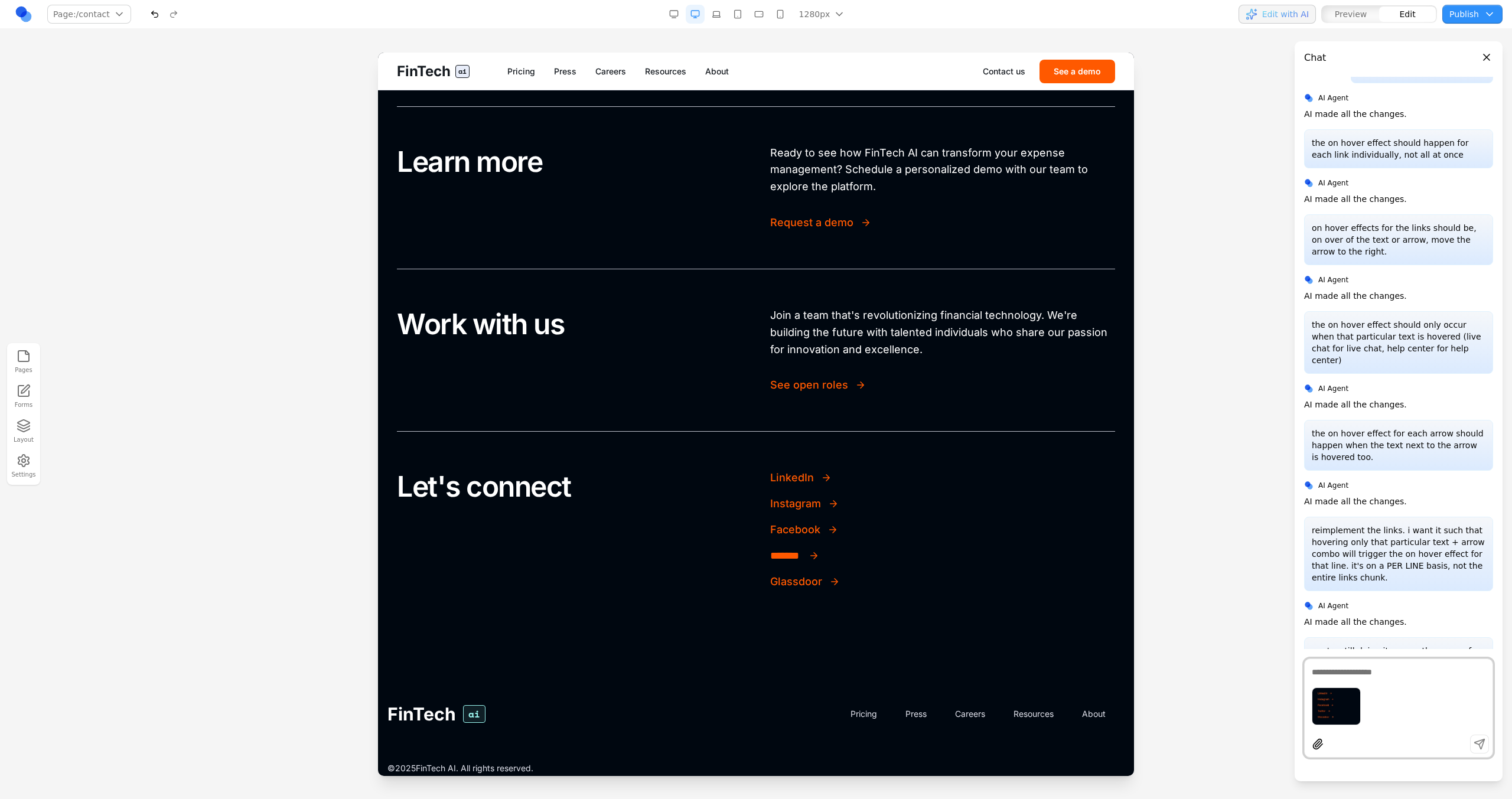
scroll to position [514, 0]
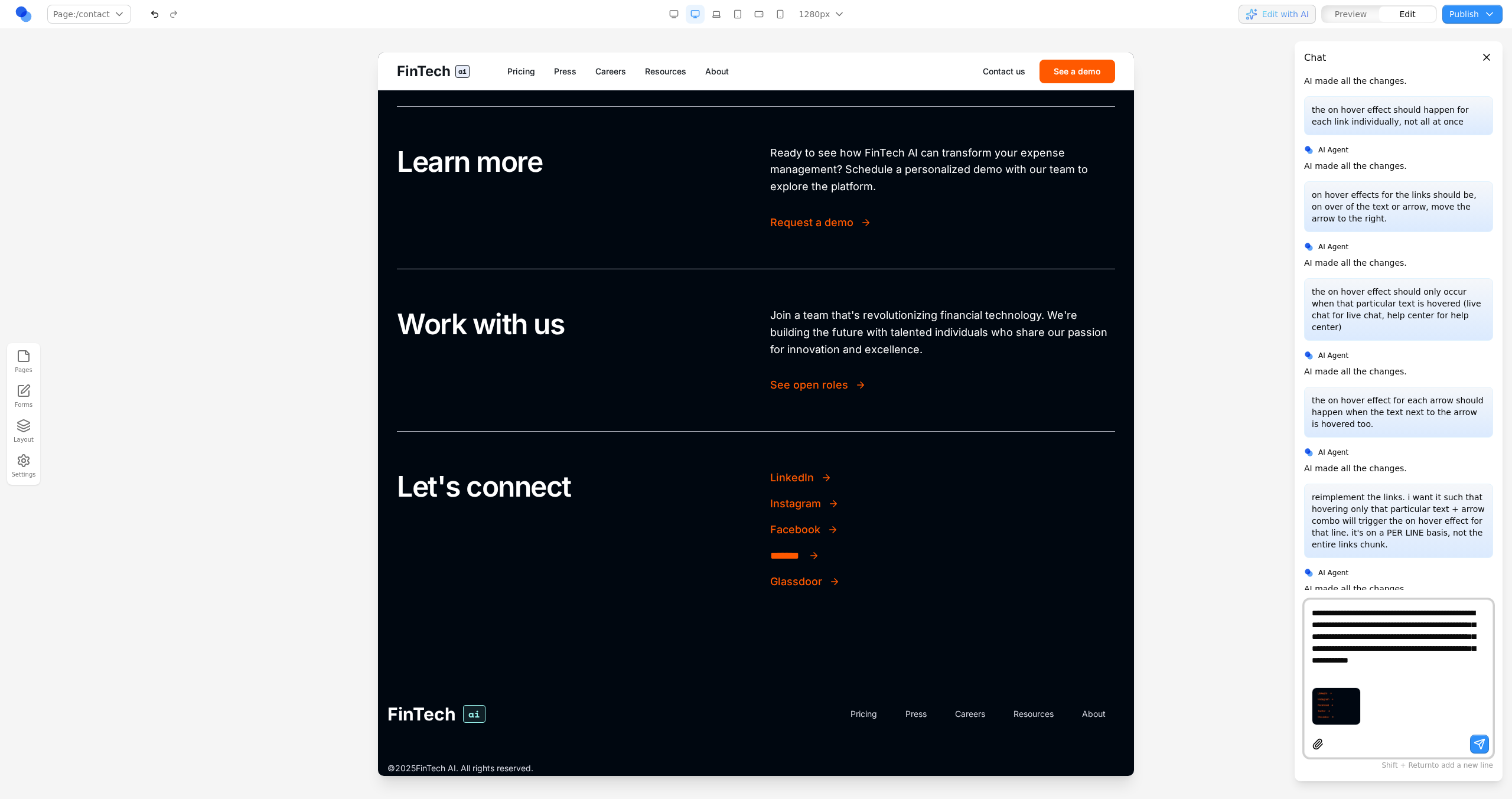
type textarea "**********"
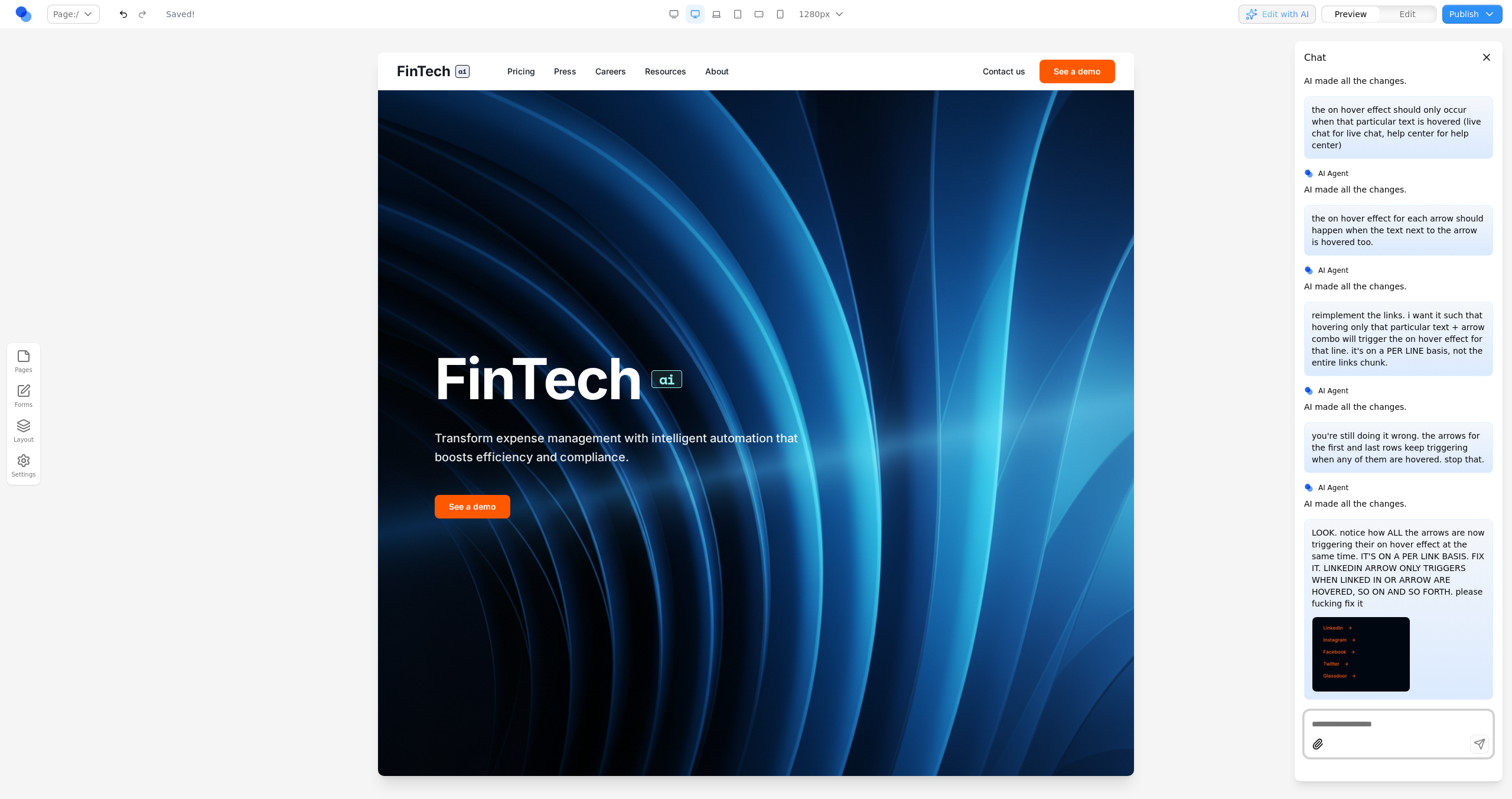
scroll to position [7, 0]
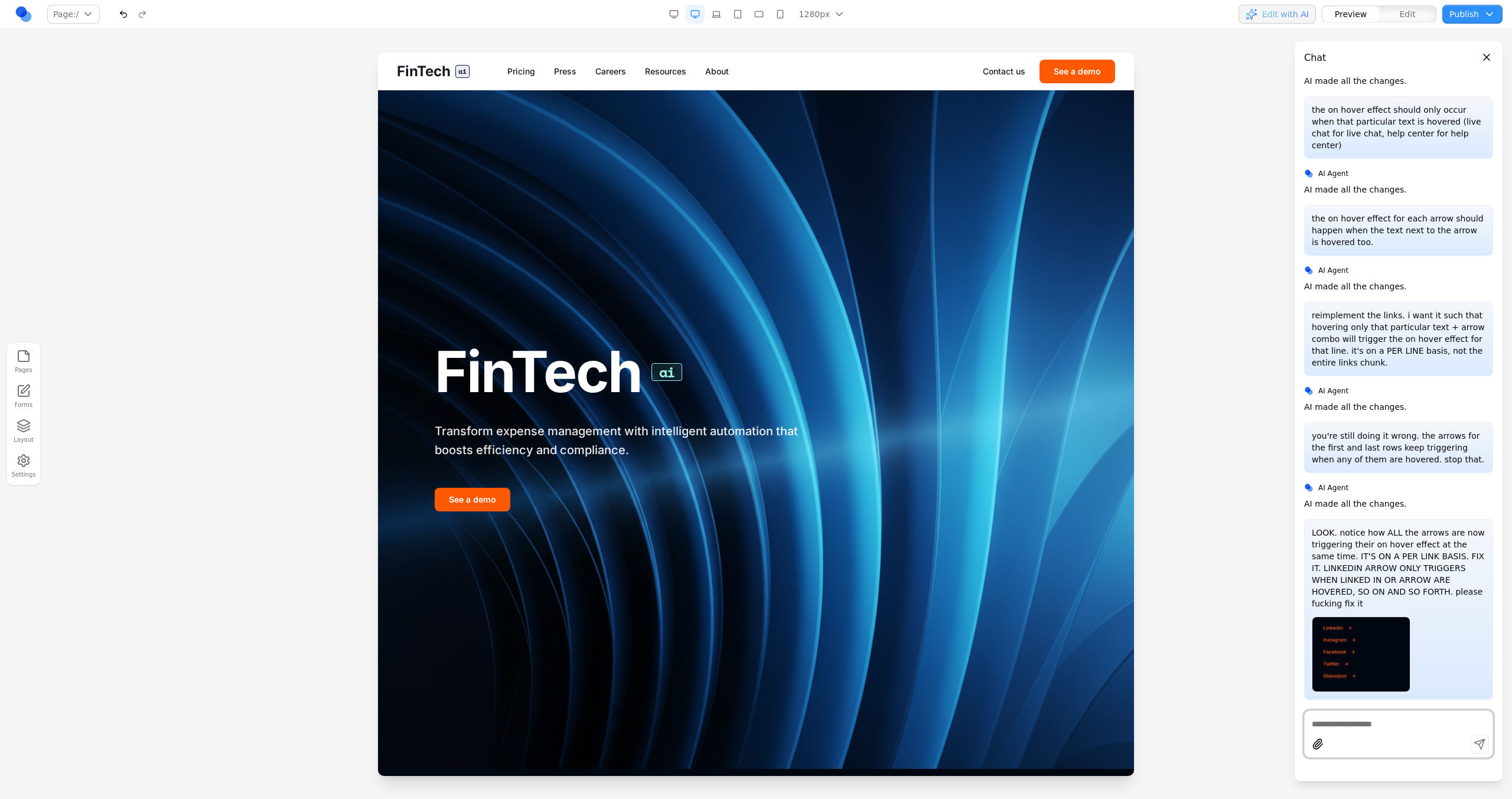
click at [1001, 66] on link "Contact us" at bounding box center [1004, 70] width 43 height 12
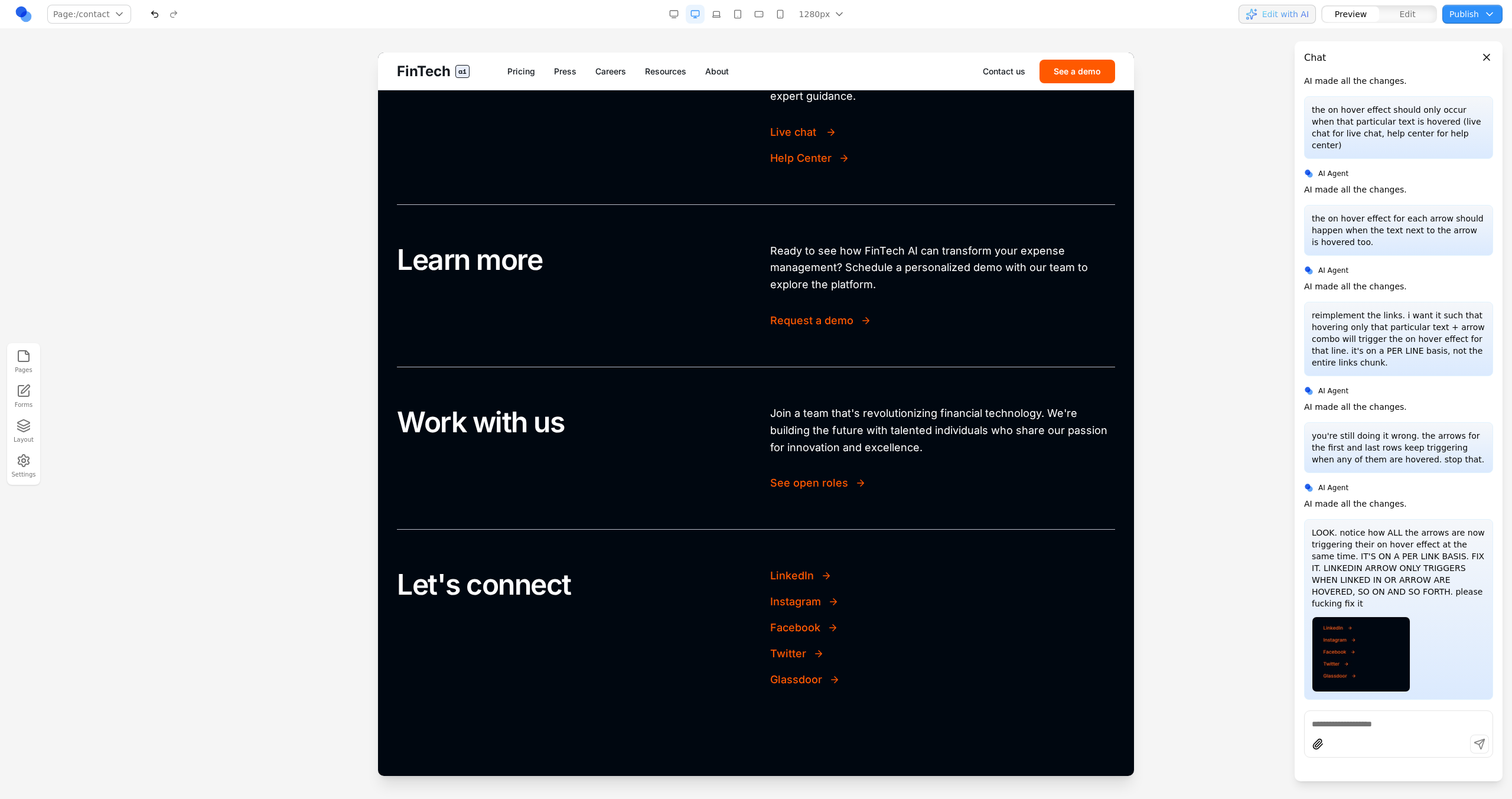
scroll to position [496, 0]
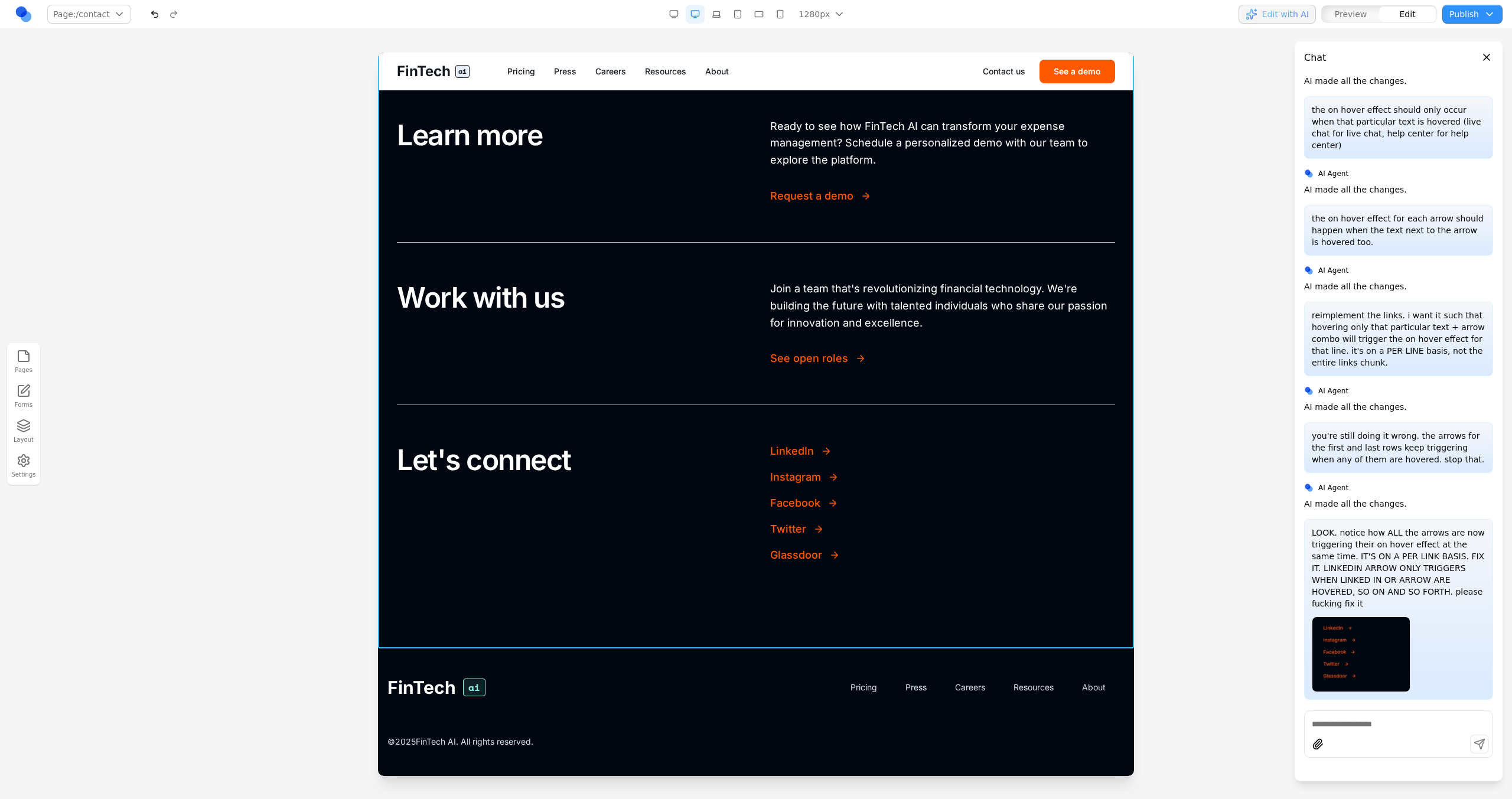
click at [712, 639] on section "Customer support Need help with your account or have questions about features? …" at bounding box center [756, 246] width 756 height 804
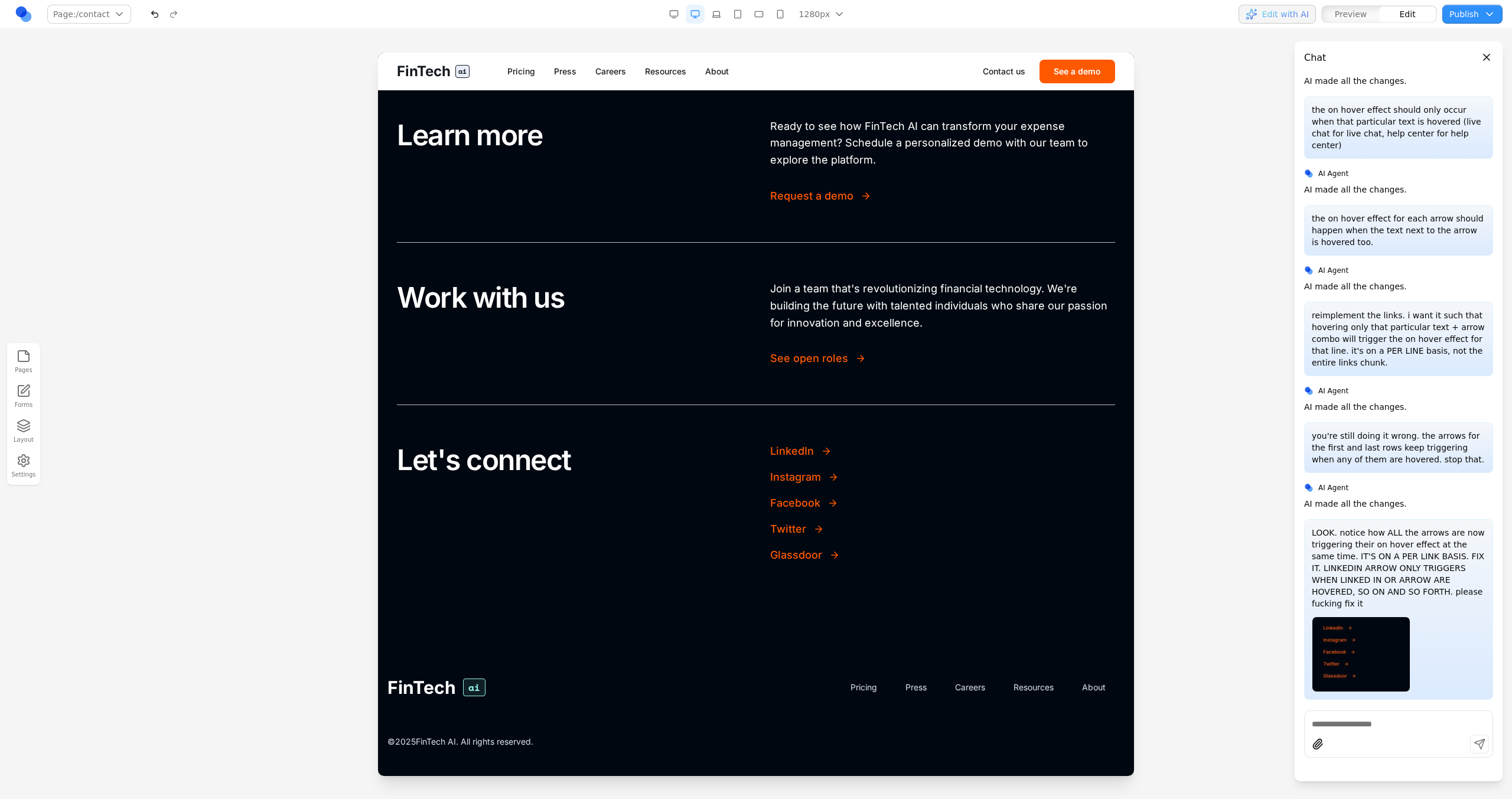
click at [594, 684] on div "FinTech ai Pricing Press Careers Resources About" at bounding box center [755, 687] width 737 height 22
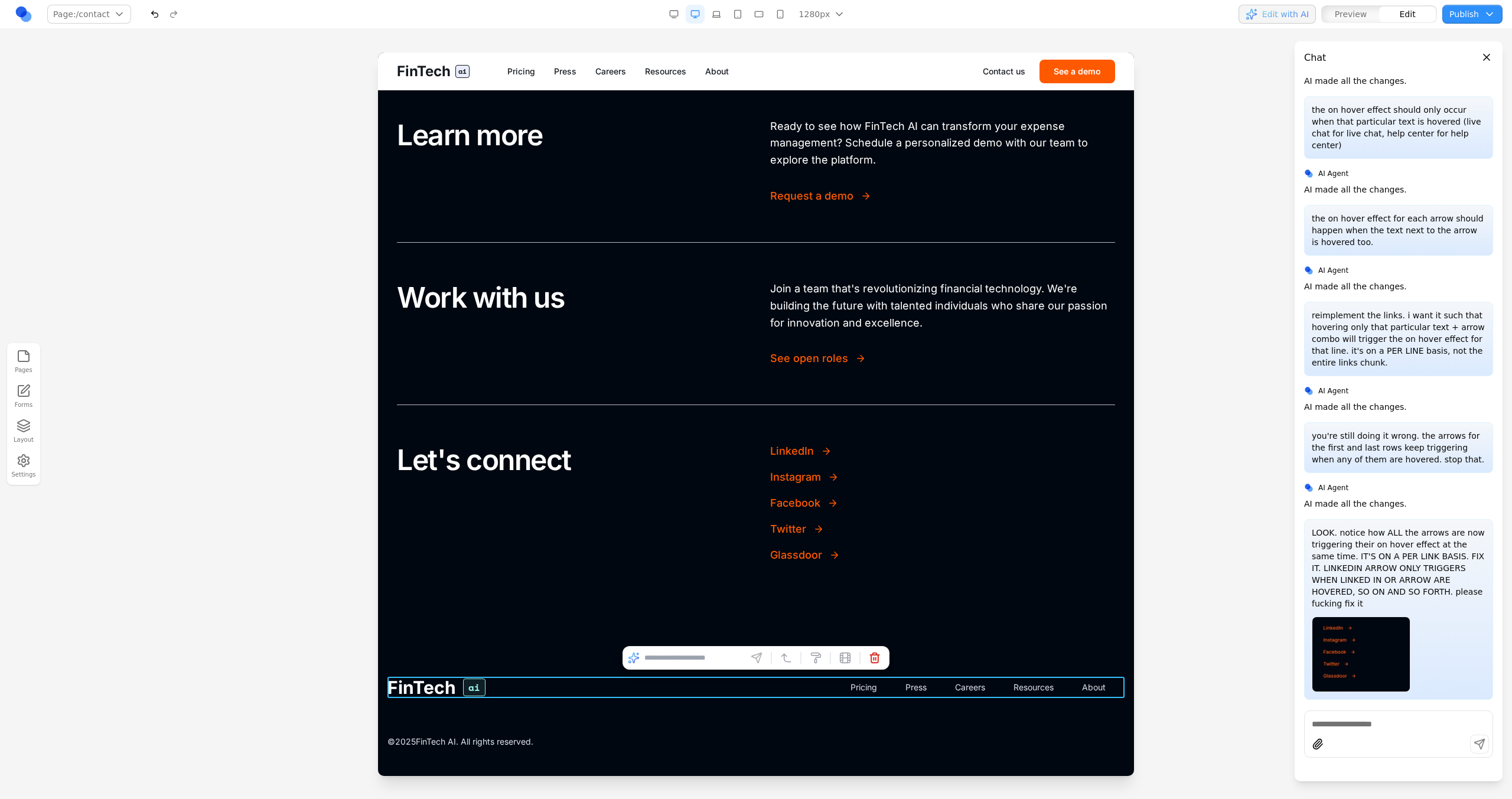
click at [594, 684] on div "FinTech ai Pricing Press Careers Resources About" at bounding box center [755, 687] width 737 height 22
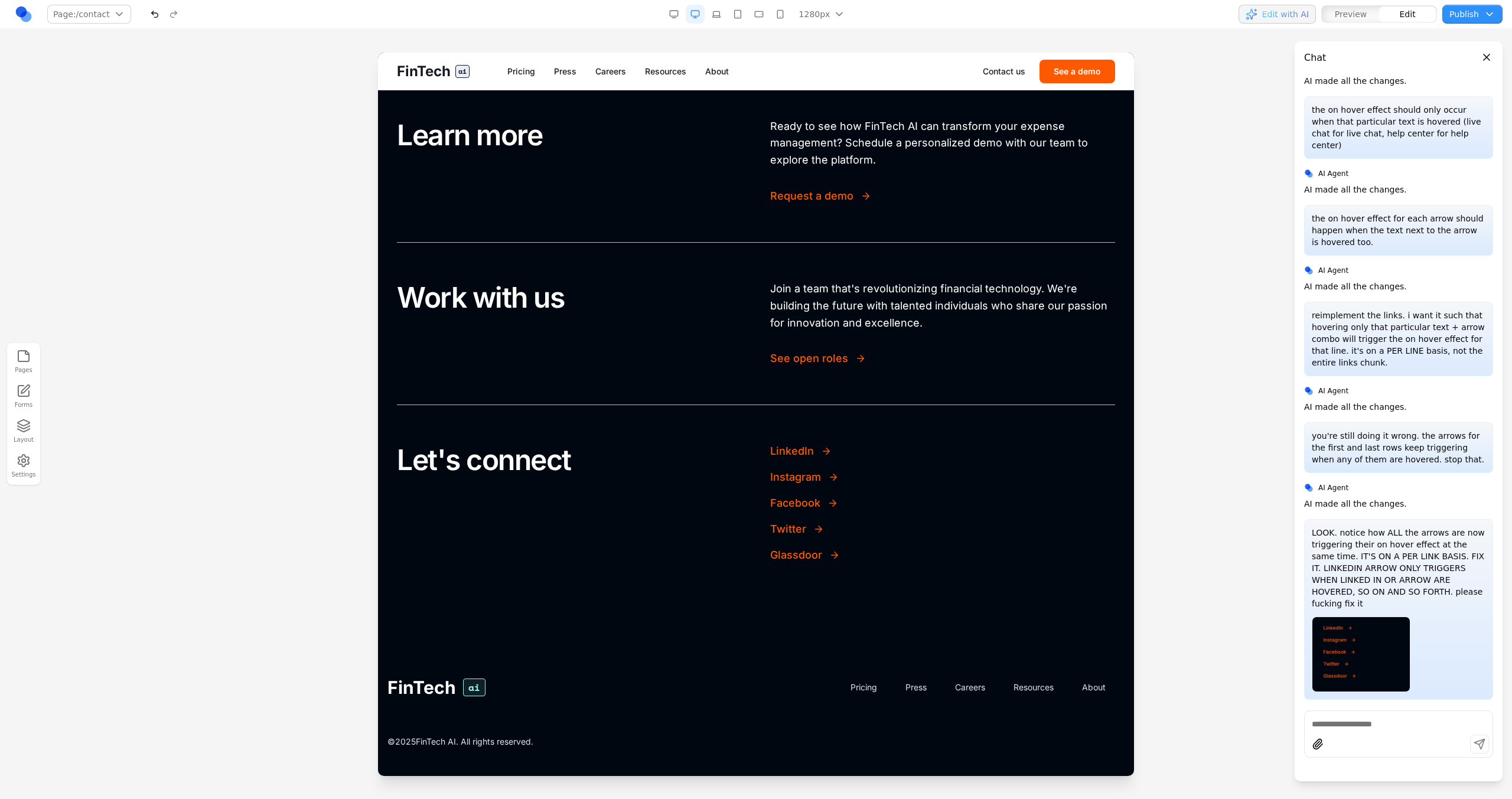
click at [569, 663] on div "FinTech ai Pricing Press Careers Resources About © 2025 FinTech AI. All rights …" at bounding box center [756, 711] width 756 height 127
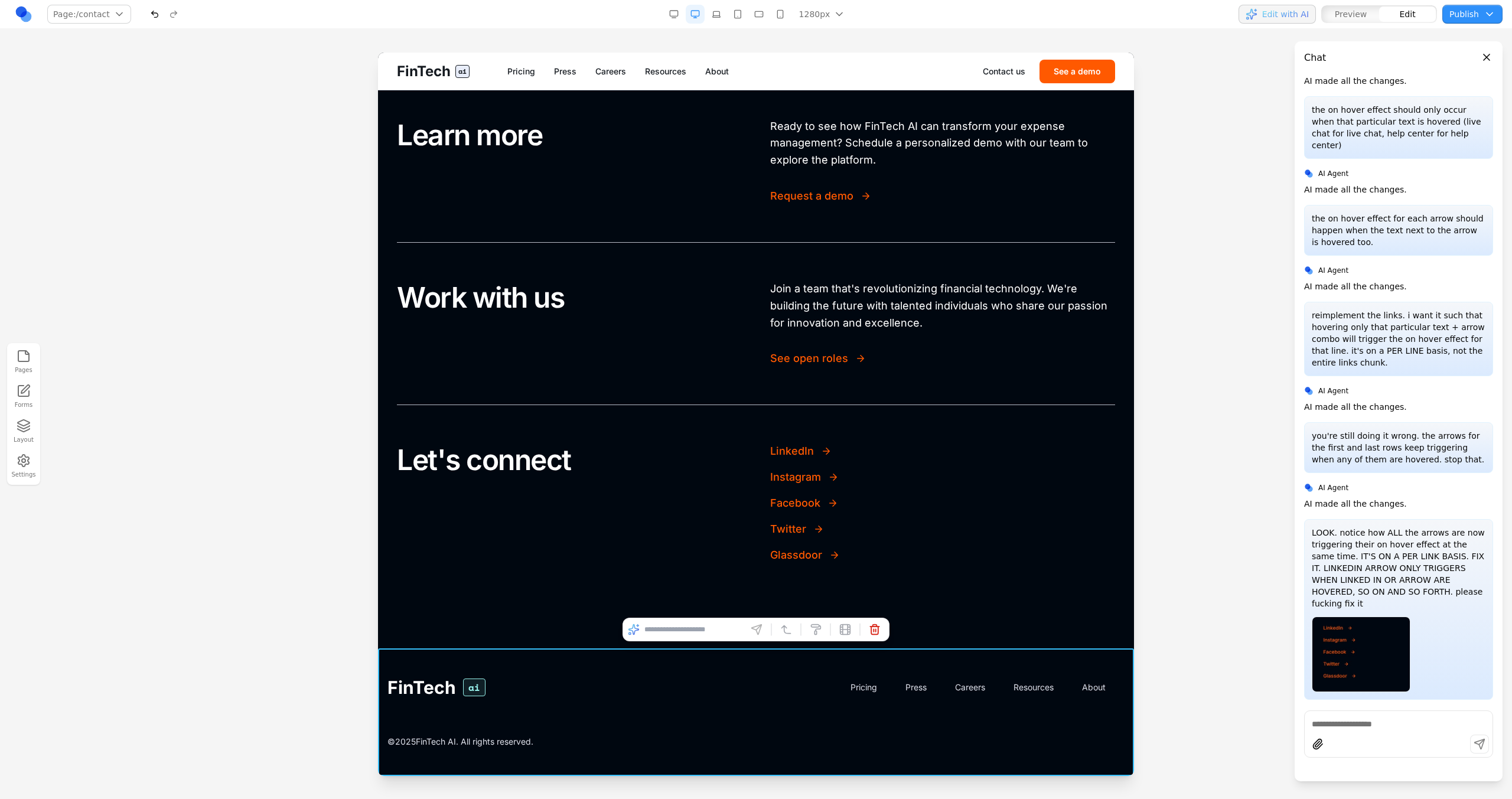
click at [684, 625] on input at bounding box center [693, 629] width 98 height 19
type input "**********"
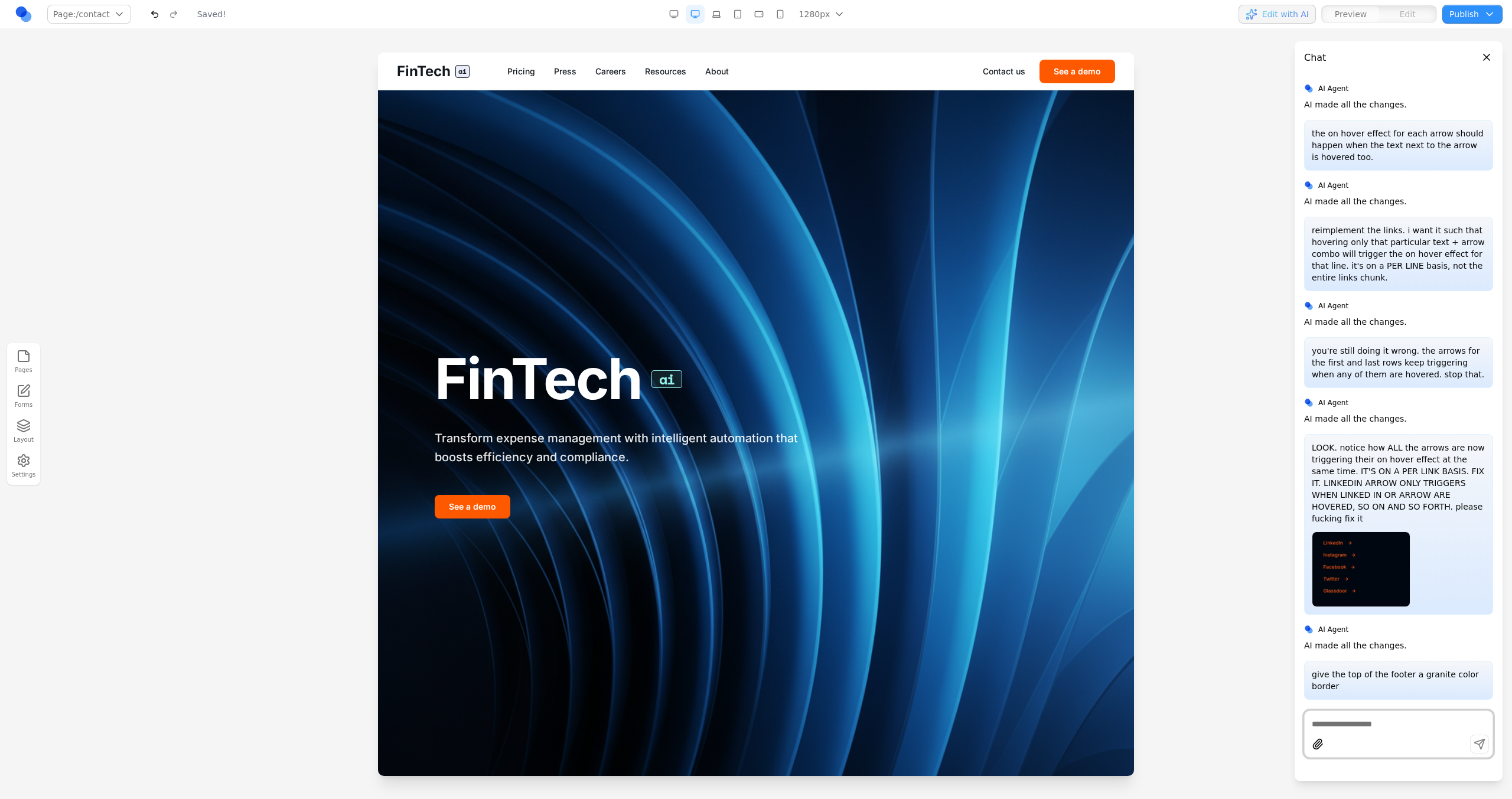
scroll to position [0, 0]
click at [1008, 73] on link "Contact us" at bounding box center [1004, 70] width 43 height 12
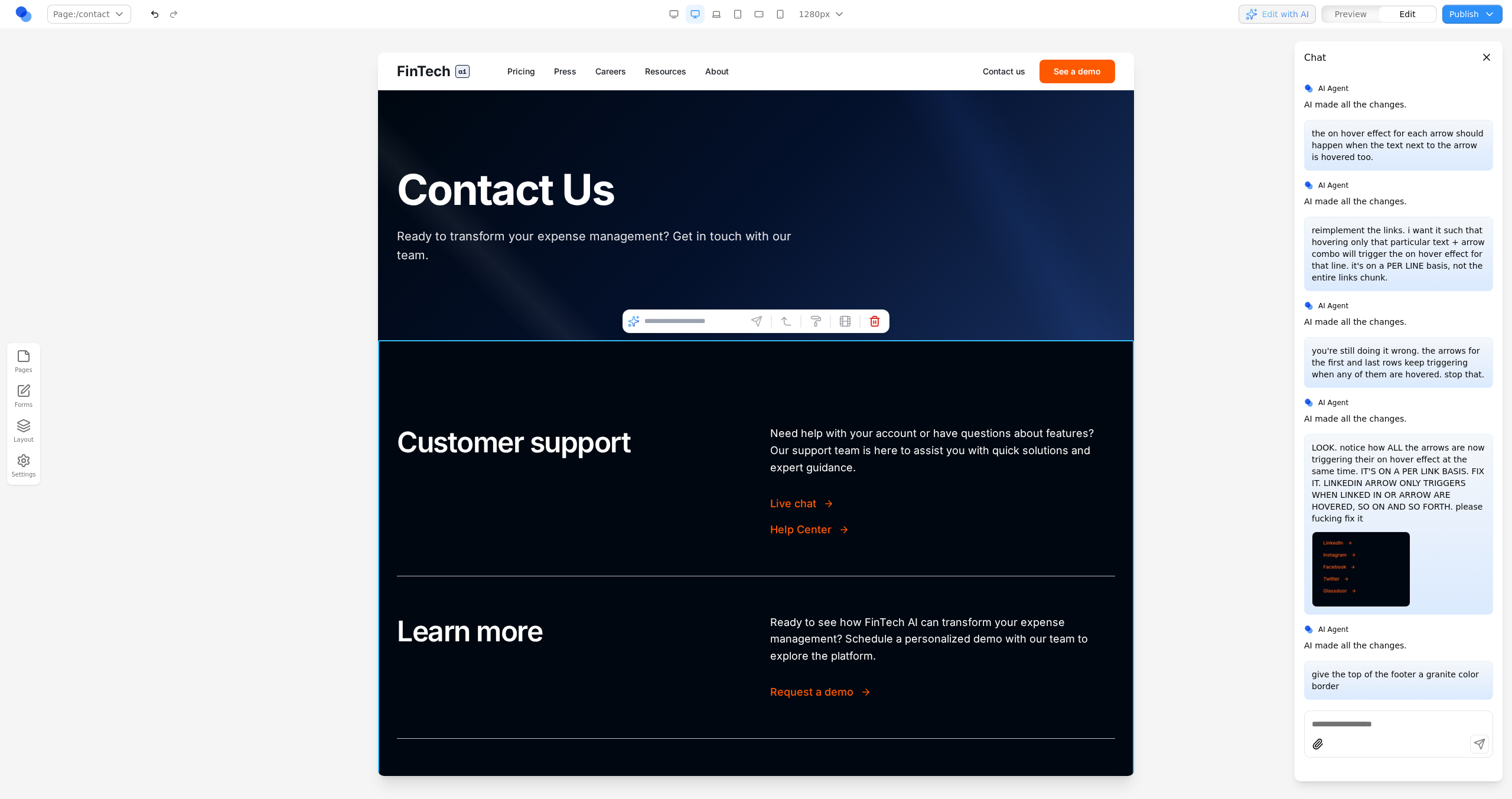
click at [757, 372] on section "Customer support Need help with your account or have questions about features? …" at bounding box center [756, 741] width 756 height 804
click at [728, 323] on input at bounding box center [693, 321] width 98 height 19
type input "**********"
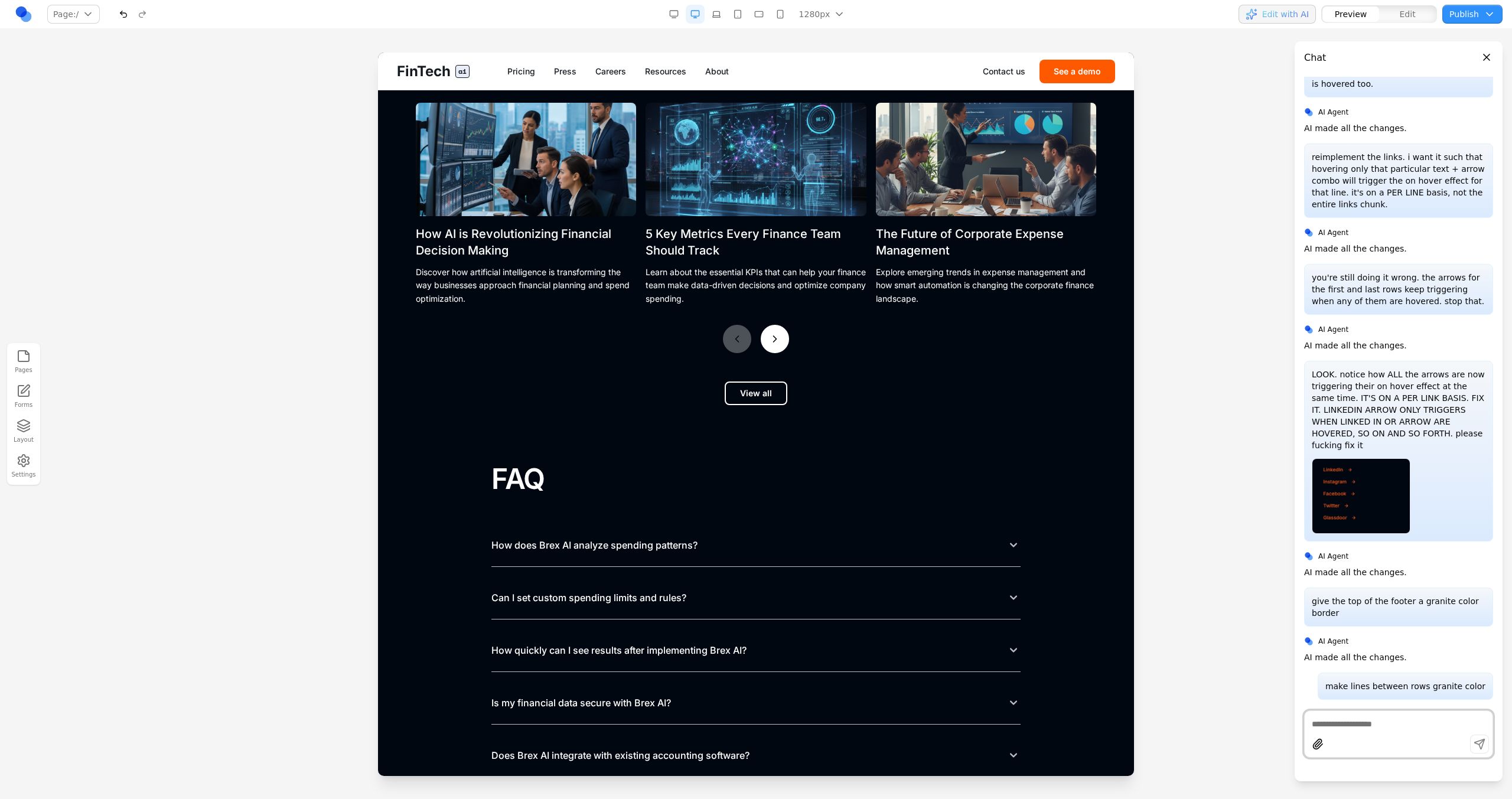
scroll to position [4902, 0]
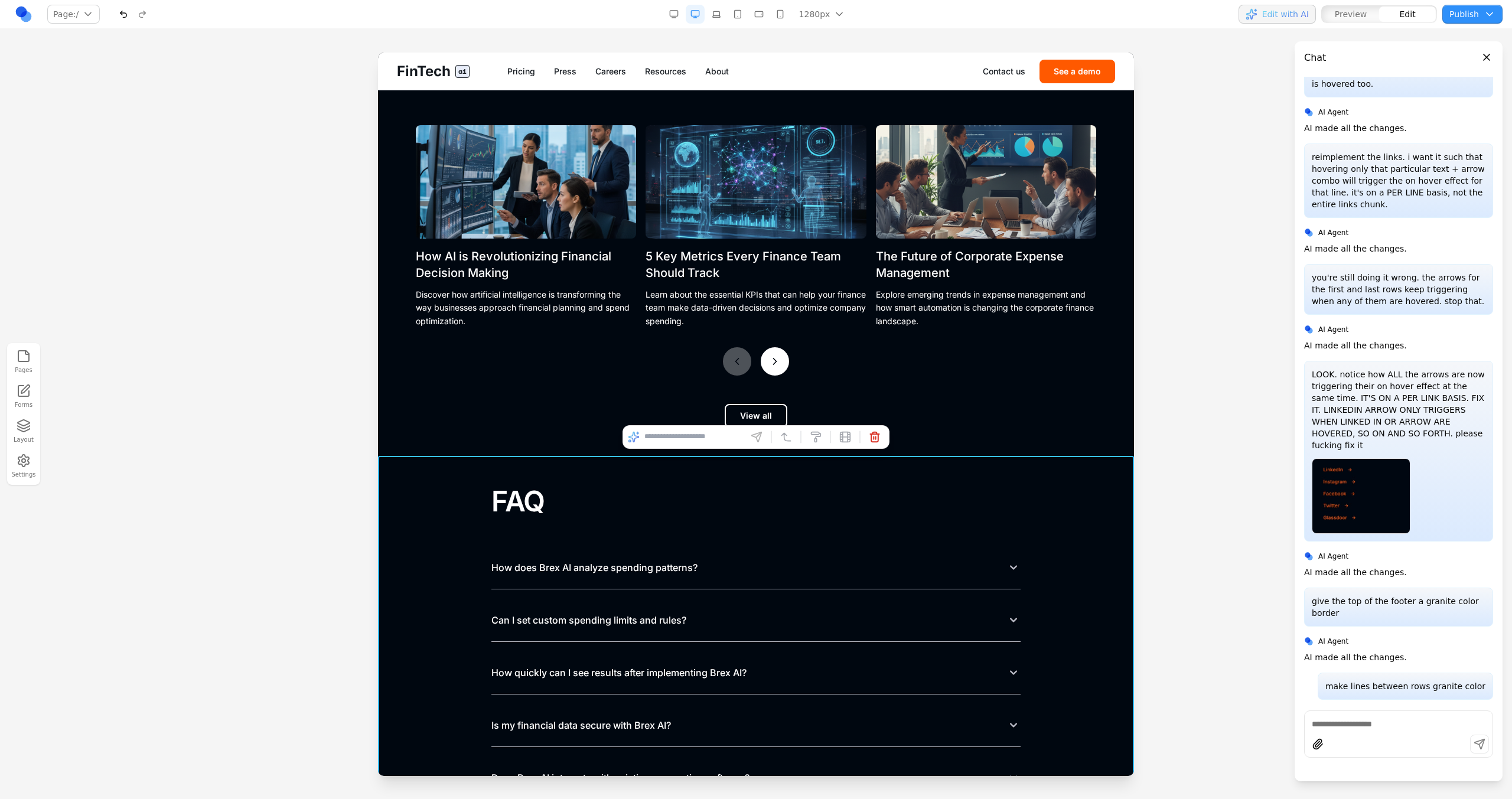
click at [661, 464] on section "FAQ How does Brex AI analyze spending patterns? Can I set custom spending limit…" at bounding box center [756, 668] width 756 height 425
click at [680, 435] on input at bounding box center [693, 437] width 98 height 19
type input "**********"
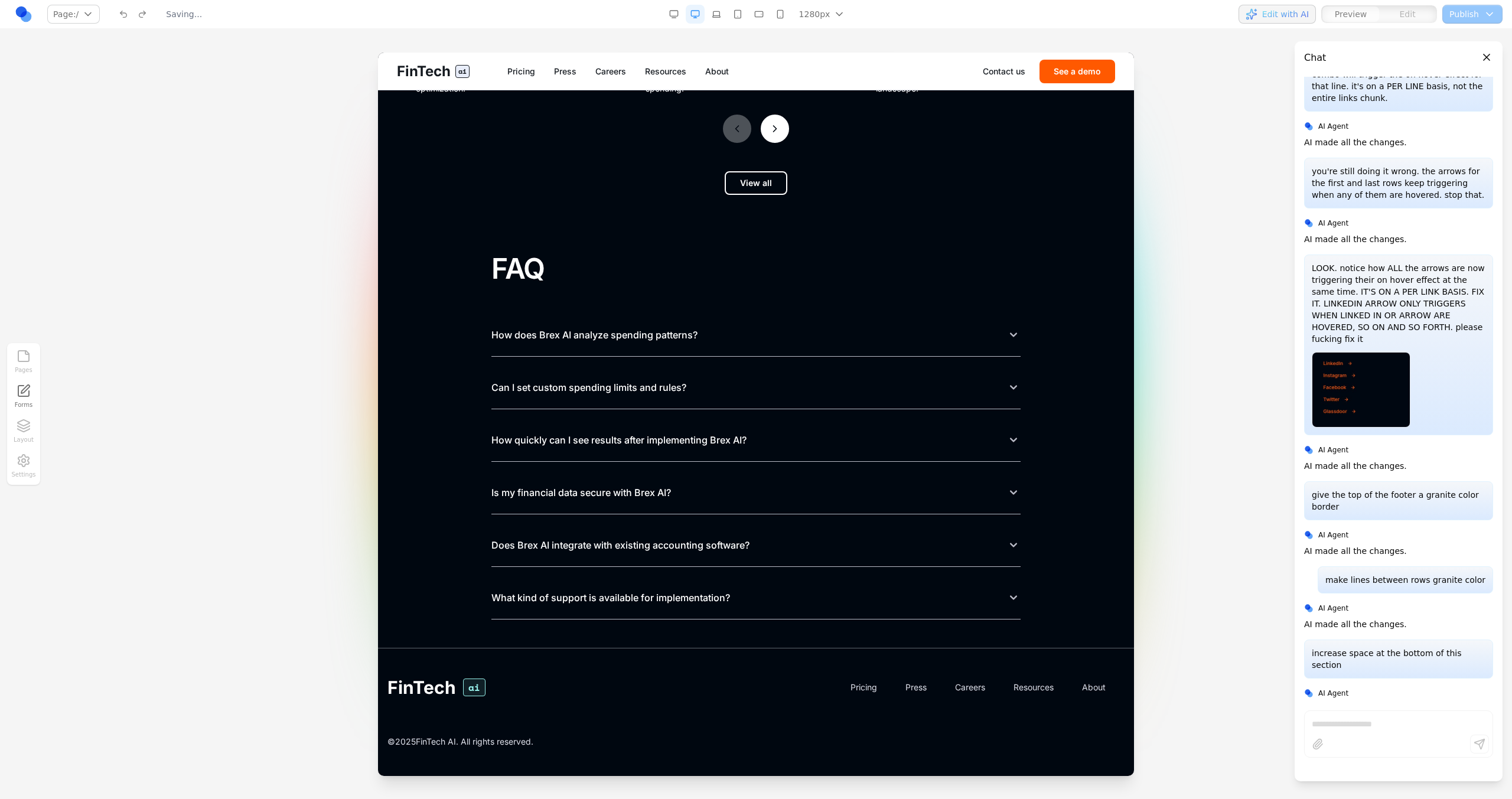
scroll to position [927, 0]
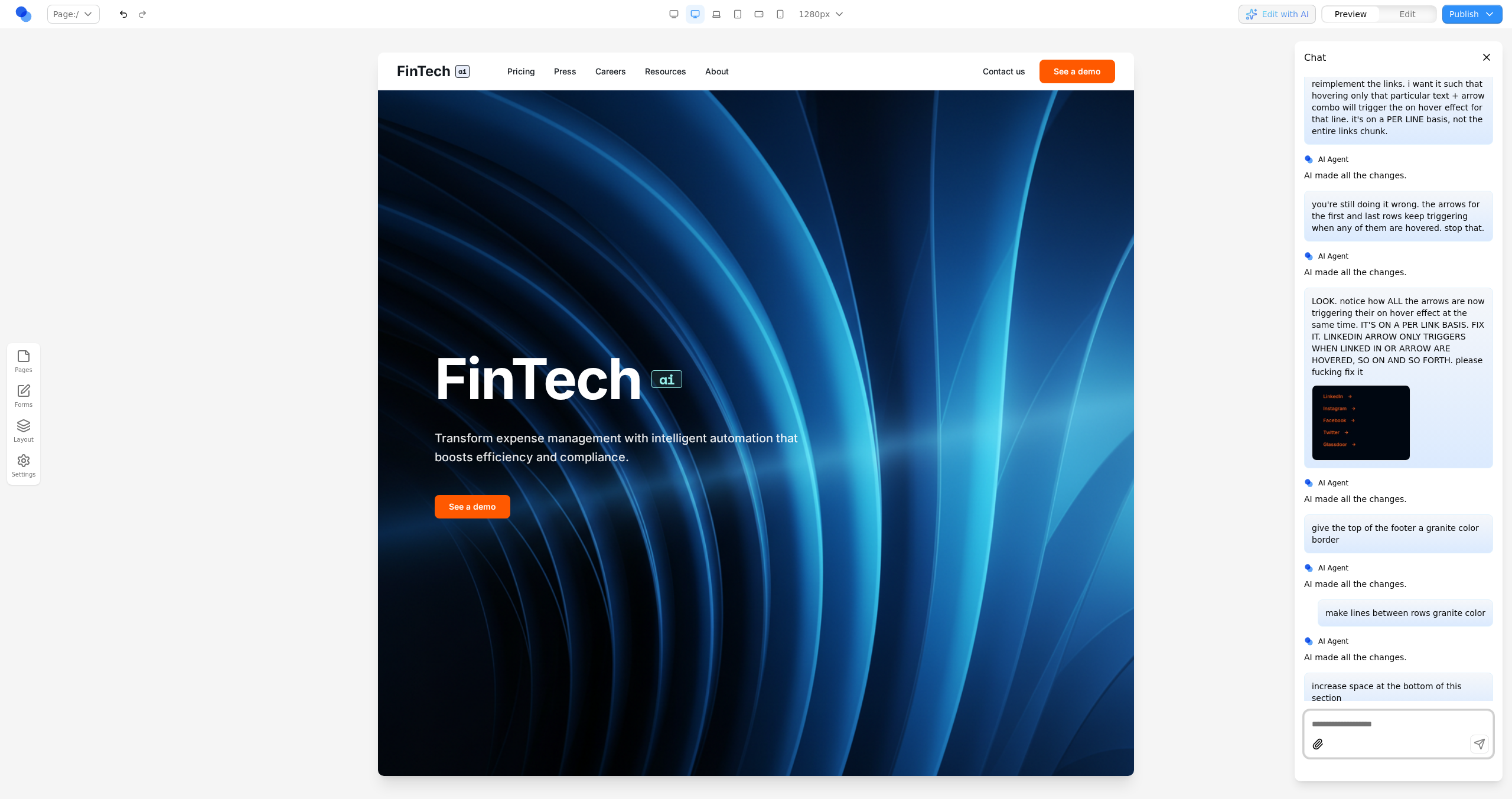
click at [1008, 78] on div "Contact us See a demo" at bounding box center [1049, 71] width 132 height 24
click at [1008, 61] on div "Contact us See a demo" at bounding box center [1049, 71] width 132 height 24
click at [1008, 72] on link "Contact us" at bounding box center [1004, 70] width 43 height 12
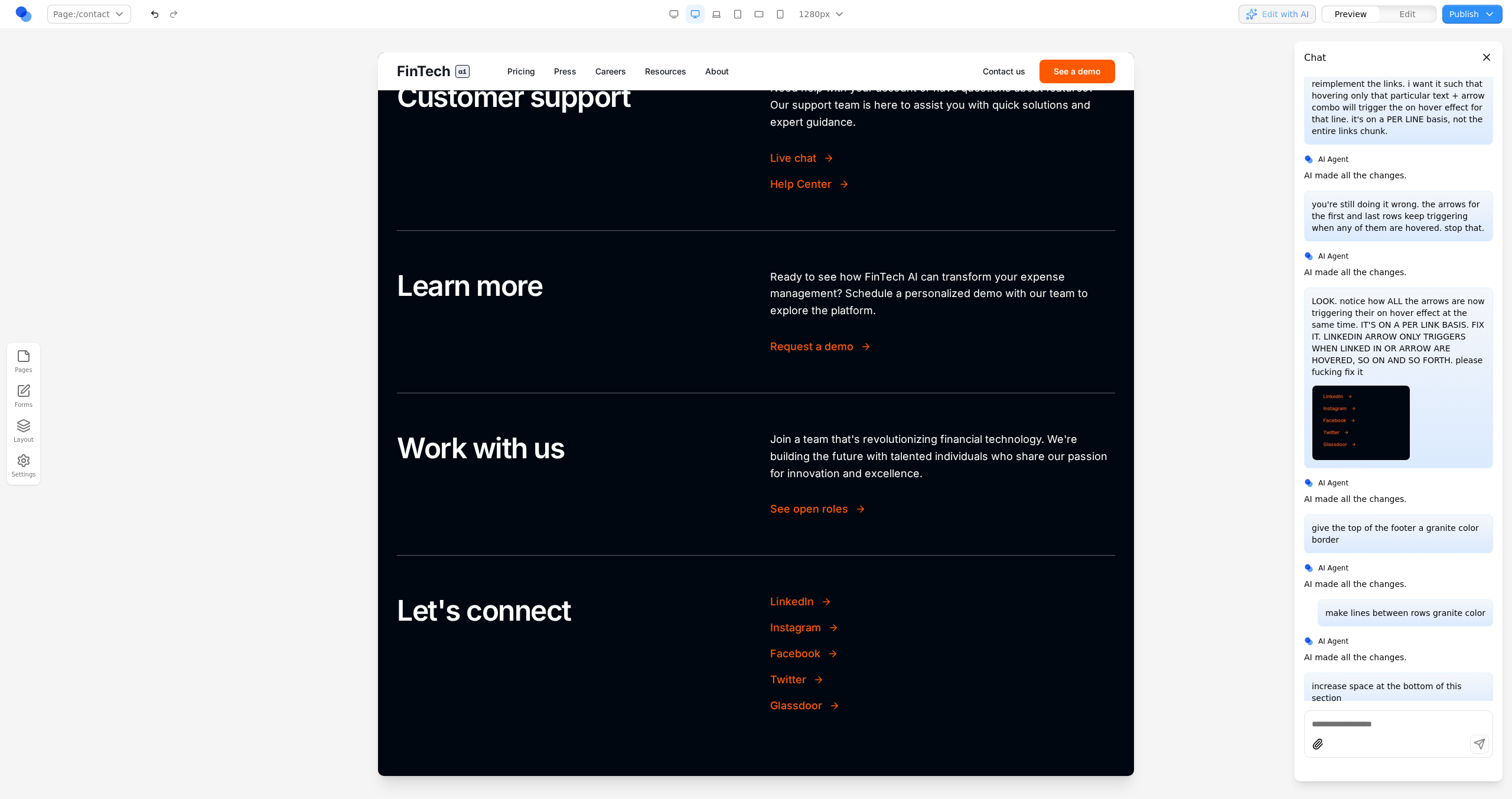
scroll to position [496, 0]
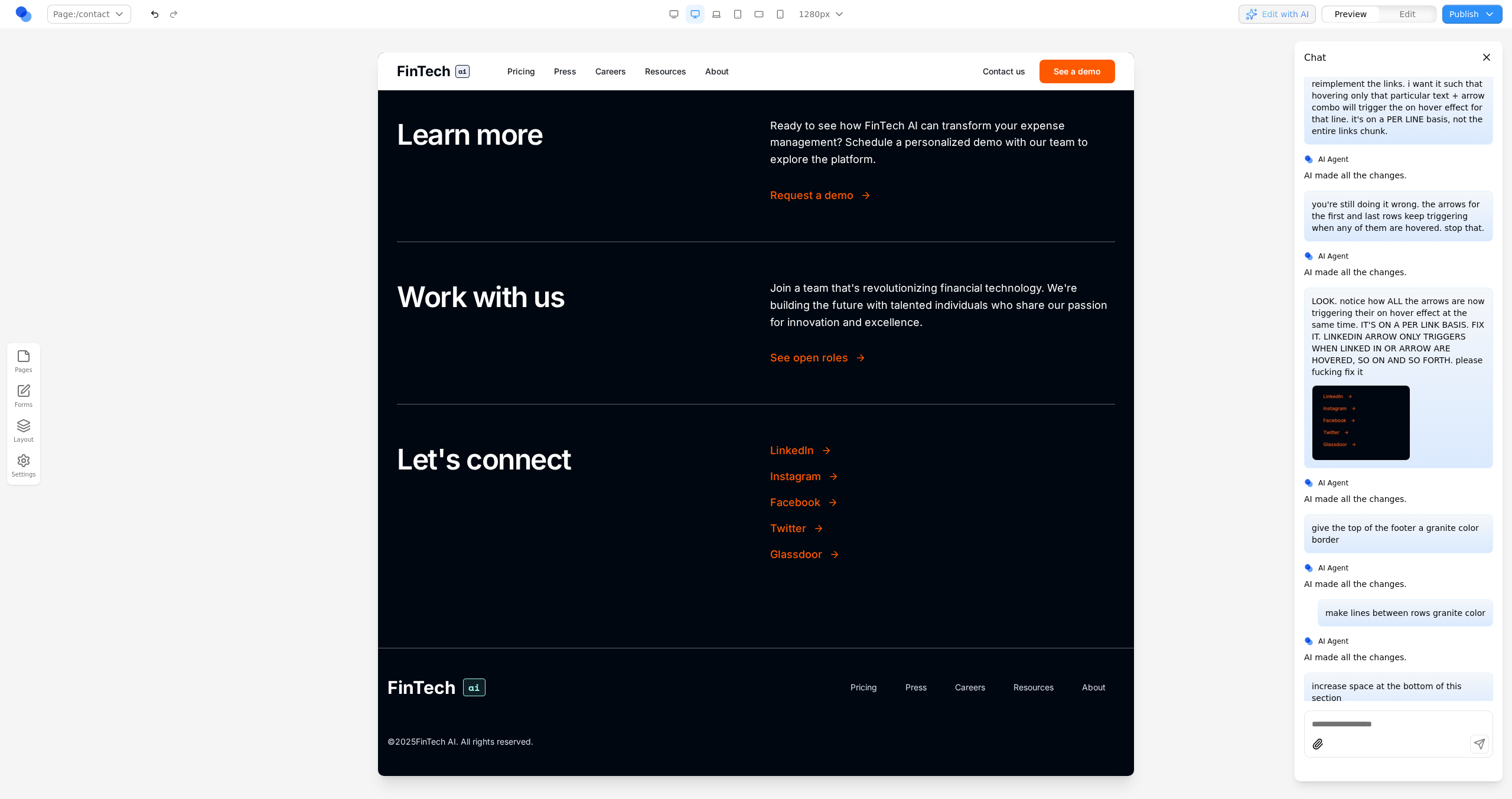
click at [441, 65] on span "FinTech" at bounding box center [423, 71] width 53 height 19
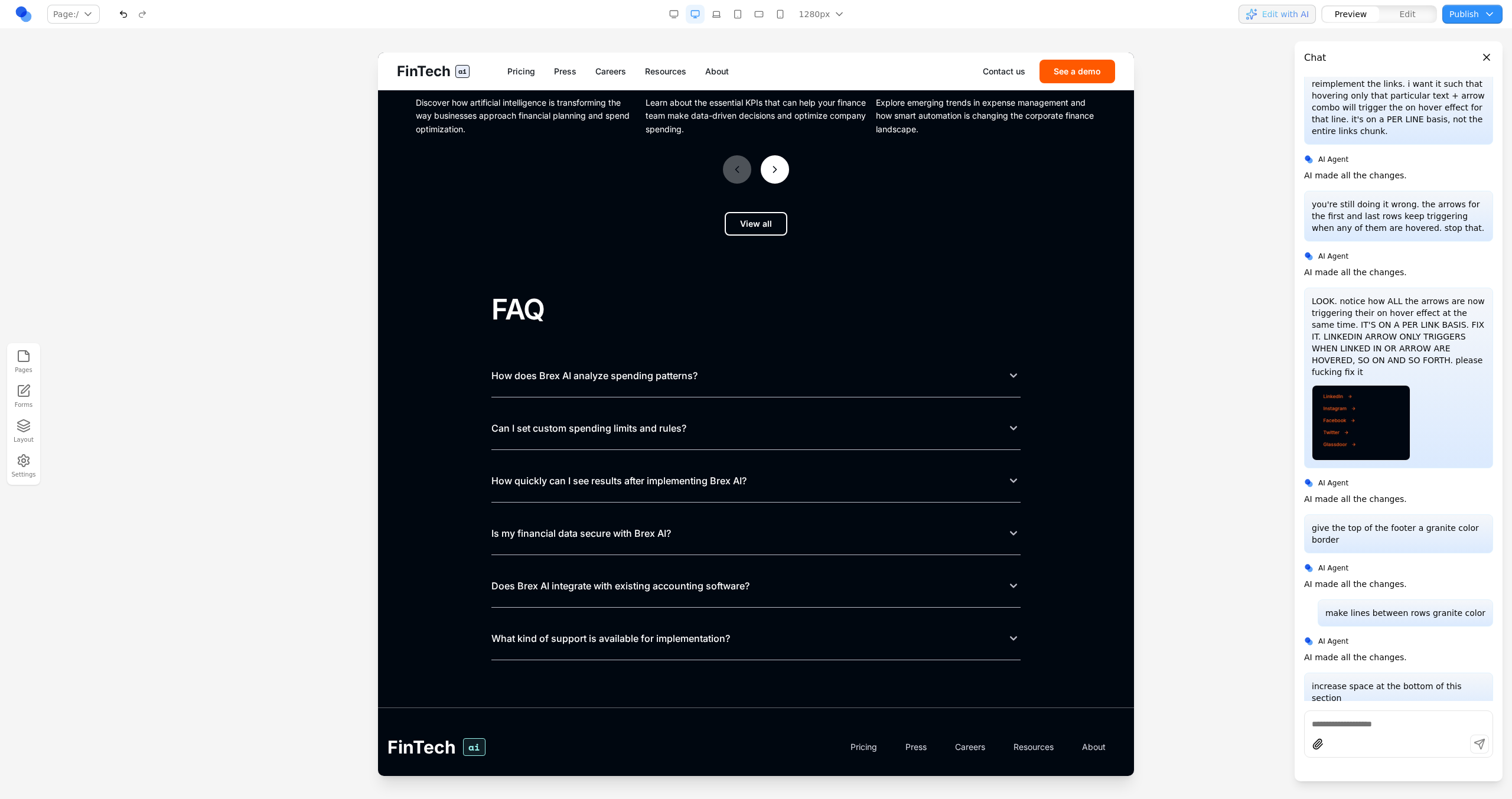
scroll to position [5155, 0]
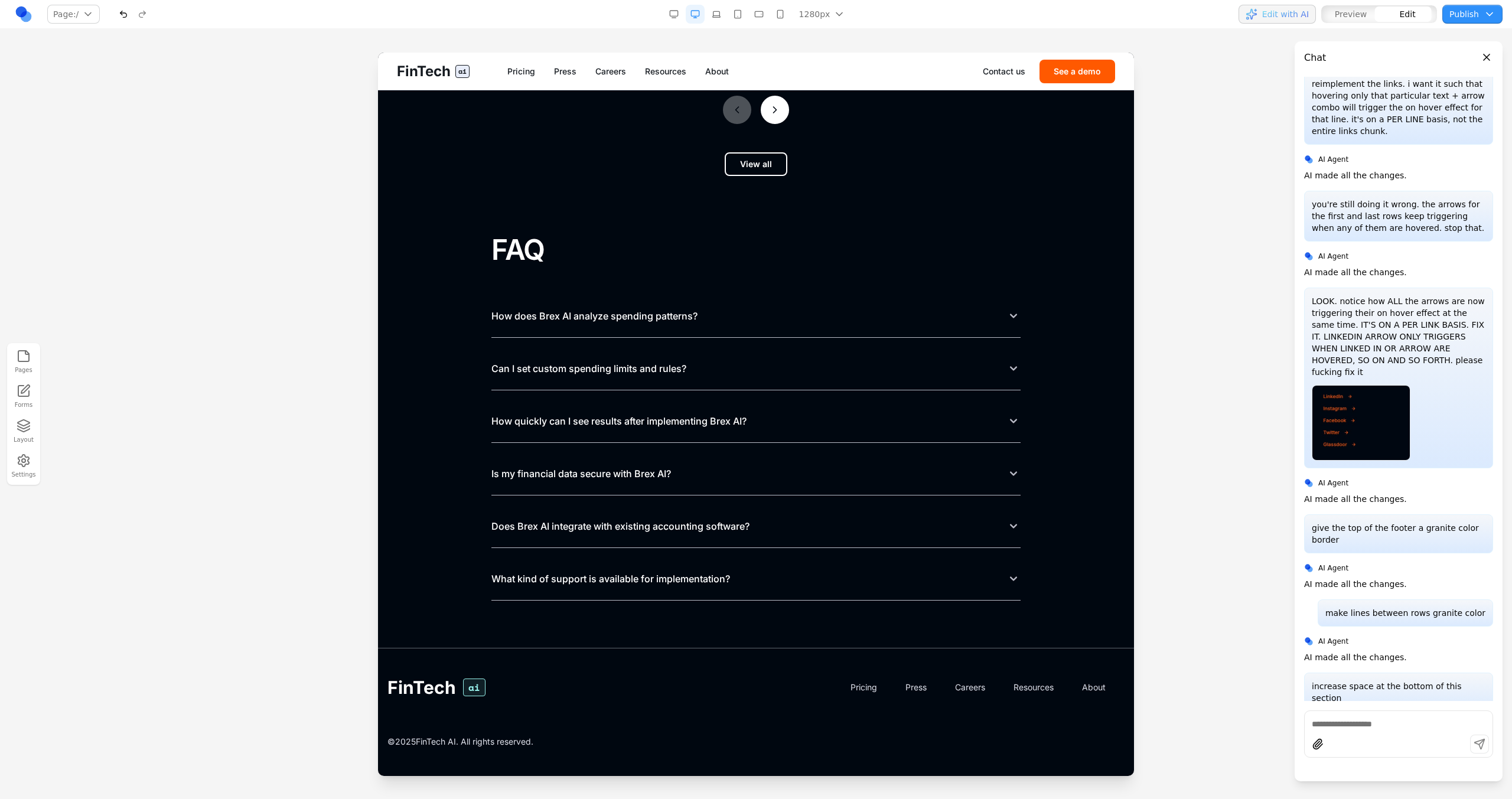
click at [501, 633] on section "FAQ How does Brex AI analyze spending patterns? Can I set custom spending limit…" at bounding box center [756, 426] width 756 height 444
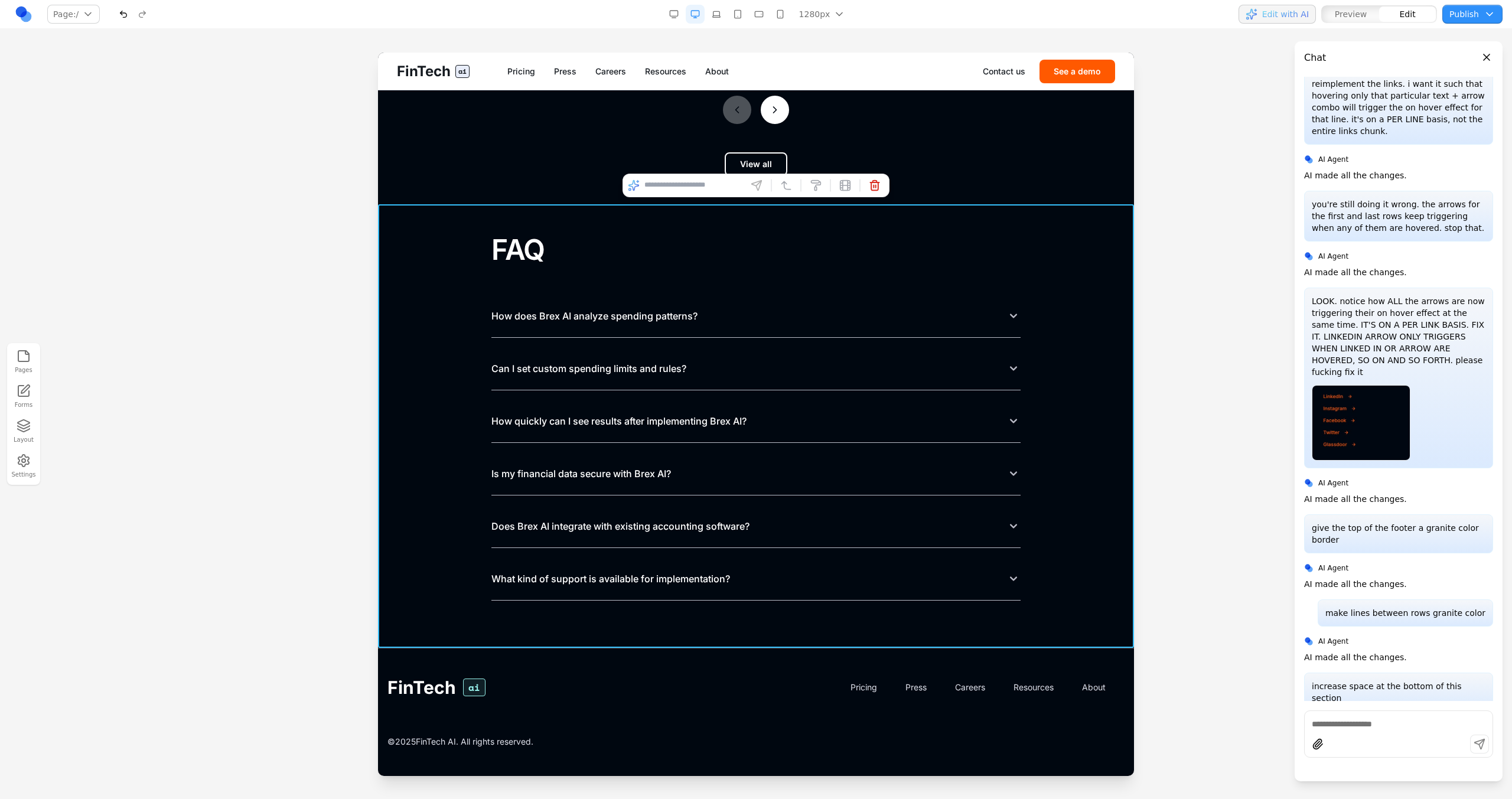
click at [679, 188] on input at bounding box center [693, 185] width 98 height 19
type input "**********"
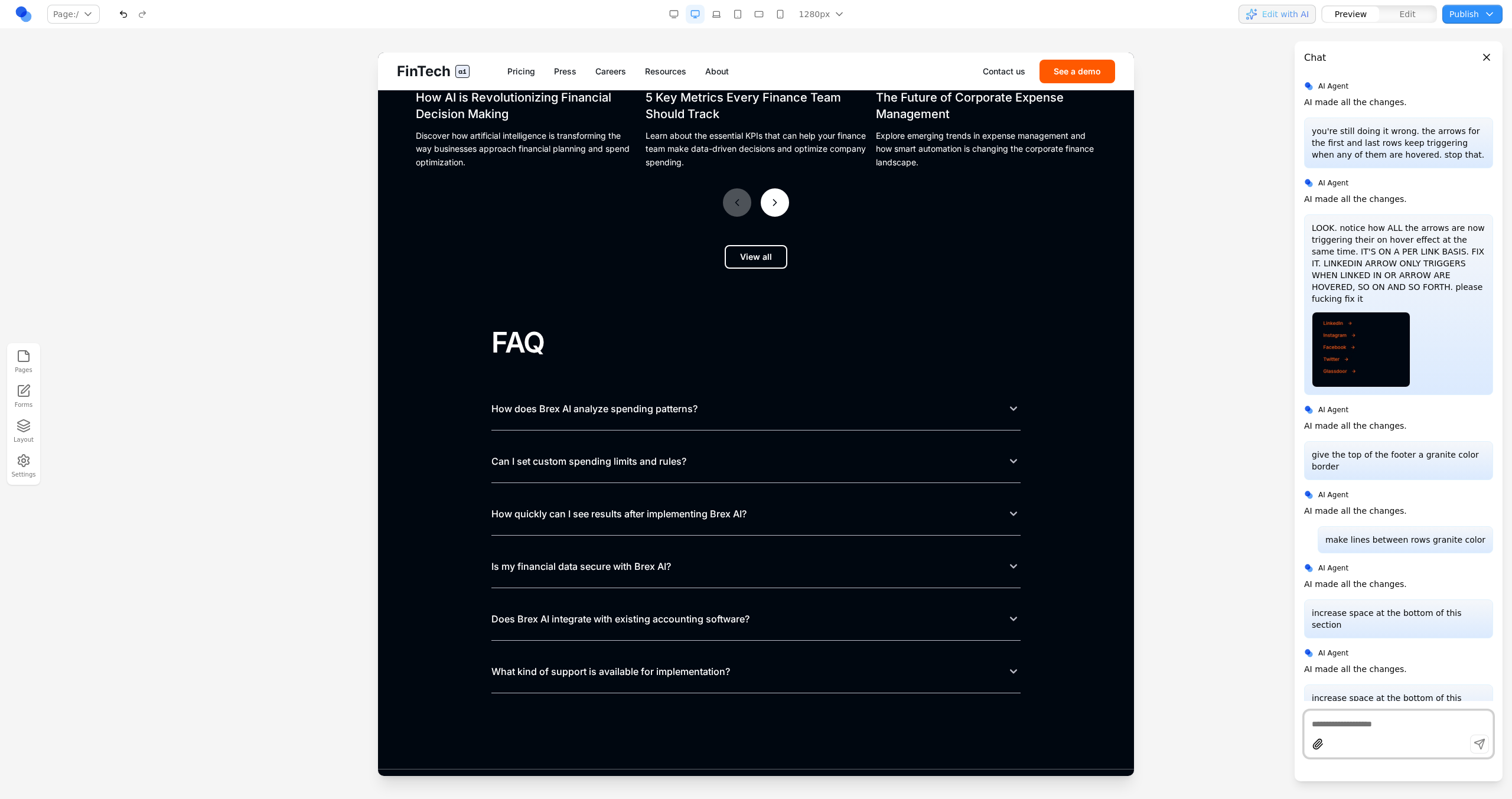
scroll to position [5183, 0]
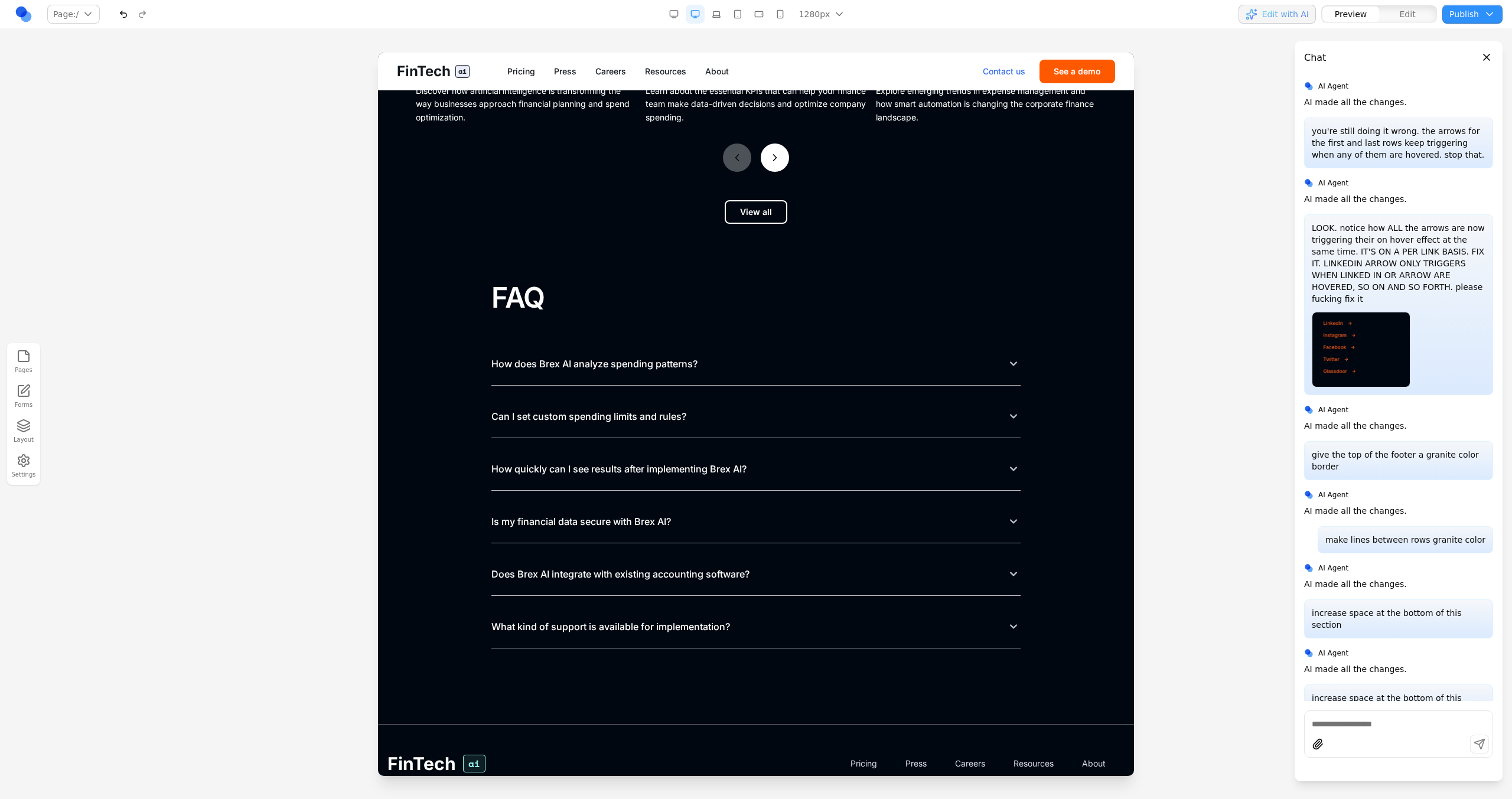
click at [1020, 69] on link "Contact us" at bounding box center [1004, 70] width 43 height 12
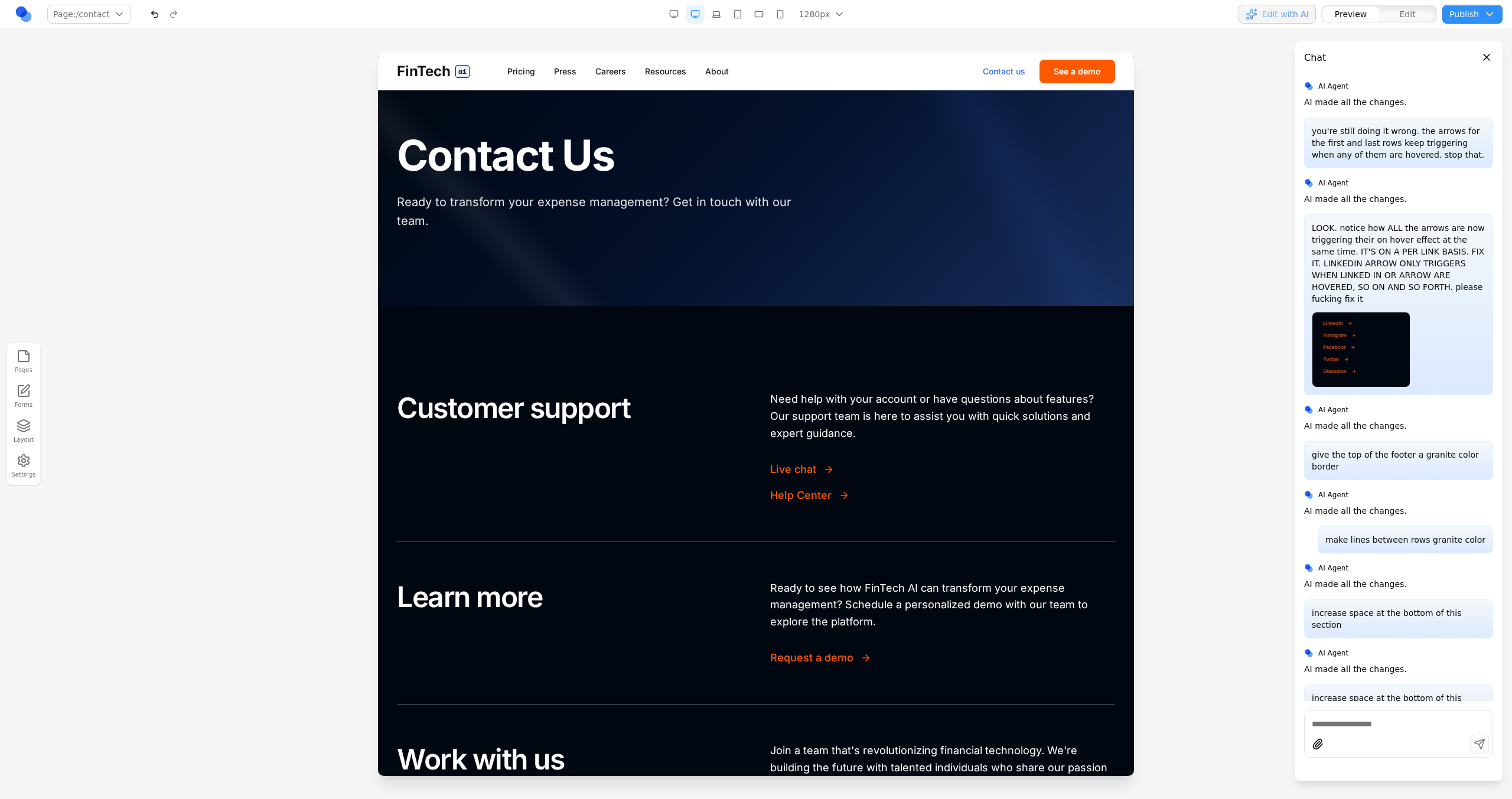
scroll to position [1, 0]
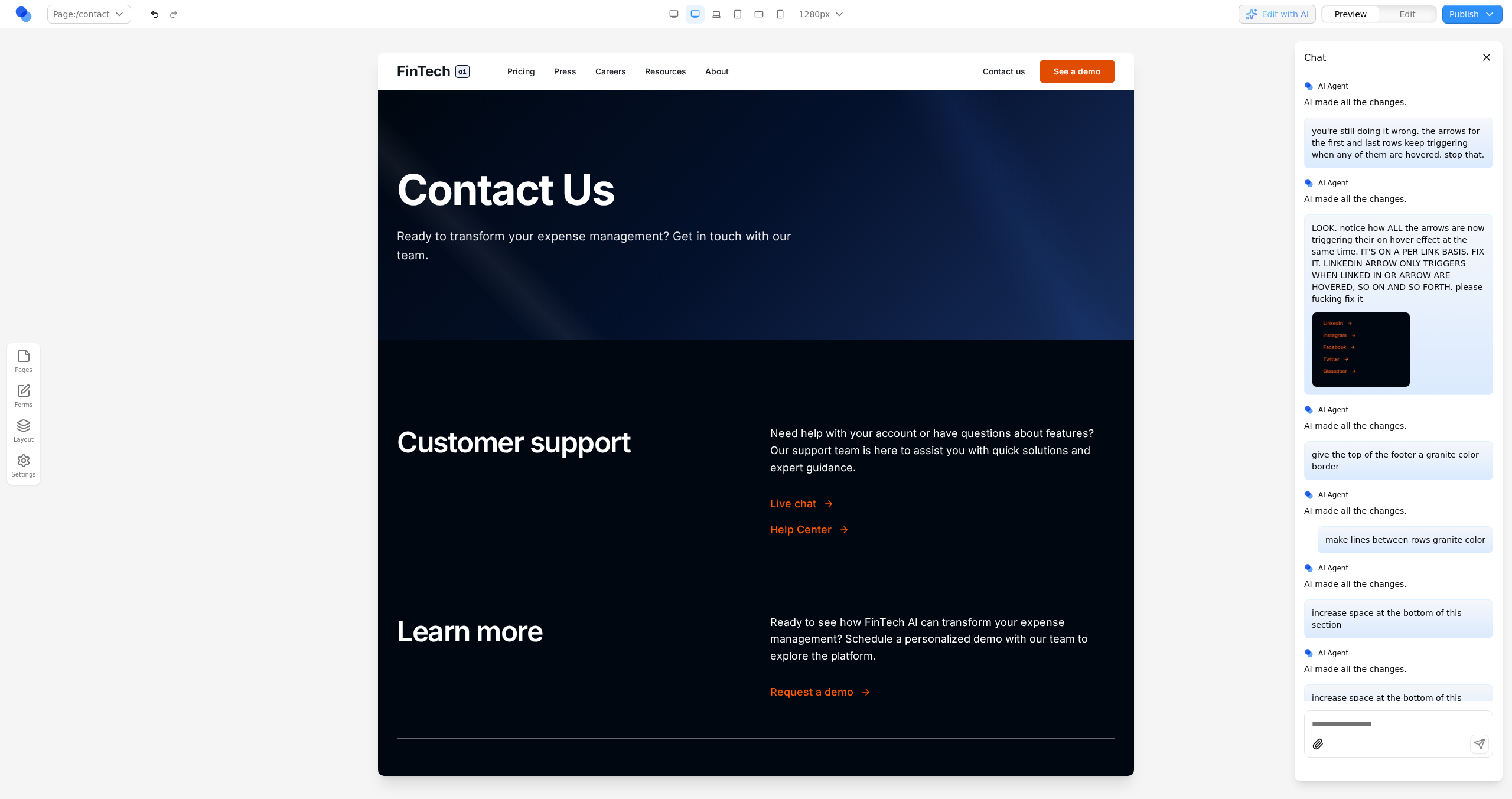
click at [1068, 78] on button "See a demo" at bounding box center [1077, 71] width 76 height 24
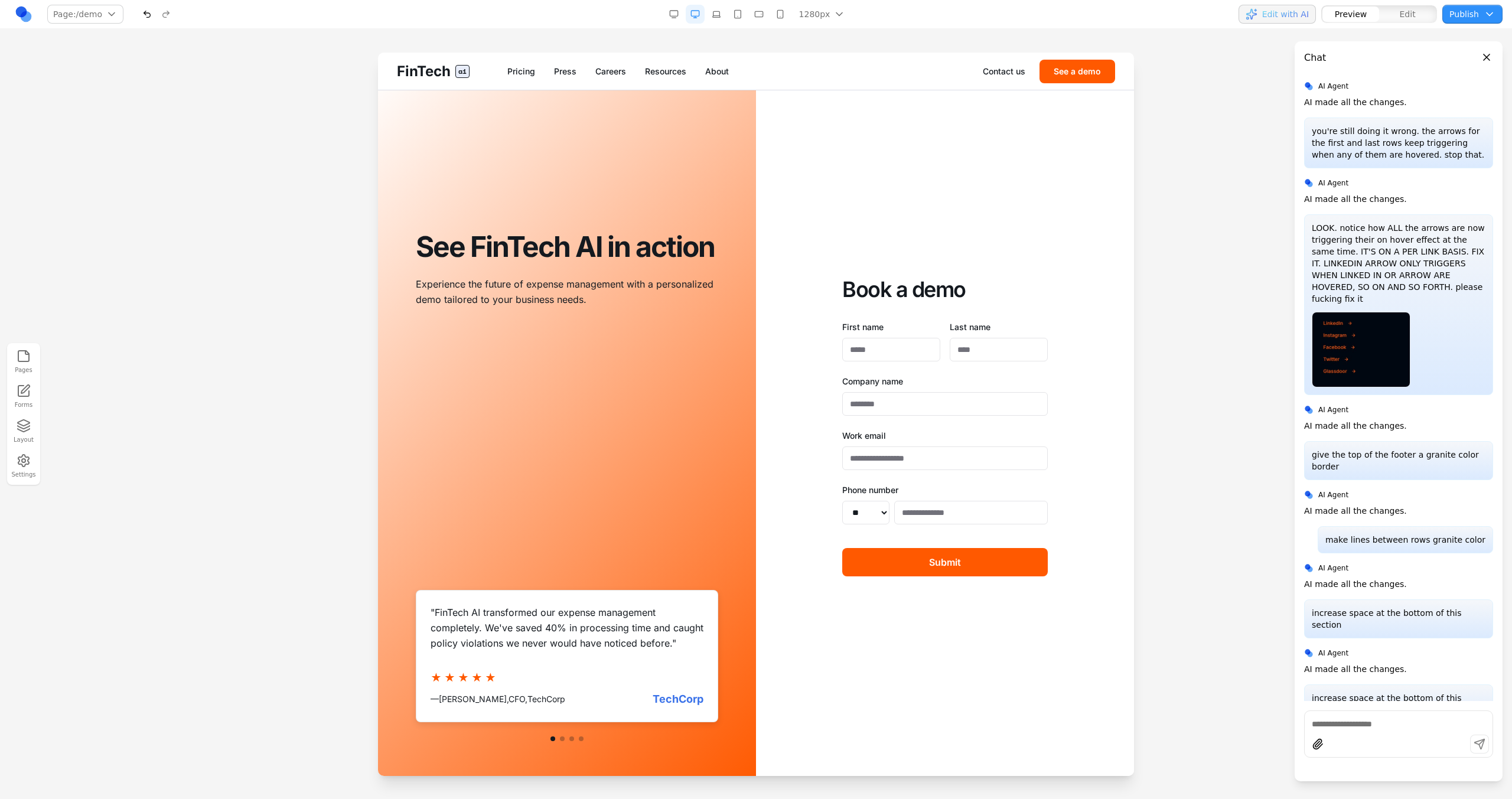
scroll to position [0, 0]
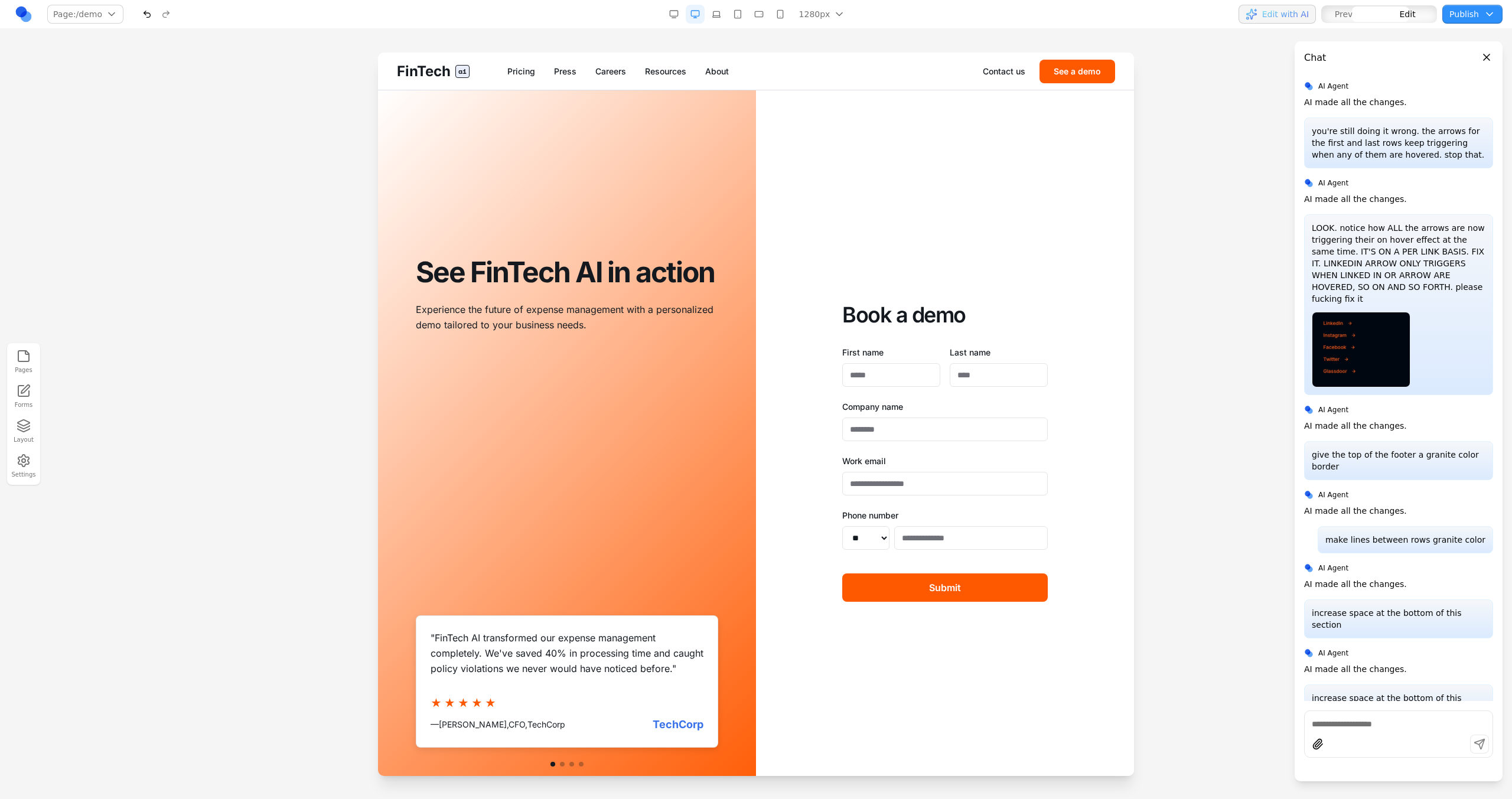
click at [888, 183] on div "Book a demo First name Last name Company name Work email Phone number ** ** ** …" at bounding box center [945, 452] width 378 height 723
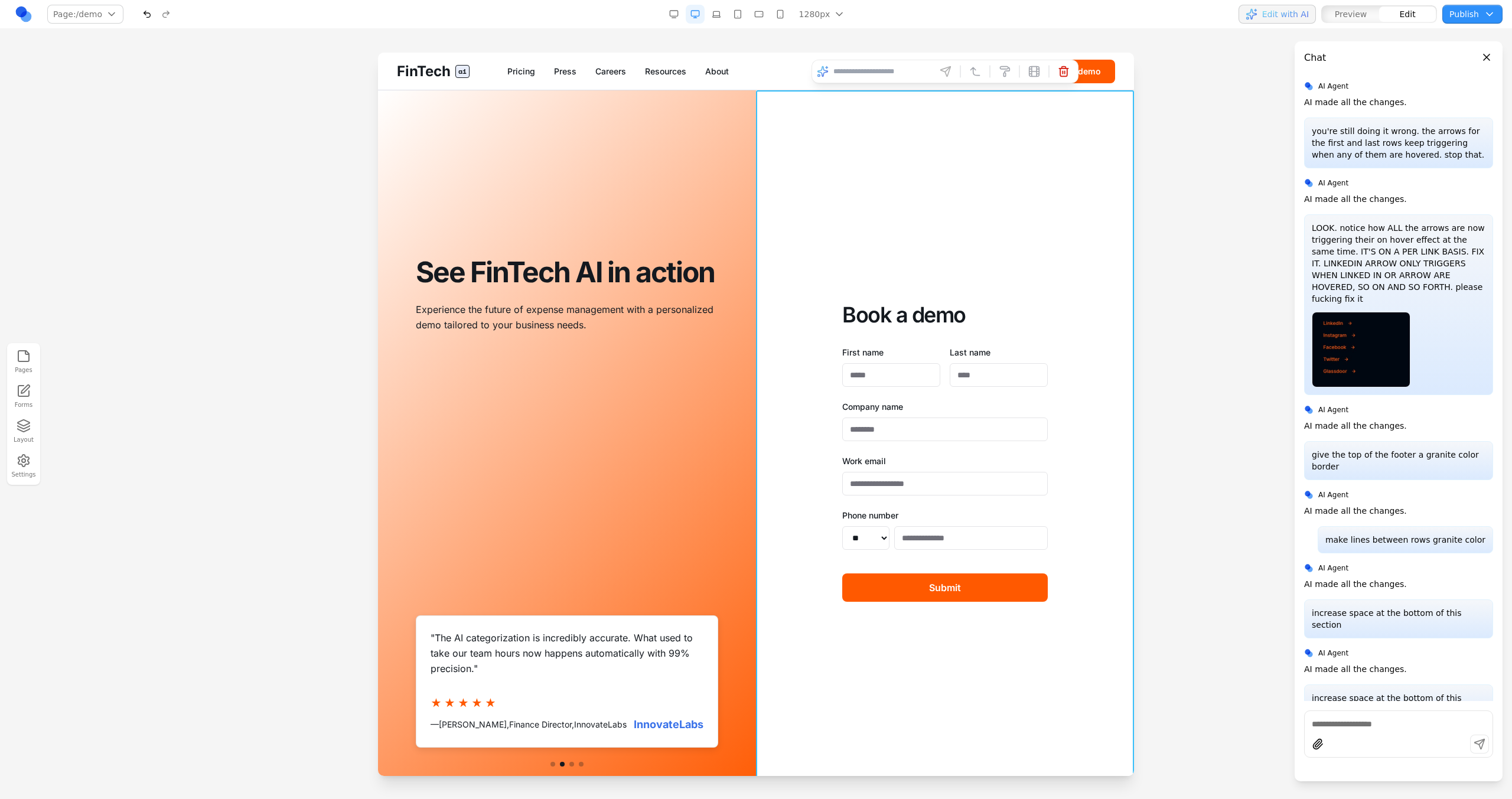
click at [845, 68] on input at bounding box center [882, 71] width 98 height 19
type input "*"
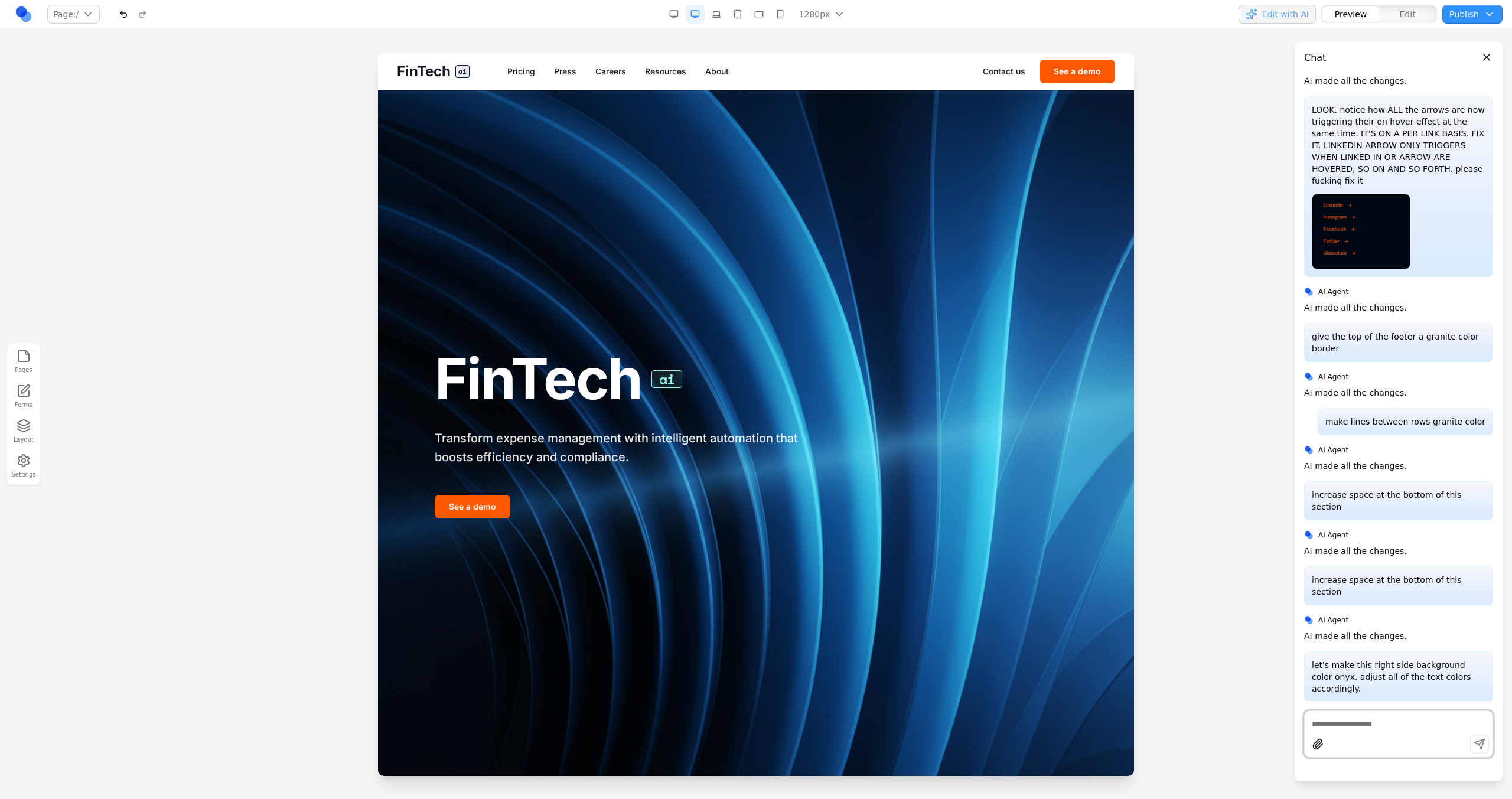
scroll to position [1086, 0]
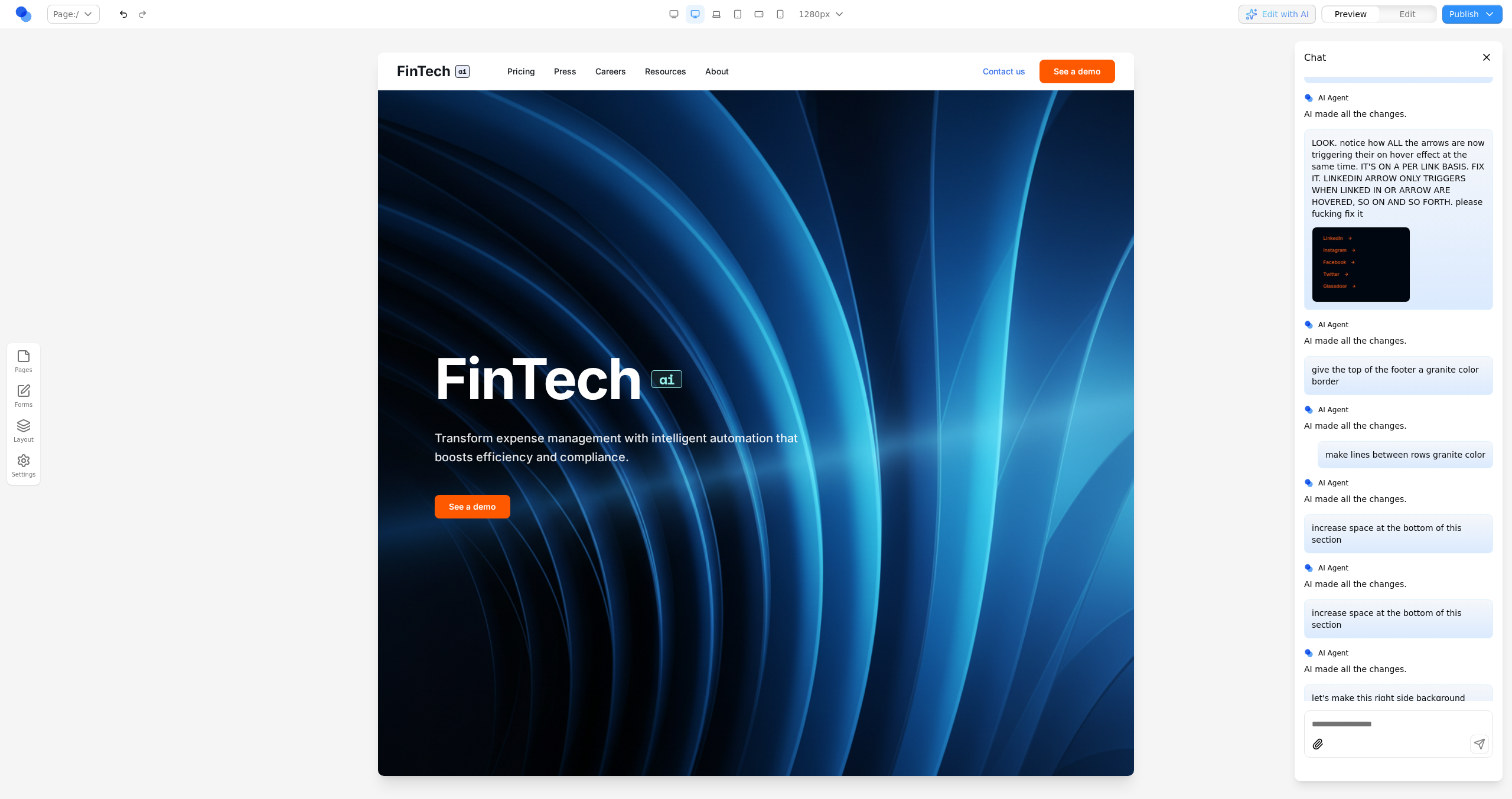
click at [1014, 70] on link "Contact us" at bounding box center [1004, 70] width 43 height 12
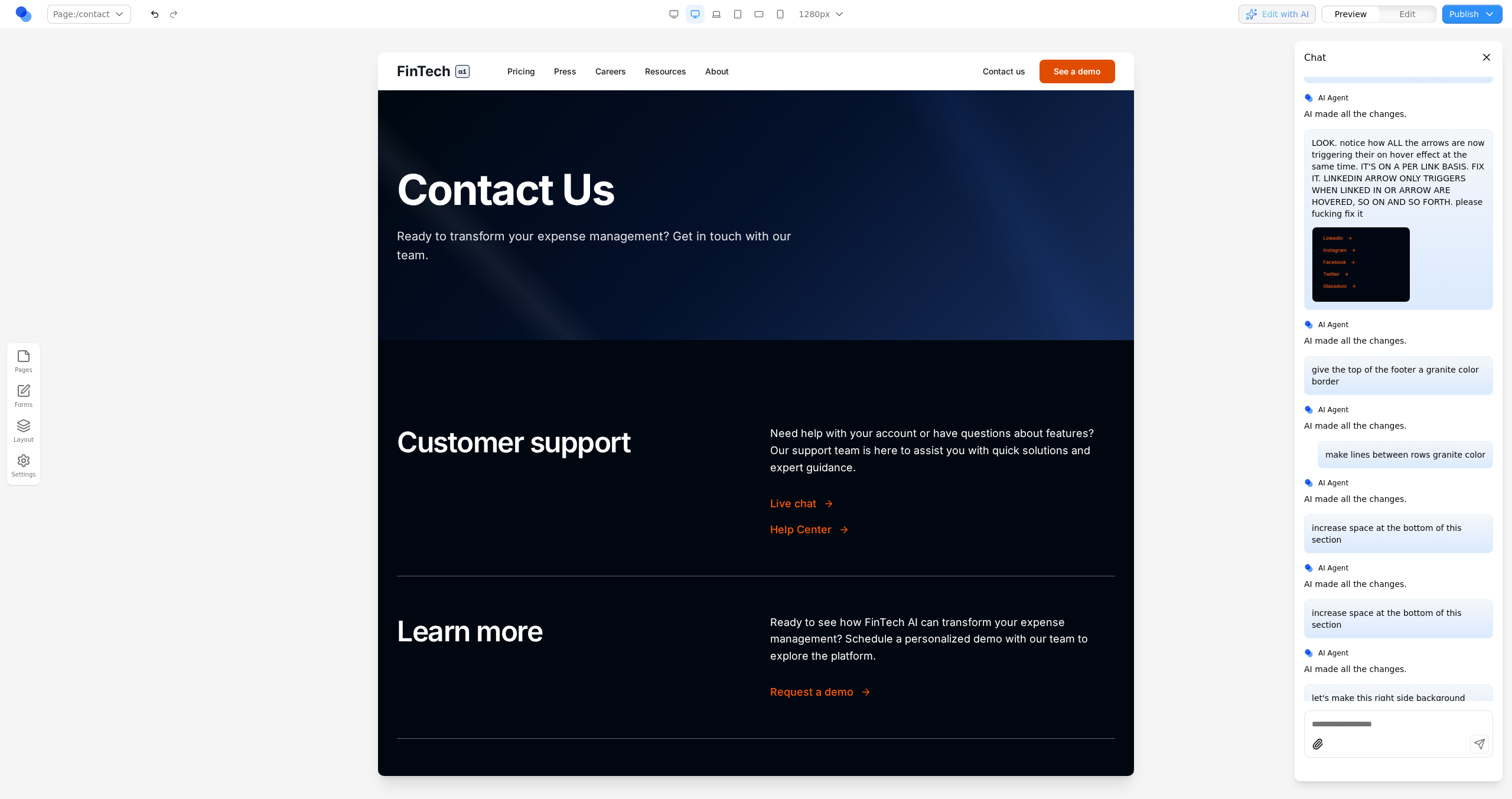
click at [1080, 78] on button "See a demo" at bounding box center [1077, 71] width 76 height 24
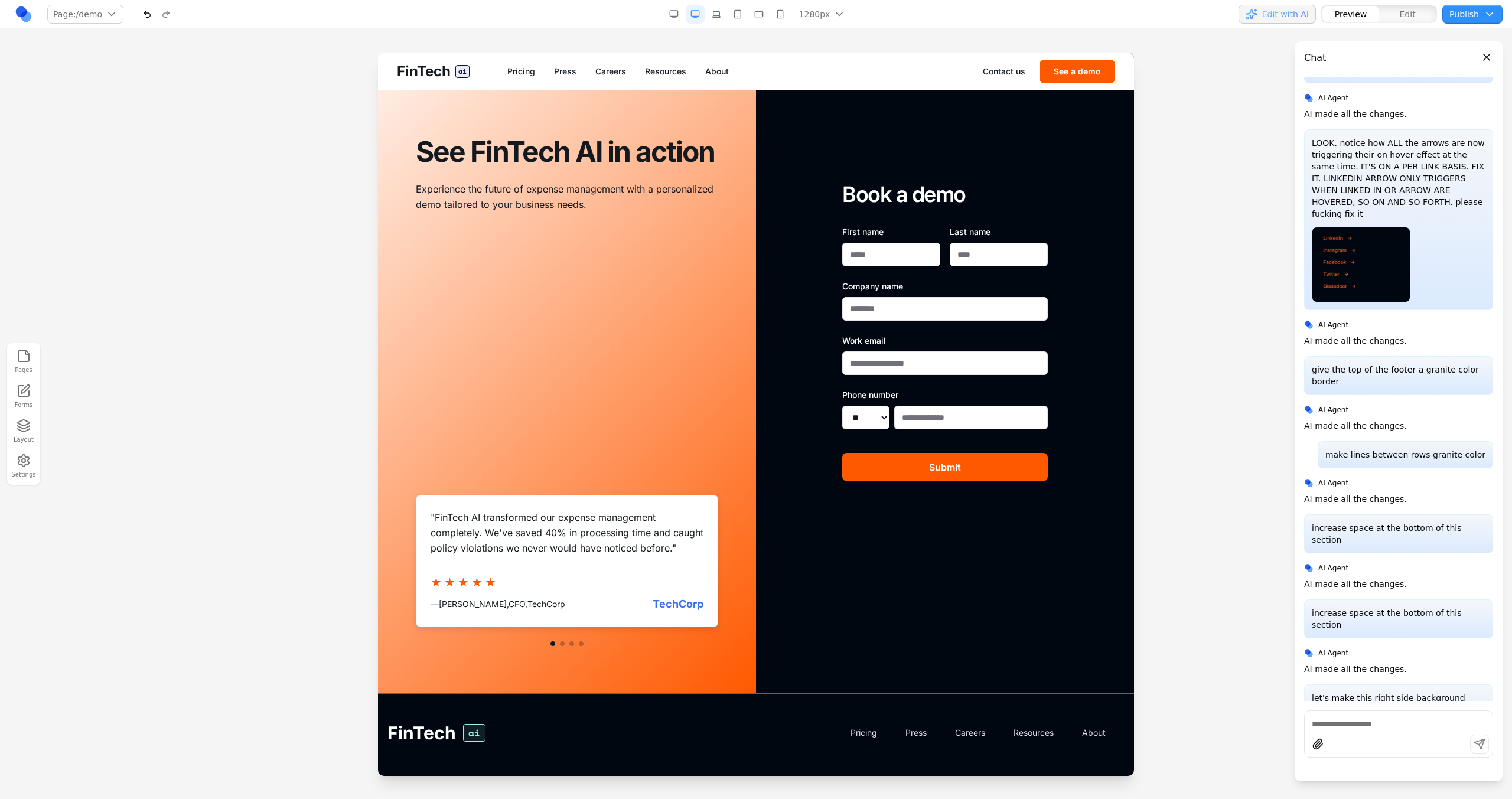
scroll to position [0, 0]
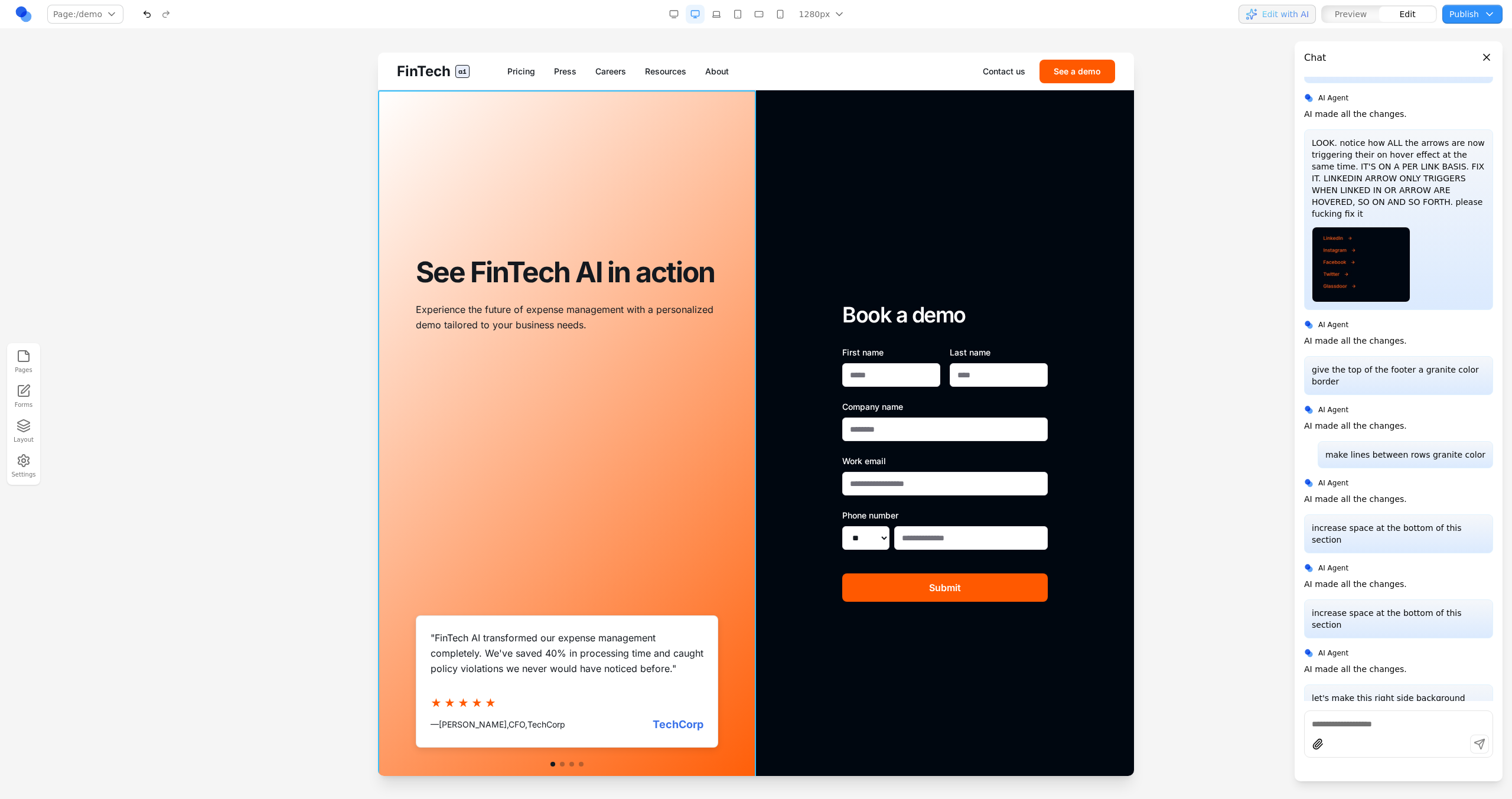
click at [701, 121] on div "See FinTech AI in action Experience the future of expense management with a per…" at bounding box center [567, 452] width 378 height 723
click at [534, 69] on input at bounding box center [505, 71] width 98 height 19
type input "**********"
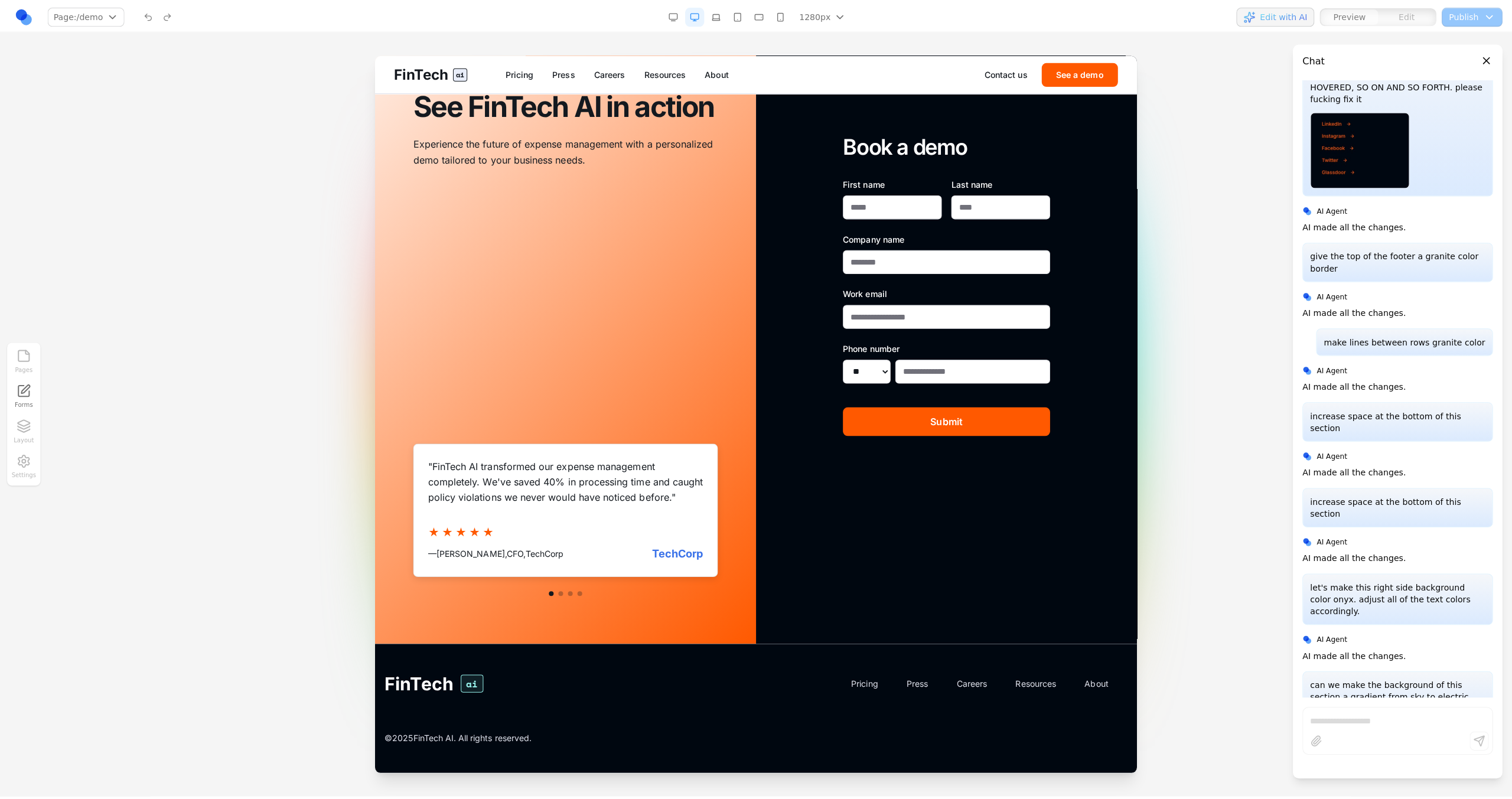
scroll to position [1204, 0]
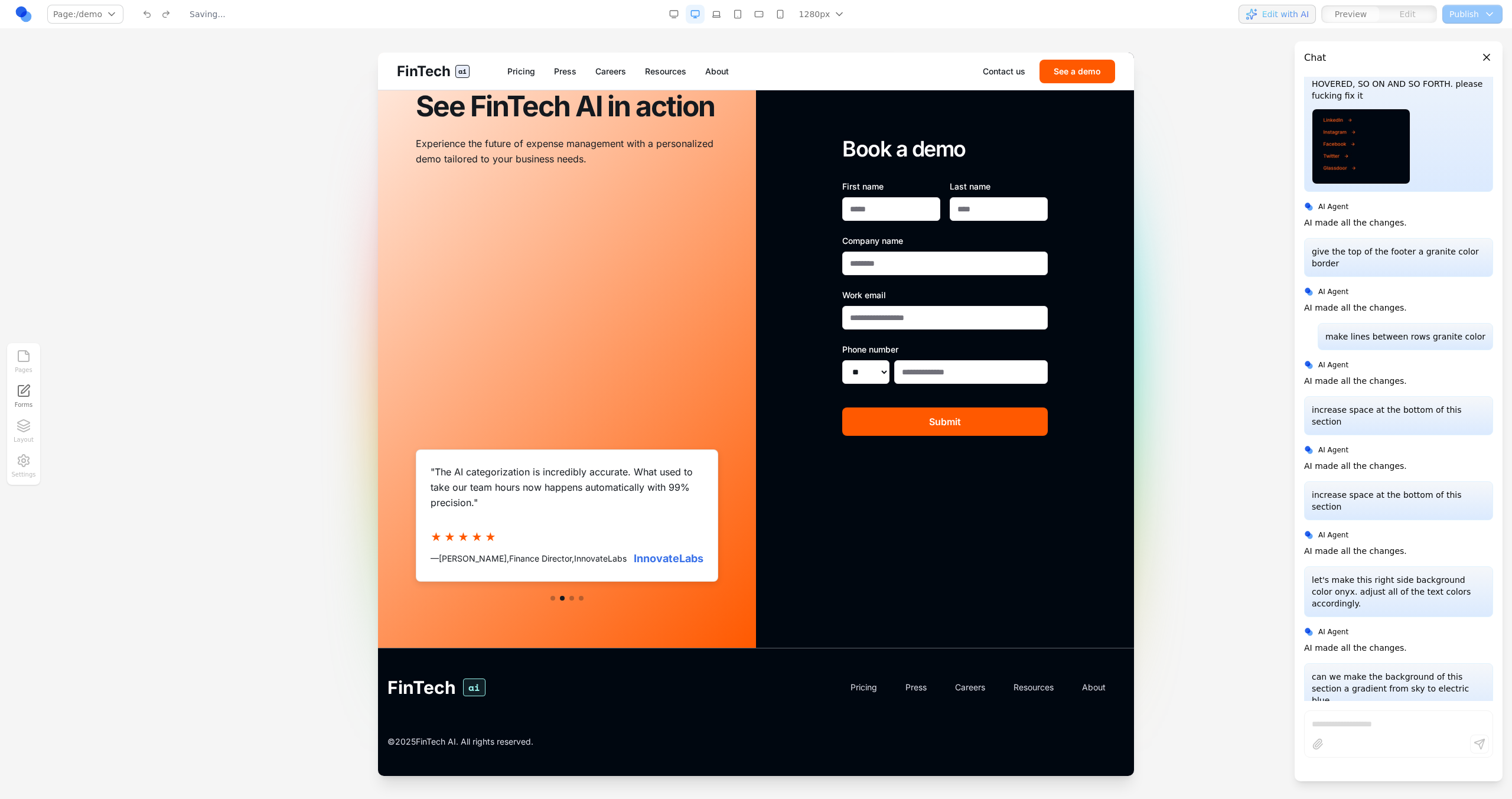
click at [553, 597] on button at bounding box center [553, 597] width 5 height 5
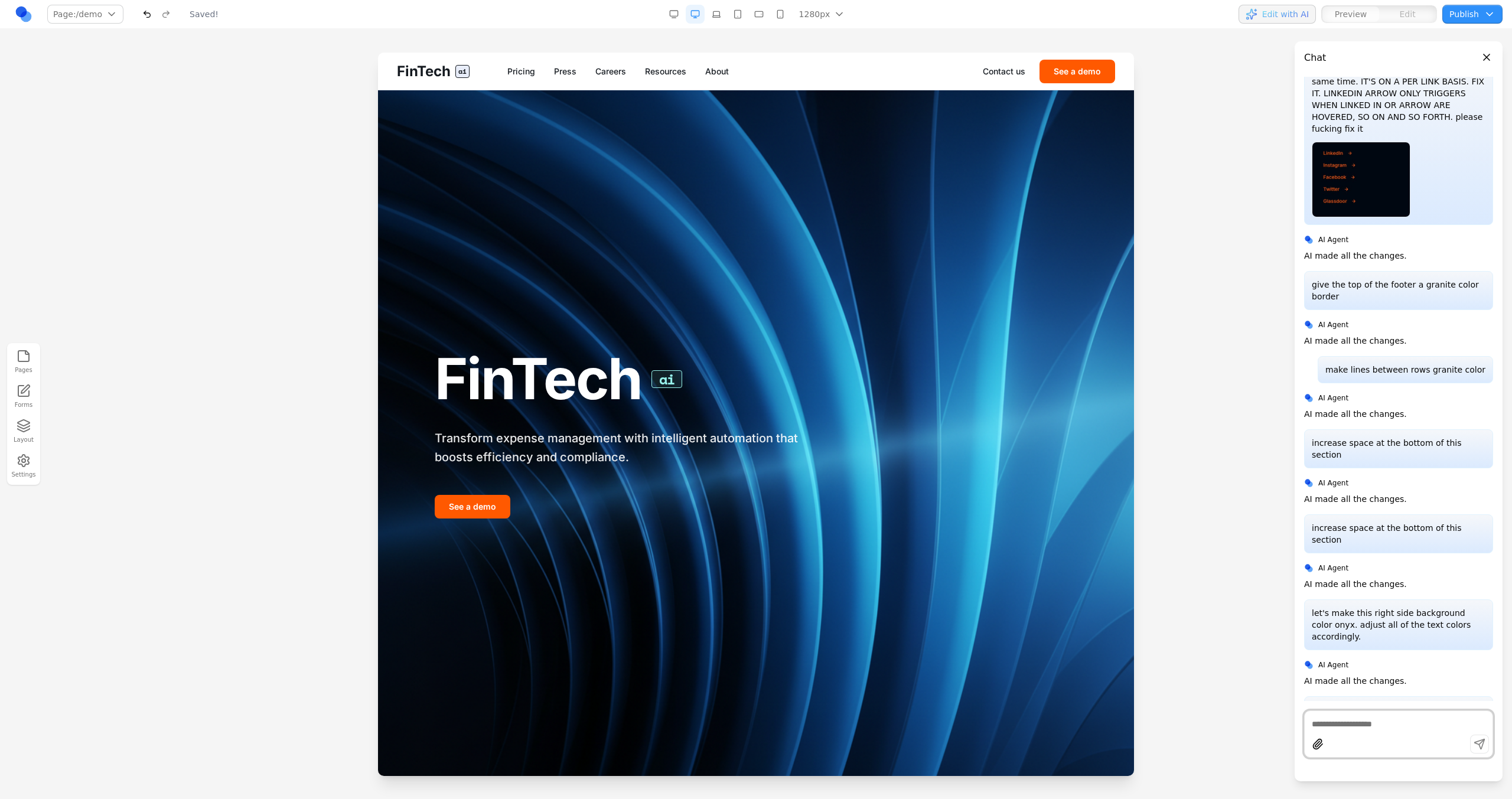
scroll to position [0, 0]
click at [1082, 78] on button "See a demo" at bounding box center [1077, 71] width 76 height 24
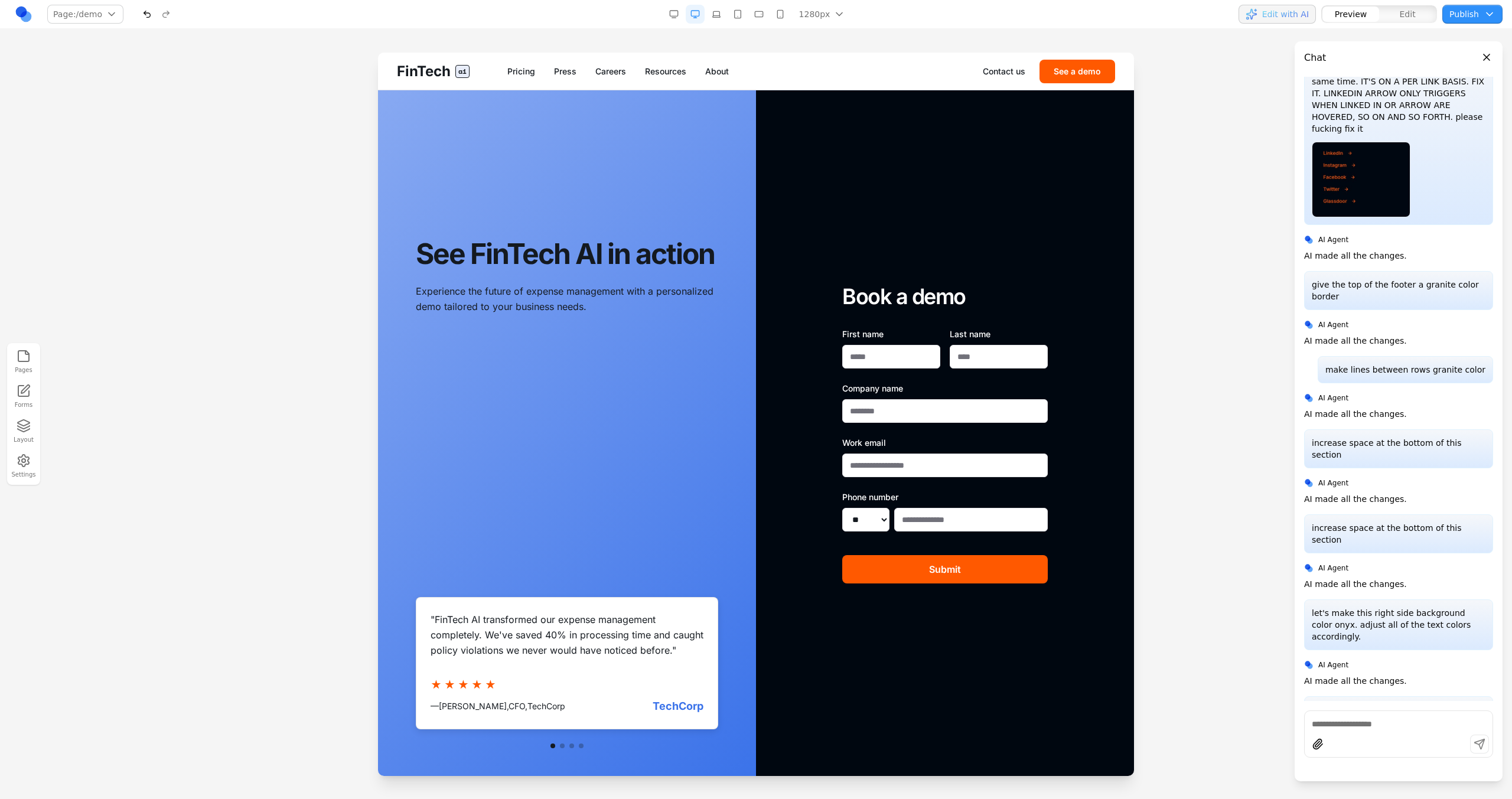
scroll to position [166, 0]
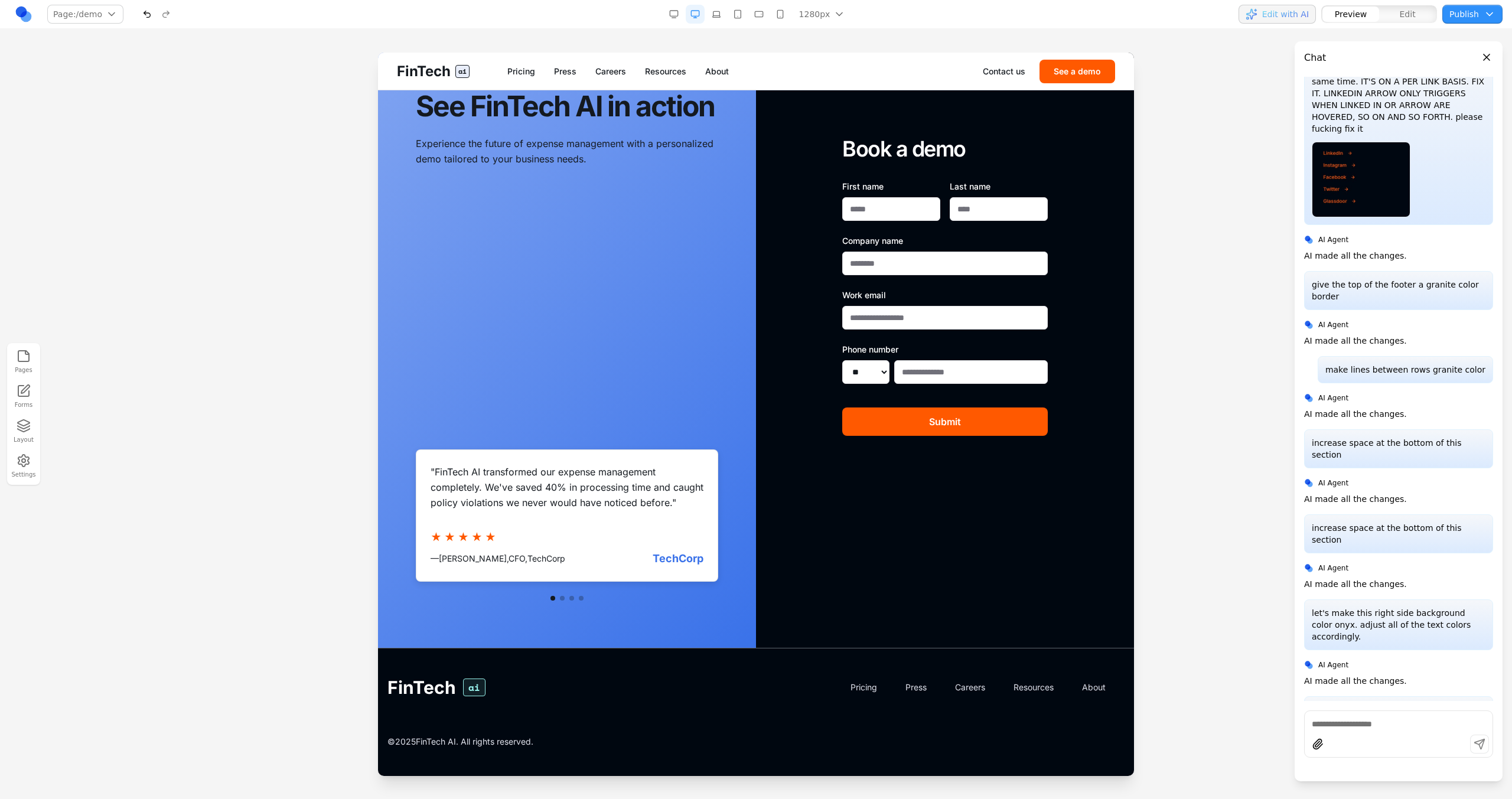
click at [561, 598] on button at bounding box center [562, 597] width 5 height 5
click at [572, 599] on button at bounding box center [572, 597] width 5 height 5
click at [582, 600] on div at bounding box center [567, 597] width 302 height 5
click at [581, 600] on button at bounding box center [581, 597] width 5 height 5
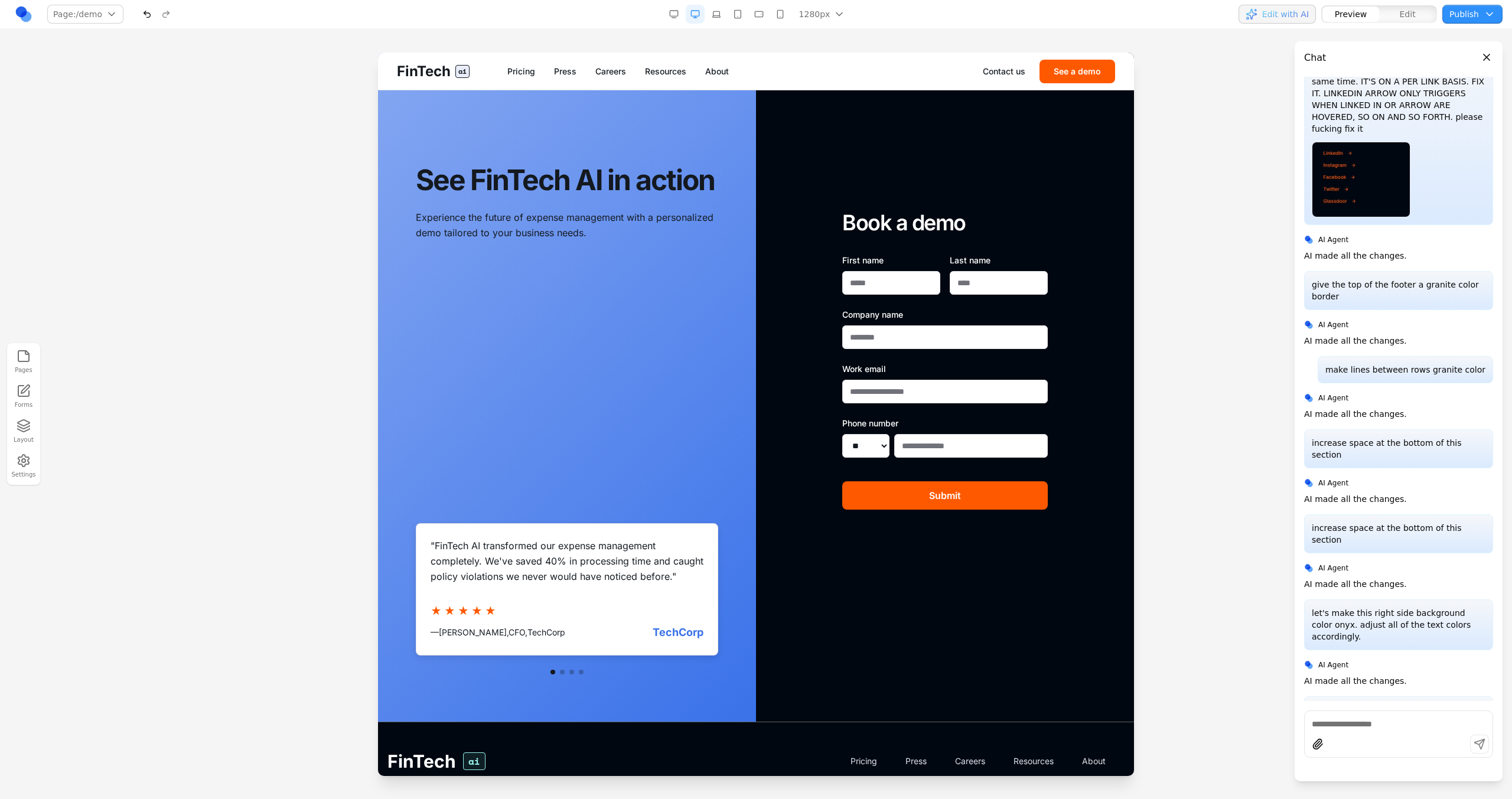
scroll to position [0, 0]
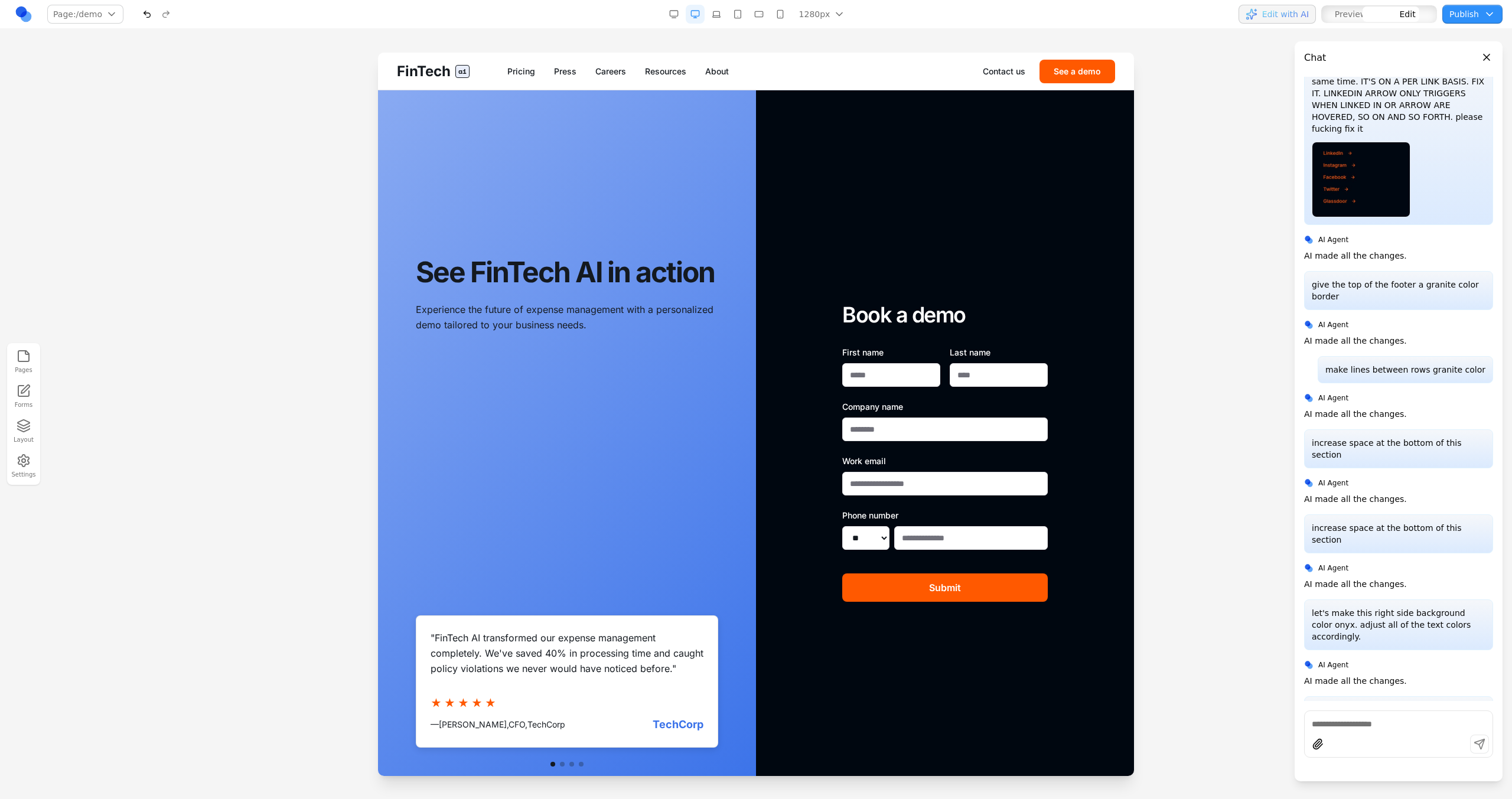
click at [615, 105] on div "See FinTech AI in action Experience the future of expense management with a per…" at bounding box center [567, 452] width 378 height 723
click at [498, 67] on input at bounding box center [505, 71] width 98 height 19
type input "**********"
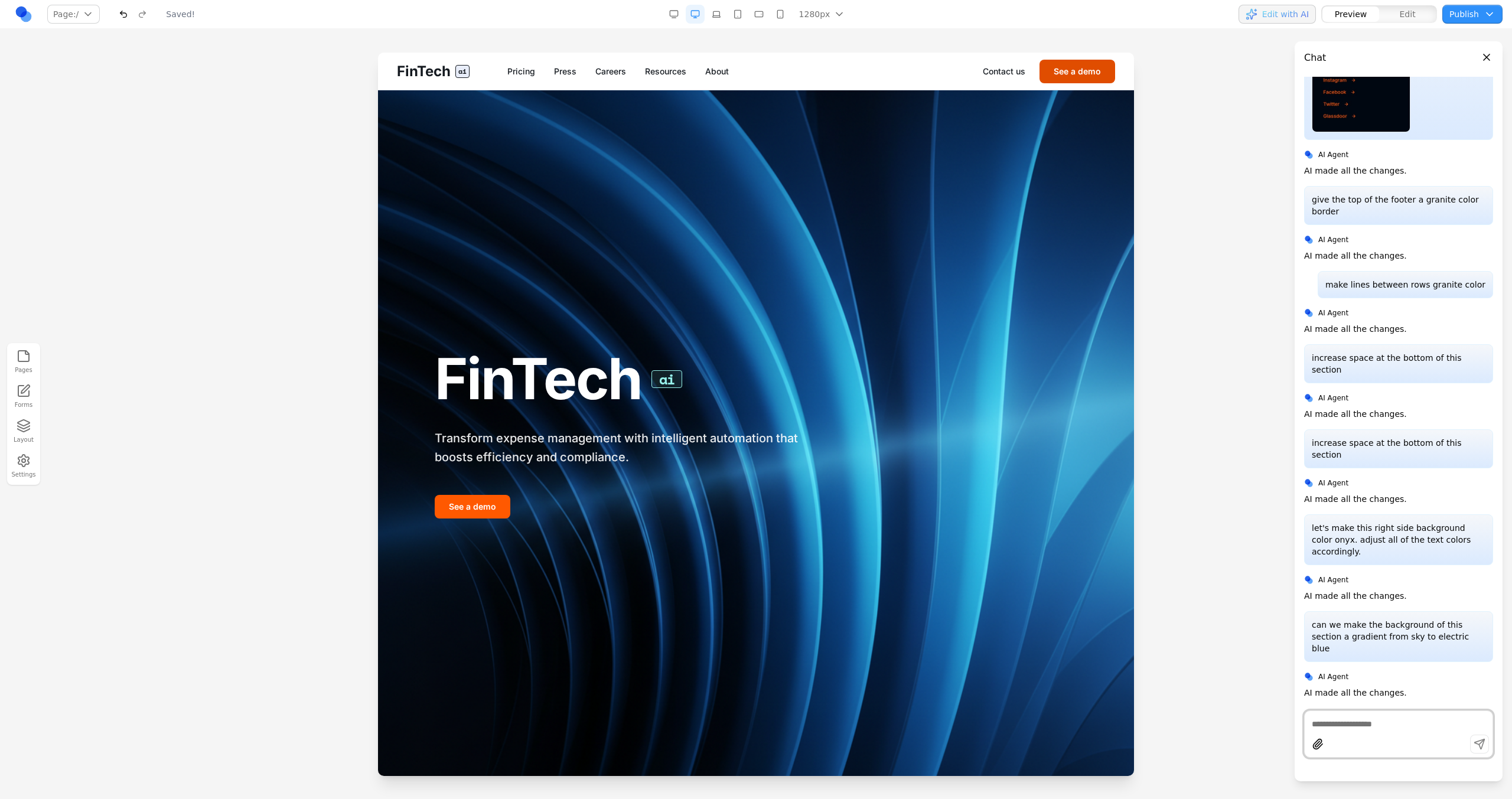
click at [1086, 67] on button "See a demo" at bounding box center [1077, 71] width 76 height 24
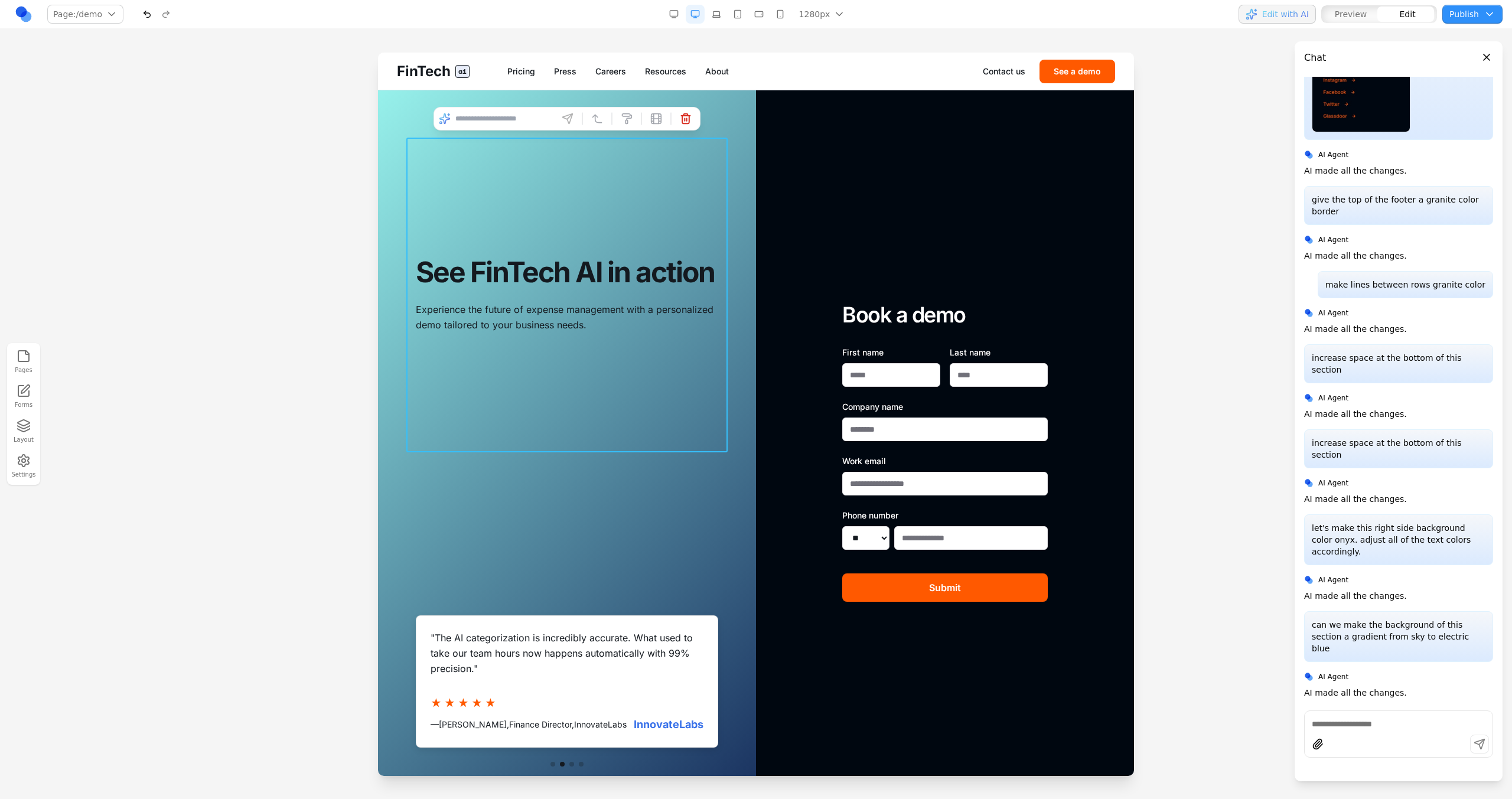
click at [428, 151] on div "See FinTech AI in action Experience the future of expense management with a per…" at bounding box center [566, 295] width 321 height 315
click at [409, 108] on div "See FinTech AI in action Experience the future of expense management with a per…" at bounding box center [567, 452] width 378 height 723
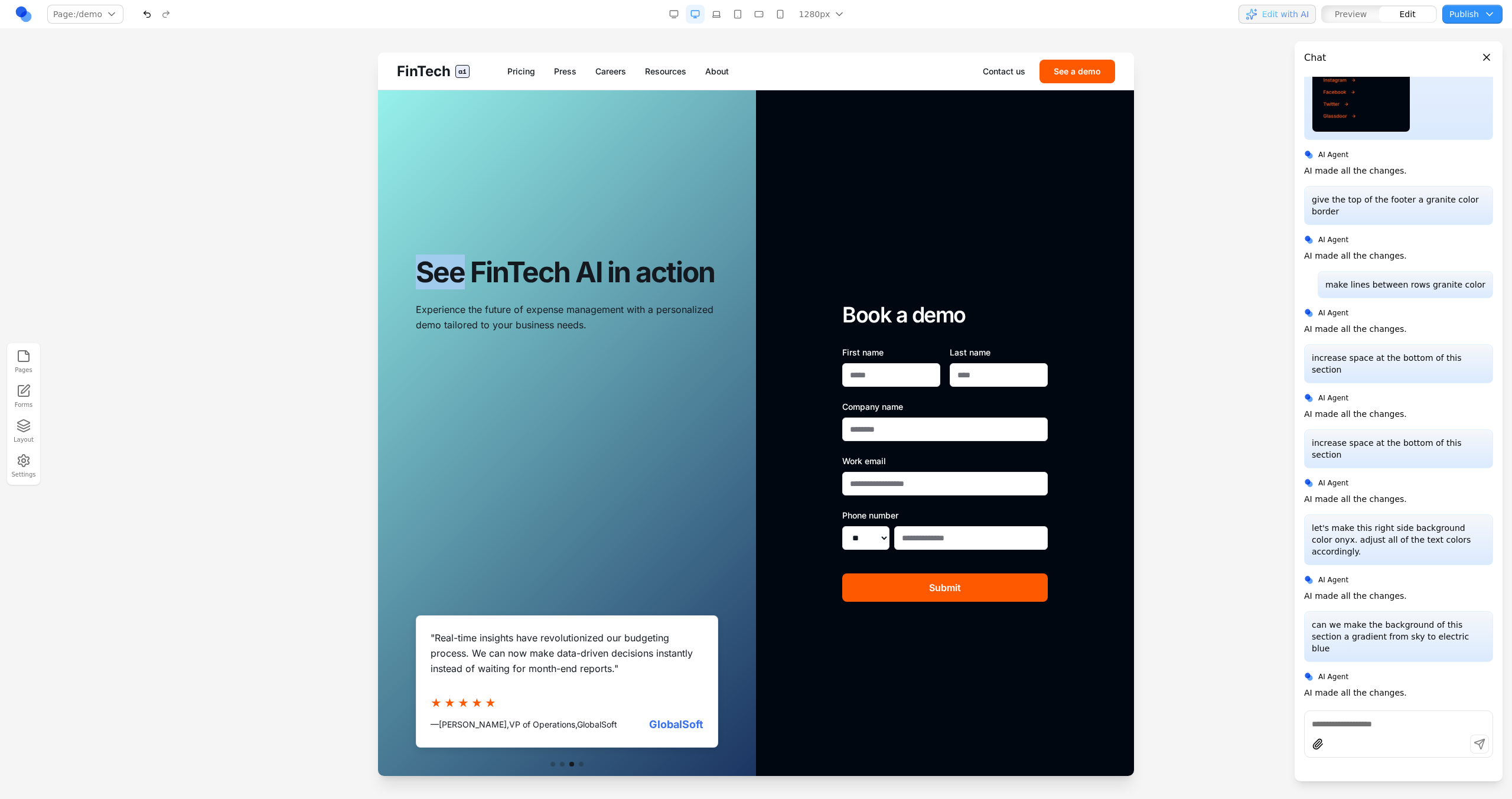
click at [409, 108] on div "See FinTech AI in action Experience the future of expense management with a per…" at bounding box center [567, 452] width 378 height 723
click at [1480, 23] on button "Publish" at bounding box center [1472, 14] width 61 height 19
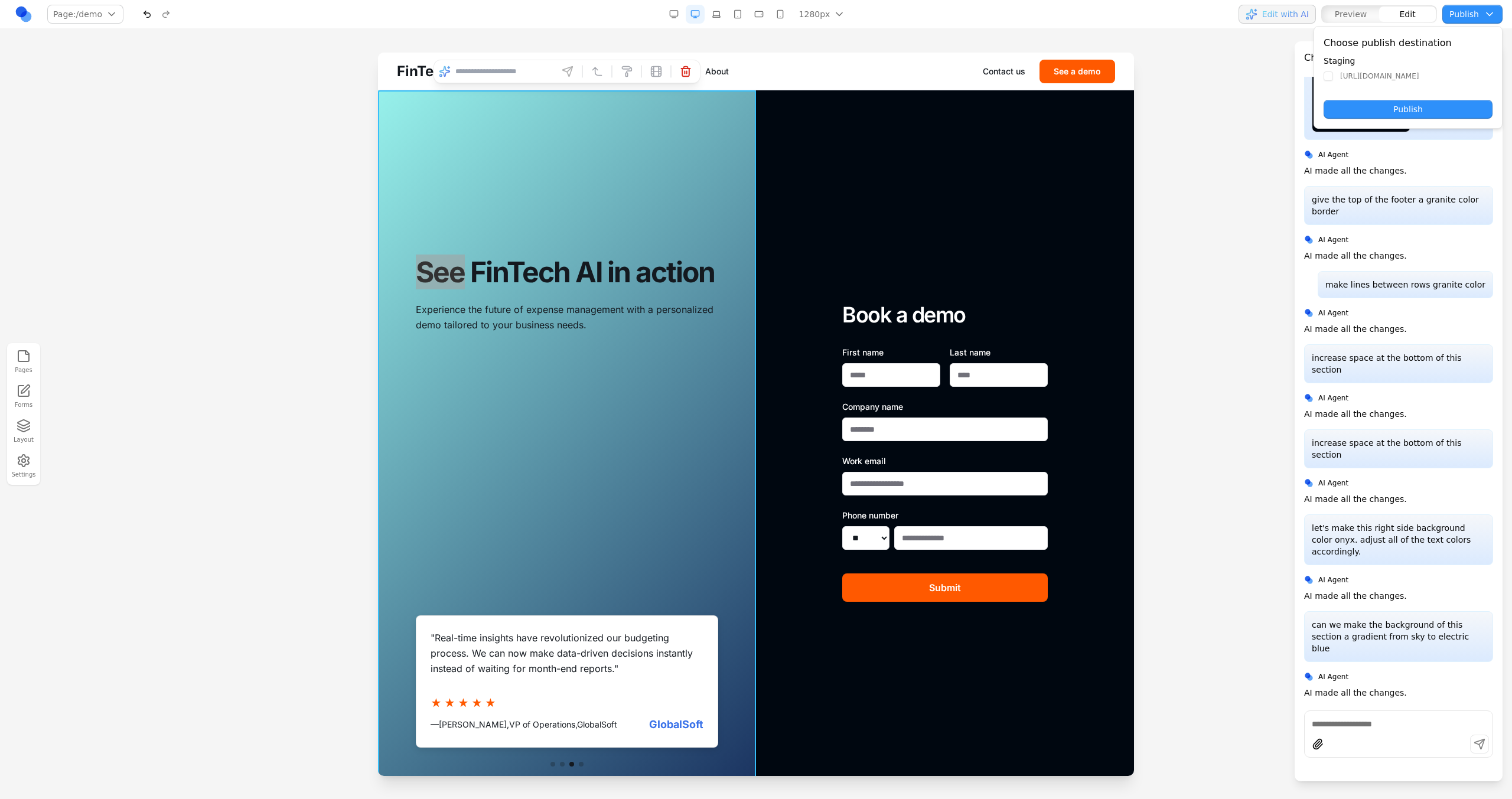
click at [1422, 104] on button "Publish" at bounding box center [1408, 108] width 169 height 19
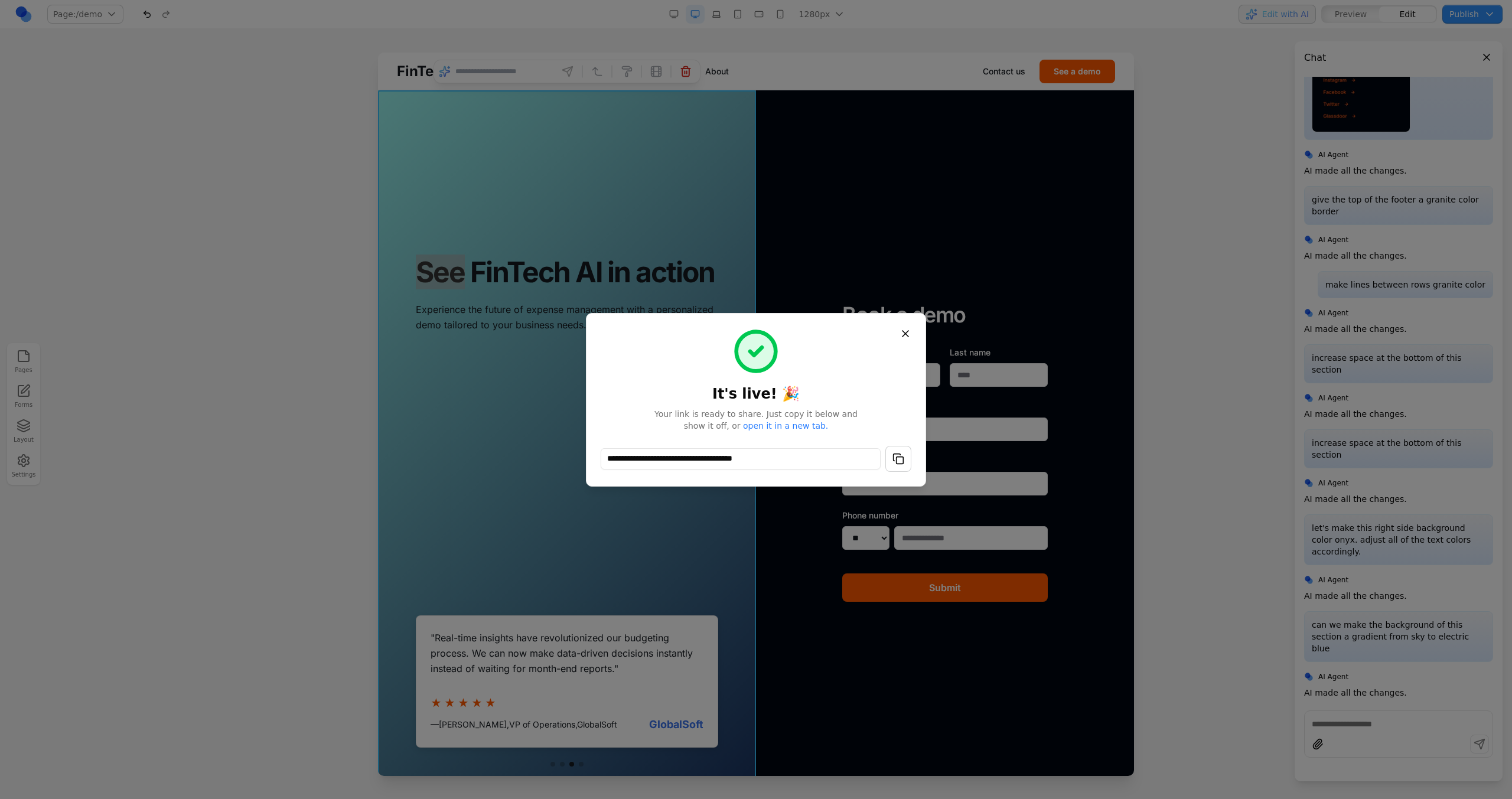
click at [898, 460] on button "button" at bounding box center [898, 458] width 26 height 26
click at [910, 332] on button "Close" at bounding box center [905, 334] width 22 height 22
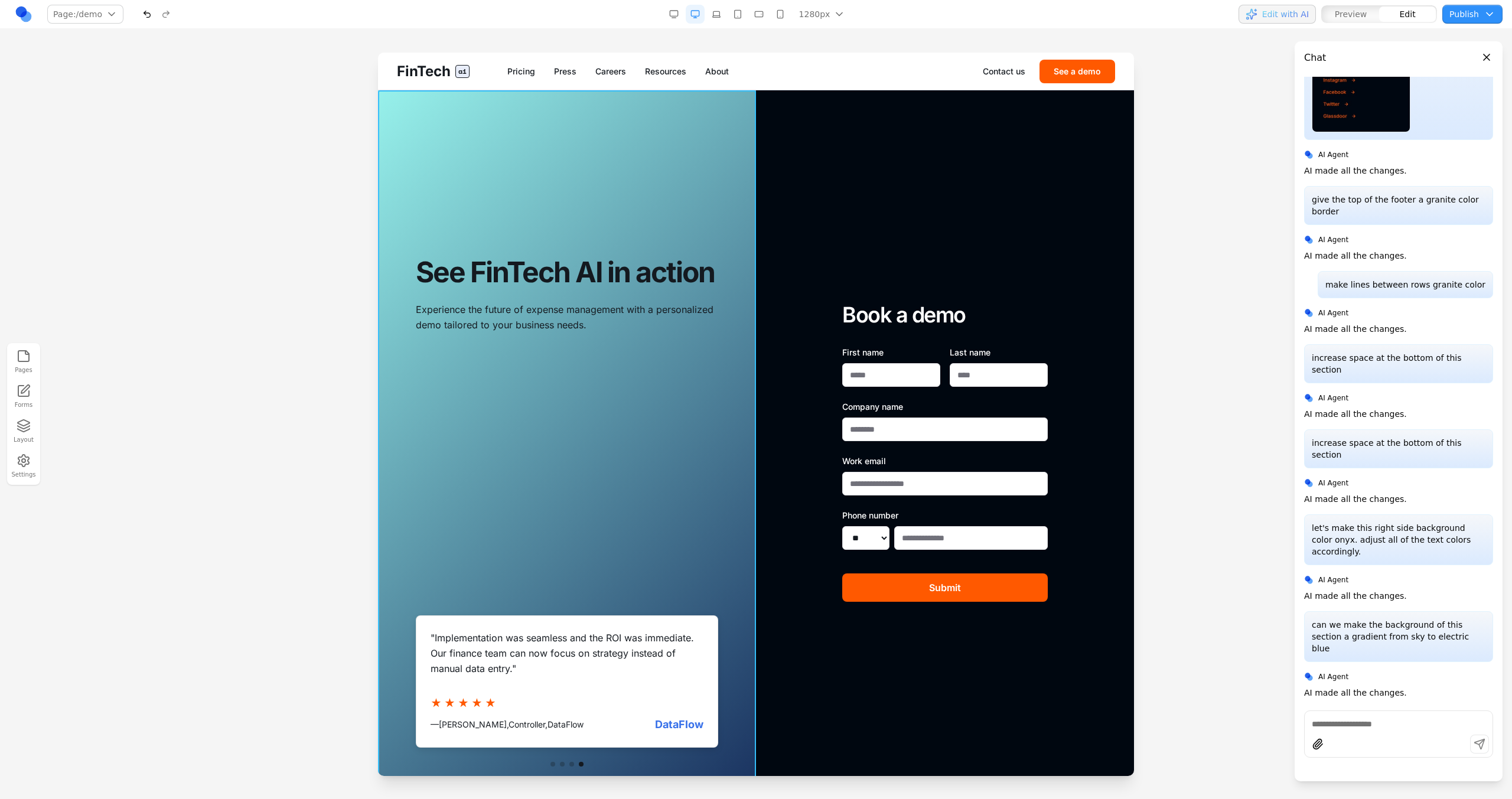
click at [572, 102] on div "See FinTech AI in action Experience the future of expense management with a per…" at bounding box center [567, 452] width 378 height 723
click at [545, 82] on div at bounding box center [566, 71] width 267 height 24
click at [524, 72] on input at bounding box center [505, 71] width 98 height 19
type input "**********"
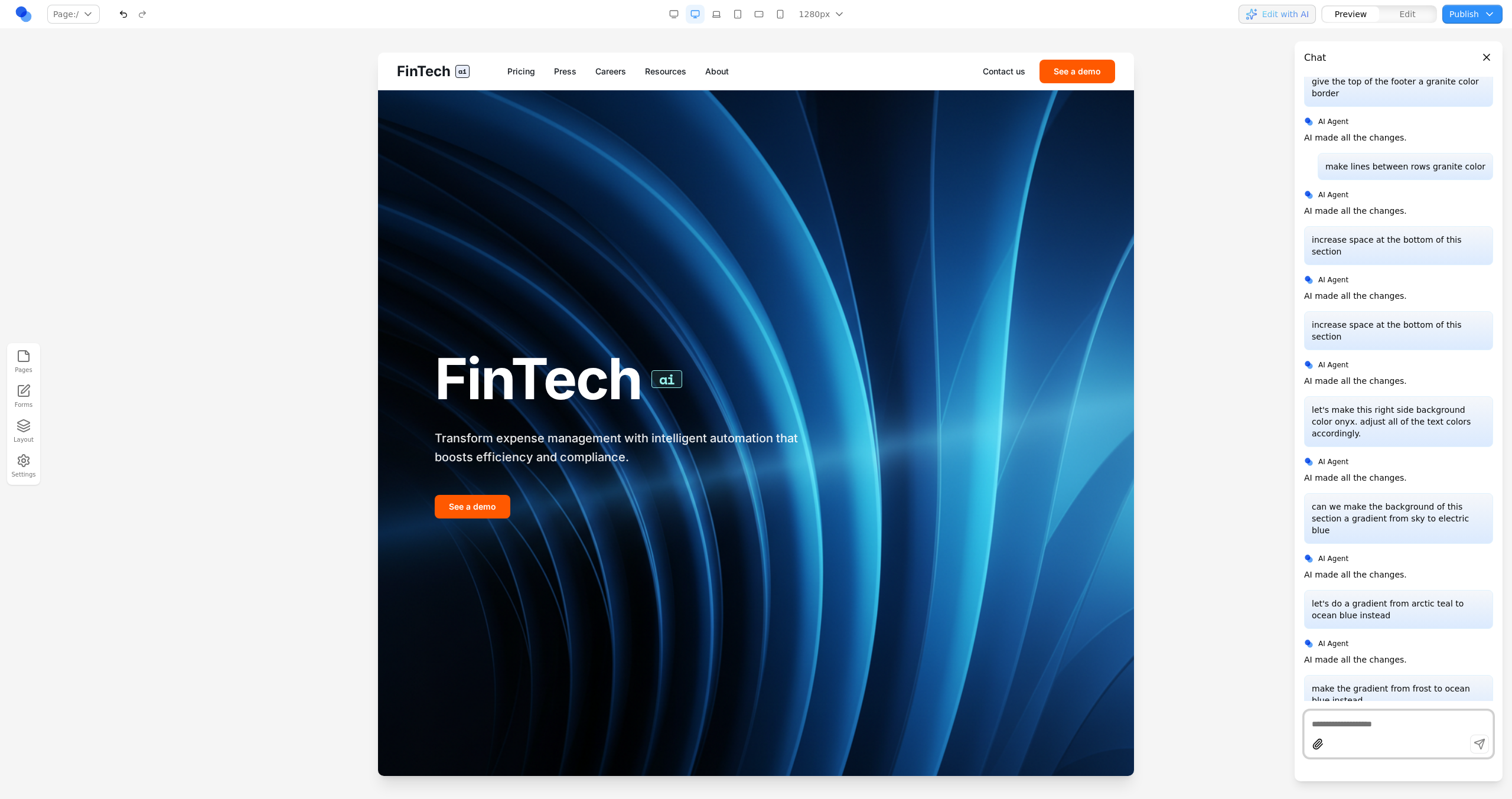
scroll to position [1340, 0]
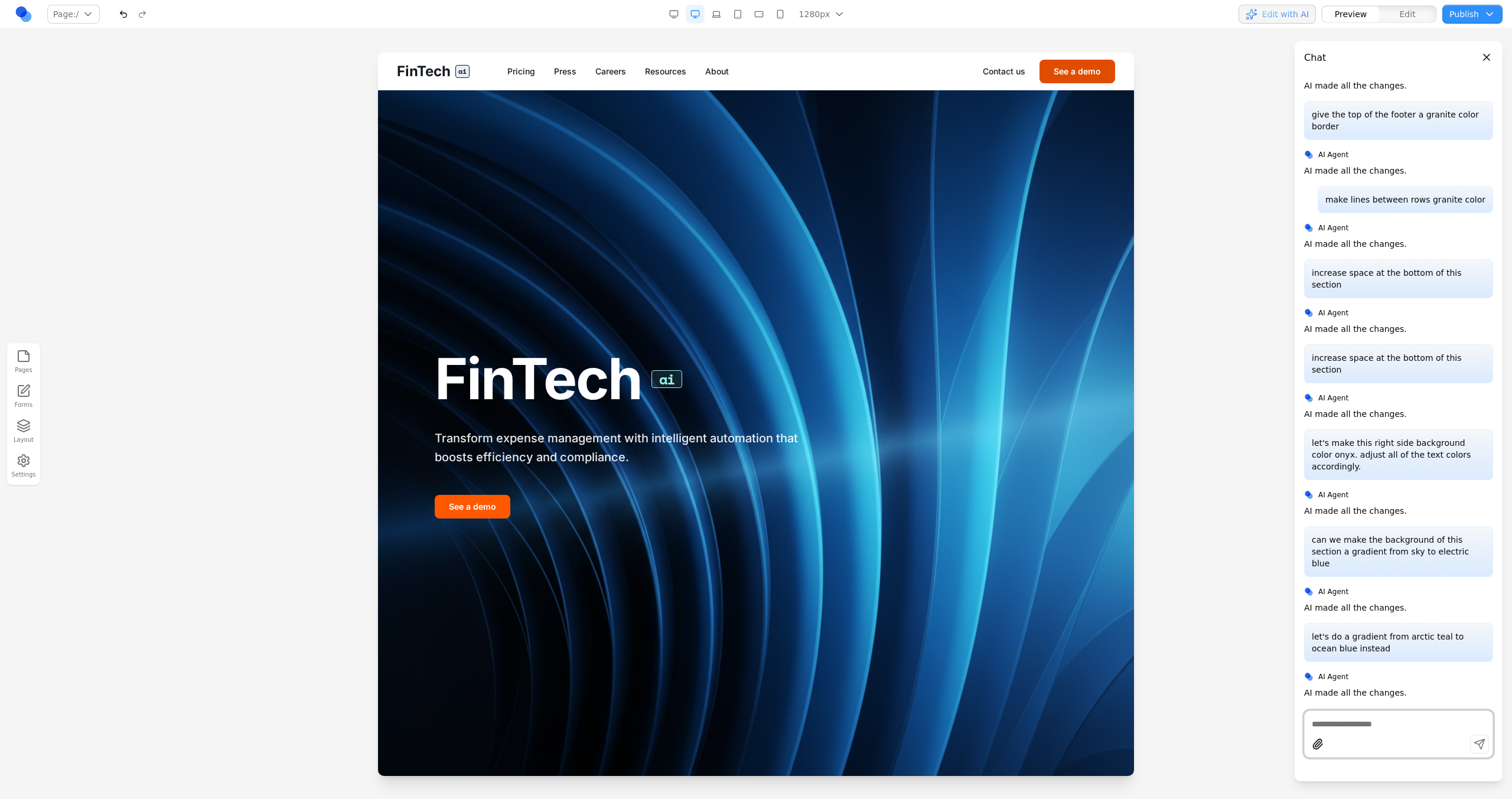
click at [1070, 74] on button "See a demo" at bounding box center [1077, 71] width 76 height 24
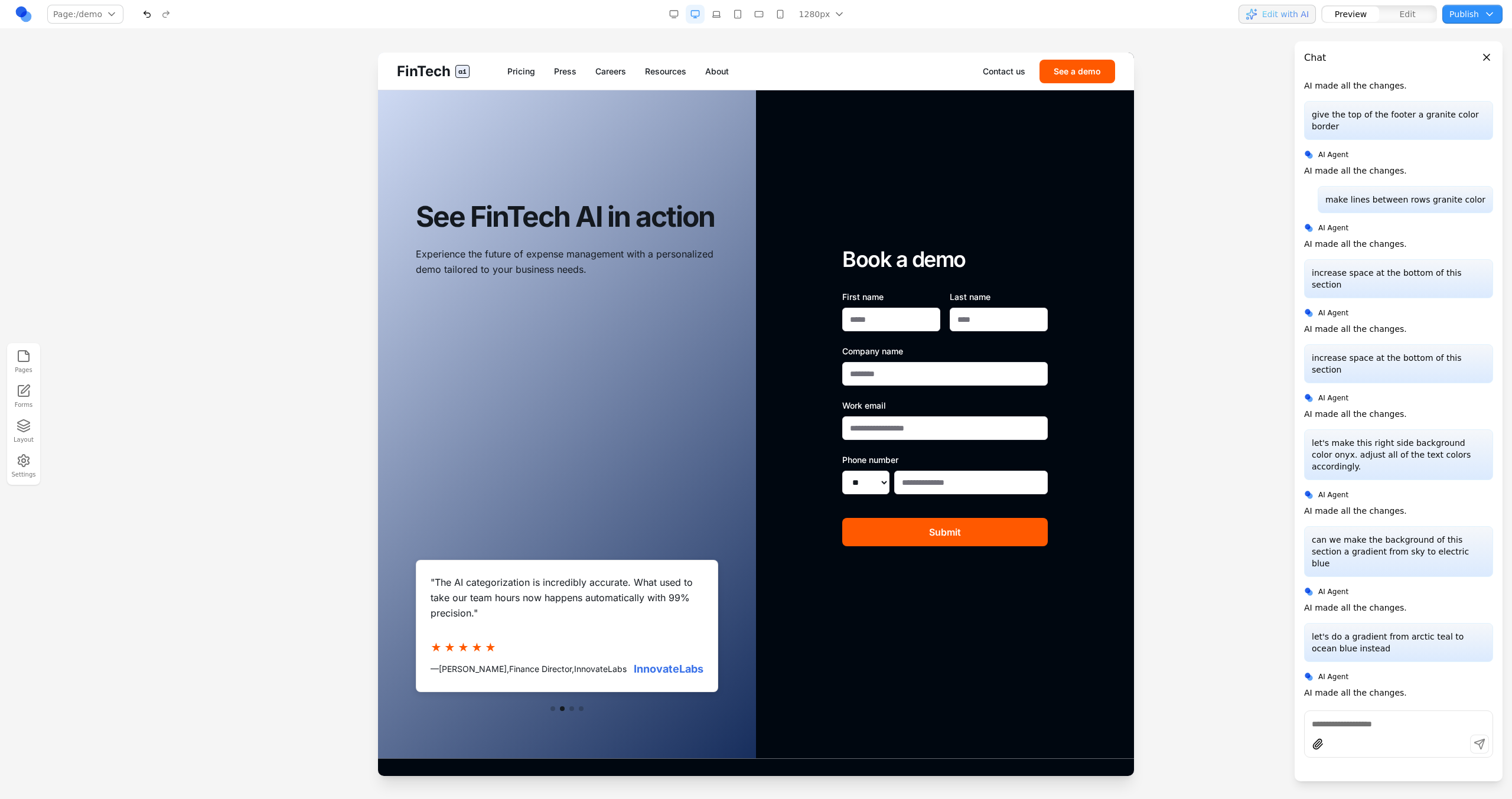
scroll to position [166, 0]
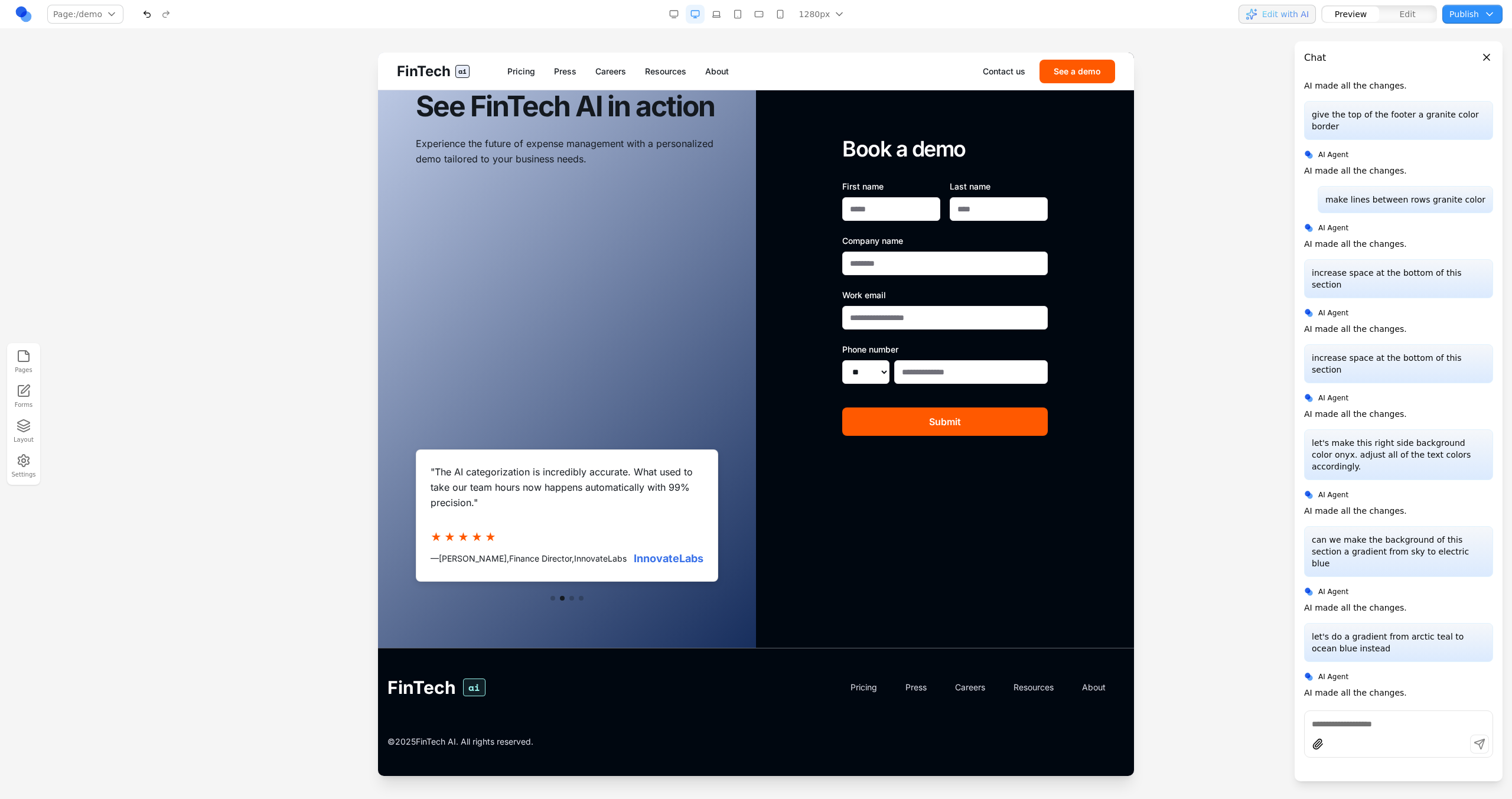
click at [674, 24] on nav "Page: /demo / /pricing /press /careers /resources /about /contact /demo Manage …" at bounding box center [756, 14] width 1512 height 29
click at [674, 20] on button "button" at bounding box center [674, 14] width 19 height 19
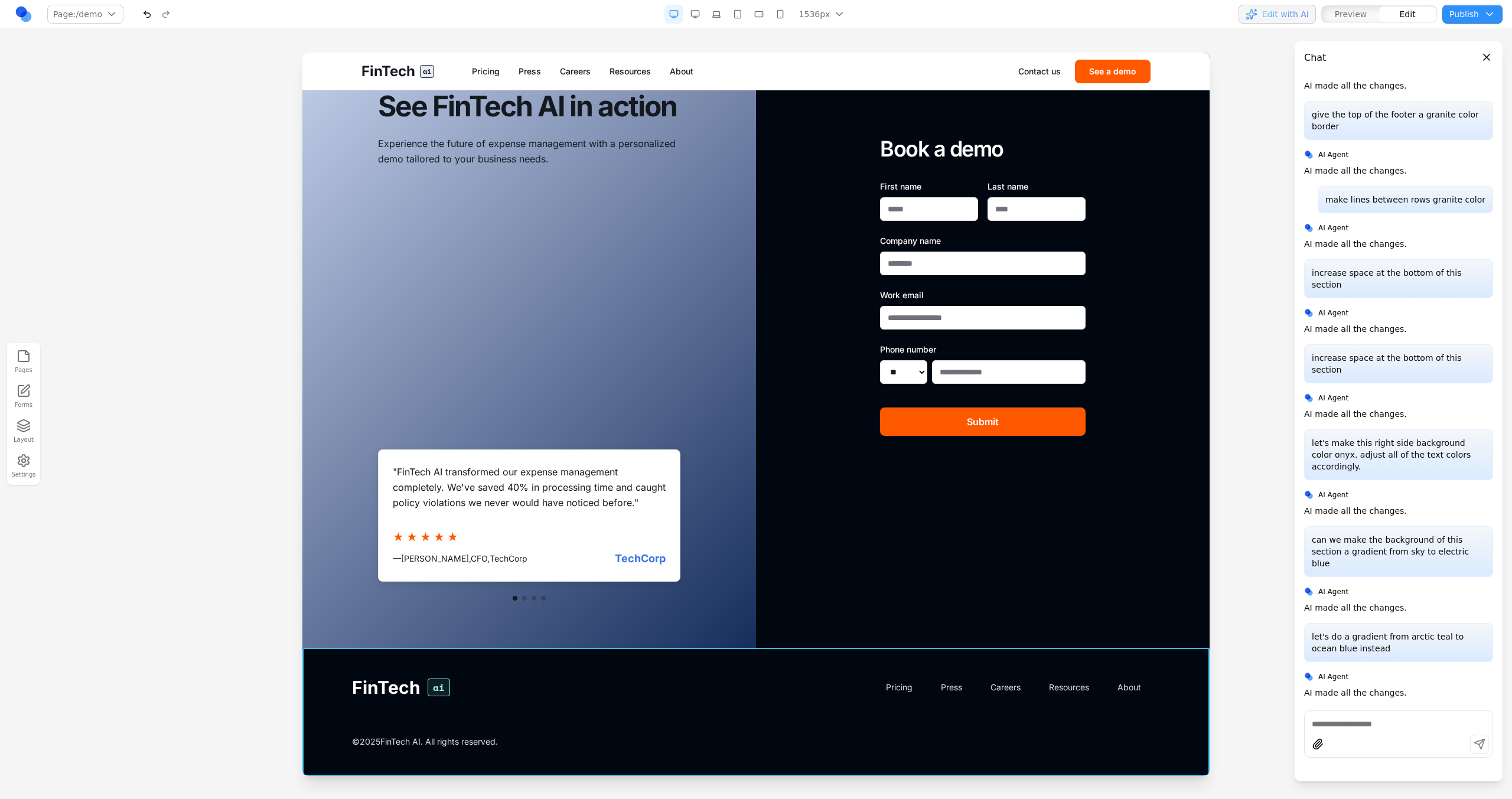
click at [314, 668] on footer "FinTech ai Pricing Press Careers Resources About © 2025 FinTech AI. All rights …" at bounding box center [755, 711] width 907 height 128
click at [666, 630] on input at bounding box center [693, 628] width 98 height 19
type input "*"
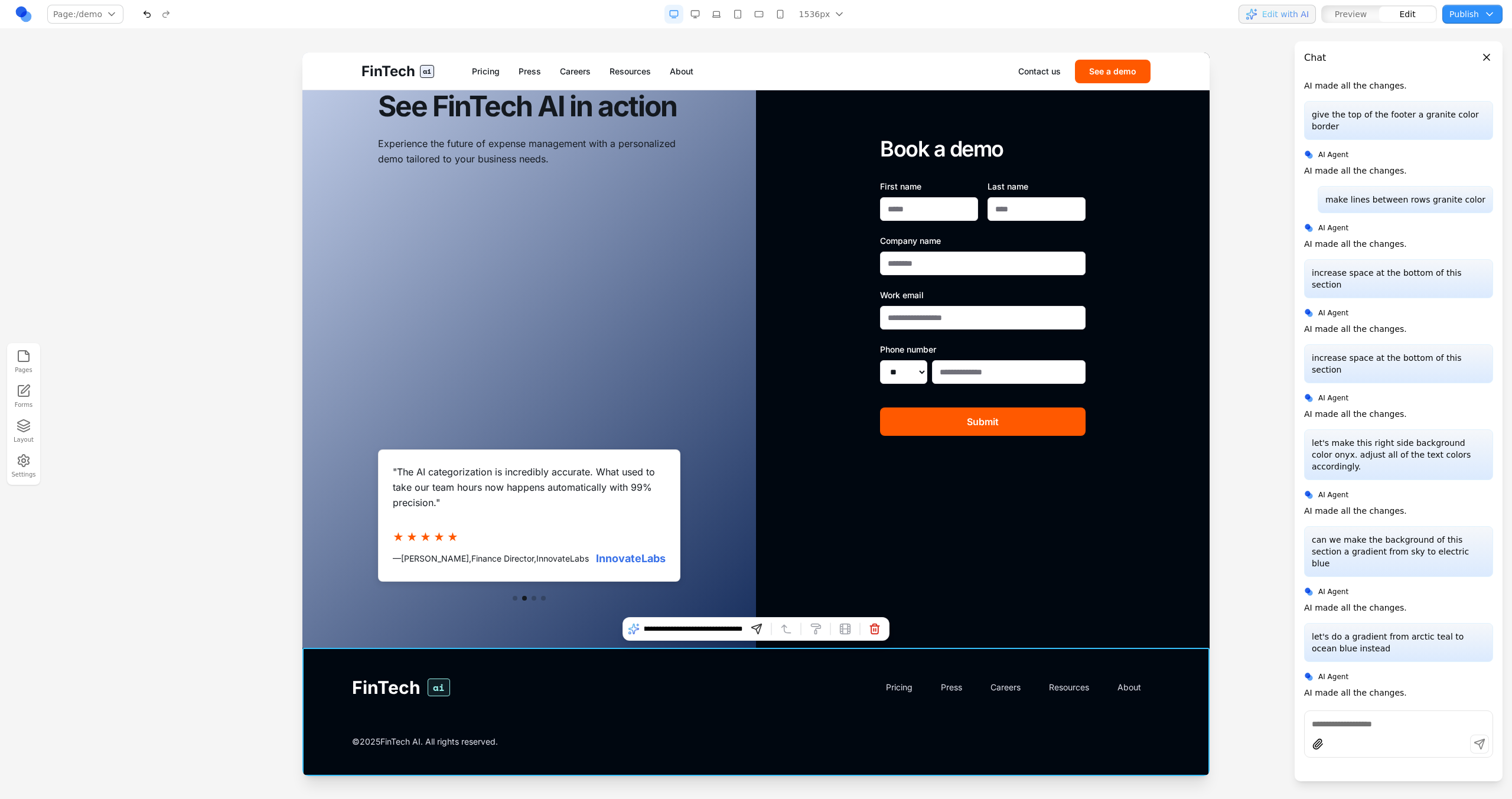
type input "**********"
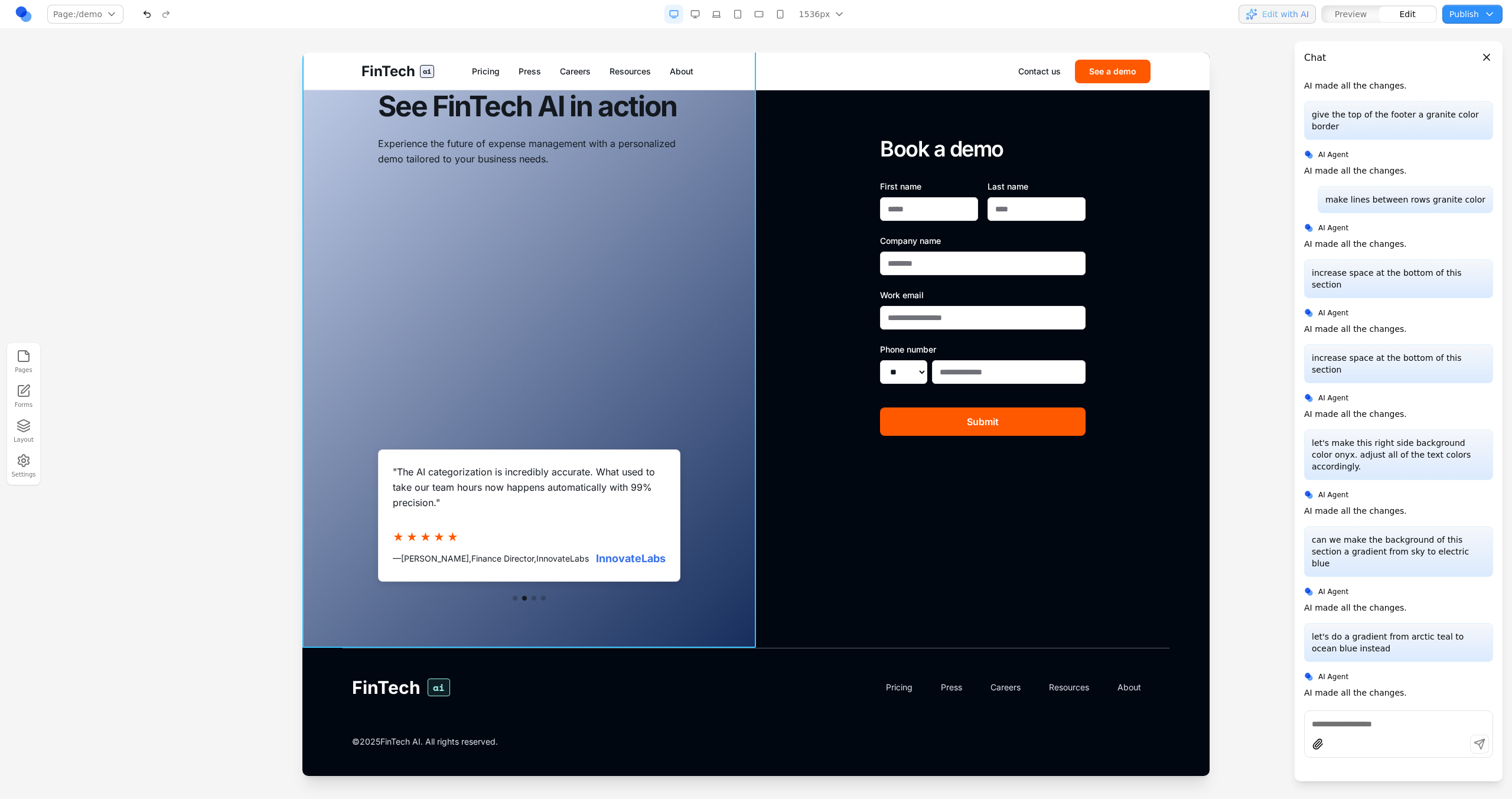
scroll to position [1425, 0]
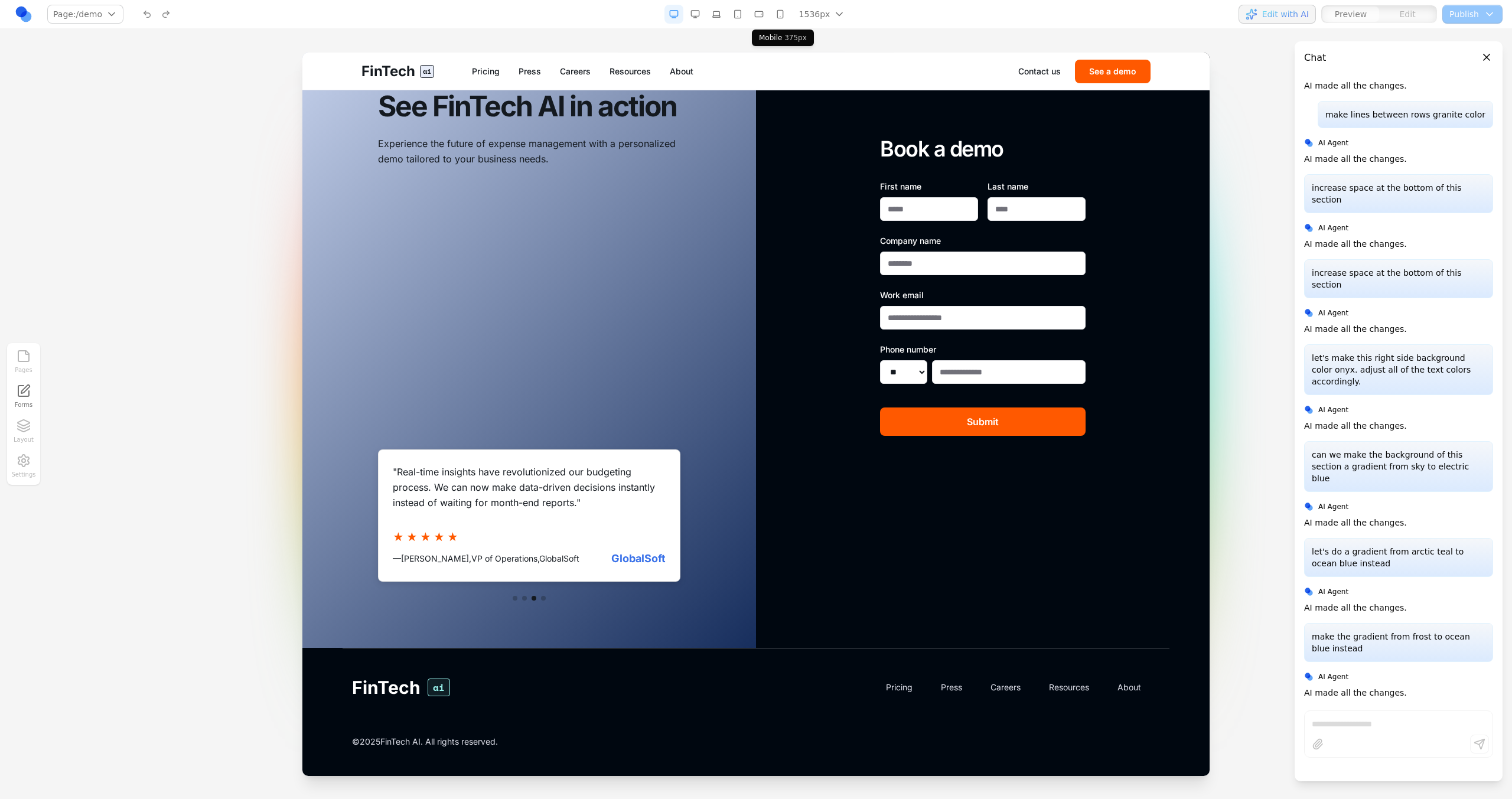
click at [779, 18] on button "button" at bounding box center [780, 14] width 19 height 19
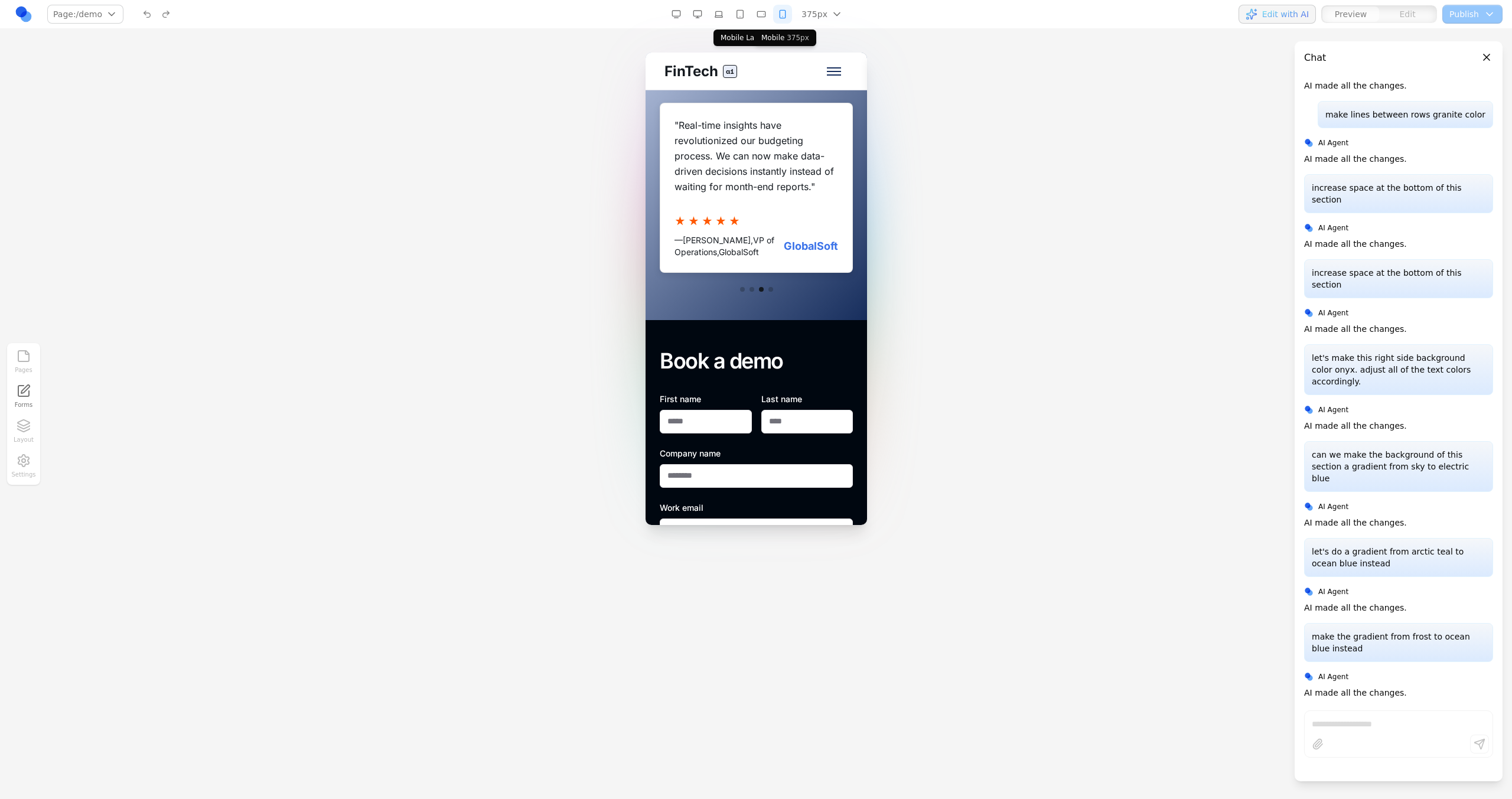
scroll to position [1437, 0]
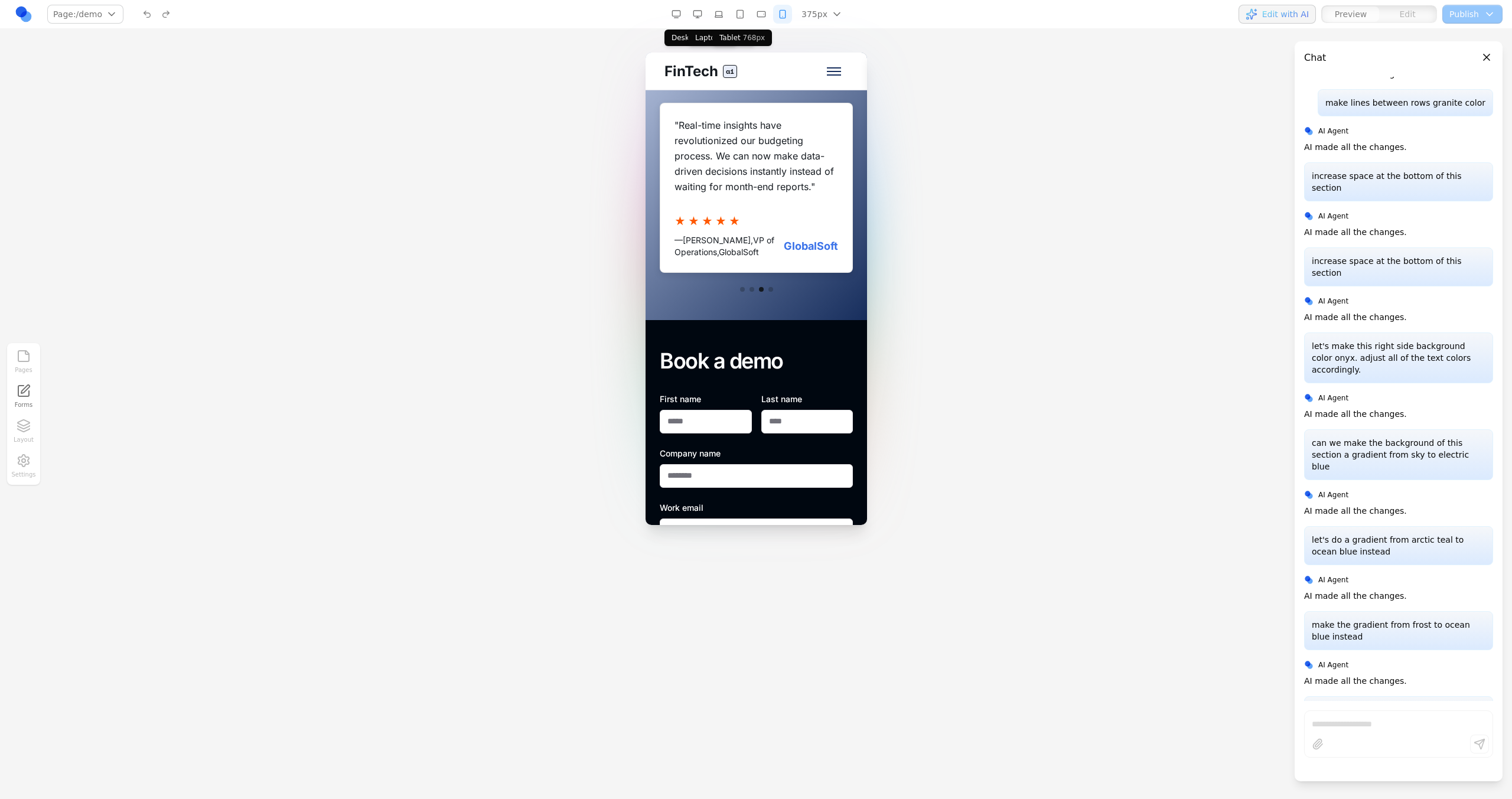
click at [695, 13] on button "button" at bounding box center [697, 14] width 19 height 19
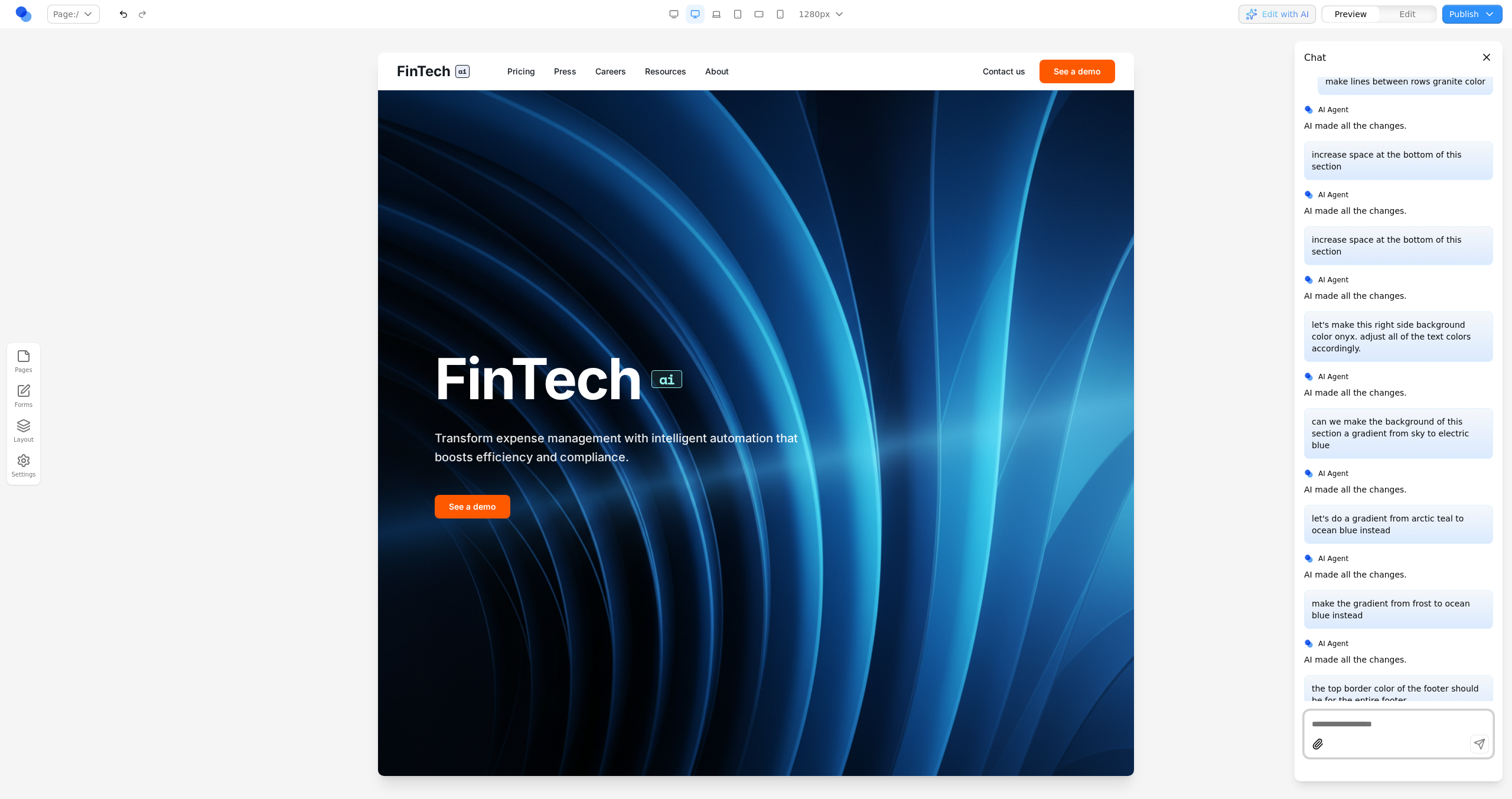
scroll to position [1425, 0]
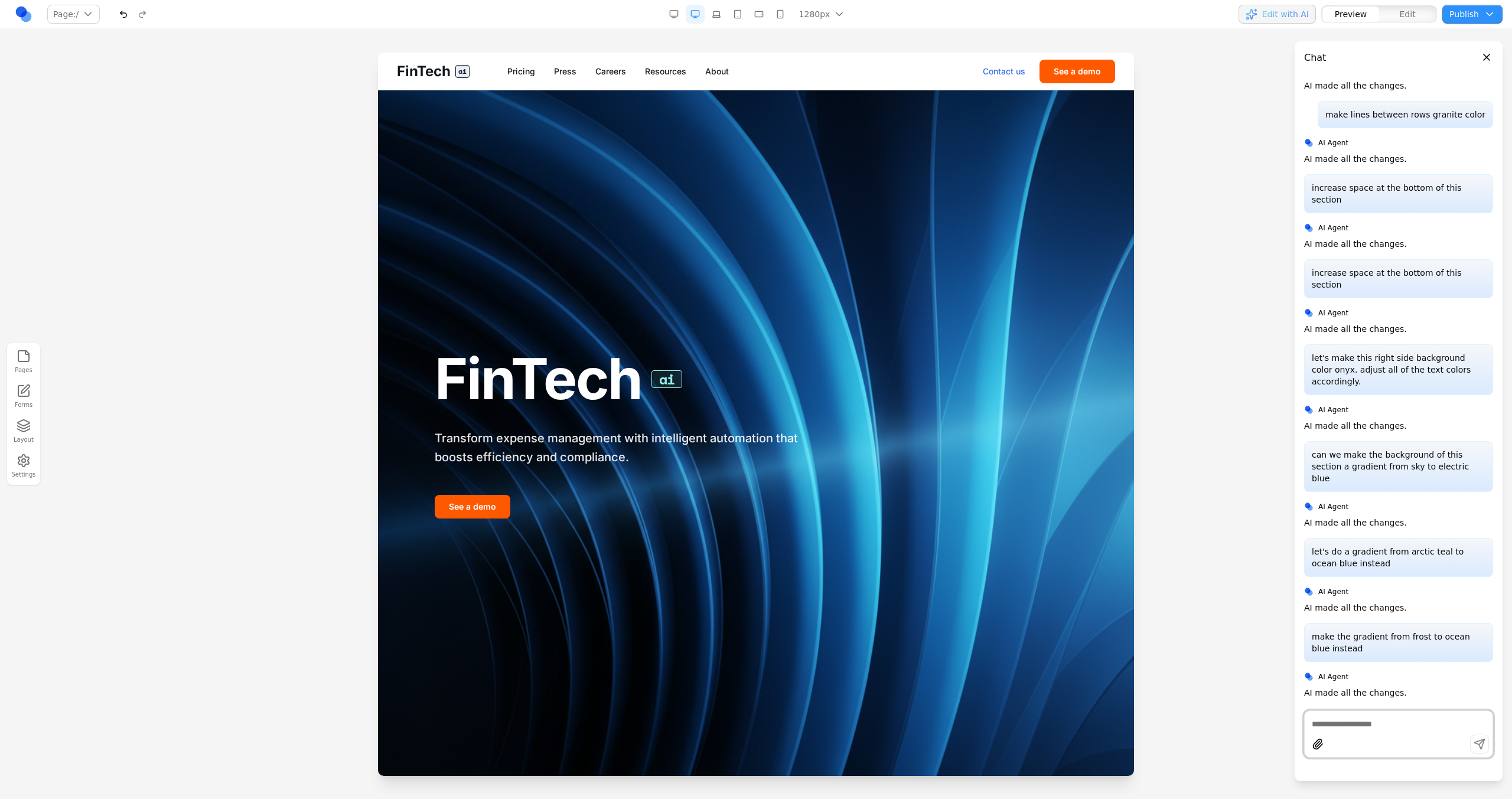
click at [994, 74] on link "Contact us" at bounding box center [1004, 70] width 43 height 12
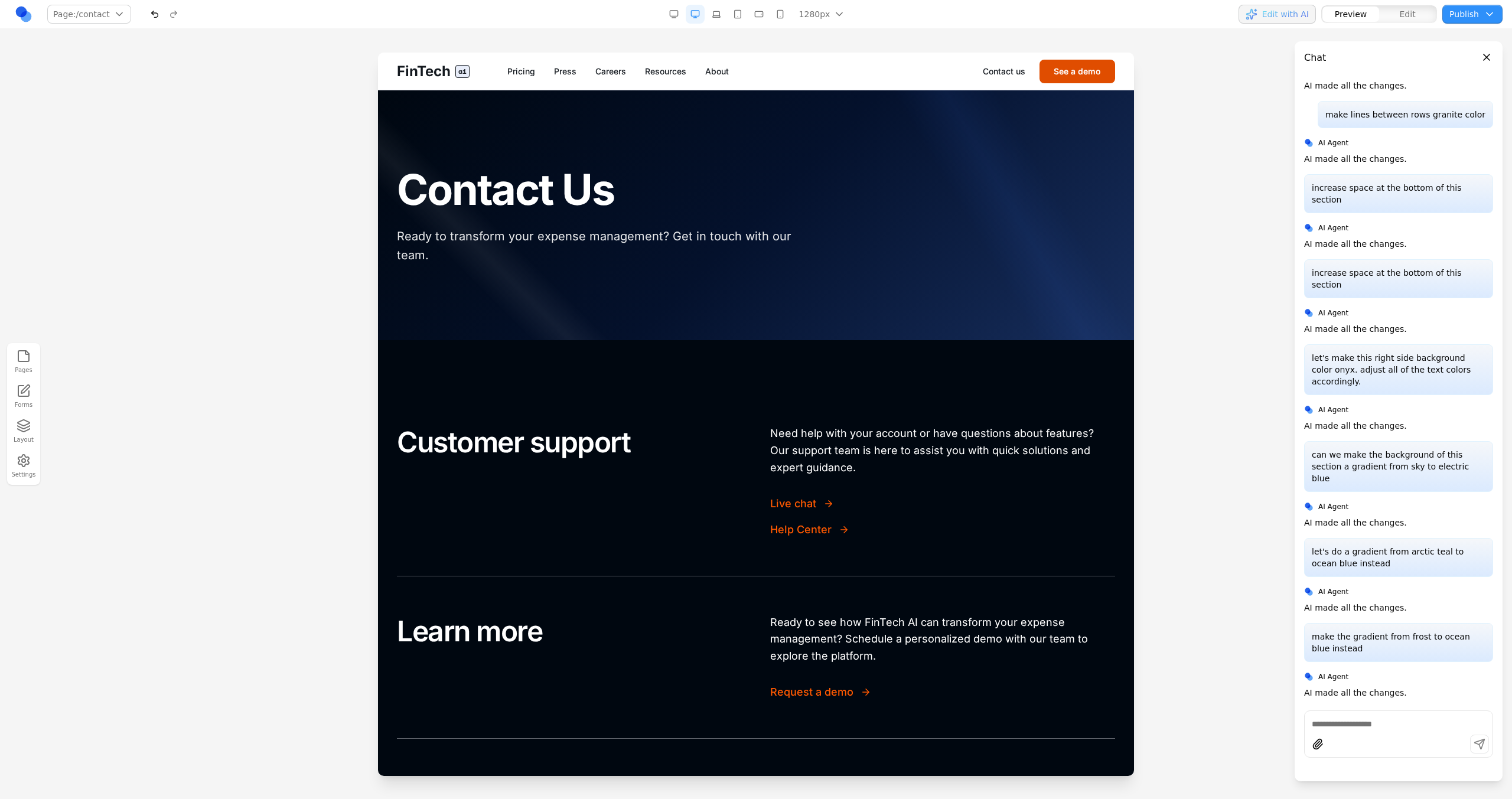
click at [1085, 80] on button "See a demo" at bounding box center [1077, 71] width 76 height 24
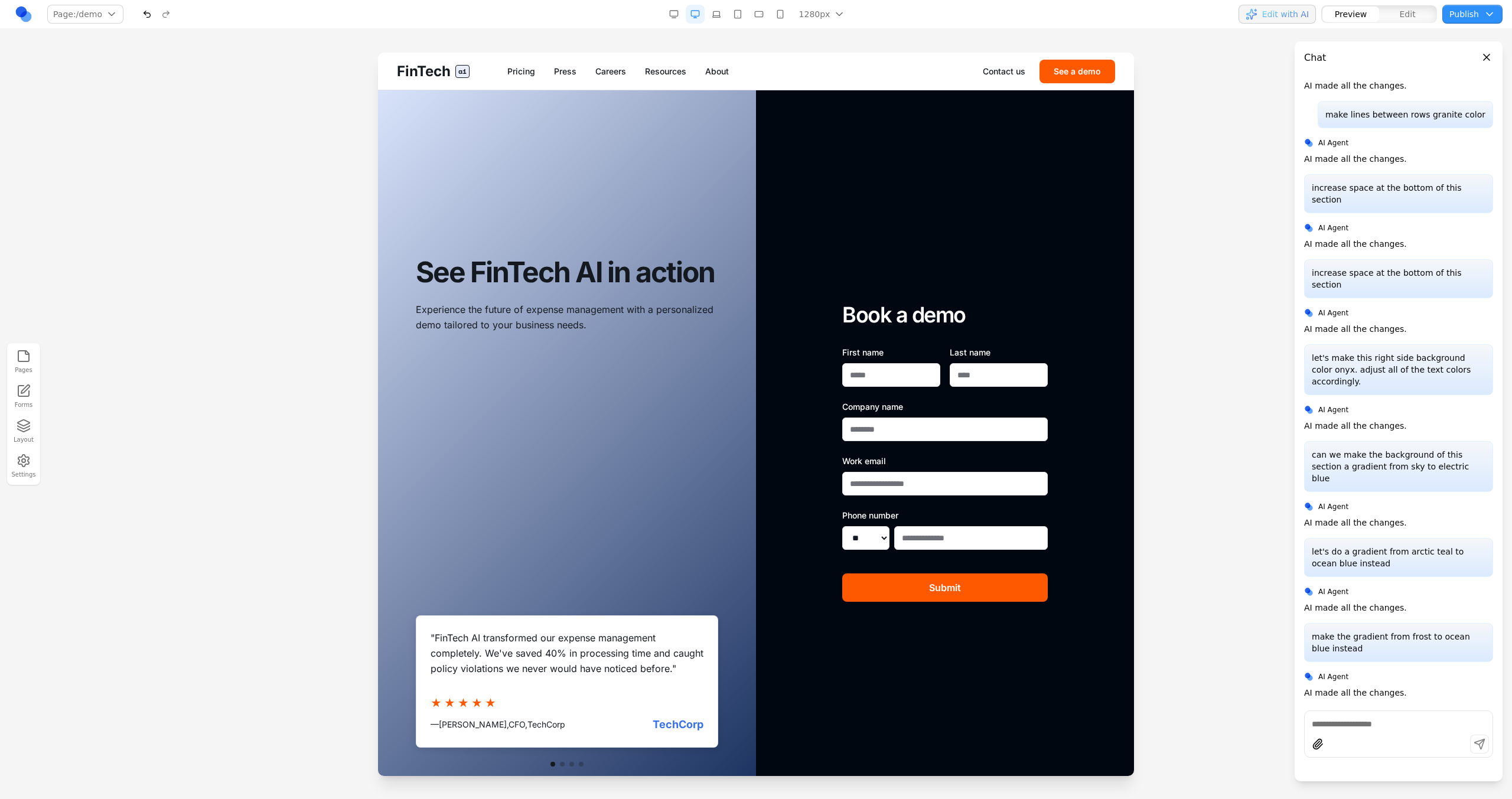
scroll to position [166, 0]
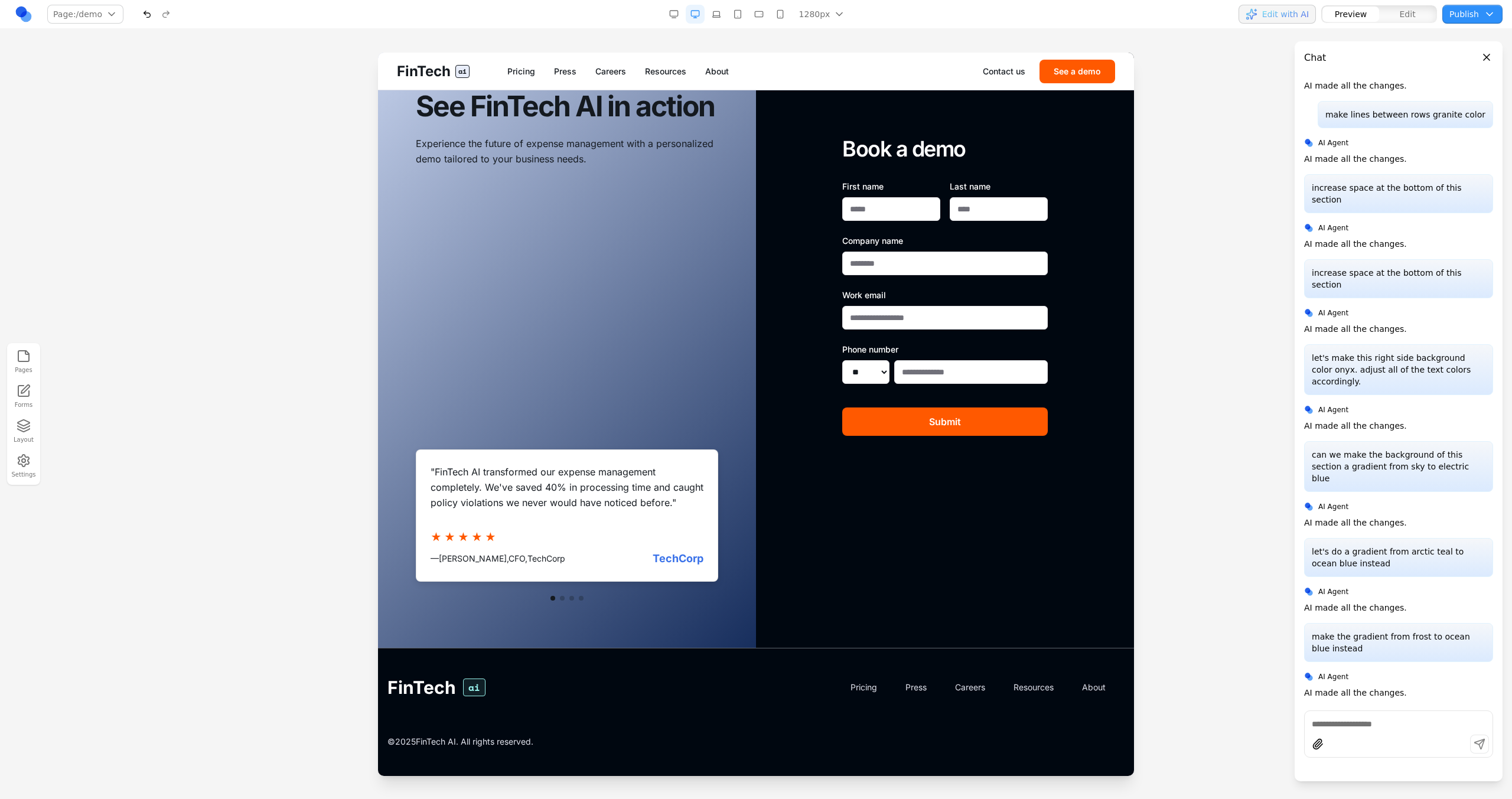
click at [672, 17] on button "button" at bounding box center [674, 14] width 19 height 19
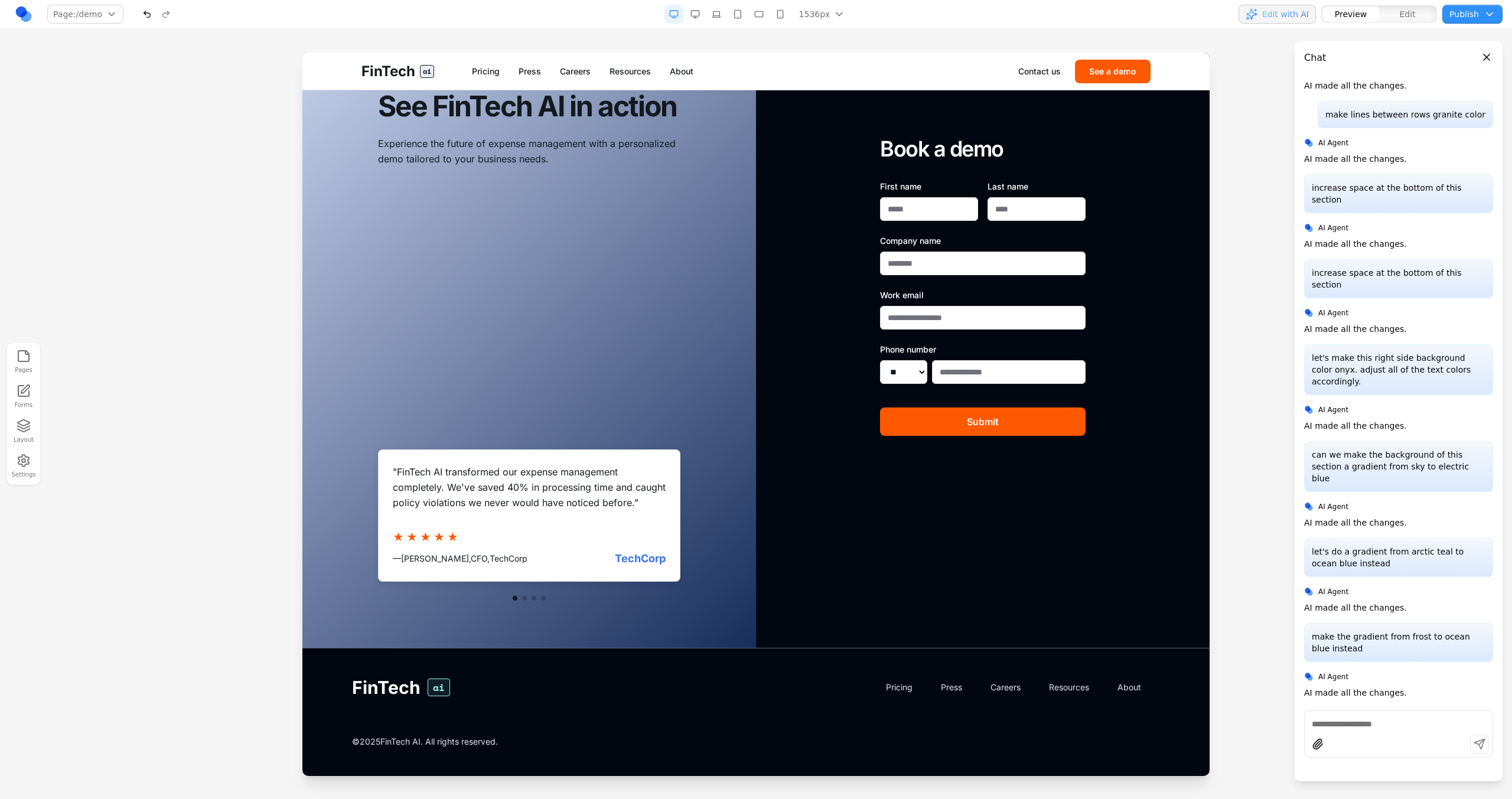
click at [695, 13] on button "button" at bounding box center [695, 14] width 19 height 19
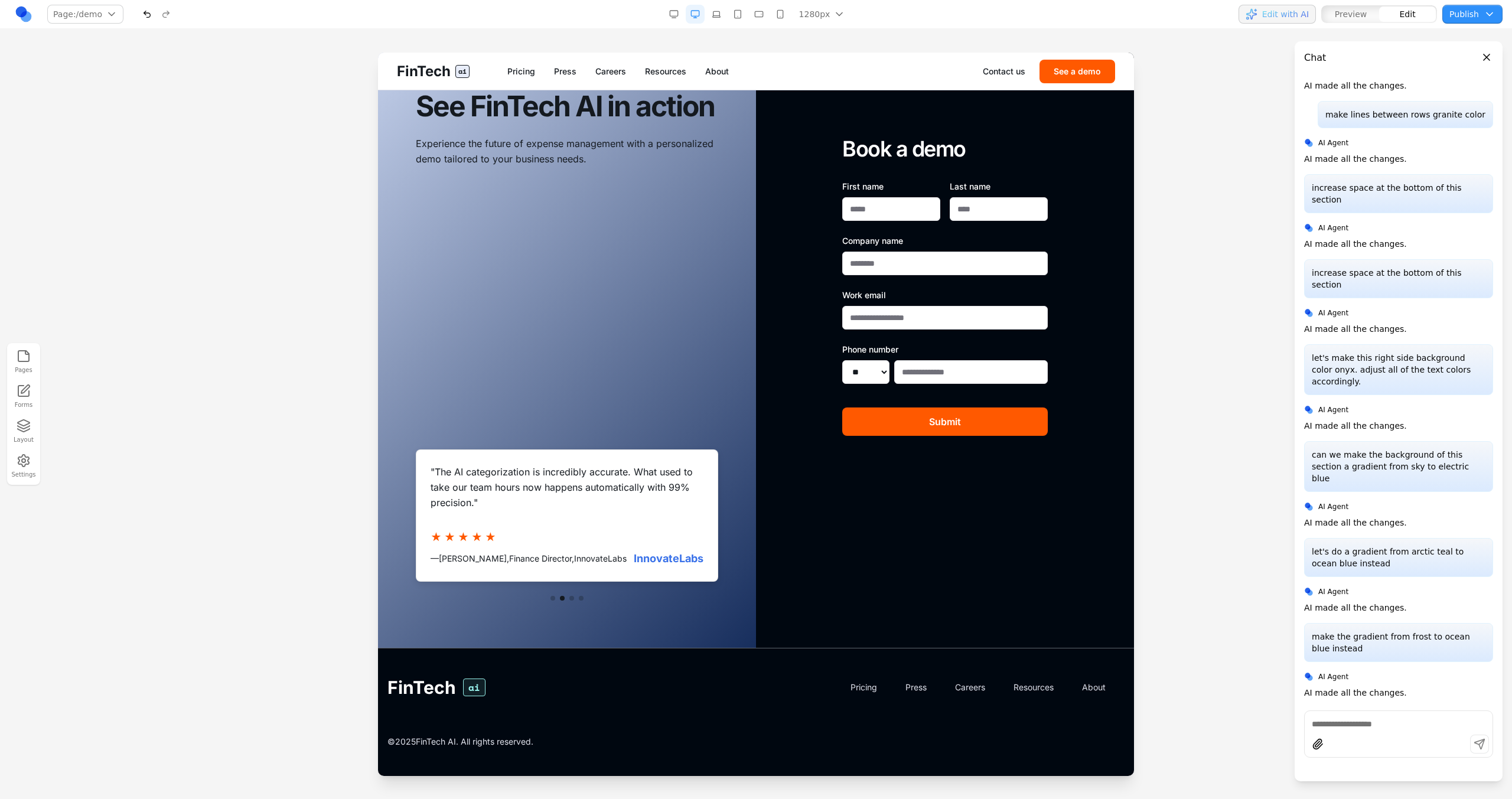
click at [377, 413] on div at bounding box center [756, 425] width 1512 height 746
click at [383, 413] on div "See FinTech AI in action Experience the future of expense management with a per…" at bounding box center [567, 286] width 378 height 723
click at [518, 661] on input at bounding box center [505, 663] width 98 height 19
type input "**********"
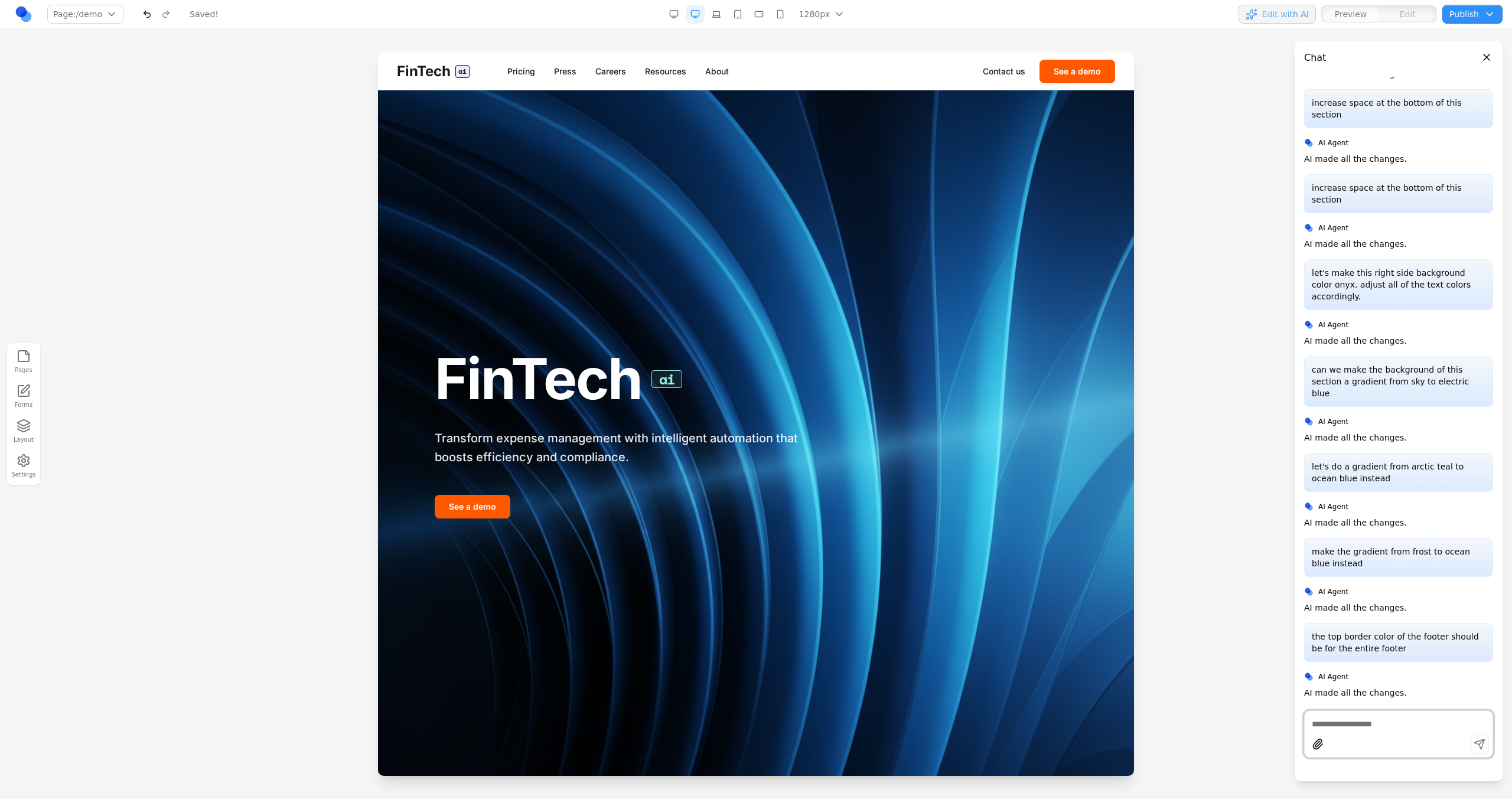
scroll to position [0, 0]
click at [1060, 73] on button "See a demo" at bounding box center [1077, 71] width 76 height 24
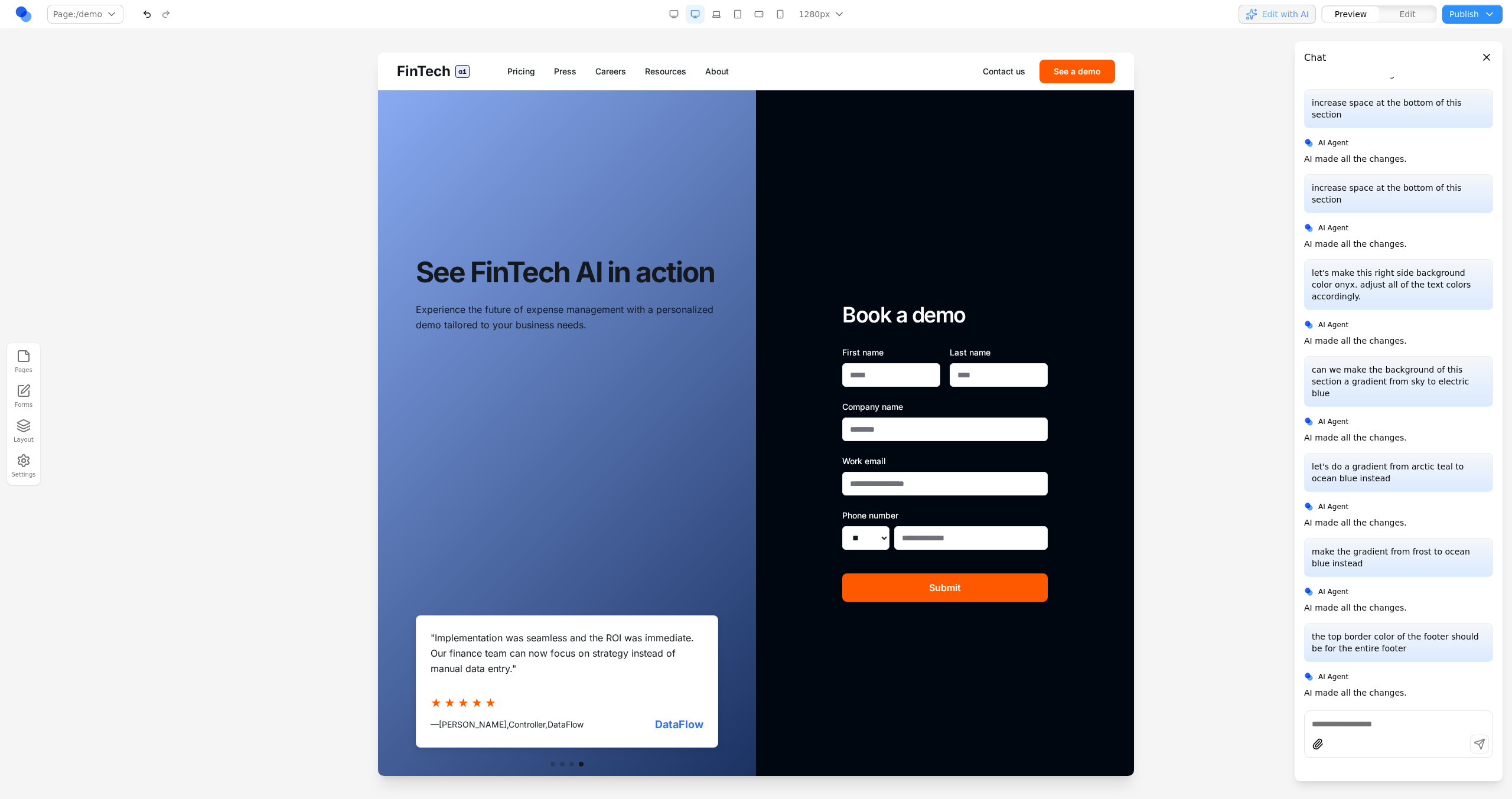
click at [680, 16] on button "button" at bounding box center [674, 14] width 19 height 19
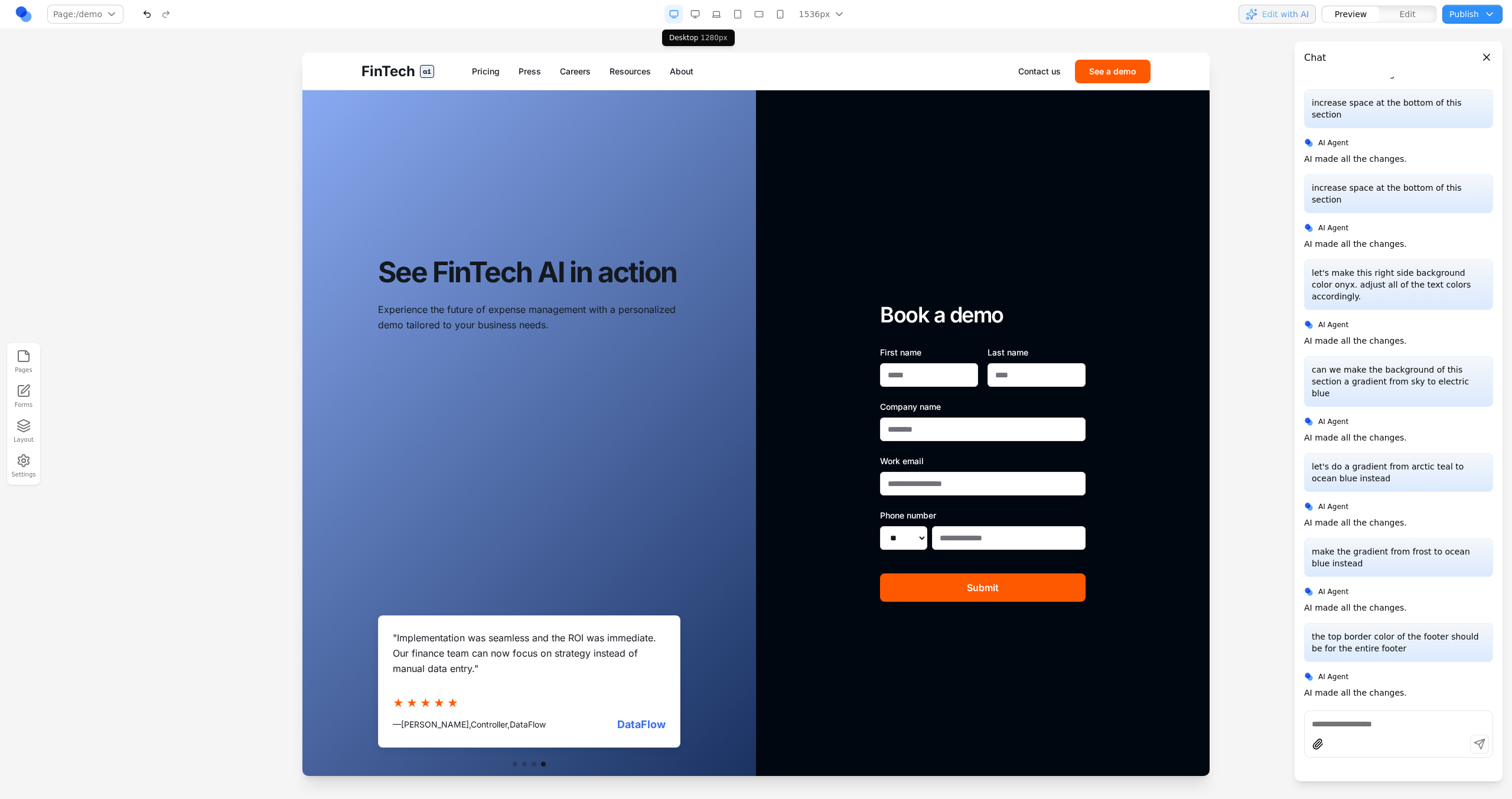
click at [691, 17] on button "button" at bounding box center [695, 14] width 19 height 19
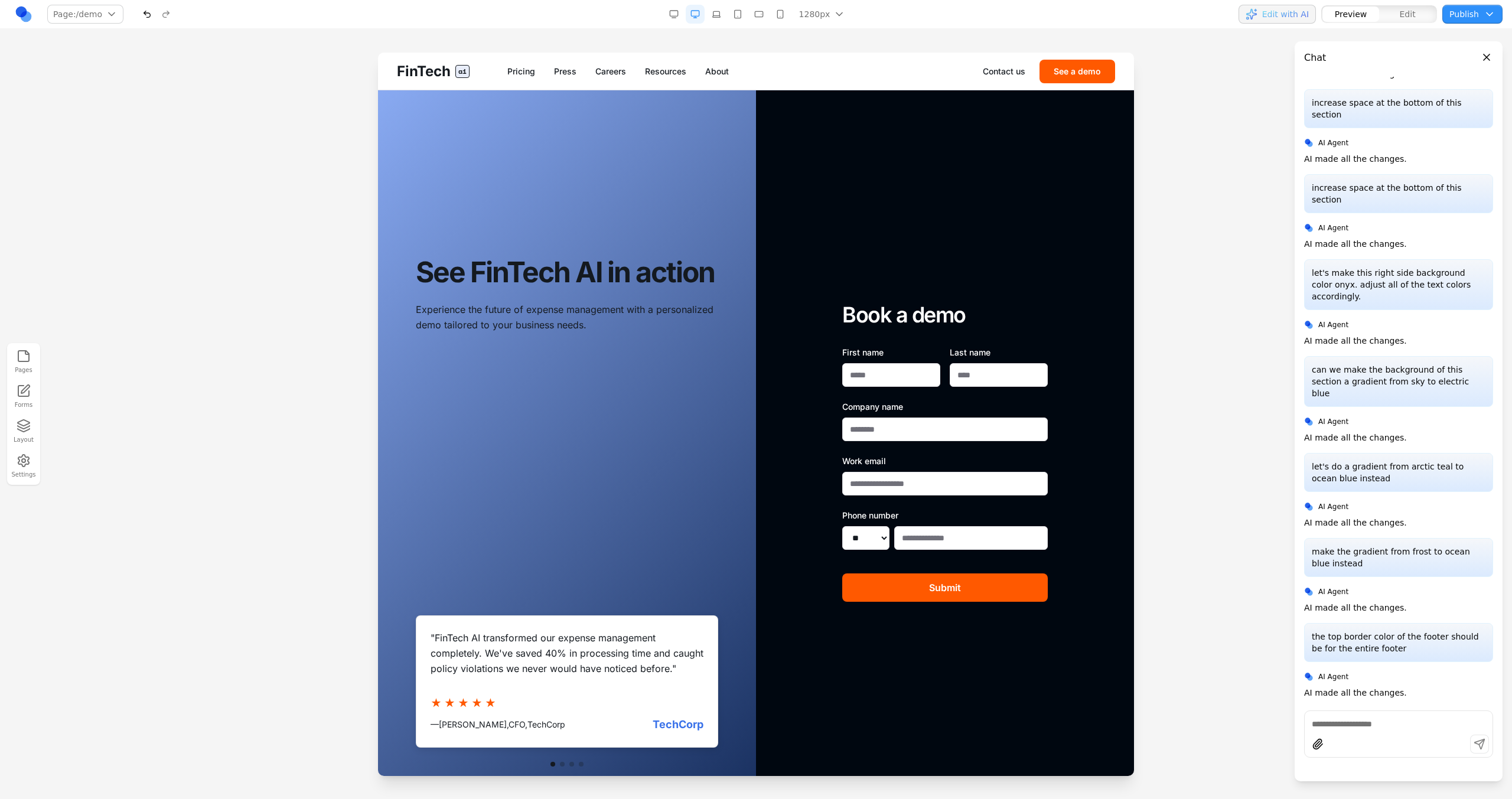
click at [701, 161] on div "See FinTech AI in action Experience the future of expense management with a per…" at bounding box center [566, 295] width 321 height 315
click at [676, 115] on div "See FinTech AI in action Experience the future of expense management with a per…" at bounding box center [567, 452] width 378 height 723
click at [514, 70] on input at bounding box center [505, 71] width 98 height 19
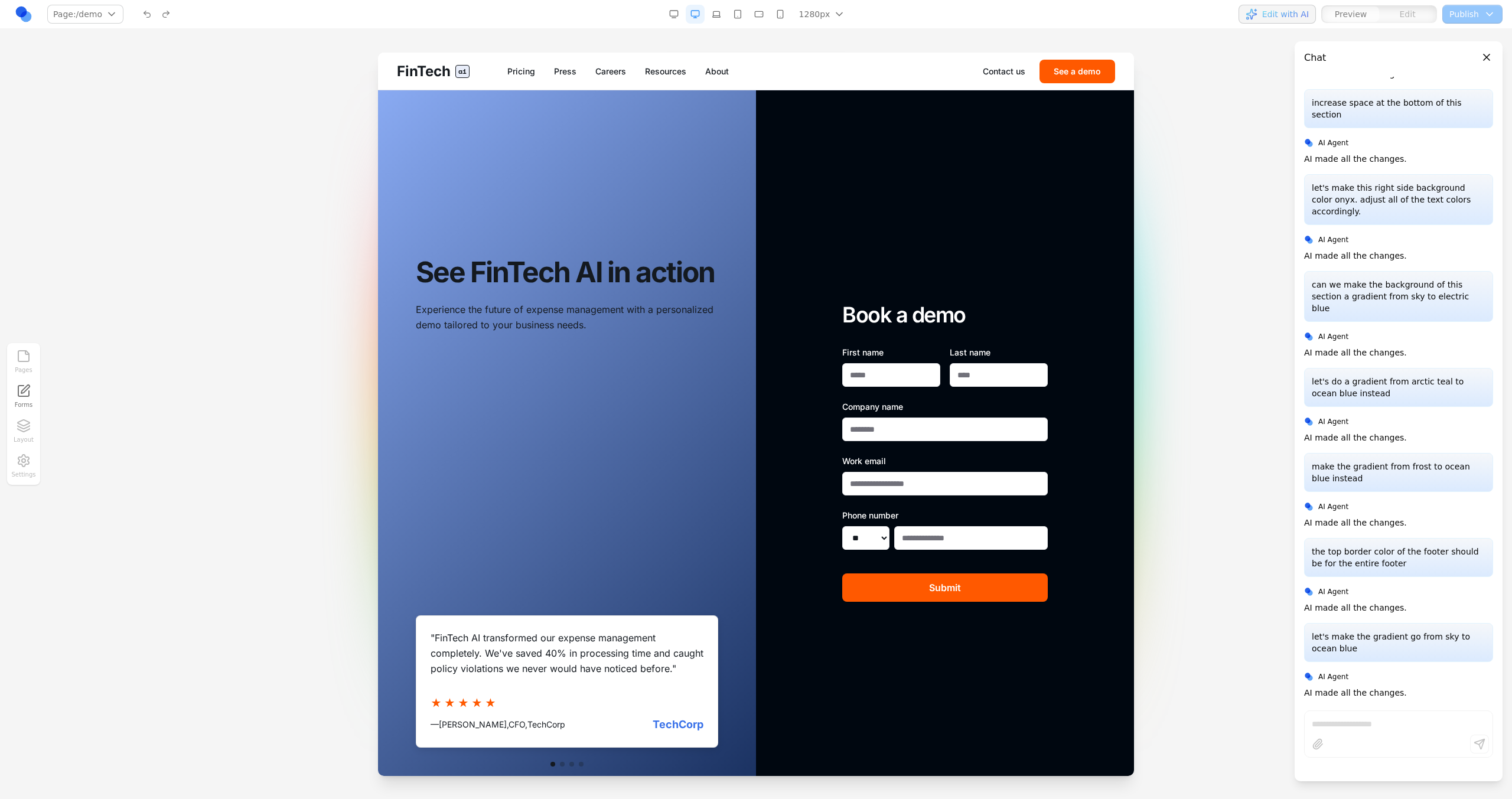
scroll to position [1607, 0]
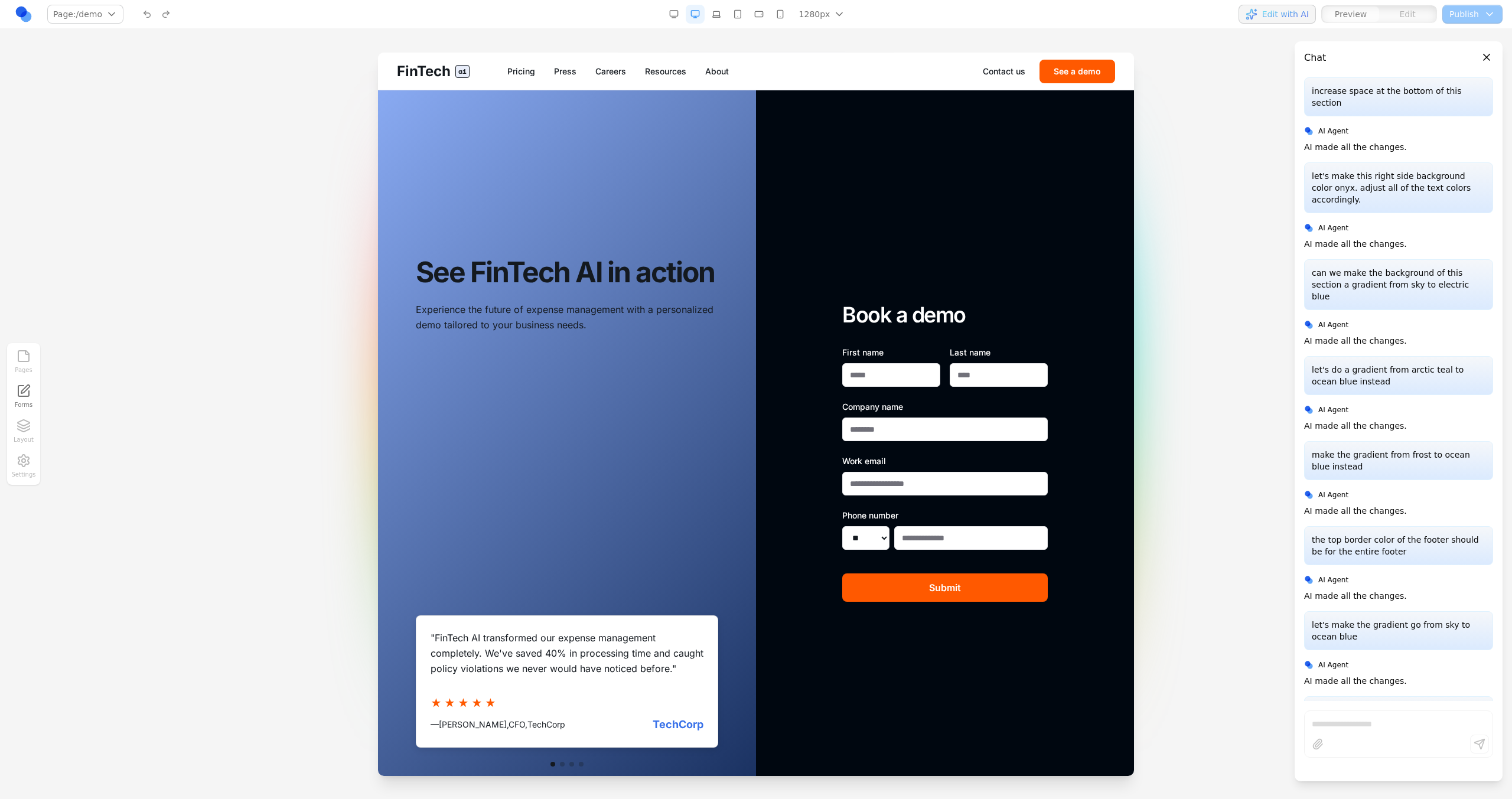
click at [1016, 64] on div "Contact us See a demo" at bounding box center [1049, 71] width 132 height 24
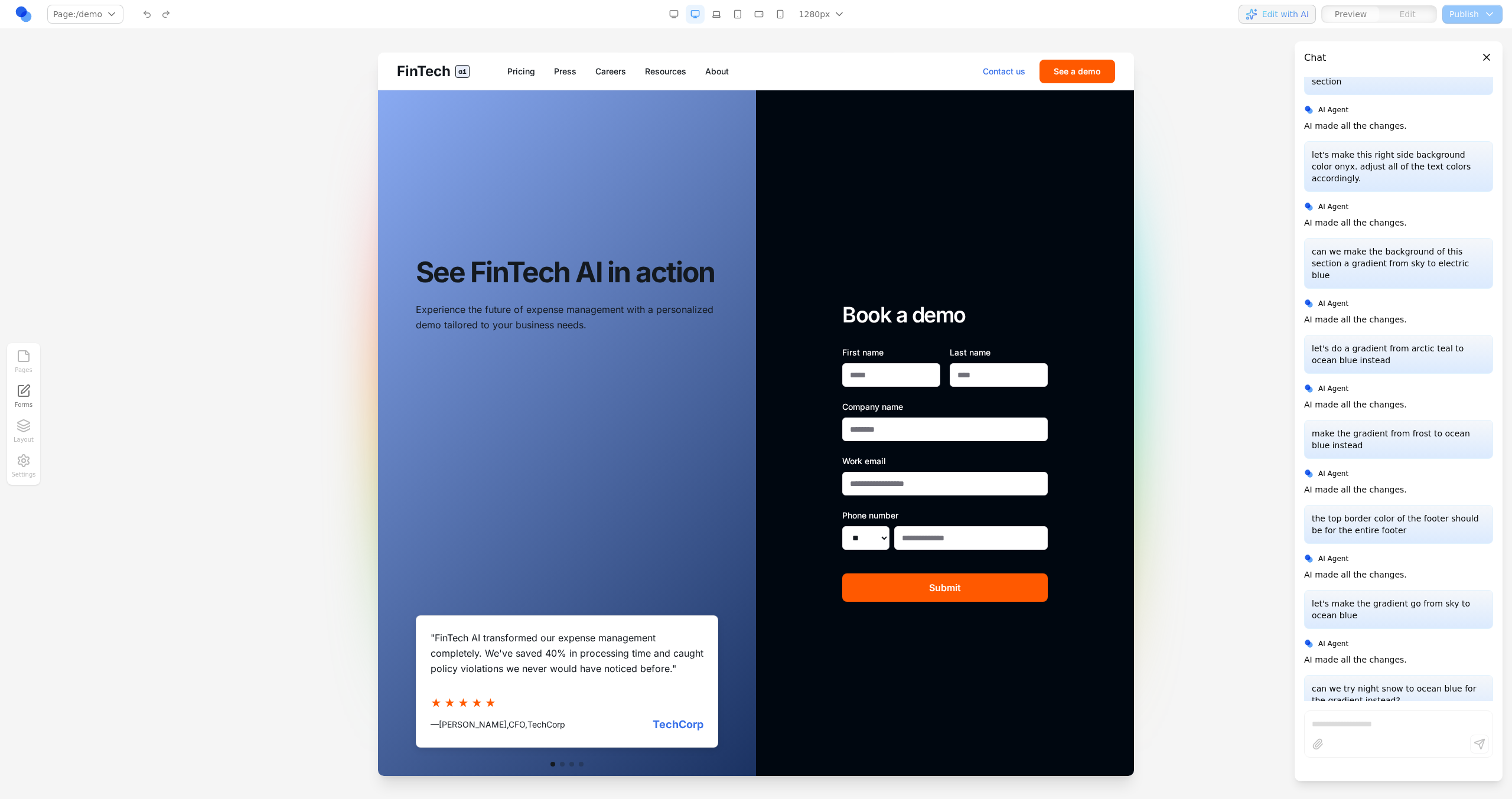
click at [1024, 69] on link "Contact us" at bounding box center [1004, 70] width 43 height 12
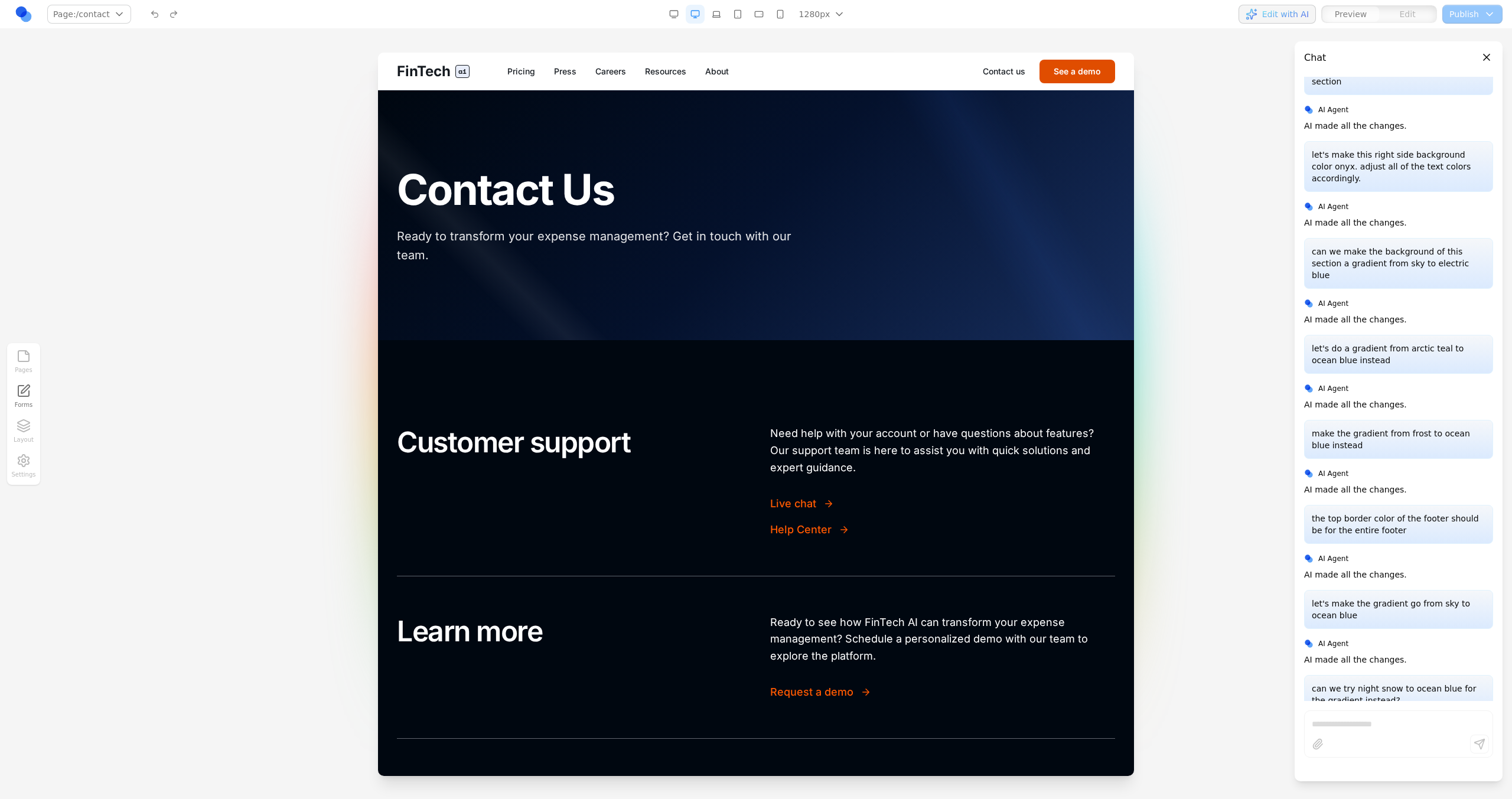
click at [1063, 69] on button "See a demo" at bounding box center [1077, 71] width 76 height 24
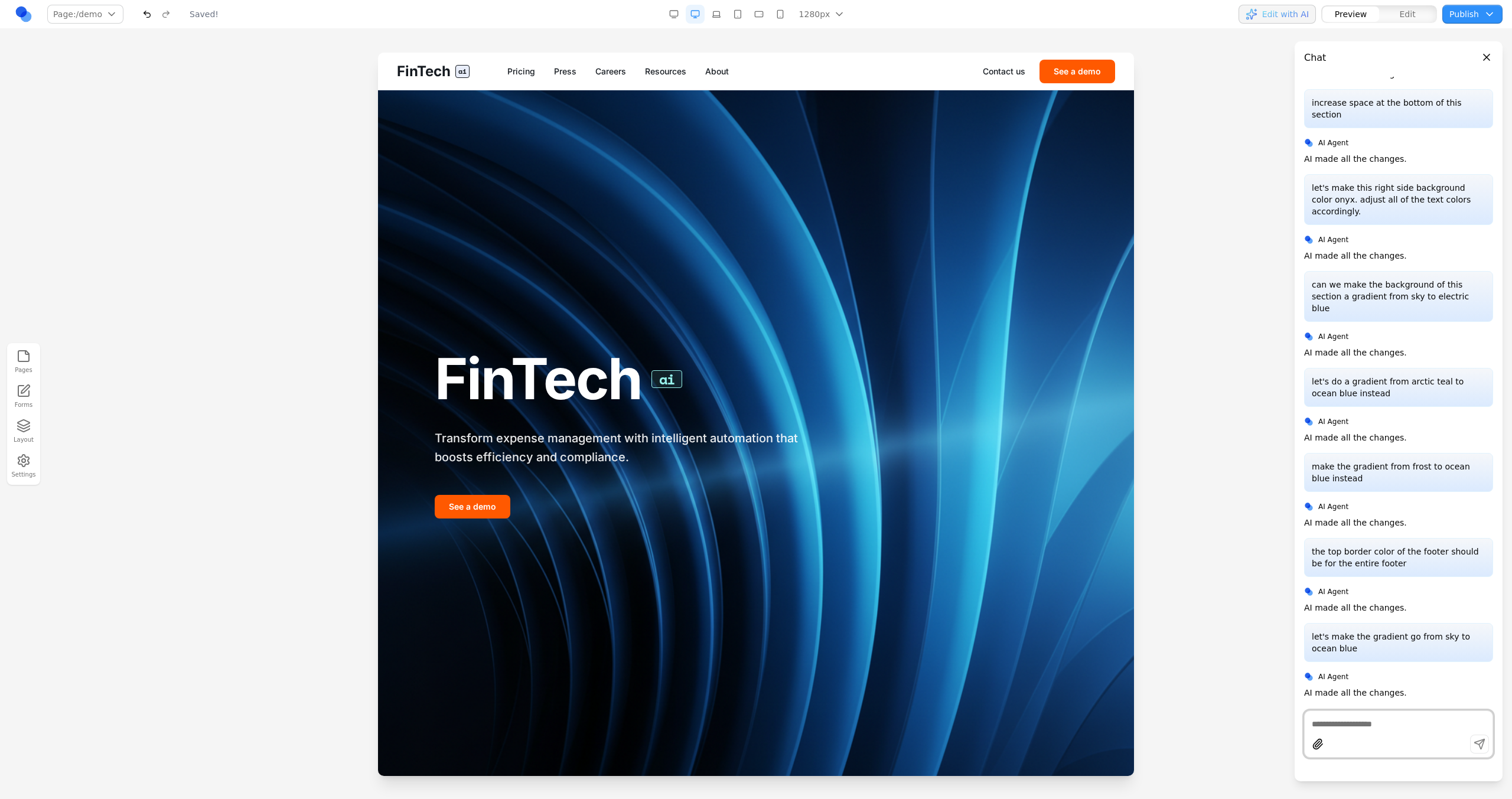
scroll to position [0, 0]
click at [1084, 75] on button "See a demo" at bounding box center [1077, 71] width 76 height 24
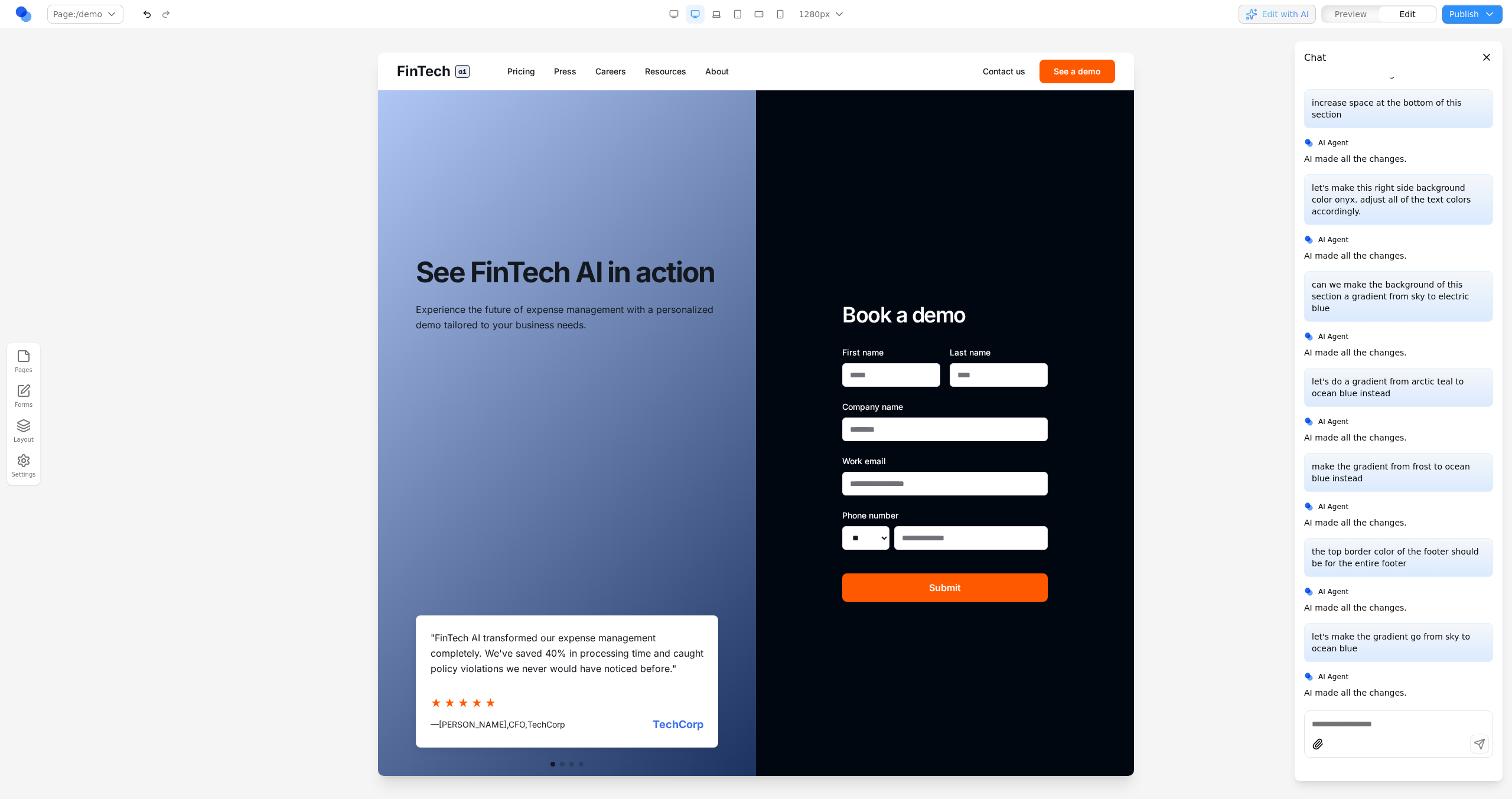
click at [692, 123] on div "See FinTech AI in action Experience the future of expense management with a per…" at bounding box center [567, 452] width 378 height 723
click at [503, 67] on input at bounding box center [505, 71] width 98 height 19
type input "**********"
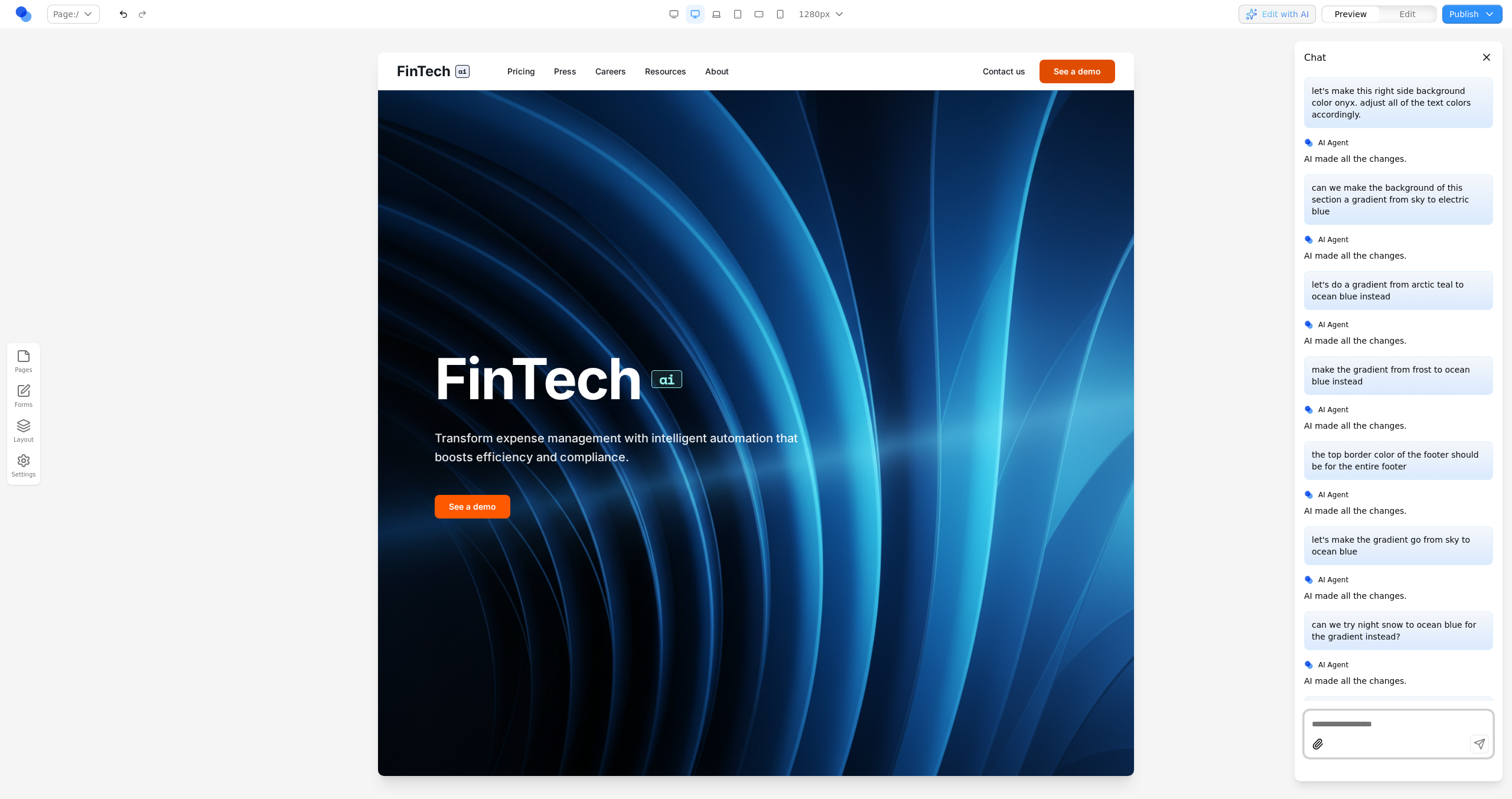
click at [1090, 74] on button "See a demo" at bounding box center [1077, 71] width 76 height 24
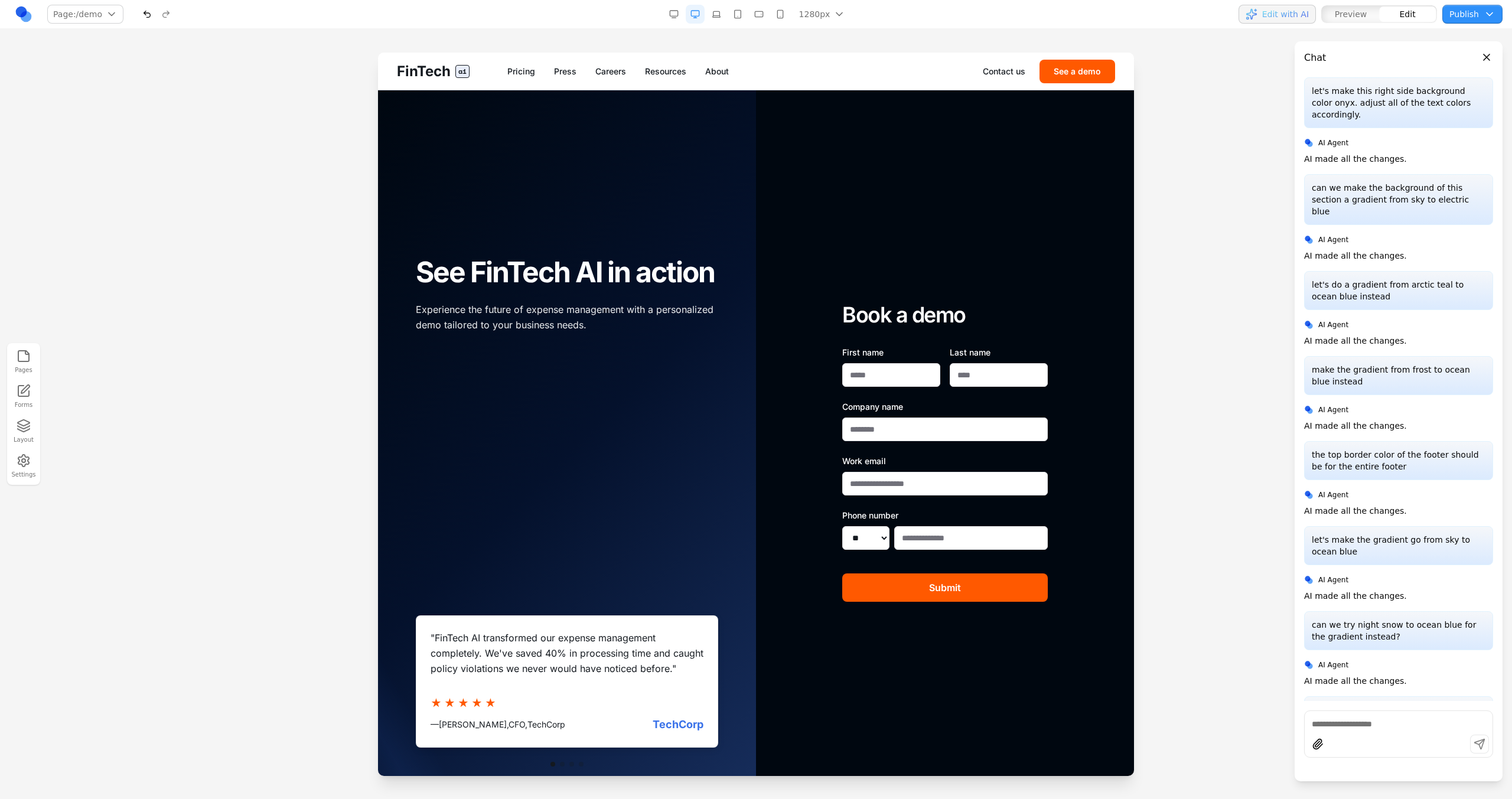
click at [505, 130] on div at bounding box center [567, 452] width 378 height 723
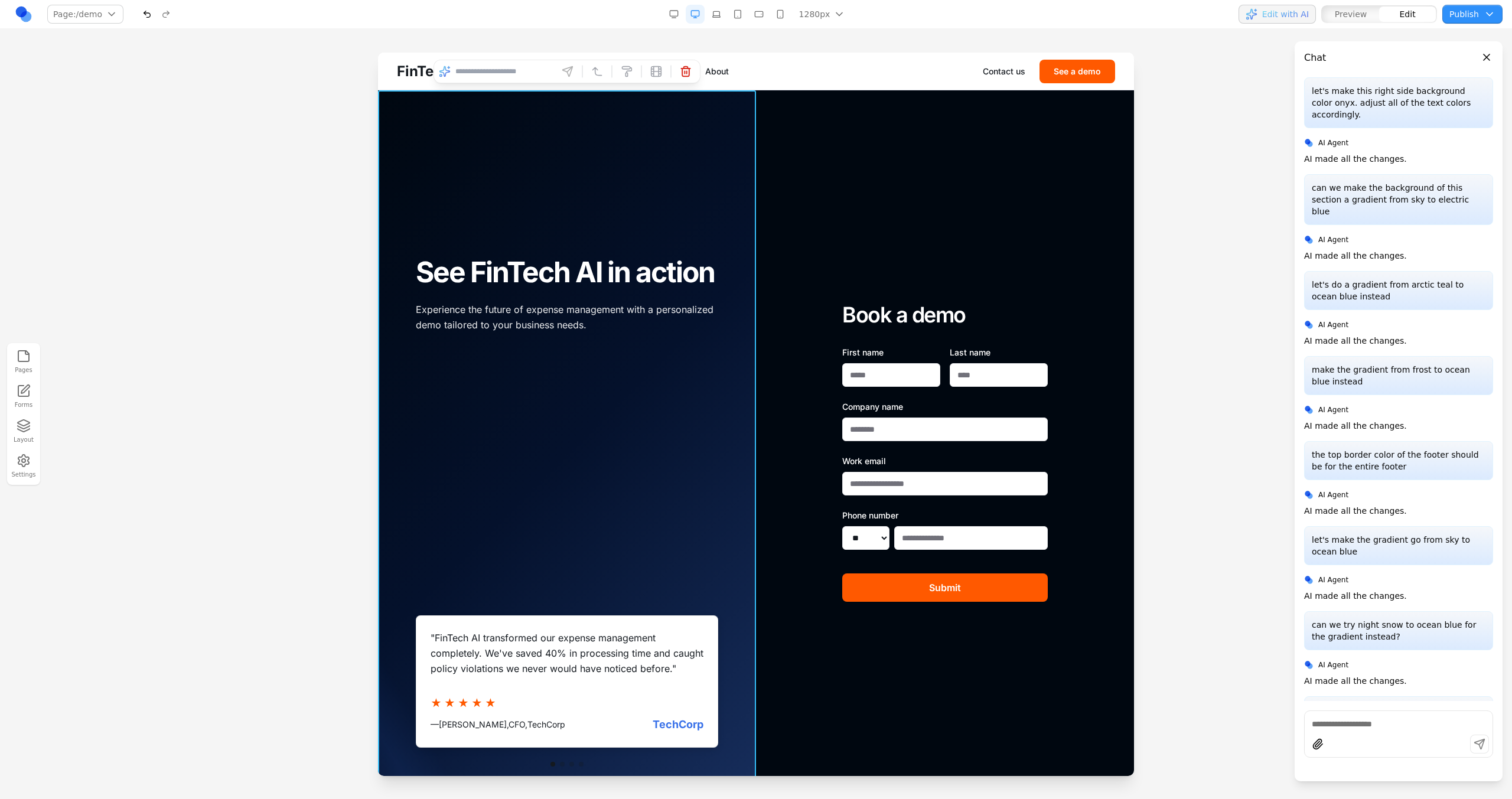
click at [508, 80] on input at bounding box center [505, 71] width 98 height 19
type input "*"
type input "**********"
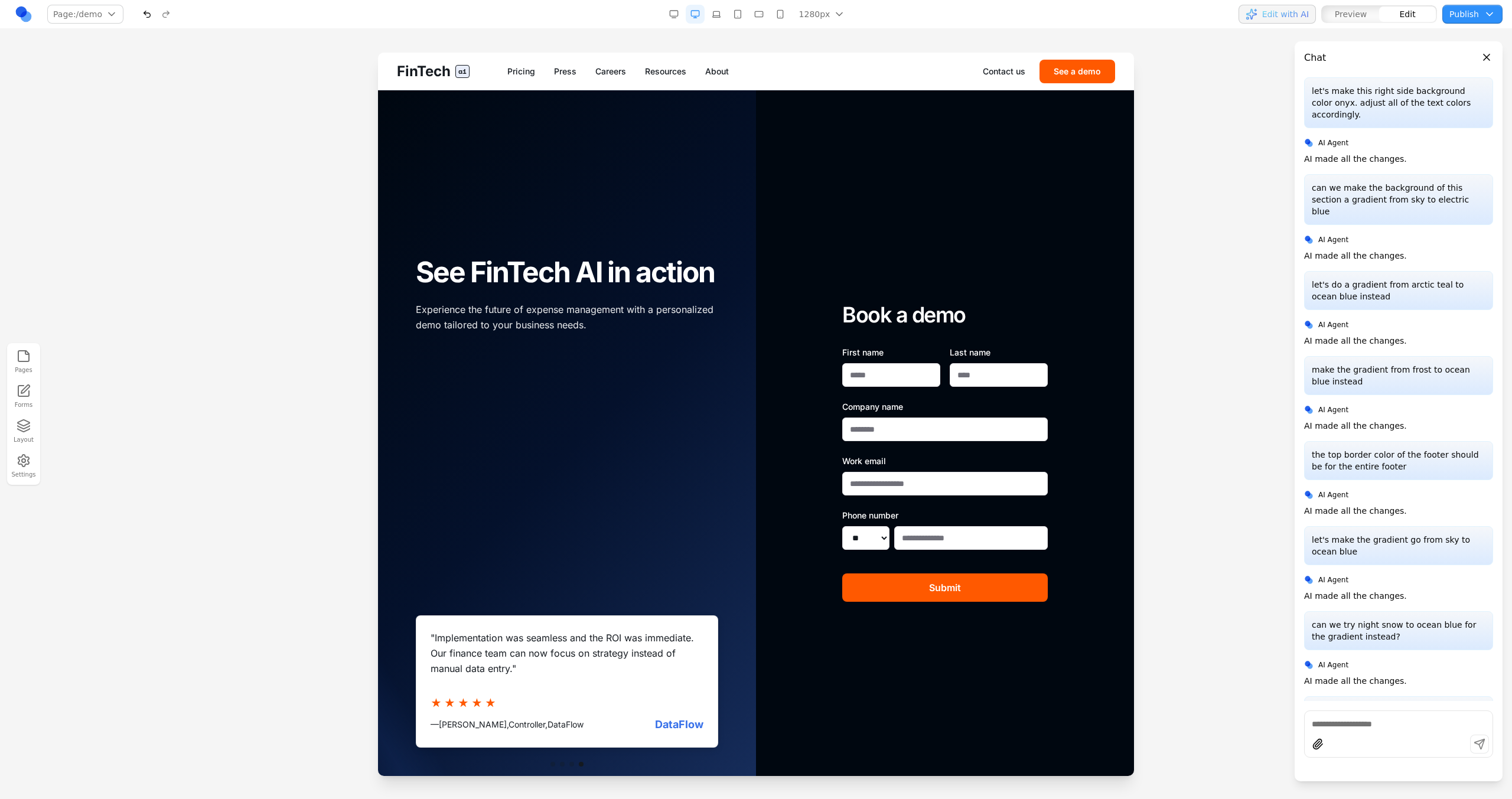
drag, startPoint x: 193, startPoint y: 355, endPoint x: 186, endPoint y: 354, distance: 7.1
click at [192, 355] on div at bounding box center [756, 425] width 1512 height 746
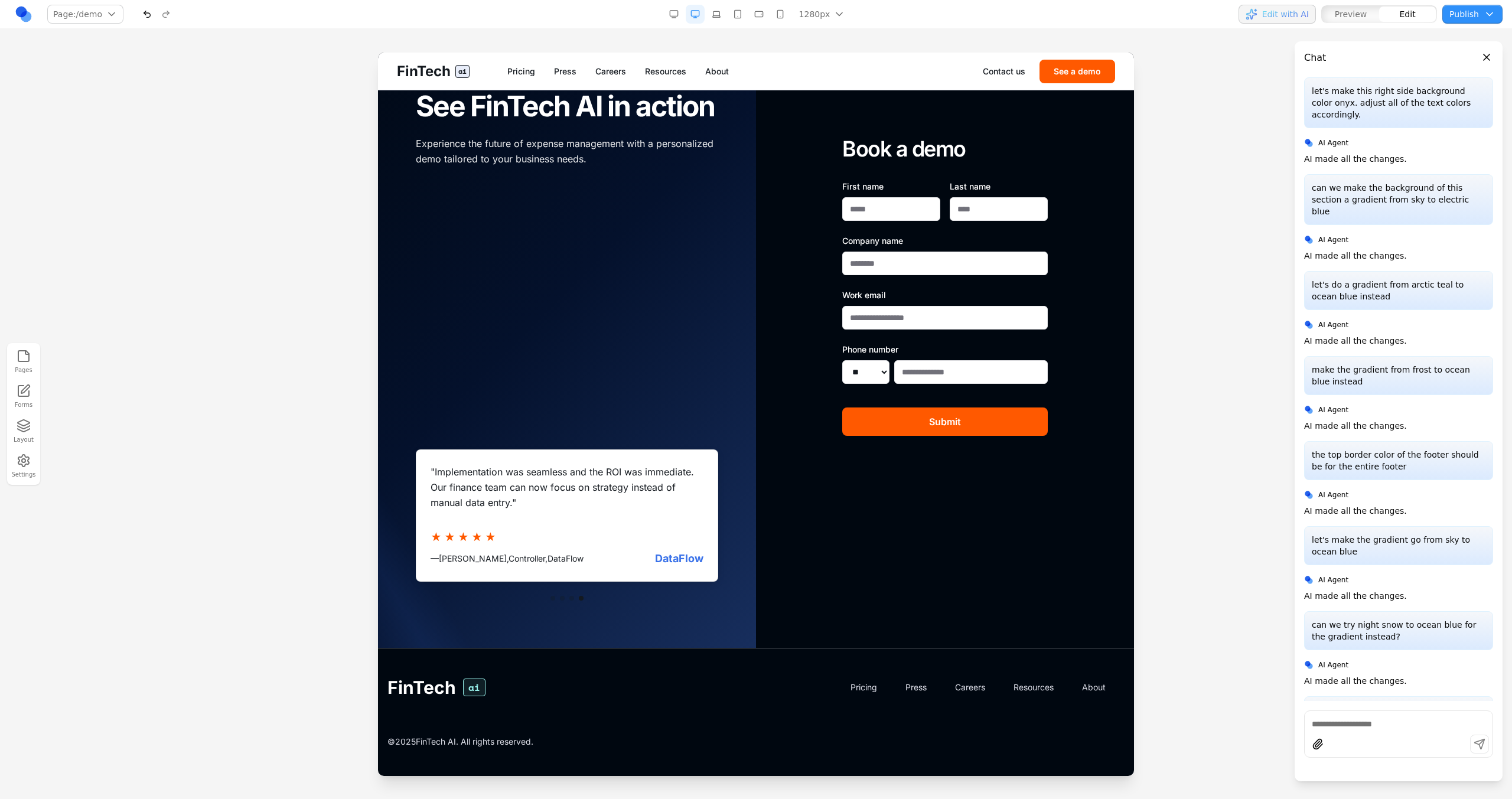
scroll to position [0, 0]
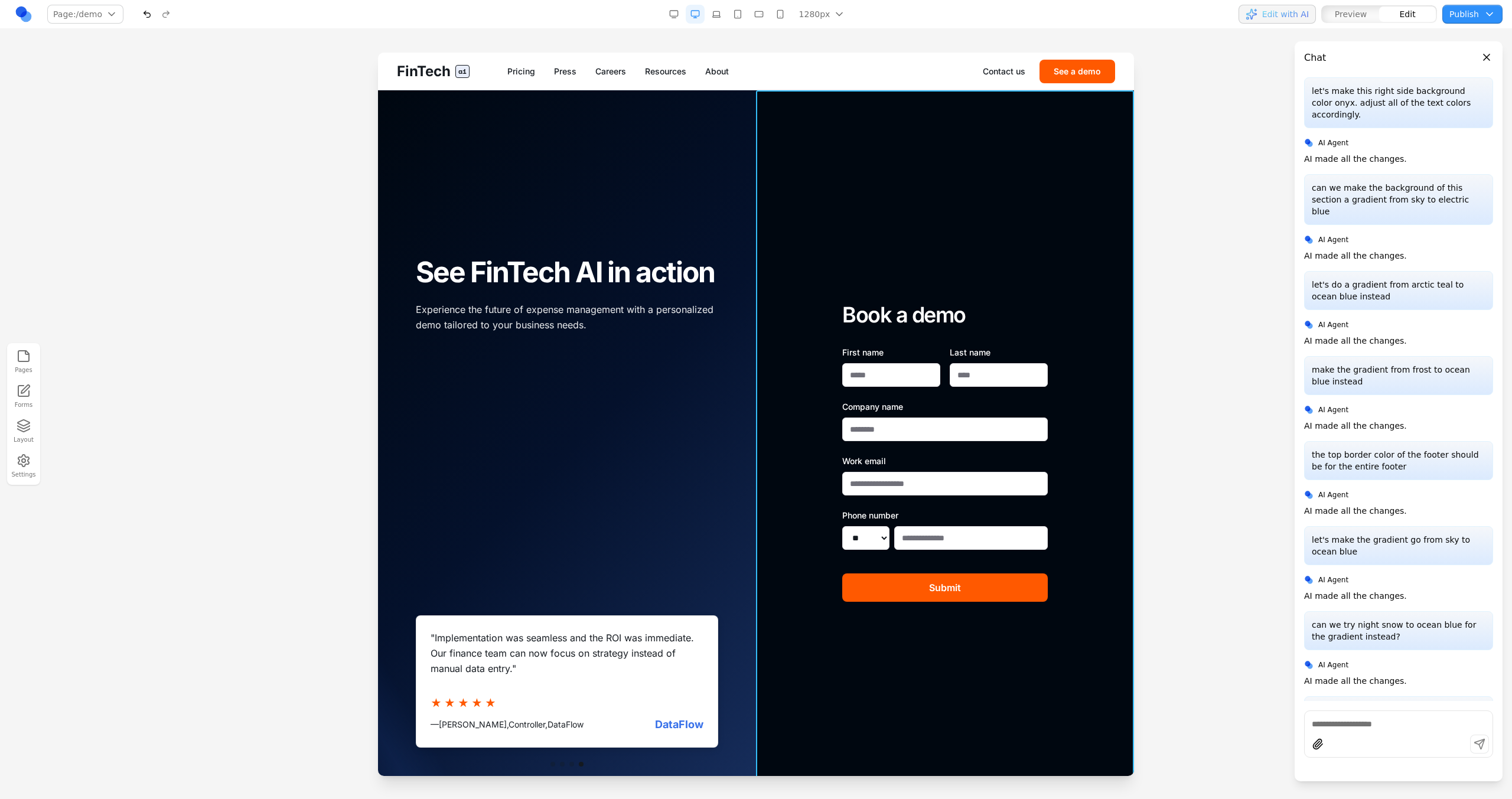
click at [929, 151] on div "Book a demo First name Last name Company name Work email Phone number ** ** ** …" at bounding box center [945, 452] width 378 height 723
click at [879, 65] on input "**********" at bounding box center [882, 71] width 98 height 19
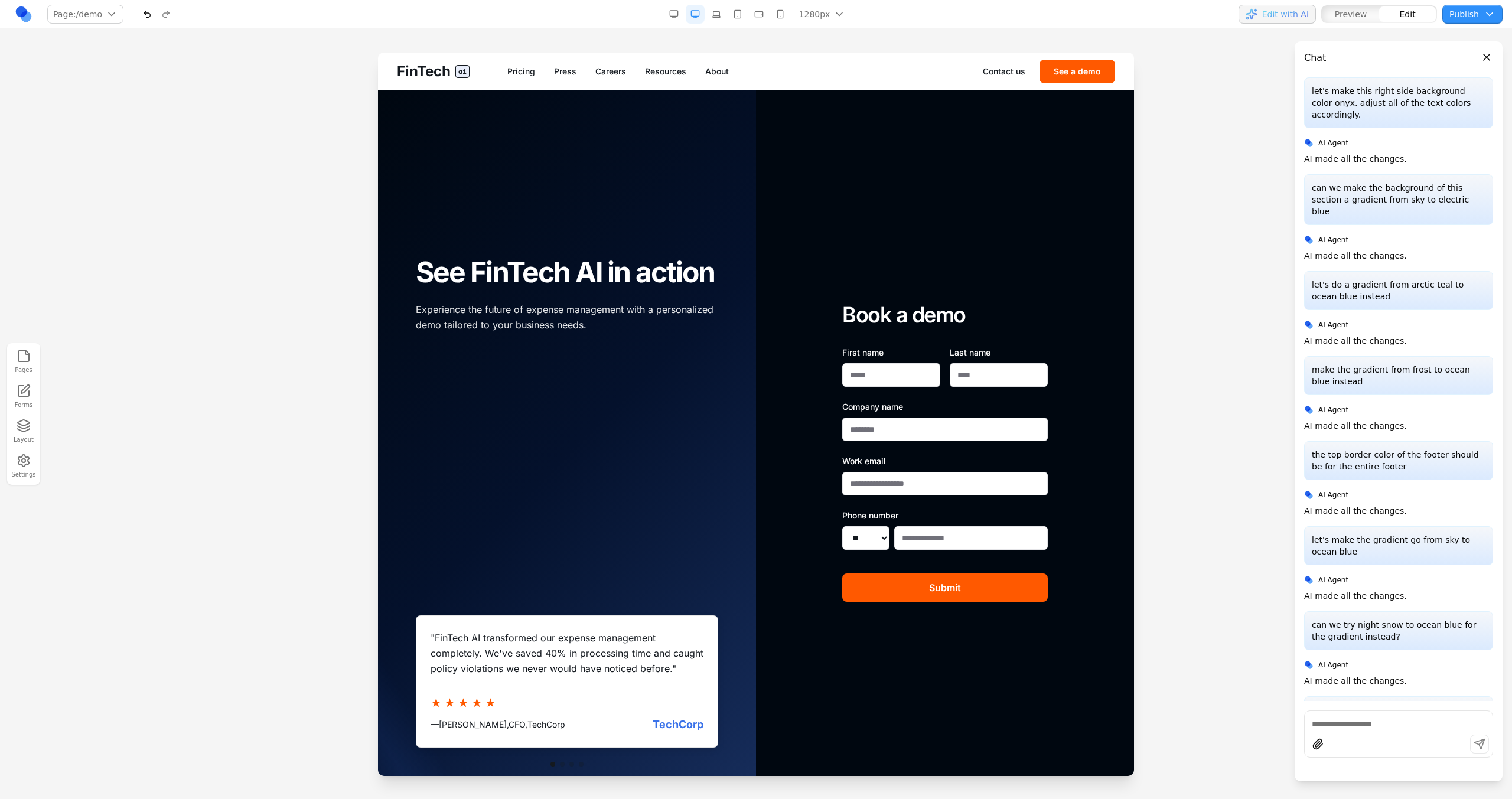
click at [745, 107] on div at bounding box center [567, 452] width 378 height 723
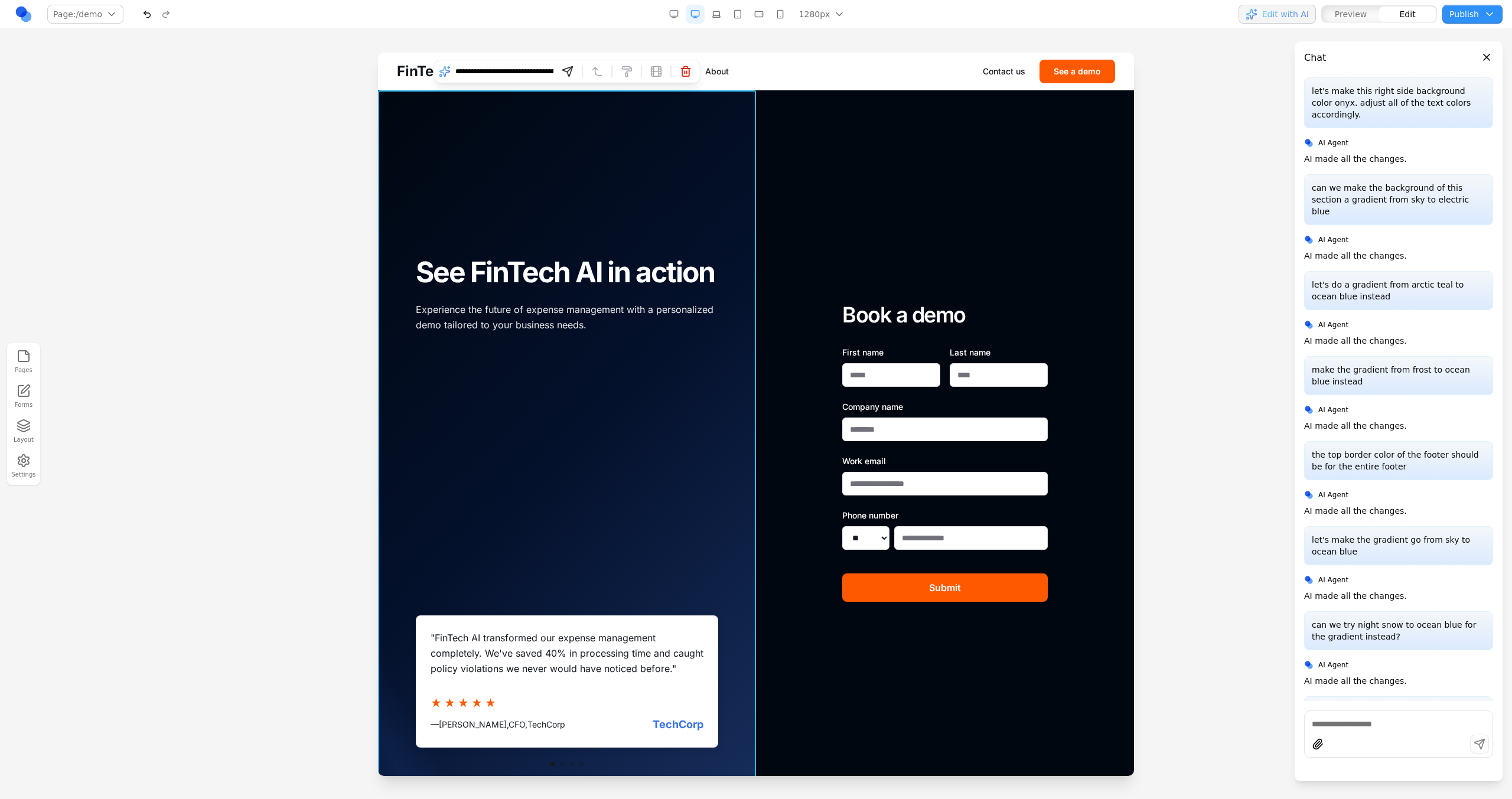
click at [745, 107] on div at bounding box center [567, 452] width 378 height 723
click at [794, 115] on div "Book a demo First name Last name Company name Work email Phone number ** ** ** …" at bounding box center [945, 452] width 378 height 723
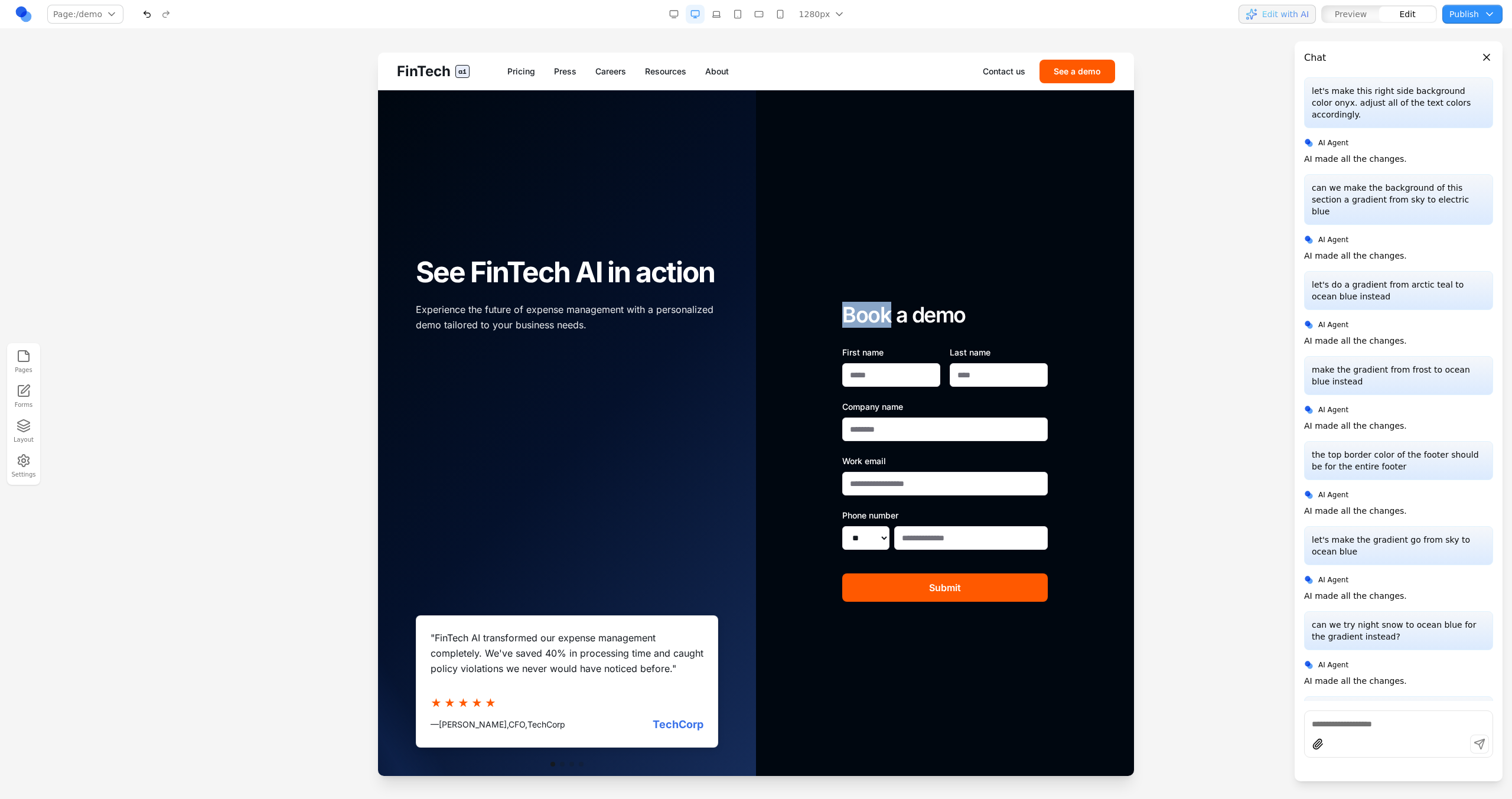
click at [794, 115] on div "Book a demo First name Last name Company name Work email Phone number ** ** ** …" at bounding box center [945, 452] width 378 height 723
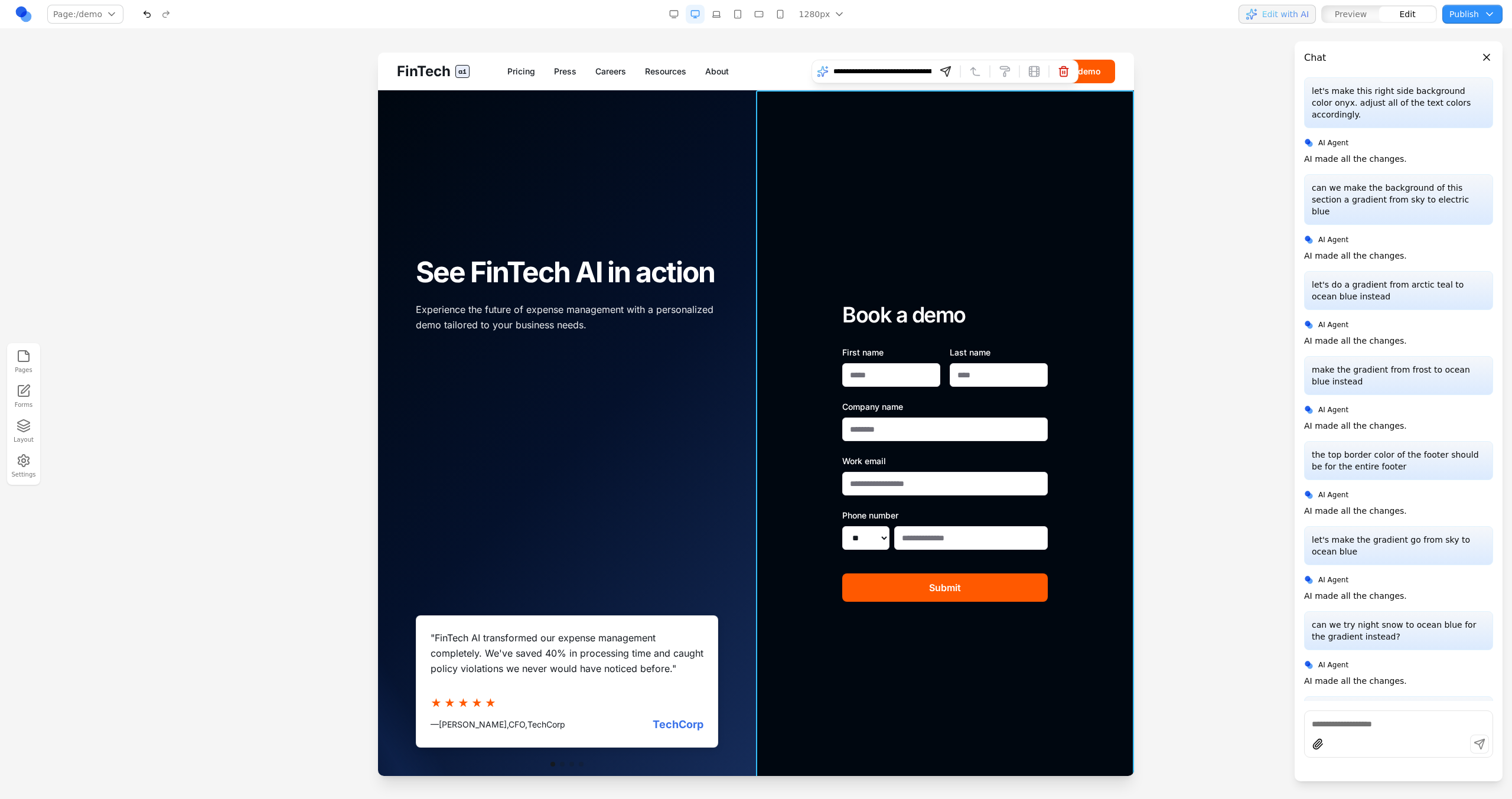
click at [645, 169] on div "See FinTech AI in action Experience the future of expense management with a per…" at bounding box center [566, 295] width 321 height 315
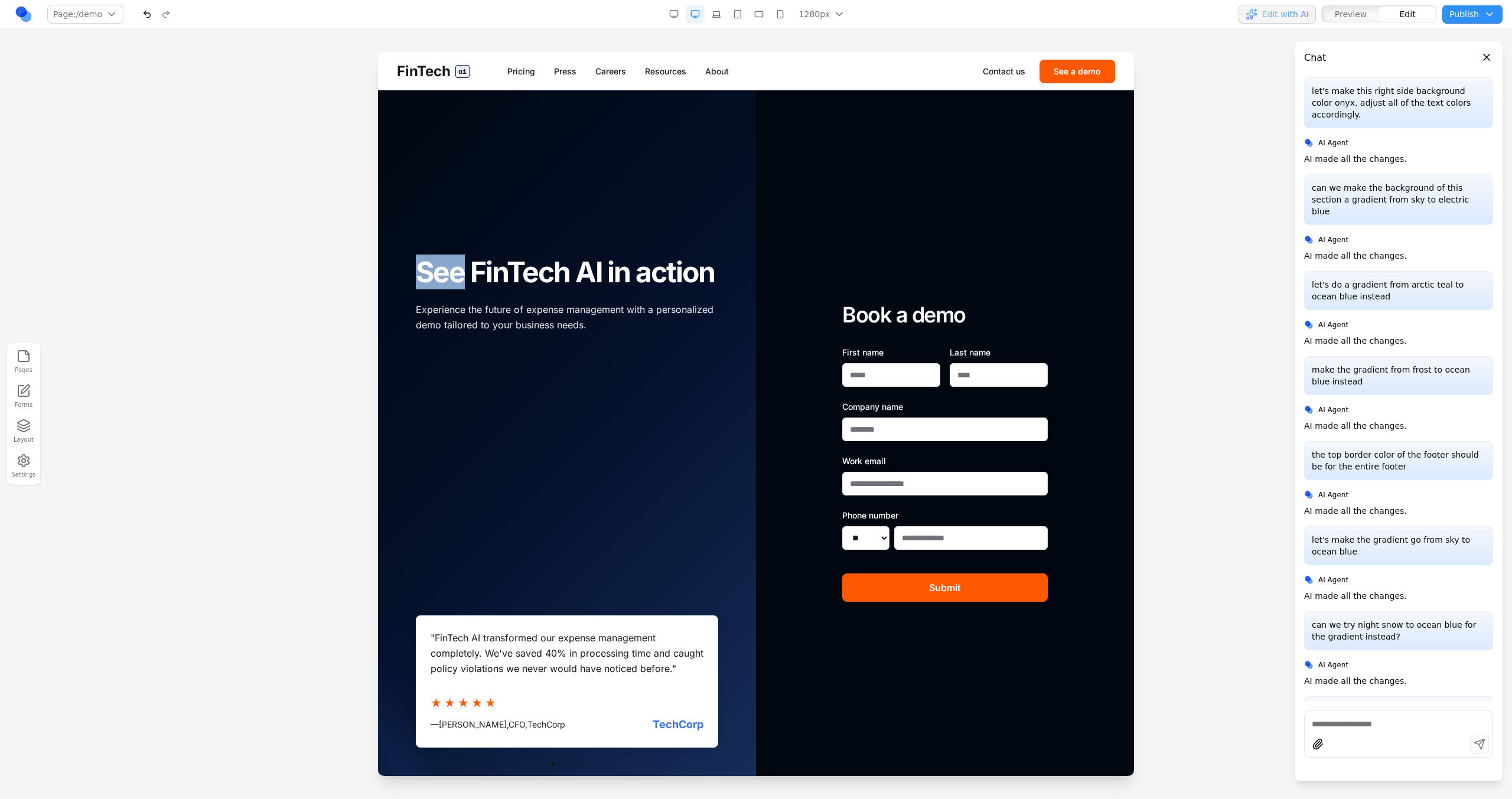
click at [645, 169] on div "See FinTech AI in action Experience the future of expense management with a per…" at bounding box center [566, 295] width 321 height 315
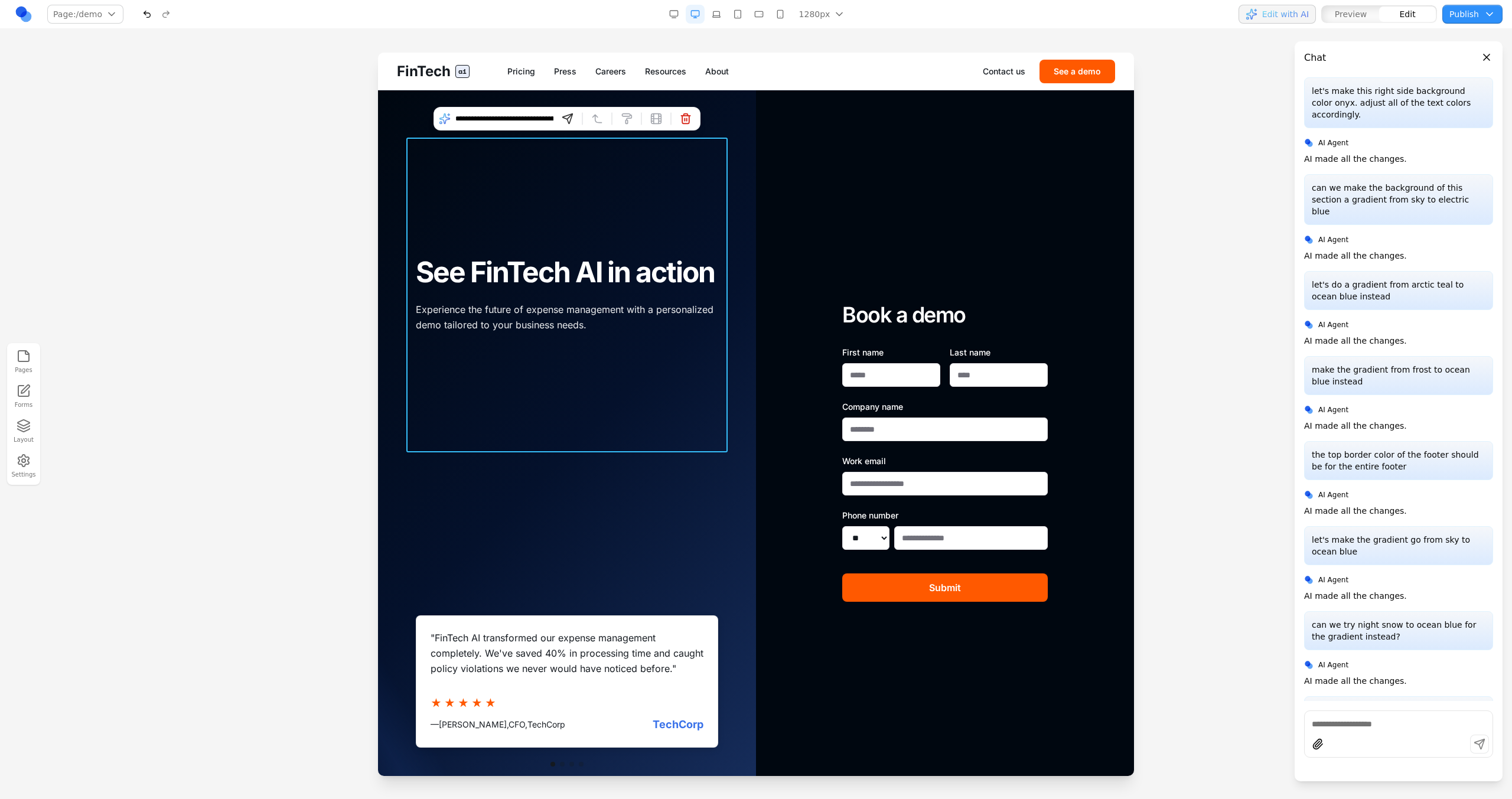
click at [867, 174] on div "Book a demo First name Last name Company name Work email Phone number ** ** ** …" at bounding box center [945, 452] width 378 height 723
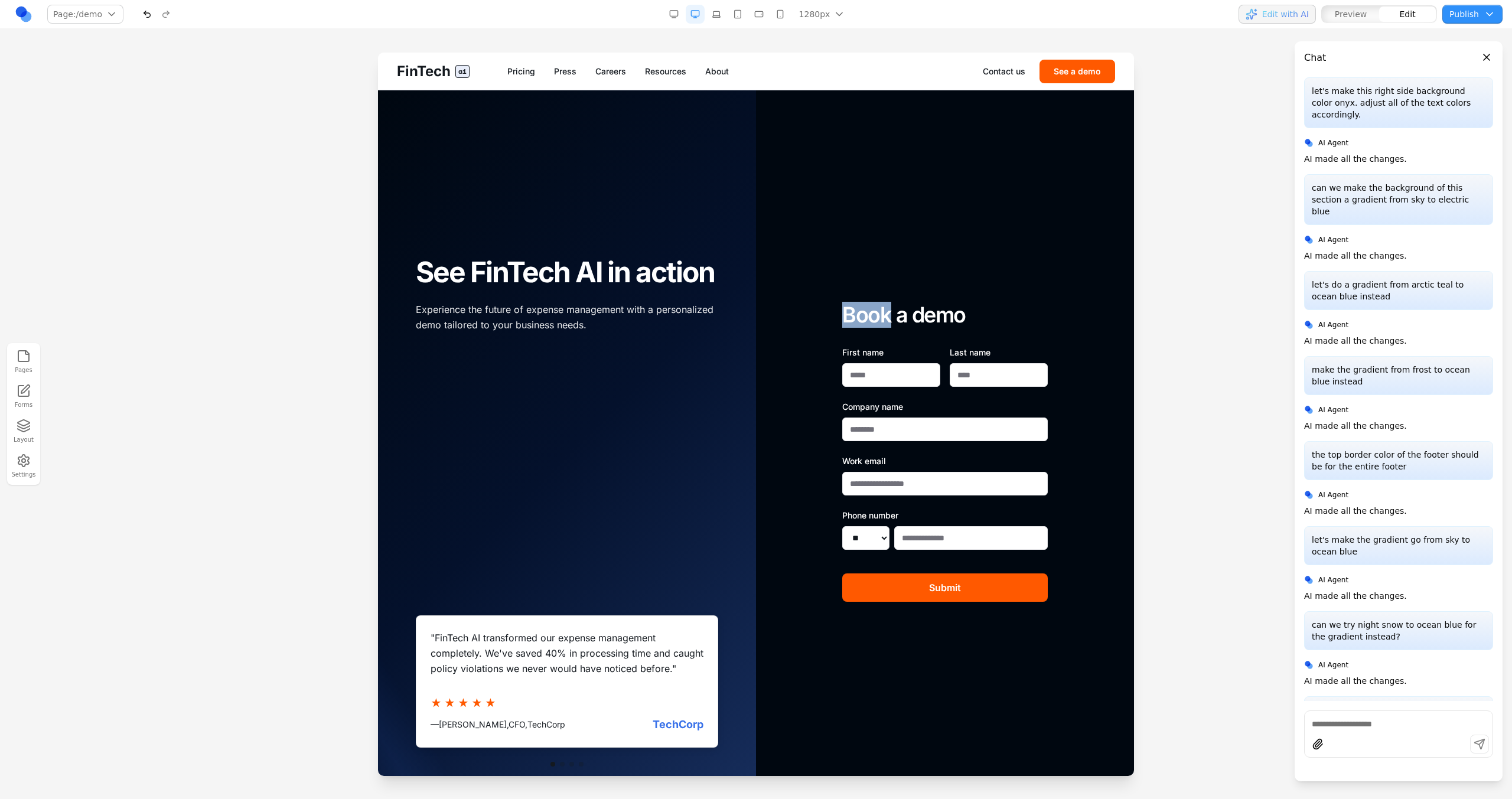
click at [867, 174] on div "Book a demo First name Last name Company name Work email Phone number ** ** ** …" at bounding box center [945, 452] width 378 height 723
click at [1224, 291] on div at bounding box center [756, 425] width 1512 height 746
click at [1224, 183] on div at bounding box center [756, 425] width 1512 height 746
click at [1046, 140] on div "Book a demo First name Last name Company name Work email Phone number ** ** ** …" at bounding box center [945, 452] width 378 height 723
click at [1018, 70] on link "Contact us" at bounding box center [1004, 70] width 43 height 12
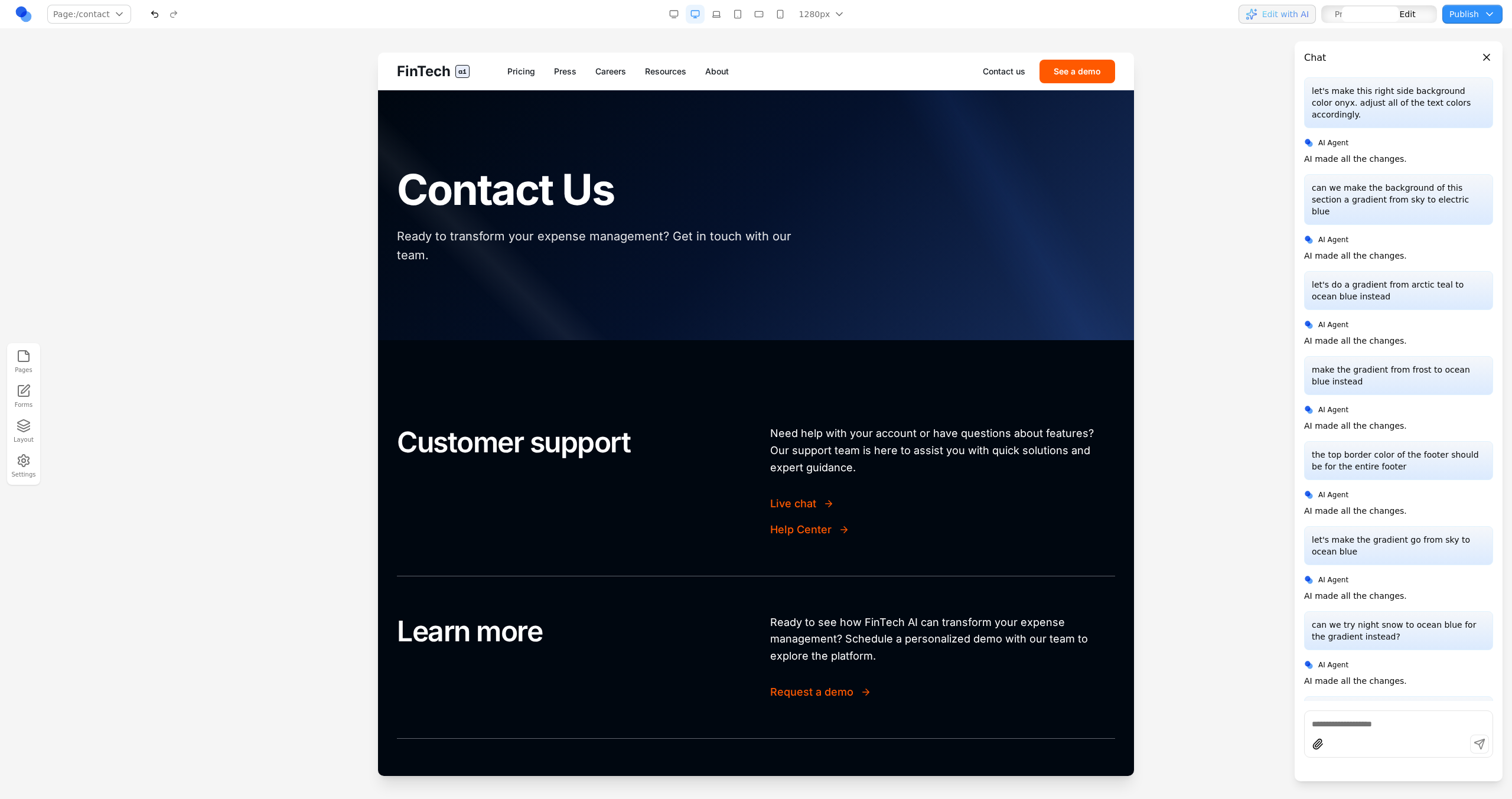
click at [929, 105] on div at bounding box center [756, 215] width 756 height 249
click at [1104, 70] on button "See a demo" at bounding box center [1077, 71] width 76 height 24
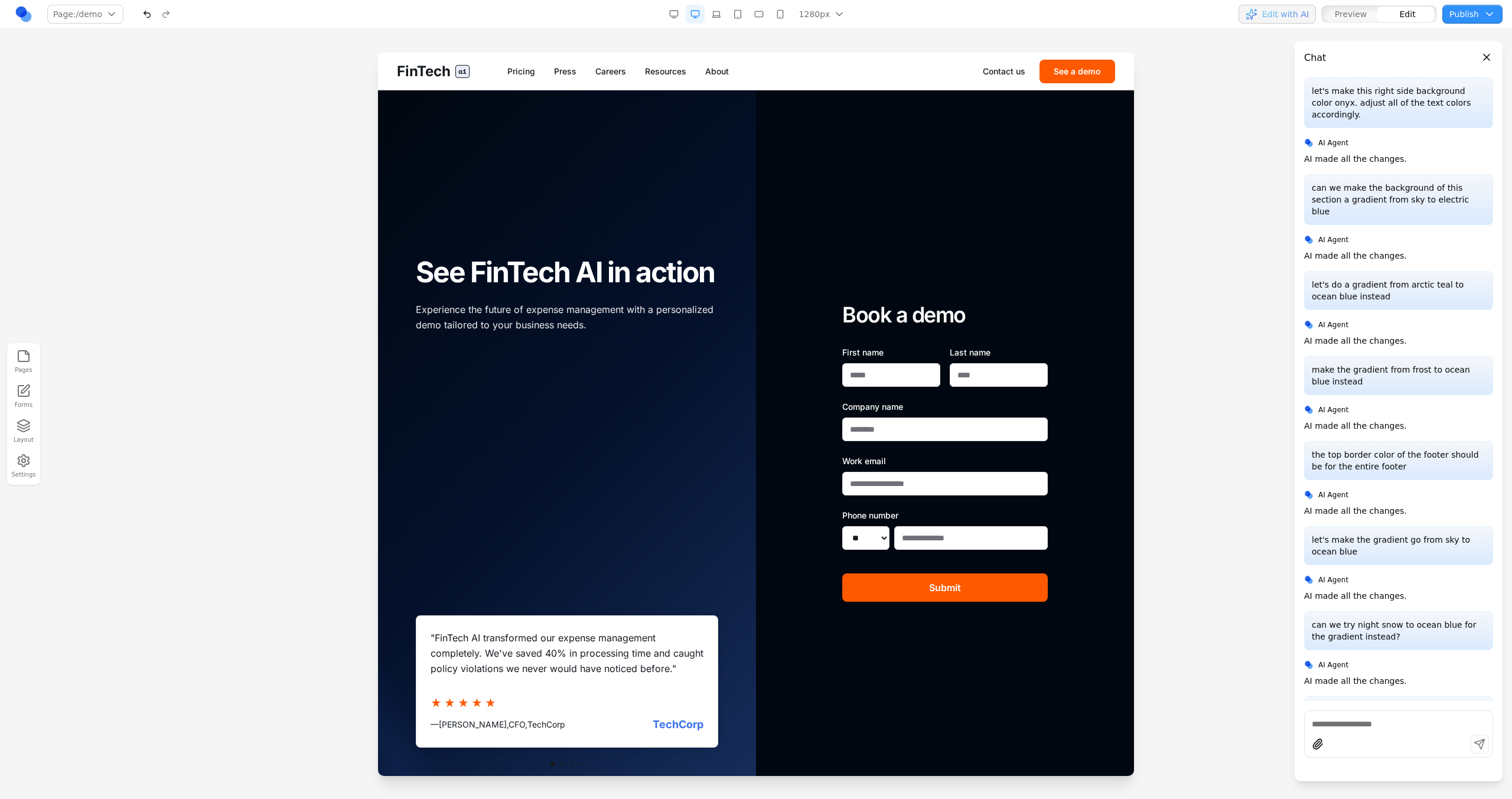
click at [698, 157] on div "See FinTech AI in action Experience the future of expense management with a per…" at bounding box center [566, 295] width 321 height 315
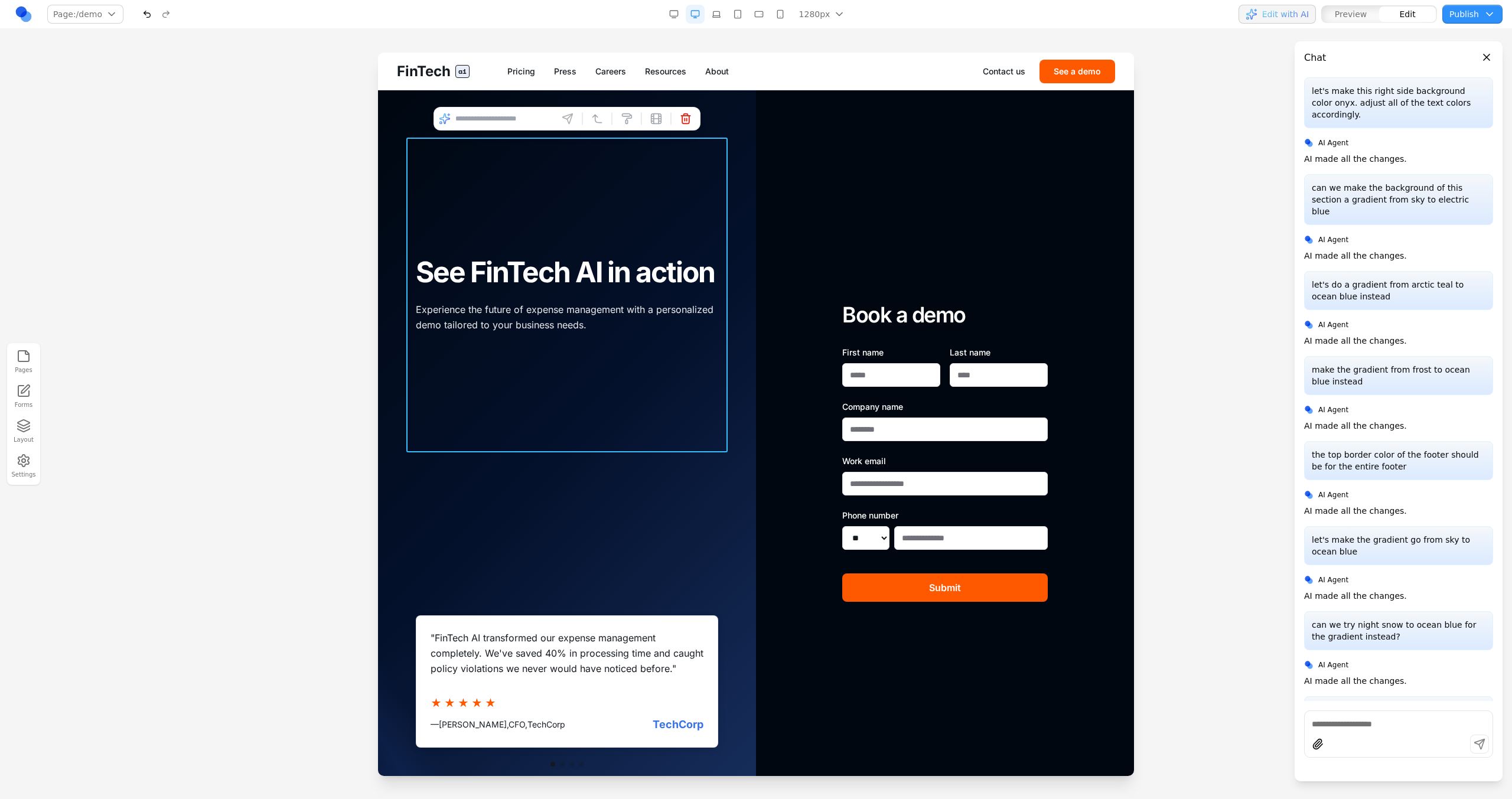
click at [729, 139] on div at bounding box center [567, 452] width 378 height 723
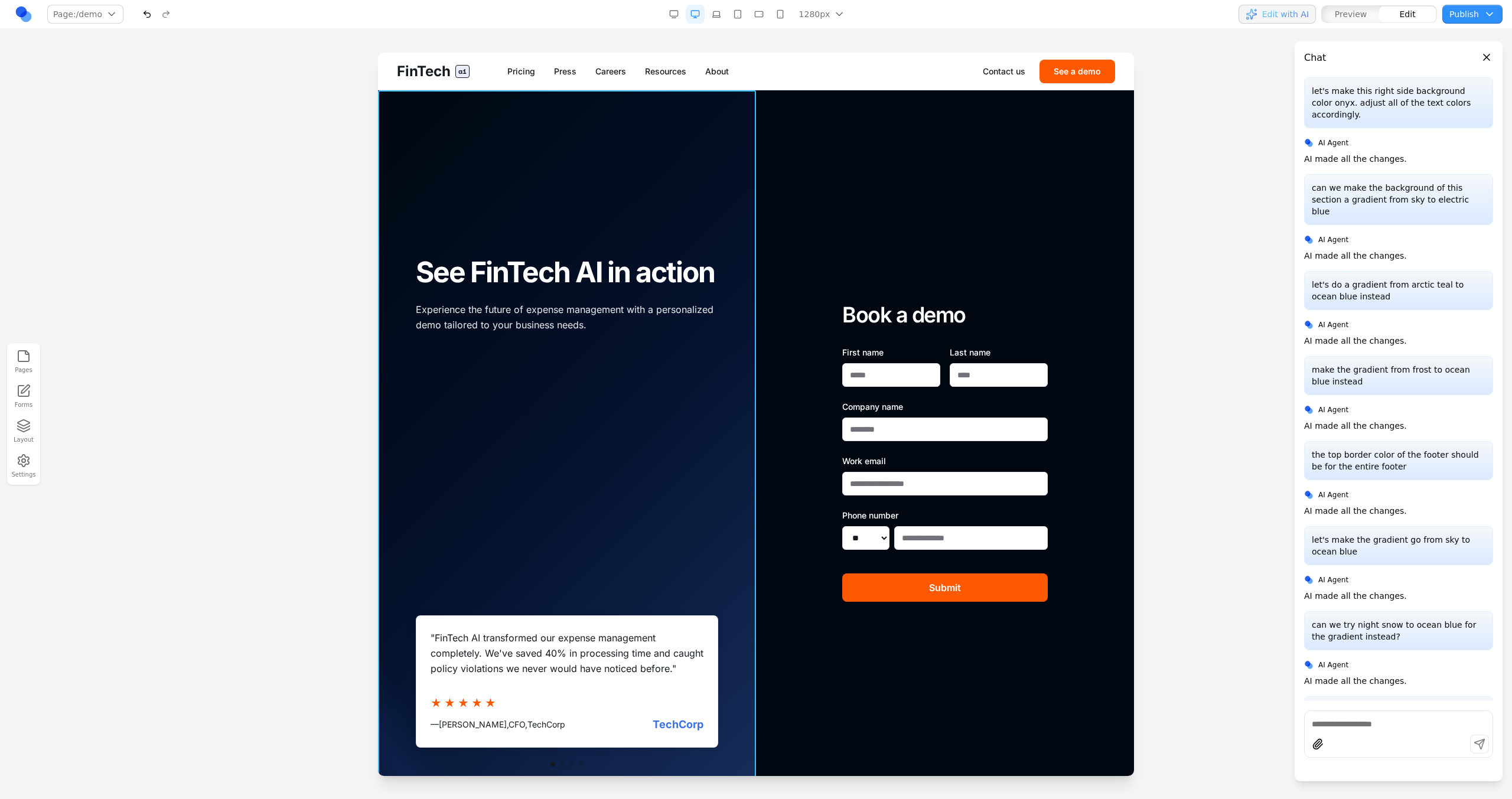
click at [703, 92] on div at bounding box center [567, 452] width 378 height 723
click at [830, 118] on div "Book a demo First name Last name Company name Work email Phone number ** ** ** …" at bounding box center [945, 452] width 378 height 723
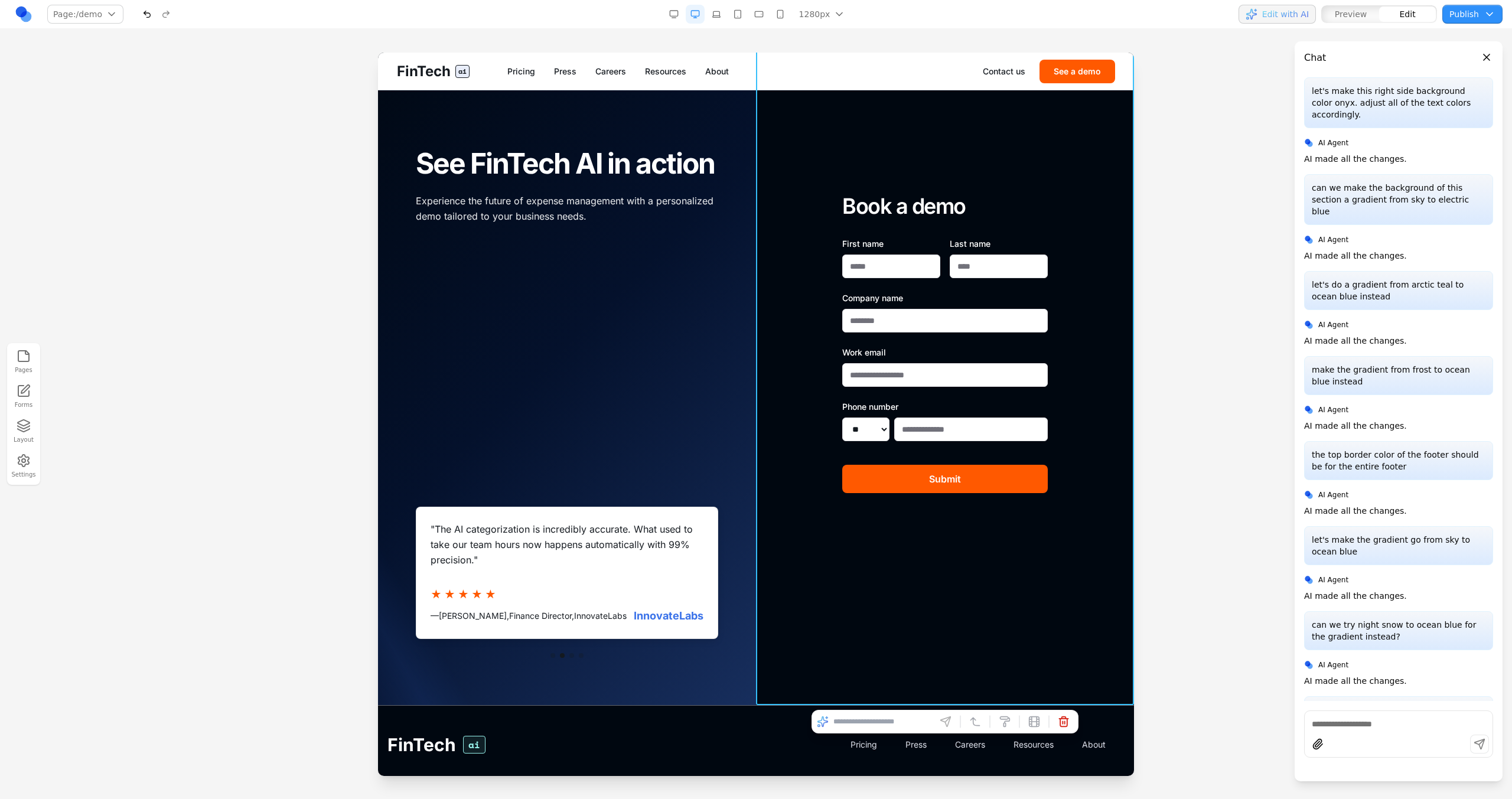
scroll to position [166, 0]
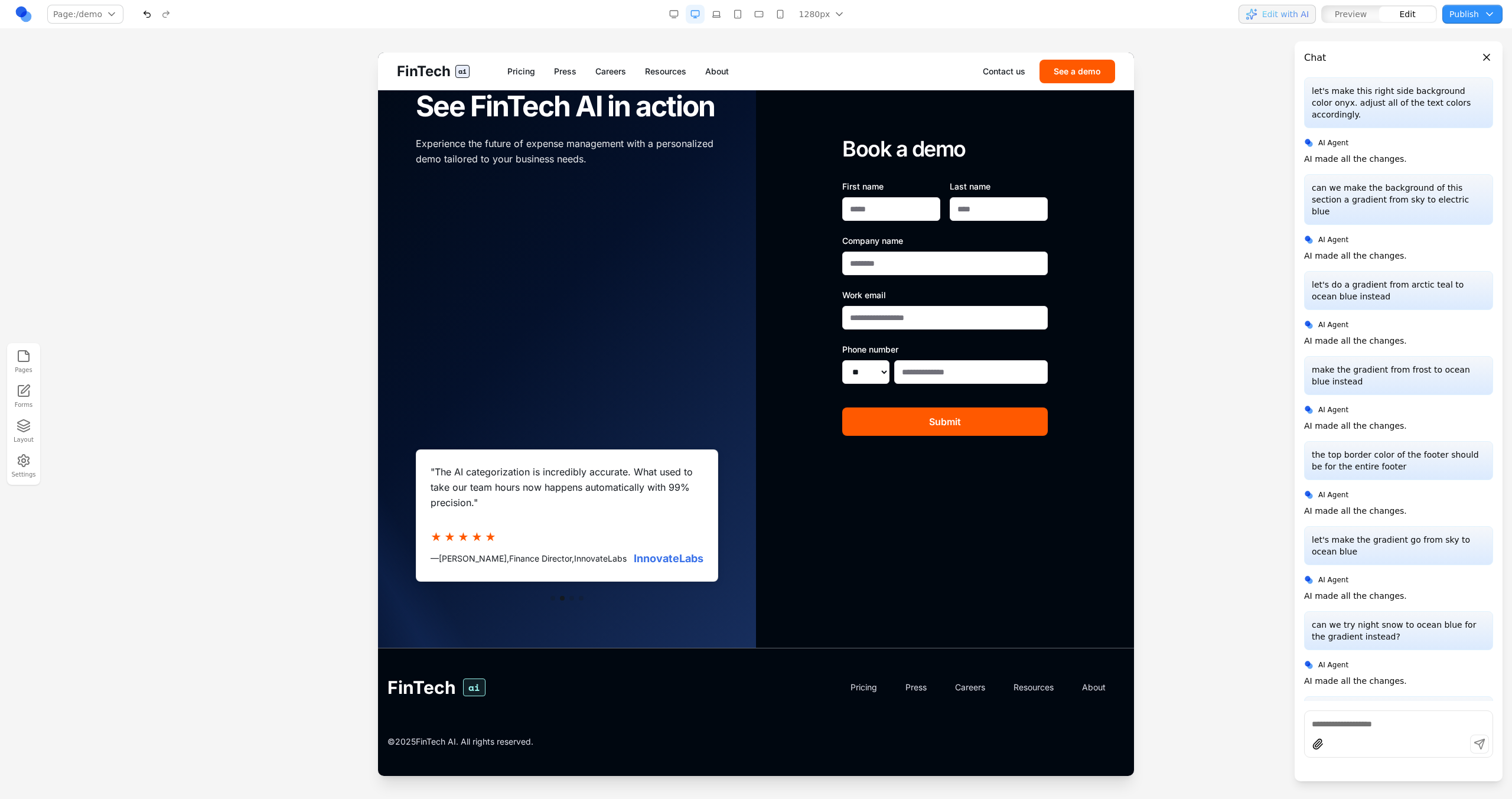
click at [1195, 393] on div at bounding box center [756, 425] width 1512 height 746
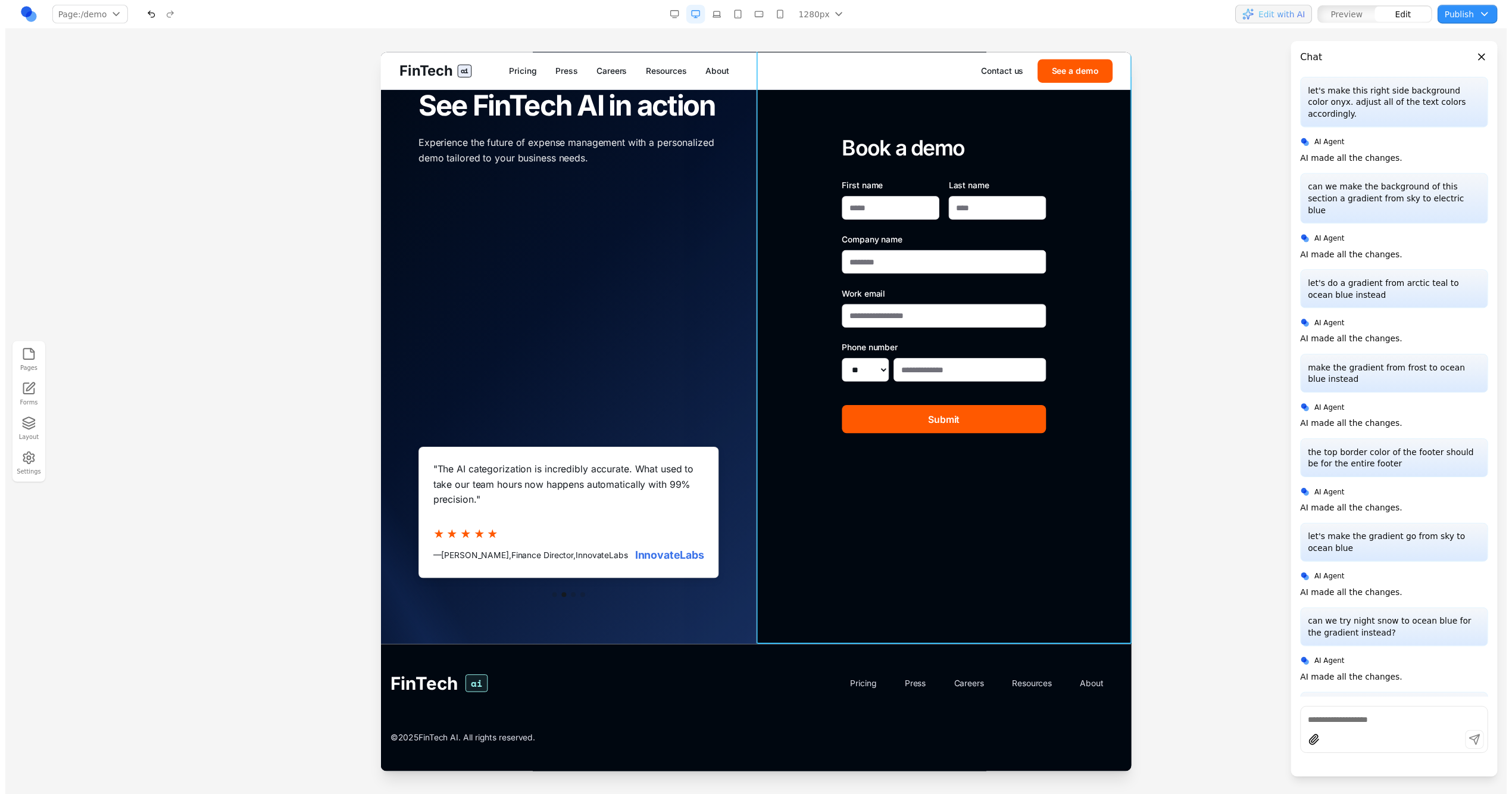
scroll to position [0, 0]
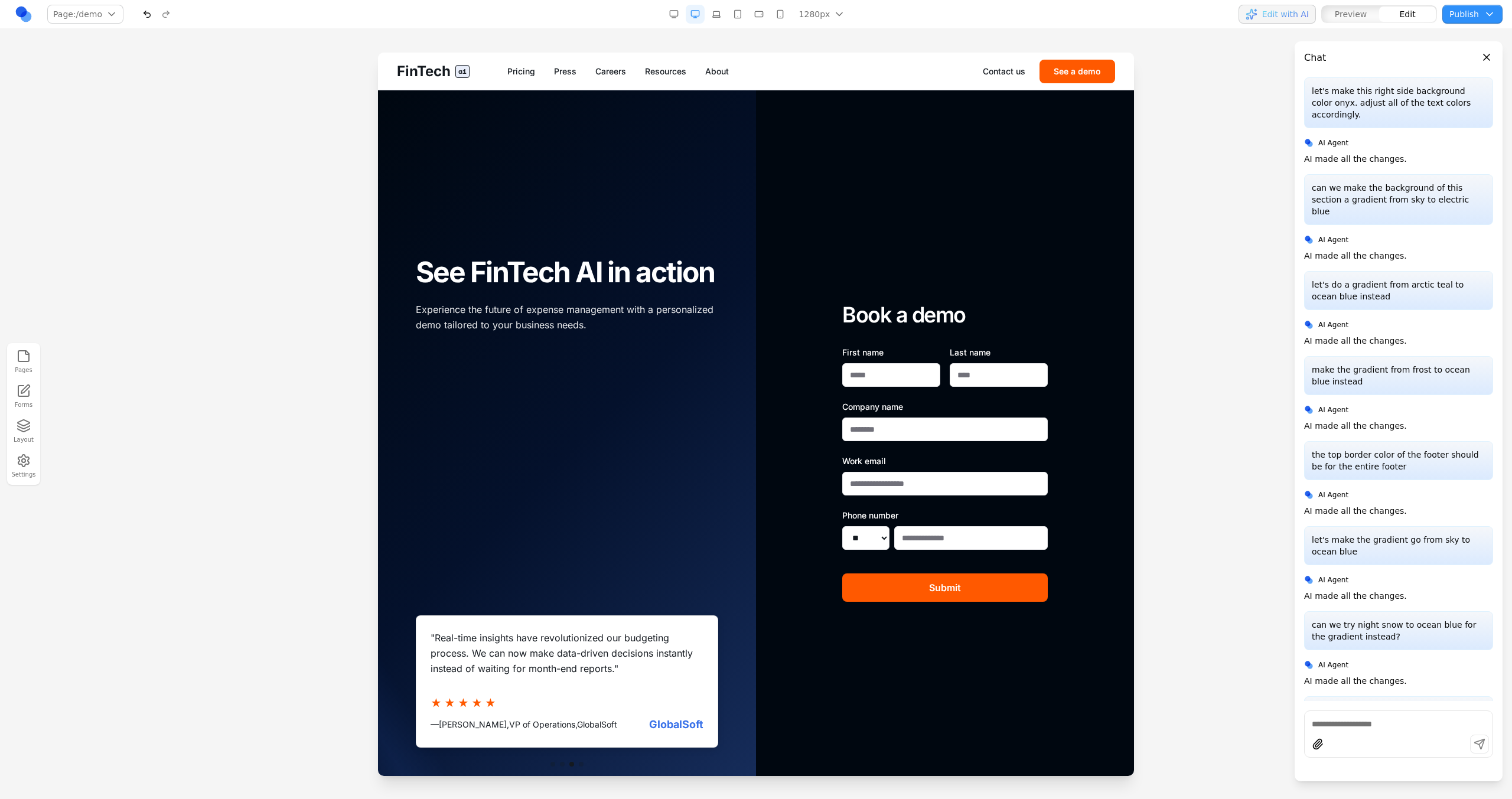
click at [1251, 16] on div "button" at bounding box center [1251, 14] width 12 height 12
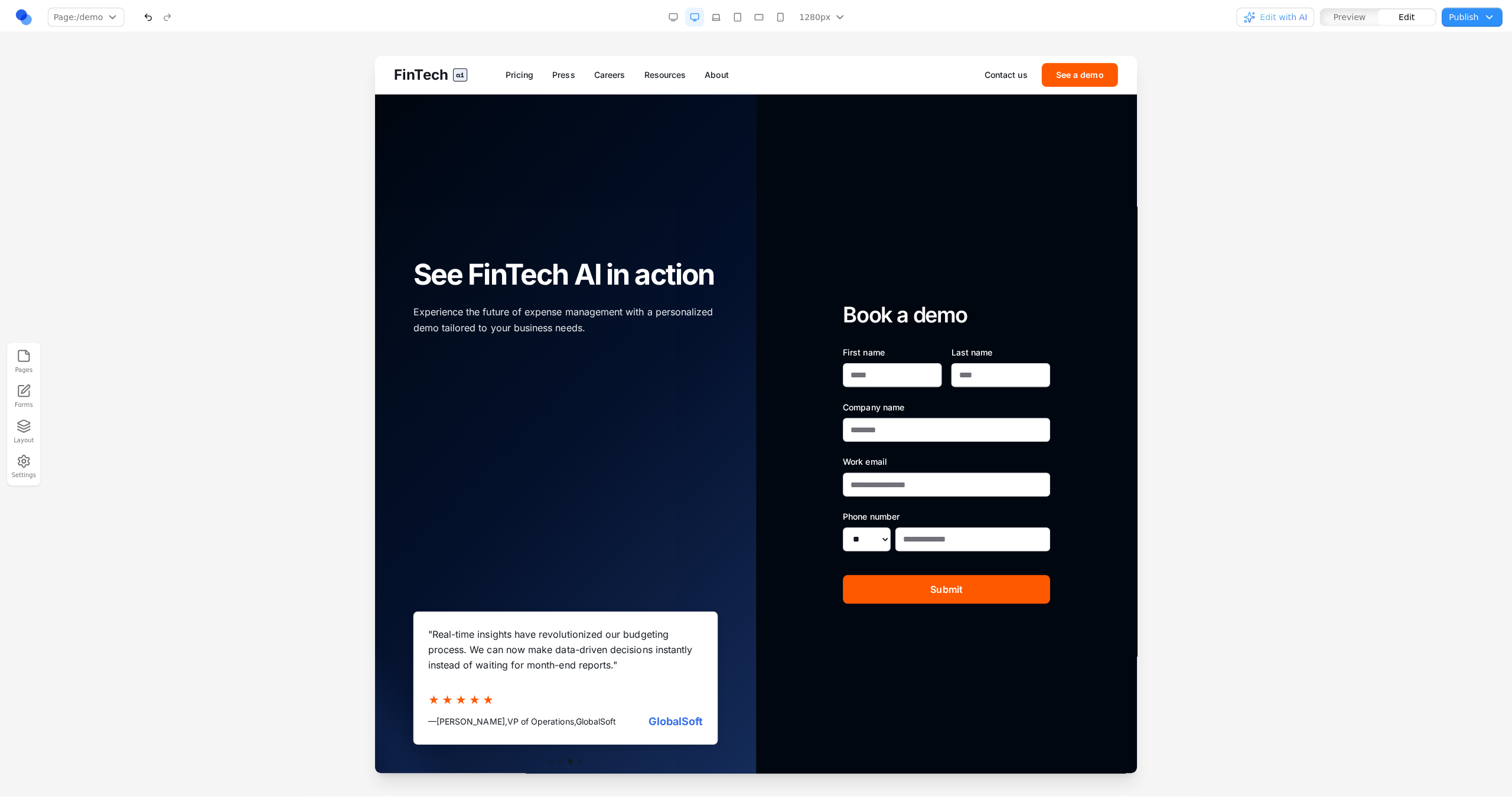
scroll to position [1692, 0]
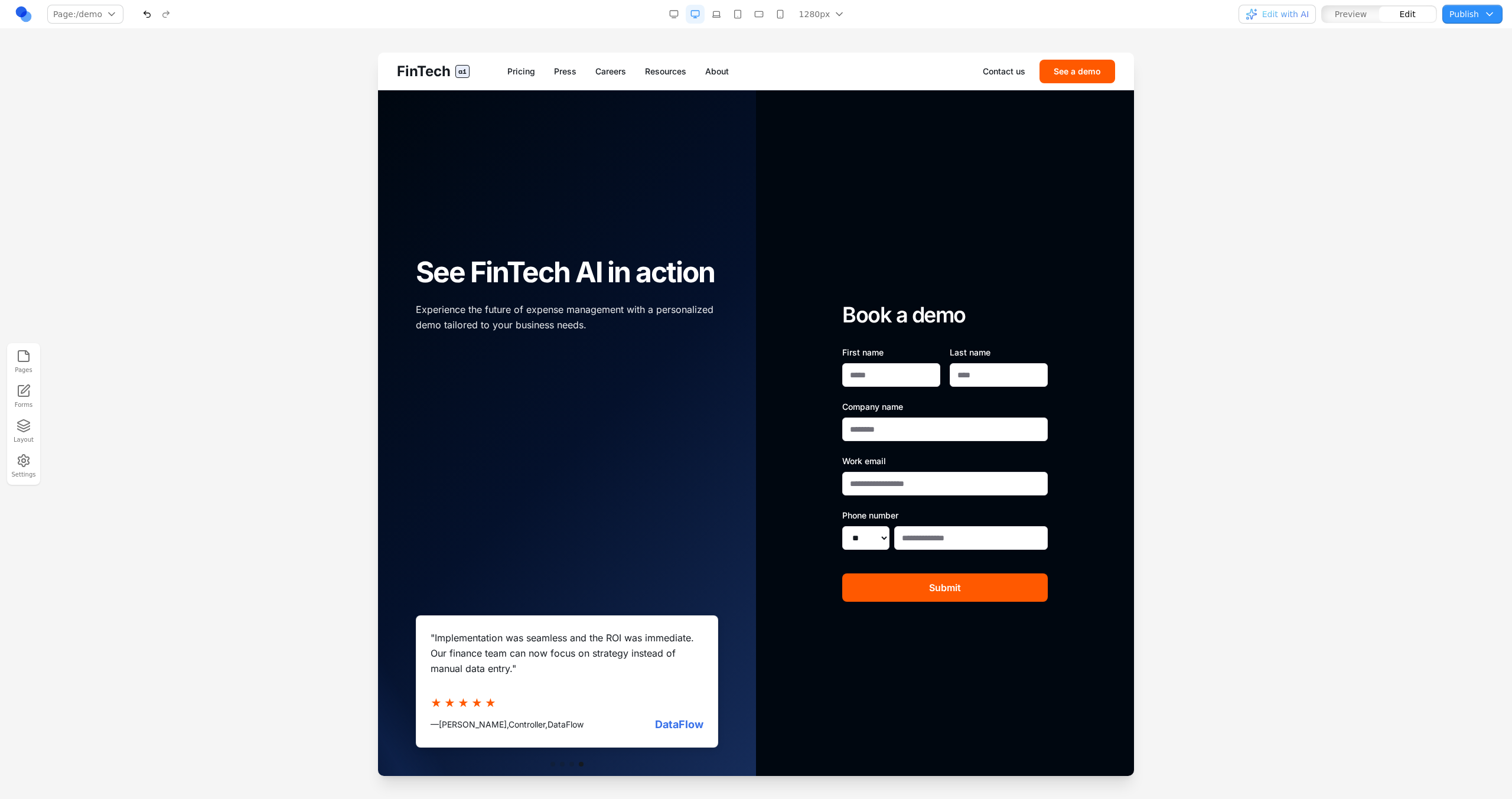
click at [1238, 5] on button "Edit with AI" at bounding box center [1277, 14] width 78 height 19
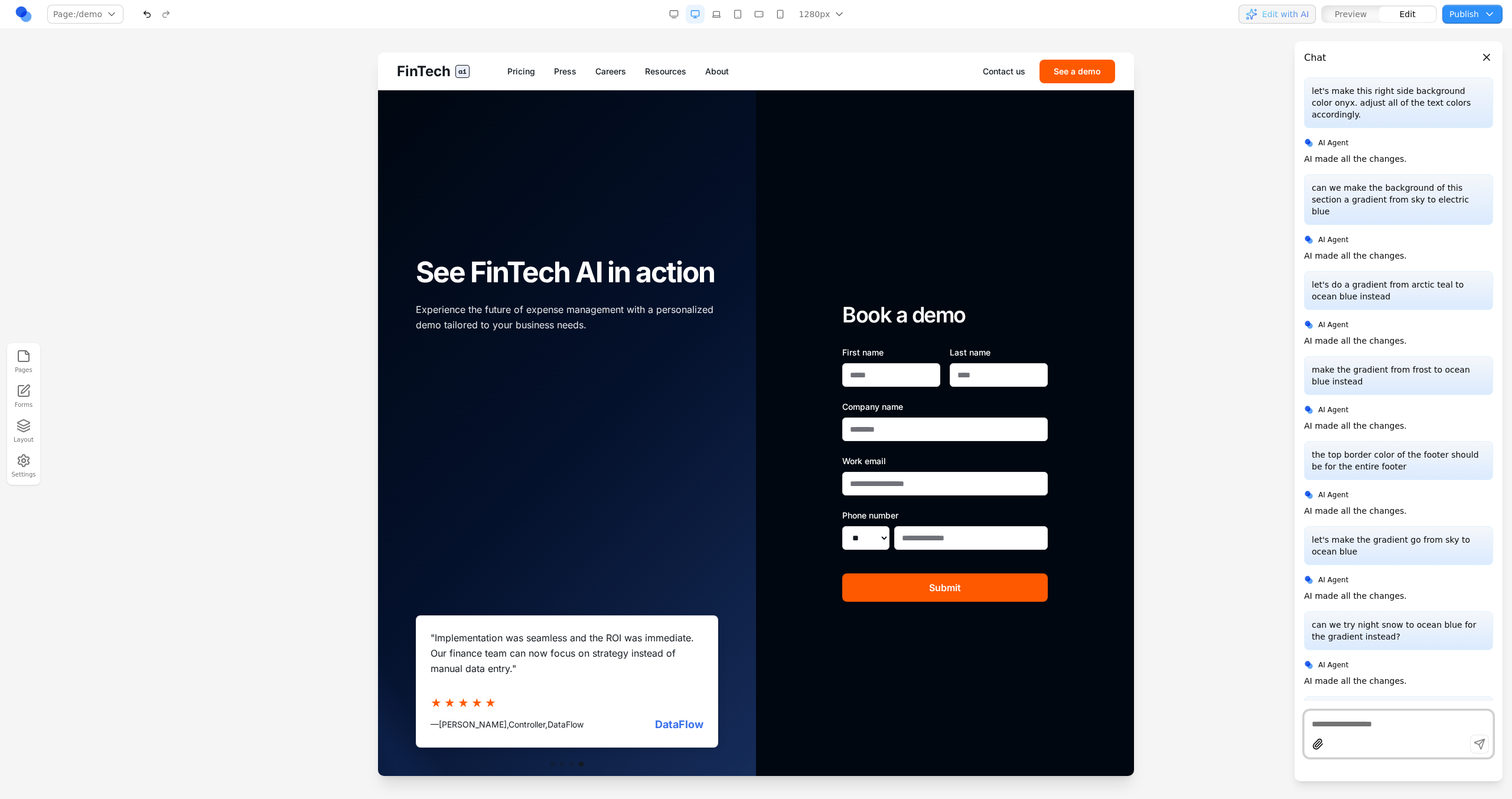
click at [1275, 14] on span "Edit with AI" at bounding box center [1286, 14] width 47 height 12
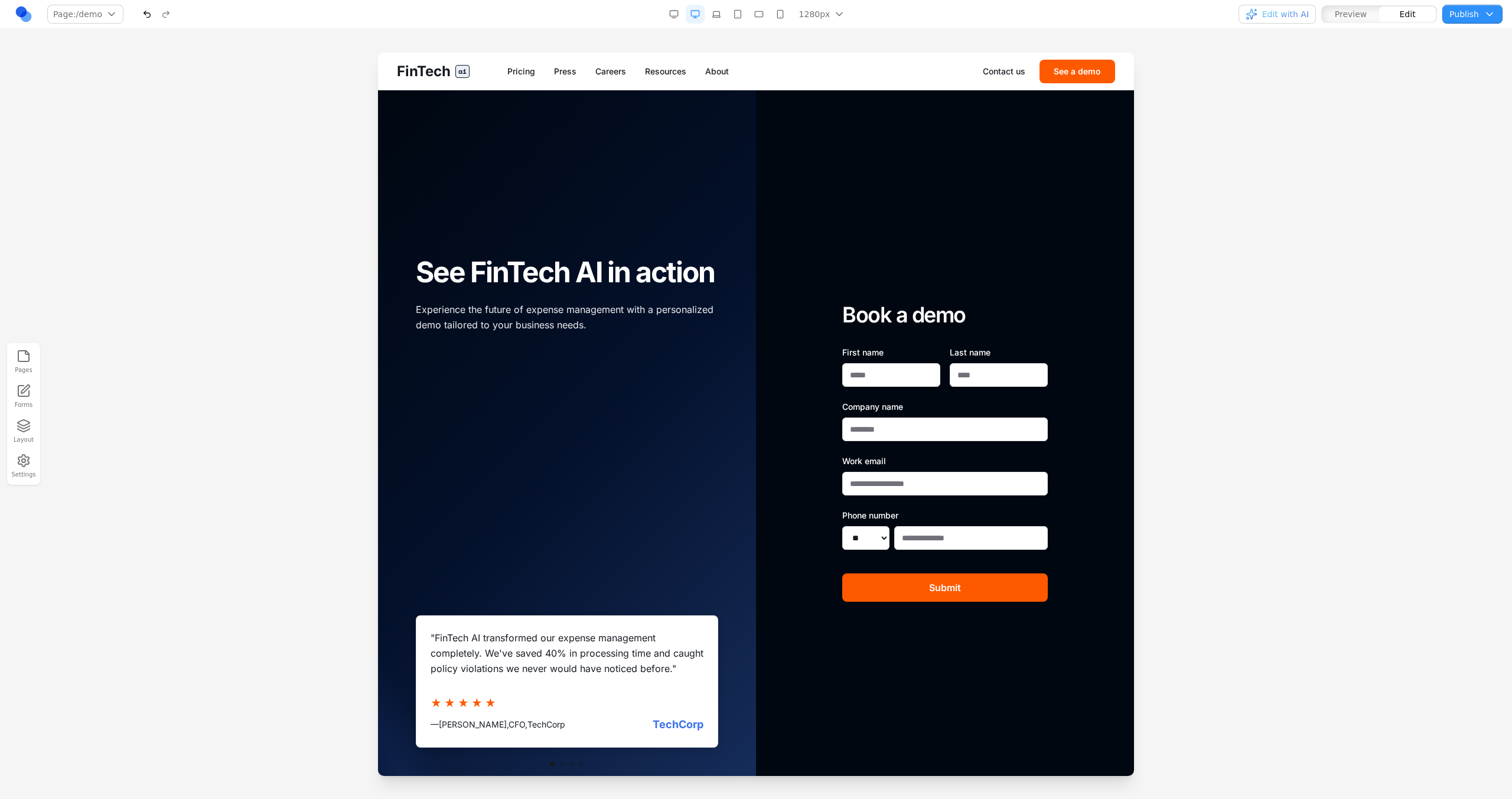
click at [298, 317] on div at bounding box center [756, 425] width 1512 height 746
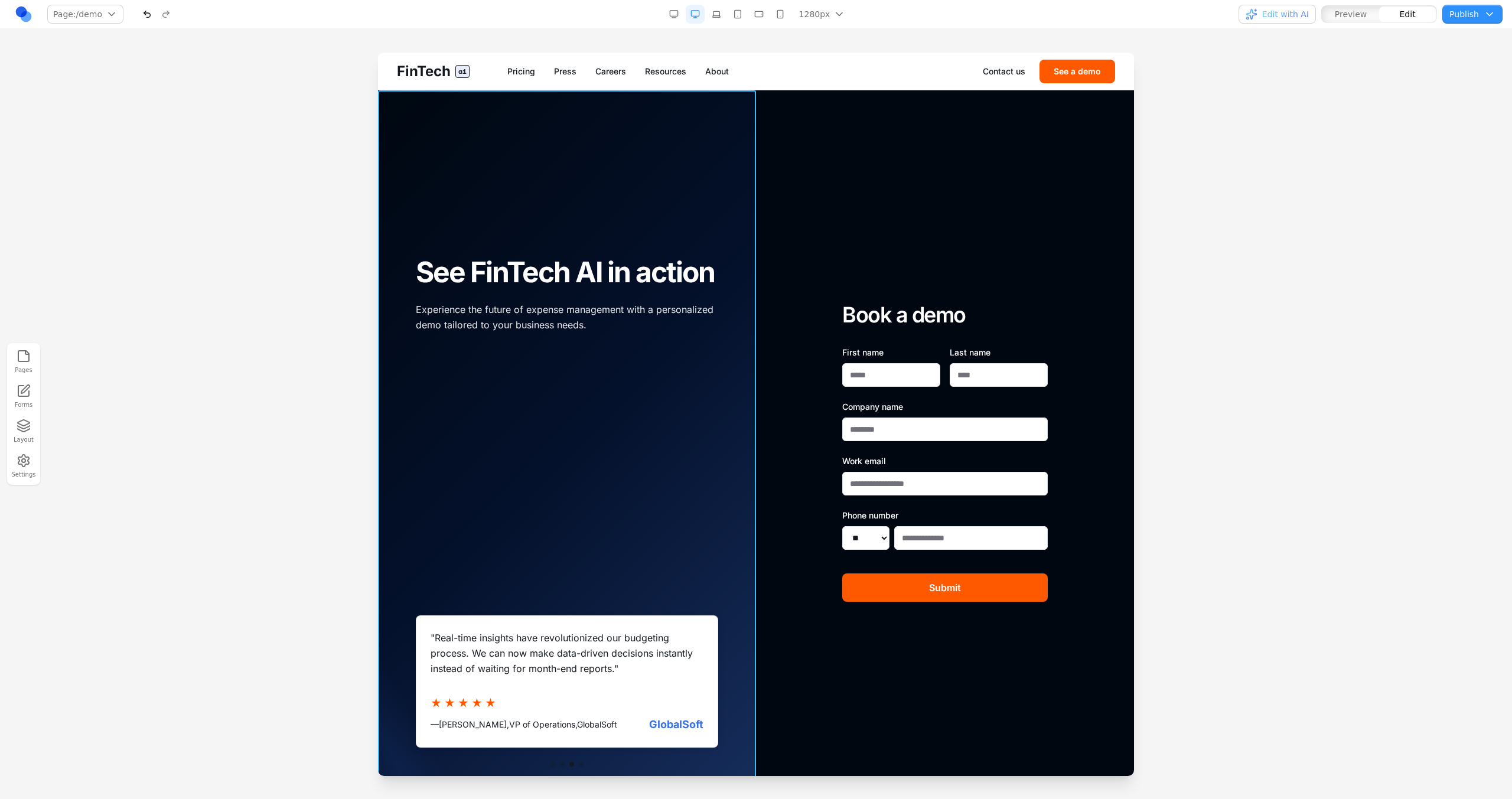
click at [681, 128] on div at bounding box center [567, 452] width 378 height 723
click at [529, 78] on input at bounding box center [505, 71] width 98 height 19
type input "*****"
click at [850, 161] on div "Book a demo First name Last name Company name Work email Phone number ** ** ** …" at bounding box center [945, 452] width 378 height 723
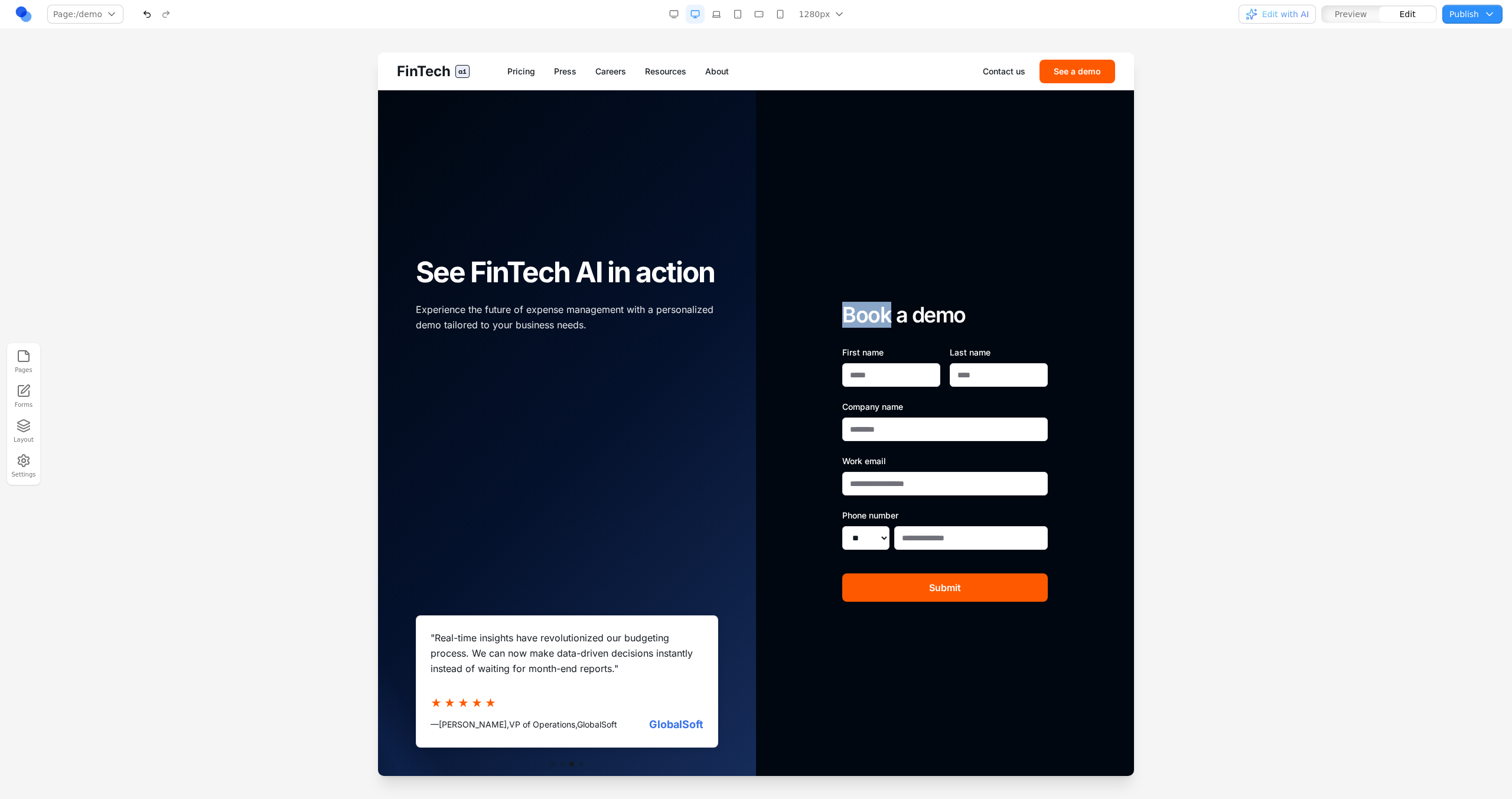
click at [850, 163] on div "Book a demo First name Last name Company name Work email Phone number ** ** ** …" at bounding box center [945, 452] width 378 height 723
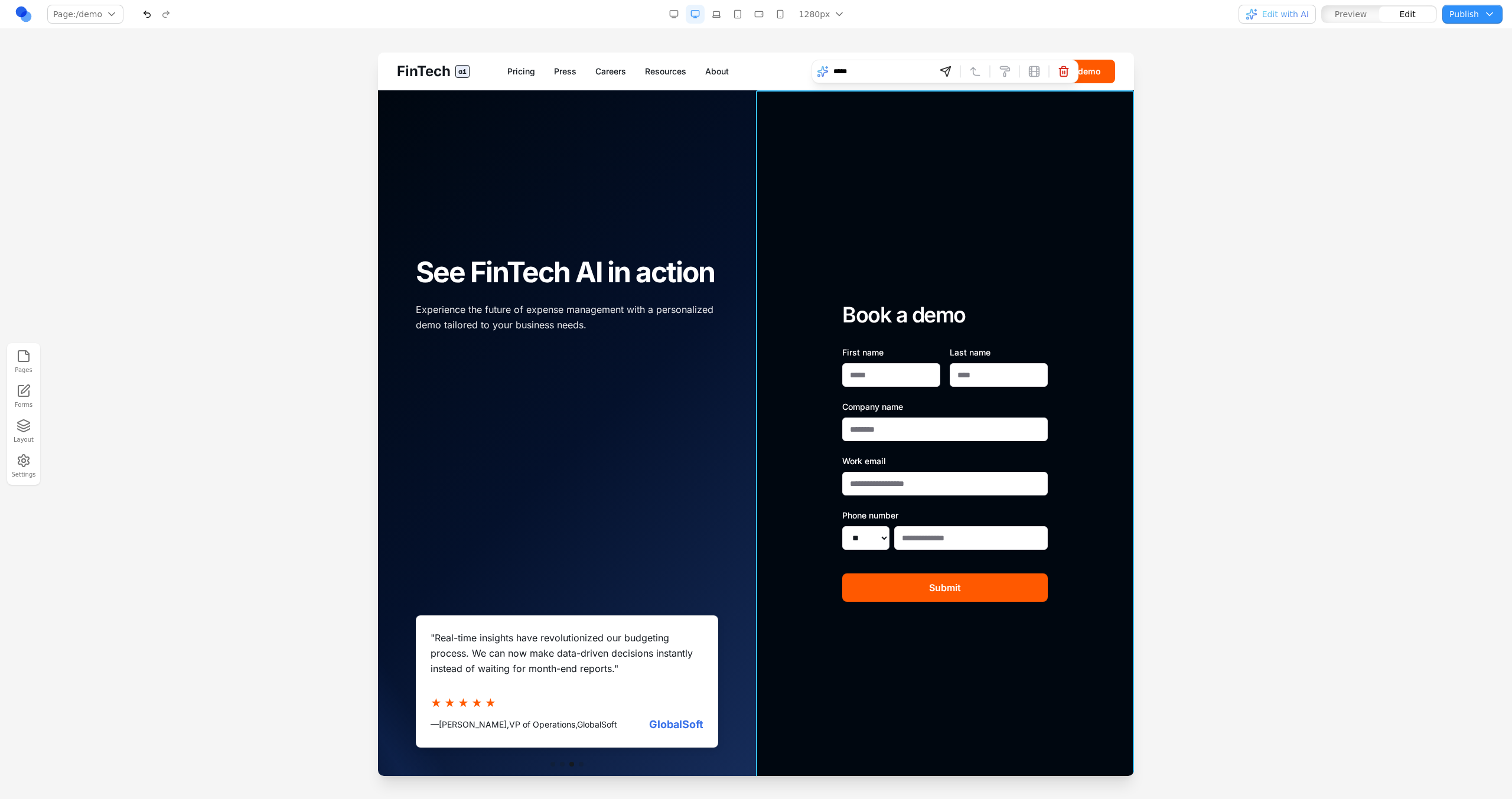
click at [724, 381] on div "See FinTech AI in action Experience the future of expense management with a per…" at bounding box center [566, 295] width 321 height 315
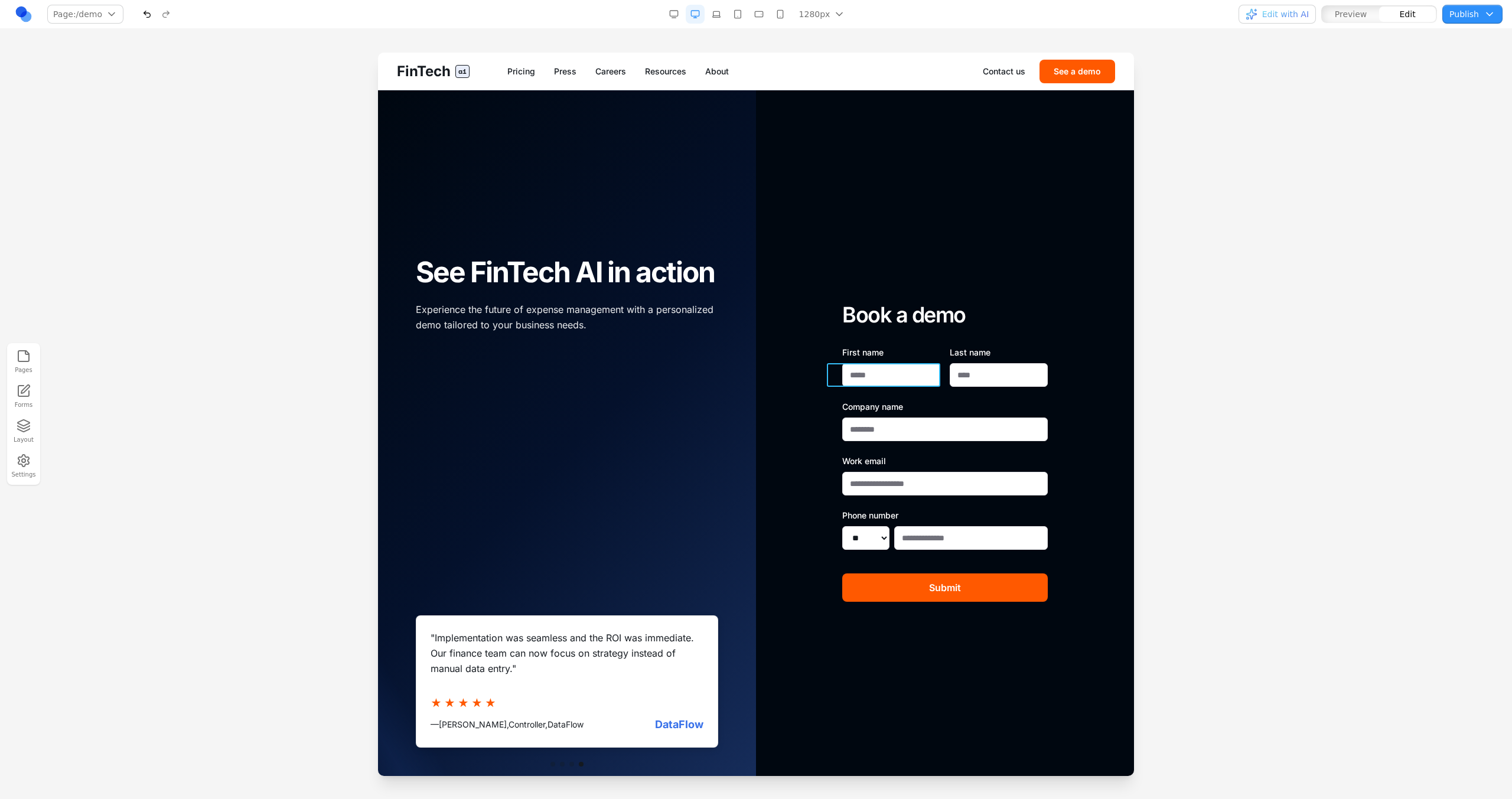
click at [874, 383] on input "First name" at bounding box center [891, 375] width 98 height 24
click at [1084, 373] on div "Book a demo First name Last name Company name Work email Phone number ** ** ** …" at bounding box center [945, 452] width 378 height 723
click at [627, 612] on div "" Implementation was seamless and the ROI was immediate. Our finance team can n…" at bounding box center [566, 609] width 321 height 315
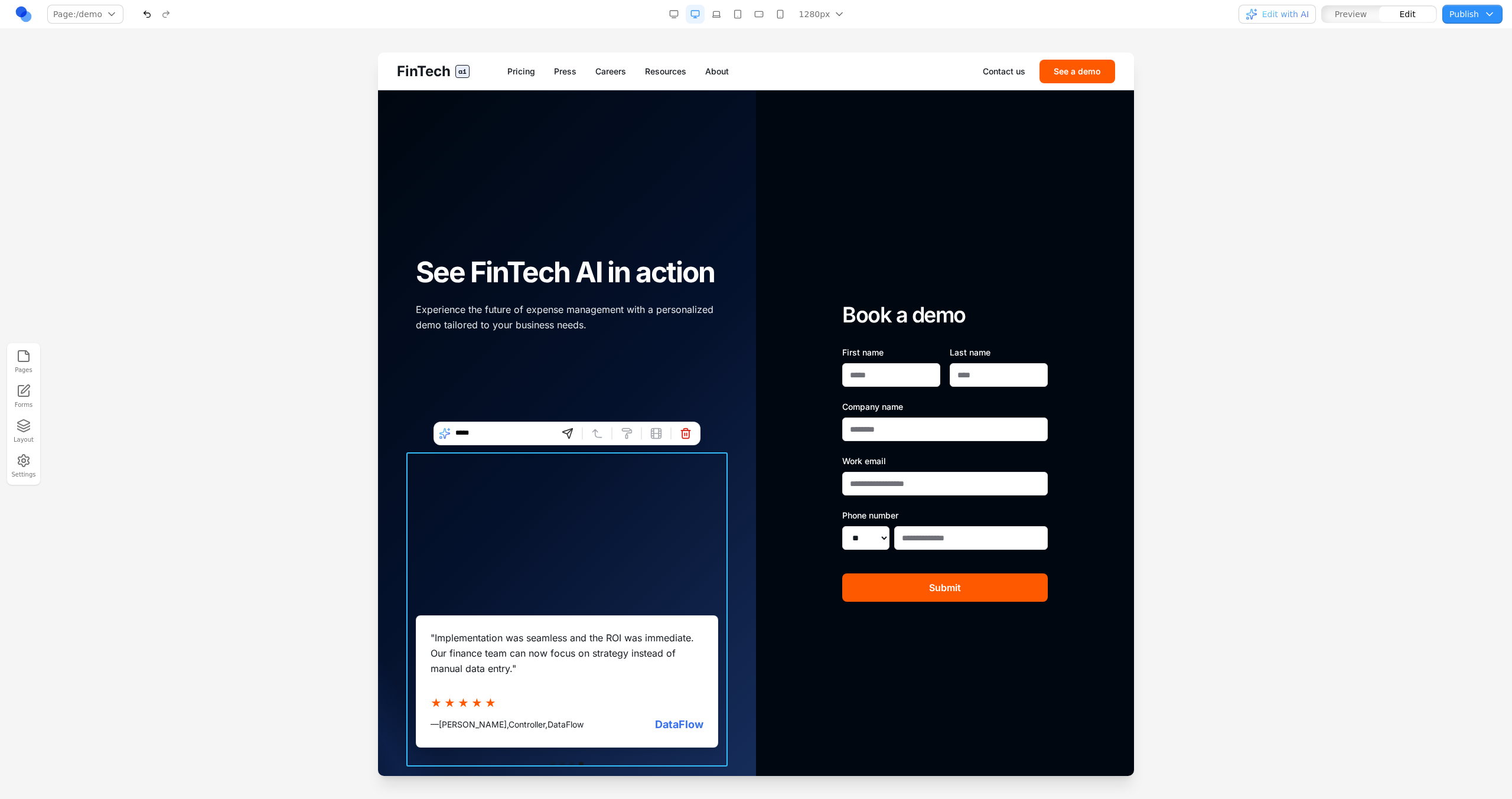
click at [795, 357] on div "Book a demo First name Last name Company name Work email Phone number ** ** ** …" at bounding box center [945, 452] width 378 height 723
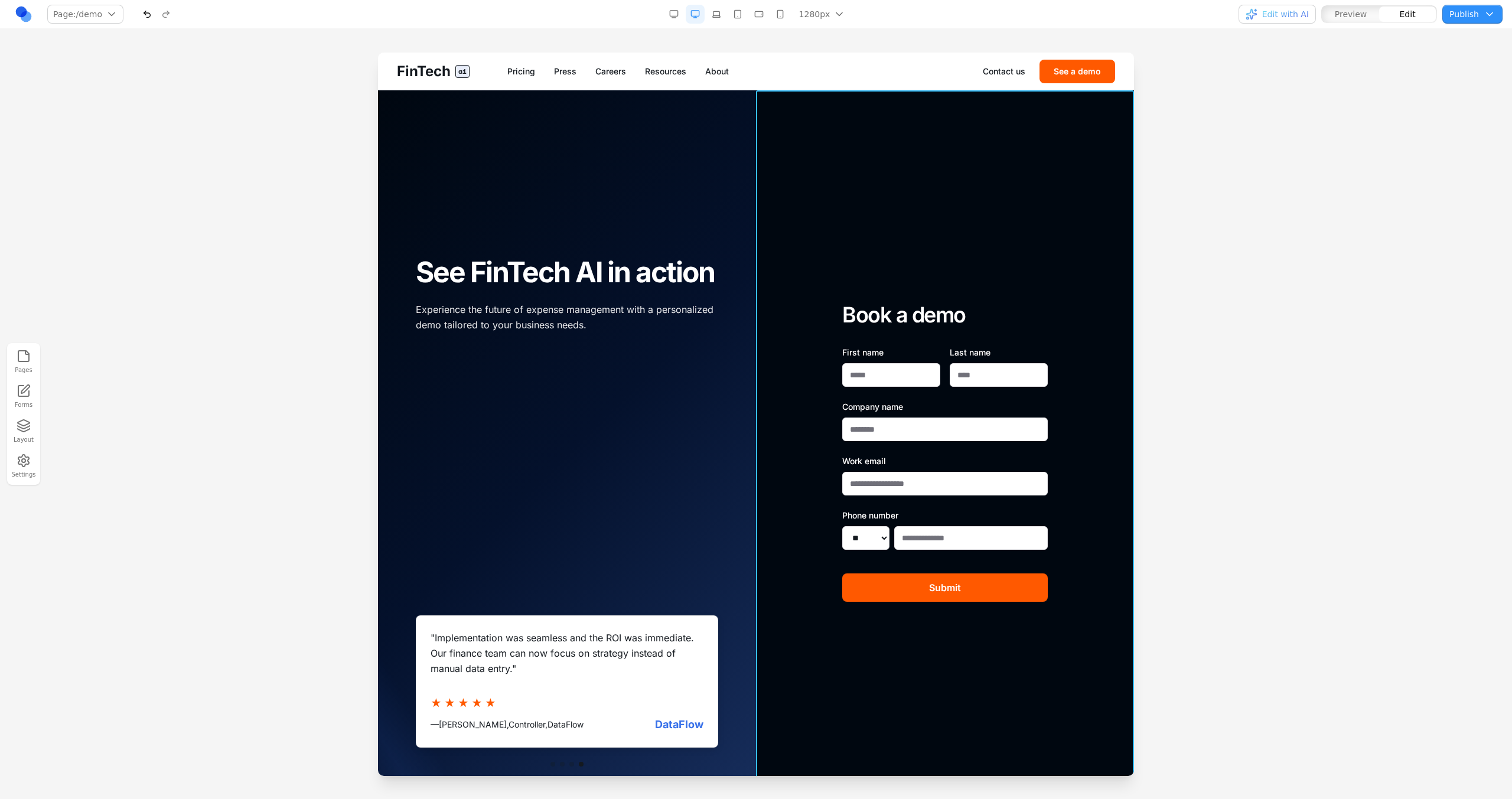
click at [857, 142] on div "Book a demo First name Last name Company name Work email Phone number ** ** ** …" at bounding box center [945, 452] width 378 height 723
click at [1167, 198] on div at bounding box center [756, 425] width 1512 height 746
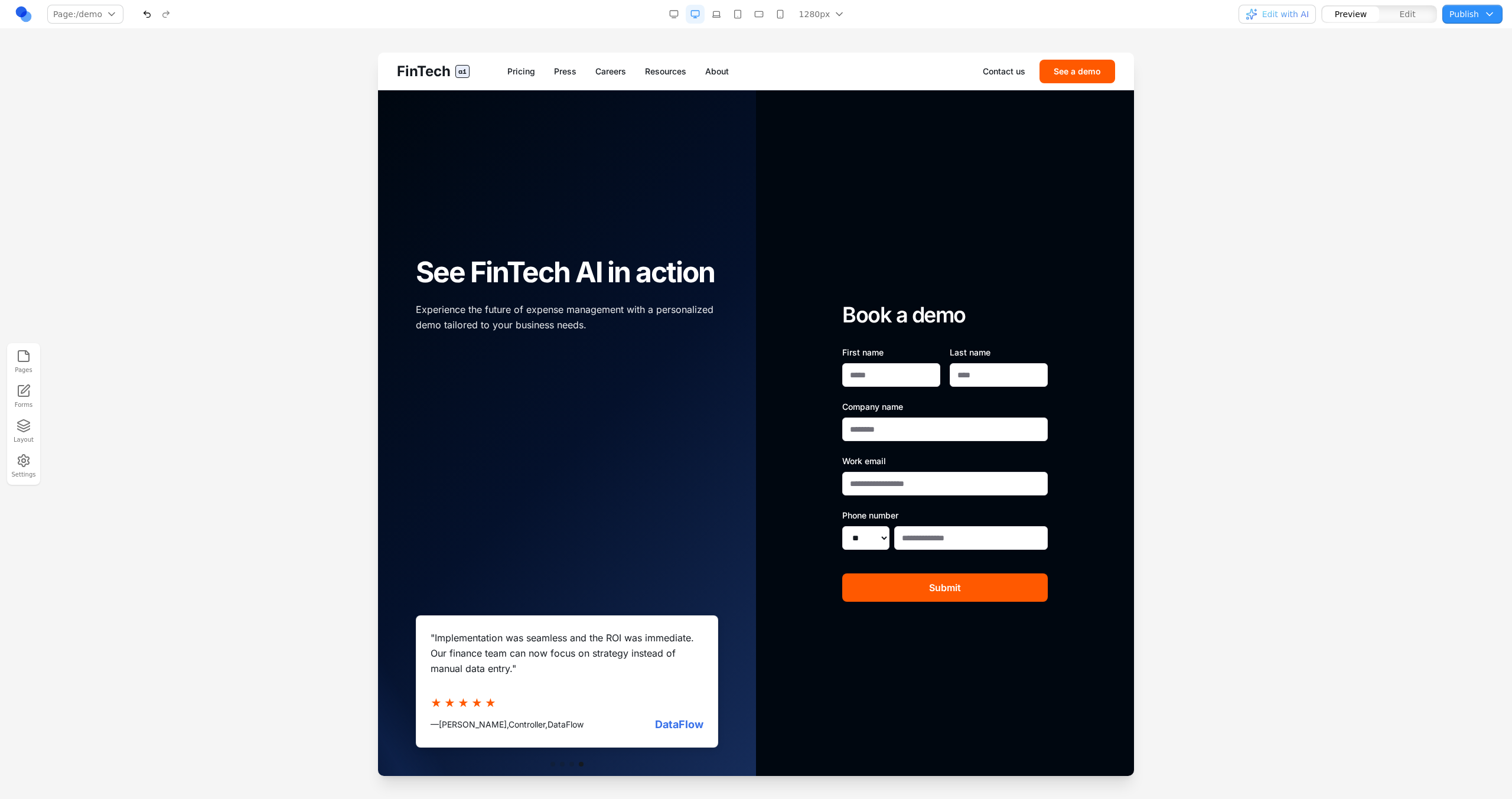
click at [1019, 74] on link "Contact us" at bounding box center [1004, 70] width 43 height 12
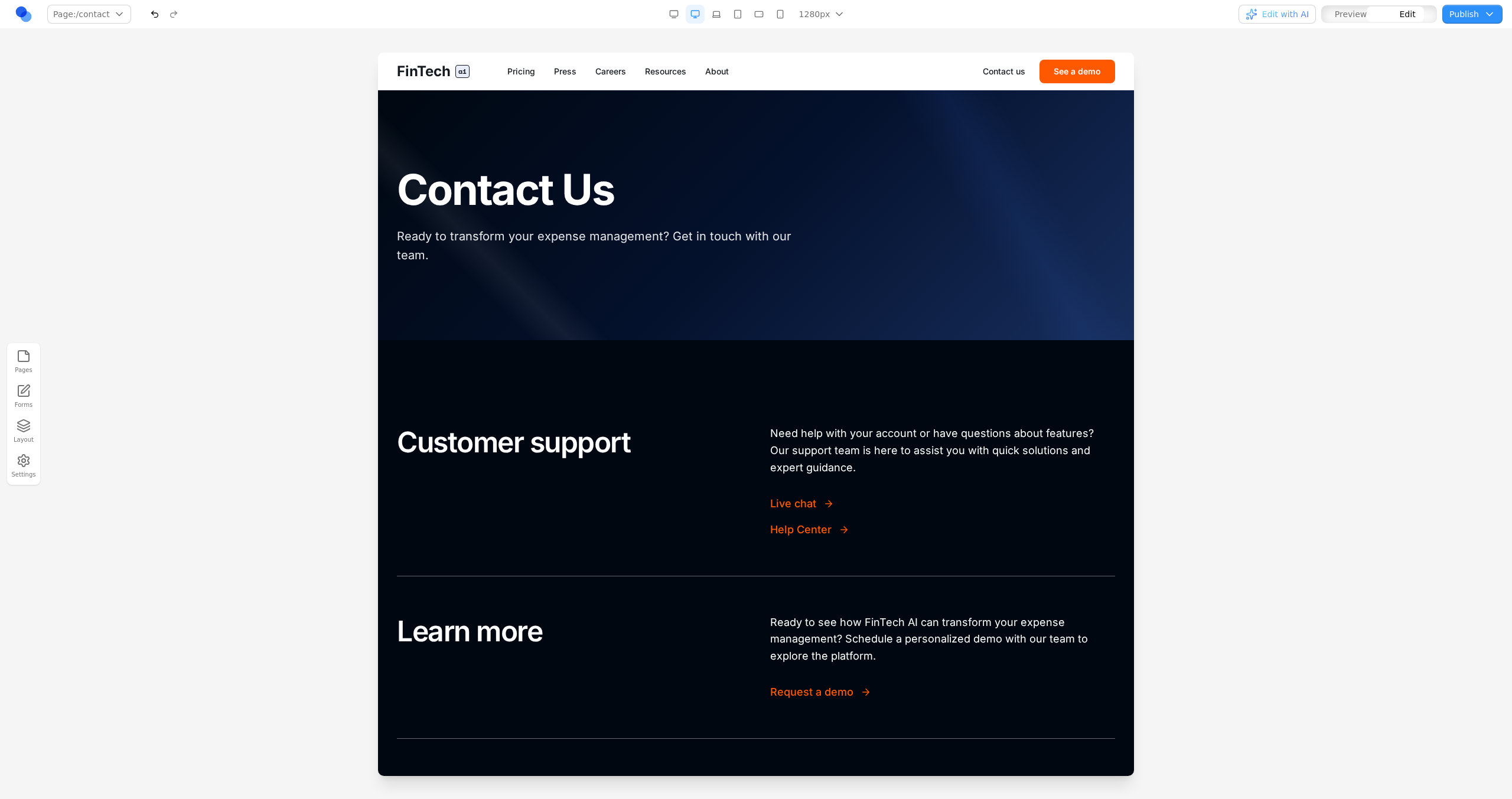
click at [1010, 140] on div at bounding box center [756, 215] width 756 height 249
click at [1211, 175] on div at bounding box center [756, 425] width 1512 height 746
click at [1103, 78] on button "See a demo" at bounding box center [1077, 71] width 76 height 24
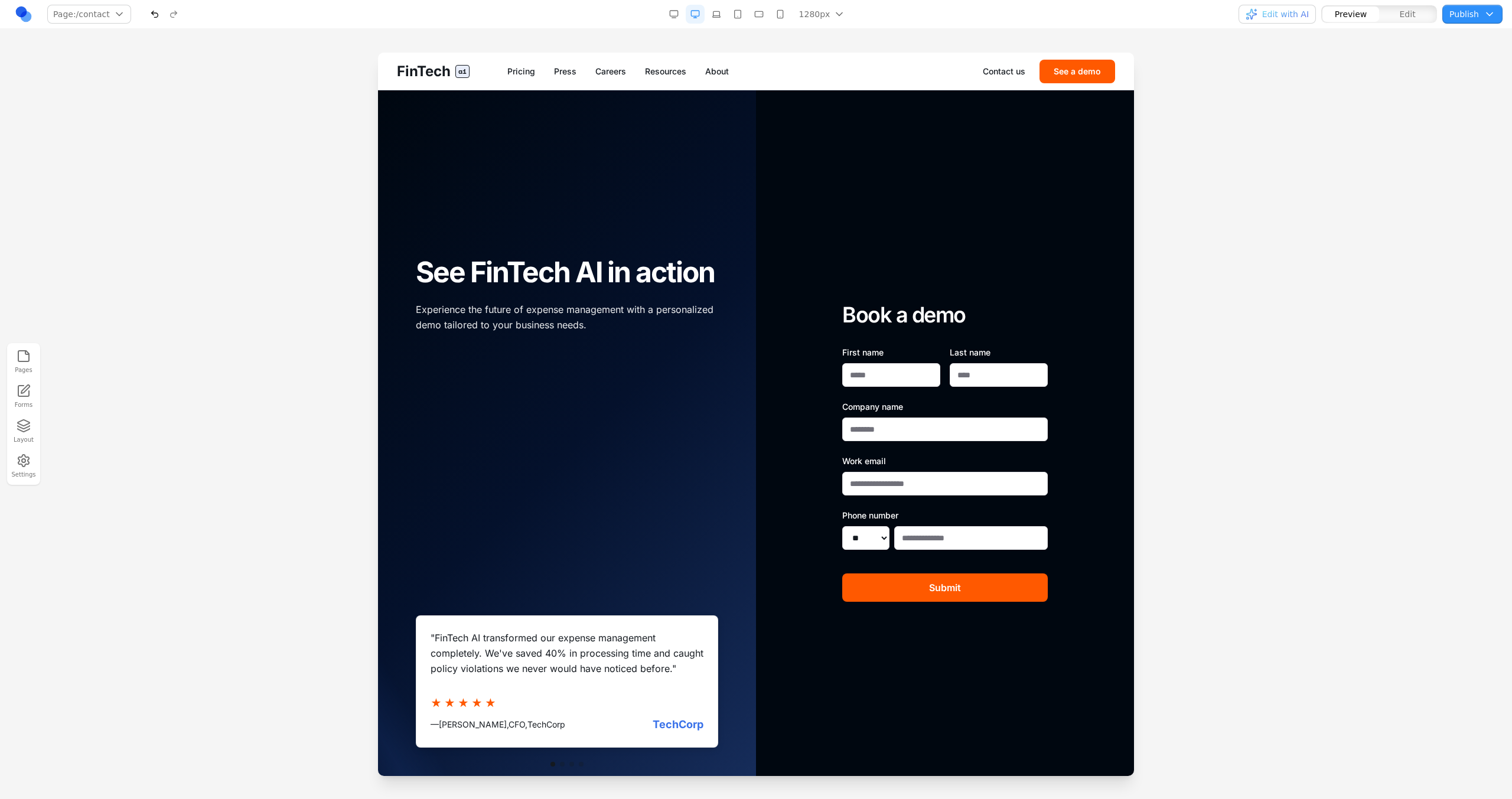
scroll to position [0, 0]
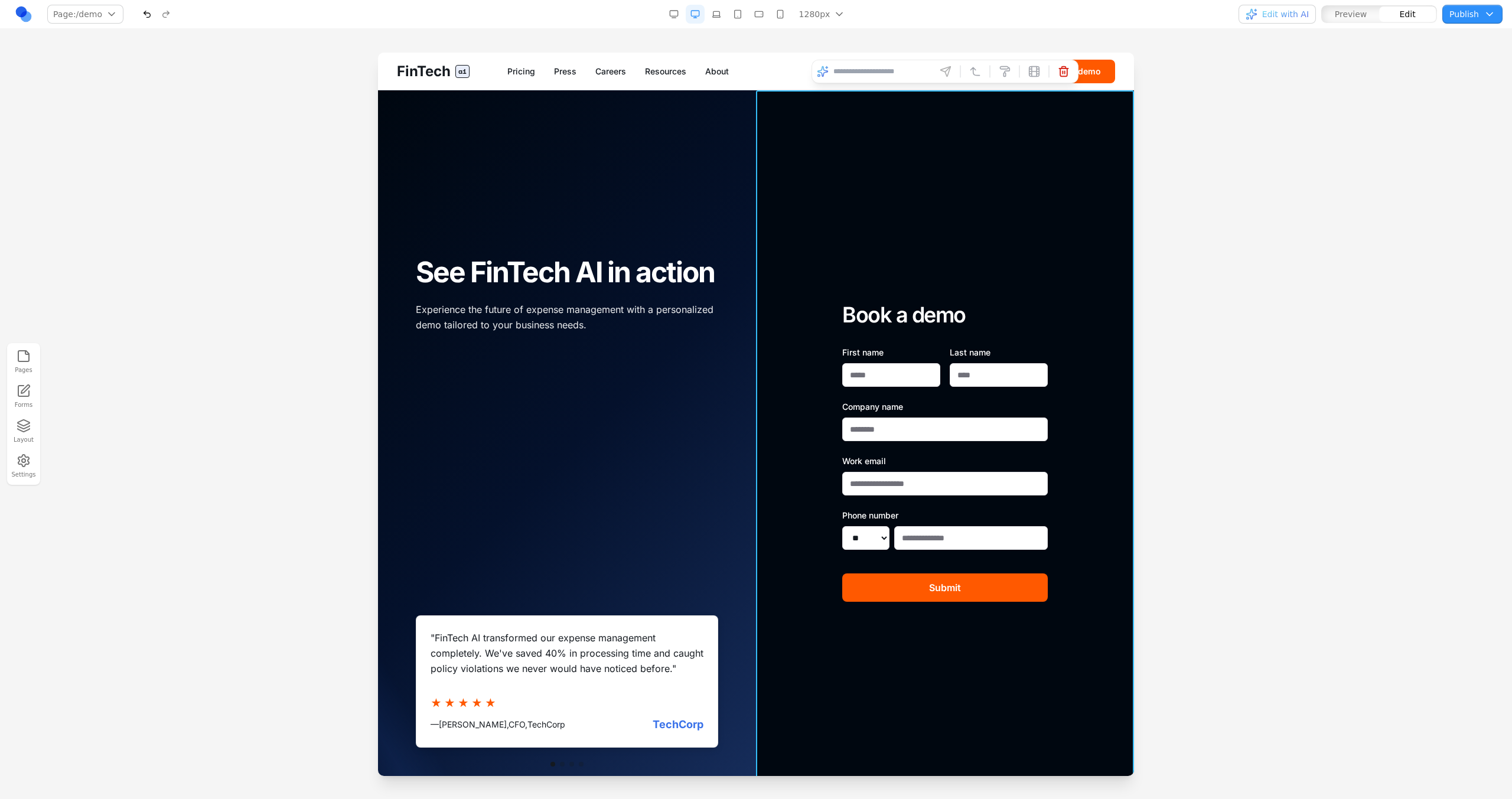
click at [989, 113] on div "Book a demo First name Last name Company name Work email Phone number ** ** ** …" at bounding box center [945, 452] width 378 height 723
click at [1162, 163] on div at bounding box center [756, 425] width 1512 height 746
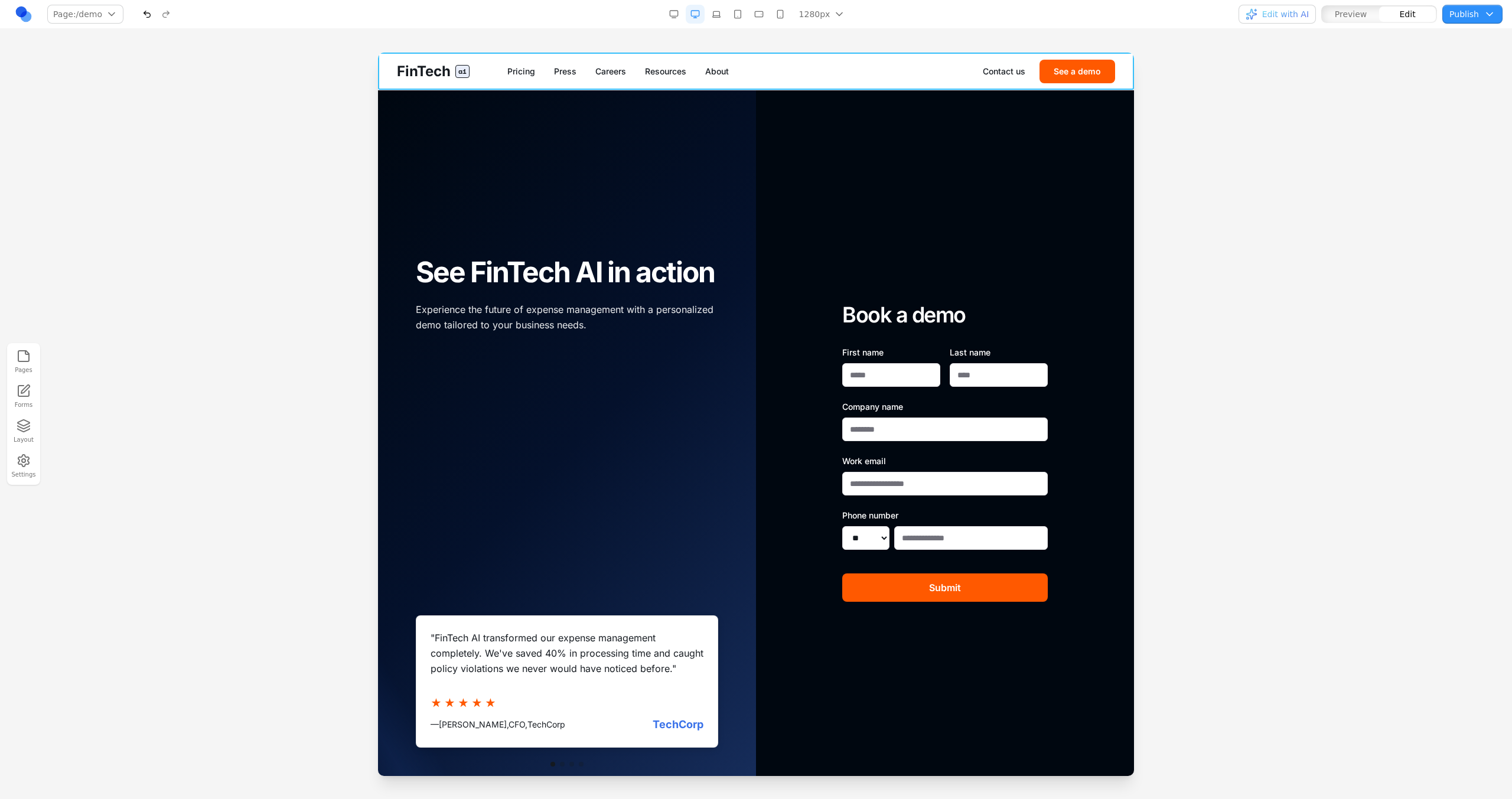
click at [1021, 120] on div "Book a demo First name Last name Company name Work email Phone number ** ** ** …" at bounding box center [945, 452] width 378 height 723
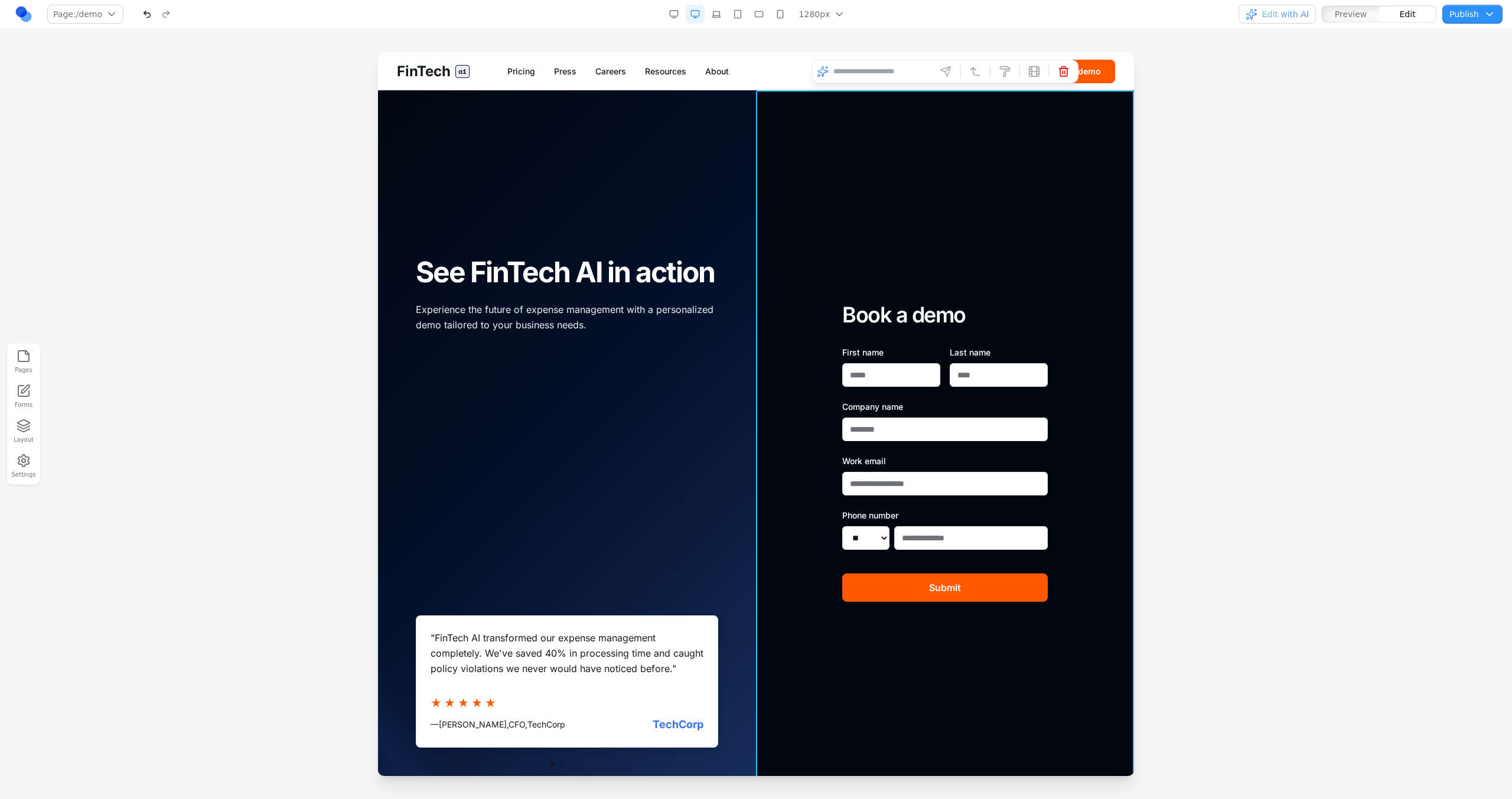
click at [874, 72] on input at bounding box center [882, 71] width 98 height 19
type input "**"
click at [1262, 176] on div at bounding box center [756, 425] width 1512 height 746
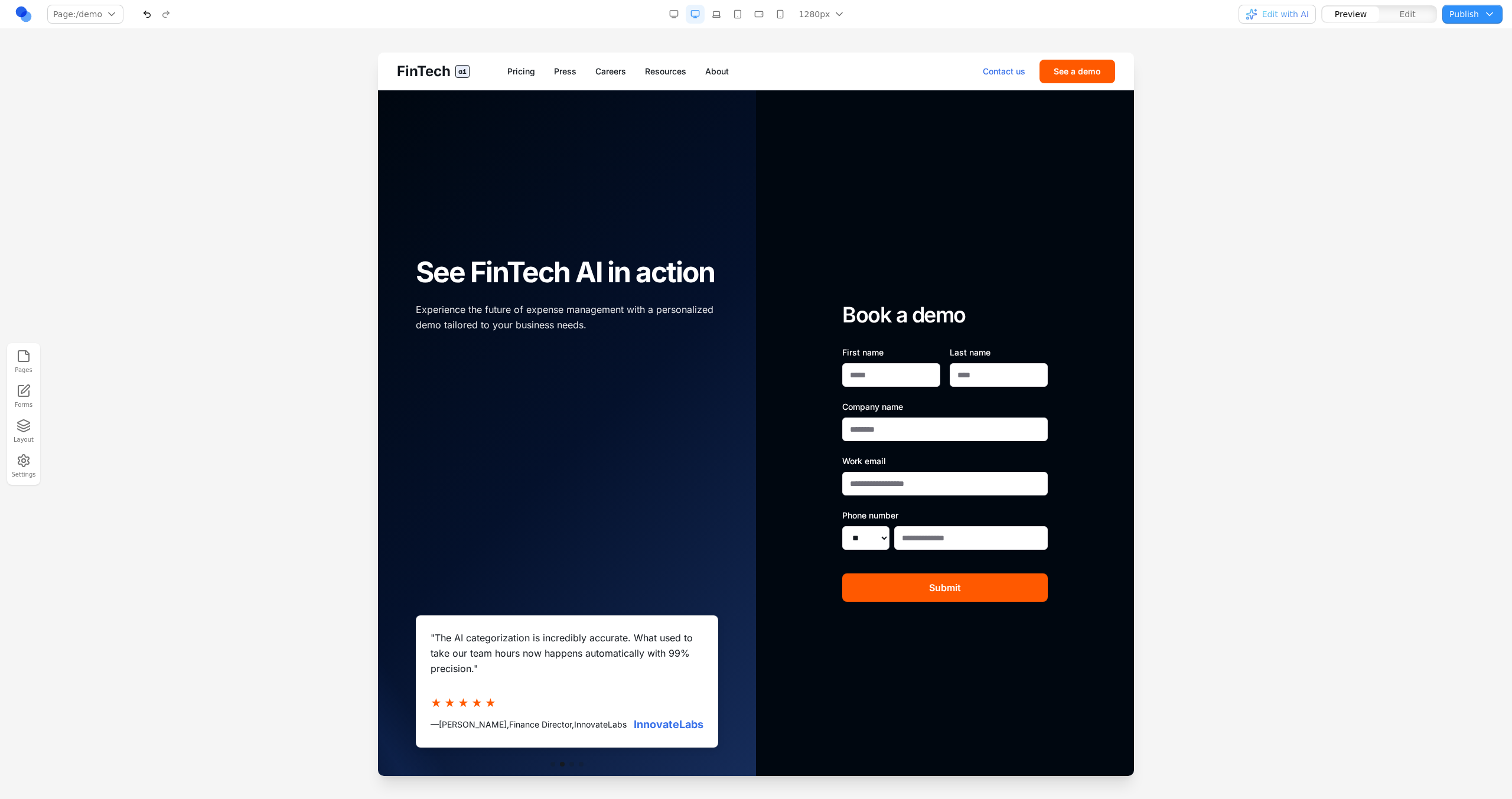
click at [1010, 73] on link "Contact us" at bounding box center [1004, 70] width 43 height 12
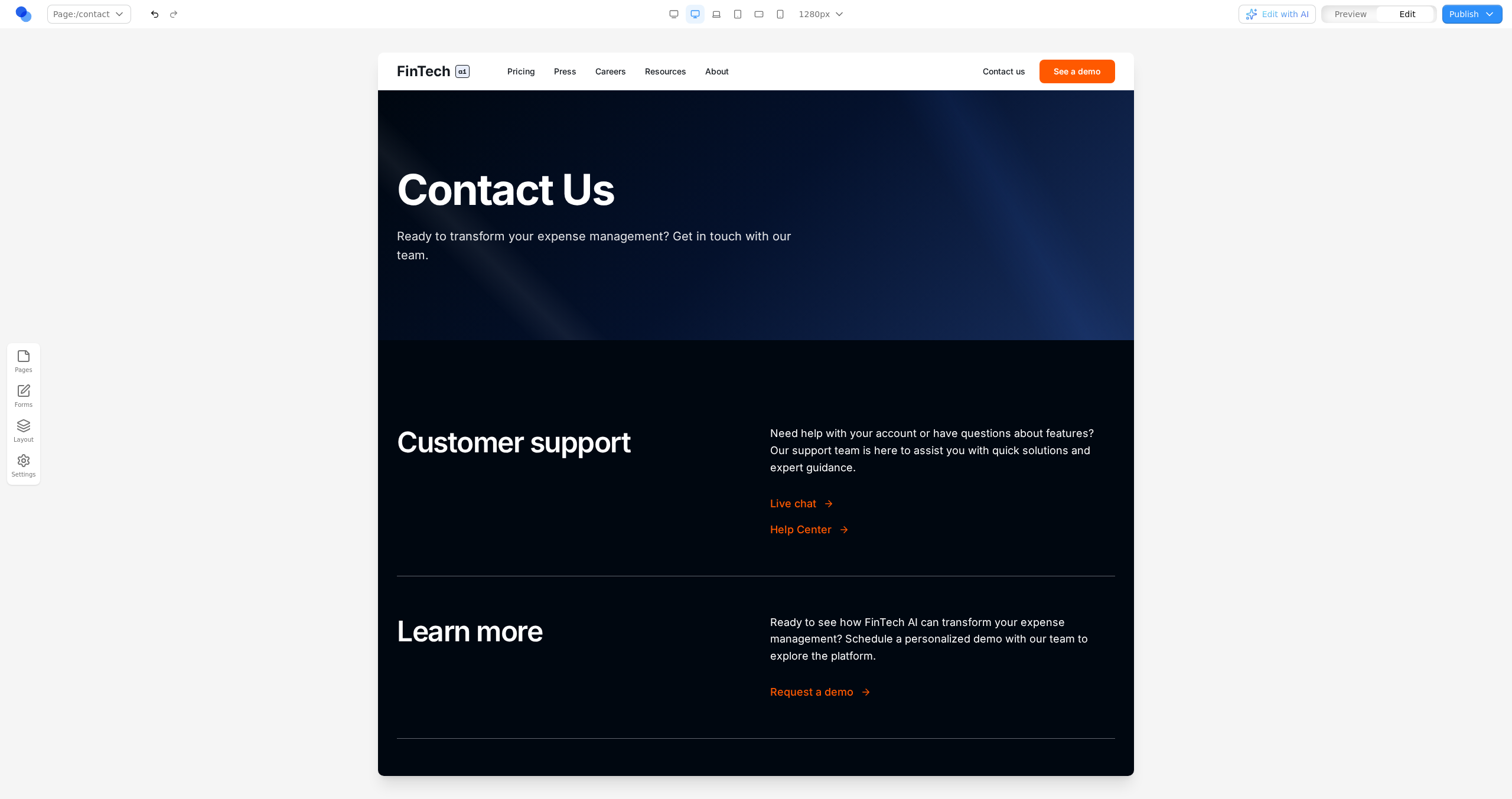
click at [1016, 127] on div at bounding box center [756, 215] width 756 height 249
click at [1186, 179] on div at bounding box center [756, 425] width 1512 height 746
click at [1109, 169] on h1 "Contact Us" at bounding box center [756, 190] width 718 height 47
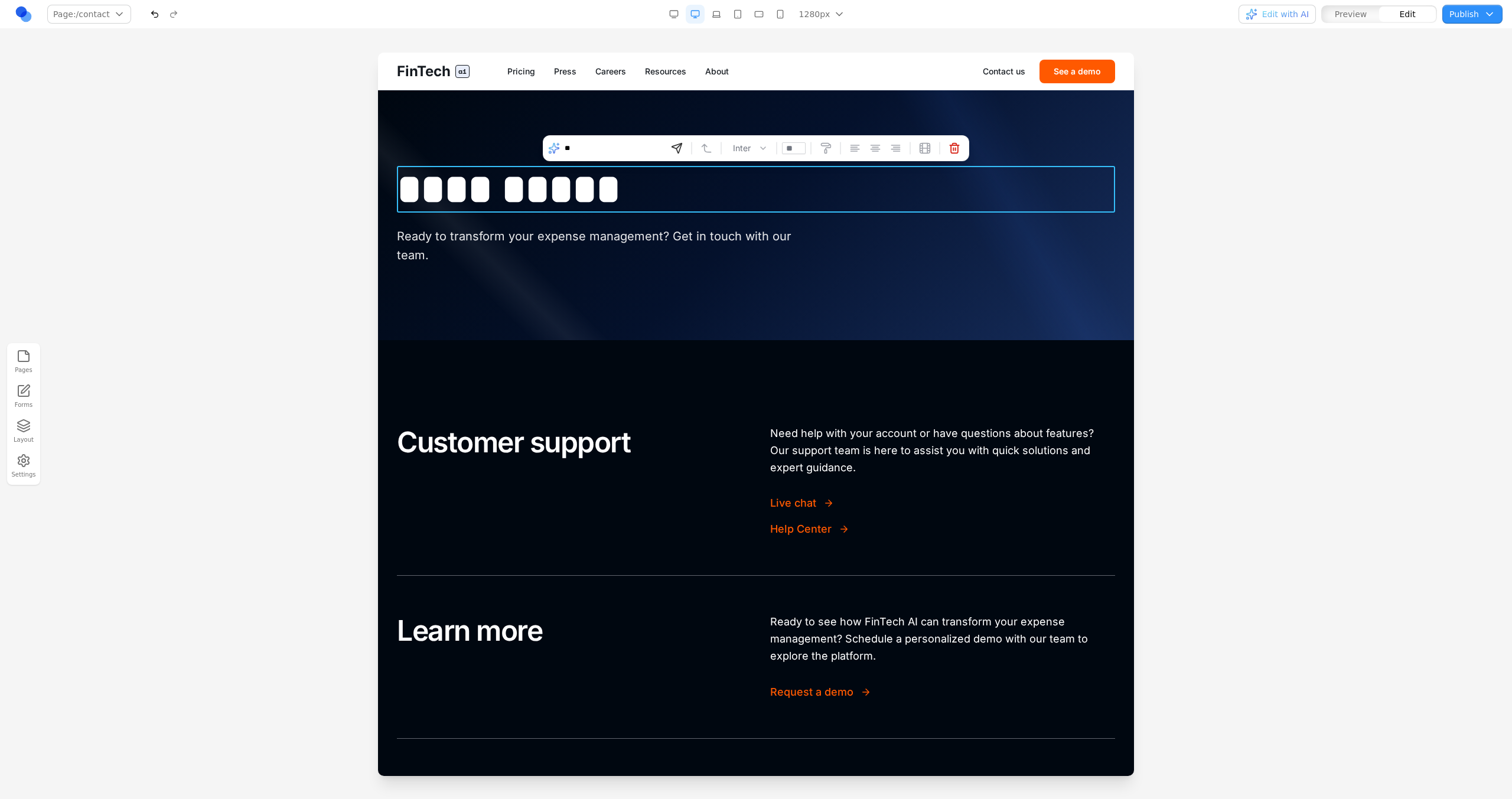
click at [1155, 148] on div at bounding box center [756, 425] width 1512 height 746
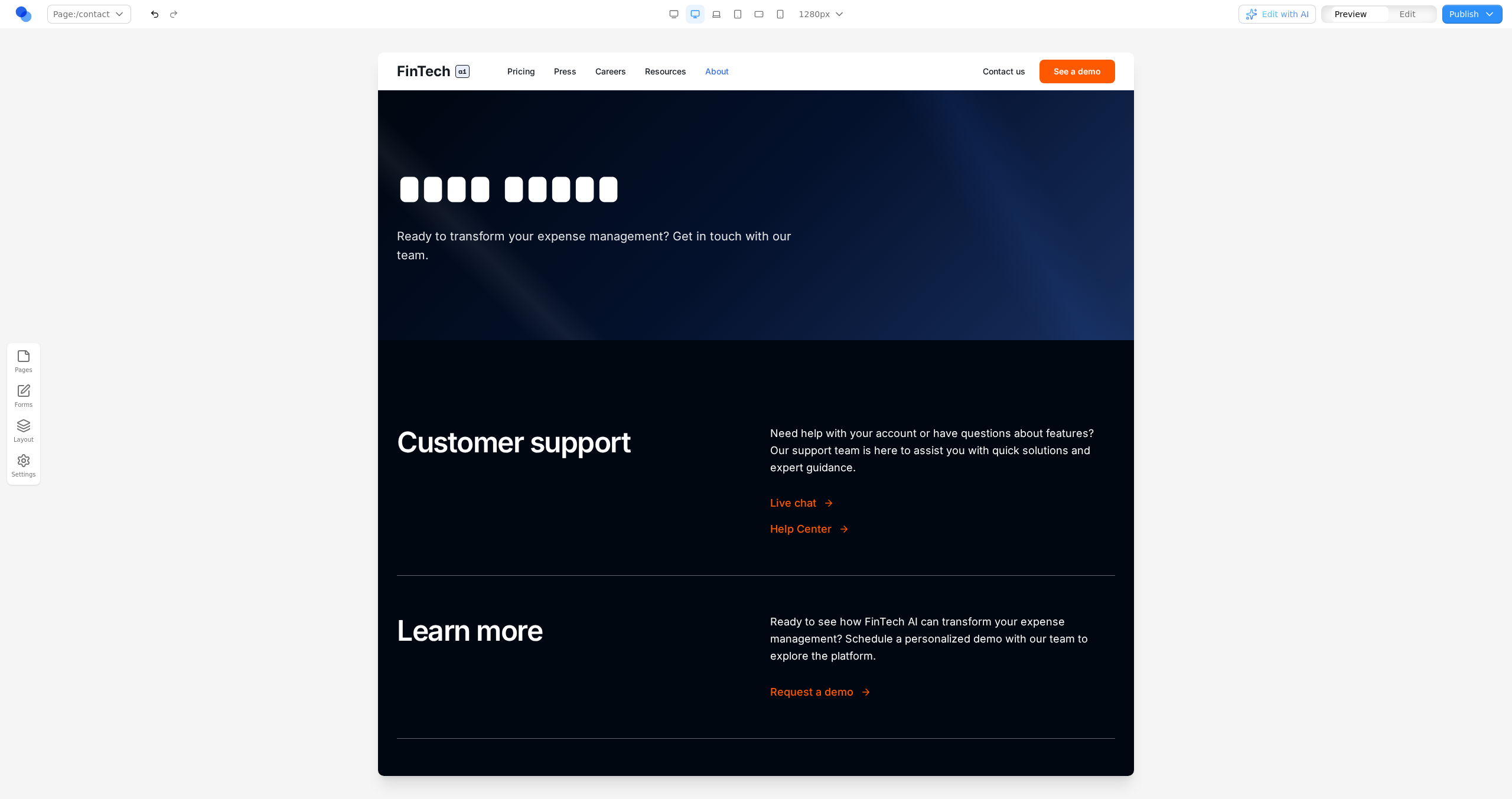
click at [724, 69] on link "About" at bounding box center [717, 70] width 24 height 12
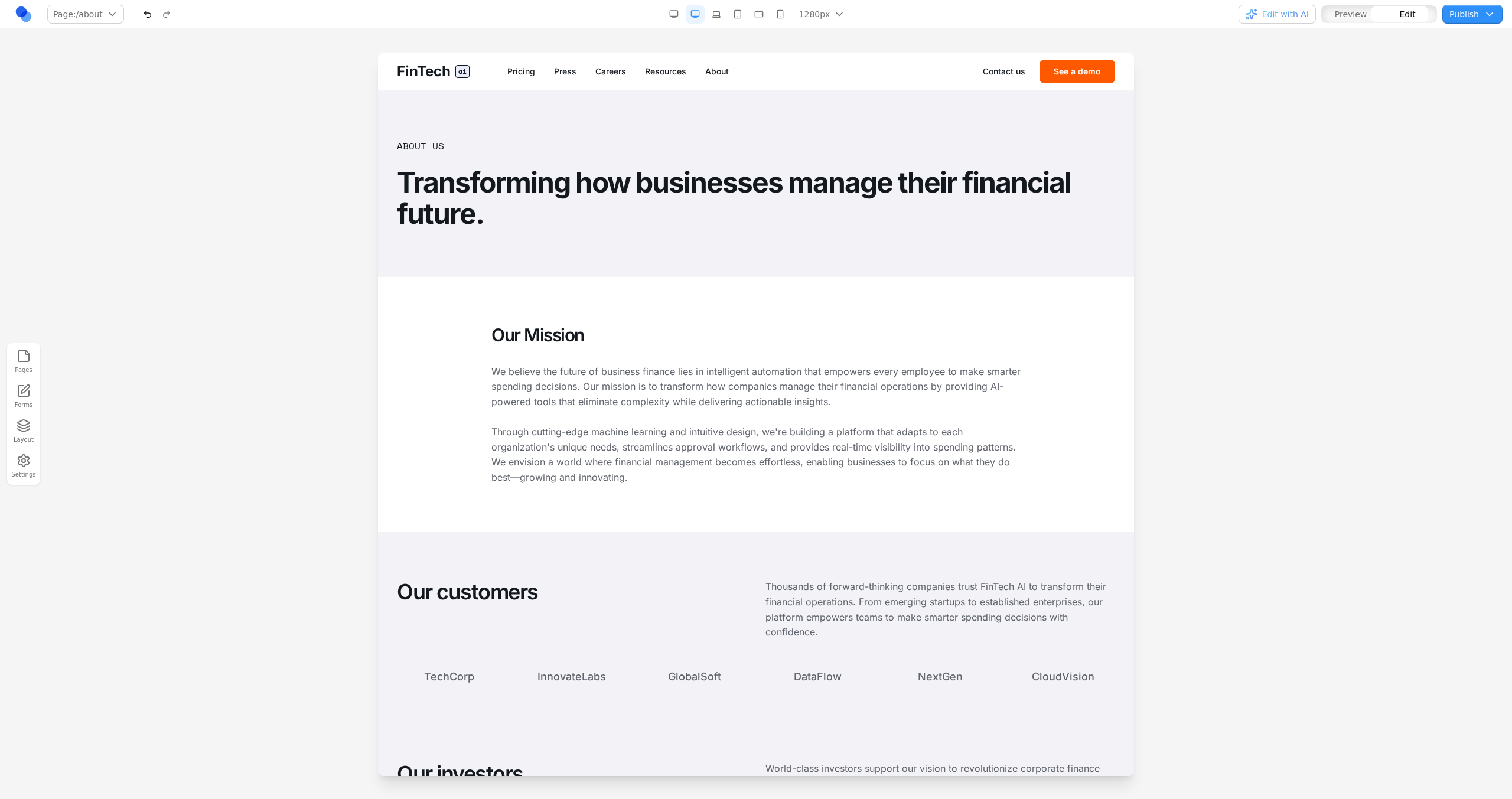
click at [724, 105] on section "About Us Transforming how businesses manage their financial future." at bounding box center [756, 183] width 756 height 186
click at [1224, 115] on div at bounding box center [756, 425] width 1512 height 746
click at [1105, 70] on button "See a demo" at bounding box center [1077, 71] width 76 height 24
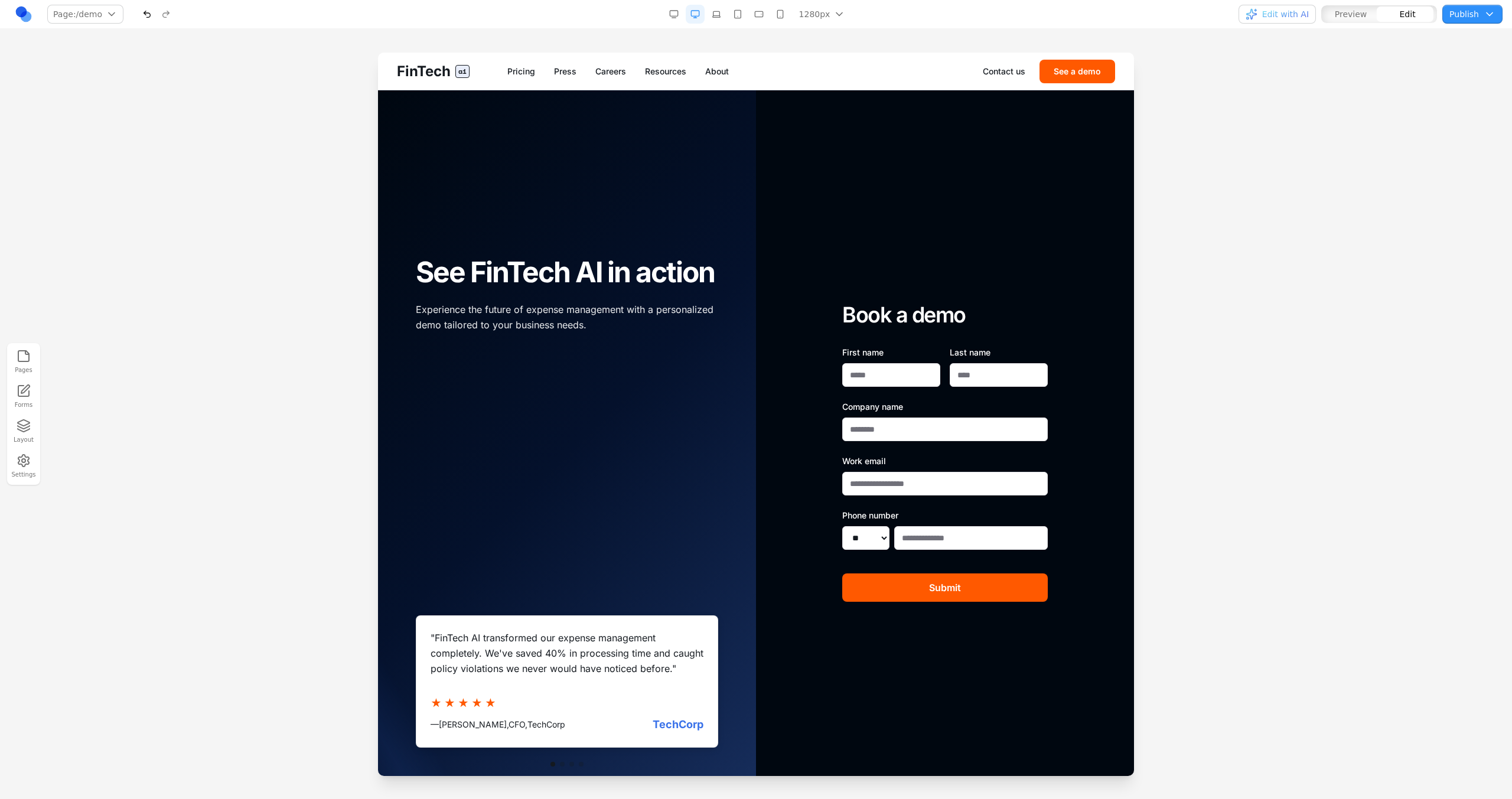
click at [1068, 117] on div "Book a demo First name Last name Company name Work email Phone number ** ** ** …" at bounding box center [945, 452] width 378 height 723
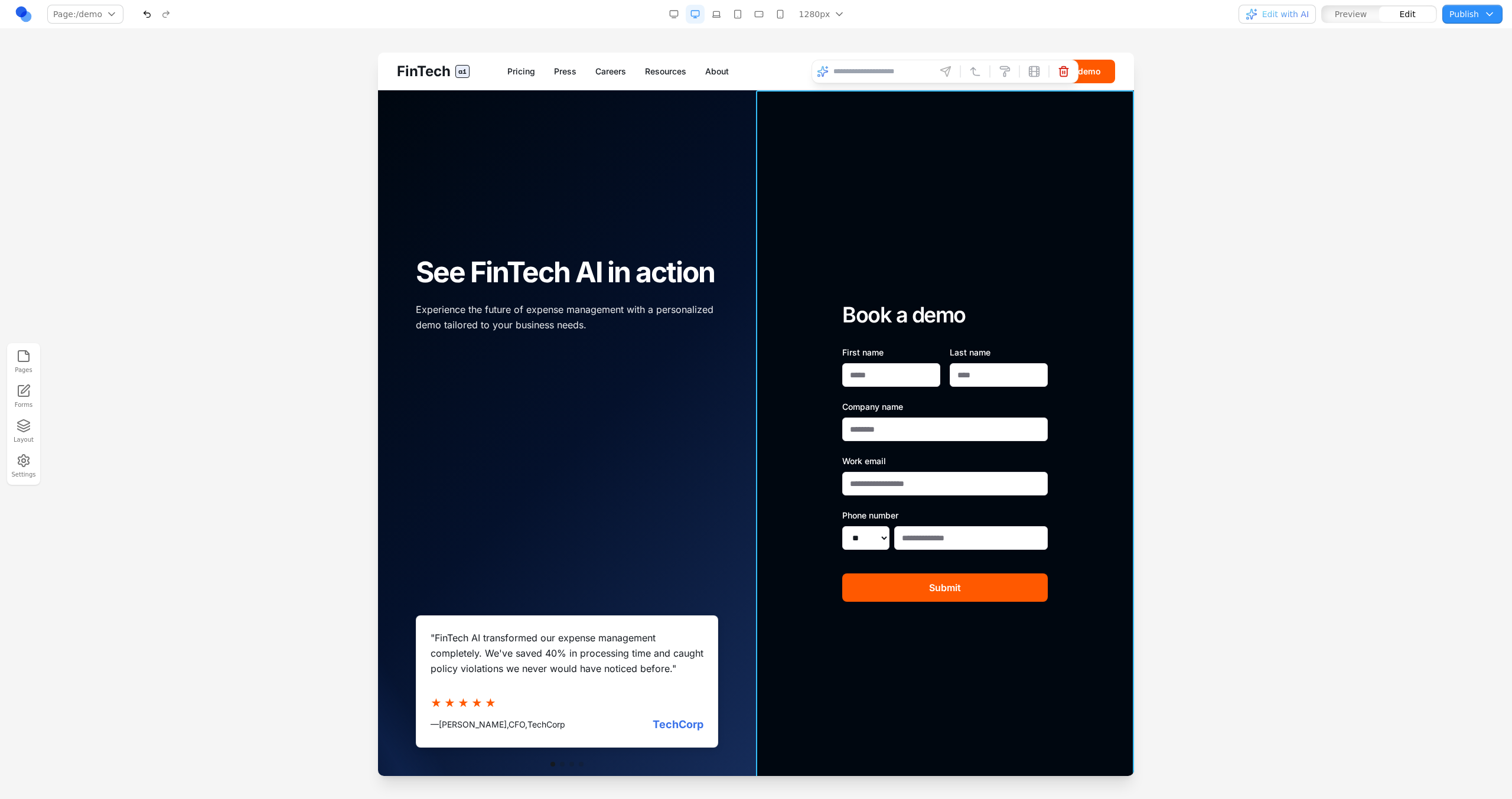
click at [1149, 133] on div at bounding box center [756, 425] width 1512 height 746
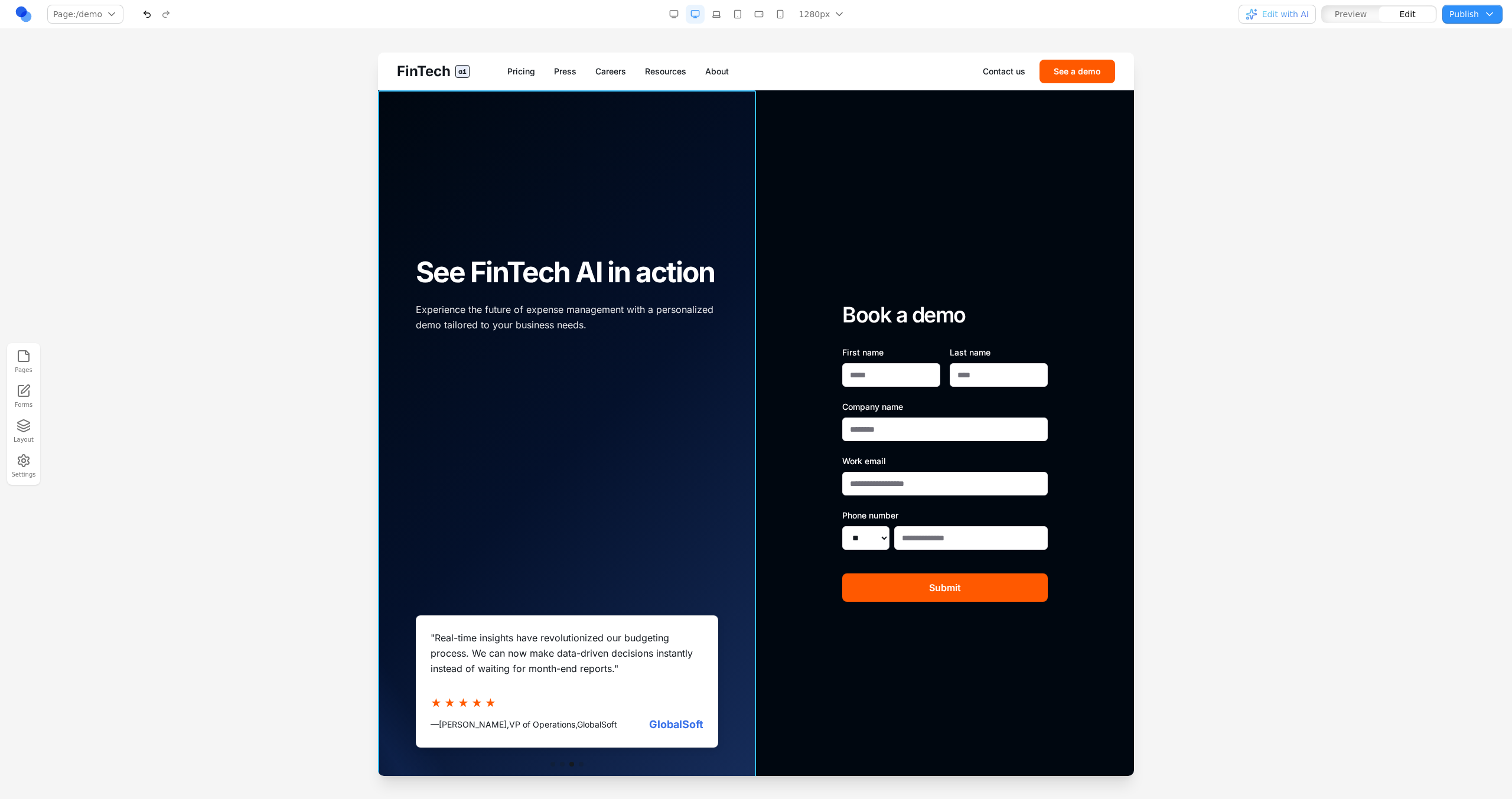
click at [701, 132] on div at bounding box center [567, 452] width 378 height 723
click at [527, 70] on input at bounding box center [505, 71] width 98 height 19
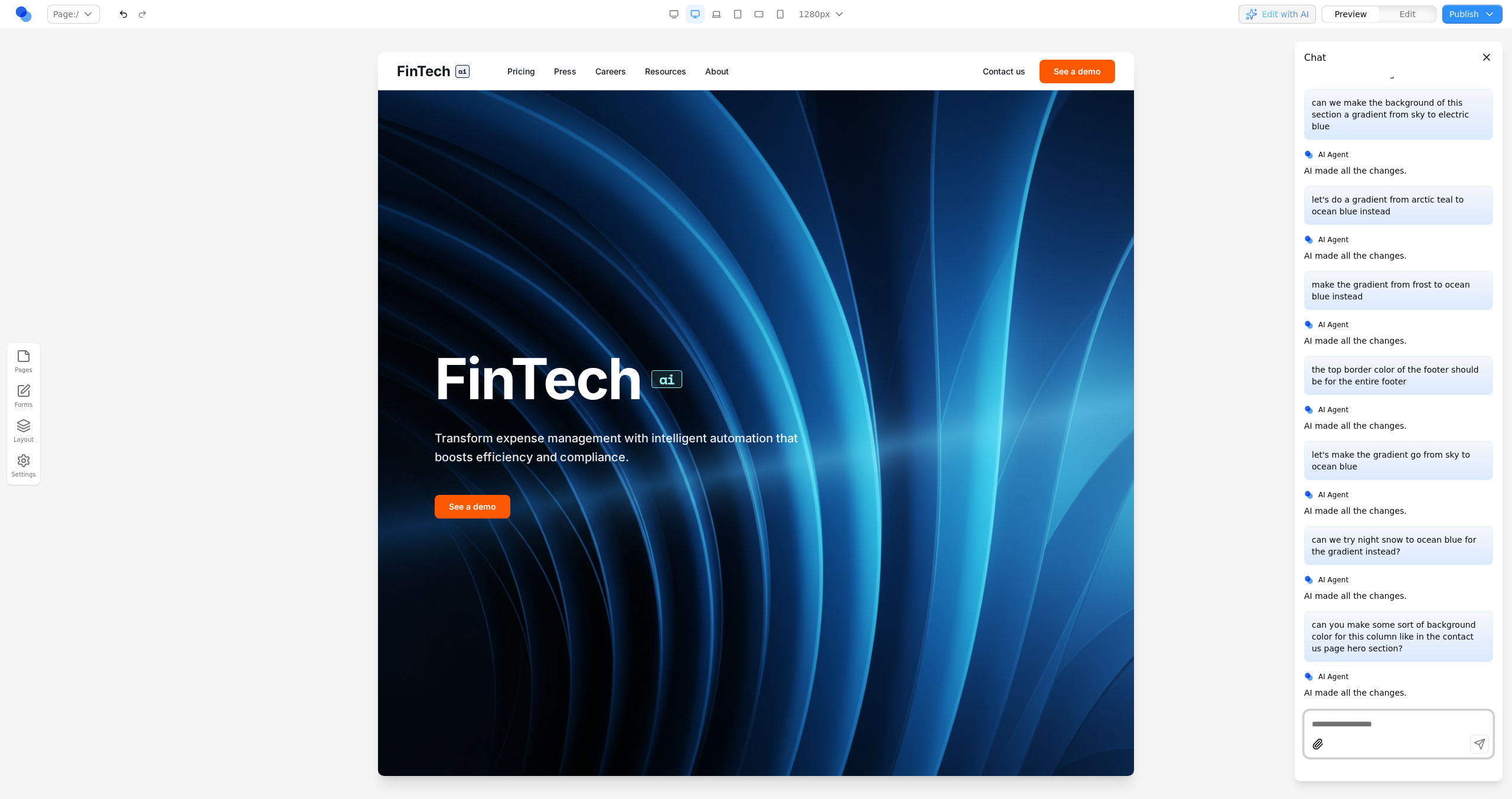
click at [1107, 69] on button "See a demo" at bounding box center [1077, 71] width 76 height 24
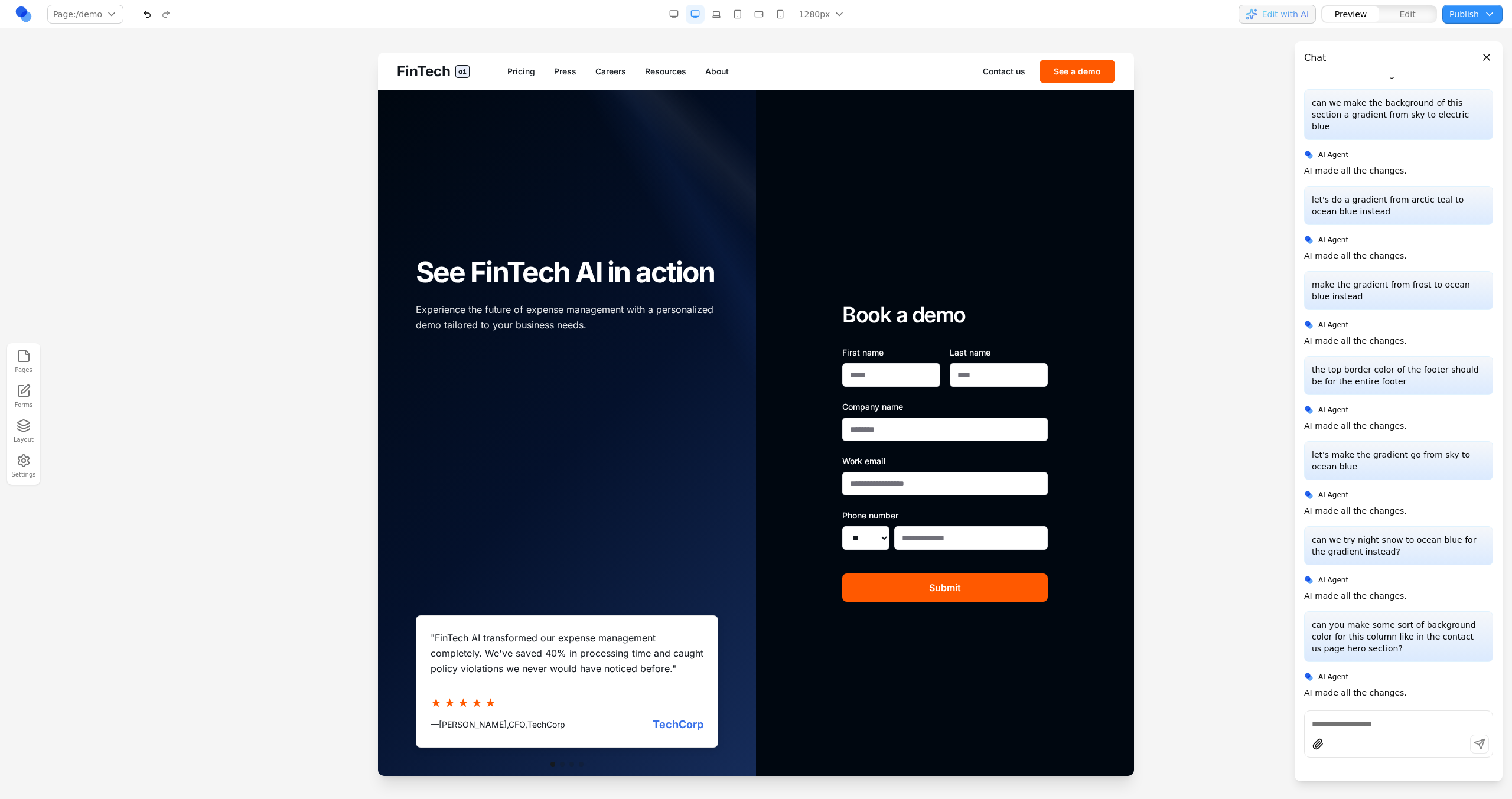
scroll to position [166, 0]
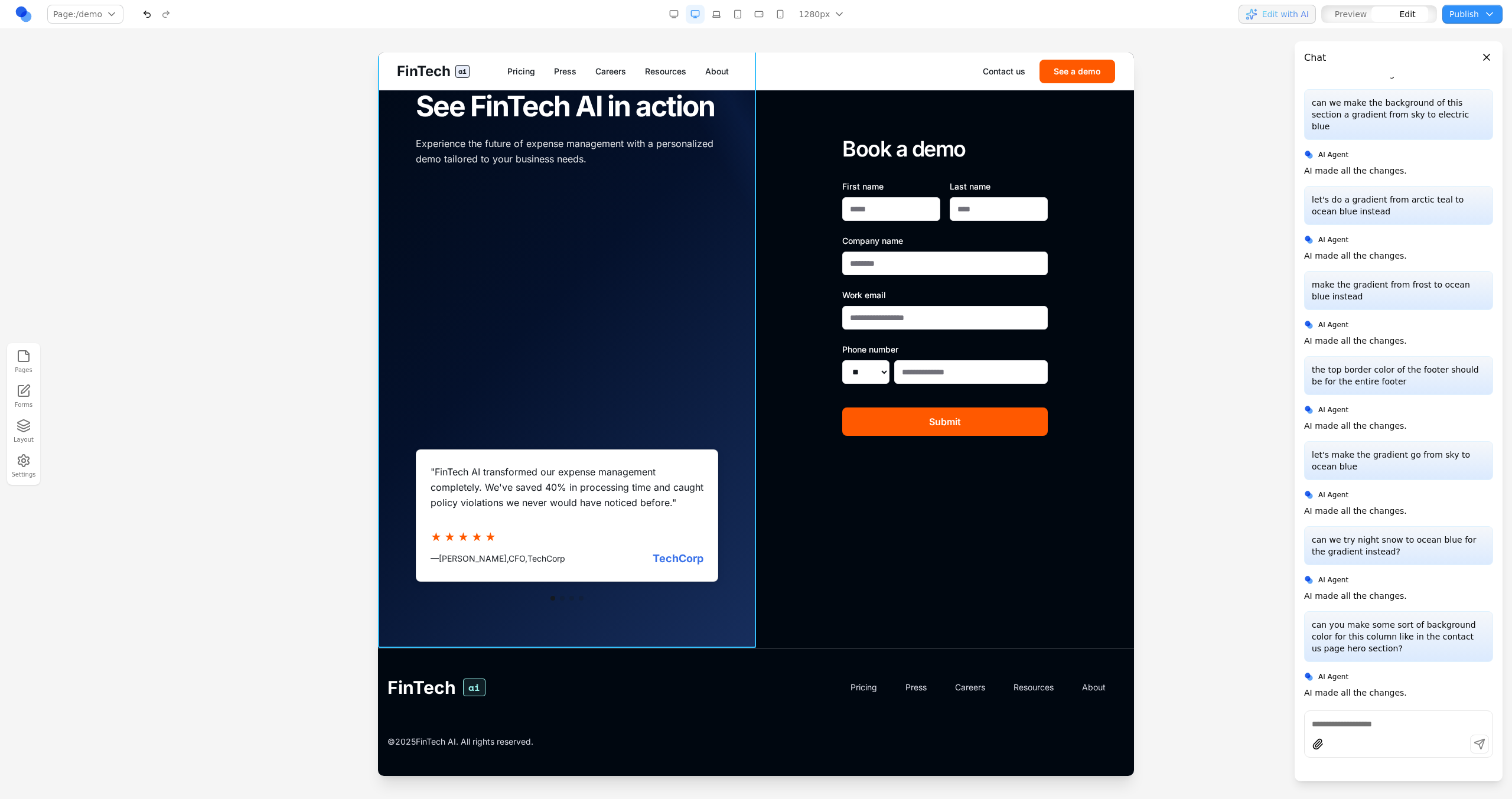
click at [707, 640] on div at bounding box center [567, 286] width 378 height 723
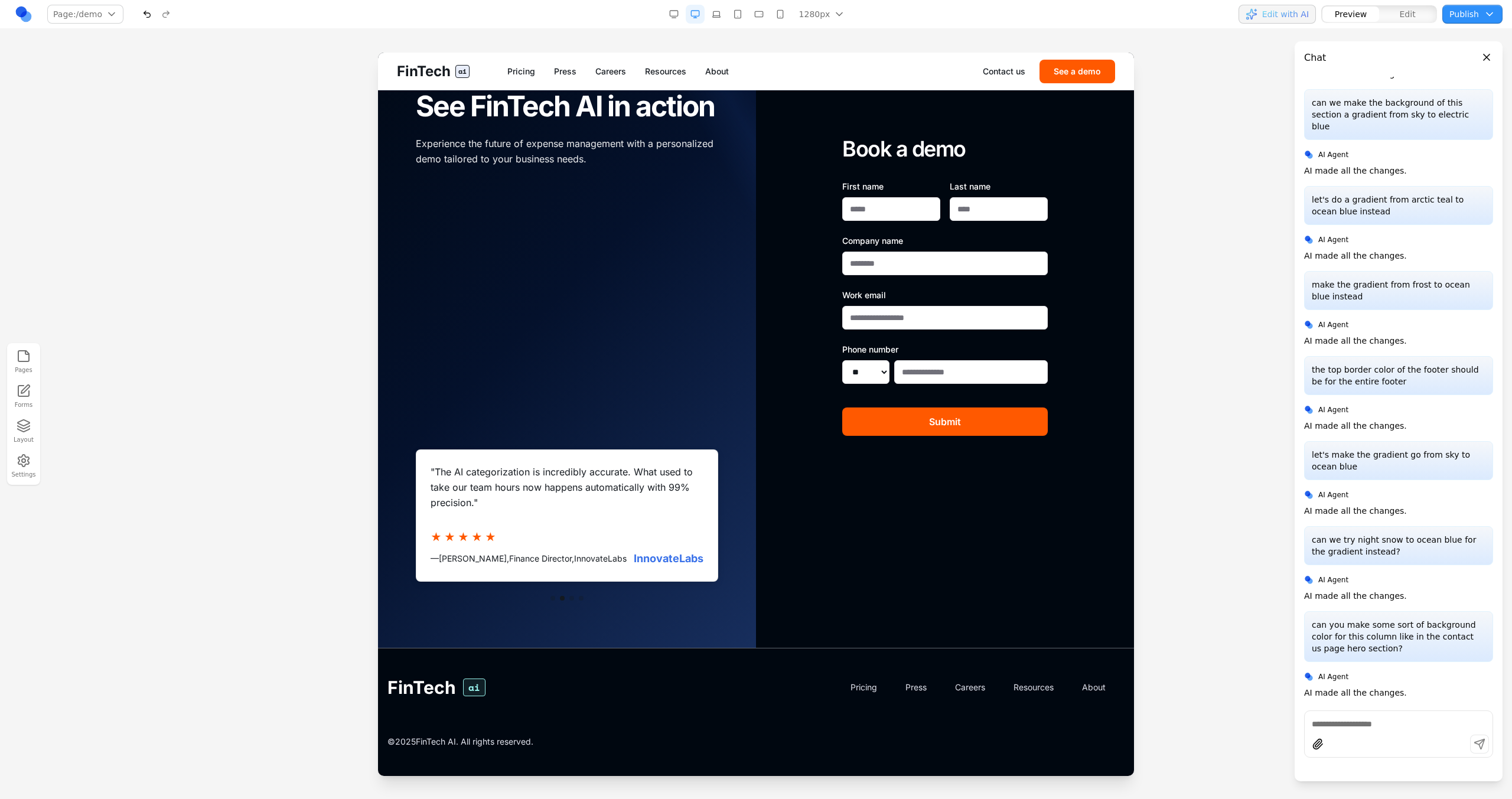
click at [790, 629] on div "Book a demo First name Last name Company name Work email Phone number ** ** ** …" at bounding box center [945, 286] width 378 height 723
click at [792, 629] on div "Book a demo First name Last name Company name Work email Phone number ** ** ** …" at bounding box center [945, 286] width 378 height 723
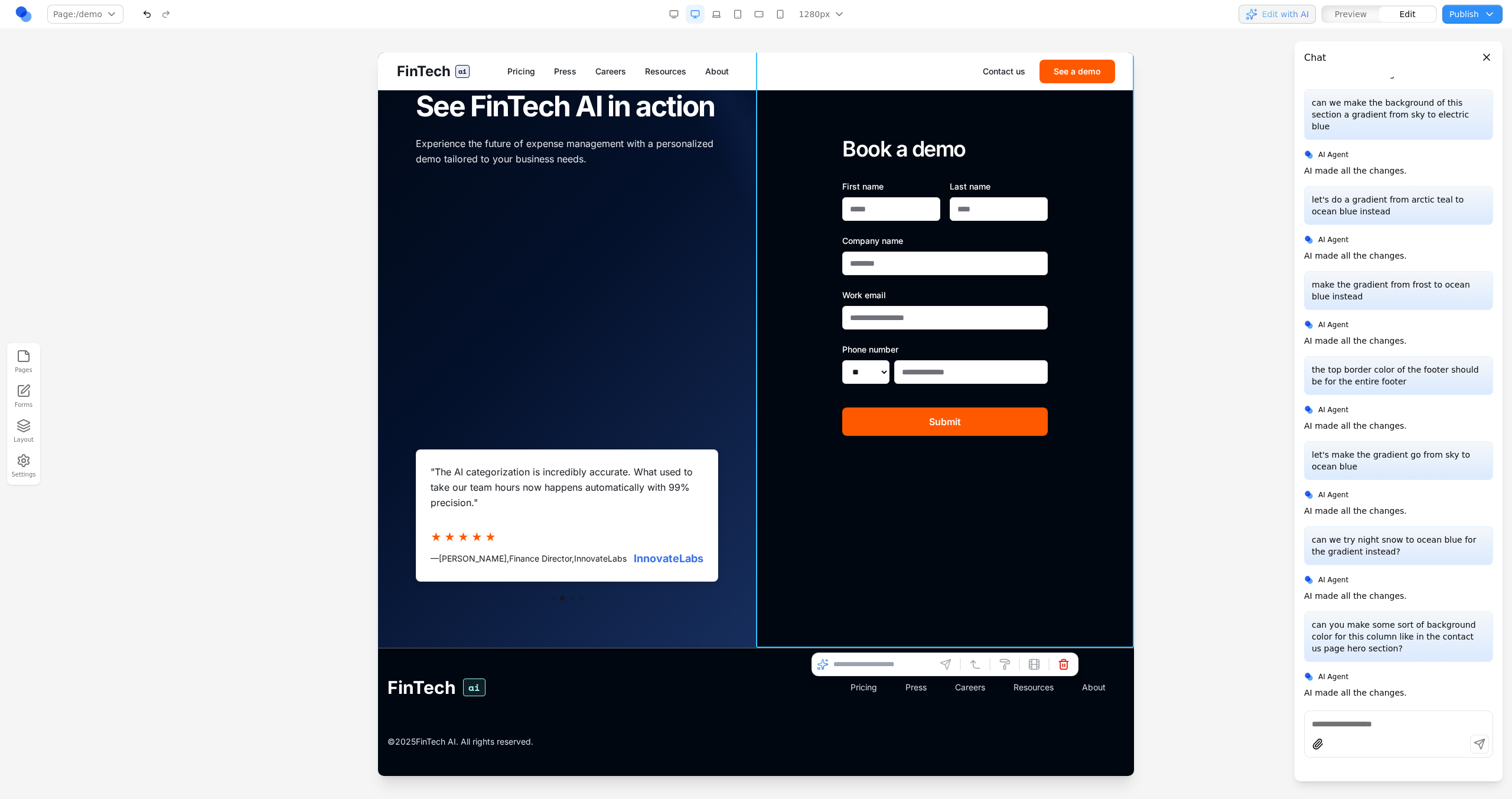
click at [846, 674] on div at bounding box center [944, 664] width 267 height 24
click at [846, 672] on input at bounding box center [882, 663] width 98 height 19
type input "**********"
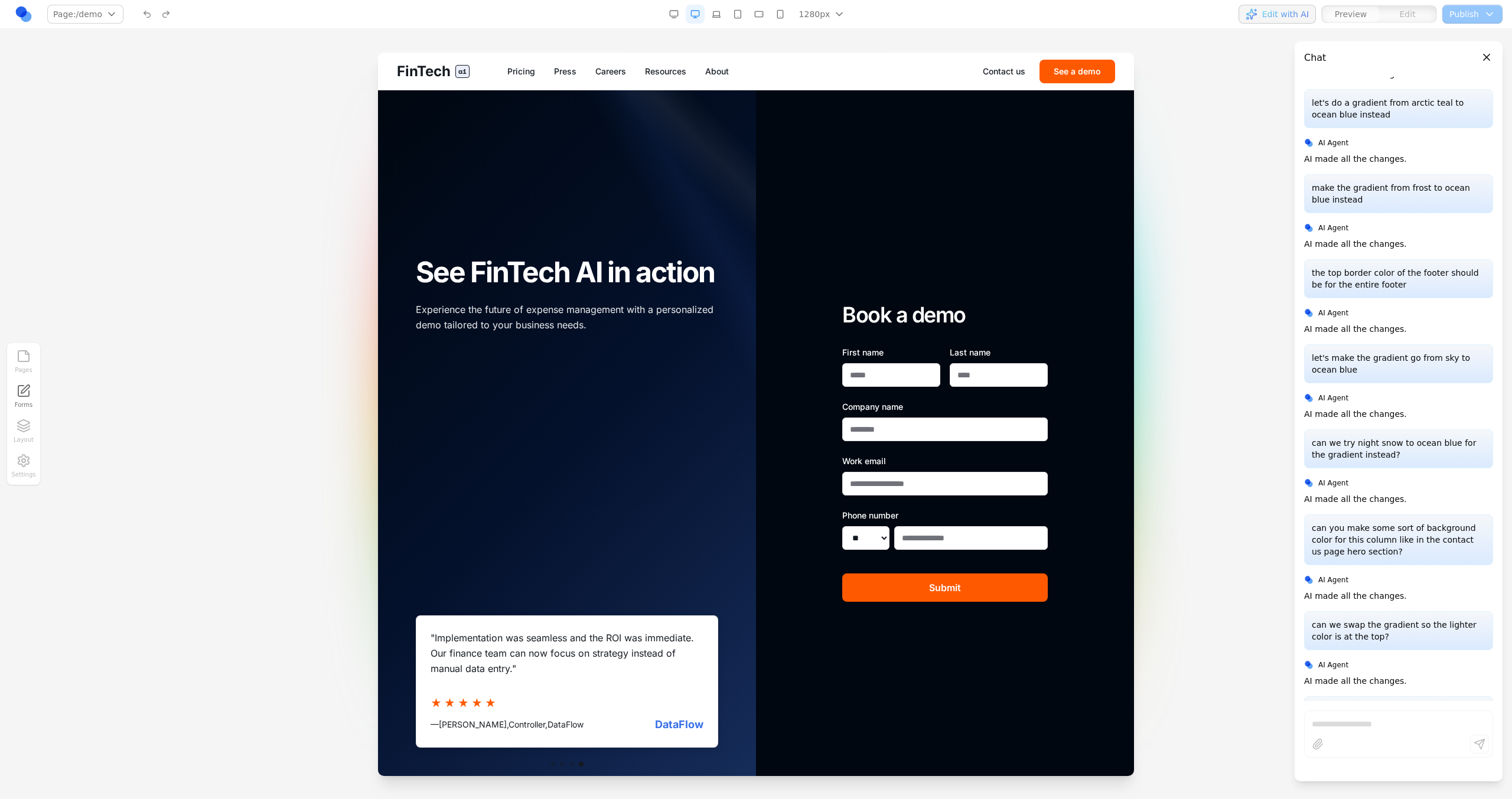
scroll to position [1895, 0]
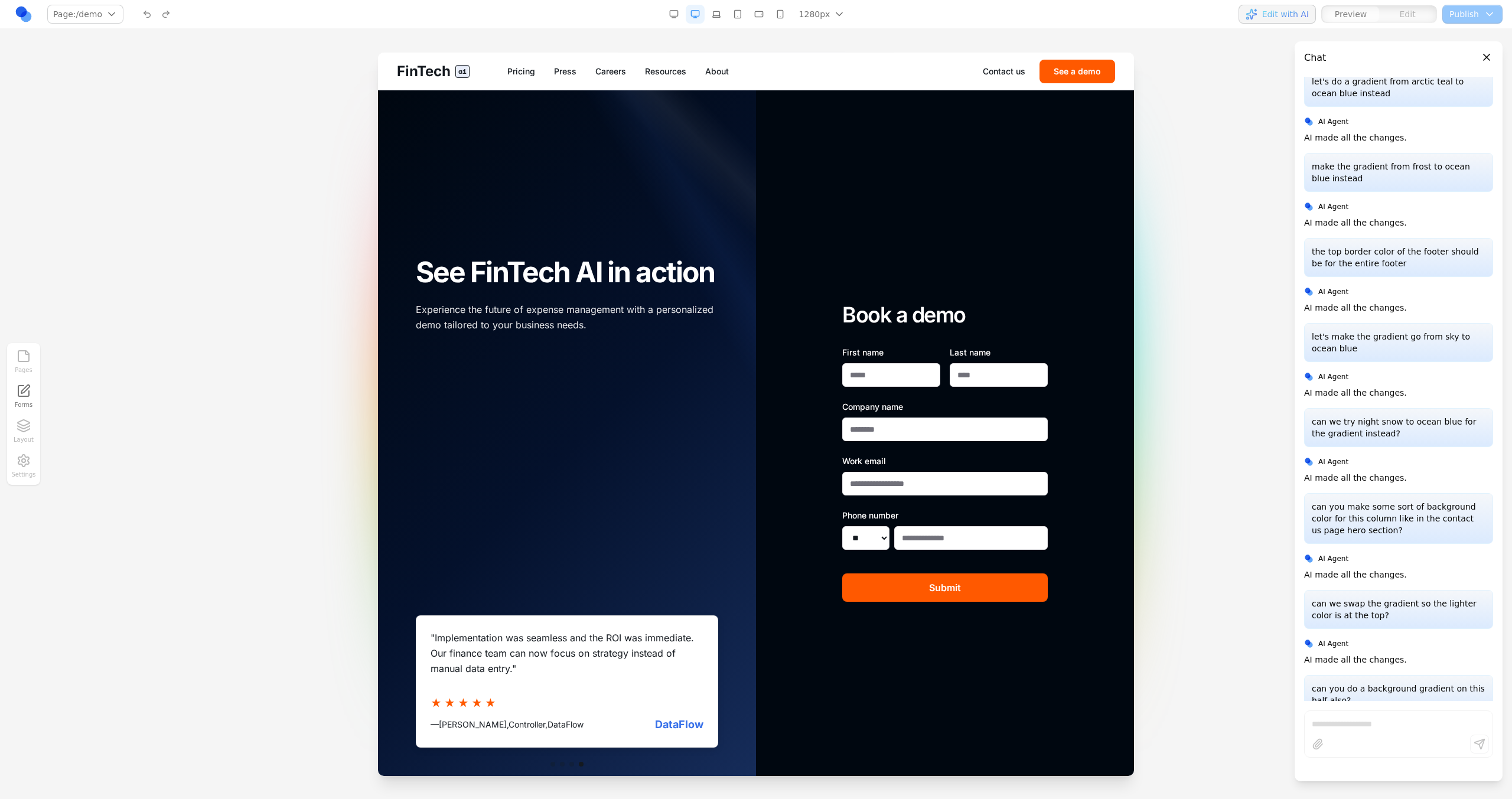
click at [676, 513] on div "" Implementation was seamless and the ROI was immediate. Our finance team can n…" at bounding box center [566, 609] width 321 height 315
click at [842, 371] on input "First name" at bounding box center [891, 375] width 98 height 24
click at [971, 375] on input "Last name" at bounding box center [998, 375] width 98 height 24
click at [934, 429] on input "Company name" at bounding box center [944, 429] width 205 height 24
click at [933, 485] on input "Work email" at bounding box center [944, 484] width 205 height 24
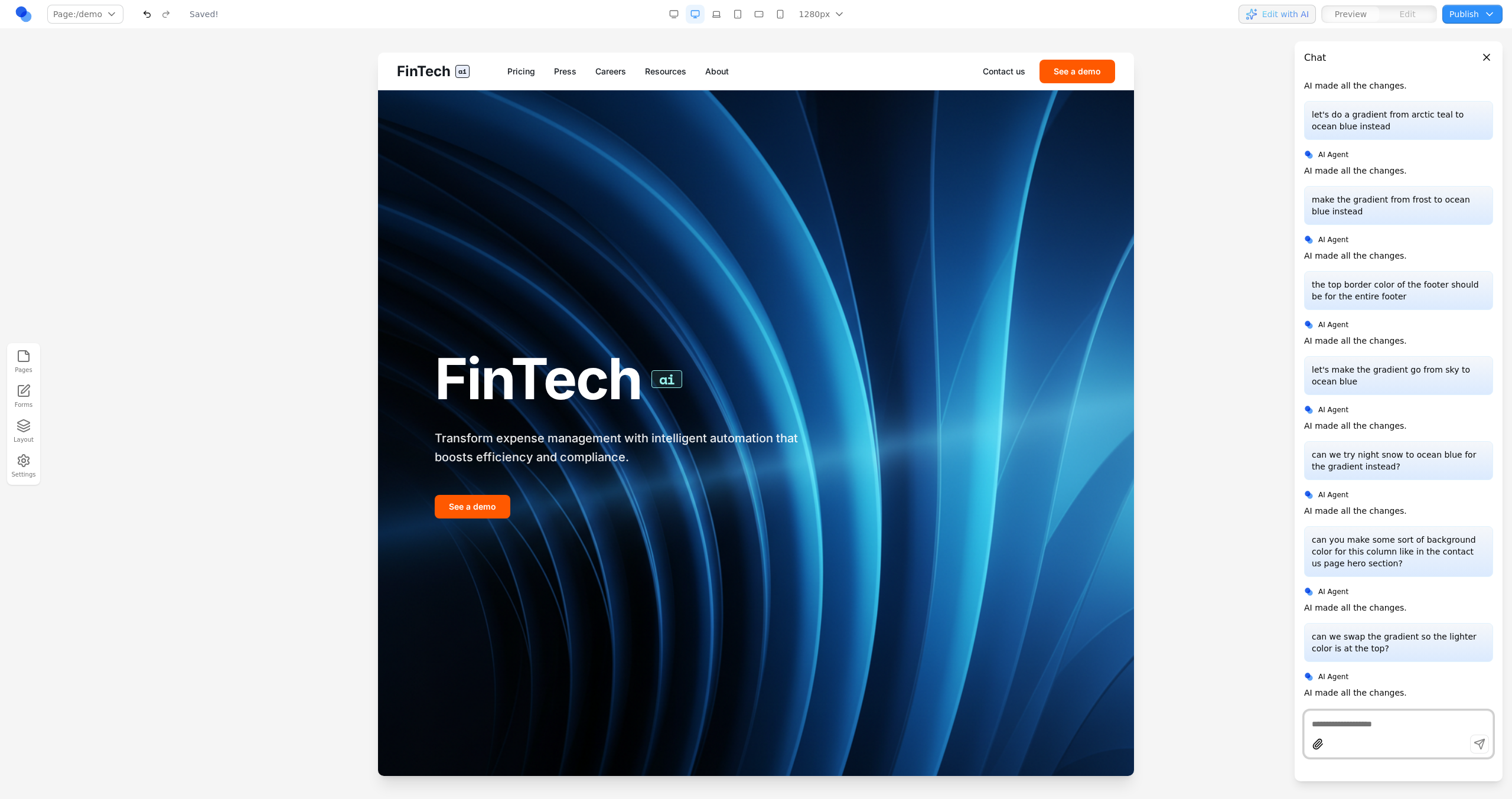
scroll to position [0, 0]
click at [1091, 65] on button "See a demo" at bounding box center [1077, 71] width 76 height 24
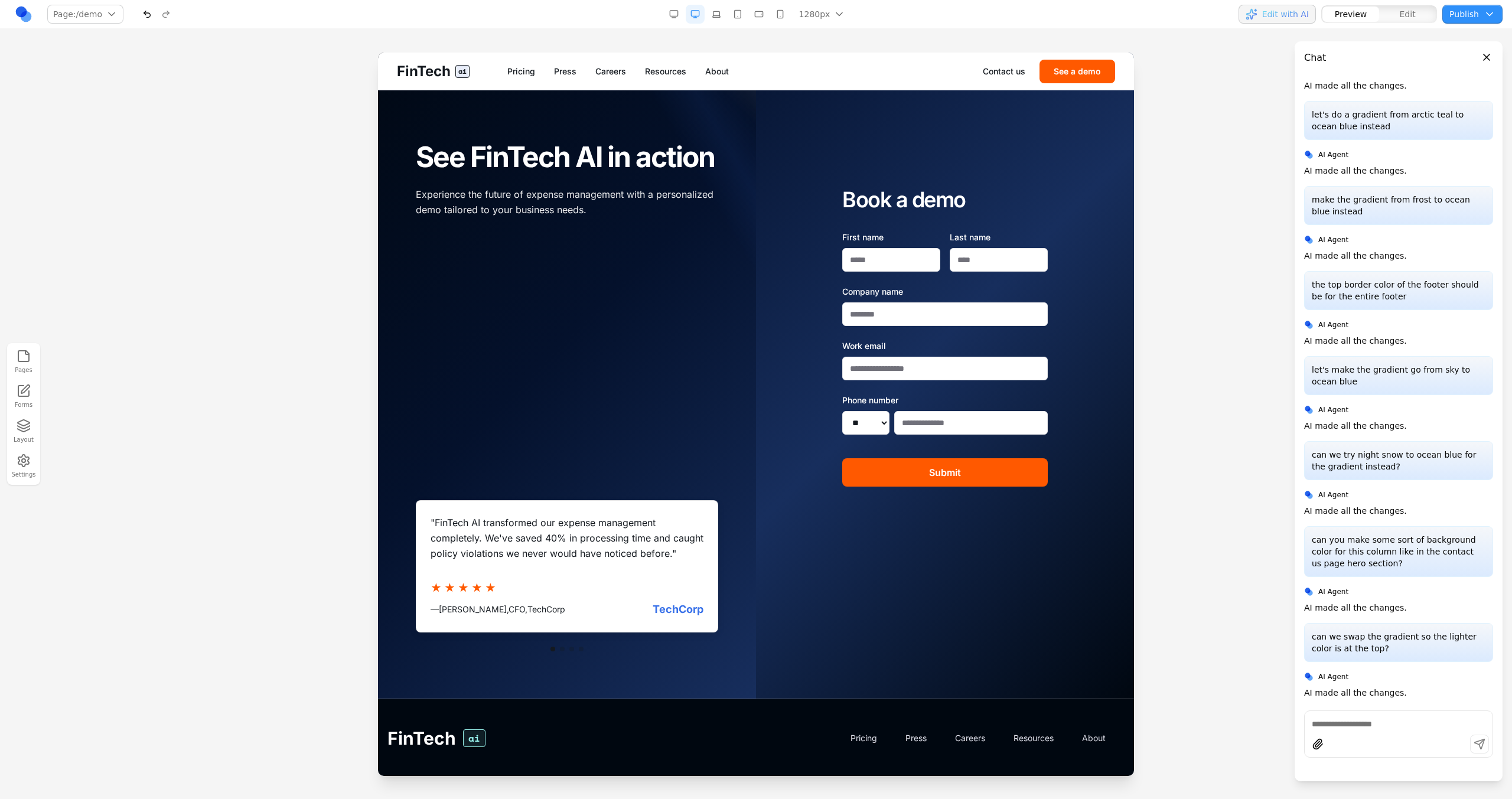
scroll to position [166, 0]
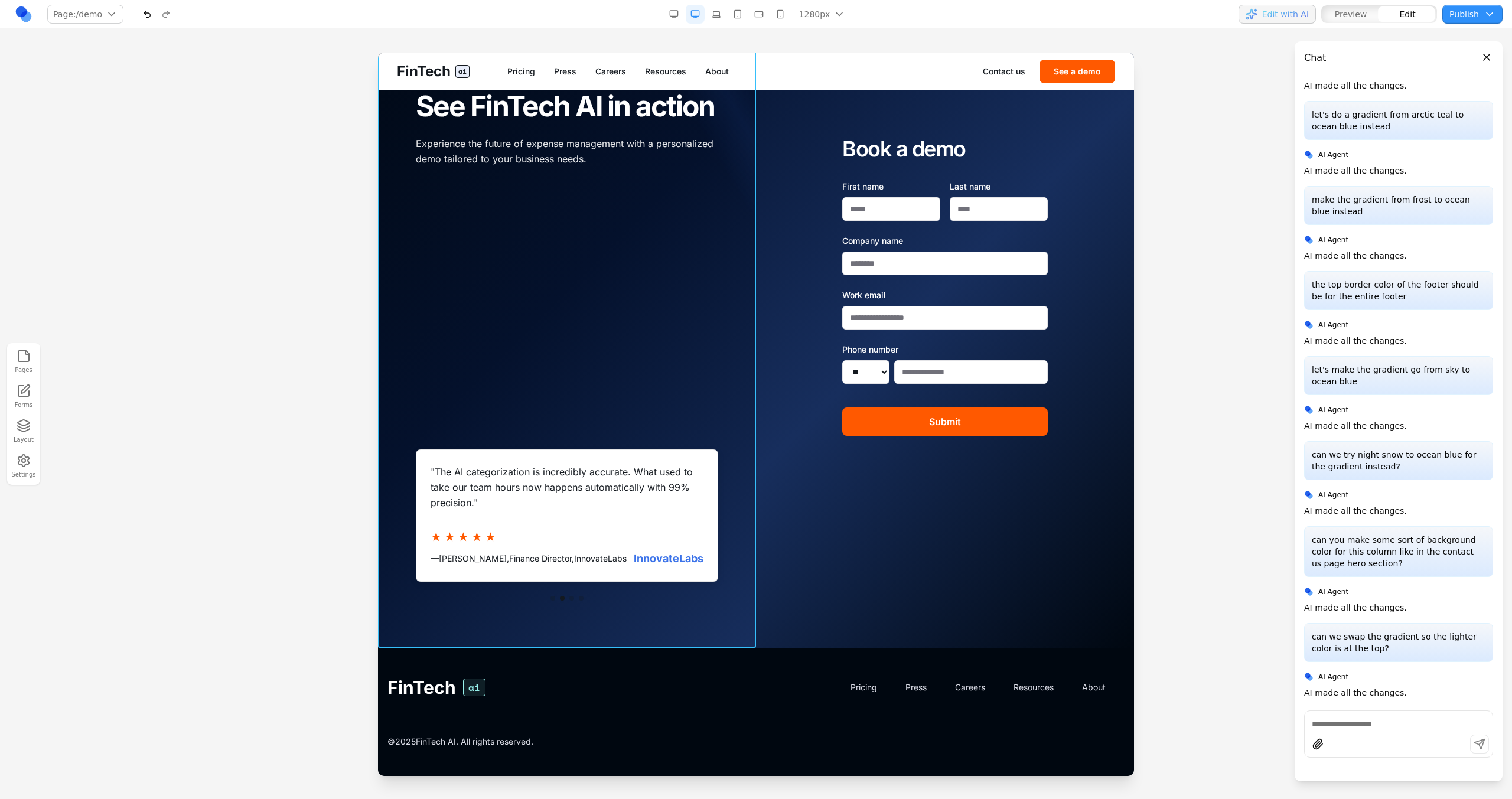
click at [737, 381] on div at bounding box center [567, 286] width 378 height 723
click at [534, 662] on input at bounding box center [505, 663] width 98 height 19
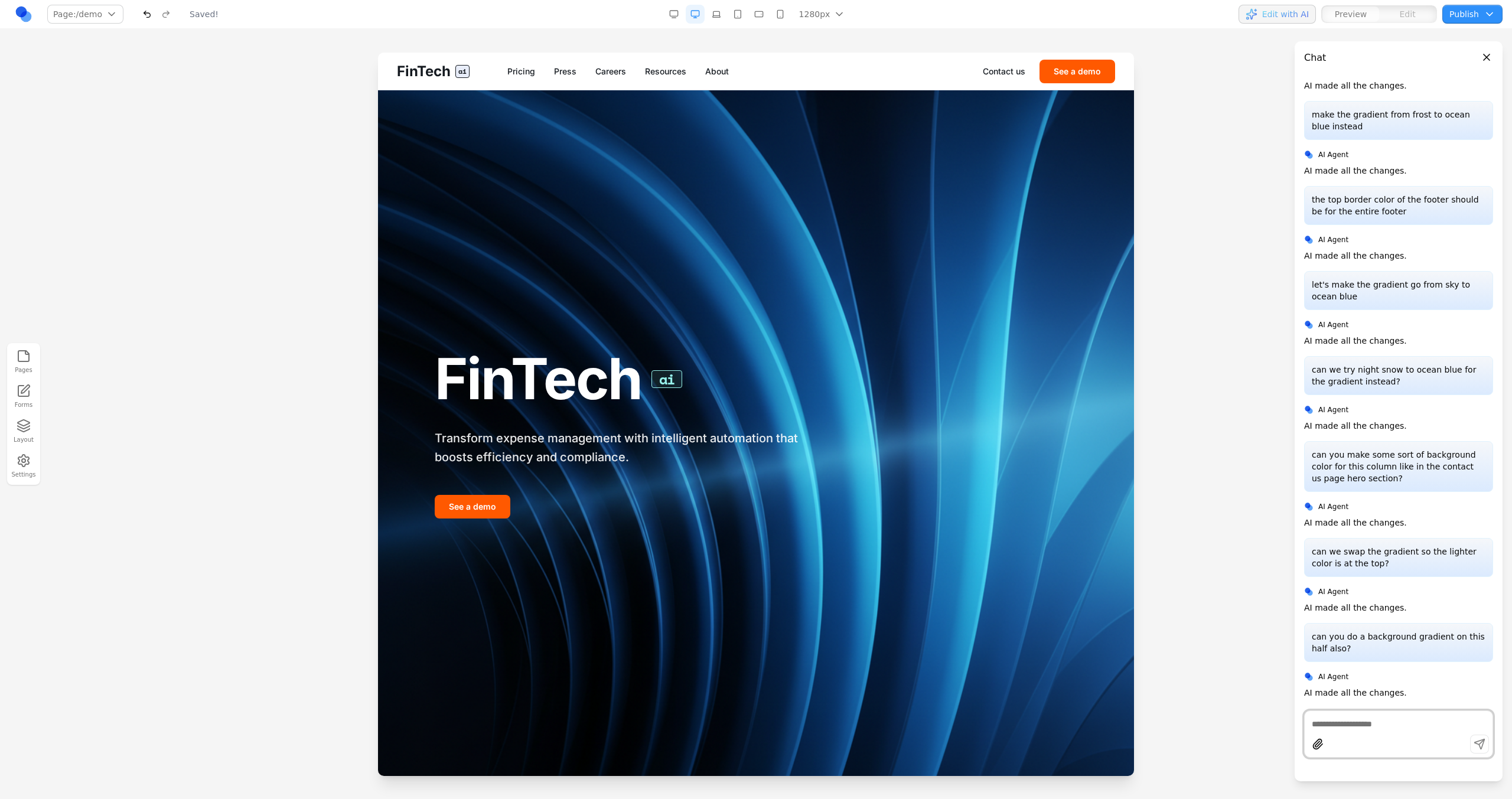
scroll to position [0, 0]
click at [1074, 74] on button "See a demo" at bounding box center [1077, 71] width 76 height 24
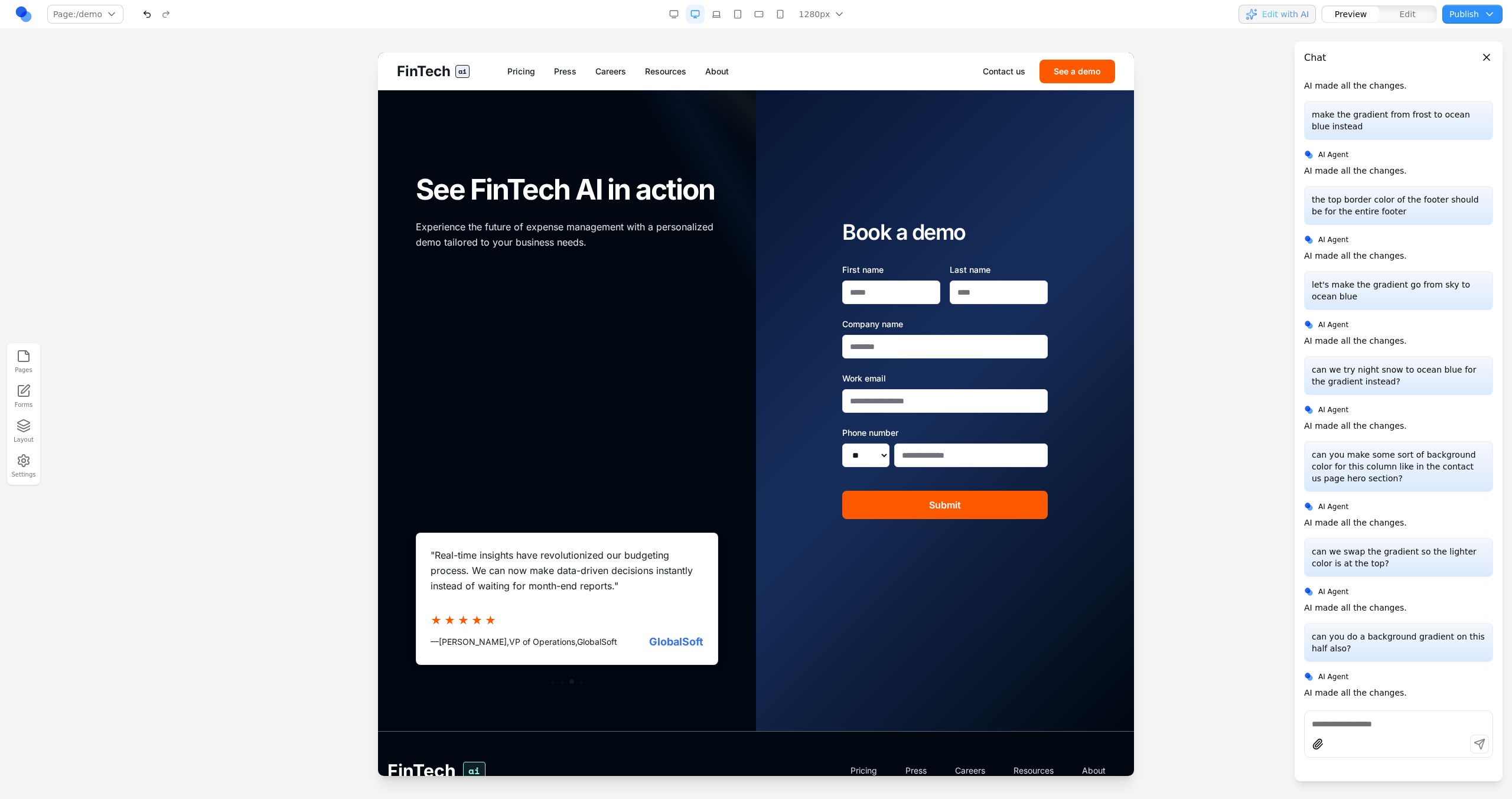
scroll to position [166, 0]
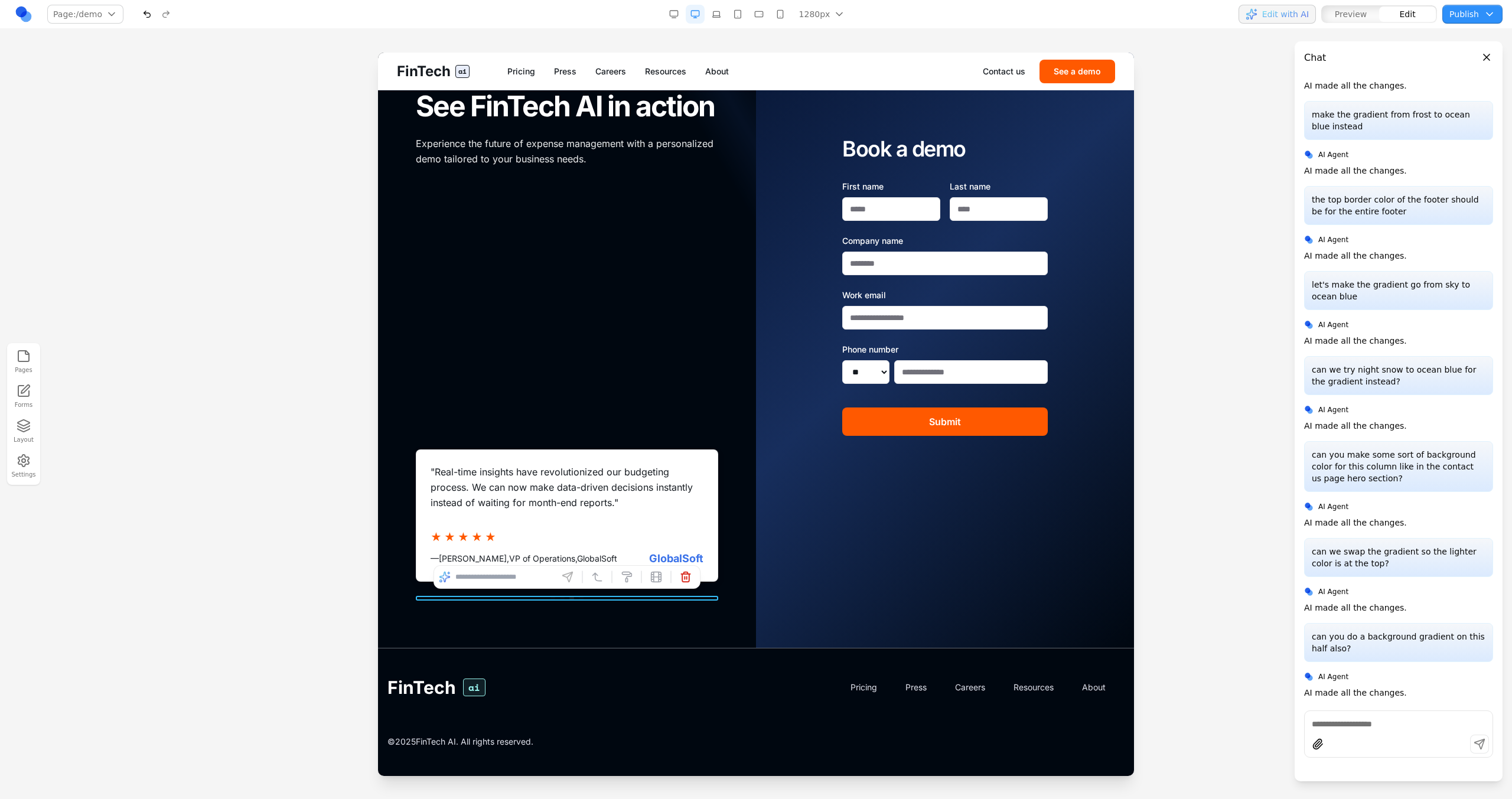
click at [610, 598] on div at bounding box center [567, 597] width 302 height 5
click at [508, 574] on input at bounding box center [505, 577] width 98 height 19
type input "**********"
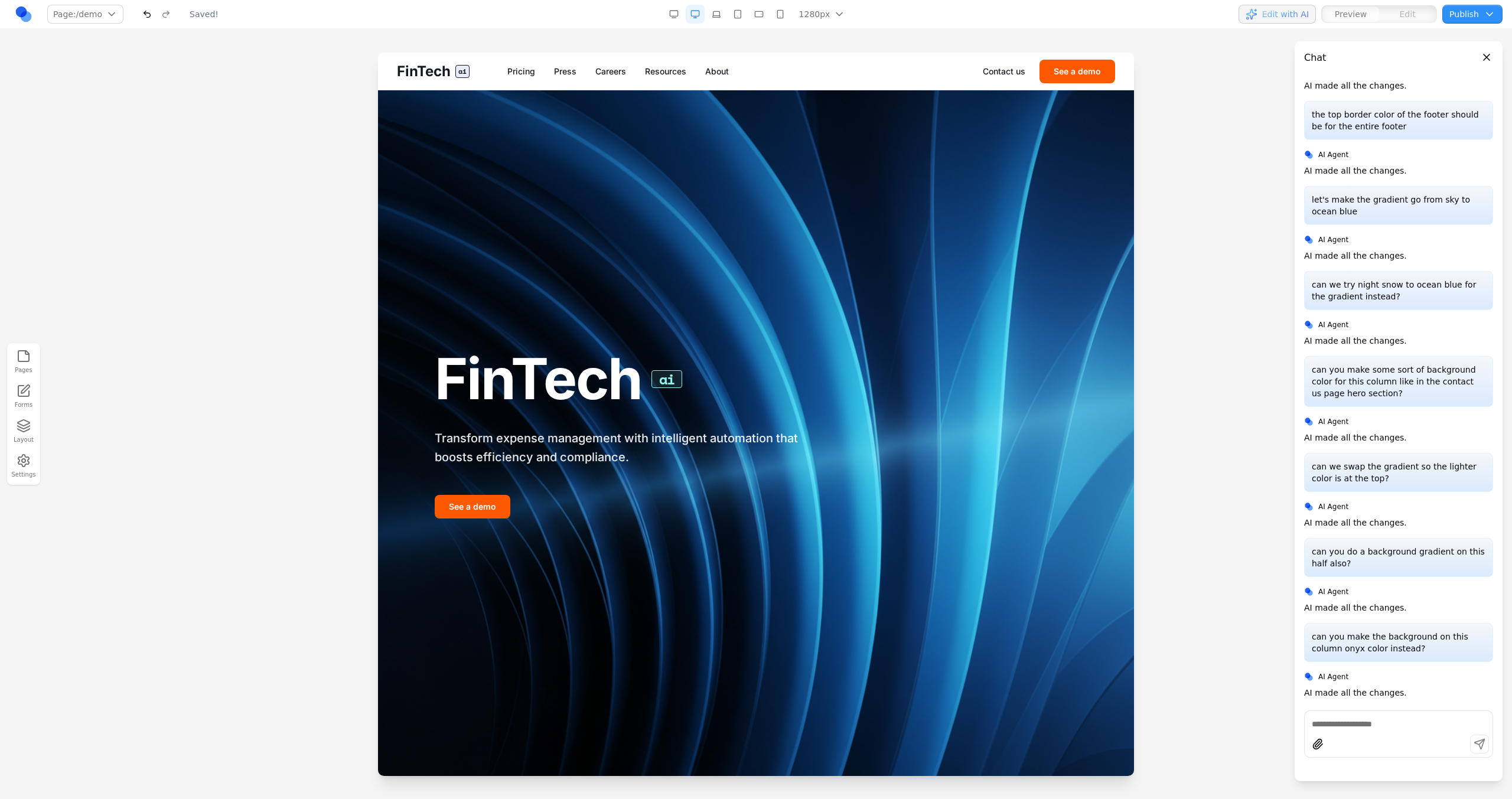
scroll to position [0, 0]
click at [1054, 74] on button "See a demo" at bounding box center [1077, 71] width 76 height 24
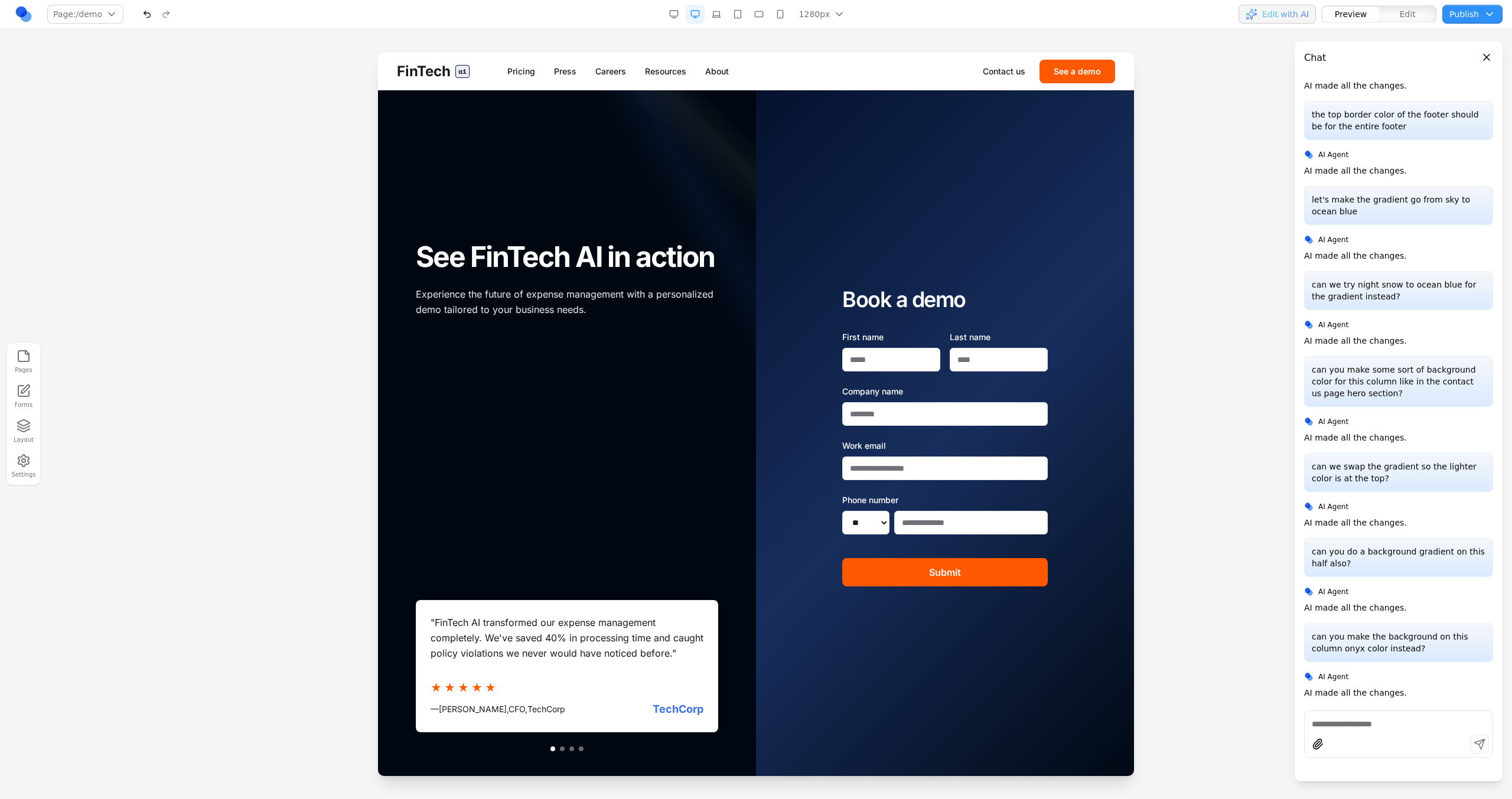
scroll to position [103, 0]
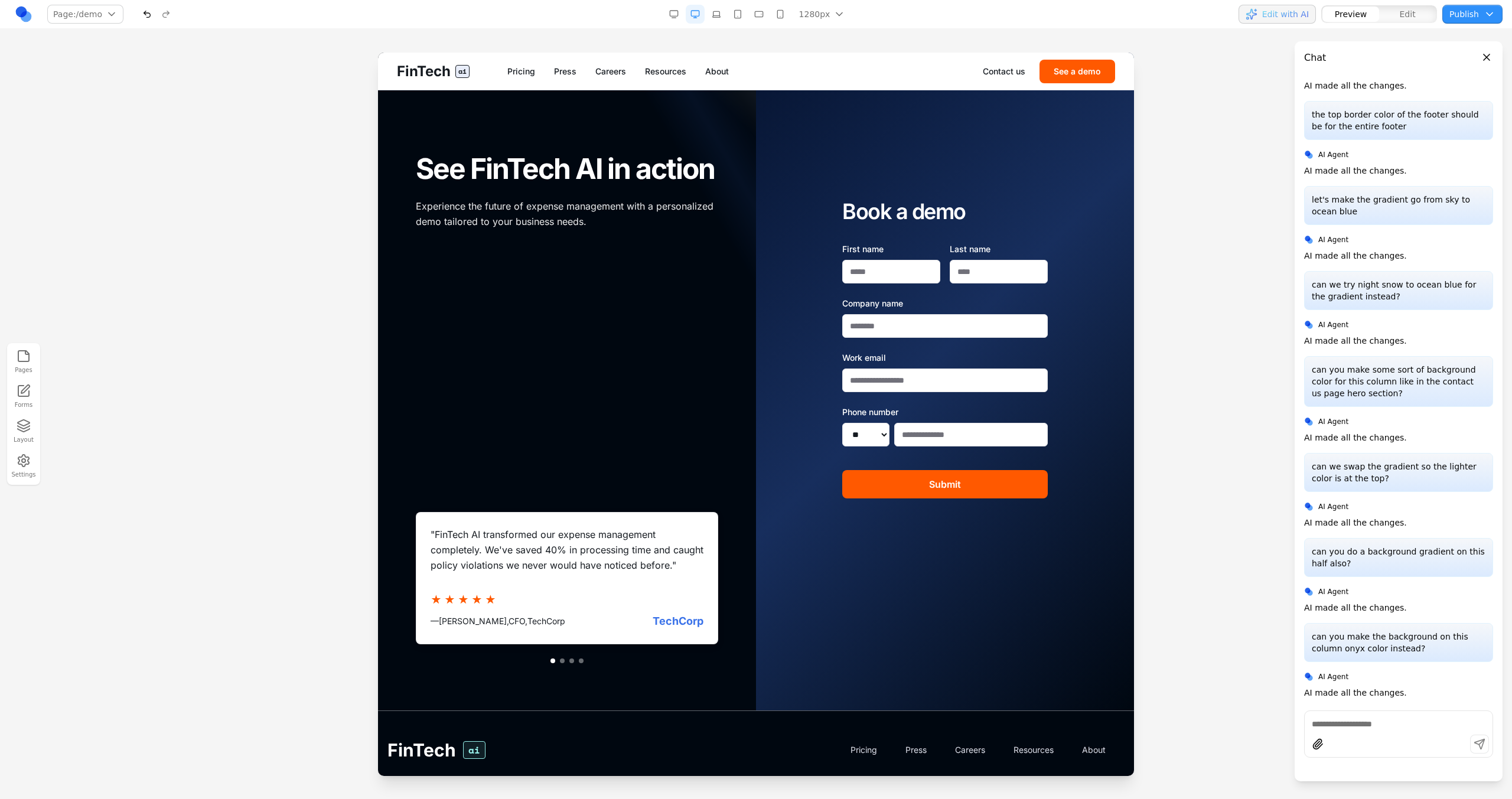
click at [562, 663] on div at bounding box center [567, 349] width 378 height 723
click at [561, 663] on button at bounding box center [562, 660] width 5 height 5
click at [572, 663] on div at bounding box center [567, 349] width 378 height 723
click at [572, 661] on button at bounding box center [572, 660] width 5 height 5
click at [581, 661] on button at bounding box center [581, 660] width 5 height 5
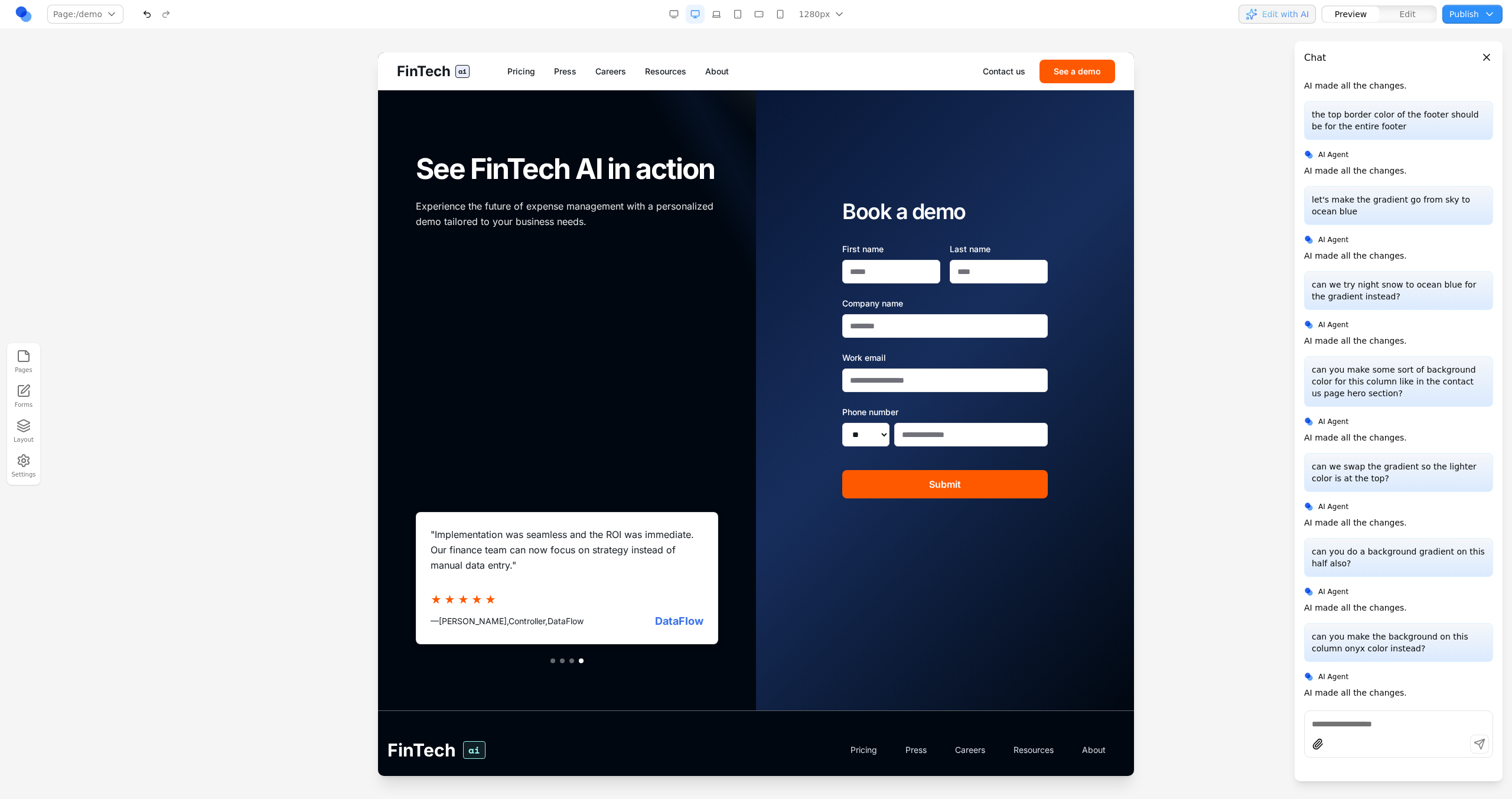
click at [552, 661] on button at bounding box center [553, 660] width 5 height 5
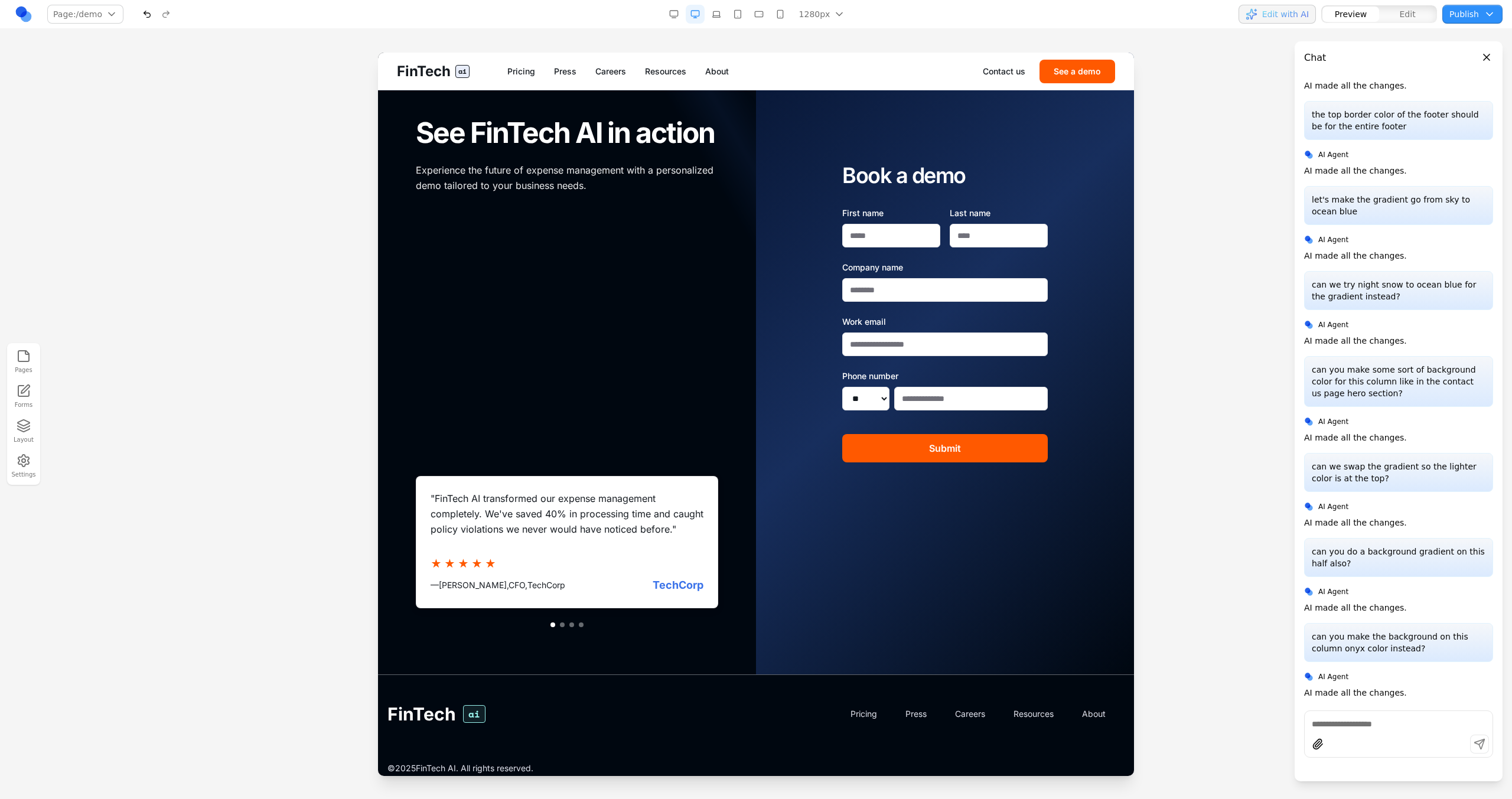
scroll to position [166, 0]
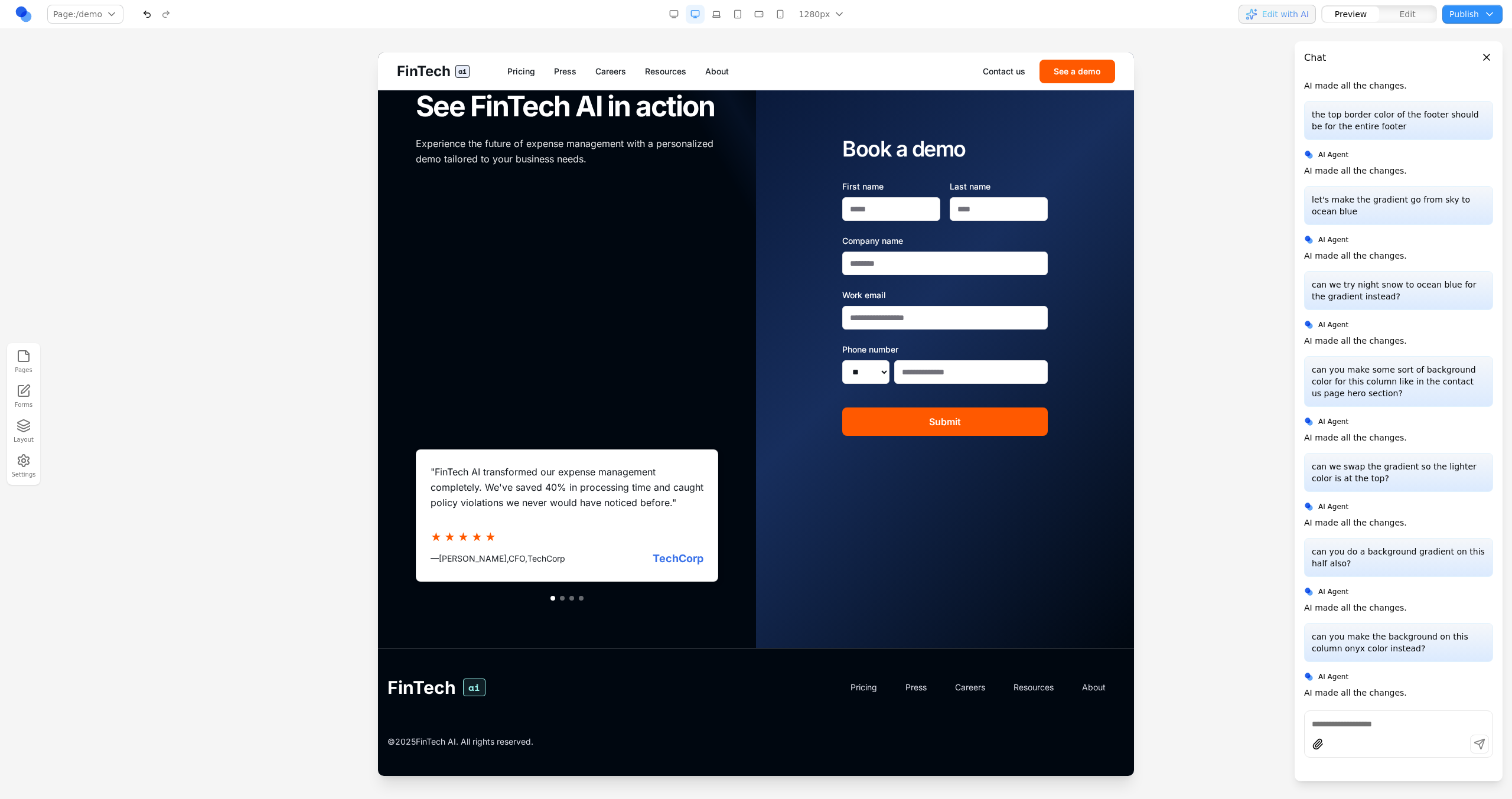
click at [563, 599] on button at bounding box center [562, 597] width 5 height 5
click at [572, 597] on button at bounding box center [572, 597] width 5 height 5
click at [583, 599] on div at bounding box center [567, 597] width 302 height 5
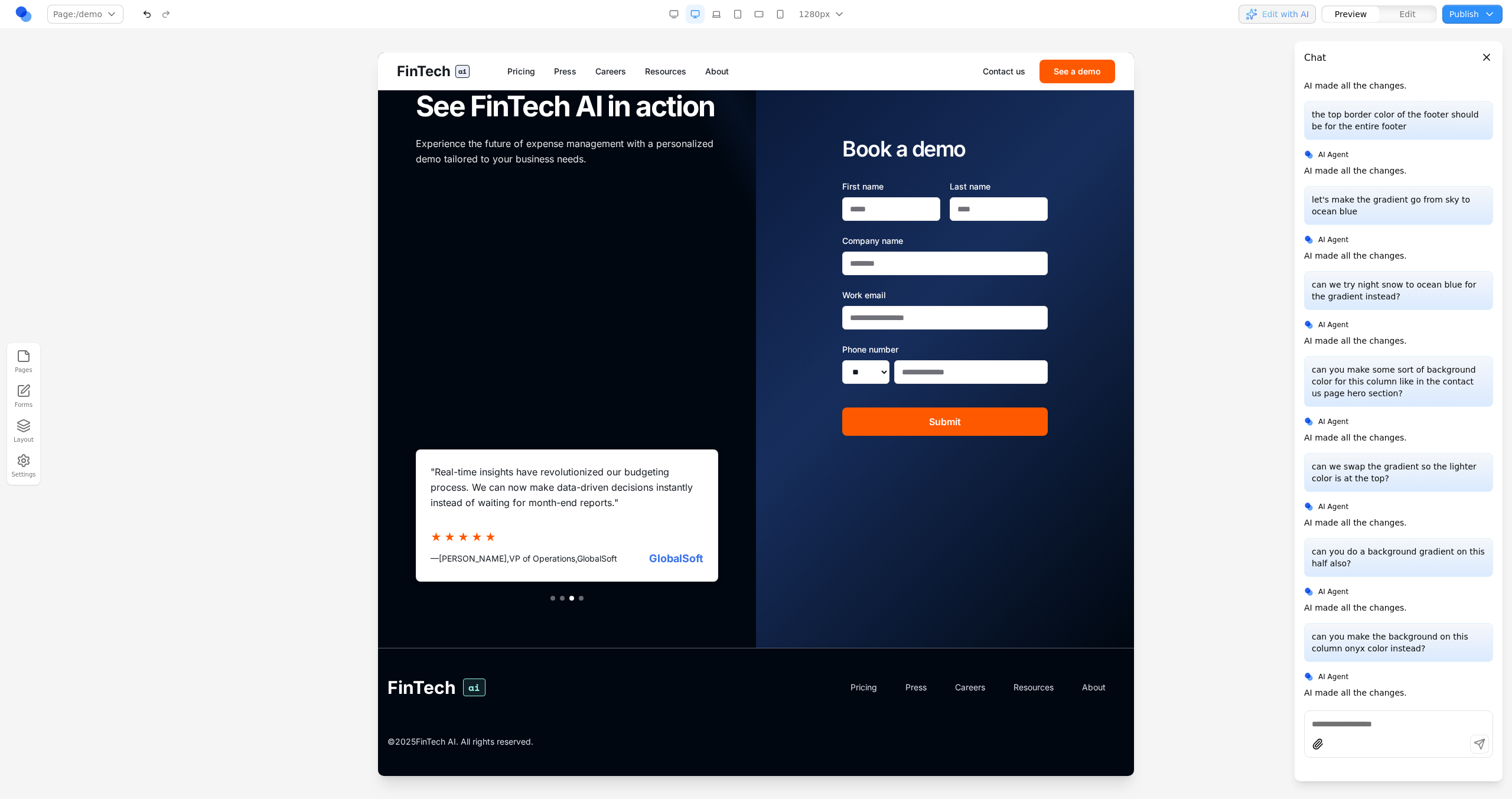
click at [583, 599] on div at bounding box center [567, 597] width 302 height 5
click at [555, 598] on div at bounding box center [567, 597] width 302 height 5
click at [551, 598] on button at bounding box center [553, 597] width 5 height 5
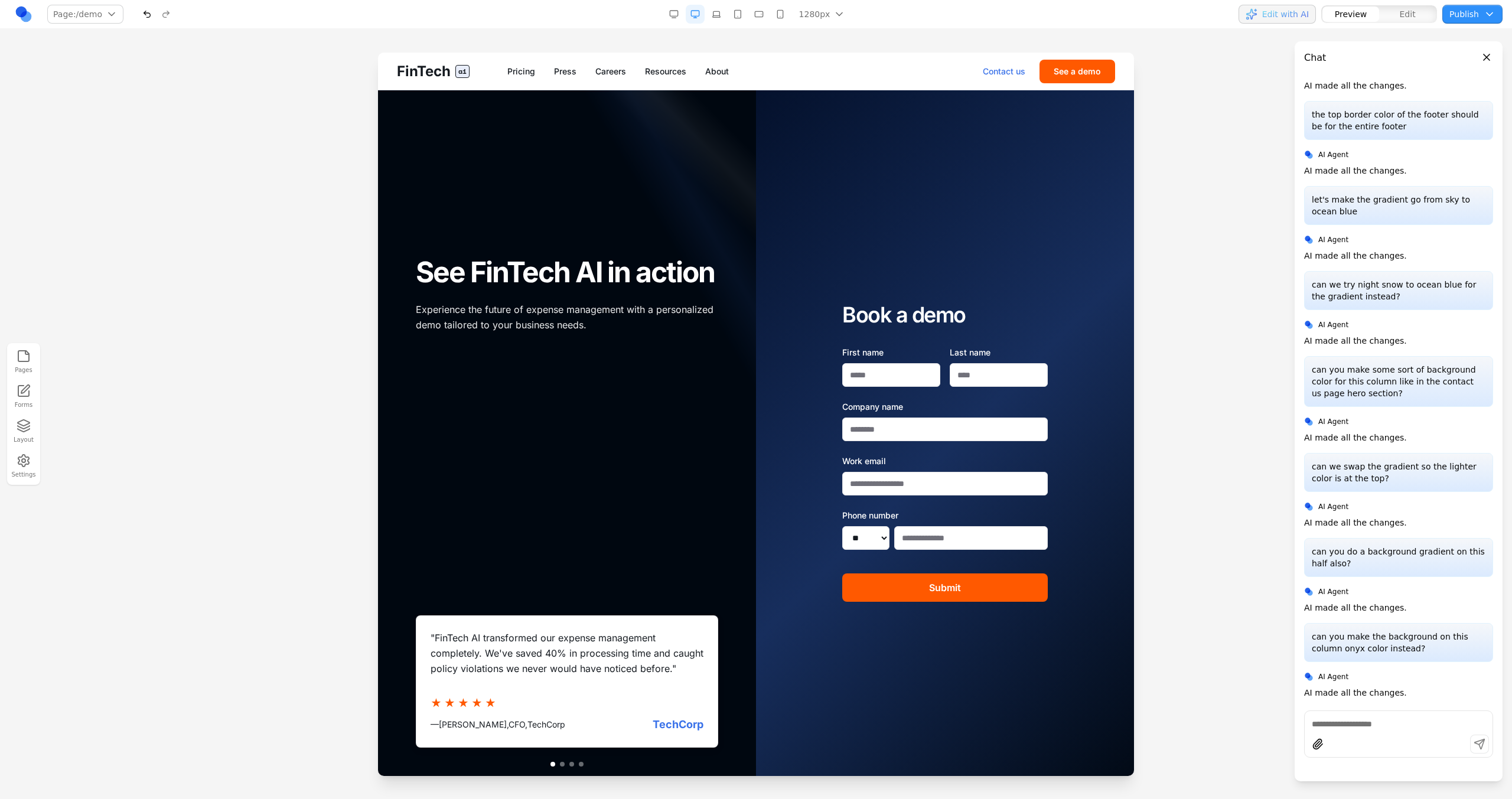
click at [1017, 69] on link "Contact us" at bounding box center [1004, 70] width 43 height 12
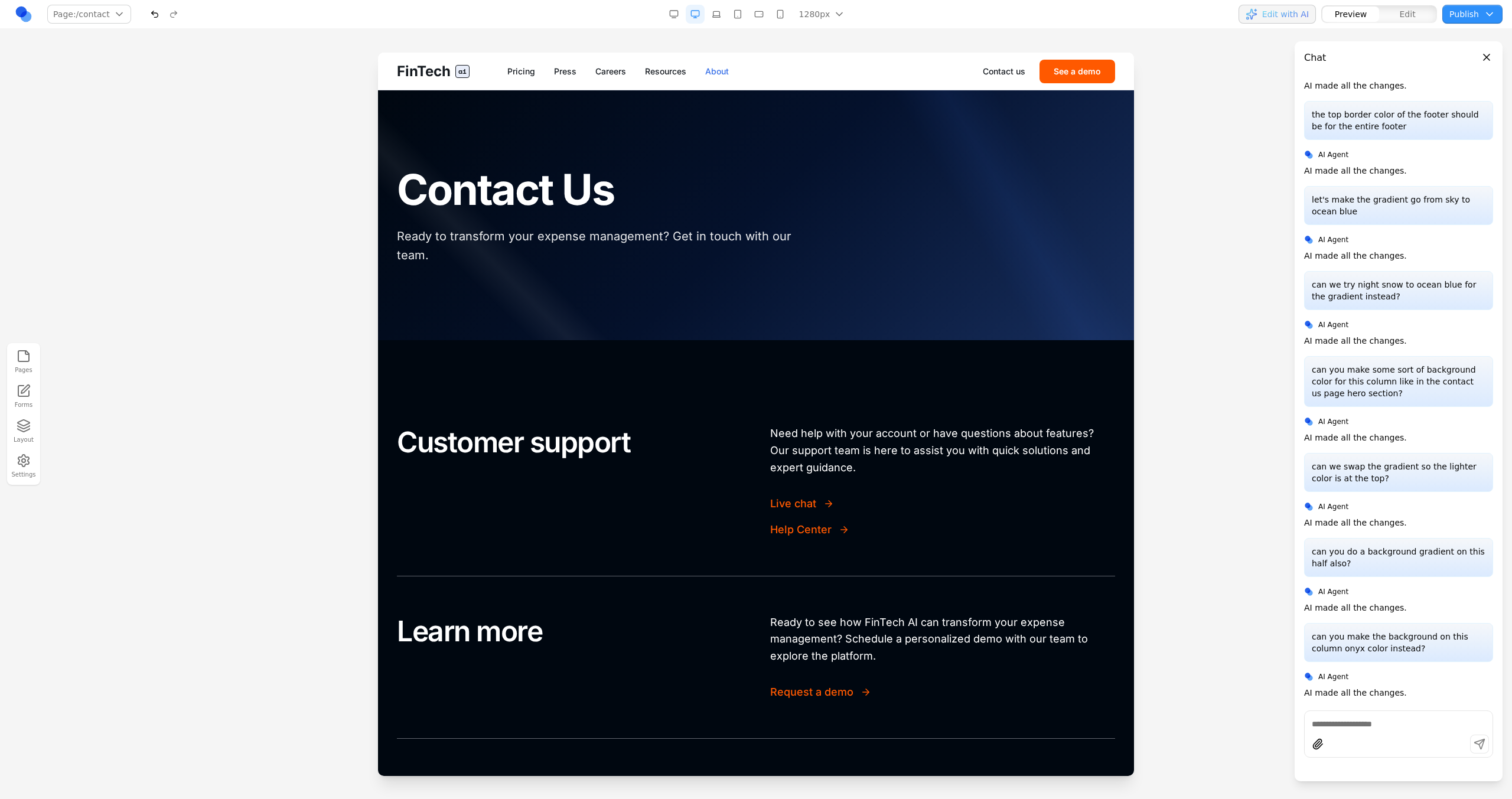
click at [714, 67] on link "About" at bounding box center [717, 70] width 24 height 12
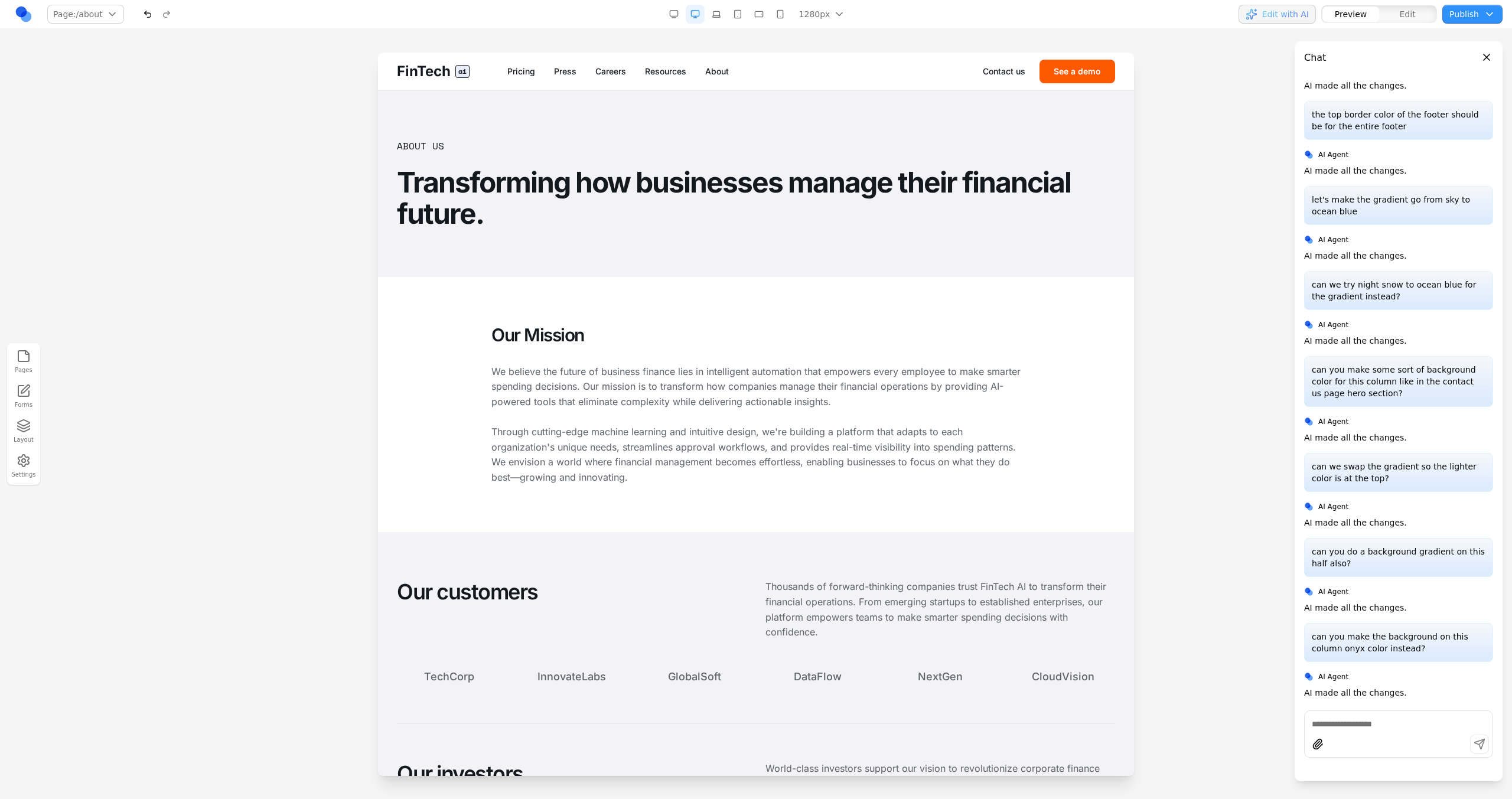
drag, startPoint x: 1342, startPoint y: 718, endPoint x: 1342, endPoint y: 700, distance: 18.0
click at [1342, 718] on textarea at bounding box center [1398, 723] width 174 height 12
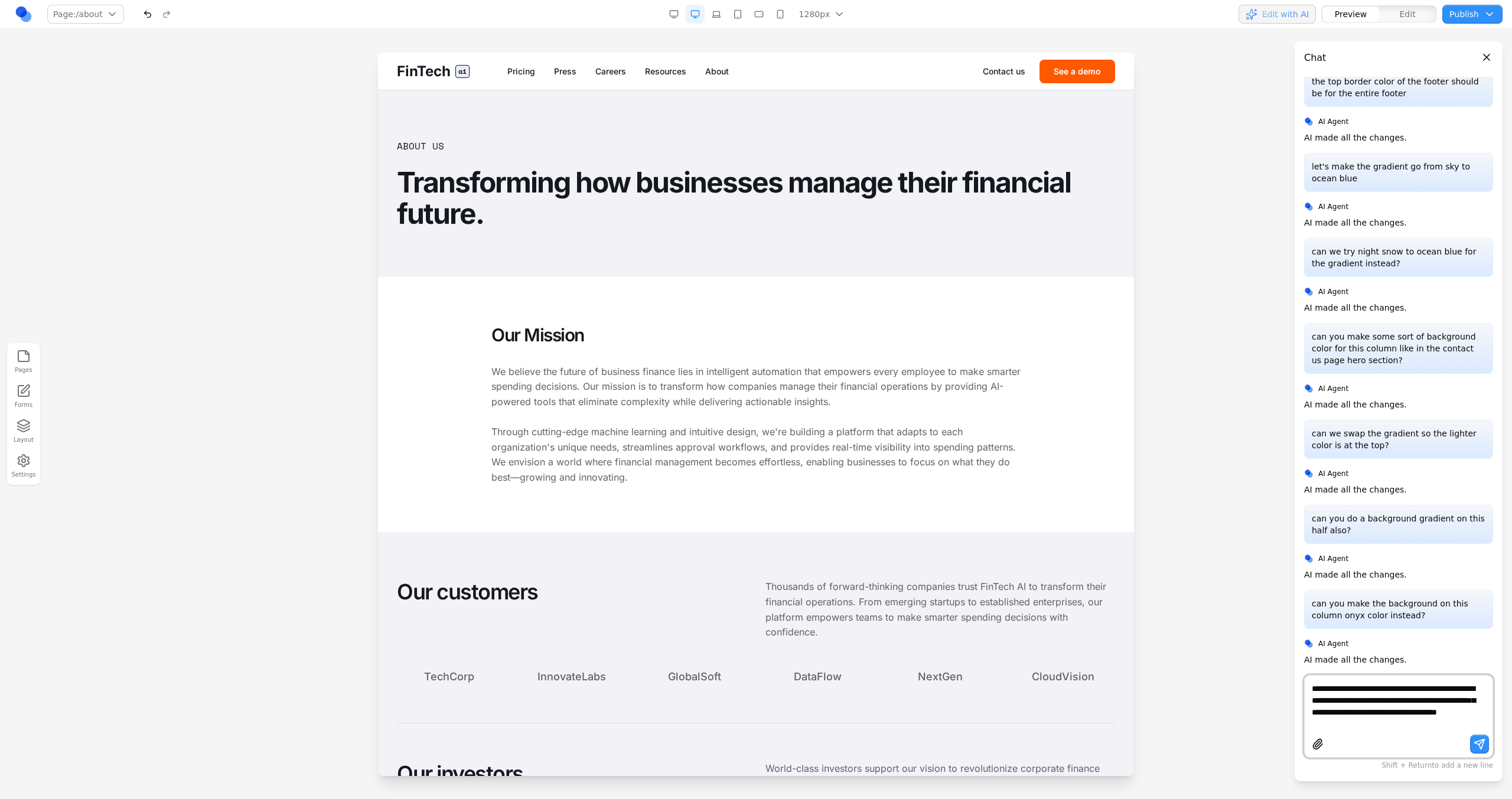
type textarea "**********"
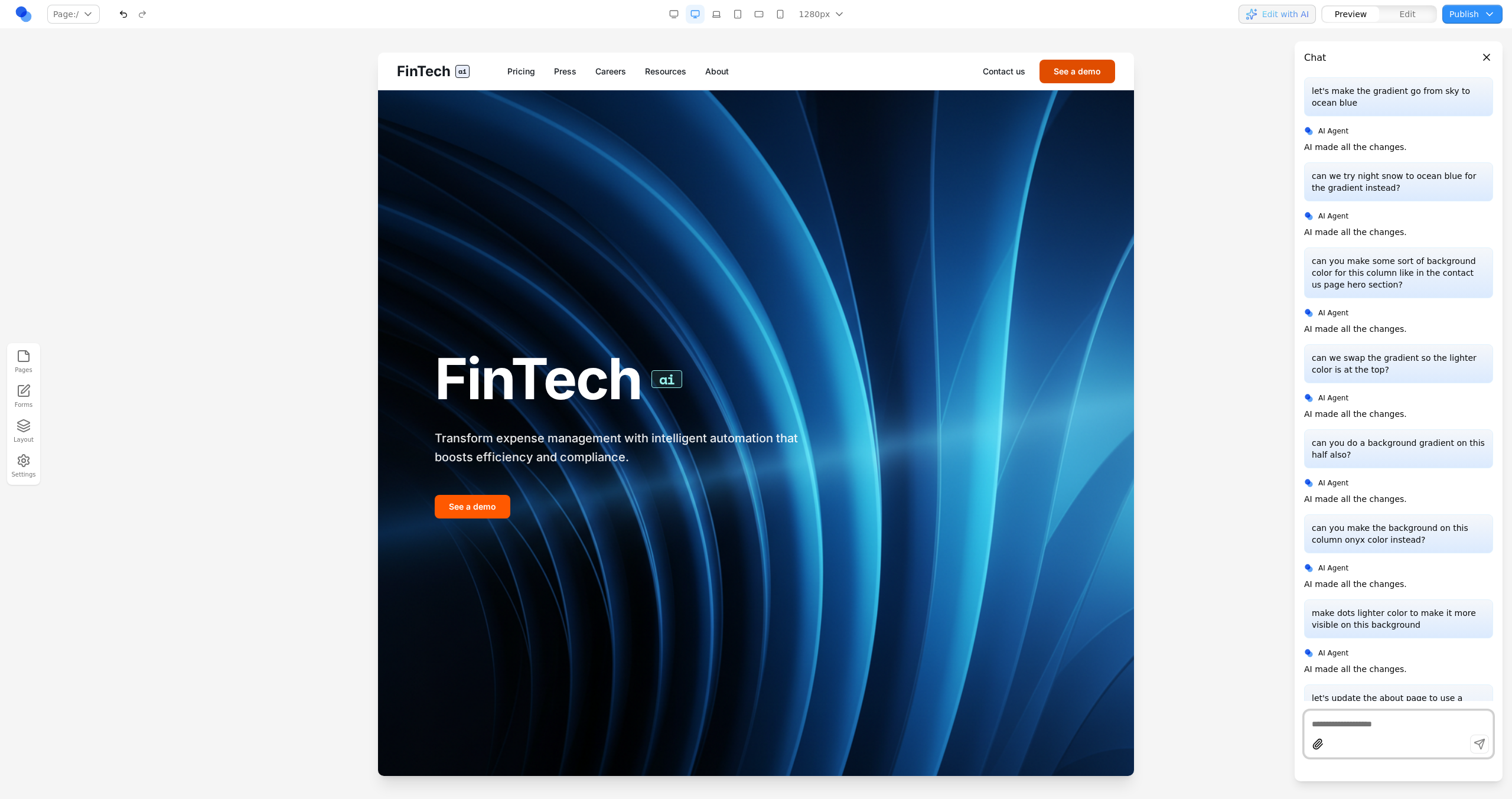
click at [1082, 67] on button "See a demo" at bounding box center [1077, 71] width 76 height 24
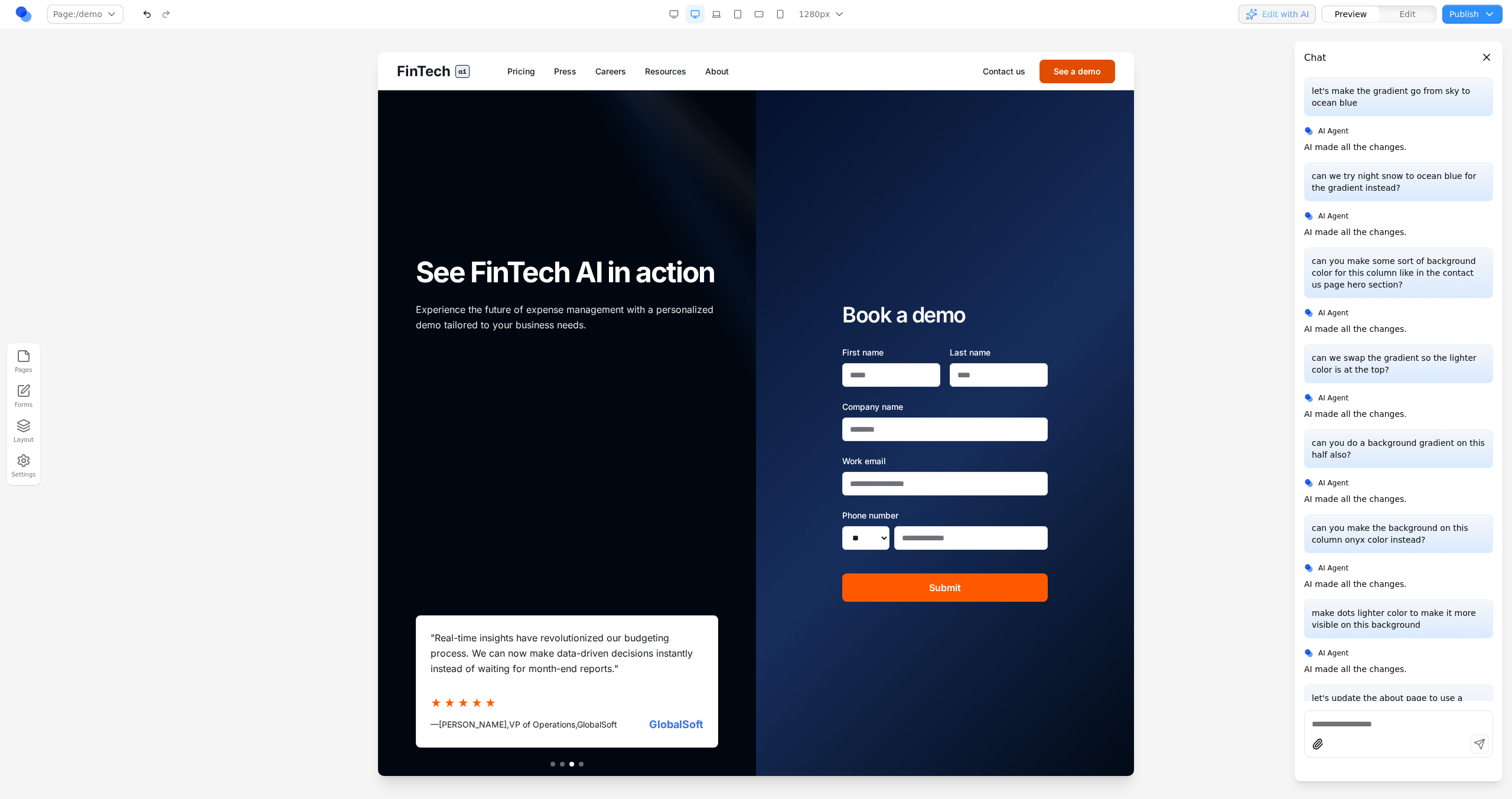
click at [1053, 75] on button "See a demo" at bounding box center [1077, 71] width 76 height 24
click at [713, 72] on link "About" at bounding box center [717, 70] width 24 height 12
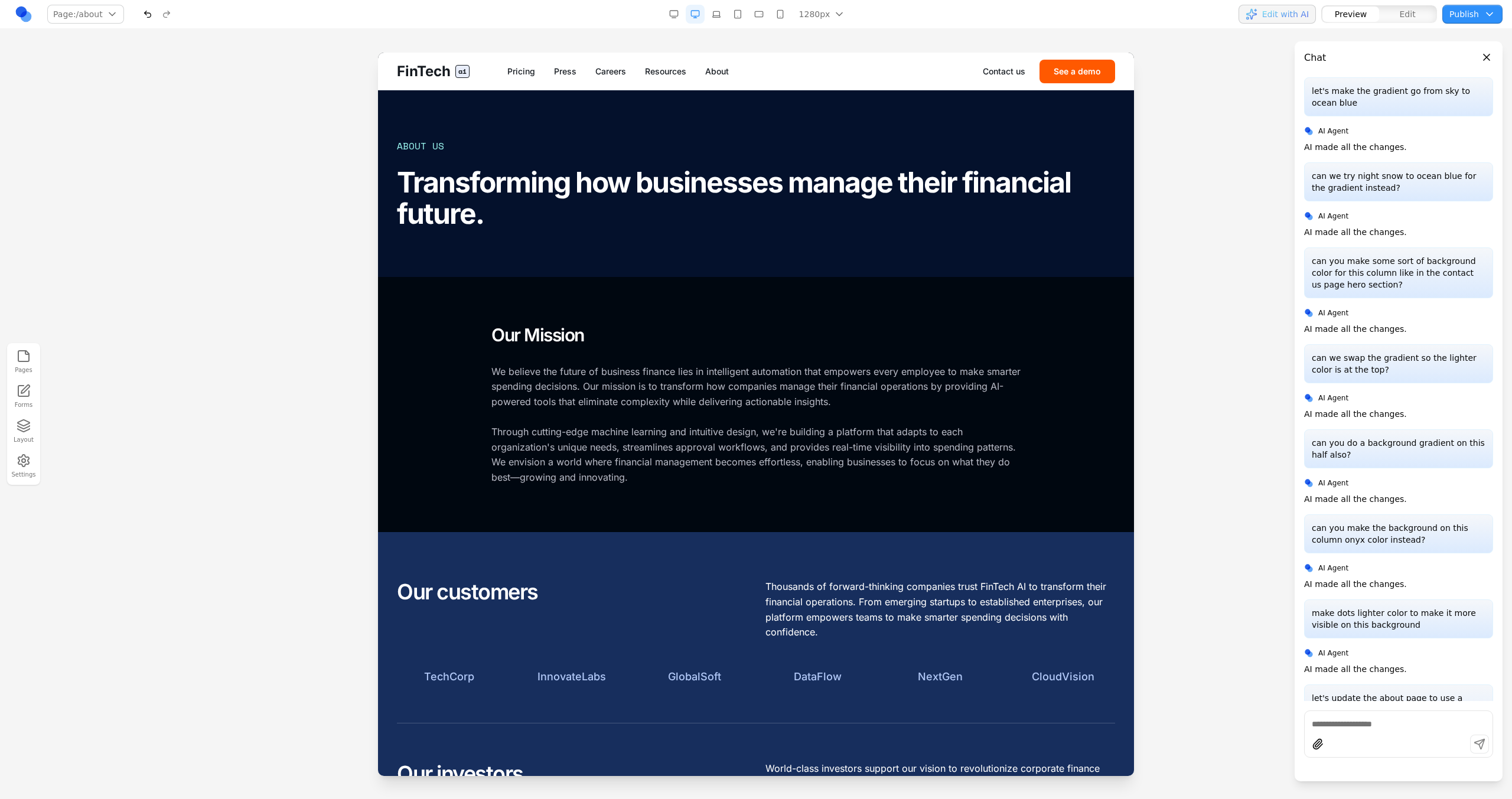
click at [797, 287] on section "Our Mission We believe the future of business finance lies in intelligent autom…" at bounding box center [756, 404] width 756 height 256
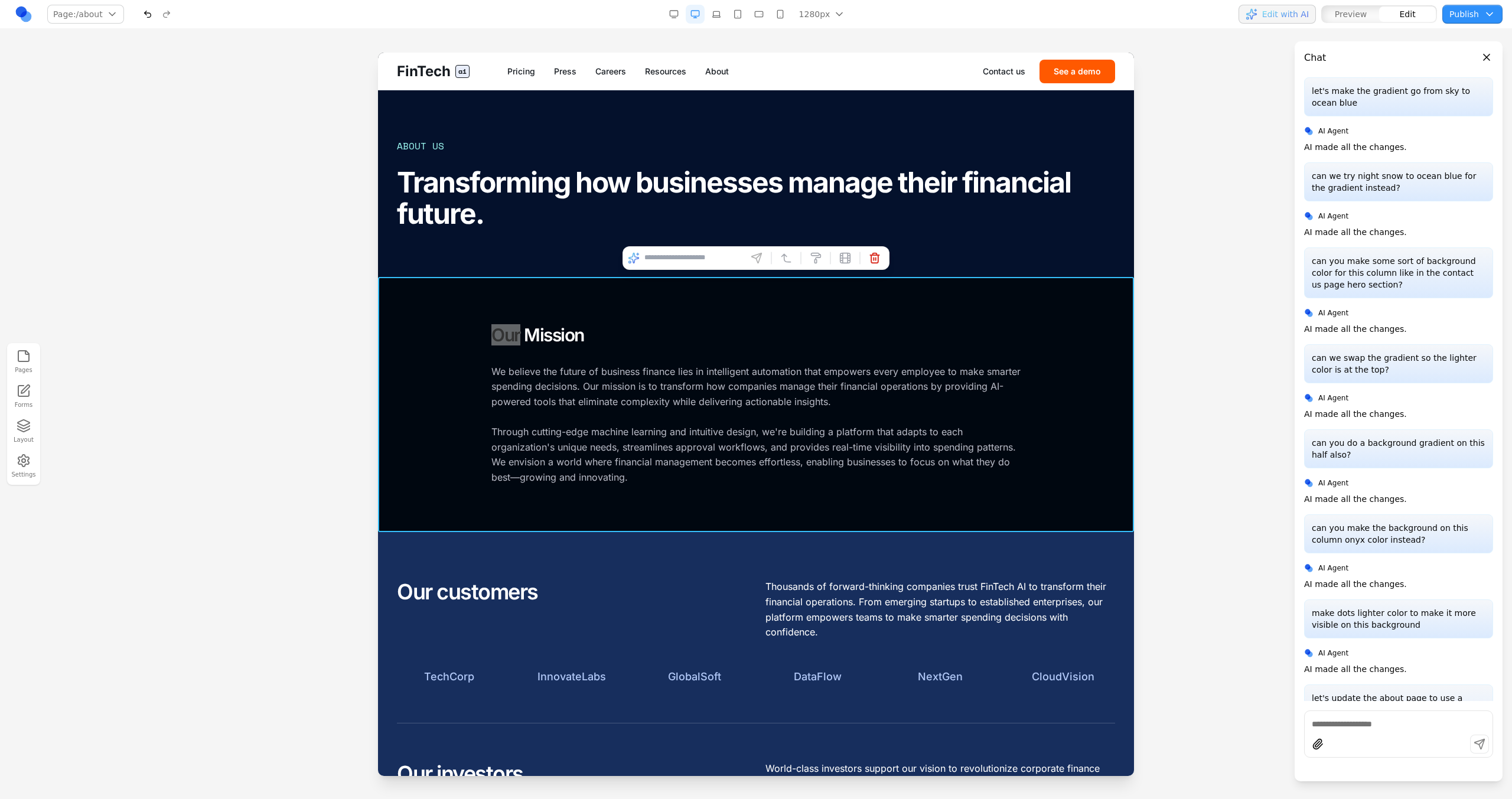
click at [300, 387] on div at bounding box center [756, 425] width 1512 height 746
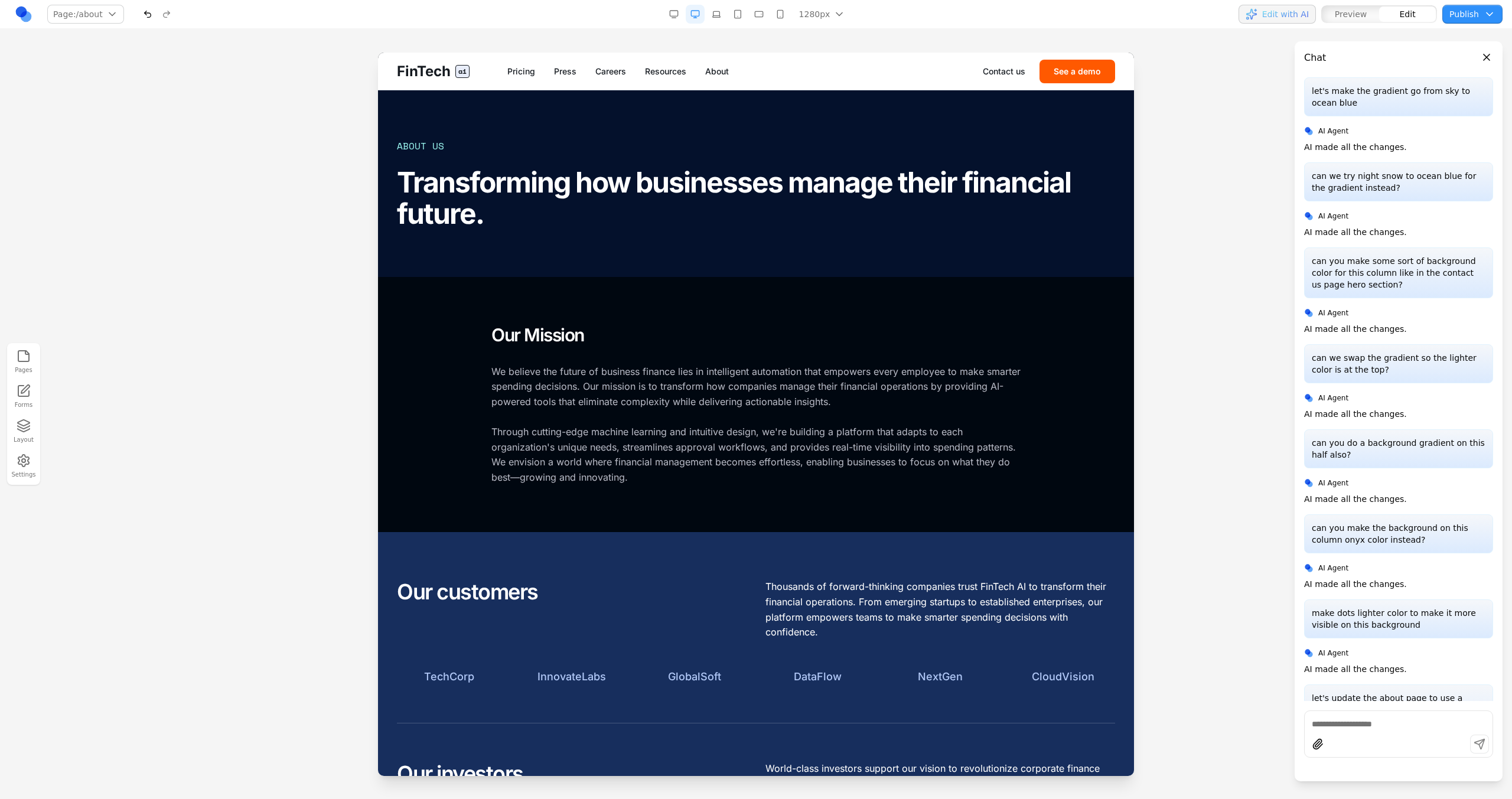
click at [888, 187] on h1 "Transforming how businesses manage their financial future." at bounding box center [756, 198] width 718 height 62
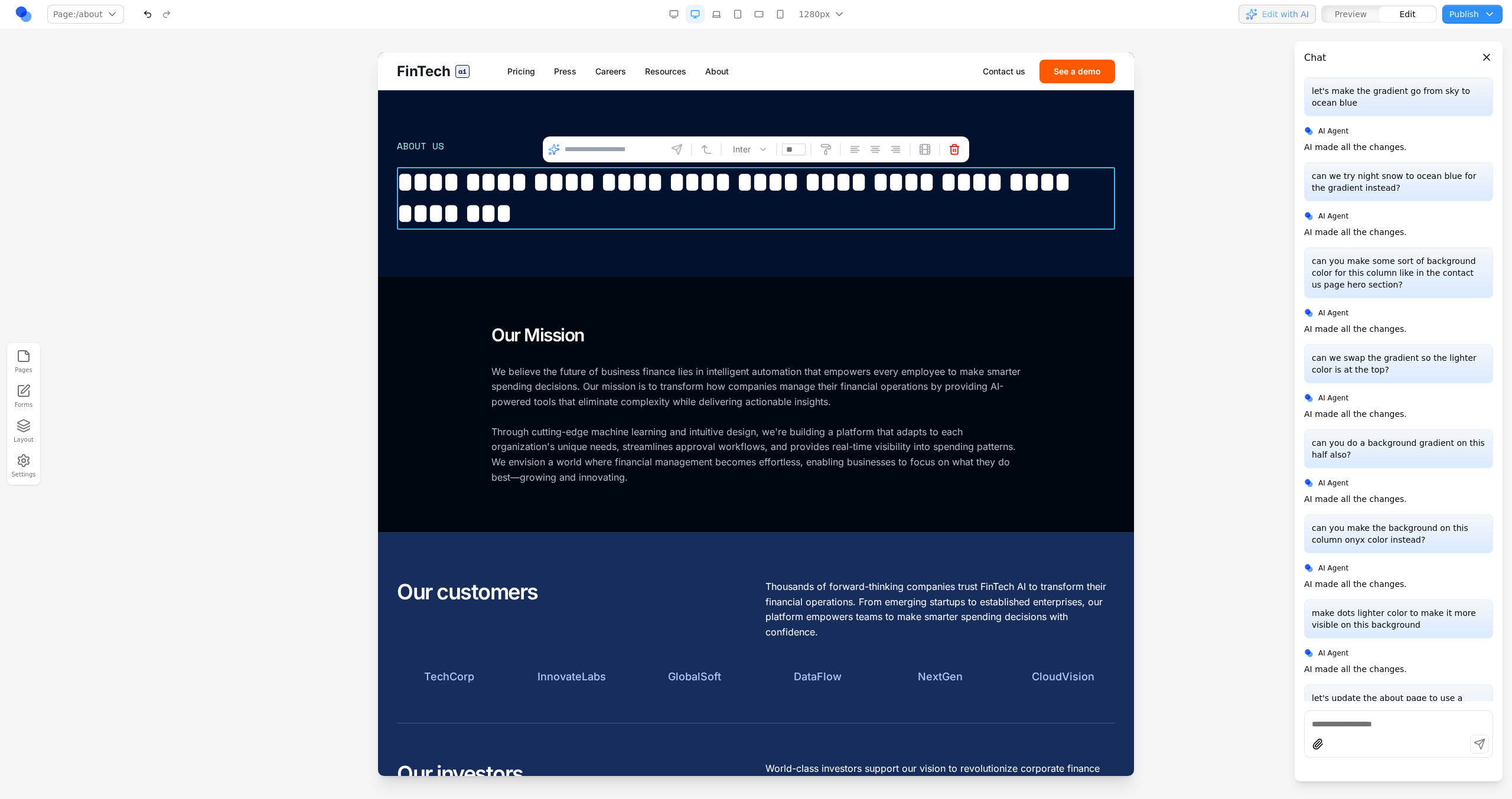
click at [779, 8] on button "button" at bounding box center [780, 14] width 19 height 19
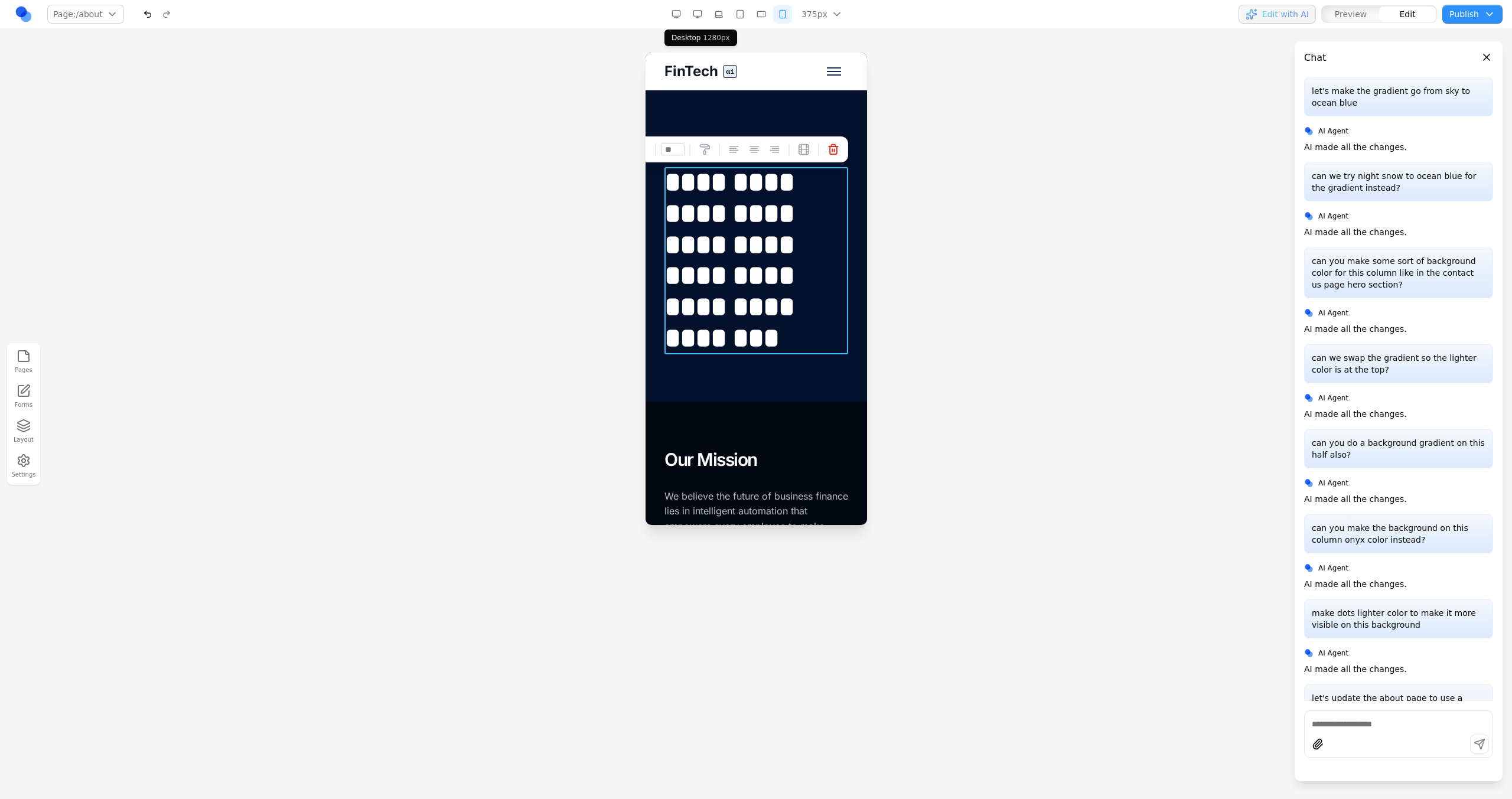
drag, startPoint x: 695, startPoint y: 18, endPoint x: 358, endPoint y: 356, distance: 477.3
click at [695, 18] on button "button" at bounding box center [697, 14] width 19 height 19
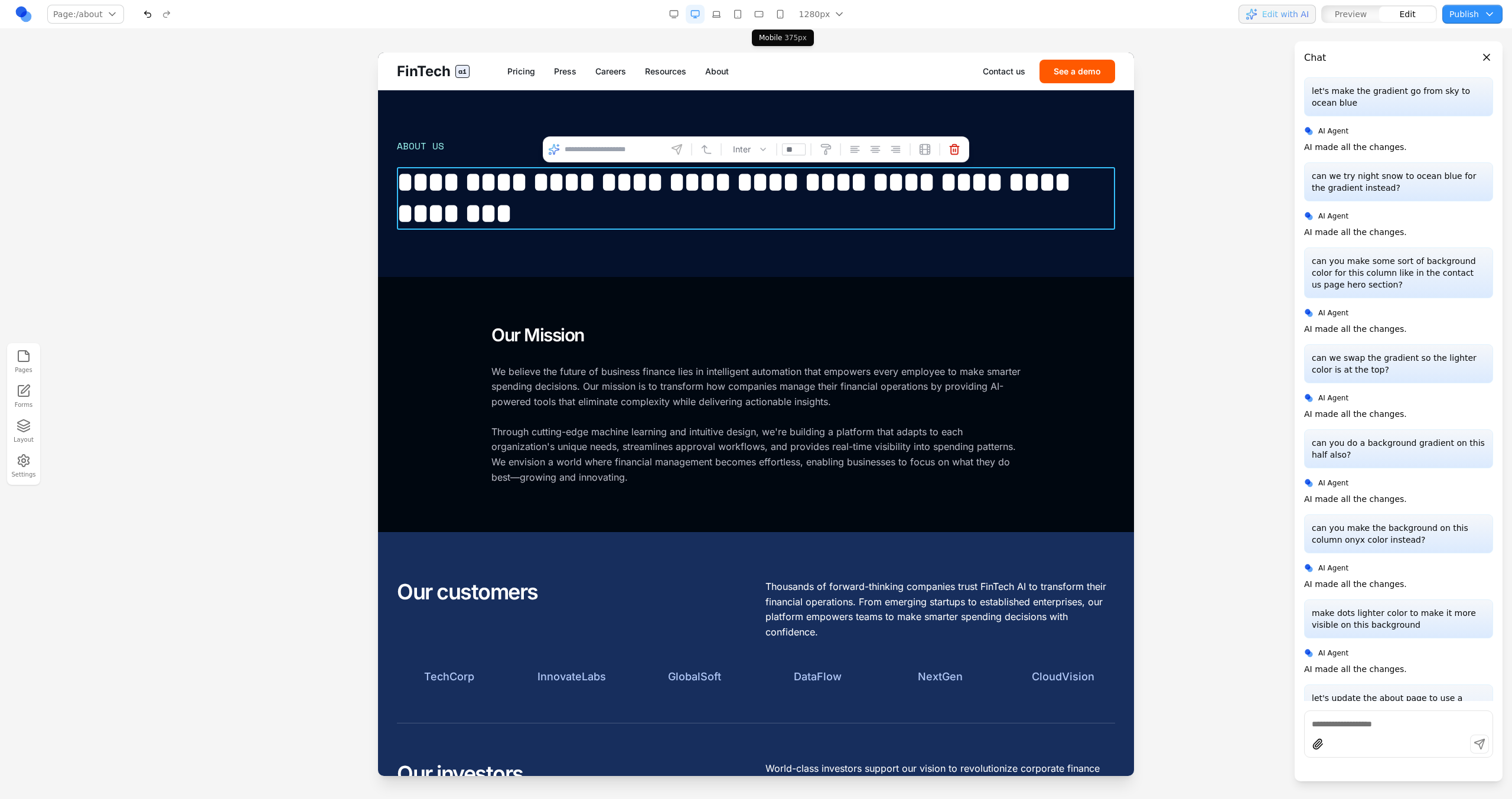
click at [779, 15] on button "button" at bounding box center [780, 14] width 19 height 19
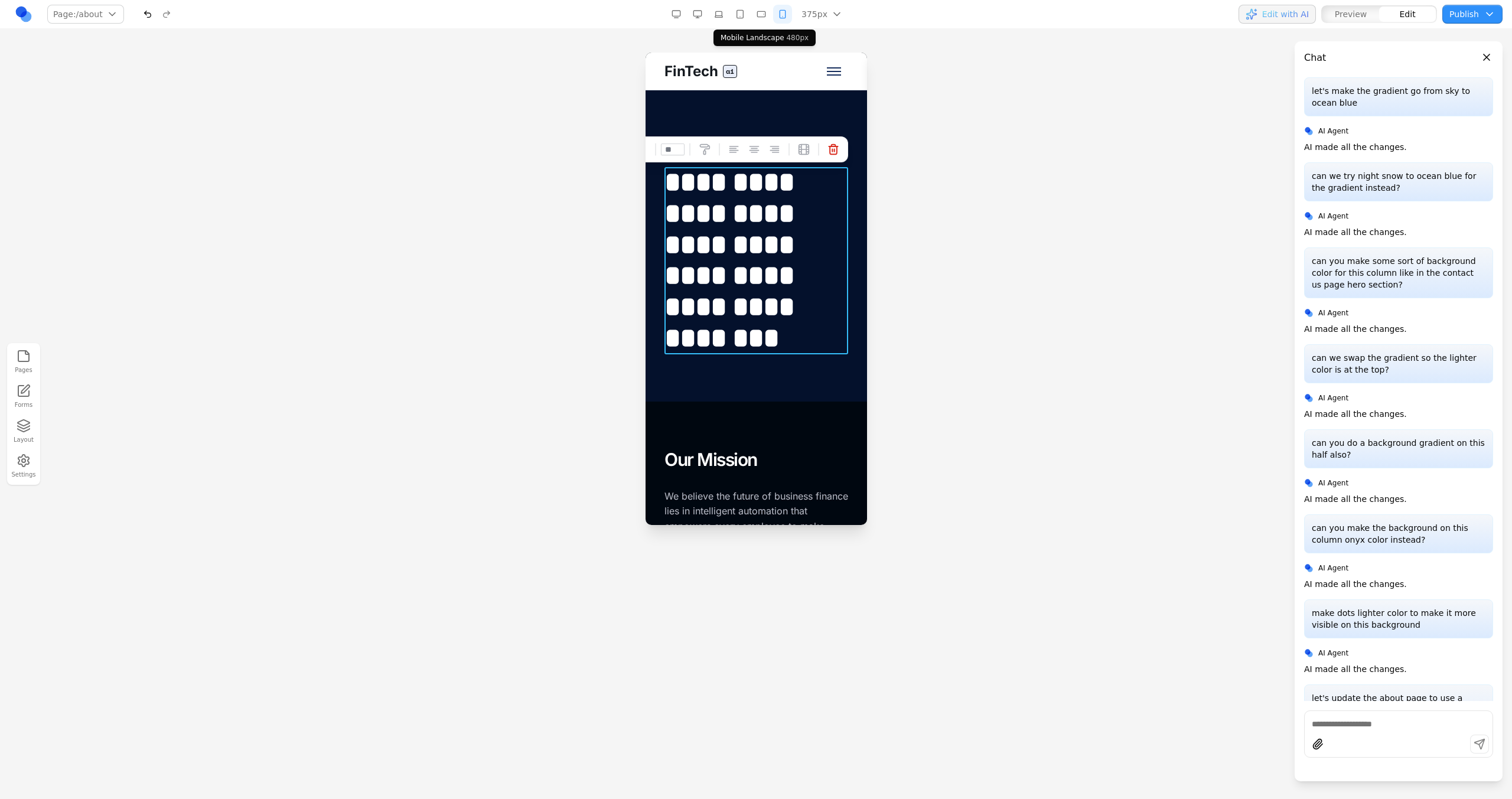
click at [766, 10] on button "button" at bounding box center [761, 14] width 19 height 19
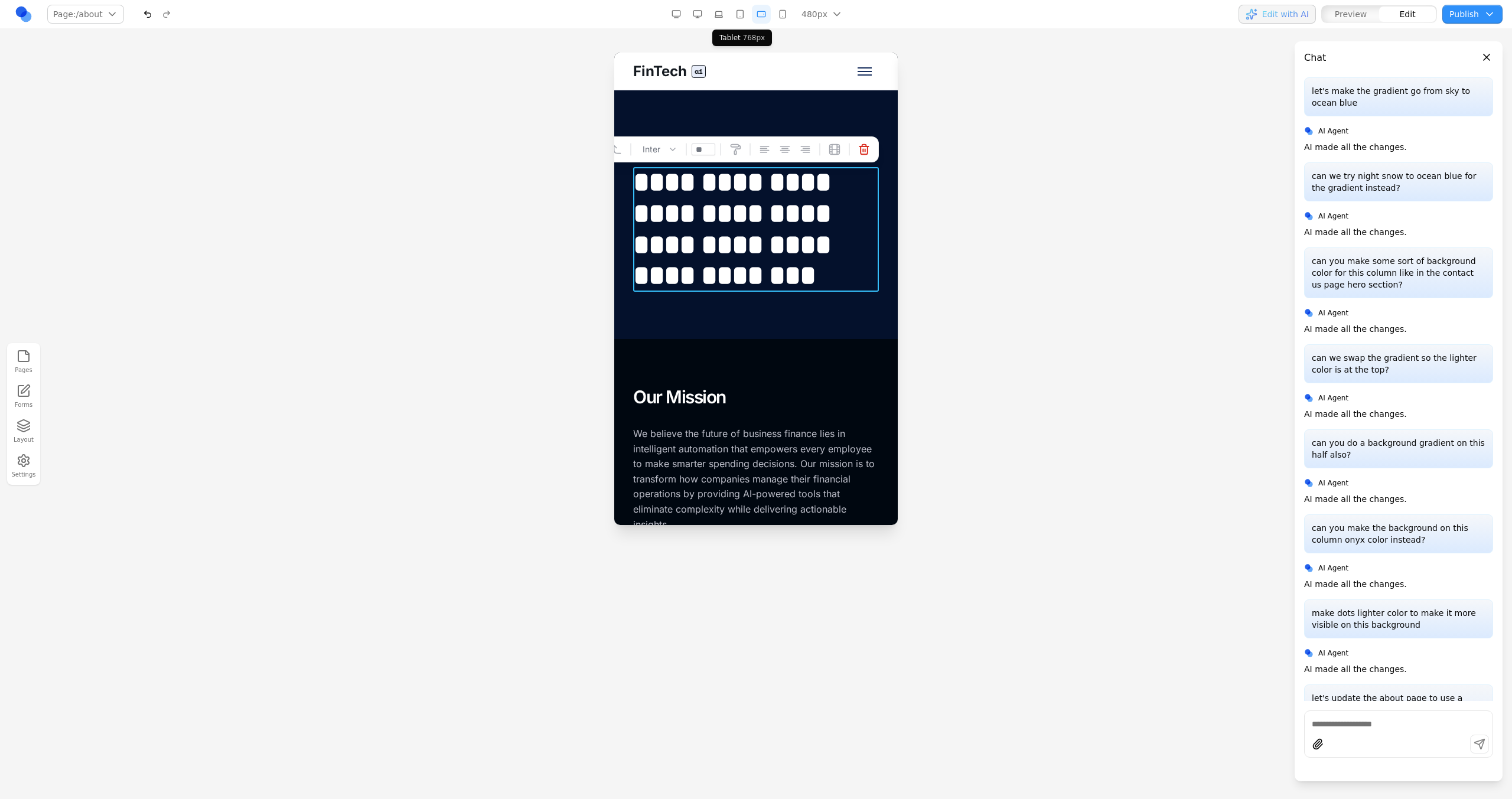
click at [742, 12] on button "button" at bounding box center [740, 14] width 19 height 19
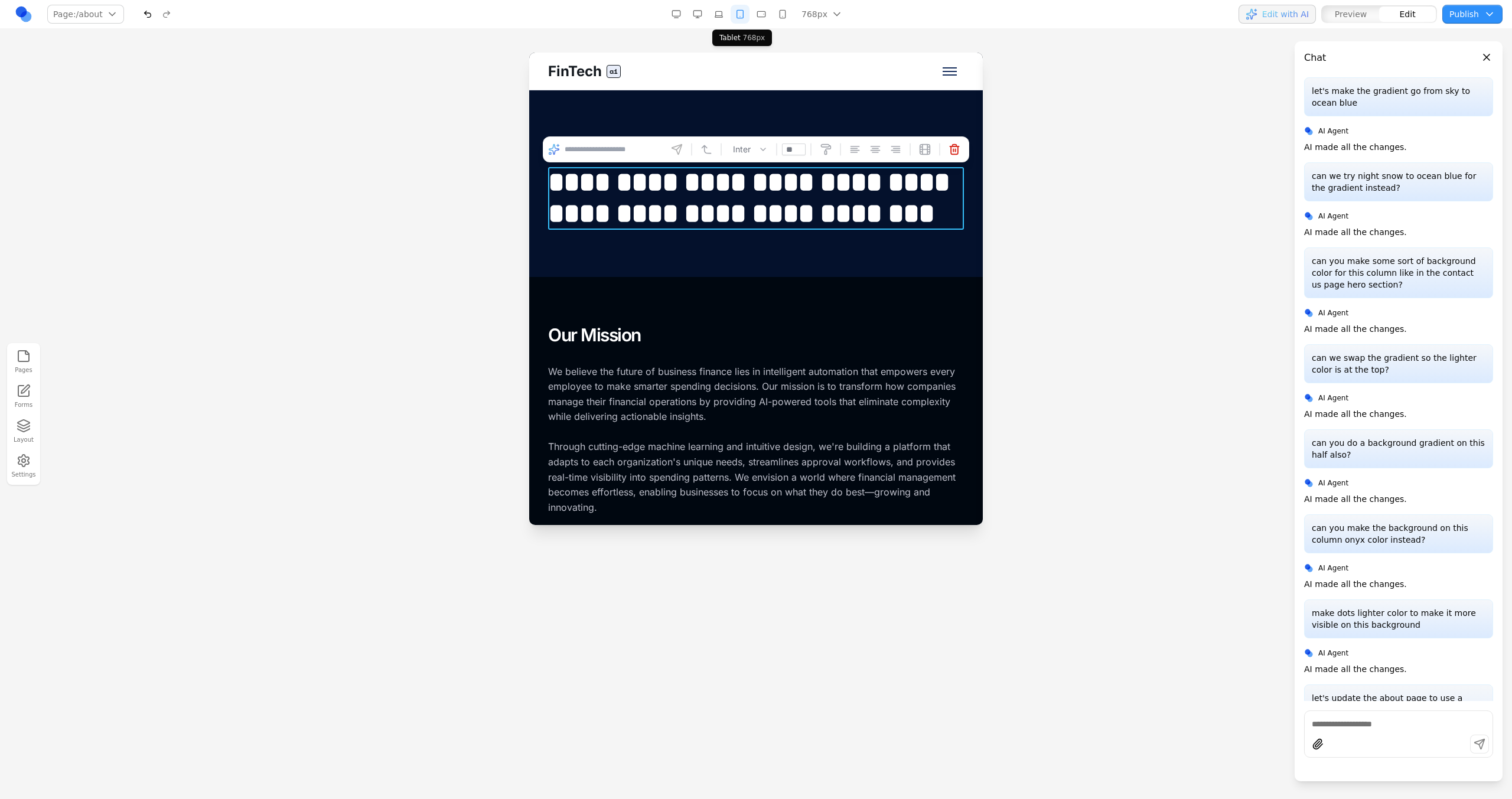
click at [732, 14] on button "button" at bounding box center [740, 14] width 19 height 19
click at [721, 14] on button "button" at bounding box center [718, 14] width 19 height 19
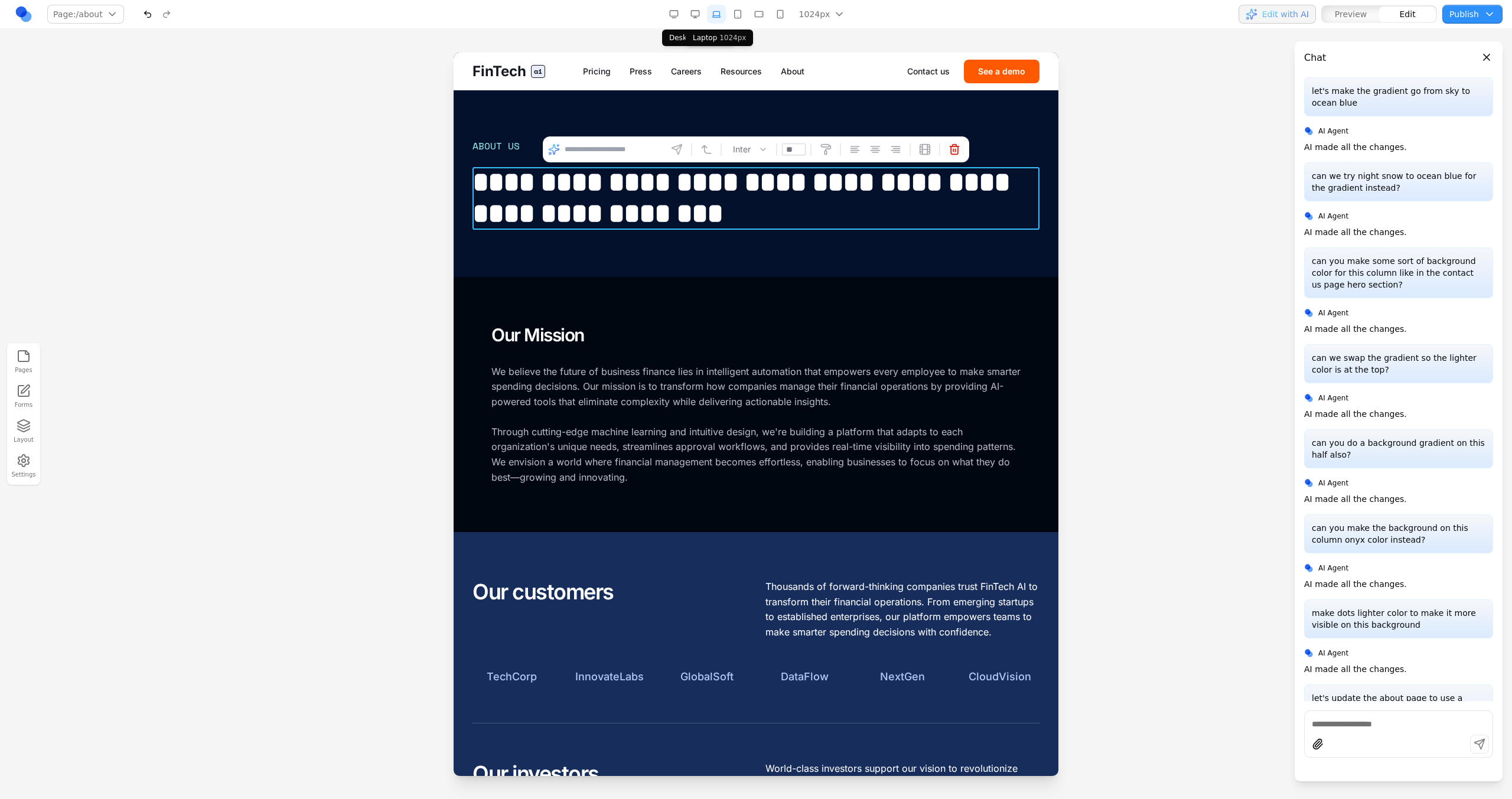
click at [695, 14] on button "button" at bounding box center [695, 14] width 19 height 19
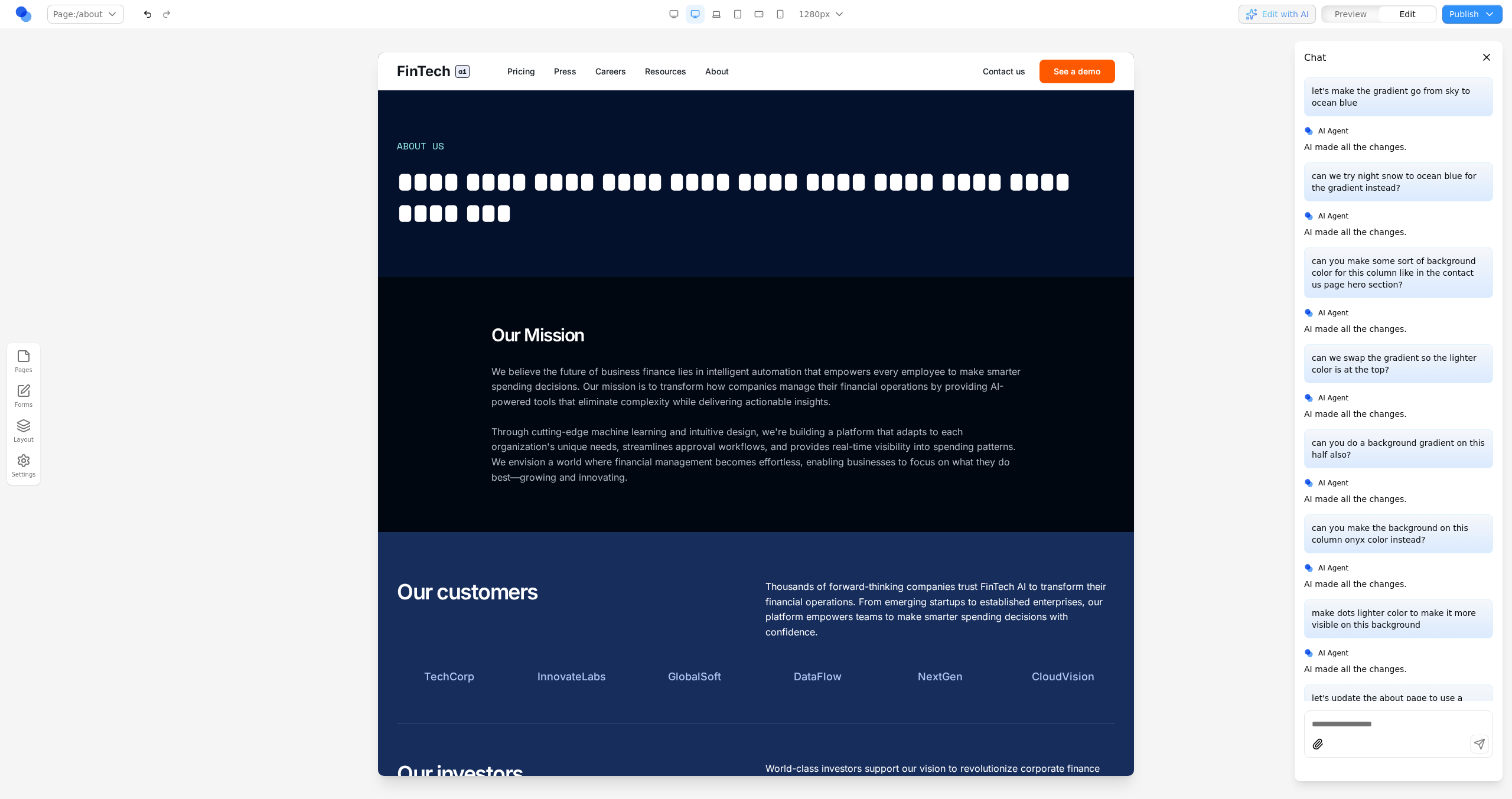
click at [373, 240] on div at bounding box center [756, 425] width 1512 height 746
click at [964, 135] on section "**********" at bounding box center [756, 183] width 756 height 186
click at [1027, 70] on div "Contact us See a demo" at bounding box center [1049, 71] width 132 height 24
click at [1022, 70] on link "Contact us" at bounding box center [1004, 70] width 43 height 12
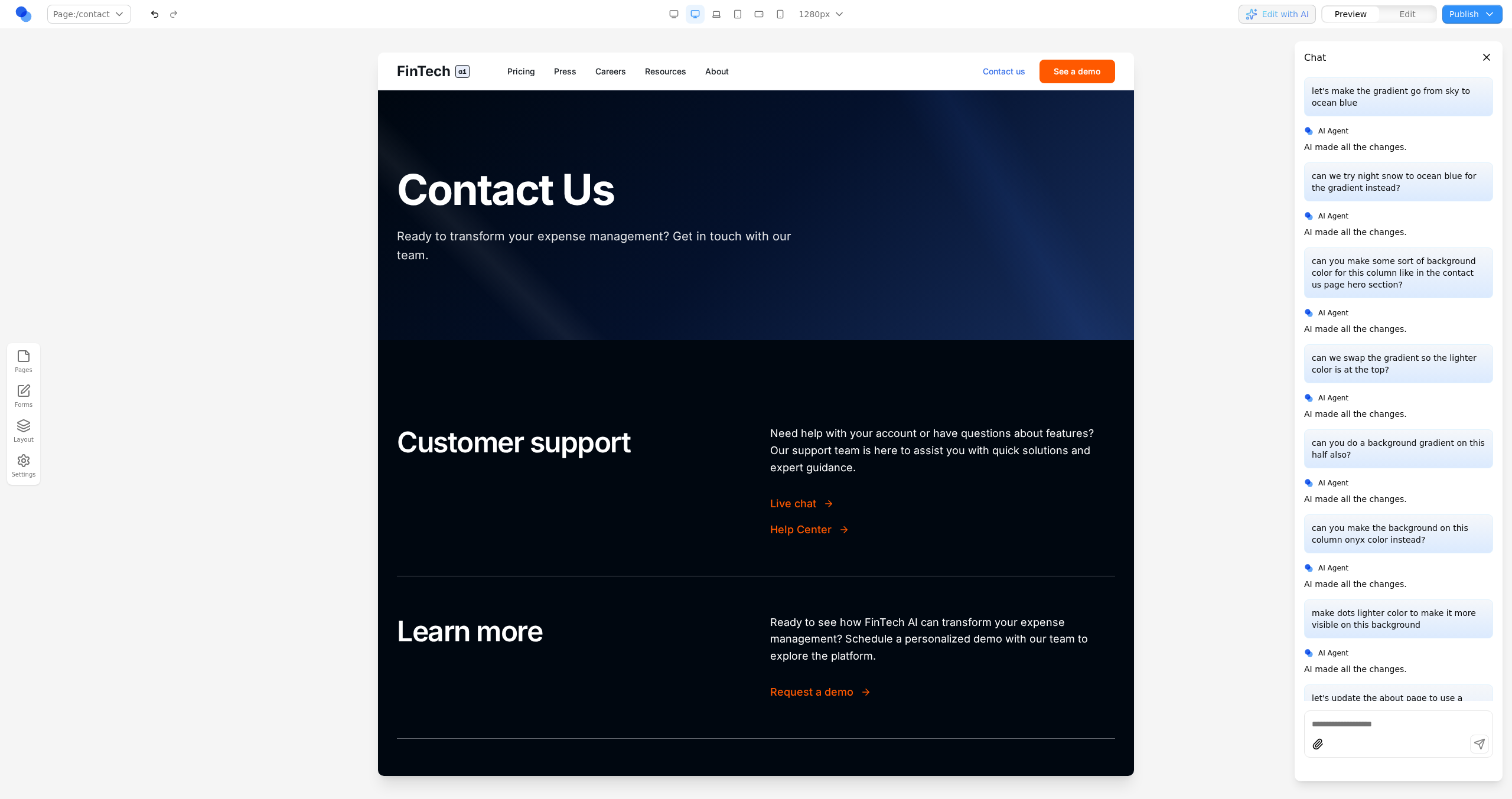
click at [1057, 76] on button "See a demo" at bounding box center [1077, 71] width 76 height 24
click at [1064, 78] on button "See a demo" at bounding box center [1077, 71] width 76 height 24
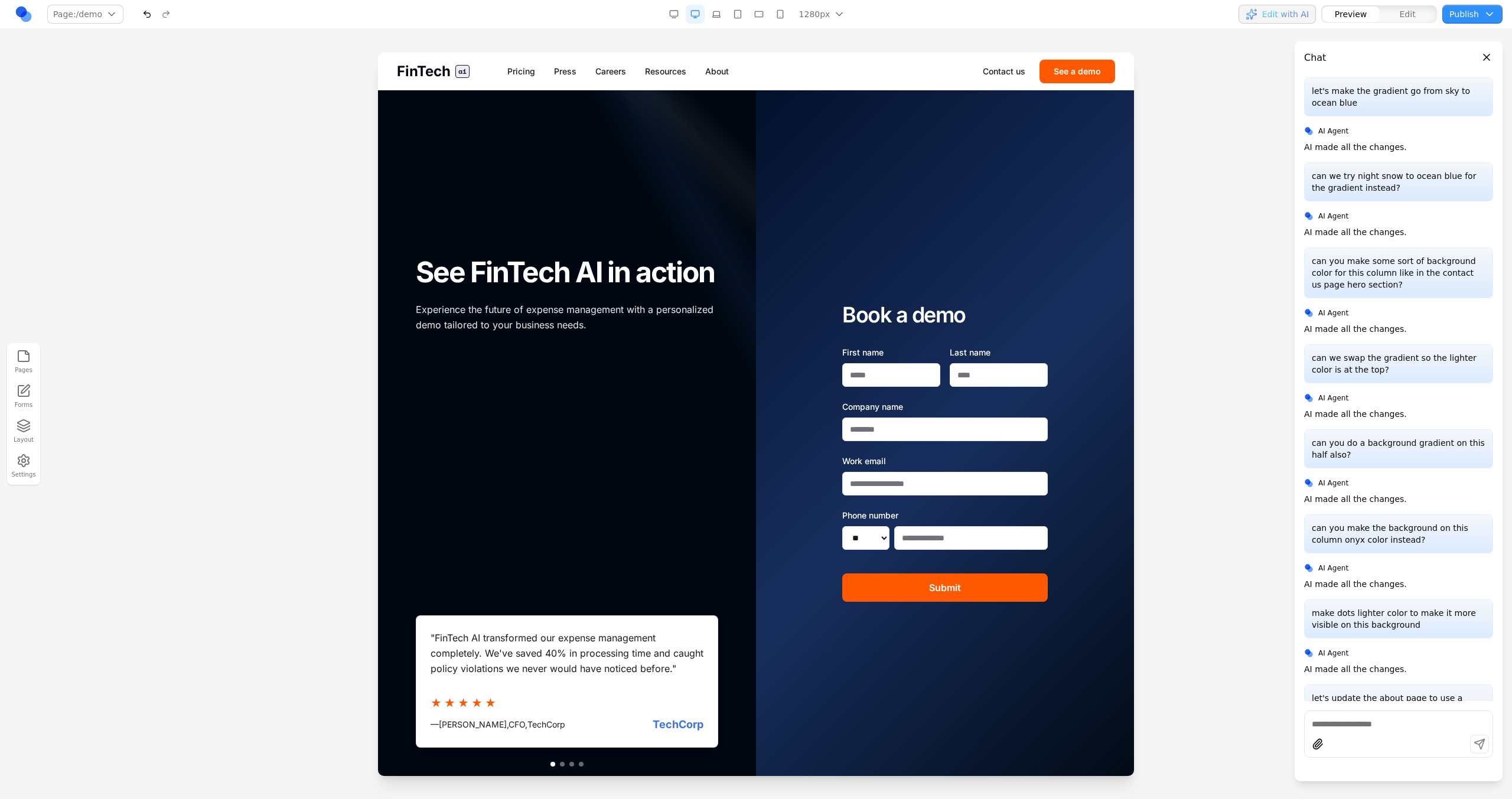
click at [439, 78] on span "FinTech" at bounding box center [423, 71] width 53 height 19
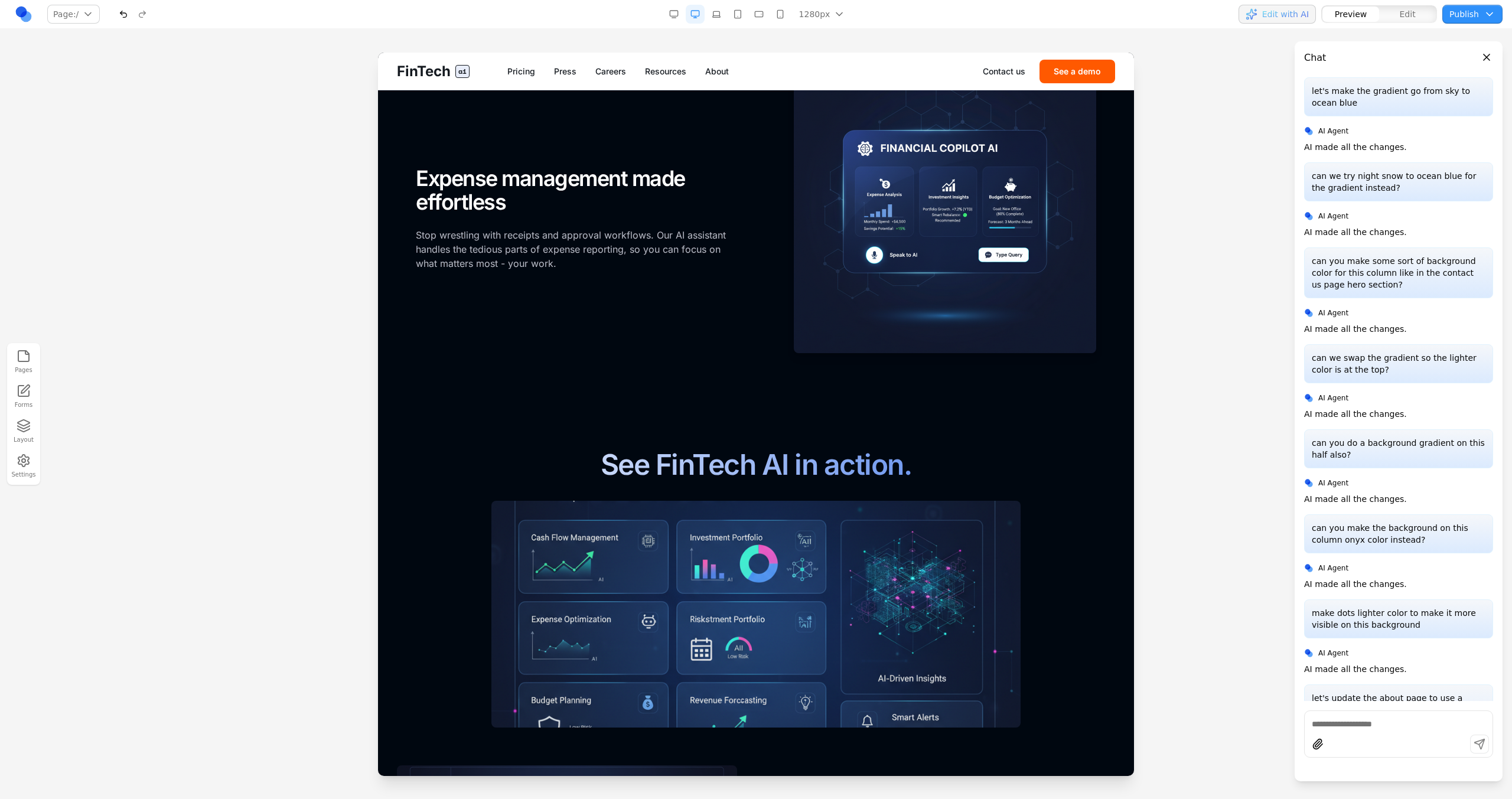
scroll to position [1294, 0]
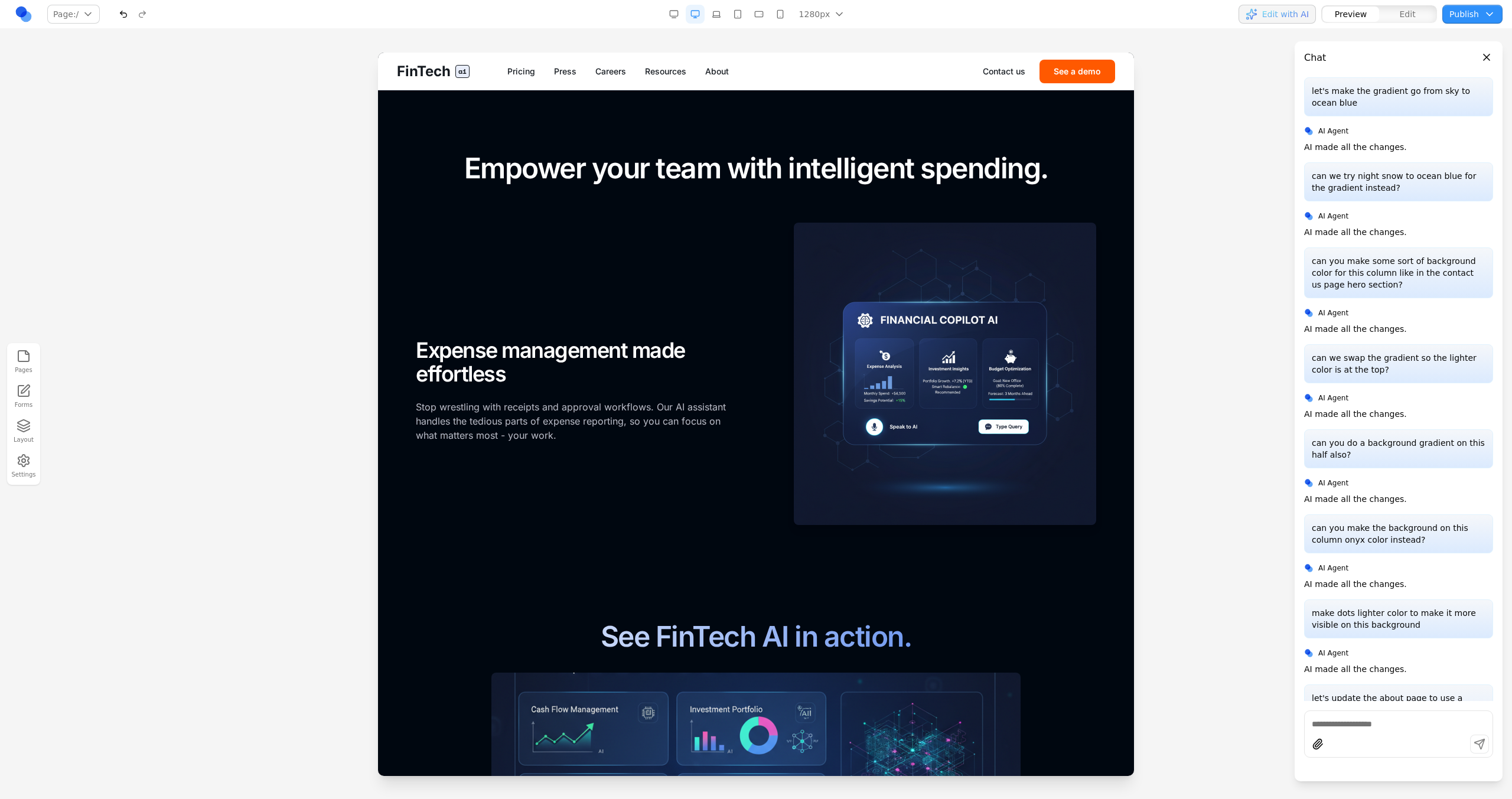
click at [1064, 64] on button "See a demo" at bounding box center [1077, 71] width 76 height 24
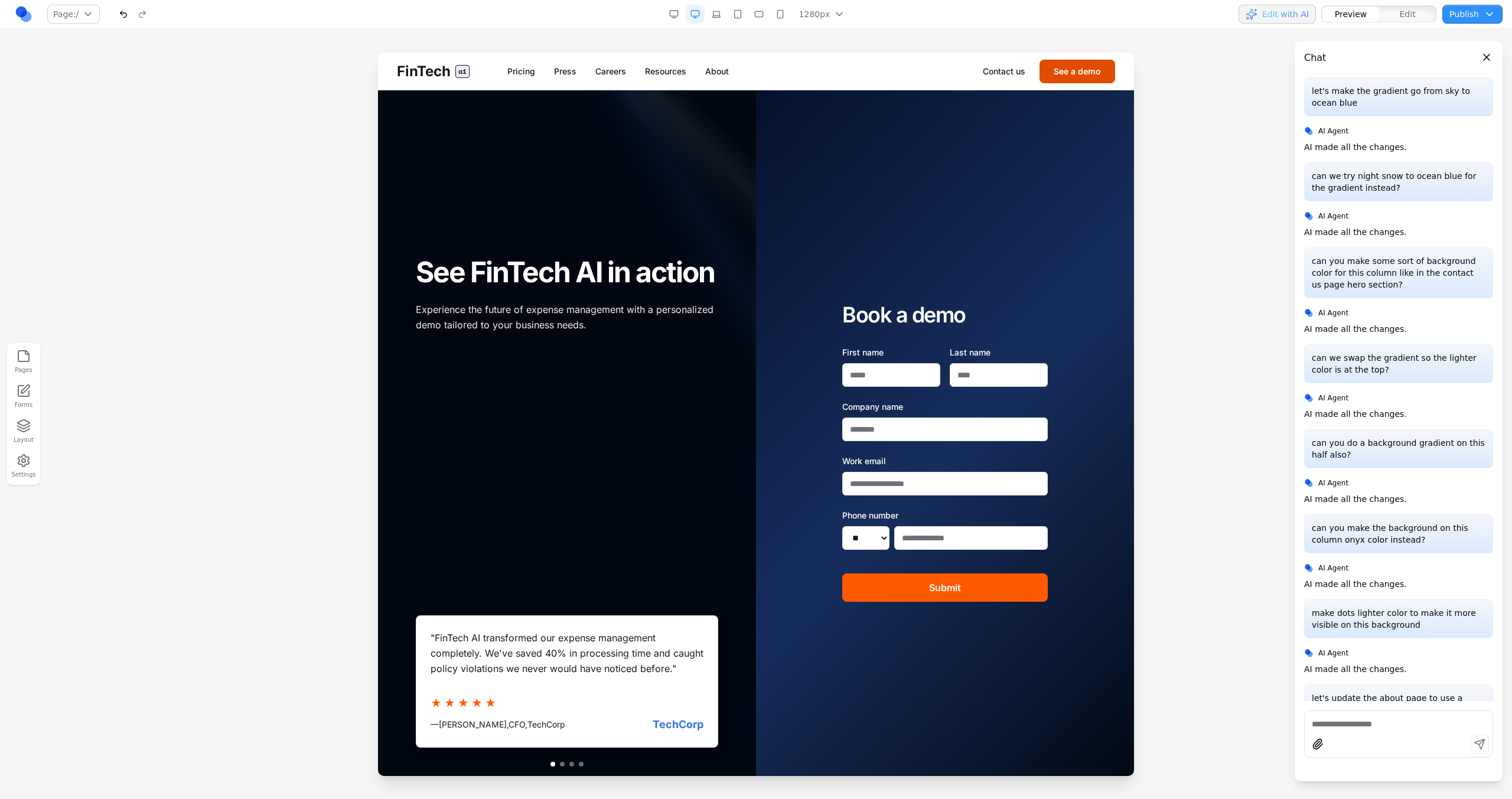
scroll to position [0, 0]
click at [705, 64] on div "FinTech ai Pricing Press Careers Resources About Contact us See a demo" at bounding box center [756, 70] width 756 height 37
click at [720, 67] on link "About" at bounding box center [717, 70] width 24 height 12
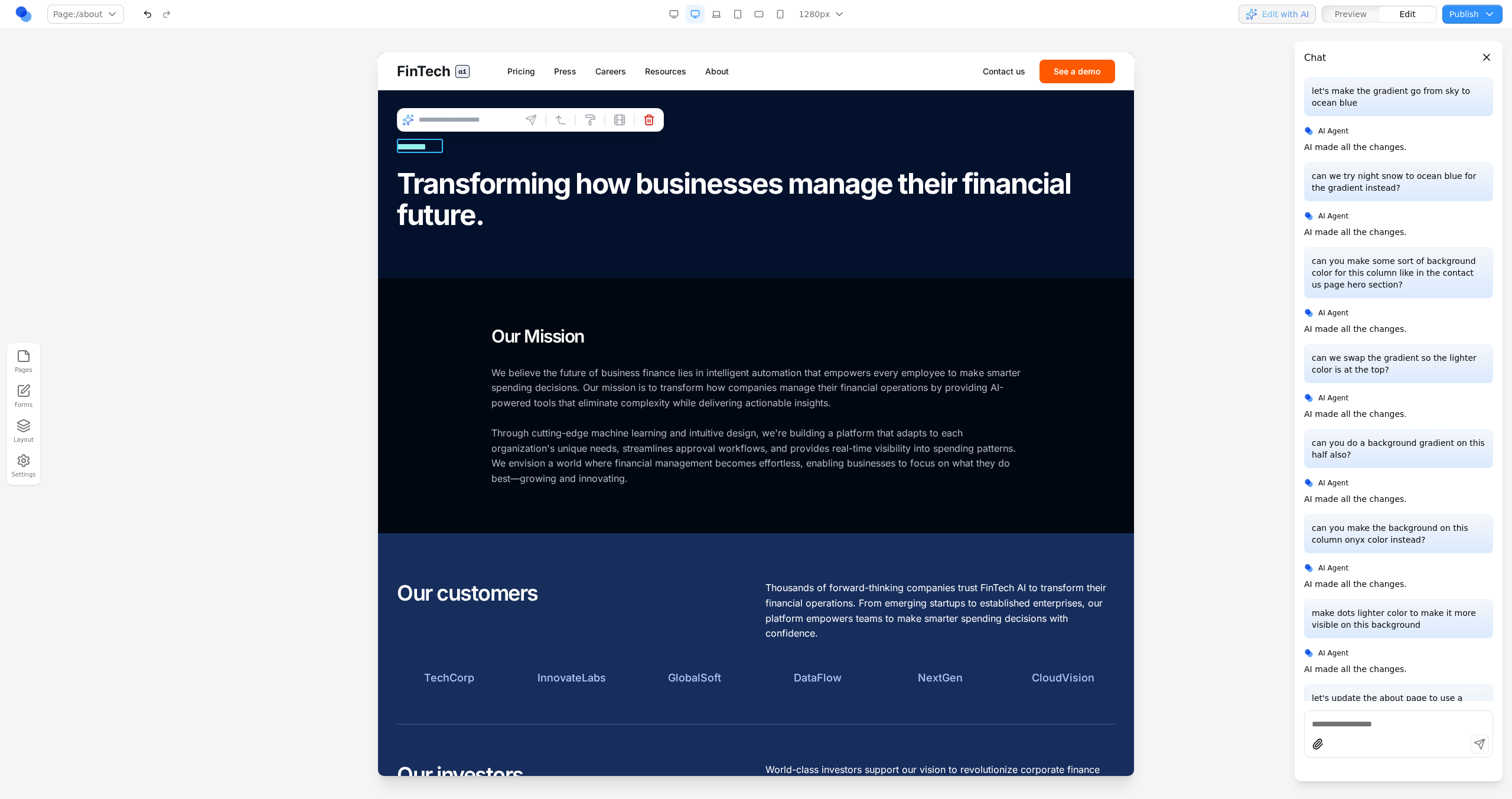
click at [437, 151] on div "********" at bounding box center [420, 147] width 46 height 14
click at [464, 122] on input at bounding box center [468, 119] width 98 height 19
type input "**********"
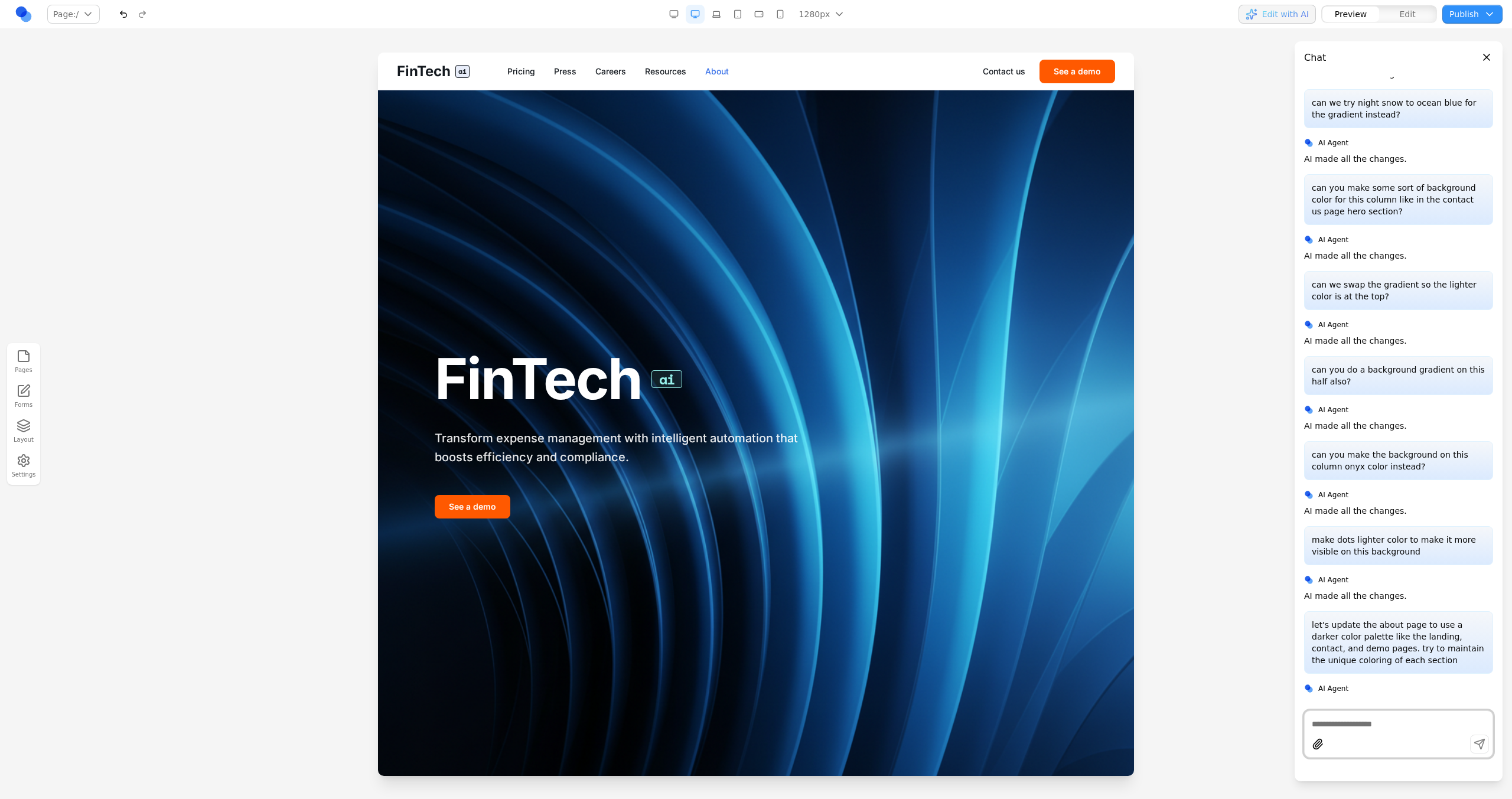
click at [724, 65] on link "About" at bounding box center [717, 70] width 24 height 12
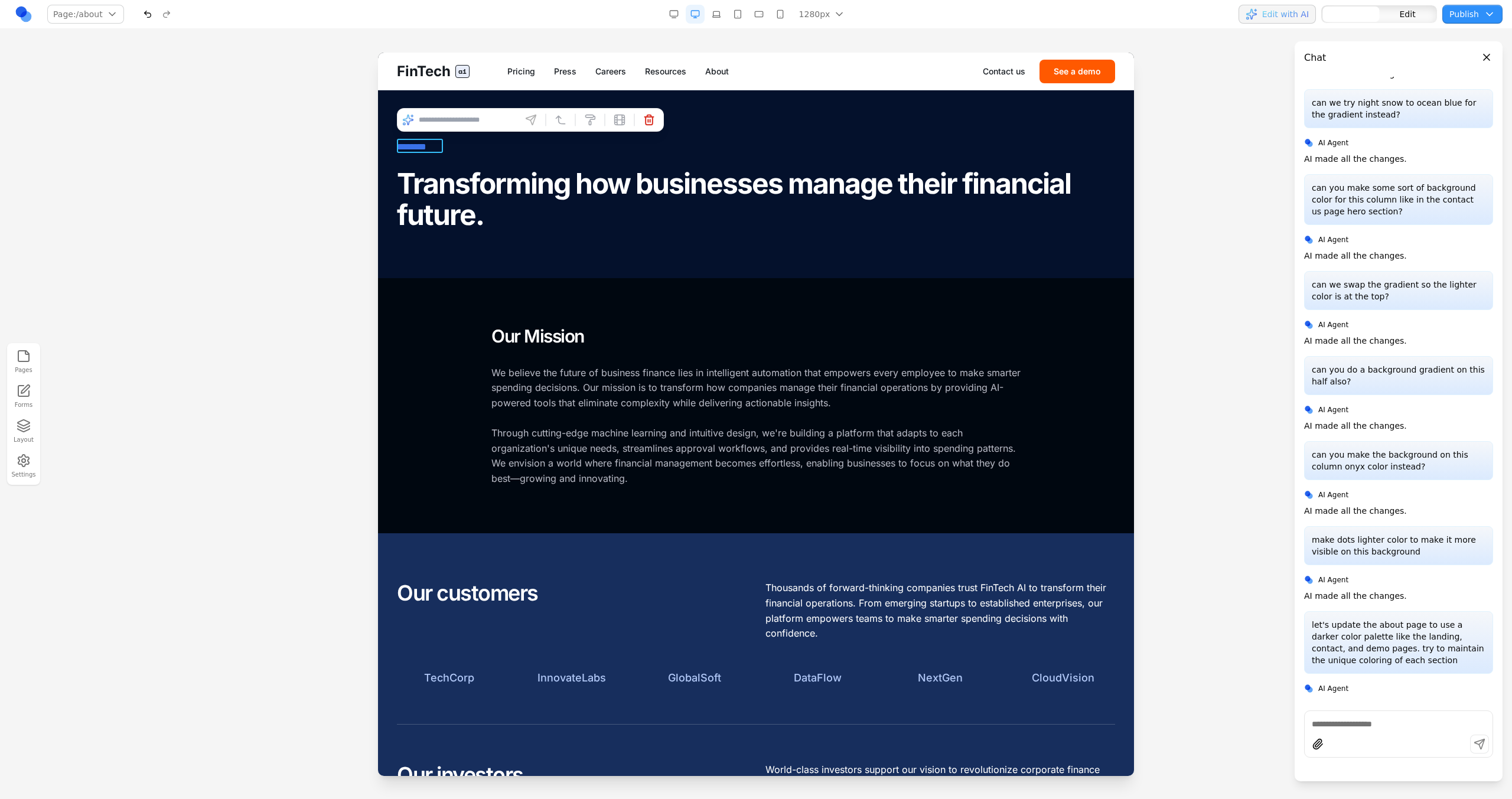
click at [439, 146] on div "********" at bounding box center [420, 147] width 46 height 14
click at [455, 116] on input at bounding box center [468, 119] width 98 height 19
type input "**********"
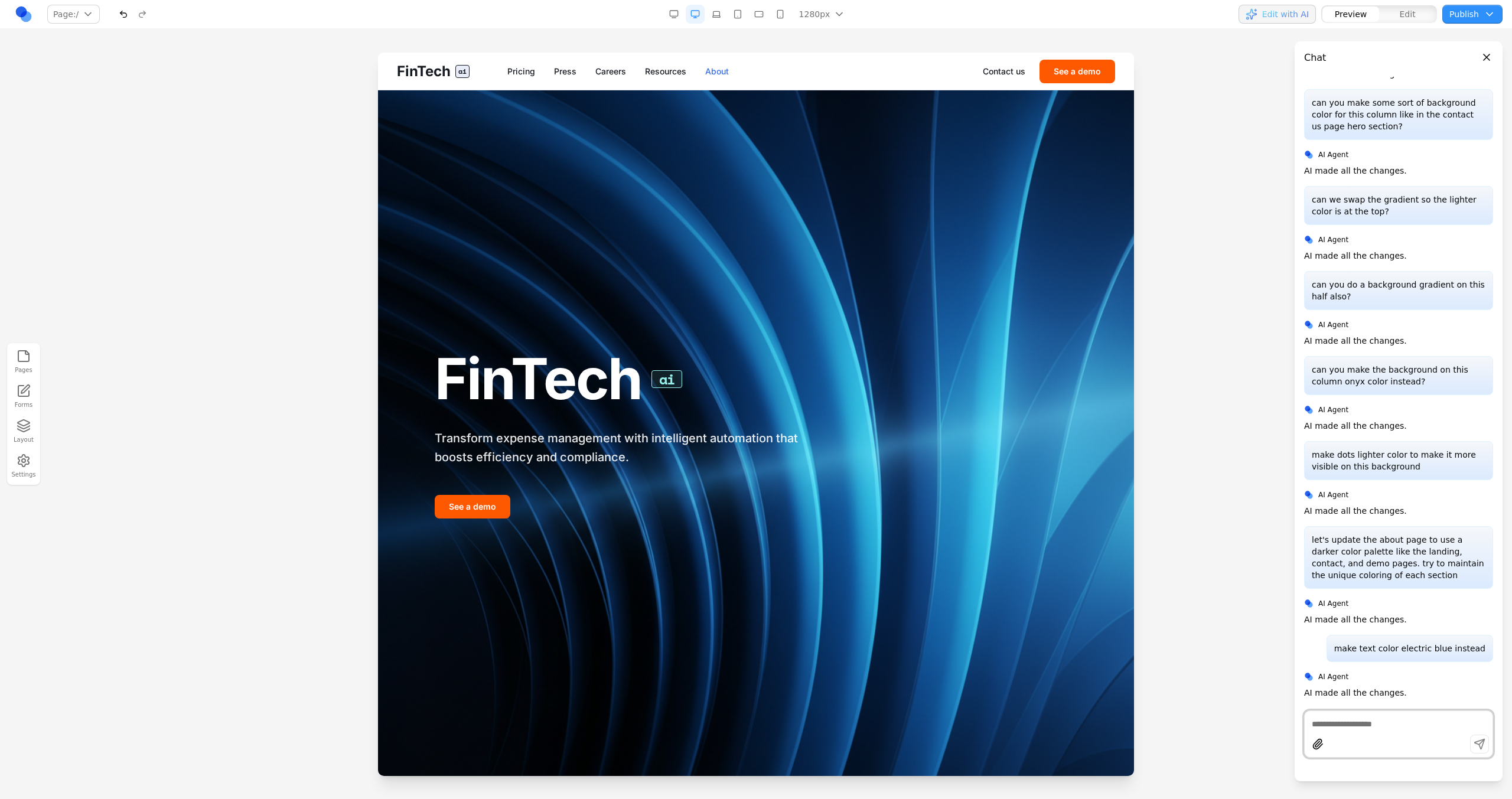
click at [717, 71] on link "About" at bounding box center [717, 70] width 24 height 12
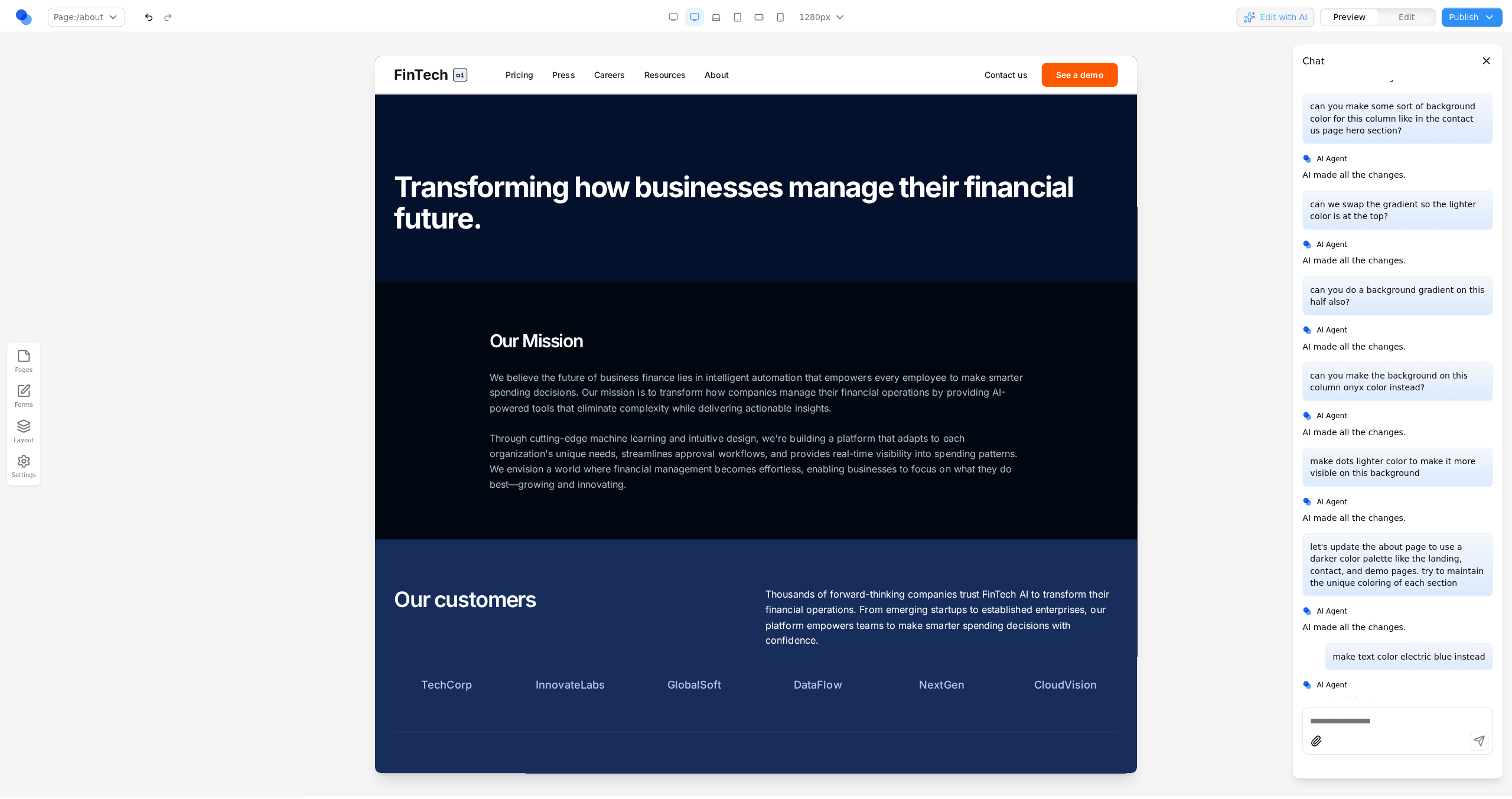
scroll to position [2299, 0]
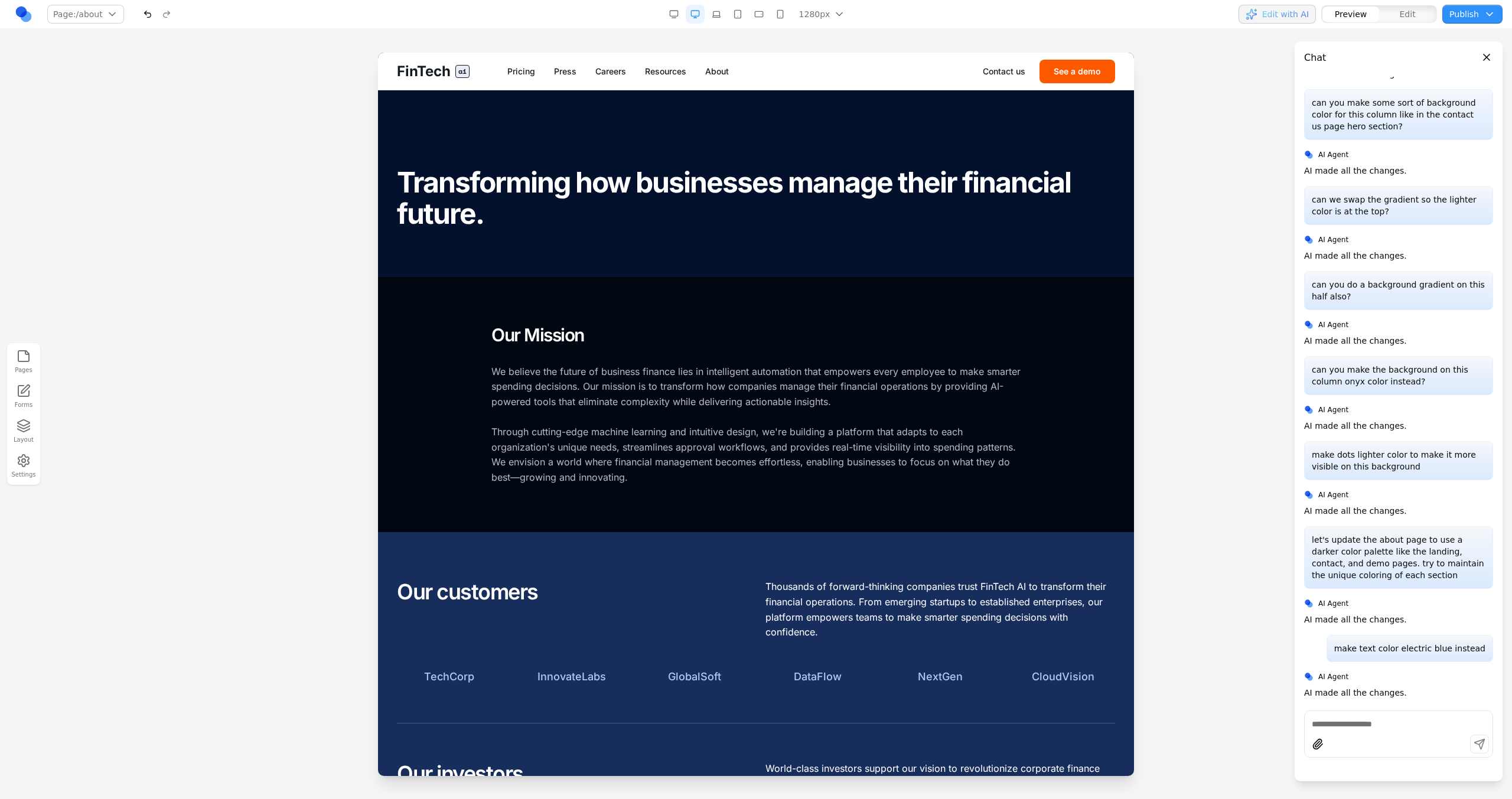
click at [1049, 70] on button "See a demo" at bounding box center [1077, 71] width 76 height 24
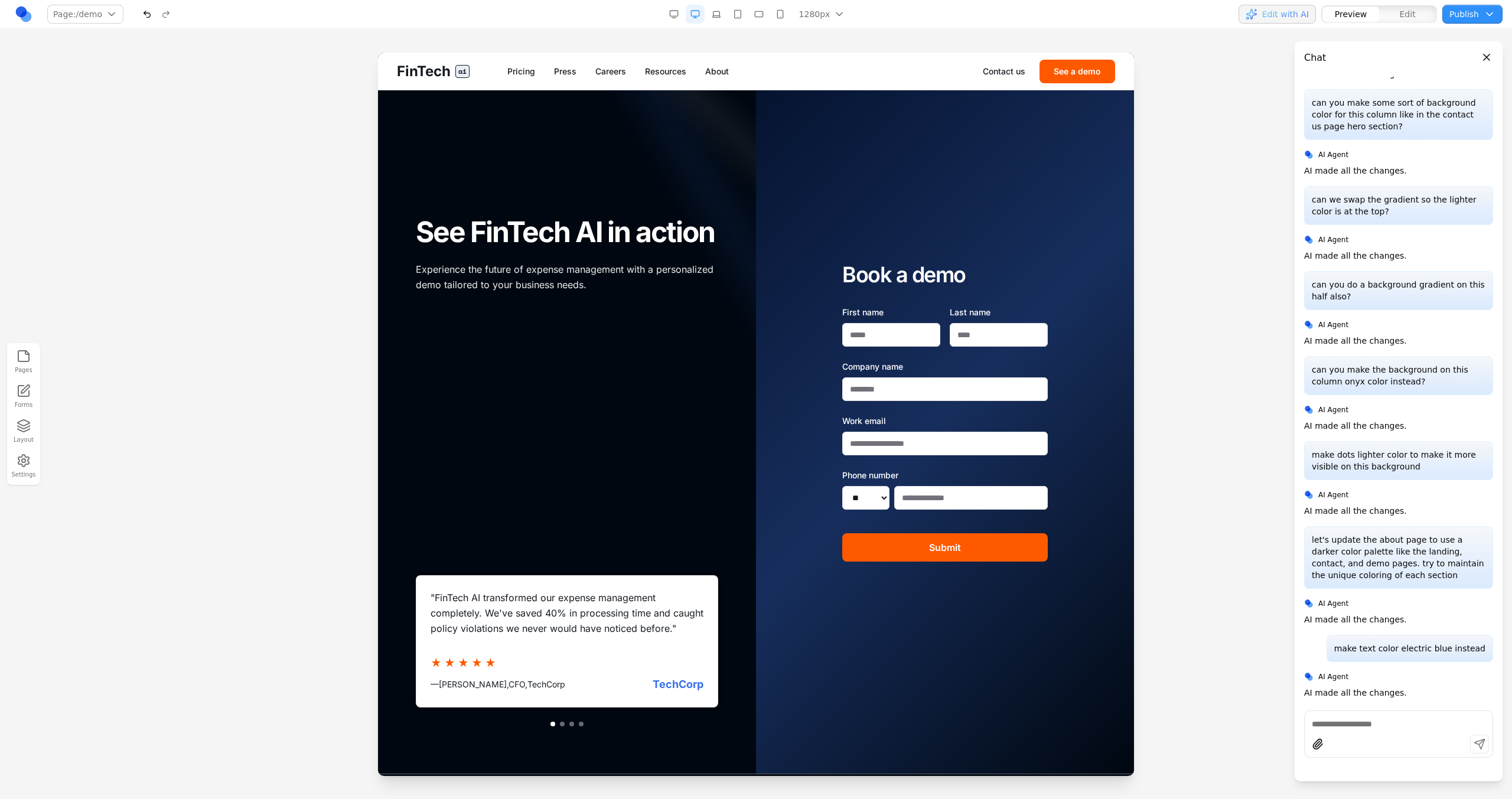
scroll to position [0, 0]
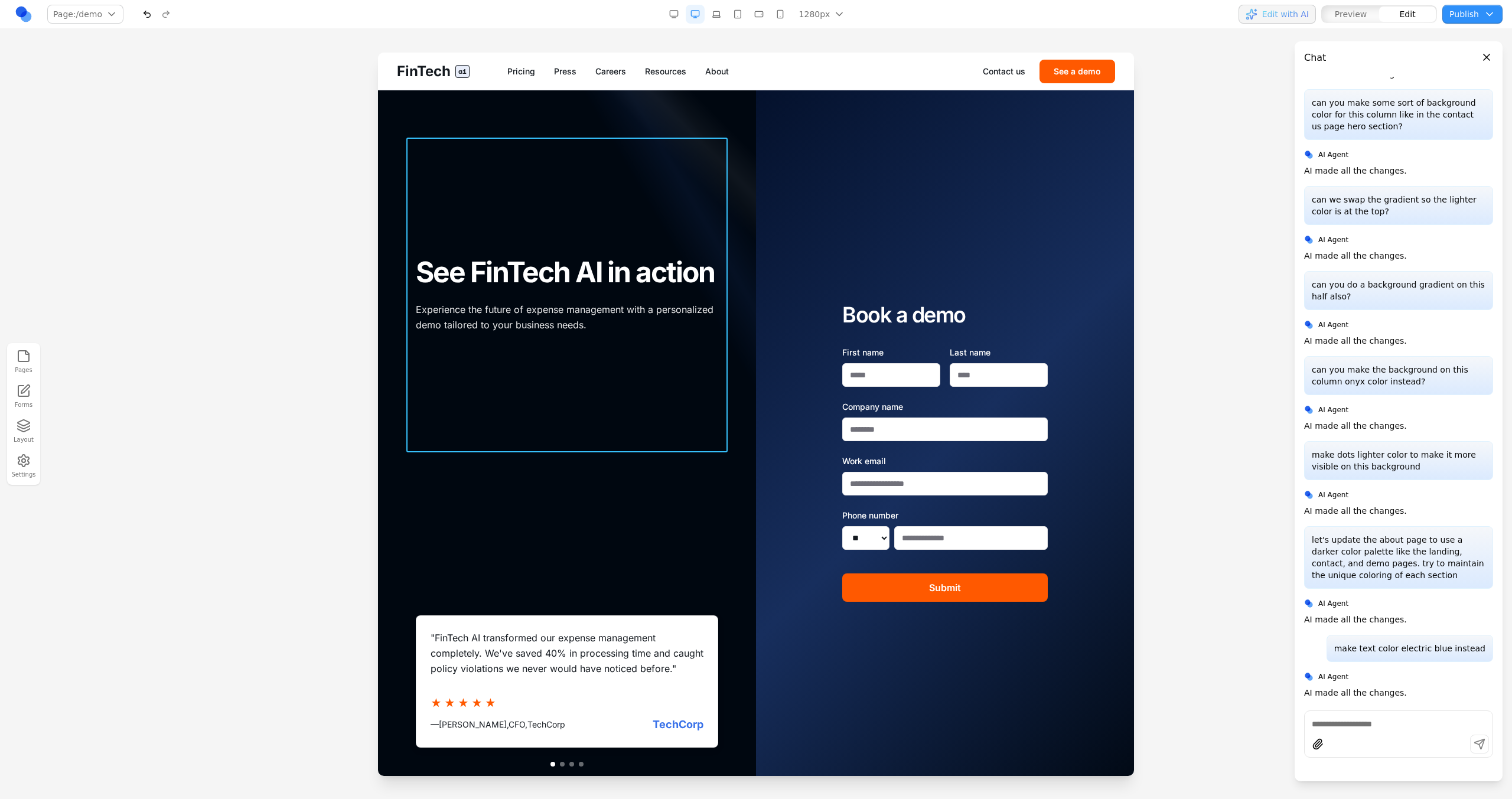
click at [592, 183] on div "See FinTech AI in action Experience the future of expense management with a per…" at bounding box center [566, 295] width 321 height 315
click at [515, 119] on input at bounding box center [505, 118] width 98 height 19
type input "**********"
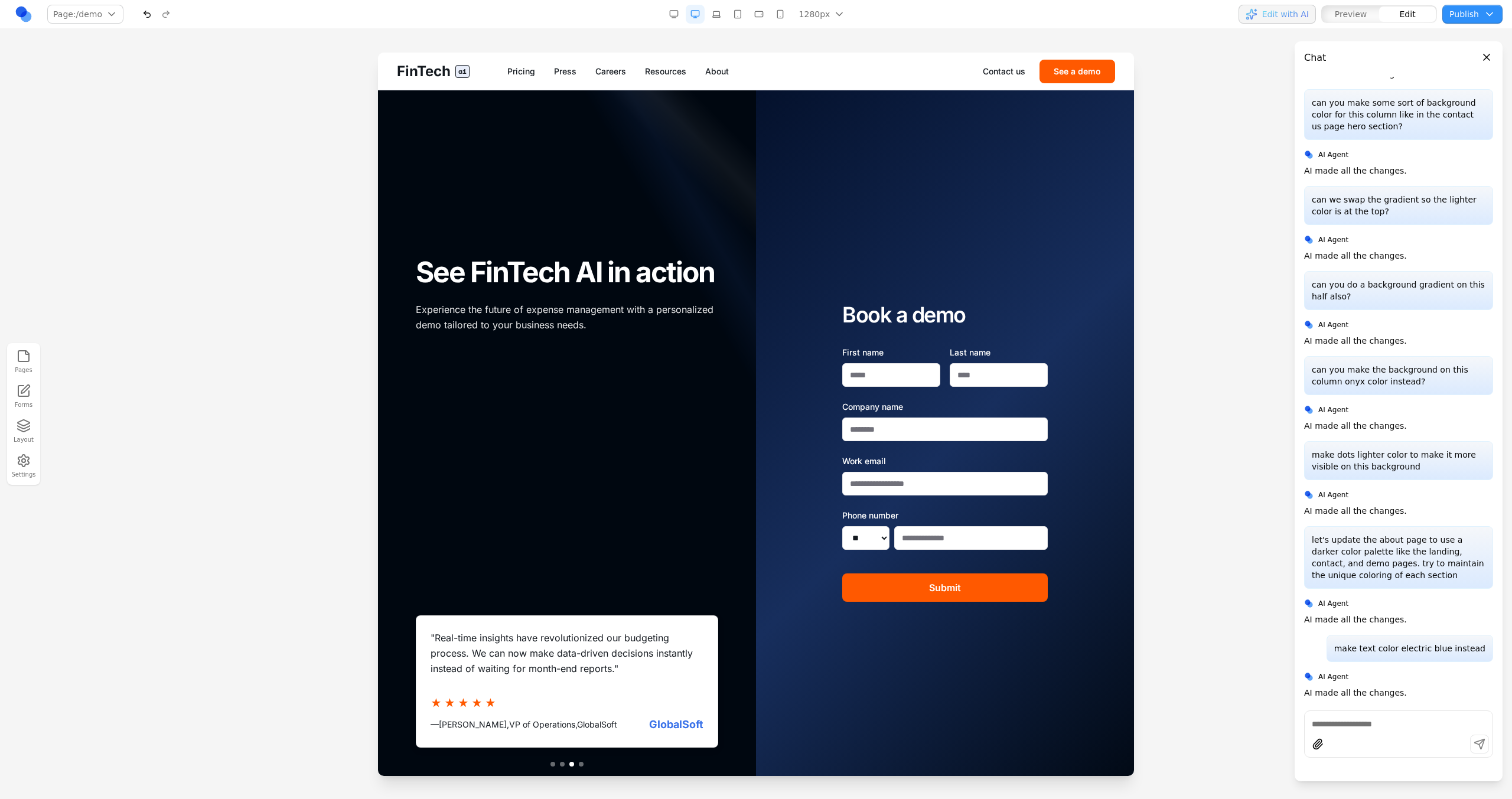
scroll to position [2384, 0]
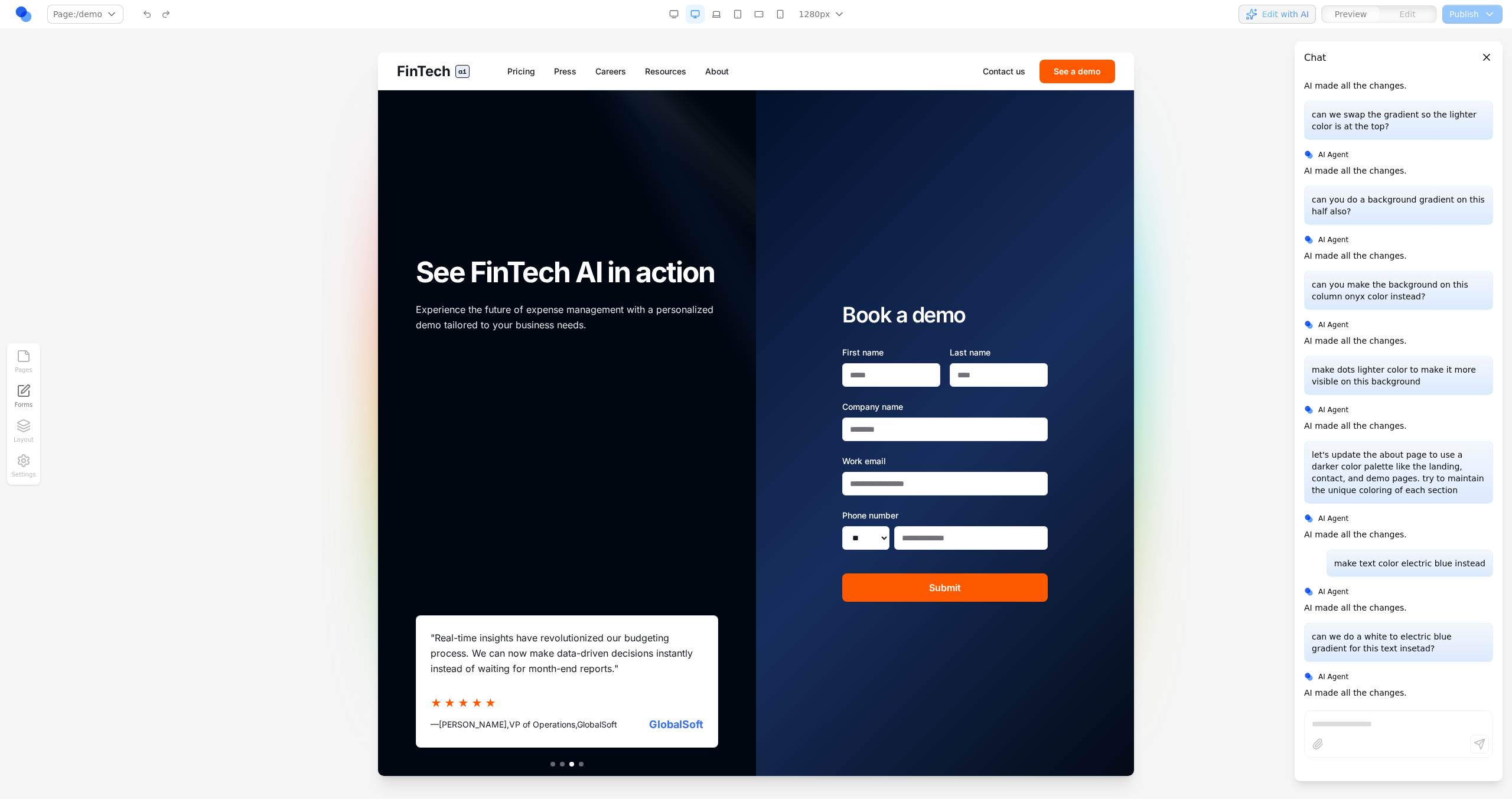
click at [676, 19] on button "button" at bounding box center [674, 14] width 19 height 19
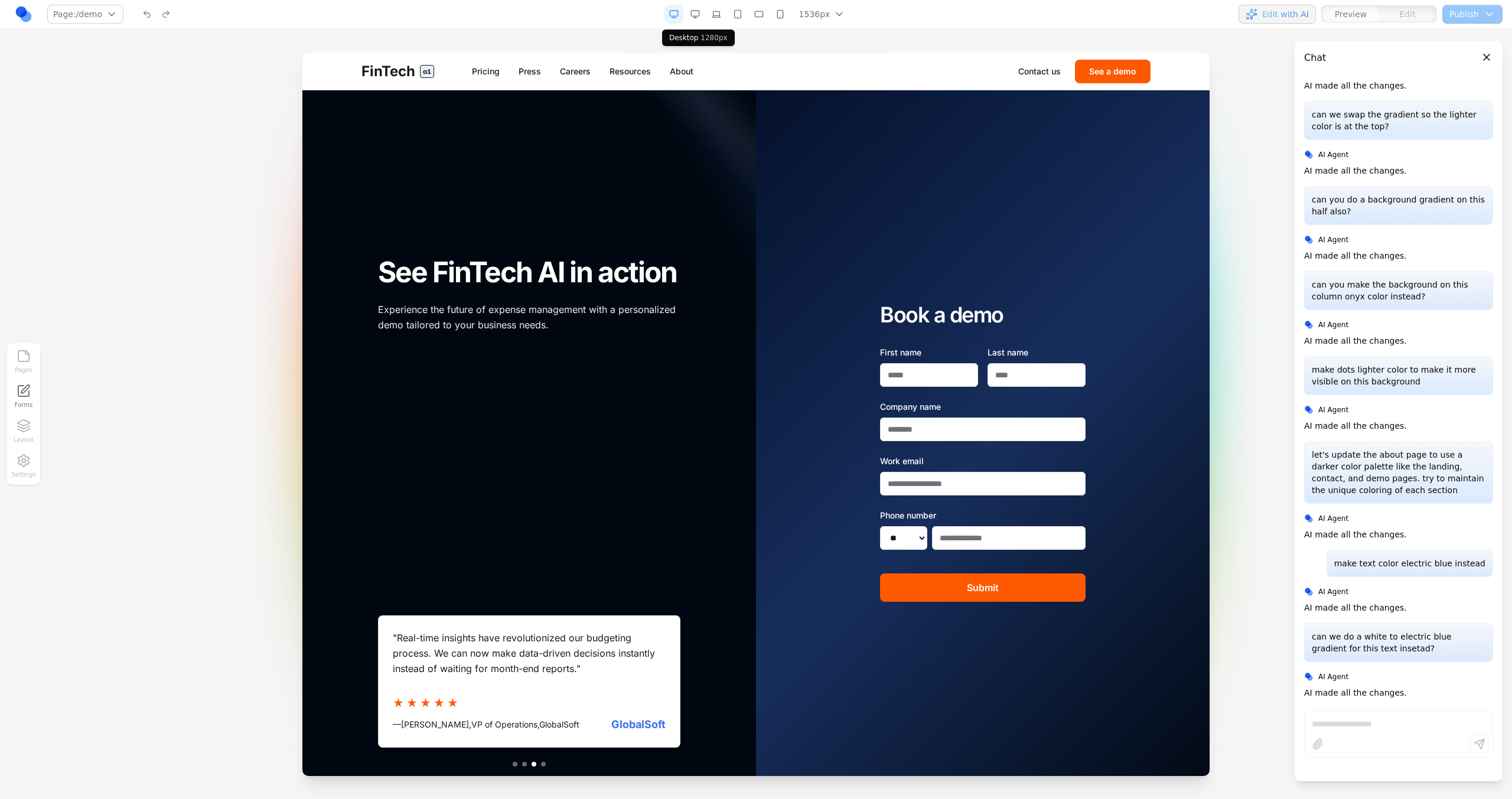
click at [697, 17] on button "button" at bounding box center [695, 14] width 19 height 19
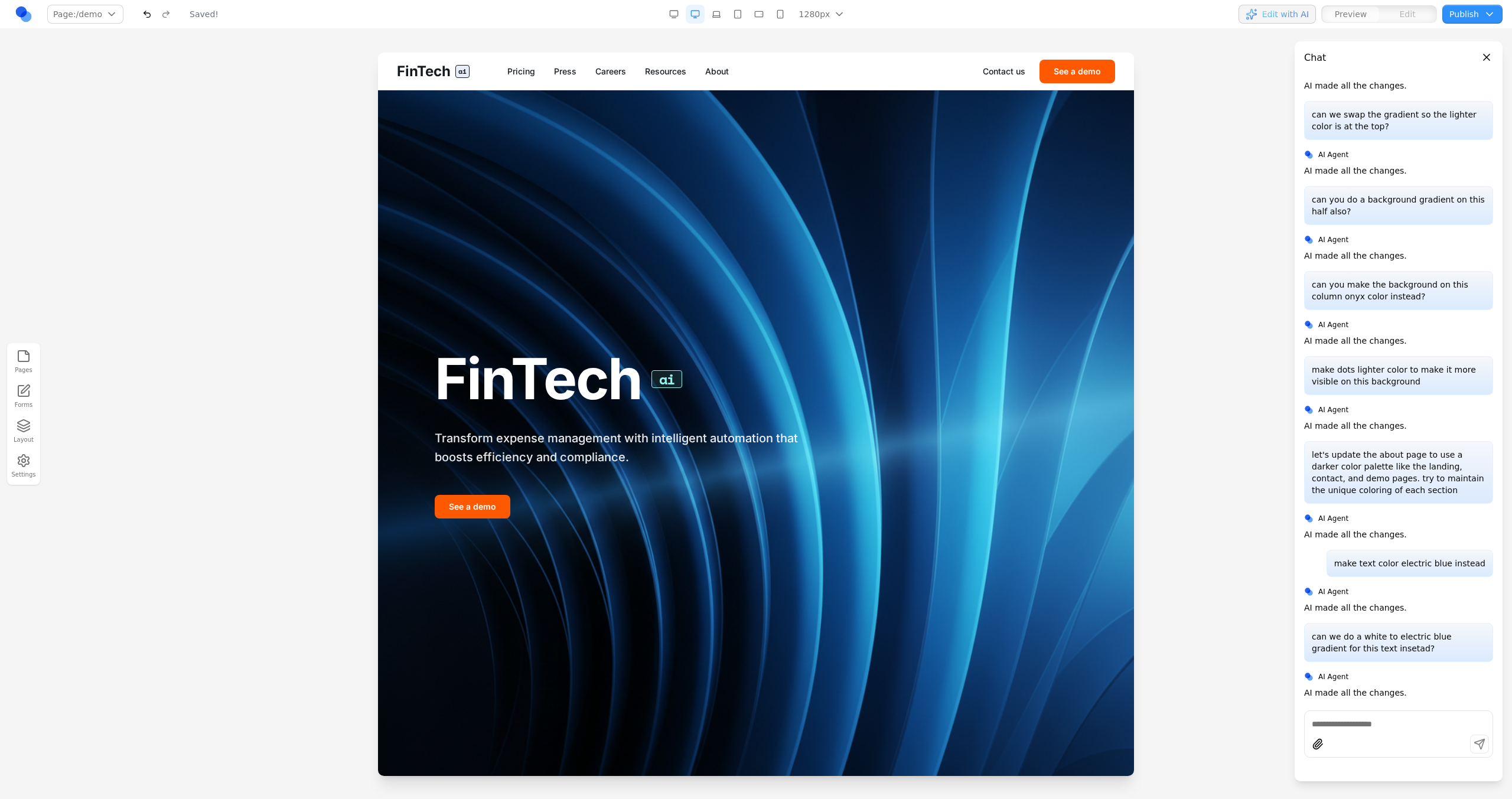
scroll to position [0, 0]
click at [1075, 68] on button "See a demo" at bounding box center [1077, 71] width 76 height 24
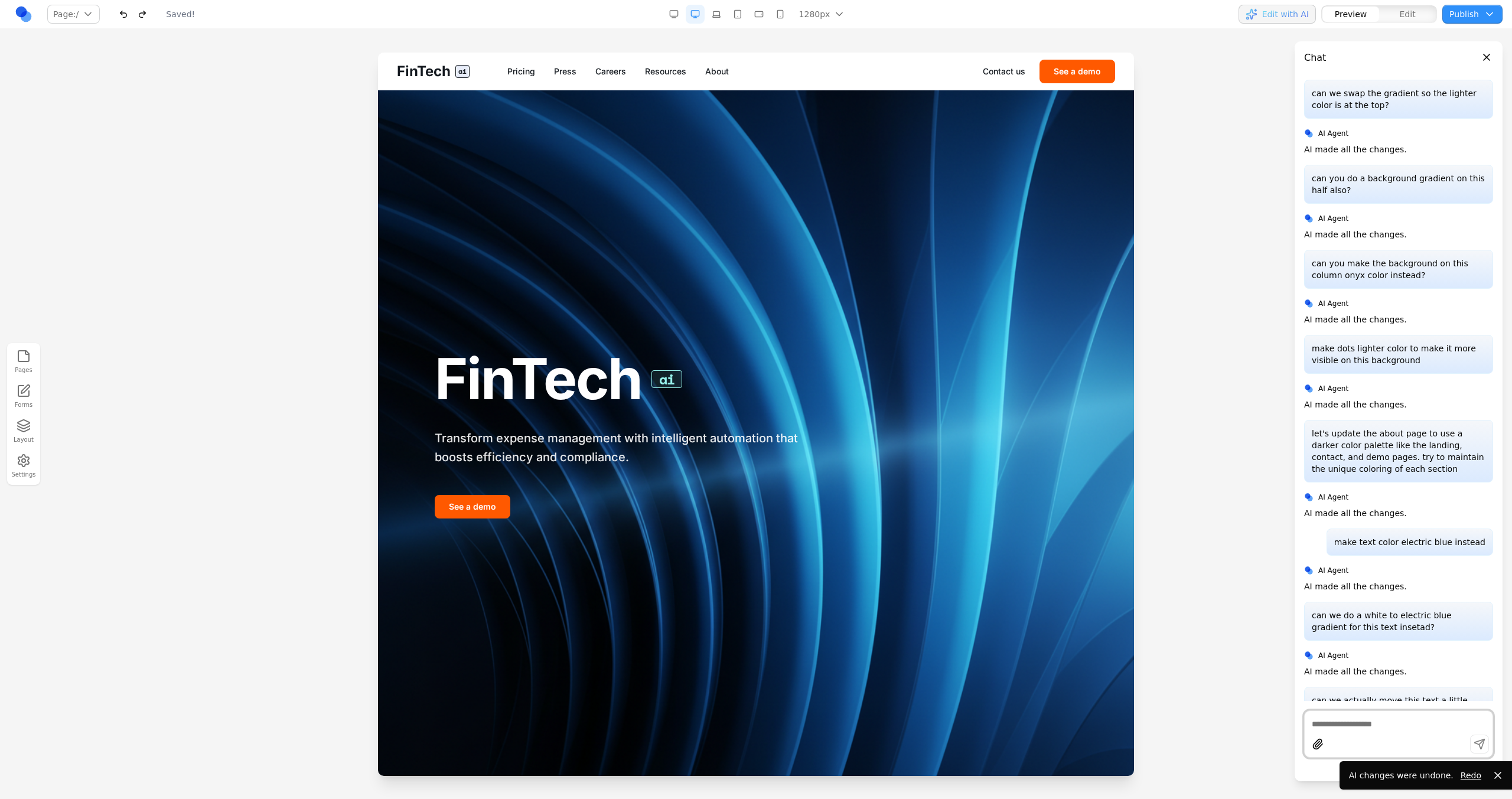
scroll to position [2384, 0]
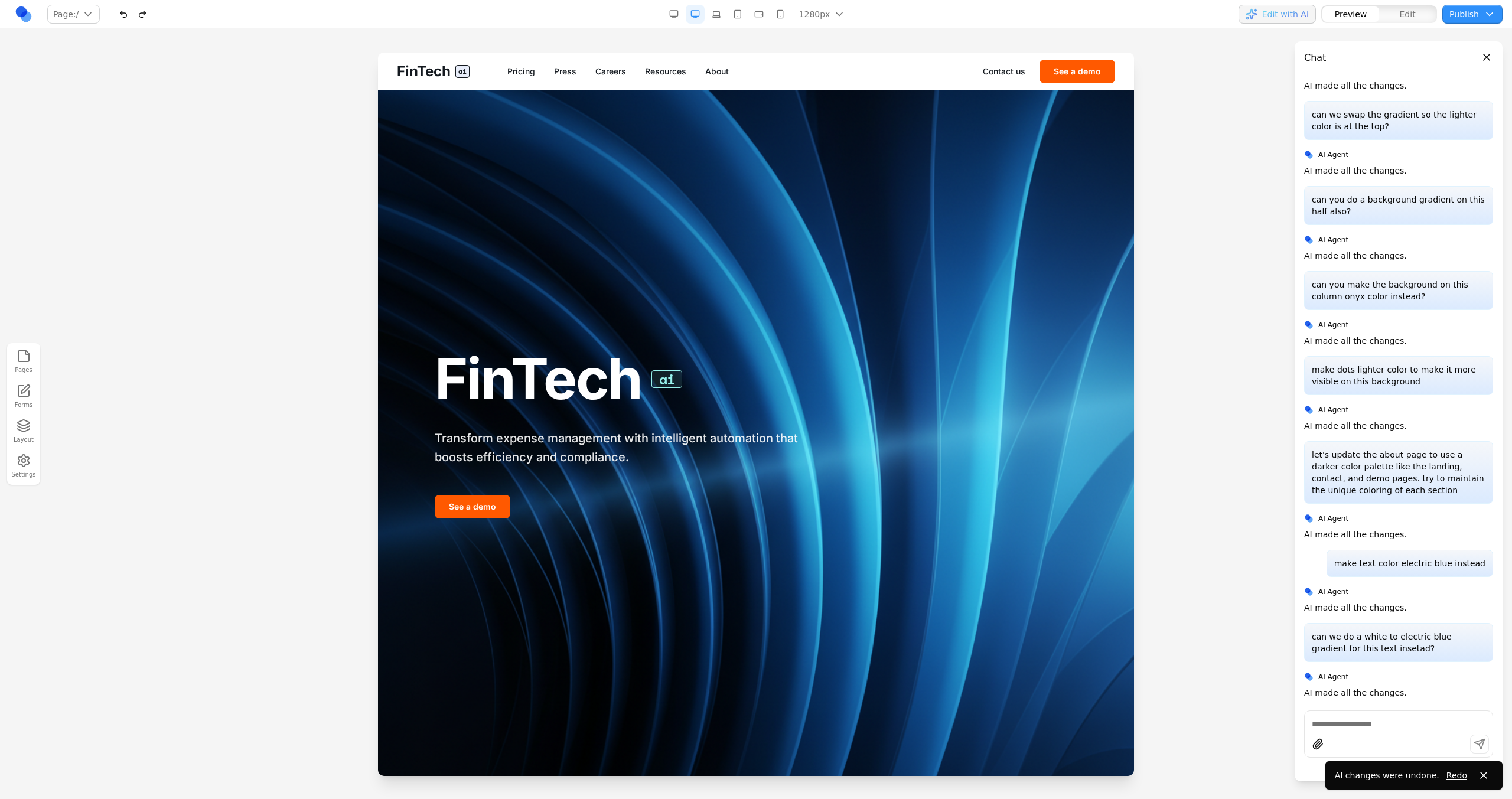
click at [1080, 90] on div "FinTech ai Transform expense management with intelligent automation that boosts…" at bounding box center [756, 433] width 756 height 685
click at [1078, 79] on button "See a demo" at bounding box center [1077, 71] width 76 height 24
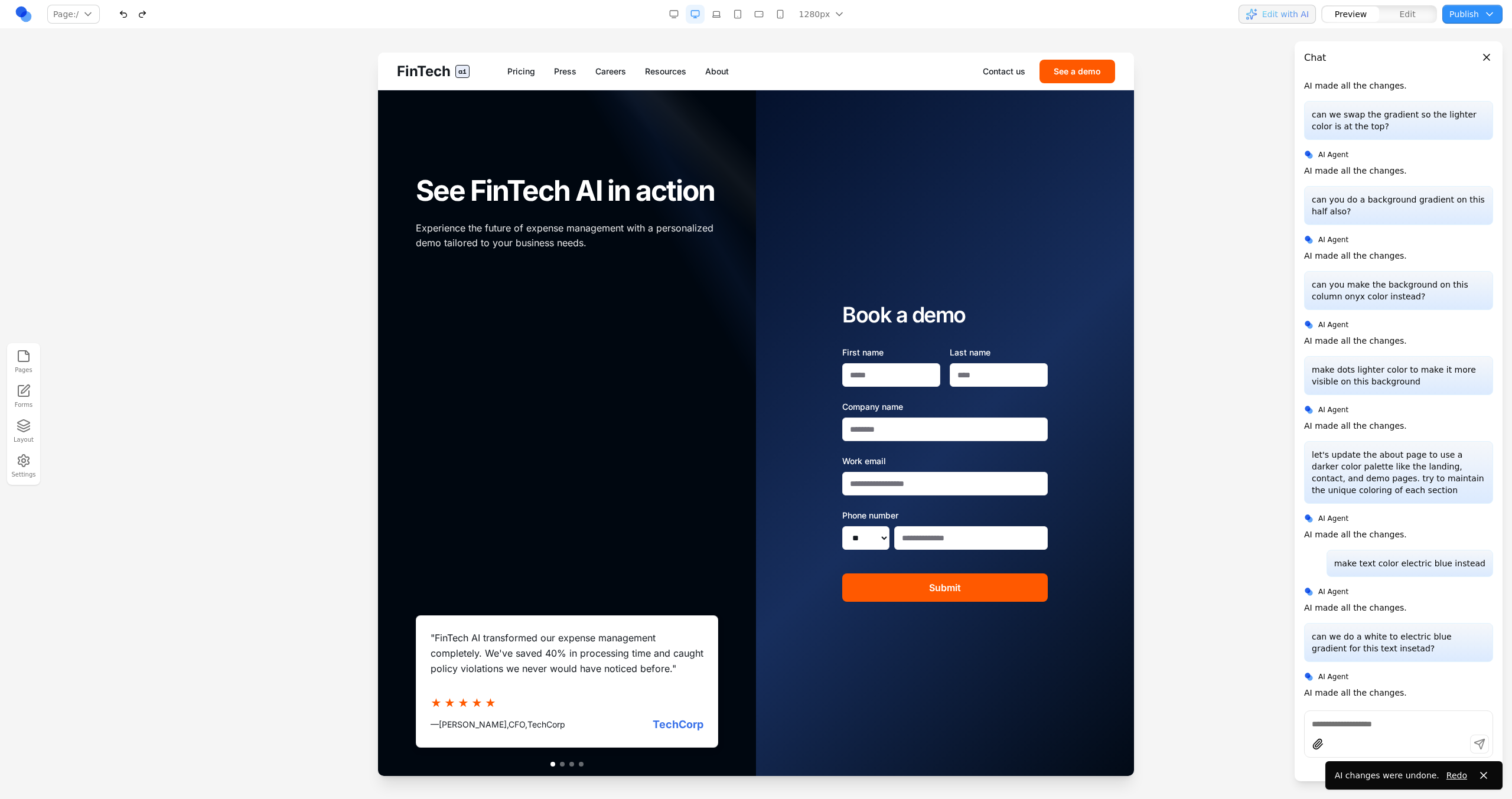
scroll to position [0, 0]
click at [763, 276] on div "Book a demo First name Last name Company name Work email Phone number ** ** ** …" at bounding box center [945, 452] width 378 height 723
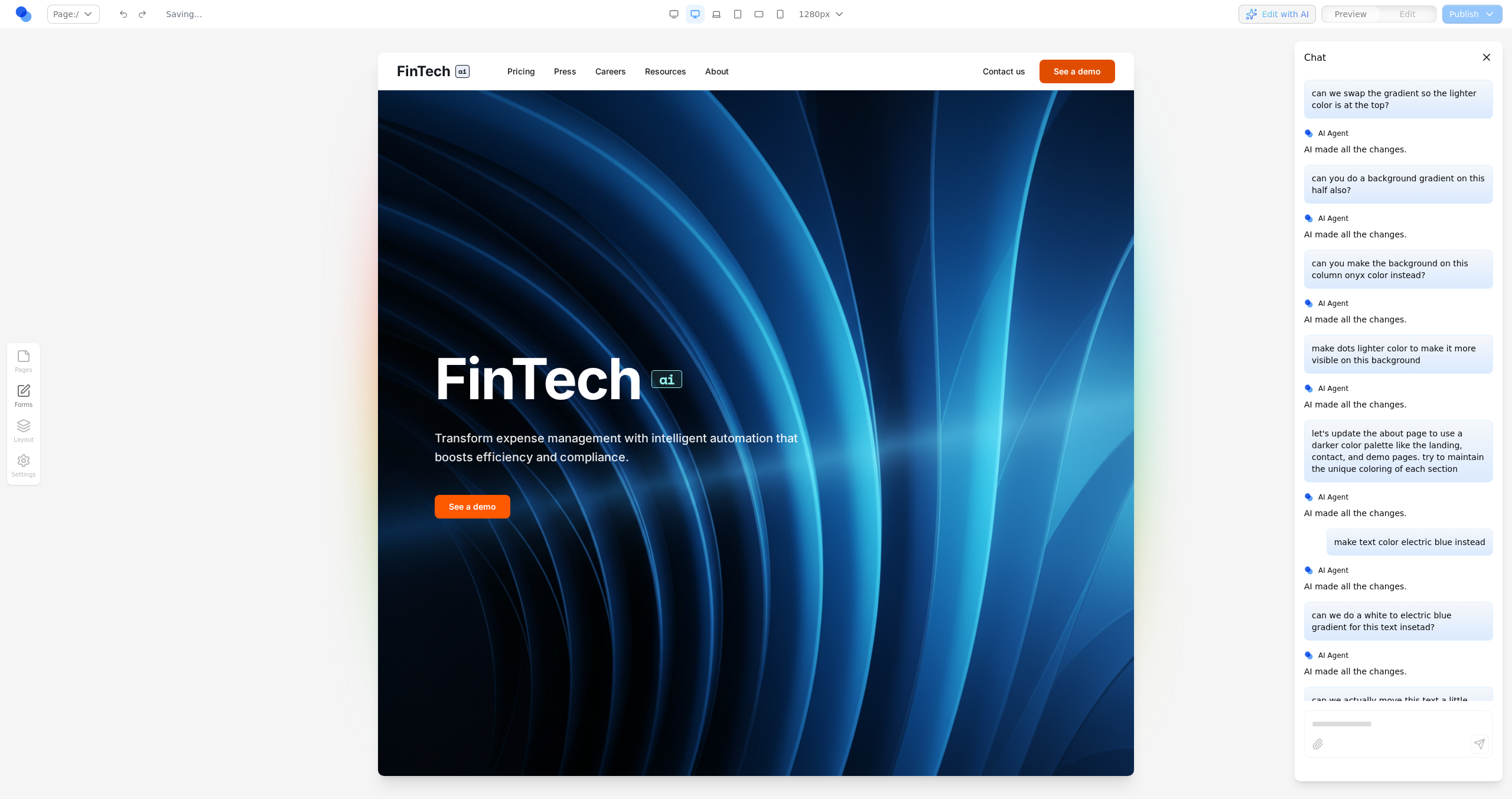
click at [1092, 76] on button "See a demo" at bounding box center [1077, 71] width 76 height 24
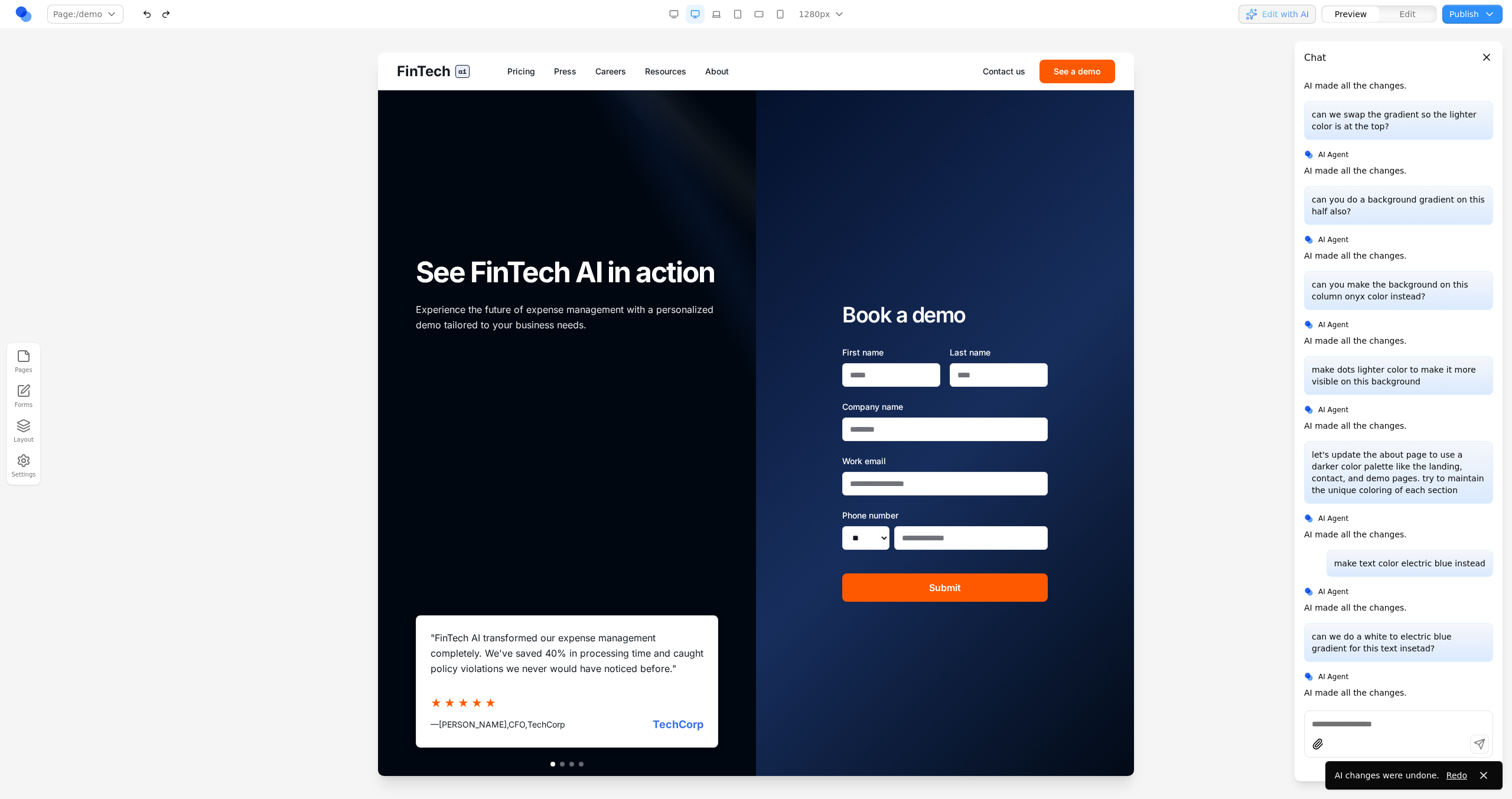
click at [684, 65] on link "Resources" at bounding box center [666, 70] width 42 height 12
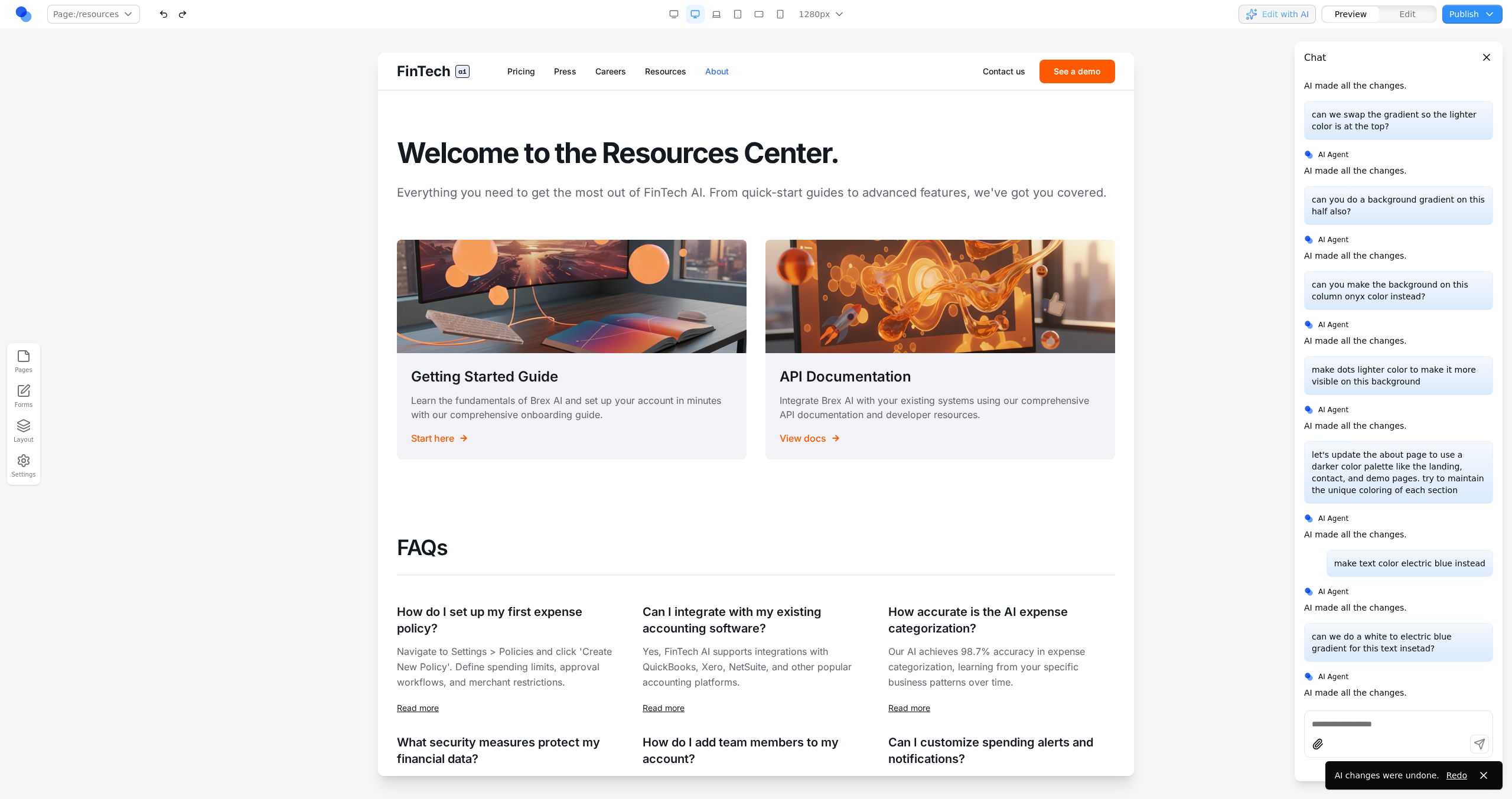
click at [720, 70] on link "About" at bounding box center [717, 70] width 24 height 12
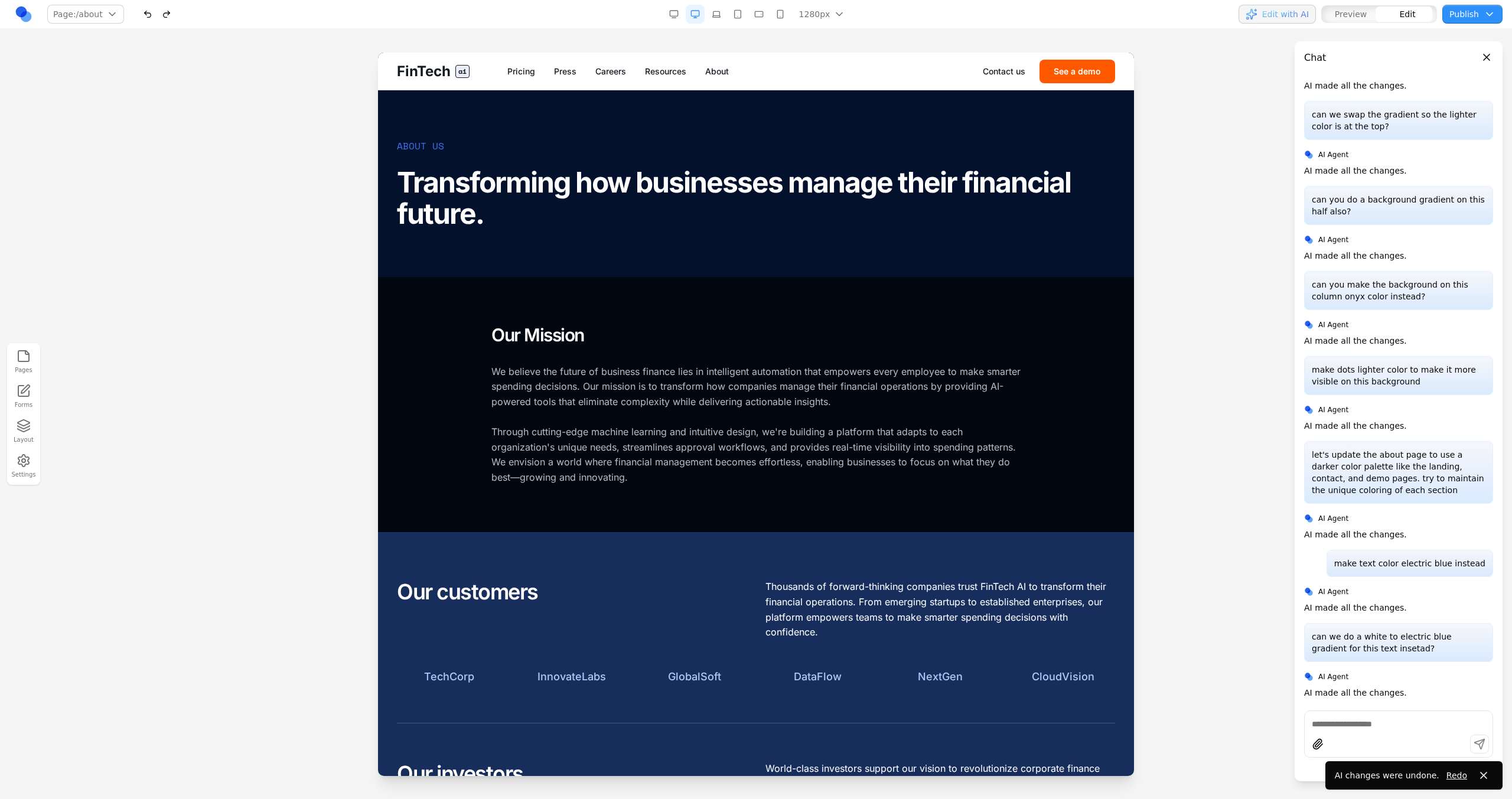
click at [423, 141] on div "About Us" at bounding box center [421, 146] width 47 height 14
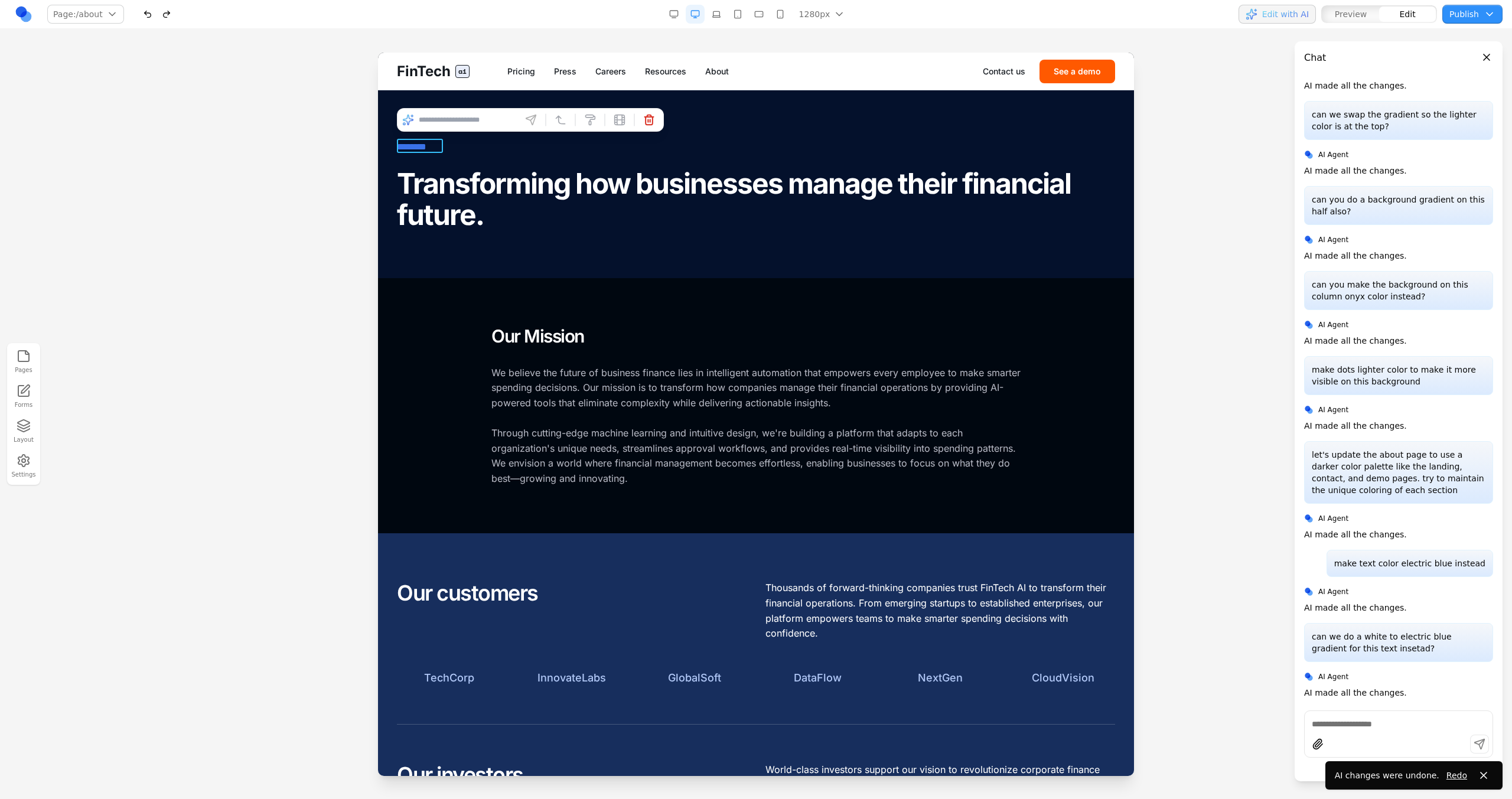
click at [435, 125] on input at bounding box center [468, 119] width 98 height 19
type input "**********"
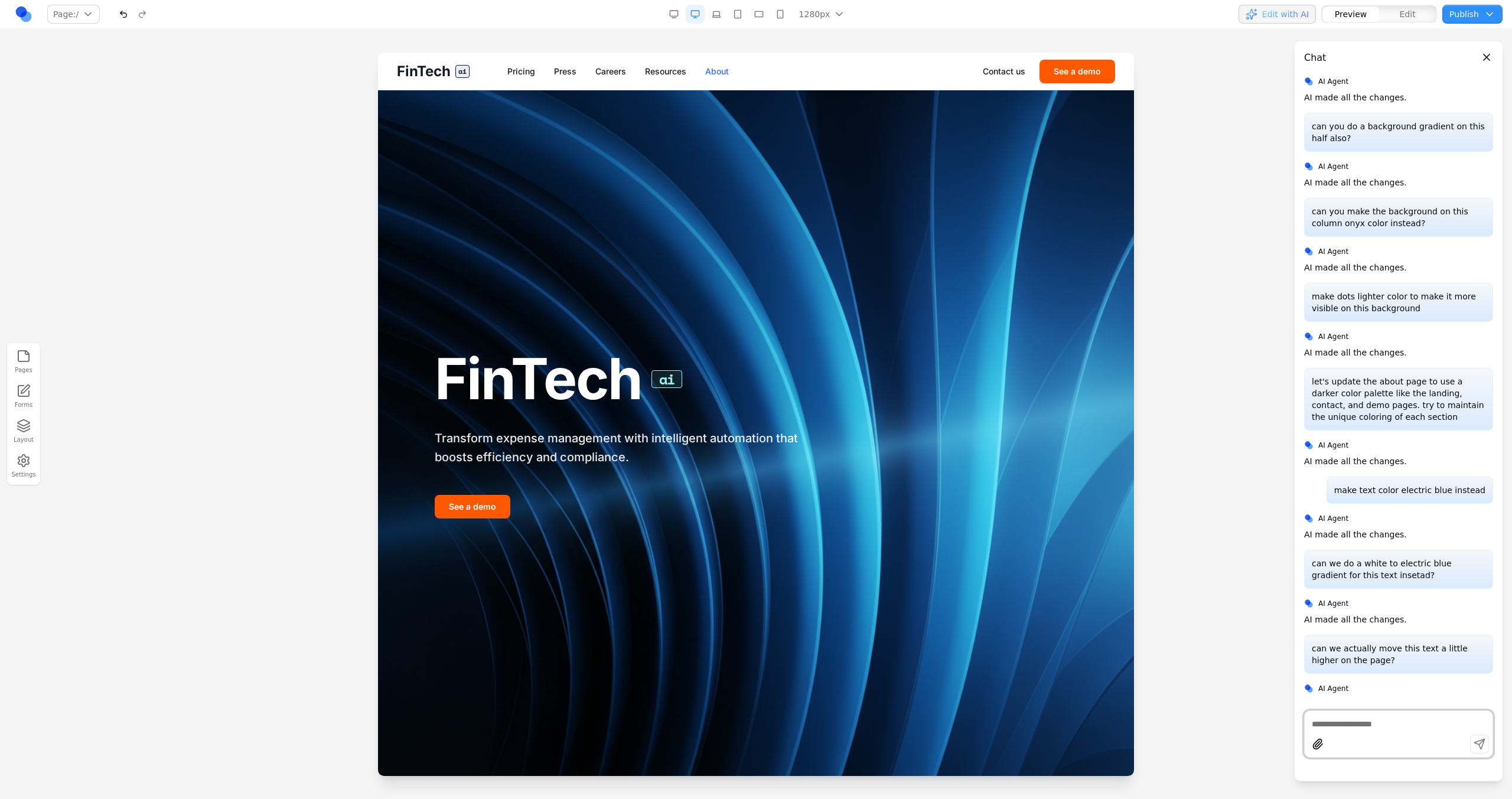
click at [714, 67] on link "About" at bounding box center [717, 70] width 24 height 12
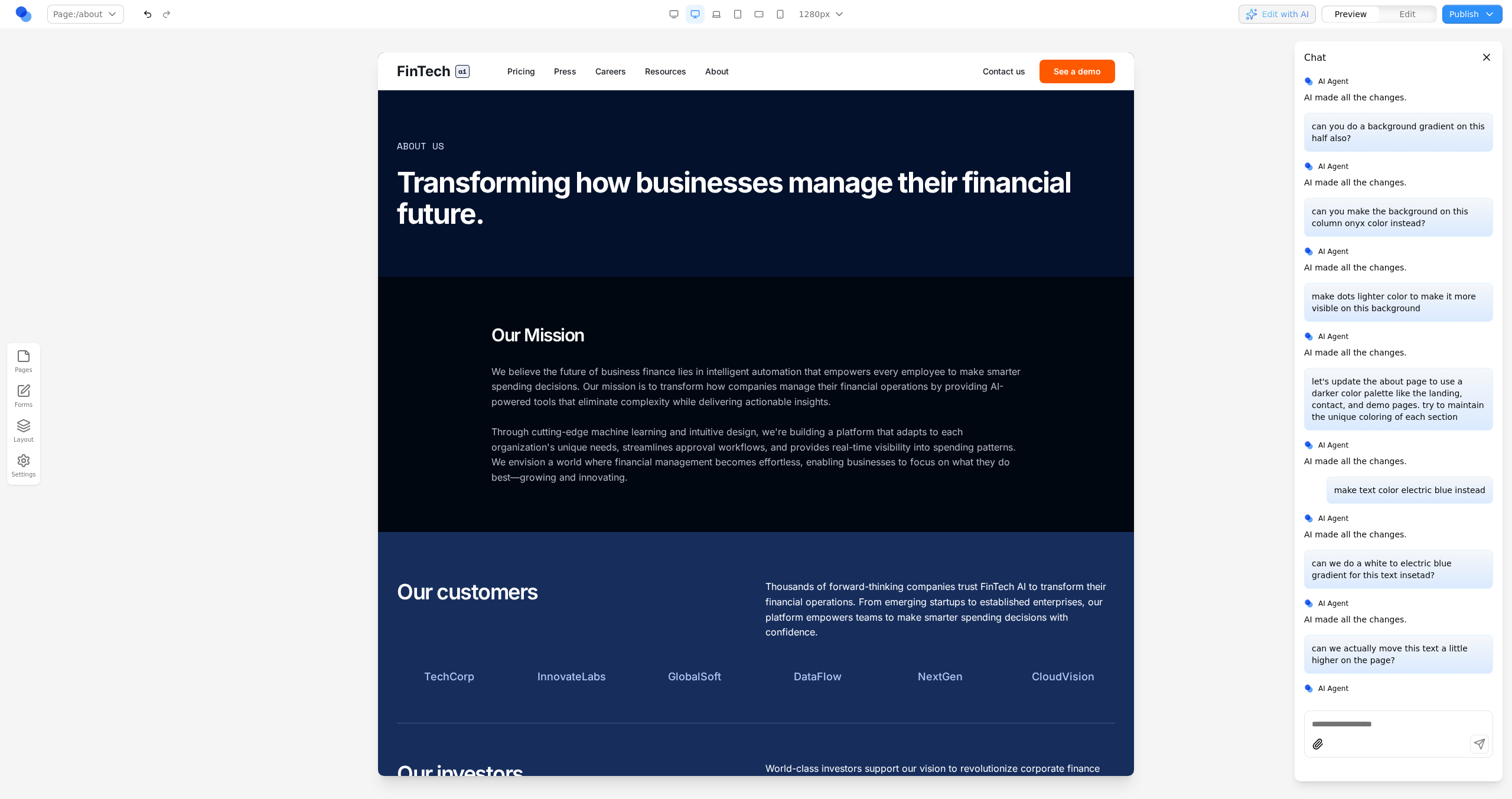
click at [437, 150] on div "About Us" at bounding box center [421, 146] width 47 height 14
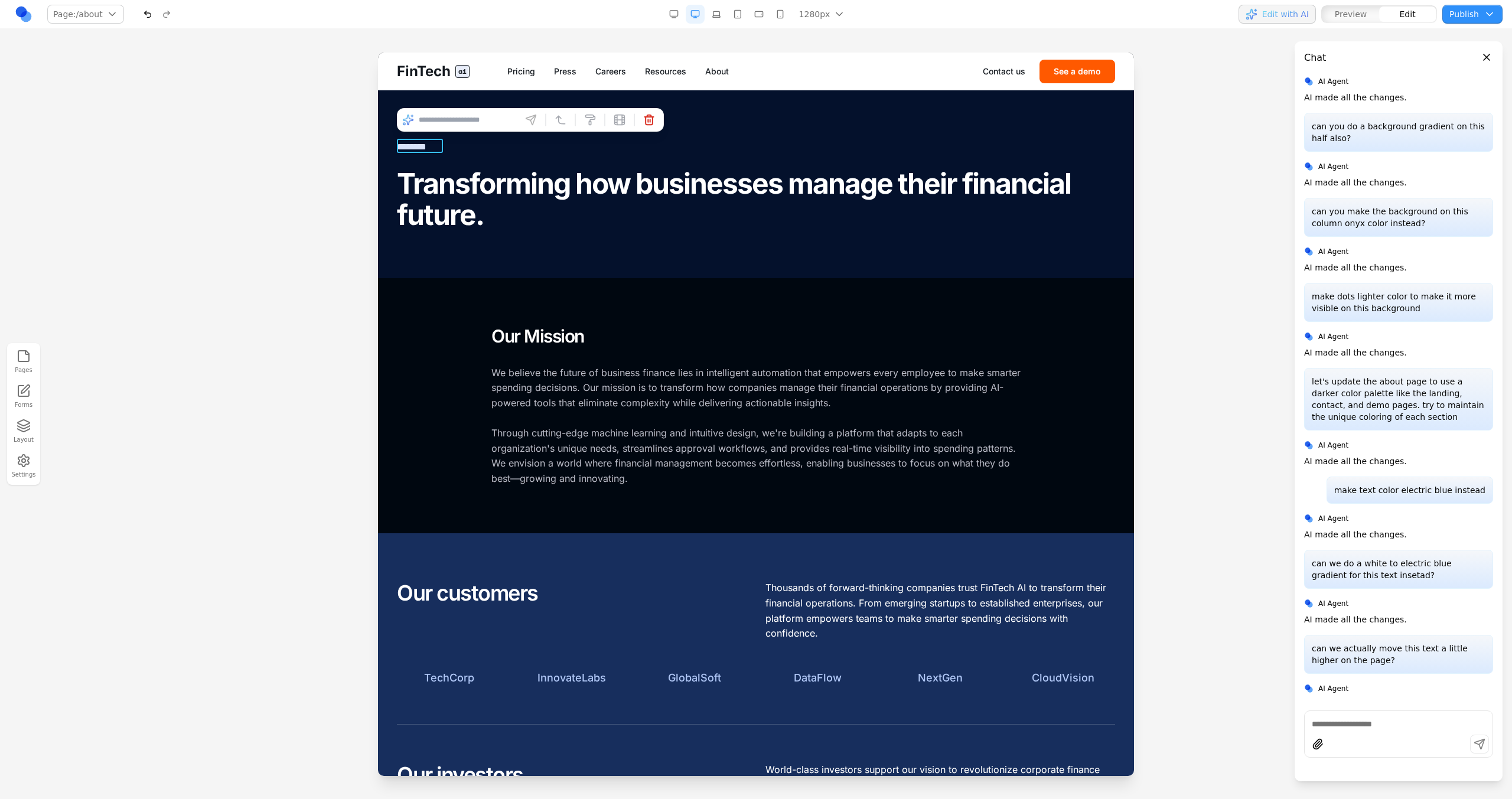
click at [445, 128] on input at bounding box center [468, 119] width 98 height 19
click at [587, 120] on icon at bounding box center [590, 119] width 12 height 12
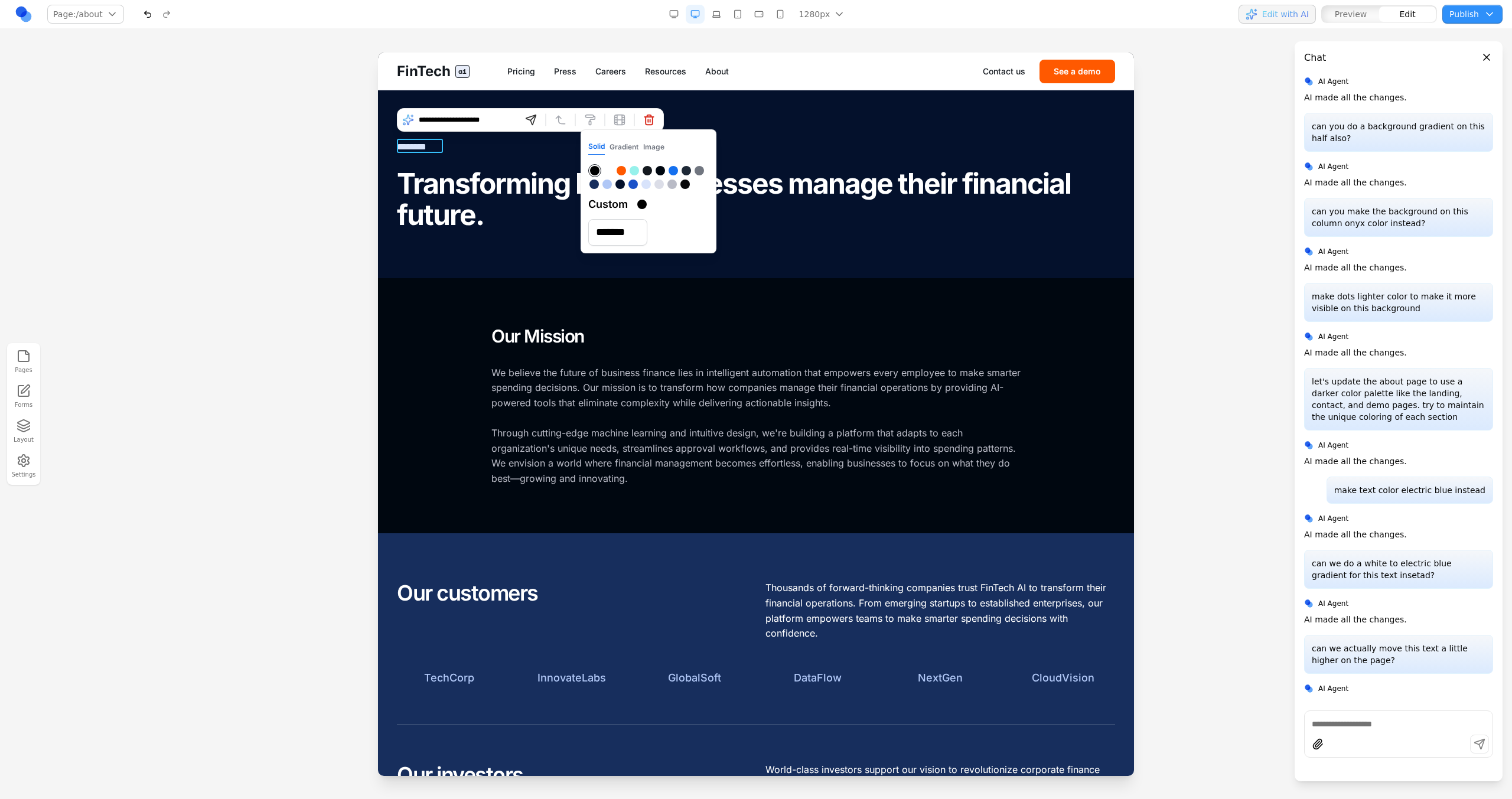
click at [506, 123] on input "**********" at bounding box center [468, 119] width 98 height 19
type input "**********"
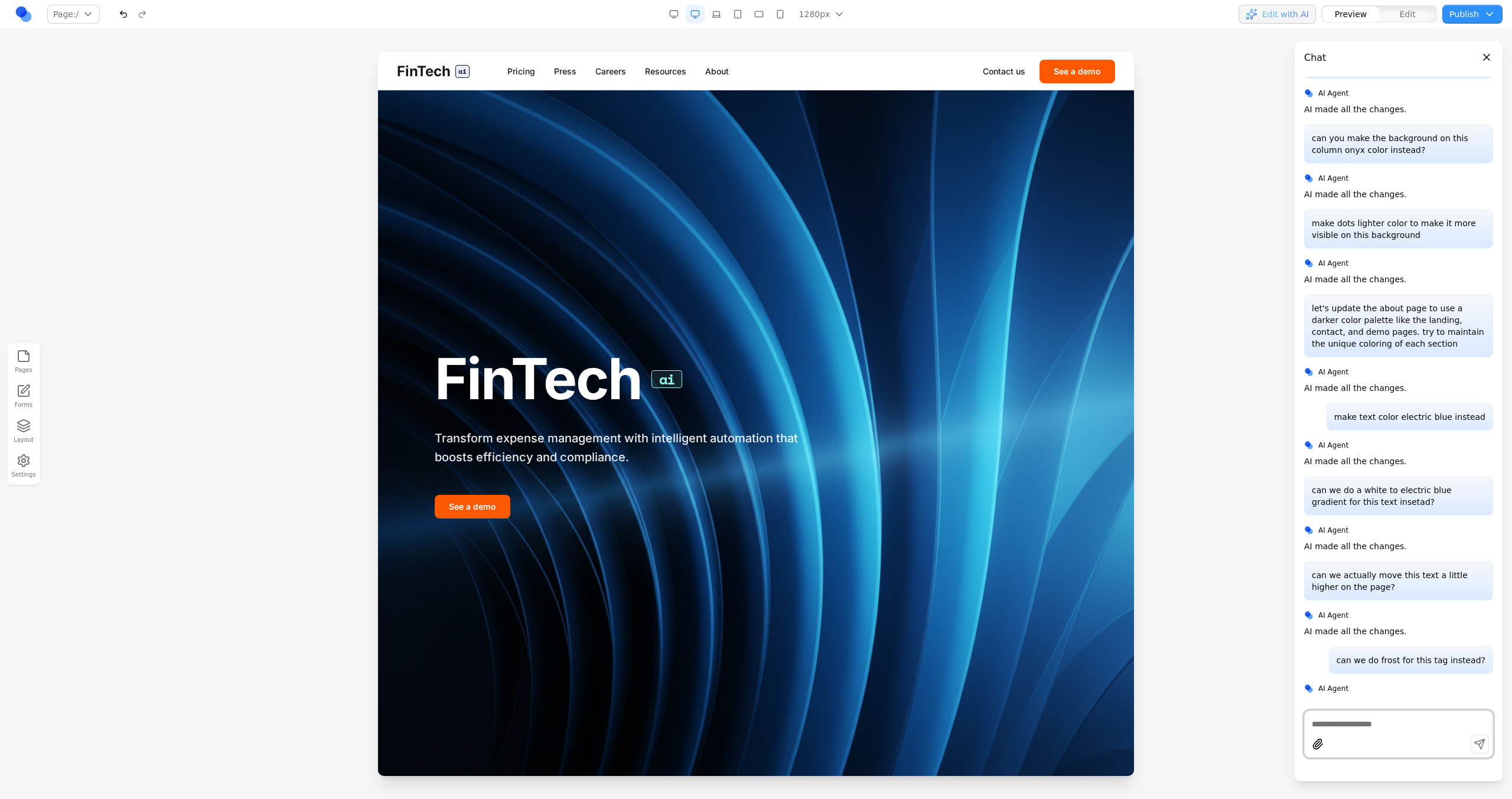
click at [718, 61] on div "FinTech ai Pricing Press Careers Resources About Contact us See a demo" at bounding box center [756, 70] width 756 height 37
click at [718, 63] on div "FinTech ai Pricing Press Careers Resources About Contact us See a demo" at bounding box center [756, 70] width 756 height 37
click at [722, 70] on link "About" at bounding box center [717, 70] width 24 height 12
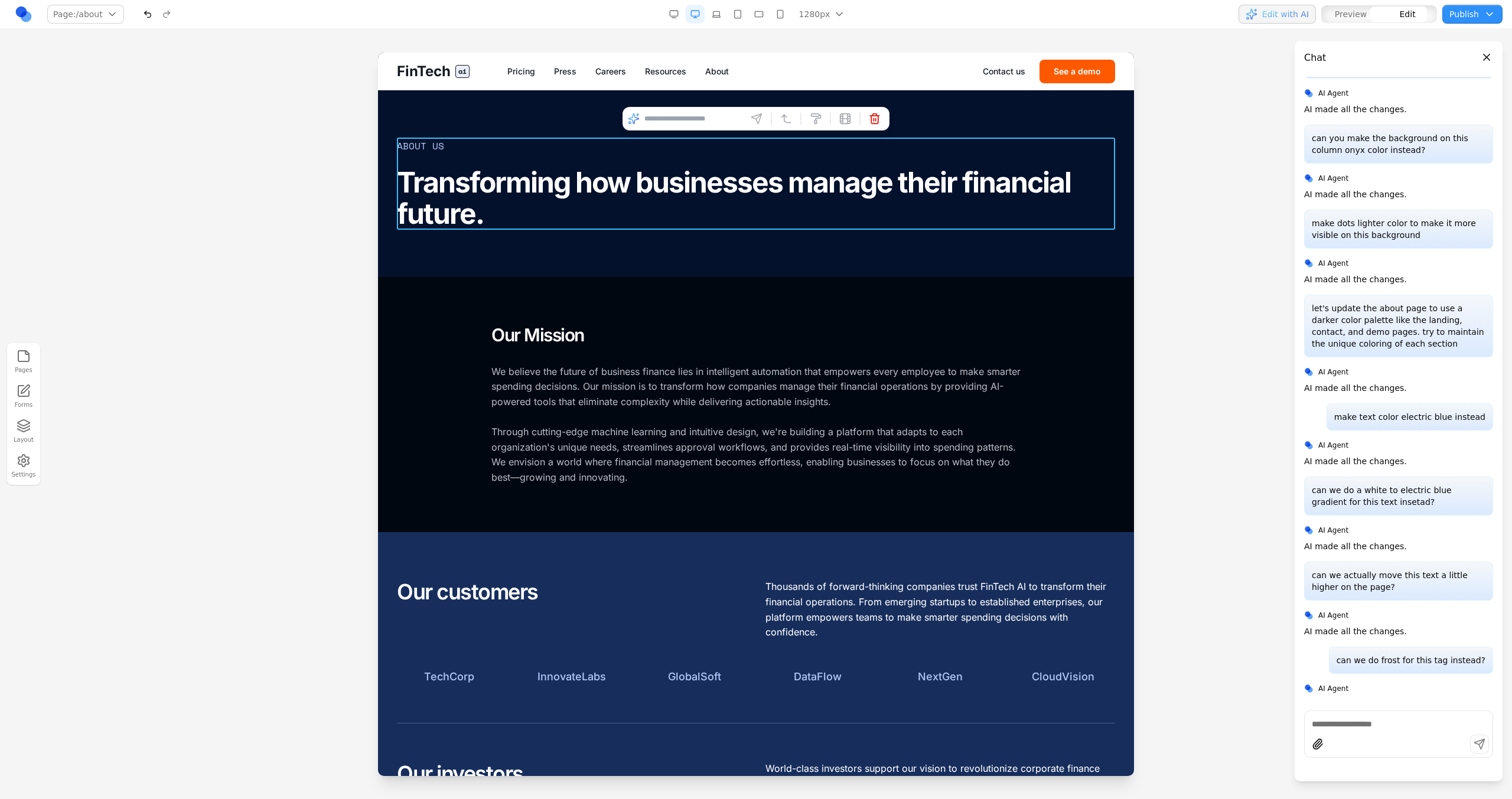
click at [445, 144] on div "About Us Transforming how businesses manage their financial future." at bounding box center [756, 183] width 718 height 92
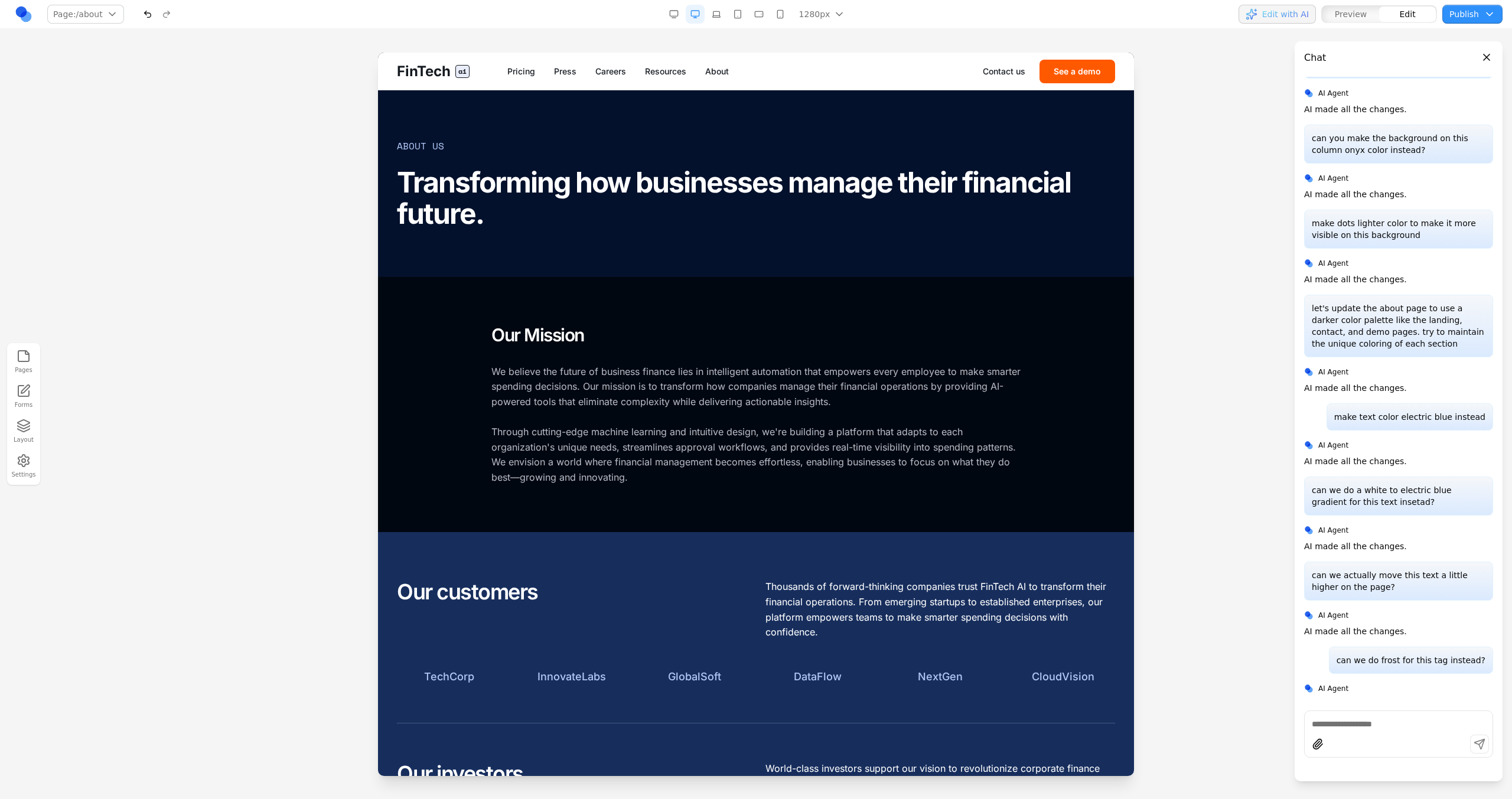
click at [431, 123] on section "About Us Transforming how businesses manage their financial future." at bounding box center [756, 183] width 756 height 186
click at [431, 143] on div "About Us" at bounding box center [421, 146] width 47 height 14
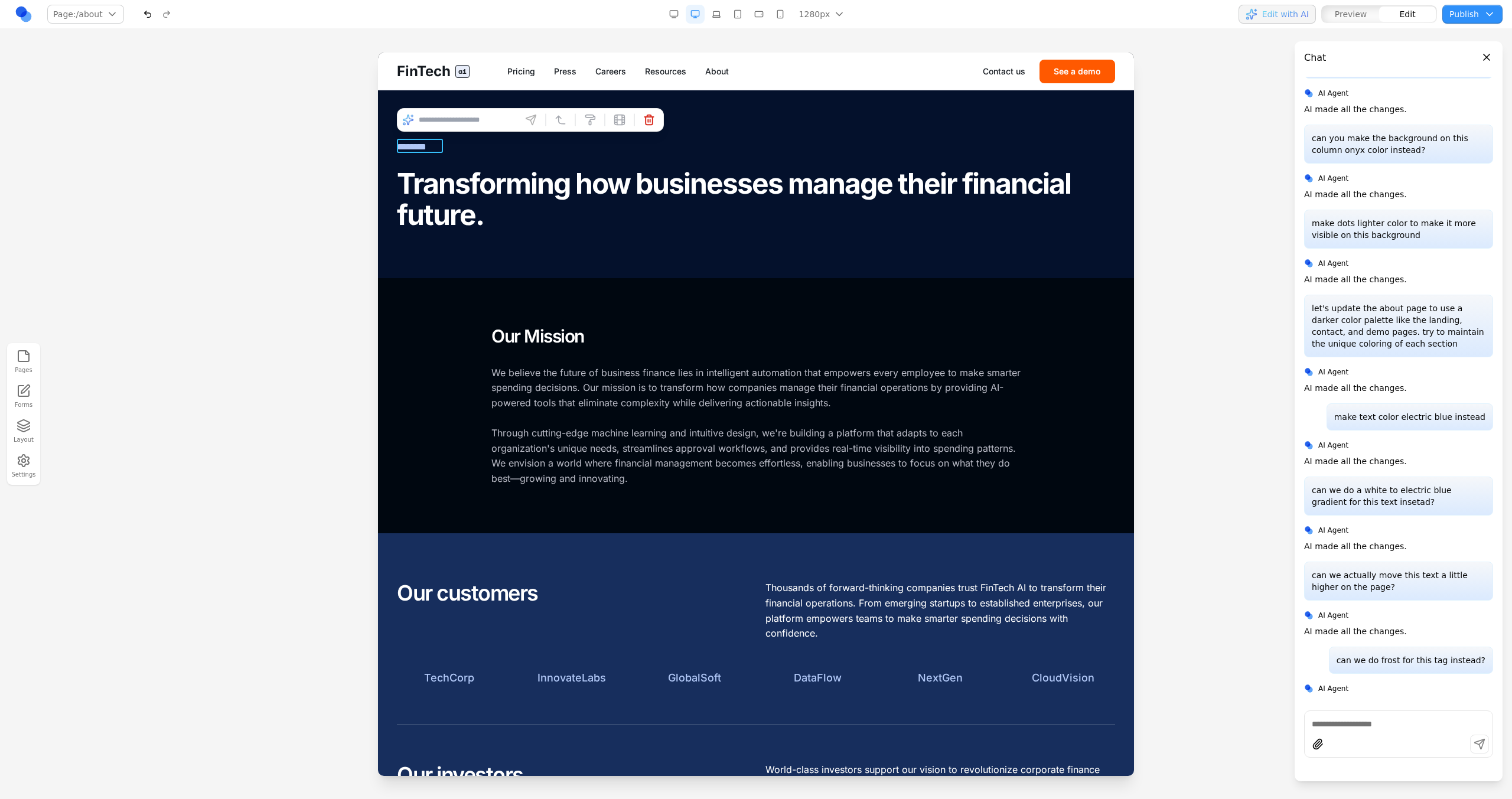
click at [443, 123] on input at bounding box center [468, 119] width 98 height 19
type input "**********"
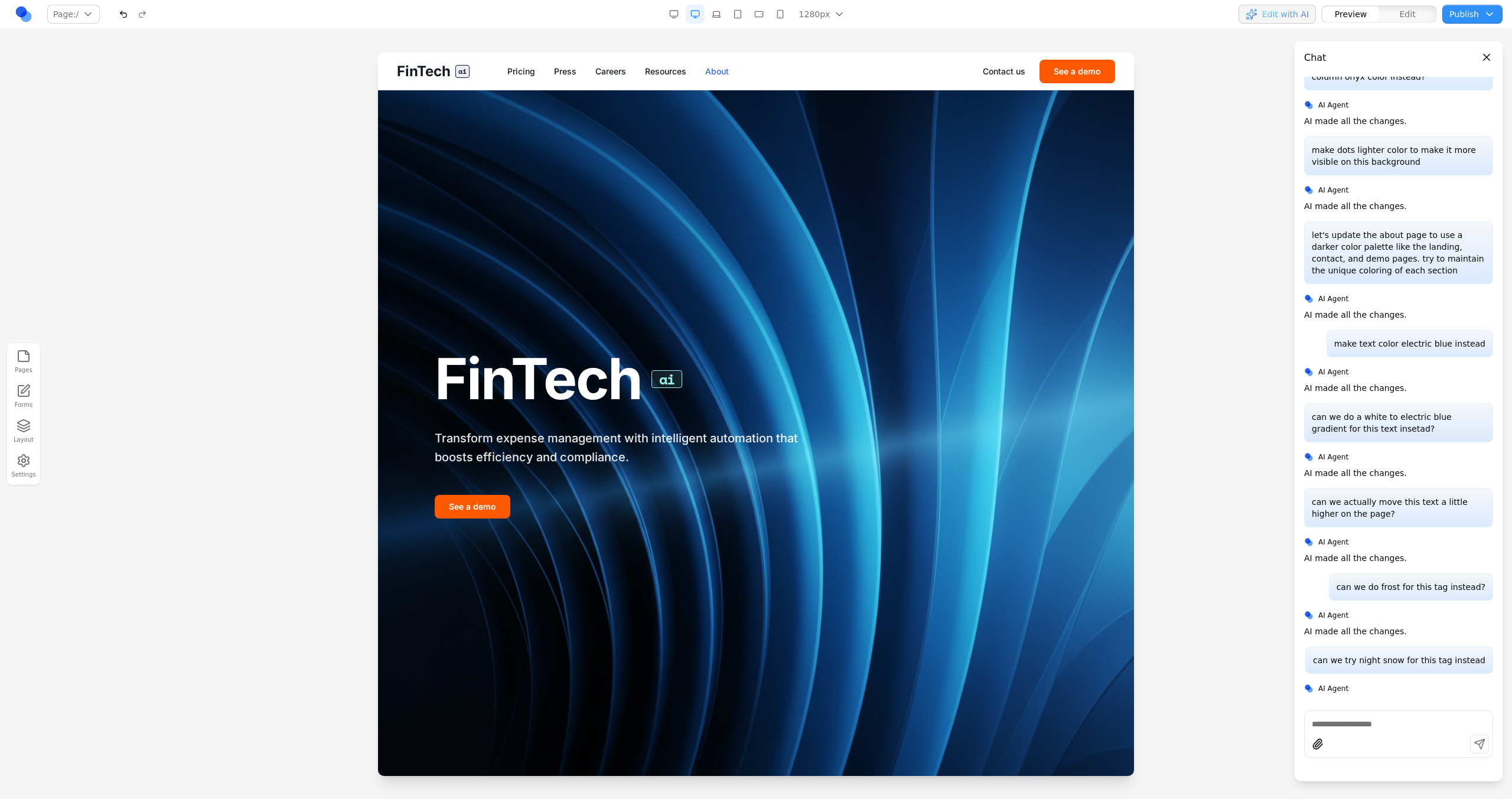
click at [722, 67] on link "About" at bounding box center [717, 70] width 24 height 12
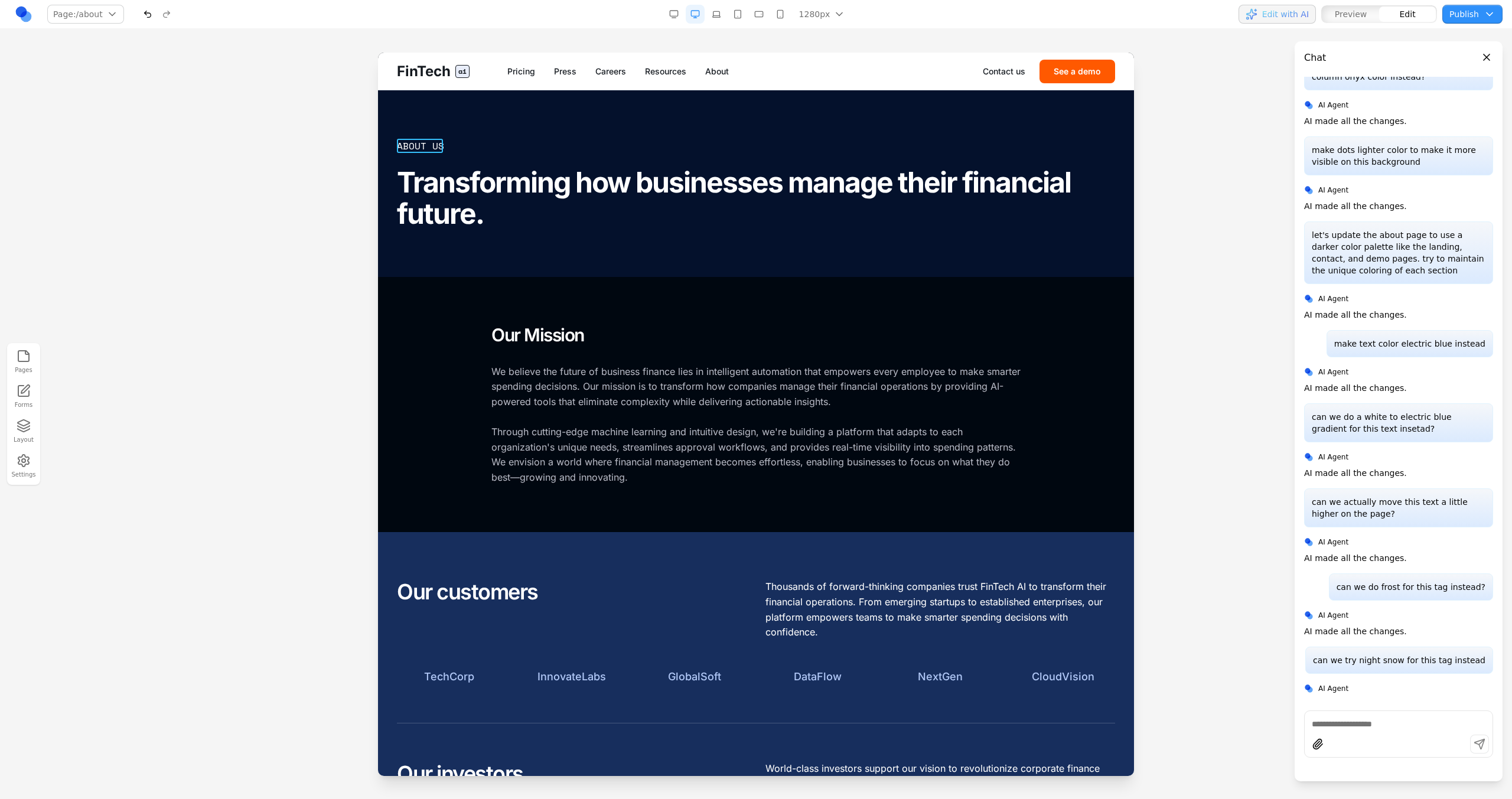
click at [411, 149] on div "About Us" at bounding box center [421, 146] width 47 height 14
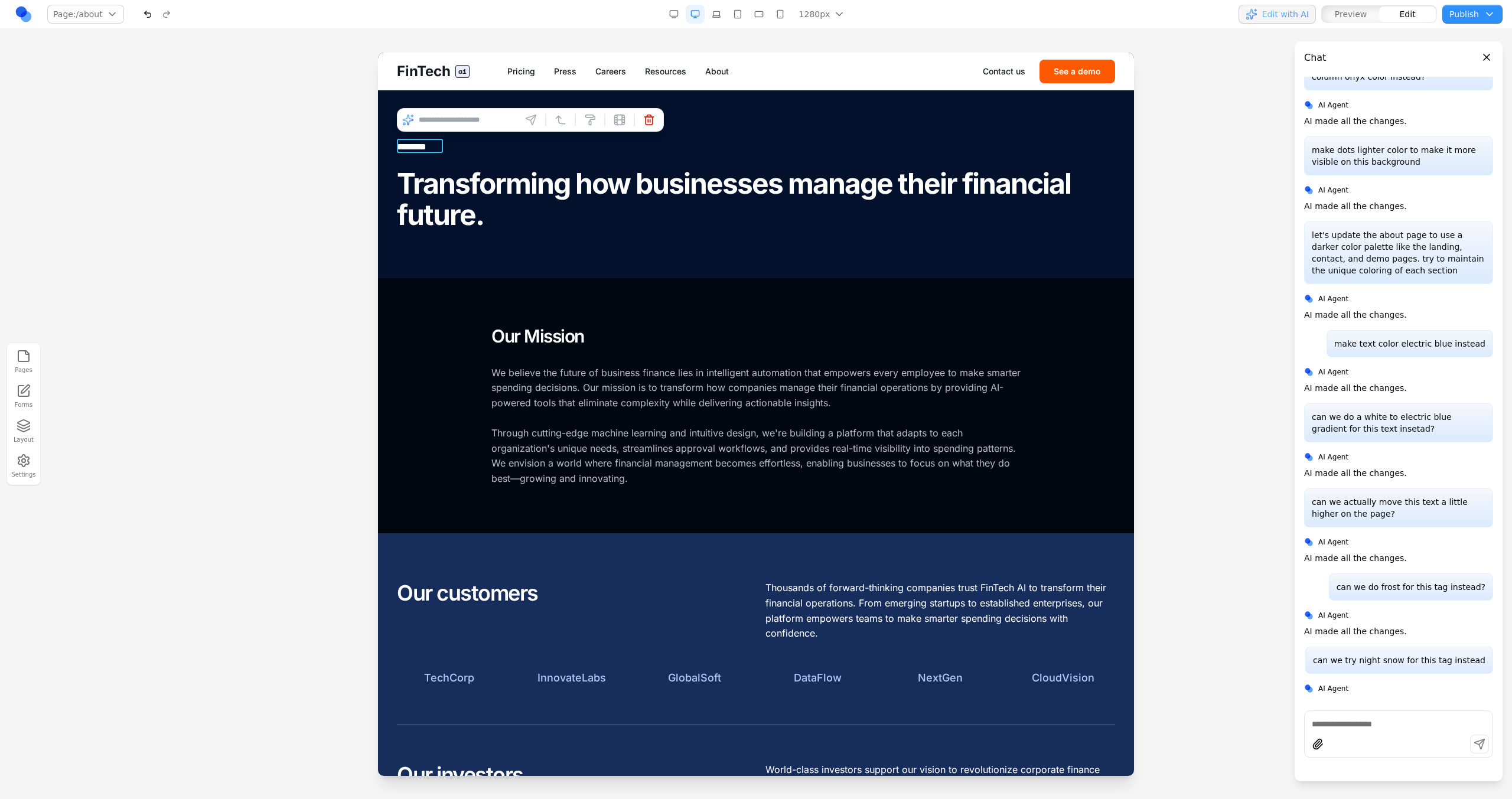
click at [473, 125] on input at bounding box center [468, 119] width 98 height 19
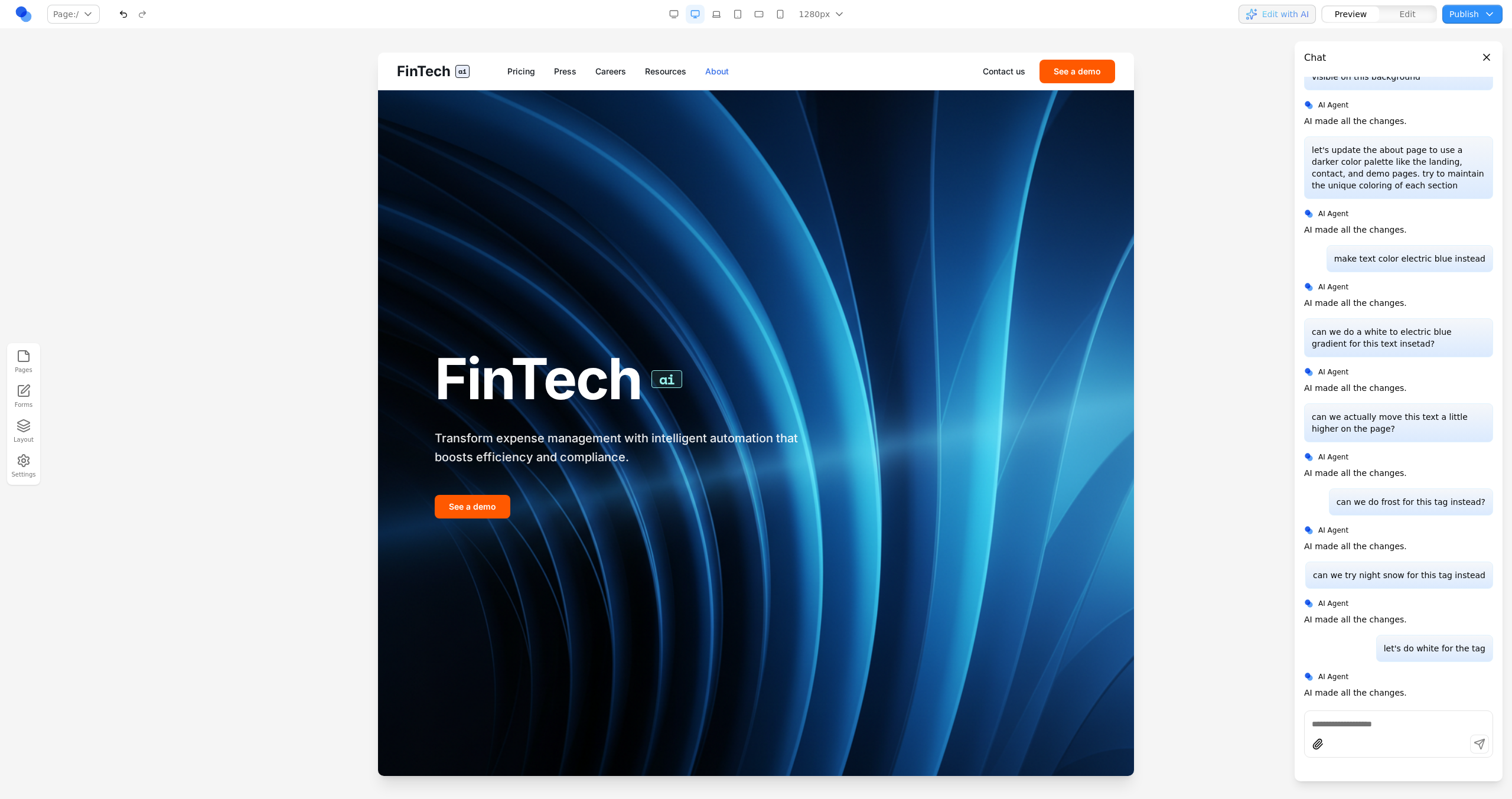
click at [711, 65] on link "About" at bounding box center [717, 70] width 24 height 12
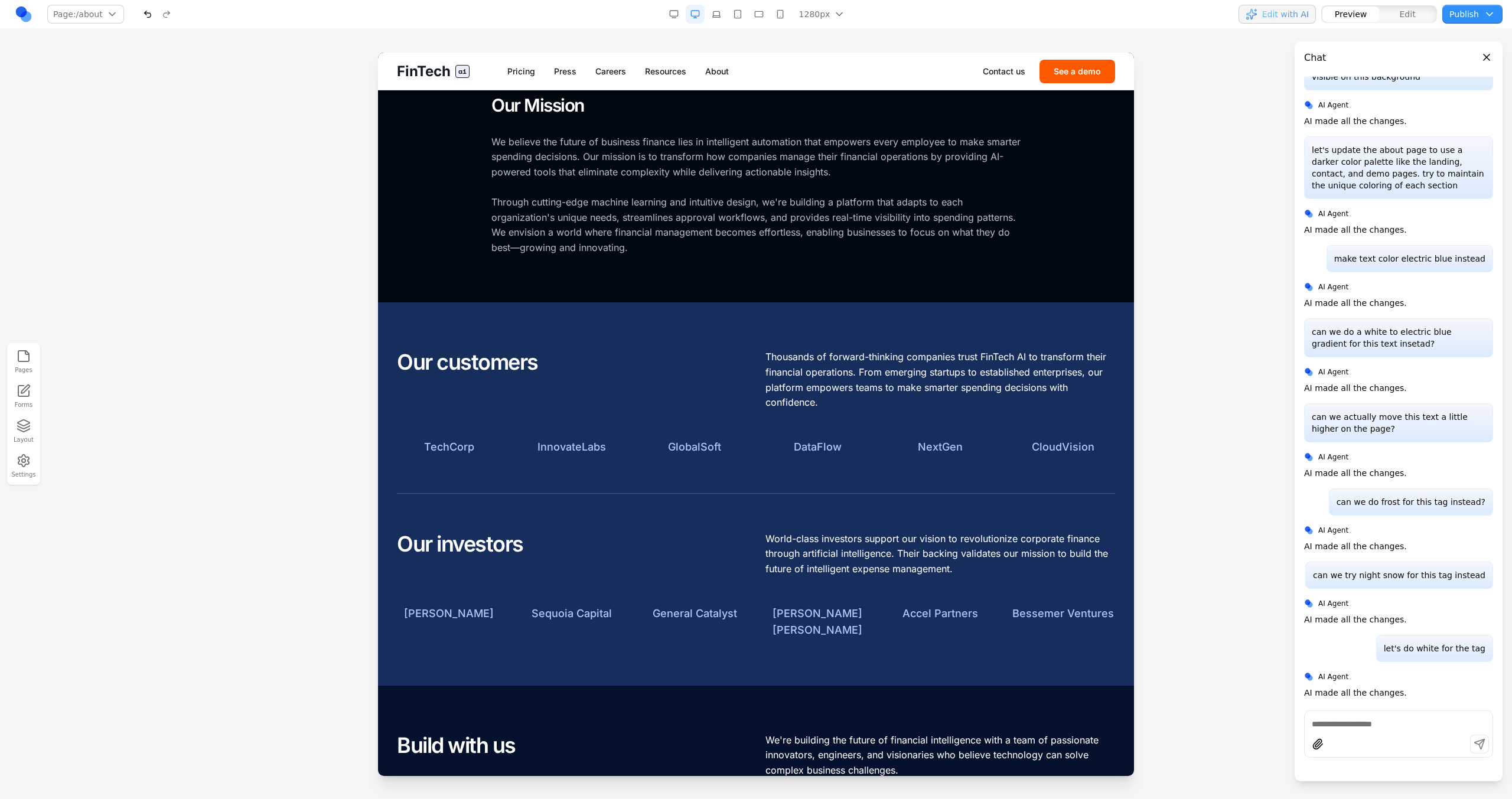
scroll to position [344, 0]
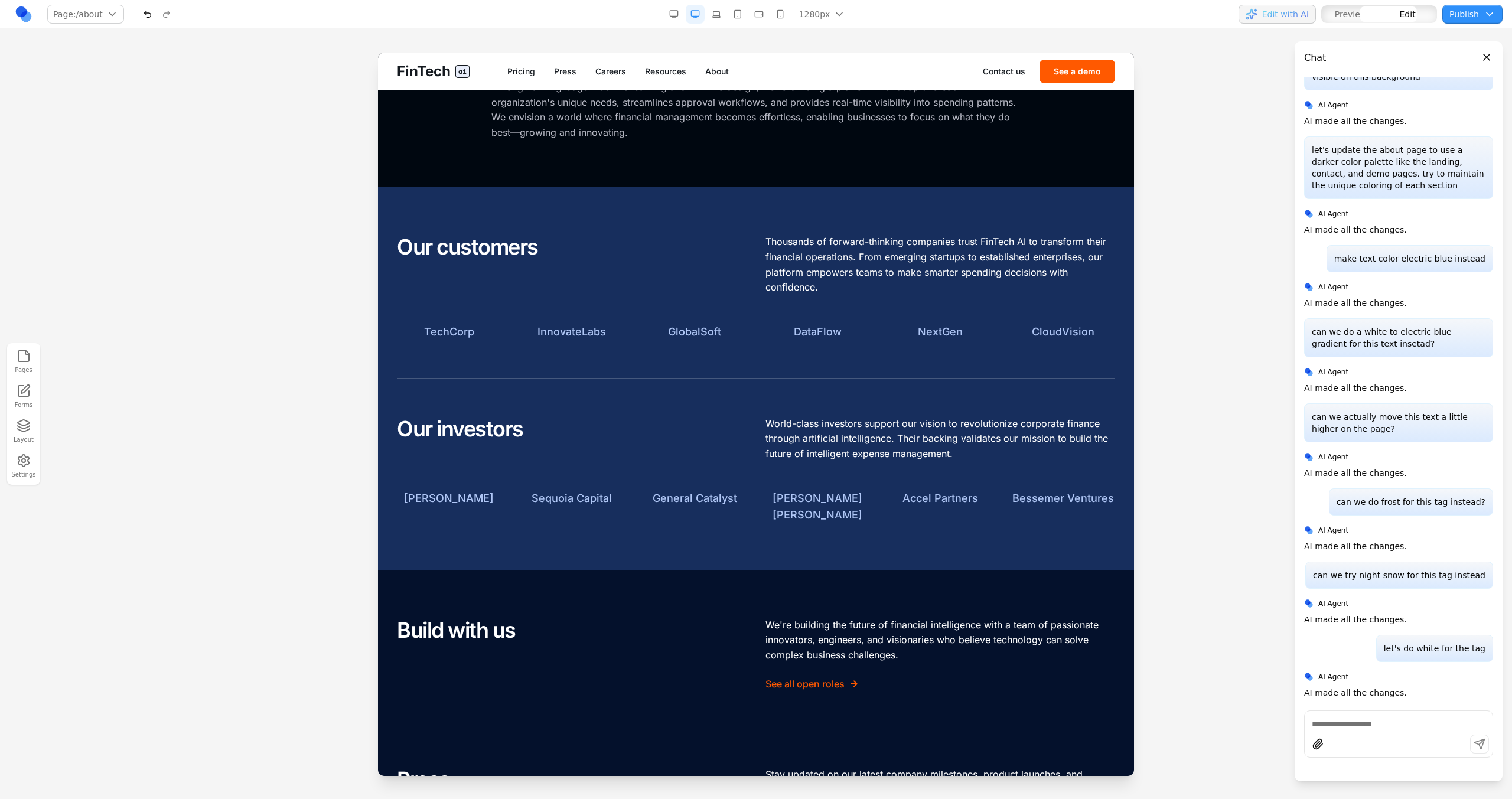
click at [682, 205] on section "Our customers Thousands of forward-thinking companies trust FinTech AI to trans…" at bounding box center [756, 378] width 756 height 382
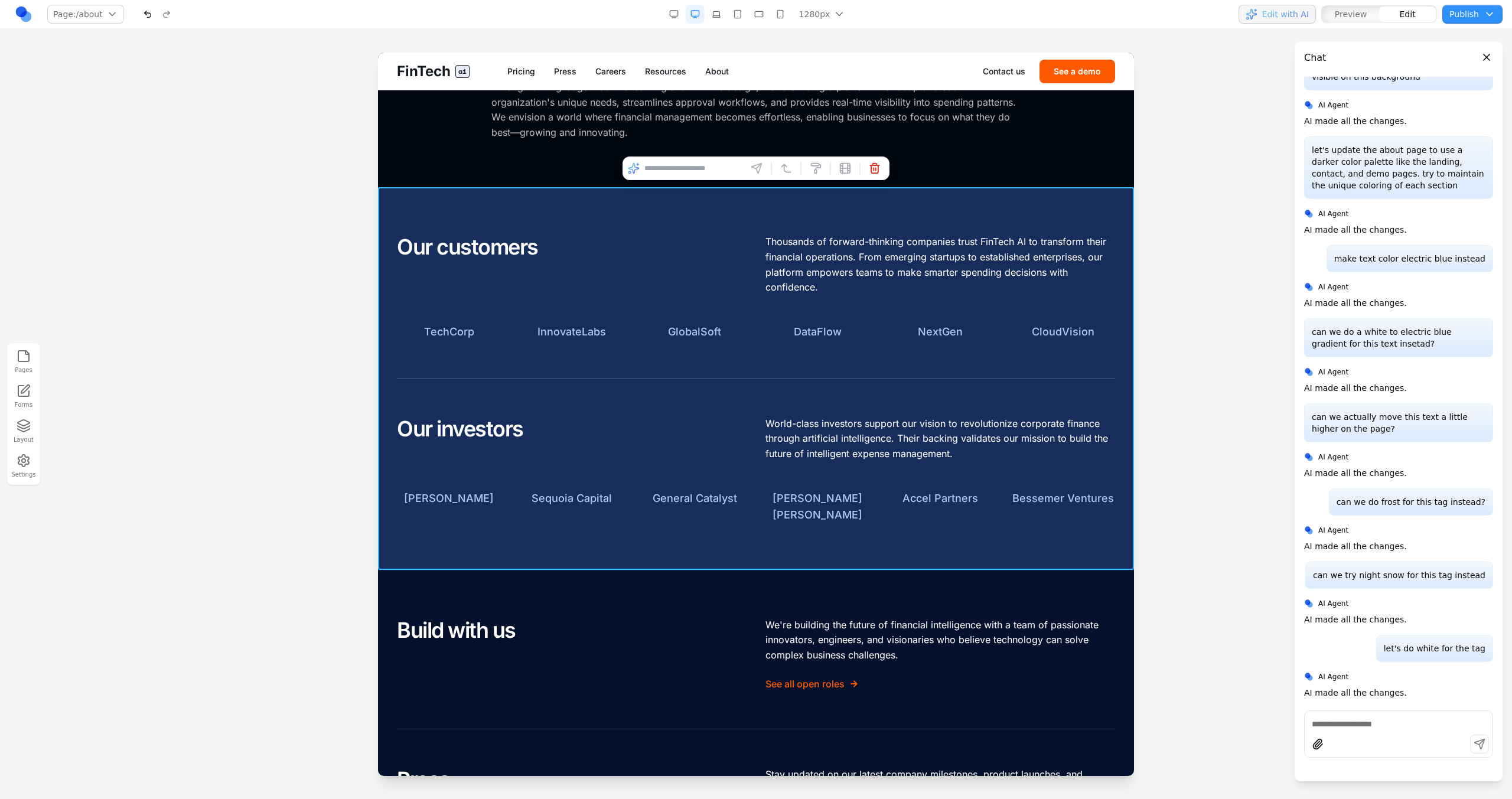
click at [686, 161] on input at bounding box center [693, 168] width 98 height 19
type input "**********"
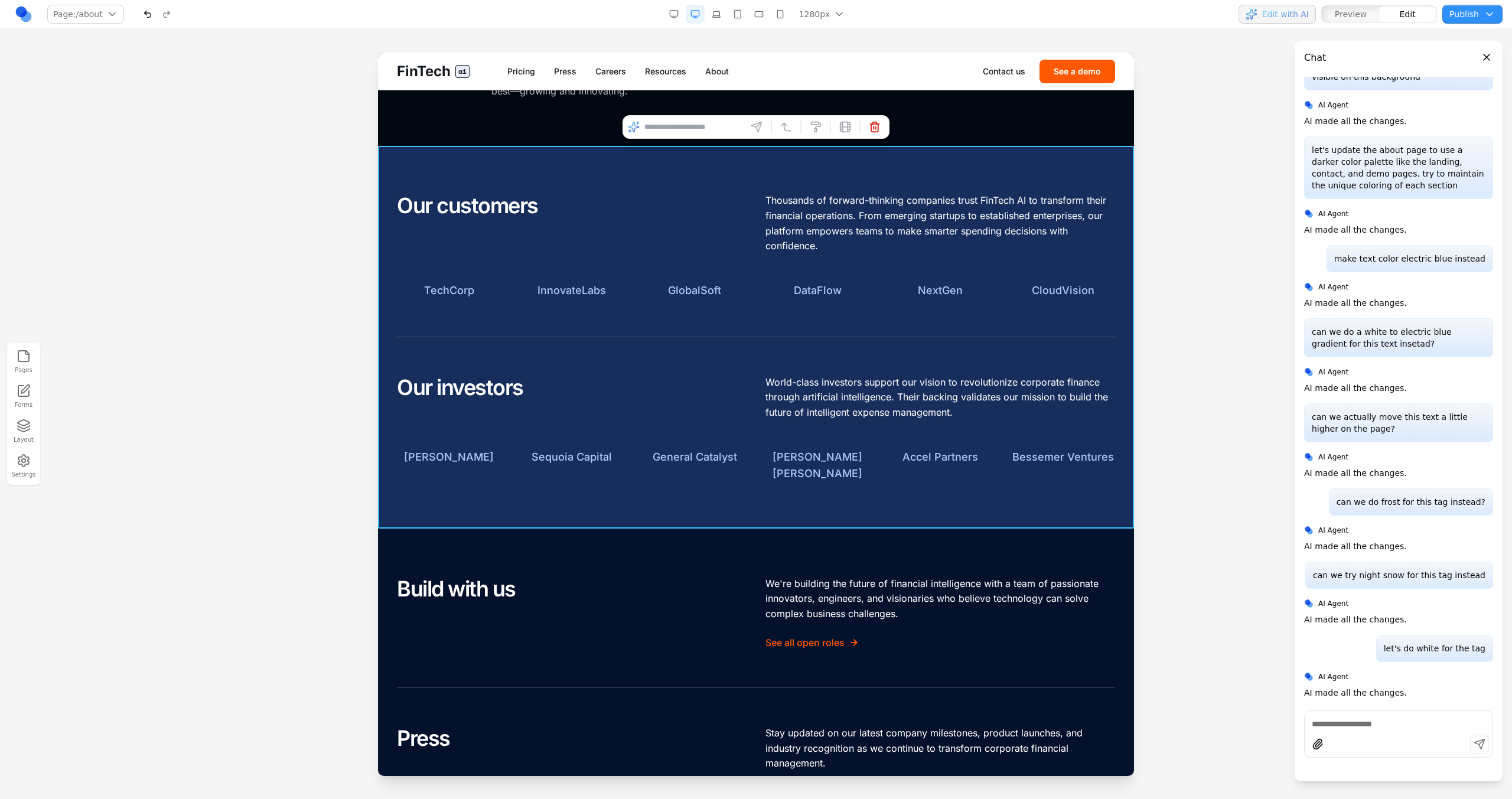
scroll to position [585, 0]
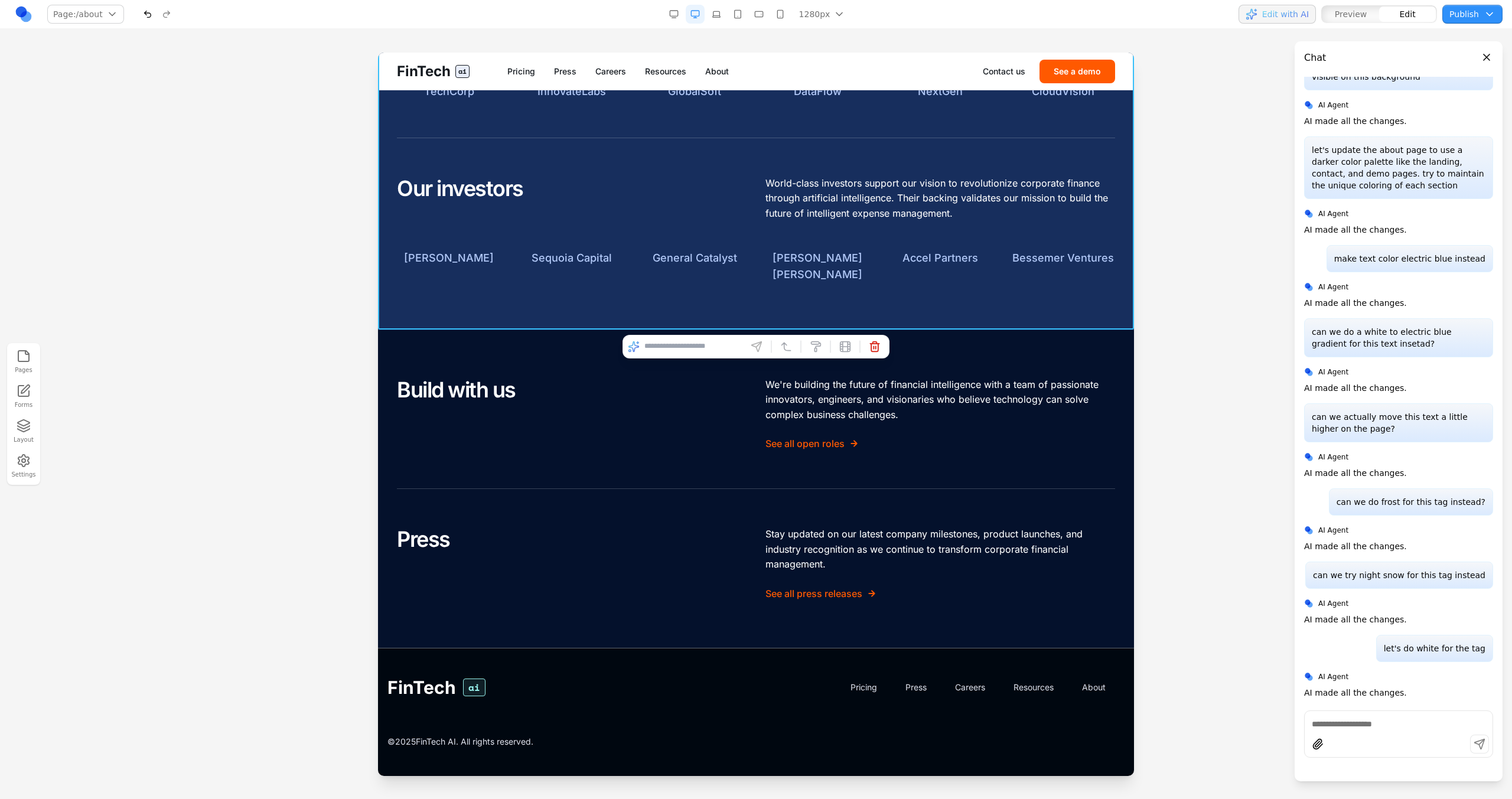
click at [524, 338] on section "Build with us We're building the future of financial intelligence with a team o…" at bounding box center [756, 489] width 756 height 318
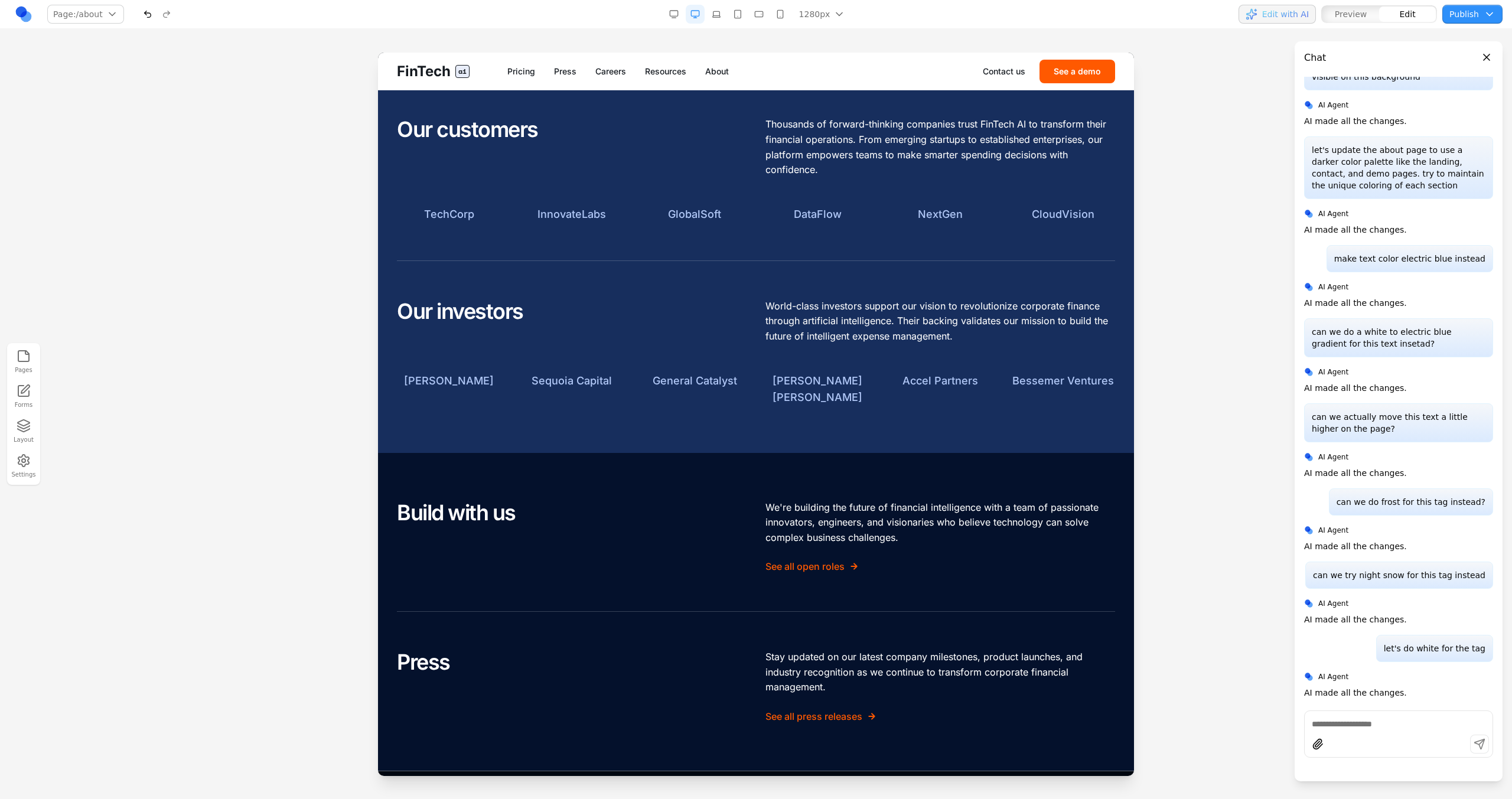
scroll to position [469, 0]
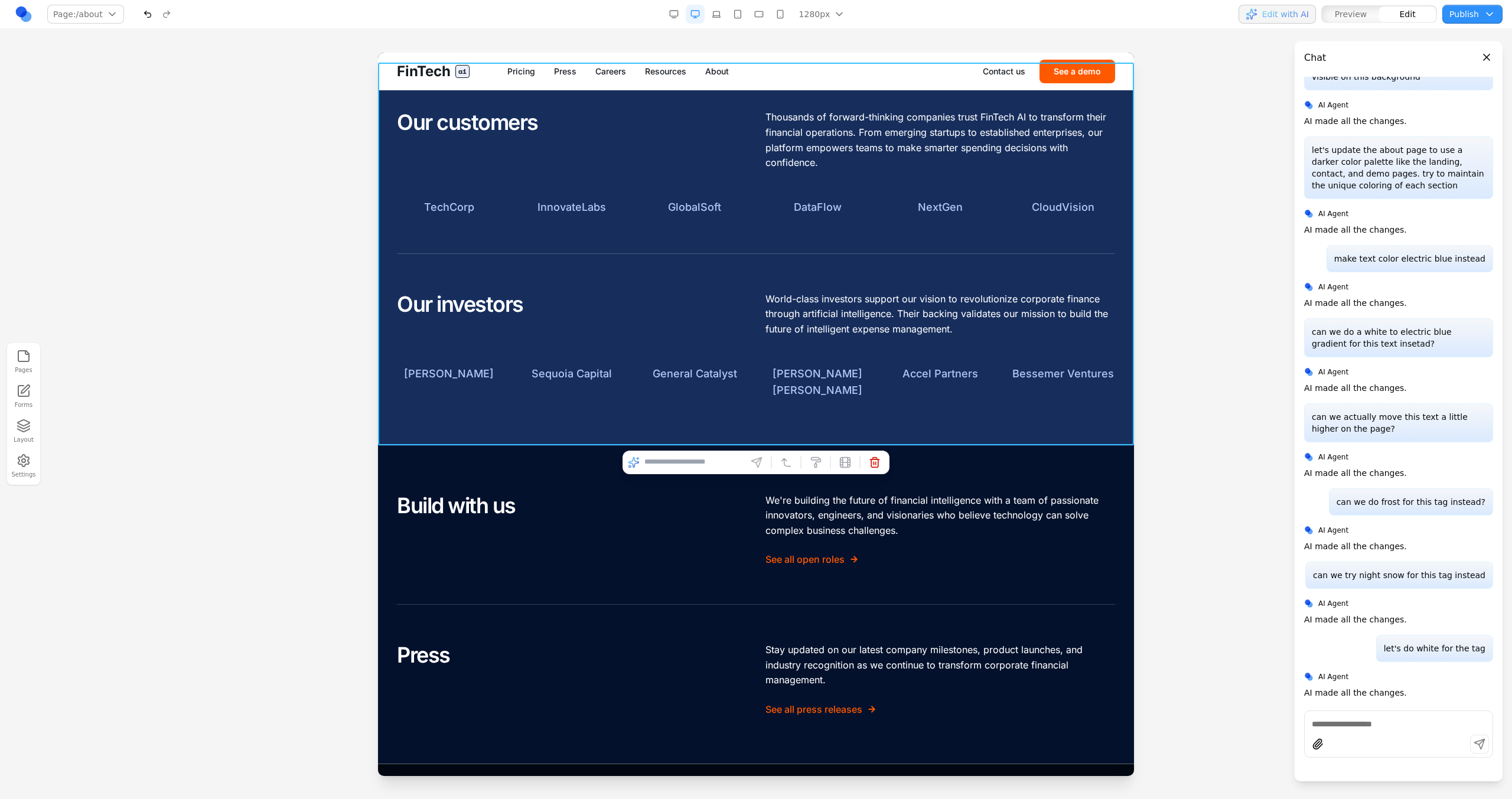
click at [533, 418] on section "Our customers Thousands of forward-thinking companies trust FinTech AI to trans…" at bounding box center [756, 253] width 756 height 382
click at [692, 469] on input at bounding box center [693, 462] width 98 height 19
type input "**********"
click at [1178, 687] on div at bounding box center [756, 425] width 1512 height 746
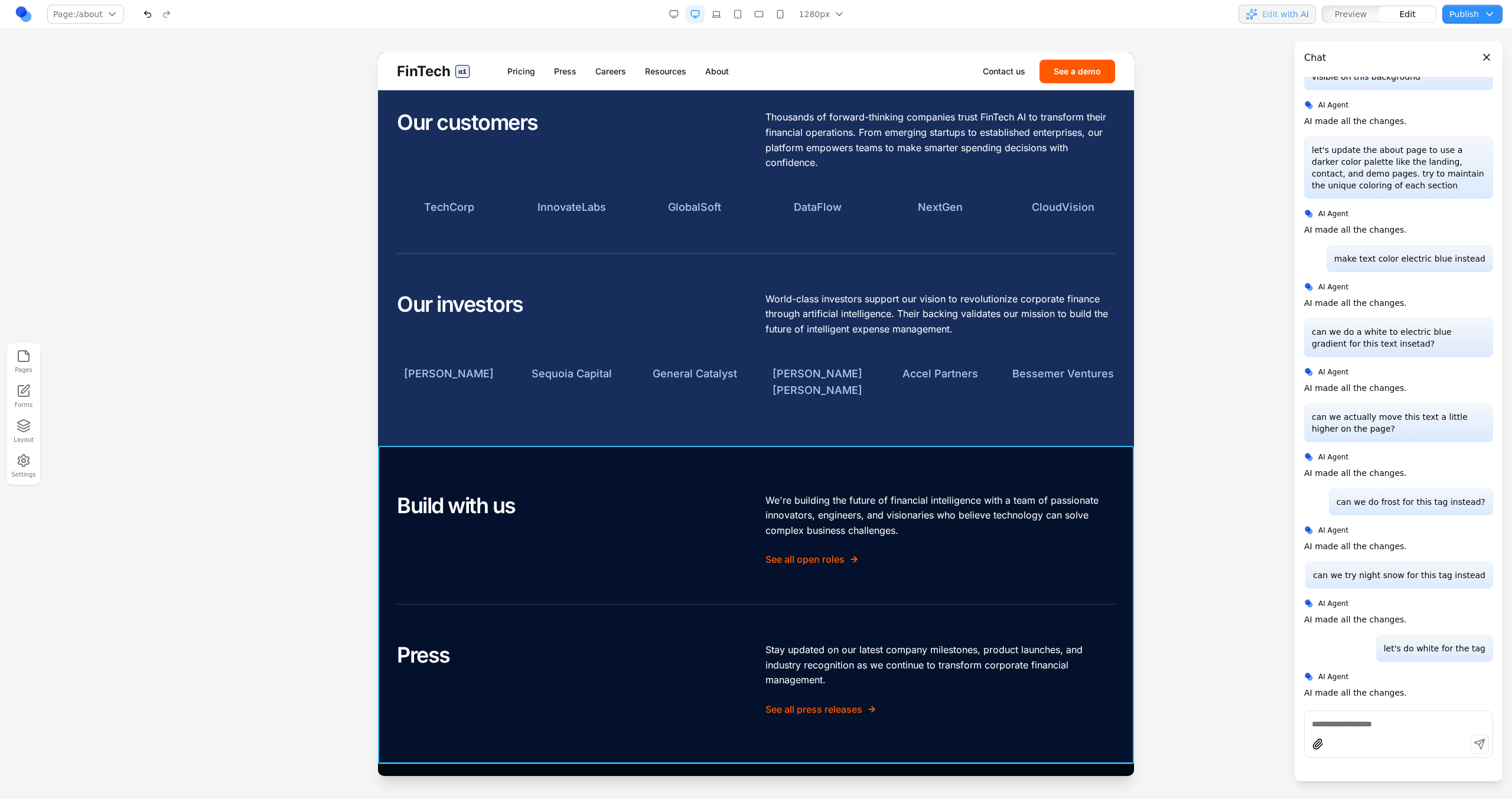
scroll to position [585, 0]
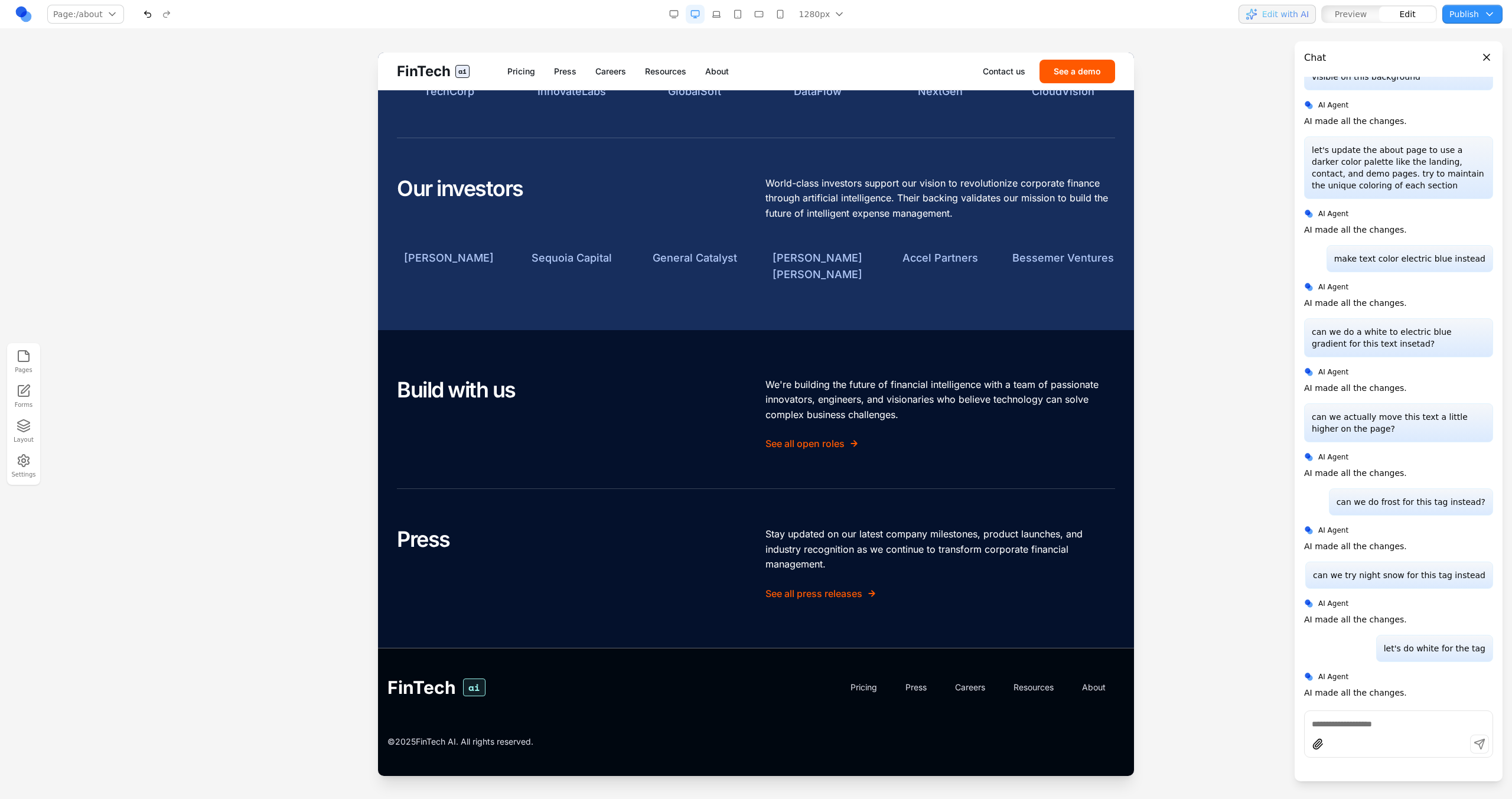
click at [1340, 710] on div at bounding box center [1398, 734] width 189 height 47
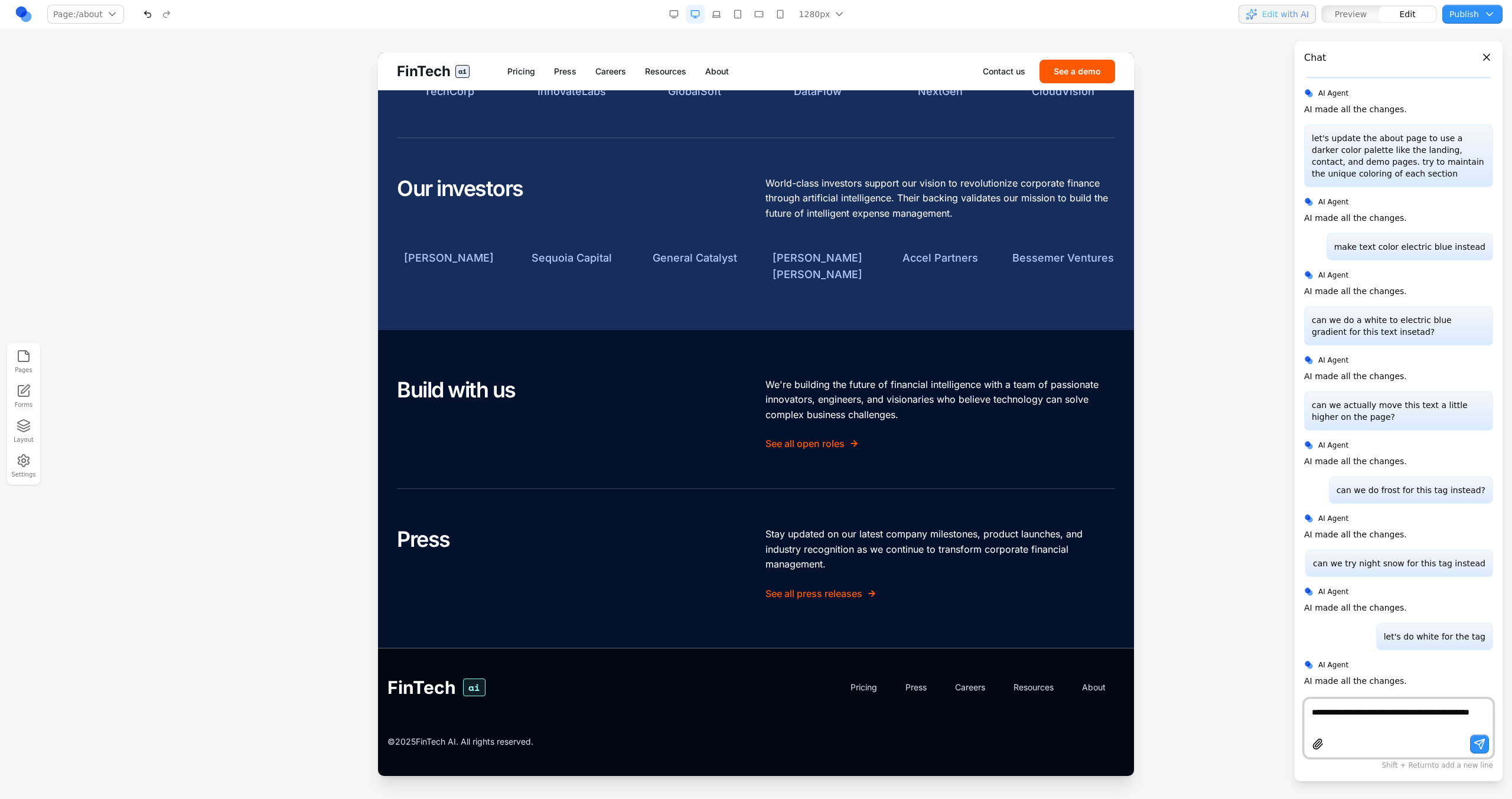
type textarea "**********"
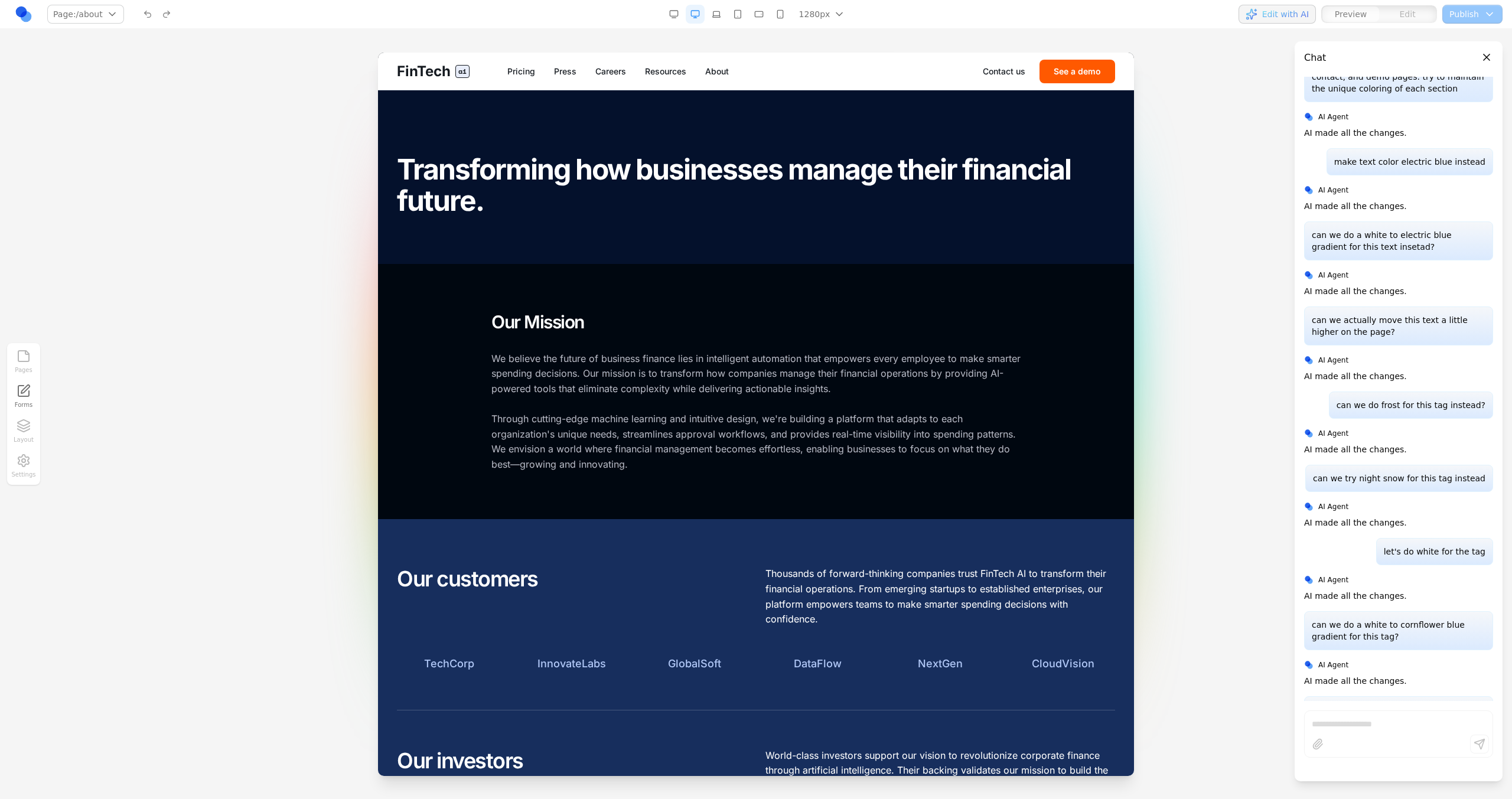
scroll to position [0, 0]
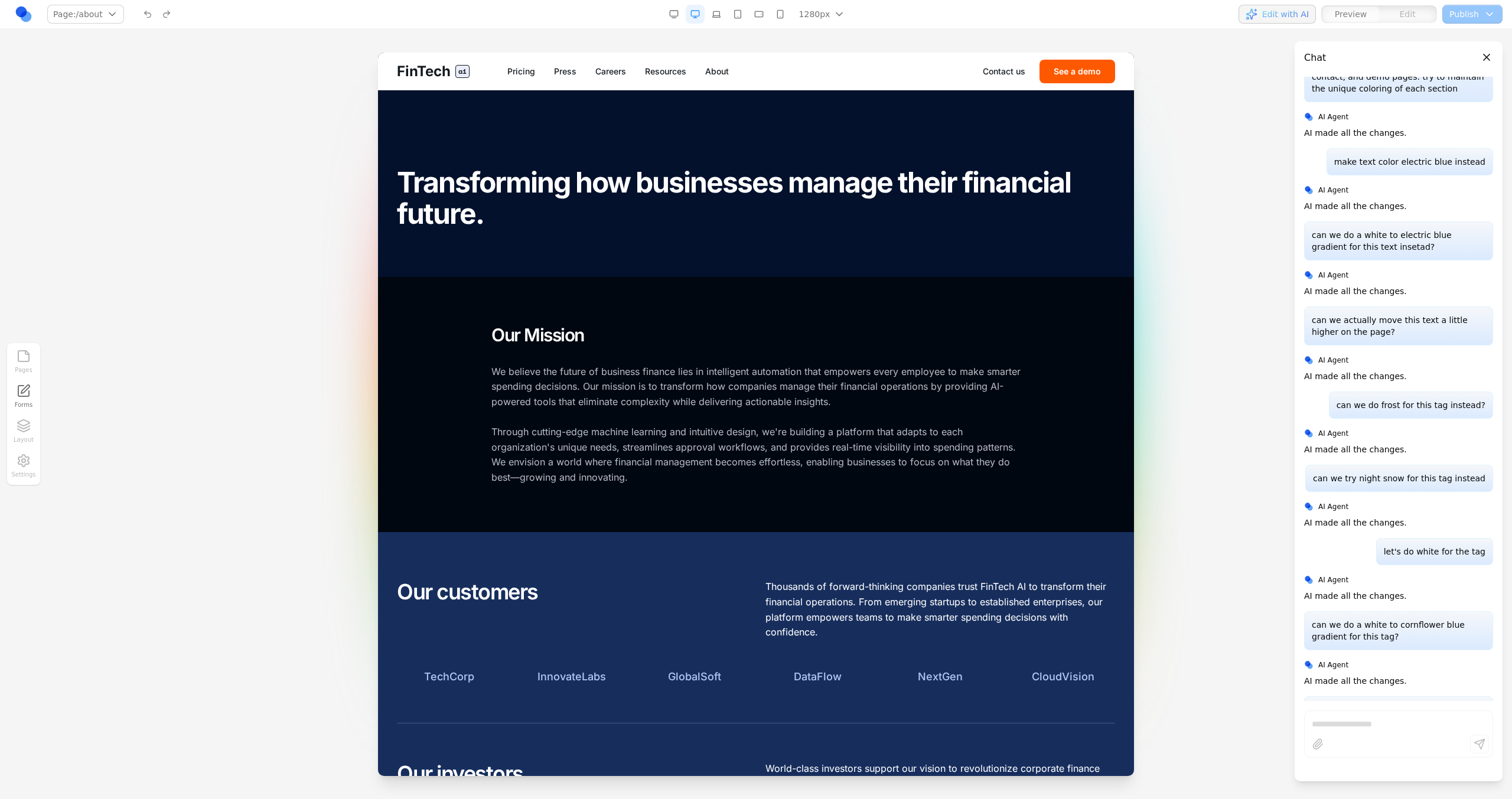
click at [1006, 74] on link "Contact us" at bounding box center [1004, 70] width 43 height 12
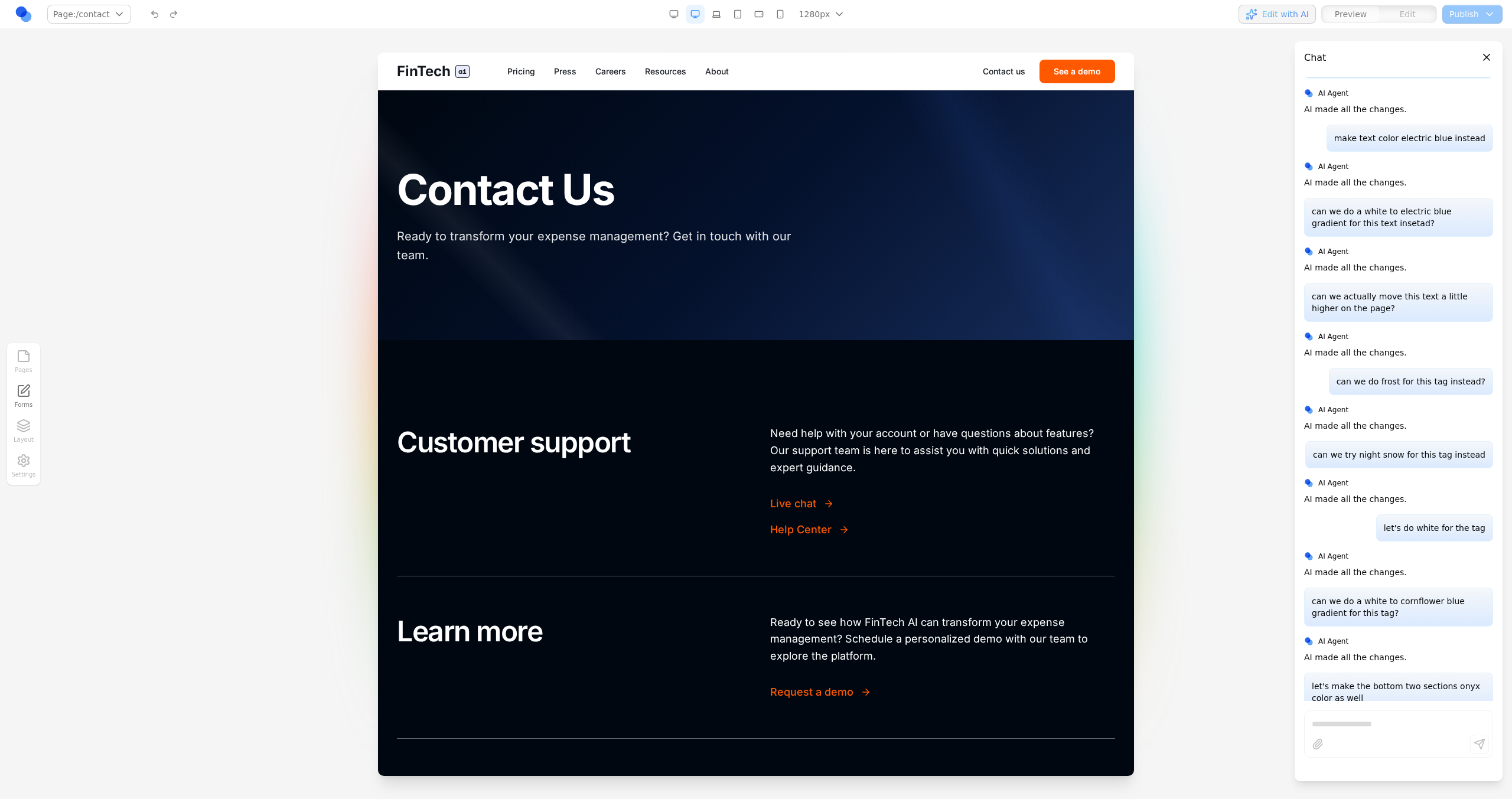
scroll to position [2830, 0]
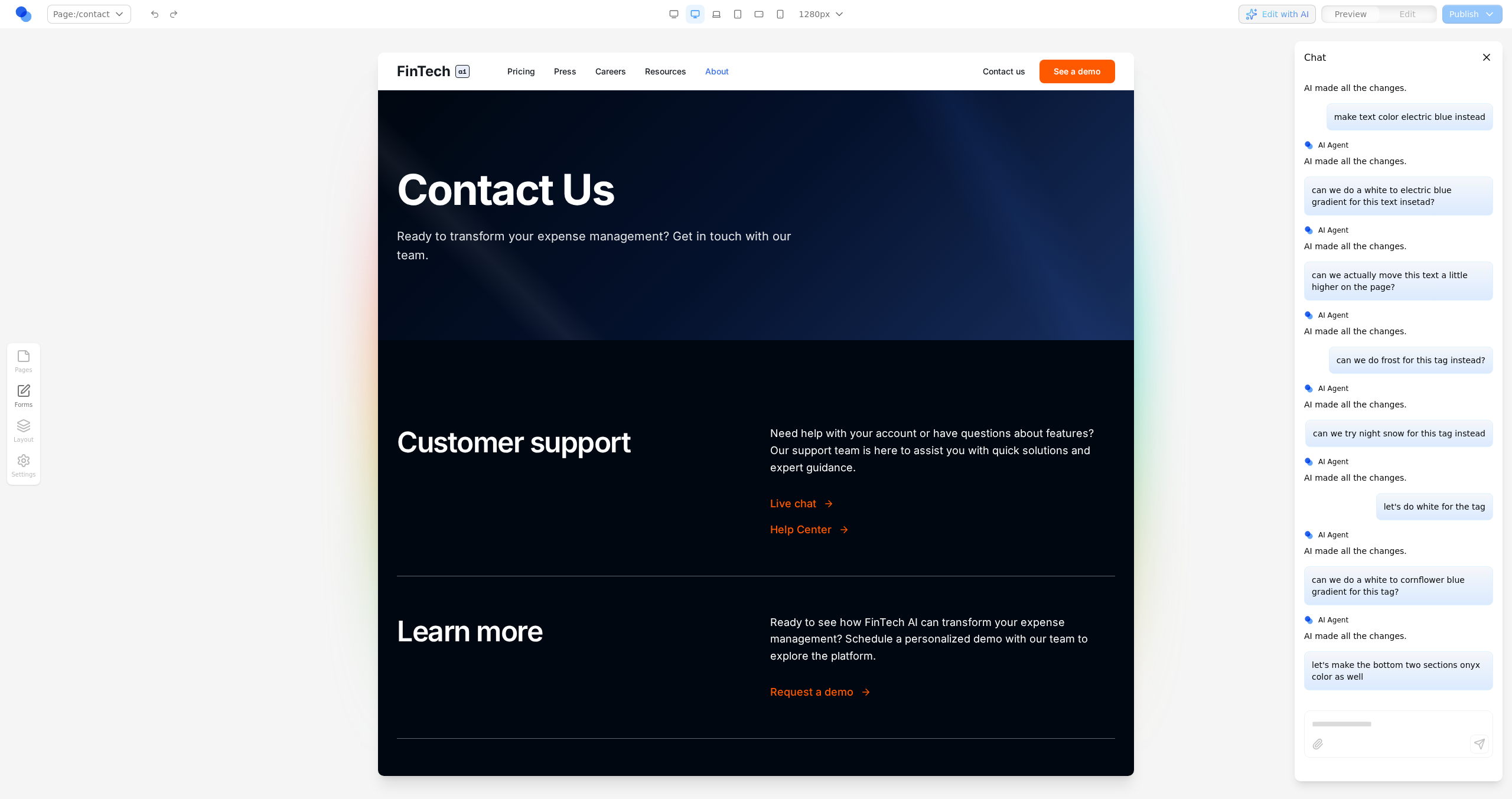
click at [721, 72] on link "About" at bounding box center [717, 70] width 24 height 12
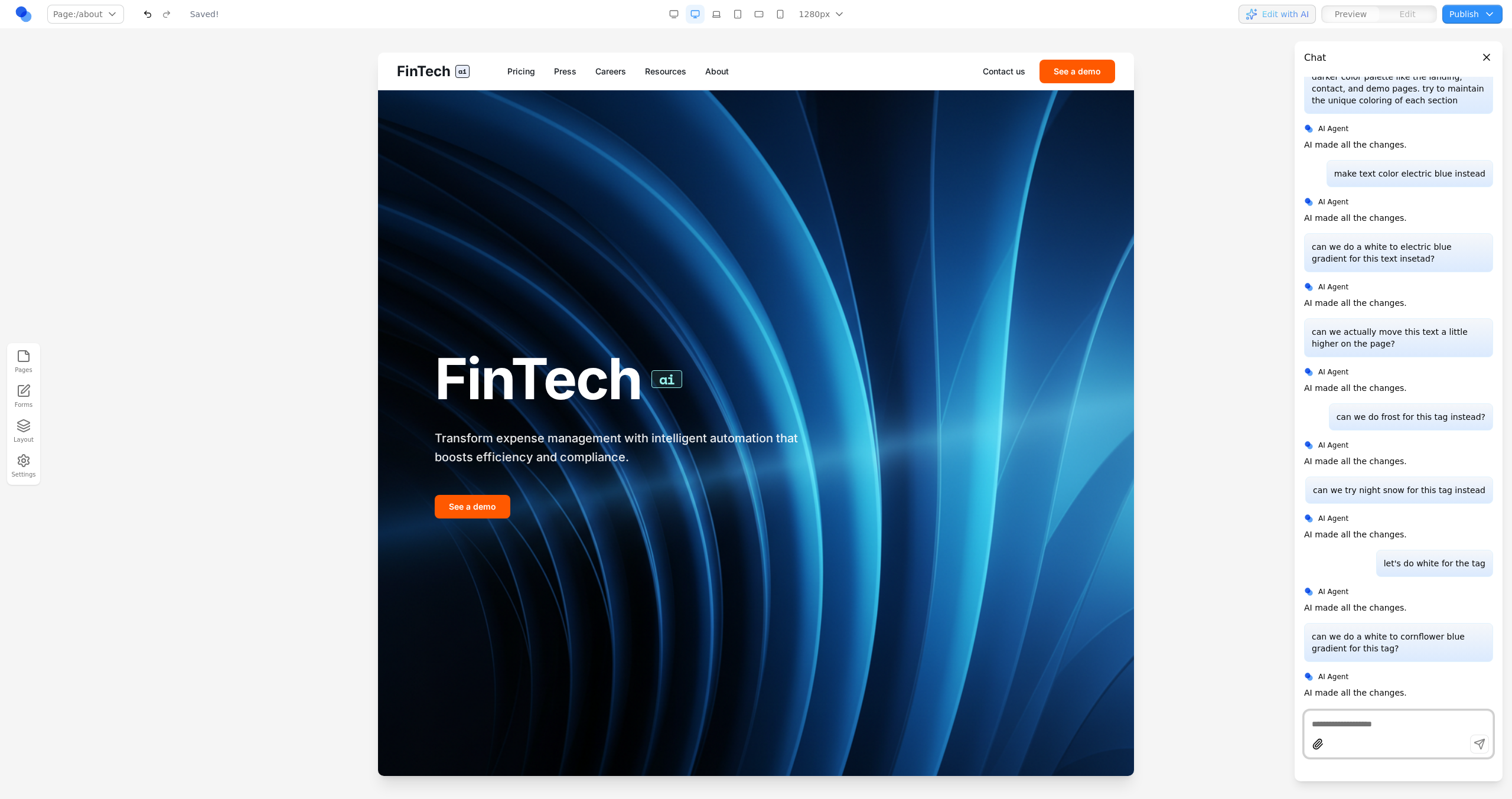
scroll to position [0, 0]
click at [722, 76] on link "About" at bounding box center [717, 70] width 24 height 12
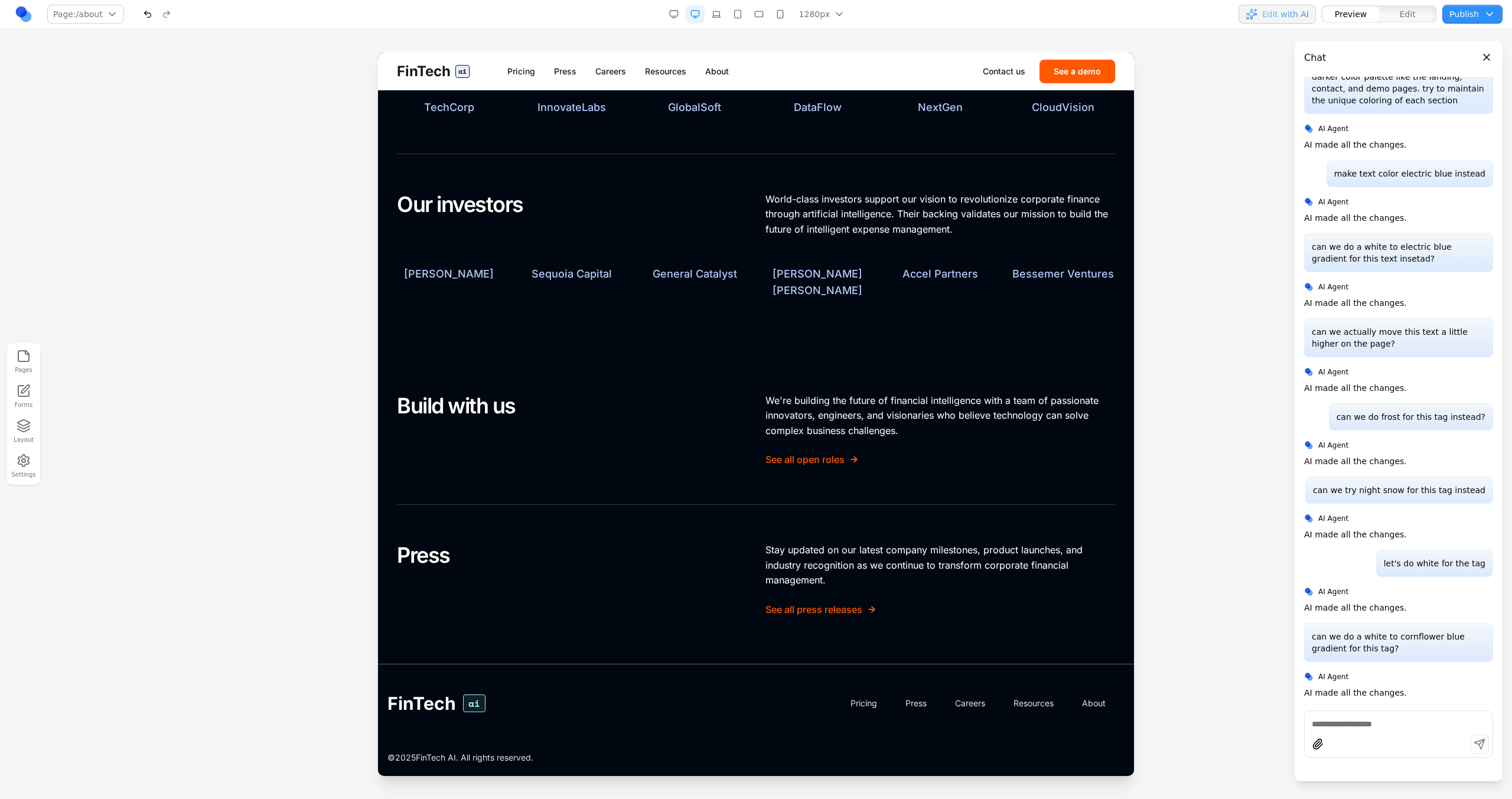
scroll to position [585, 0]
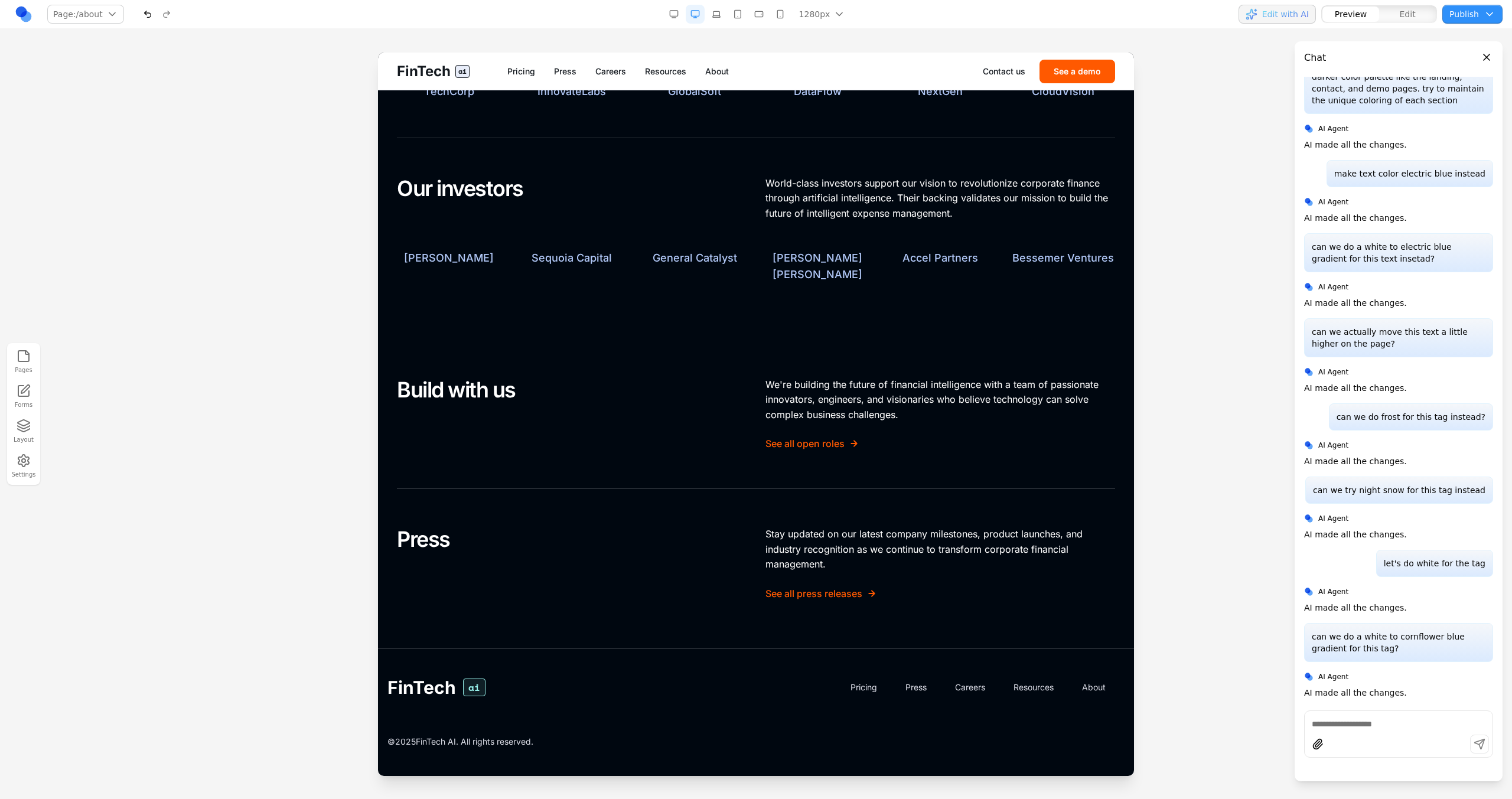
click at [708, 189] on h2 "Our investors" at bounding box center [572, 189] width 350 height 25
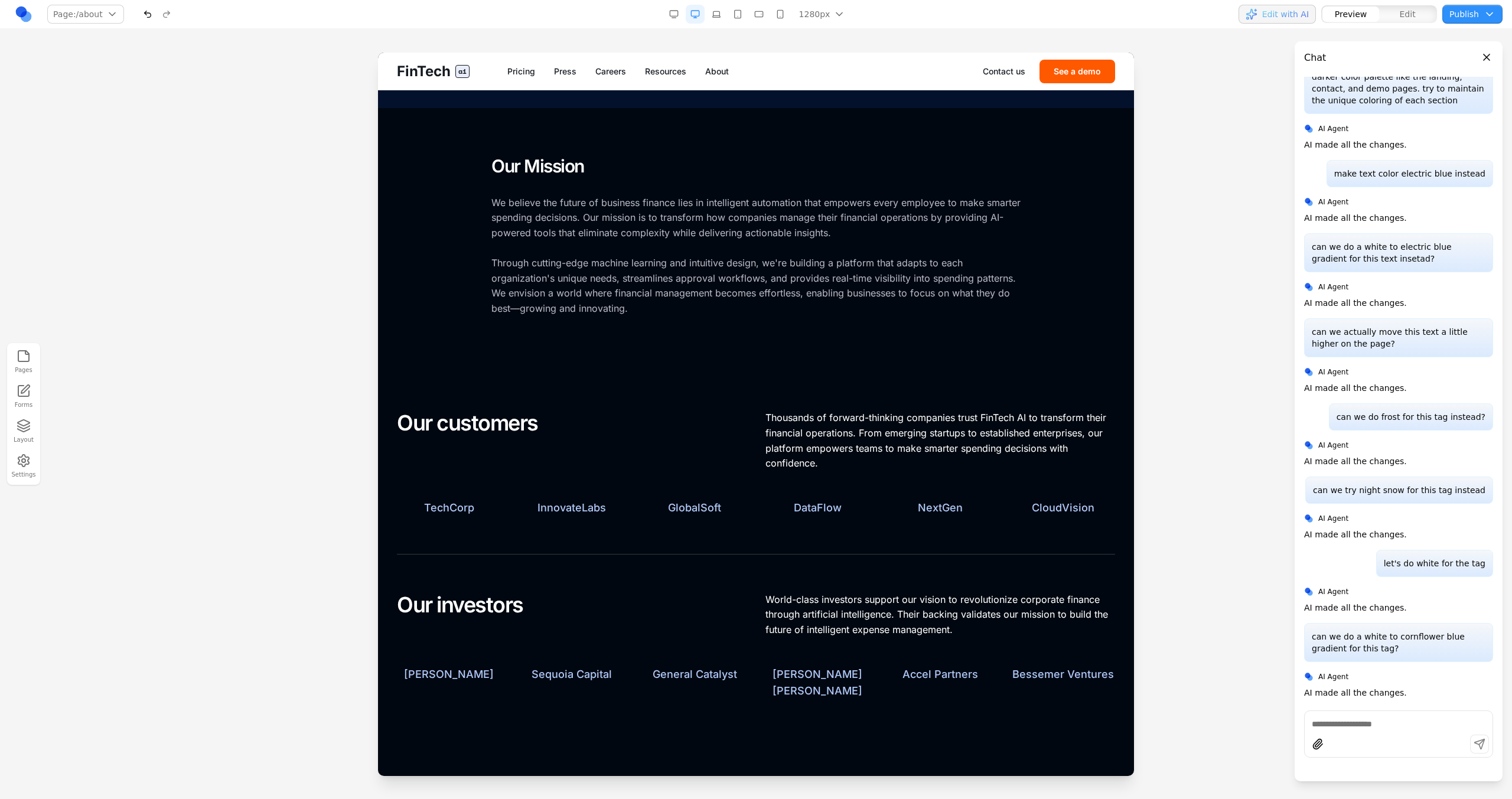
scroll to position [0, 0]
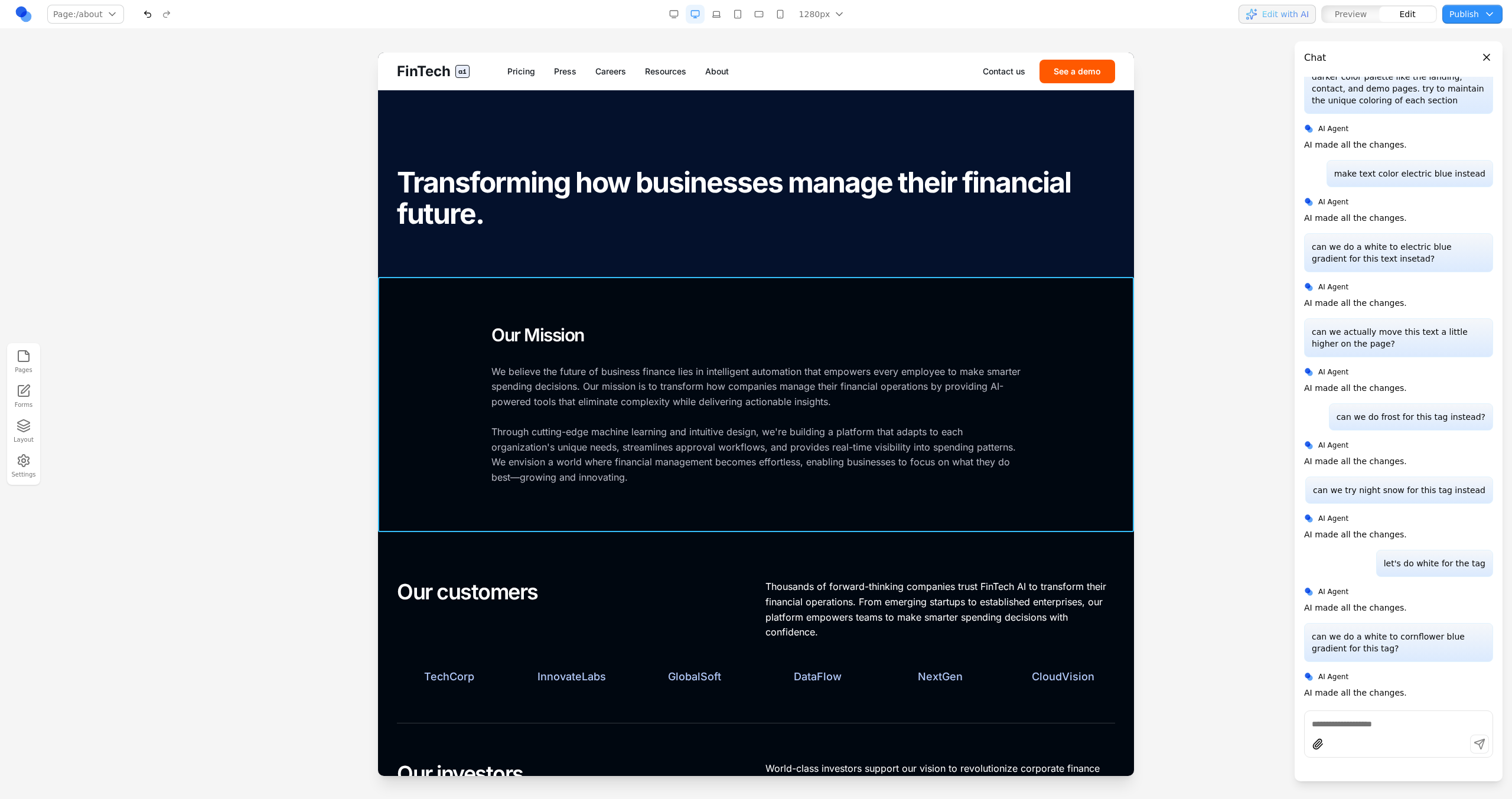
click at [709, 282] on section "Our Mission We believe the future of business finance lies in intelligent autom…" at bounding box center [756, 404] width 756 height 256
click at [697, 252] on input at bounding box center [693, 258] width 98 height 19
type input "**********"
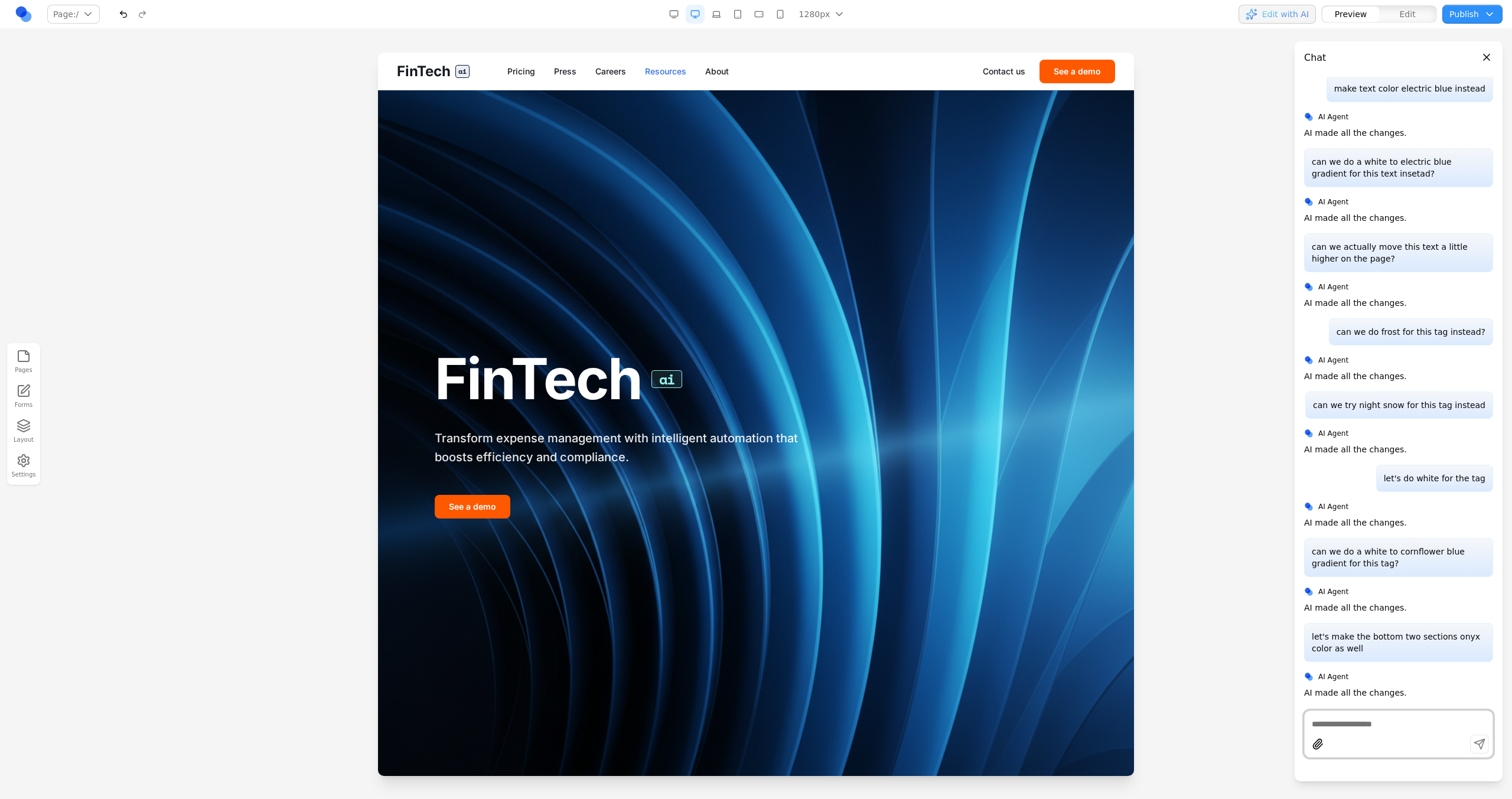
click at [675, 70] on link "Resources" at bounding box center [666, 70] width 42 height 12
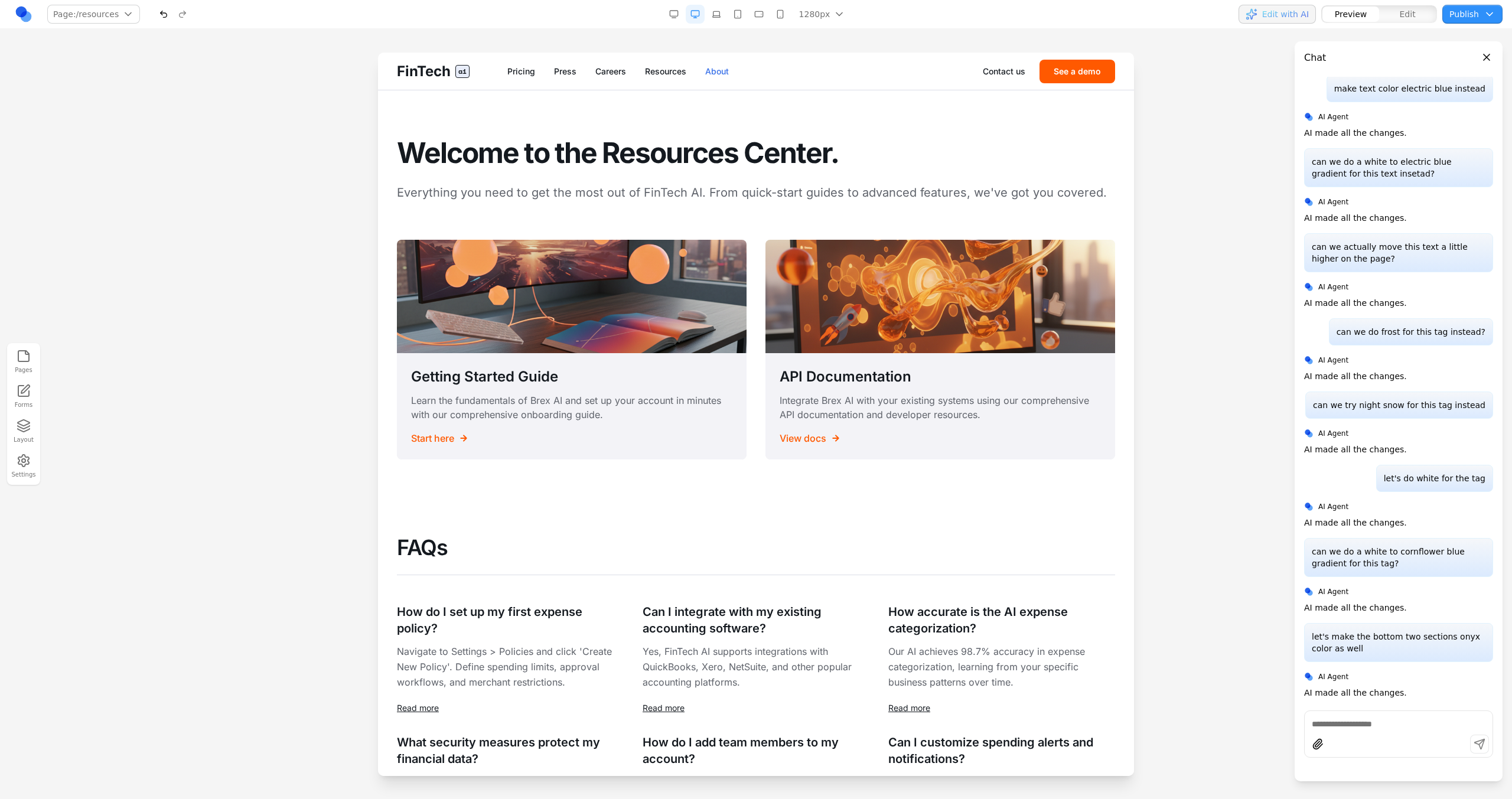
click at [711, 72] on link "About" at bounding box center [717, 70] width 24 height 12
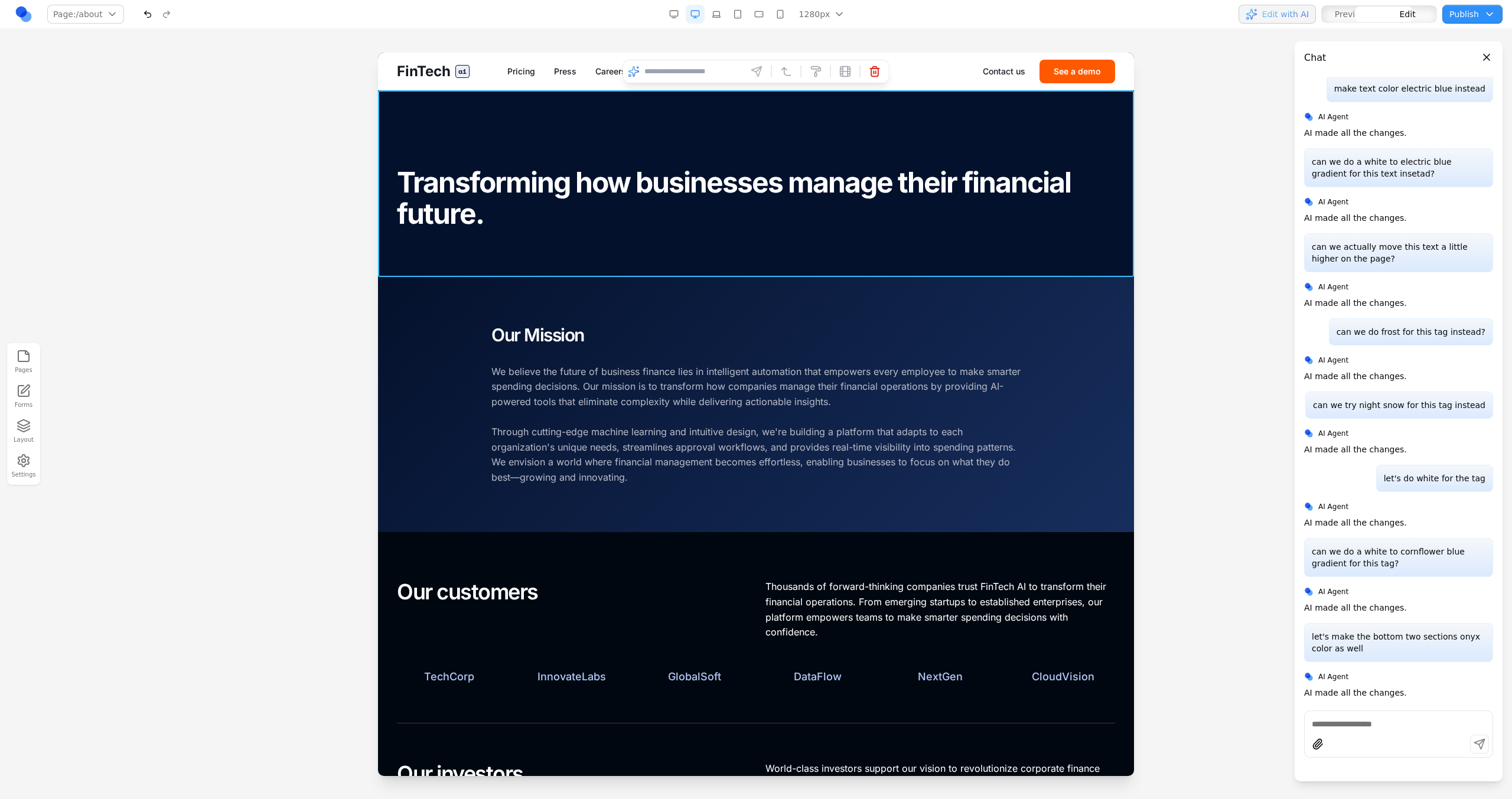
click at [713, 239] on section "About Us Transforming how businesses manage their financial future." at bounding box center [756, 183] width 756 height 186
click at [667, 78] on input at bounding box center [693, 71] width 98 height 19
type input "**********"
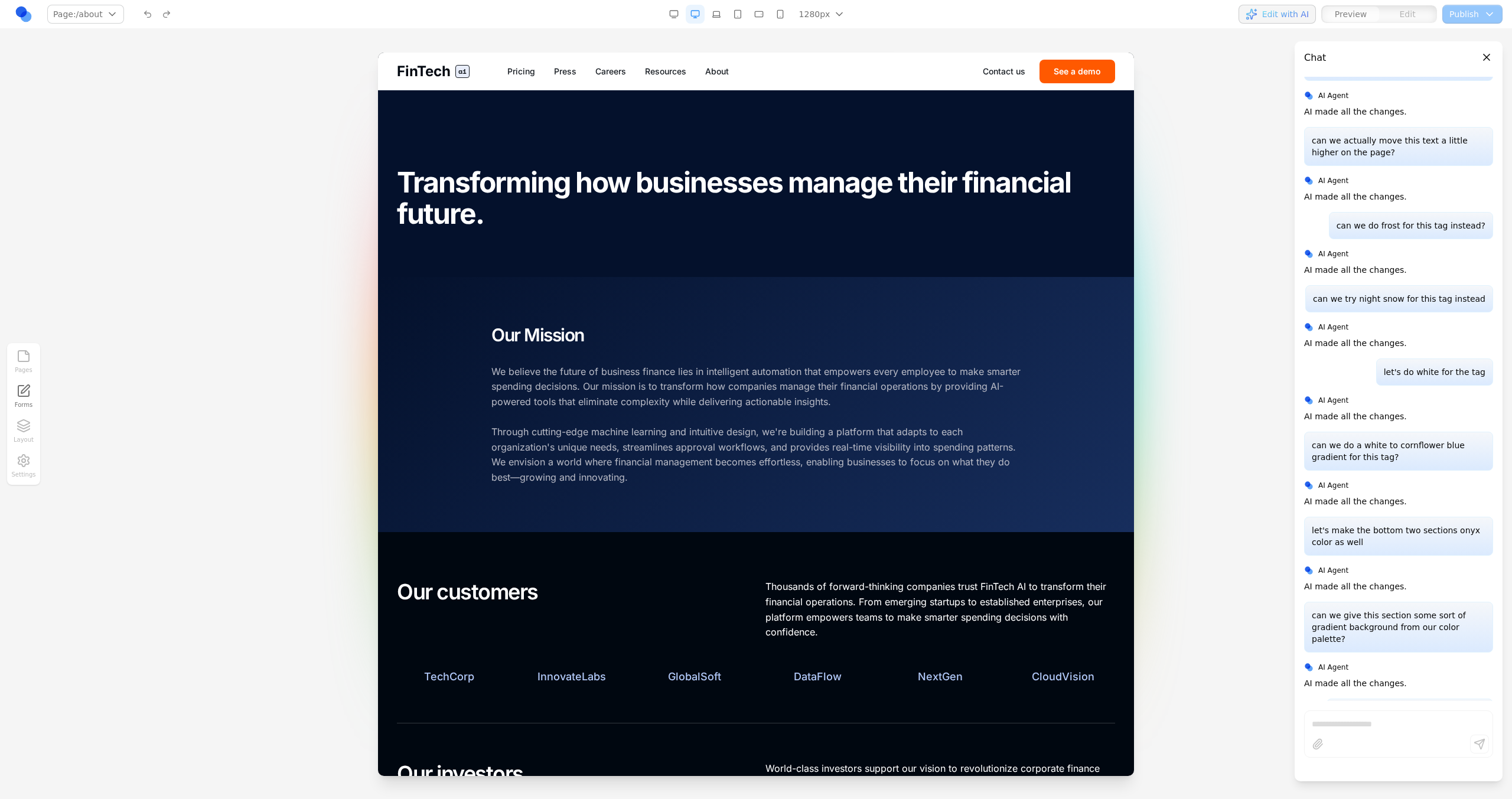
click at [447, 72] on span "FinTech" at bounding box center [423, 71] width 53 height 19
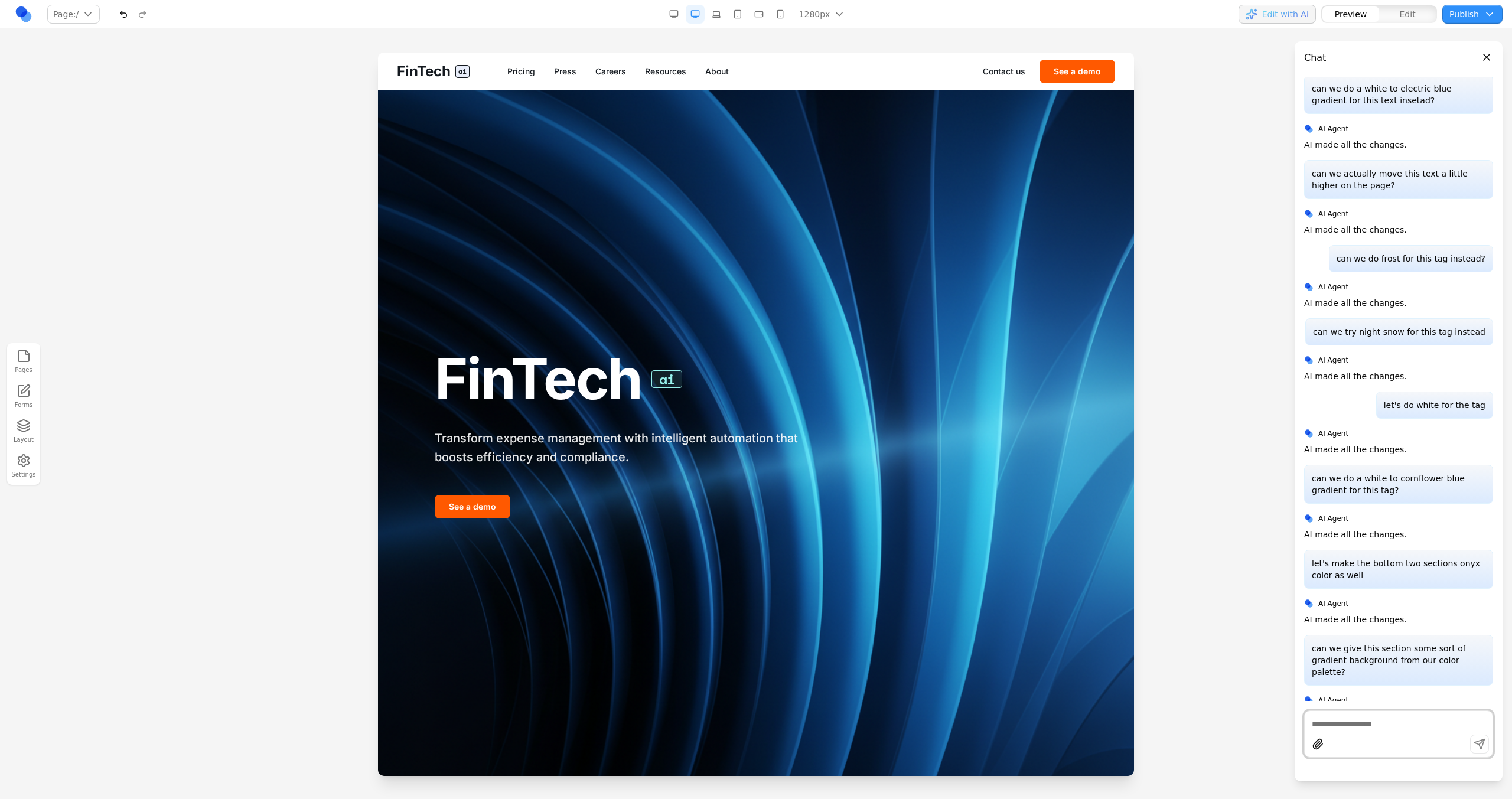
click at [707, 64] on div "FinTech ai Pricing Press Careers Resources About Contact us See a demo" at bounding box center [756, 70] width 756 height 37
click at [721, 69] on link "About" at bounding box center [717, 70] width 24 height 12
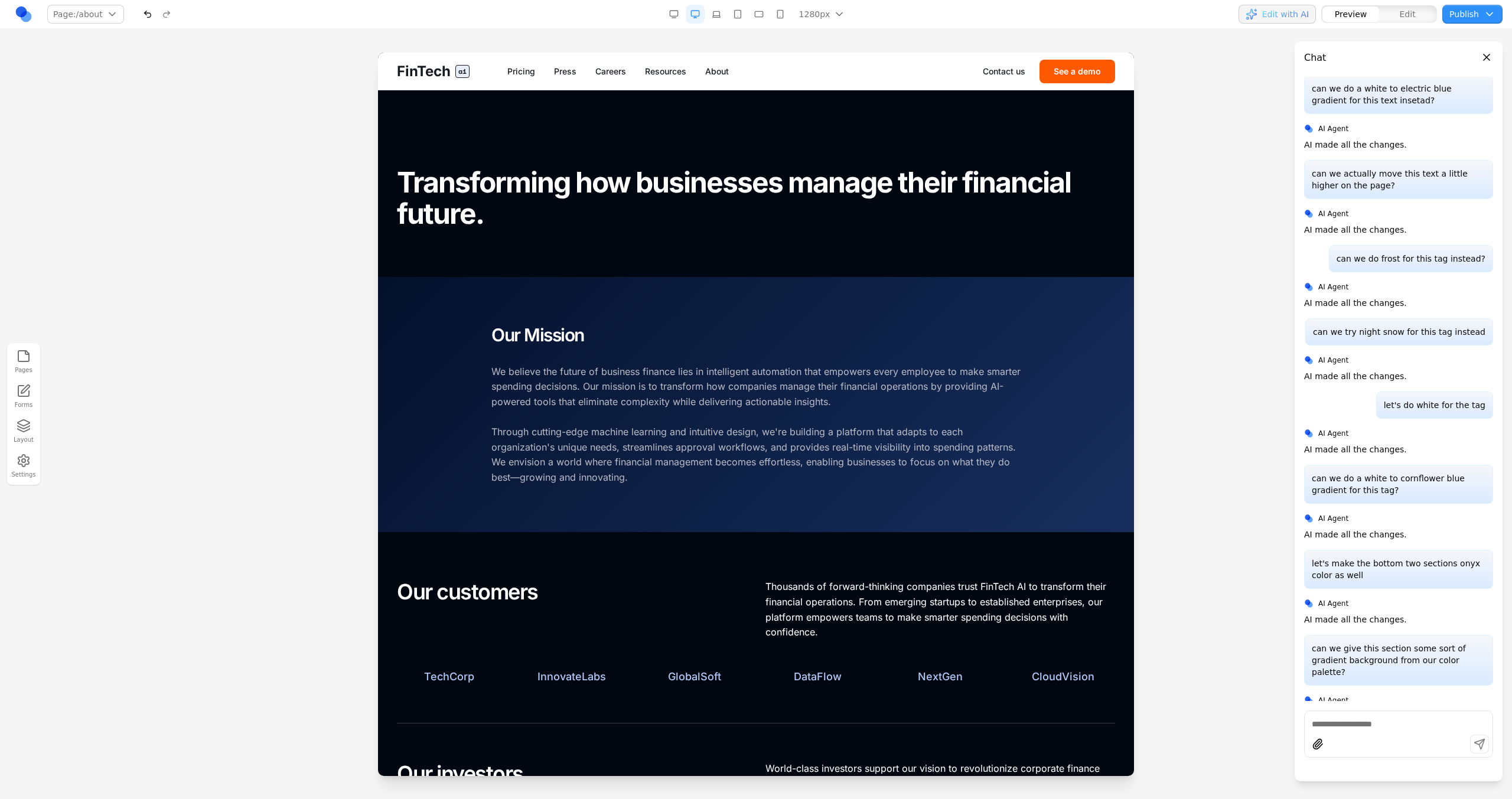
click at [149, 10] on button "button" at bounding box center [147, 14] width 19 height 19
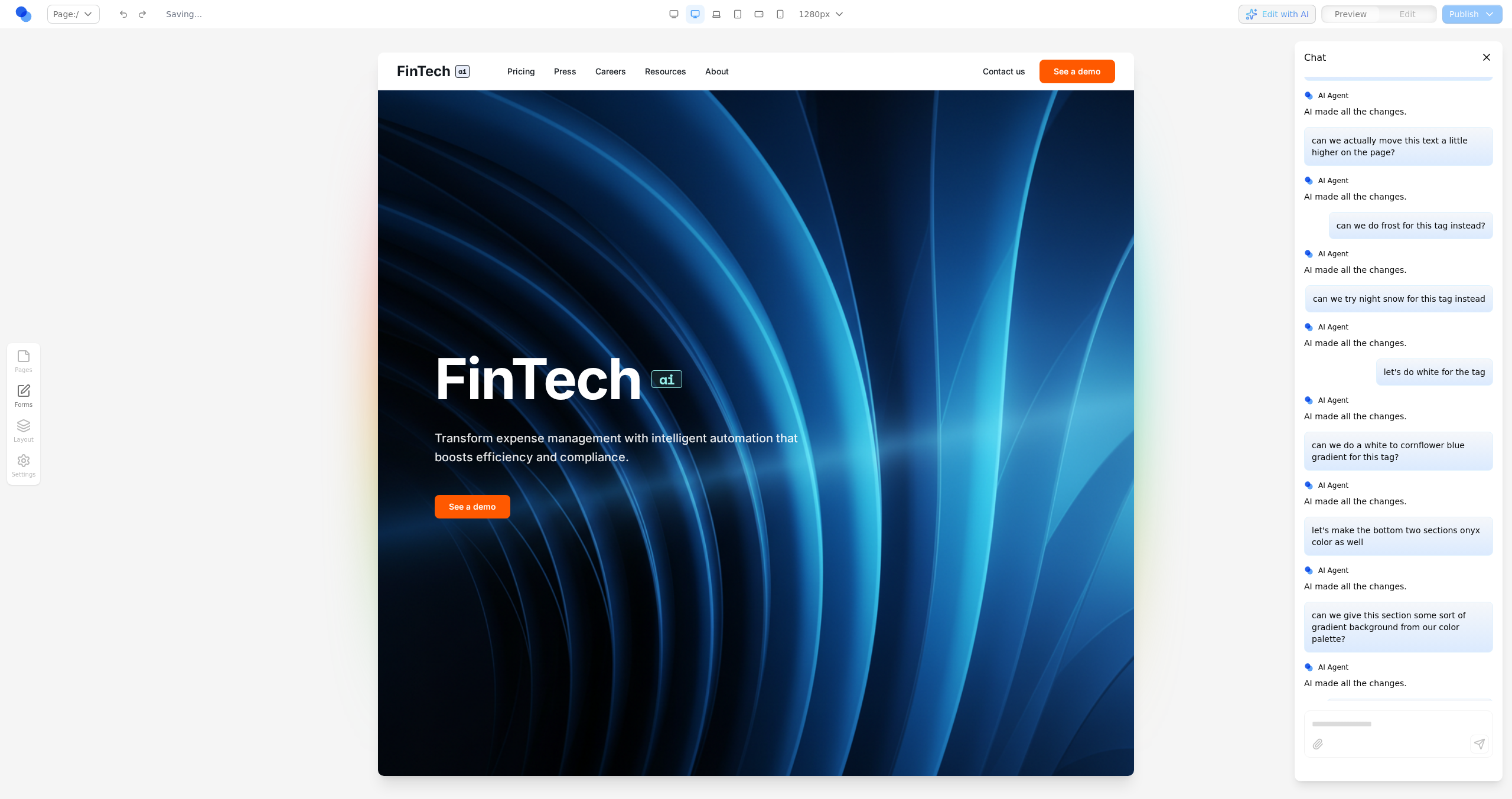
click at [149, 10] on div at bounding box center [133, 14] width 38 height 19
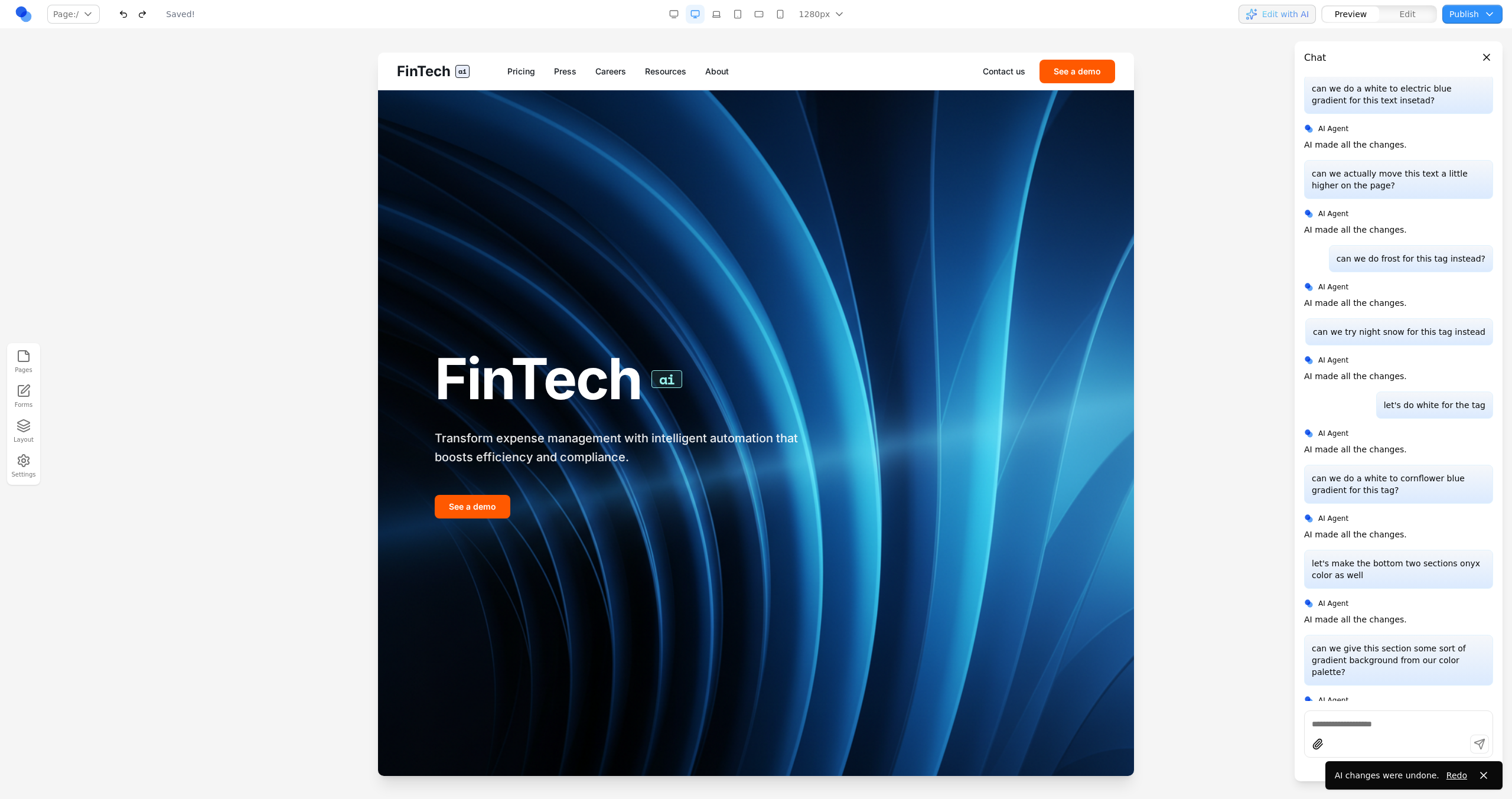
click at [125, 11] on button "button" at bounding box center [123, 14] width 19 height 19
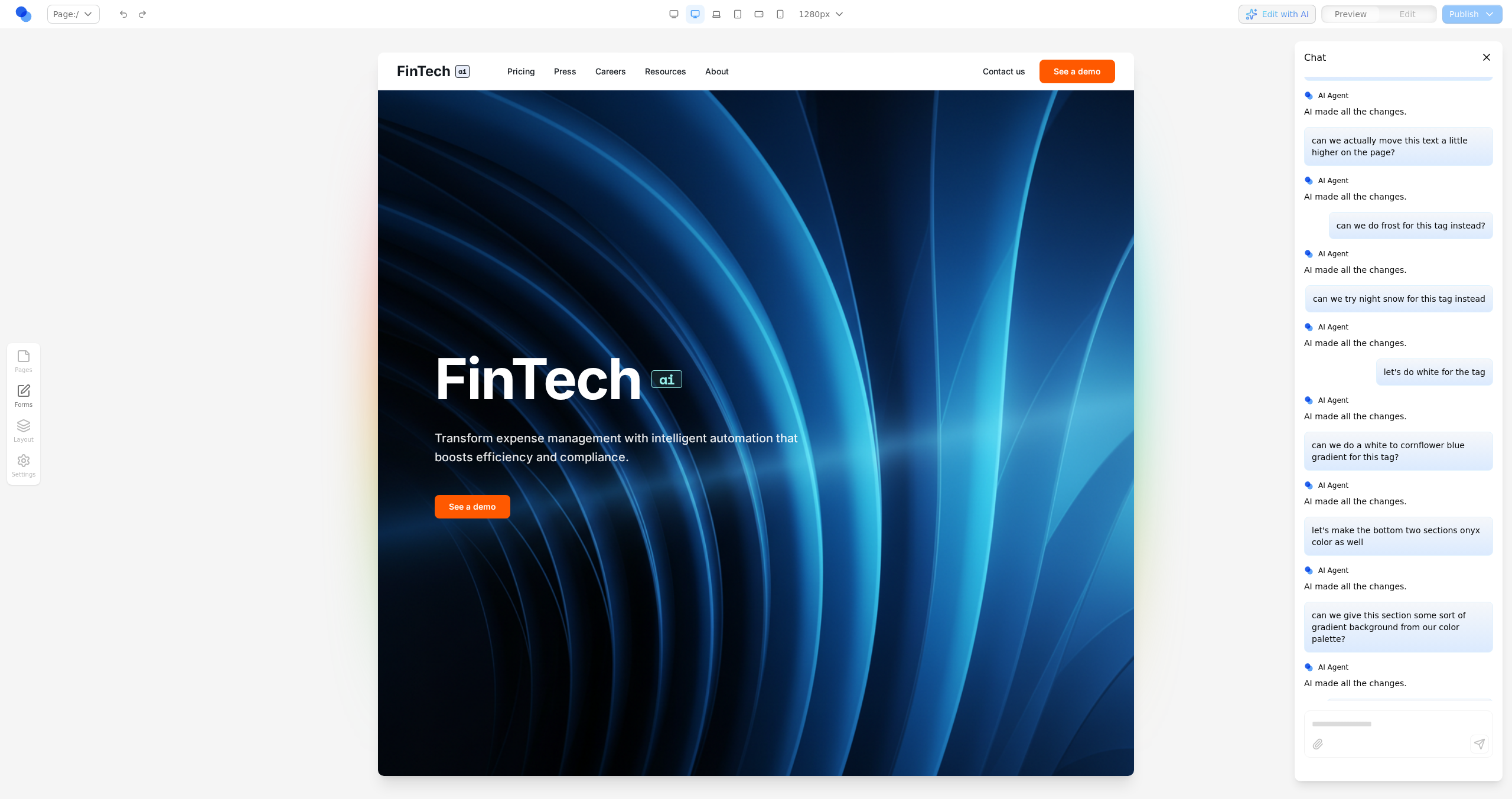
scroll to position [2932, 0]
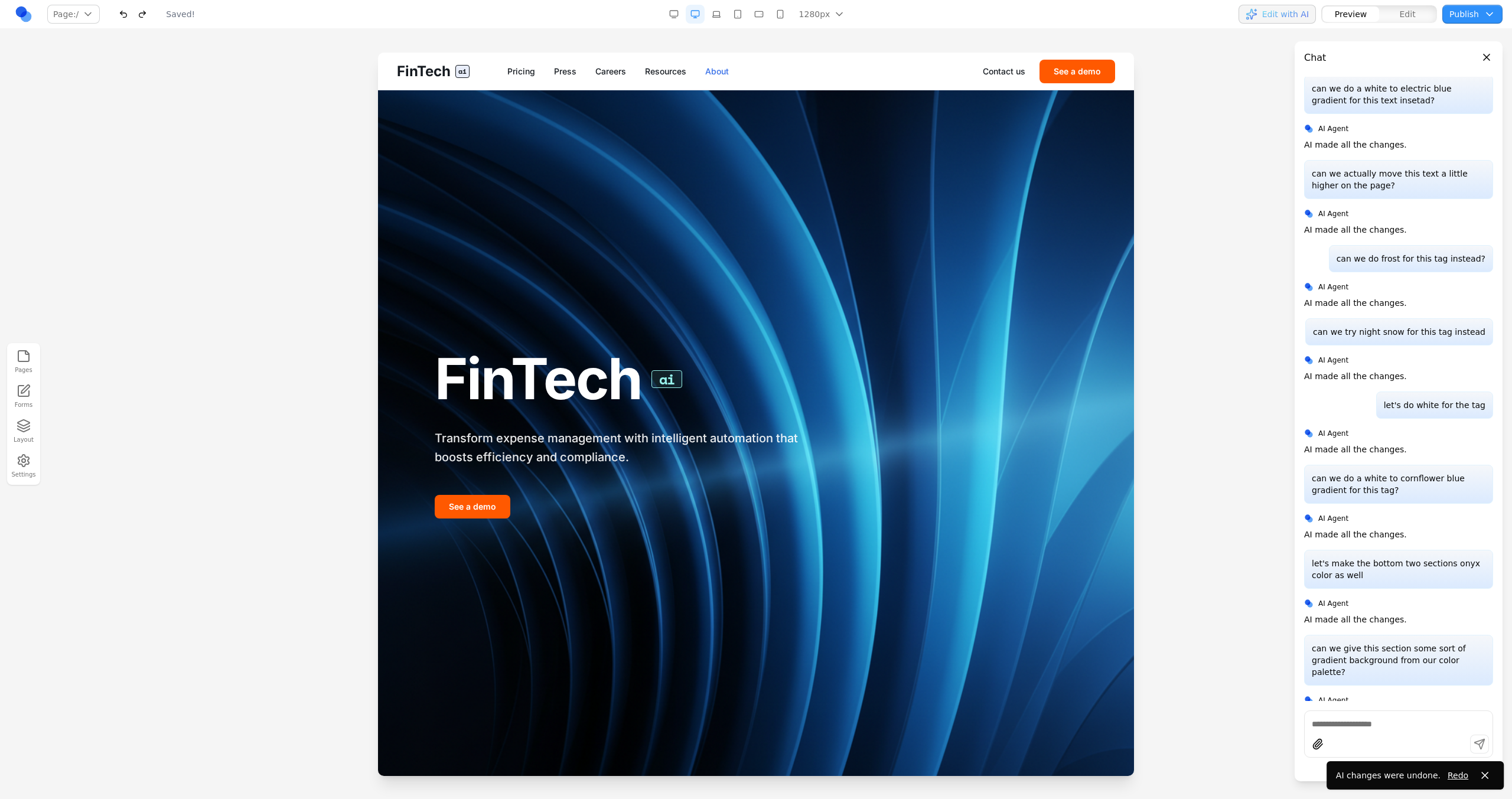
click at [715, 72] on link "About" at bounding box center [717, 70] width 24 height 12
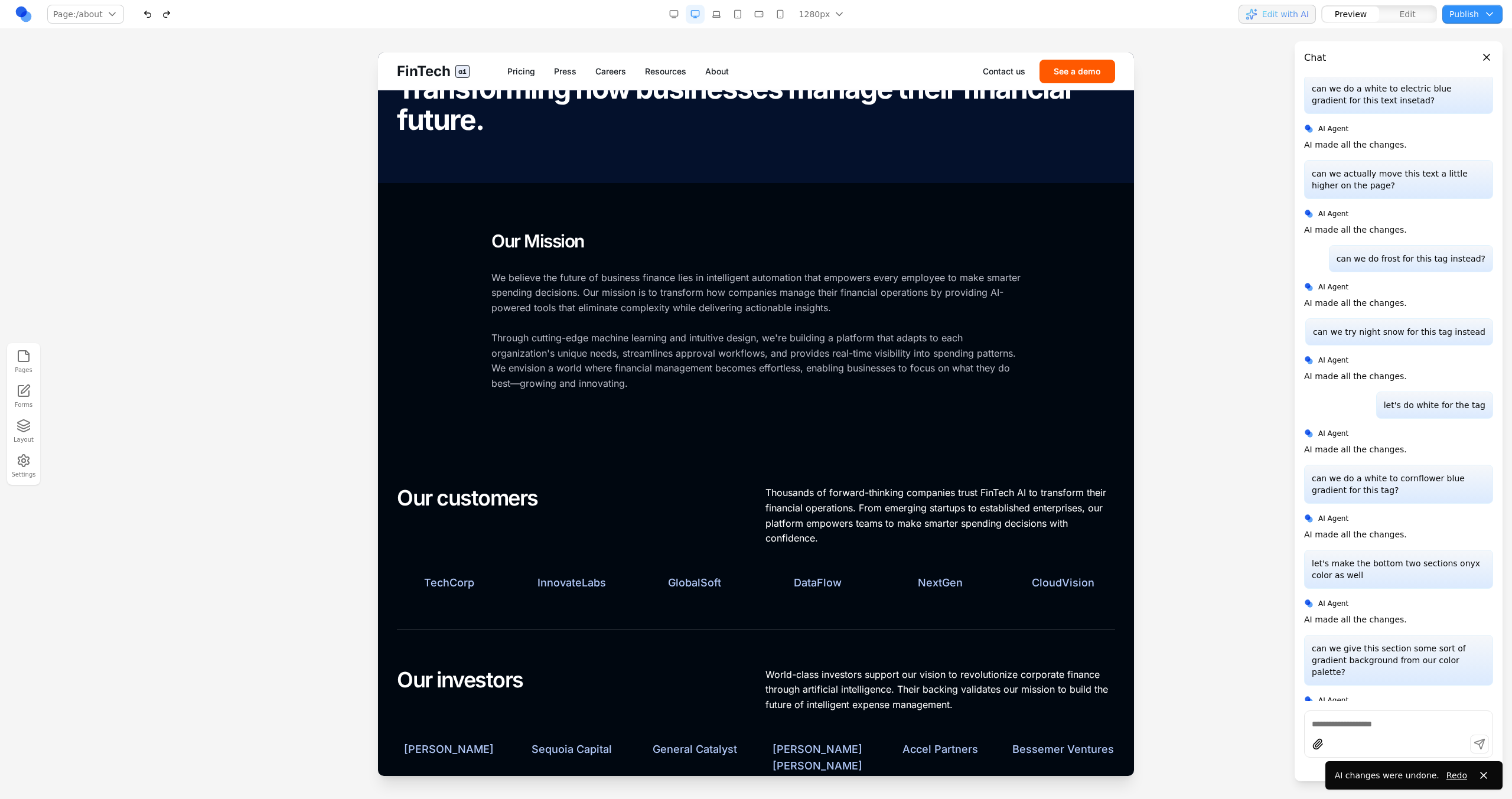
scroll to position [0, 0]
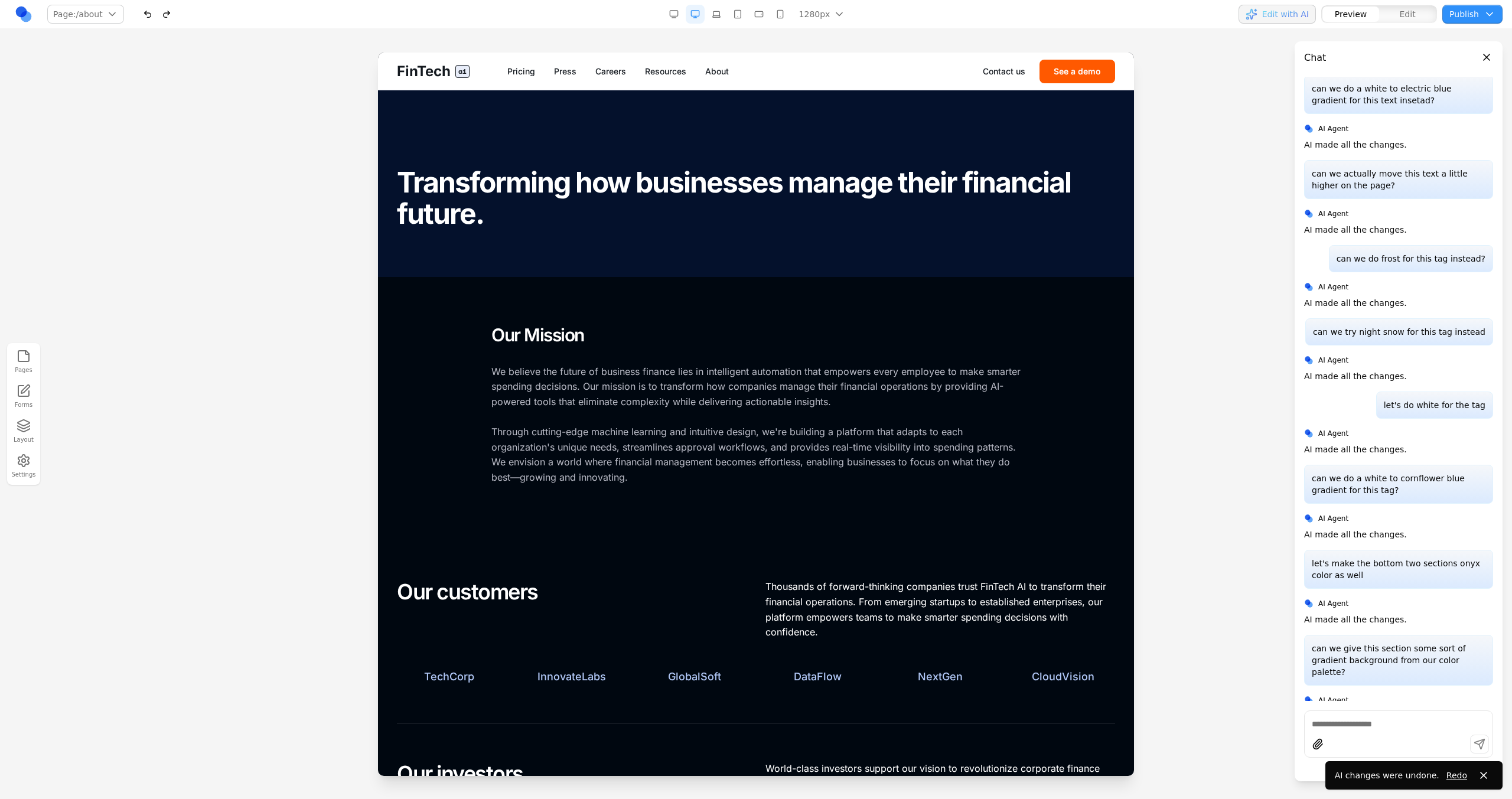
click at [140, 10] on button "button" at bounding box center [147, 14] width 19 height 19
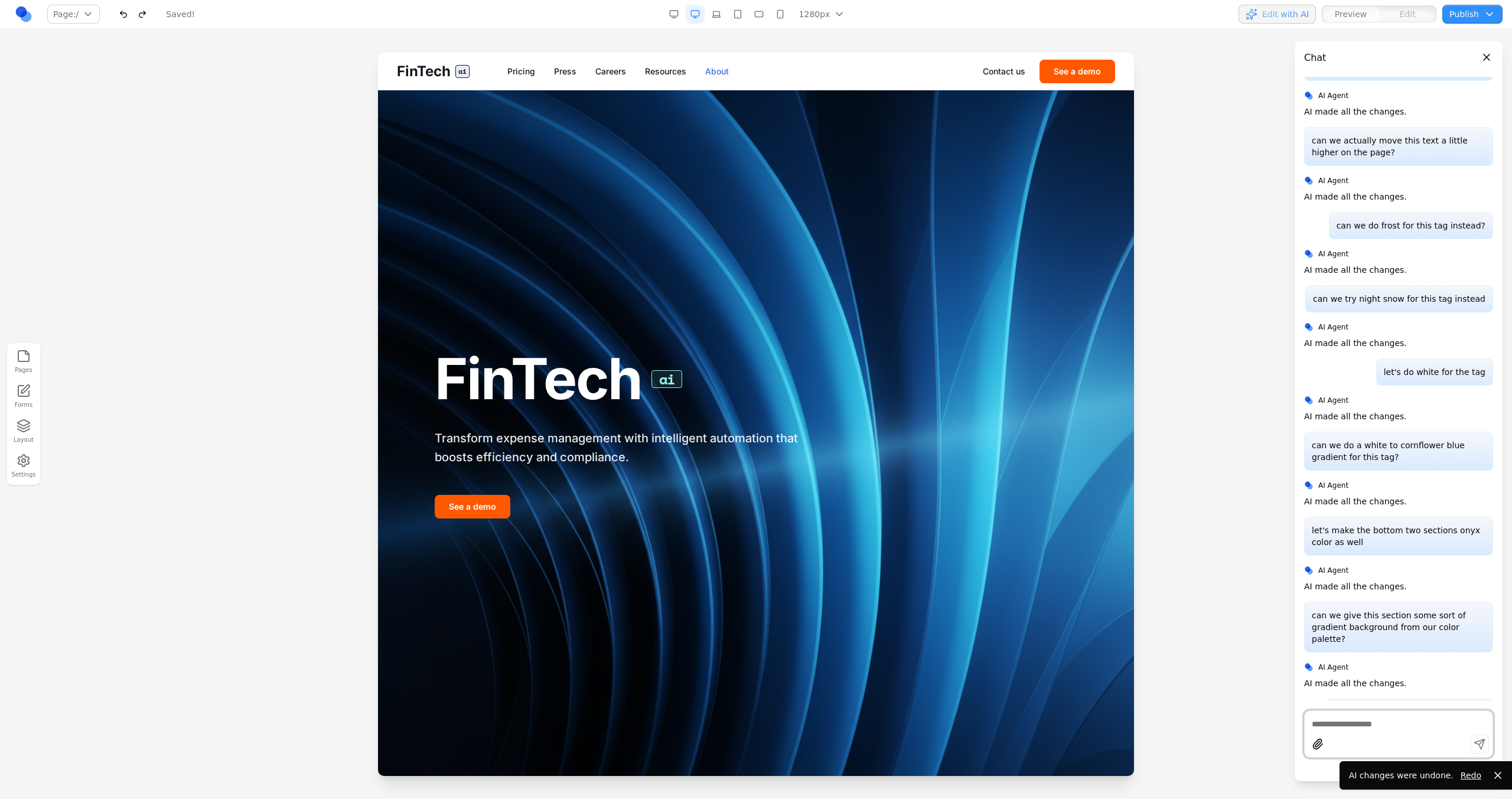
scroll to position [2932, 0]
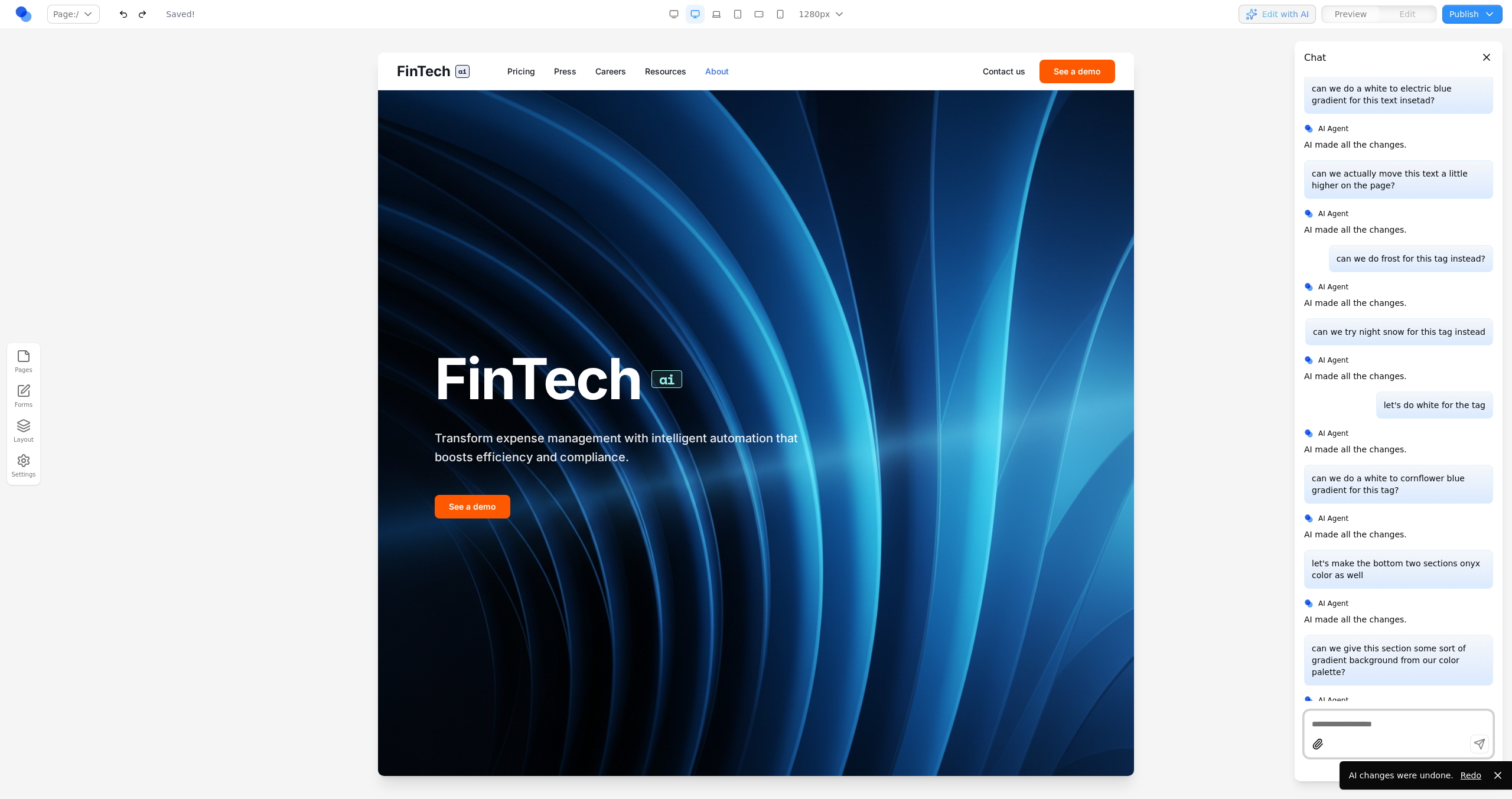
click at [707, 74] on link "About" at bounding box center [717, 70] width 24 height 12
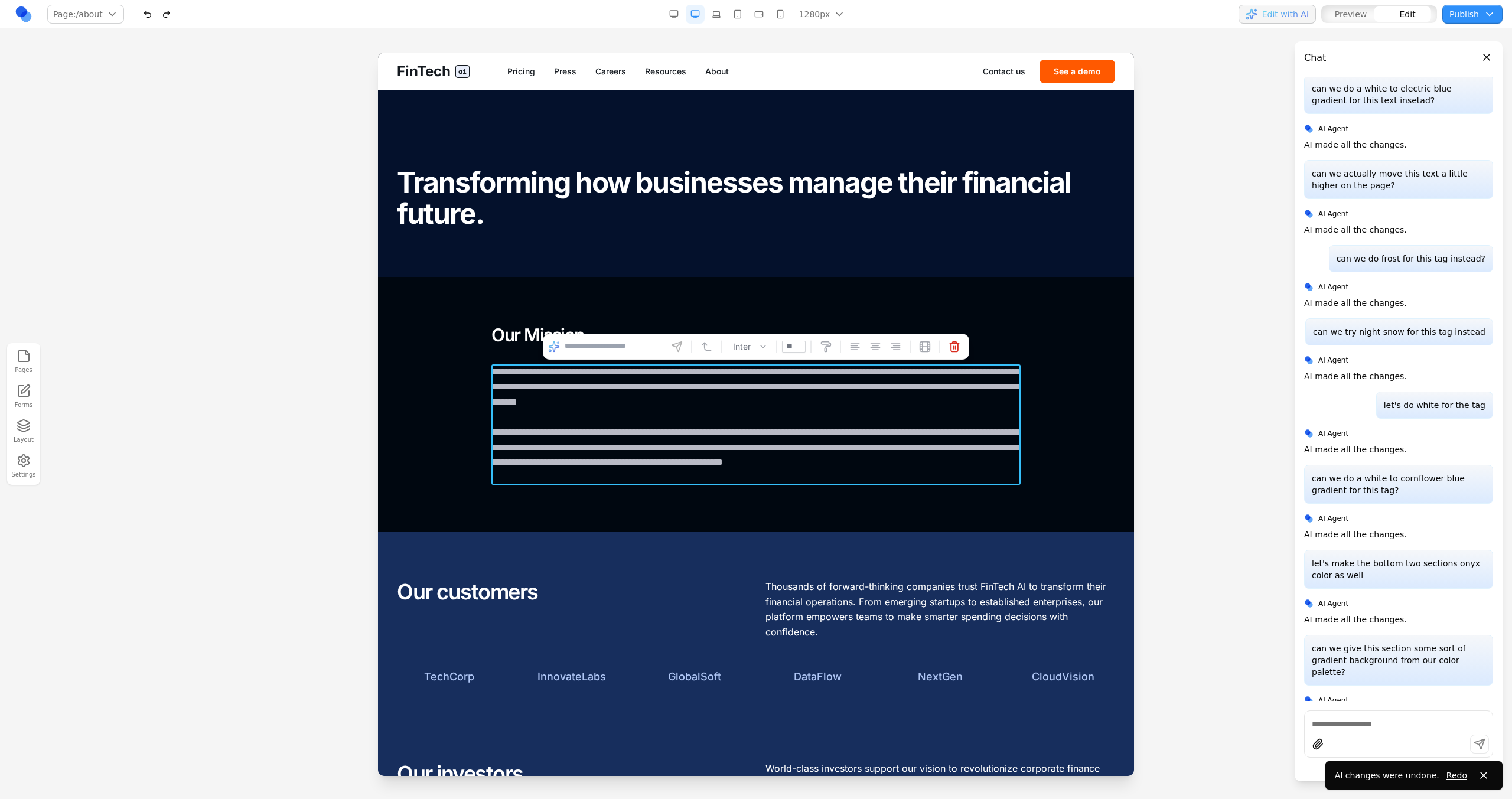
click at [563, 402] on p "**********" at bounding box center [755, 425] width 529 height 121
click at [628, 344] on input at bounding box center [613, 346] width 98 height 19
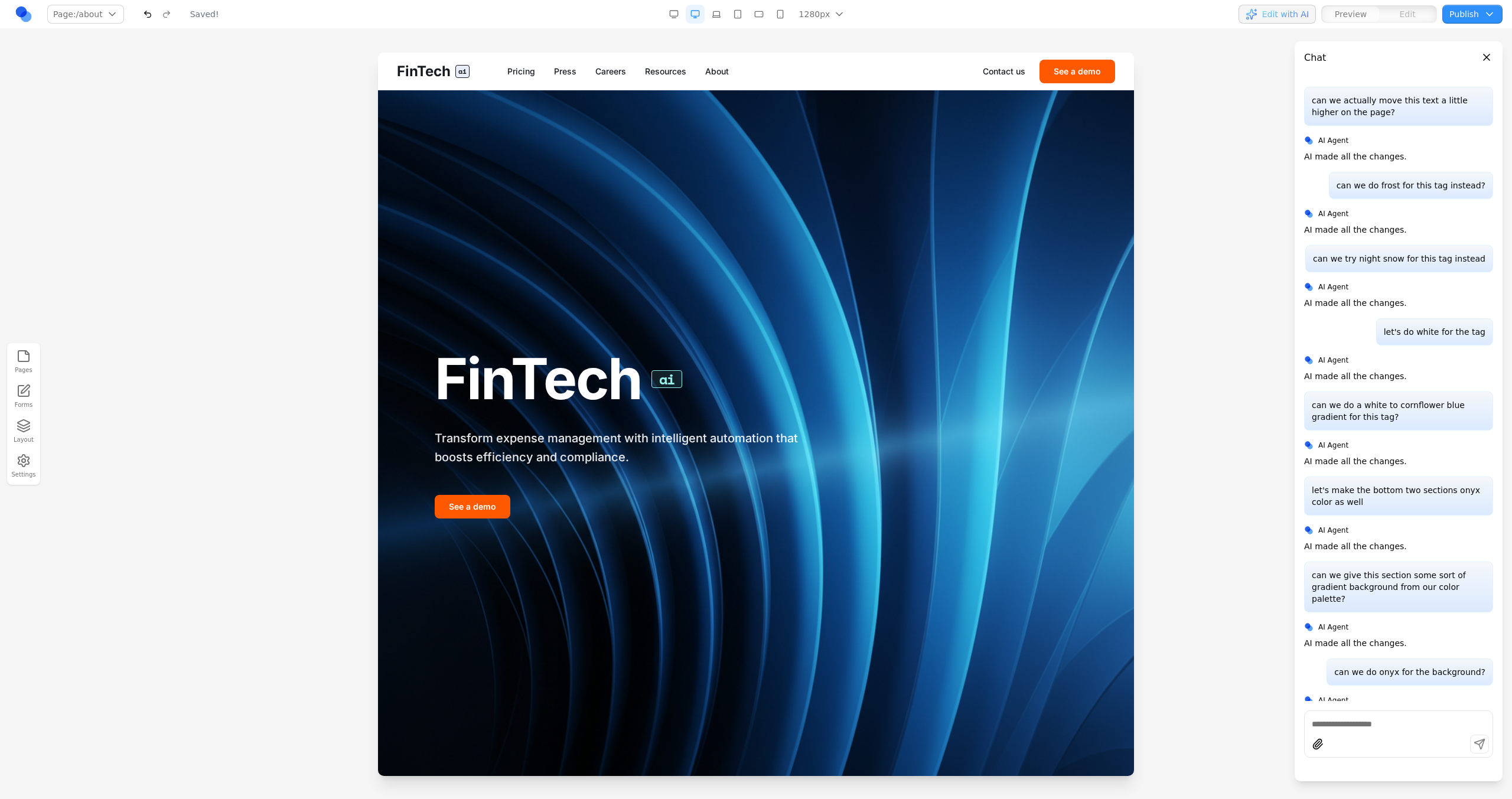
scroll to position [0, 0]
click at [718, 72] on link "About" at bounding box center [717, 70] width 24 height 12
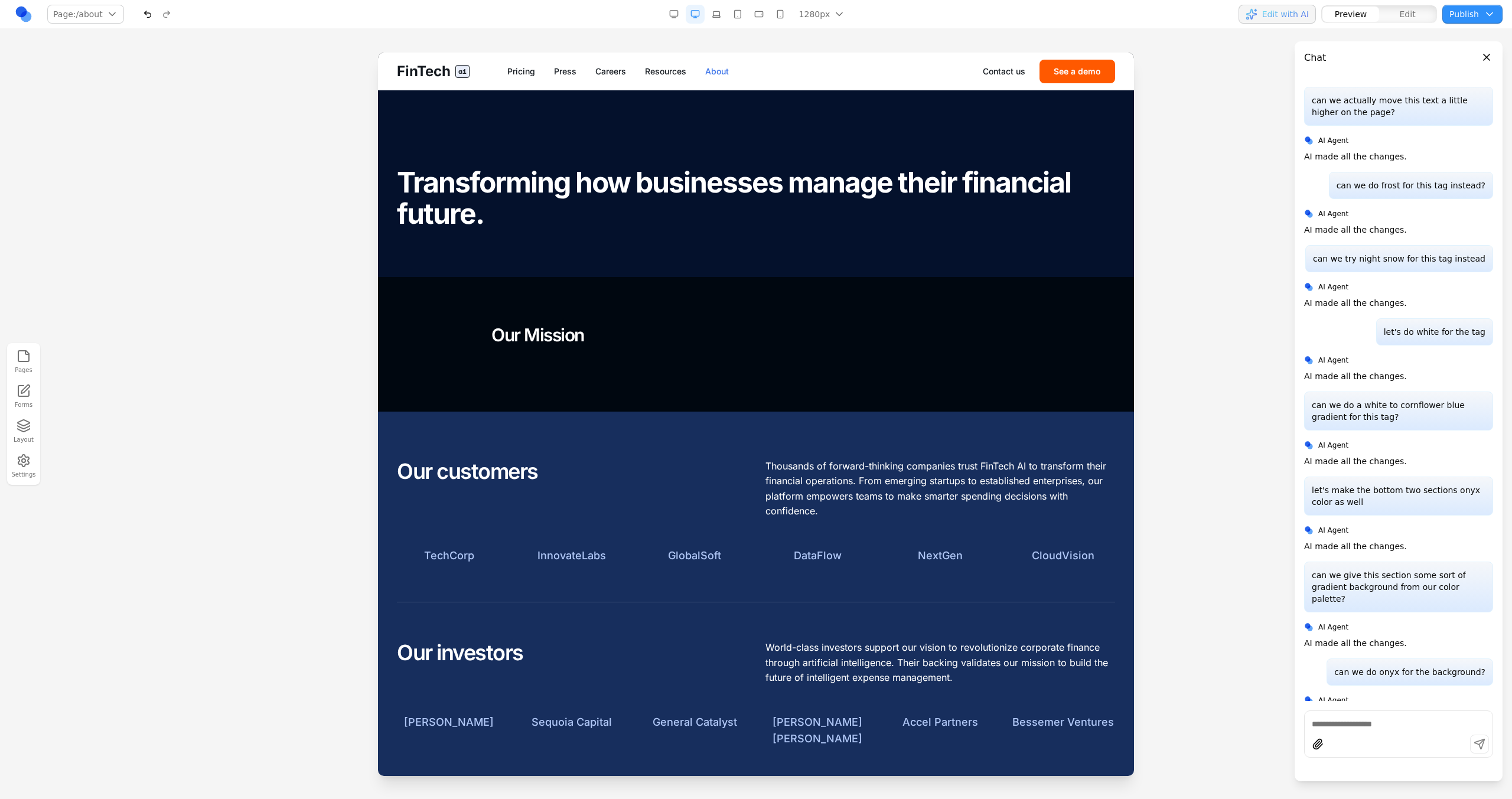
click at [718, 72] on link "About" at bounding box center [717, 70] width 24 height 12
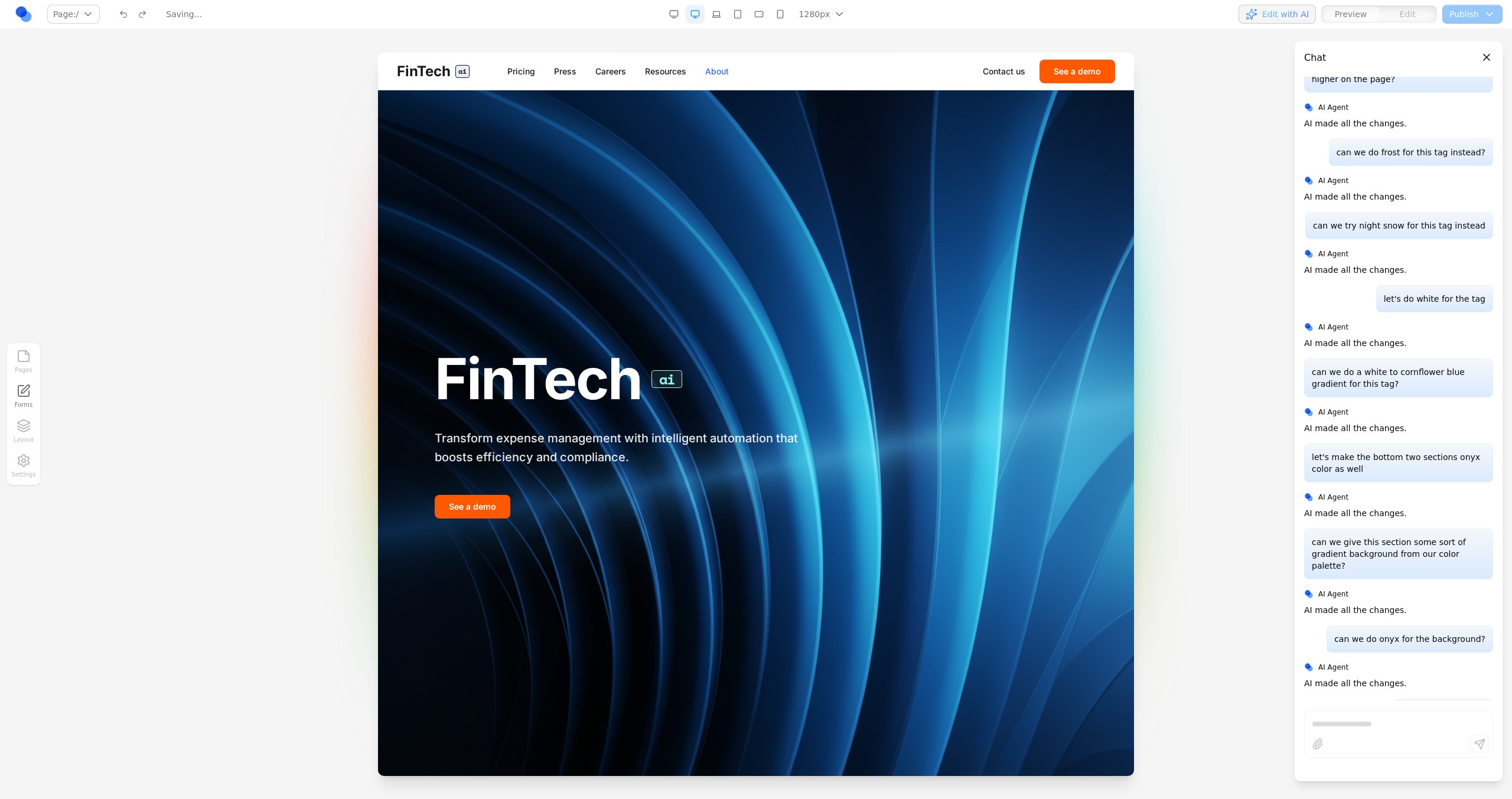
click at [721, 68] on link "About" at bounding box center [717, 70] width 24 height 12
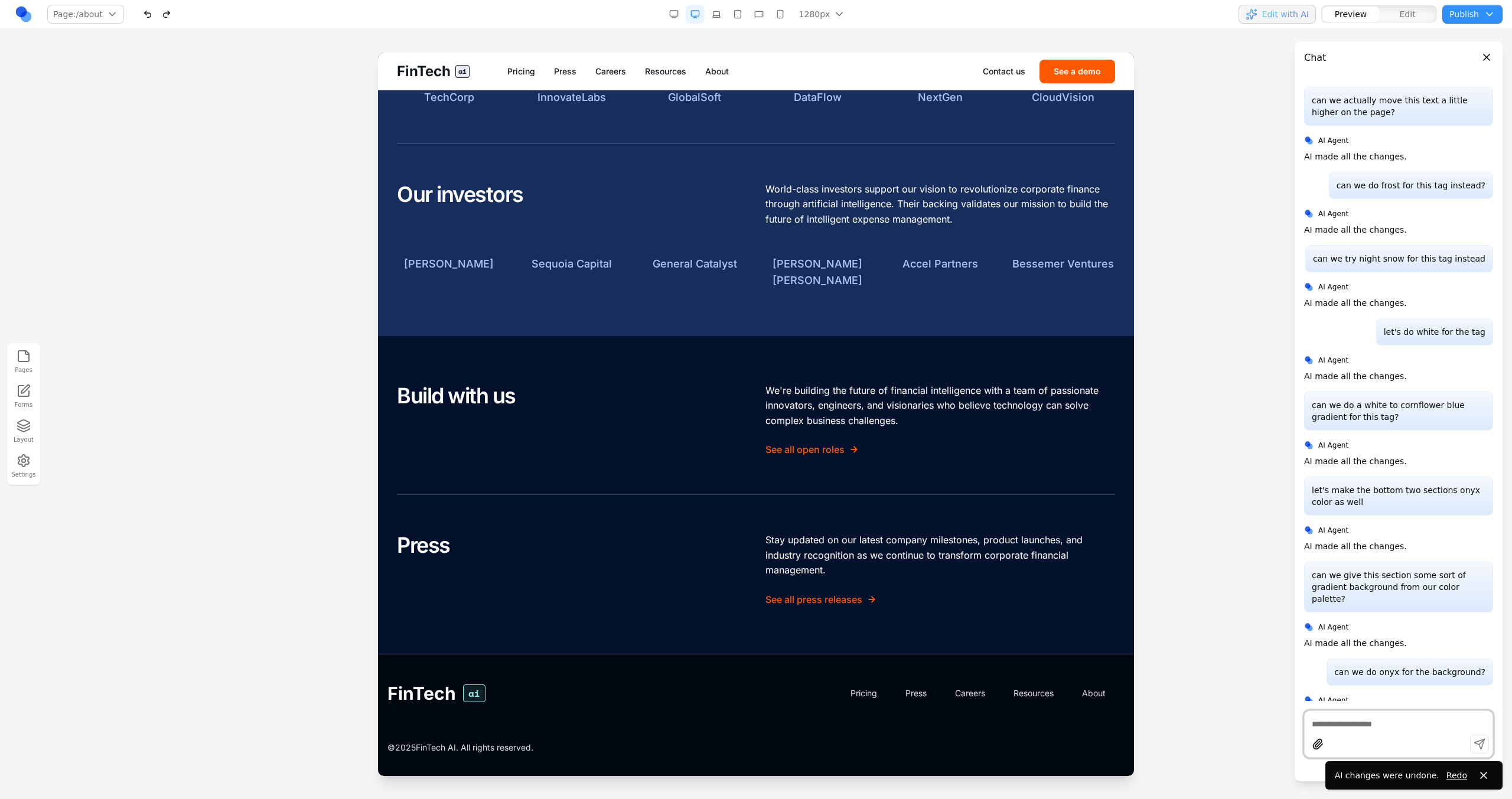
scroll to position [585, 0]
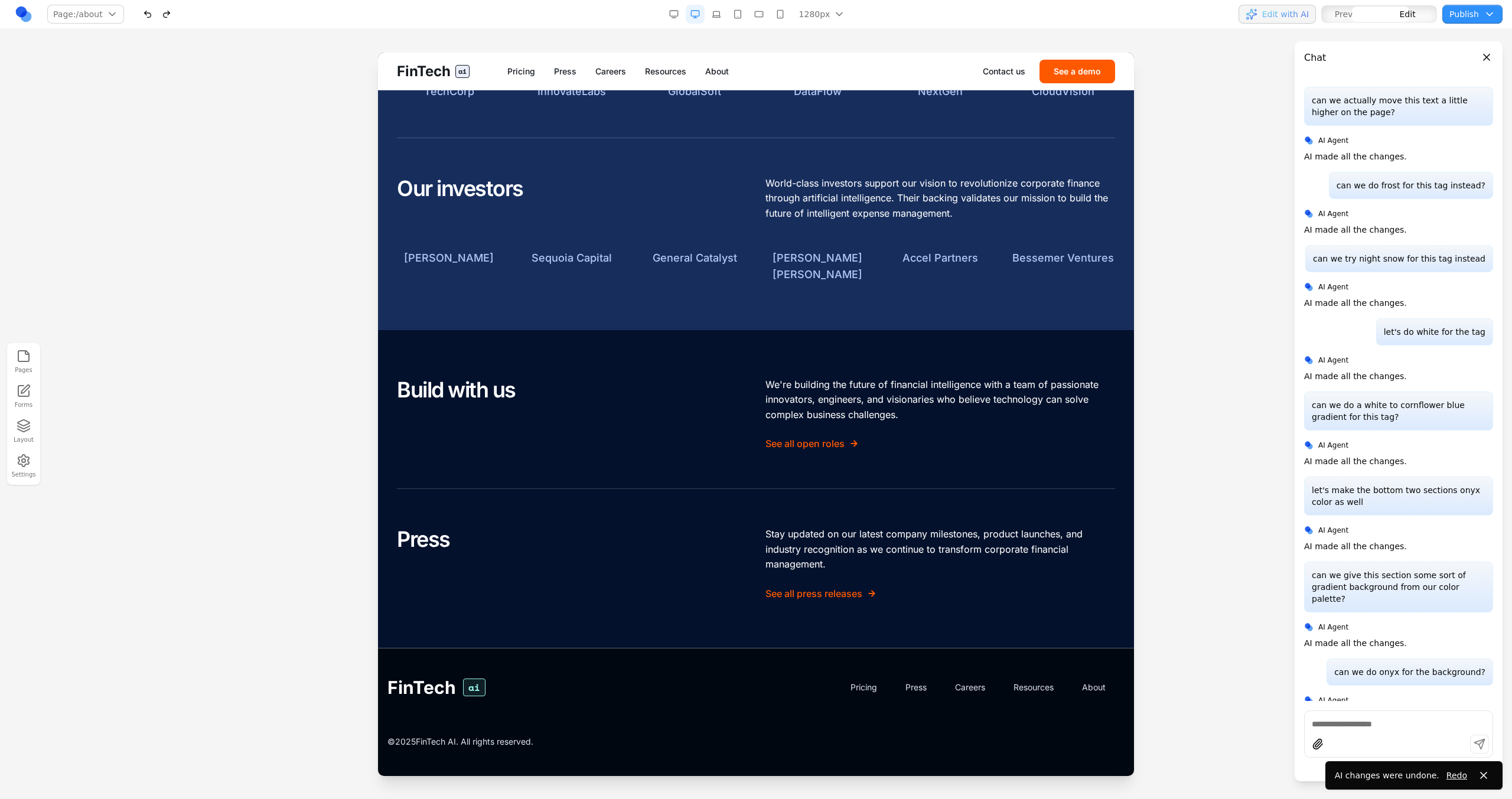
click at [780, 311] on section "Our customers Thousands of forward-thinking companies trust FinTech AI to trans…" at bounding box center [756, 137] width 756 height 382
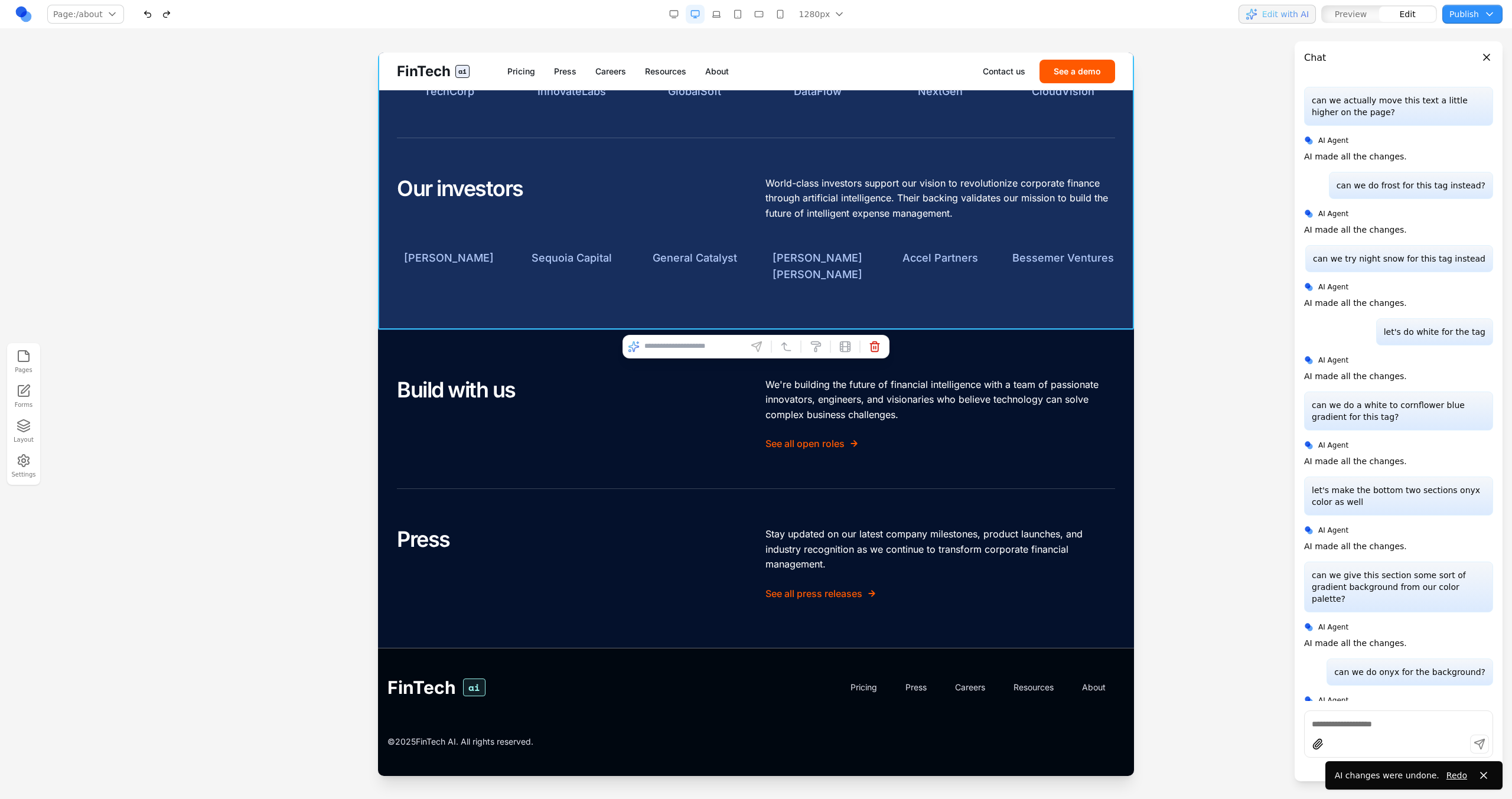
click at [706, 348] on input at bounding box center [693, 346] width 98 height 19
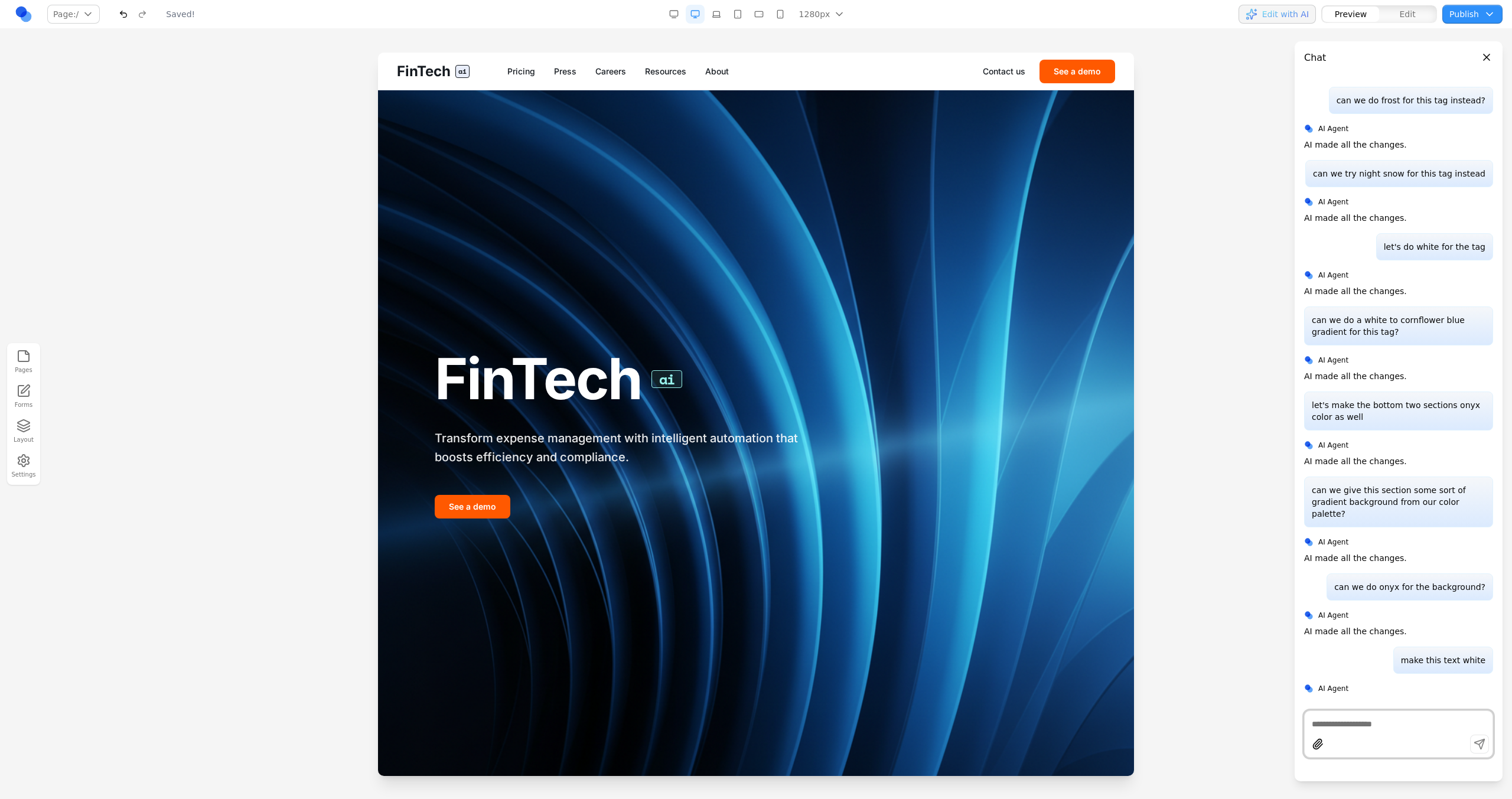
scroll to position [0, 0]
click at [722, 72] on link "About" at bounding box center [717, 70] width 24 height 12
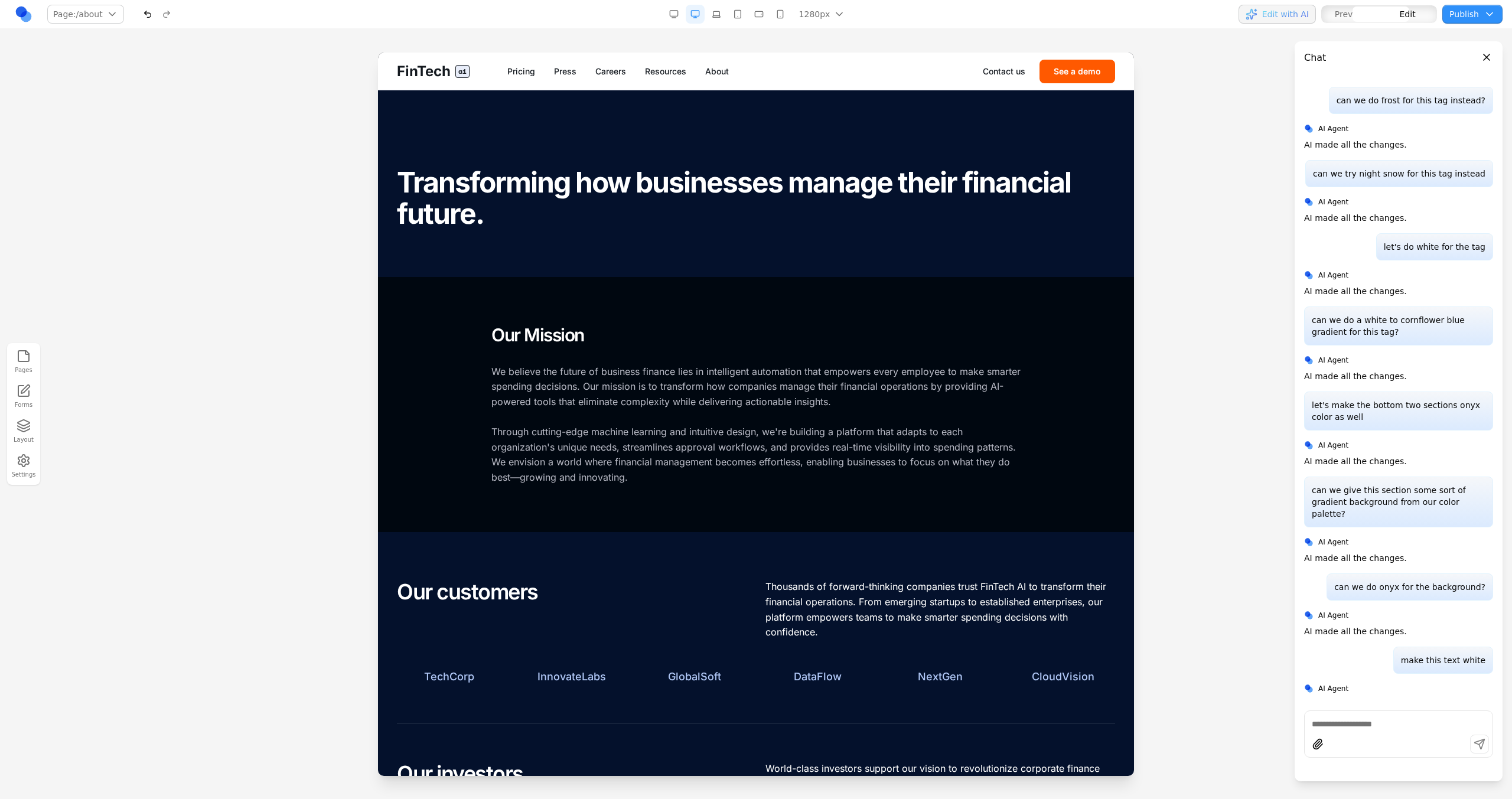
click at [556, 244] on section "About Us Transforming how businesses manage their financial future." at bounding box center [756, 183] width 756 height 186
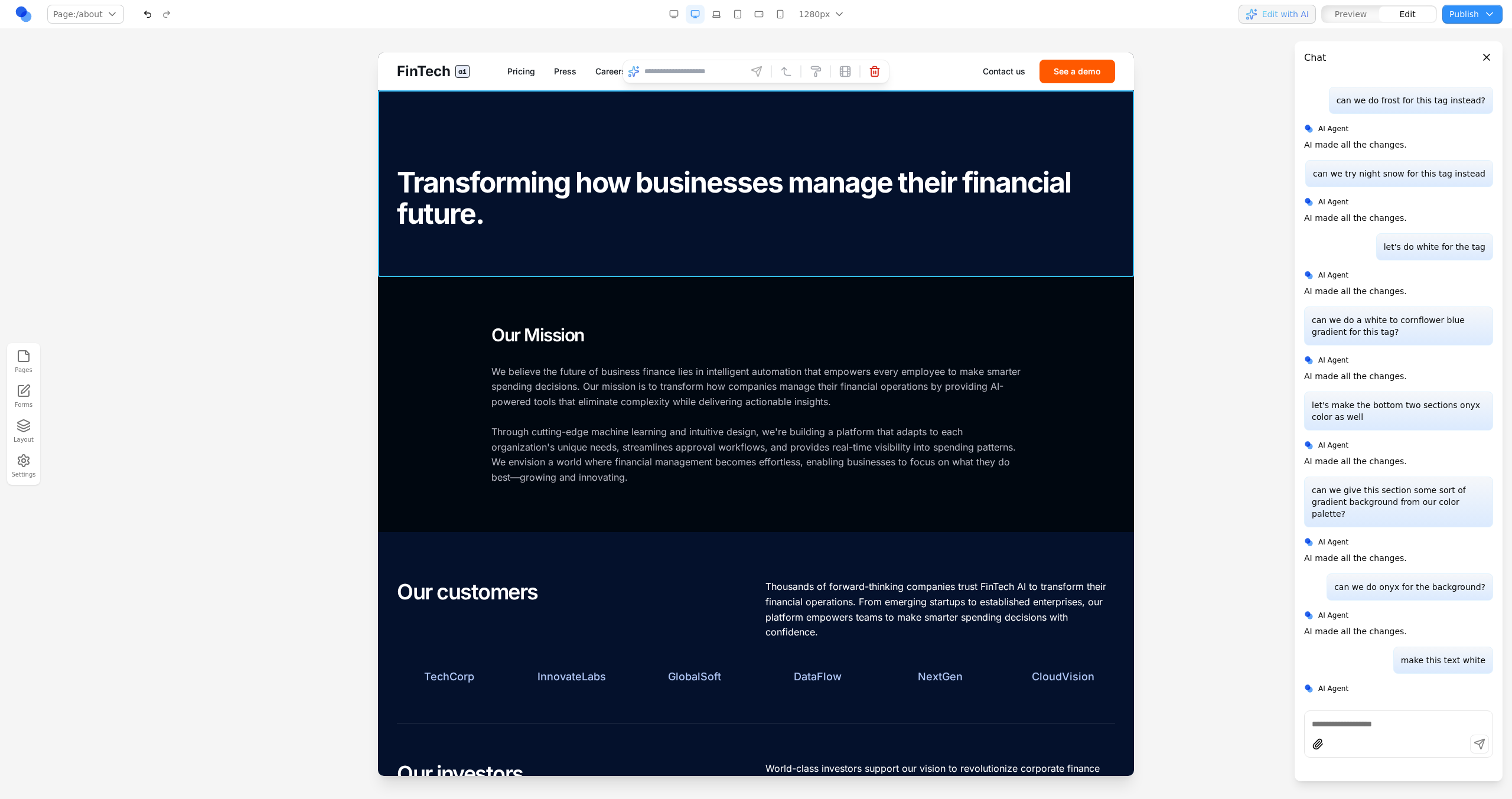
click at [655, 78] on input at bounding box center [693, 71] width 98 height 19
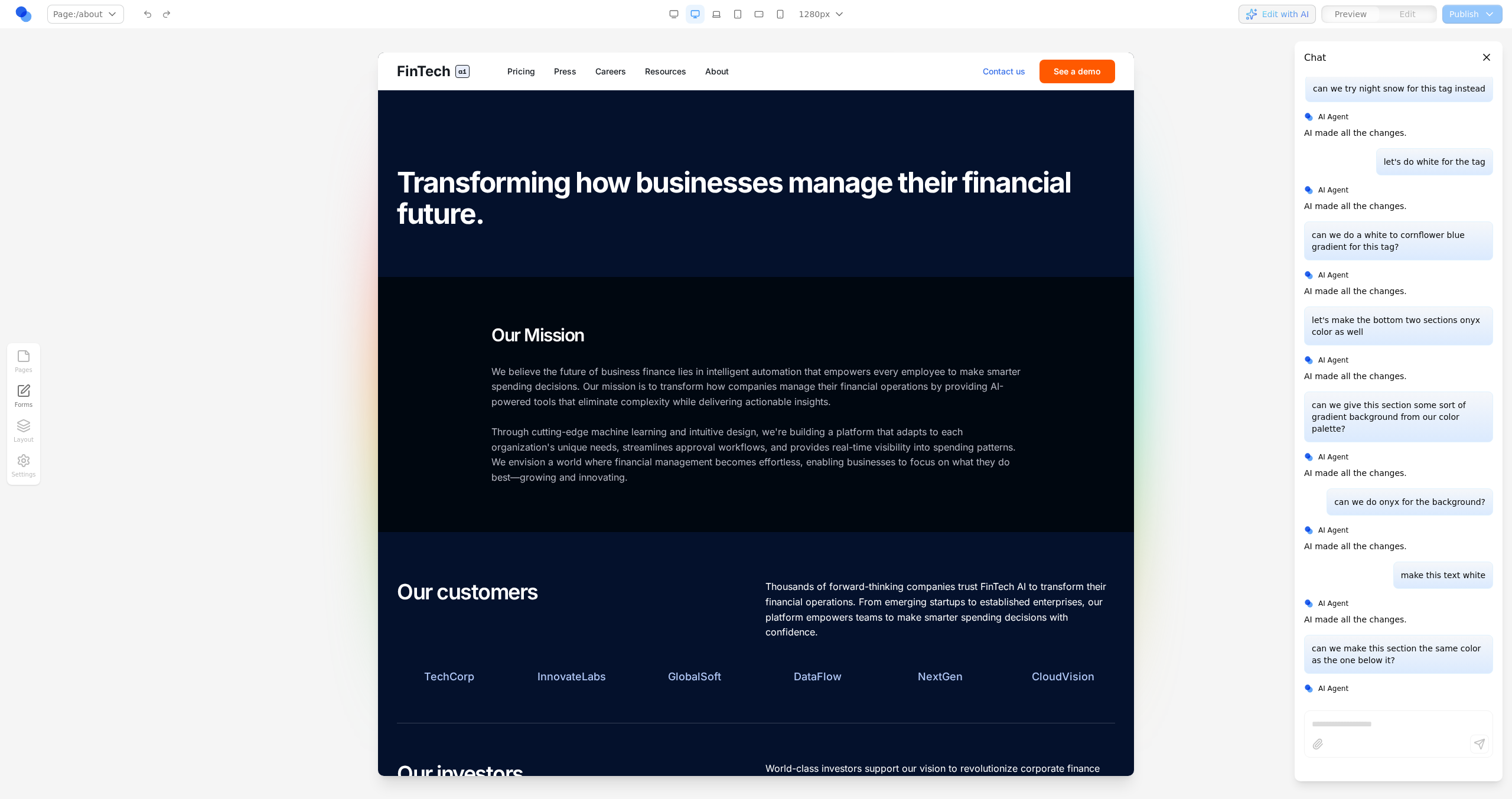
click at [1002, 70] on link "Contact us" at bounding box center [1004, 70] width 43 height 12
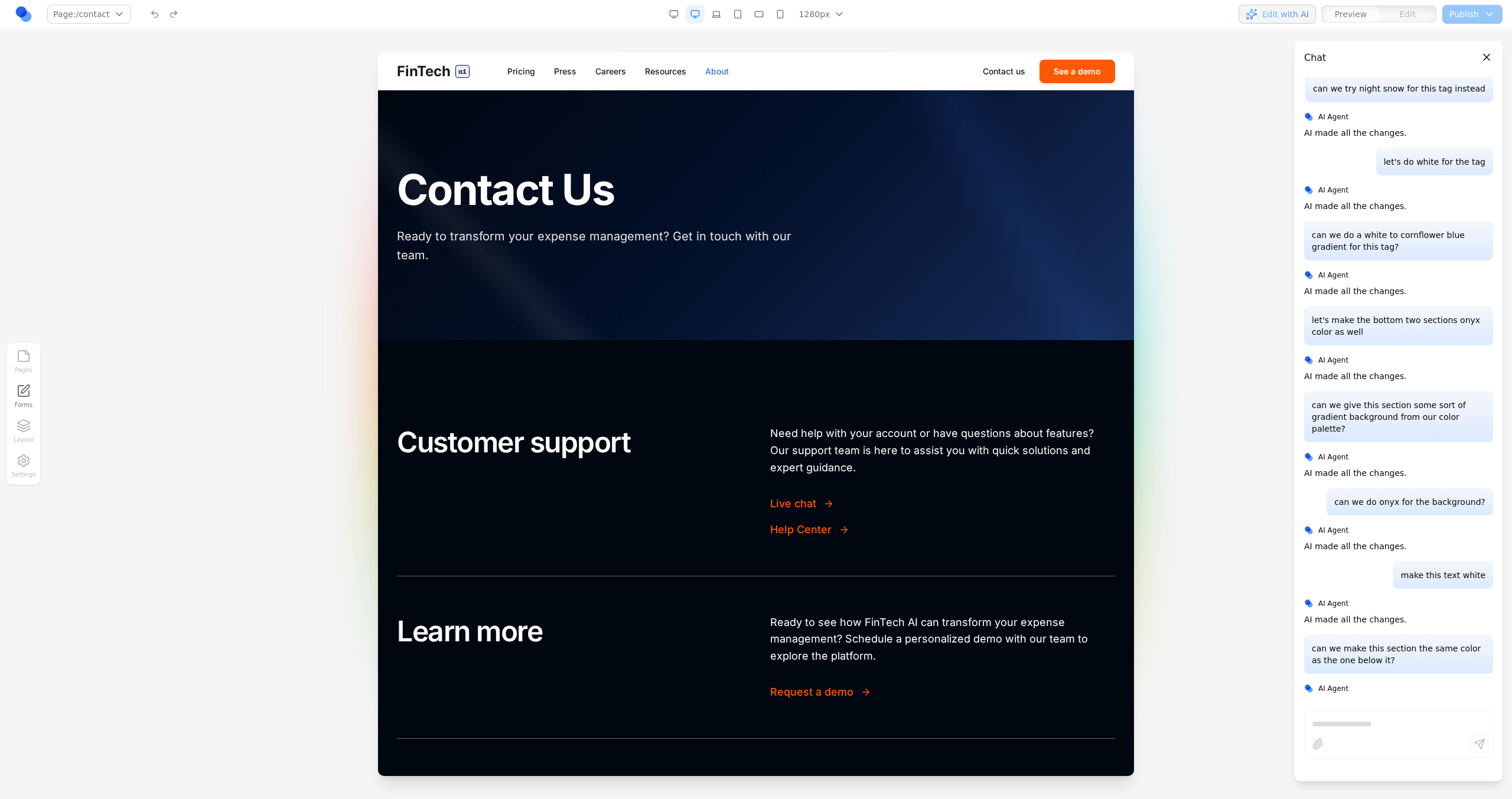
click at [713, 72] on link "About" at bounding box center [717, 70] width 24 height 12
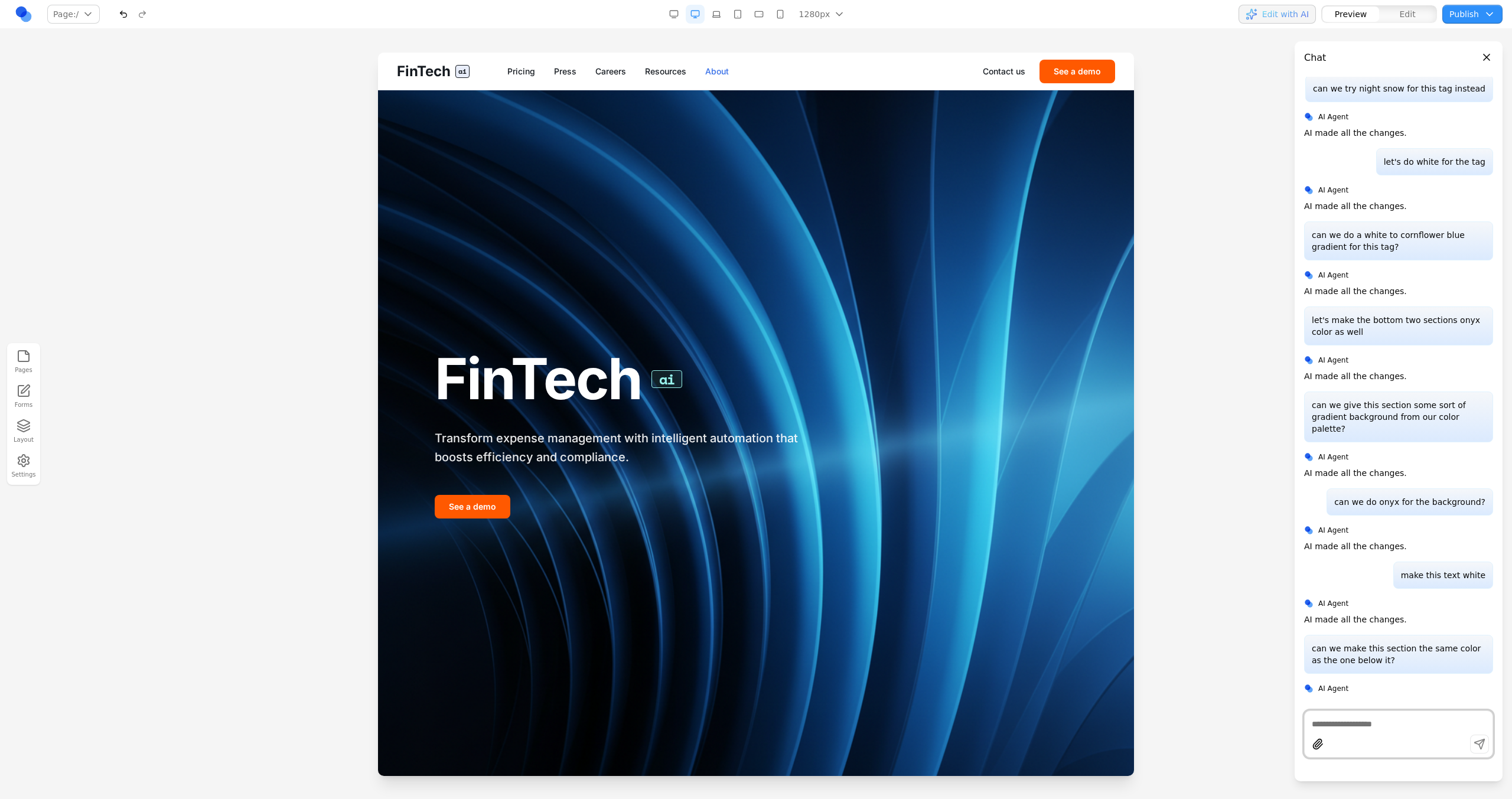
click at [716, 70] on link "About" at bounding box center [717, 70] width 24 height 12
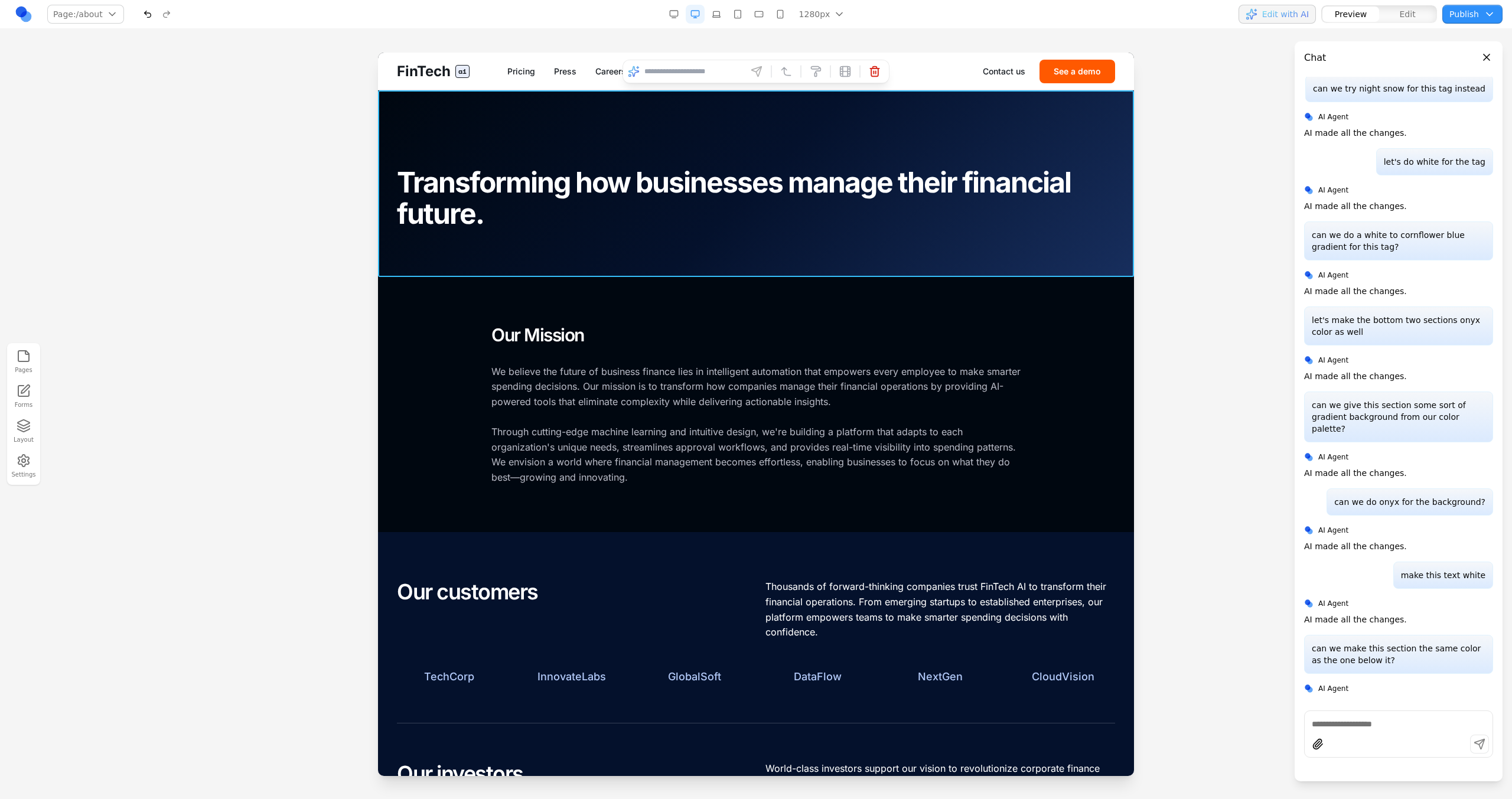
click at [760, 252] on section "About Us Transforming how businesses manage their financial future." at bounding box center [756, 183] width 756 height 186
click at [699, 74] on input at bounding box center [693, 71] width 98 height 19
type input "**********"
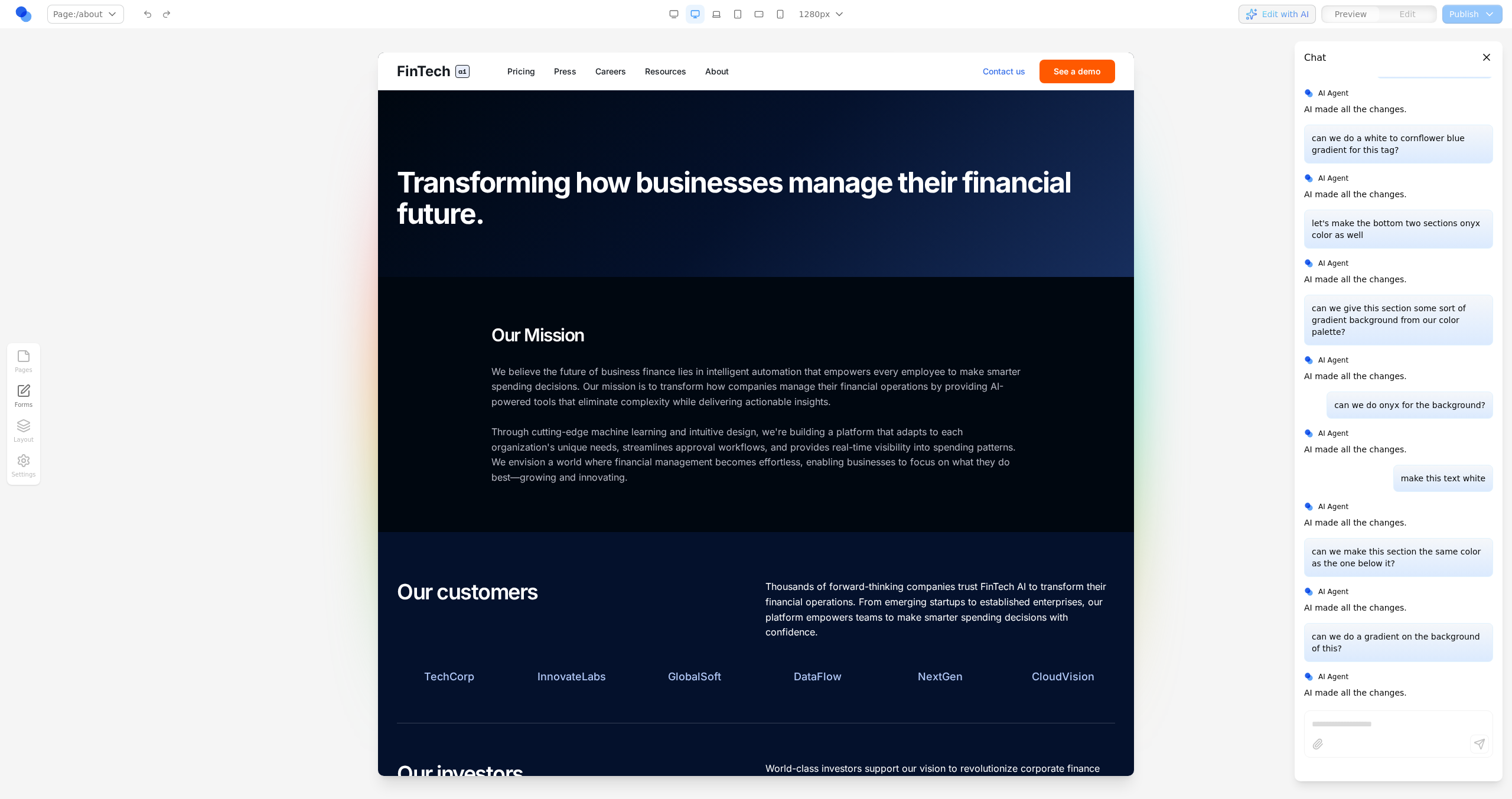
click at [1008, 73] on link "Contact us" at bounding box center [1004, 70] width 43 height 12
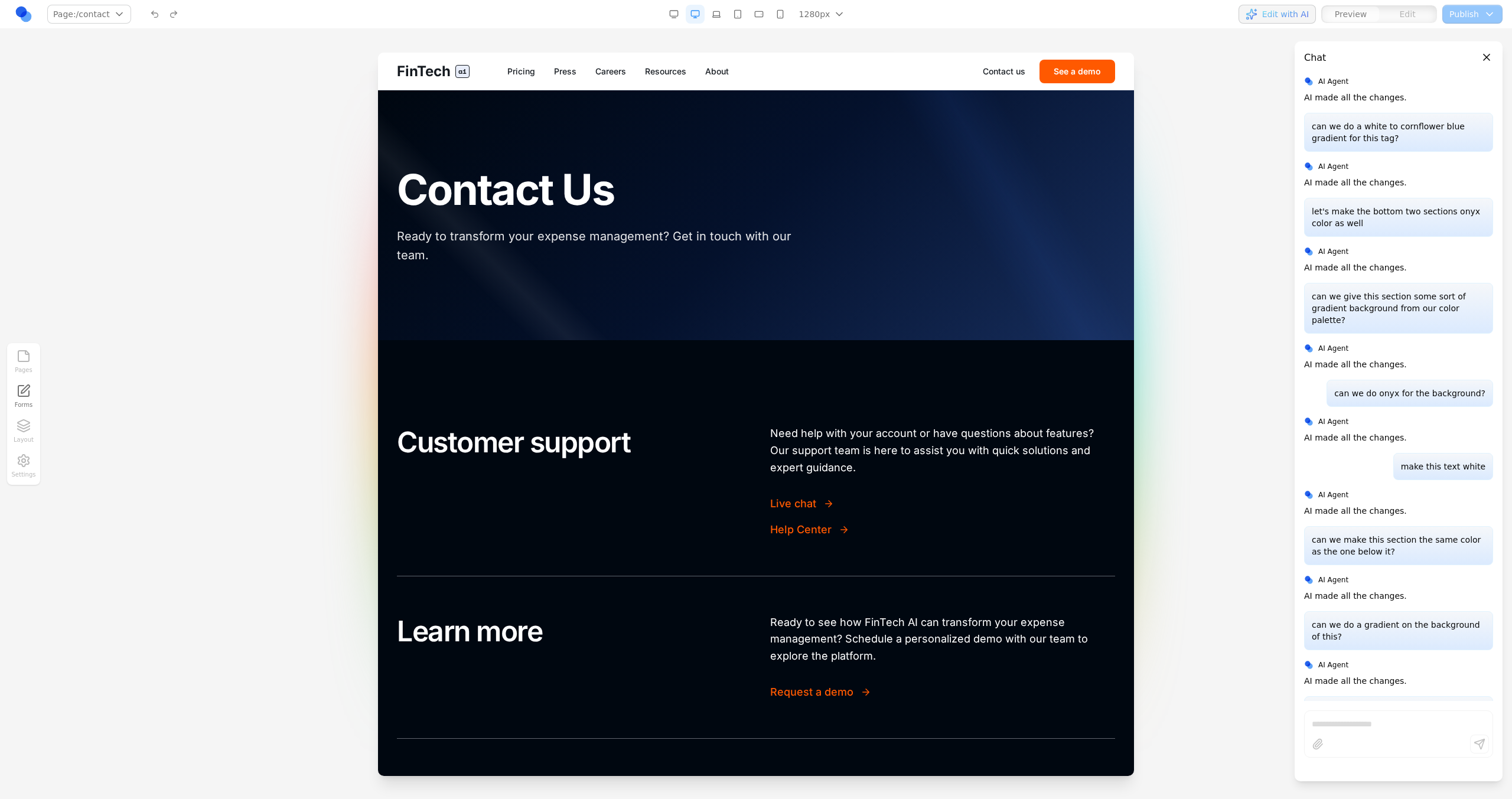
scroll to position [3305, 0]
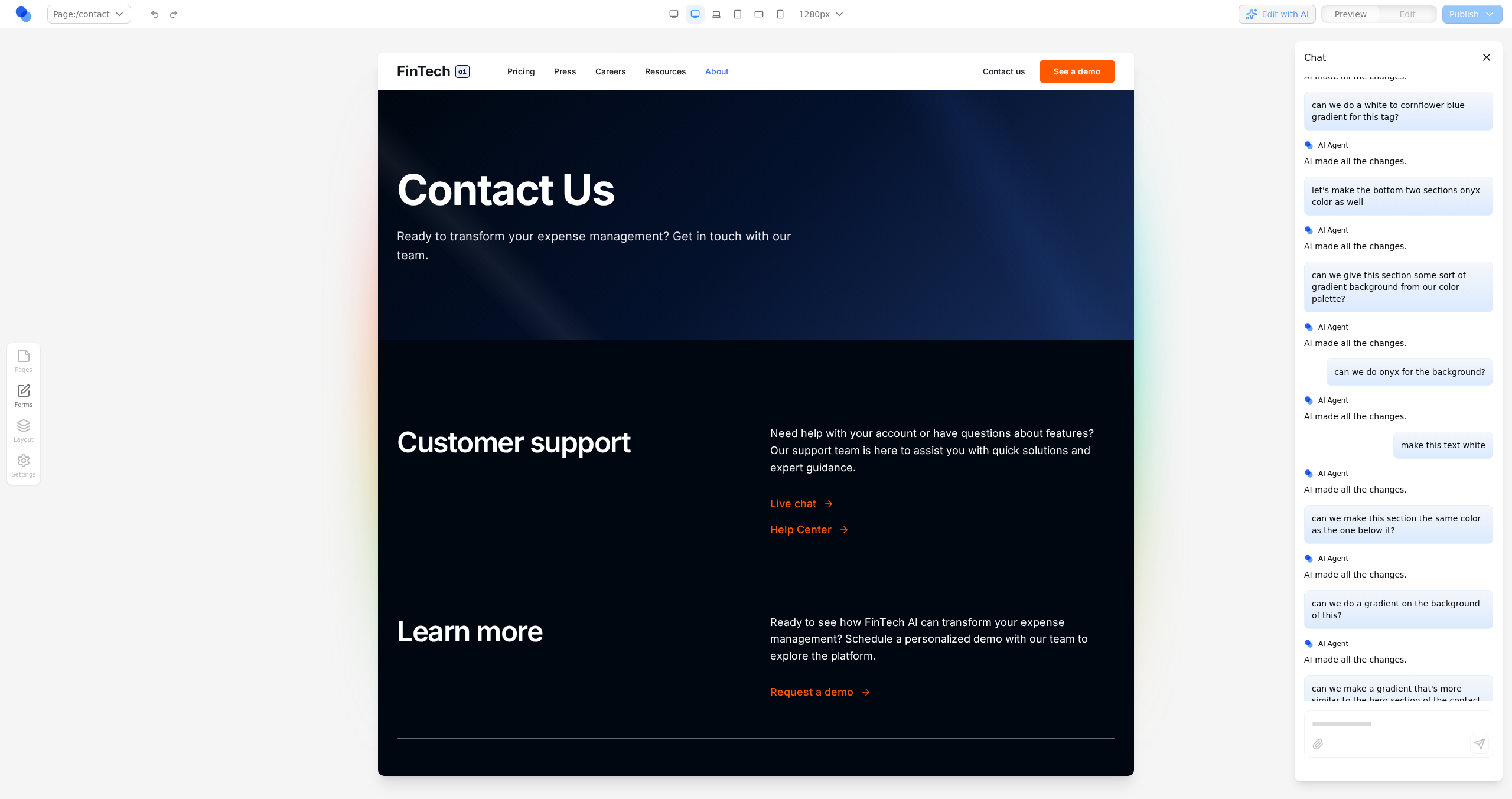
click at [717, 74] on link "About" at bounding box center [717, 70] width 24 height 12
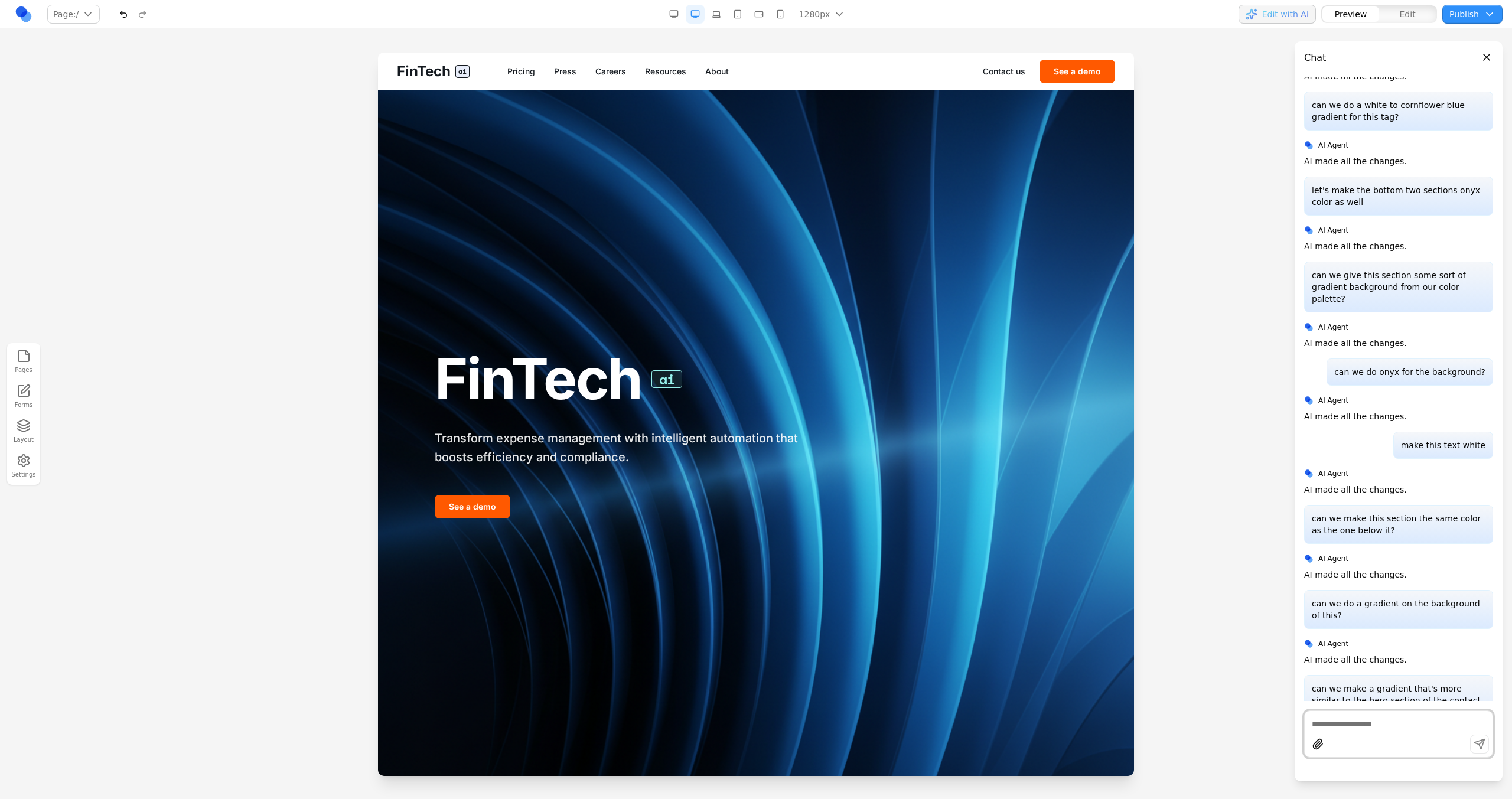
scroll to position [3272, 0]
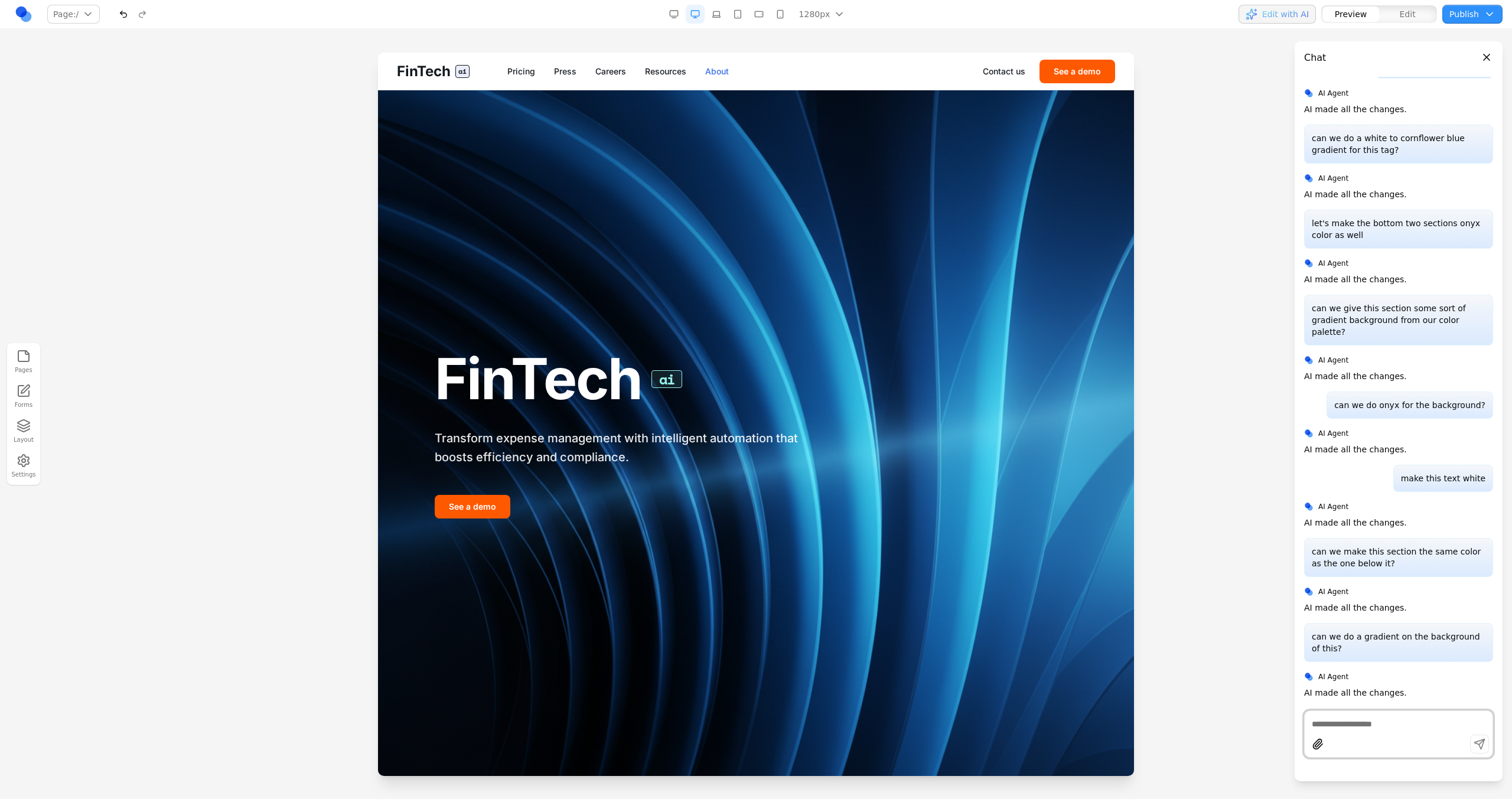
click at [719, 75] on link "About" at bounding box center [717, 70] width 24 height 12
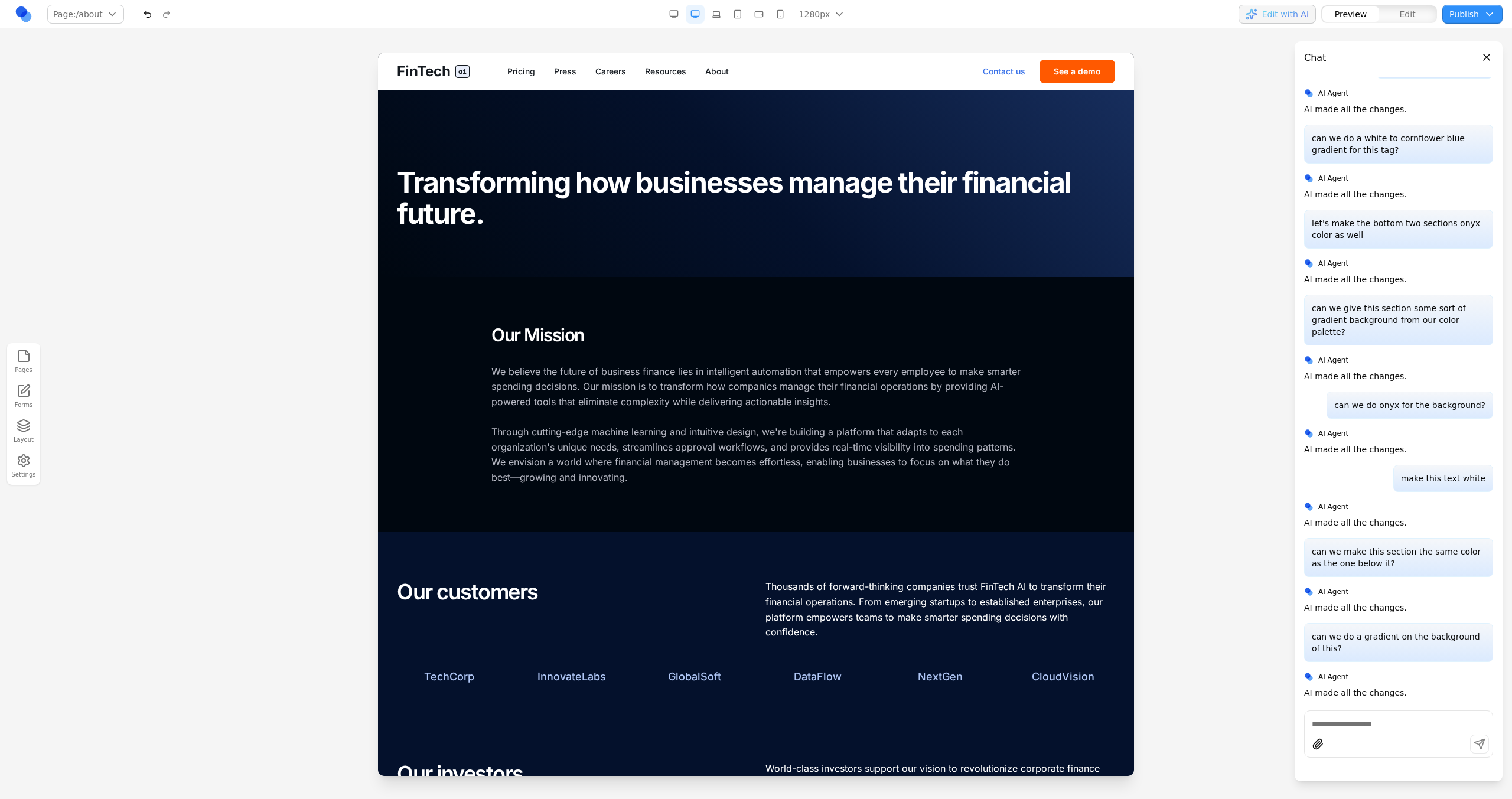
click at [997, 70] on link "Contact us" at bounding box center [1004, 70] width 43 height 12
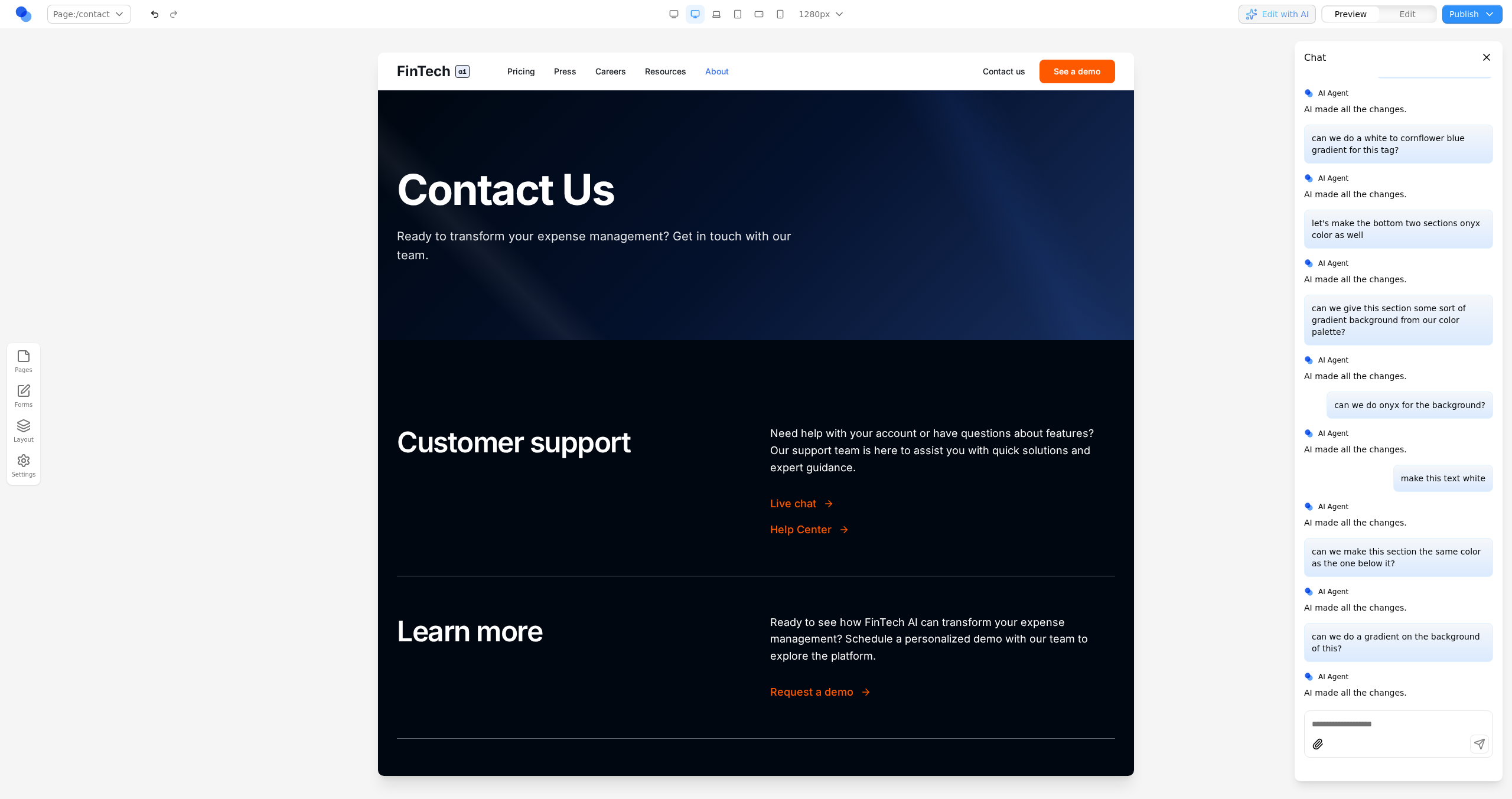
click at [724, 70] on link "About" at bounding box center [717, 70] width 24 height 12
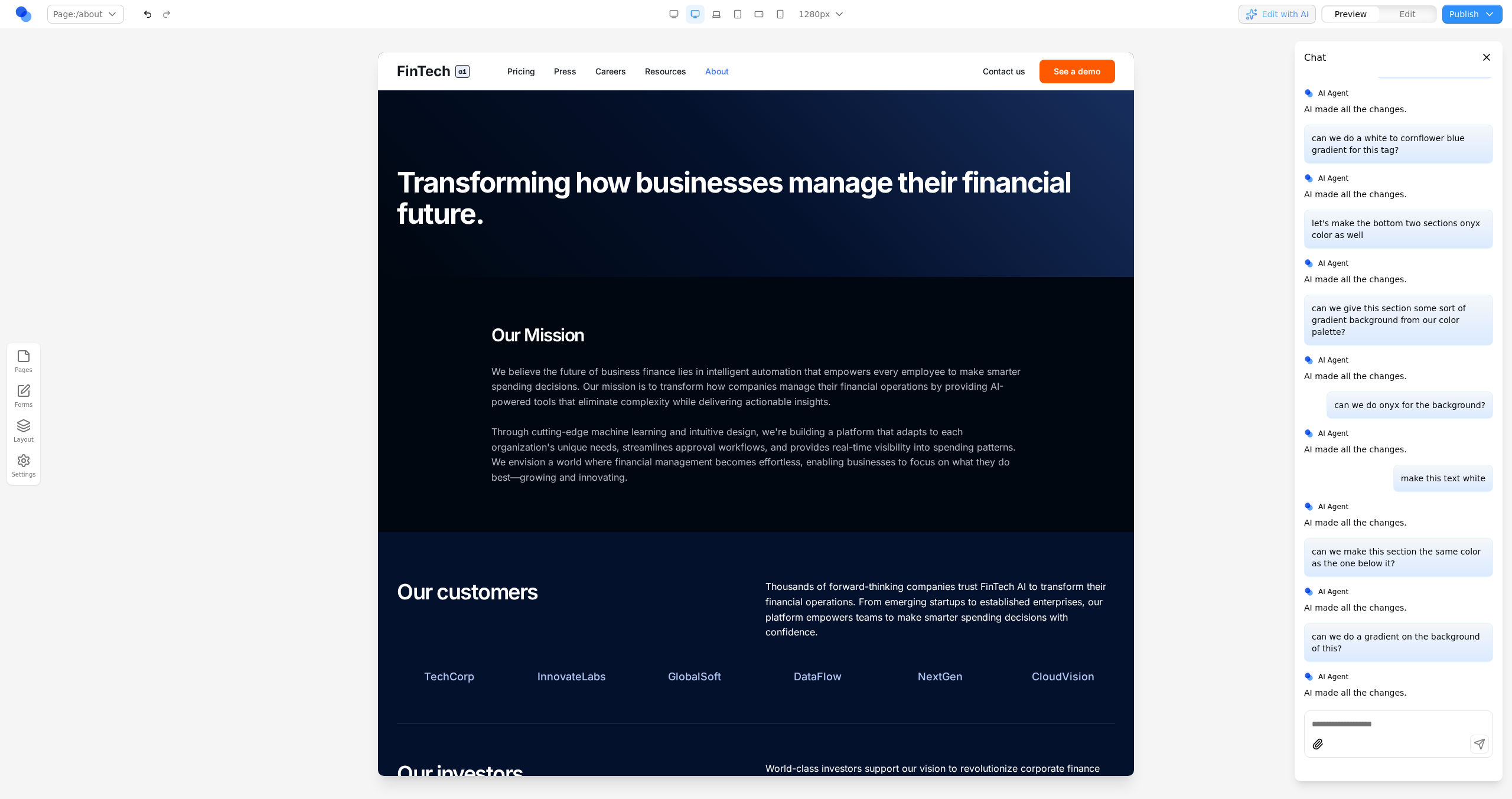
click at [721, 69] on link "About" at bounding box center [717, 70] width 24 height 12
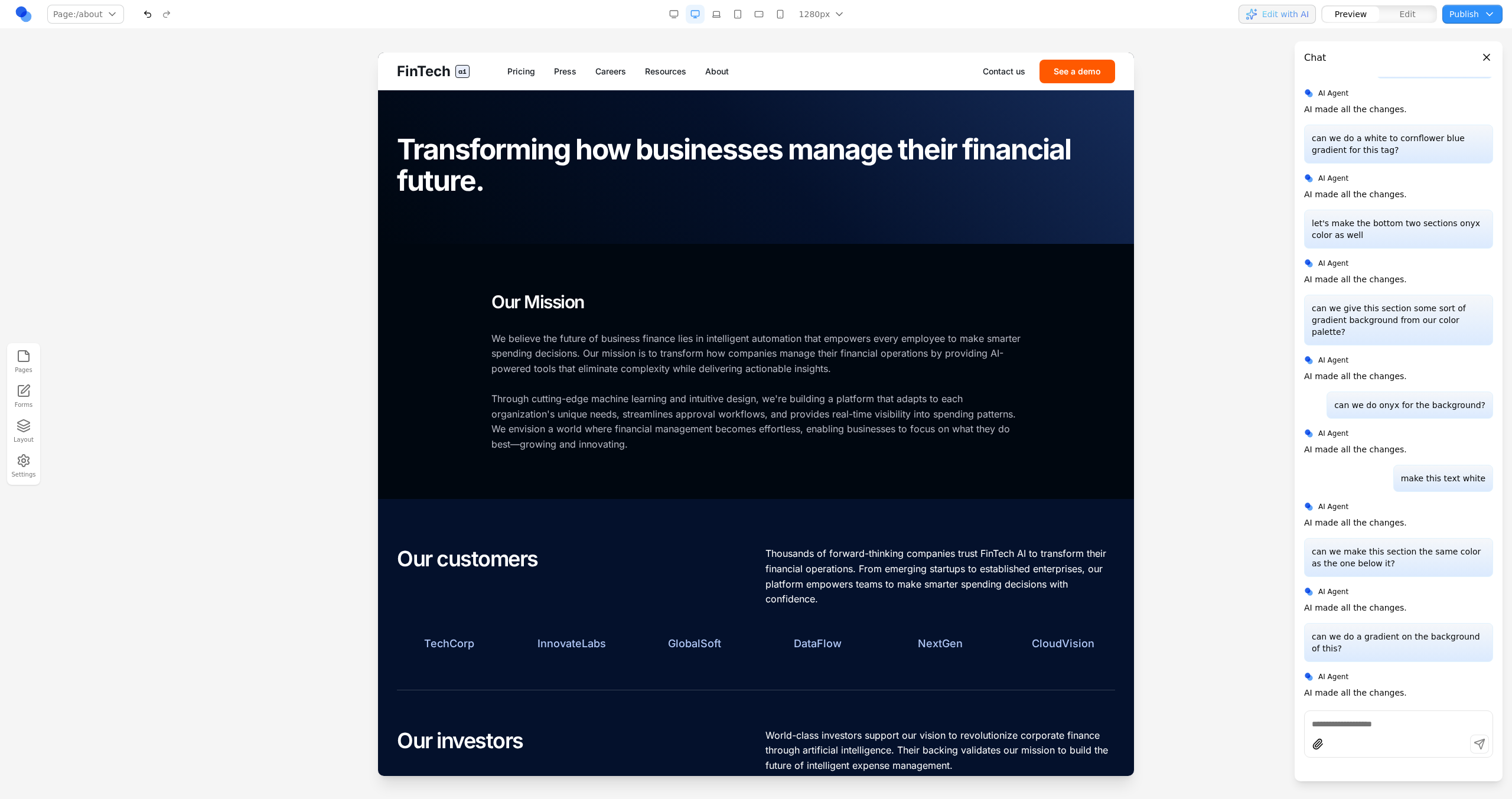
scroll to position [0, 0]
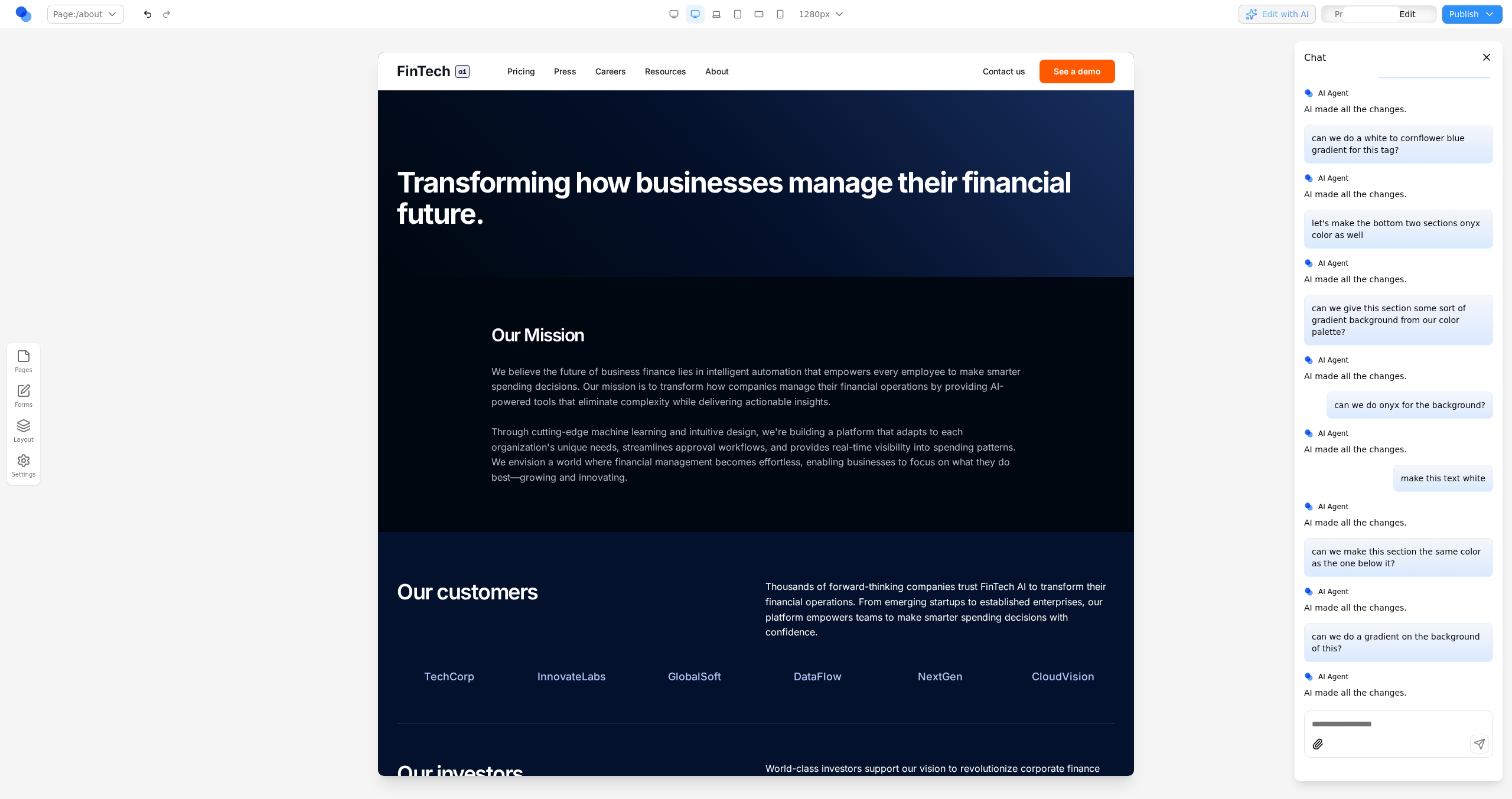
click at [724, 103] on section "About Us Transforming how businesses manage their financial future." at bounding box center [756, 183] width 756 height 186
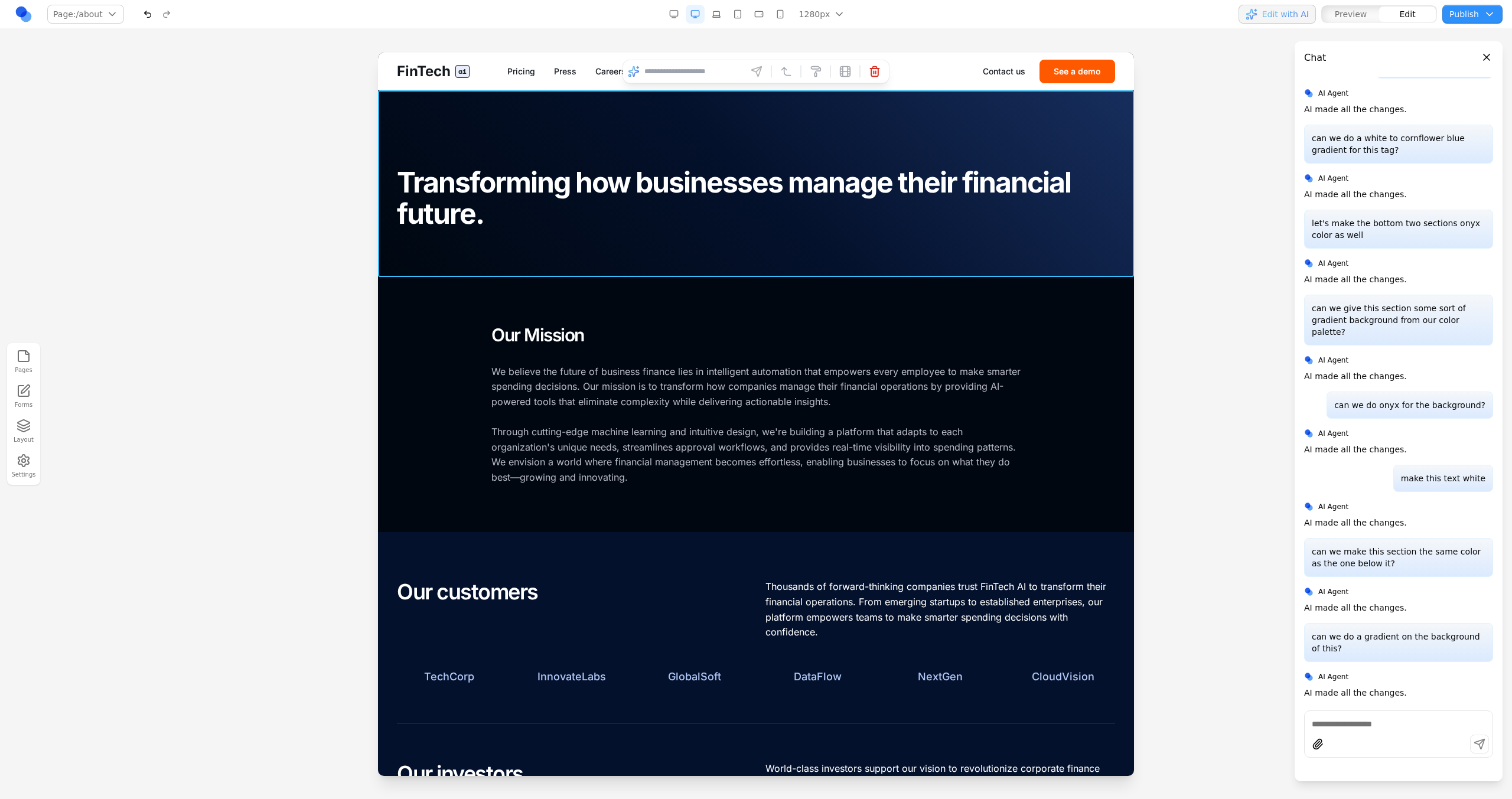
click at [691, 72] on input at bounding box center [693, 71] width 98 height 19
type input "**********"
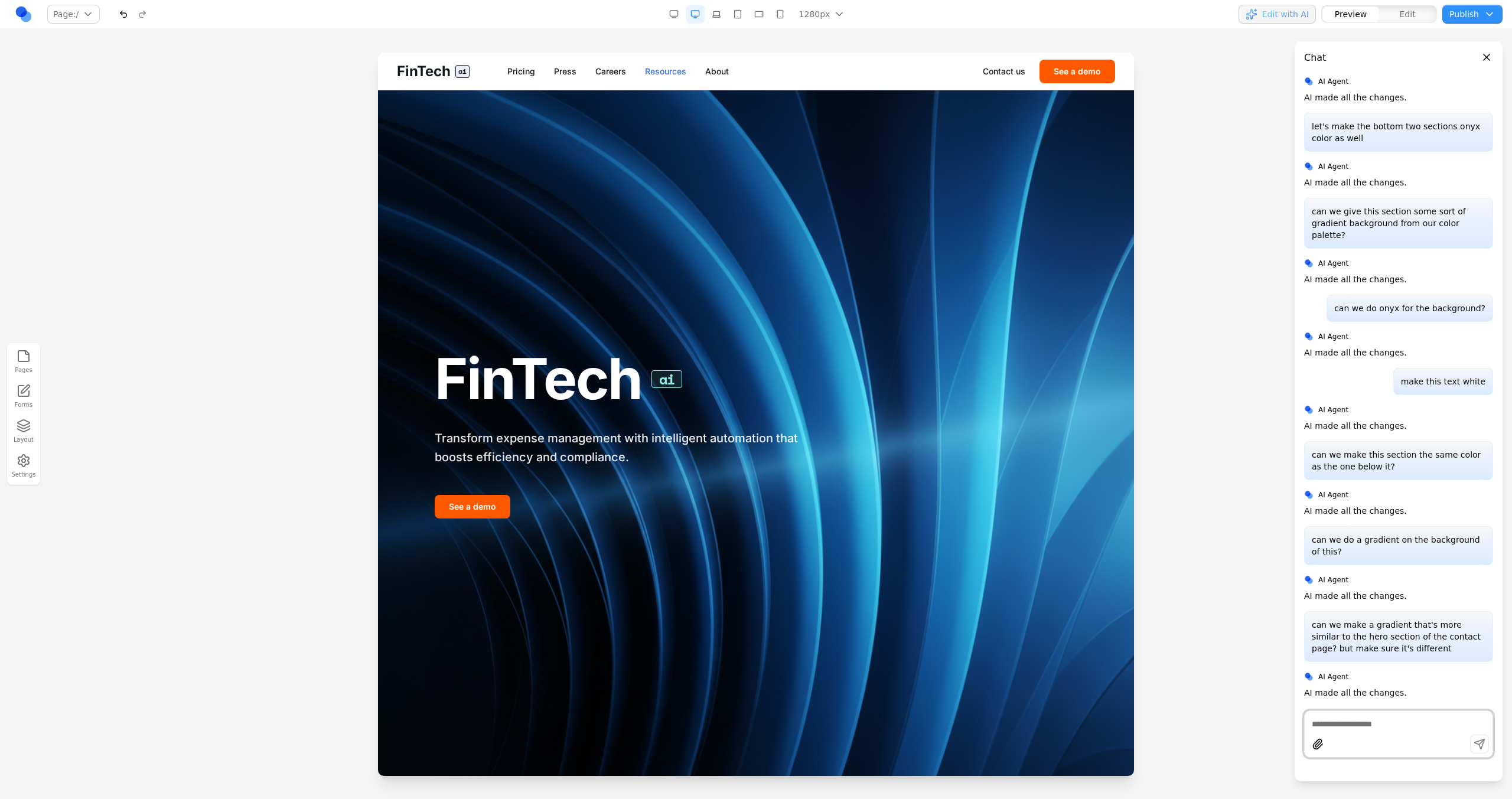
click at [686, 66] on link "Resources" at bounding box center [666, 70] width 42 height 12
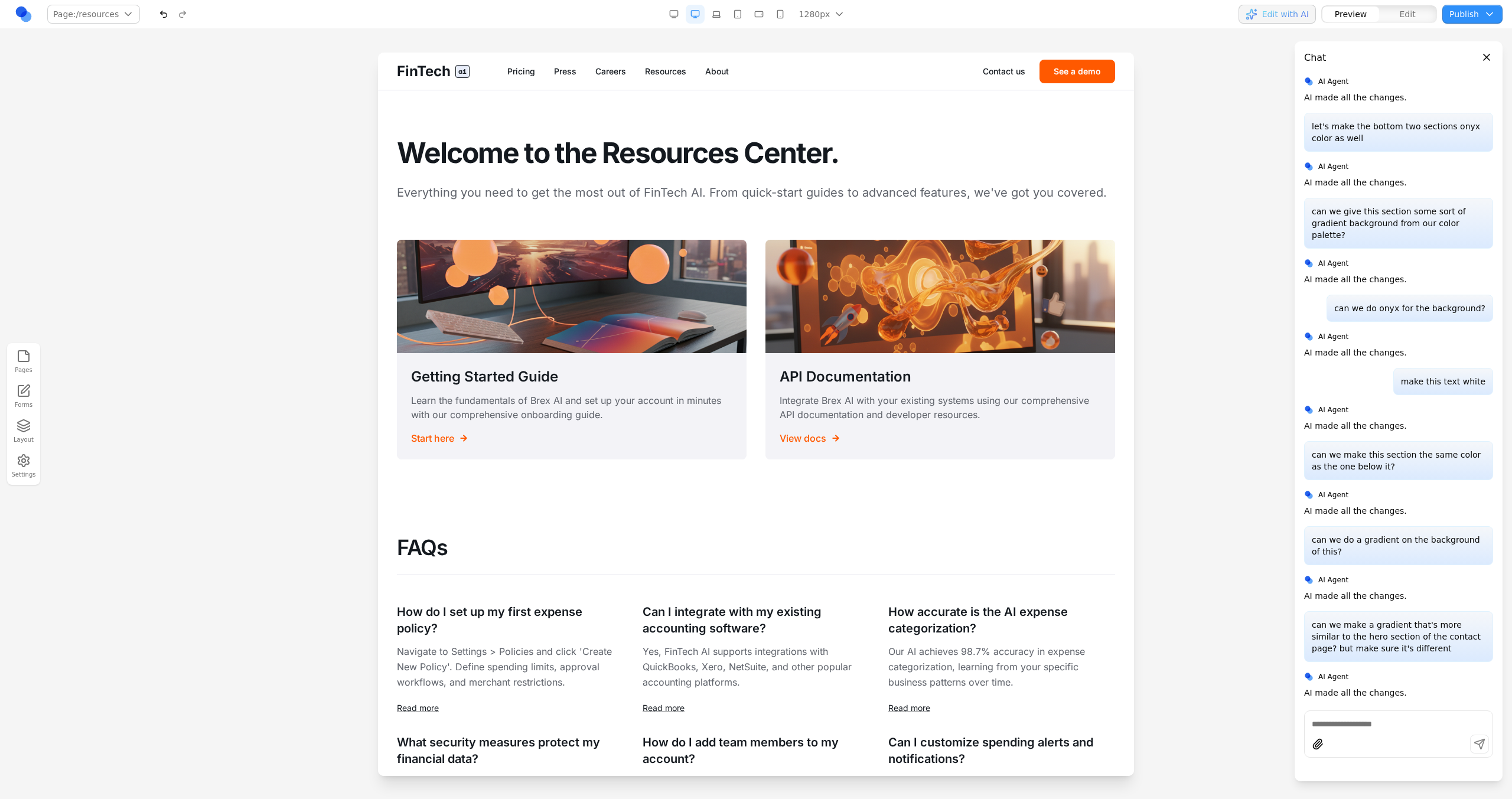
click at [721, 78] on div "FinTech ai Pricing Press Careers Resources About Contact us See a demo" at bounding box center [756, 70] width 756 height 37
click at [721, 77] on div "FinTech ai Pricing Press Careers Resources About Contact us See a demo" at bounding box center [756, 70] width 756 height 37
click at [720, 74] on link "About" at bounding box center [717, 70] width 24 height 12
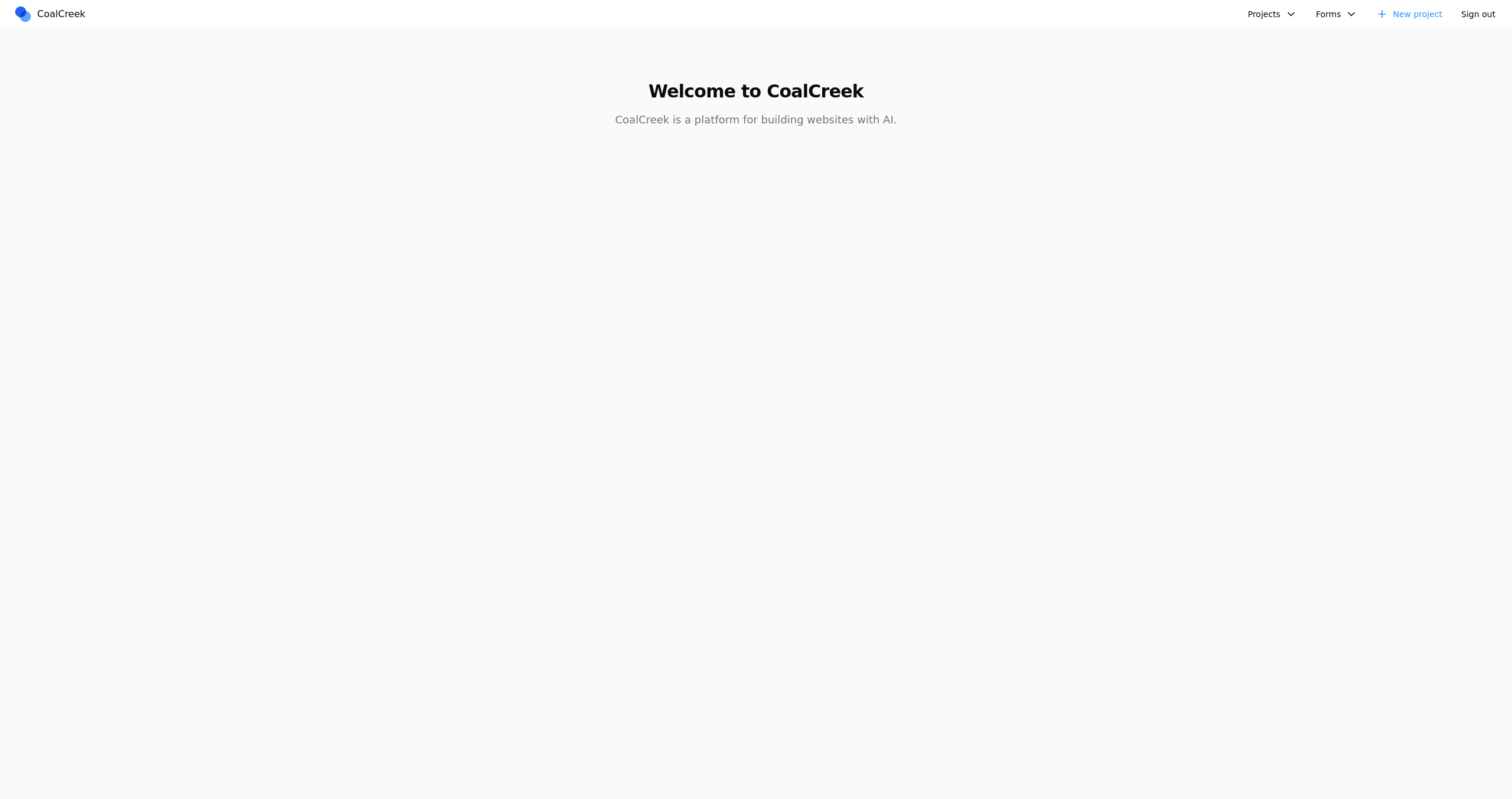
click at [1271, 12] on button "Projects" at bounding box center [1272, 14] width 63 height 19
click at [1270, 69] on link "Brex AI" at bounding box center [1318, 61] width 137 height 20
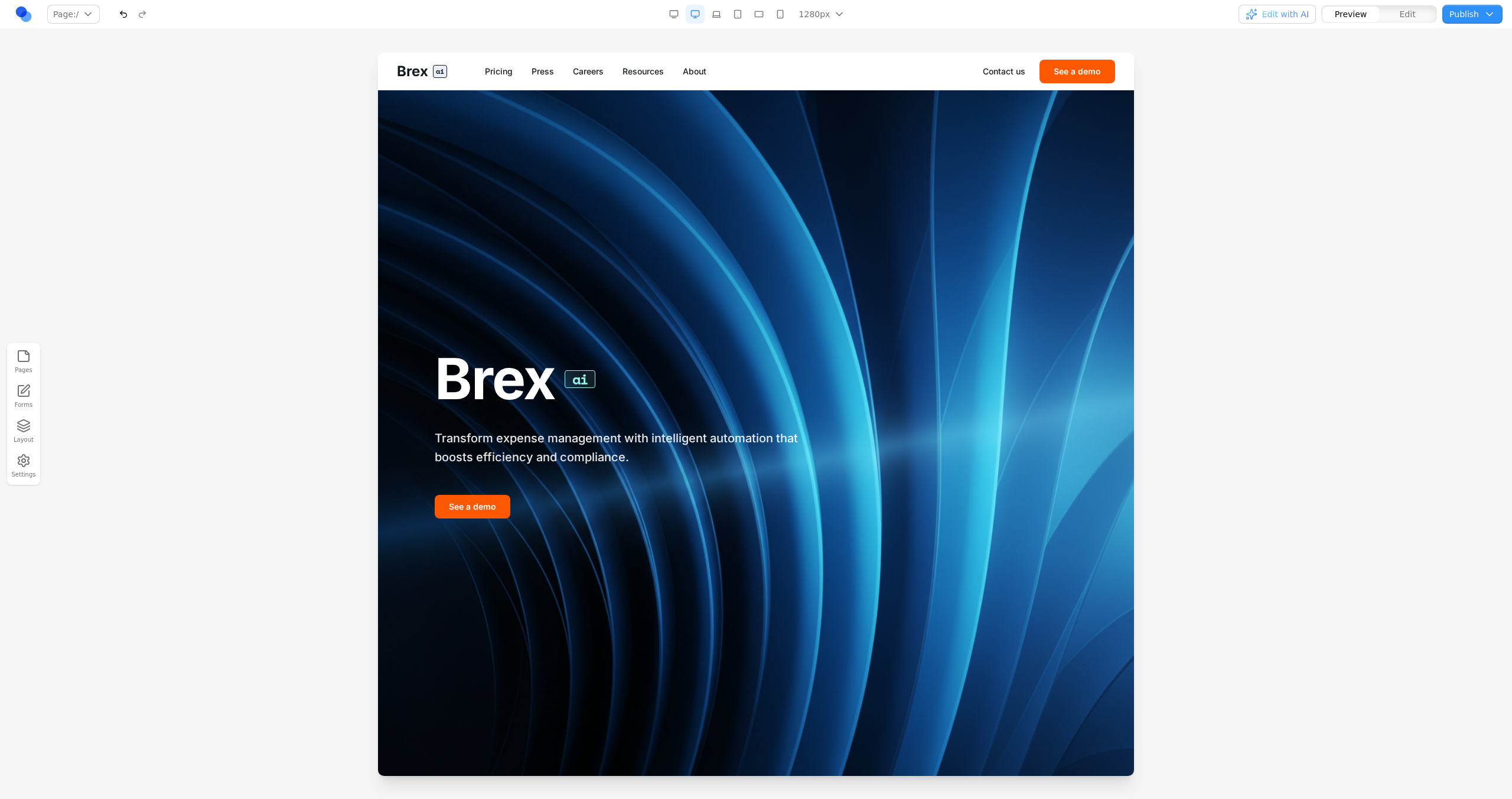
click at [20, 472] on button "Settings" at bounding box center [24, 465] width 26 height 30
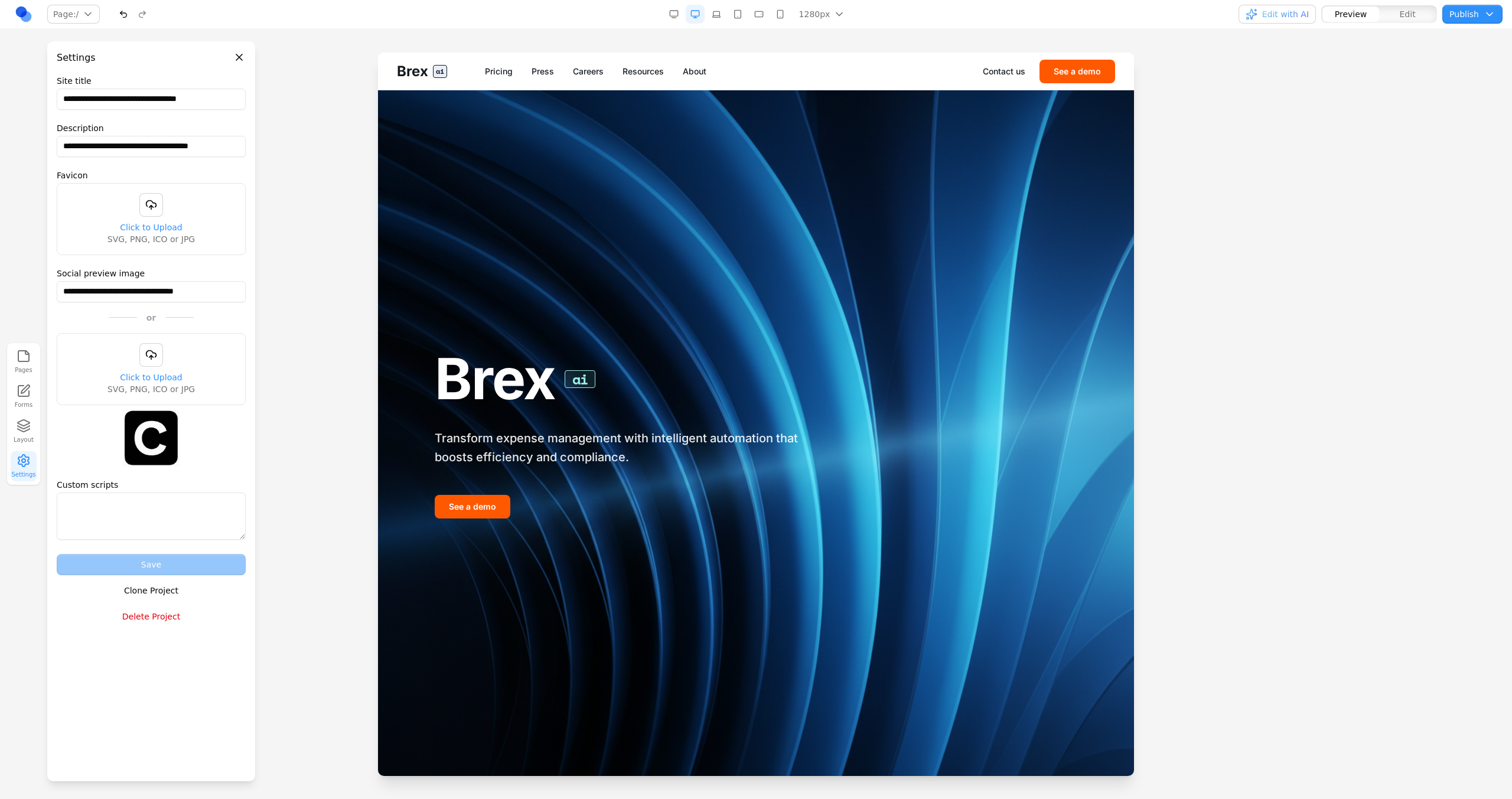
click at [141, 586] on button "Clone Project" at bounding box center [151, 590] width 189 height 22
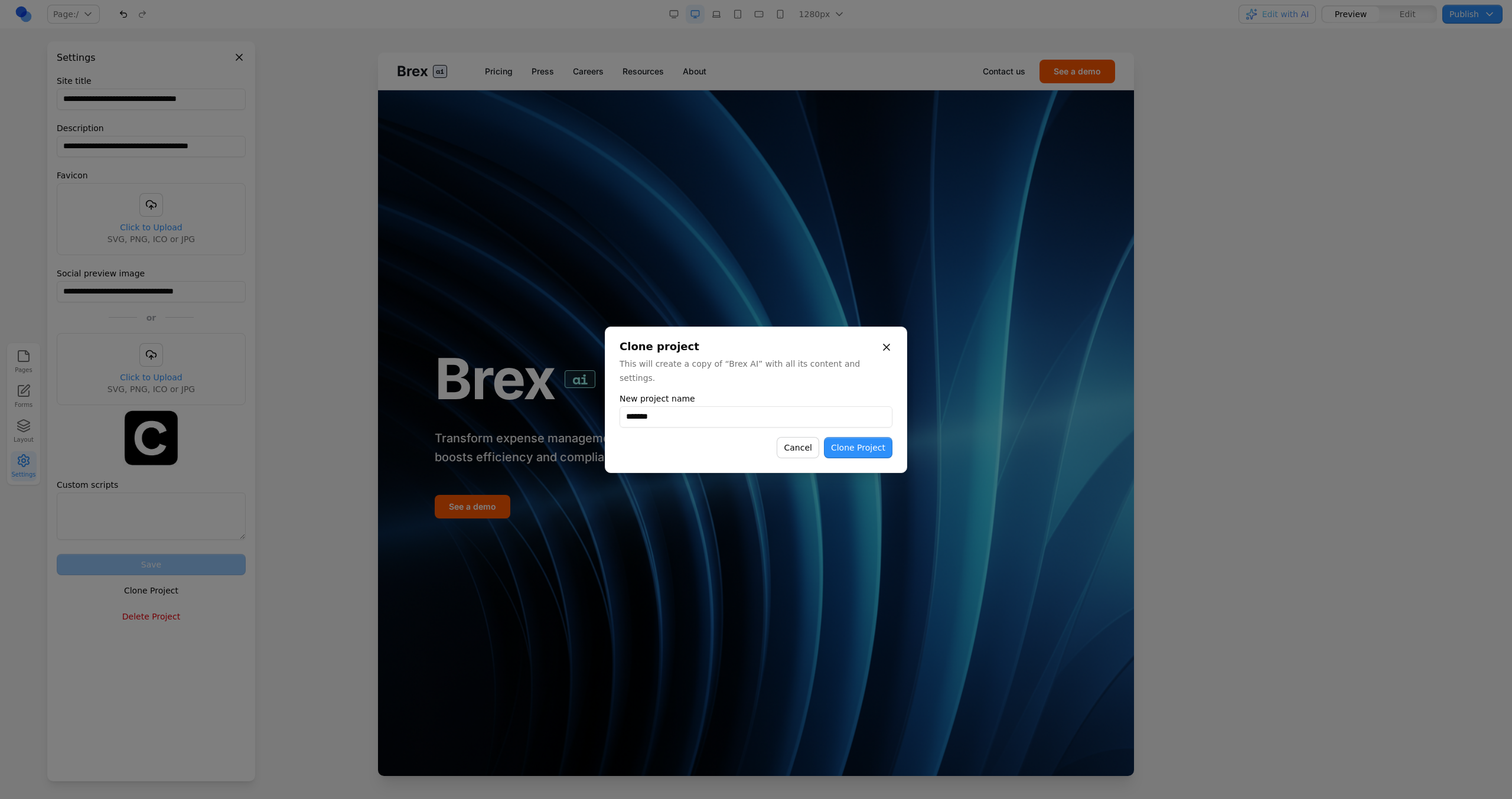
type input "*******"
click at [845, 445] on button "Clone Project" at bounding box center [858, 447] width 69 height 22
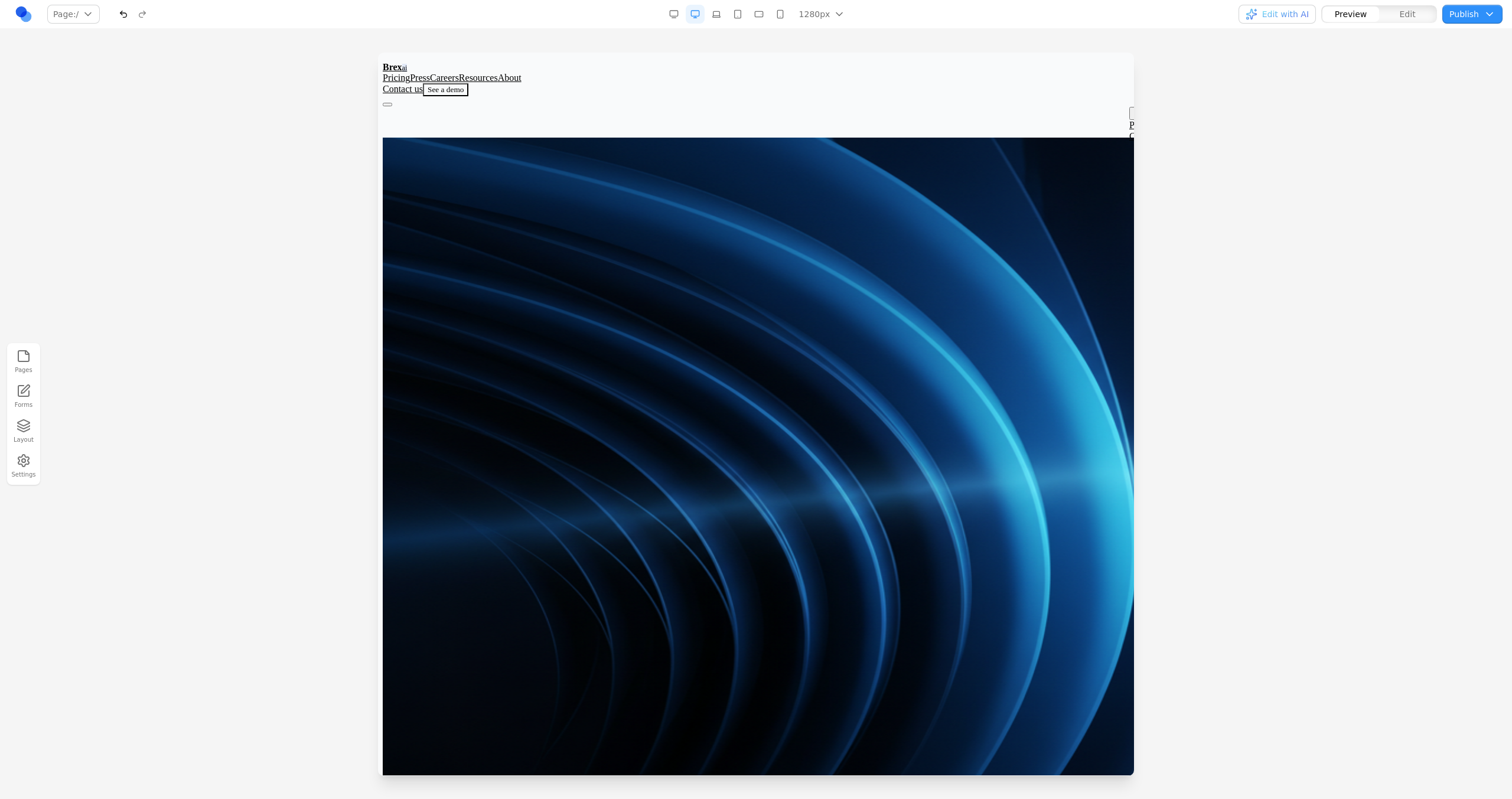
click at [23, 13] on link at bounding box center [24, 14] width 19 height 19
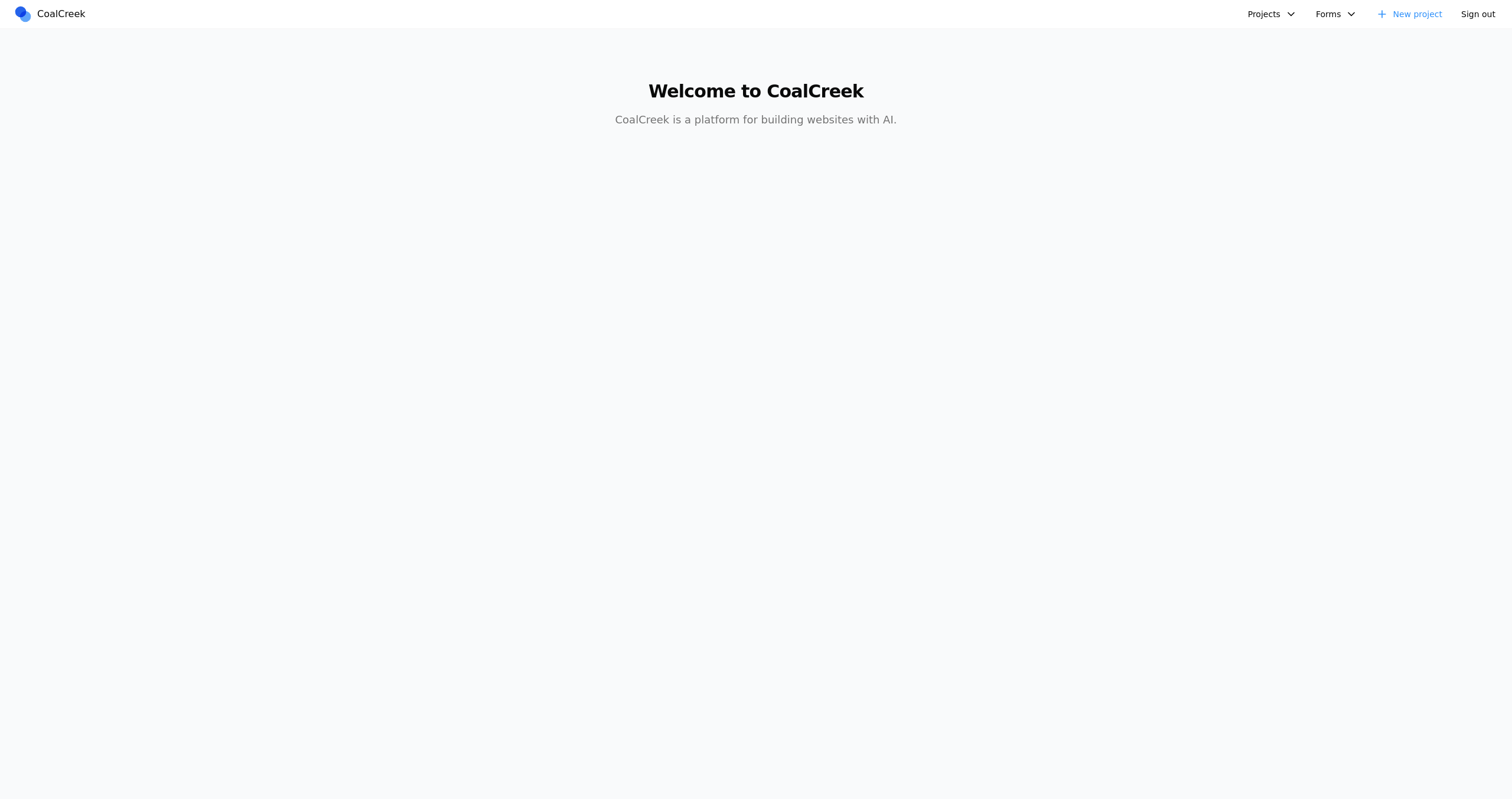
click at [1271, 12] on button "Projects" at bounding box center [1272, 14] width 63 height 19
click at [1272, 38] on link "testing" at bounding box center [1318, 42] width 137 height 20
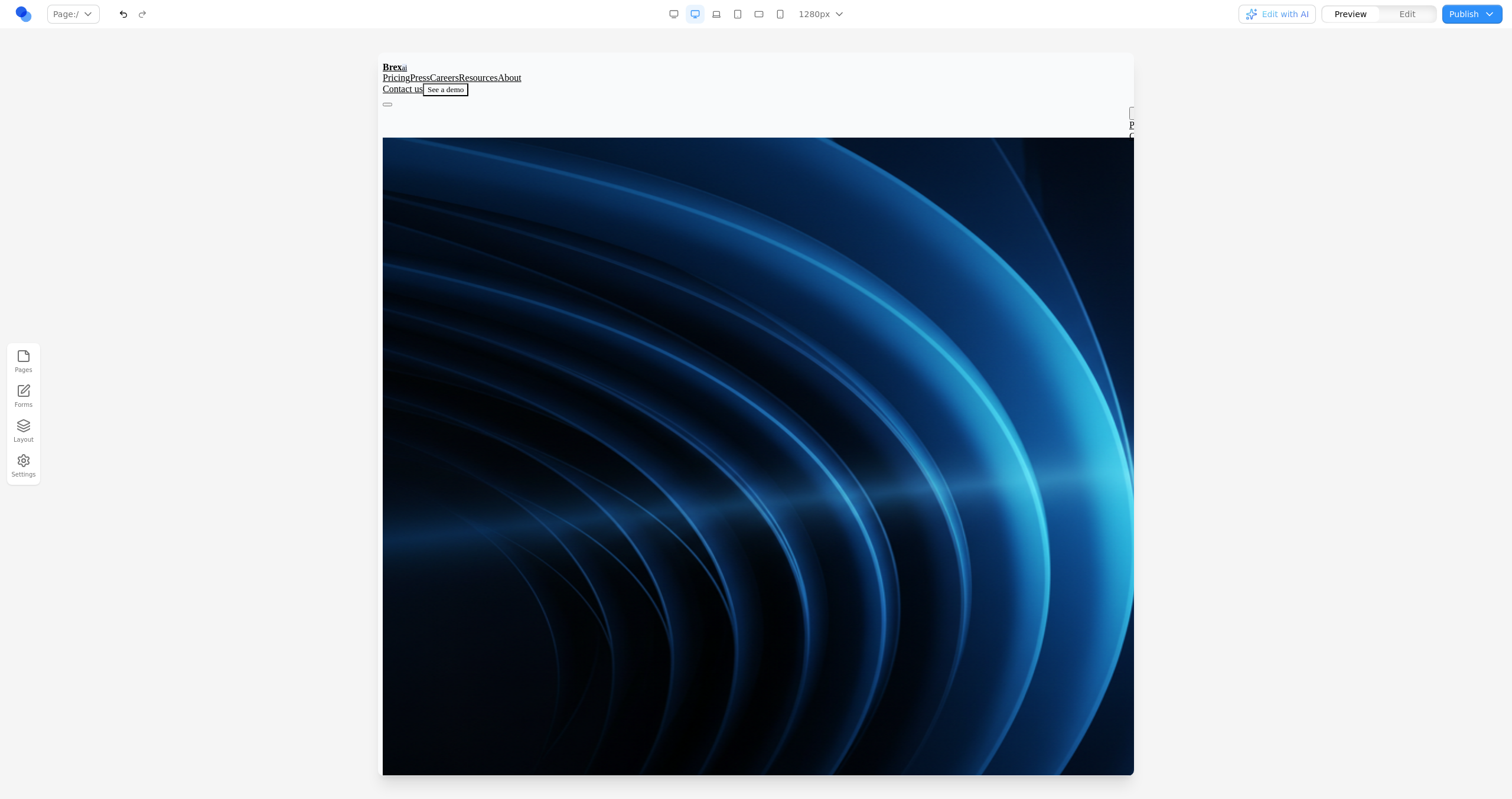
click at [1299, 13] on span "Edit with AI" at bounding box center [1286, 14] width 47 height 12
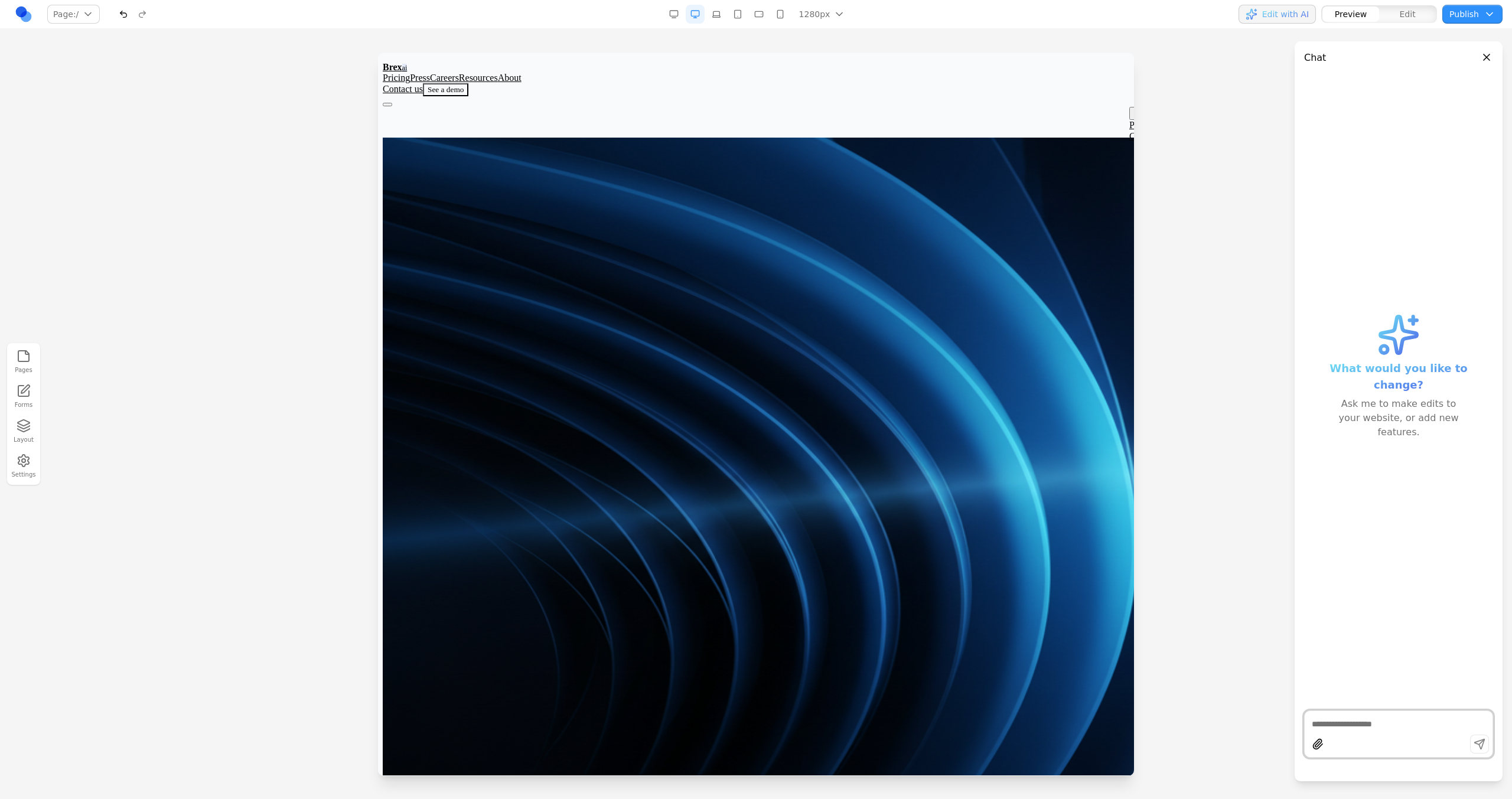
click at [1356, 719] on textarea at bounding box center [1398, 723] width 174 height 12
type textarea "**********"
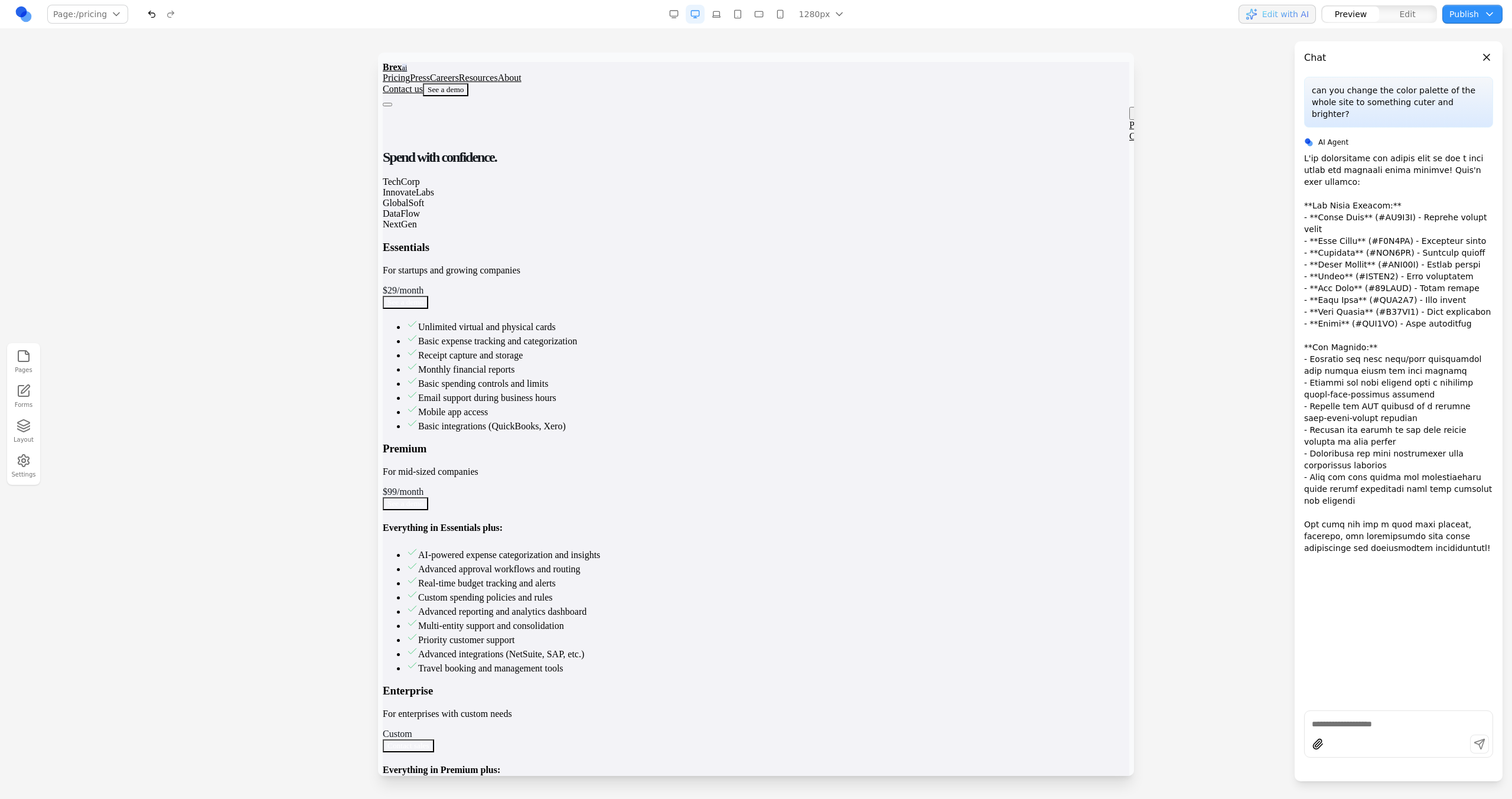
click at [430, 72] on link "Press" at bounding box center [420, 77] width 20 height 10
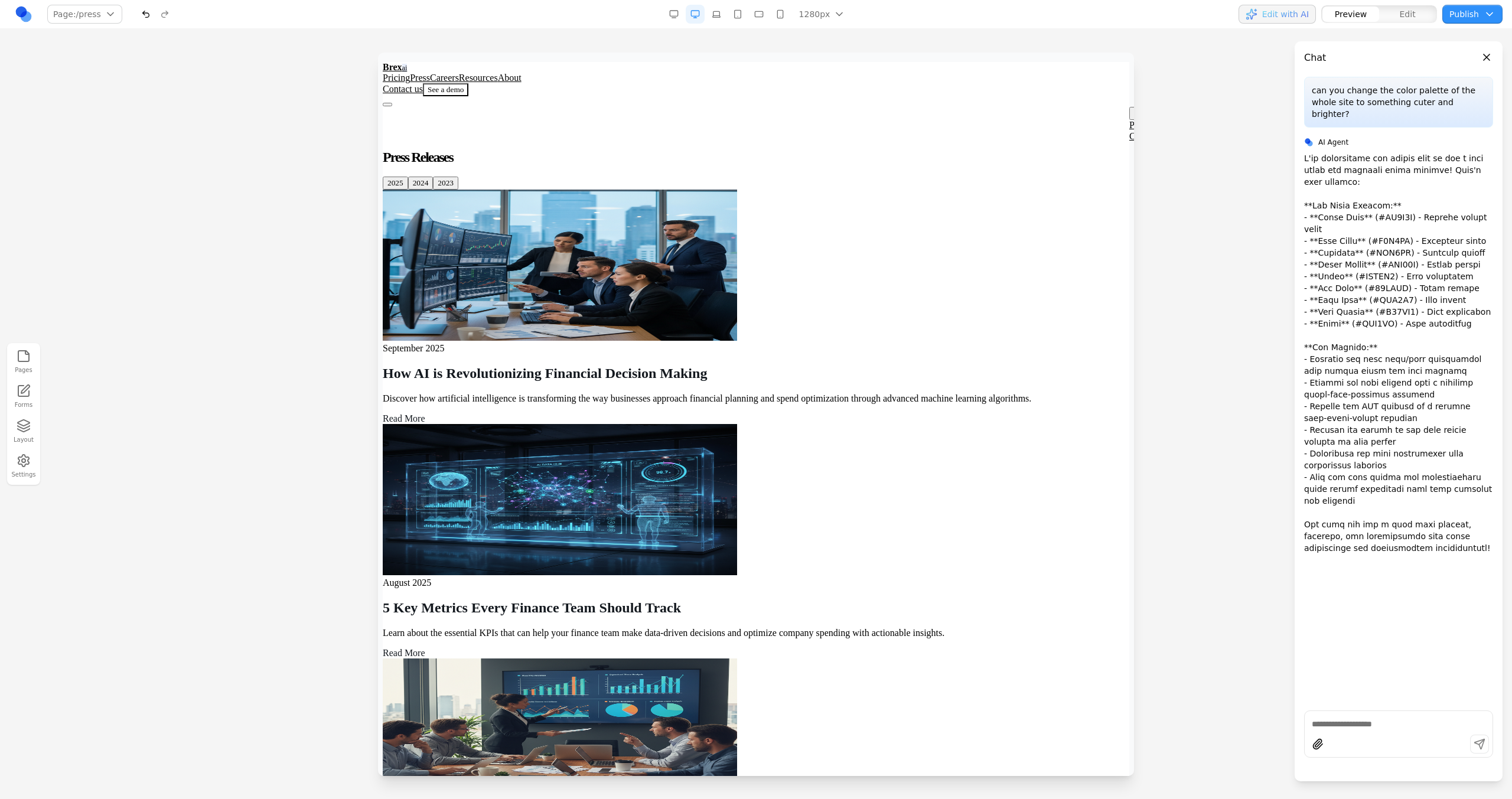
click at [458, 72] on link "Careers" at bounding box center [444, 77] width 29 height 10
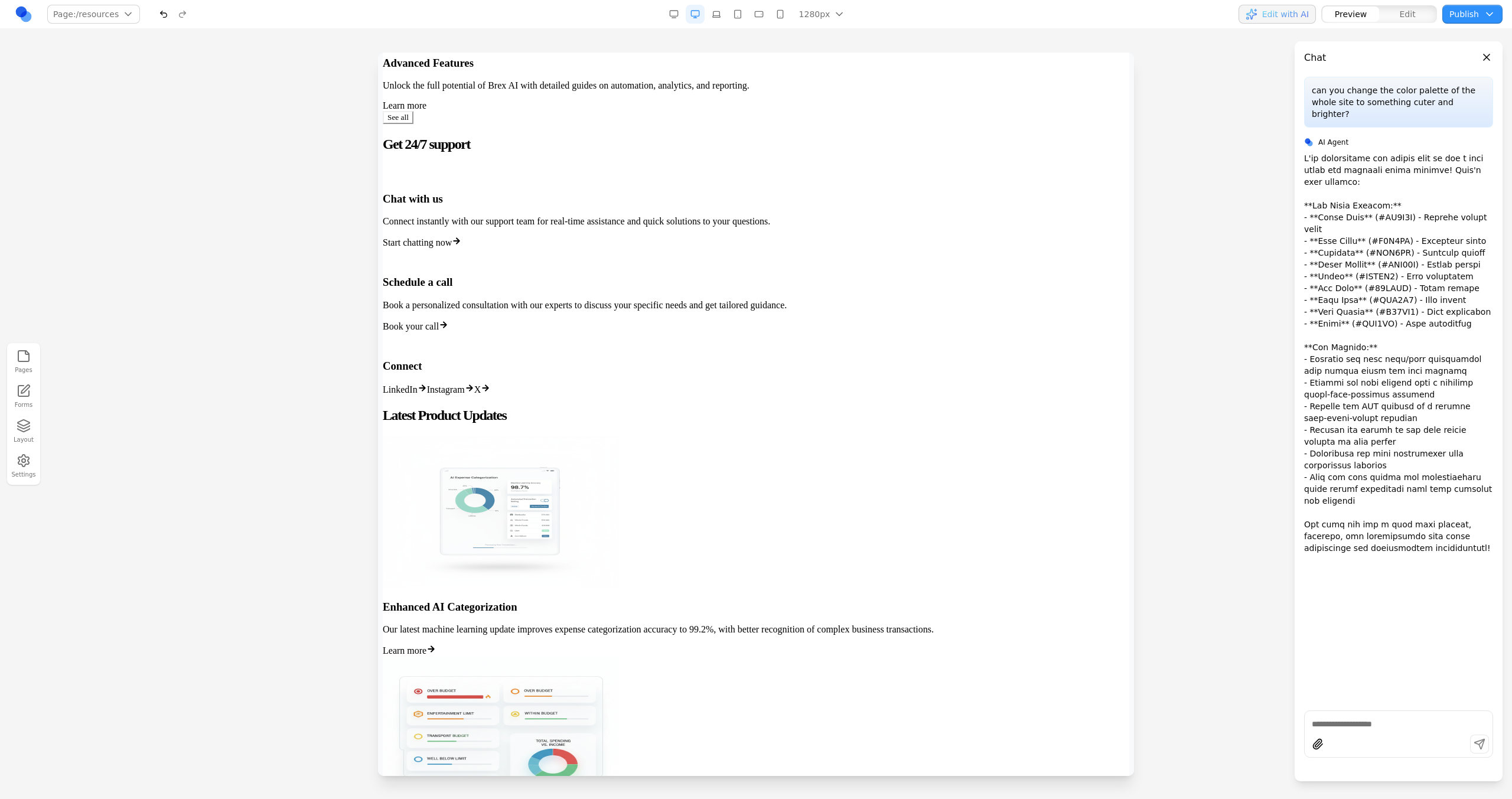
scroll to position [1233, 0]
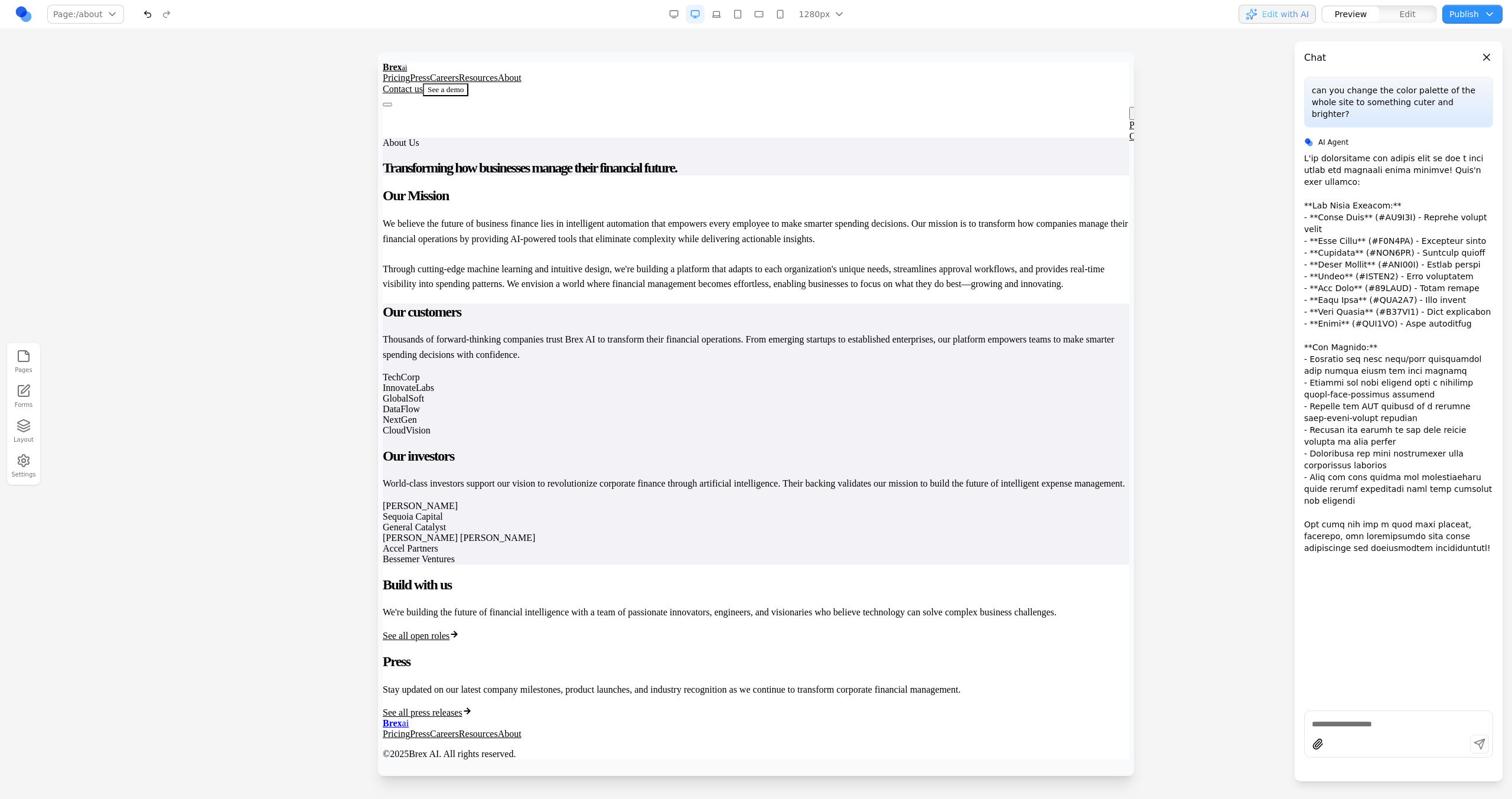
scroll to position [0, 0]
click at [423, 84] on link "Contact us" at bounding box center [402, 89] width 40 height 10
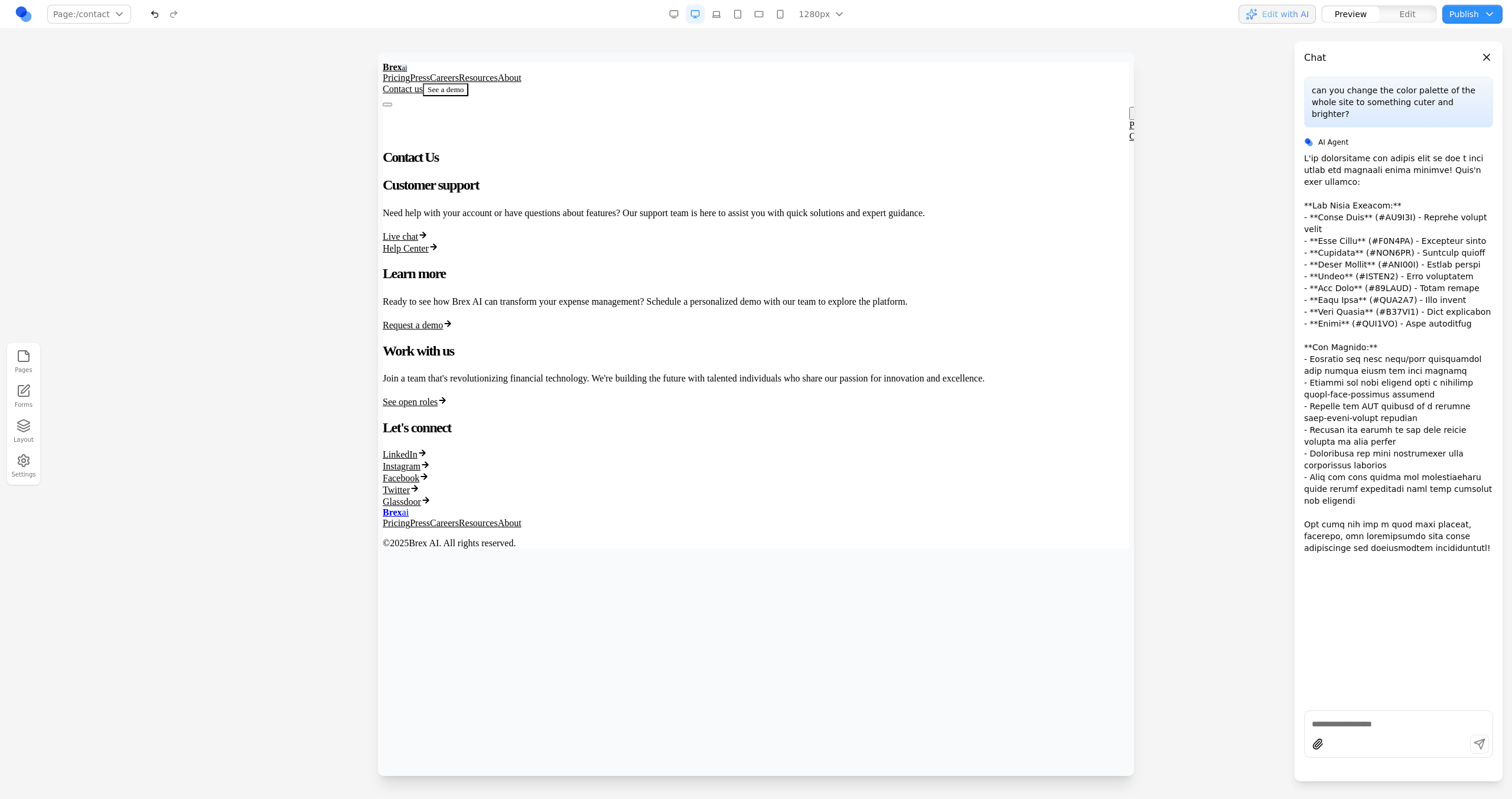
click at [1058, 82] on div "Brex ai Pricing Press Careers Resources About Contact us See a demo" at bounding box center [755, 85] width 746 height 45
click at [468, 83] on button "See a demo" at bounding box center [446, 89] width 45 height 13
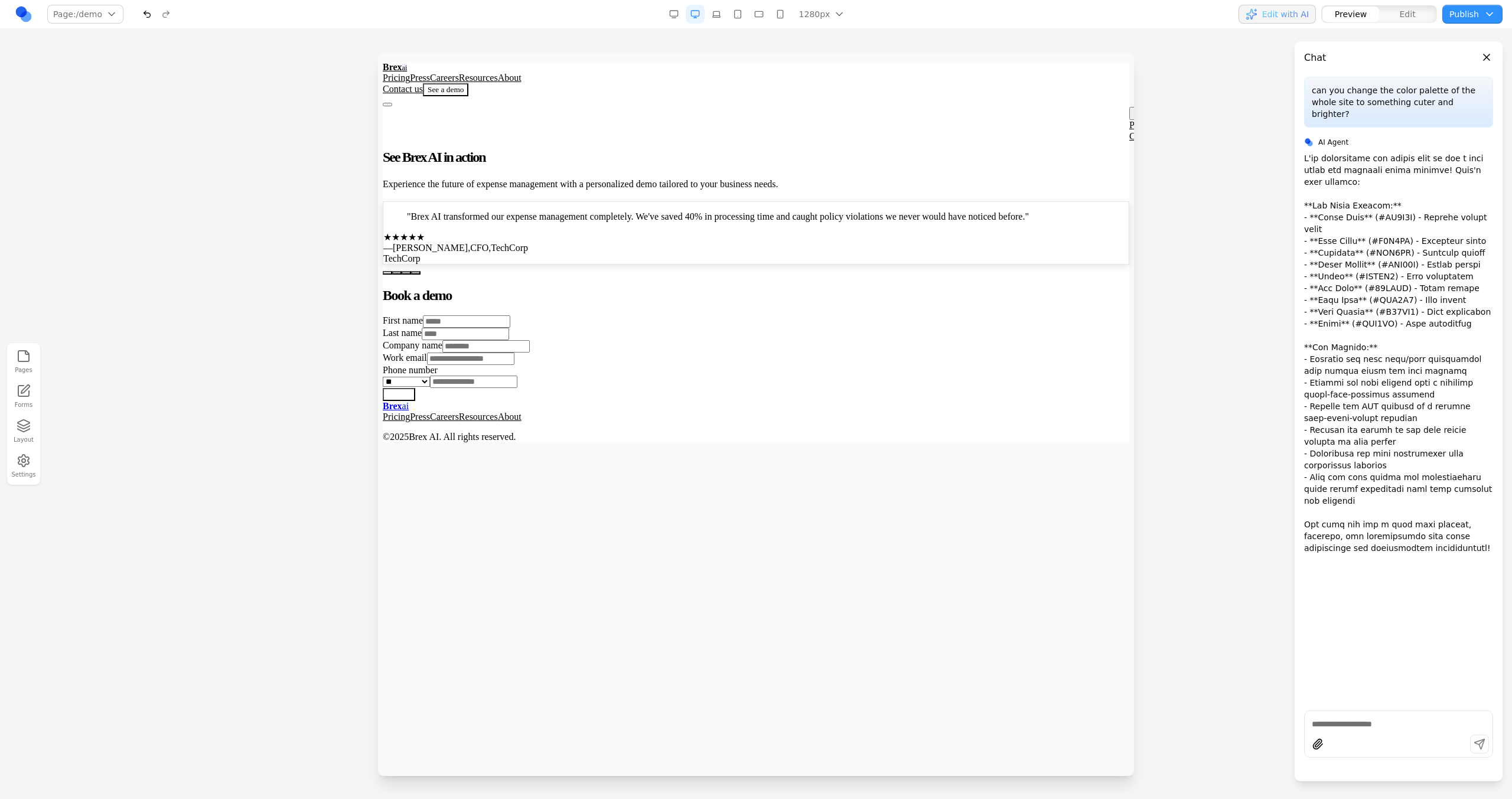
scroll to position [165, 0]
click at [24, 464] on icon "button" at bounding box center [24, 461] width 14 height 14
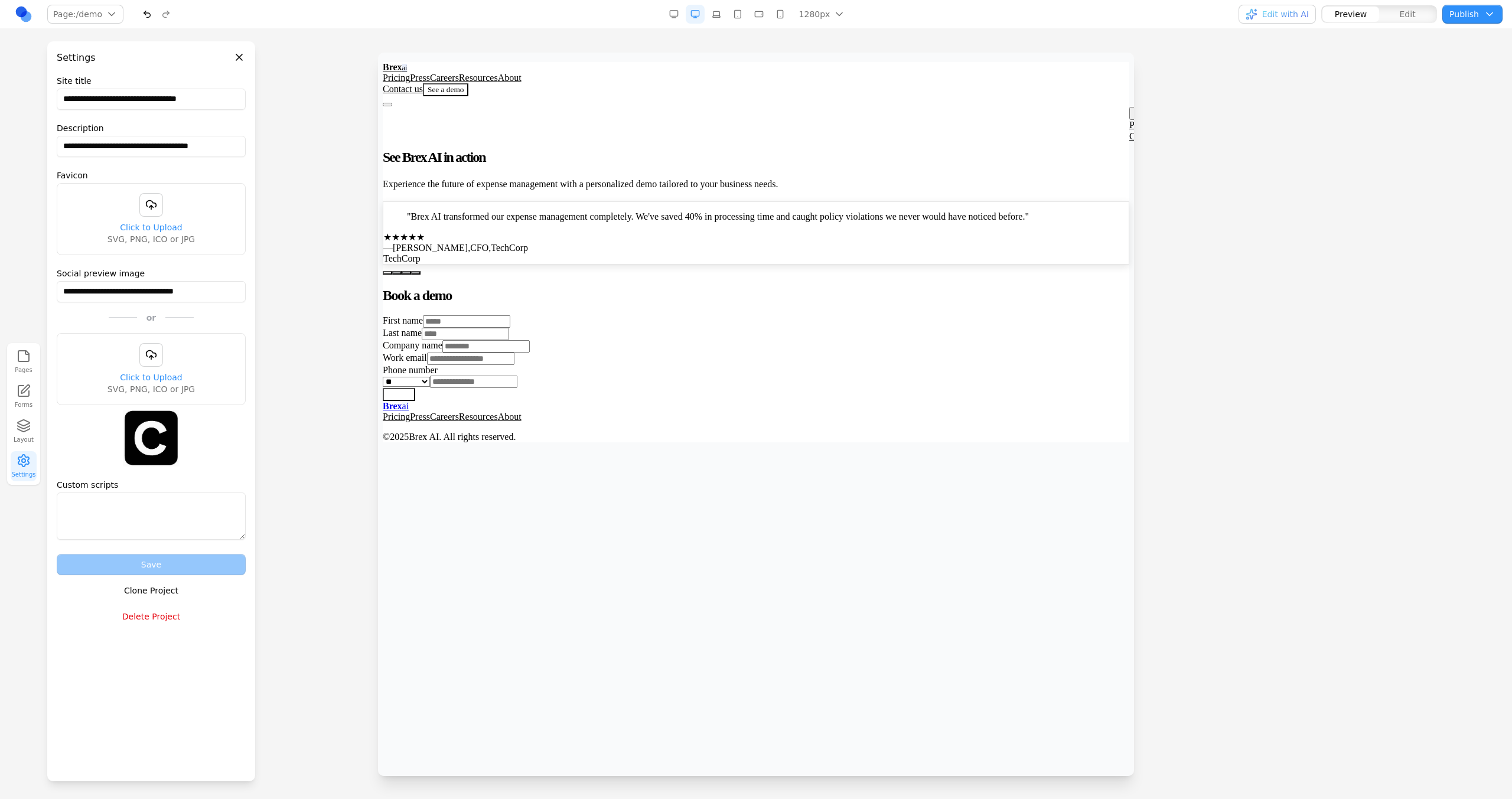
click at [134, 617] on button "Delete Project" at bounding box center [151, 616] width 189 height 22
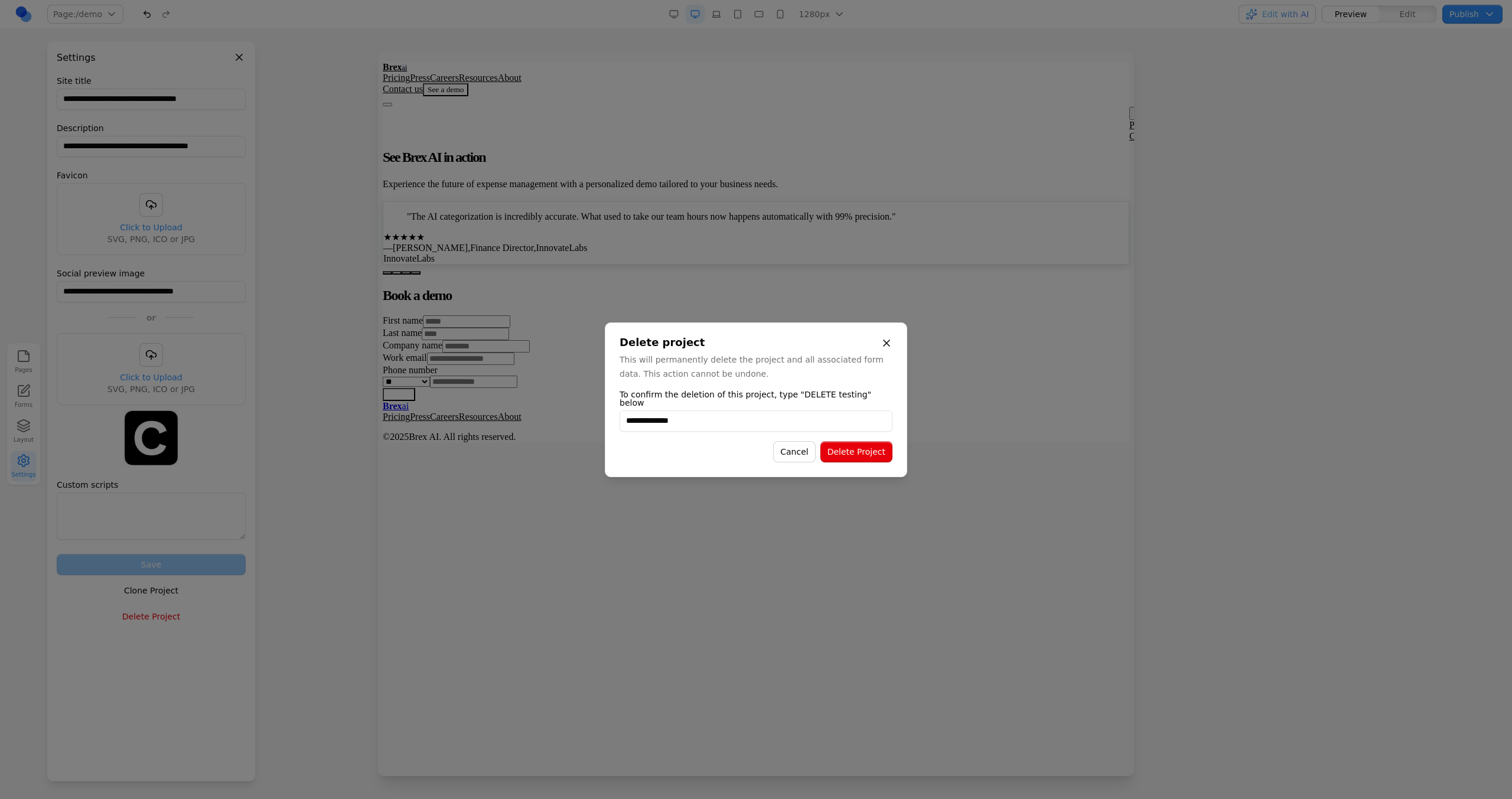
type input "**********"
click at [875, 450] on button "Delete Project" at bounding box center [856, 452] width 72 height 22
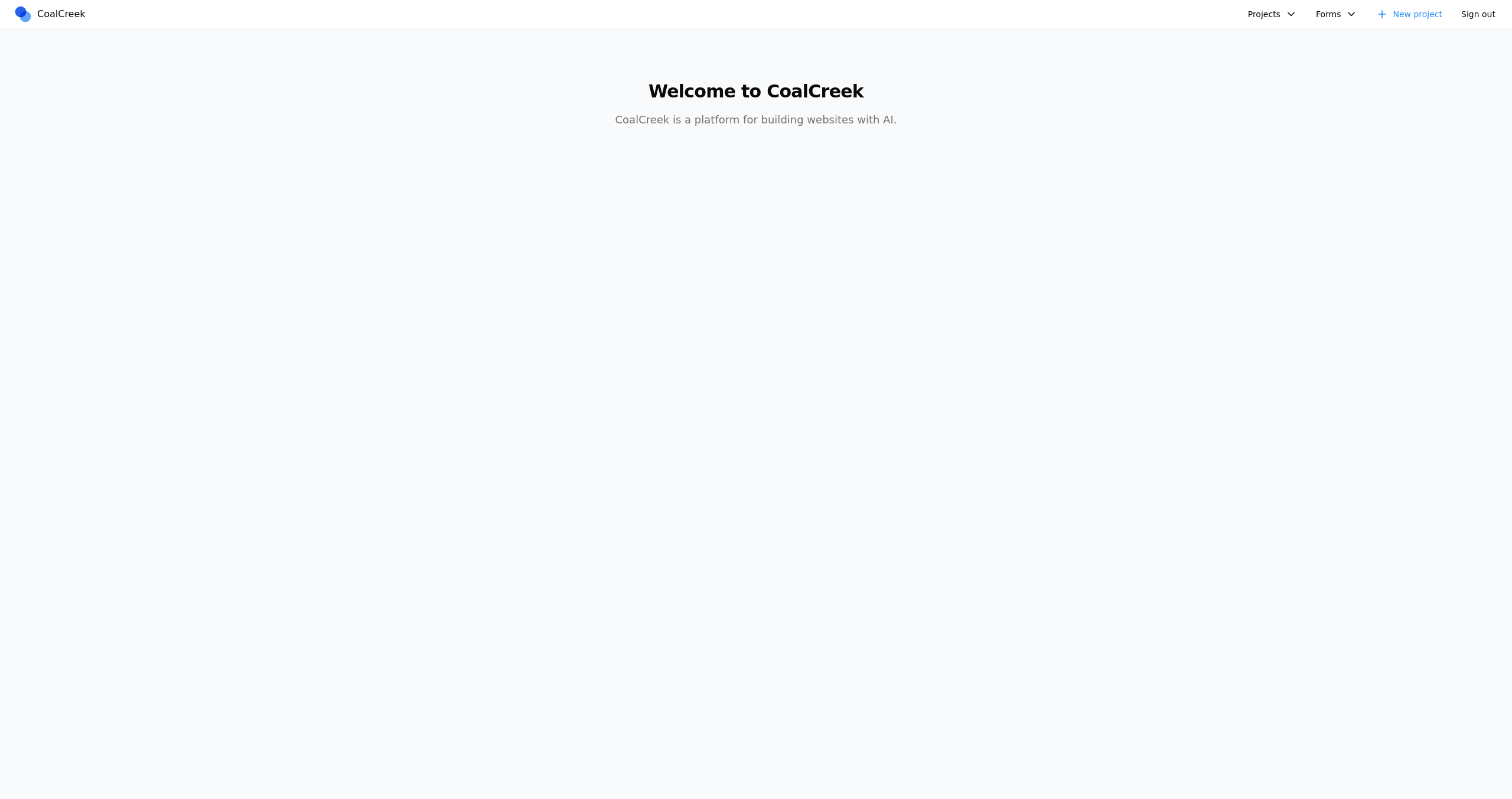
click at [1284, 7] on button "Projects" at bounding box center [1272, 14] width 63 height 19
click at [1253, 47] on link "testing" at bounding box center [1318, 42] width 137 height 20
click at [1293, 16] on button "Projects" at bounding box center [1272, 14] width 63 height 19
click at [1273, 57] on link "Brex AI" at bounding box center [1318, 61] width 137 height 20
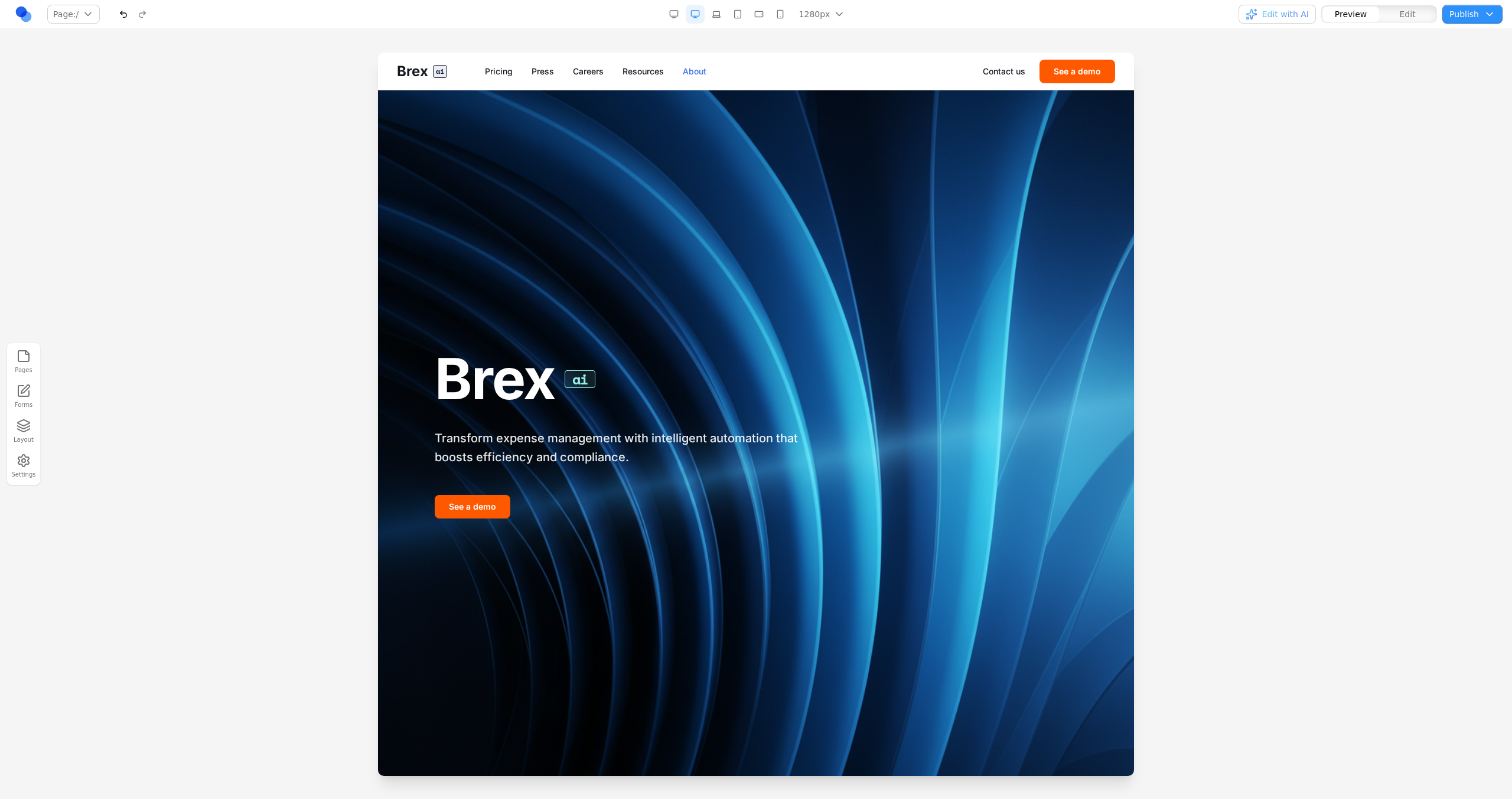
click at [690, 72] on link "About" at bounding box center [695, 70] width 24 height 12
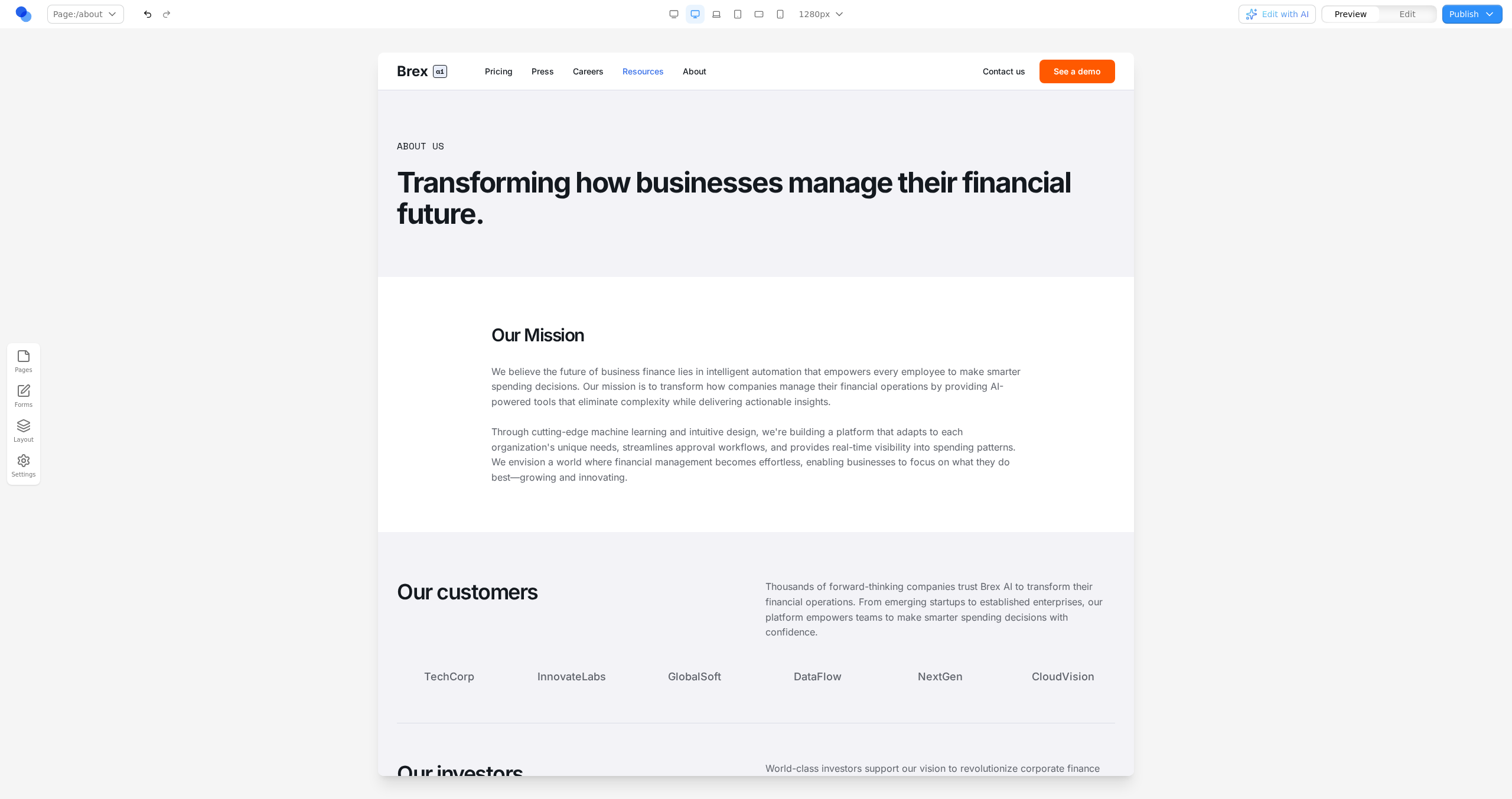
click at [638, 72] on link "Resources" at bounding box center [643, 70] width 42 height 12
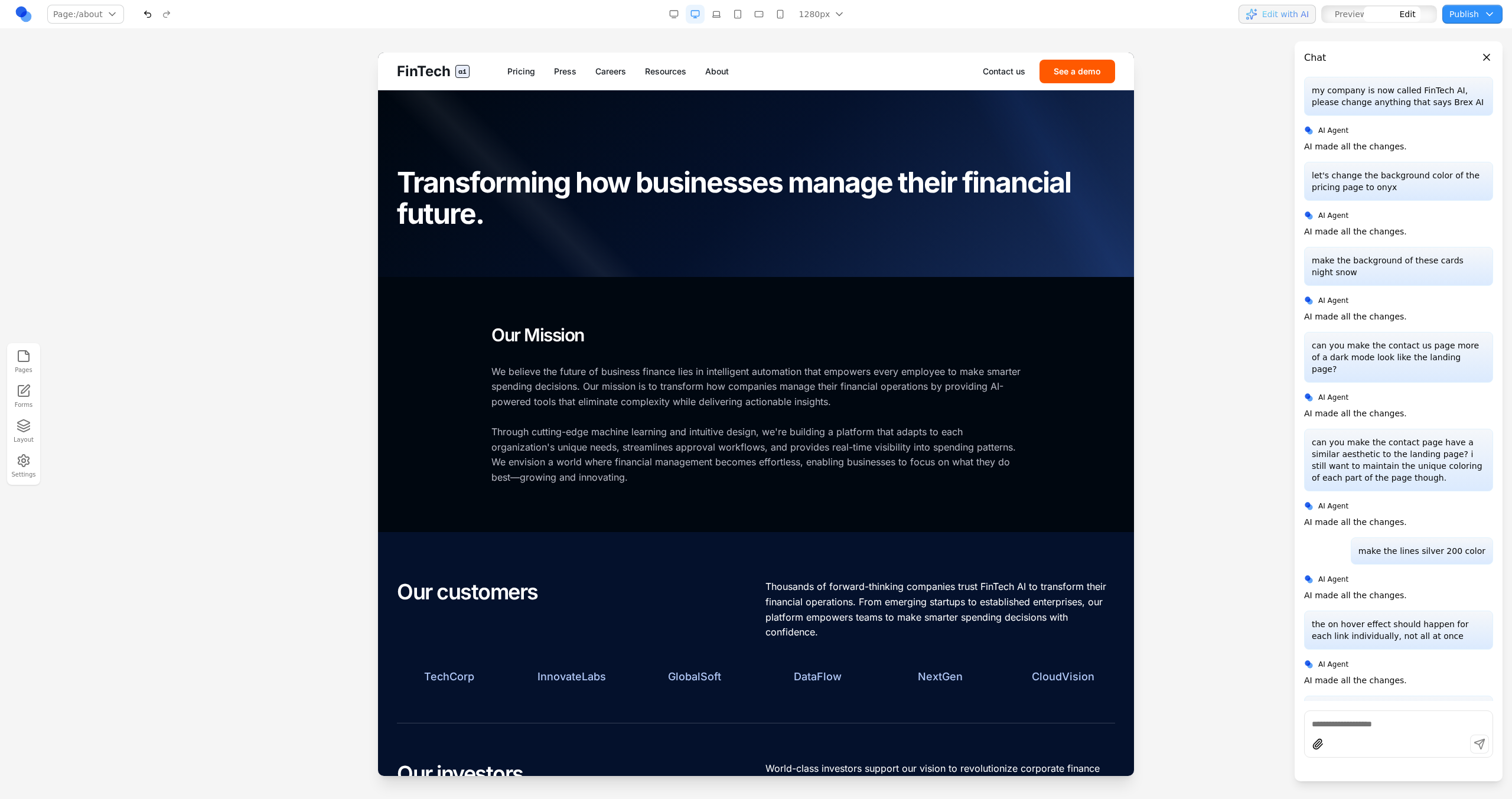
scroll to position [3369, 0]
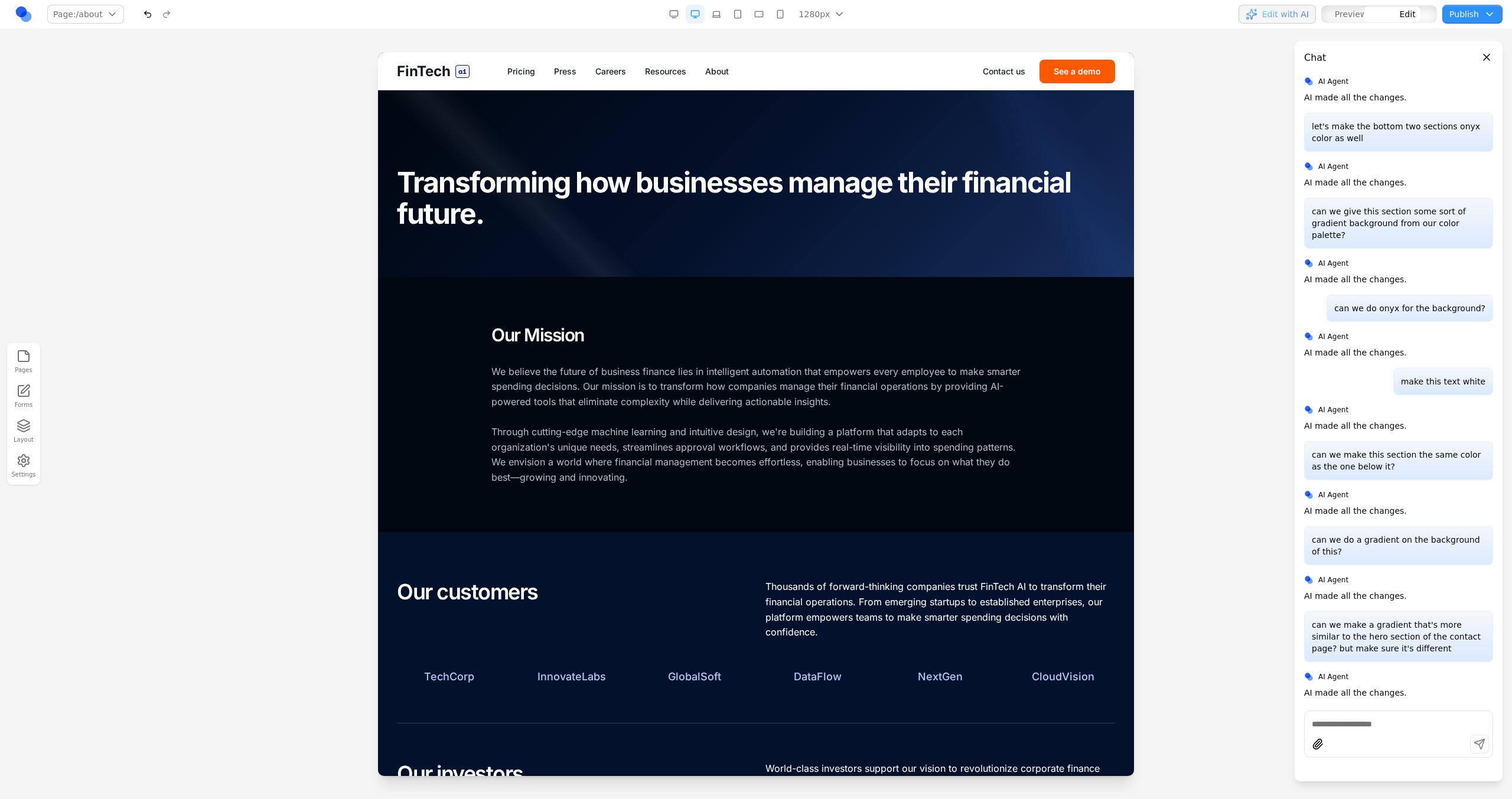
click at [701, 102] on div at bounding box center [756, 183] width 756 height 186
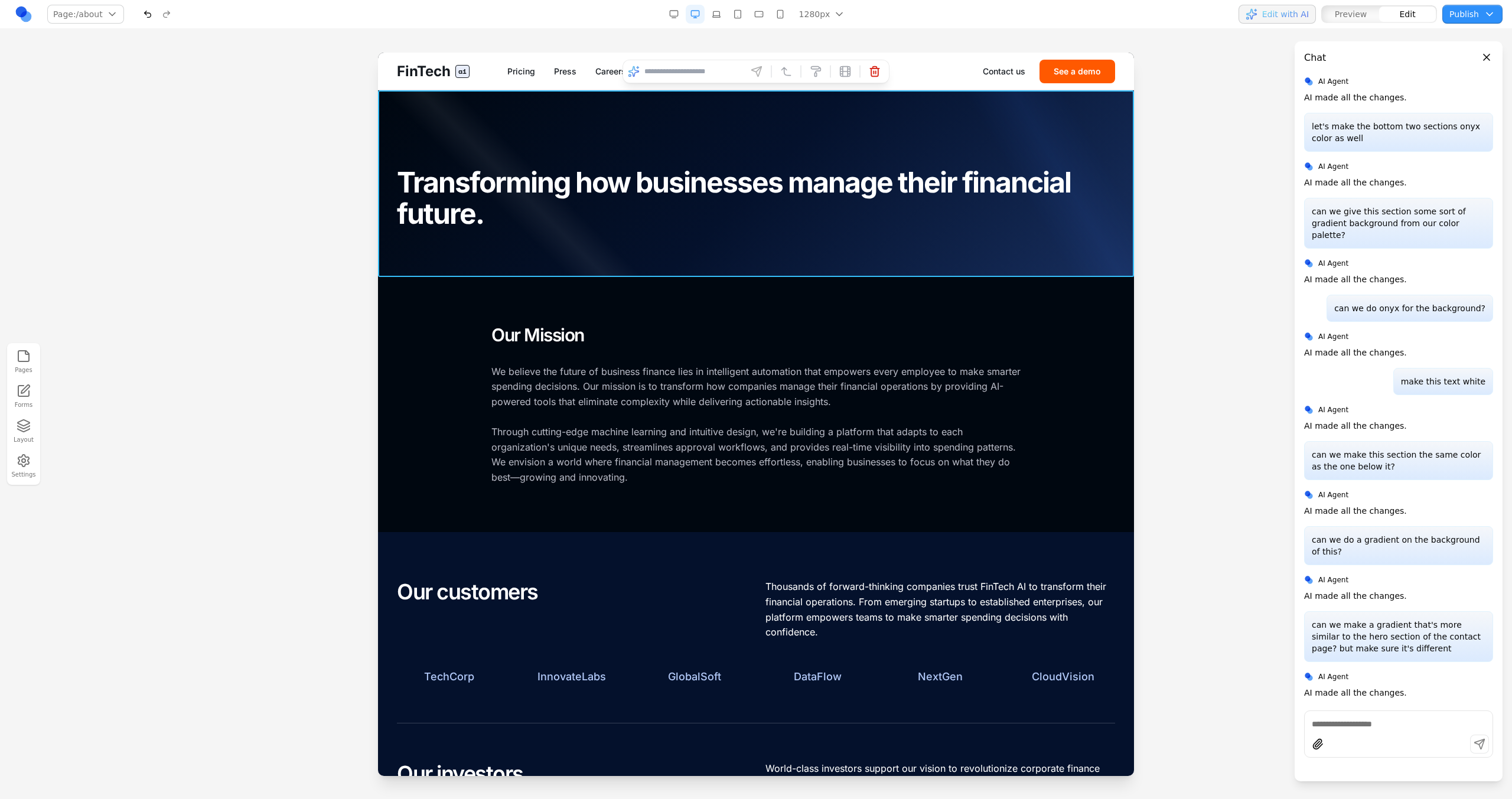
drag, startPoint x: 694, startPoint y: 75, endPoint x: 694, endPoint y: 64, distance: 11.0
click at [694, 75] on input at bounding box center [693, 71] width 98 height 19
type input "**********"
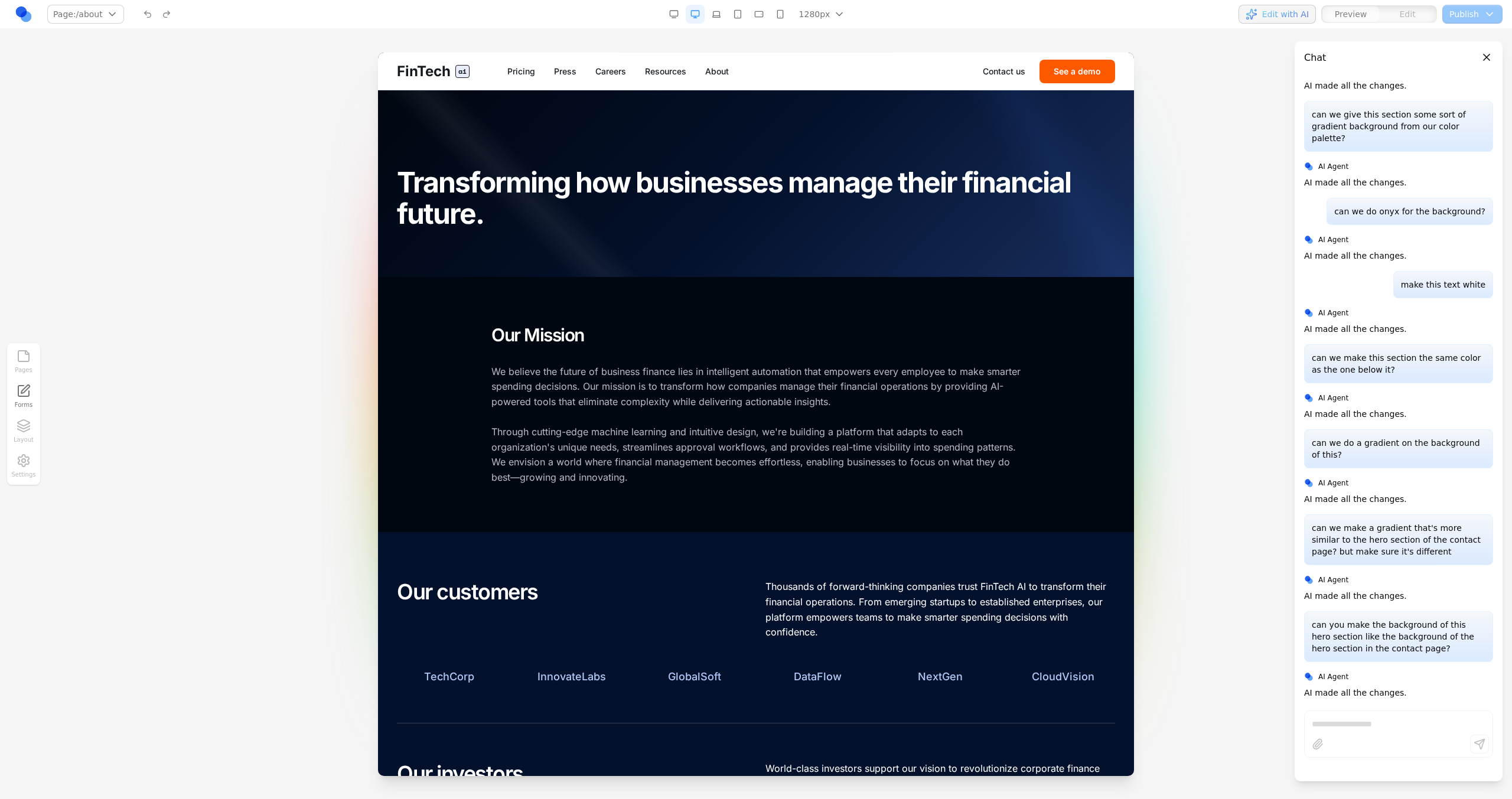
scroll to position [3487, 0]
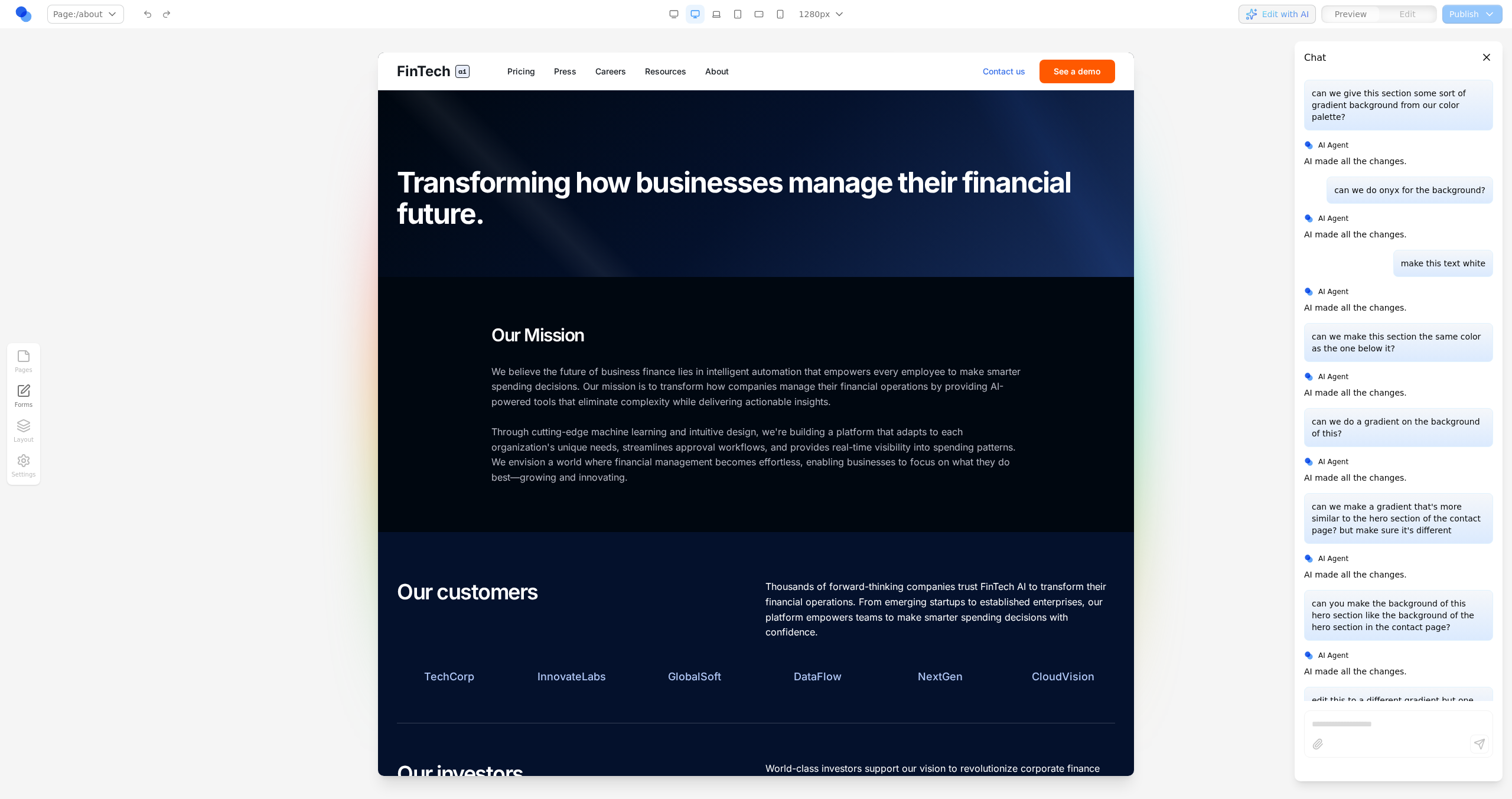
click at [1006, 70] on link "Contact us" at bounding box center [1004, 70] width 43 height 12
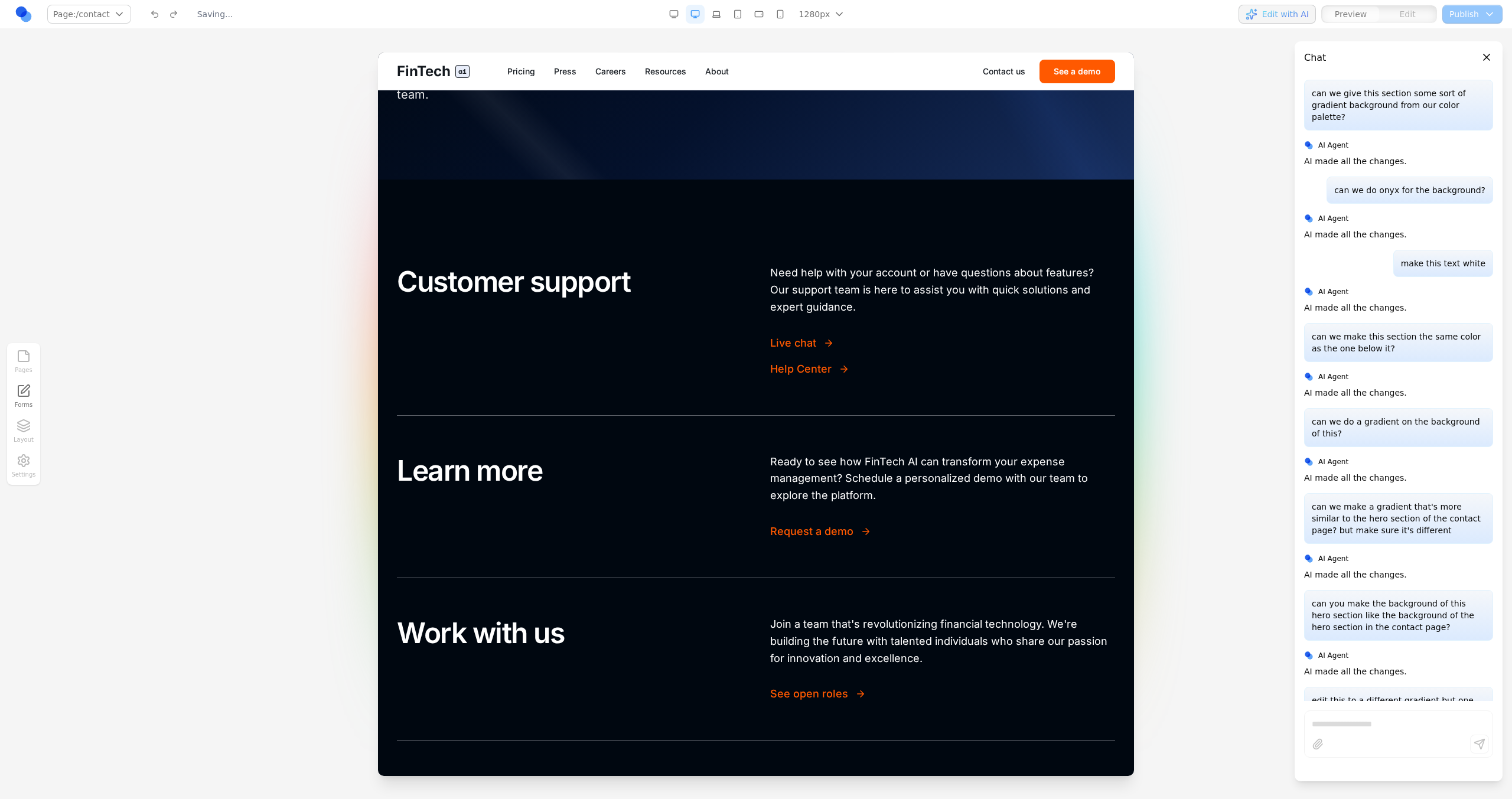
scroll to position [0, 0]
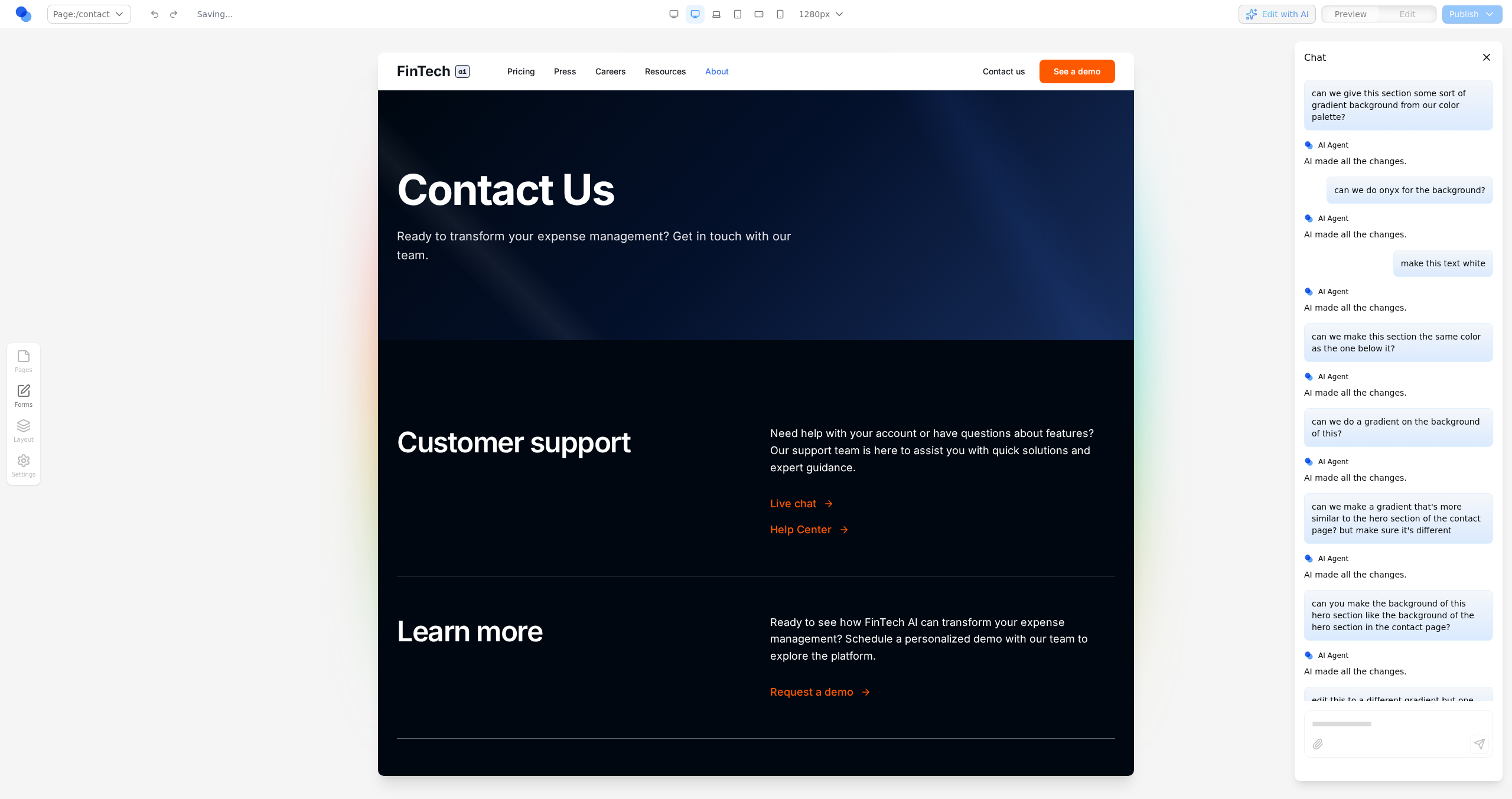
click at [713, 74] on link "About" at bounding box center [717, 70] width 24 height 12
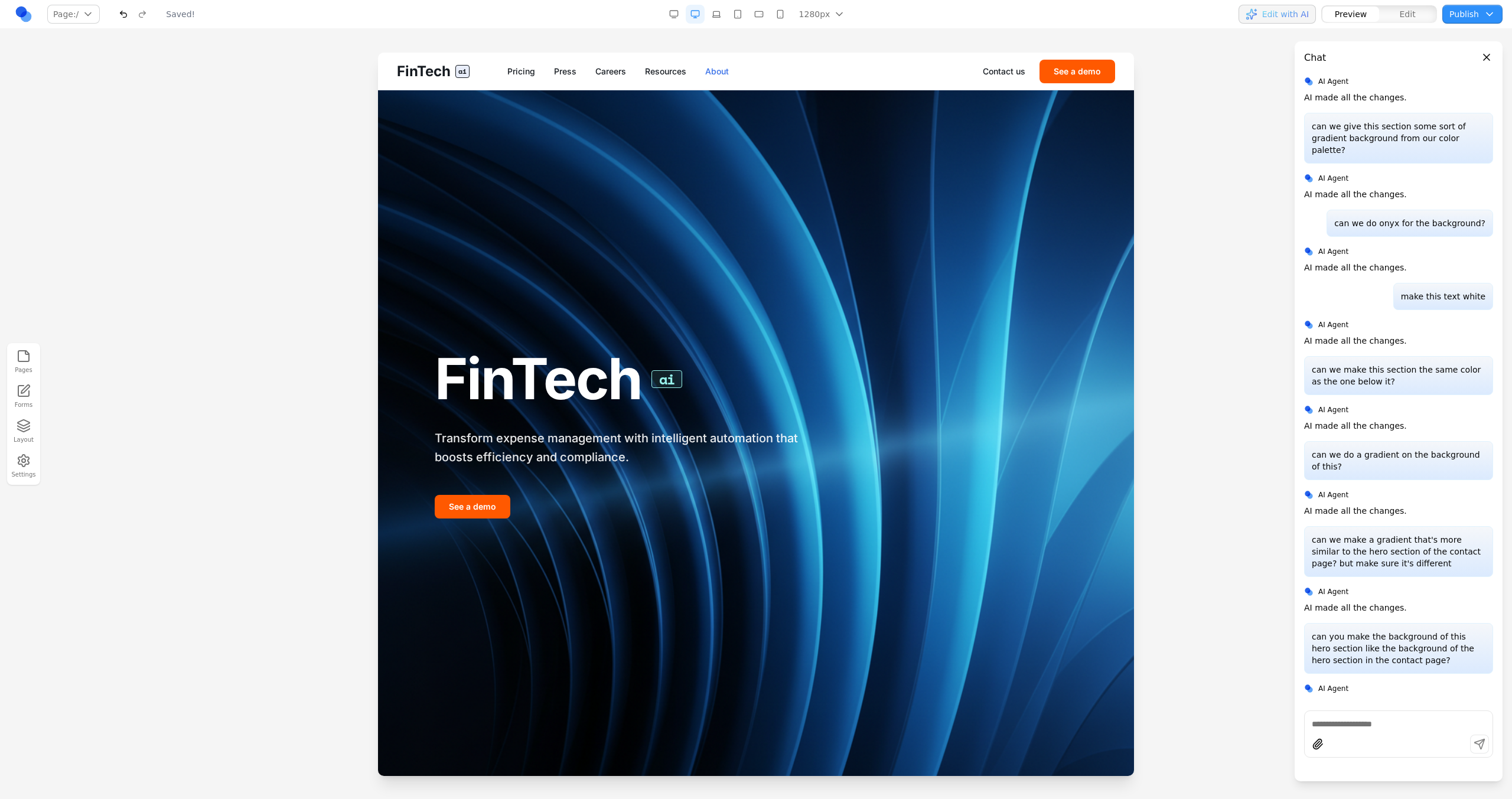
click at [716, 70] on link "About" at bounding box center [717, 70] width 24 height 12
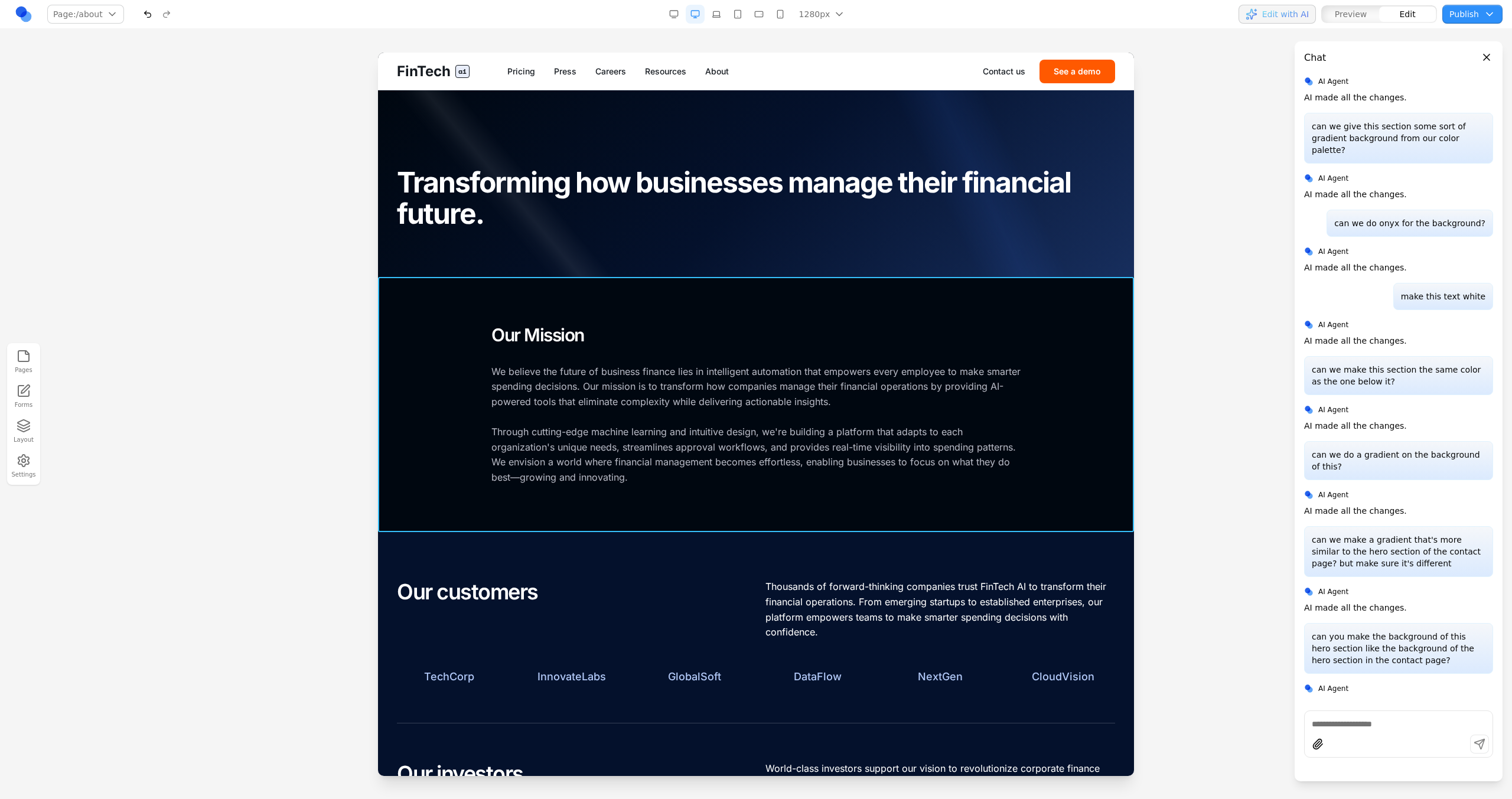
click at [679, 288] on section "Our Mission We believe the future of business finance lies in intelligent autom…" at bounding box center [756, 404] width 756 height 256
click at [685, 261] on input at bounding box center [693, 258] width 98 height 19
type input "**********"
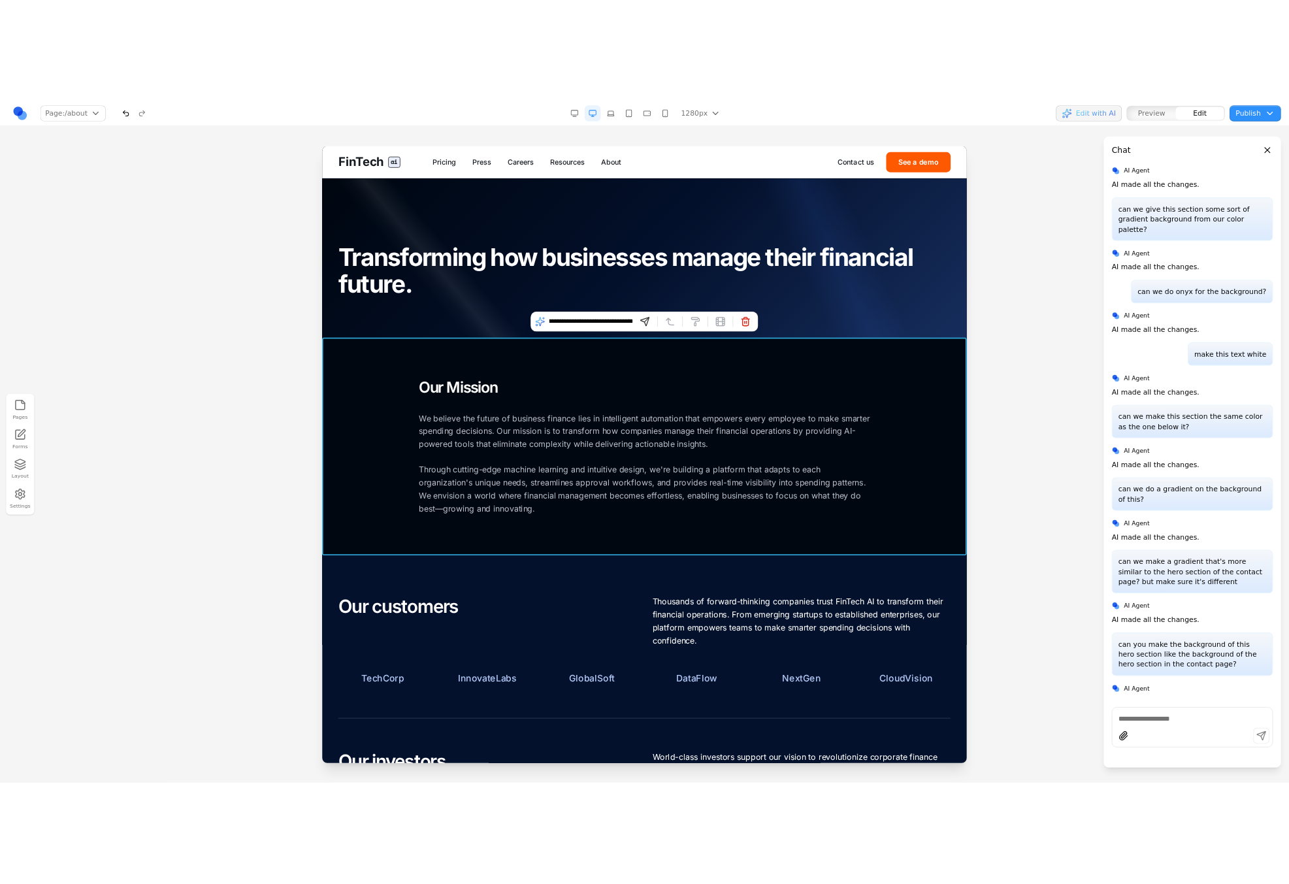
scroll to position [3915, 0]
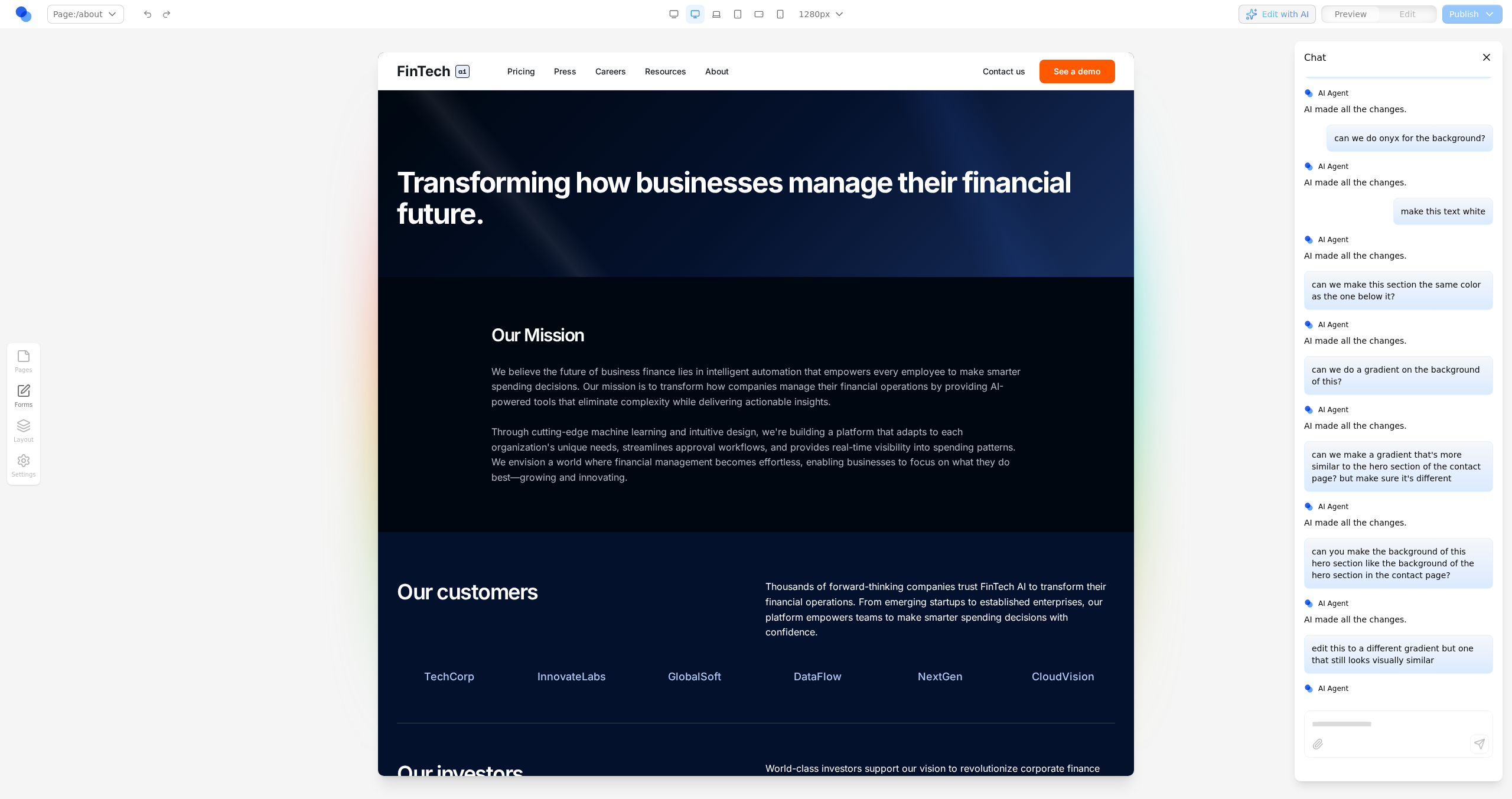
click at [657, 375] on p "We believe the future of business finance lies in intelligent automation that e…" at bounding box center [755, 425] width 529 height 121
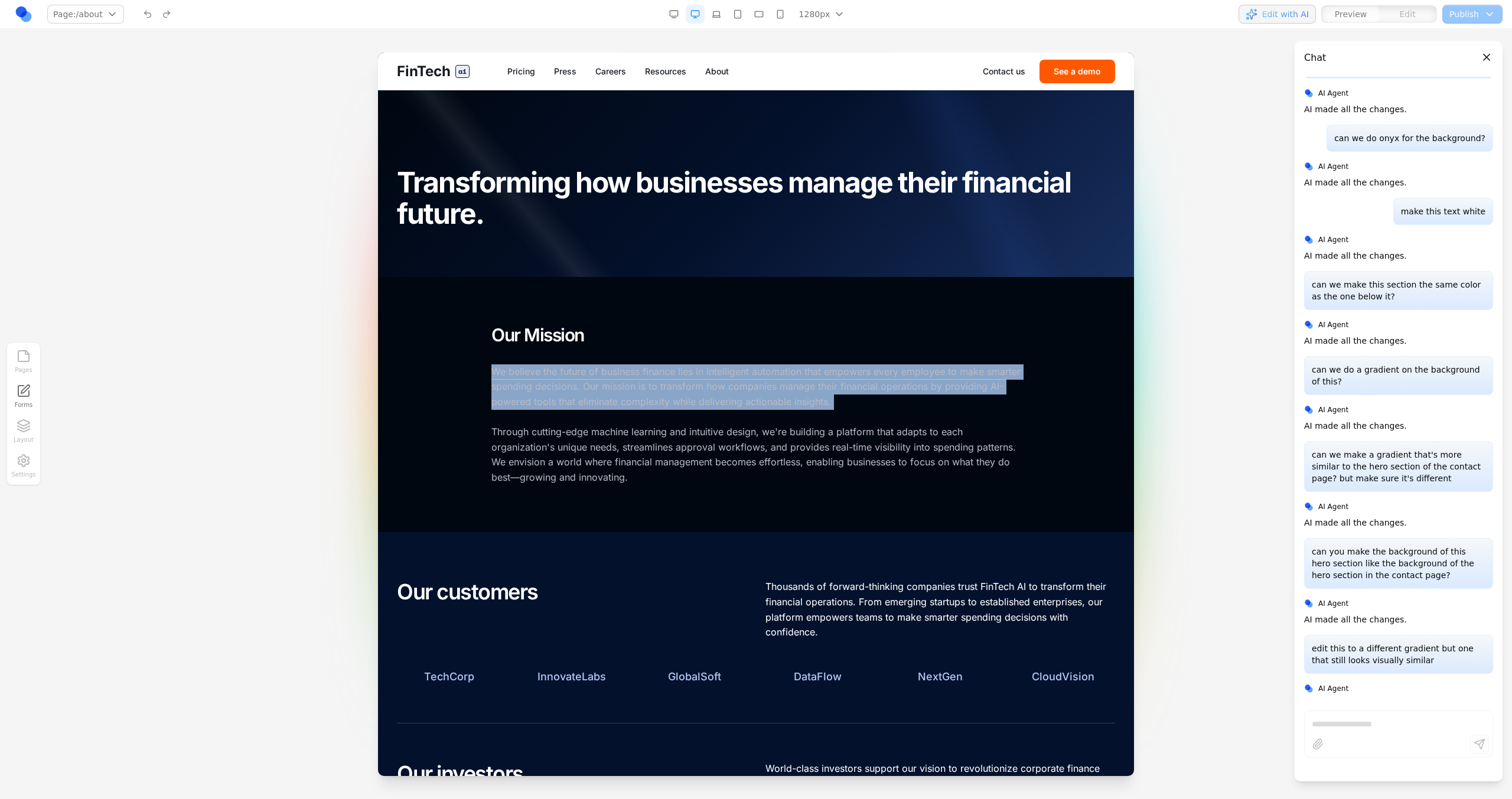
click at [657, 375] on p "We believe the future of business finance lies in intelligent automation that e…" at bounding box center [755, 425] width 529 height 121
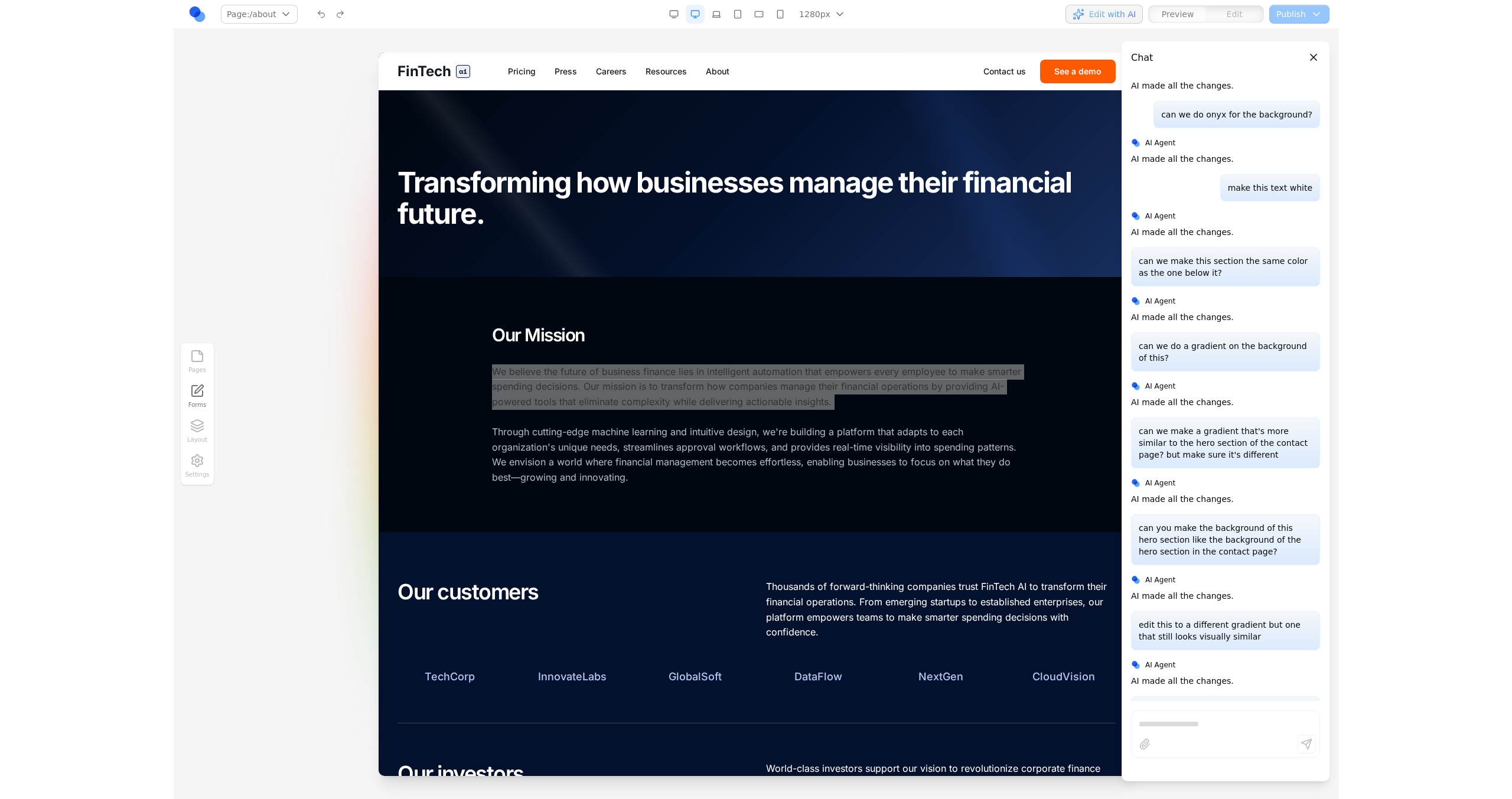
scroll to position [3584, 0]
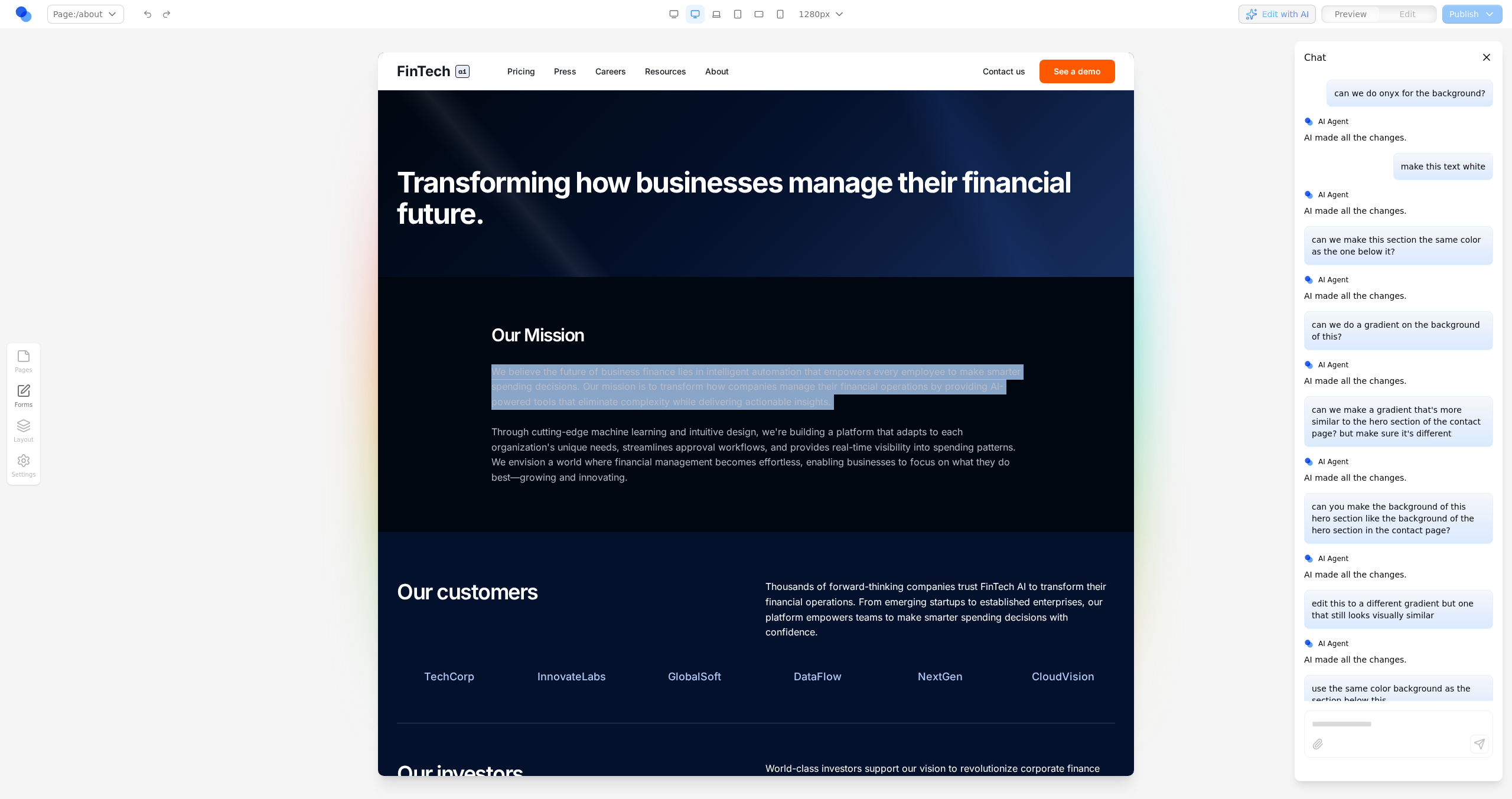
click at [897, 386] on p "We believe the future of business finance lies in intelligent automation that e…" at bounding box center [755, 425] width 529 height 121
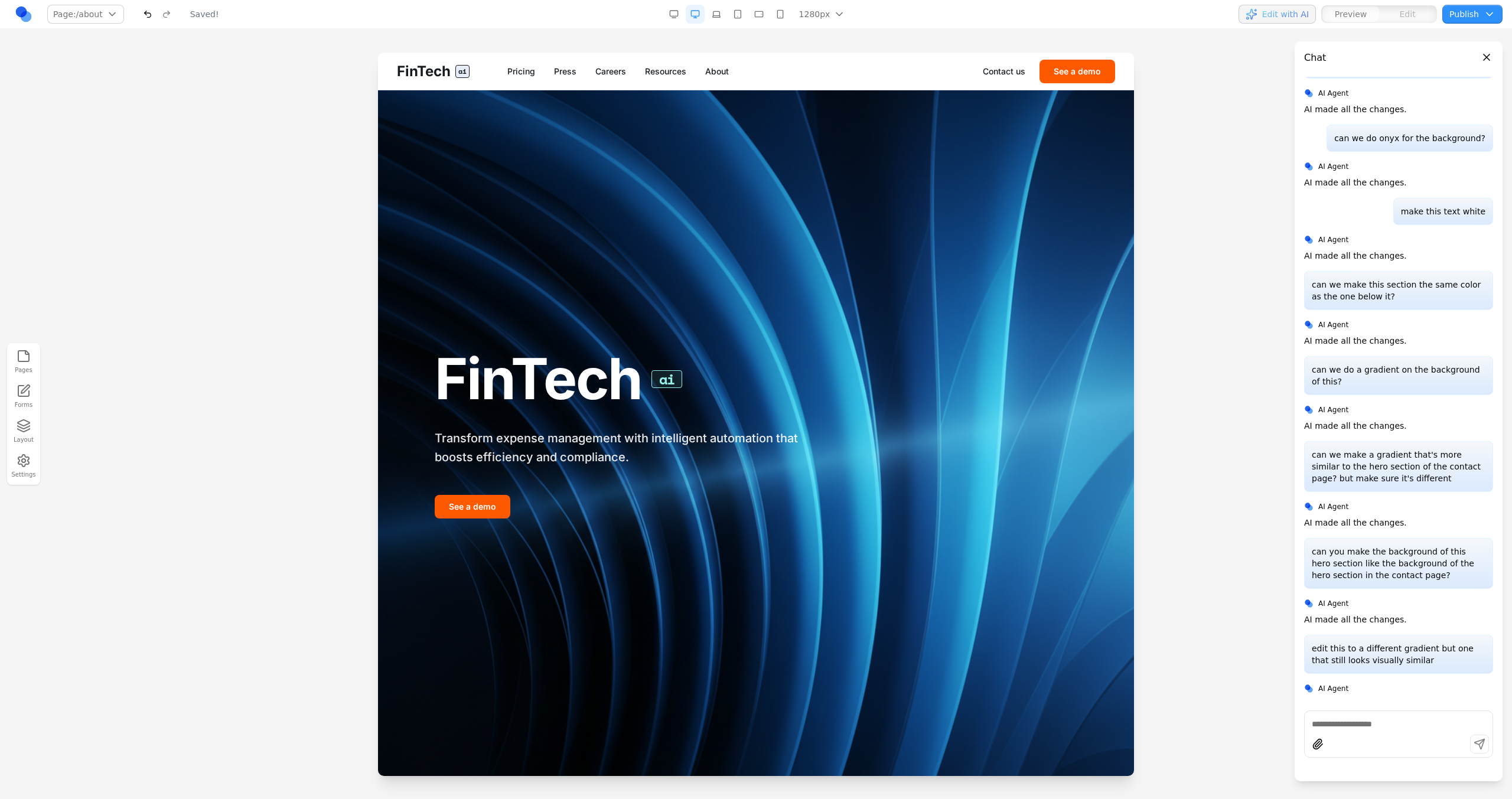
scroll to position [0, 0]
click at [726, 60] on div "FinTech ai Pricing Press Careers Resources About Contact us See a demo" at bounding box center [756, 70] width 756 height 37
click at [723, 77] on link "About" at bounding box center [717, 70] width 24 height 12
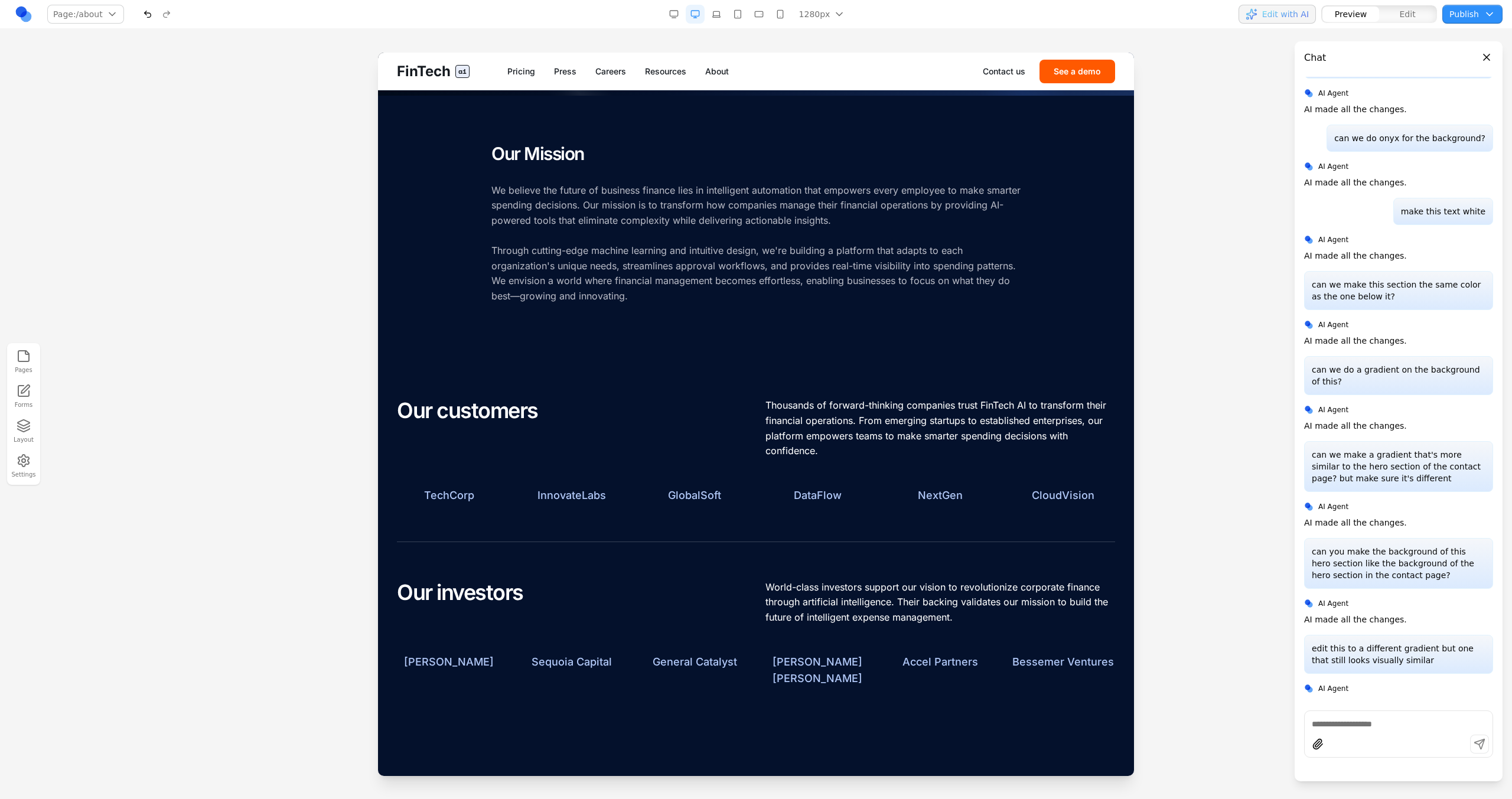
scroll to position [309, 0]
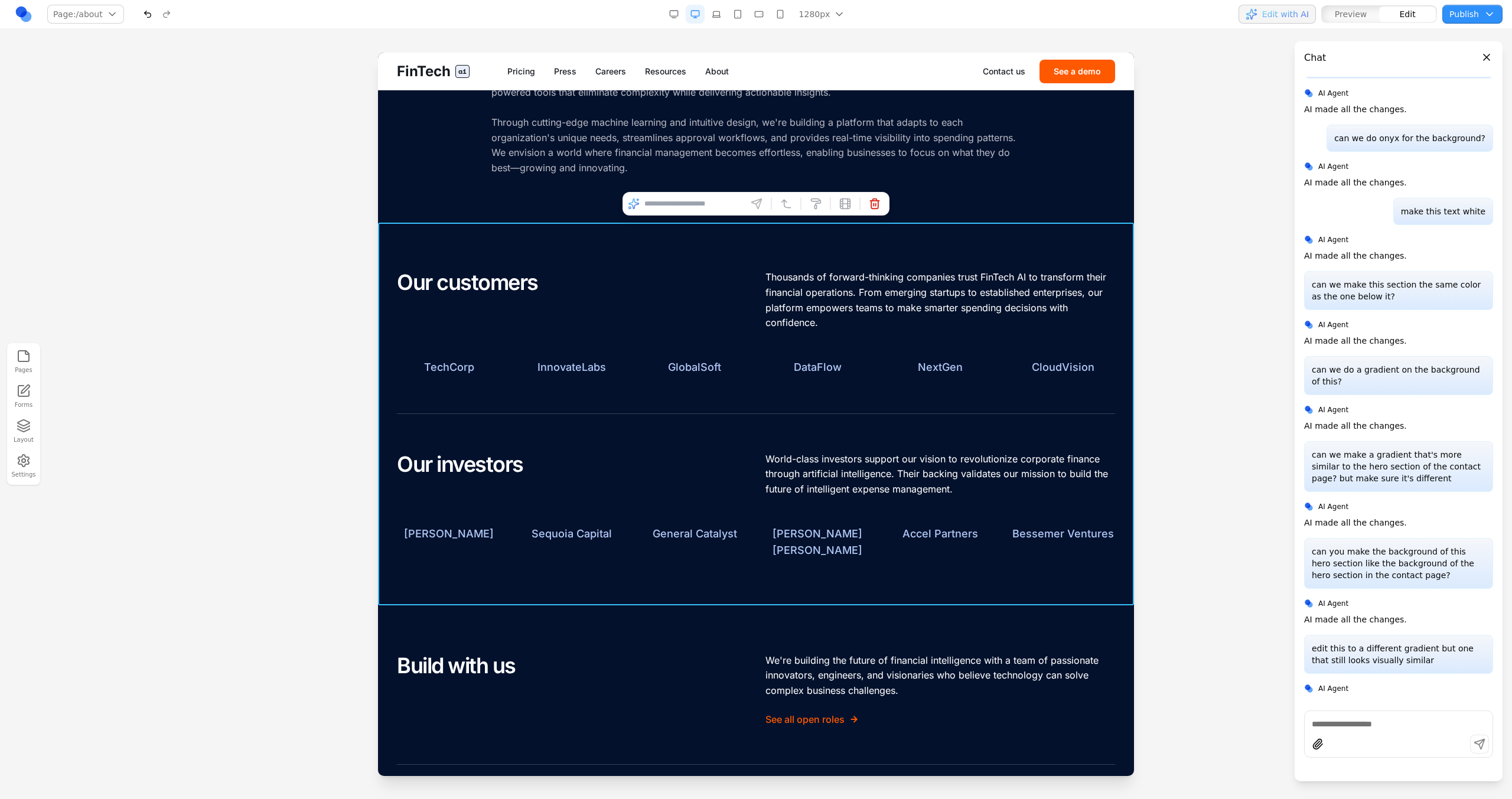
click at [654, 236] on section "Our customers Thousands of forward-thinking companies trust FinTech AI to trans…" at bounding box center [756, 413] width 756 height 382
click at [672, 204] on input at bounding box center [693, 203] width 98 height 19
click at [1221, 645] on div at bounding box center [756, 425] width 1512 height 746
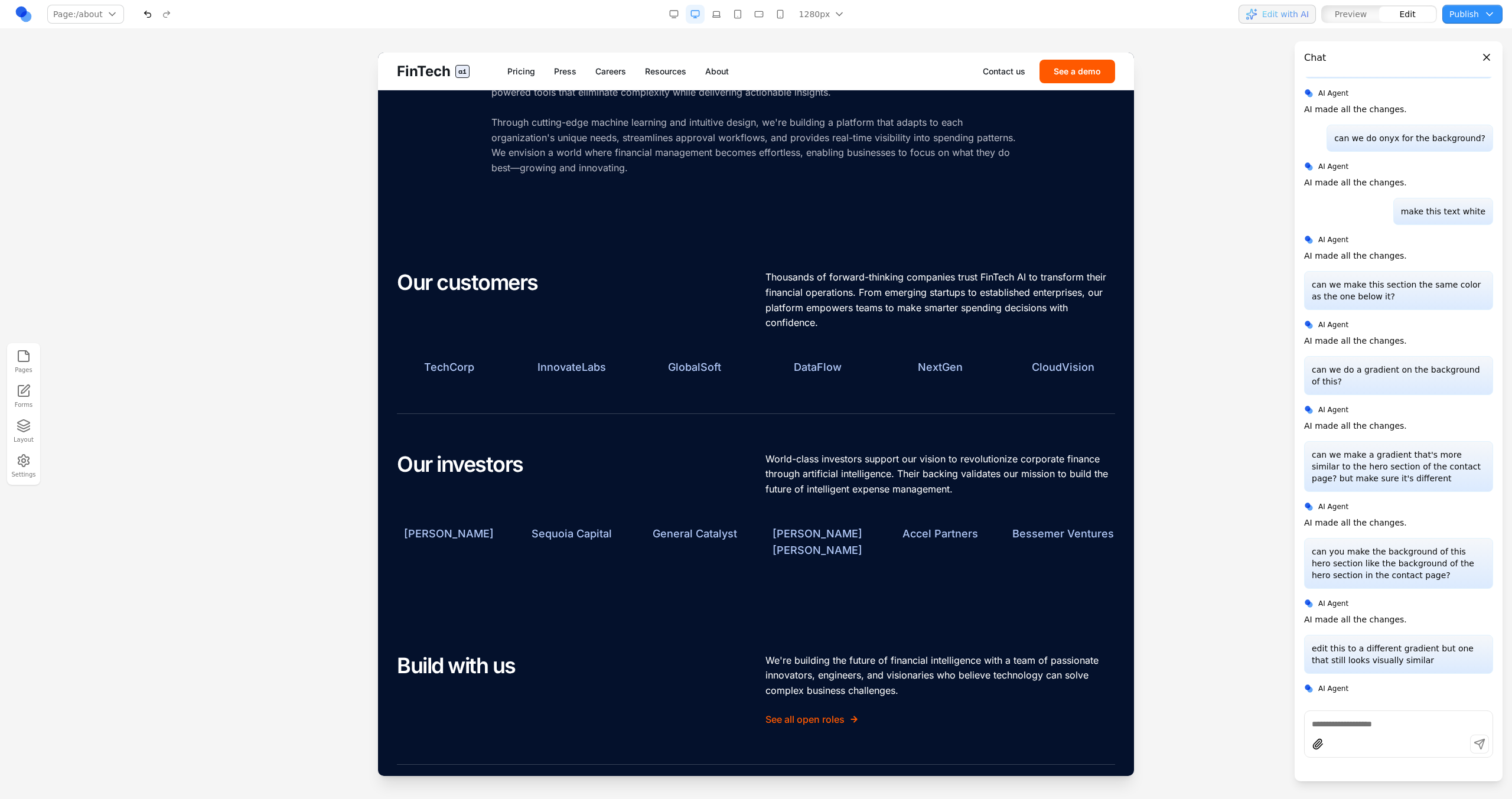
click at [1315, 719] on textarea at bounding box center [1398, 723] width 174 height 12
type textarea "*"
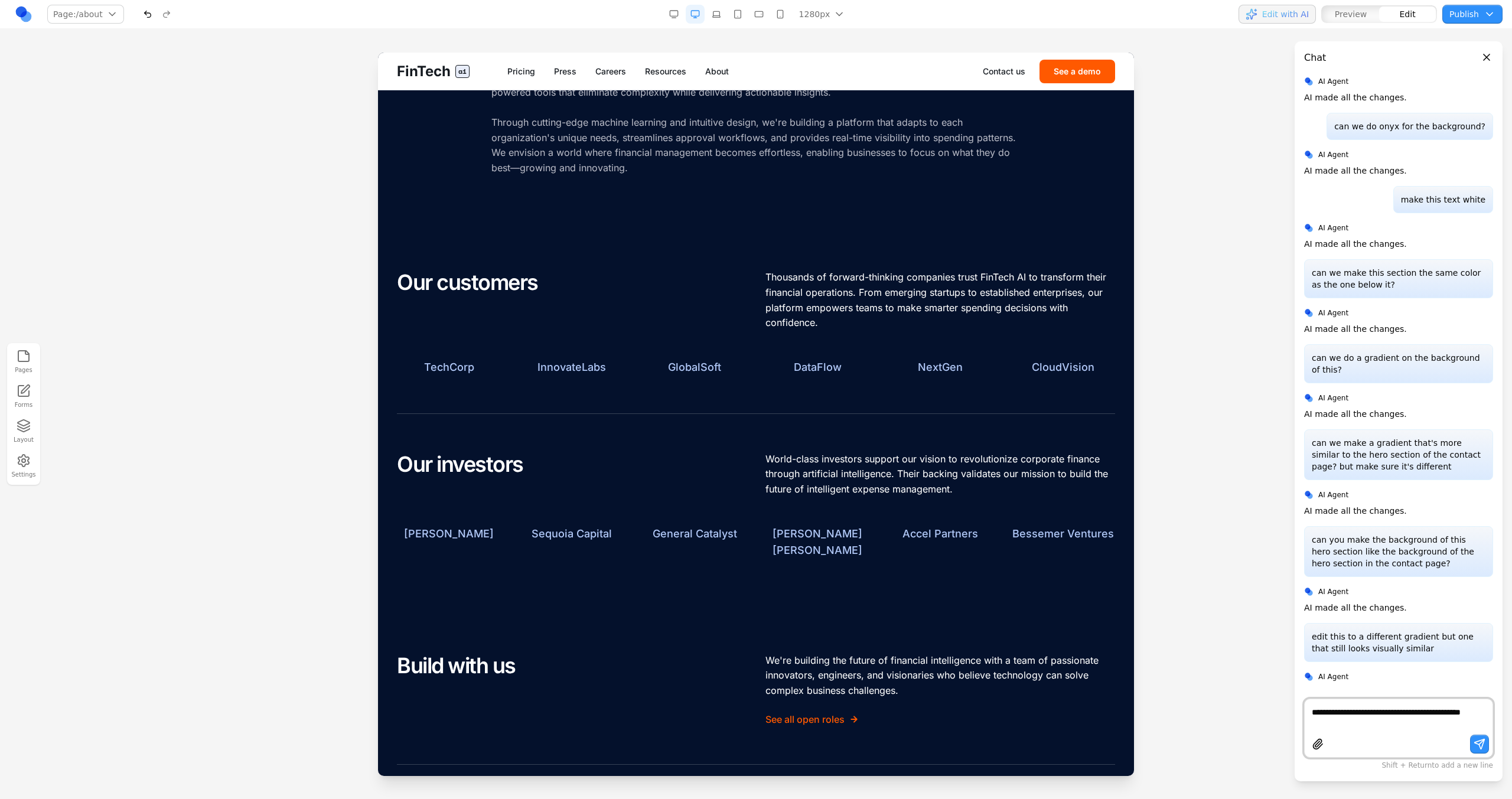
type textarea "**********"
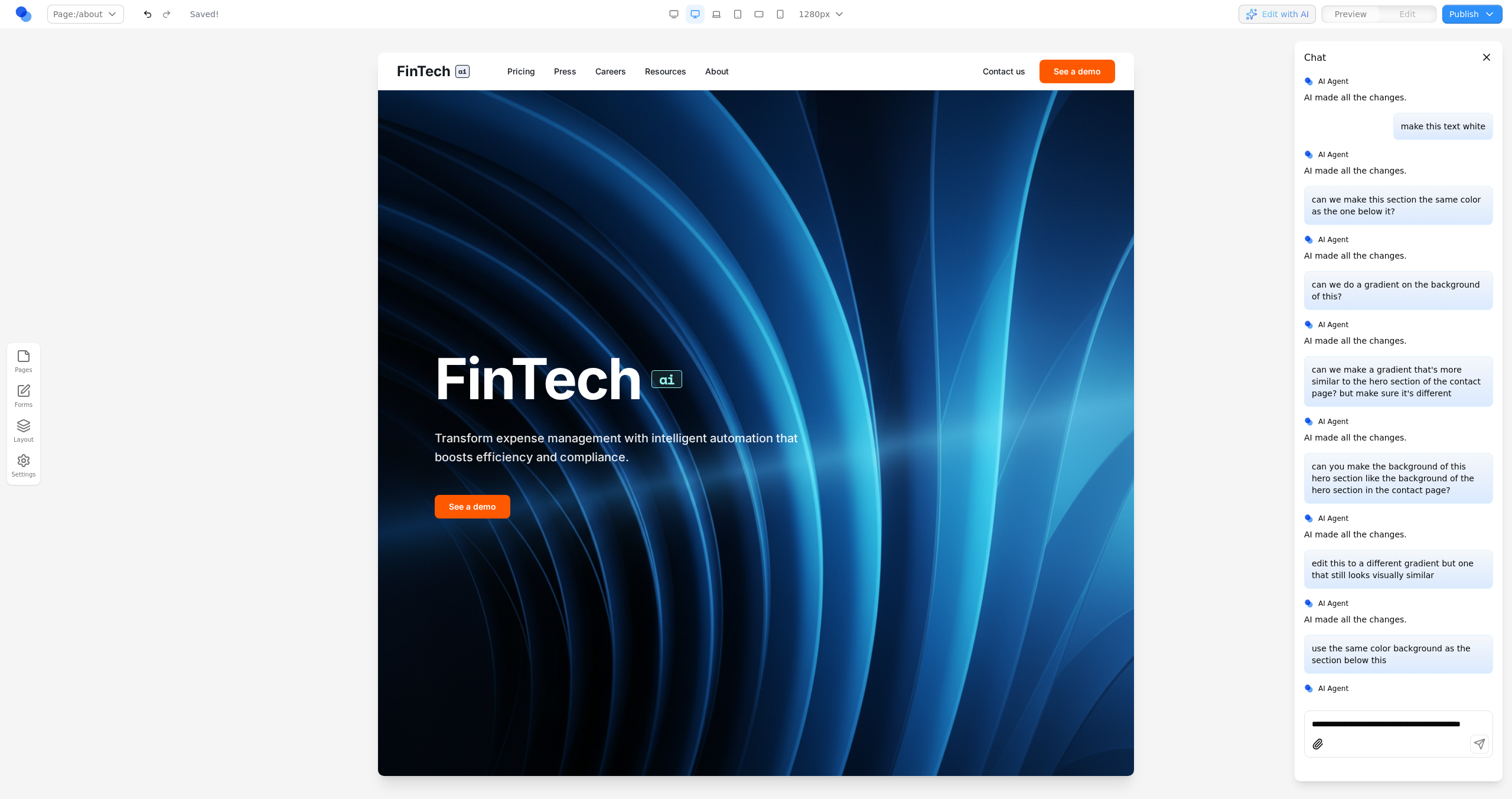
scroll to position [0, 0]
click at [724, 73] on link "About" at bounding box center [717, 70] width 24 height 12
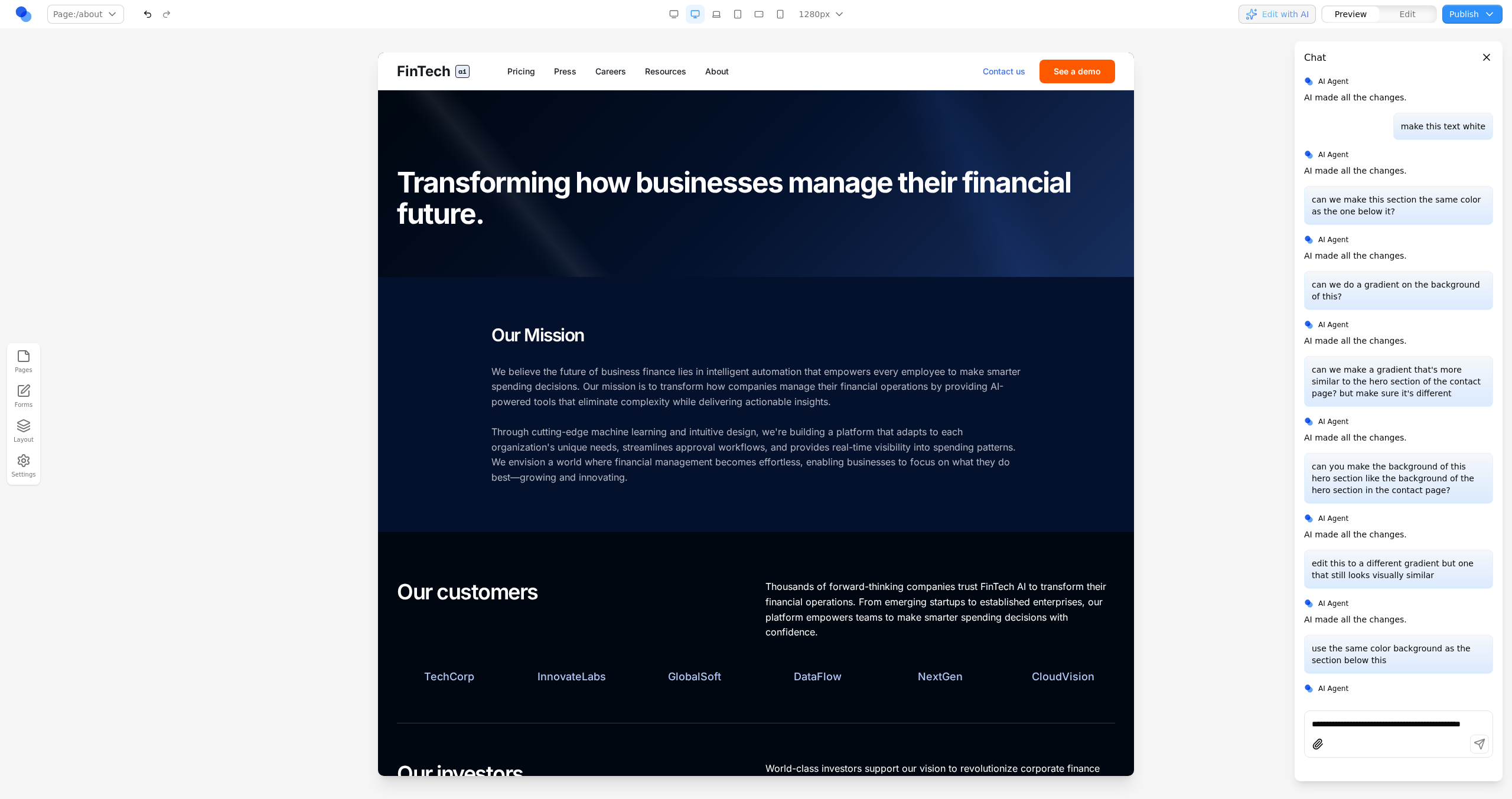
click at [1004, 65] on link "Contact us" at bounding box center [1004, 70] width 43 height 12
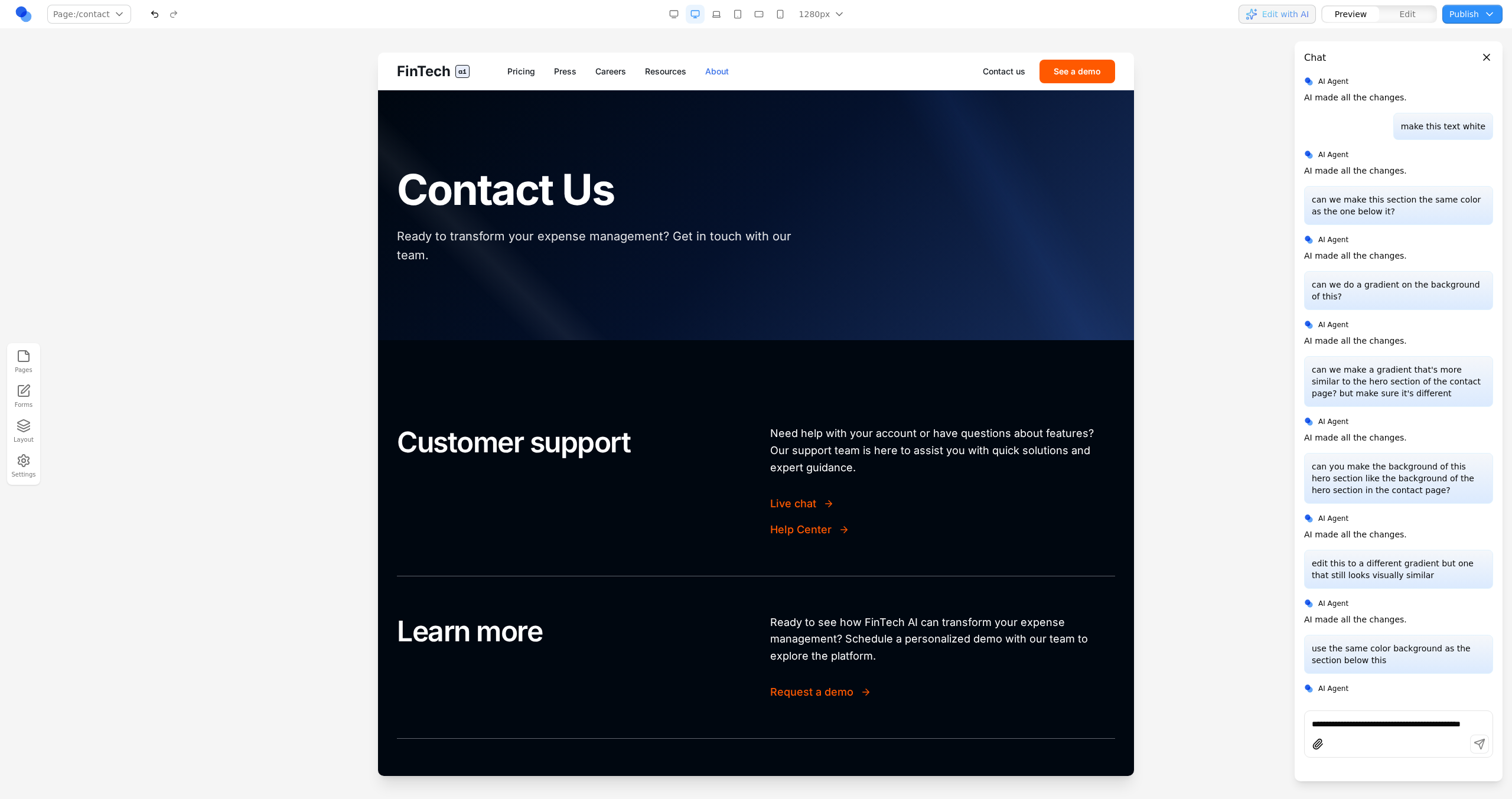
click at [713, 69] on link "About" at bounding box center [717, 70] width 24 height 12
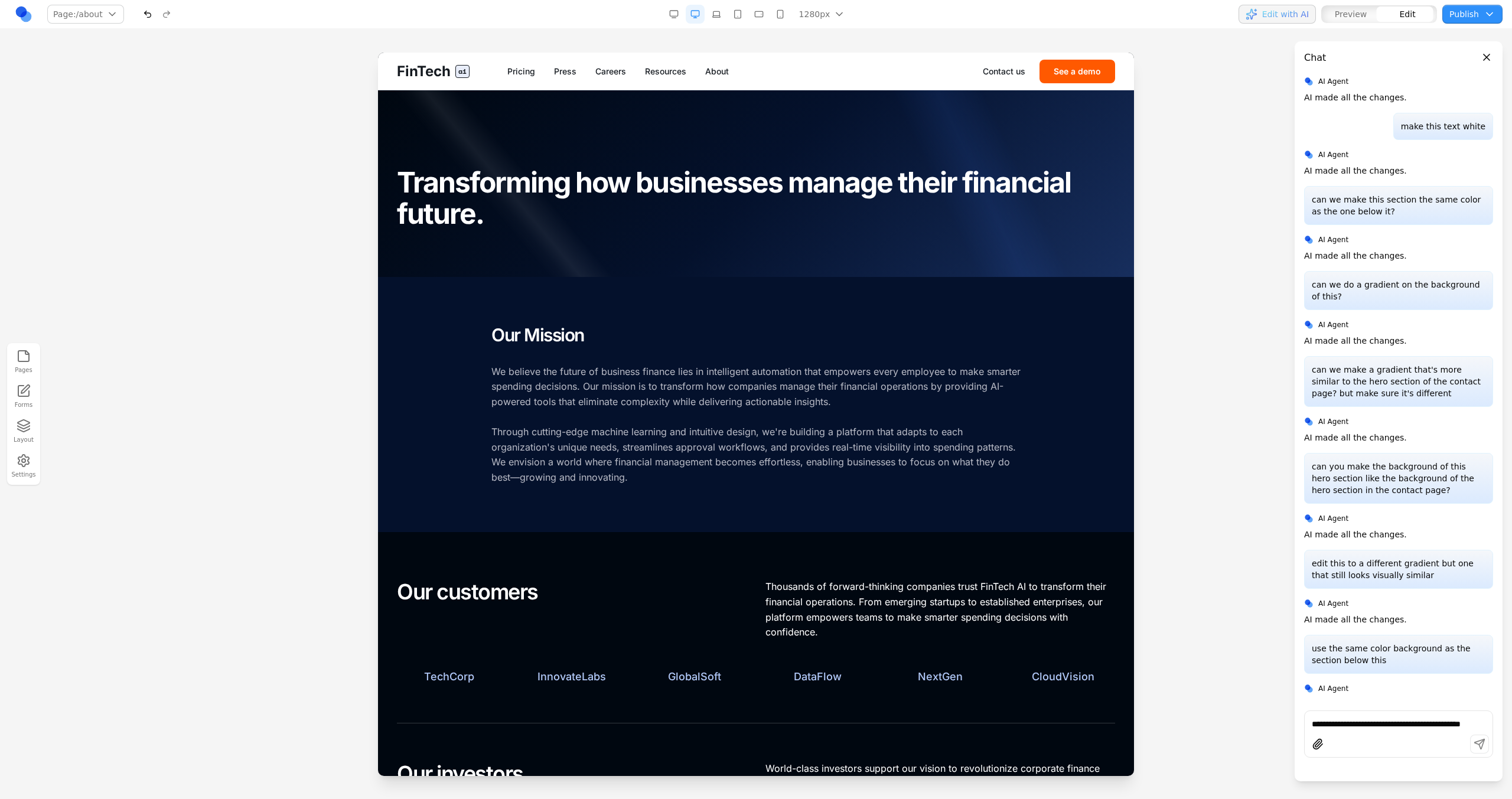
click at [668, 283] on section "Our Mission We believe the future of business finance lies in intelligent autom…" at bounding box center [756, 404] width 756 height 256
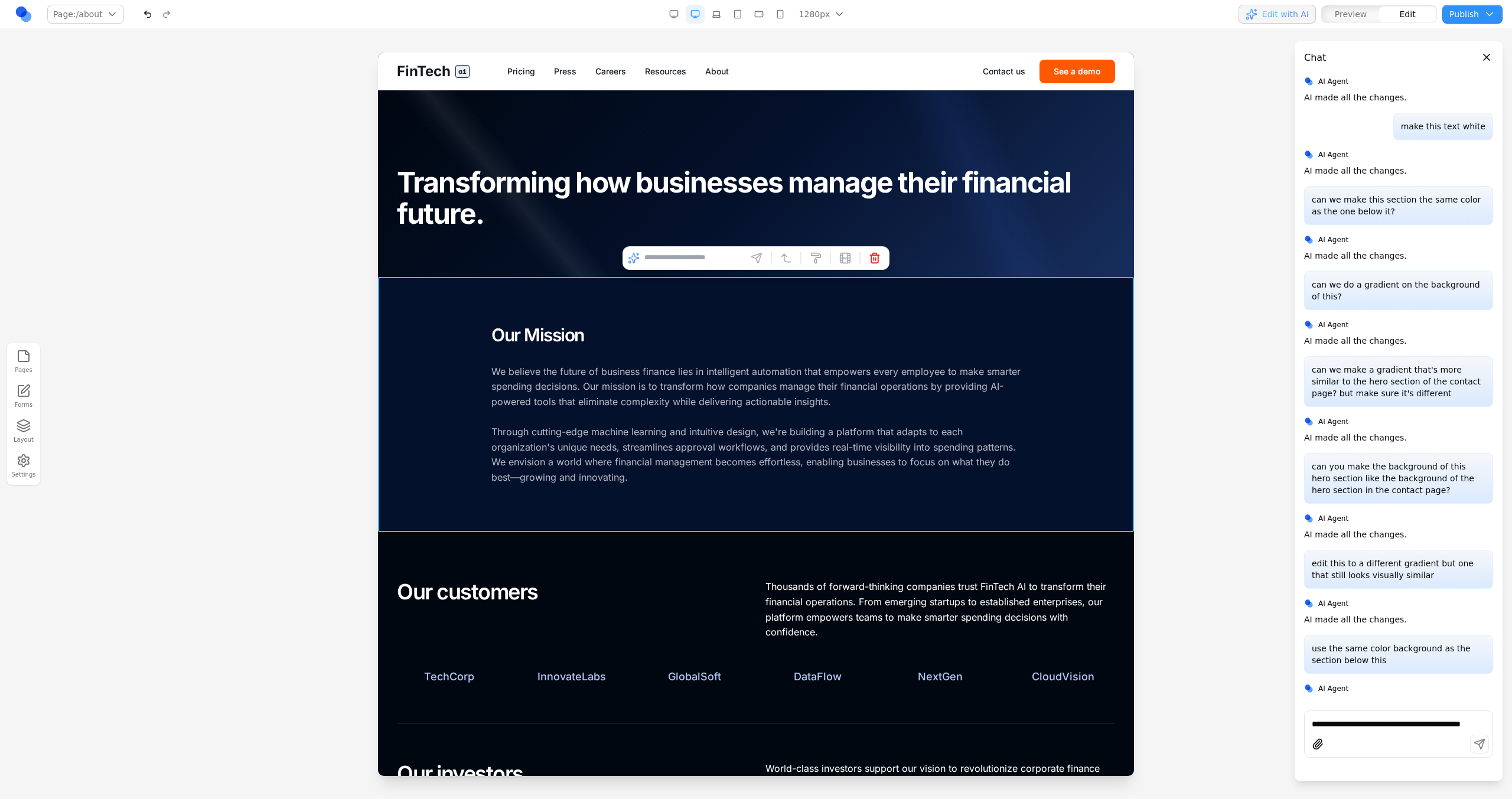
click at [673, 258] on input at bounding box center [693, 258] width 98 height 19
type input "**********"
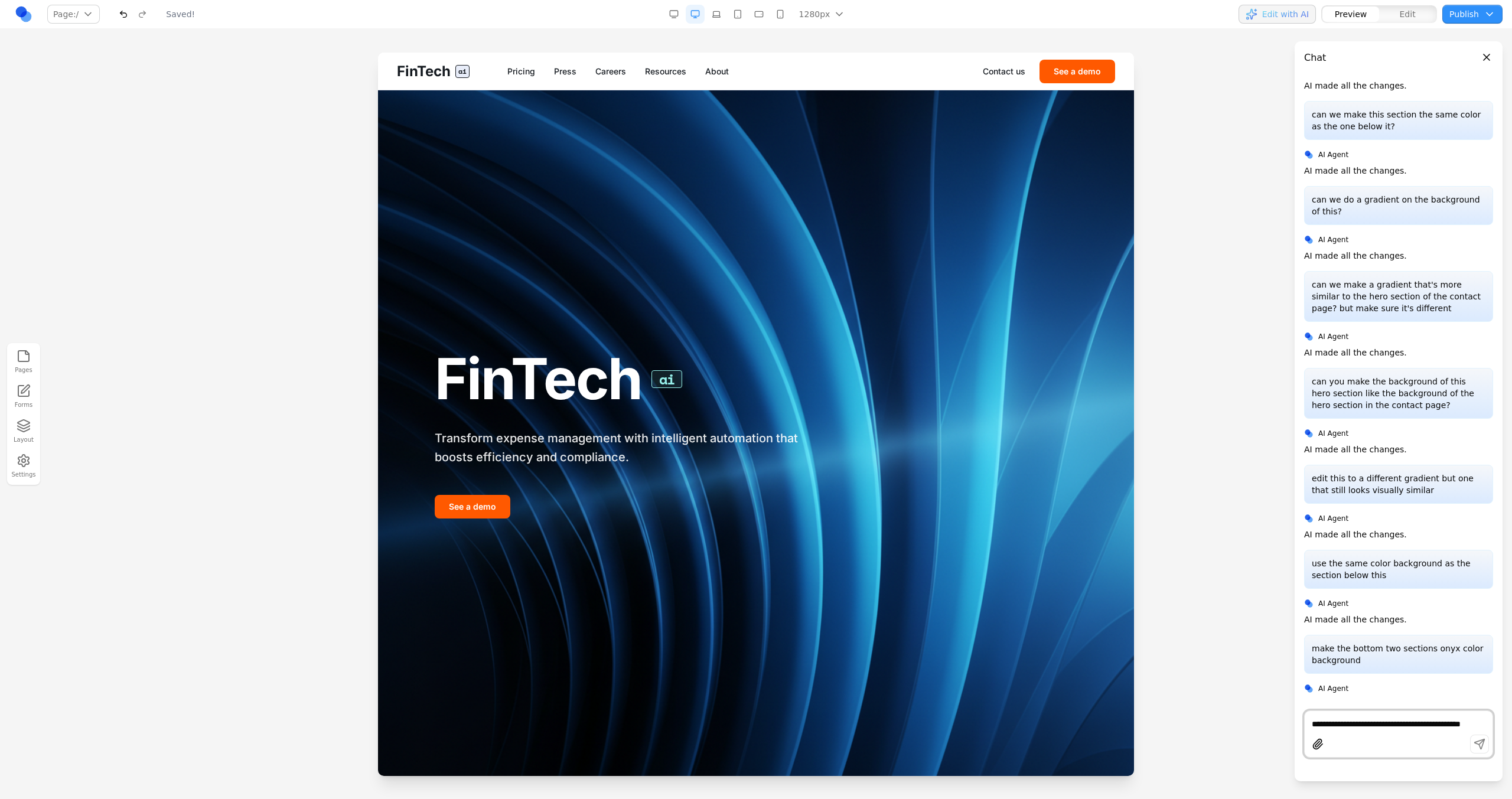
scroll to position [0, 0]
click at [709, 72] on link "About" at bounding box center [717, 70] width 24 height 12
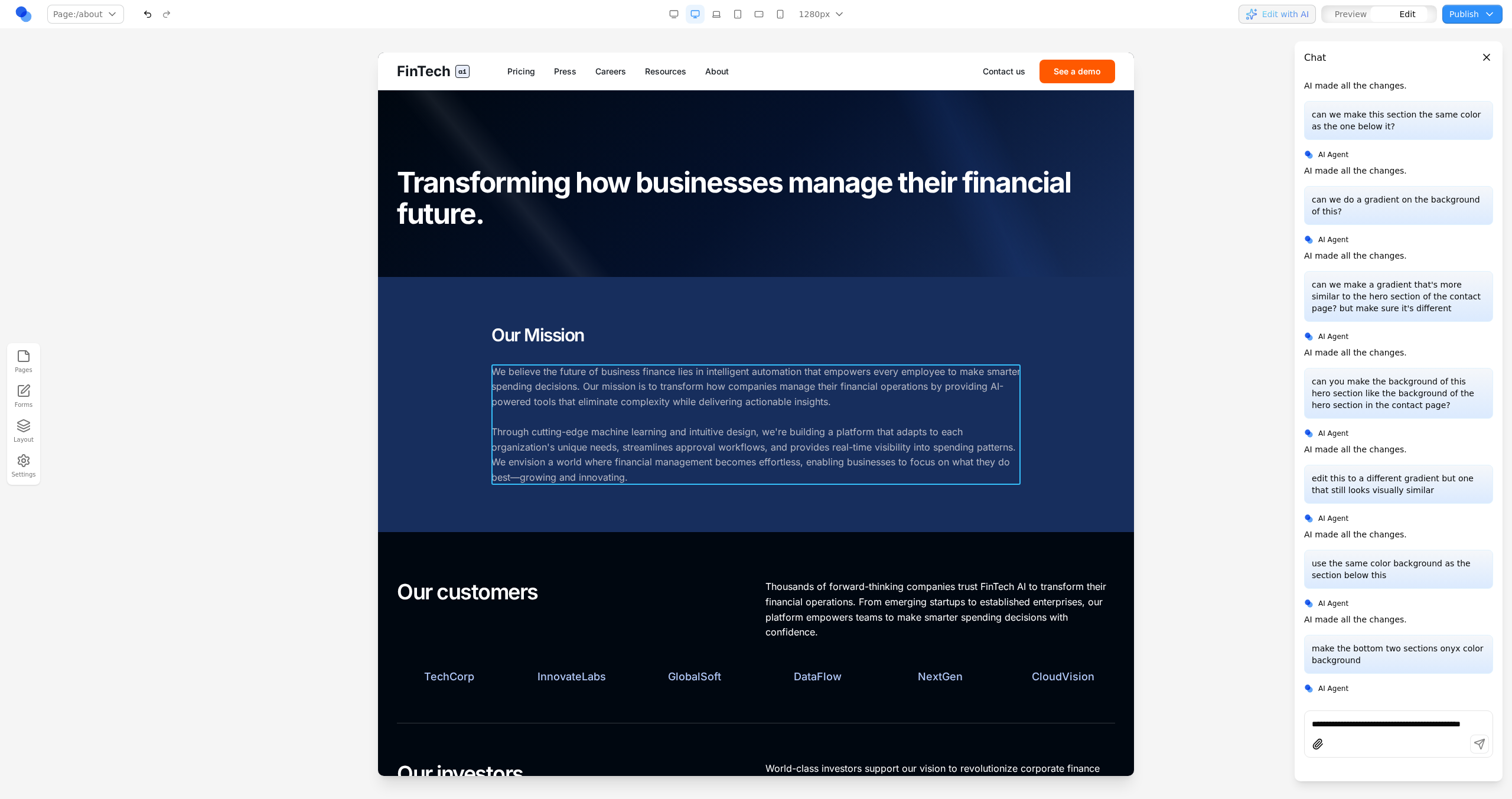
click at [728, 378] on p "We believe the future of business finance lies in intelligent automation that e…" at bounding box center [755, 425] width 529 height 121
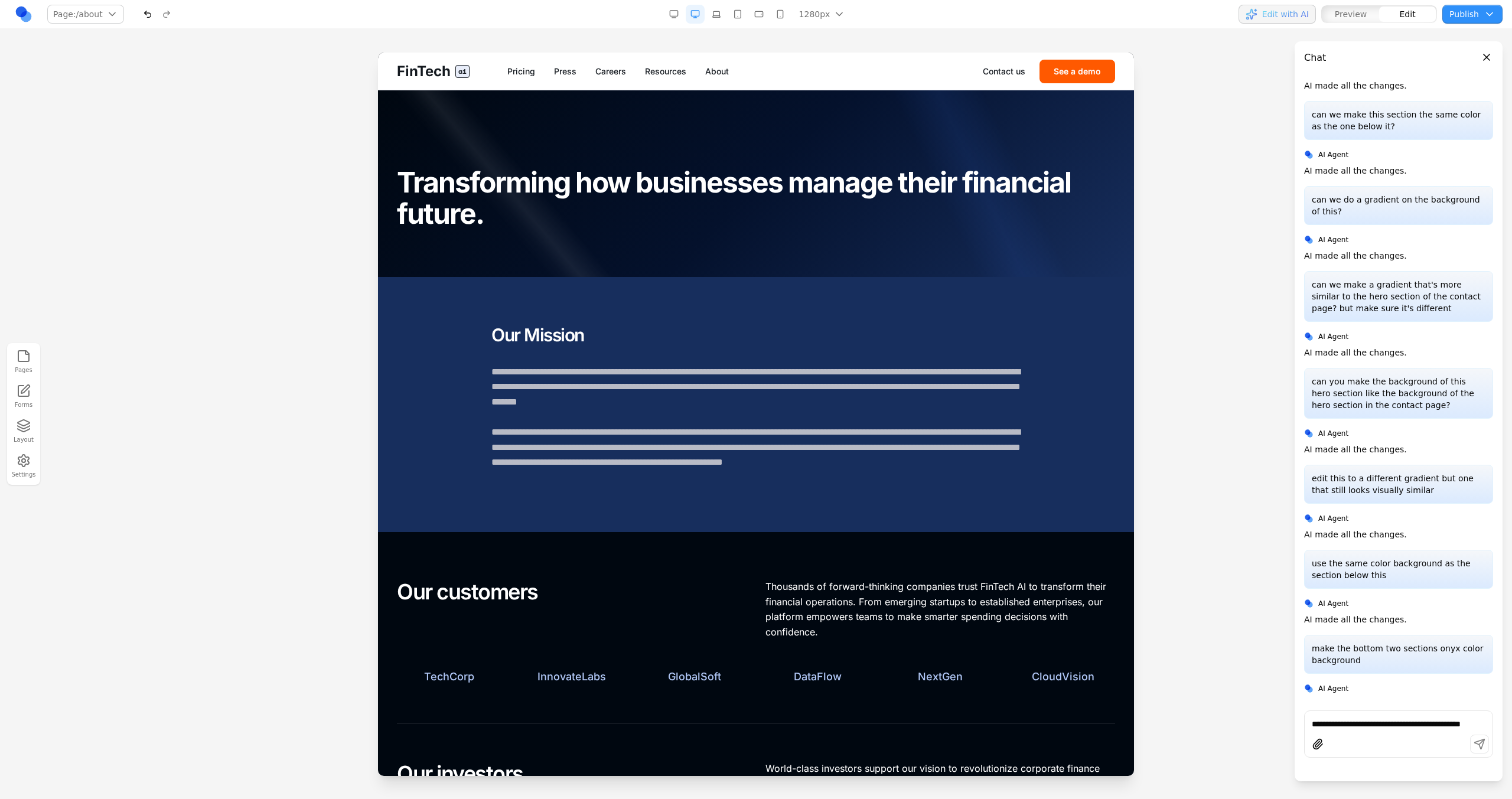
click at [848, 268] on div at bounding box center [756, 183] width 756 height 186
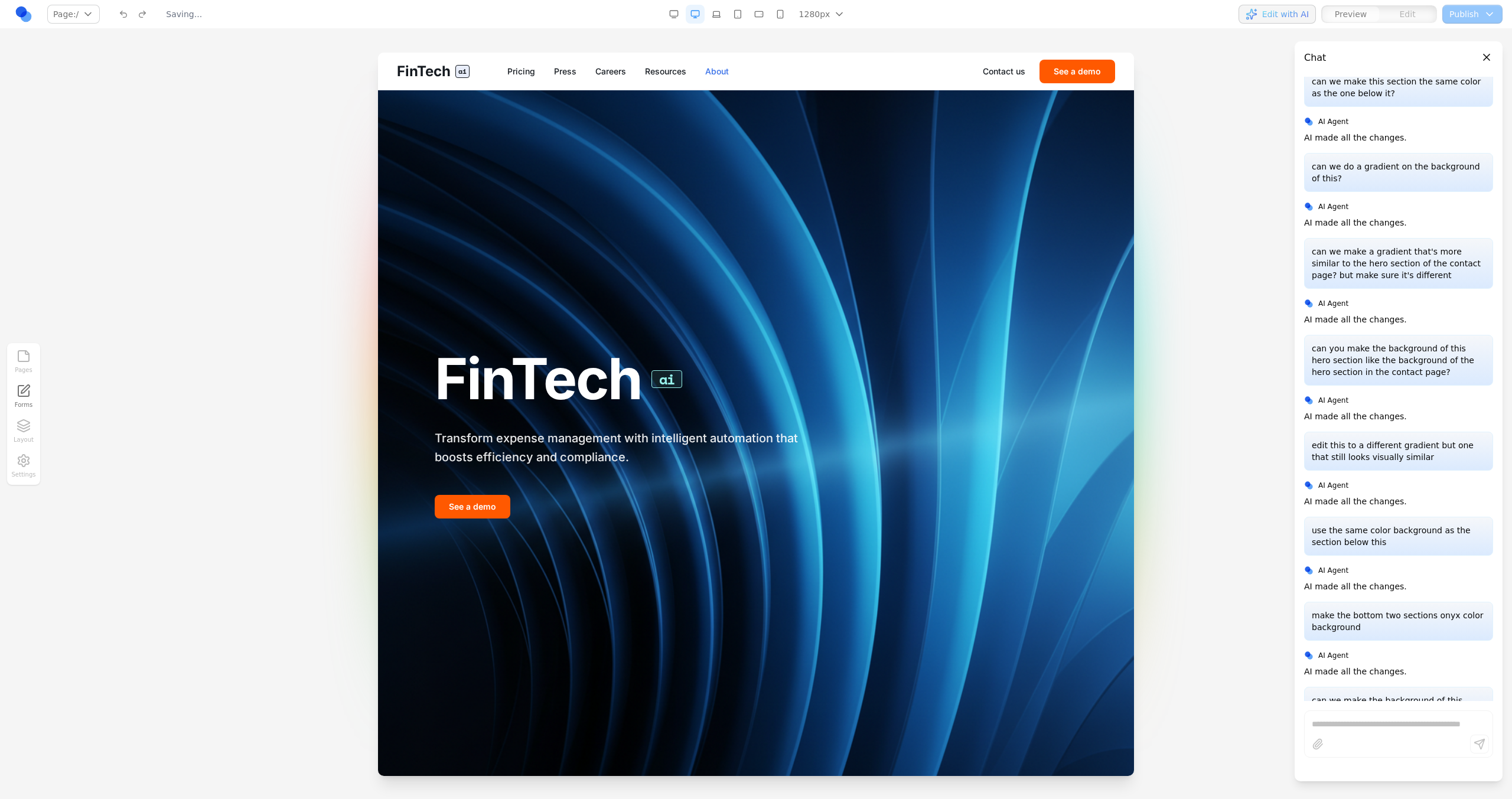
click at [721, 67] on link "About" at bounding box center [717, 70] width 24 height 12
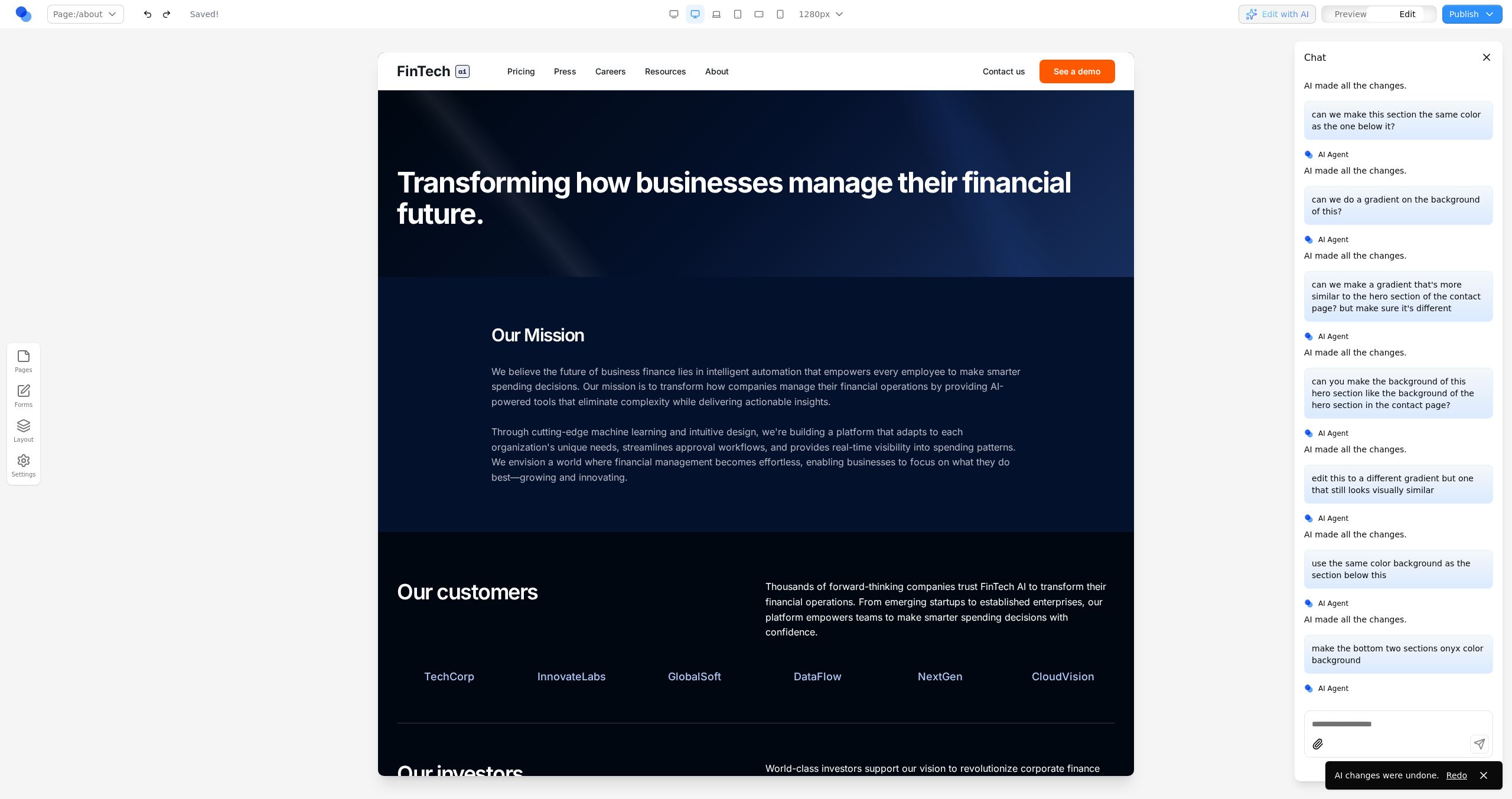
click at [676, 263] on div at bounding box center [756, 183] width 756 height 186
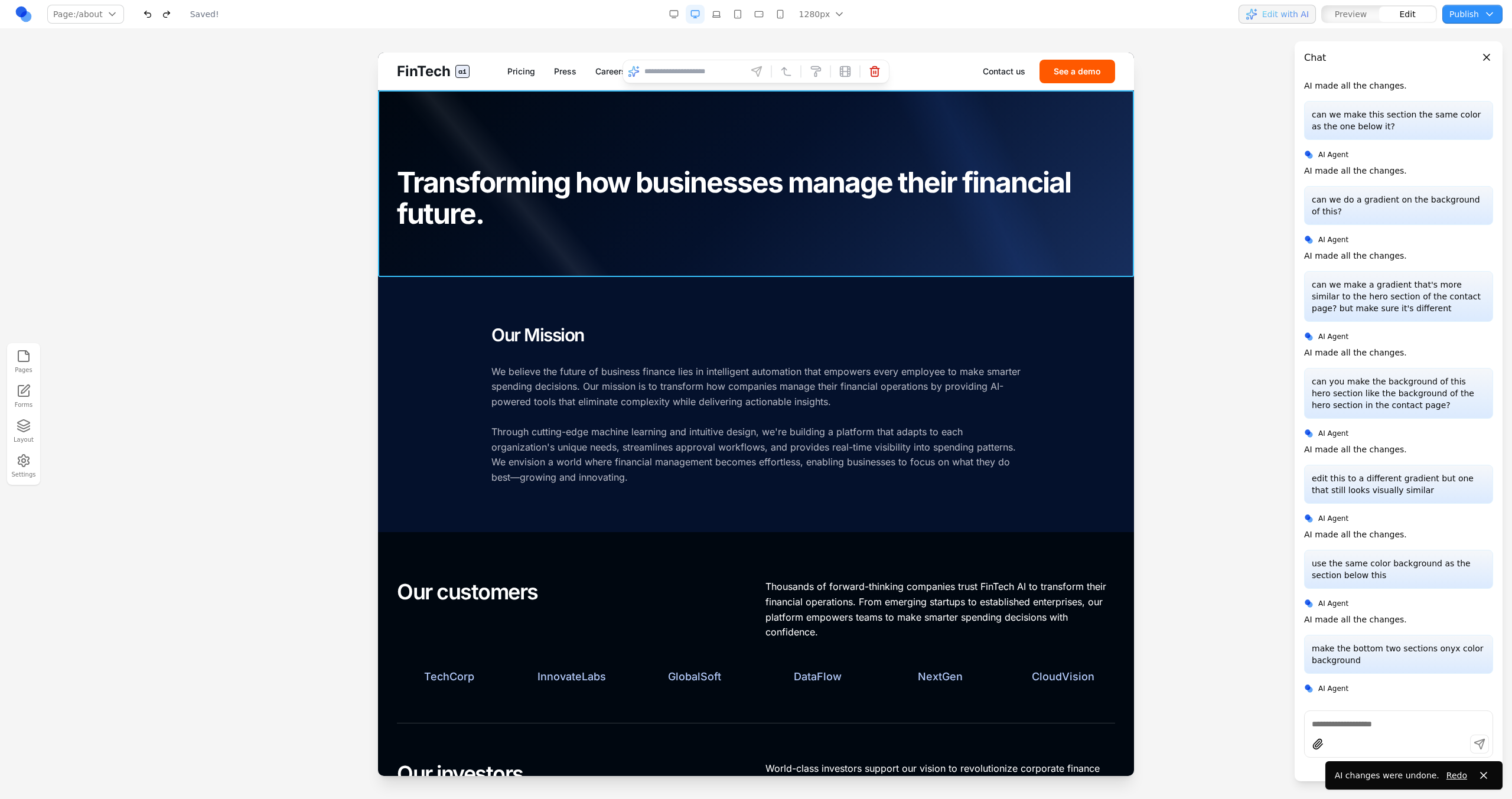
click at [688, 65] on input at bounding box center [693, 71] width 98 height 19
type input "**********"
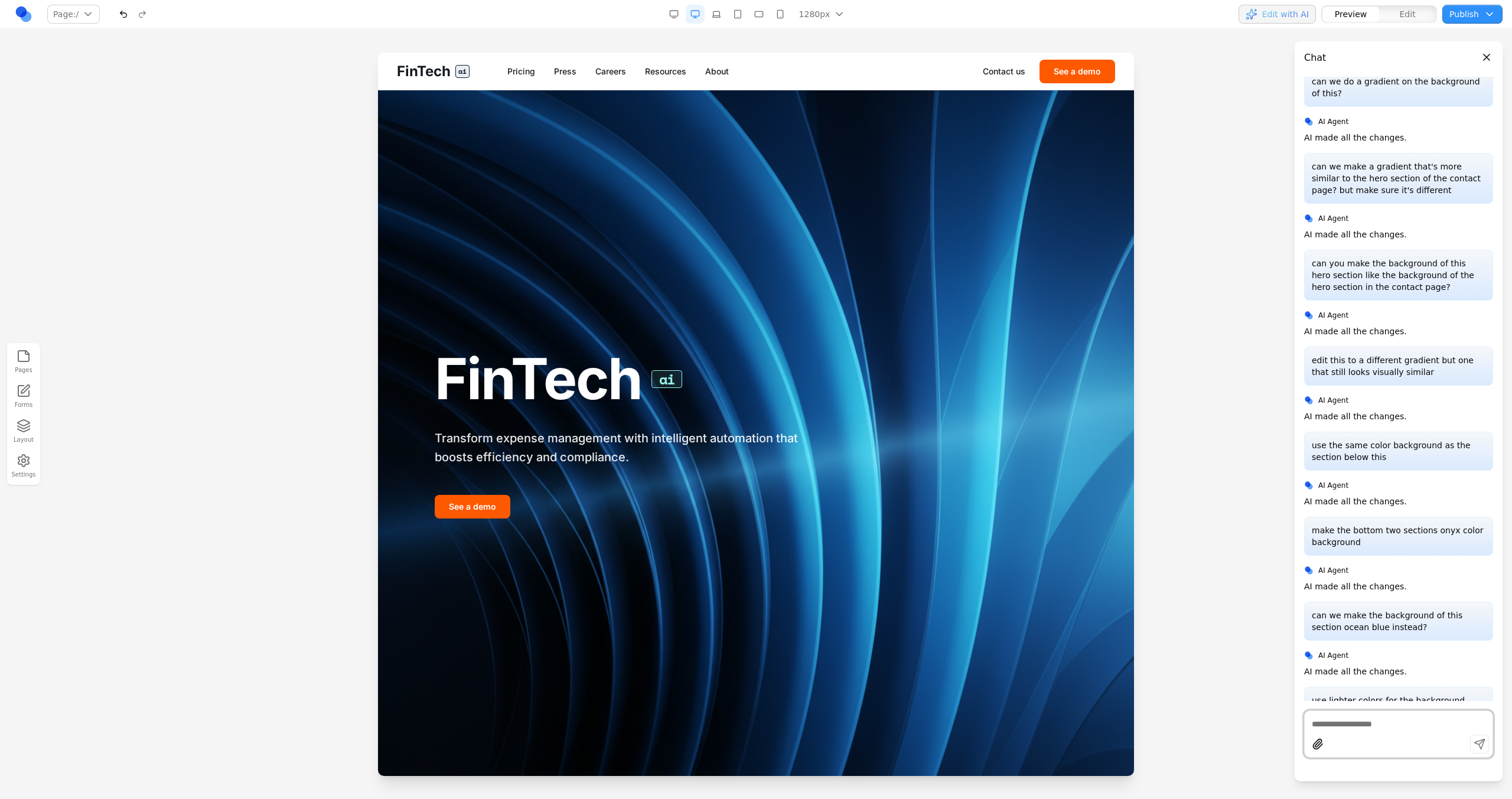
scroll to position [3793, 0]
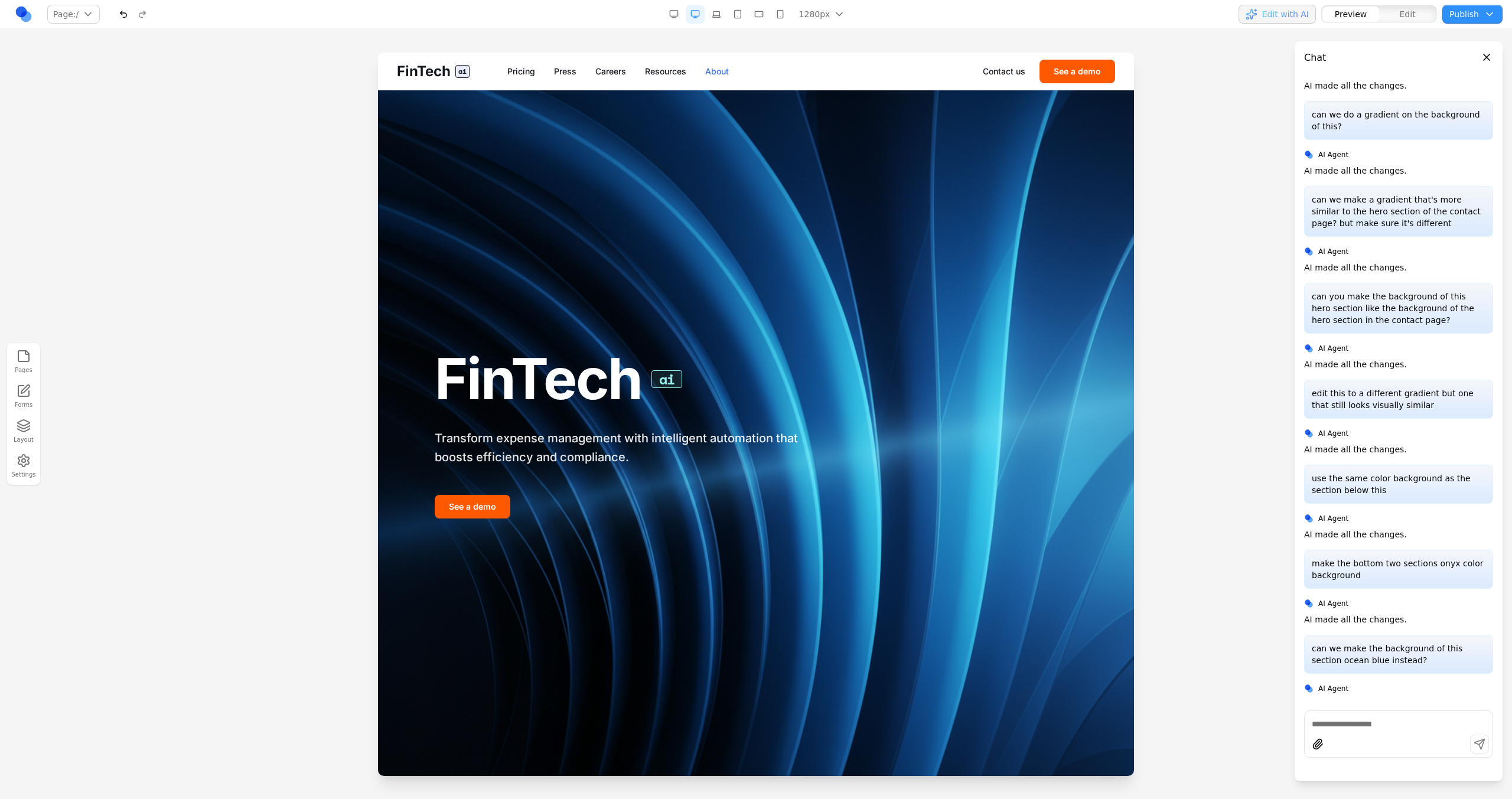
click at [719, 74] on link "About" at bounding box center [717, 70] width 24 height 12
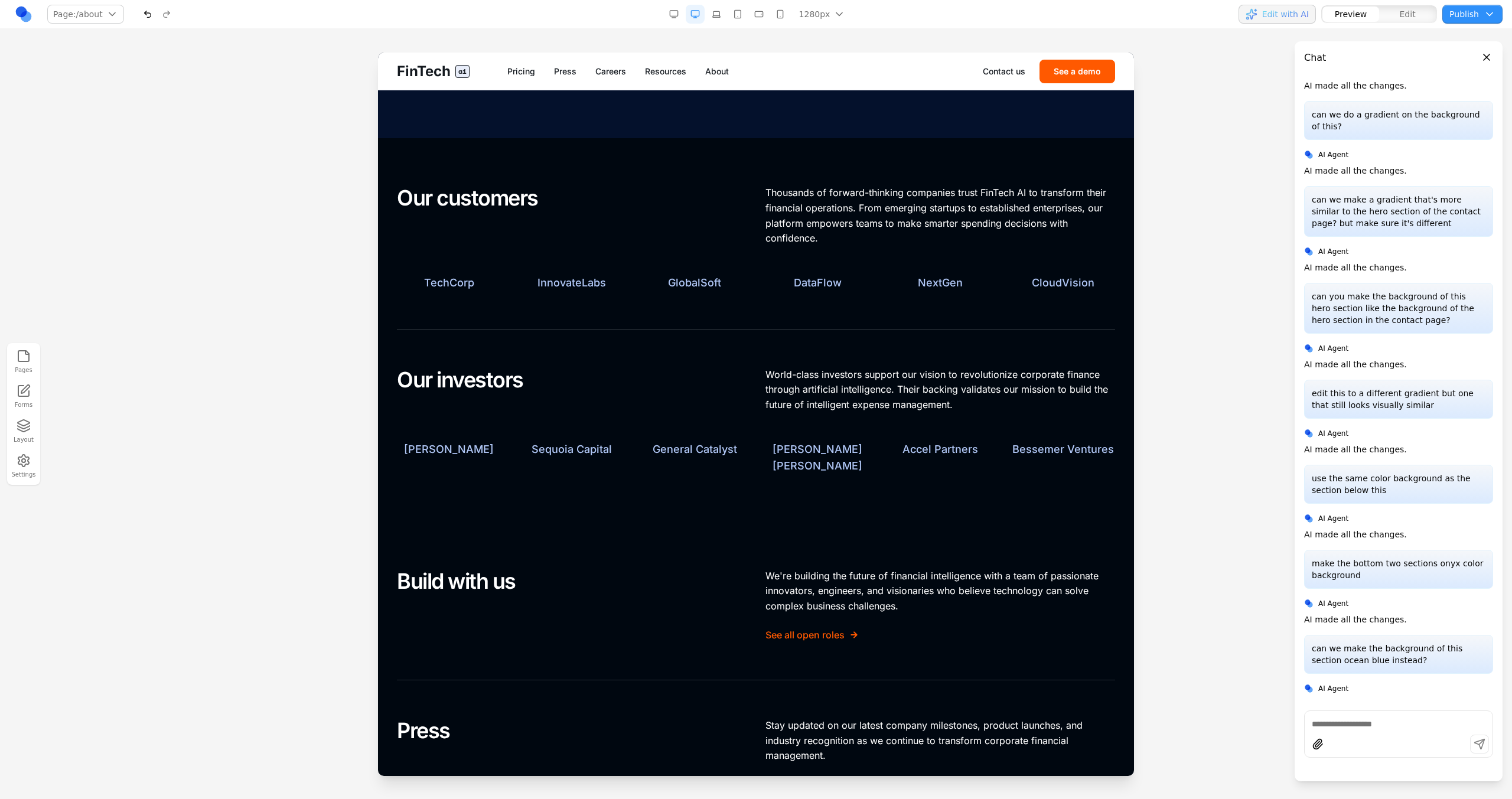
scroll to position [0, 0]
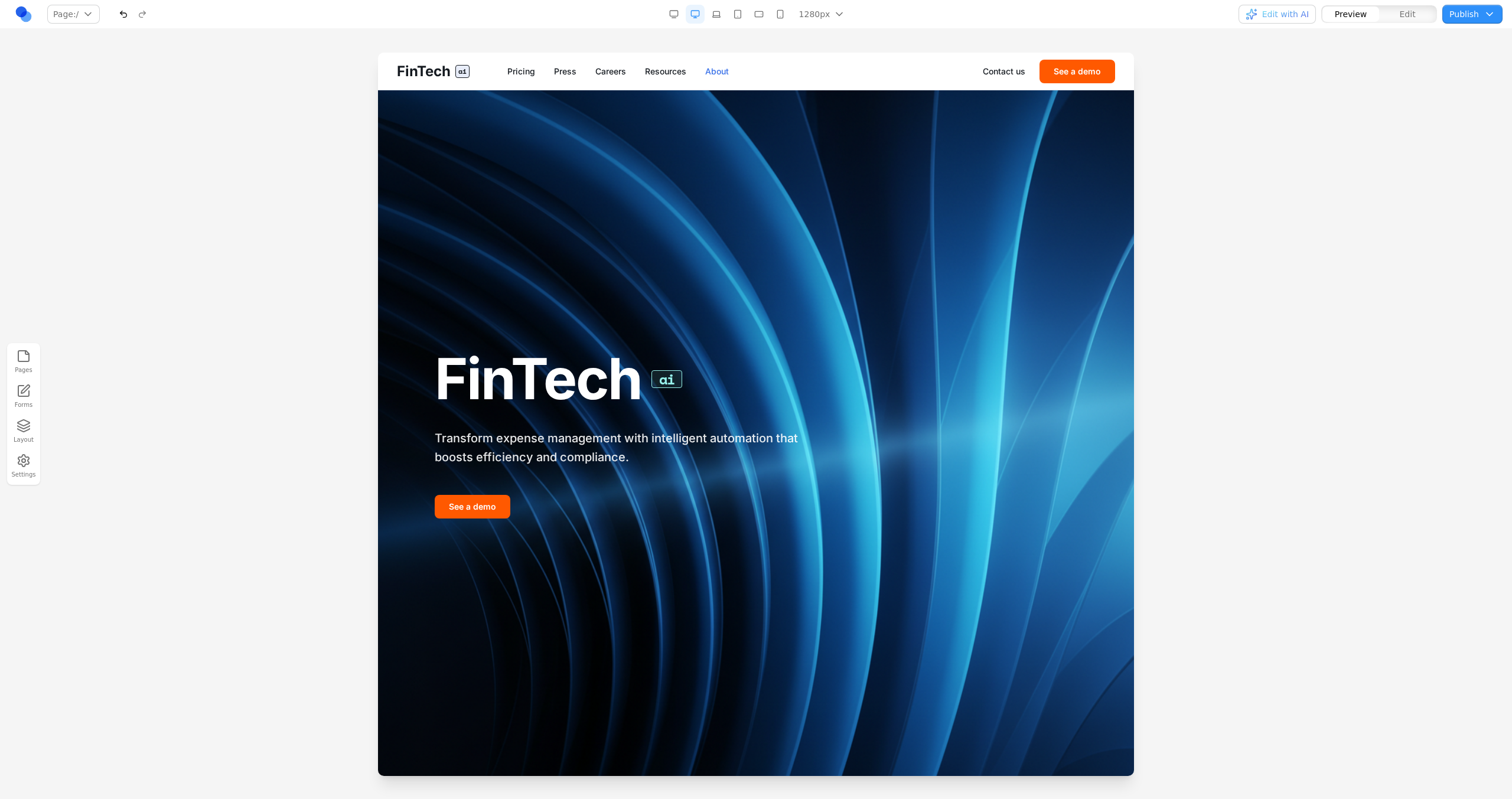
click at [728, 72] on link "About" at bounding box center [717, 70] width 24 height 12
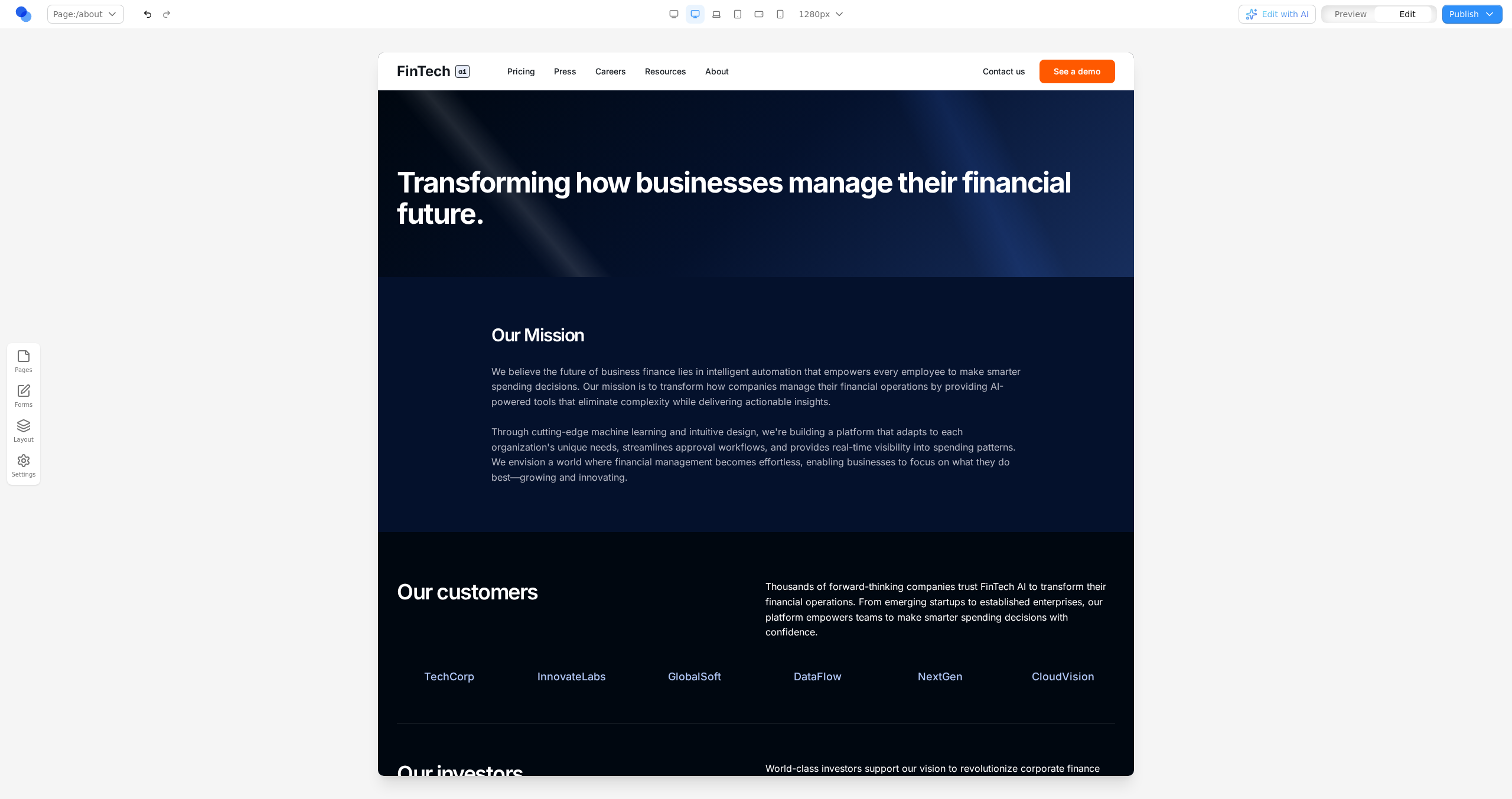
click at [731, 106] on div at bounding box center [756, 183] width 756 height 186
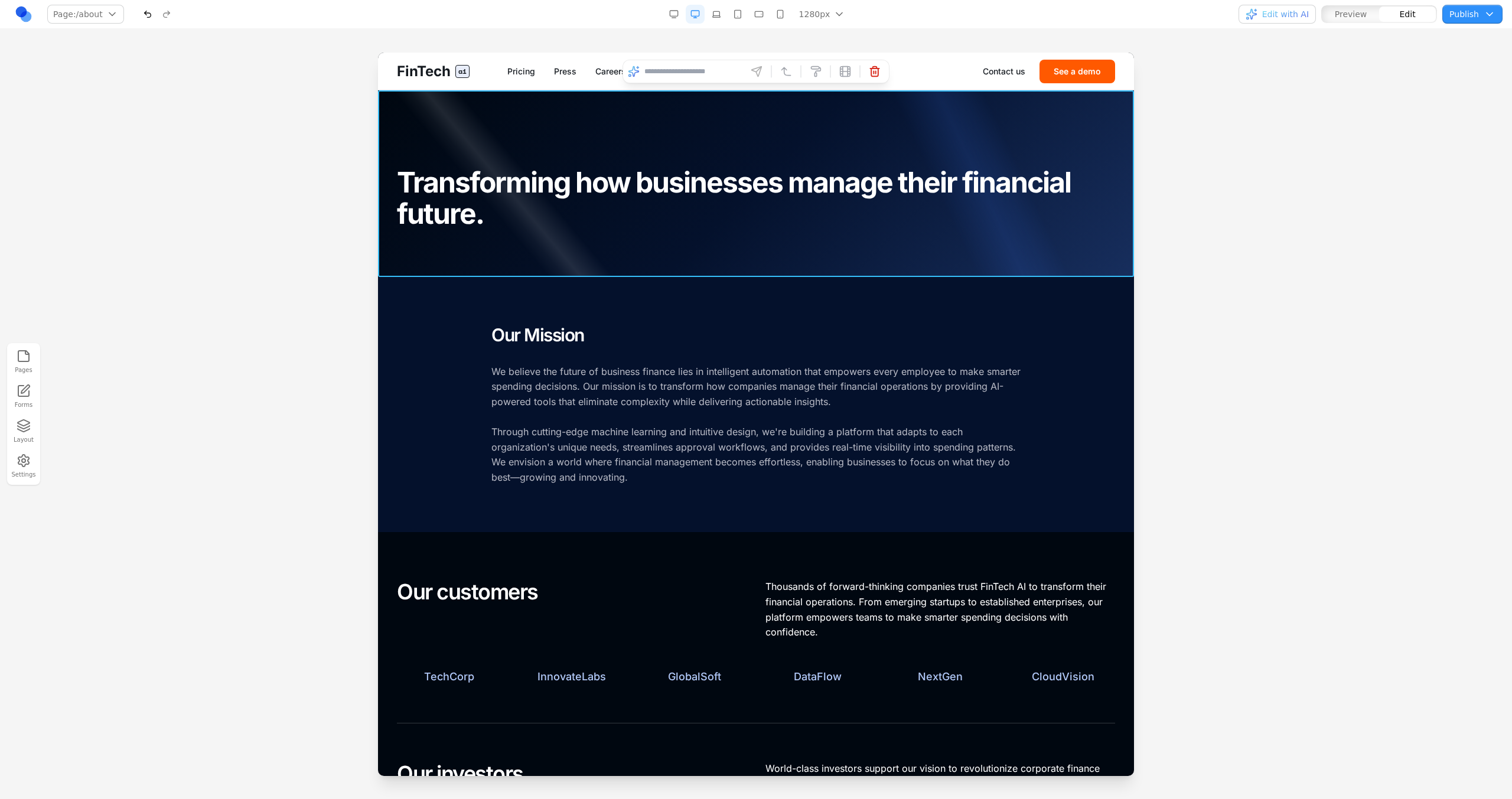
click at [724, 69] on input at bounding box center [693, 71] width 98 height 19
type input "**********"
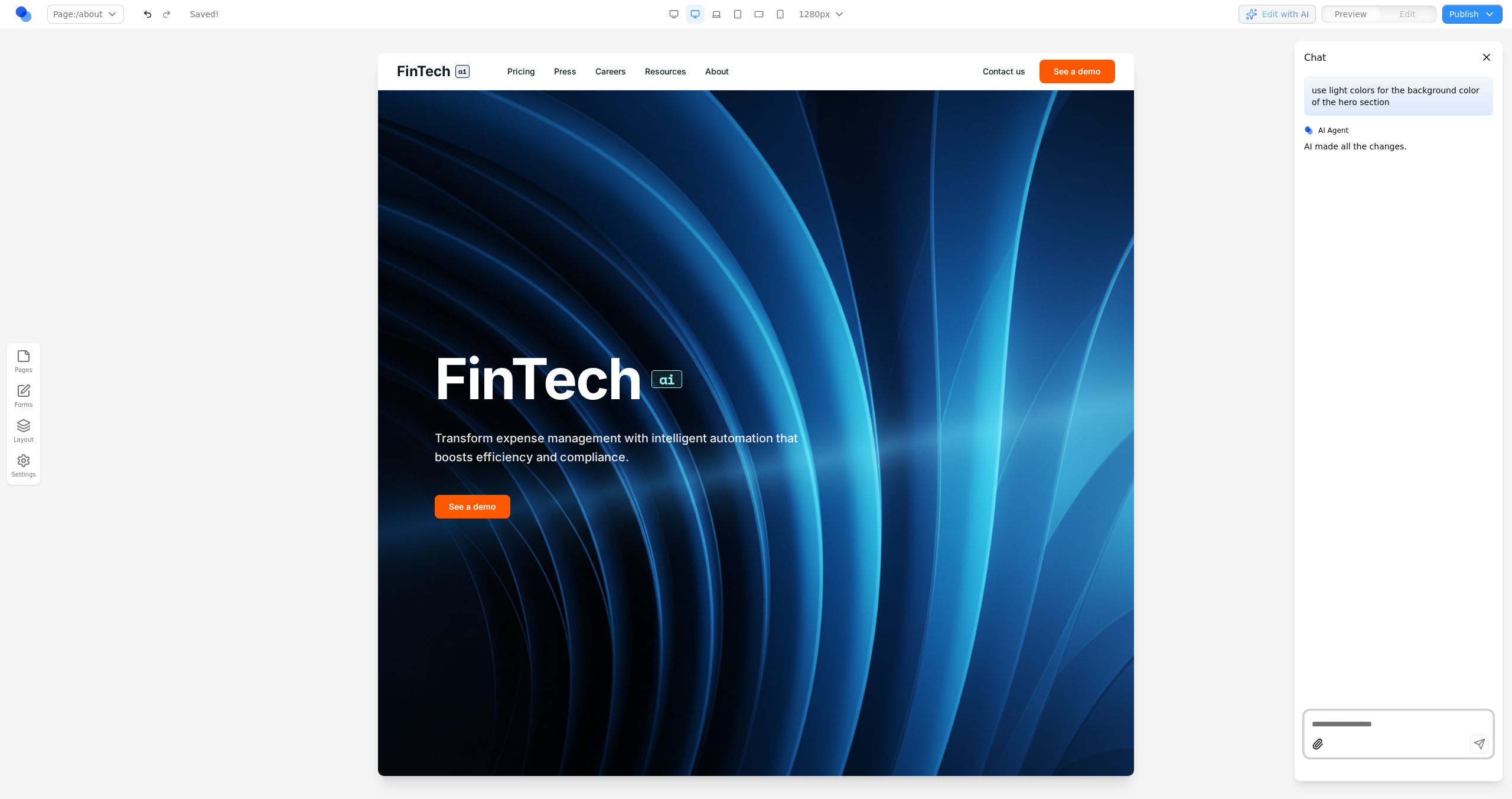
scroll to position [0, 0]
click at [719, 74] on link "About" at bounding box center [717, 70] width 24 height 12
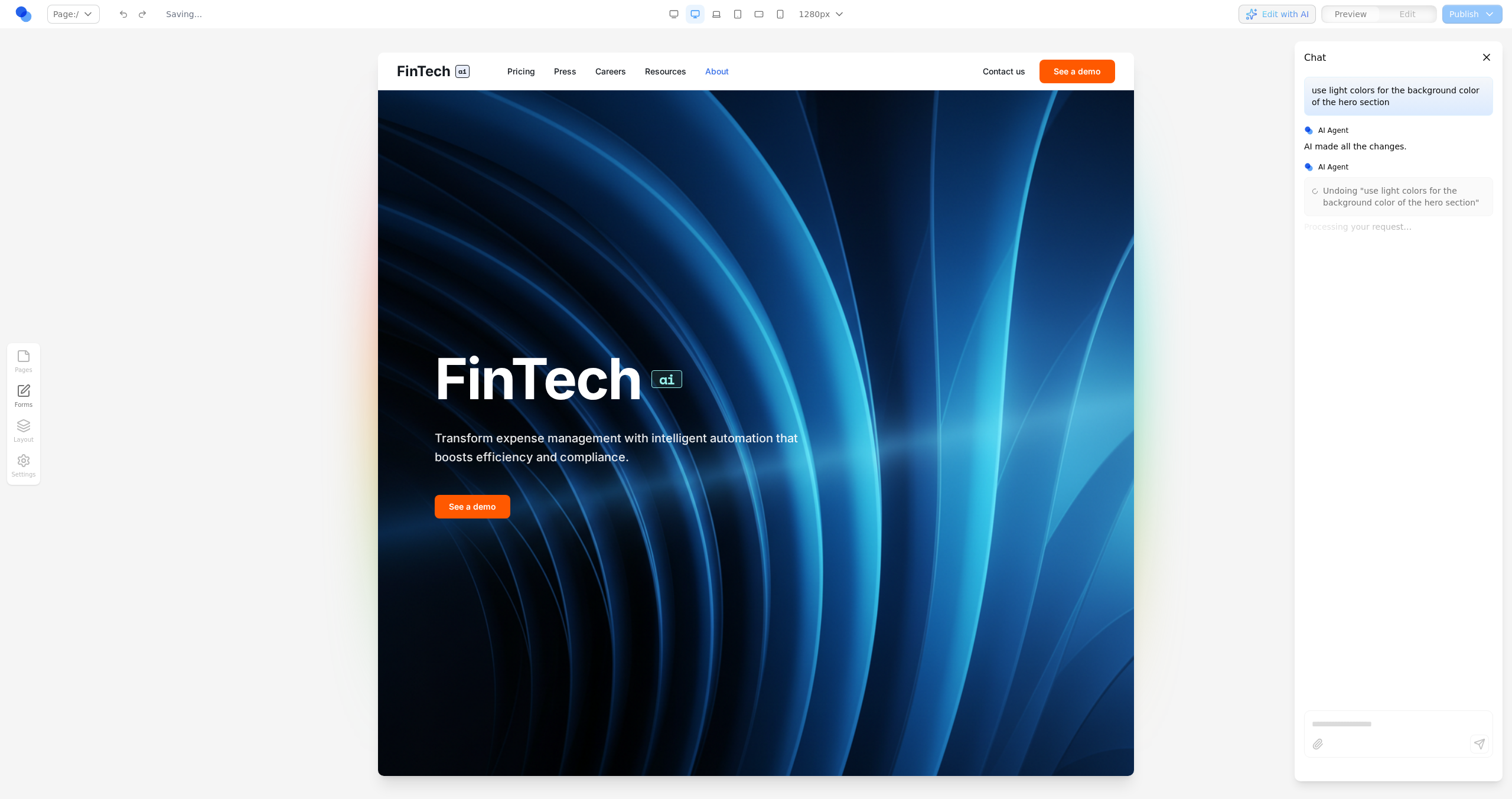
click at [717, 74] on link "About" at bounding box center [717, 70] width 24 height 12
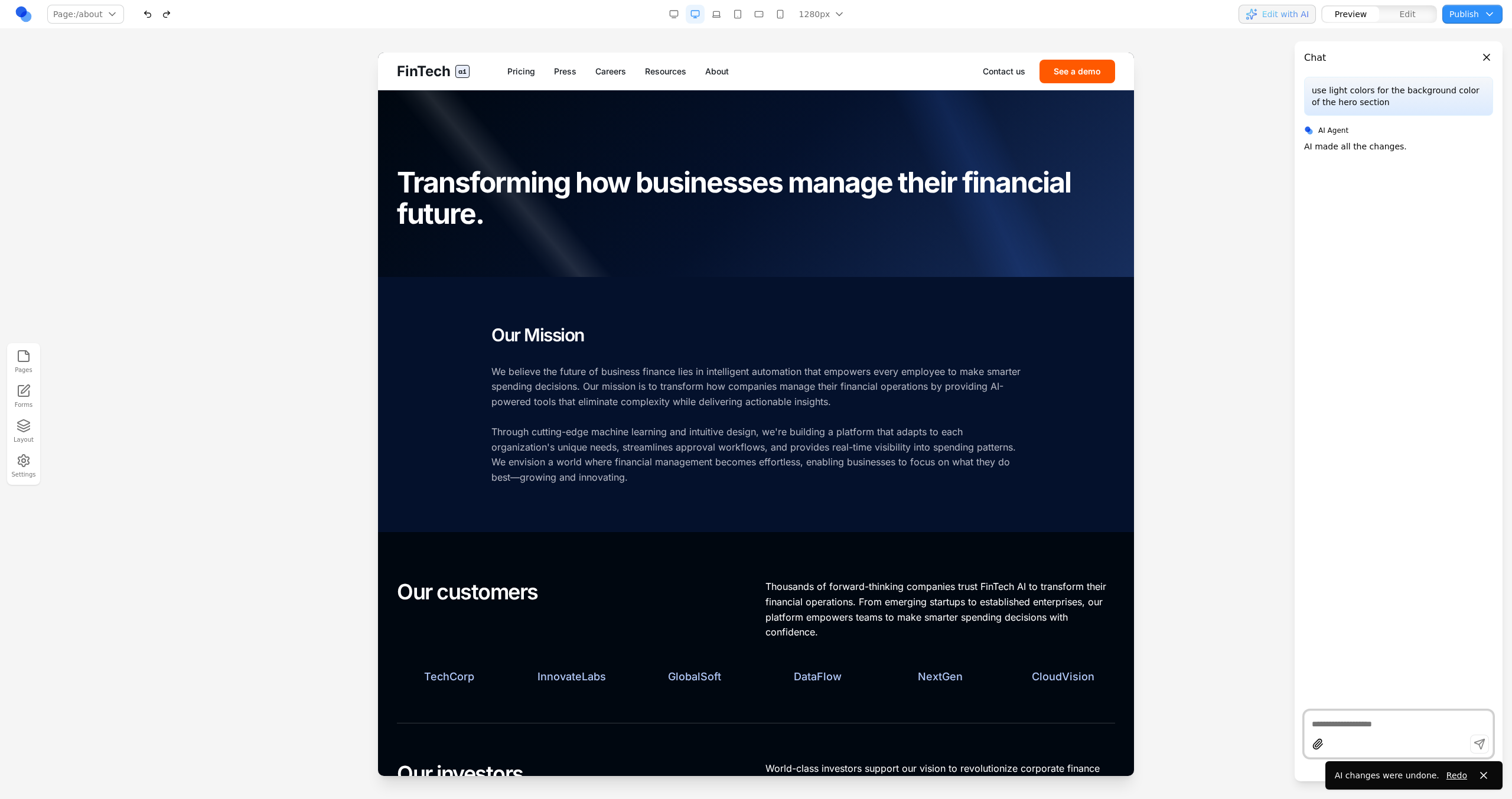
click at [657, 76] on link "Resources" at bounding box center [666, 70] width 42 height 12
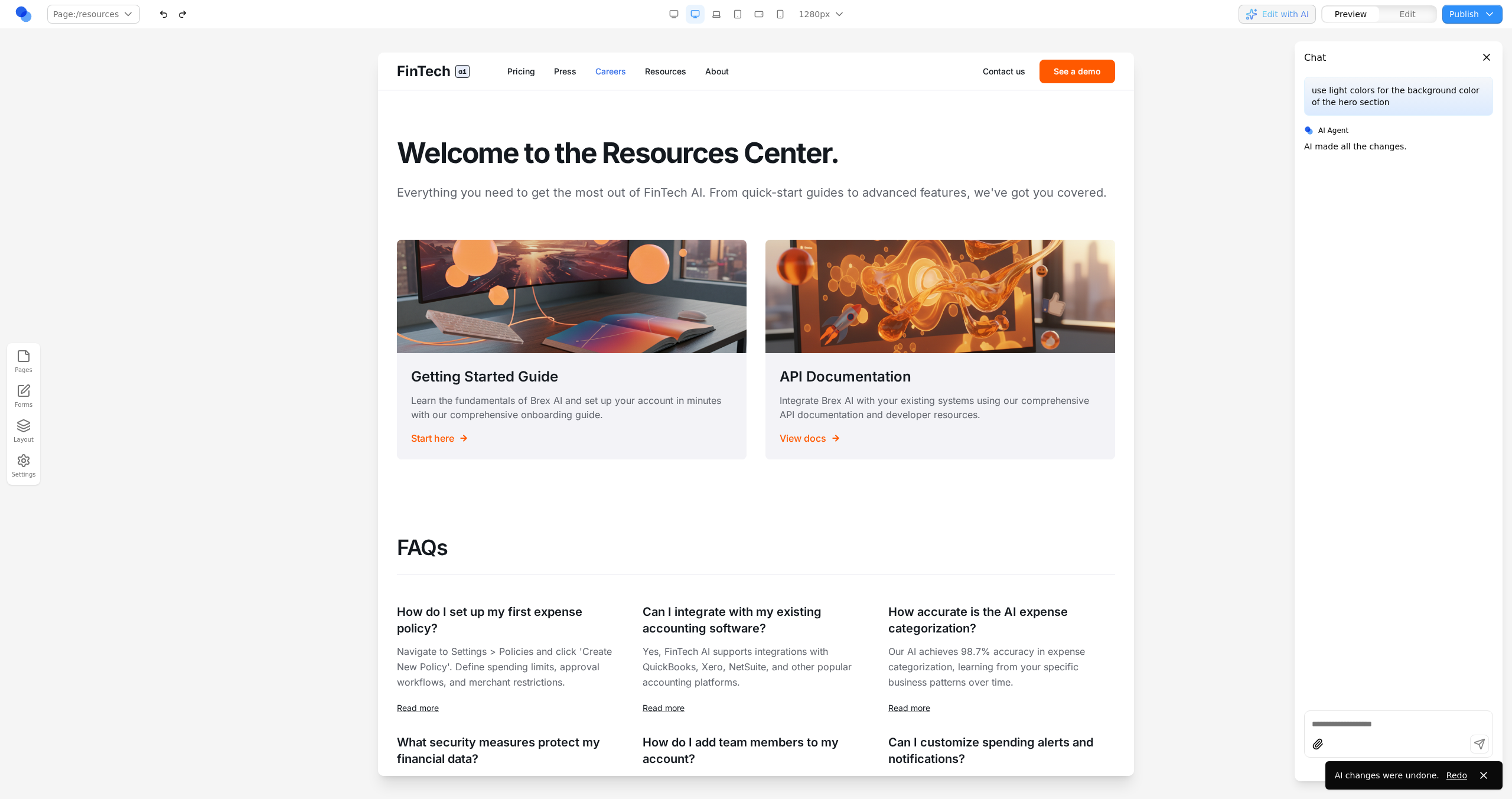
click at [621, 76] on link "Careers" at bounding box center [610, 70] width 31 height 12
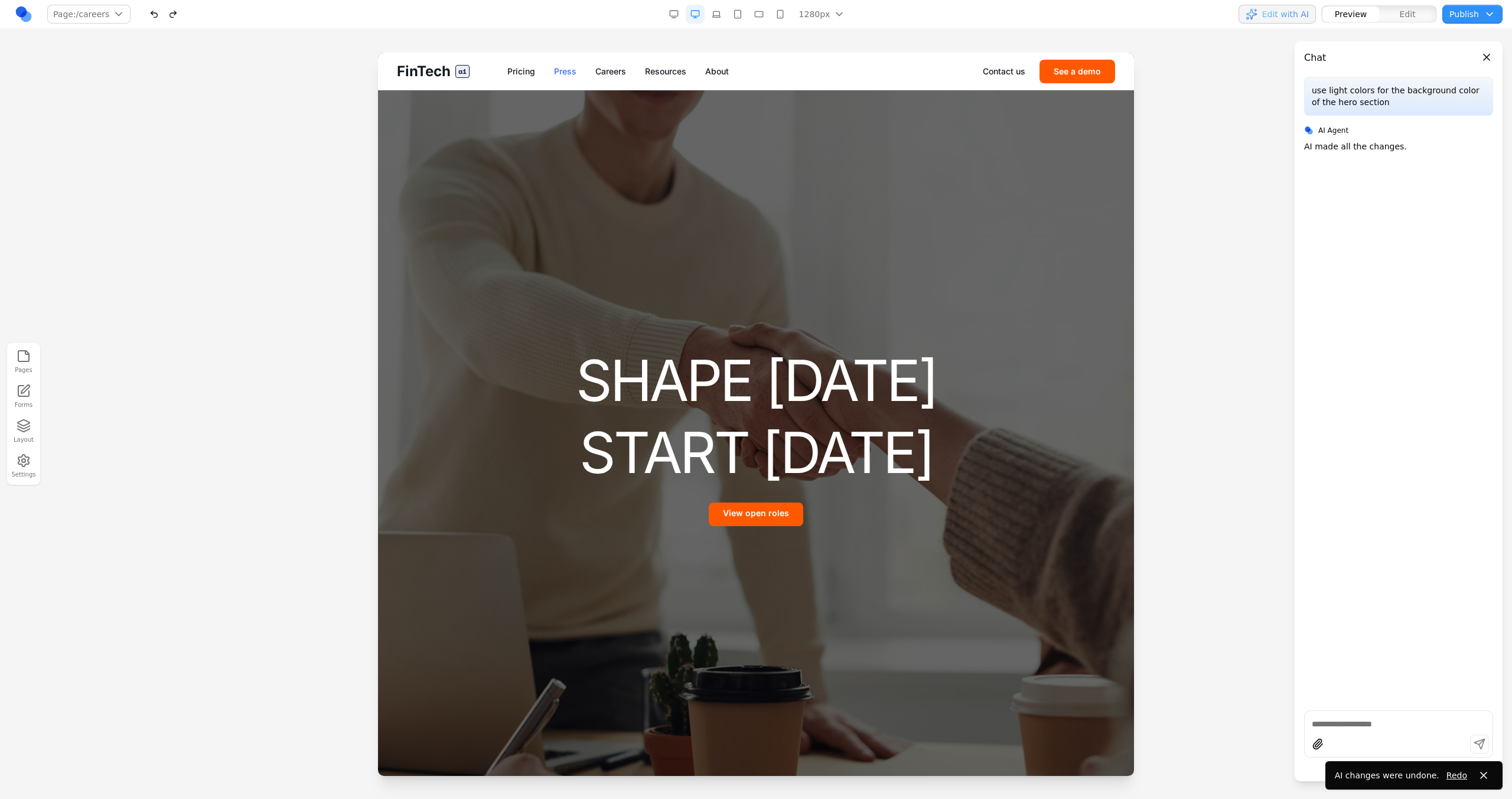
click at [557, 70] on link "Press" at bounding box center [565, 70] width 23 height 12
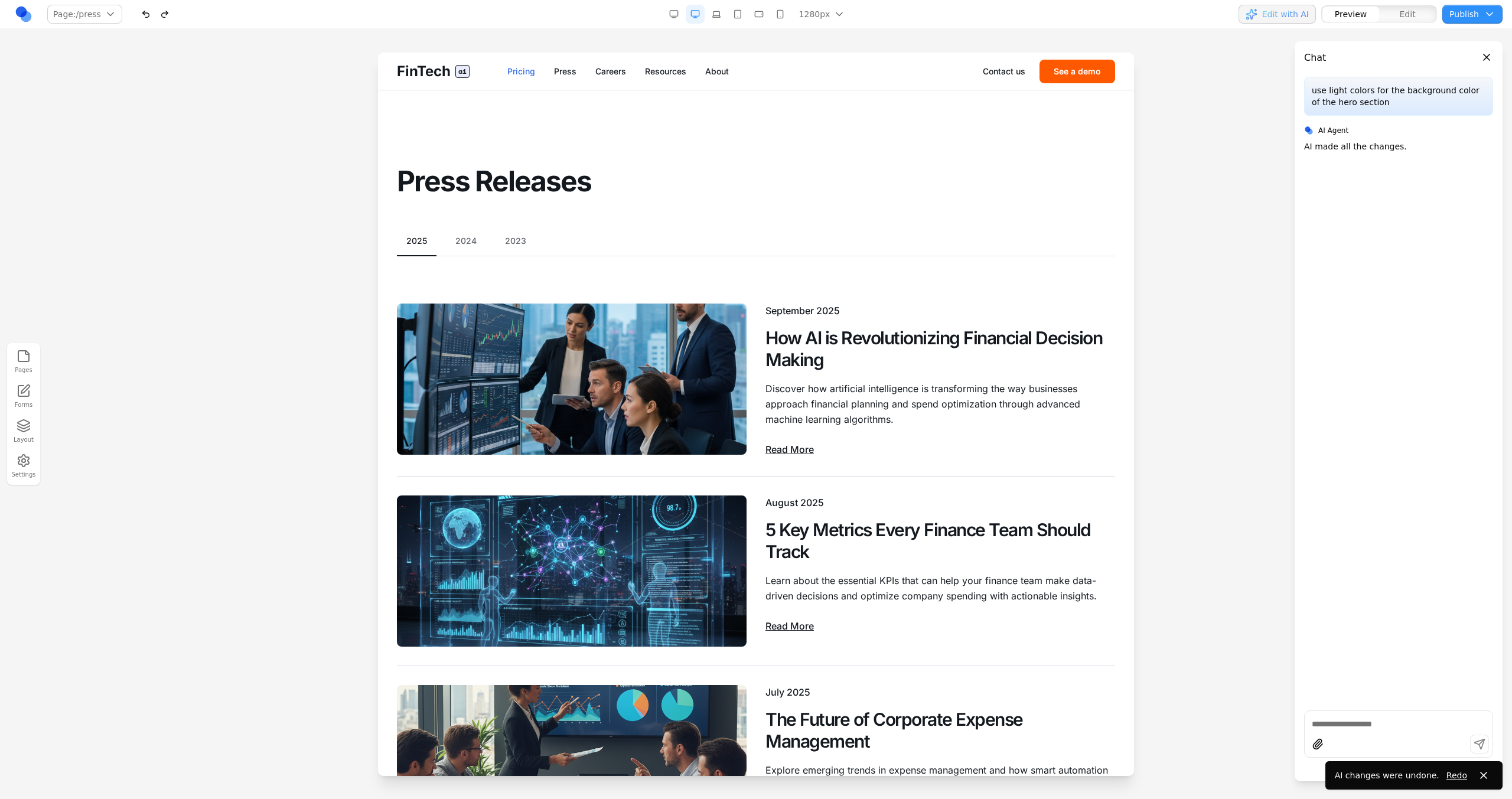
click at [533, 70] on link "Pricing" at bounding box center [521, 70] width 28 height 12
